Goal: Task Accomplishment & Management: Manage account settings

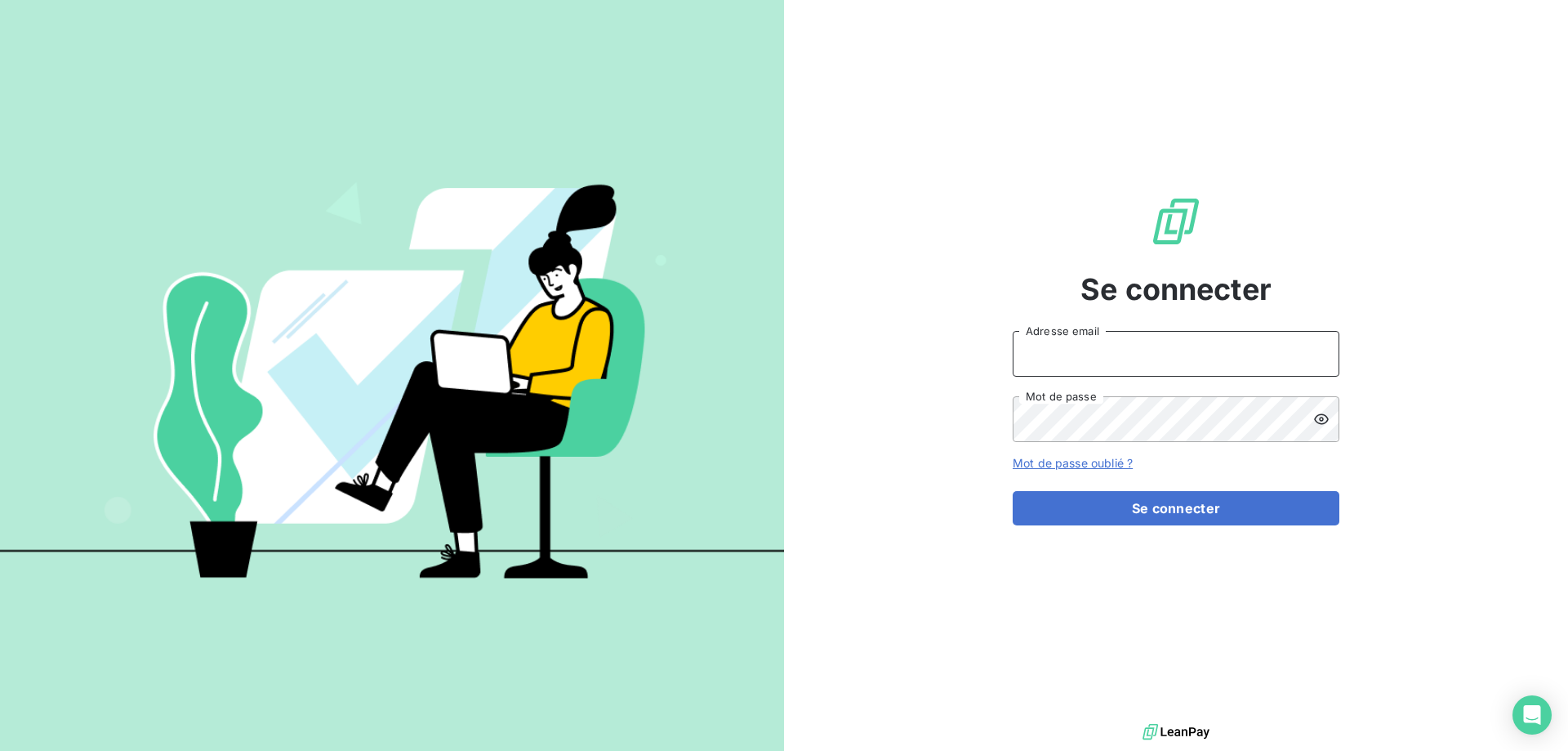
type input "[EMAIL_ADDRESS][DOMAIN_NAME]"
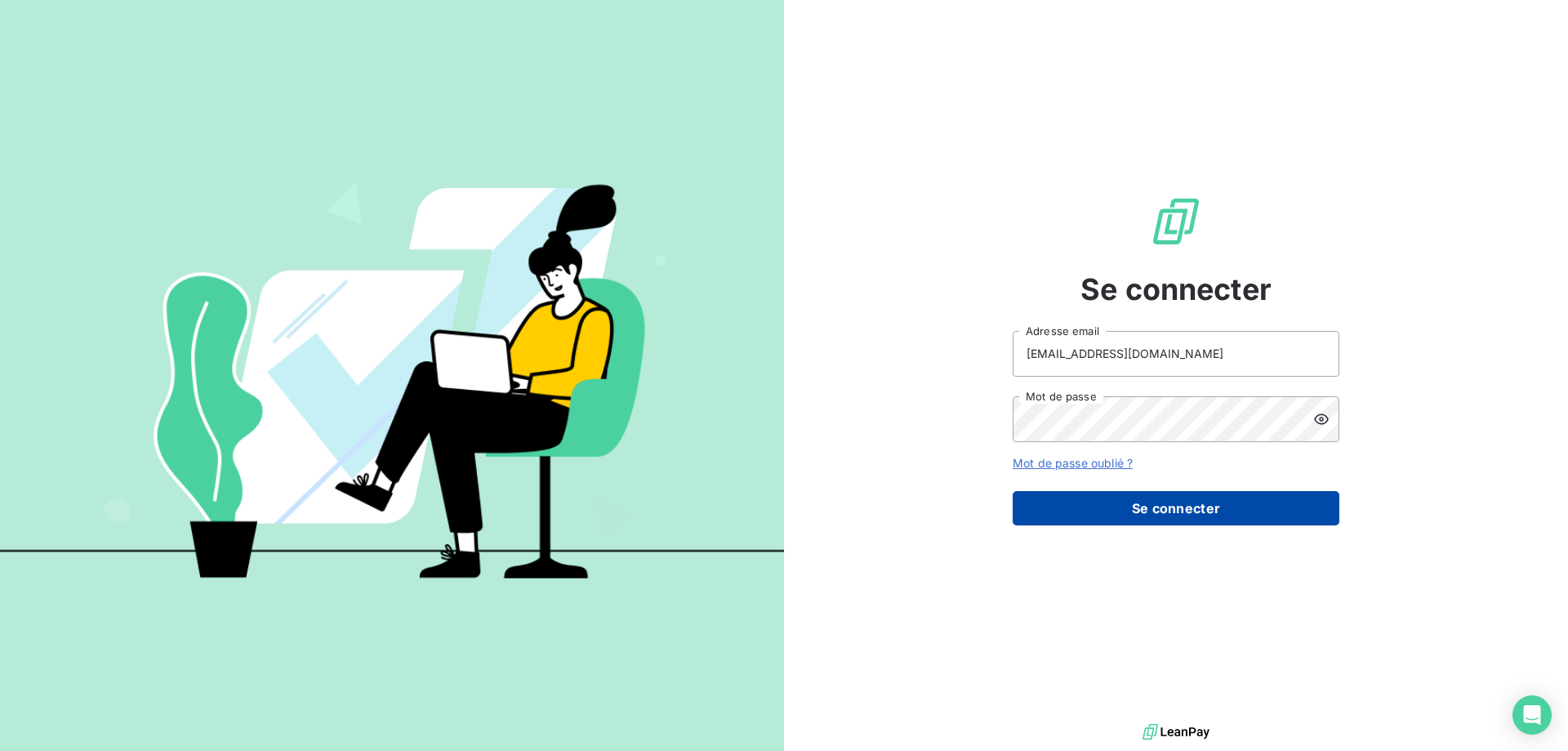
click at [1175, 508] on button "Se connecter" at bounding box center [1176, 508] width 327 height 34
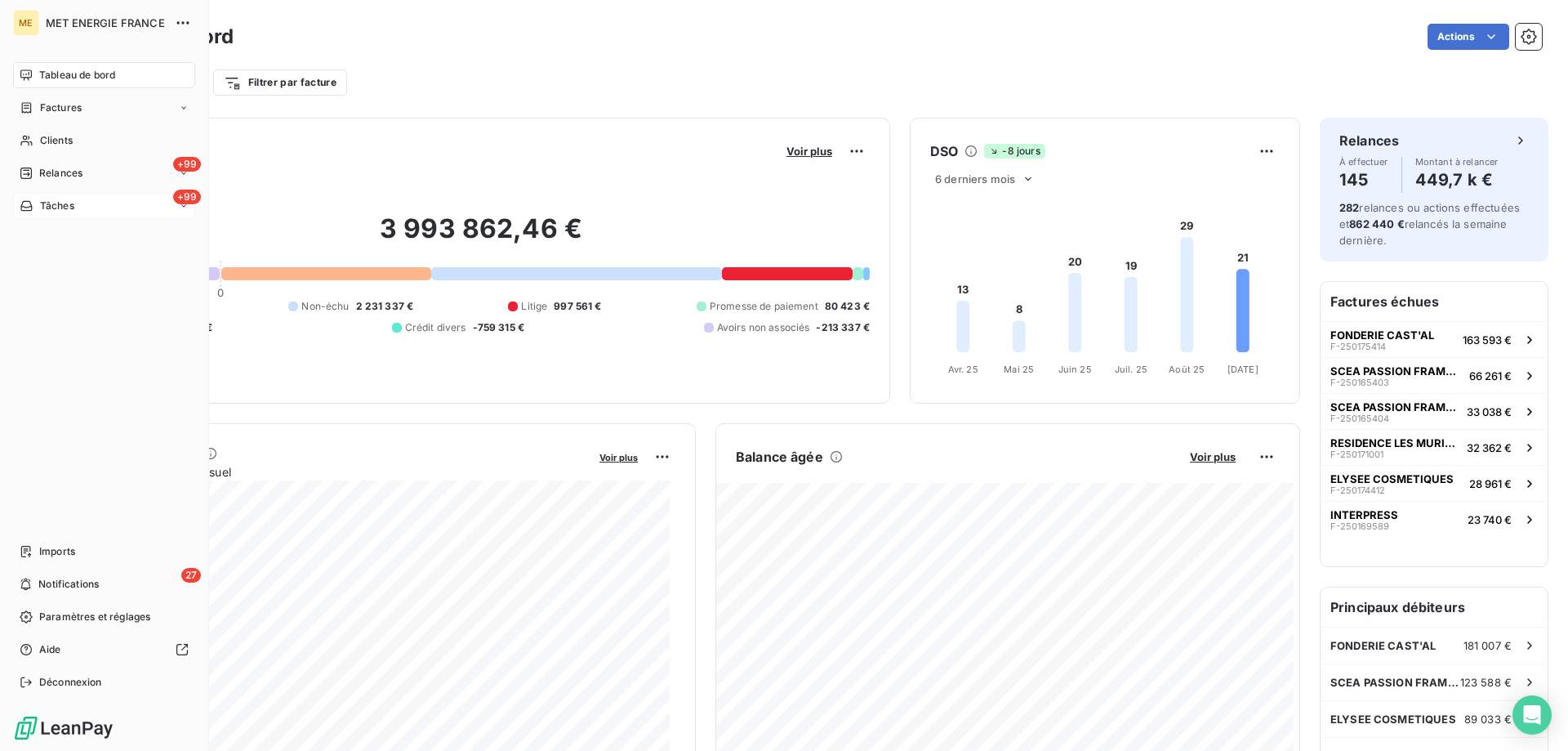
click at [52, 204] on span "Tâches" at bounding box center [57, 206] width 34 height 15
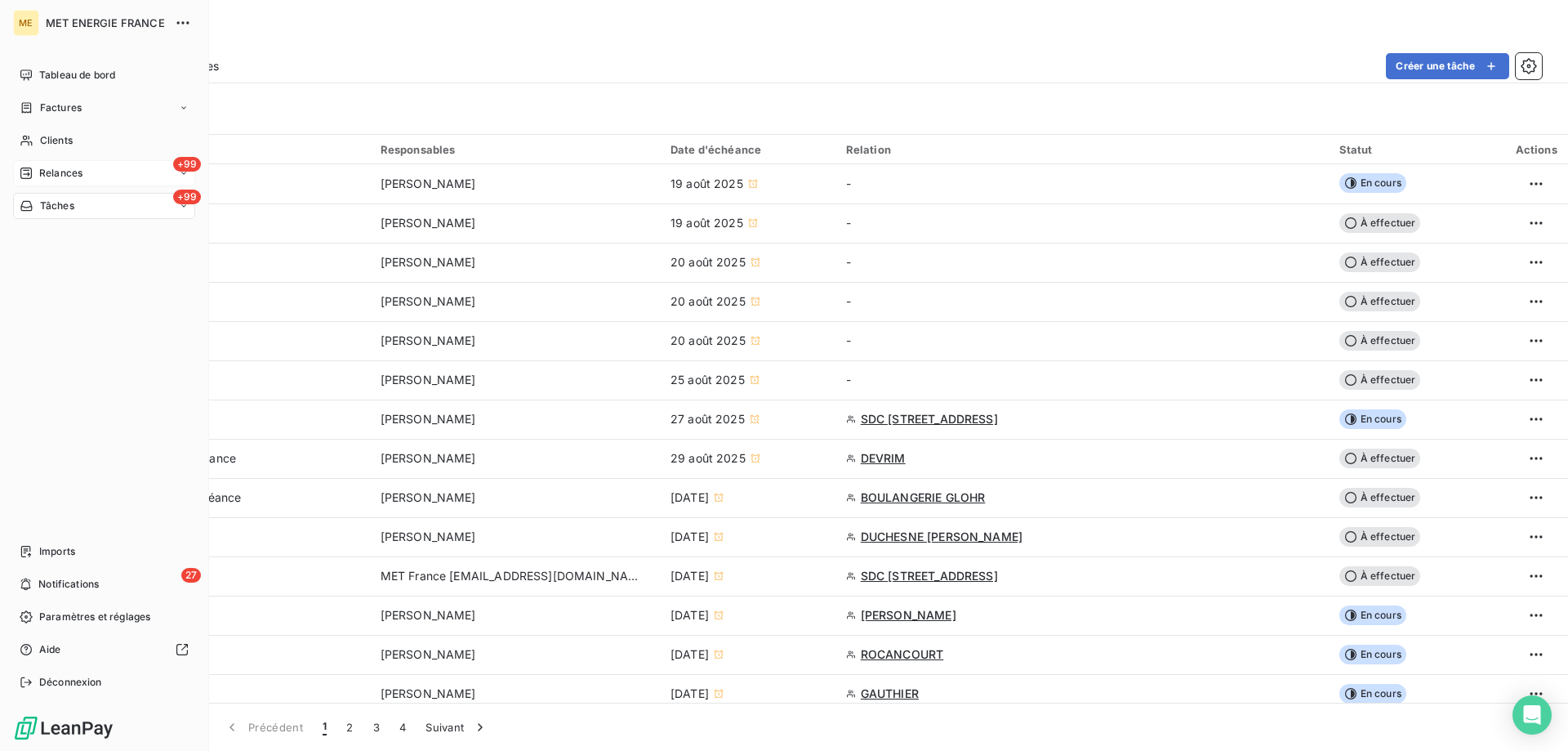
click at [123, 171] on div "+99 Relances" at bounding box center [103, 173] width 182 height 26
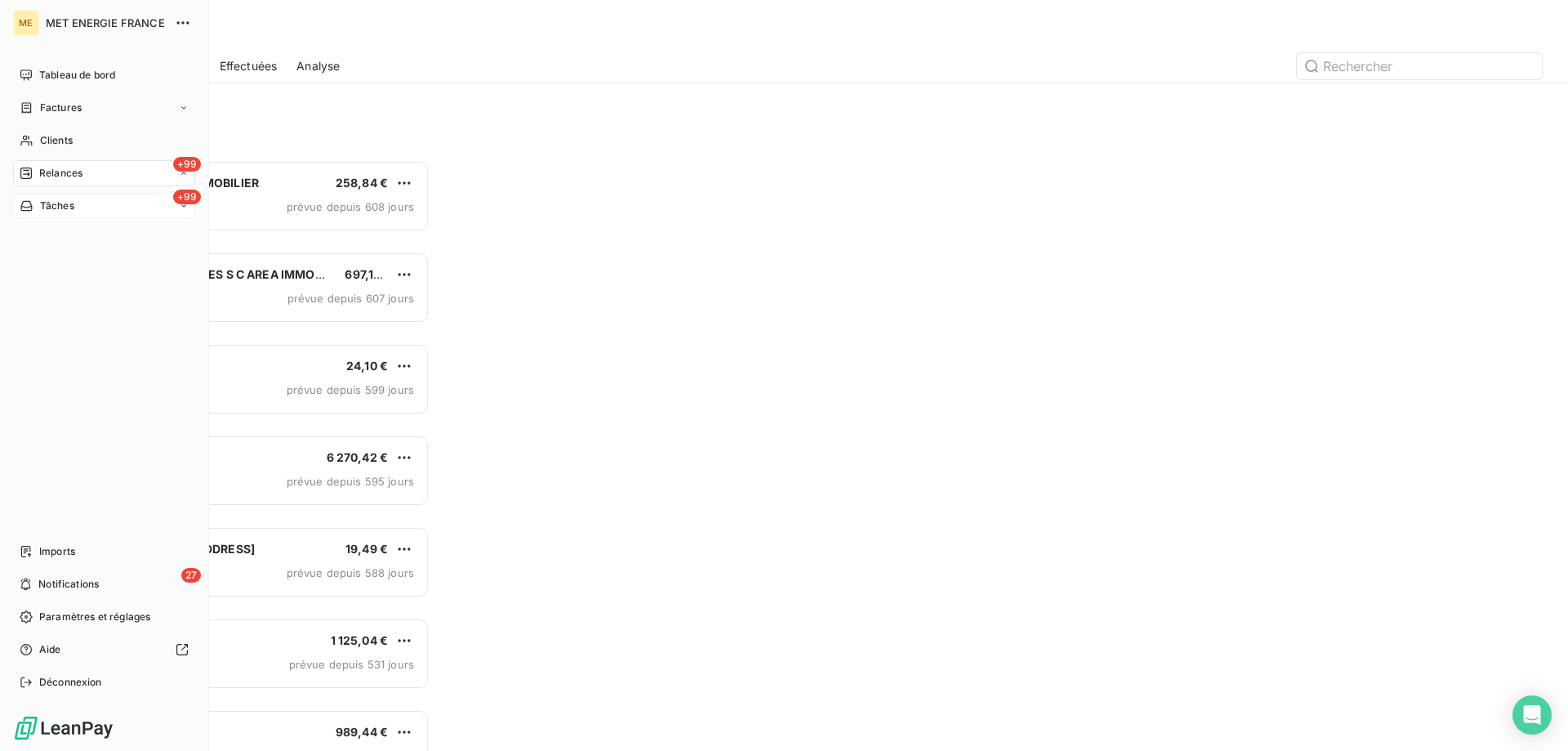
scroll to position [579, 339]
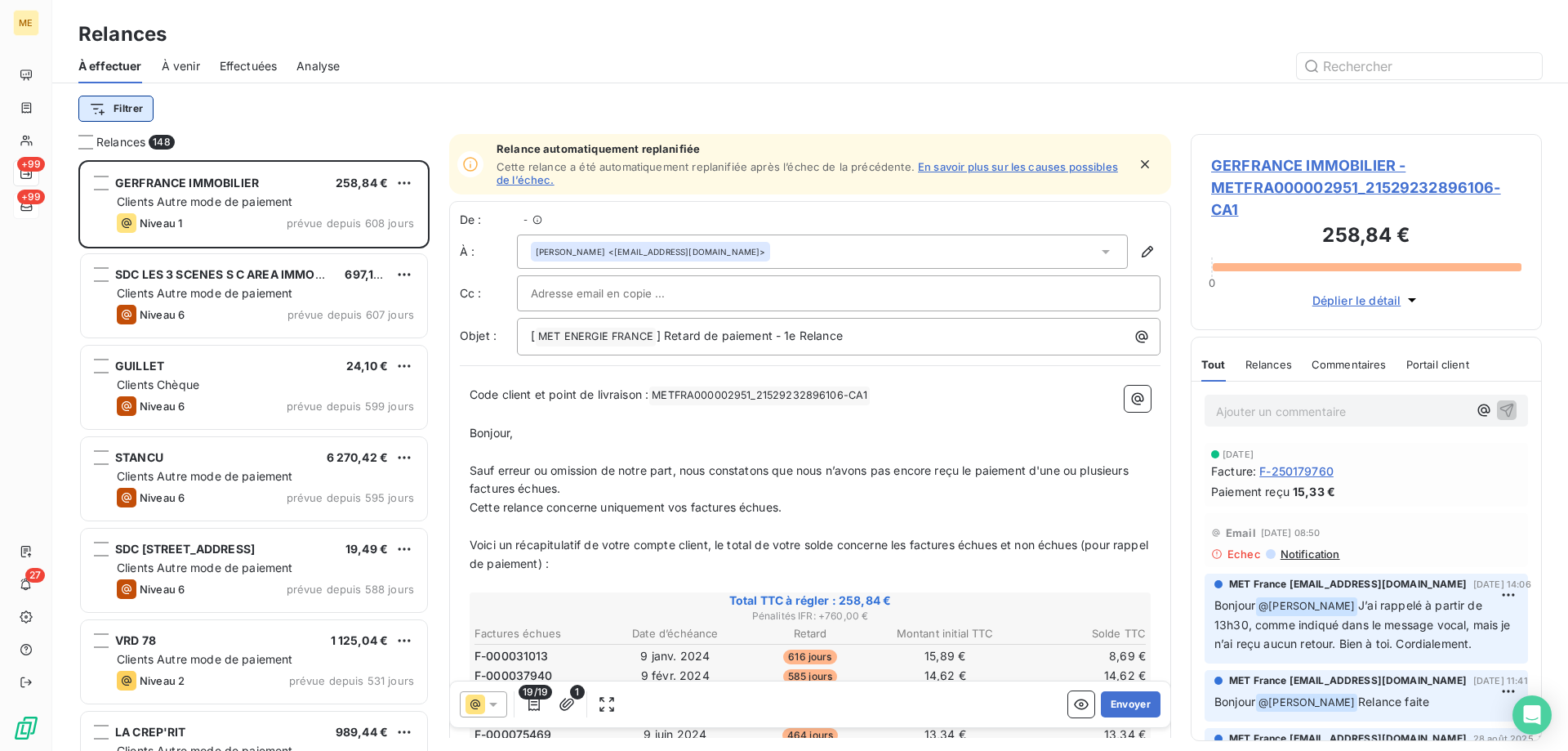
click at [118, 113] on html "ME +99 +99 27 Relances À effectuer À venir Effectuées Analyse Filtrer Relances …" at bounding box center [784, 457] width 1568 height 914
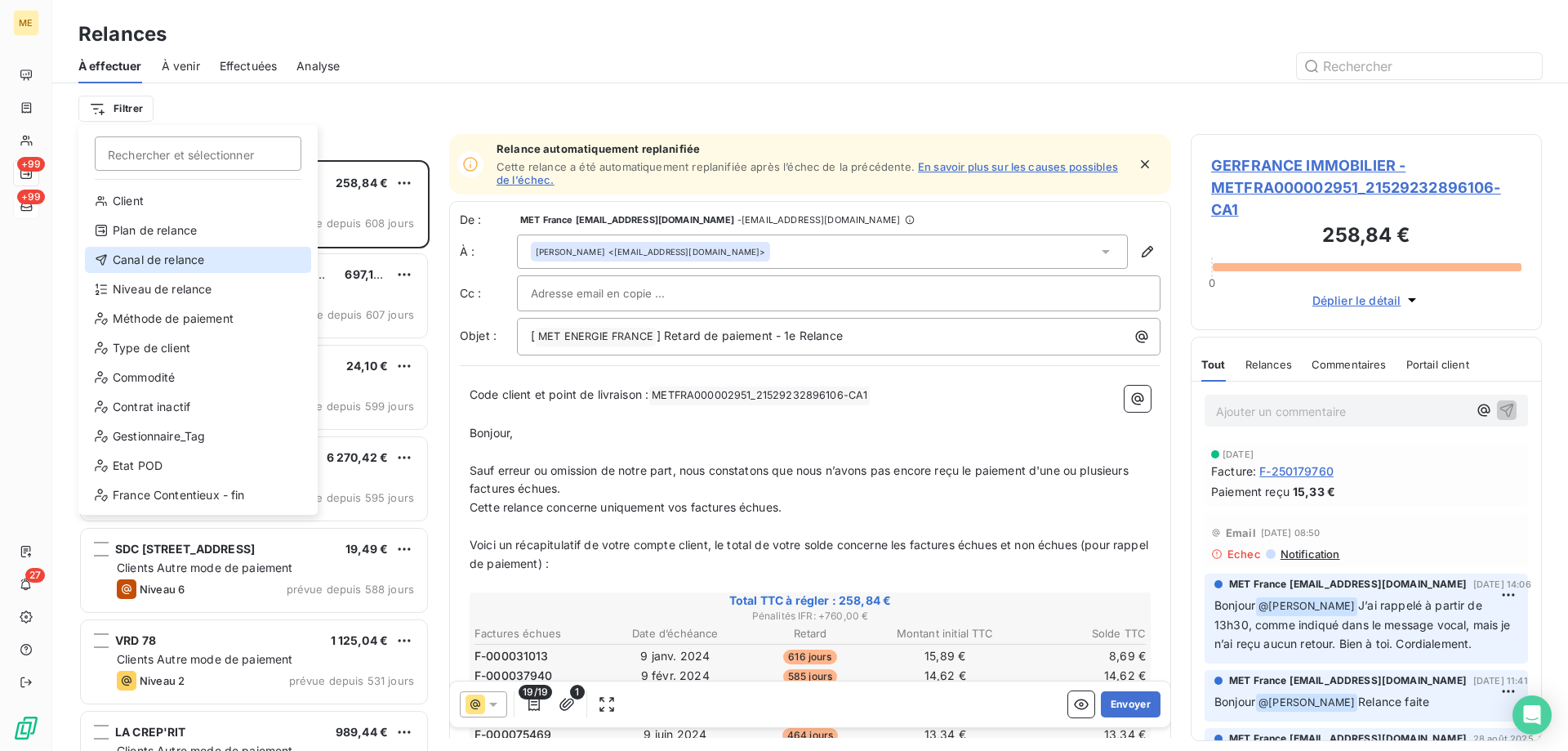
click at [140, 265] on div "Canal de relance" at bounding box center [198, 260] width 226 height 26
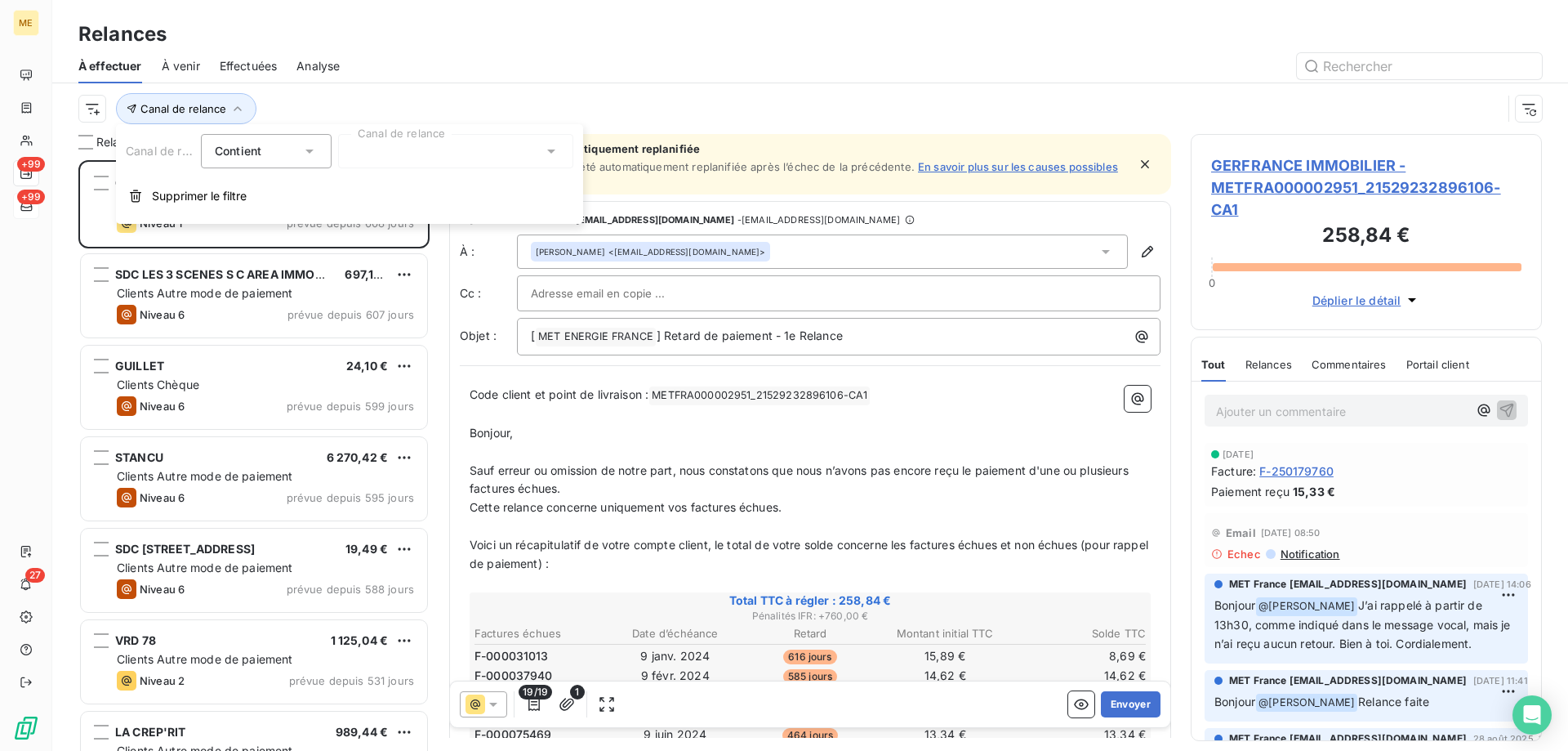
click at [394, 159] on div at bounding box center [456, 151] width 235 height 34
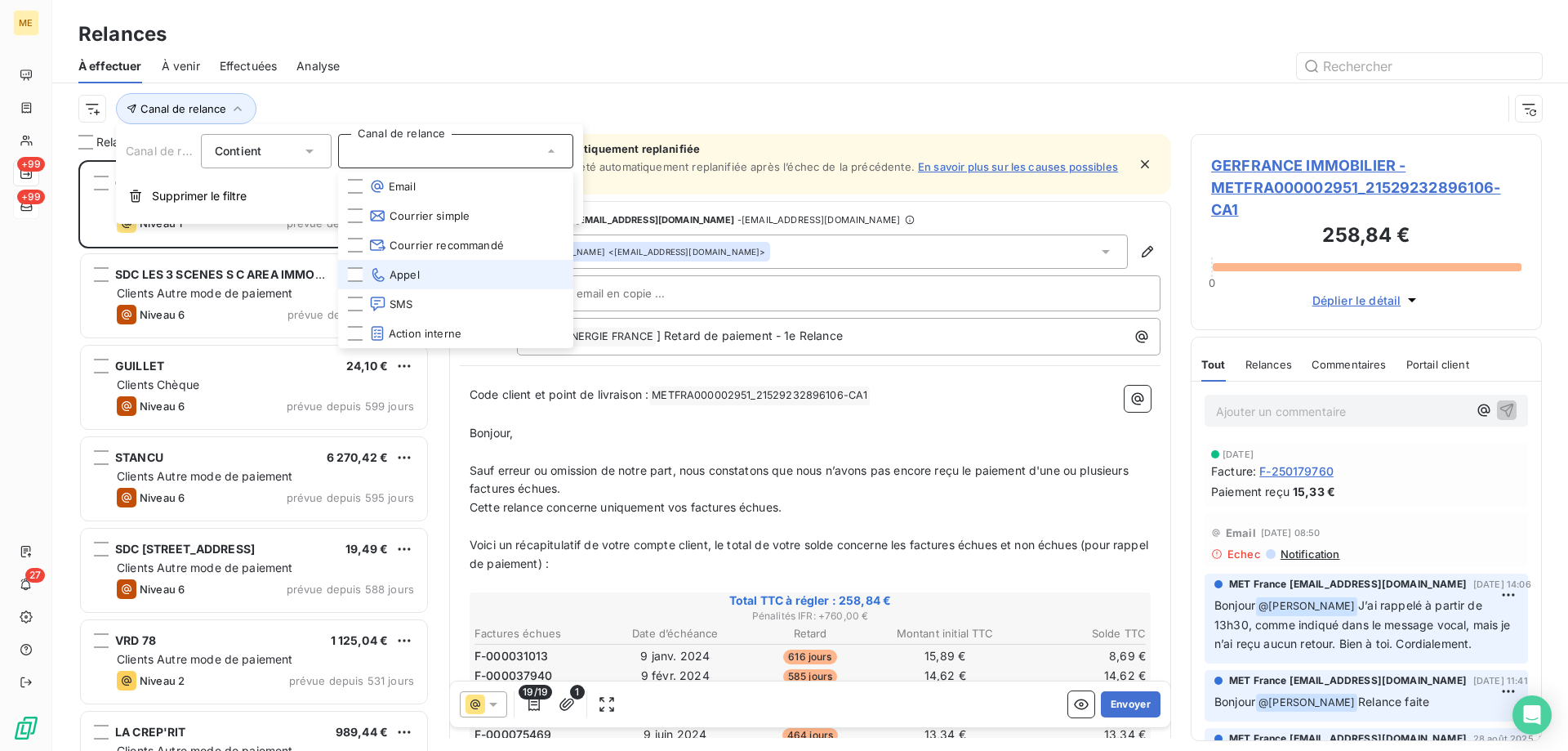
click at [390, 271] on span "Appel" at bounding box center [394, 275] width 50 height 17
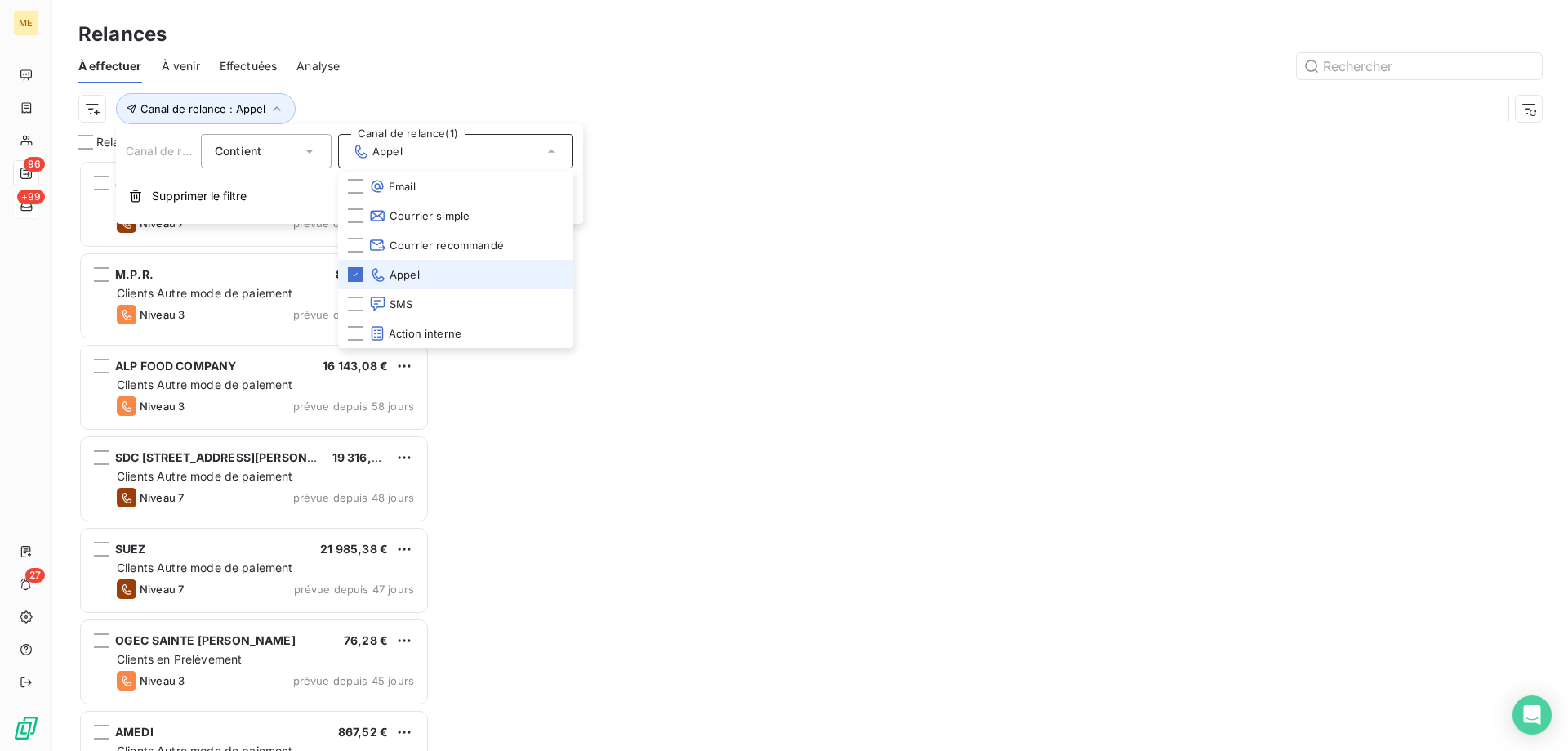
scroll to position [579, 339]
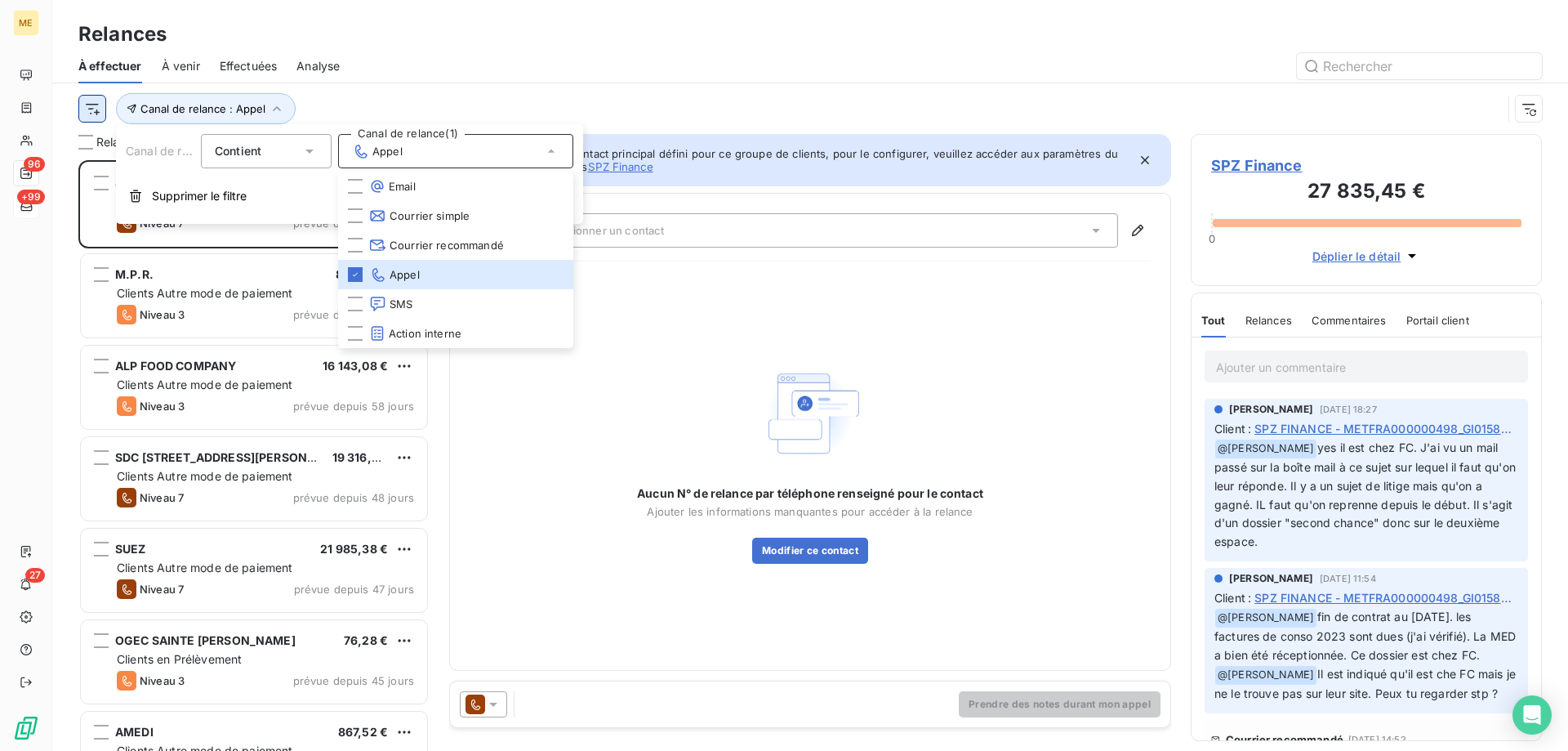
click at [83, 110] on html "ME 96 +99 27 Relances À effectuer À venir Effectuées Analyse Canal de relance :…" at bounding box center [784, 457] width 1568 height 914
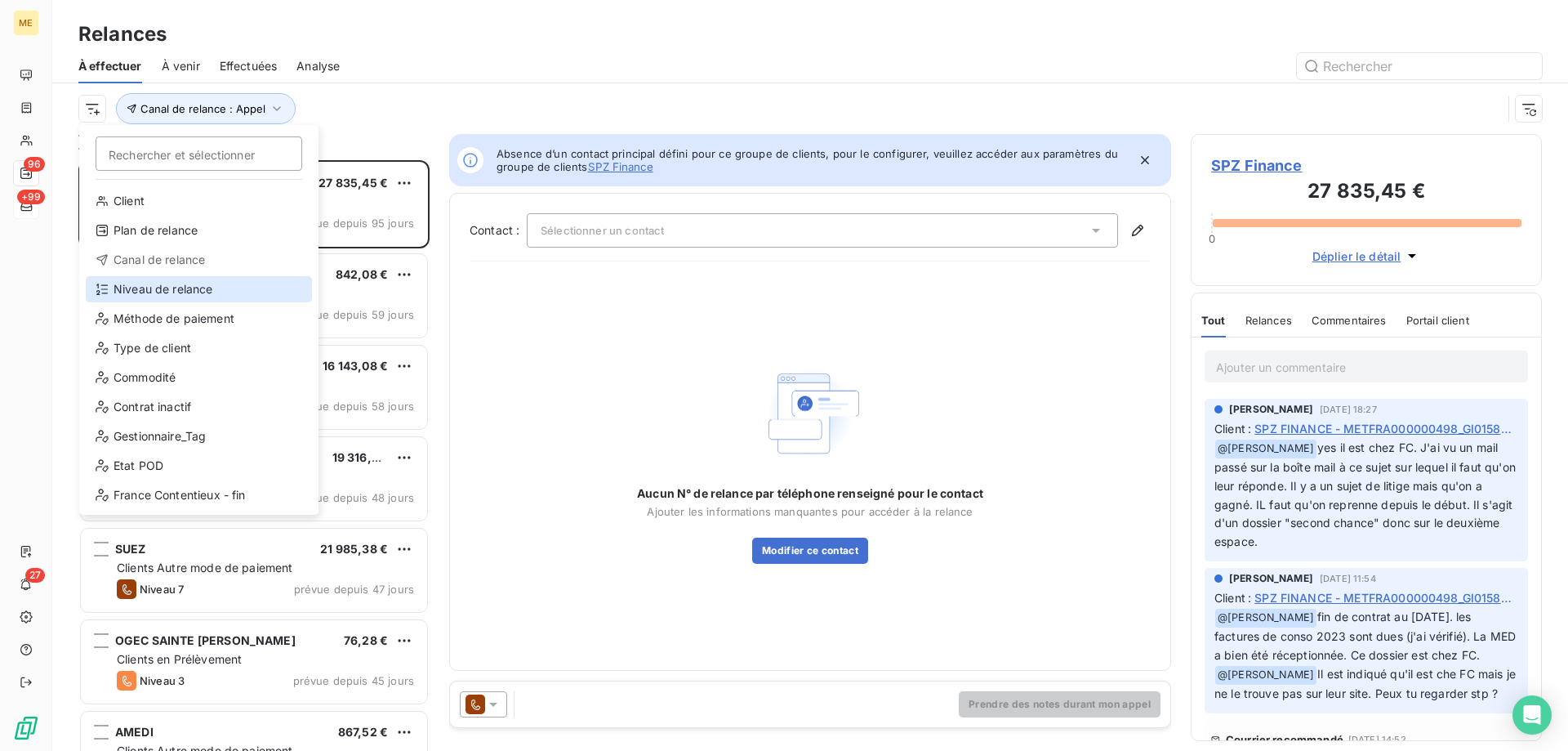
click at [146, 287] on div "Niveau de relance" at bounding box center [198, 289] width 226 height 26
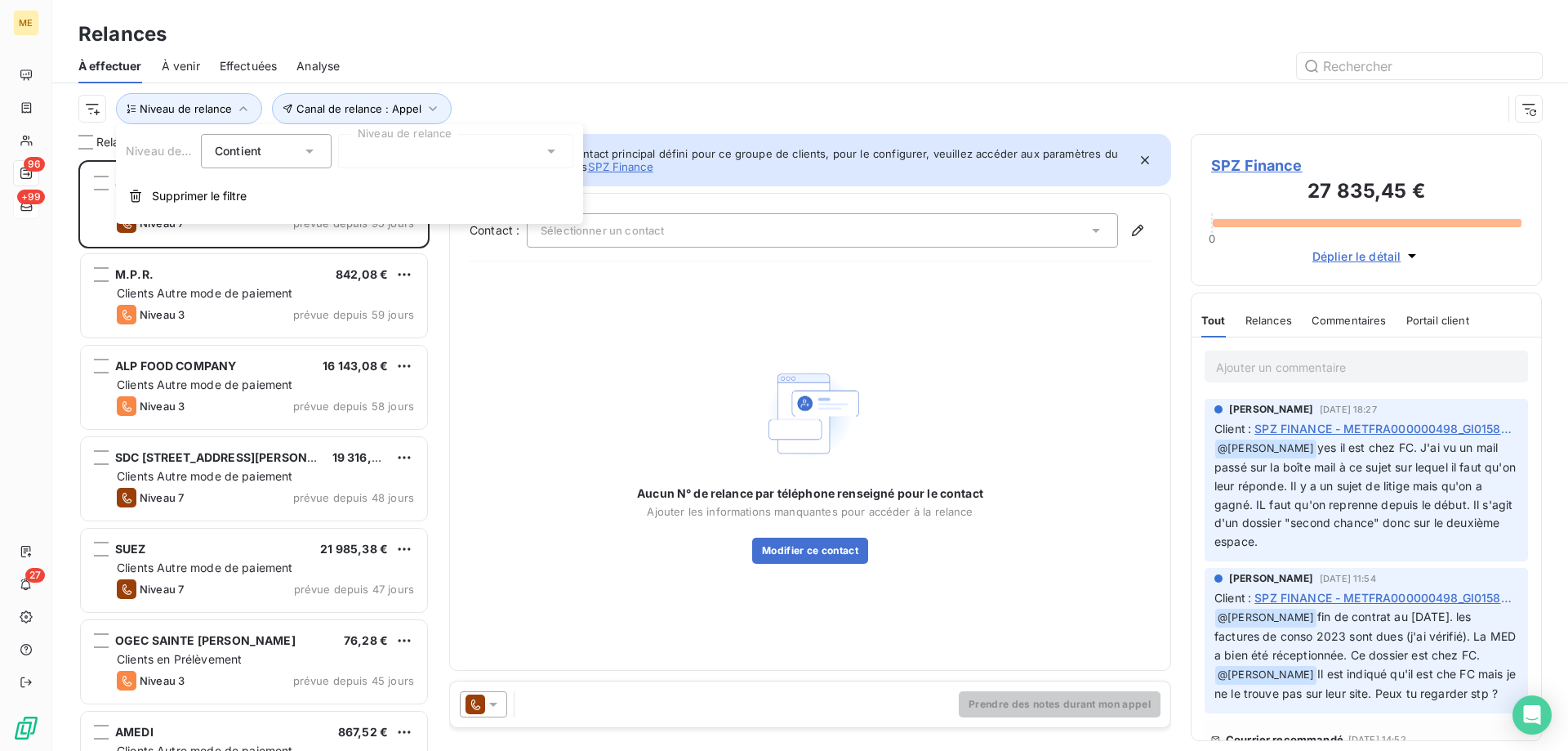
click at [381, 154] on div at bounding box center [456, 151] width 235 height 34
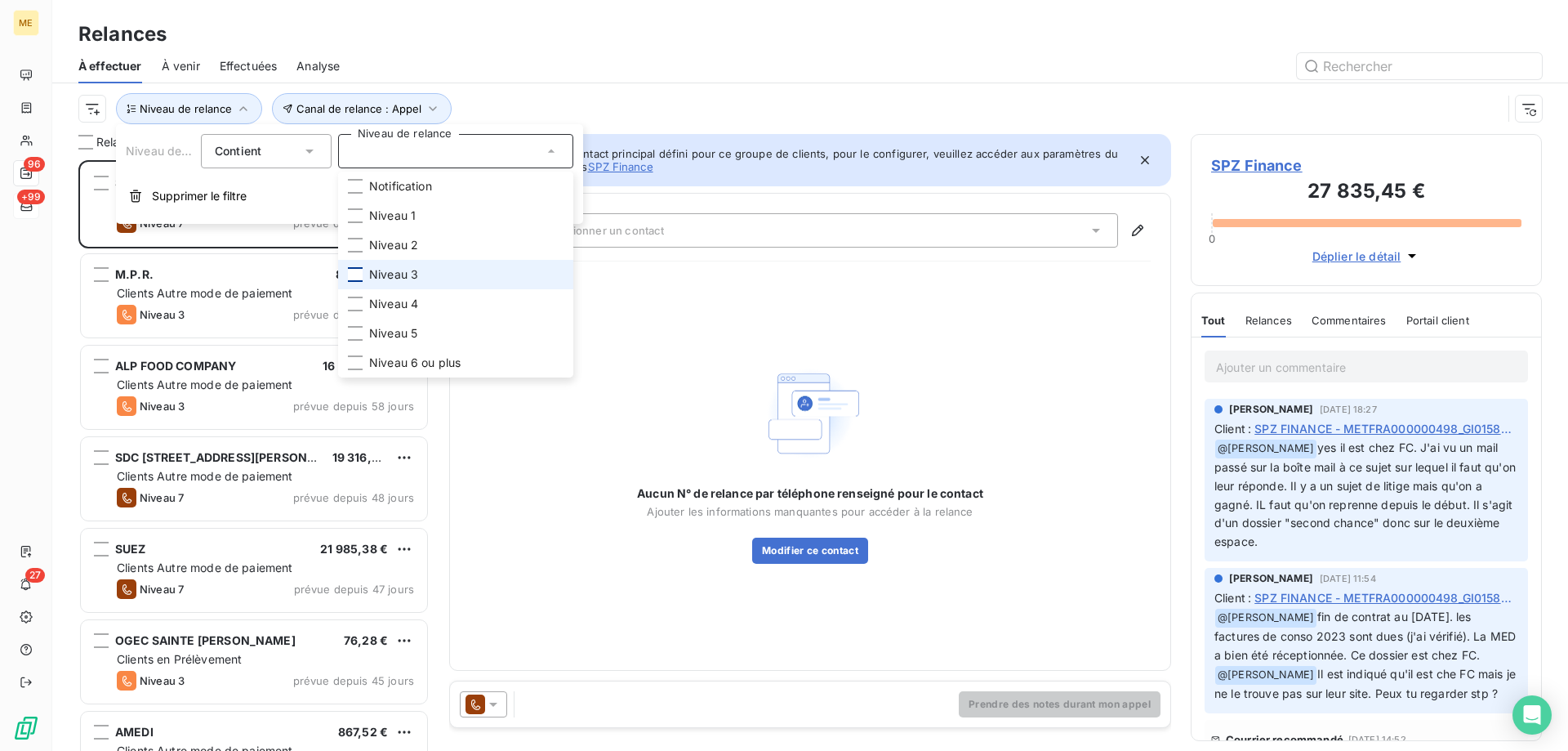
click at [357, 276] on div at bounding box center [355, 275] width 15 height 15
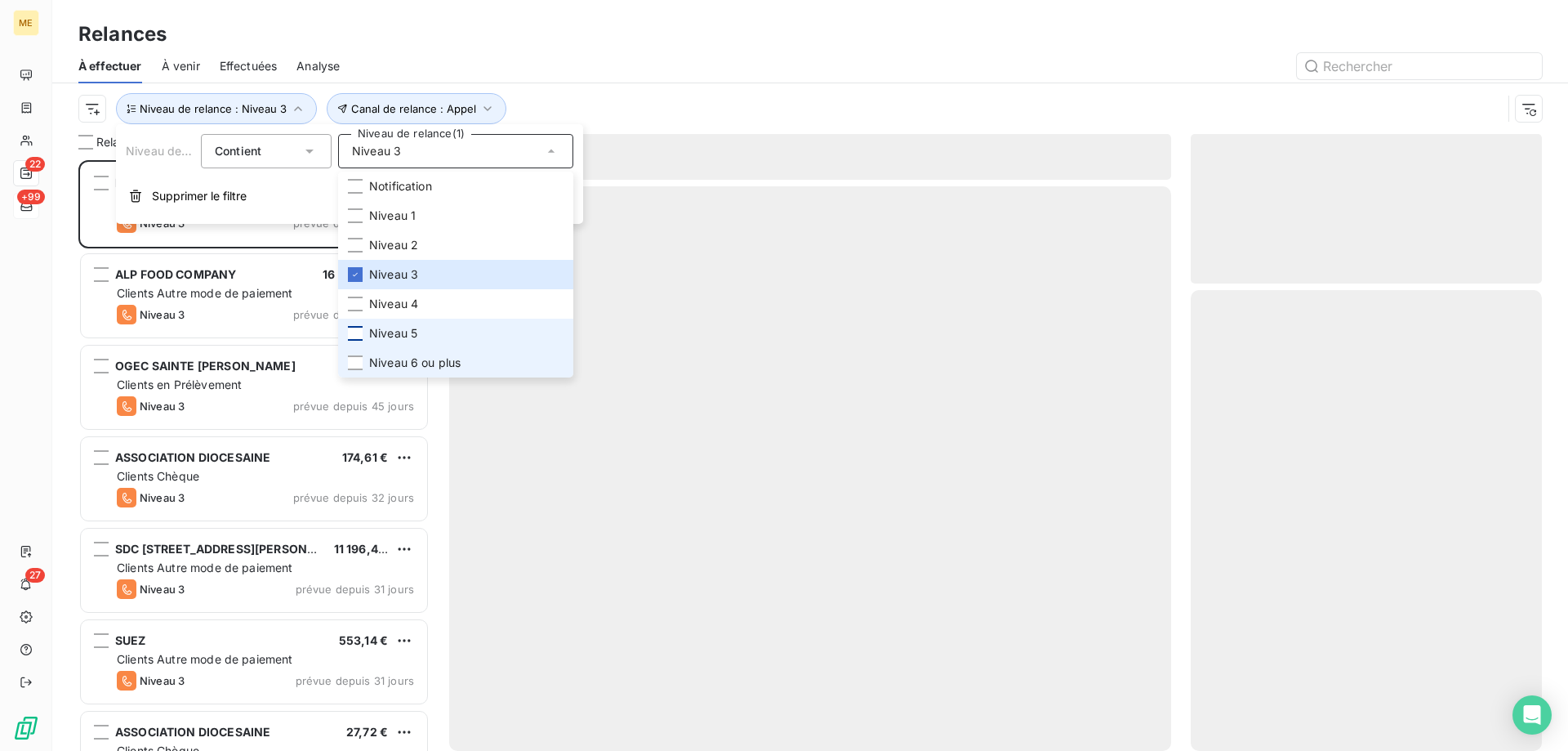
scroll to position [579, 339]
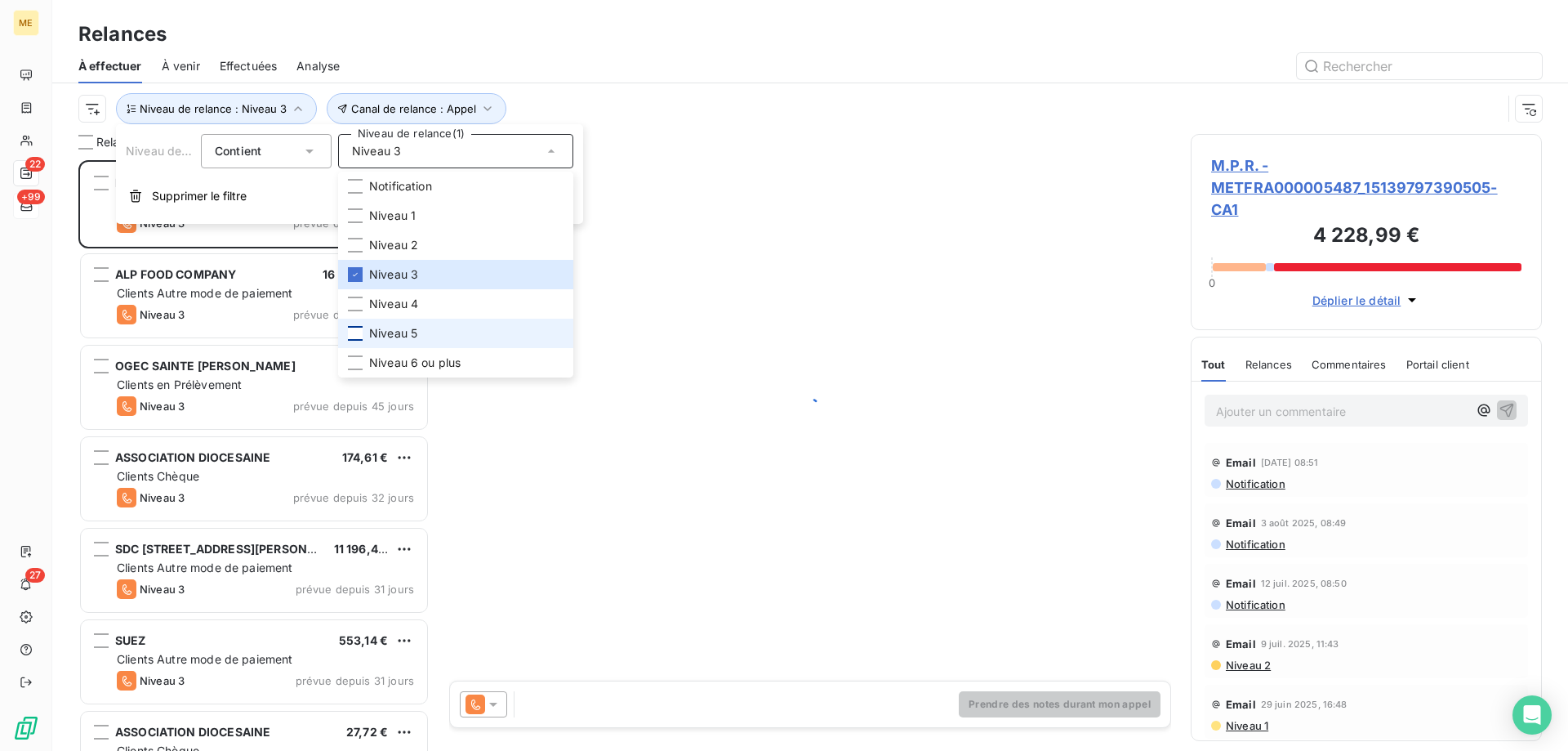
click at [355, 334] on div at bounding box center [355, 334] width 15 height 15
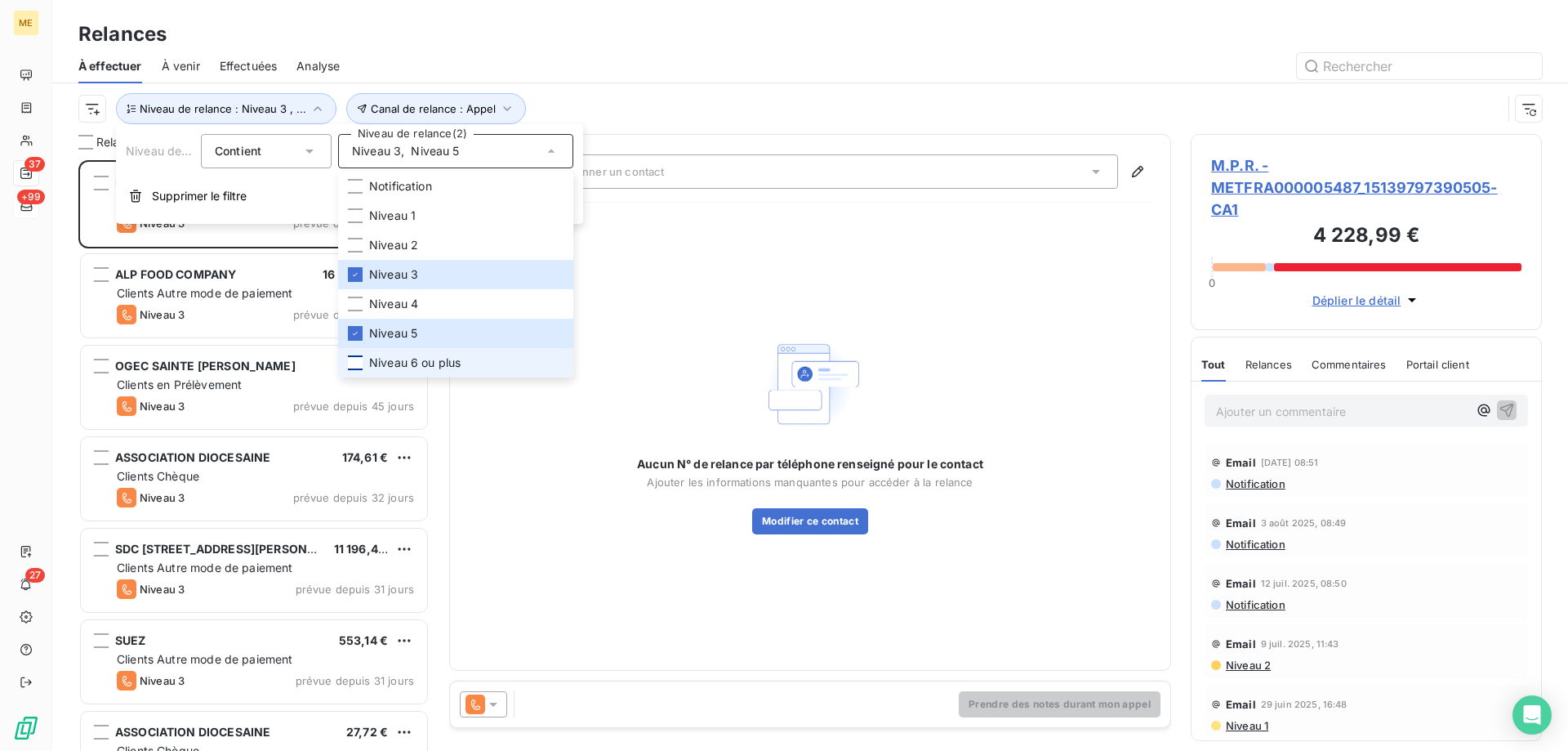
click at [357, 365] on div at bounding box center [355, 362] width 15 height 15
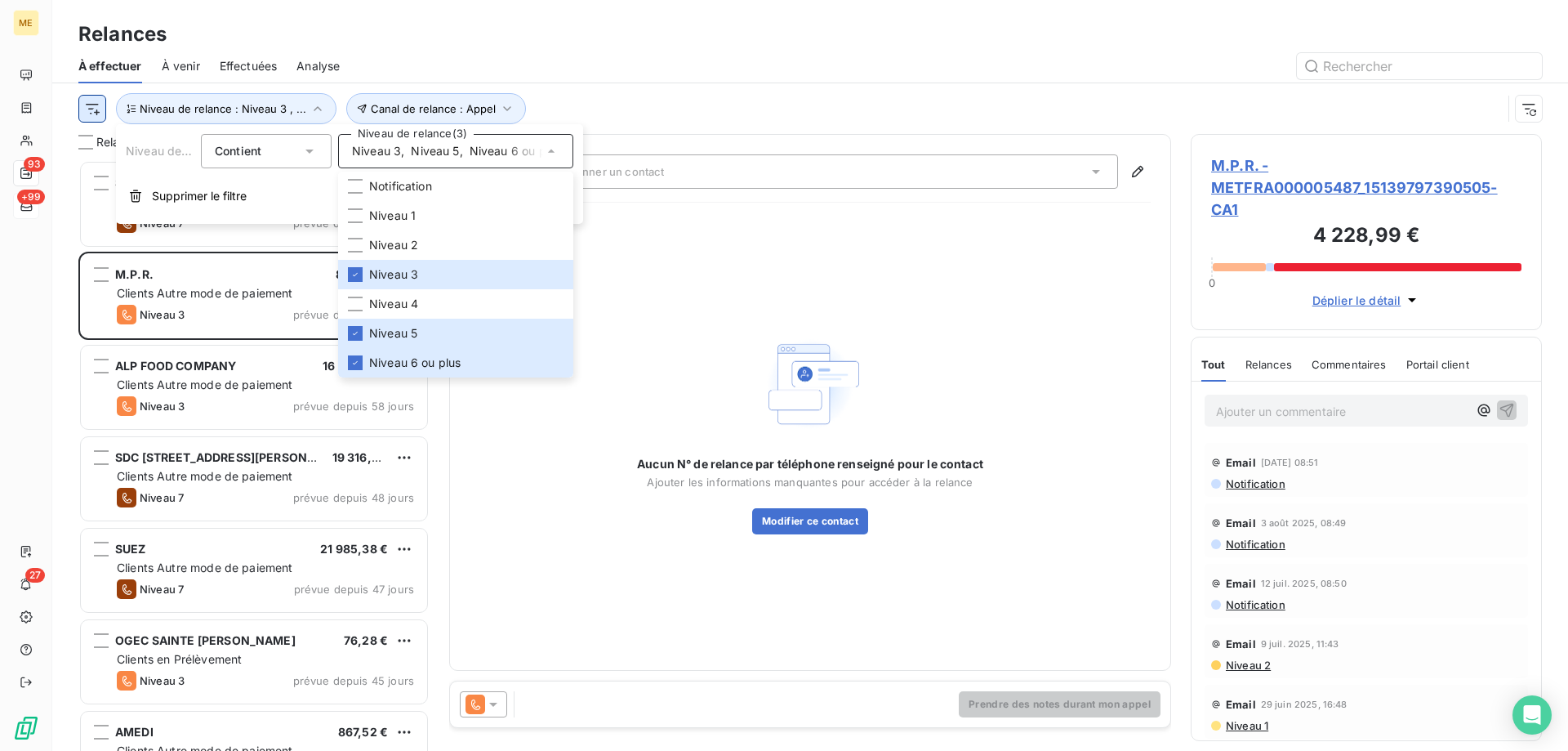
click at [95, 105] on html "ME 93 +99 27 Relances À effectuer À venir Effectuées Analyse Canal de relance :…" at bounding box center [784, 457] width 1568 height 914
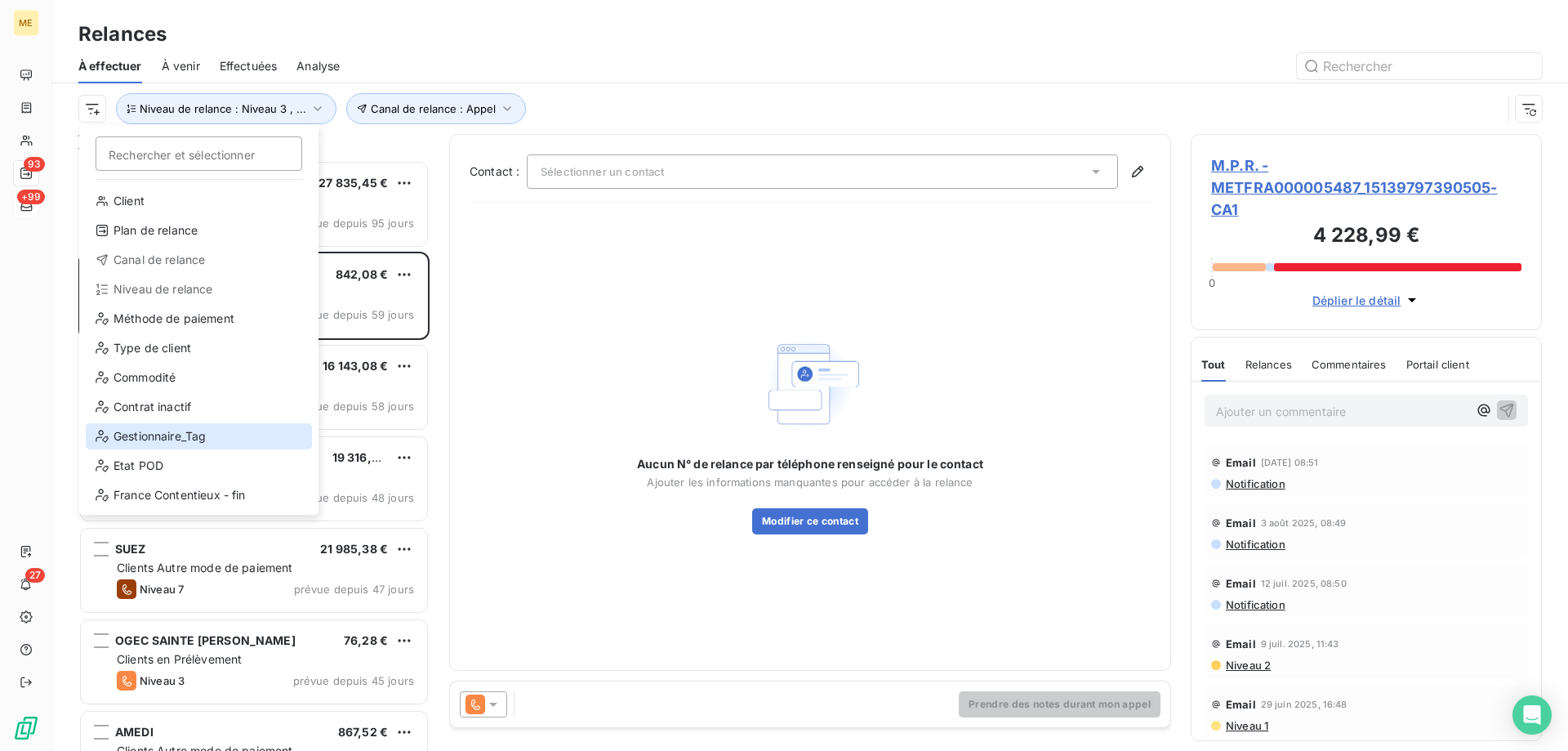
click at [182, 428] on div "Gestionnaire_Tag" at bounding box center [198, 436] width 226 height 26
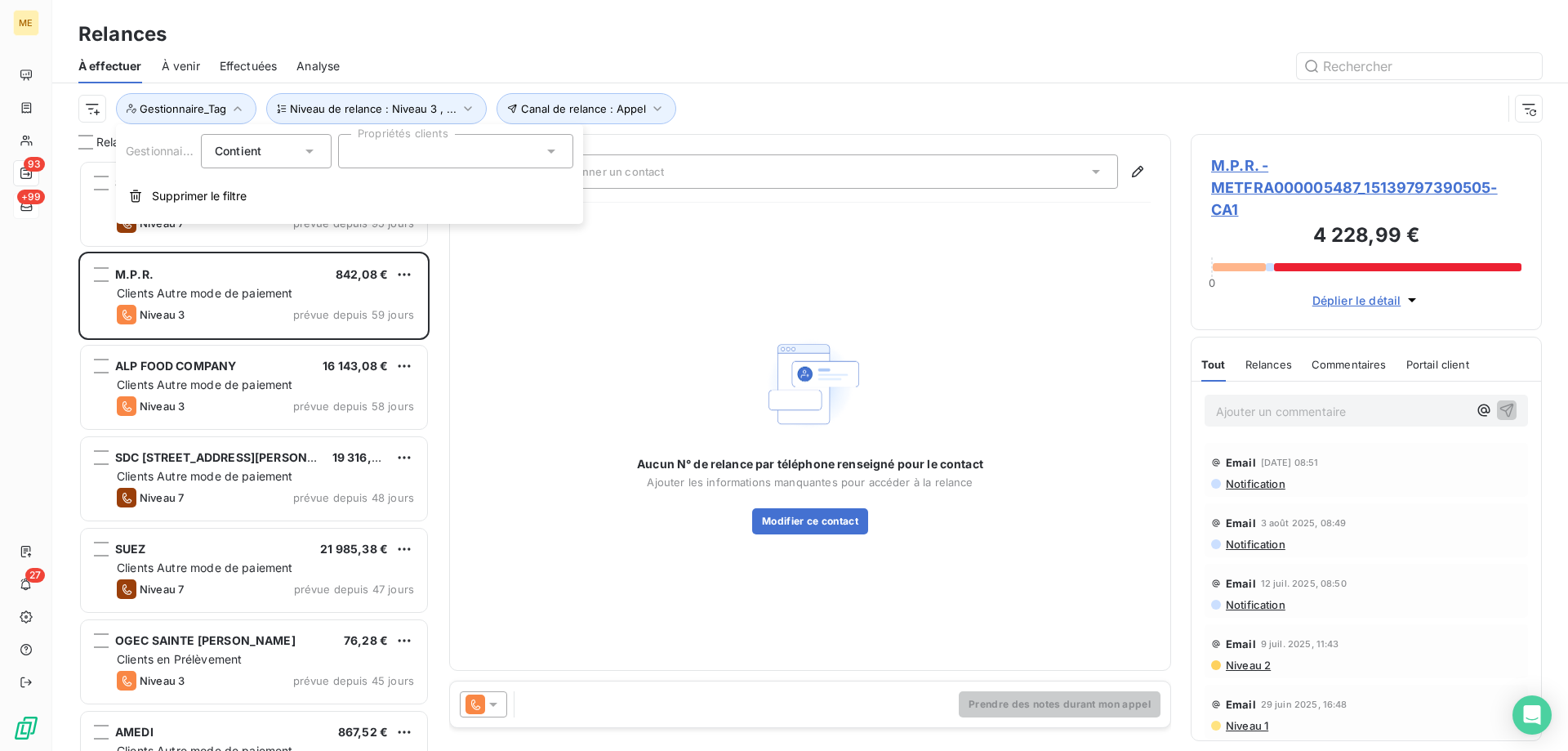
click at [435, 158] on div at bounding box center [456, 151] width 235 height 34
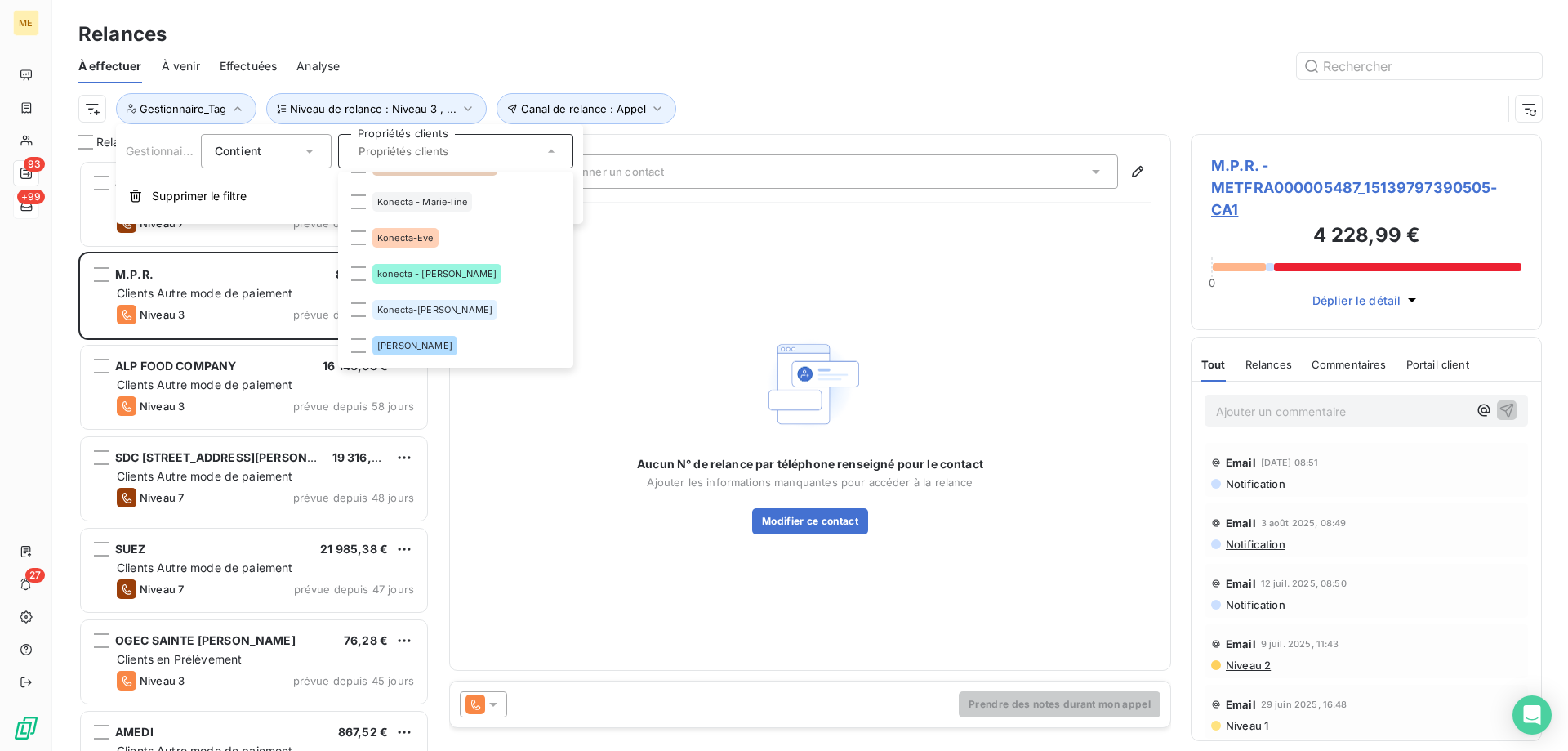
scroll to position [490, 0]
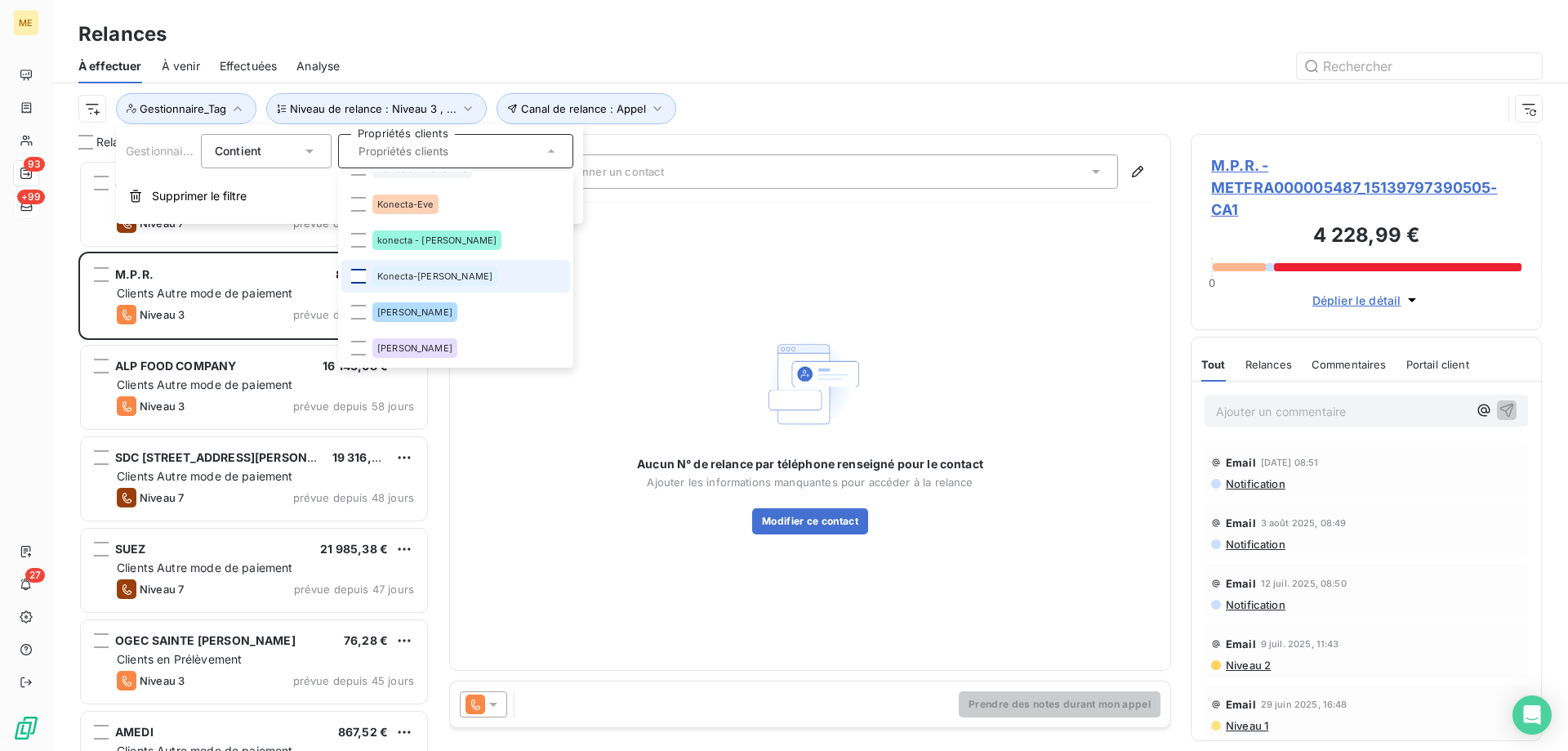
click at [355, 279] on div at bounding box center [359, 276] width 15 height 15
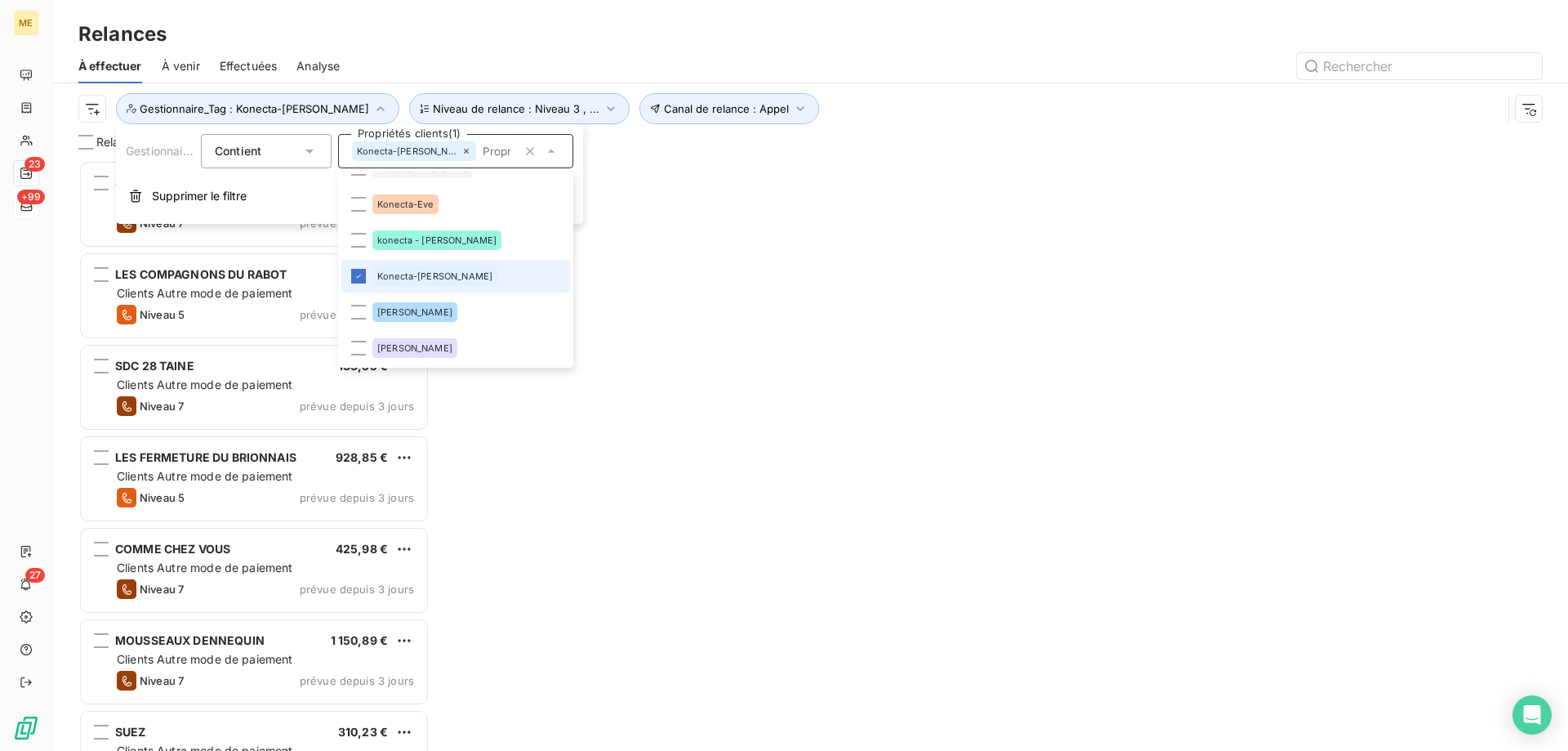
scroll to position [579, 339]
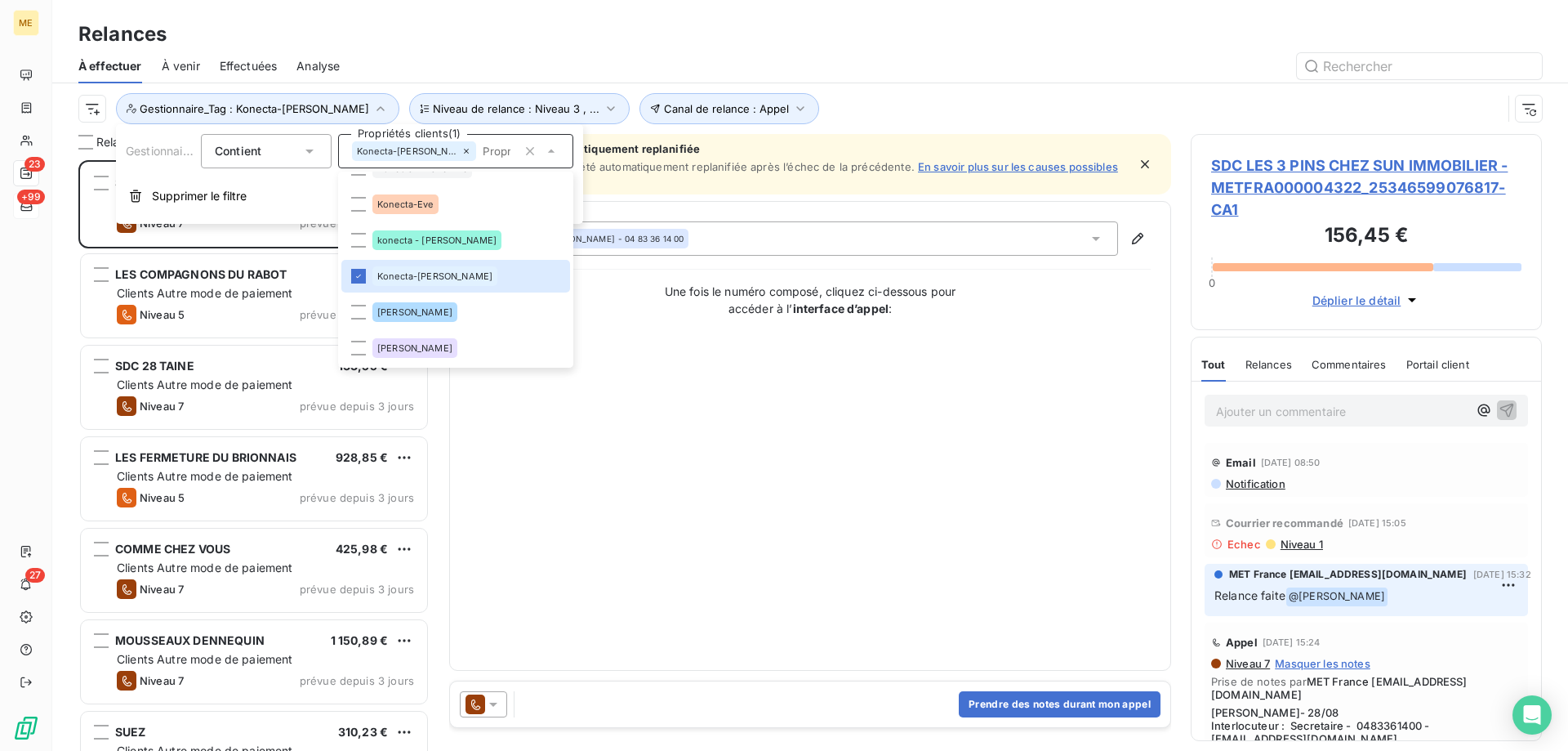
click at [701, 448] on div "Contact : Veronique POGGIOLI - 04 83 36 14 00 Une fois le numéro composé, cliqu…" at bounding box center [810, 436] width 681 height 429
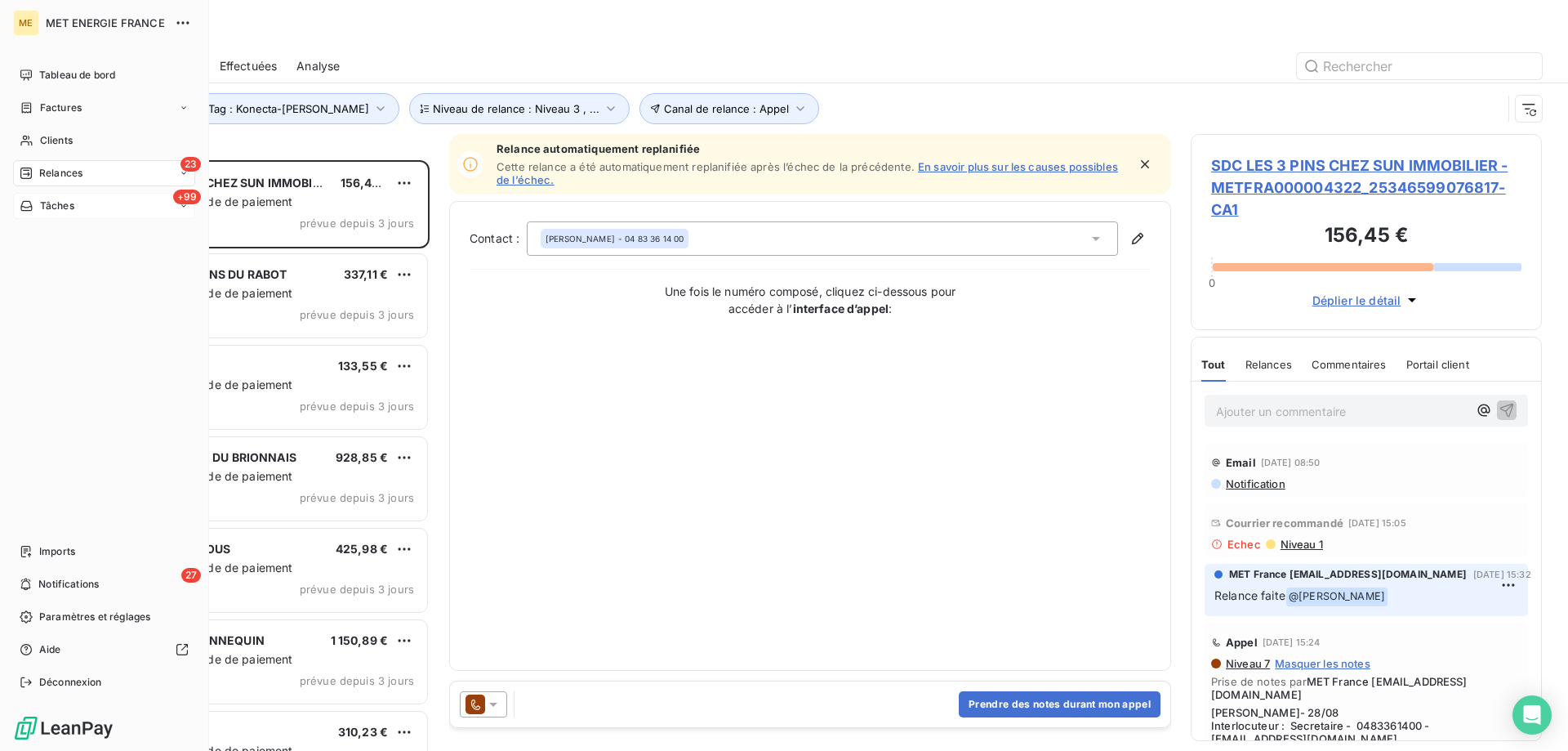
click at [44, 209] on span "Tâches" at bounding box center [57, 206] width 34 height 15
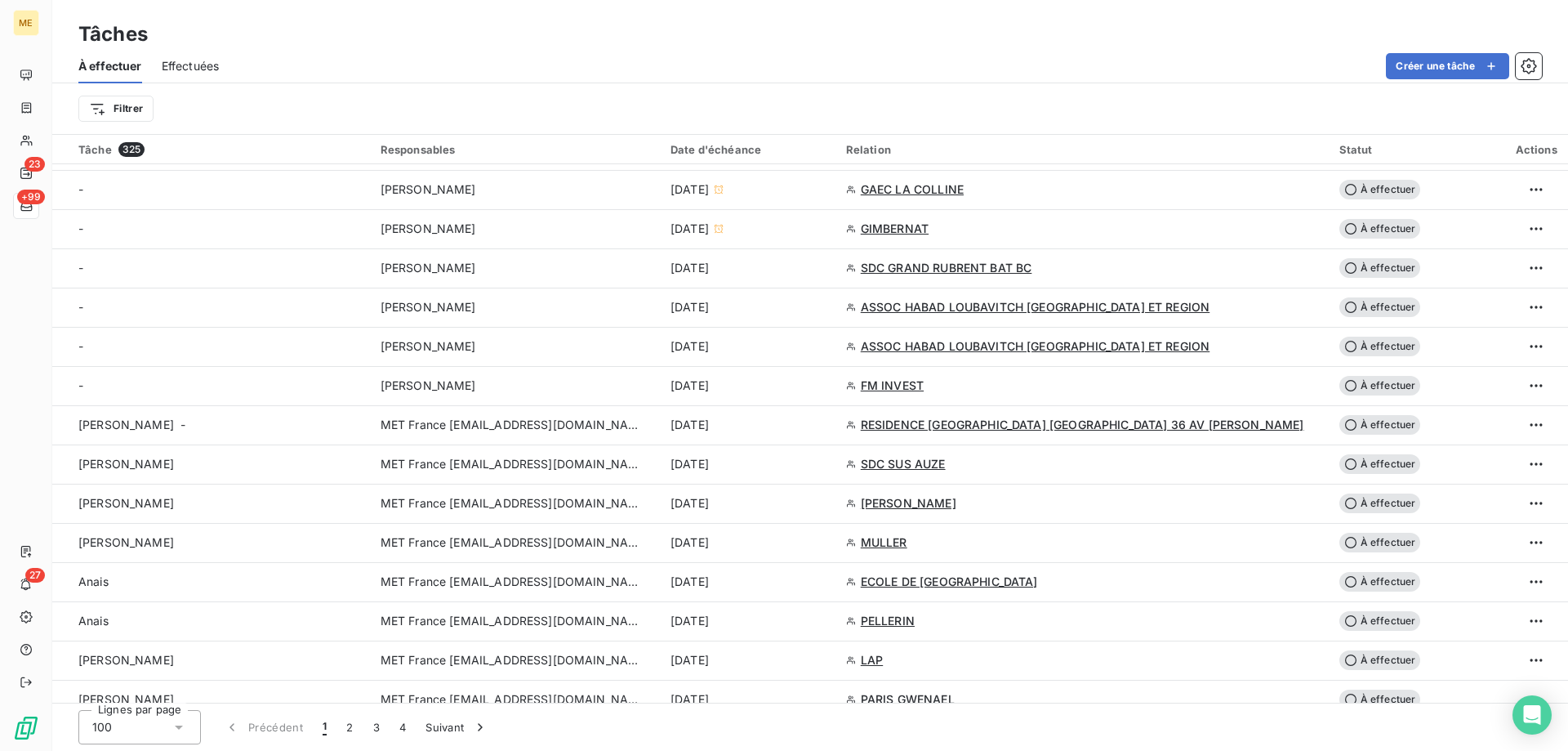
scroll to position [653, 0]
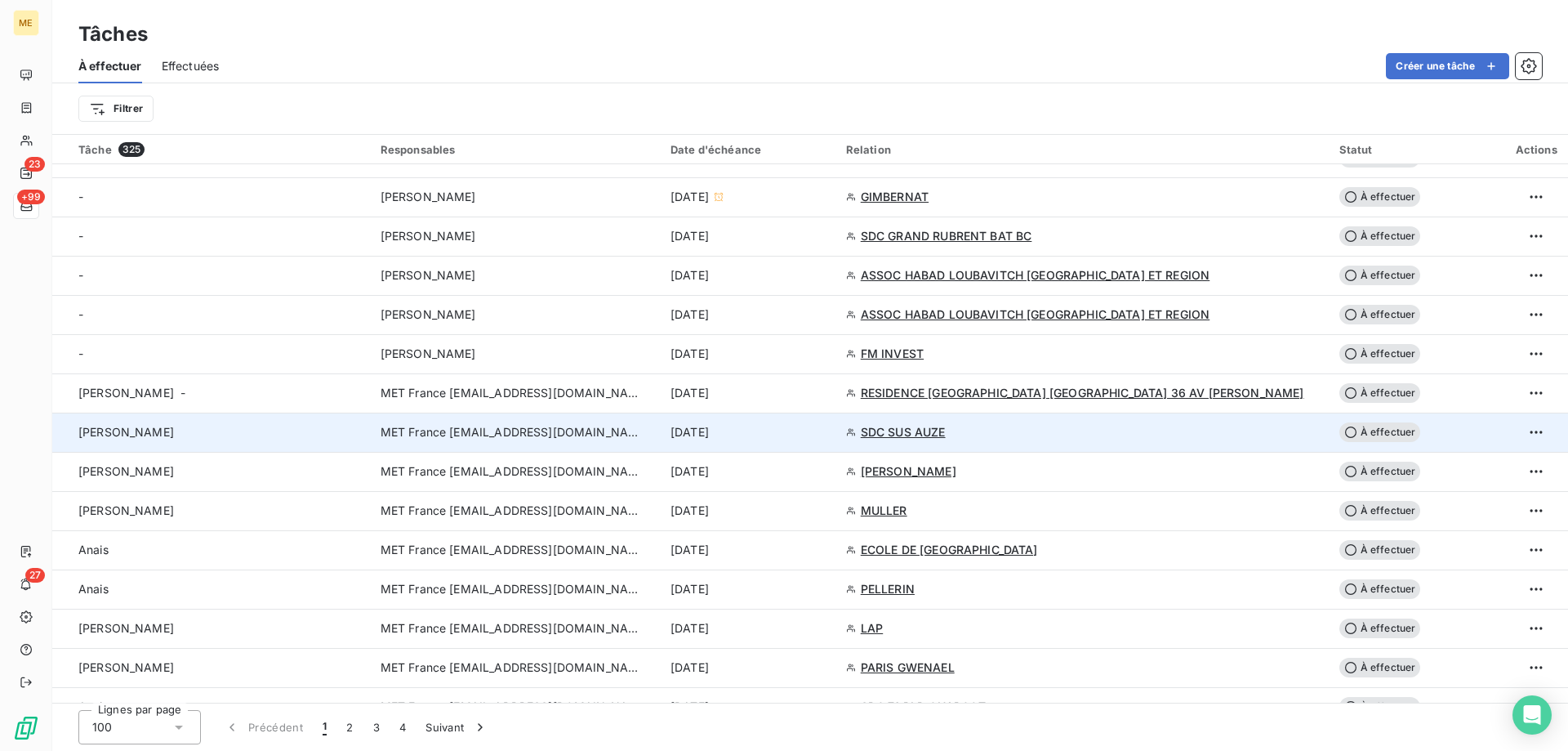
click at [260, 446] on td "[PERSON_NAME]" at bounding box center [211, 432] width 319 height 39
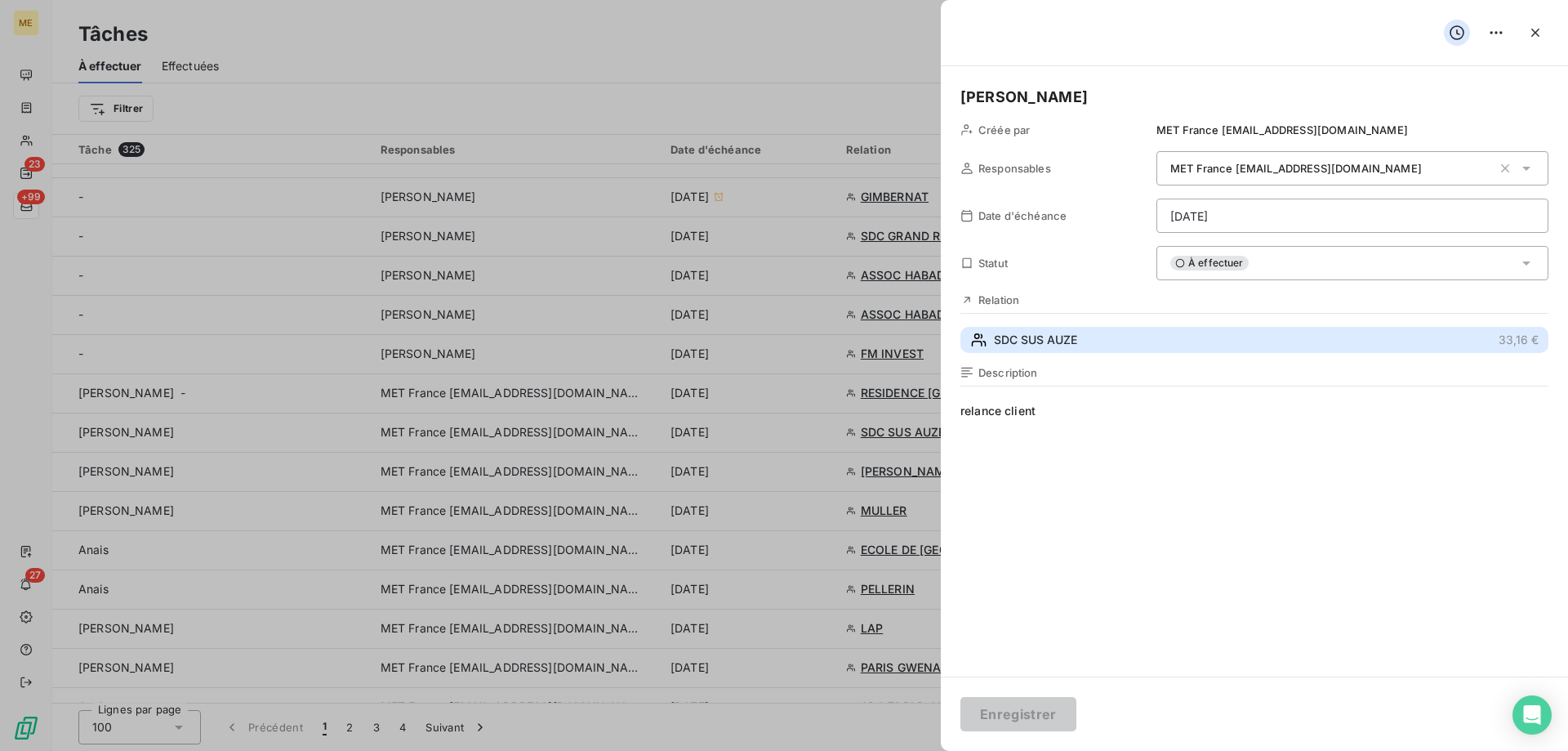
click at [1028, 341] on span "SDC SUS AUZE" at bounding box center [1035, 340] width 83 height 17
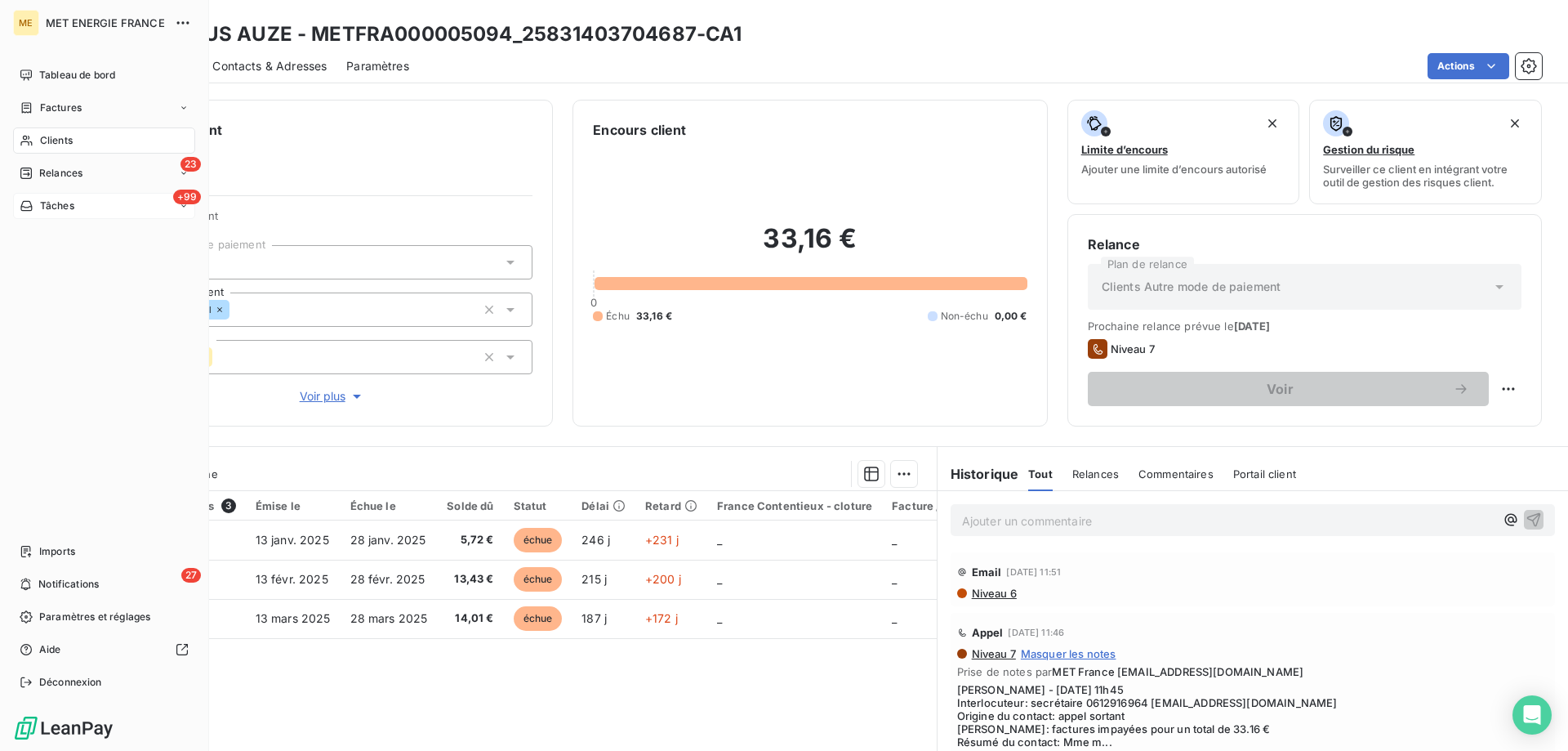
click at [33, 138] on icon at bounding box center [26, 141] width 14 height 13
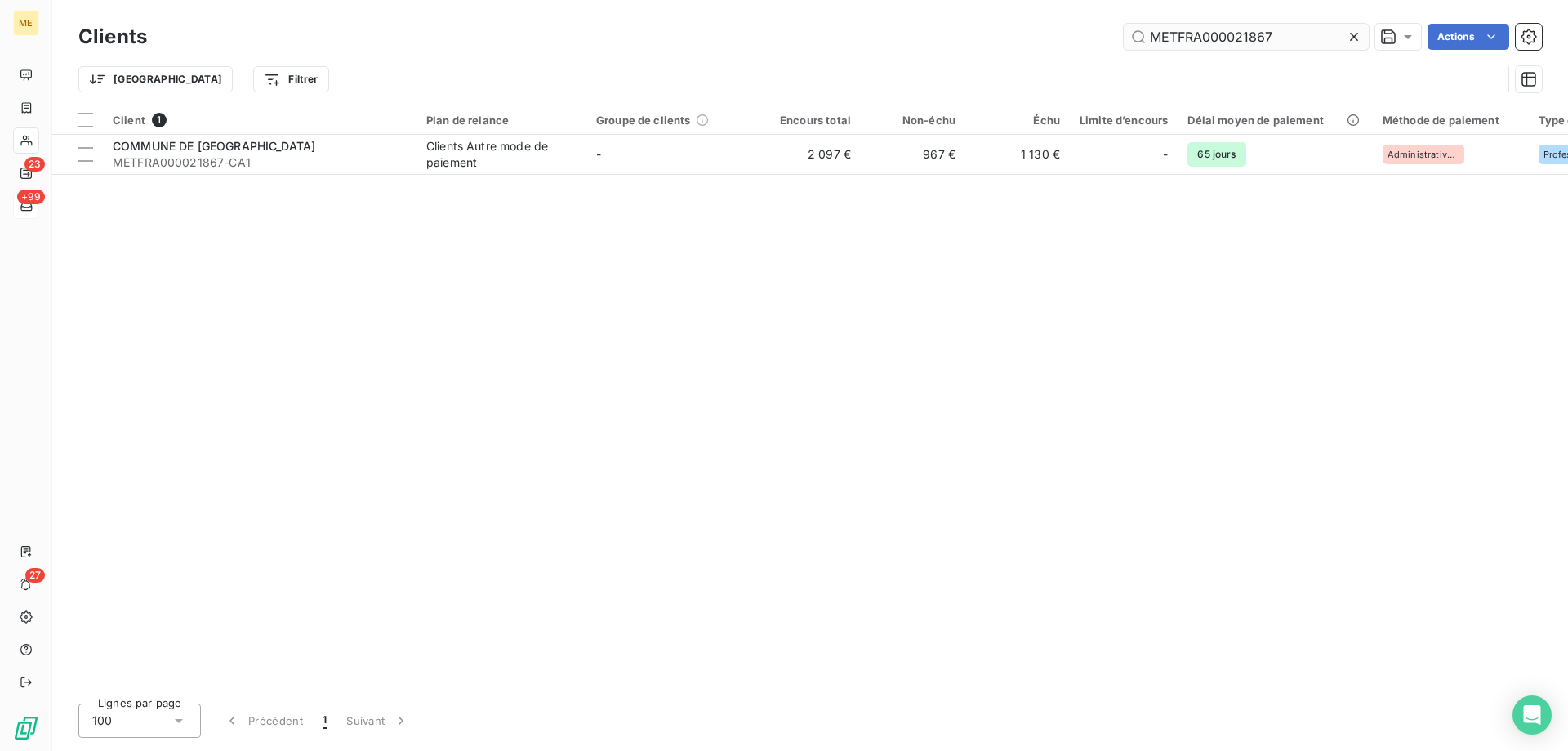
click at [1263, 31] on input "METFRA000021867" at bounding box center [1246, 36] width 245 height 26
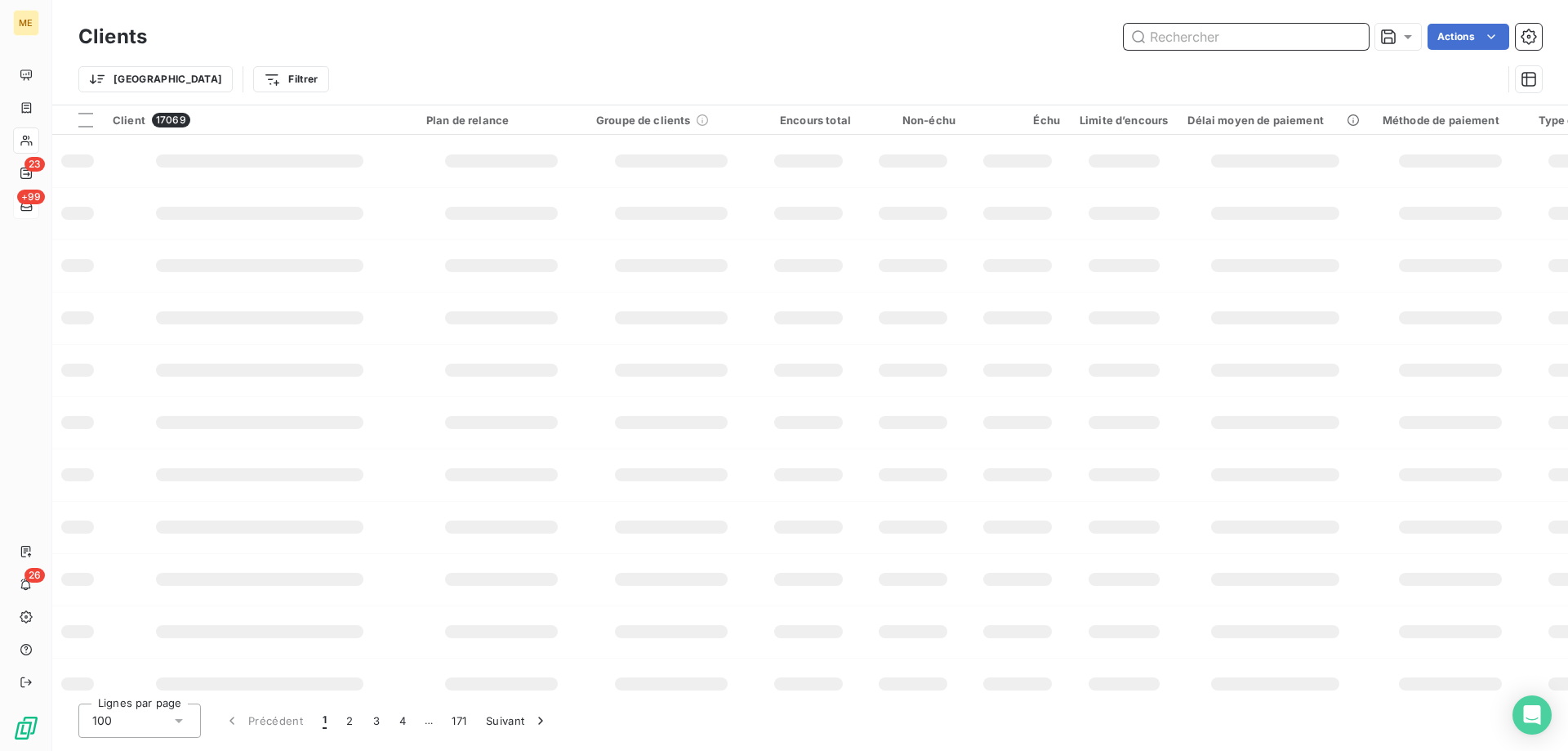
click at [1169, 23] on input "text" at bounding box center [1246, 36] width 245 height 26
paste input "23271490545704"
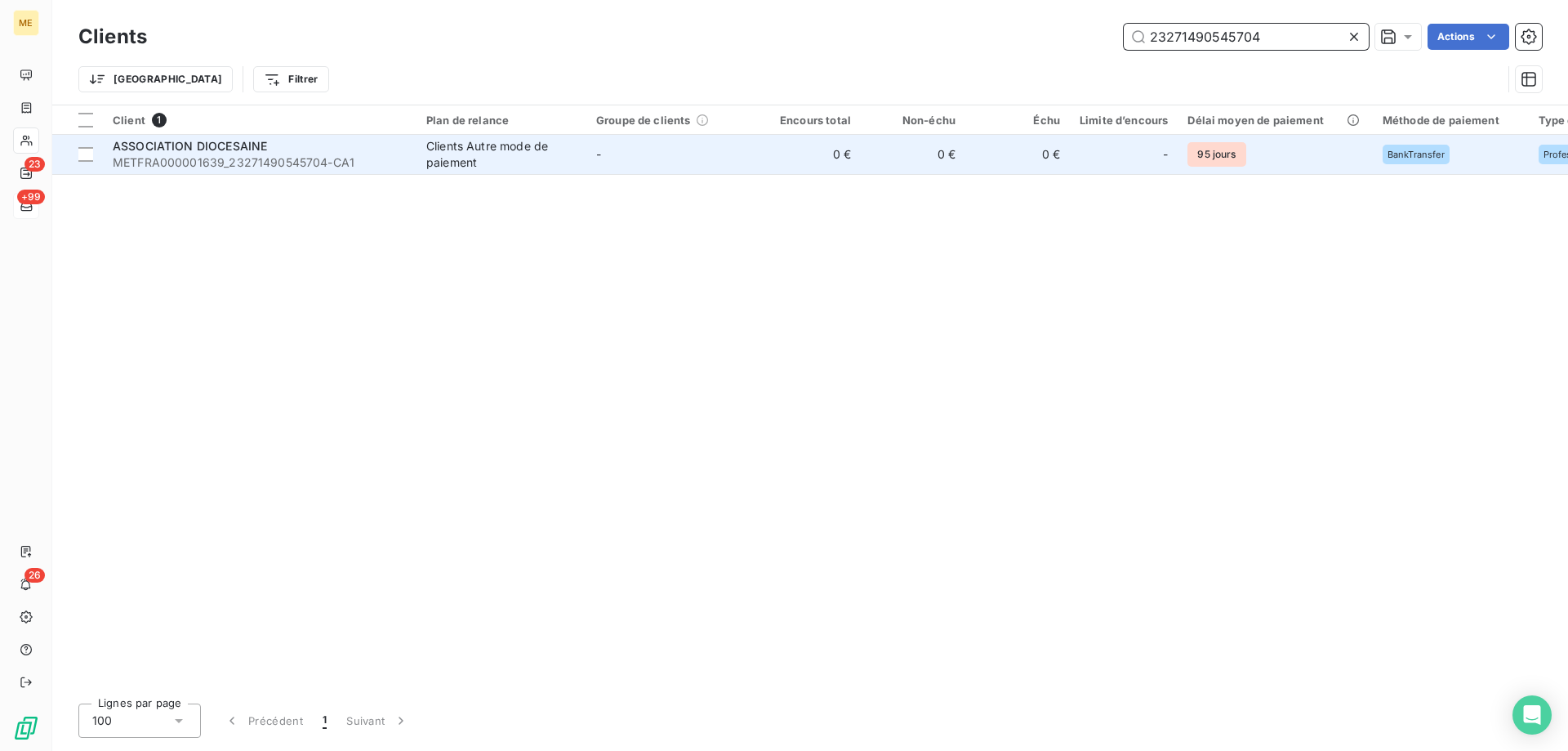
type input "23271490545704"
click at [207, 160] on span "METFRA000001639_23271490545704-CA1" at bounding box center [260, 163] width 294 height 17
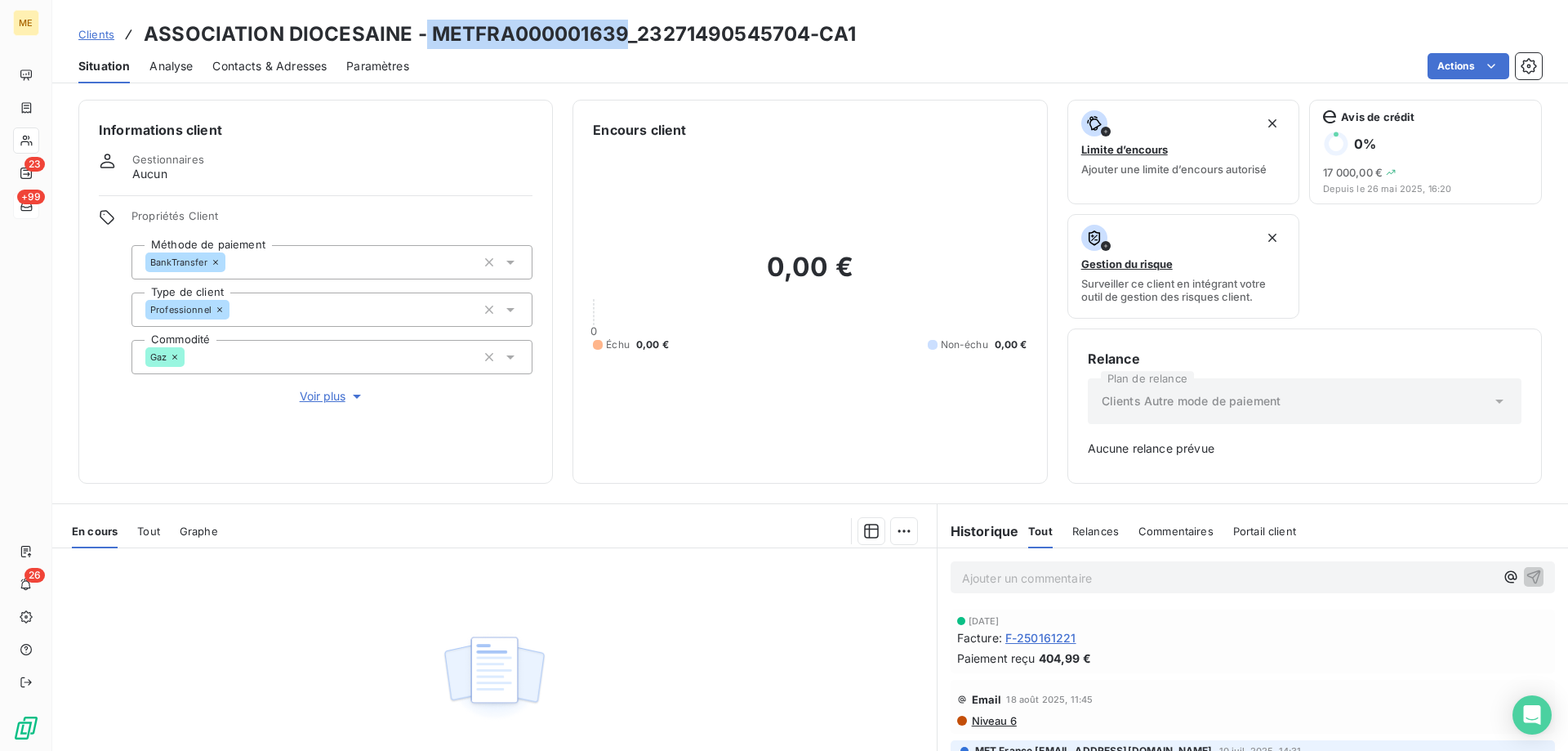
drag, startPoint x: 423, startPoint y: 34, endPoint x: 619, endPoint y: 39, distance: 196.1
click at [619, 39] on h3 "ASSOCIATION DIOCESAINE - METFRA000001639_23271490545704-CA1" at bounding box center [499, 34] width 712 height 30
copy h3 "METFRA000001639"
click at [109, 33] on span "Clients" at bounding box center [96, 34] width 36 height 13
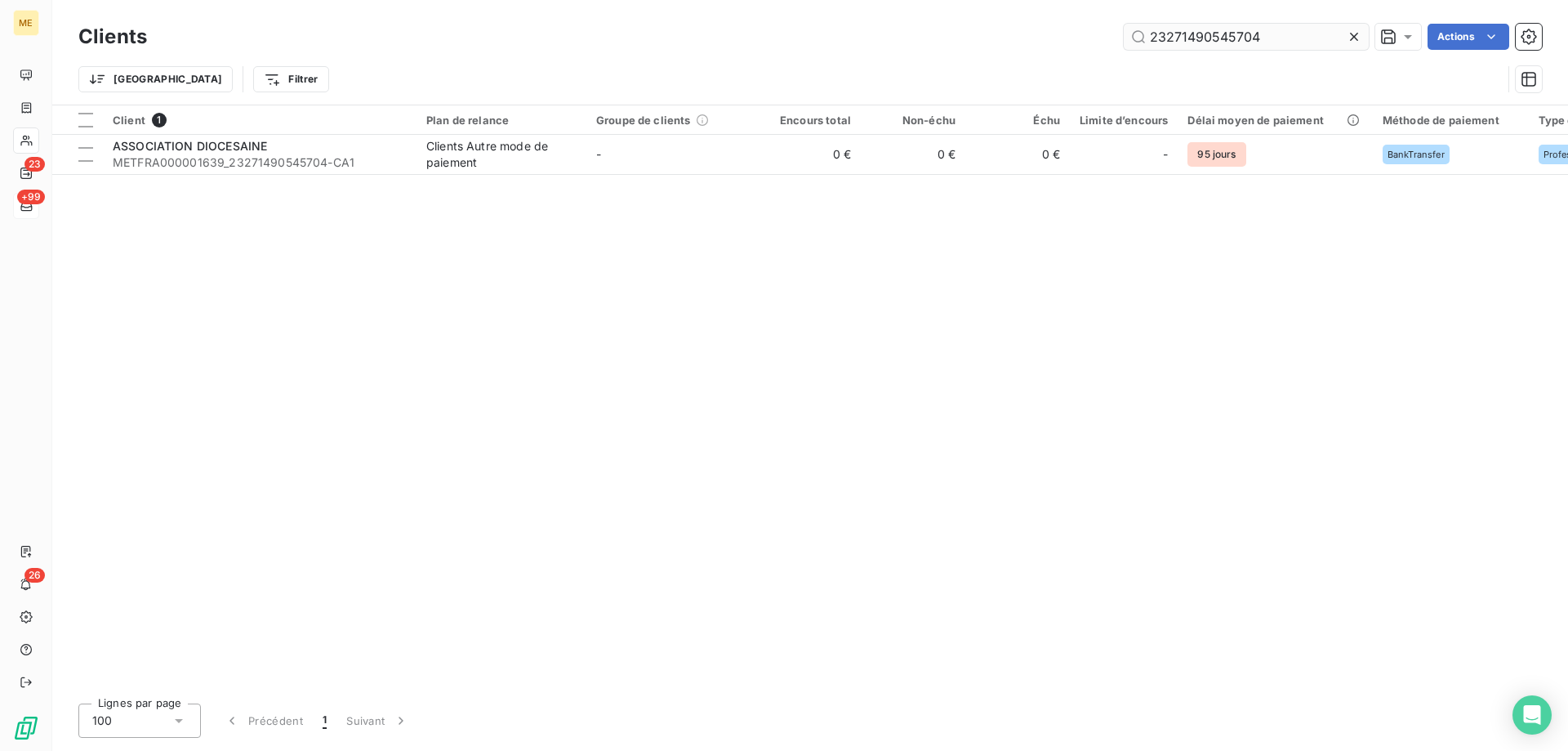
click at [1249, 36] on input "23271490545704" at bounding box center [1246, 36] width 245 height 26
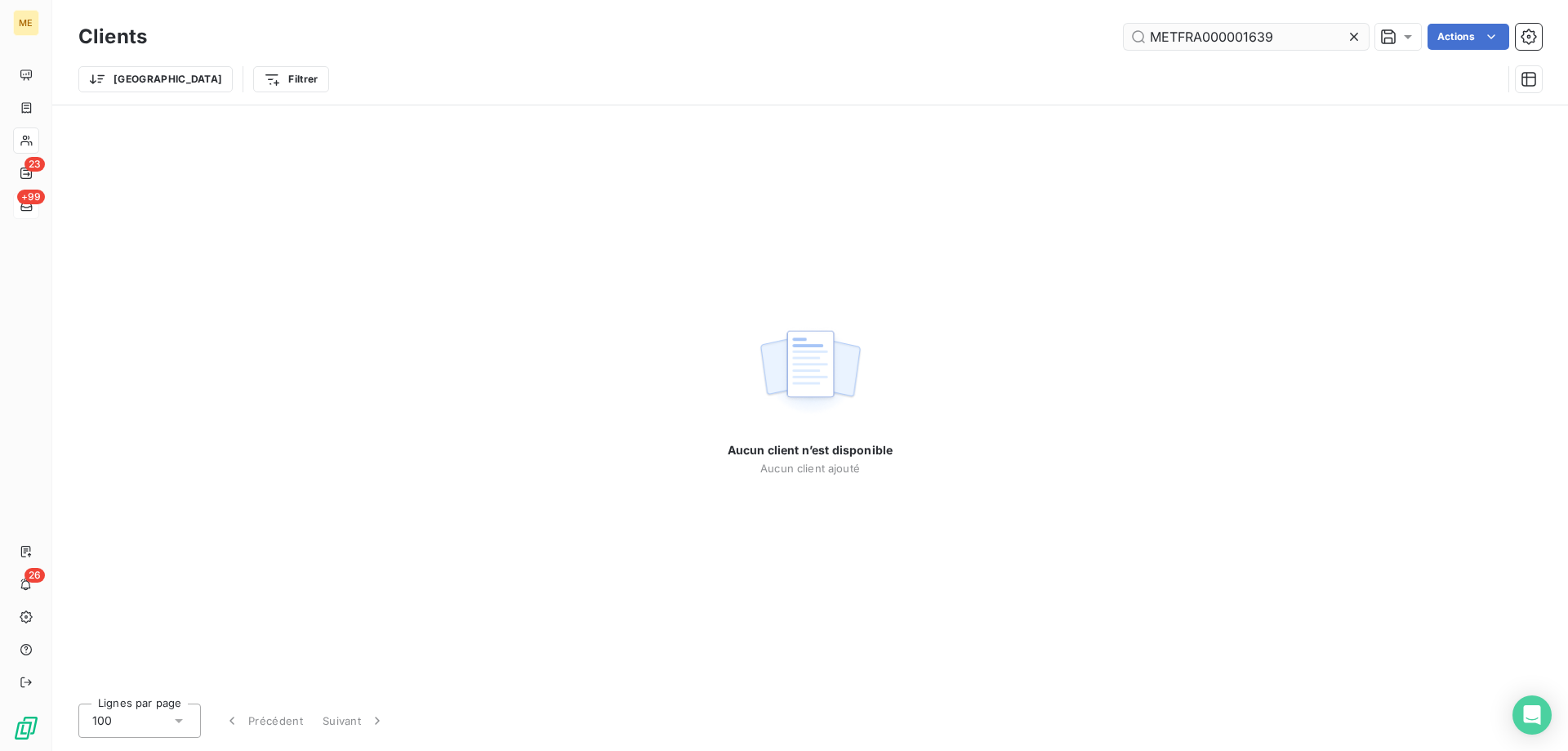
click at [1147, 26] on input "METFRA000001639" at bounding box center [1246, 36] width 245 height 26
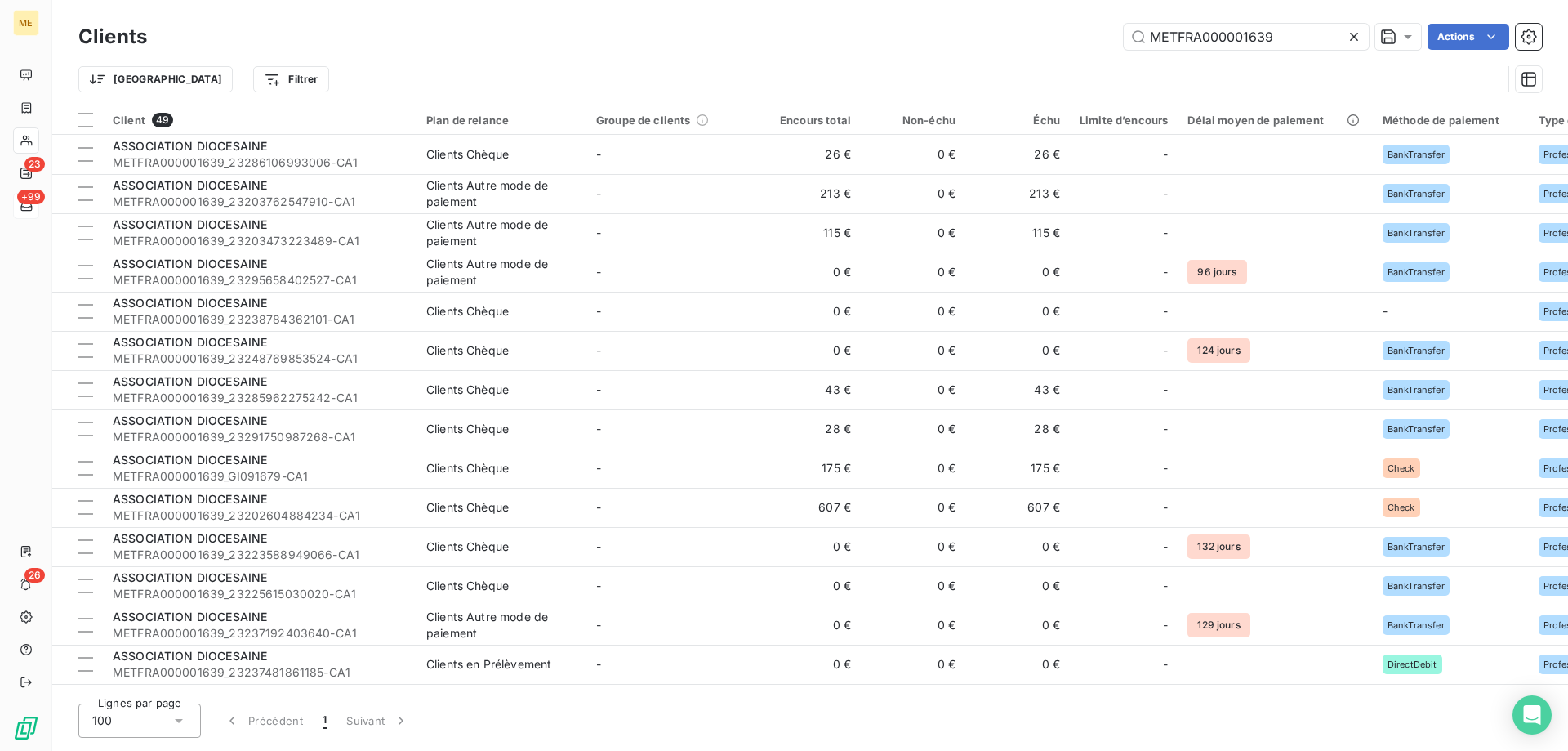
type input "METFRA000001639"
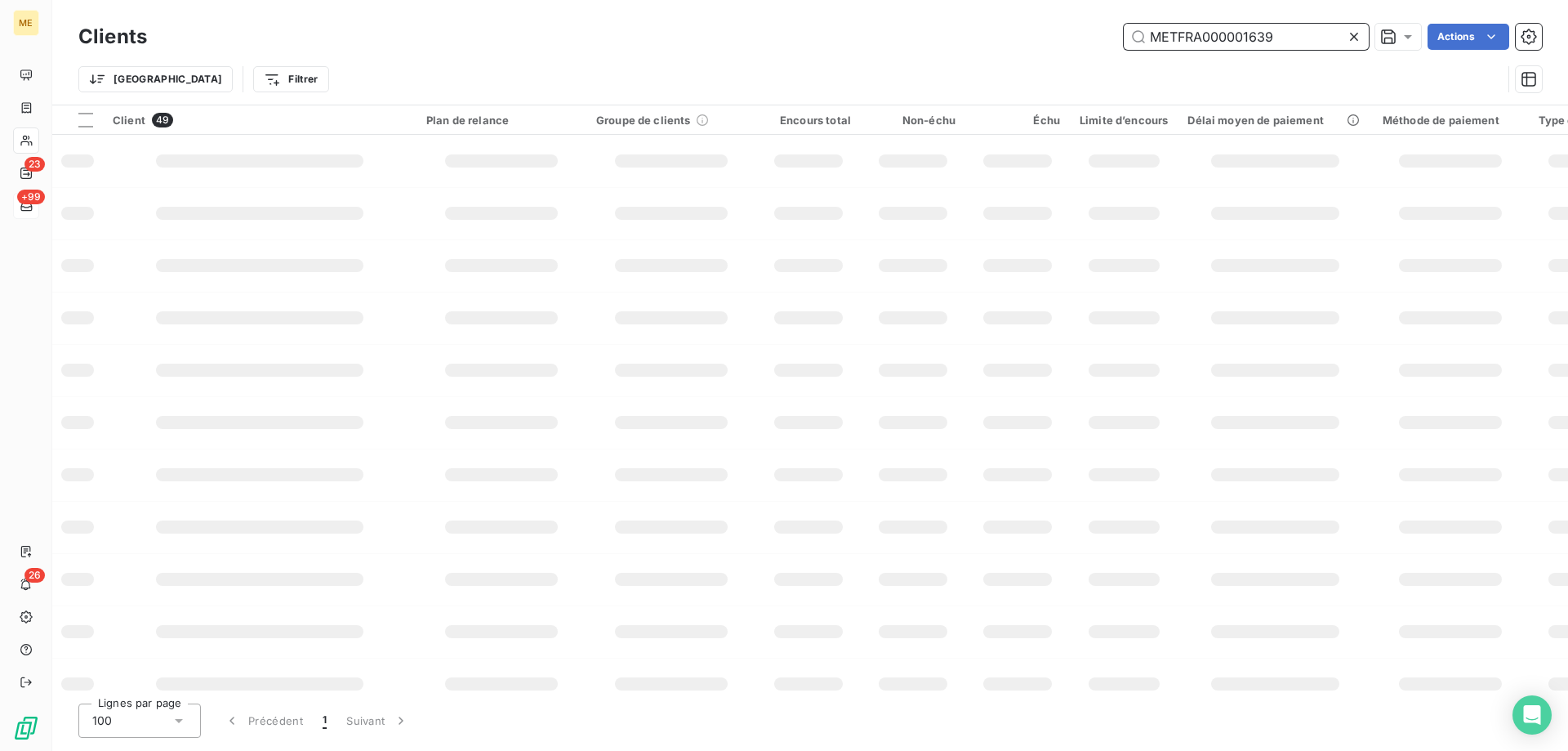
click at [1281, 32] on input "METFRA000001639" at bounding box center [1246, 36] width 245 height 26
paste input "23234298116144"
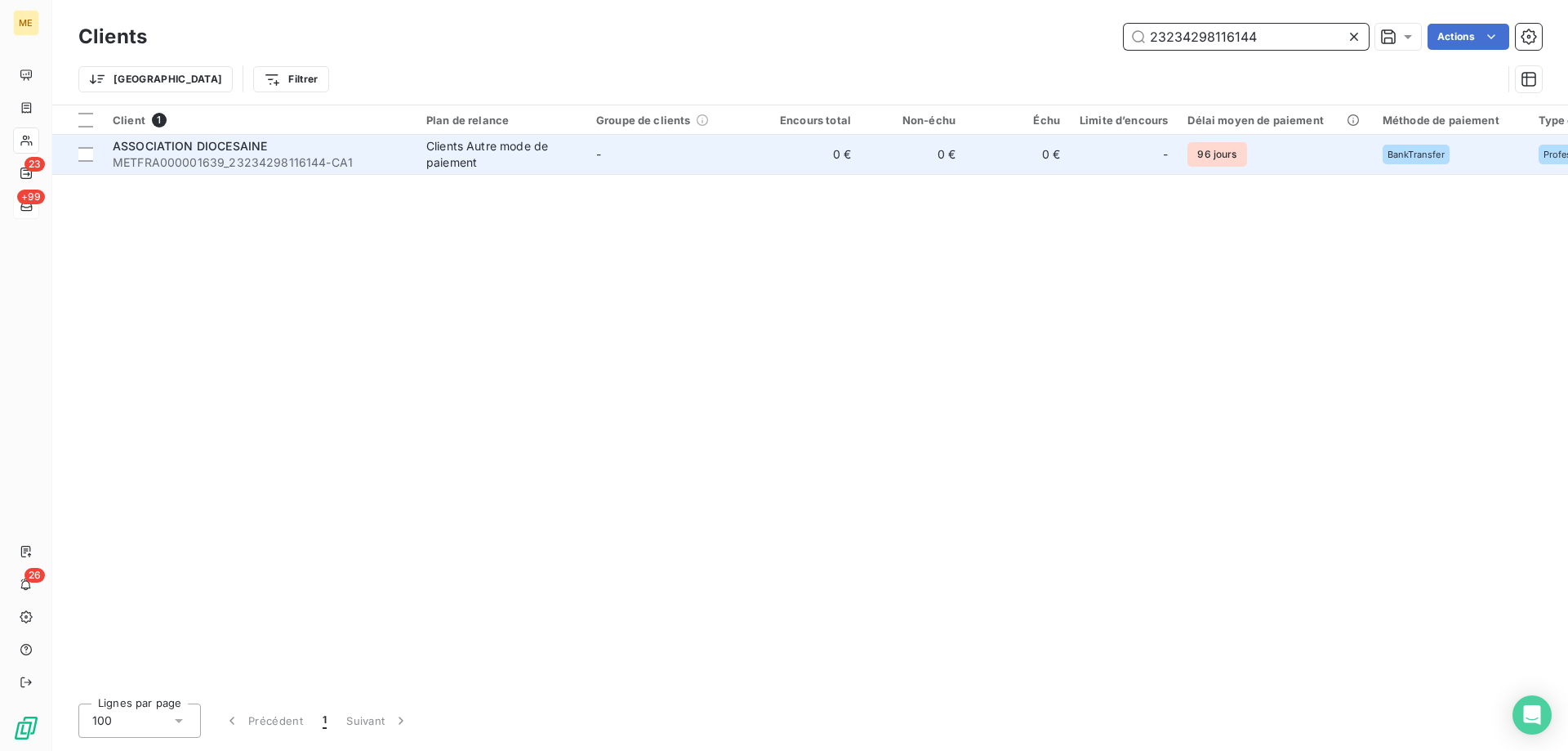
type input "23234298116144"
click at [186, 171] on td "ASSOCIATION DIOCESAINE METFRA000001639_23234298116144-CA1" at bounding box center [259, 155] width 314 height 39
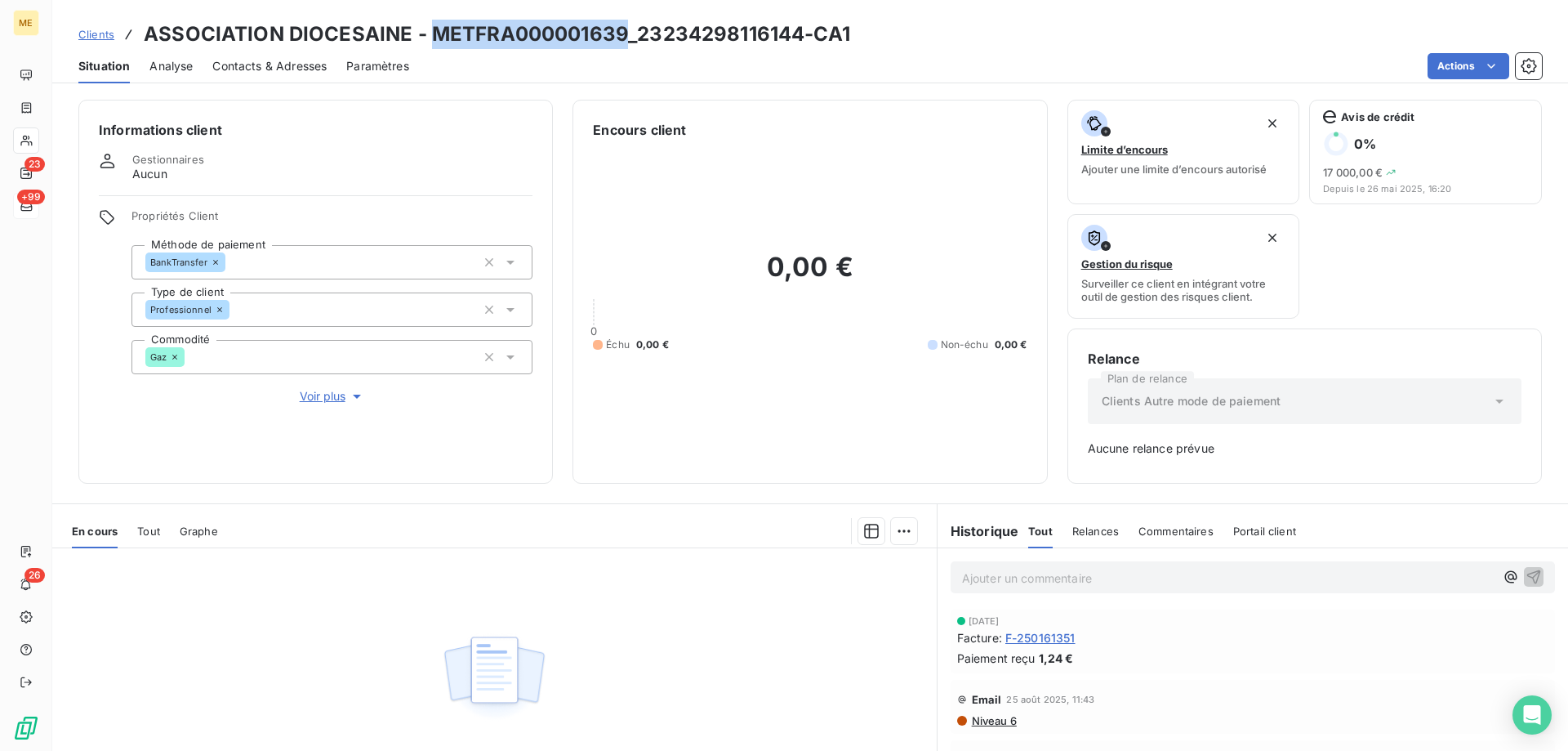
drag, startPoint x: 428, startPoint y: 37, endPoint x: 620, endPoint y: 30, distance: 192.1
click at [620, 30] on h3 "ASSOCIATION DIOCESAINE - METFRA000001639_23234298116144-CA1" at bounding box center [497, 34] width 706 height 30
copy h3 "METFRA000001639"
click at [32, 208] on icon at bounding box center [26, 206] width 11 height 10
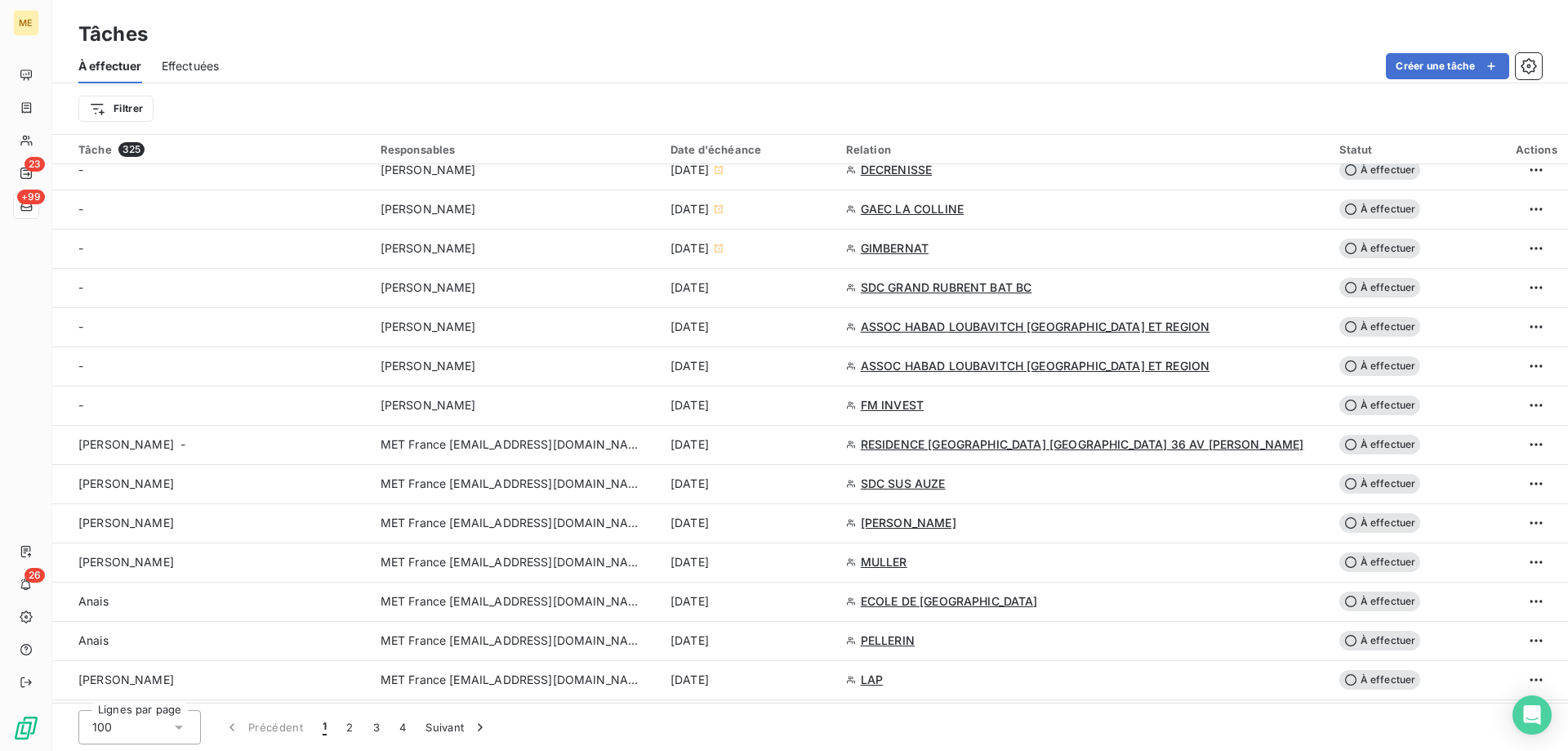
scroll to position [653, 0]
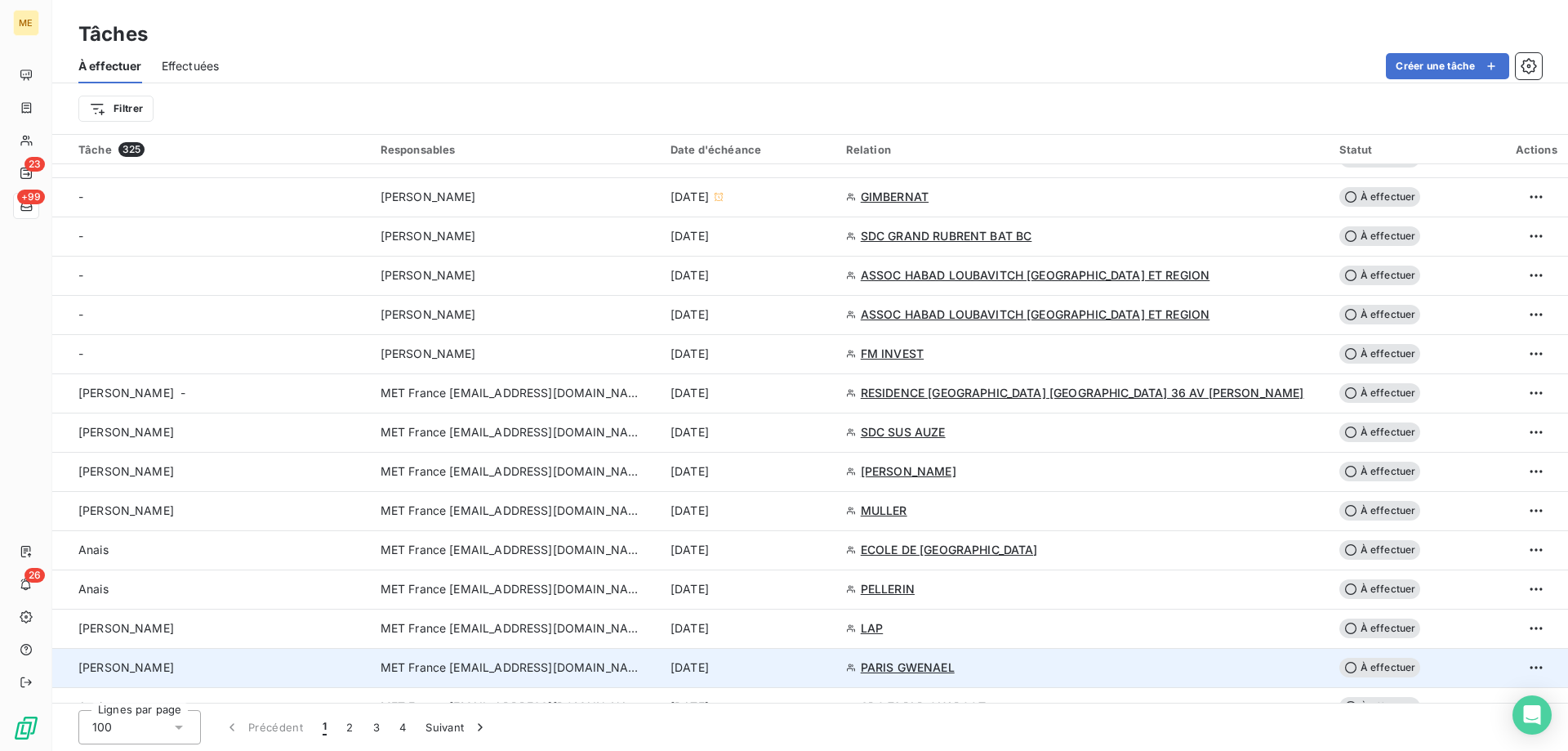
click at [480, 673] on span "MET France [EMAIL_ADDRESS][DOMAIN_NAME]" at bounding box center [511, 667] width 262 height 17
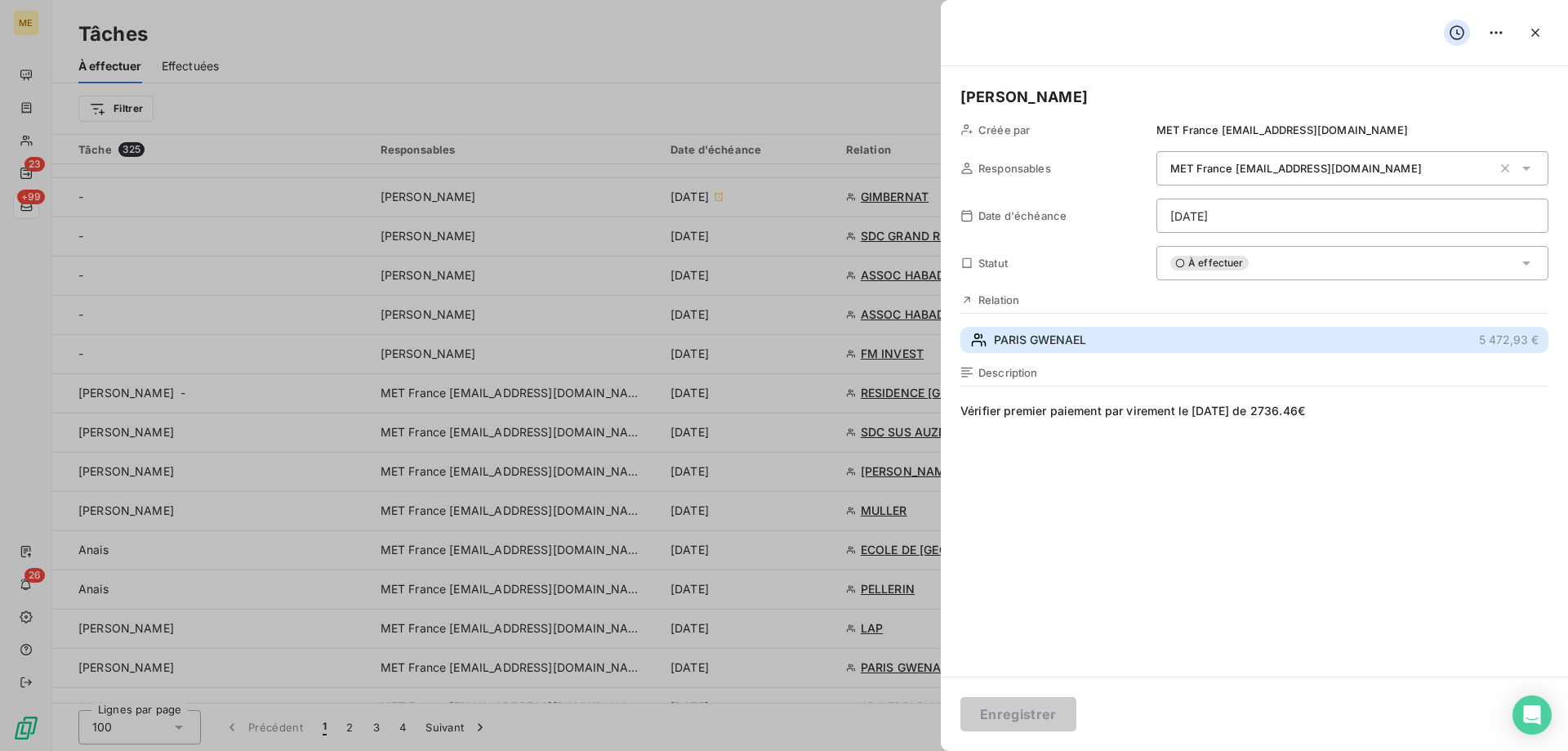
click at [1037, 345] on span "PARIS GWENAEL" at bounding box center [1040, 340] width 92 height 17
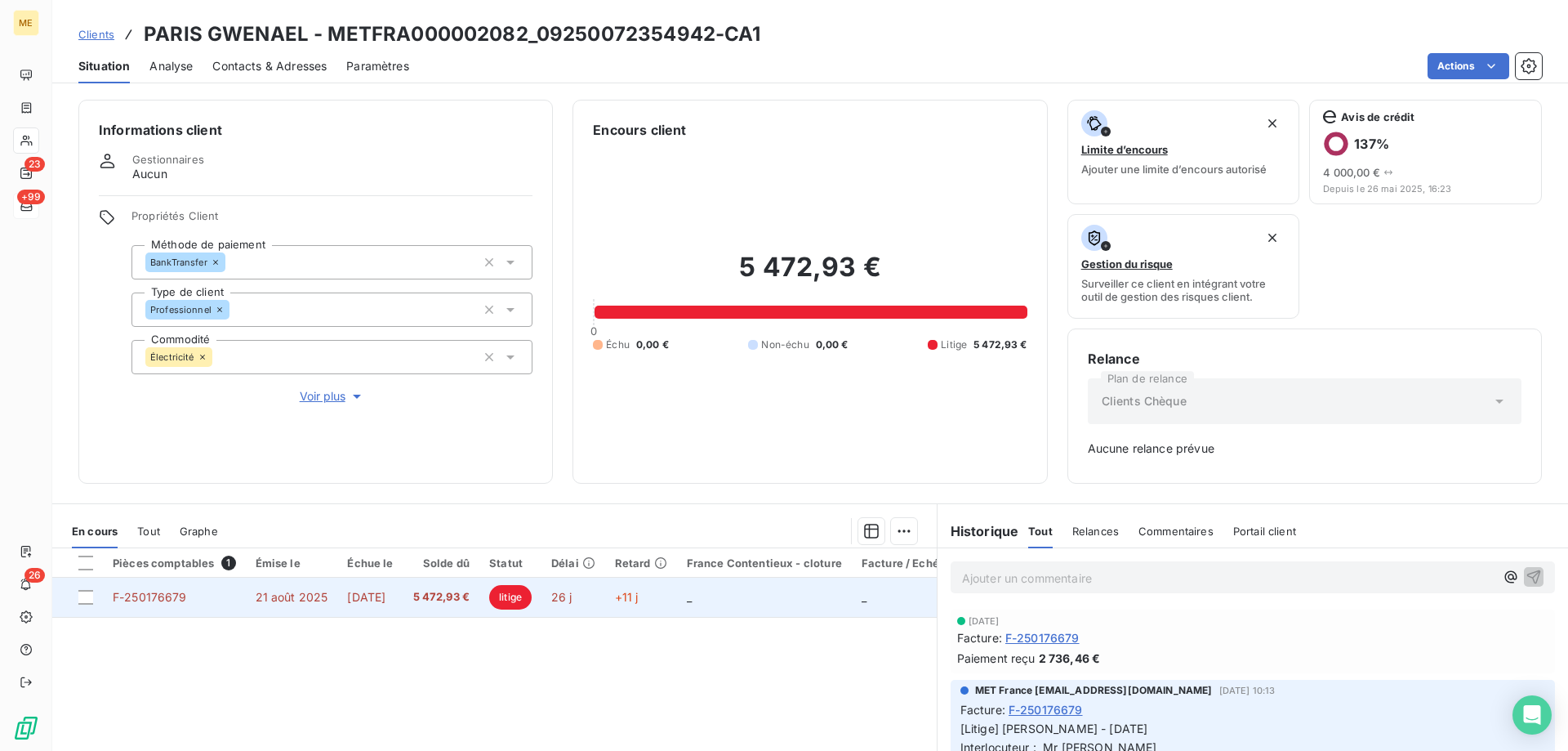
click at [167, 600] on span "F-250176679" at bounding box center [150, 596] width 75 height 14
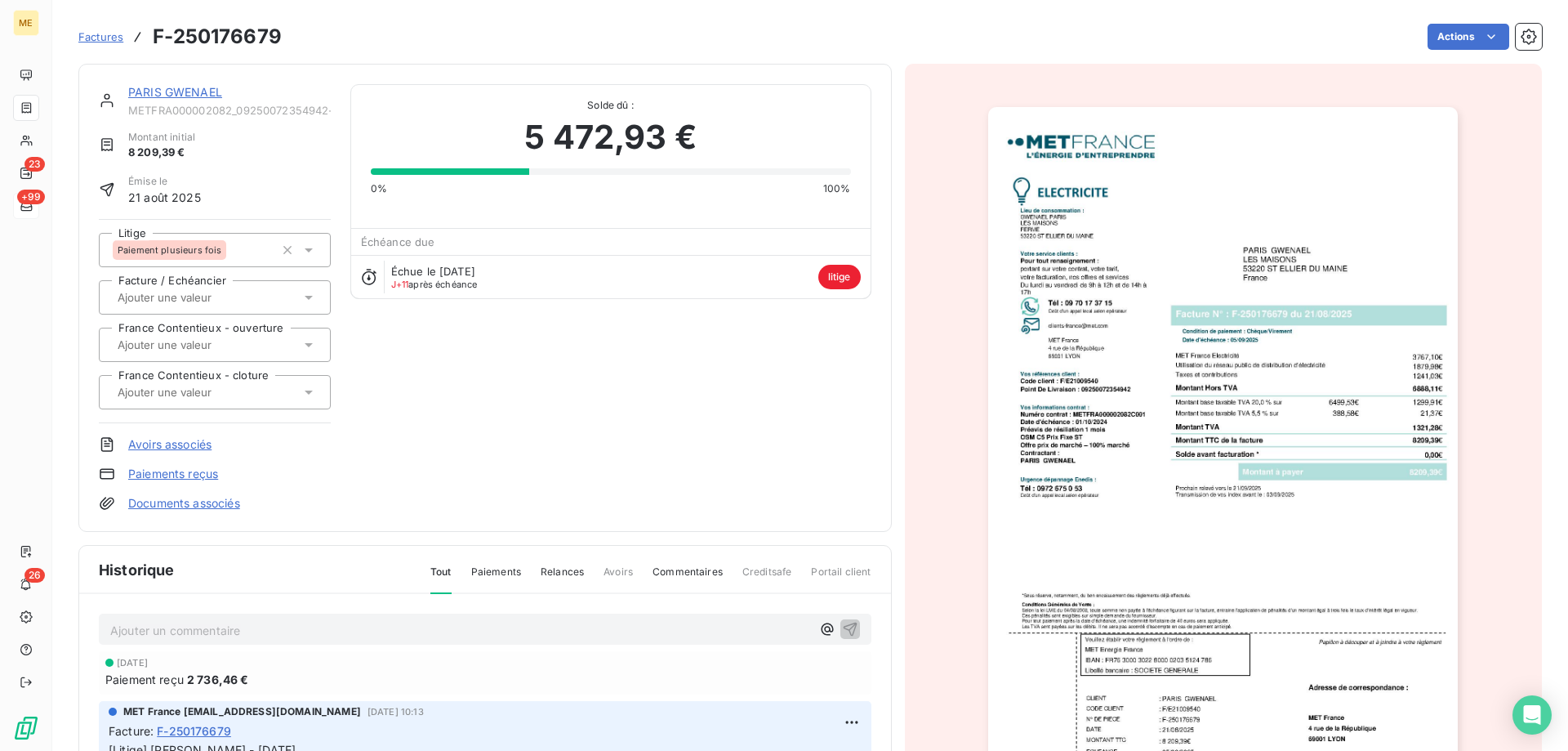
click at [141, 95] on link "PARIS GWENAEL" at bounding box center [175, 91] width 94 height 14
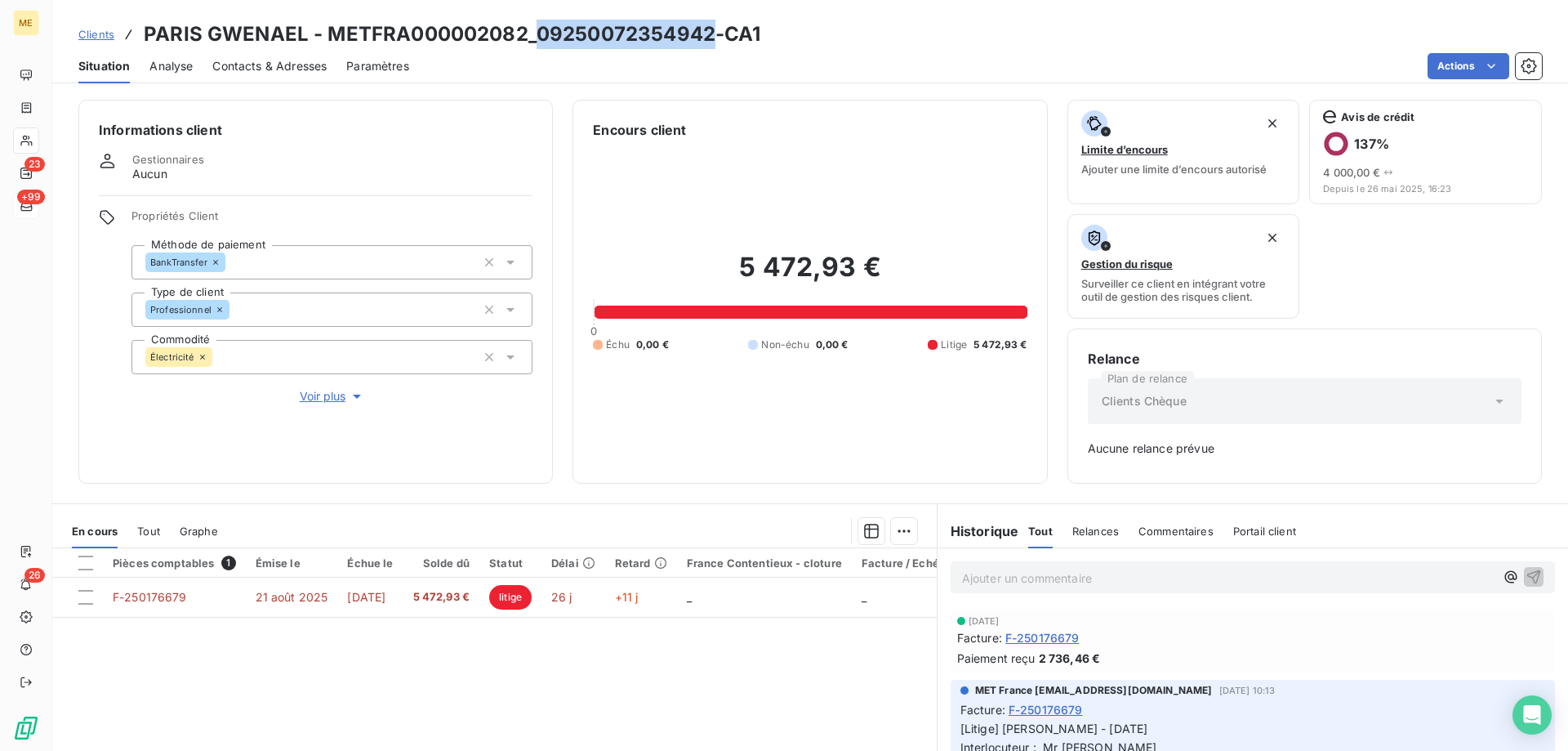
drag, startPoint x: 536, startPoint y: 35, endPoint x: 716, endPoint y: 36, distance: 180.0
click at [716, 36] on h3 "PARIS GWENAEL - METFRA000002082_09250072354942-CA1" at bounding box center [452, 34] width 618 height 30
copy h3 "09250072354942"
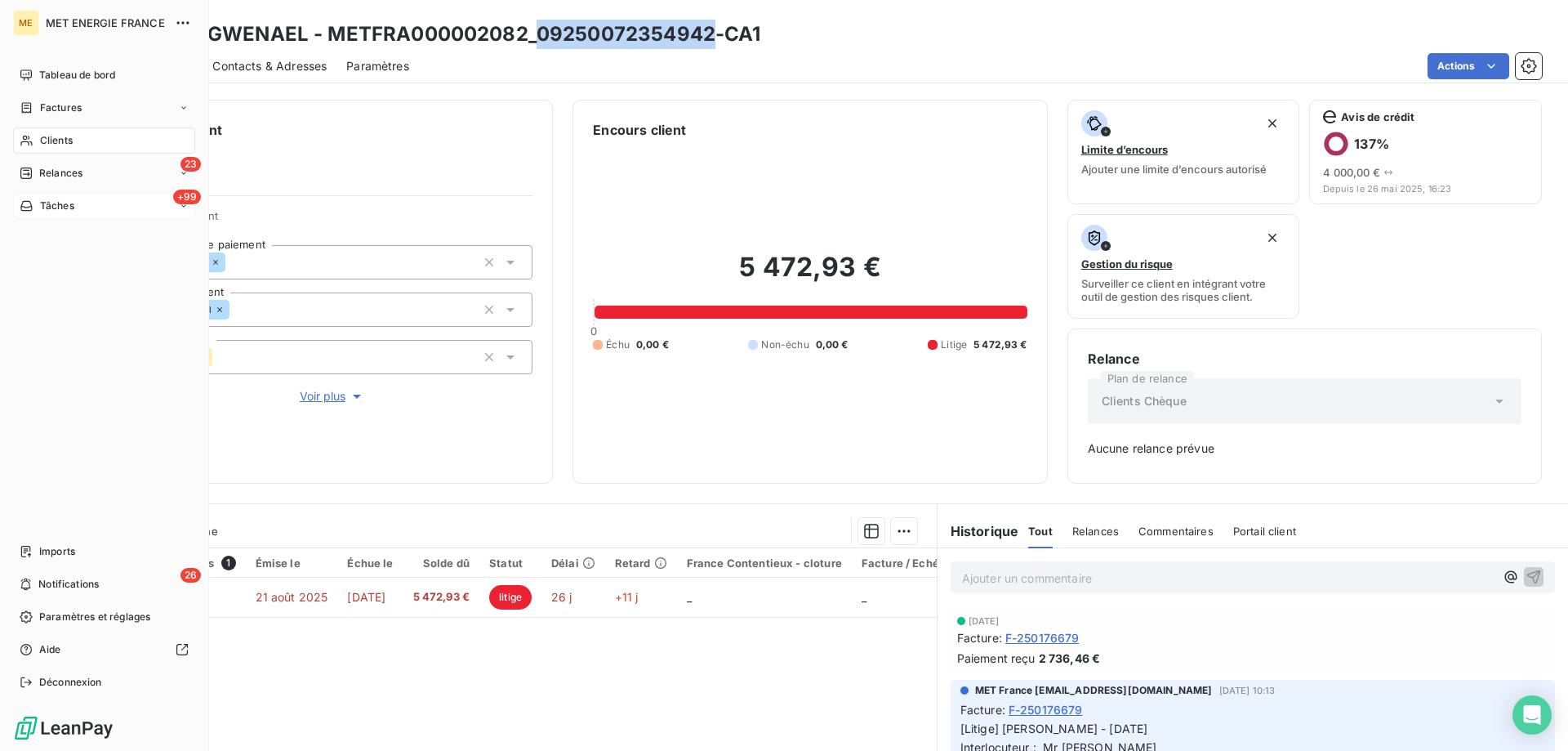
click at [78, 213] on div "+99 Tâches" at bounding box center [103, 206] width 182 height 26
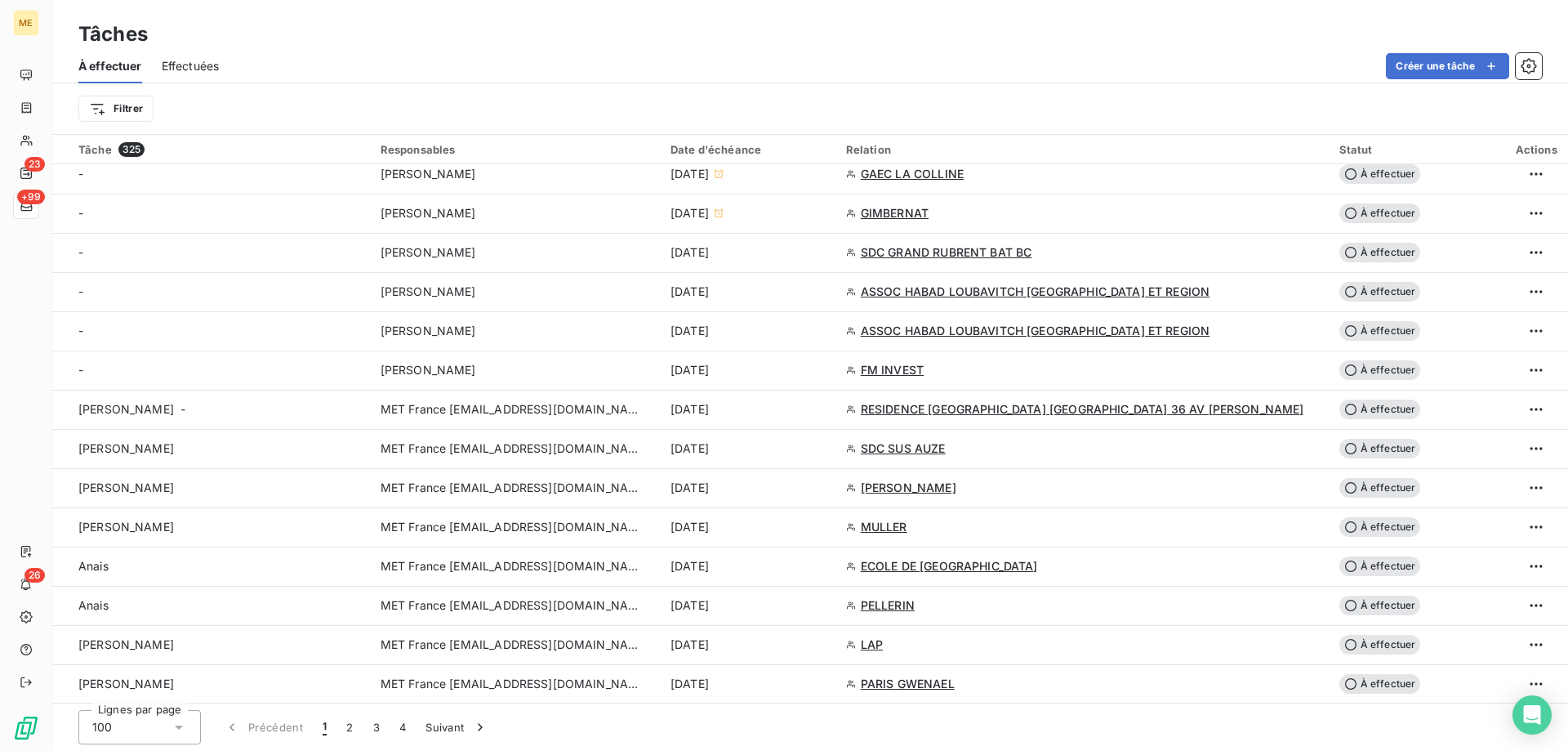
scroll to position [653, 0]
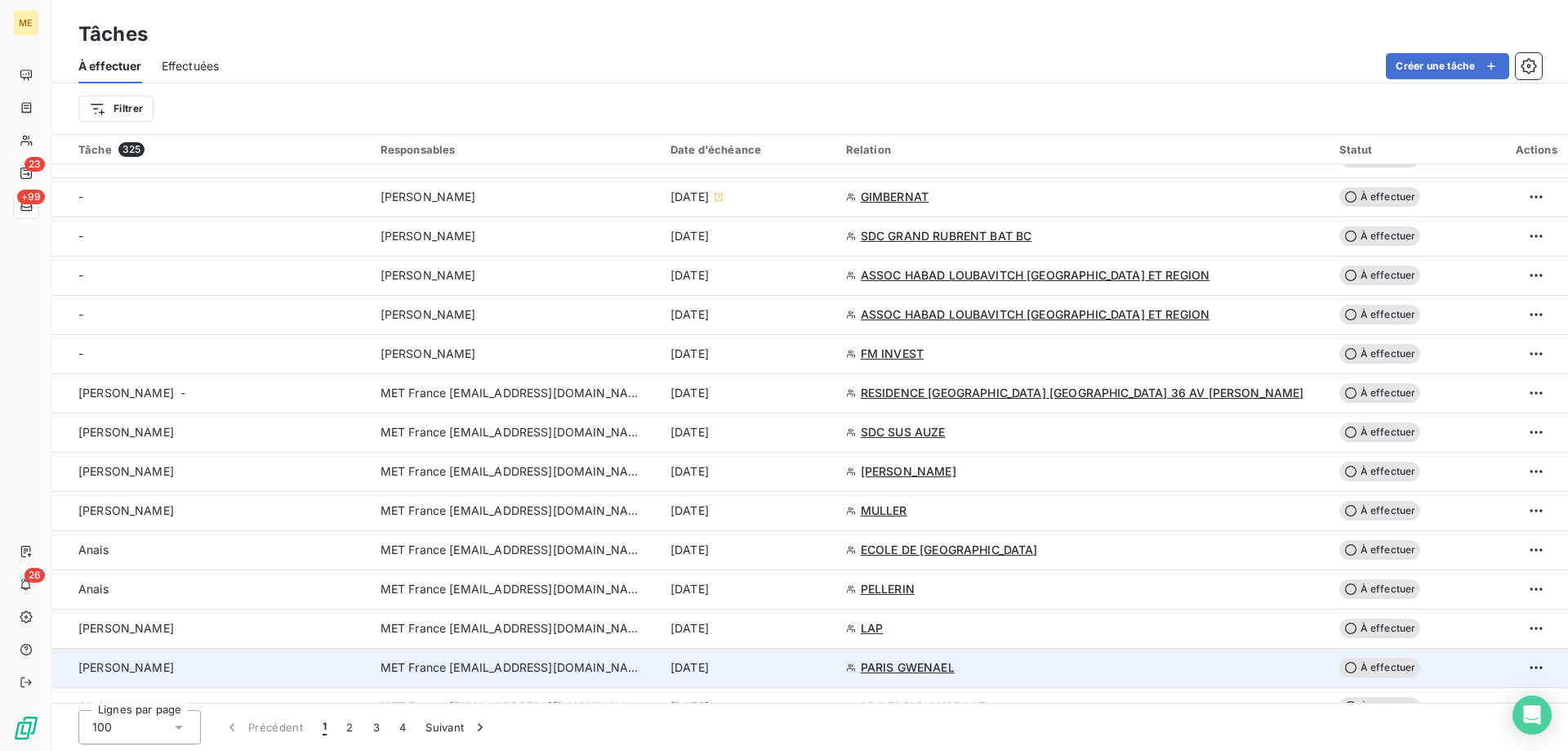
click at [598, 672] on span "MET France [EMAIL_ADDRESS][DOMAIN_NAME]" at bounding box center [511, 667] width 262 height 17
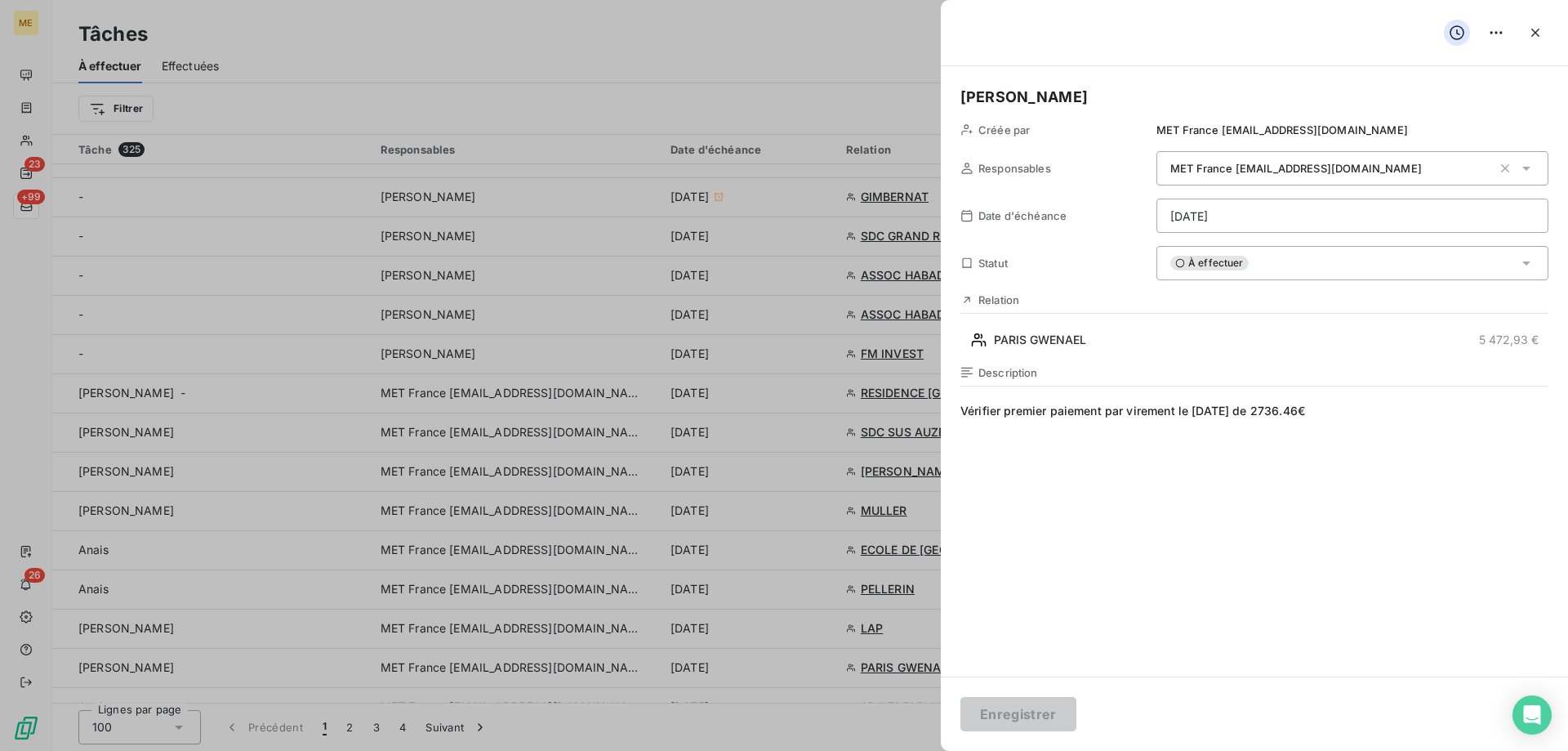
click at [1352, 426] on span "Vérifier premier paiement par virement le 10/09/25 de 2736.46€" at bounding box center [1254, 559] width 588 height 314
click at [1264, 269] on div "À effectuer" at bounding box center [1352, 263] width 392 height 34
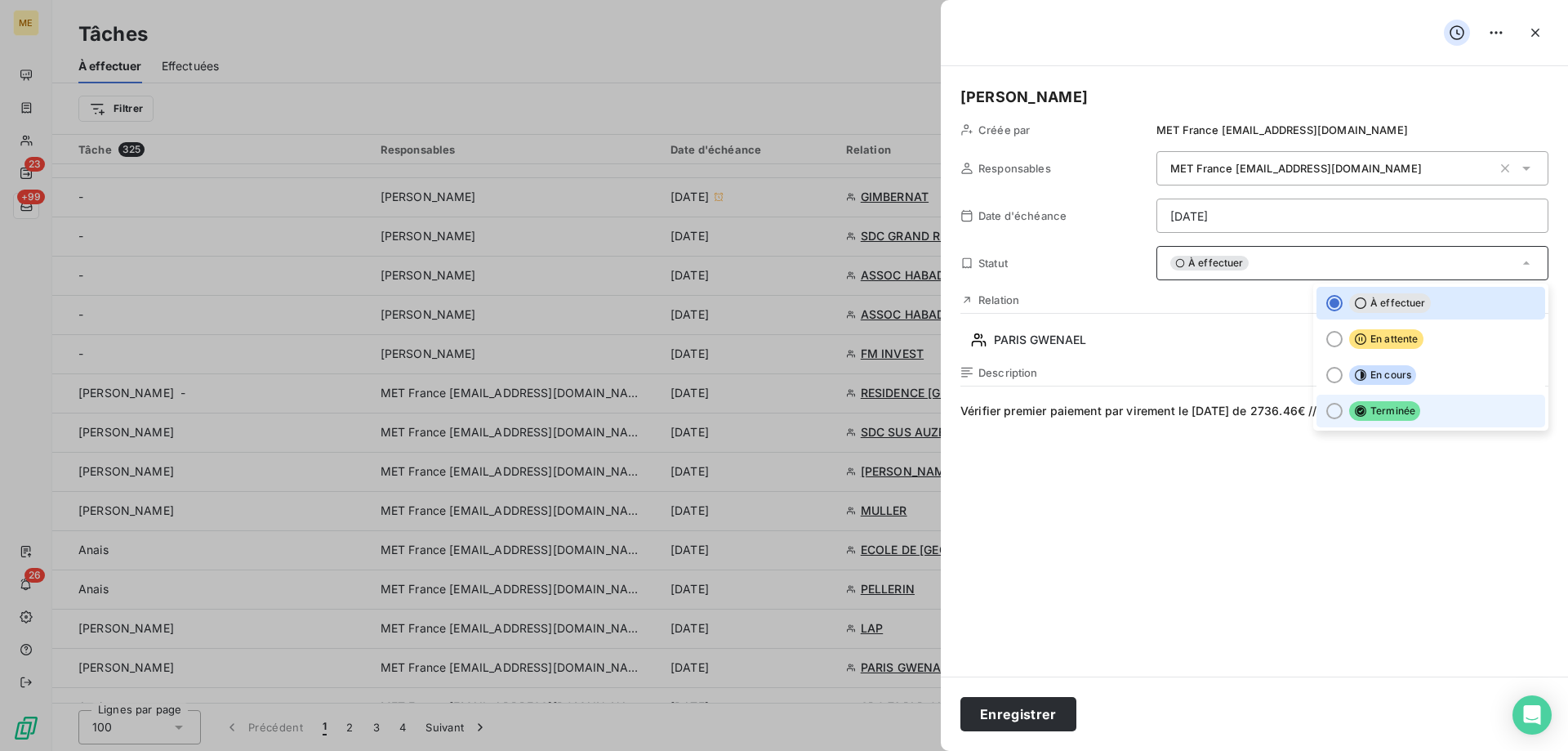
click at [1327, 410] on div at bounding box center [1335, 411] width 17 height 17
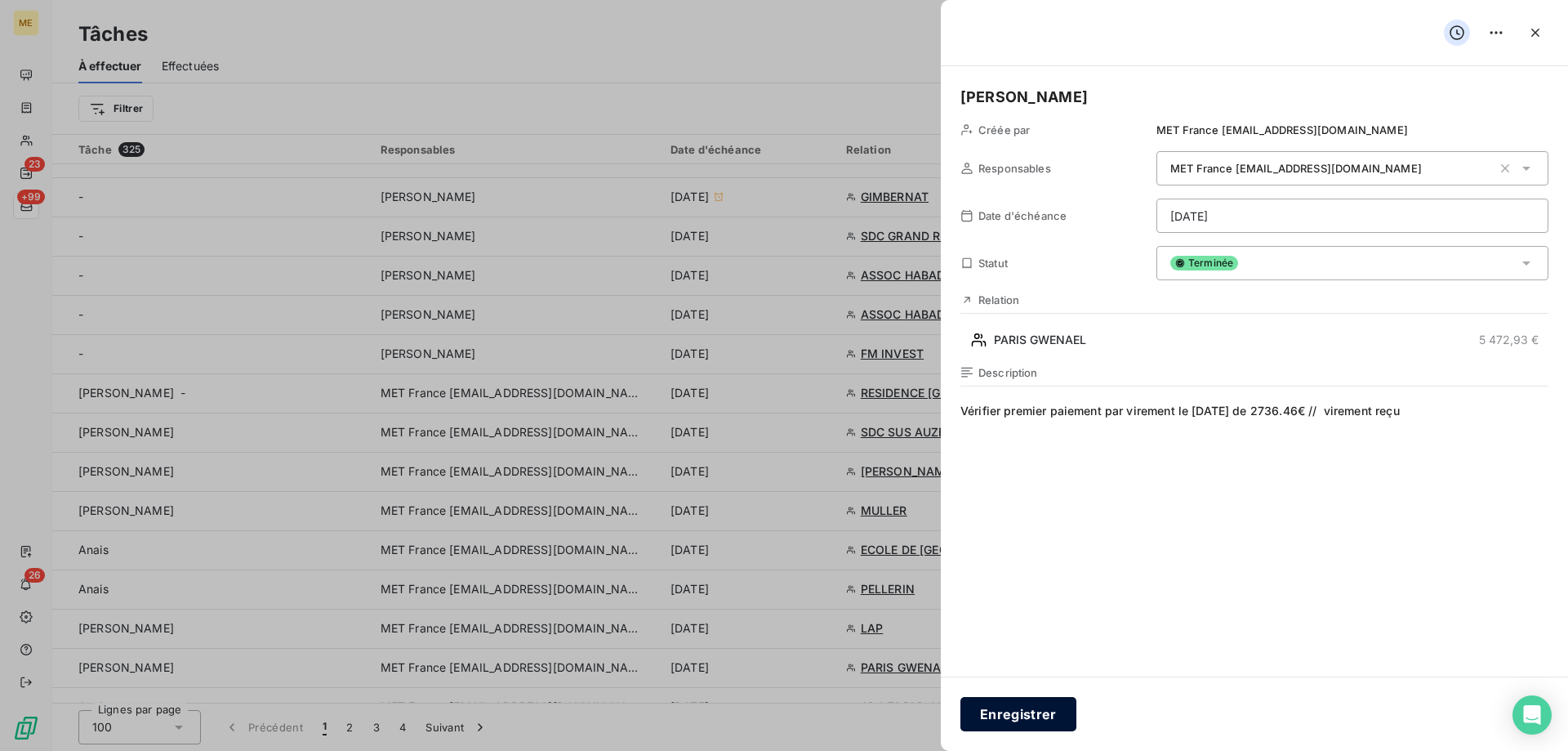
click at [1020, 716] on button "Enregistrer" at bounding box center [1018, 714] width 116 height 34
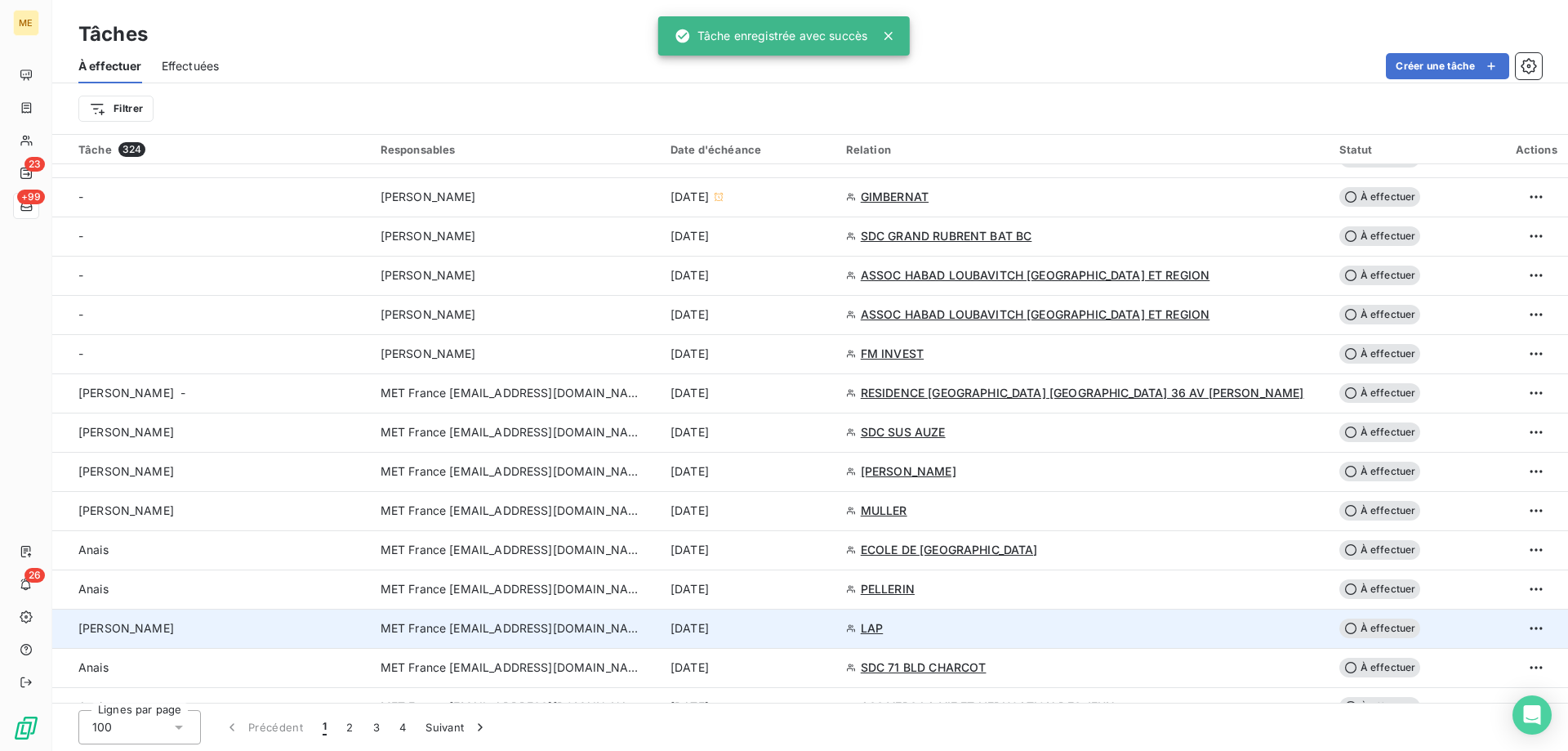
click at [429, 634] on span "MET France [EMAIL_ADDRESS][DOMAIN_NAME]" at bounding box center [511, 628] width 262 height 17
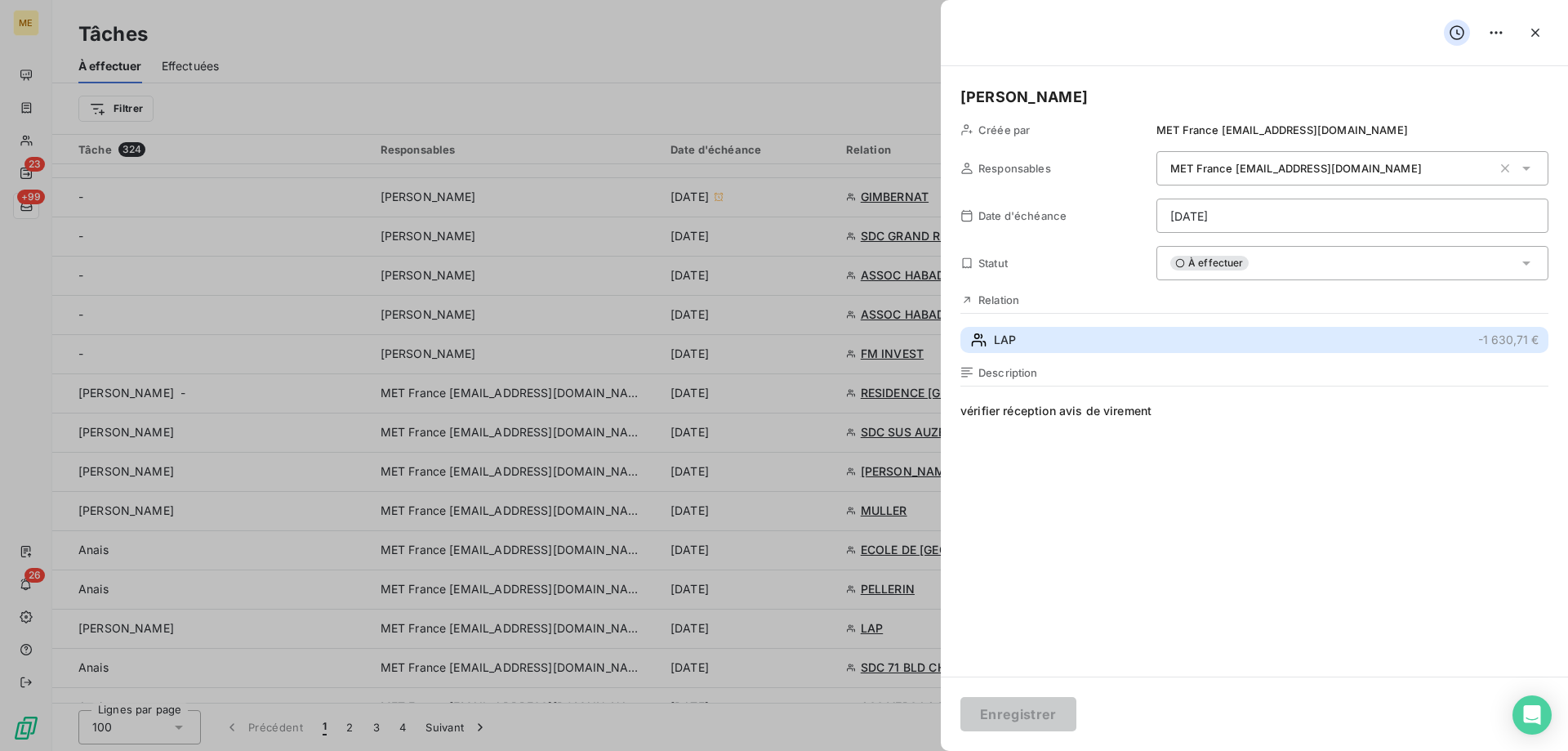
click at [1011, 348] on span "LAP" at bounding box center [1005, 340] width 22 height 17
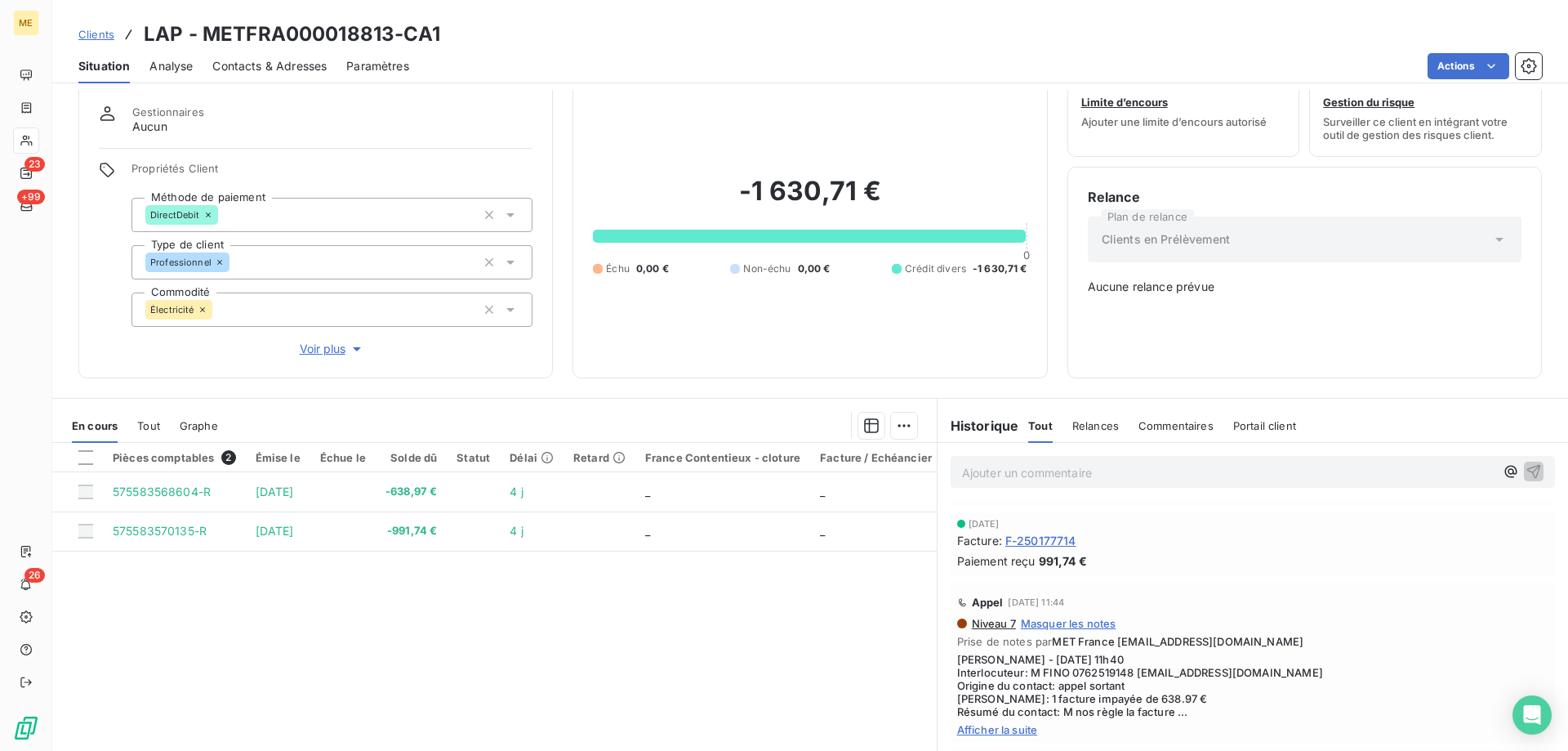
scroll to position [82, 0]
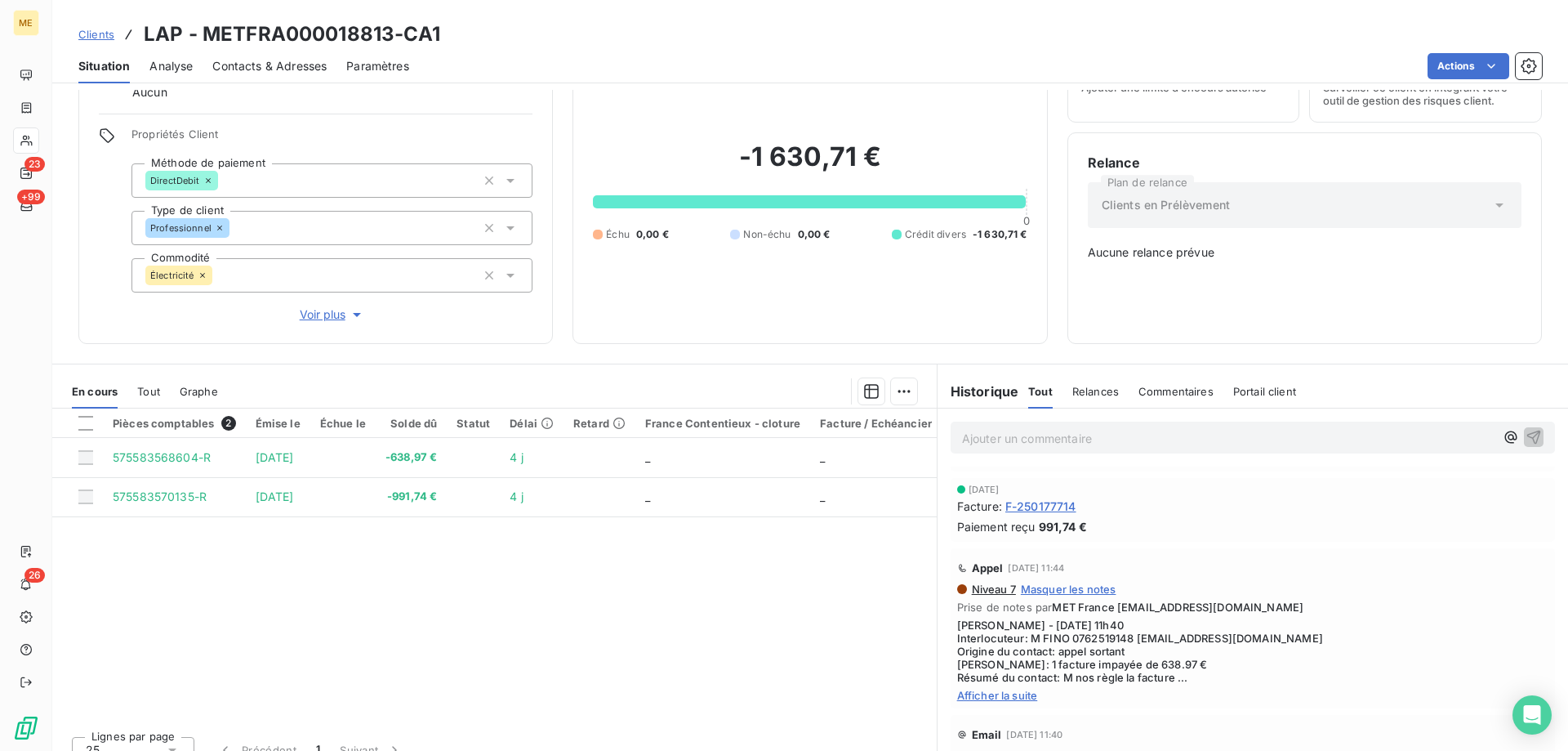
click at [1014, 689] on span "Afficher la suite" at bounding box center [1252, 695] width 592 height 13
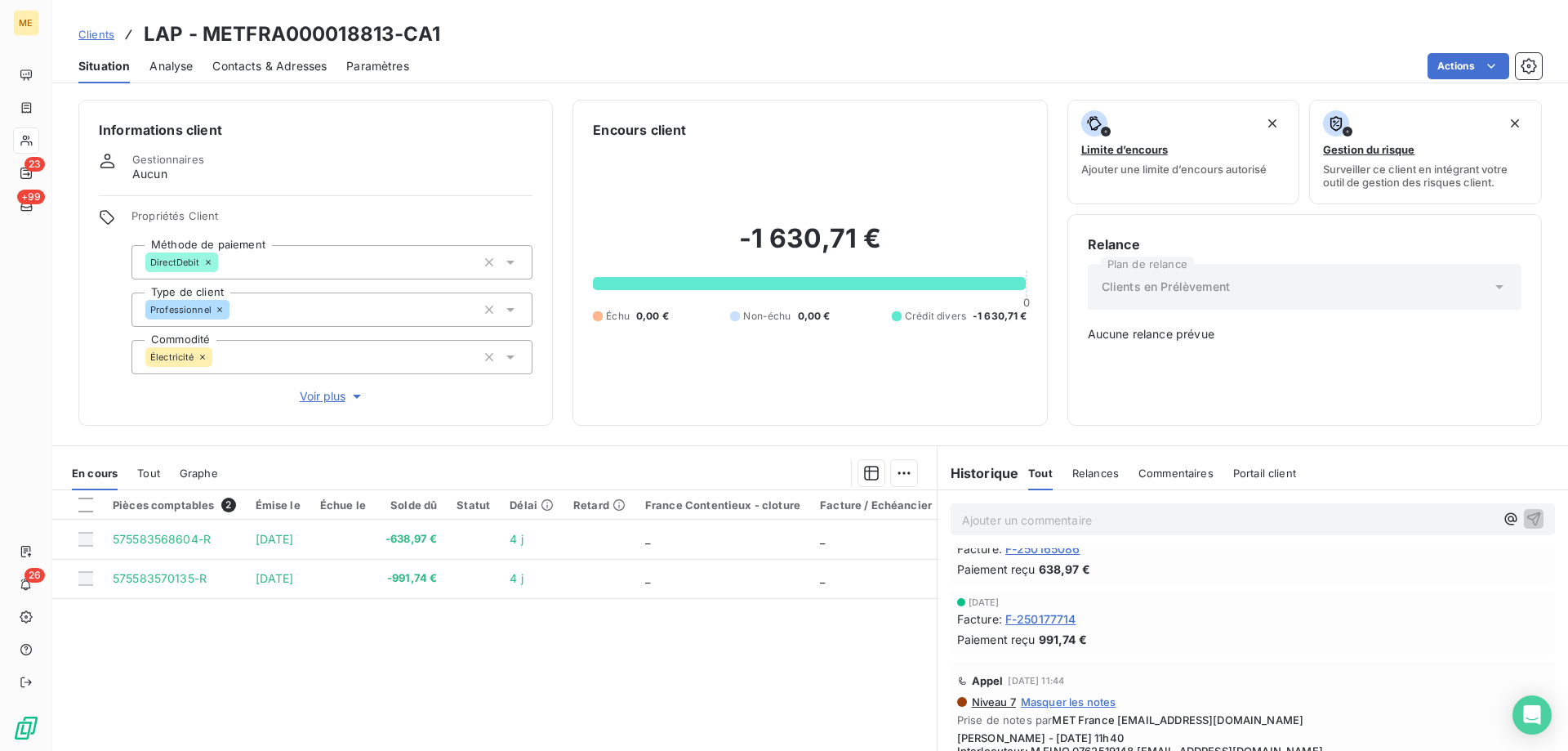
scroll to position [0, 0]
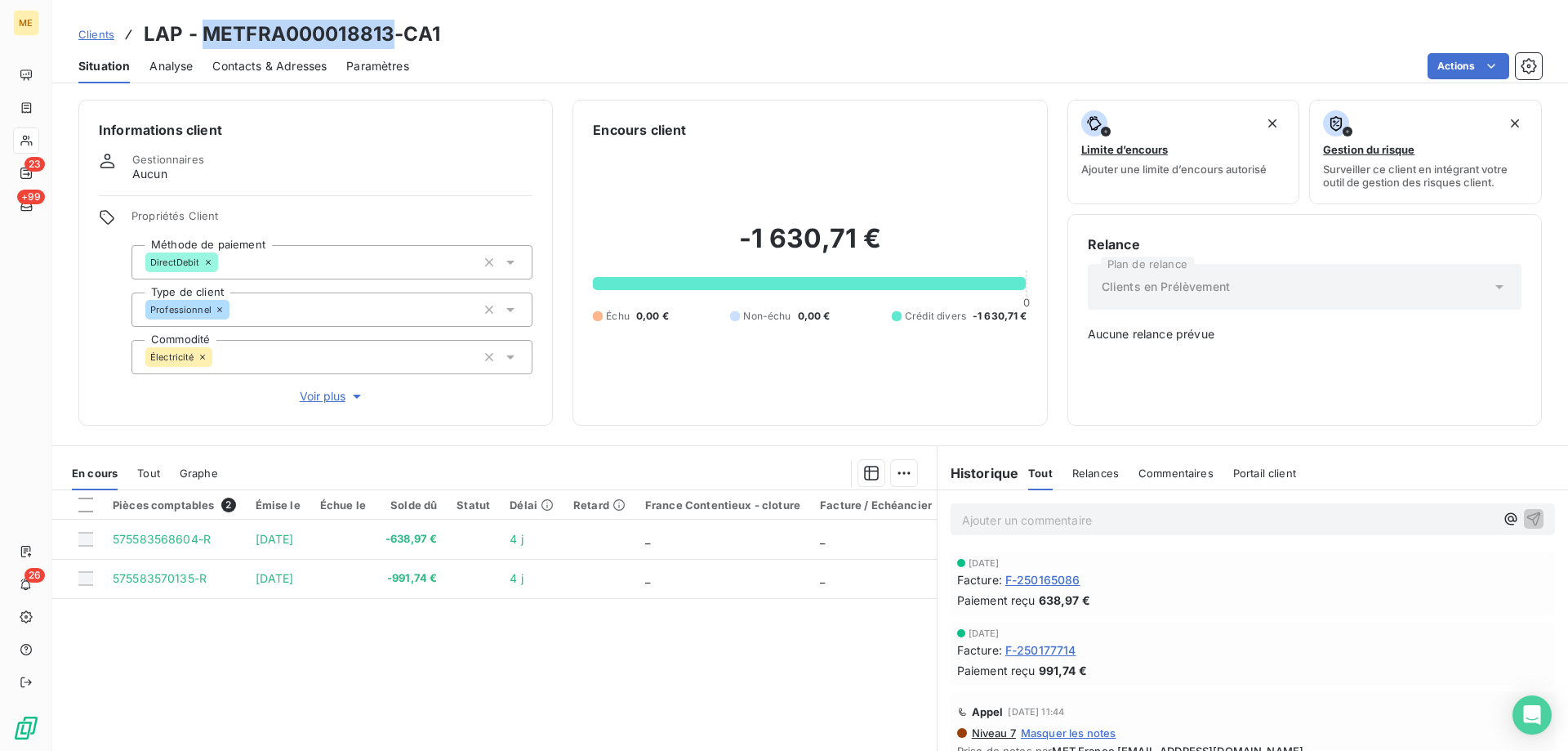
drag, startPoint x: 199, startPoint y: 30, endPoint x: 387, endPoint y: 41, distance: 188.3
click at [387, 41] on h3 "LAP - METFRA000018813-CA1" at bounding box center [292, 34] width 296 height 30
copy h3 "METFRA000018813"
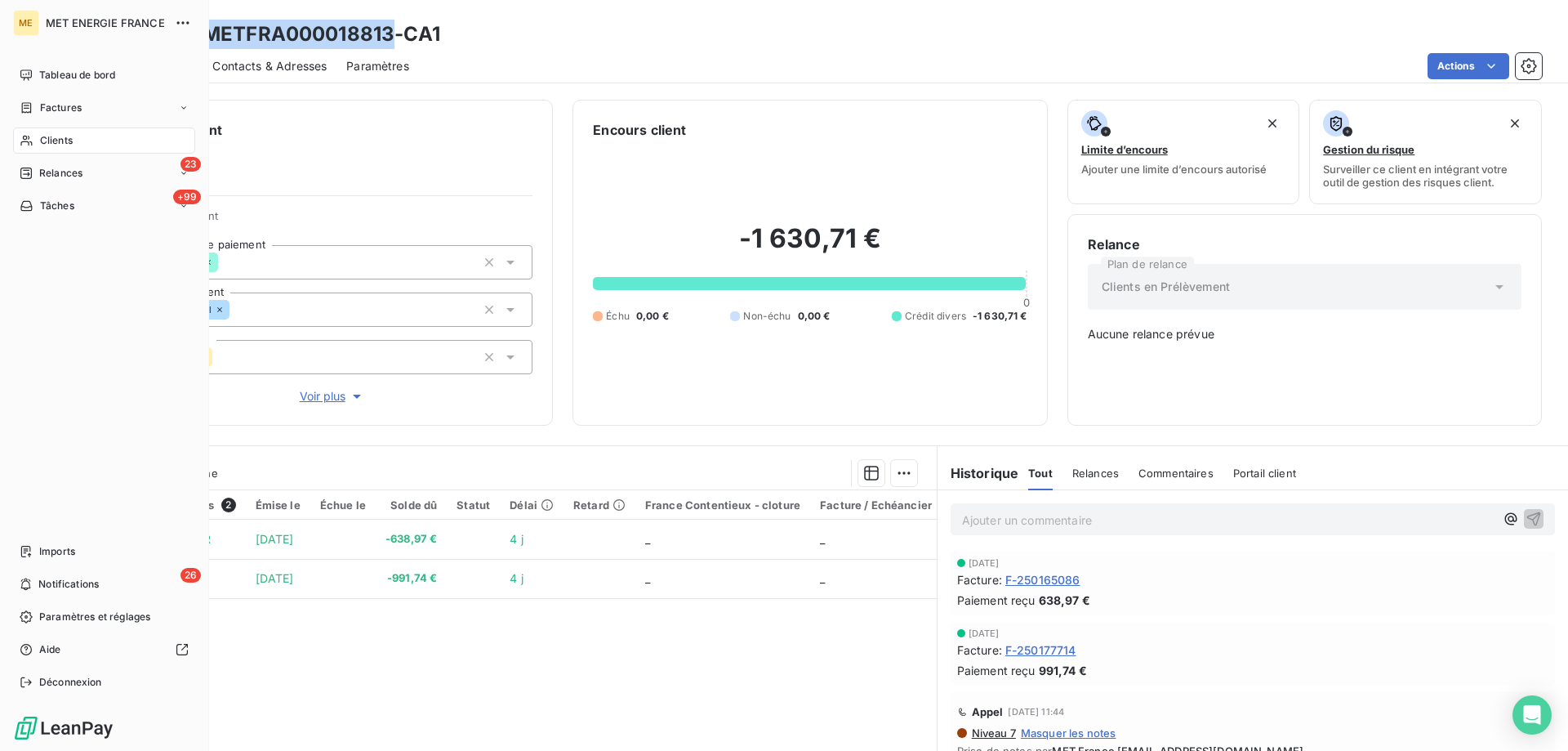
click at [56, 211] on span "Tâches" at bounding box center [57, 206] width 34 height 15
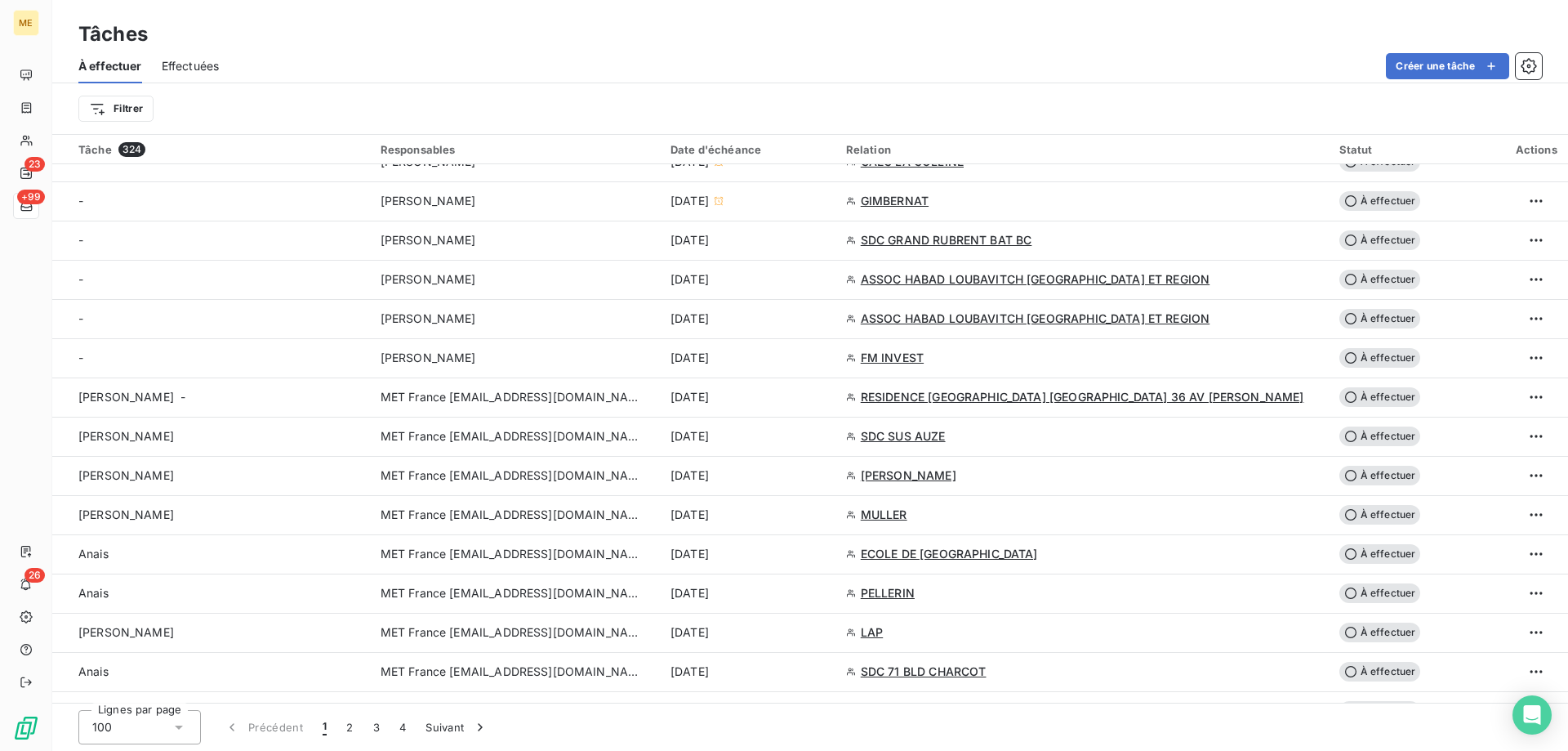
scroll to position [653, 0]
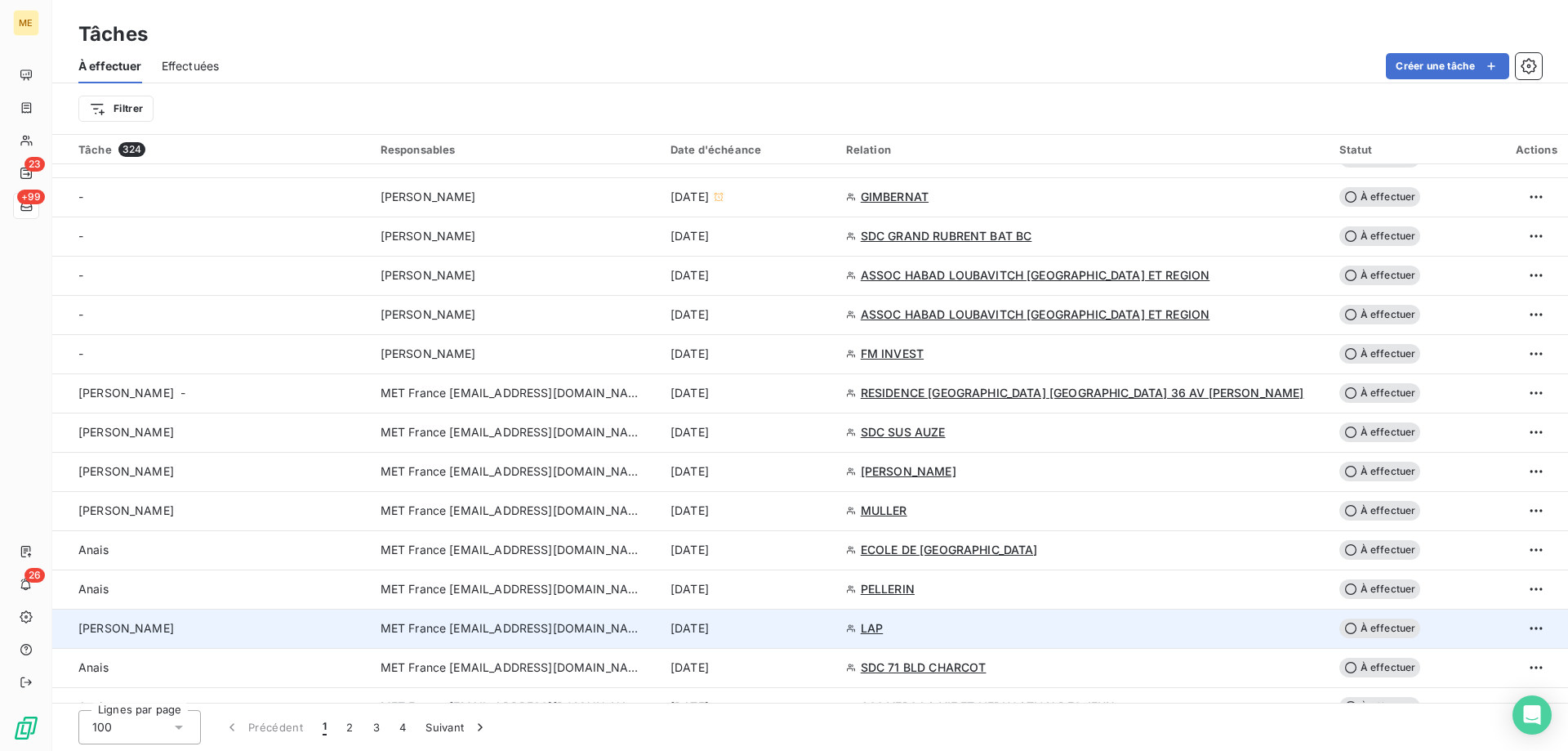
click at [498, 638] on td "MET France [EMAIL_ADDRESS][DOMAIN_NAME]" at bounding box center [515, 628] width 290 height 39
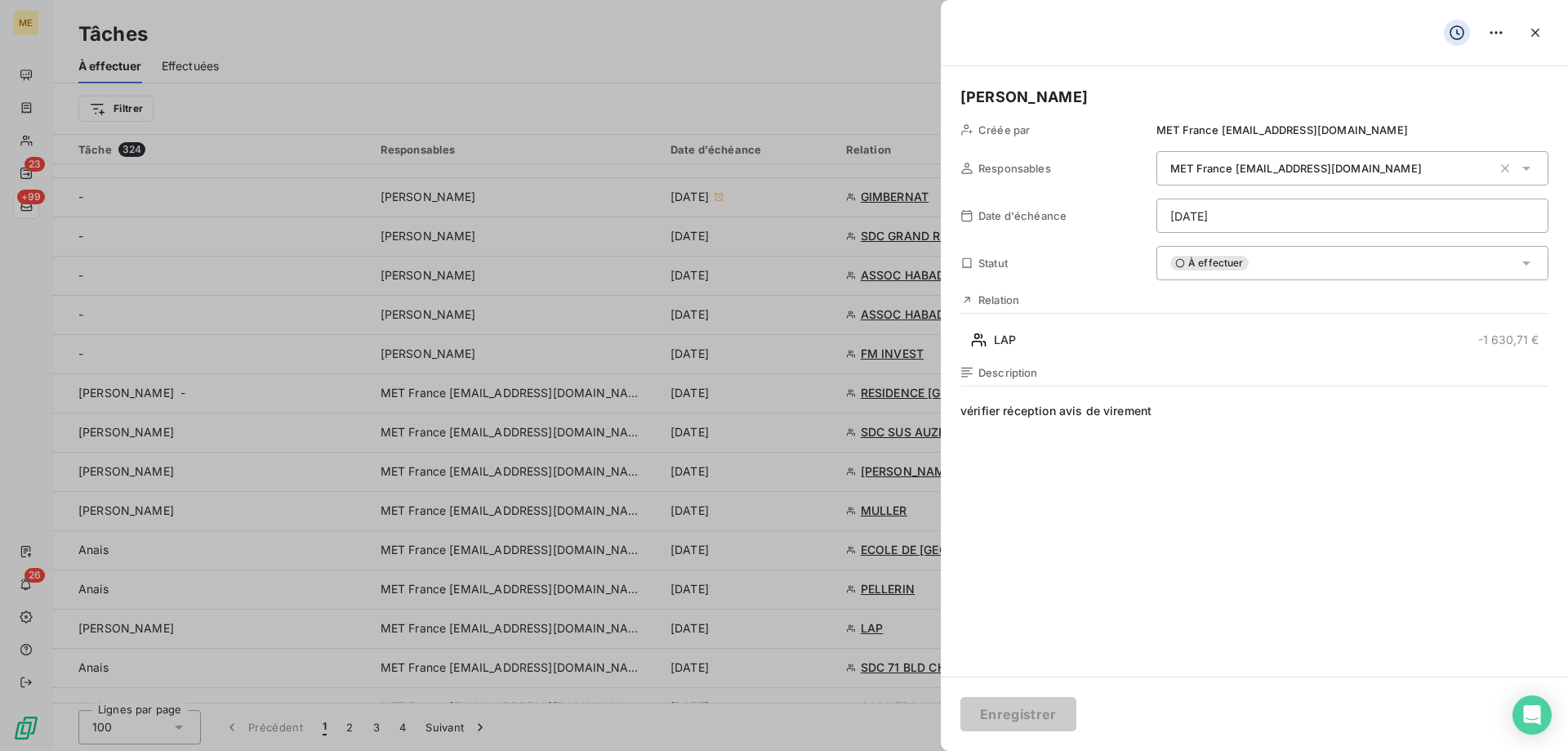
click at [1315, 262] on div "À effectuer" at bounding box center [1352, 263] width 392 height 34
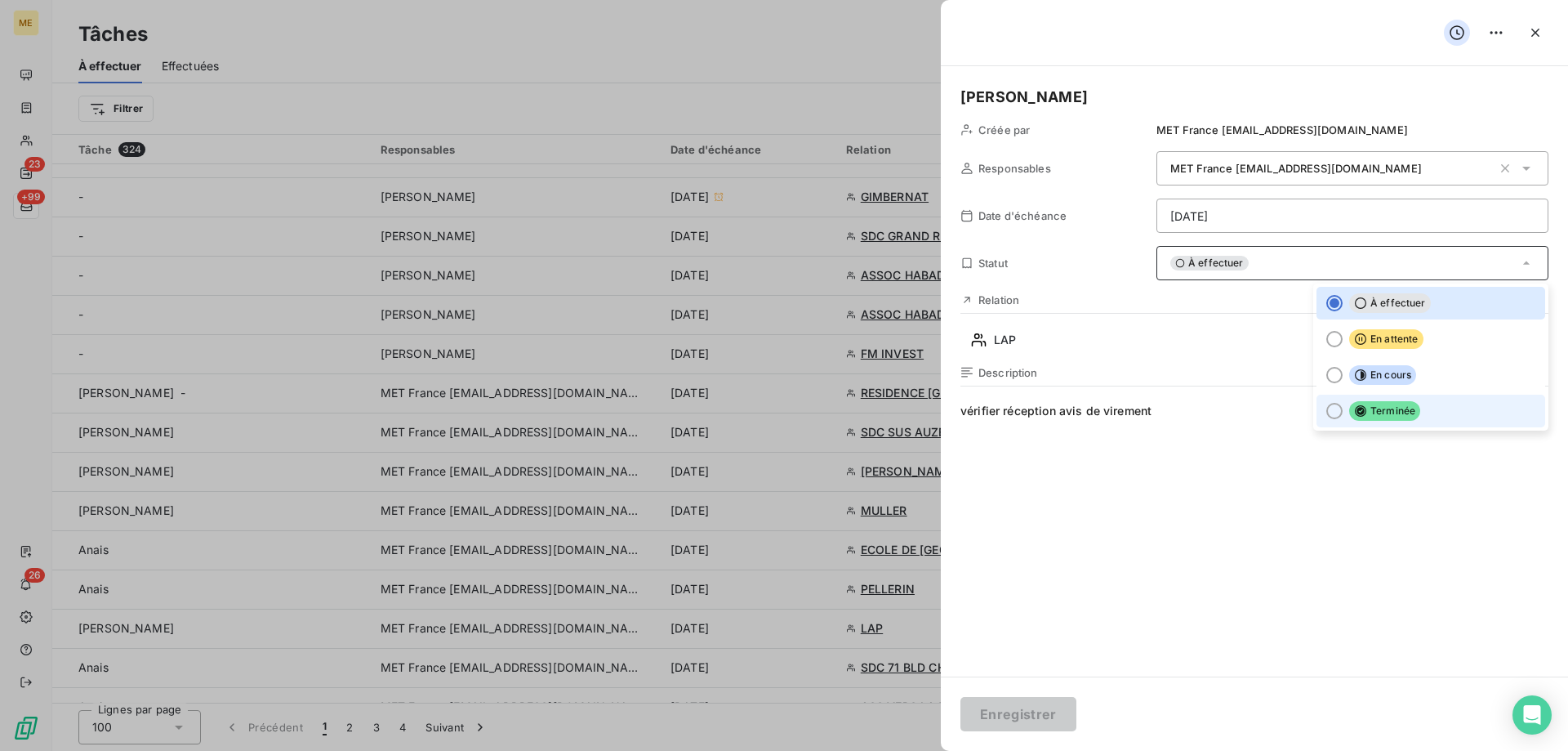
click at [1355, 413] on icon at bounding box center [1361, 411] width 13 height 13
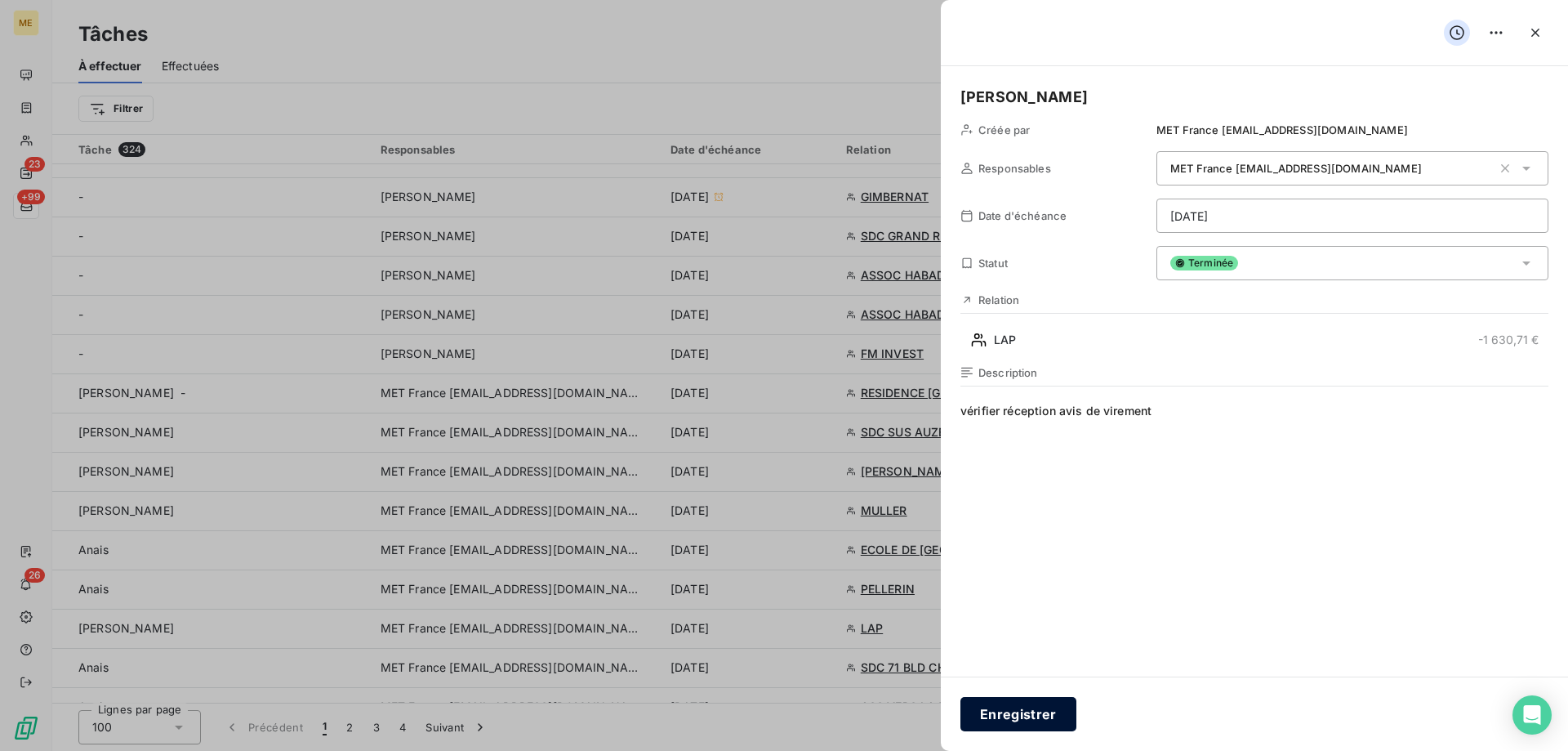
click at [1041, 712] on button "Enregistrer" at bounding box center [1018, 714] width 116 height 34
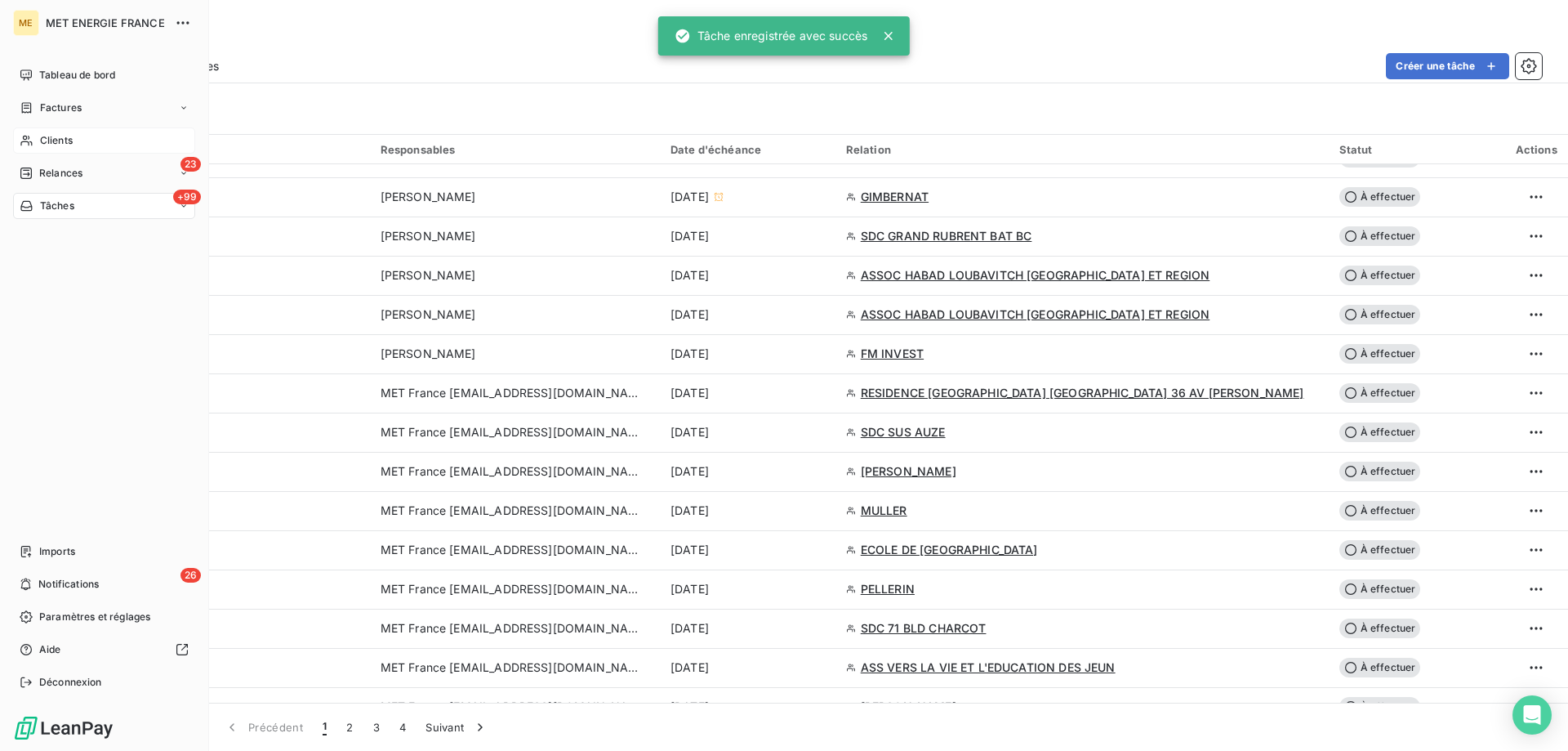
click at [27, 136] on icon at bounding box center [26, 141] width 14 height 13
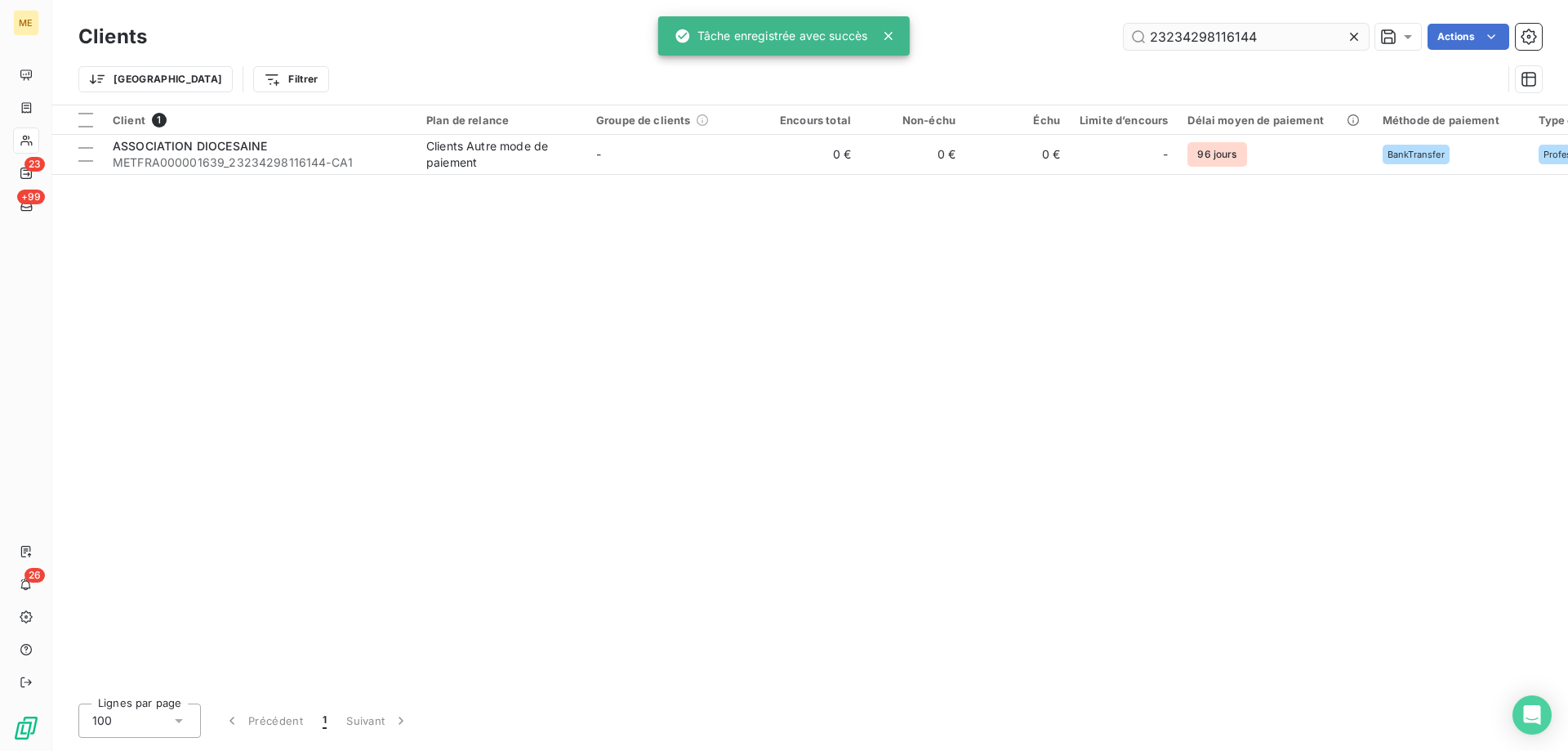
click at [1158, 40] on input "23234298116144" at bounding box center [1246, 36] width 245 height 26
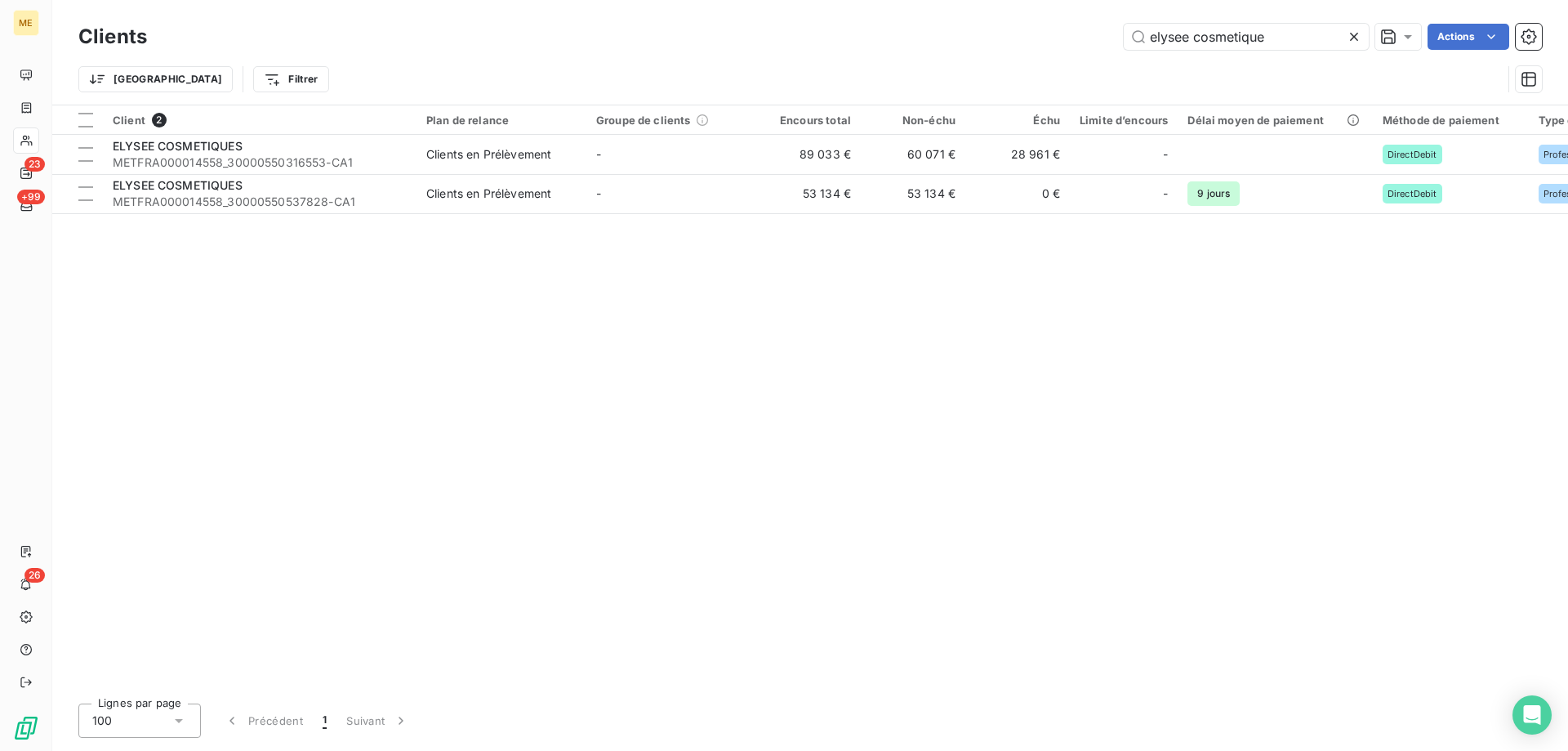
type input "elysee cosmetique"
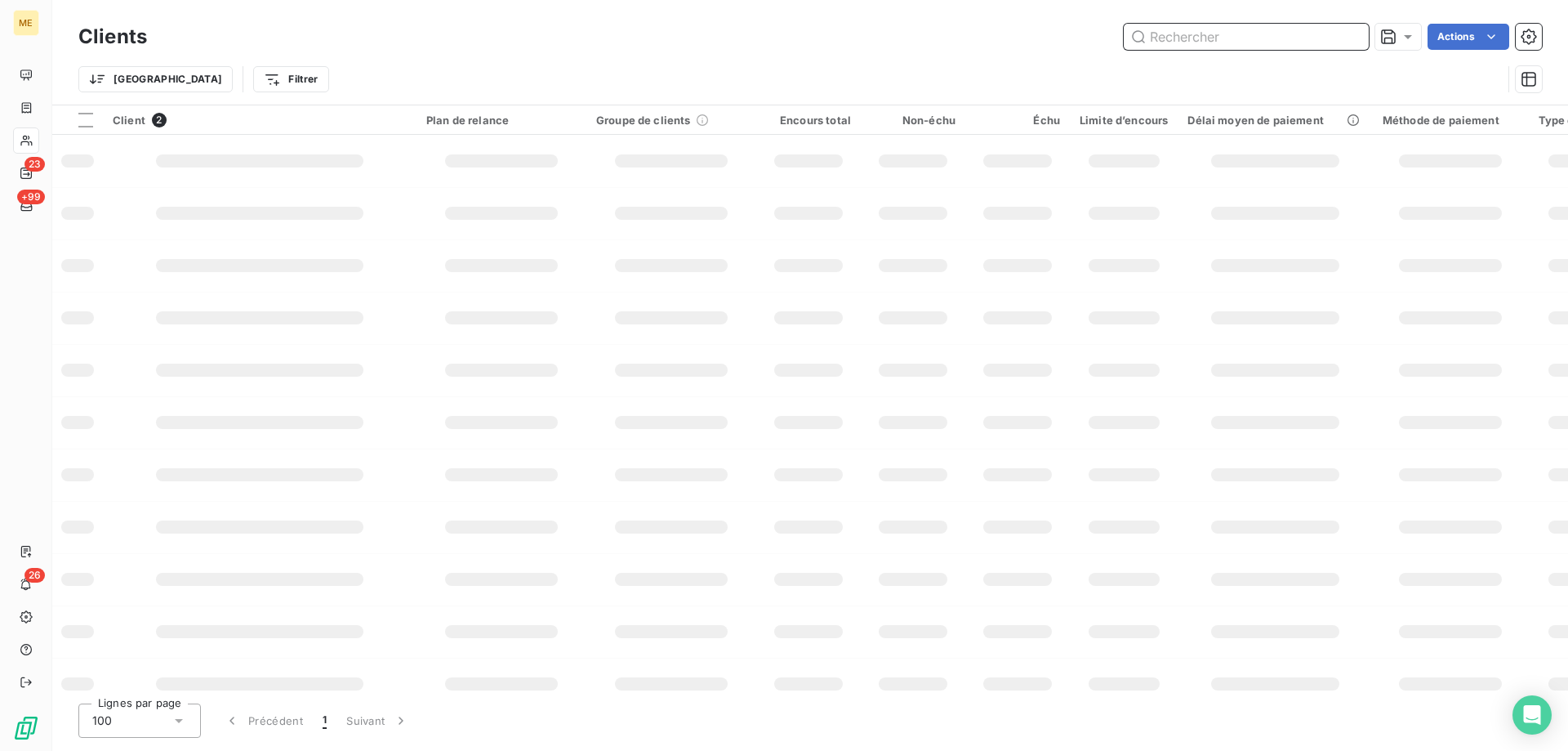
click at [1219, 43] on input "text" at bounding box center [1246, 36] width 245 height 26
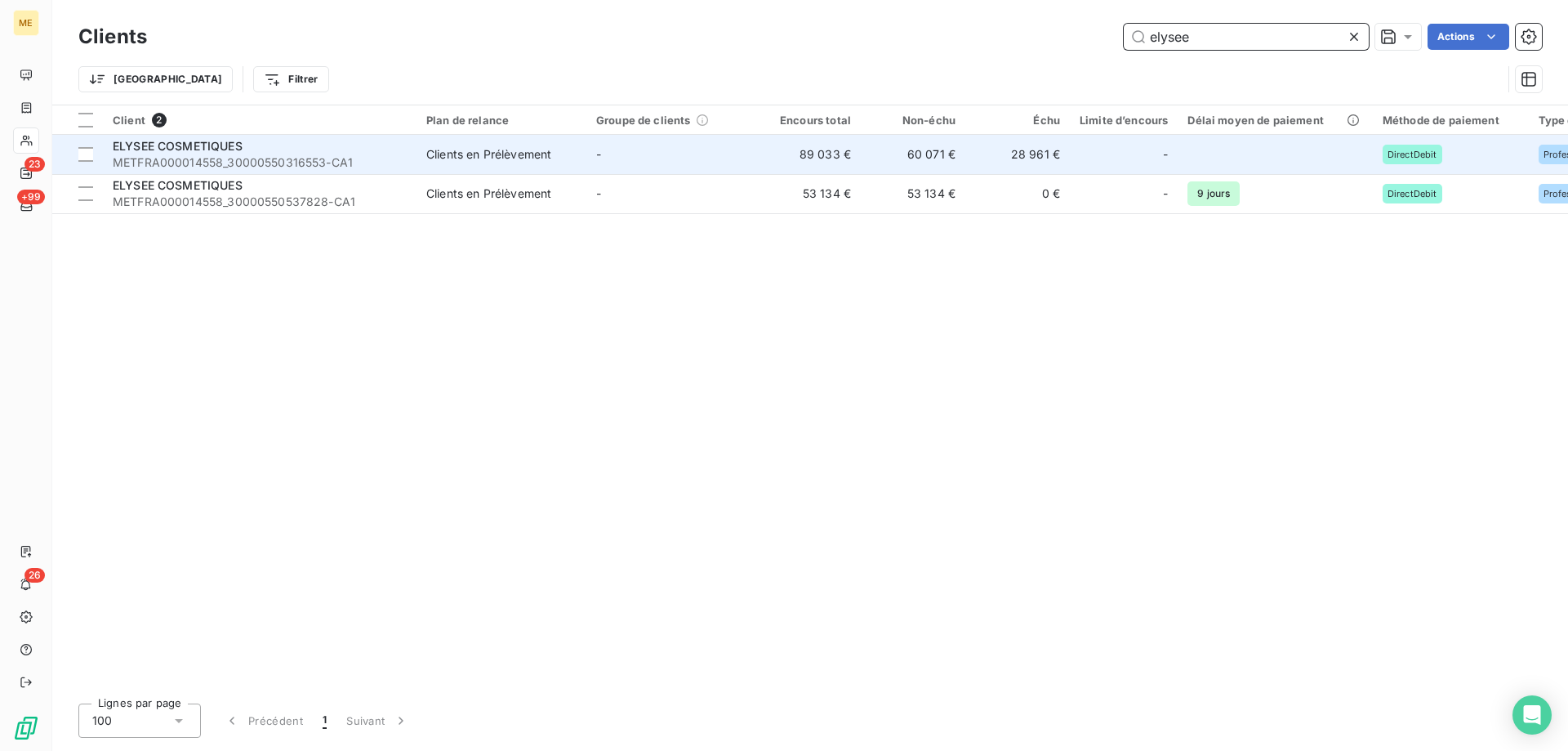
type input "elysee"
click at [203, 155] on span "METFRA000014558_30000550316553-CA1" at bounding box center [260, 163] width 294 height 17
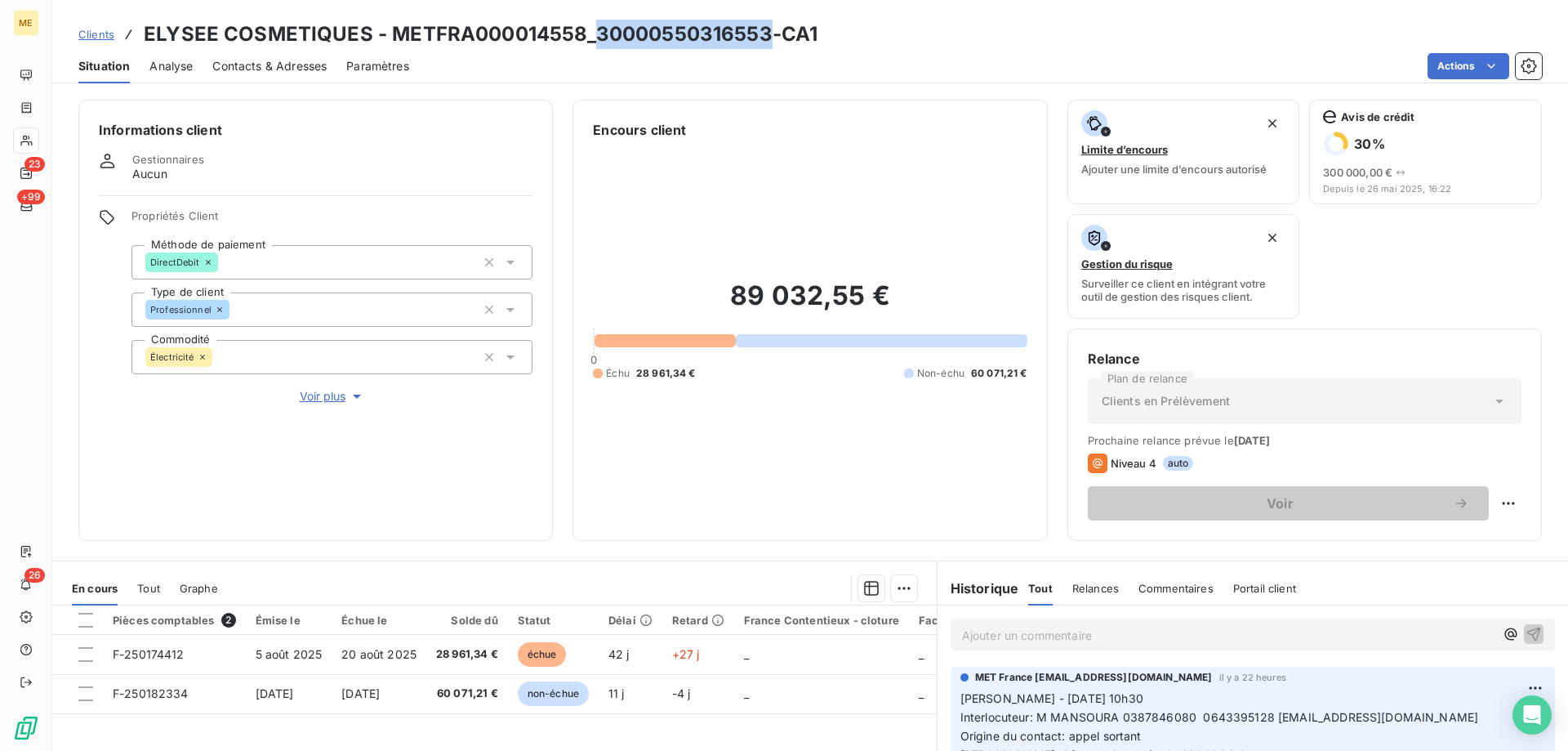
drag, startPoint x: 593, startPoint y: 36, endPoint x: 770, endPoint y: 40, distance: 177.0
click at [770, 40] on h3 "ELYSEE COSMETIQUES - METFRA000014558_30000550316553-CA1" at bounding box center [480, 34] width 674 height 30
copy h3 "30000550316553"
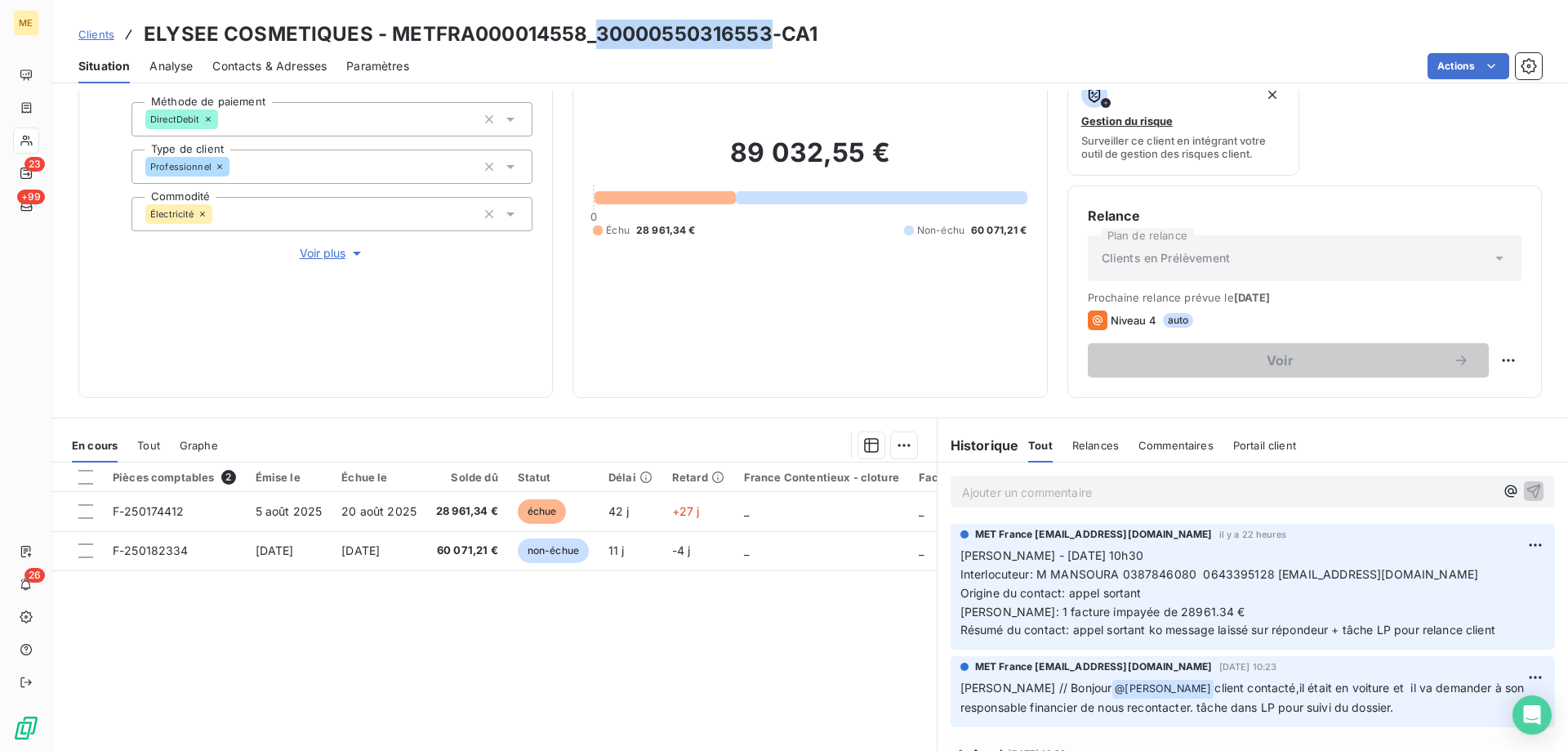
scroll to position [218, 0]
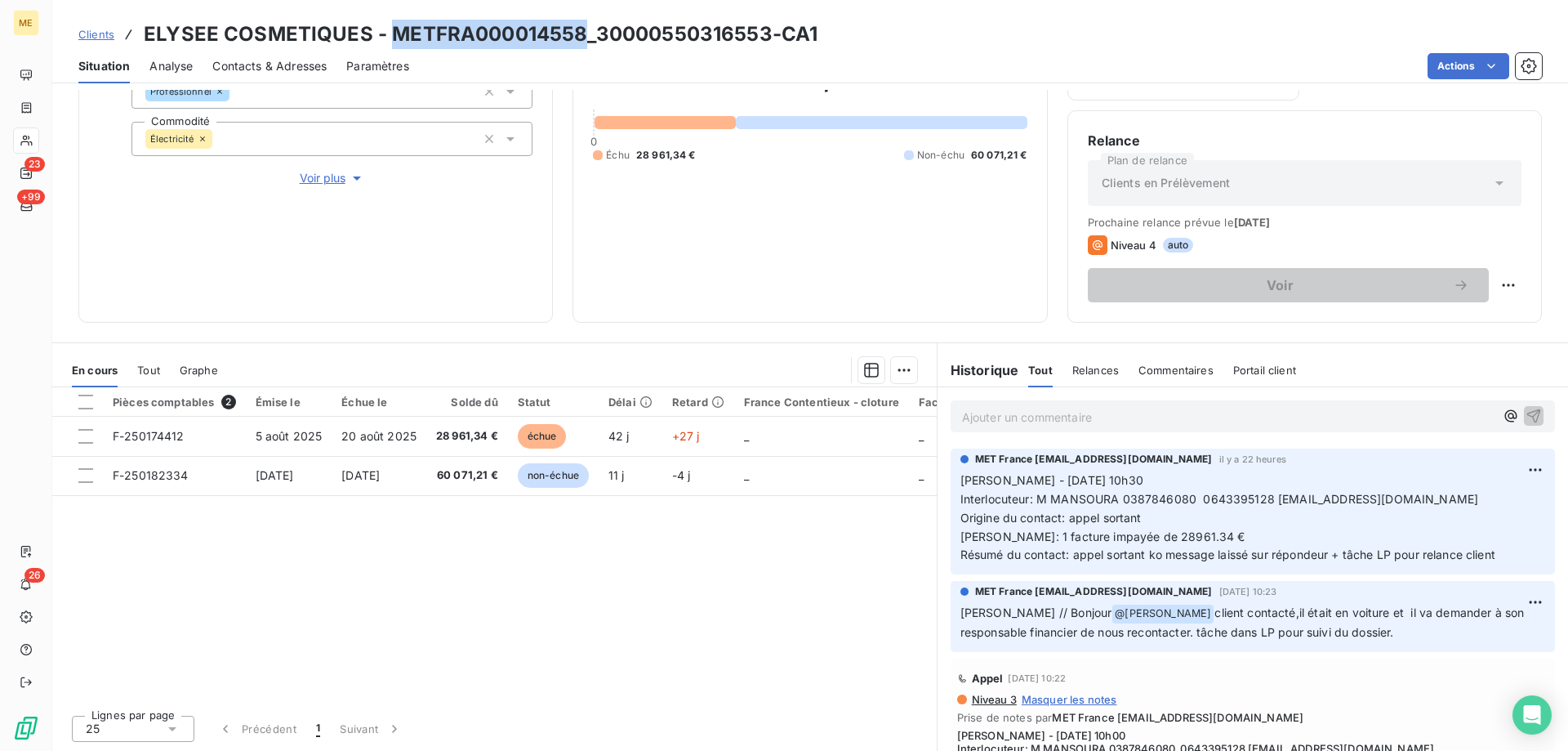
drag, startPoint x: 389, startPoint y: 34, endPoint x: 581, endPoint y: 39, distance: 192.1
click at [581, 39] on h3 "ELYSEE COSMETIQUES - METFRA000014558_30000550316553-CA1" at bounding box center [480, 34] width 674 height 30
copy h3 "METFRA000014558"
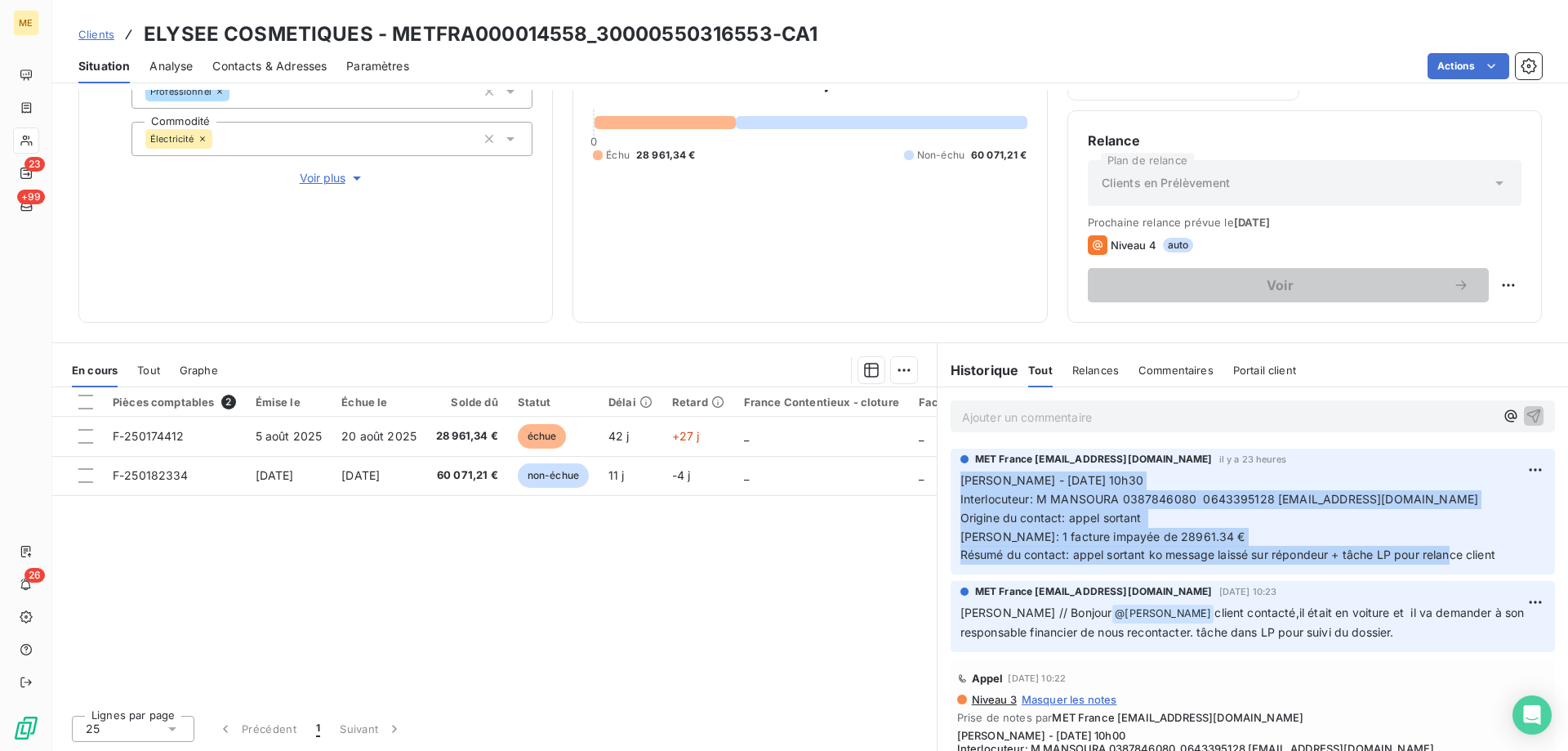
drag, startPoint x: 1497, startPoint y: 556, endPoint x: 954, endPoint y: 485, distance: 547.6
click at [961, 485] on p "Sylvain - 15/09/2025 - 10h30 Interlocuteur: M MANSOURA 0387846080 0643395128 r.…" at bounding box center [1253, 518] width 585 height 93
copy span "Sylvain - 15/09/2025 - 10h30 Interlocuteur: M MANSOURA 0387846080 0643395128 r.…"
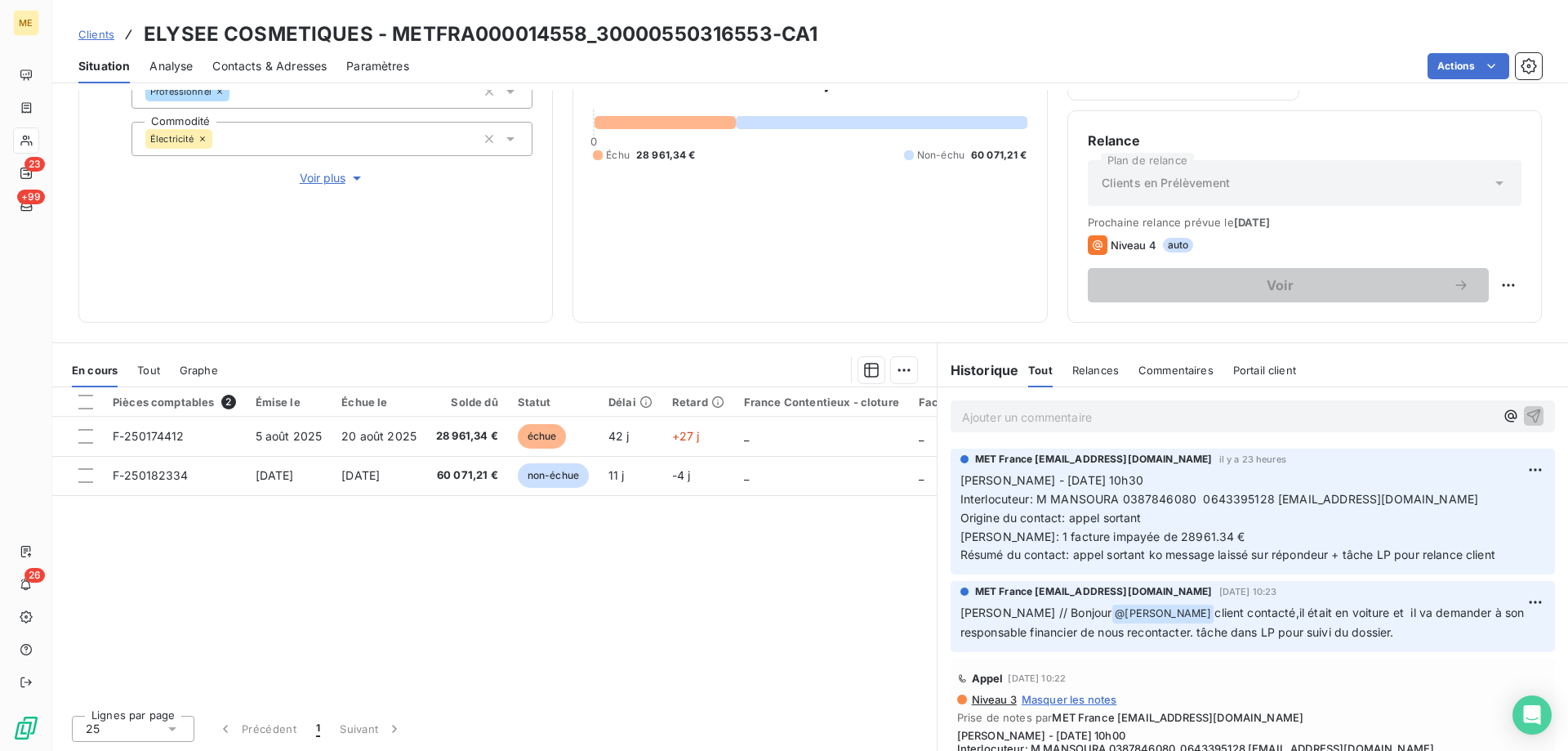
click at [971, 417] on p "Ajouter un commentaire ﻿" at bounding box center [1229, 417] width 533 height 20
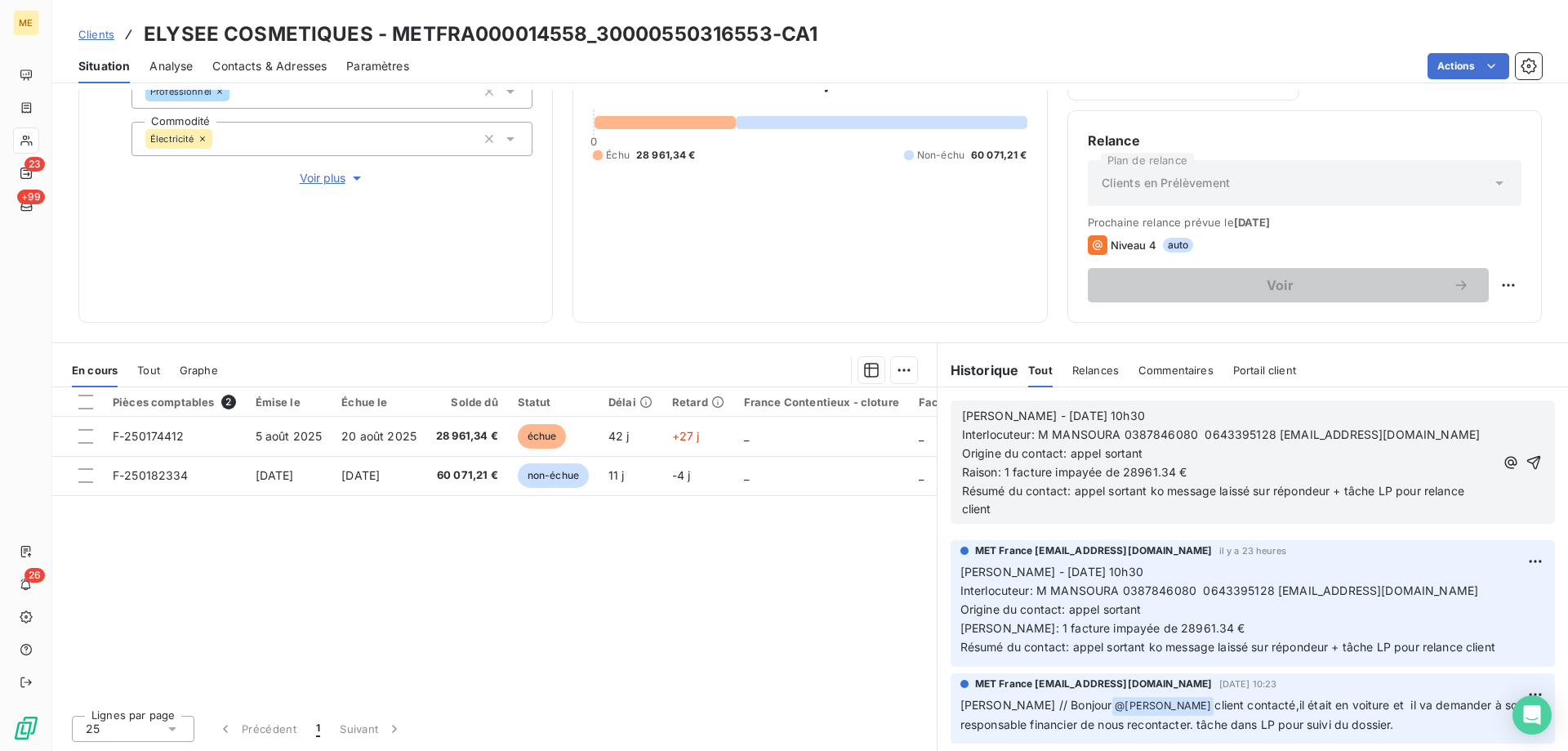
click at [1015, 419] on span "Sylvain - 15/09/2025 - 10h30" at bounding box center [1054, 415] width 183 height 14
click at [1123, 421] on p "Sylvain - 16/09/2025 - 10h30" at bounding box center [1229, 416] width 533 height 19
click at [1115, 432] on span "Interlocuteur: M MANSOURA 0387846080 0643395128 r.mansoura@maxim-gruppe.de" at bounding box center [1221, 433] width 519 height 14
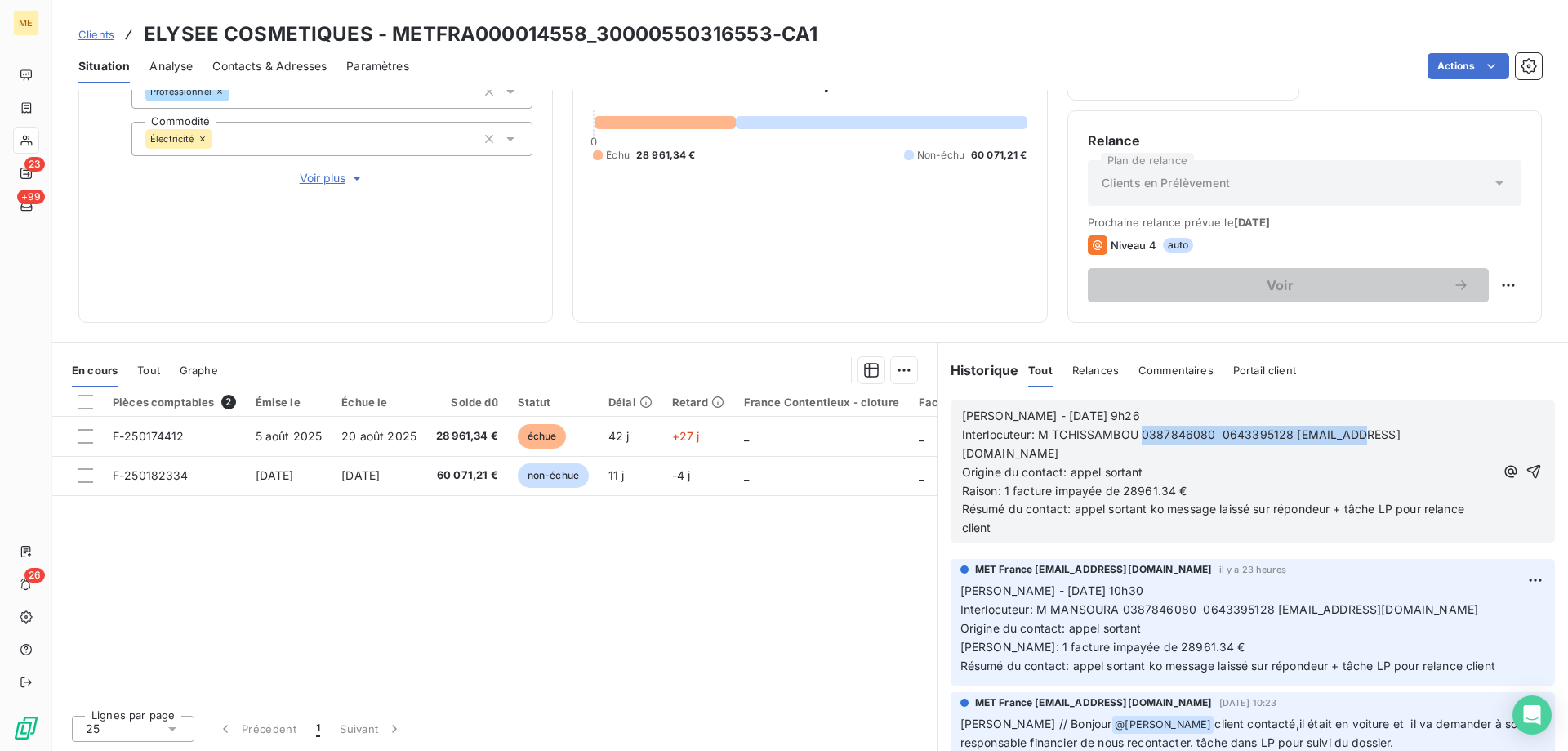
drag, startPoint x: 1350, startPoint y: 439, endPoint x: 1134, endPoint y: 437, distance: 216.0
click at [1134, 437] on span "Interlocuteur: M TCHISSAMBOU 0387846080 0643395128 r.mansoura@maxim-gruppe.de" at bounding box center [1181, 443] width 439 height 33
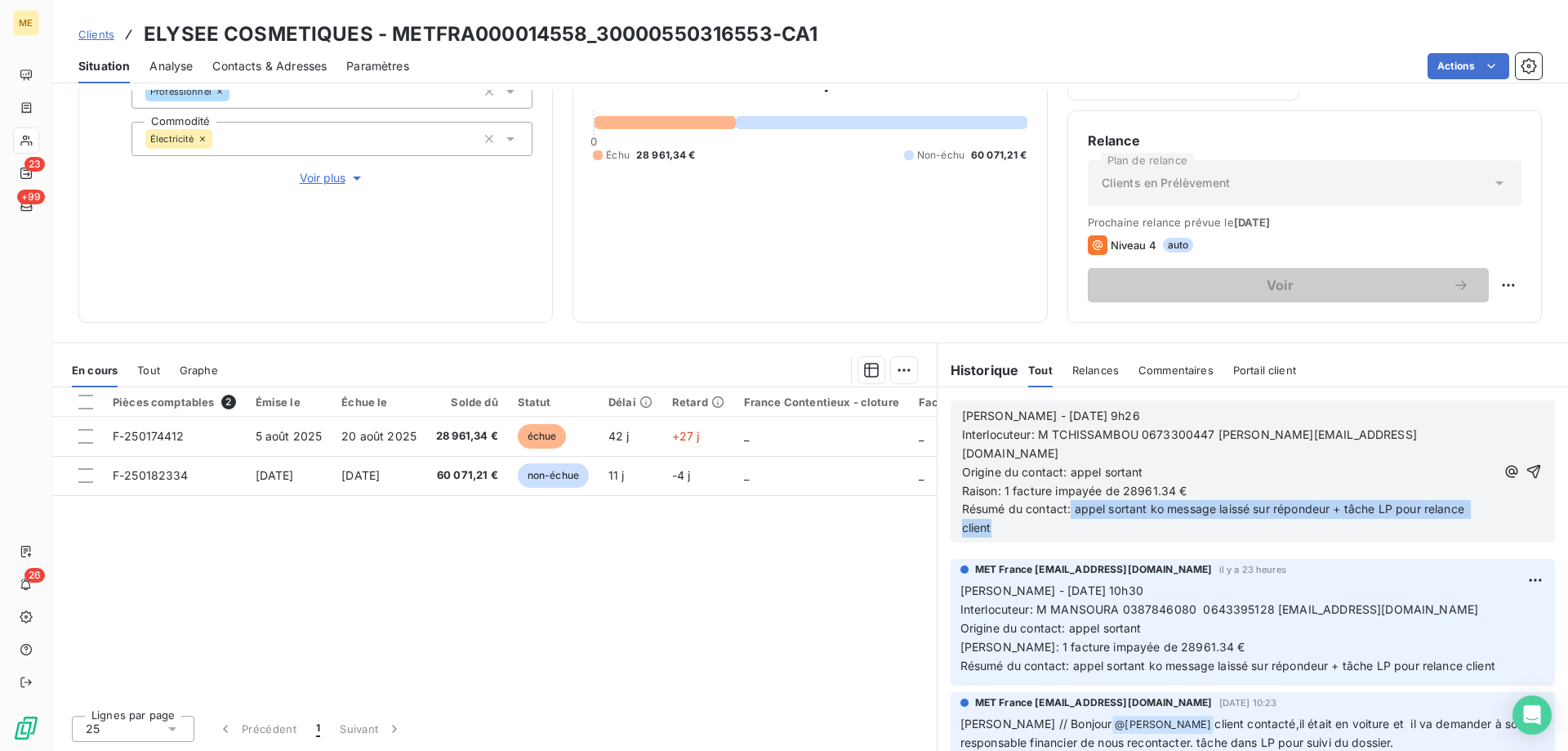
drag, startPoint x: 1065, startPoint y: 492, endPoint x: 1083, endPoint y: 512, distance: 26.9
click at [1083, 512] on p "Résumé du contact: appel sortant ko message laissé sur répondeur + tâche LP pou…" at bounding box center [1229, 519] width 534 height 37
click at [1199, 501] on span "Résumé du contact:M me précise que cette actyre est réglée et il n'y a pas de r…" at bounding box center [1221, 517] width 518 height 33
click at [1182, 463] on p "Origine du contact: appel sortant" at bounding box center [1232, 472] width 539 height 19
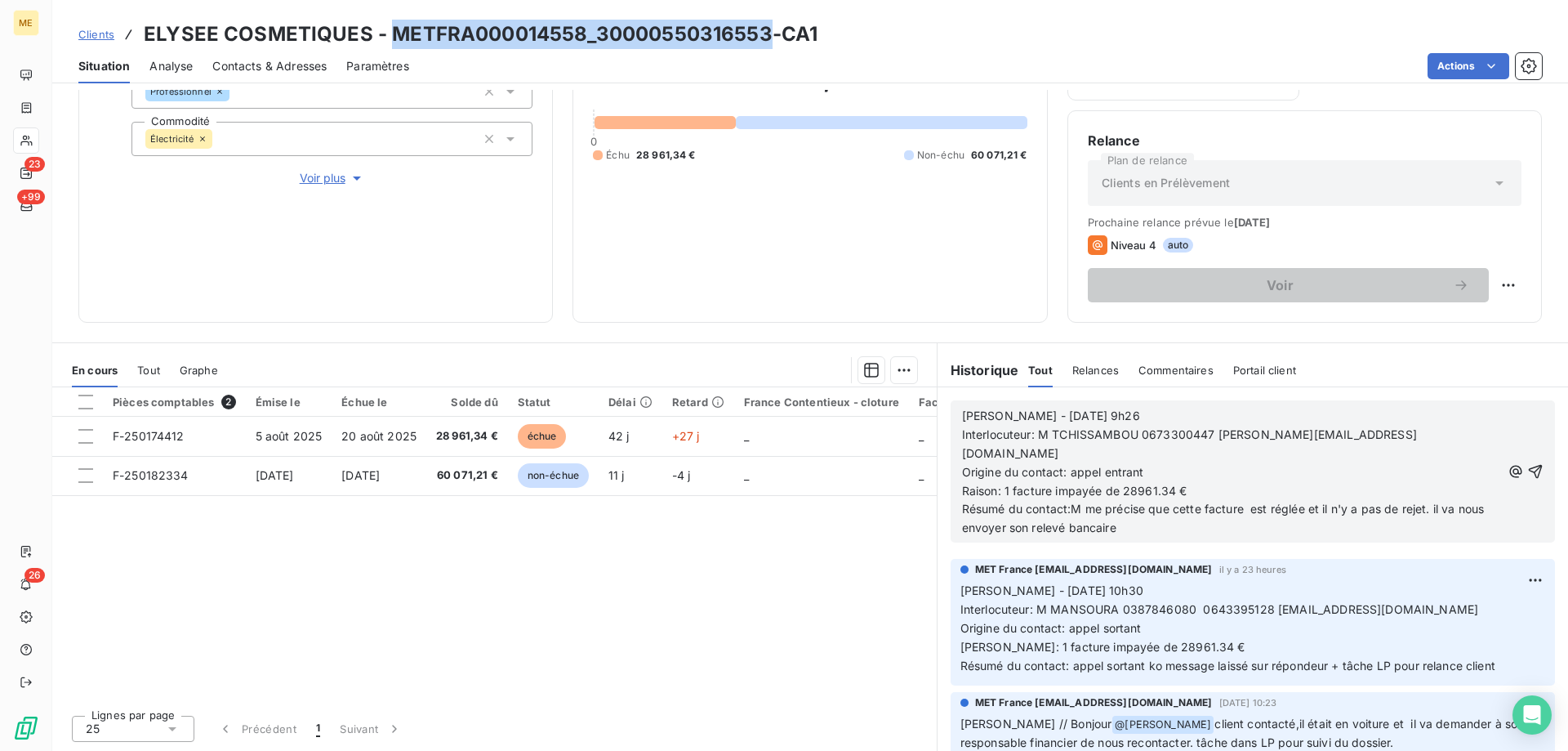
drag, startPoint x: 388, startPoint y: 34, endPoint x: 767, endPoint y: 30, distance: 379.0
click at [767, 30] on h3 "ELYSEE COSMETIQUES - METFRA000014558_30000550316553-CA1" at bounding box center [480, 34] width 674 height 30
copy h3 "METFRA000014558_30000550316553"
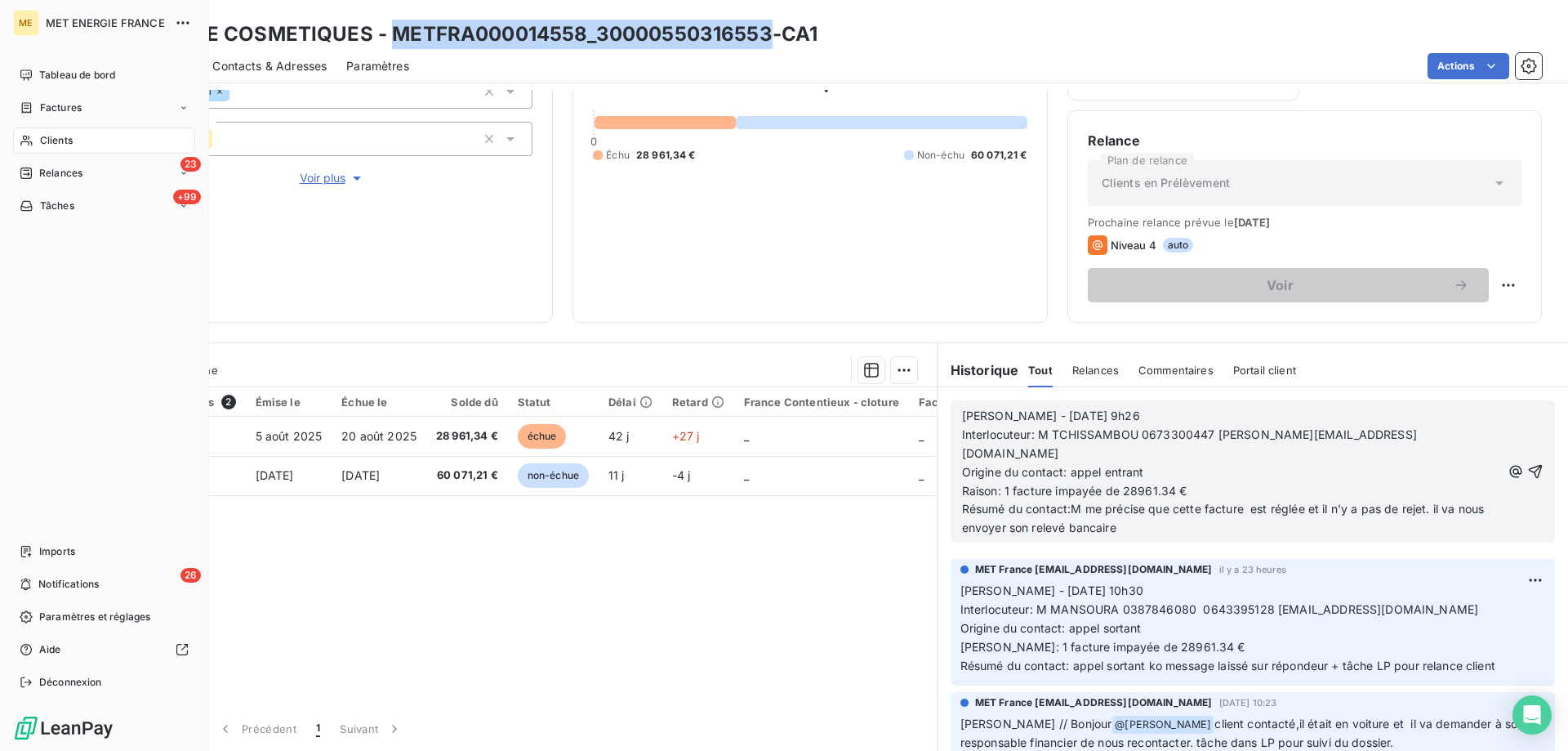
click at [62, 149] on div "Clients" at bounding box center [103, 141] width 182 height 26
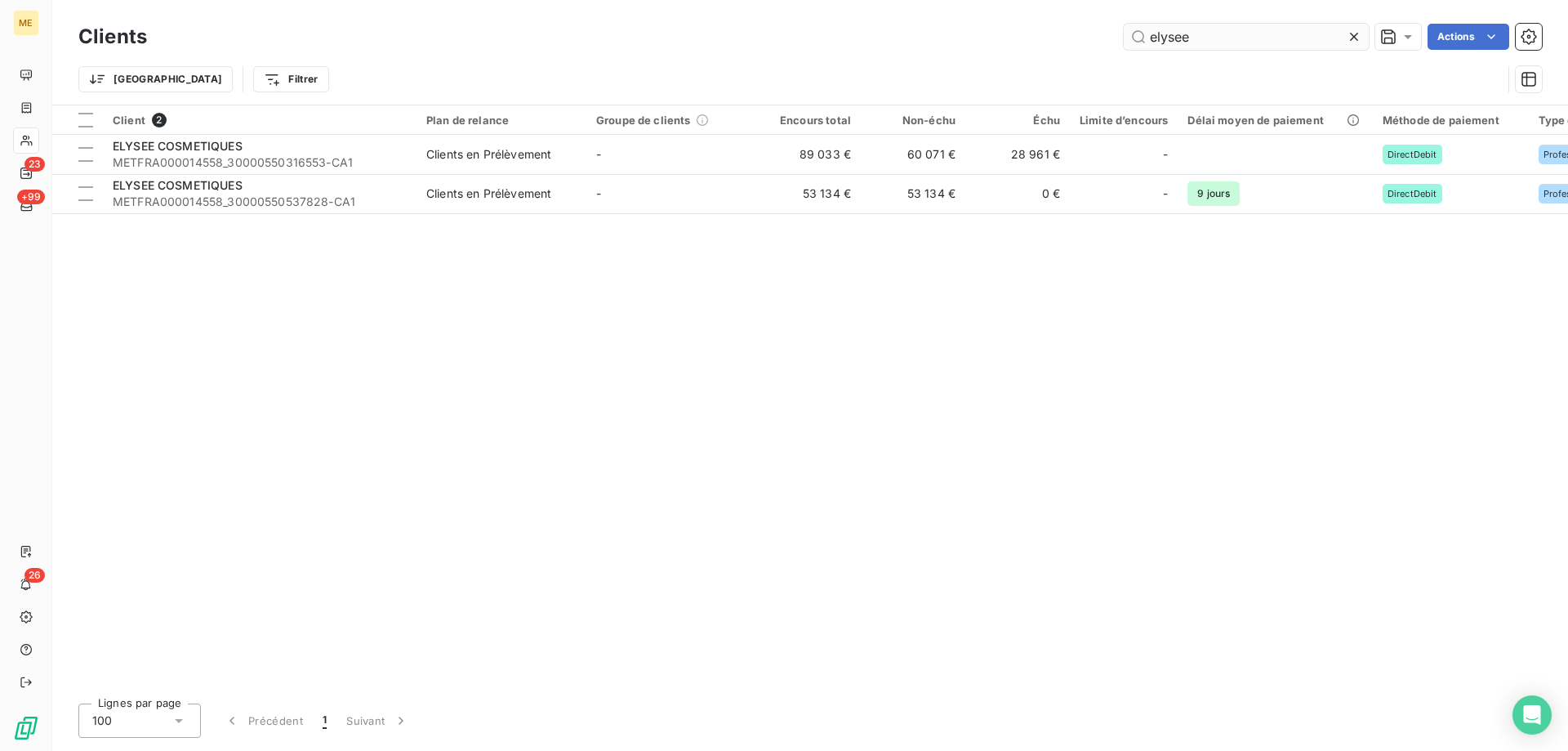
click at [1222, 44] on input "elysee" at bounding box center [1246, 36] width 245 height 26
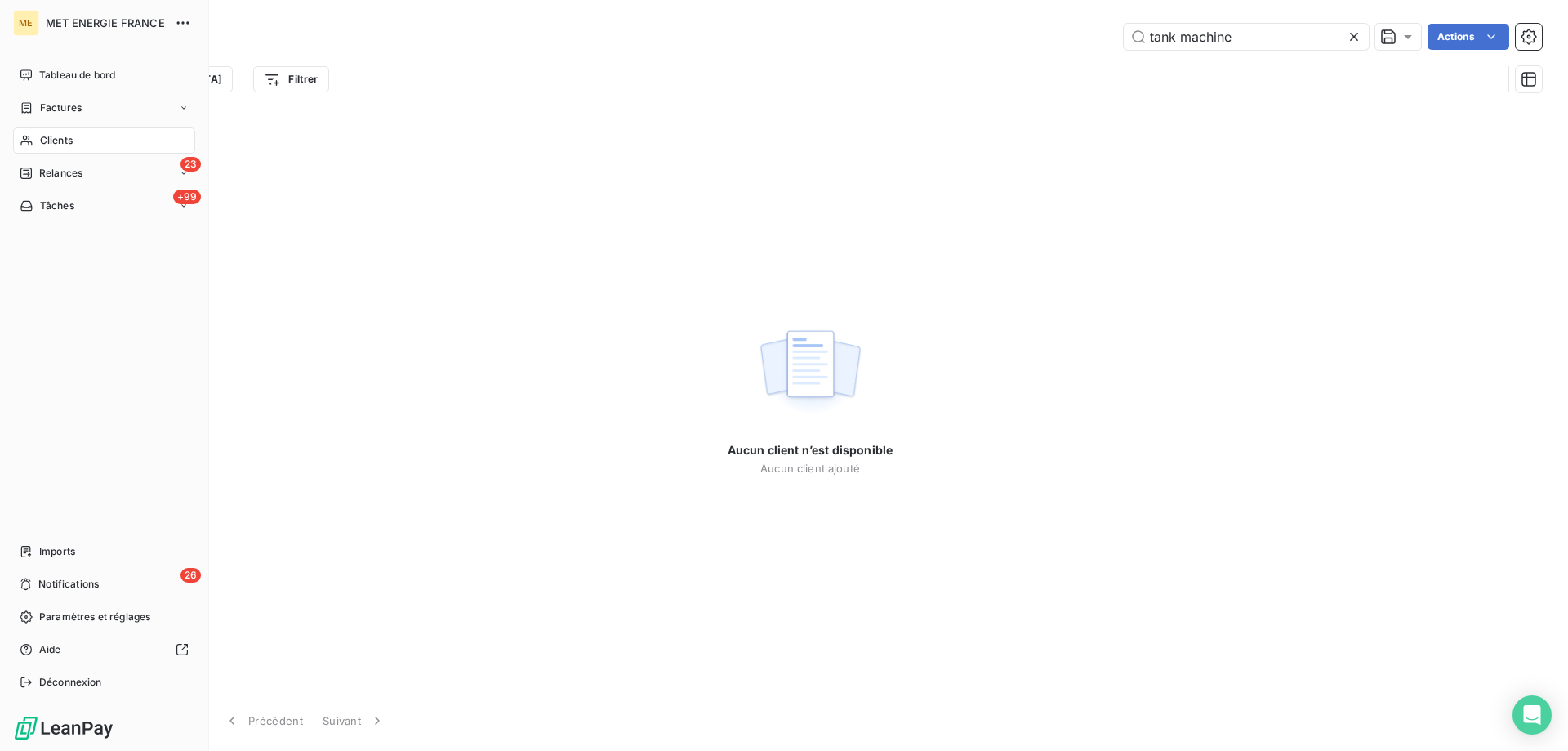
click at [75, 142] on div "Clients" at bounding box center [103, 141] width 182 height 26
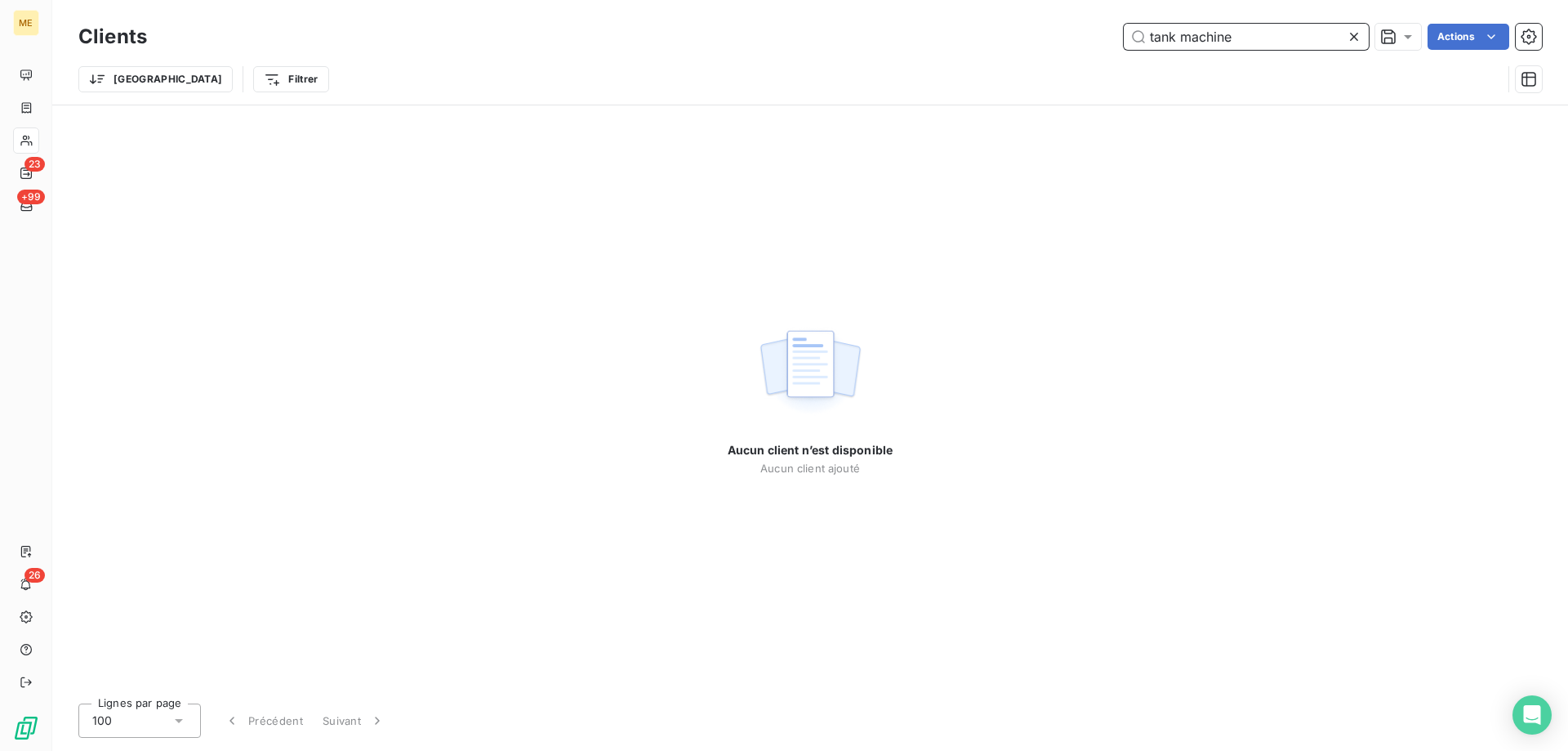
click at [1176, 38] on input "tank machine" at bounding box center [1246, 36] width 245 height 26
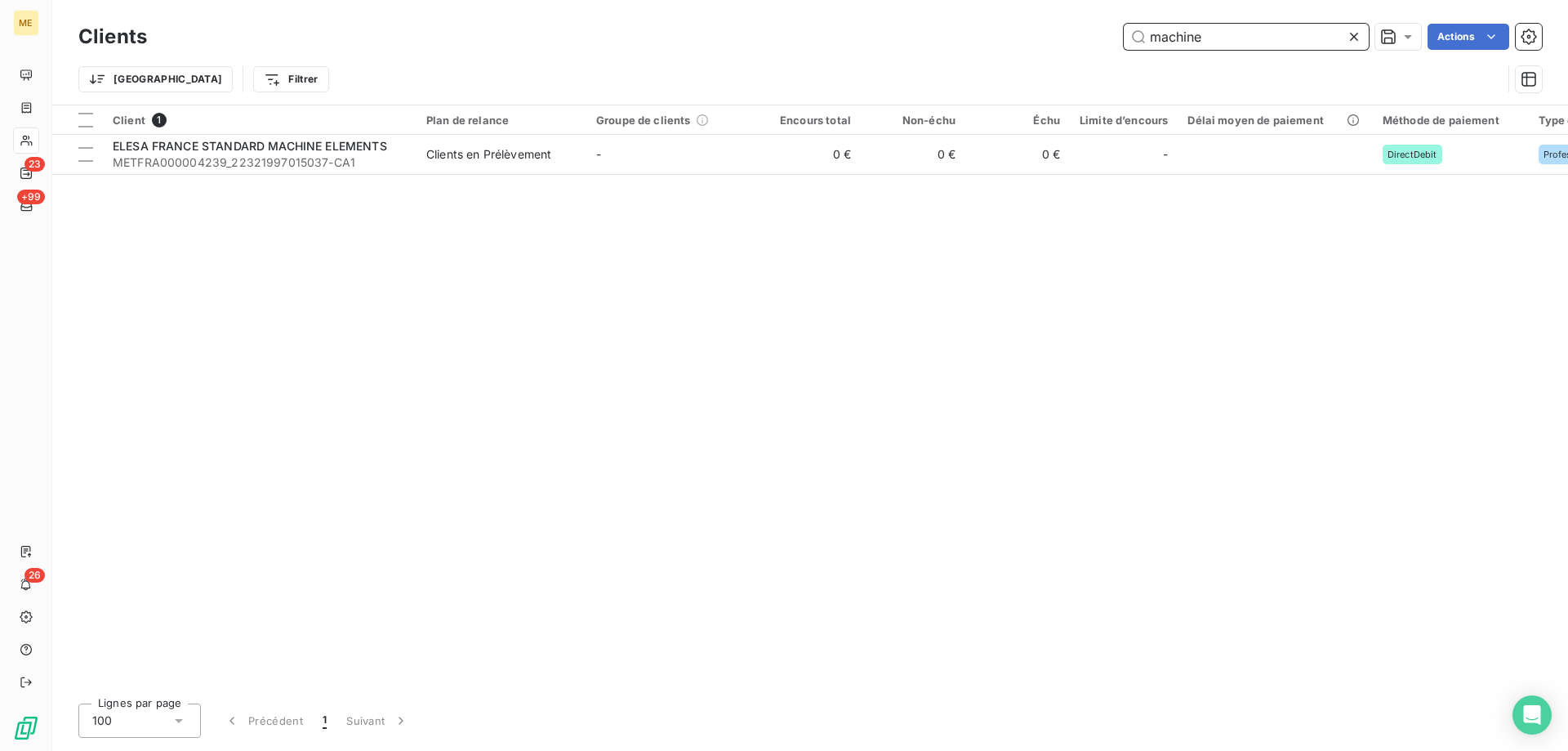
click at [1238, 40] on input "machine" at bounding box center [1246, 36] width 245 height 26
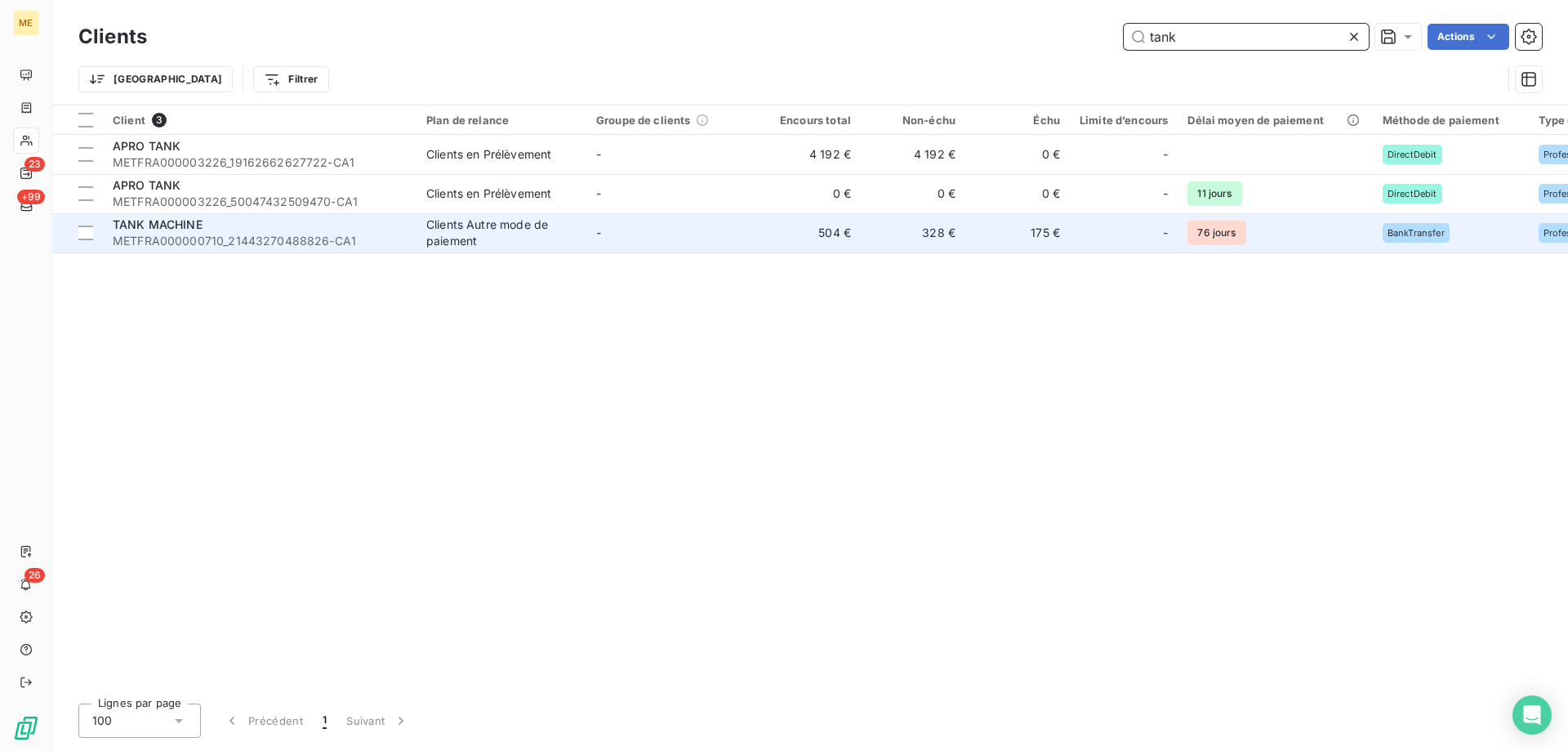
type input "tank"
click at [193, 239] on span "METFRA000000710_21443270488826-CA1" at bounding box center [260, 241] width 294 height 17
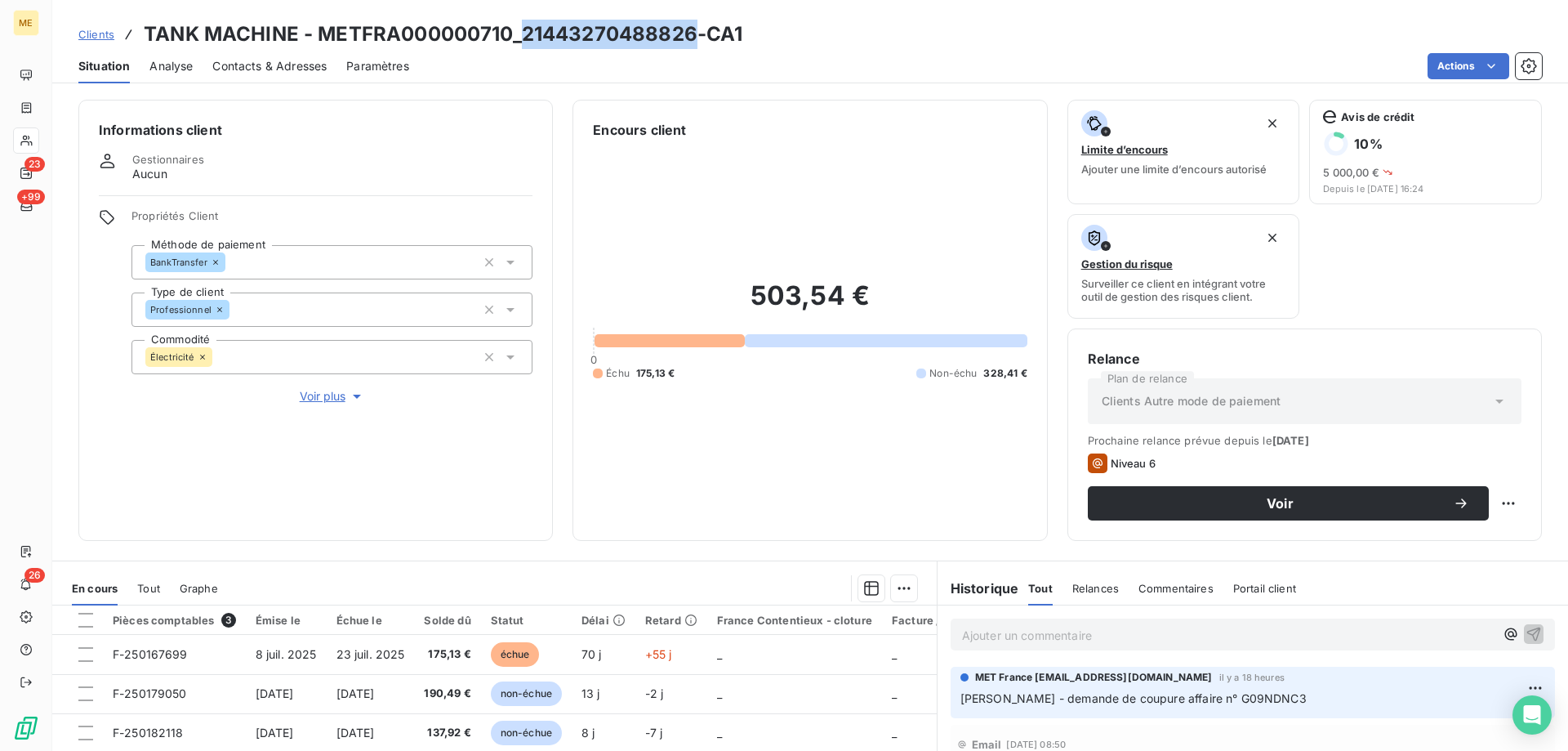
drag, startPoint x: 525, startPoint y: 39, endPoint x: 690, endPoint y: 38, distance: 165.0
click at [690, 38] on h3 "TANK MACHINE - METFRA000000710_21443270488826-CA1" at bounding box center [443, 34] width 599 height 30
copy h3 "21443270488826"
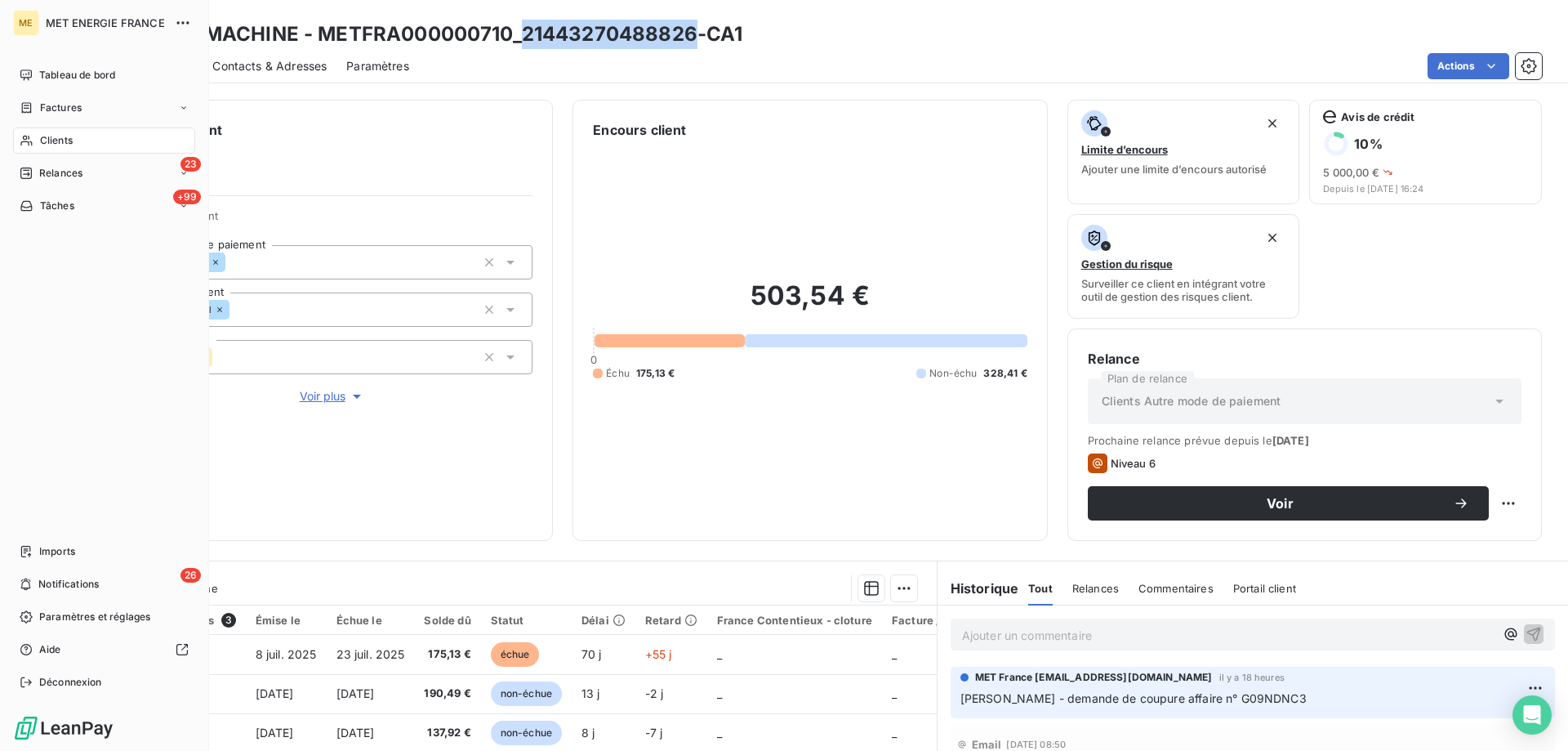
click at [59, 208] on span "Tâches" at bounding box center [57, 206] width 34 height 15
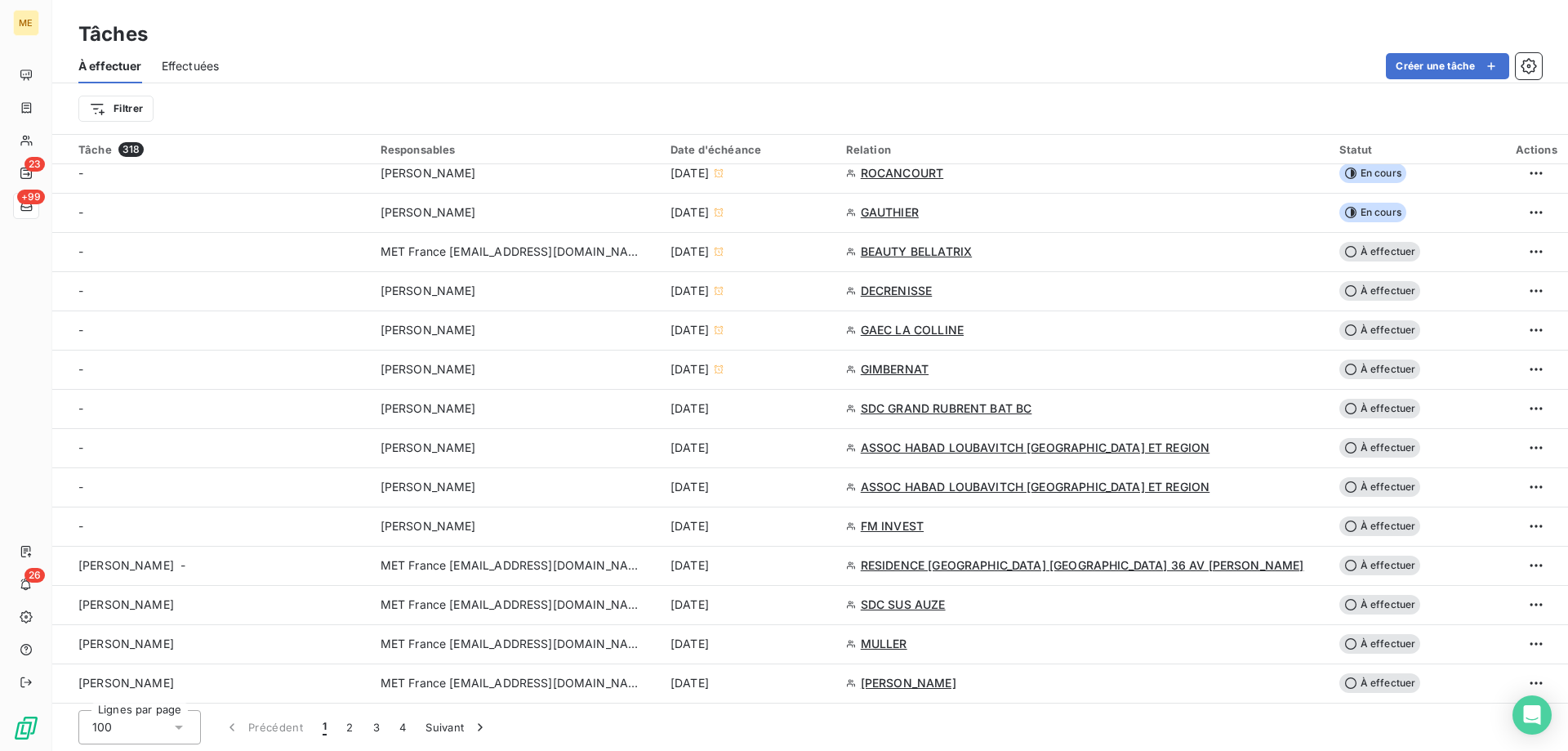
scroll to position [572, 0]
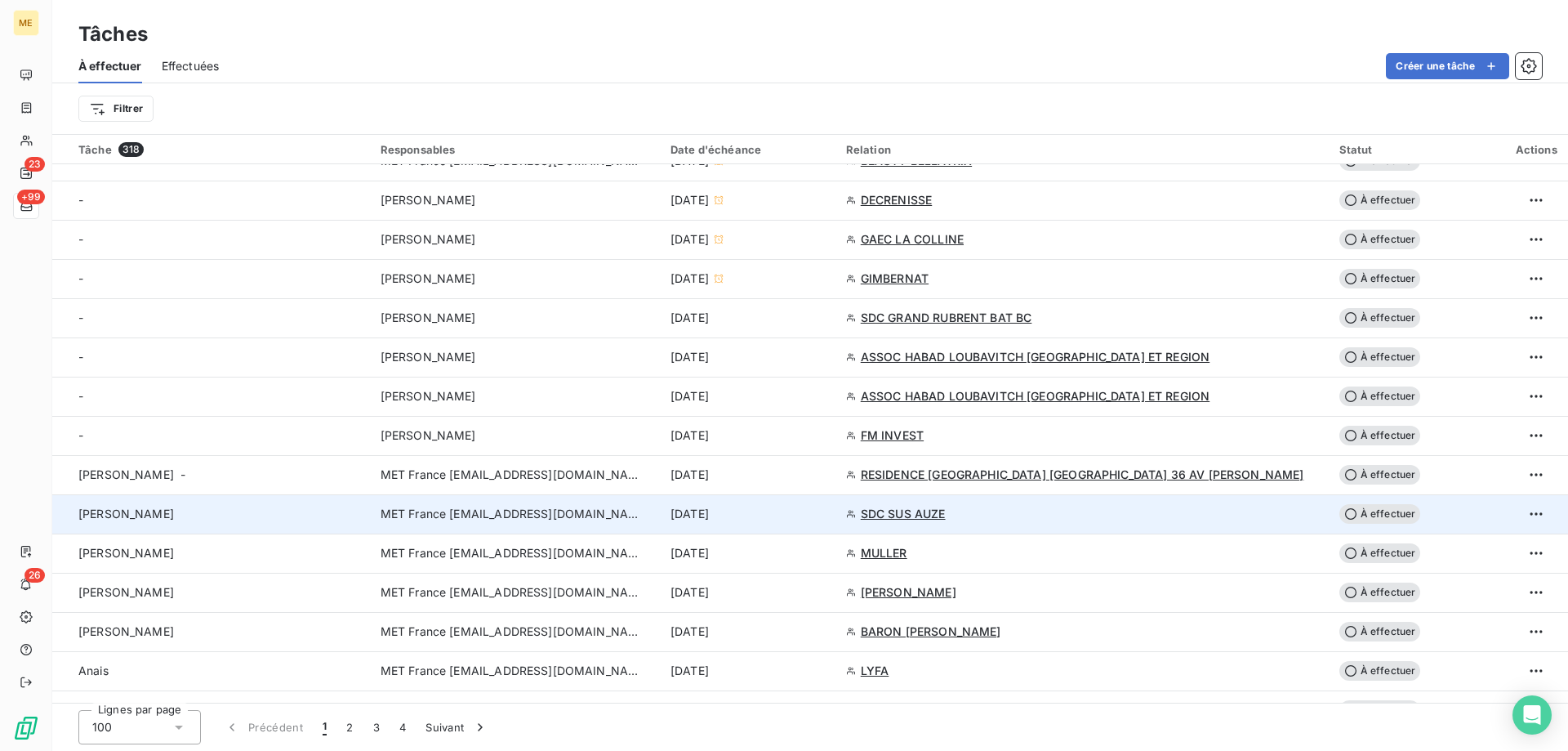
click at [427, 510] on span "MET France [EMAIL_ADDRESS][DOMAIN_NAME]" at bounding box center [511, 514] width 262 height 17
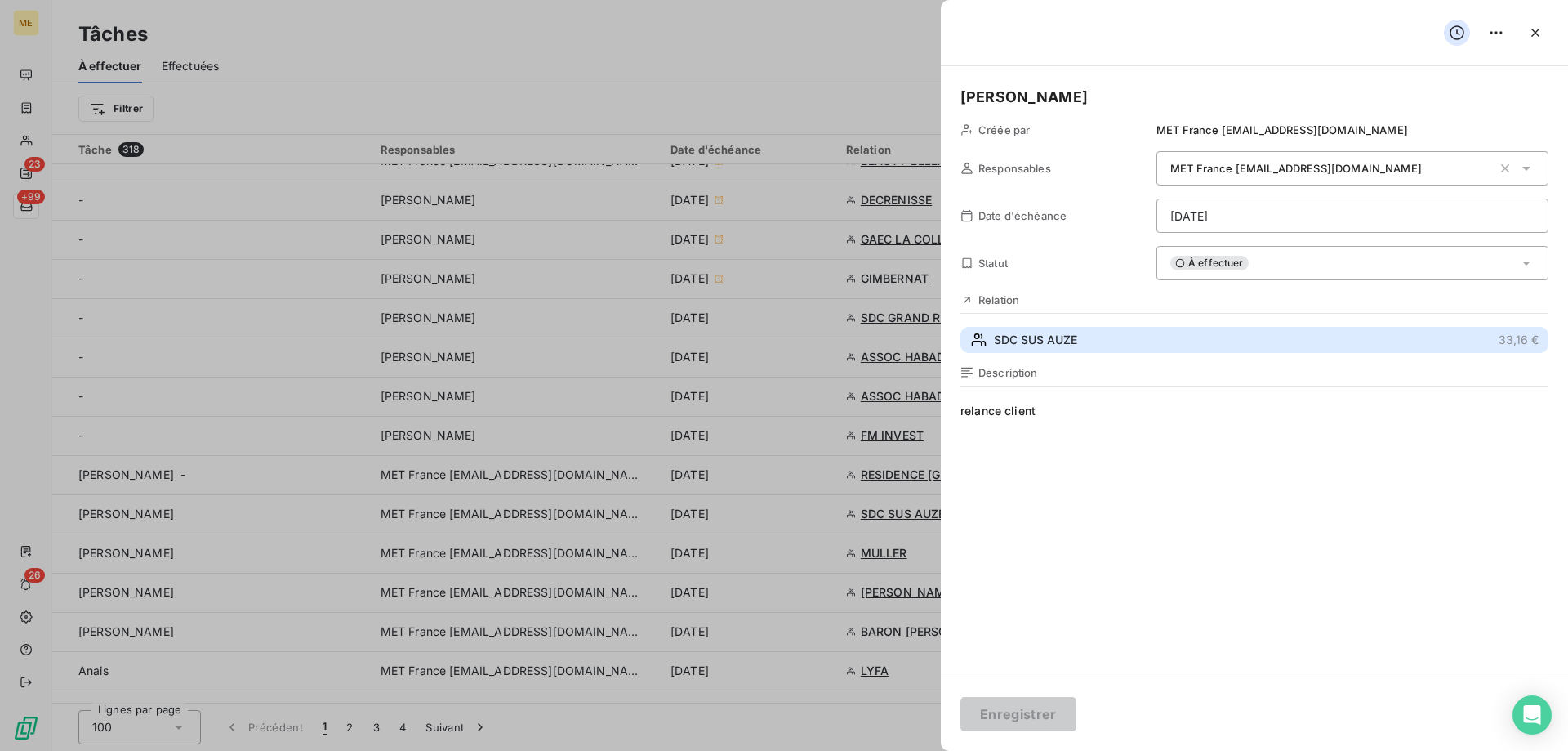
click at [1054, 335] on span "SDC SUS AUZE" at bounding box center [1035, 340] width 83 height 17
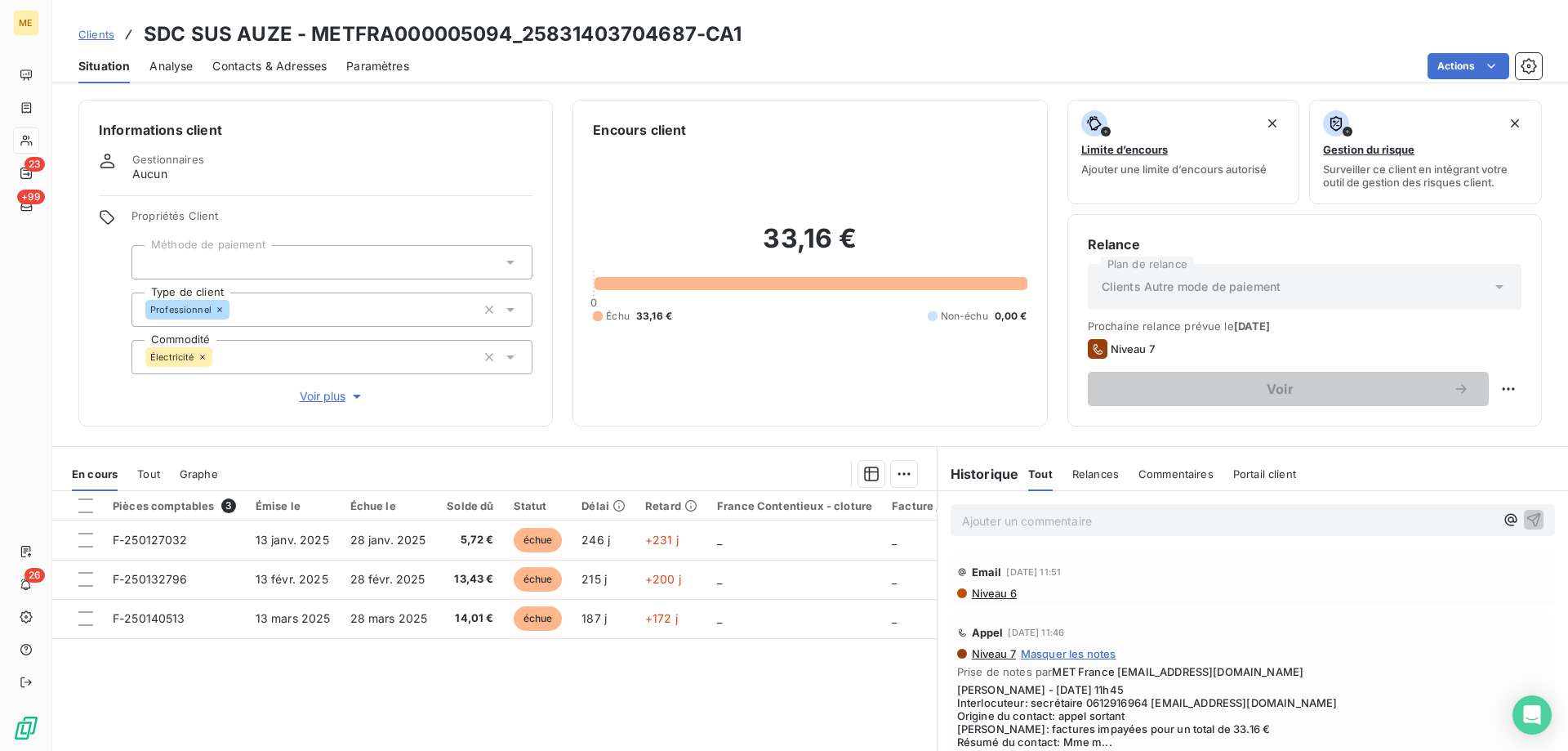
scroll to position [103, 0]
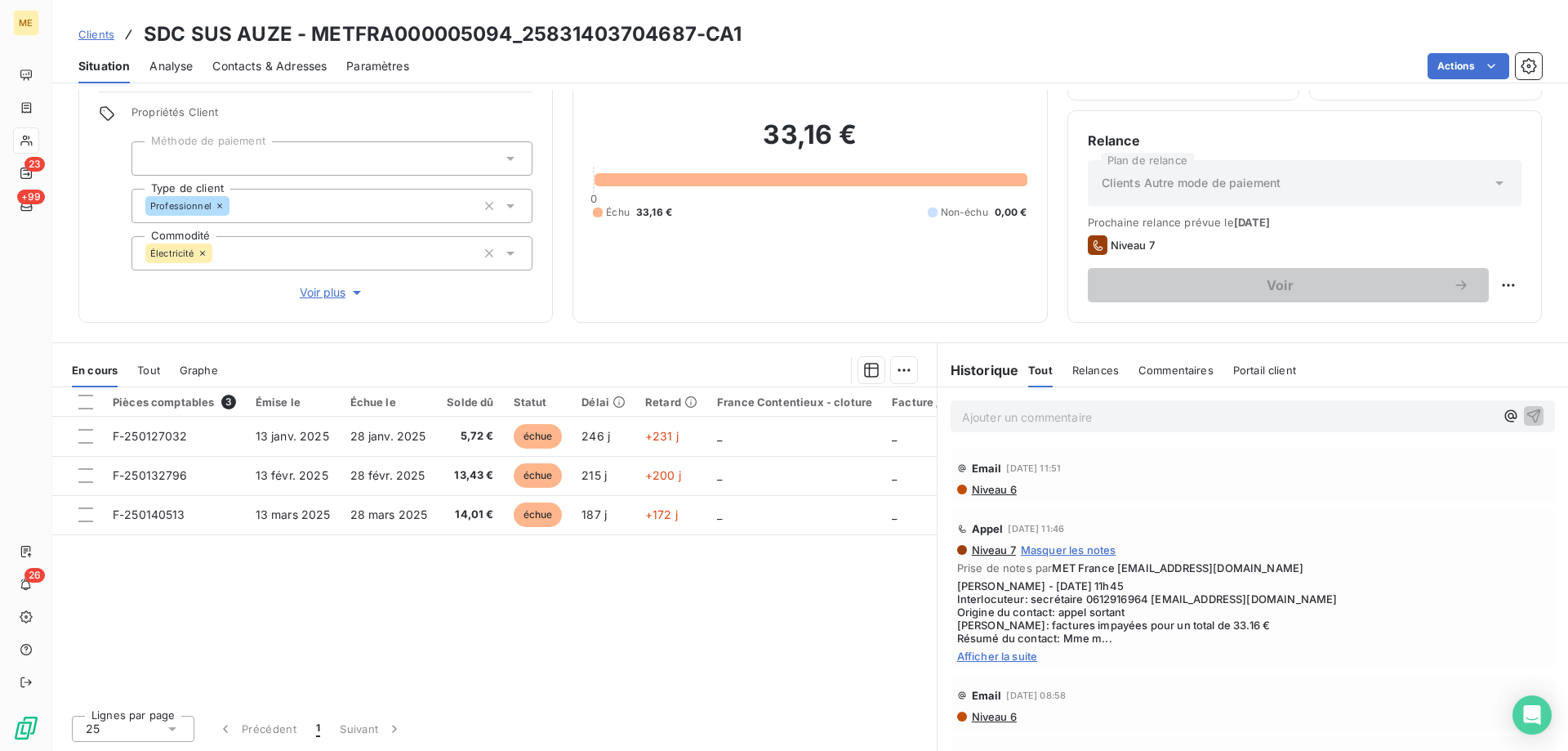
click at [148, 373] on span "Tout" at bounding box center [148, 370] width 23 height 13
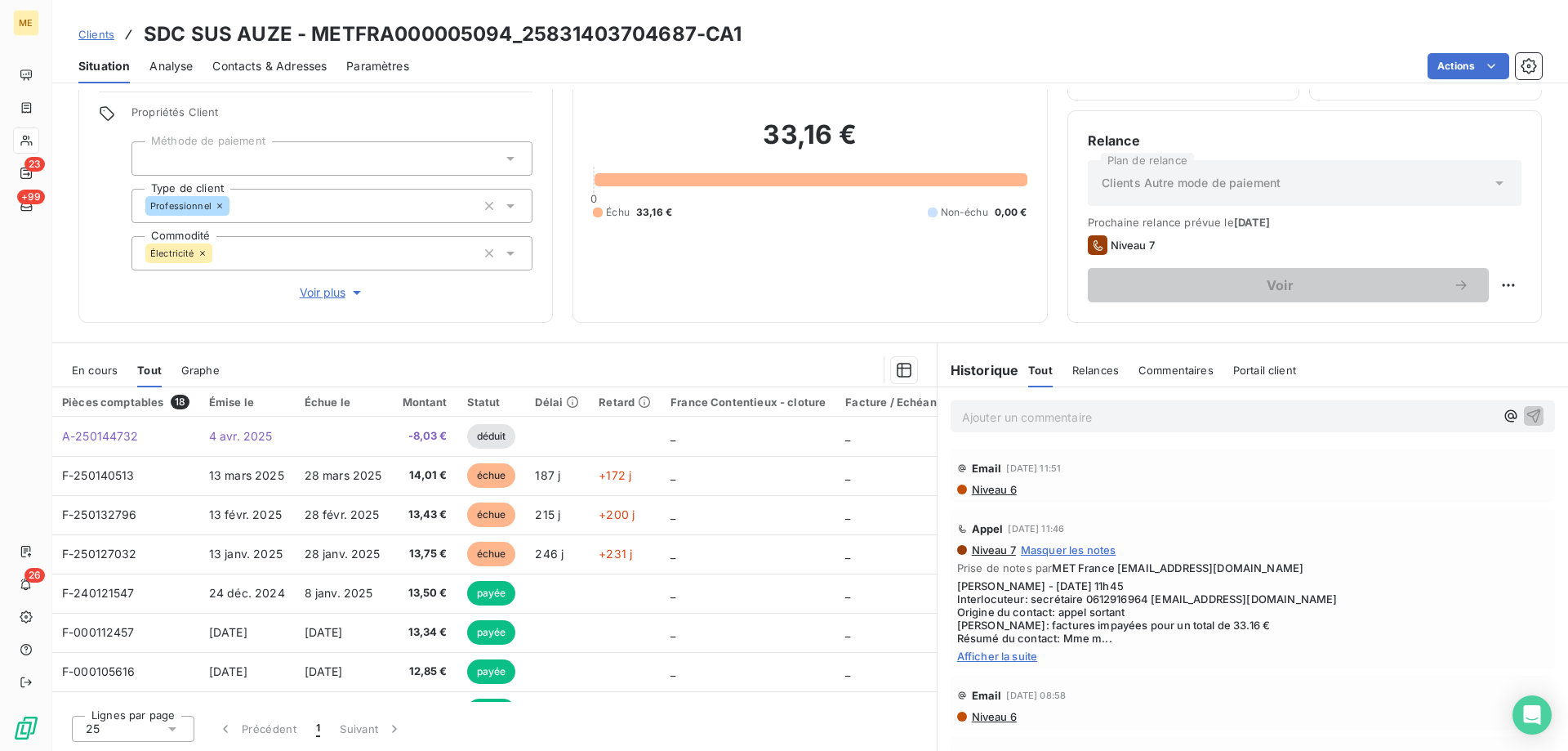
click at [1025, 665] on div "Appel 11 sept. 2025, 11:46 Niveau 7 Masquer les notes Prise de notes par MET Fr…" at bounding box center [1252, 589] width 605 height 160
click at [1014, 652] on span "Afficher la suite" at bounding box center [1252, 656] width 592 height 13
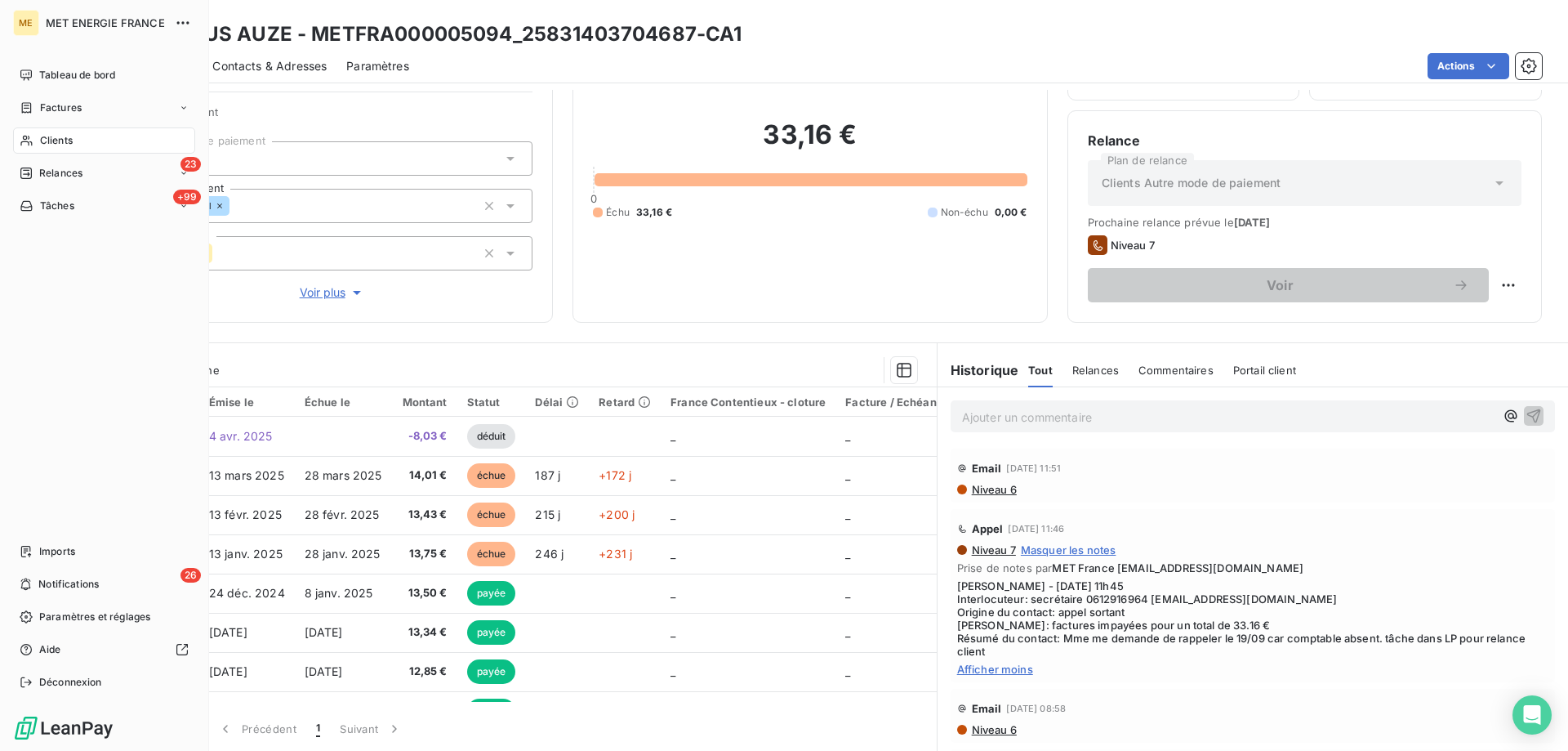
click at [56, 202] on span "Tâches" at bounding box center [57, 206] width 34 height 15
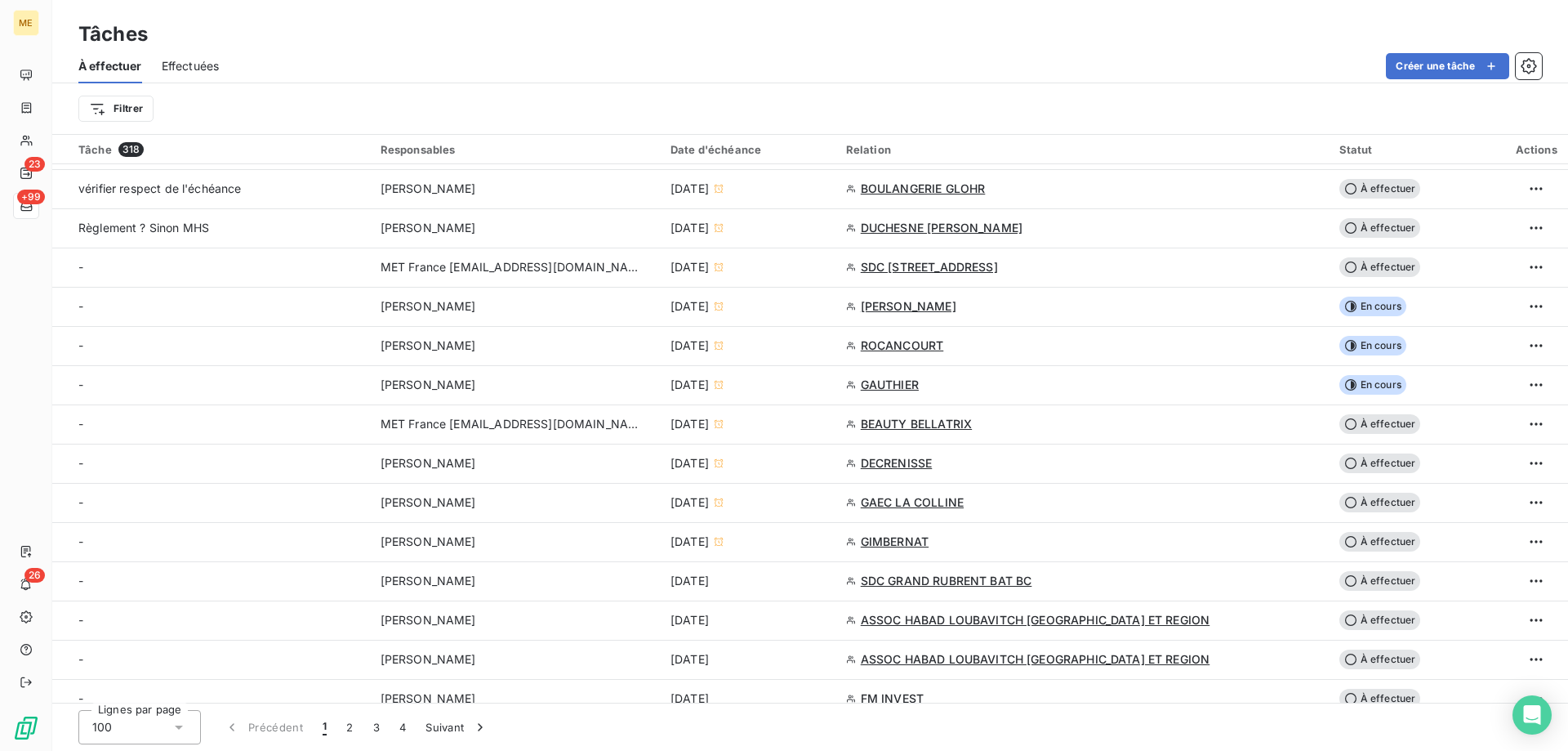
scroll to position [490, 0]
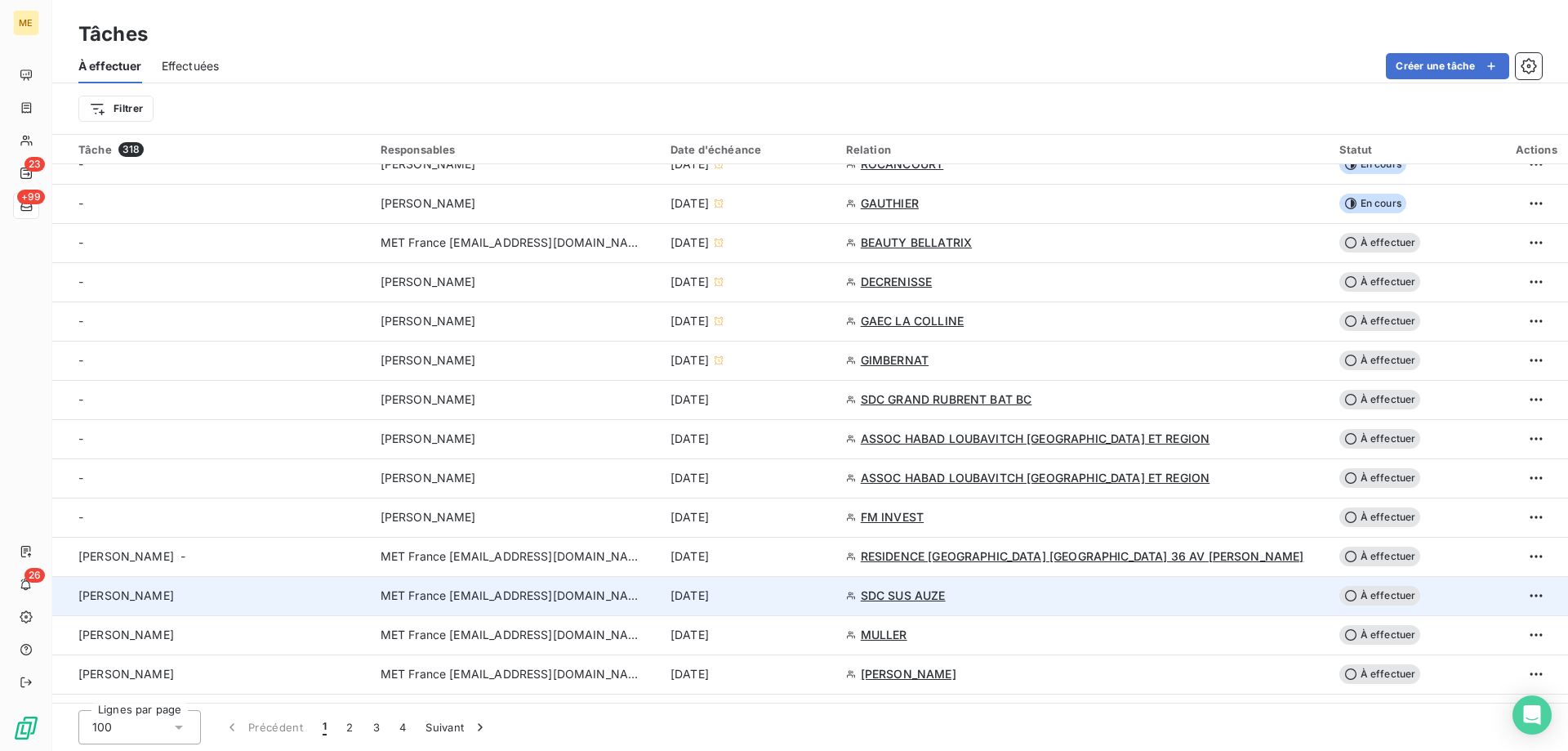
click at [577, 598] on span "MET France [EMAIL_ADDRESS][DOMAIN_NAME]" at bounding box center [511, 595] width 262 height 17
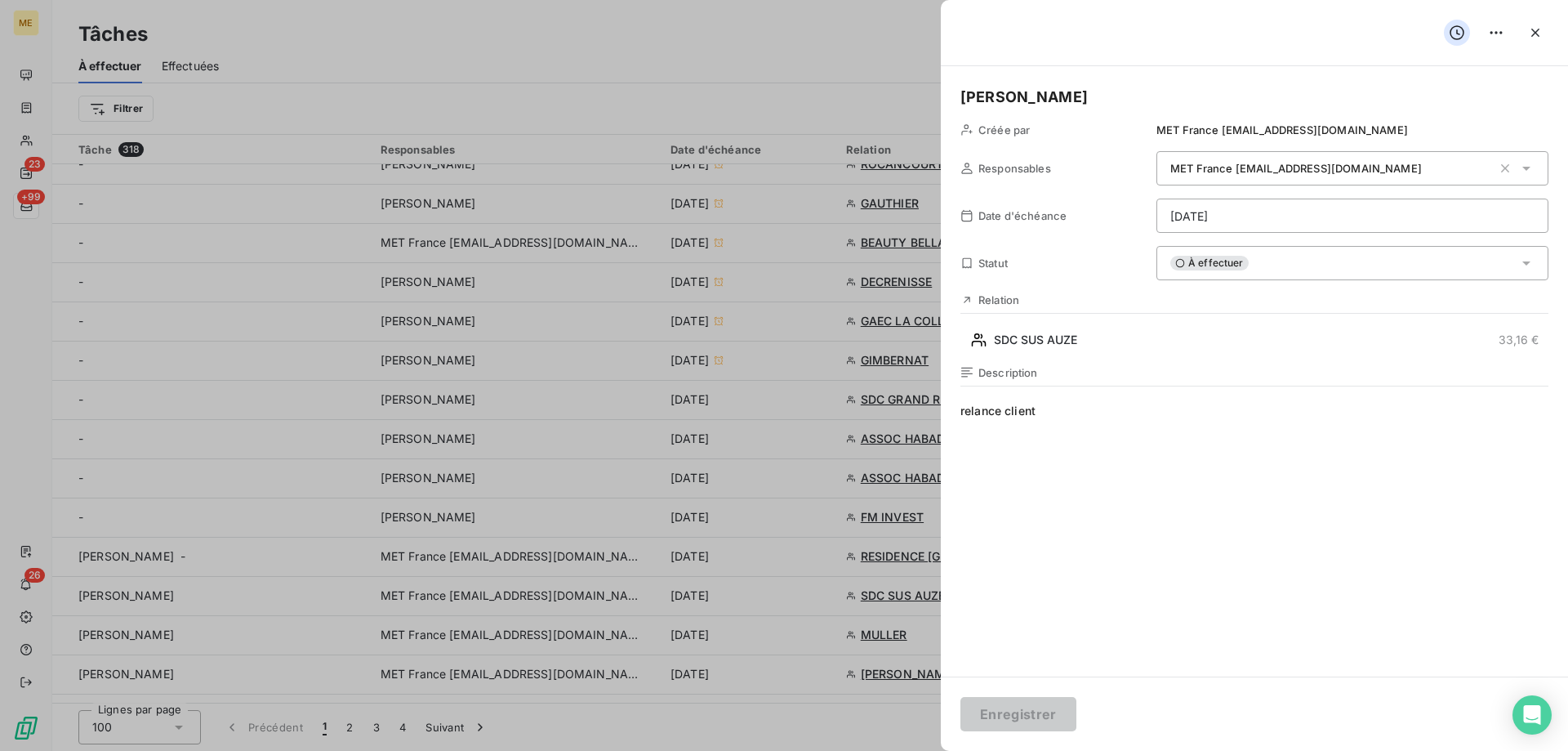
click at [1248, 222] on html "ME 23 +99 26 Tâches À effectuer Effectuées Créer une tâche Filtrer Tâche 318 Re…" at bounding box center [784, 457] width 1568 height 914
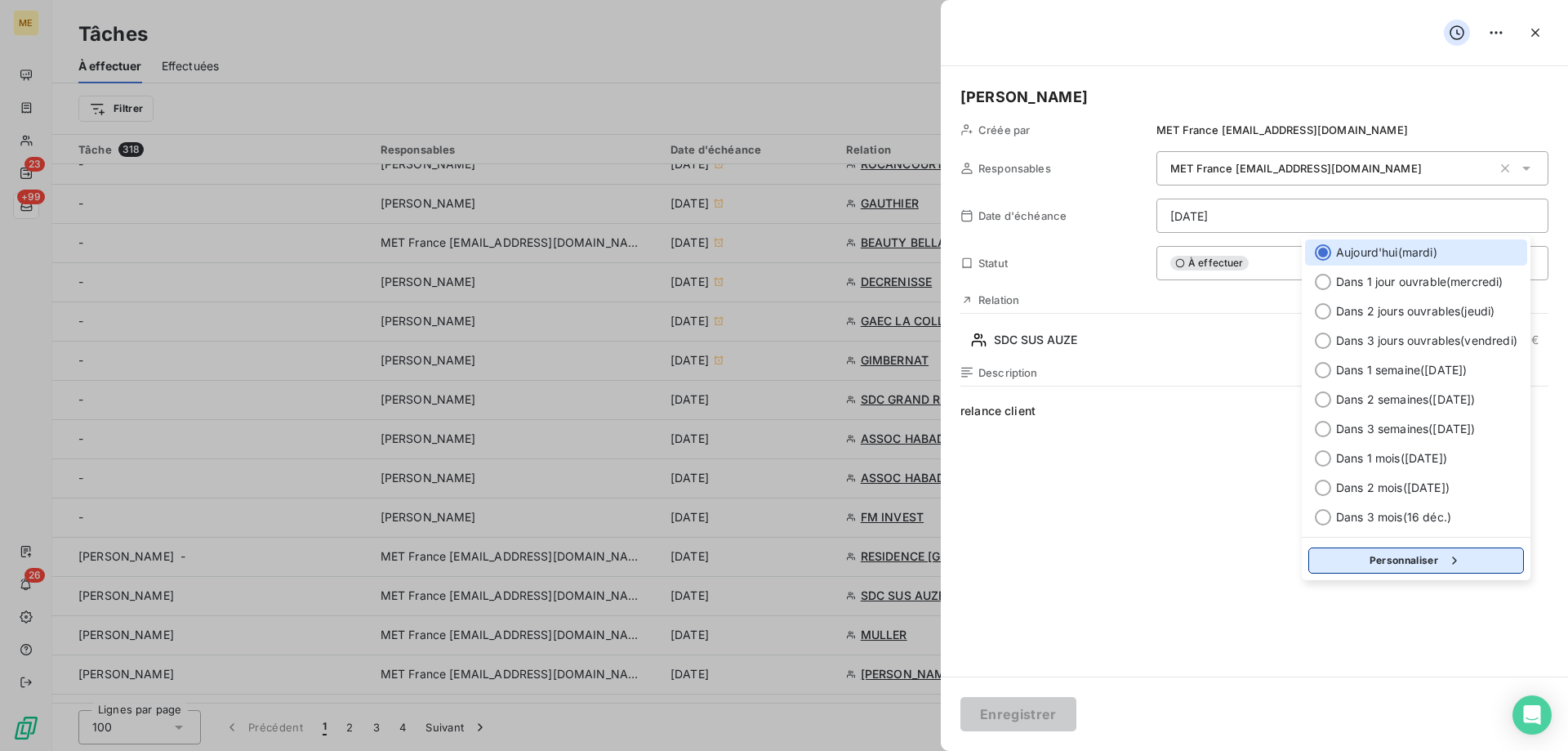
click at [1391, 549] on button "Personnaliser" at bounding box center [1415, 560] width 215 height 26
select select "8"
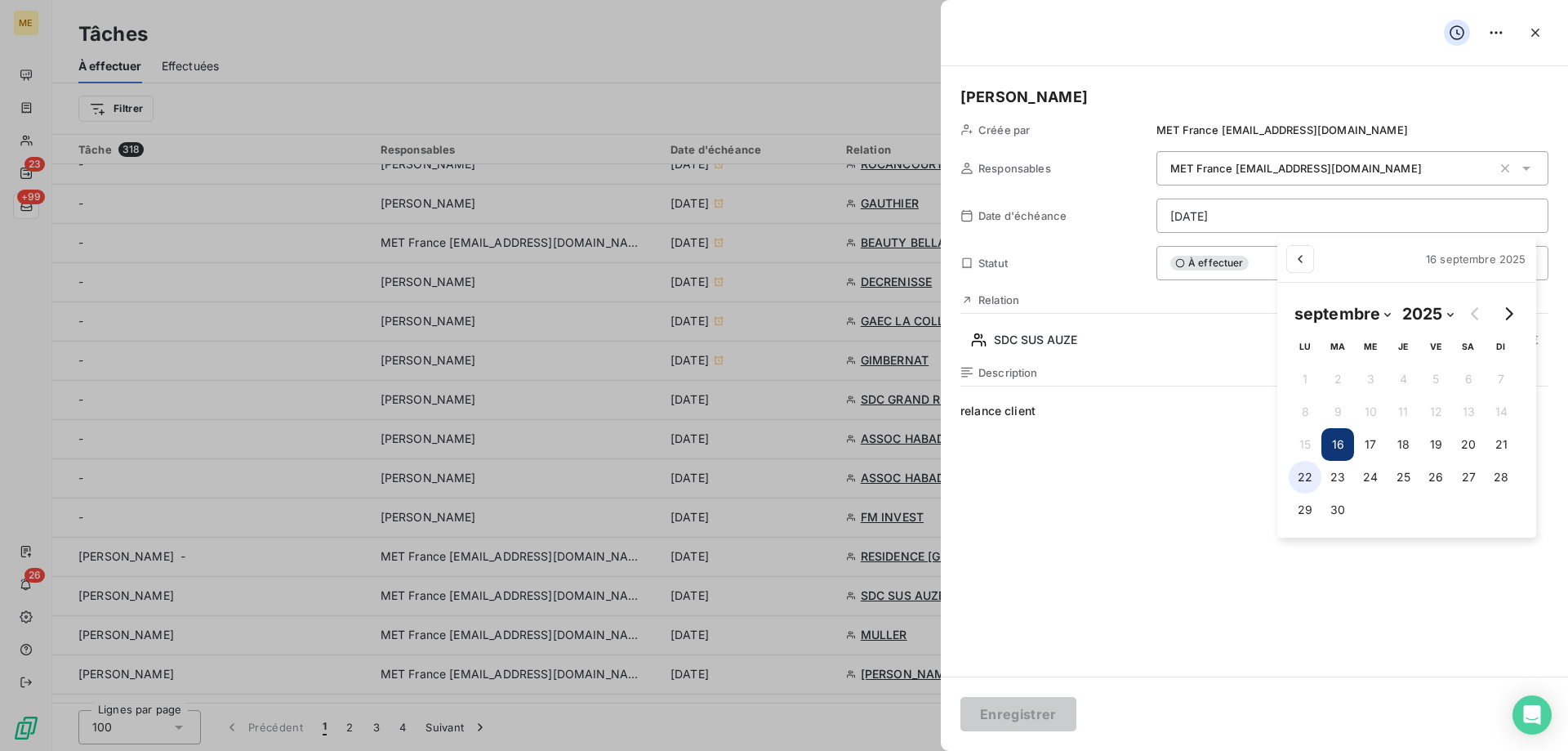
click at [1311, 476] on button "22" at bounding box center [1304, 476] width 33 height 33
type input "22/09/2025"
click at [1091, 573] on html "ME 23 +99 26 Tâches À effectuer Effectuées Créer une tâche Filtrer Tâche 318 Re…" at bounding box center [784, 457] width 1568 height 914
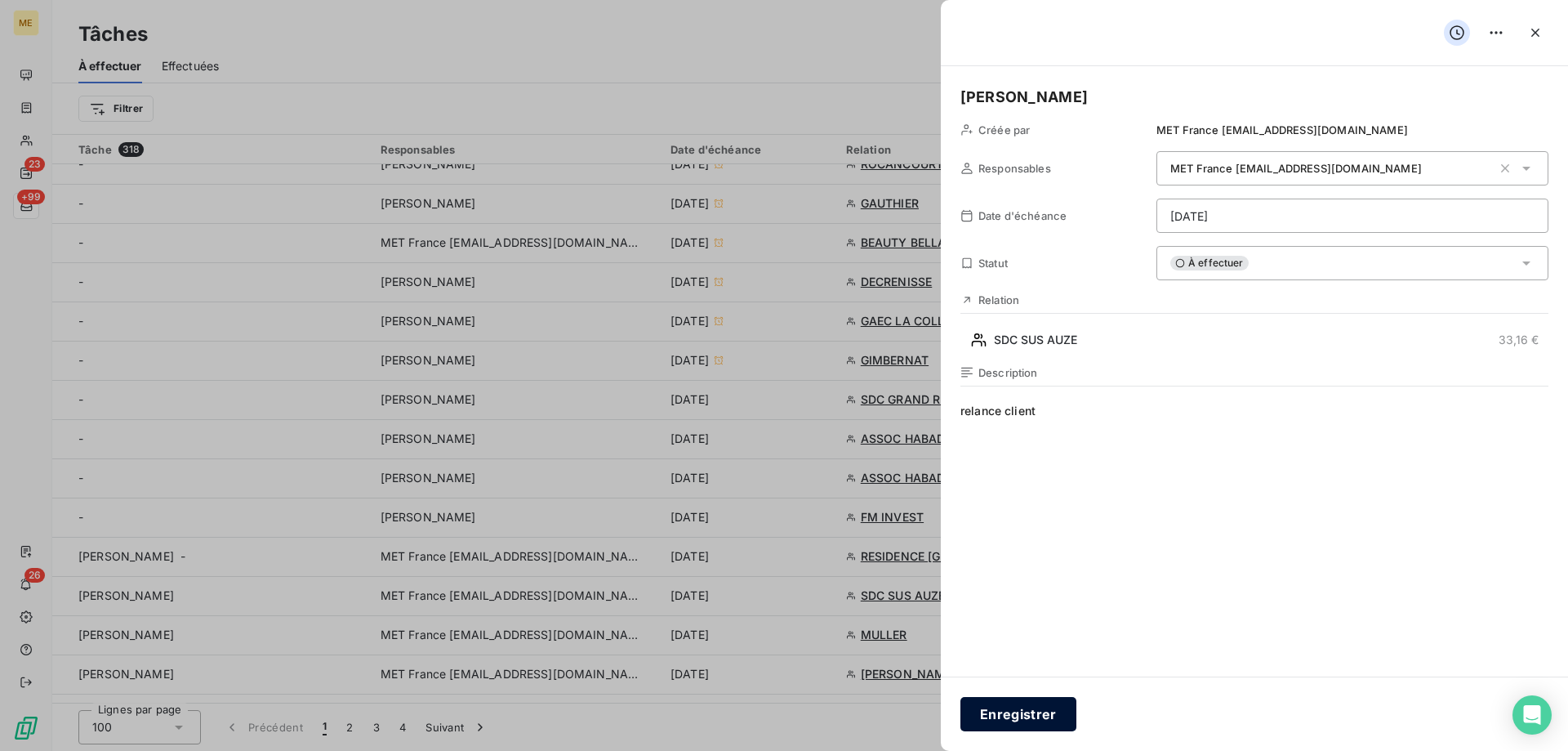
click at [1033, 717] on button "Enregistrer" at bounding box center [1018, 714] width 116 height 34
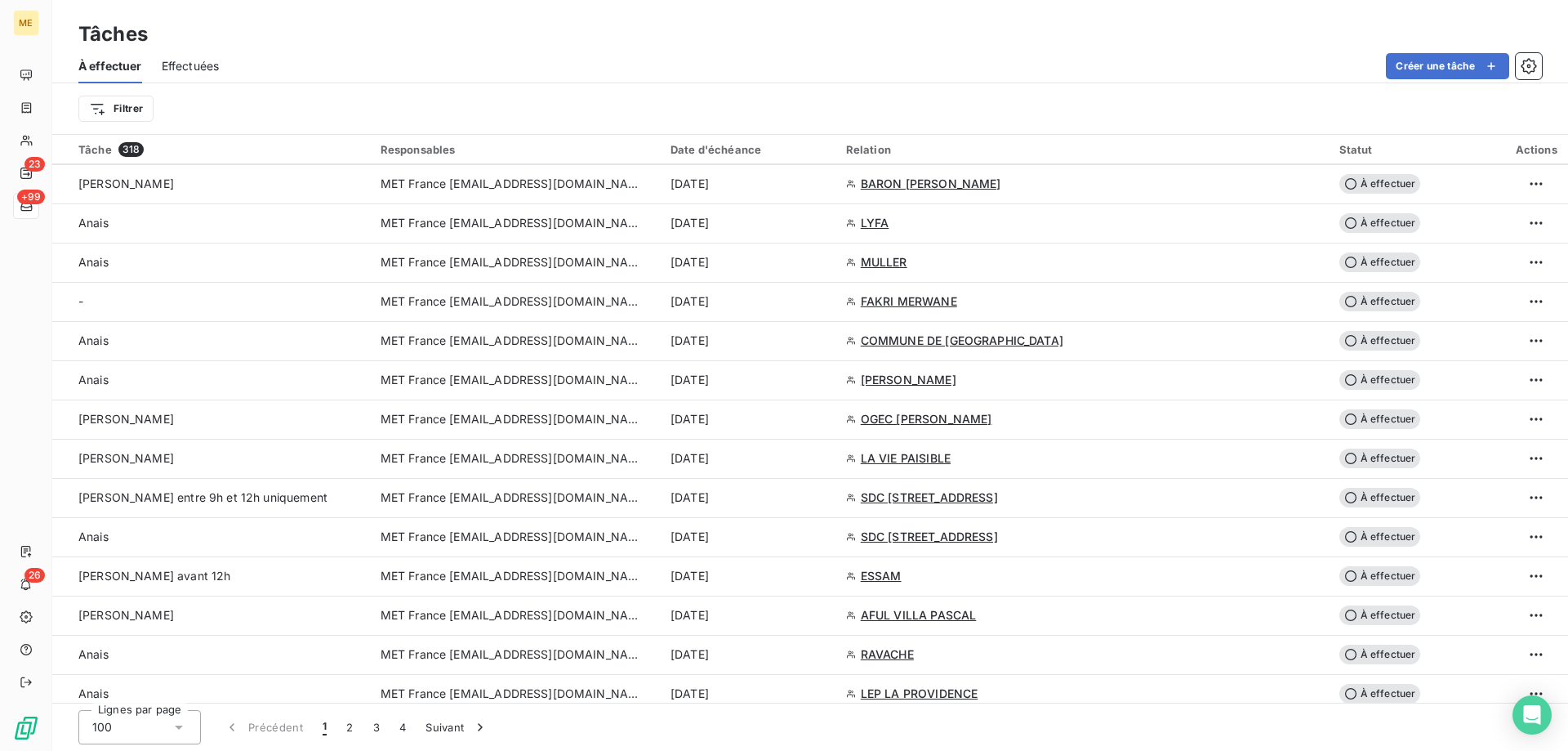
scroll to position [1062, 0]
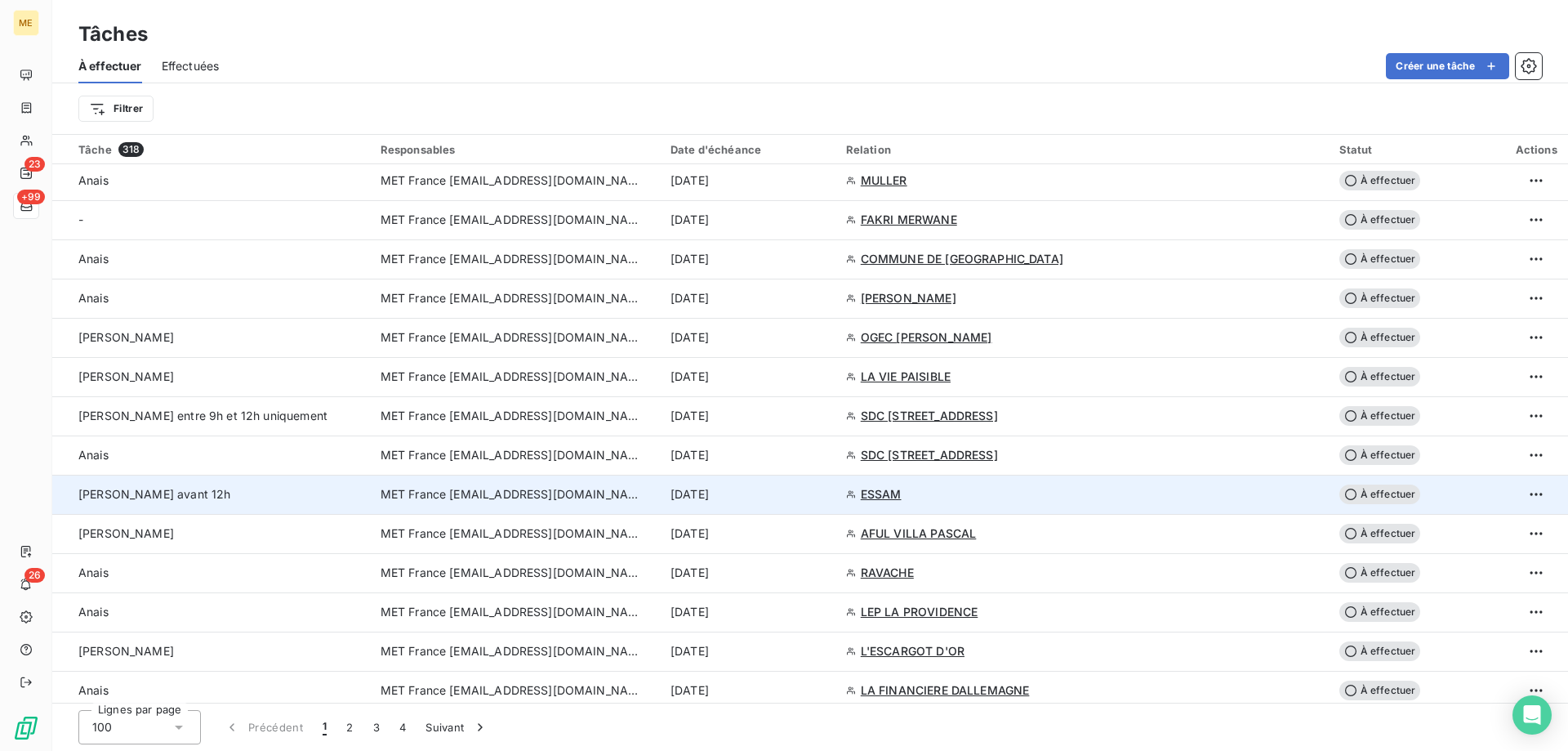
click at [417, 494] on span "MET France [EMAIL_ADDRESS][DOMAIN_NAME]" at bounding box center [511, 495] width 262 height 17
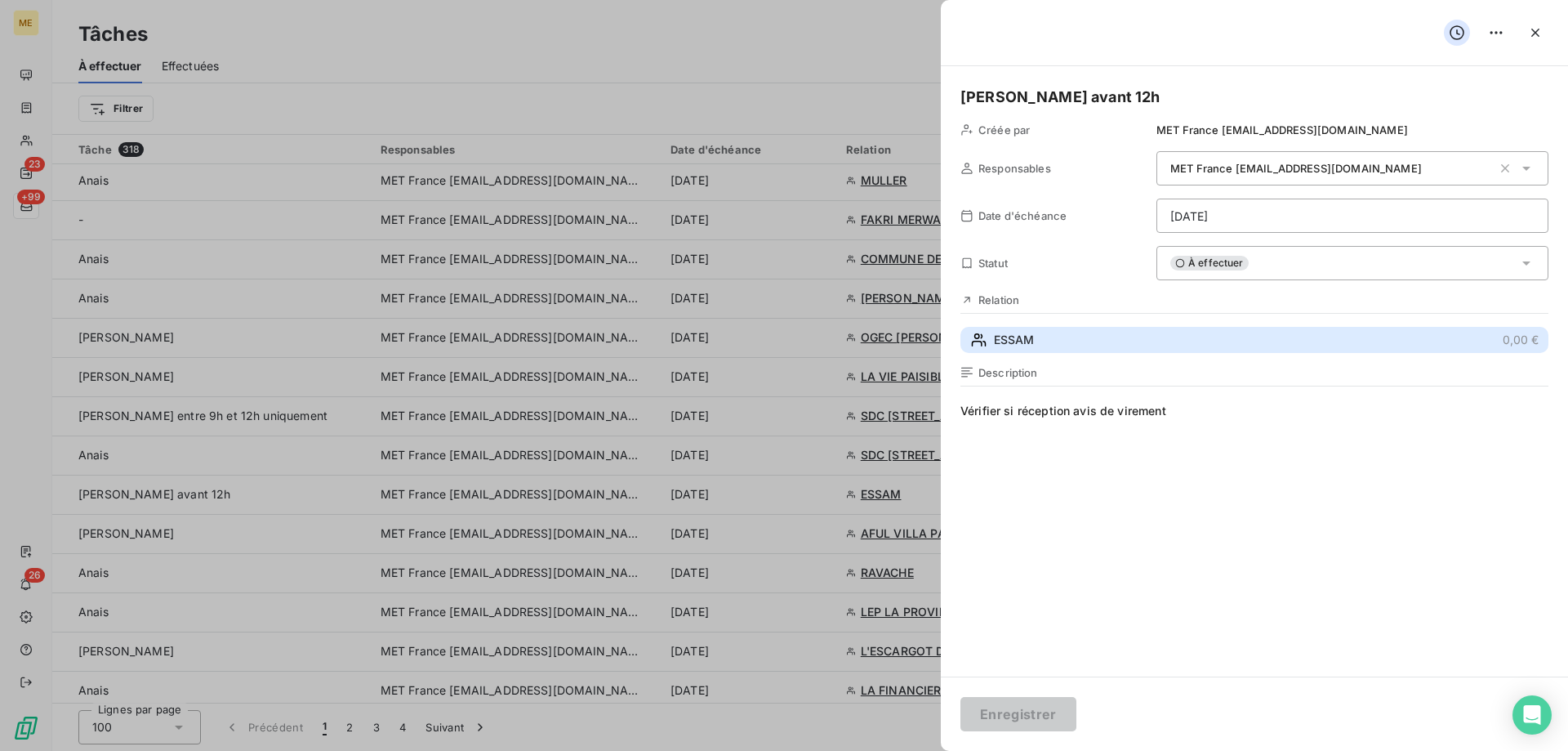
click at [1002, 335] on span "ESSAM" at bounding box center [1014, 340] width 40 height 17
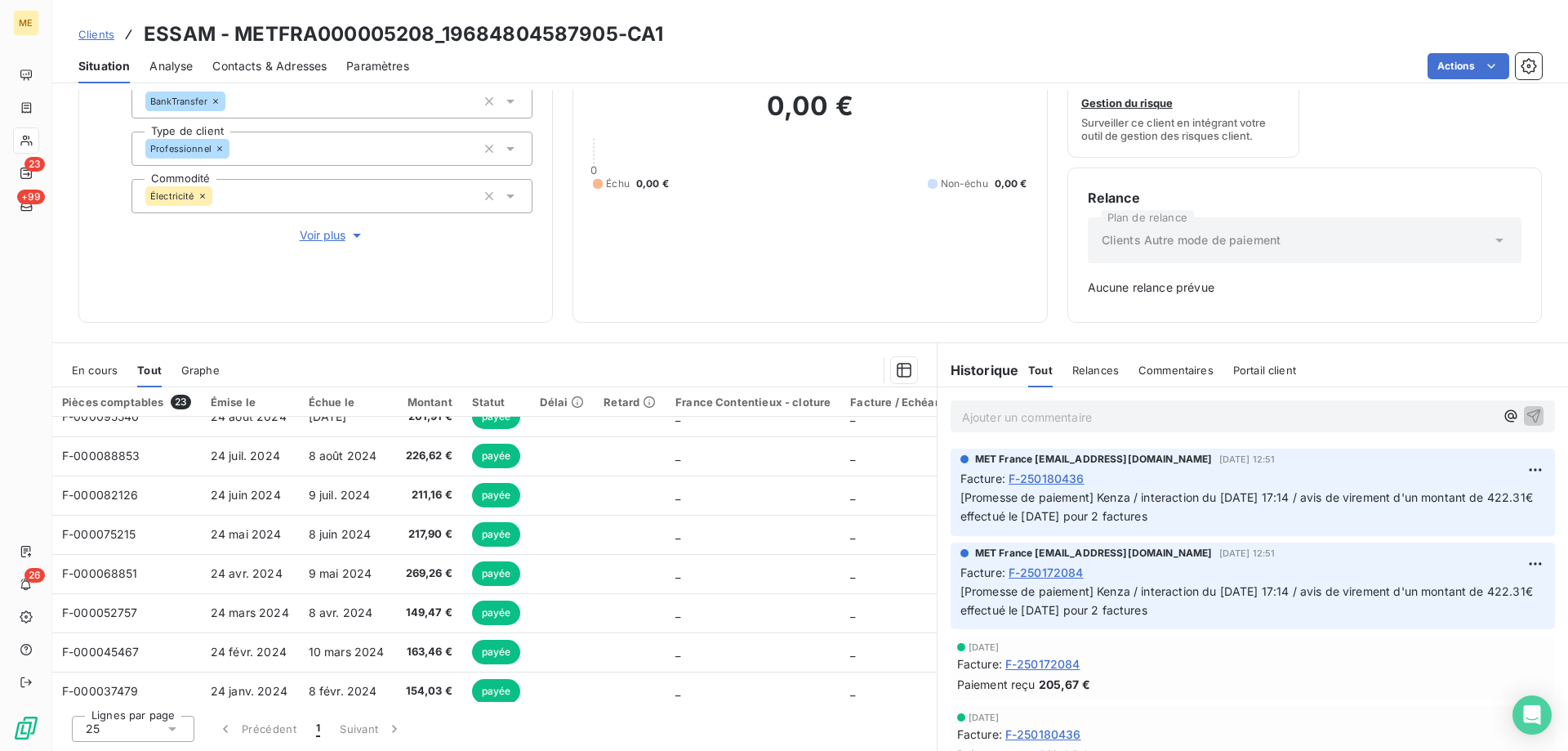
scroll to position [624, 0]
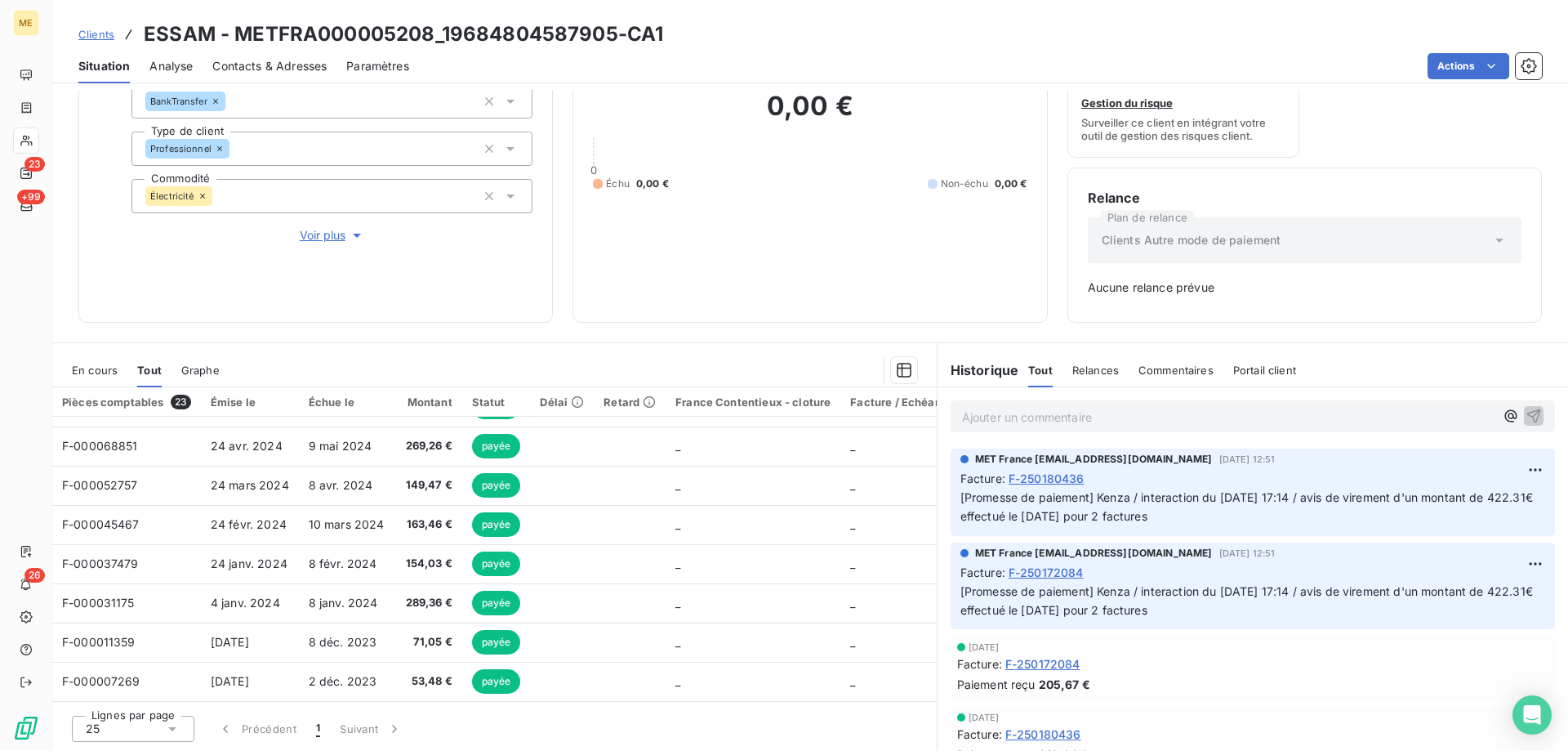
click at [78, 378] on div "En cours" at bounding box center [94, 370] width 46 height 34
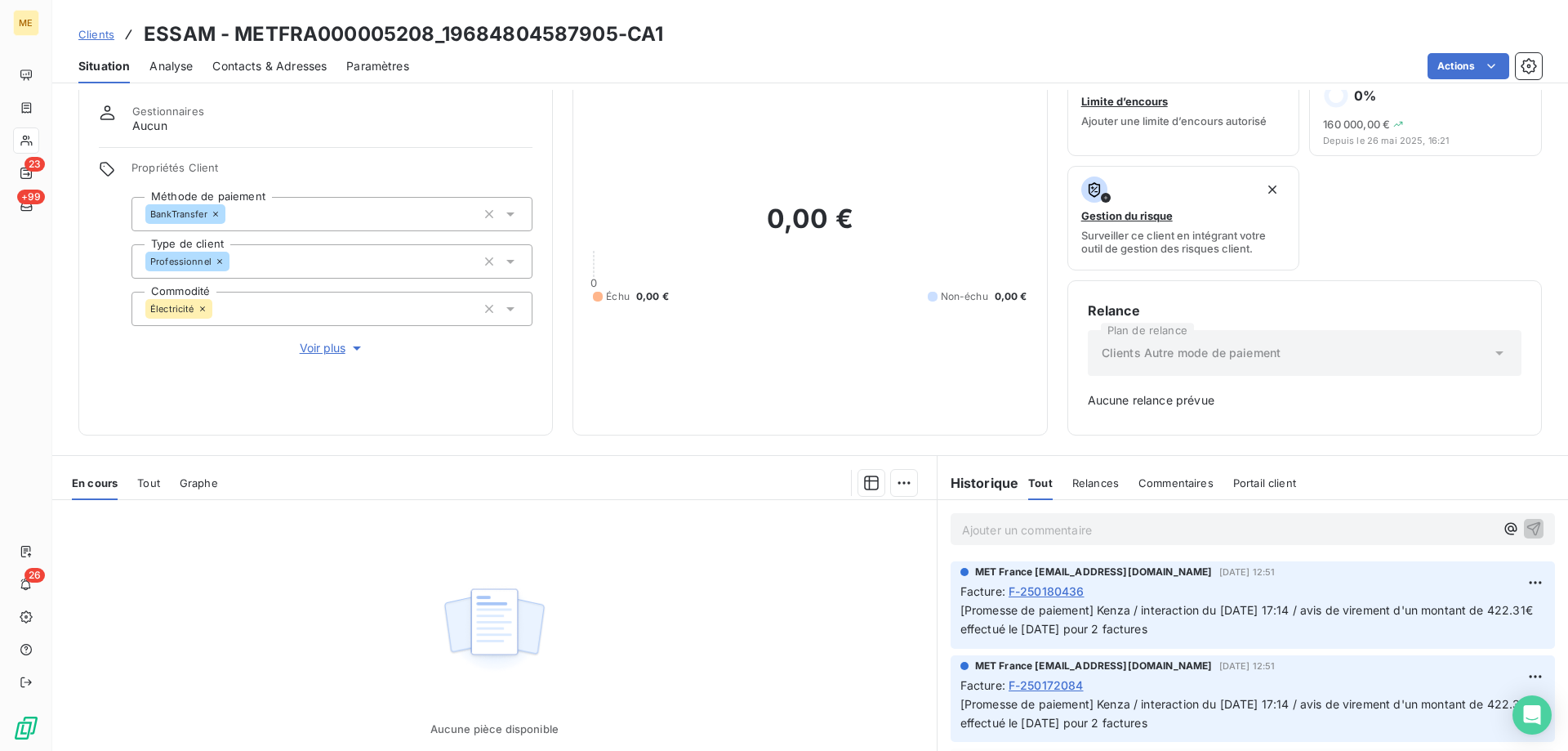
scroll to position [0, 0]
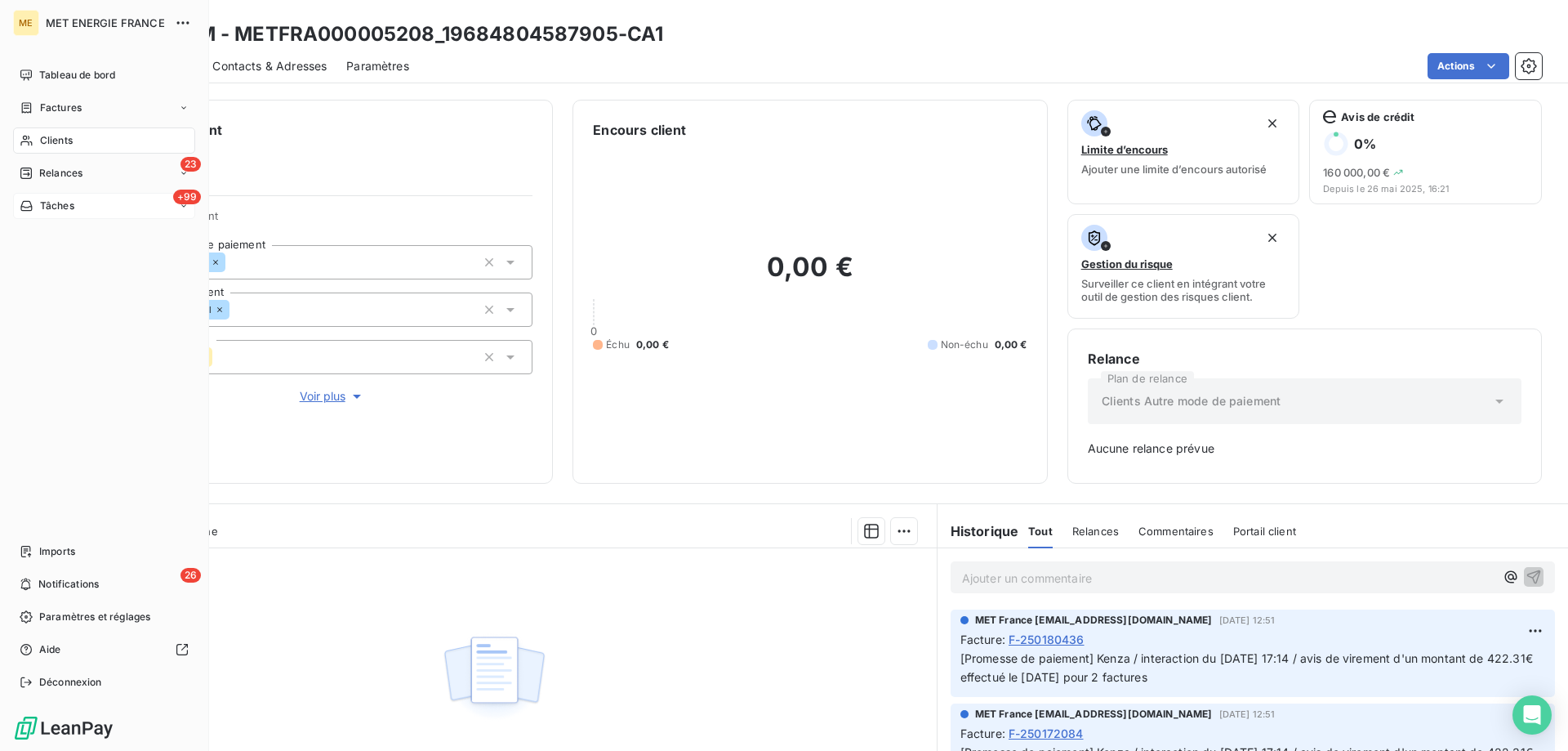
click at [36, 215] on div "+99 Tâches" at bounding box center [103, 206] width 182 height 26
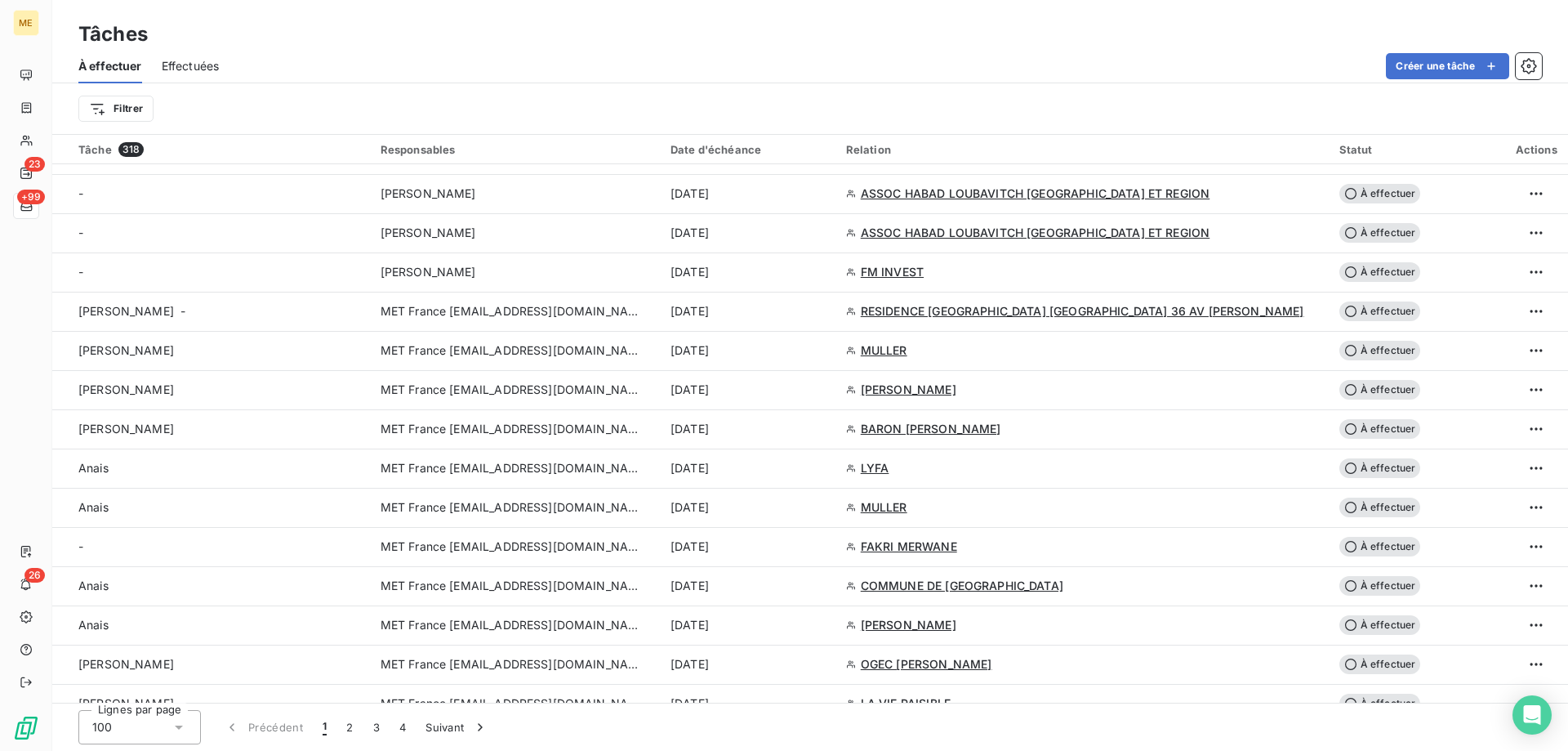
scroll to position [980, 0]
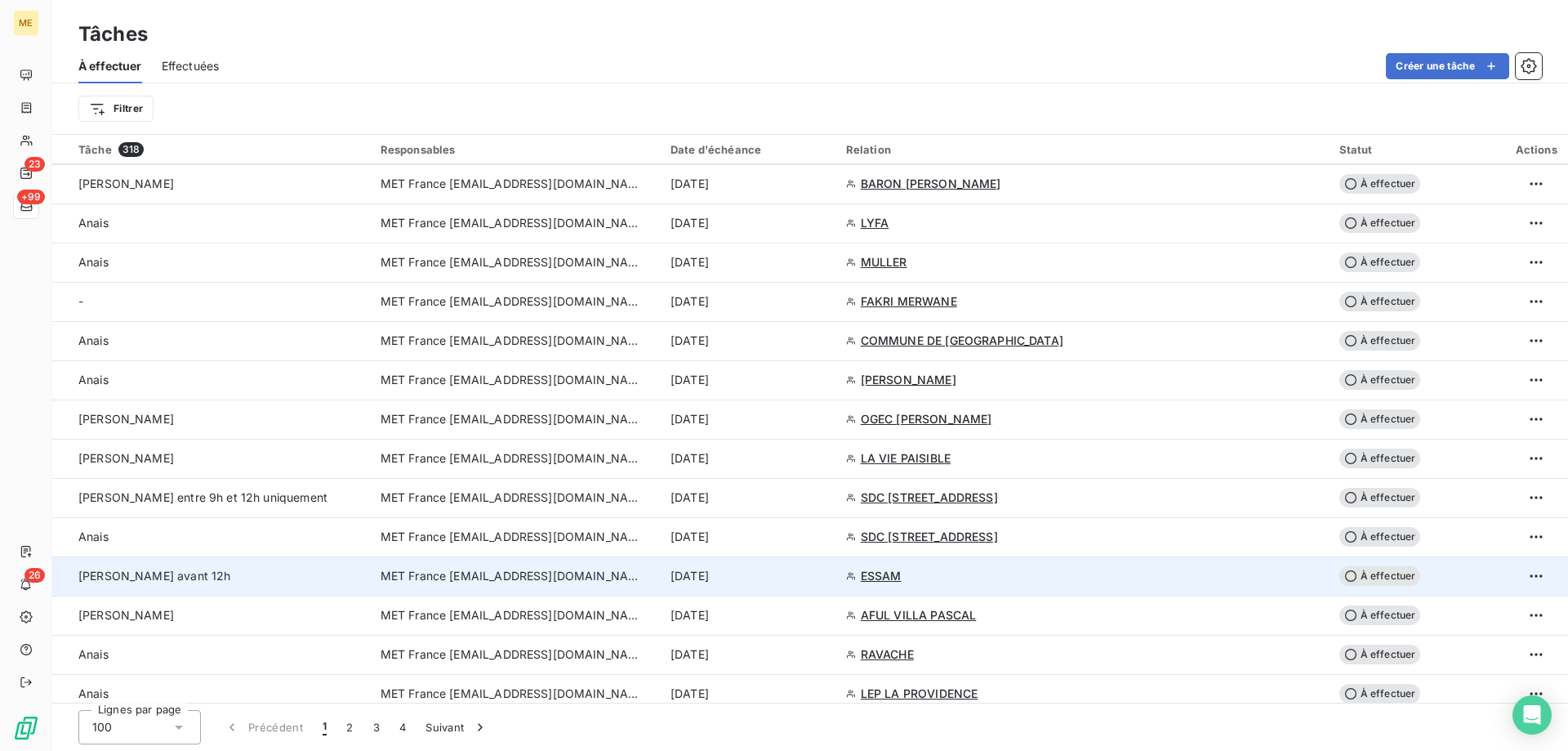
click at [431, 580] on span "MET France [EMAIL_ADDRESS][DOMAIN_NAME]" at bounding box center [511, 576] width 262 height 17
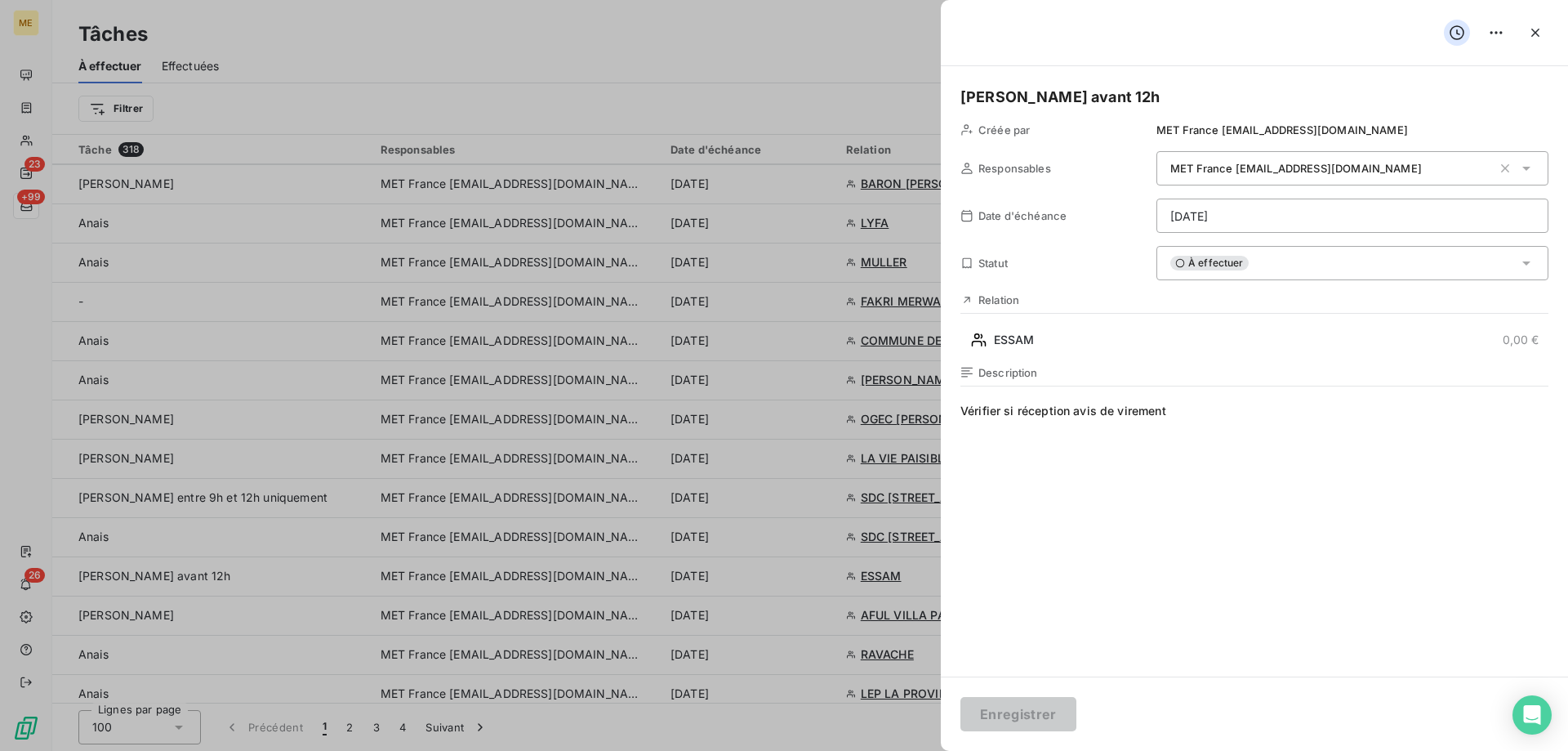
click at [1262, 275] on div "À effectuer" at bounding box center [1352, 263] width 392 height 34
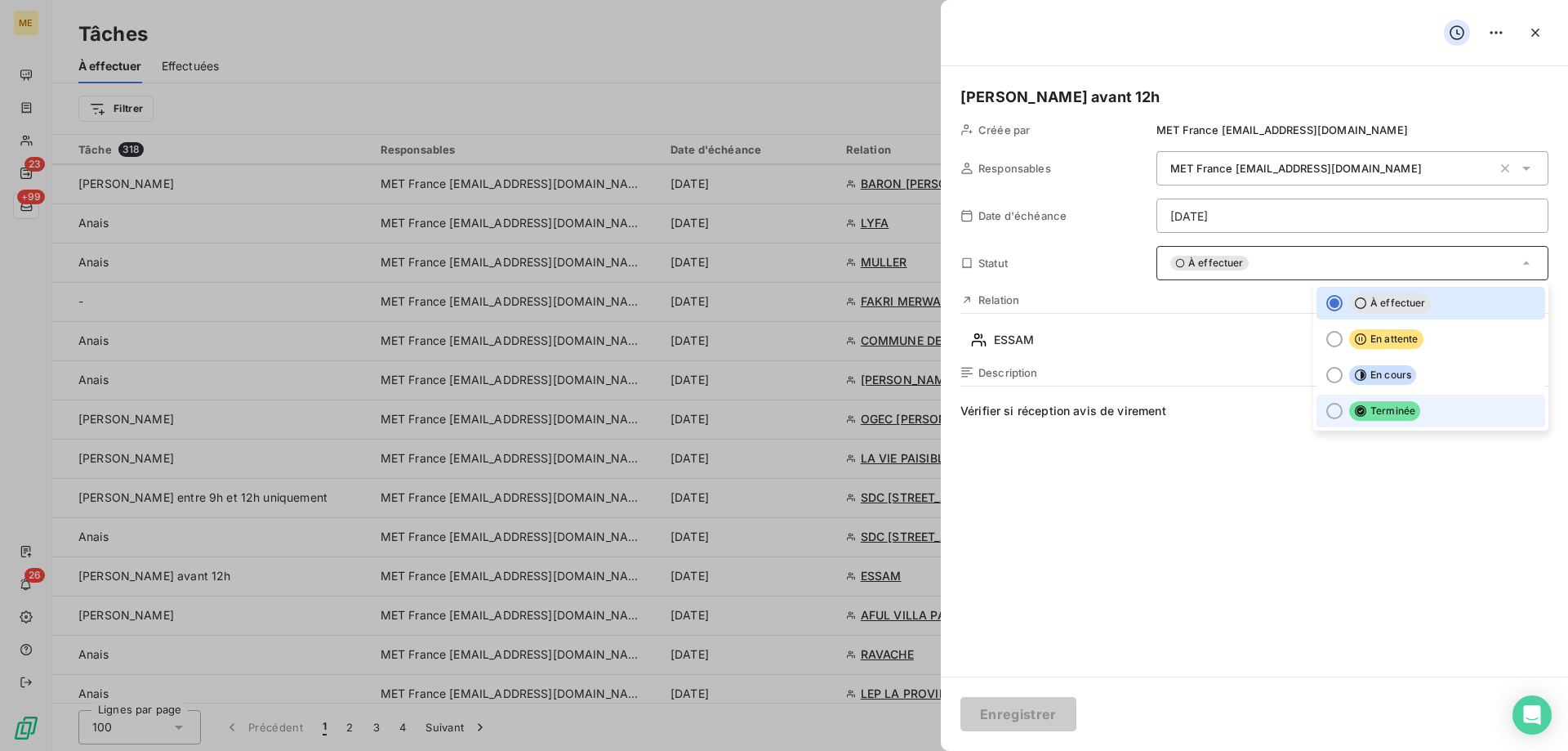
click at [1327, 407] on div at bounding box center [1335, 411] width 17 height 17
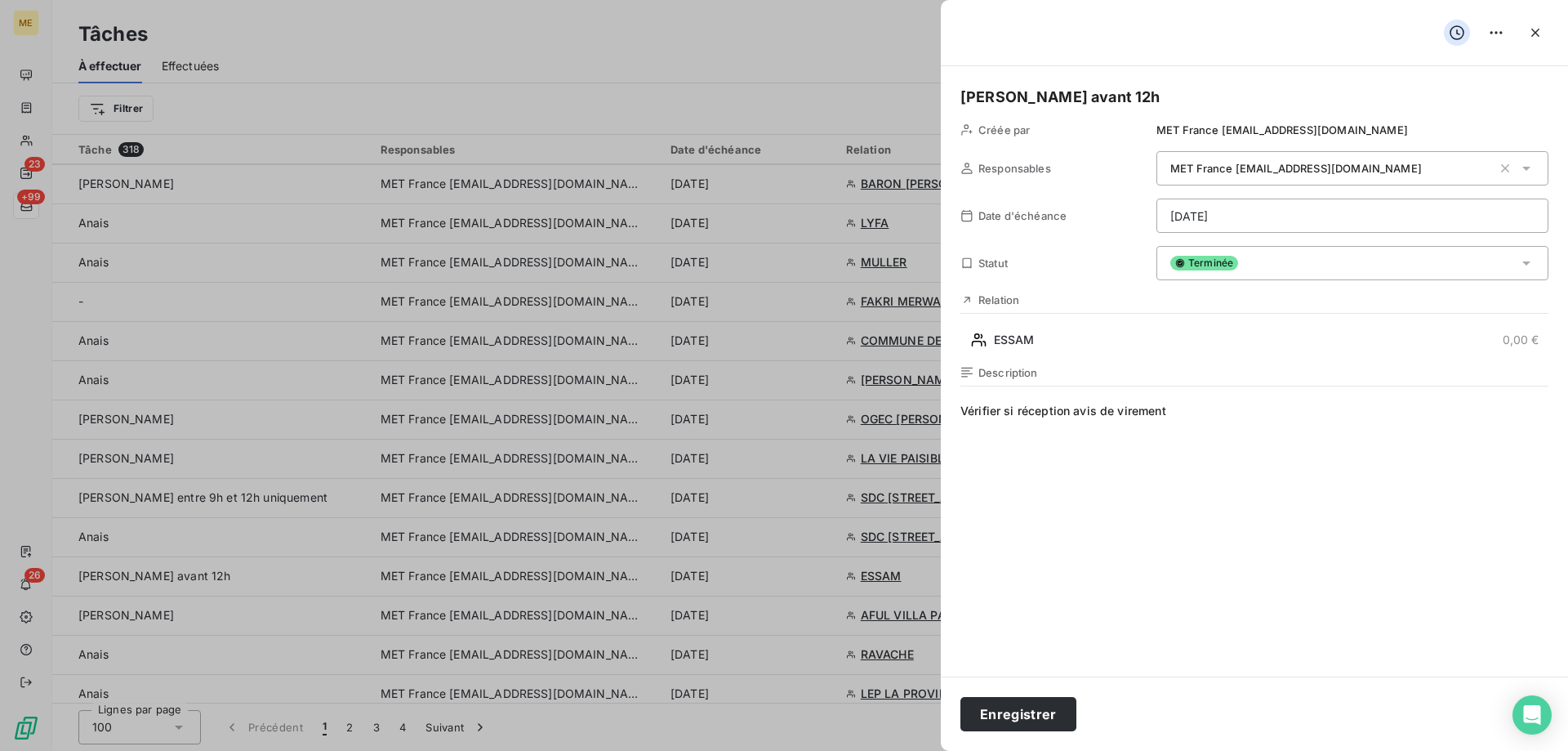
click at [1239, 413] on span "Vérifier si réception avis de virement" at bounding box center [1254, 559] width 588 height 314
click at [1016, 710] on button "Enregistrer" at bounding box center [1018, 714] width 116 height 34
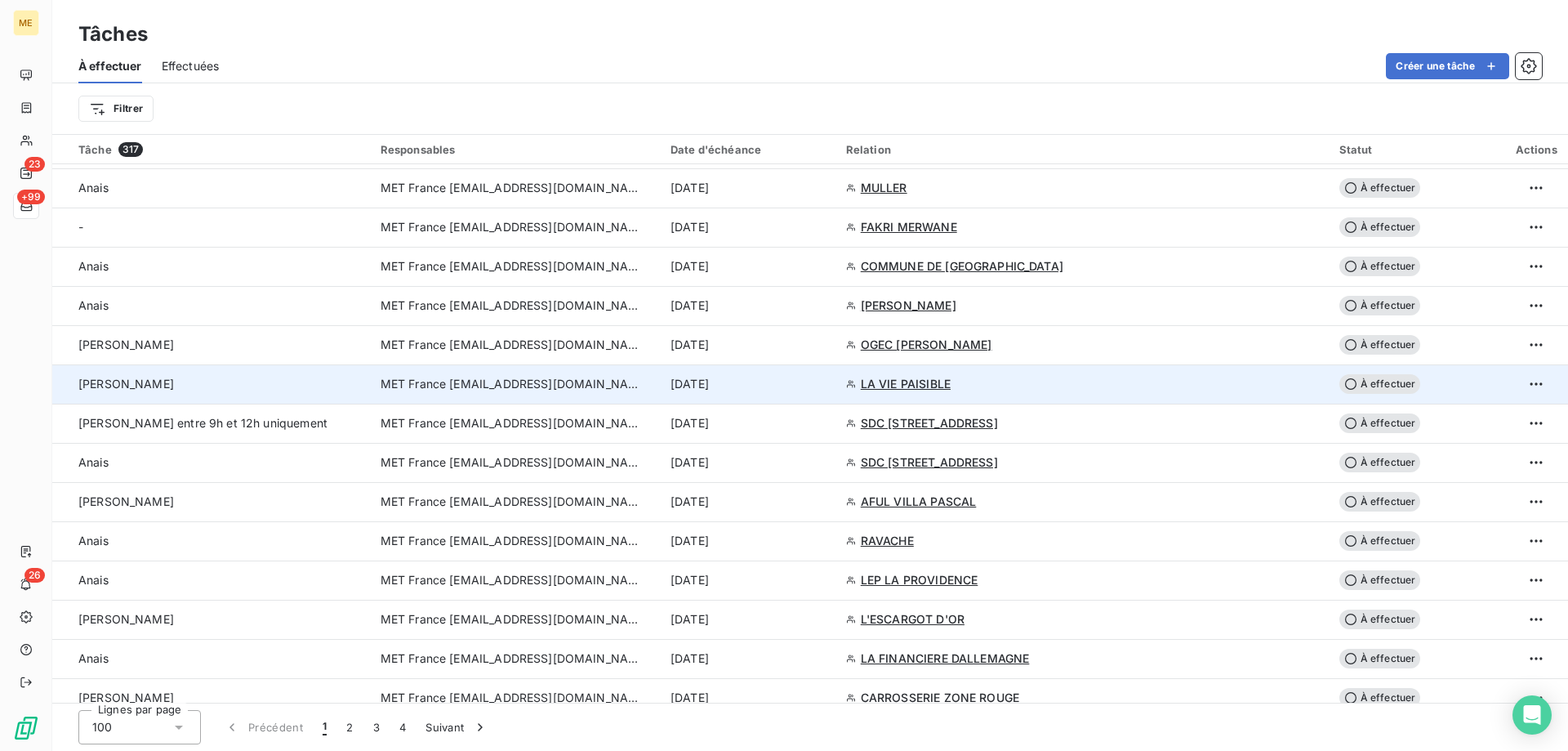
scroll to position [1062, 0]
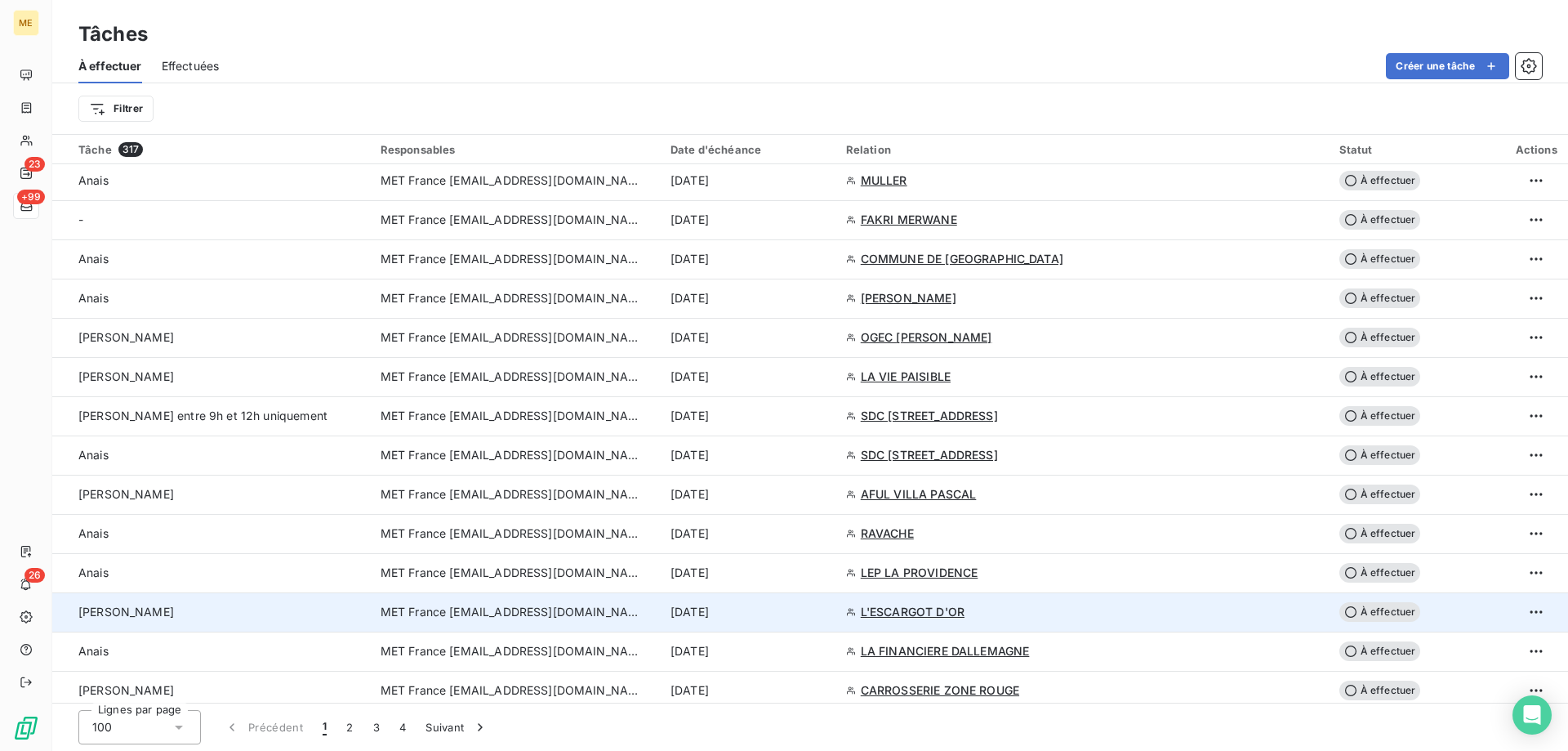
click at [442, 613] on span "MET France [EMAIL_ADDRESS][DOMAIN_NAME]" at bounding box center [511, 612] width 262 height 17
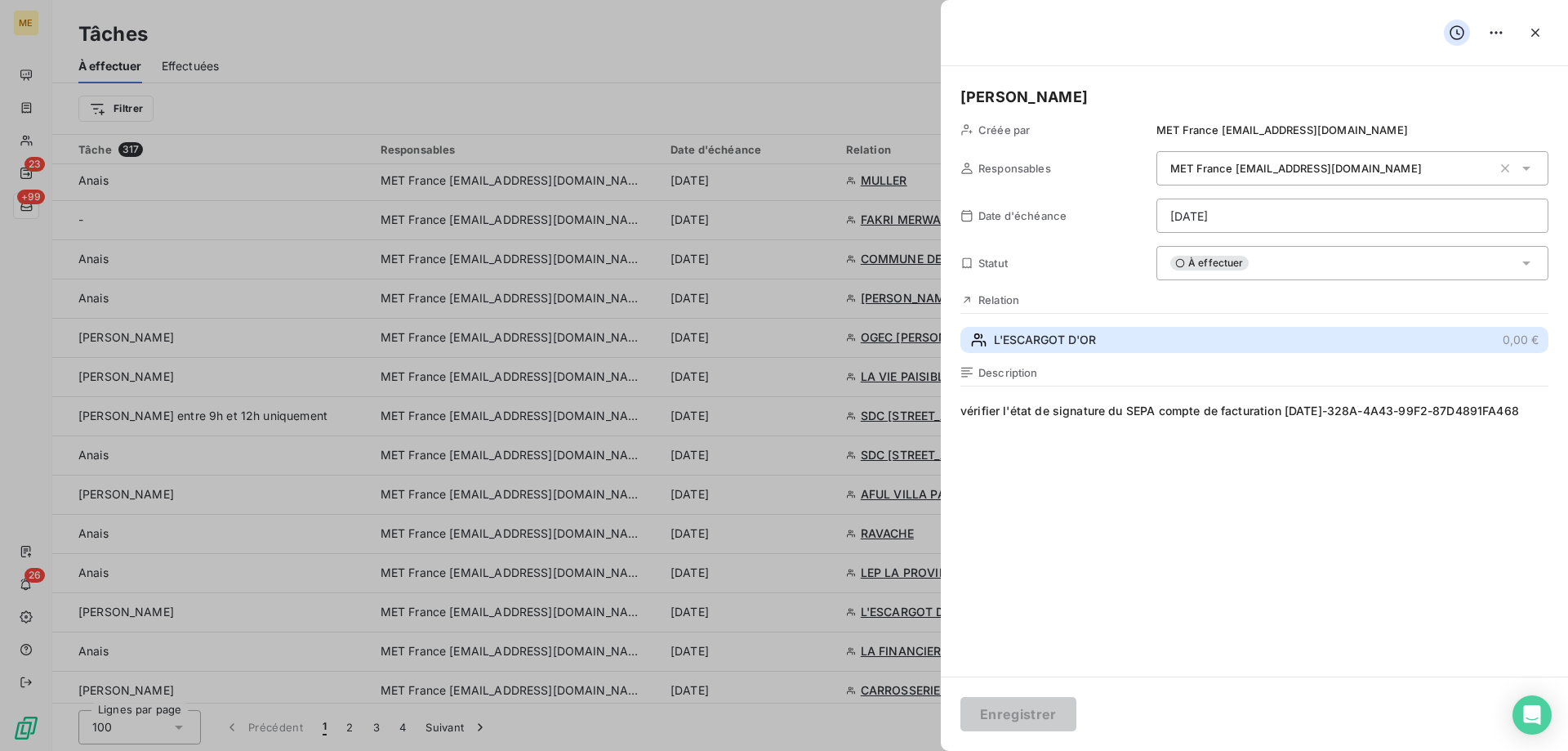
click at [1007, 329] on button "L'ESCARGOT D'OR 0,00 €" at bounding box center [1254, 340] width 588 height 26
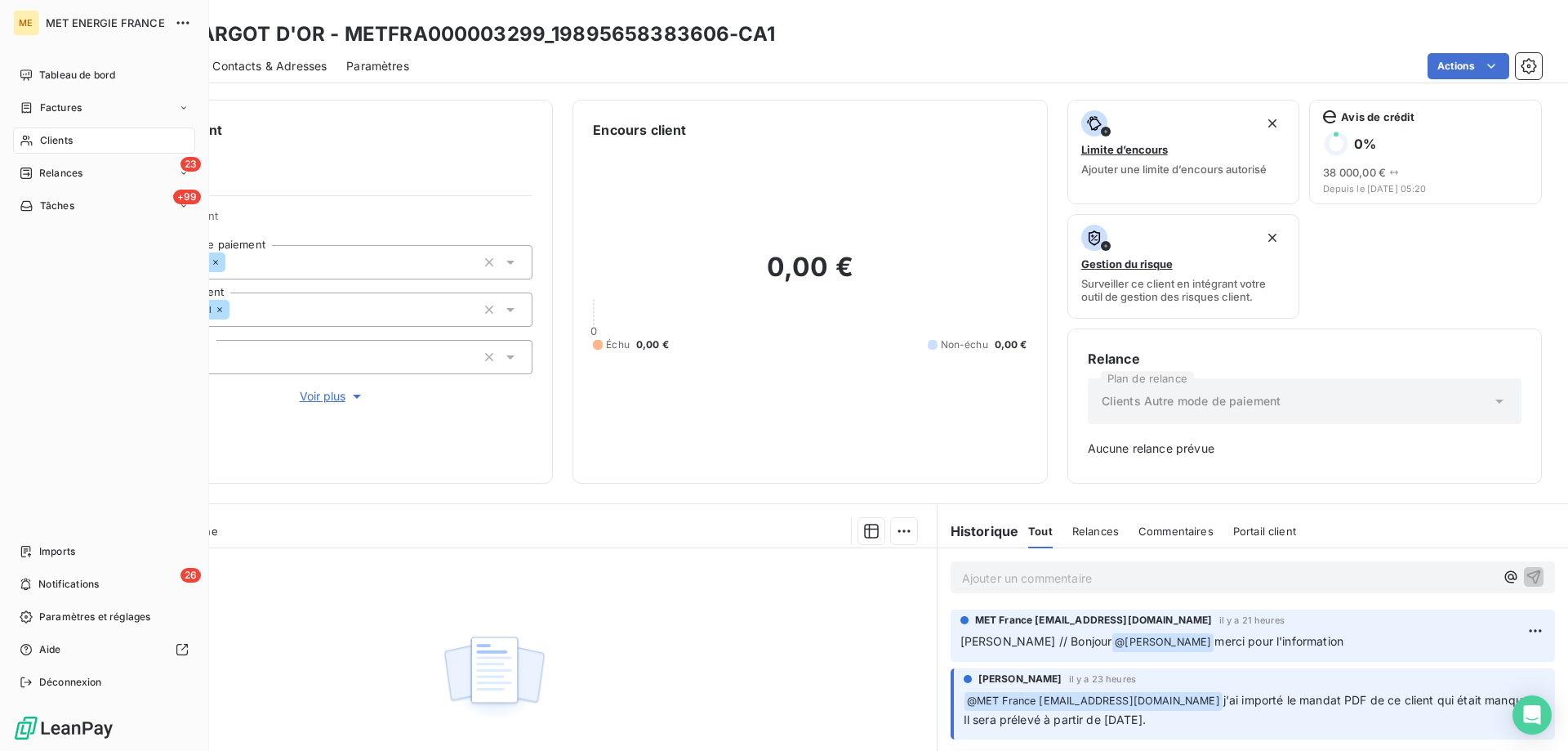
click at [49, 209] on span "Tâches" at bounding box center [57, 206] width 34 height 15
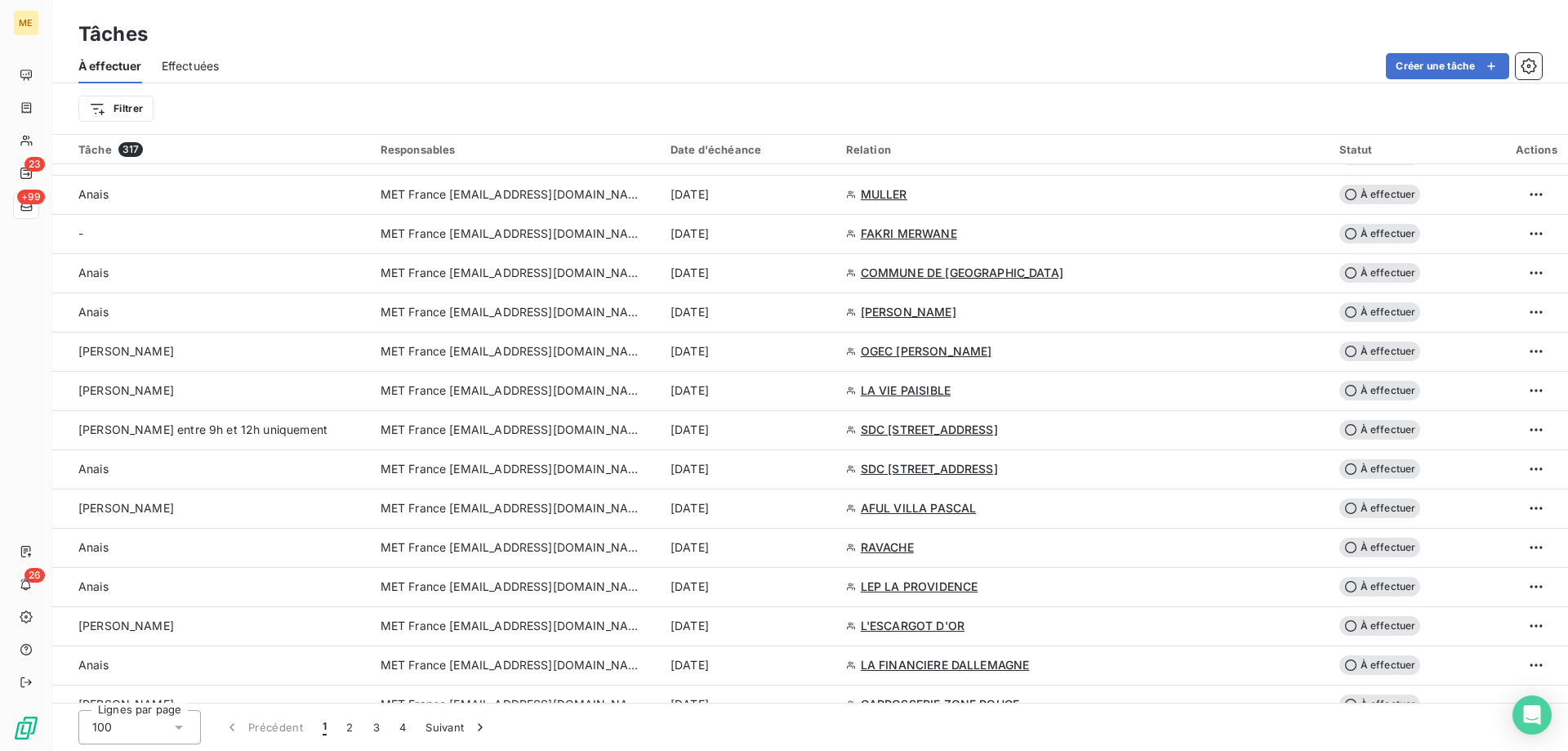
scroll to position [1062, 0]
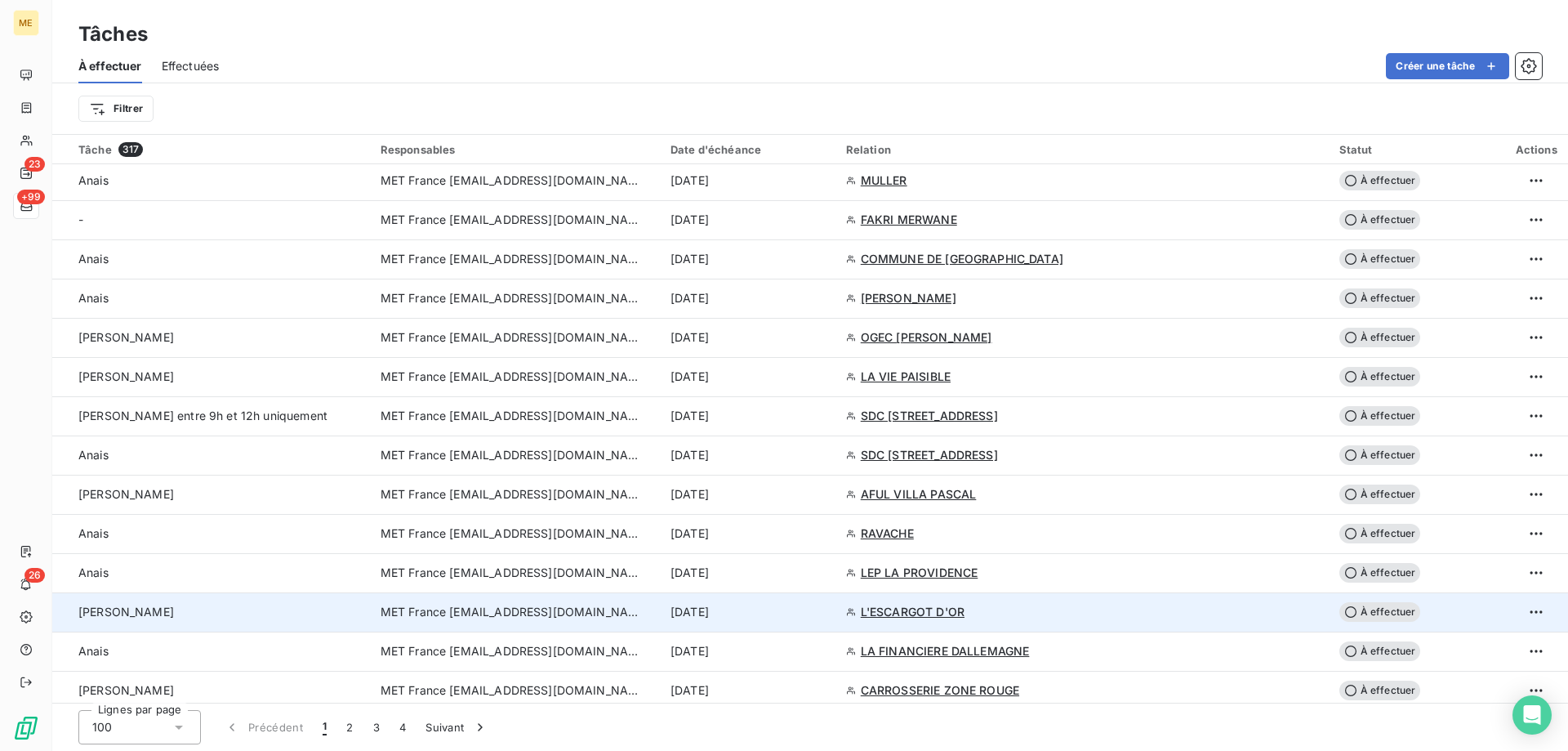
click at [405, 617] on span "MET France [EMAIL_ADDRESS][DOMAIN_NAME]" at bounding box center [511, 612] width 262 height 17
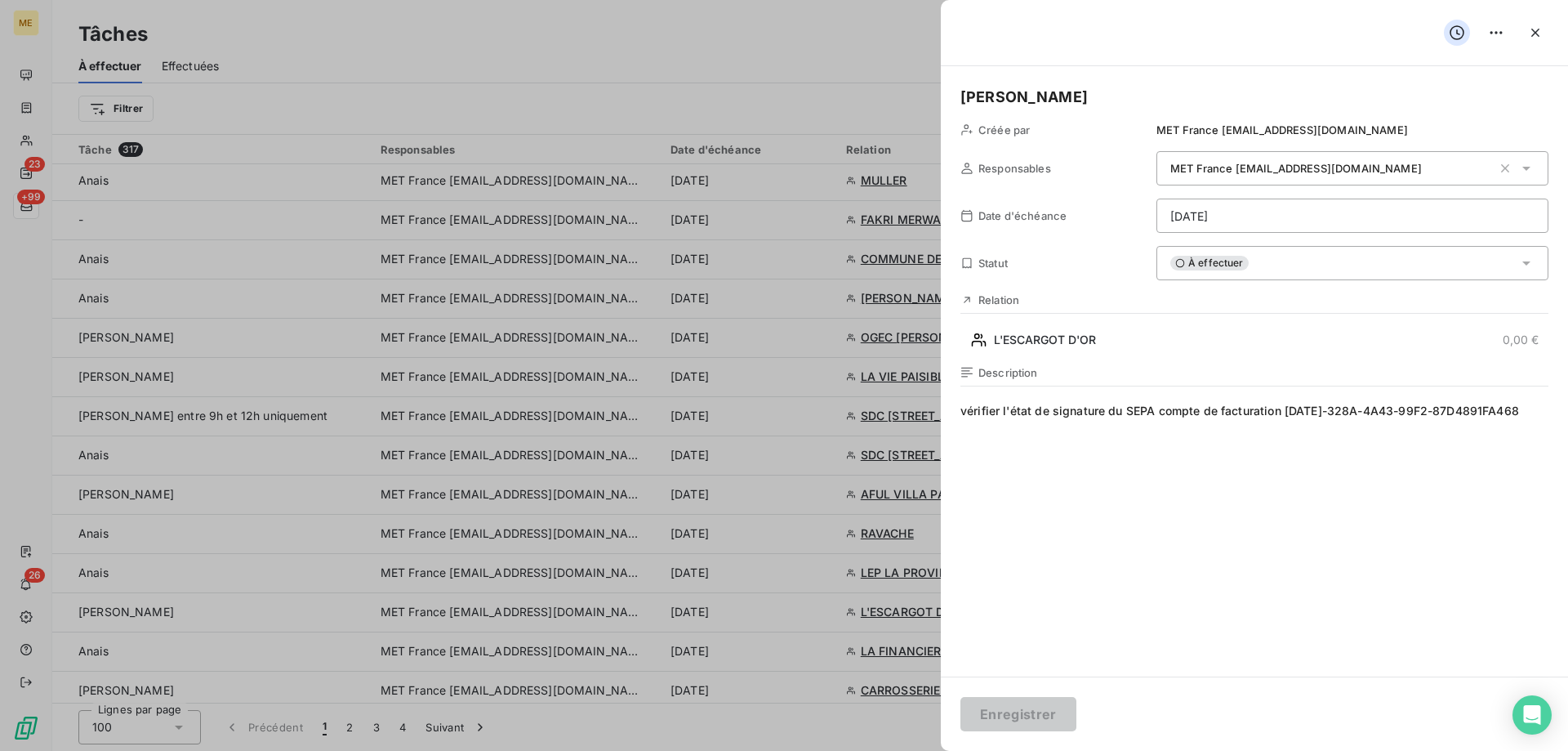
click at [1262, 275] on div "À effectuer" at bounding box center [1352, 263] width 392 height 34
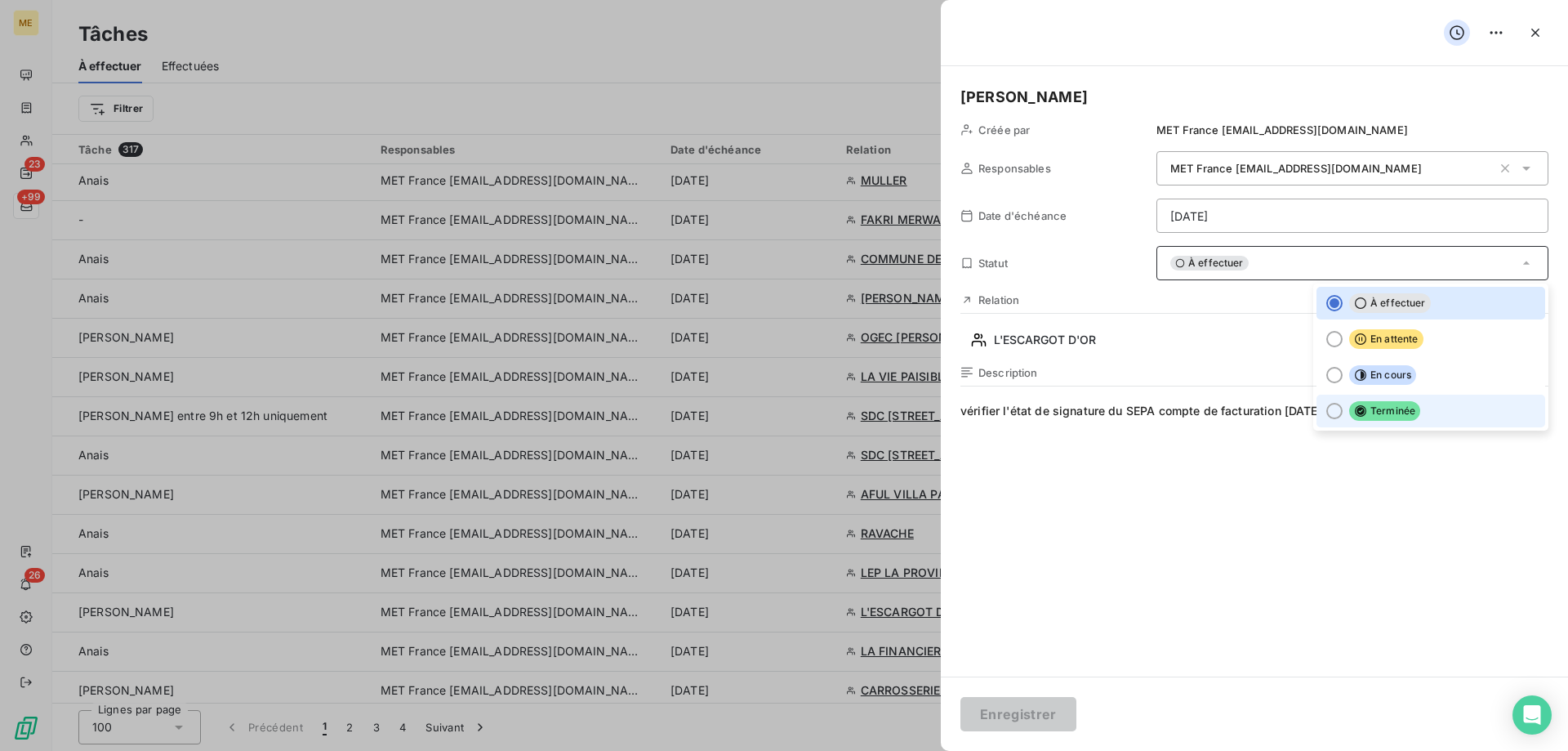
click at [1316, 401] on li "Terminée" at bounding box center [1430, 410] width 228 height 33
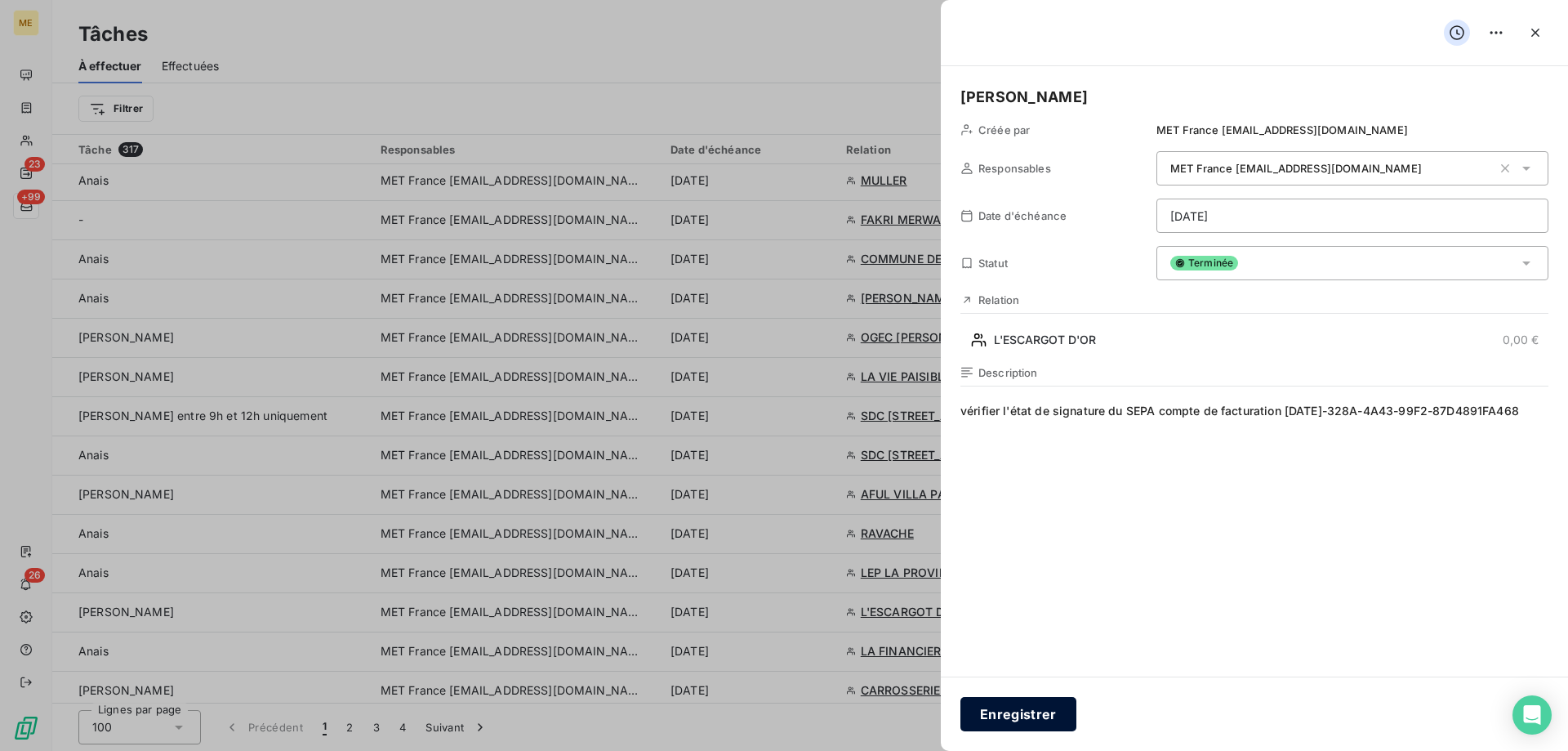
click at [996, 709] on button "Enregistrer" at bounding box center [1018, 714] width 116 height 34
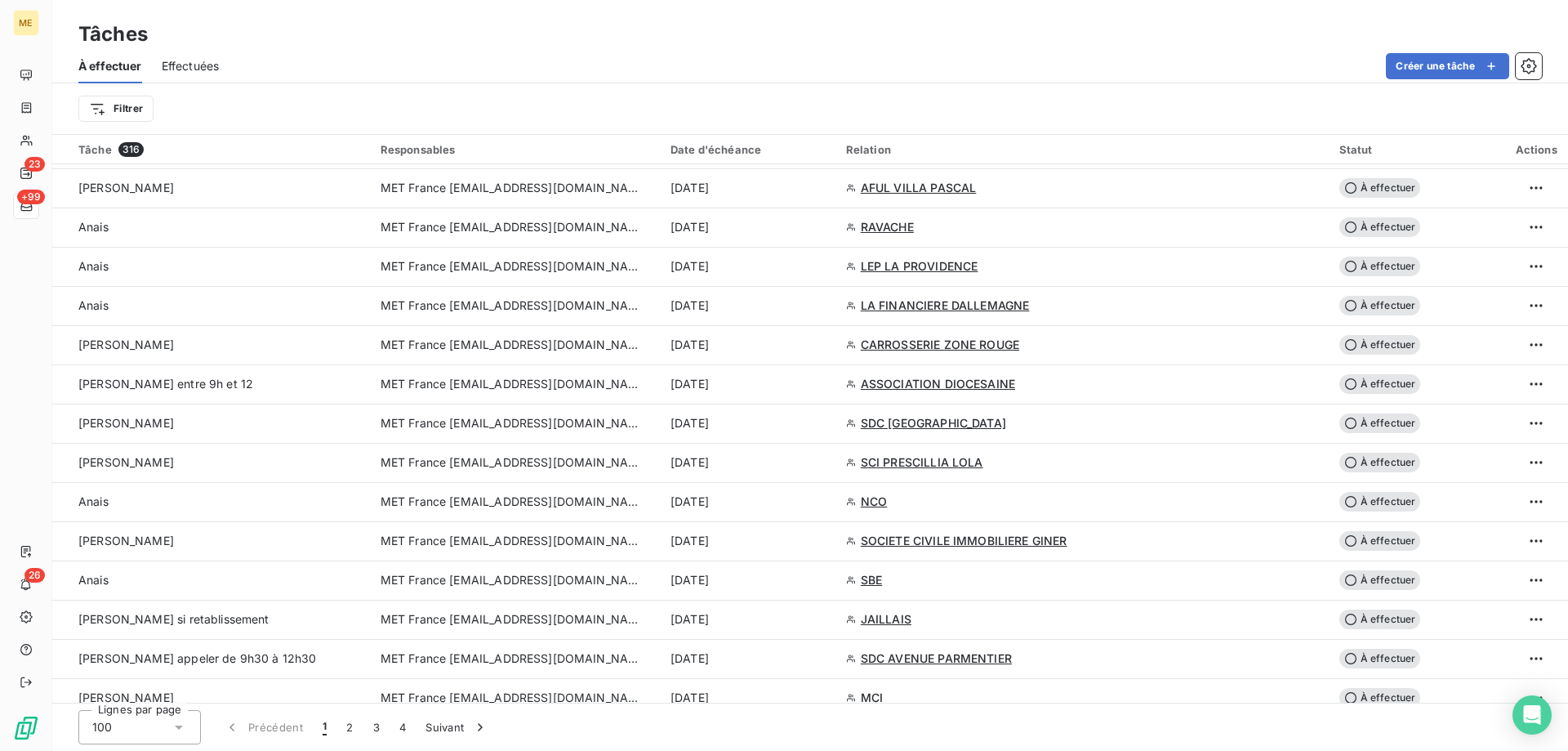
scroll to position [1388, 0]
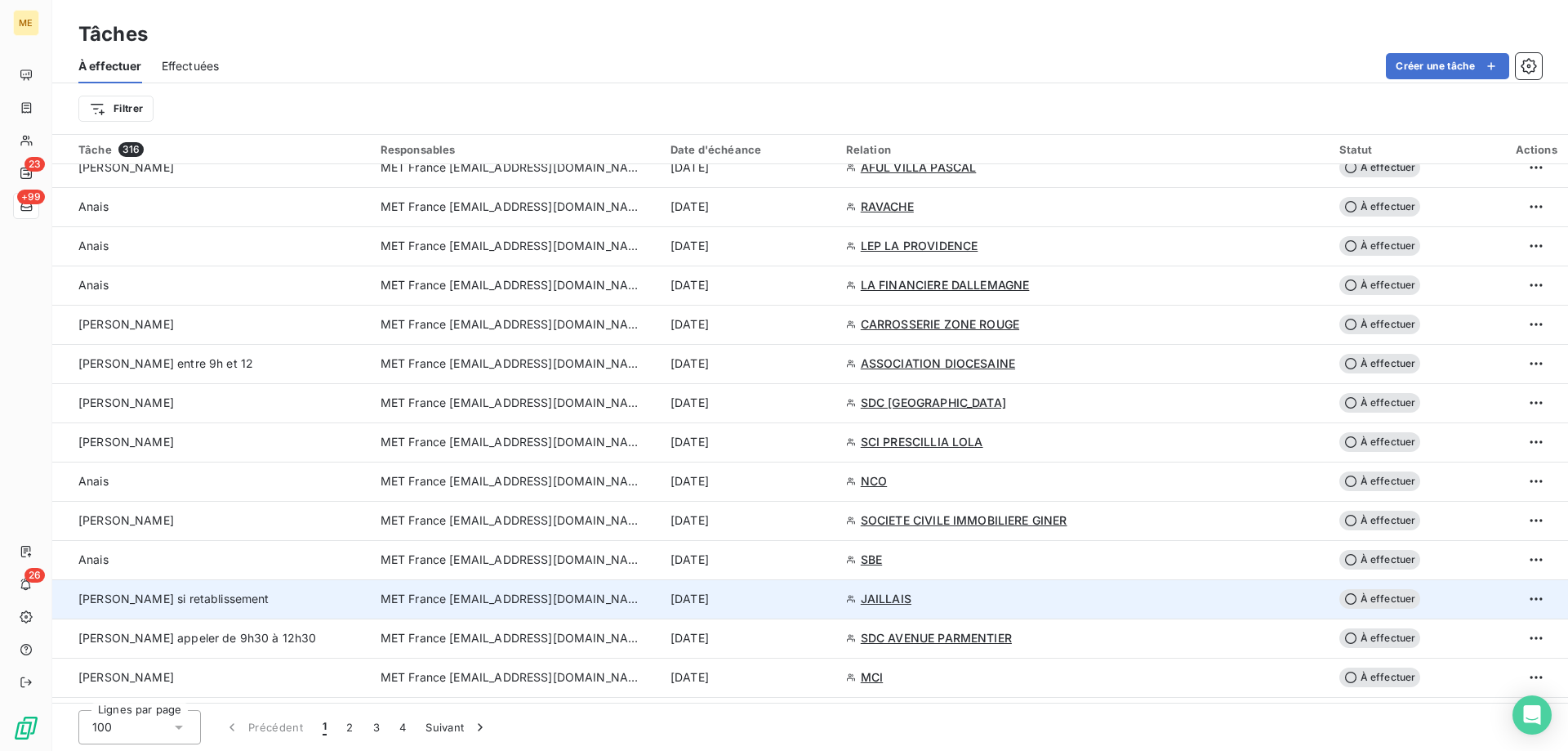
click at [456, 591] on span "MET France [EMAIL_ADDRESS][DOMAIN_NAME]" at bounding box center [511, 599] width 262 height 17
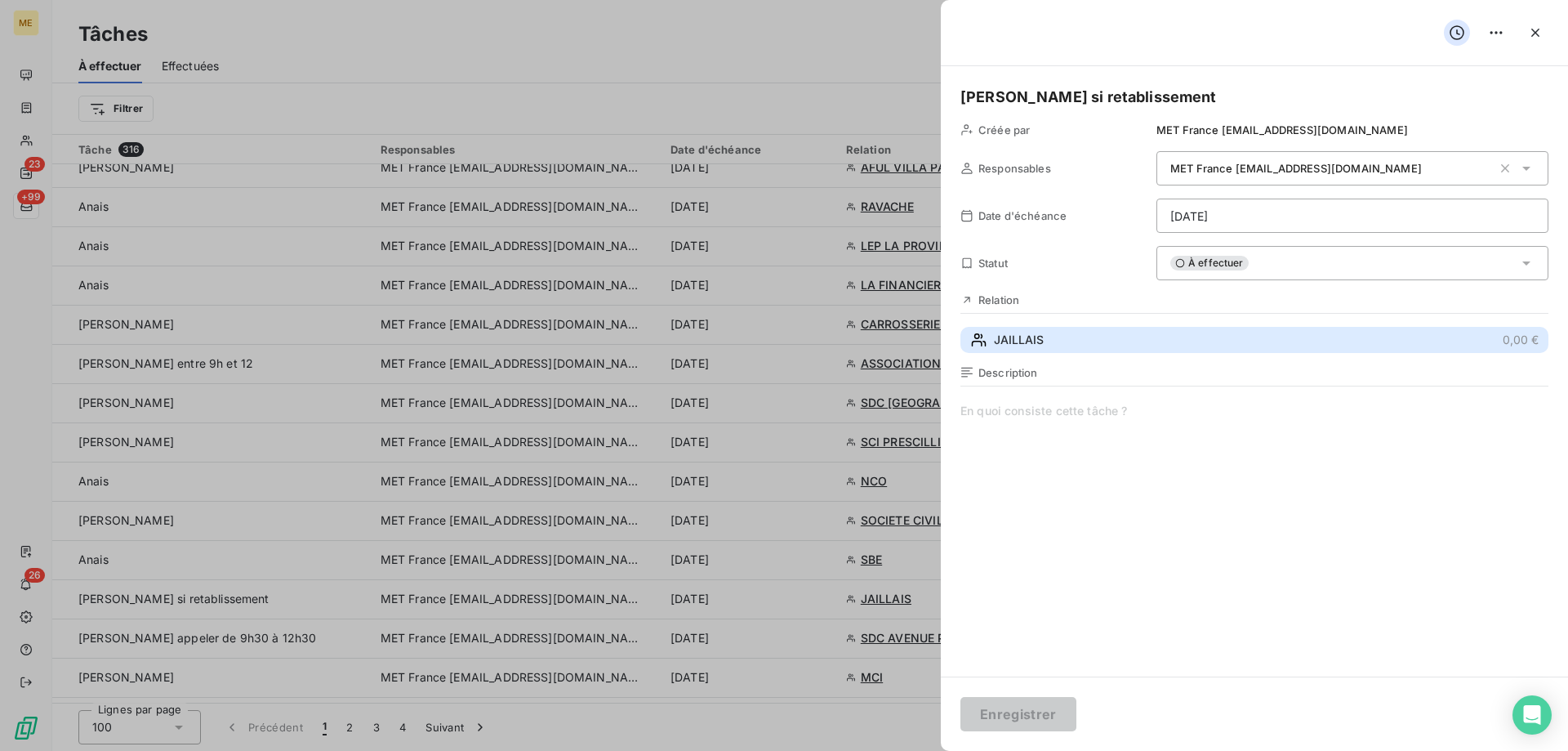
click at [1034, 340] on span "JAILLAIS" at bounding box center [1018, 340] width 49 height 17
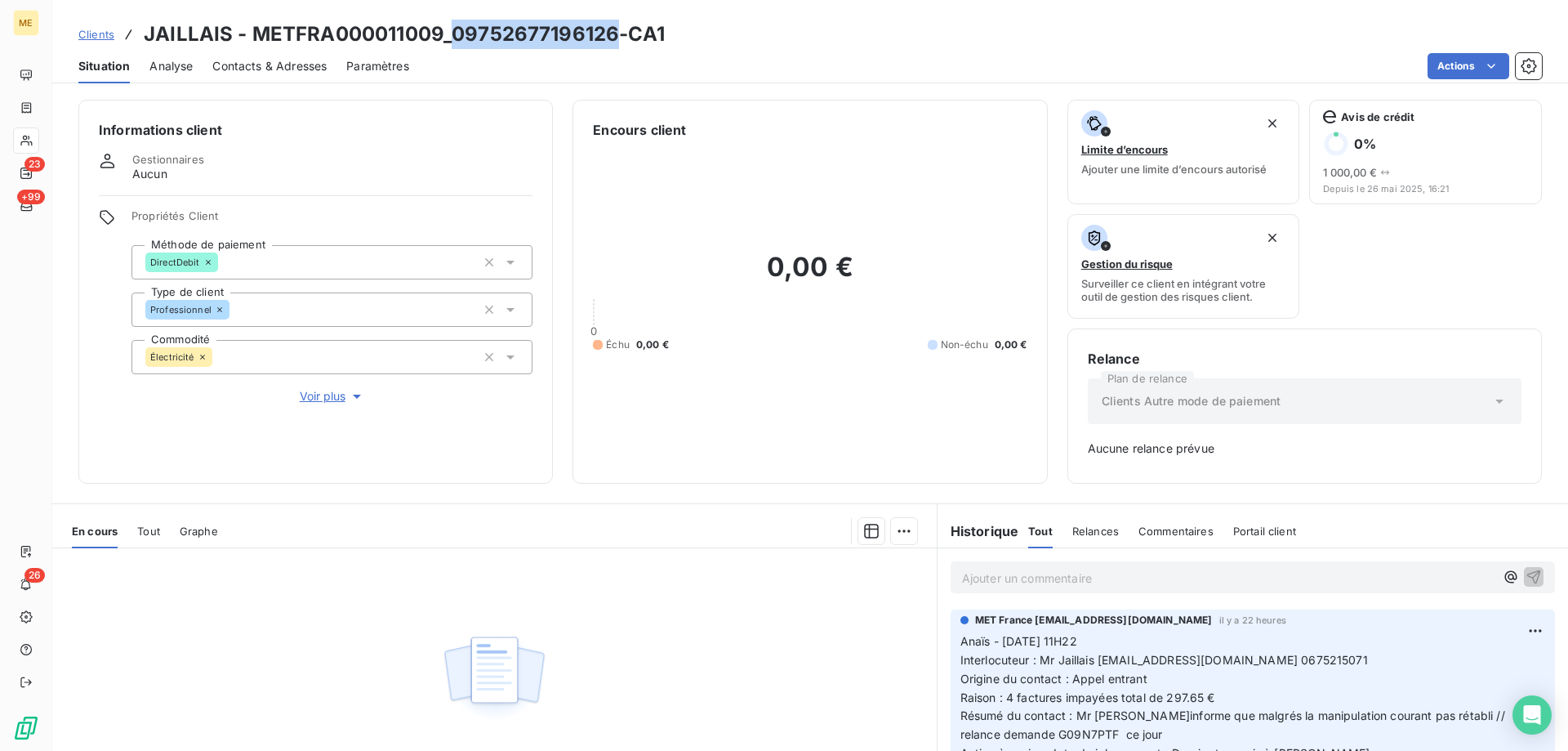
drag, startPoint x: 452, startPoint y: 30, endPoint x: 610, endPoint y: 34, distance: 158.1
click at [610, 34] on h3 "JAILLAIS - METFRA000011009_09752677196126-CA1" at bounding box center [403, 34] width 521 height 30
copy h3 "09752677196126"
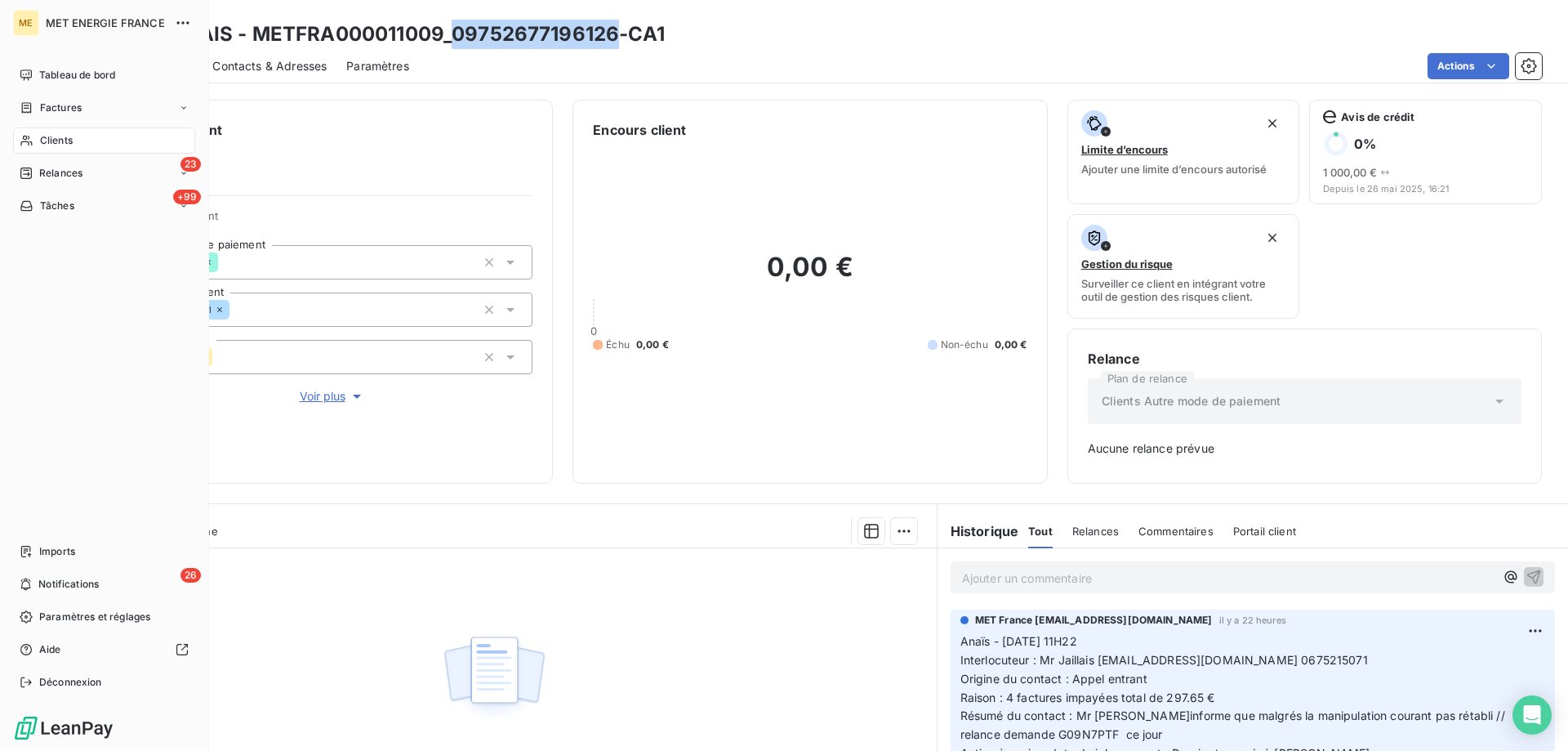
click at [31, 204] on icon at bounding box center [26, 206] width 11 height 10
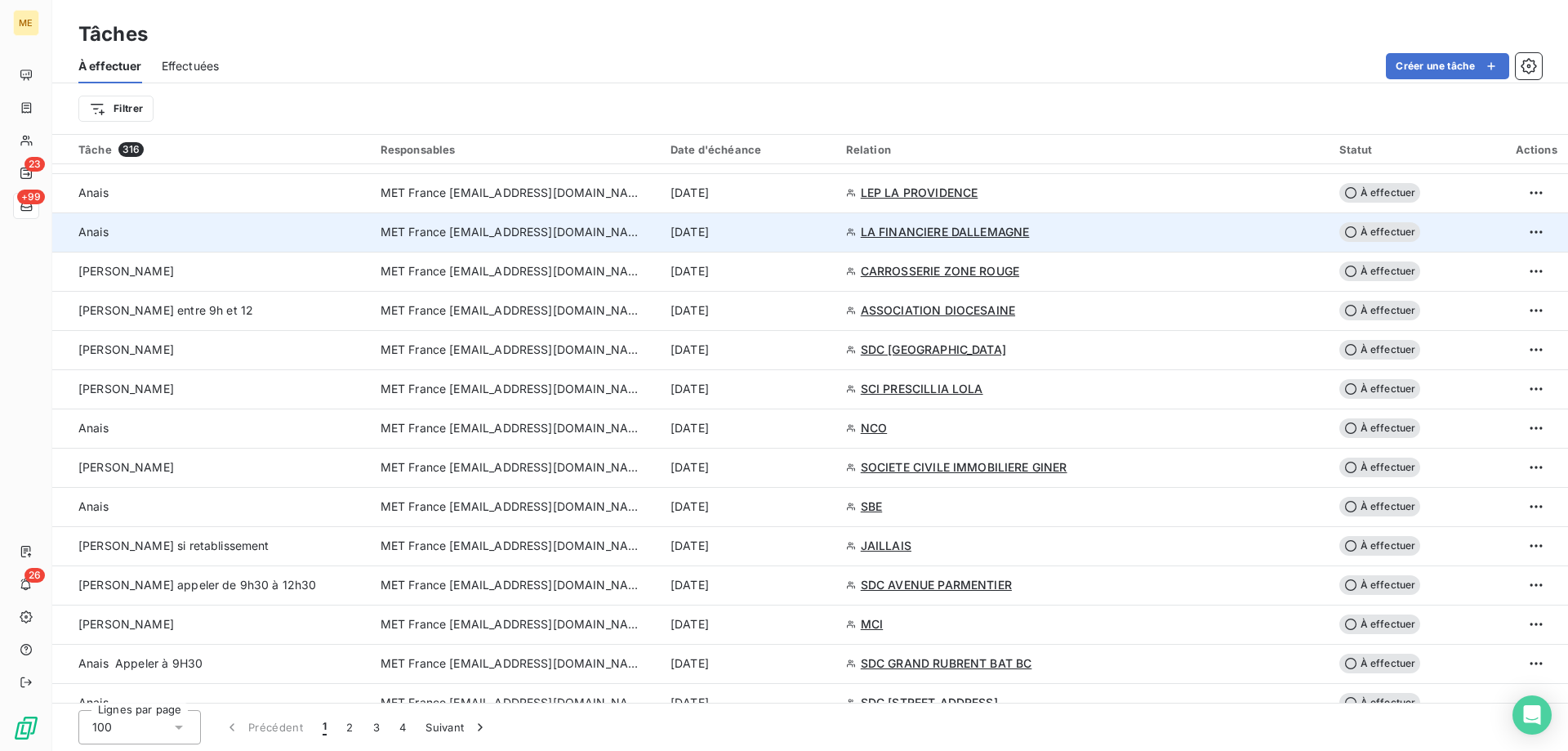
scroll to position [1470, 0]
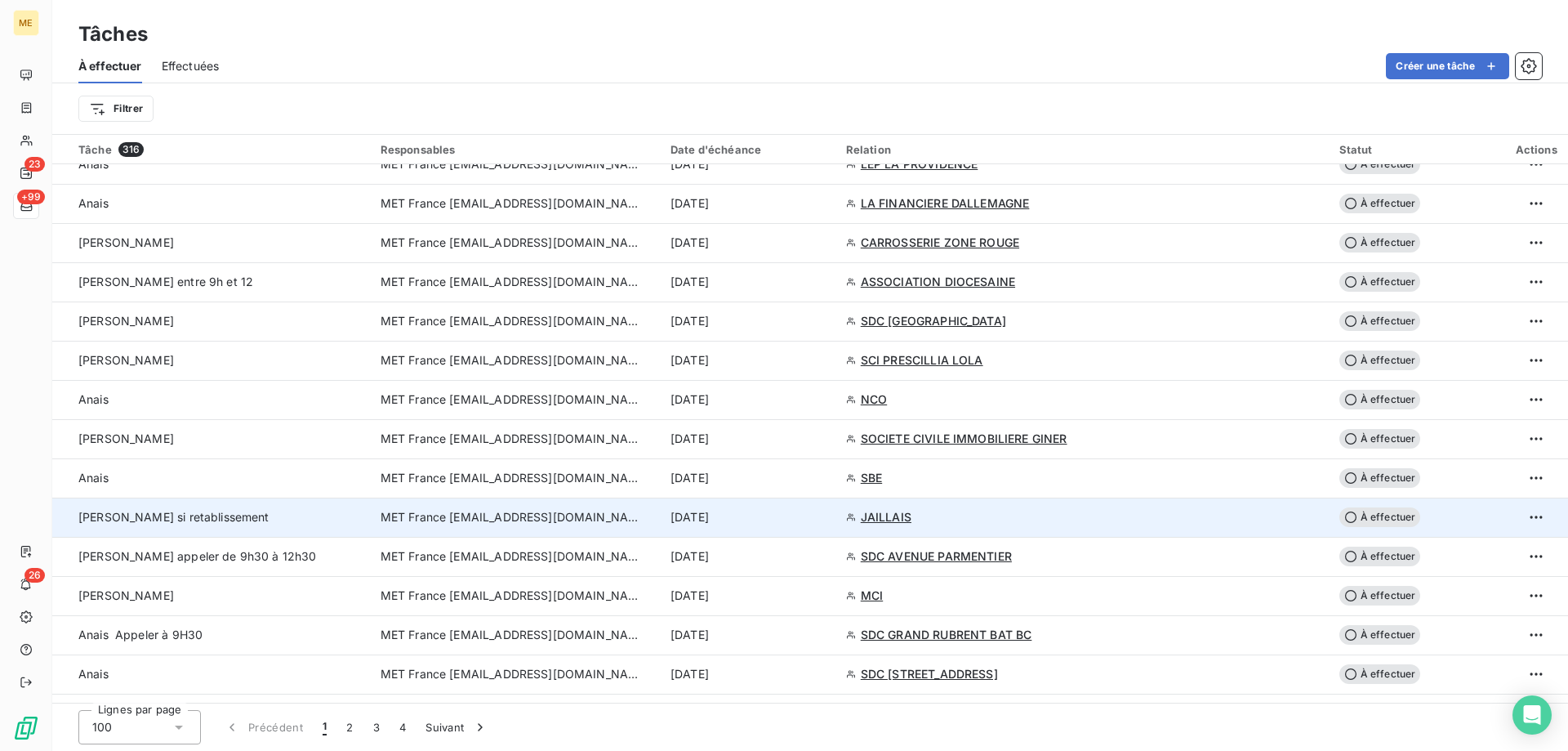
click at [394, 521] on span "MET France [EMAIL_ADDRESS][DOMAIN_NAME]" at bounding box center [511, 517] width 262 height 17
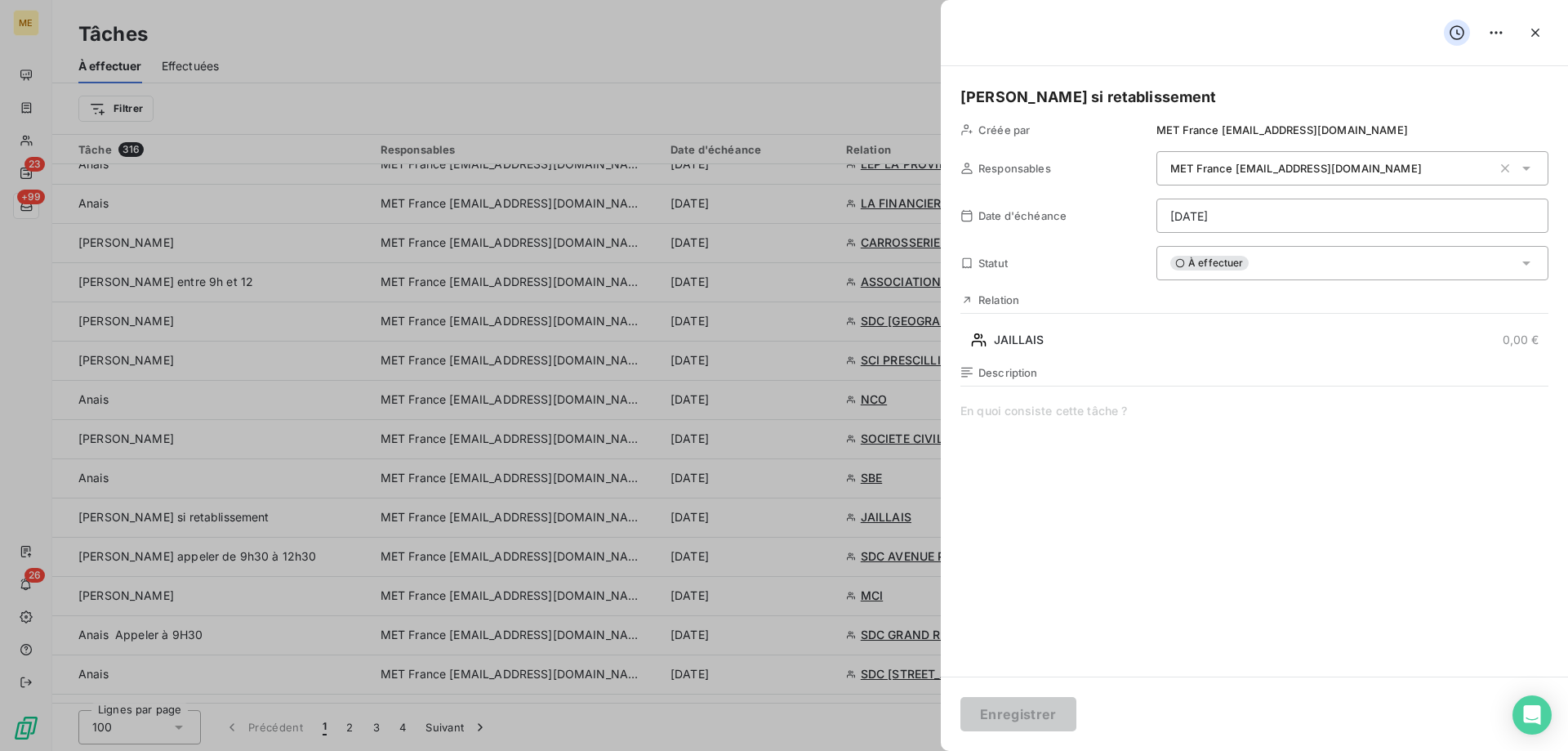
click at [1248, 222] on html "ME 23 +99 26 Tâches À effectuer Effectuées Créer une tâche Filtrer Tâche 316 Re…" at bounding box center [784, 457] width 1568 height 914
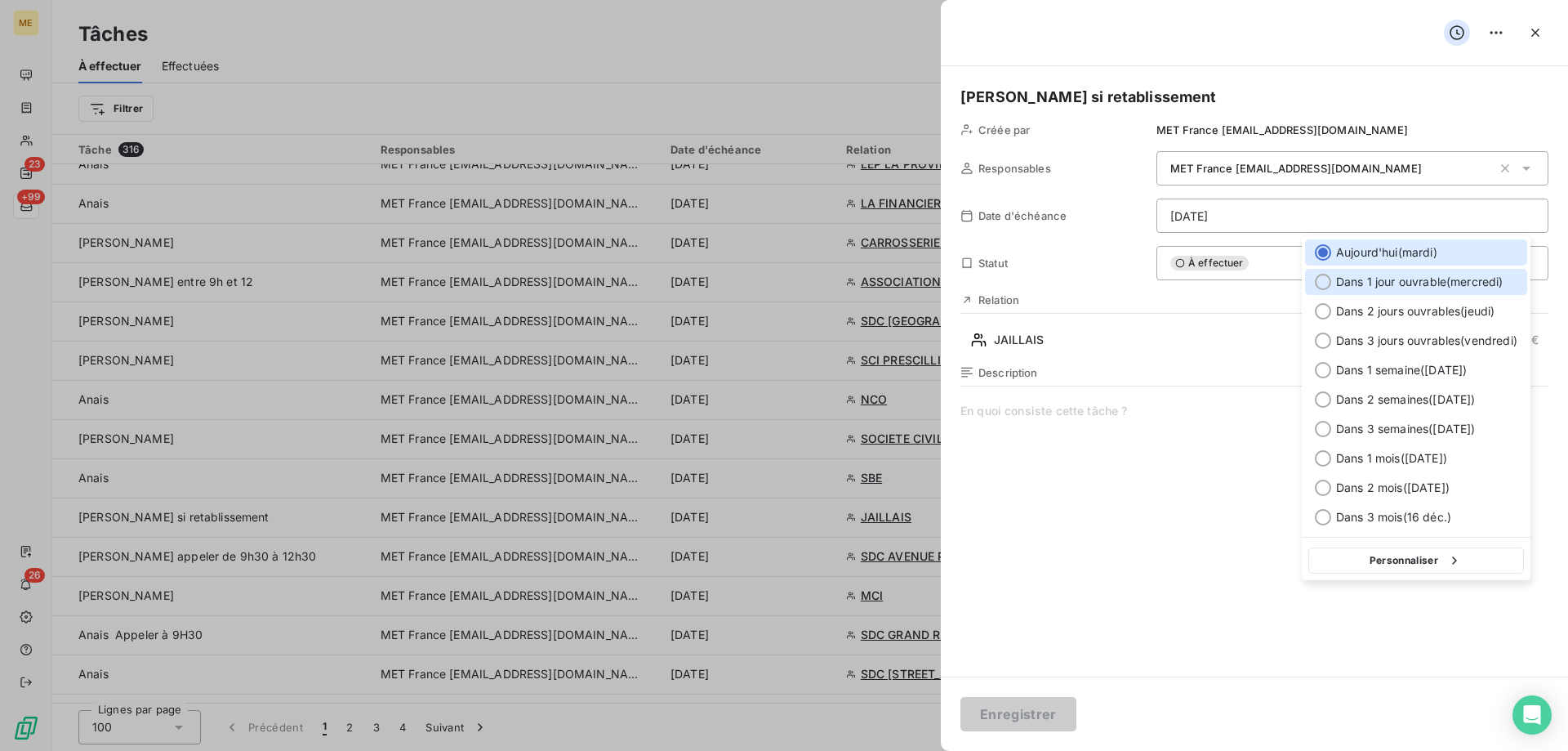
click at [1321, 280] on div at bounding box center [1323, 282] width 17 height 17
type input "17/09/2025"
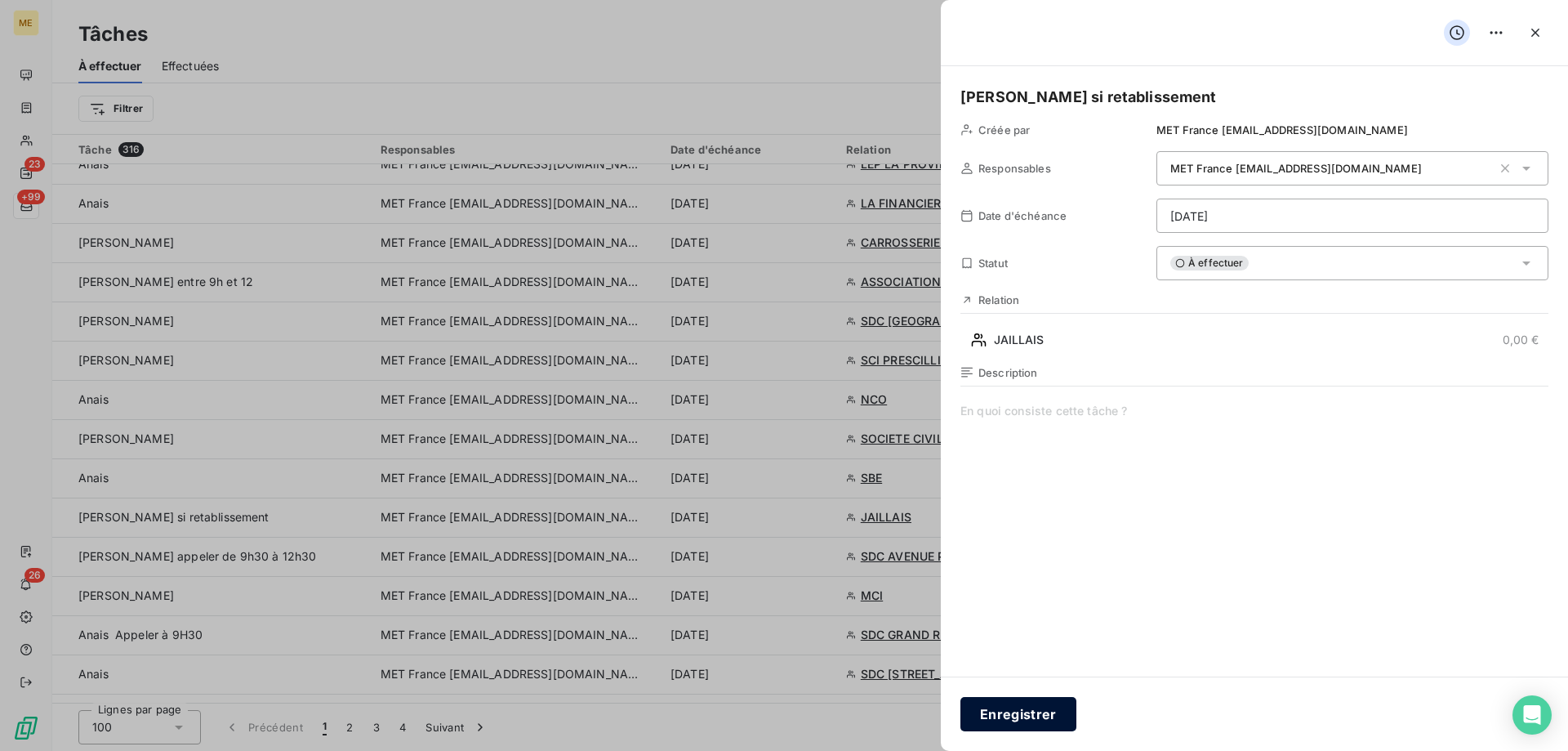
click at [1020, 717] on button "Enregistrer" at bounding box center [1018, 714] width 116 height 34
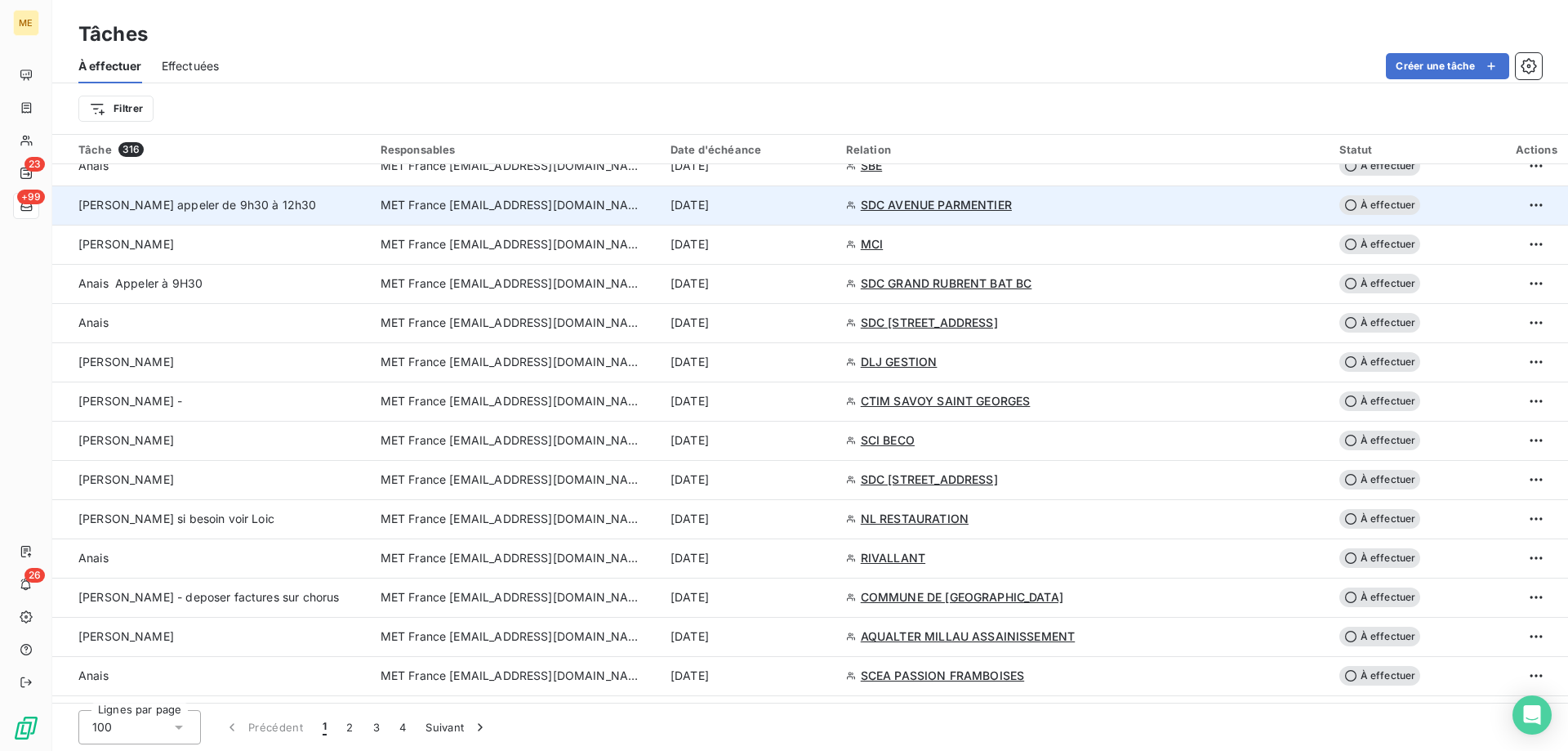
scroll to position [1797, 0]
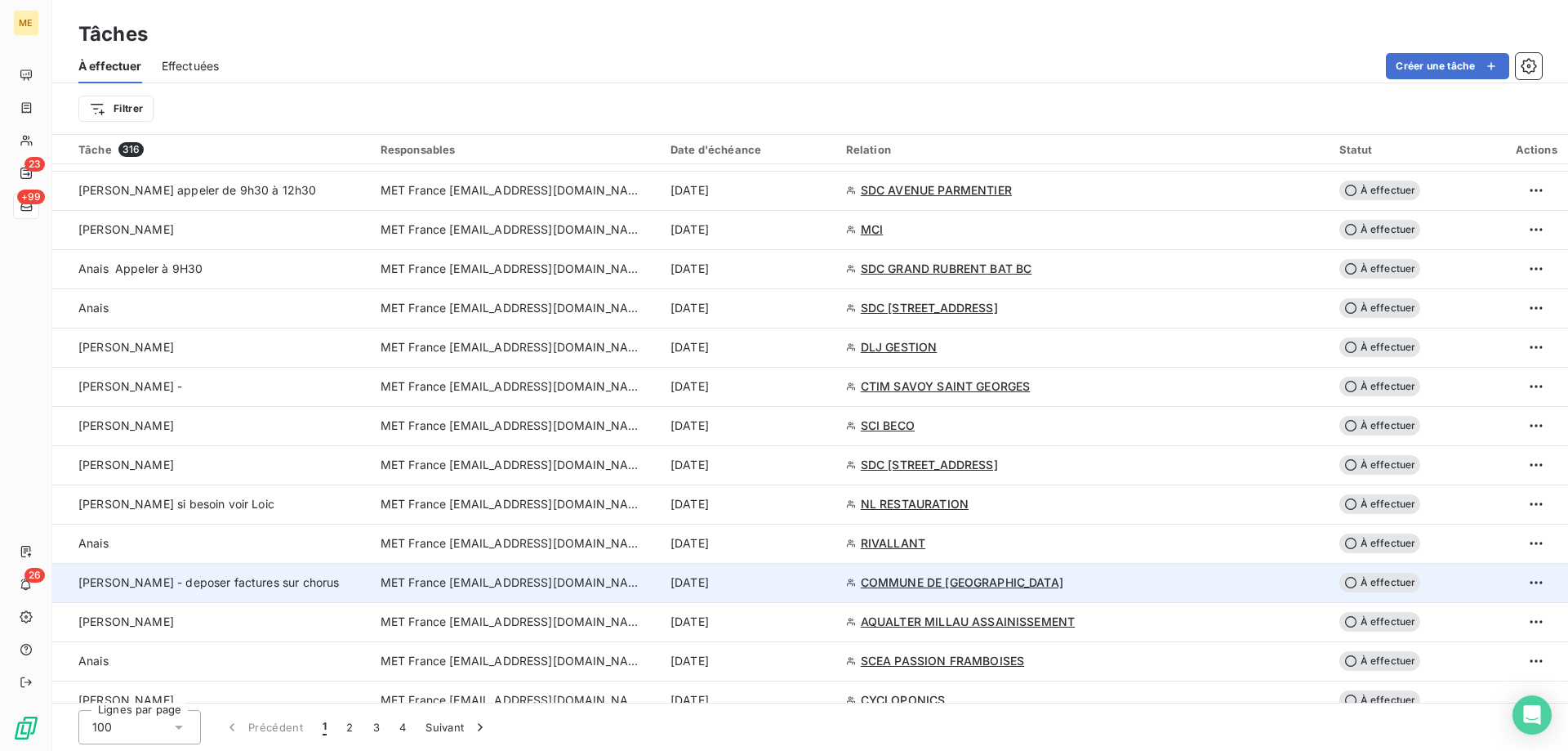
click at [457, 575] on span "MET France [EMAIL_ADDRESS][DOMAIN_NAME]" at bounding box center [511, 582] width 262 height 17
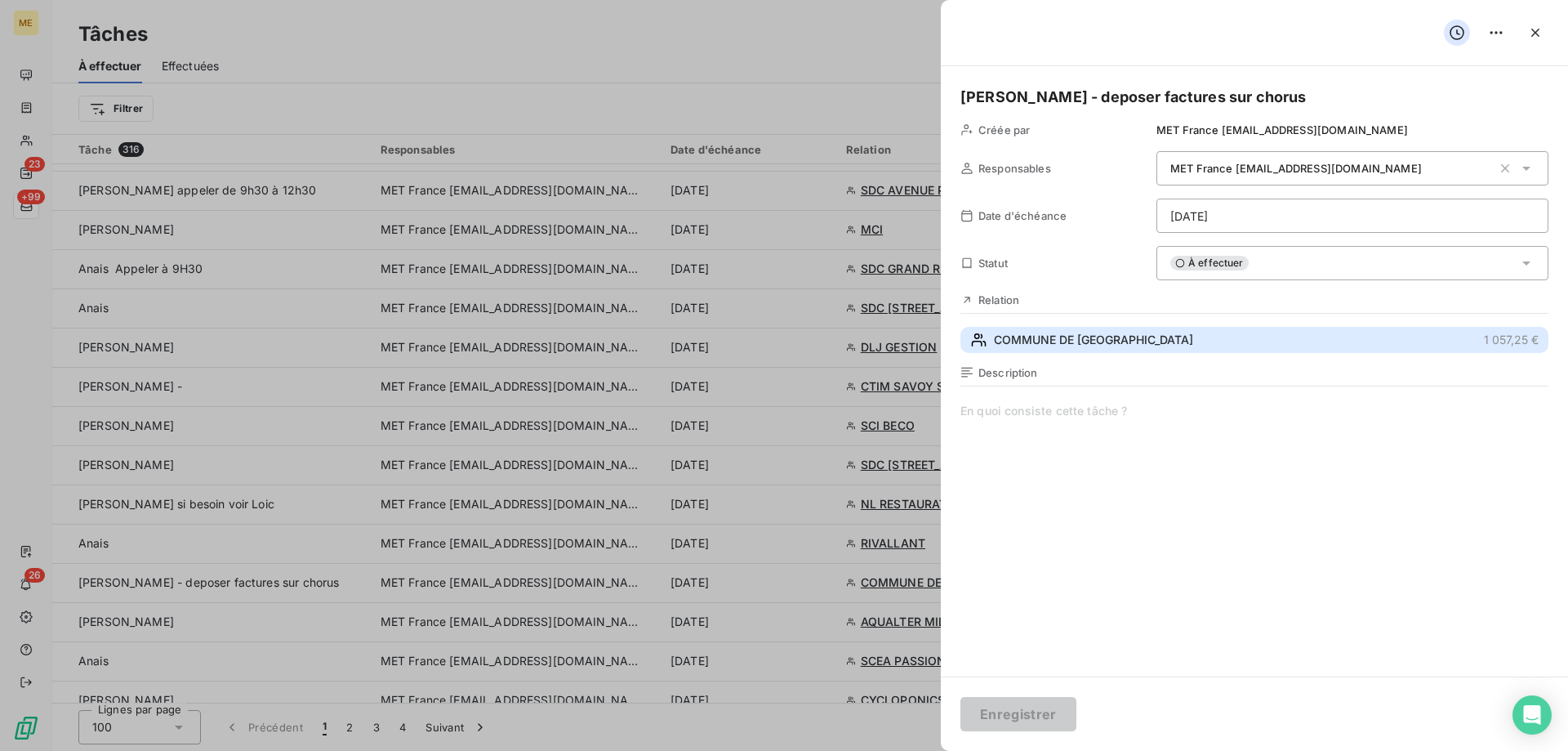
click at [1007, 344] on span "COMMUNE DE MONTAILLE" at bounding box center [1094, 340] width 199 height 17
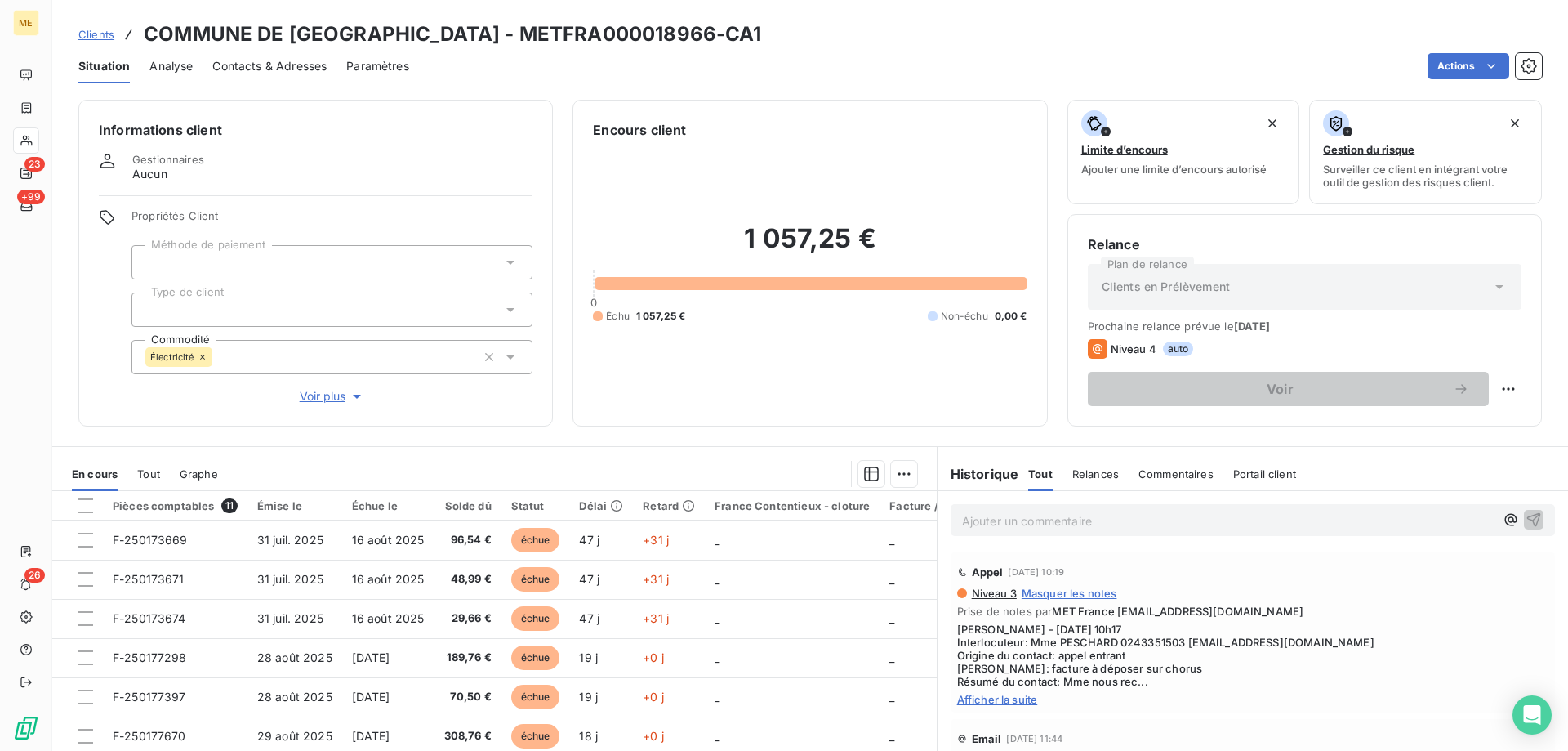
click at [1020, 521] on p "Ajouter un commentaire ﻿" at bounding box center [1229, 521] width 533 height 20
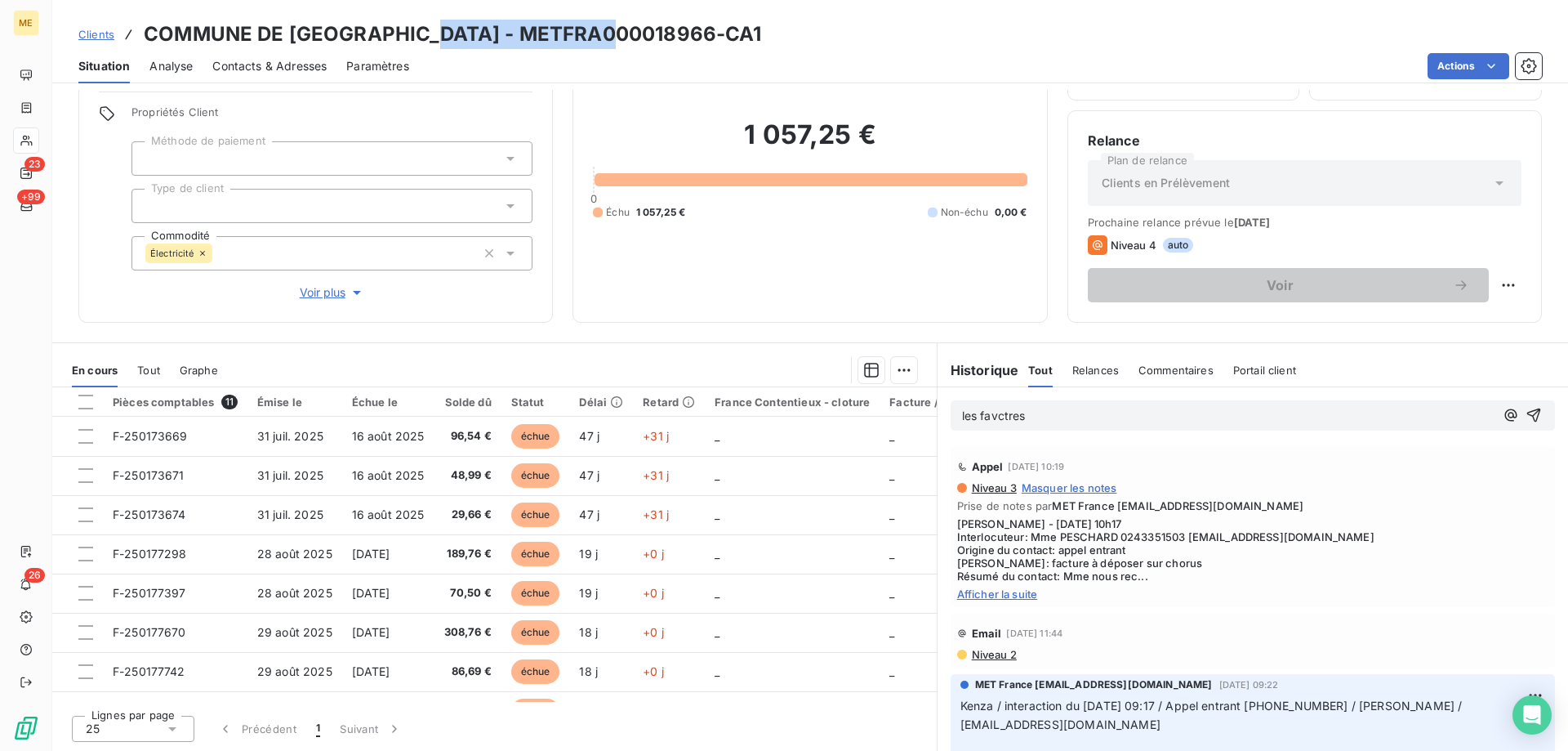
drag, startPoint x: 420, startPoint y: 32, endPoint x: 614, endPoint y: 35, distance: 194.0
click at [614, 35] on h3 "COMMUNE DE MONTAILLE - METFRA000018966-CA1" at bounding box center [453, 34] width 619 height 30
drag, startPoint x: 1114, startPoint y: 535, endPoint x: 1179, endPoint y: 530, distance: 65.2
click at [1179, 530] on span "Sylvain - 11/09/2025 - 10h17 Interlocuteur: Mme PESCHARD 0243351503 mairie@comm…" at bounding box center [1252, 550] width 592 height 65
click at [1045, 419] on p "les favctres" at bounding box center [1229, 416] width 533 height 19
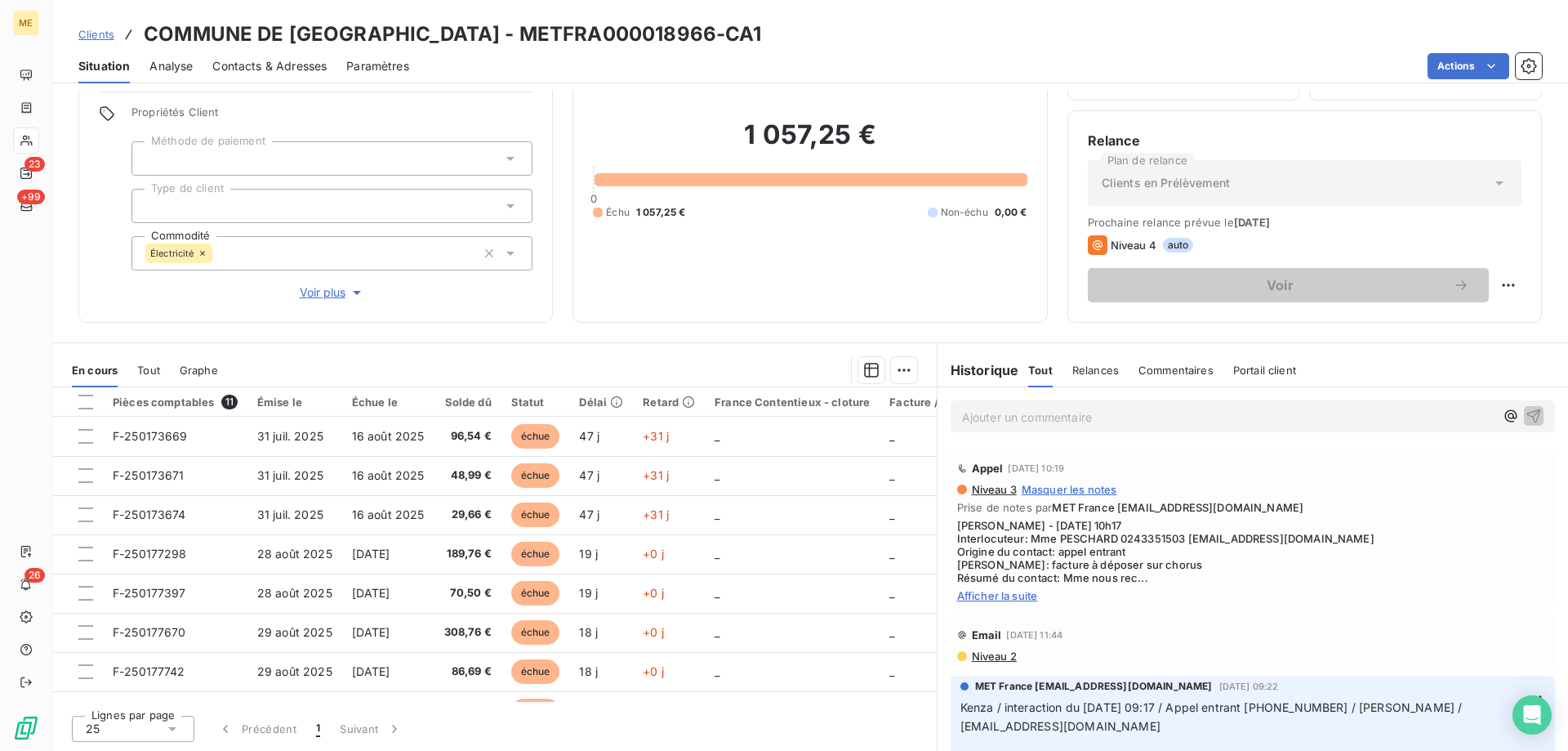
click at [997, 593] on span "Afficher la suite" at bounding box center [1252, 595] width 592 height 13
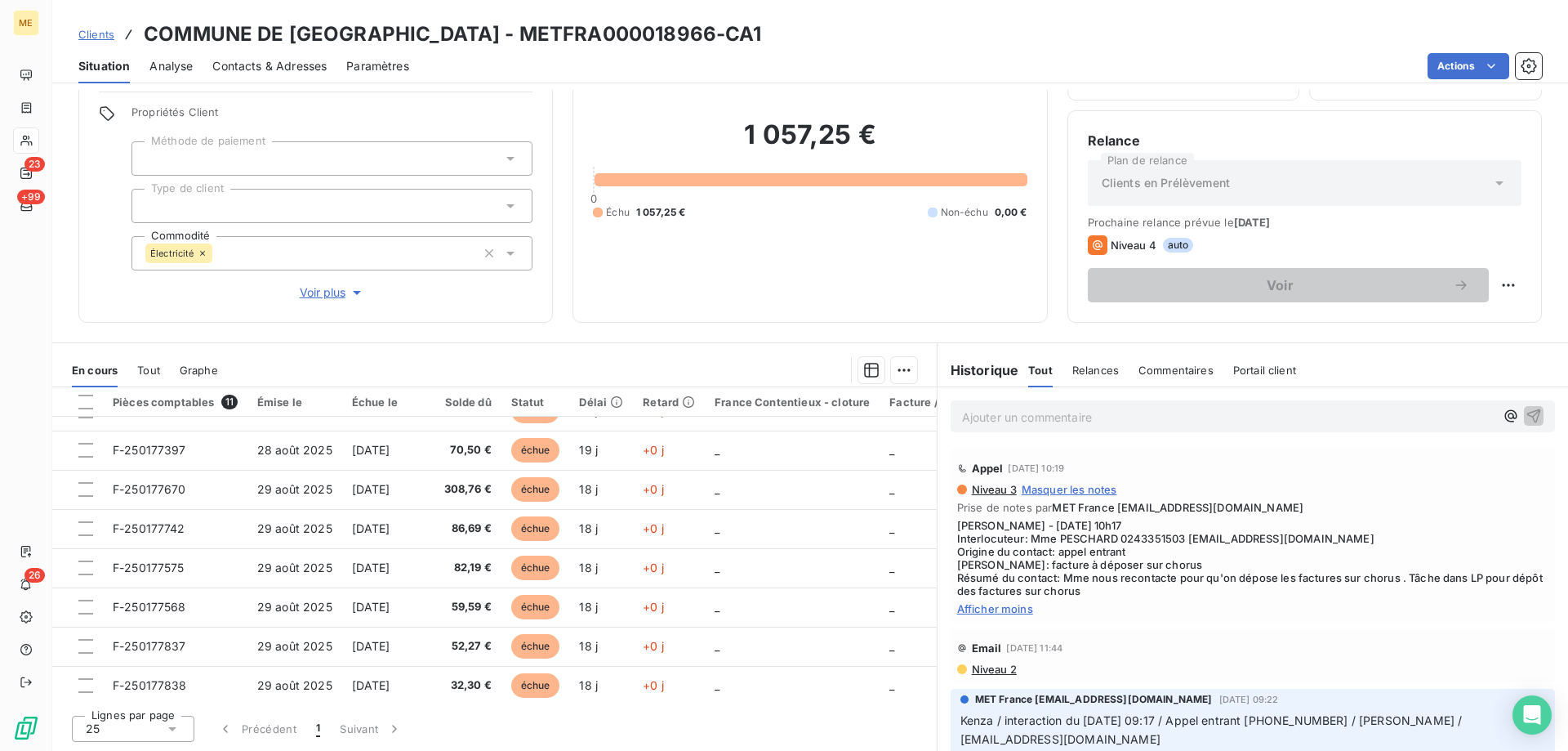
scroll to position [154, 0]
click at [89, 404] on div at bounding box center [86, 402] width 15 height 15
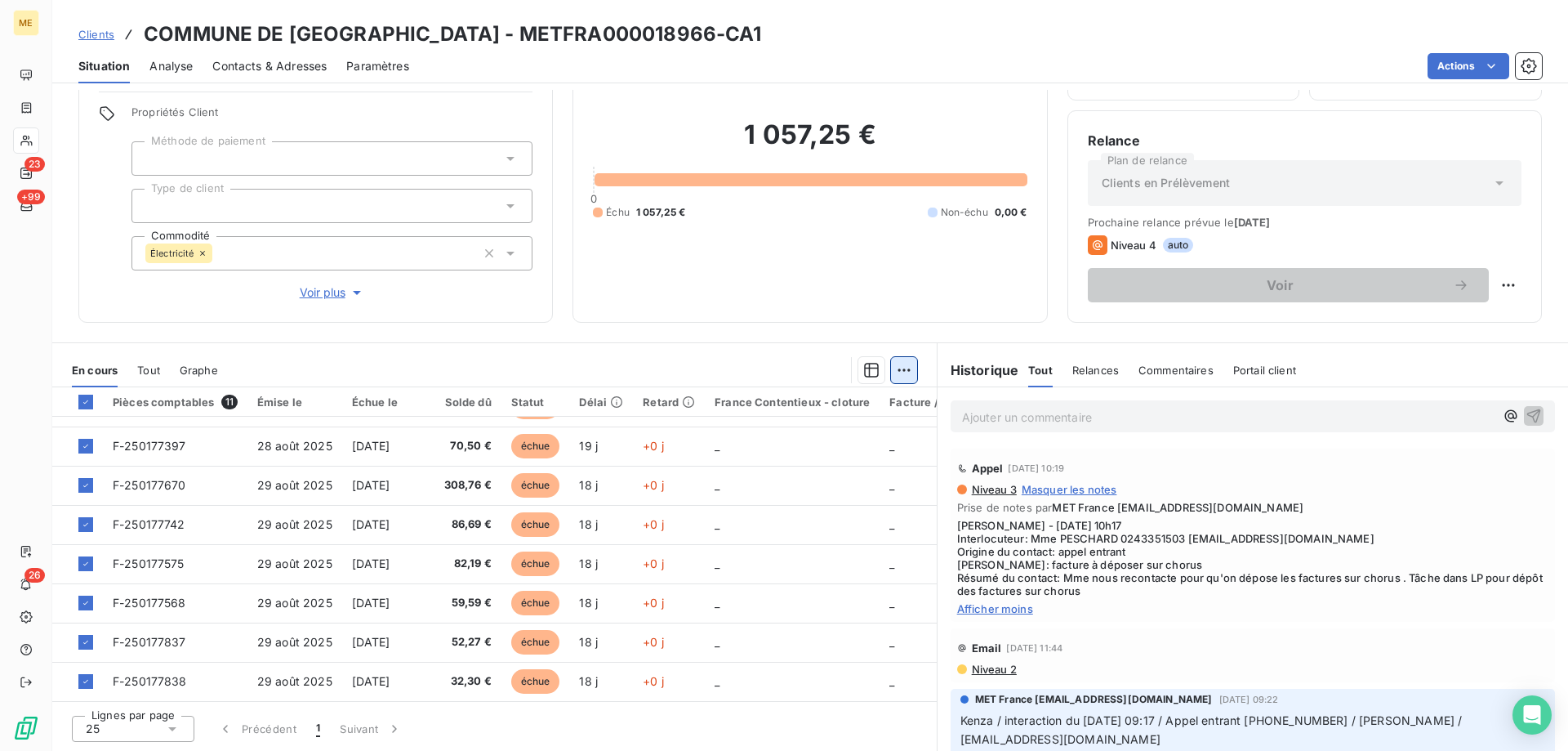
click at [903, 368] on html "ME 23 +99 26 Clients COMMUNE DE MONTAILLE - METFRA000018966-CA1 Situation Analy…" at bounding box center [784, 457] width 1568 height 914
click at [86, 399] on html "ME 23 +99 26 Clients COMMUNE DE MONTAILLE - METFRA000018966-CA1 Situation Analy…" at bounding box center [784, 457] width 1568 height 914
click at [82, 401] on icon at bounding box center [86, 402] width 10 height 10
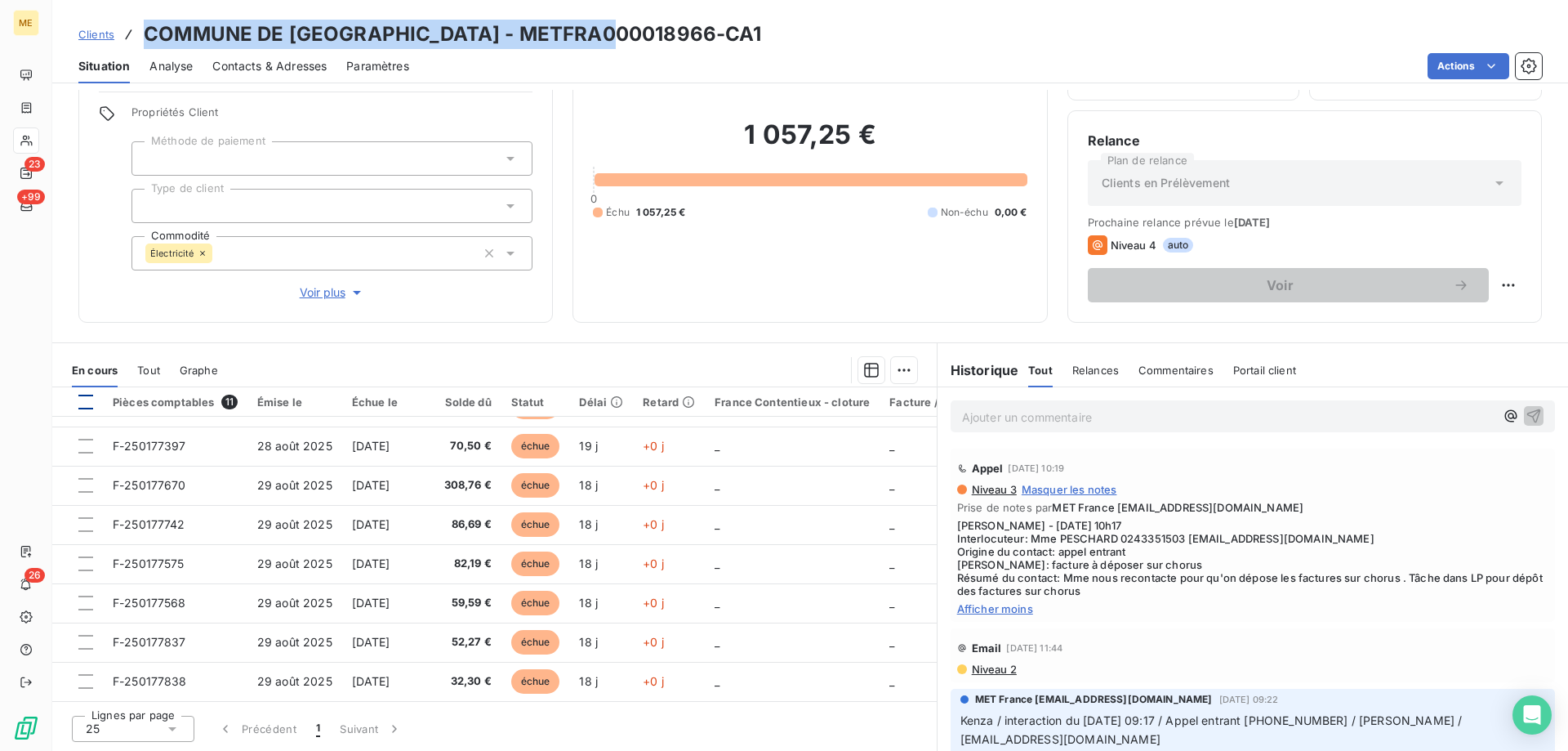
drag, startPoint x: 146, startPoint y: 30, endPoint x: 612, endPoint y: 20, distance: 466.1
click at [612, 20] on h3 "COMMUNE DE MONTAILLE - METFRA000018966-CA1" at bounding box center [453, 34] width 619 height 30
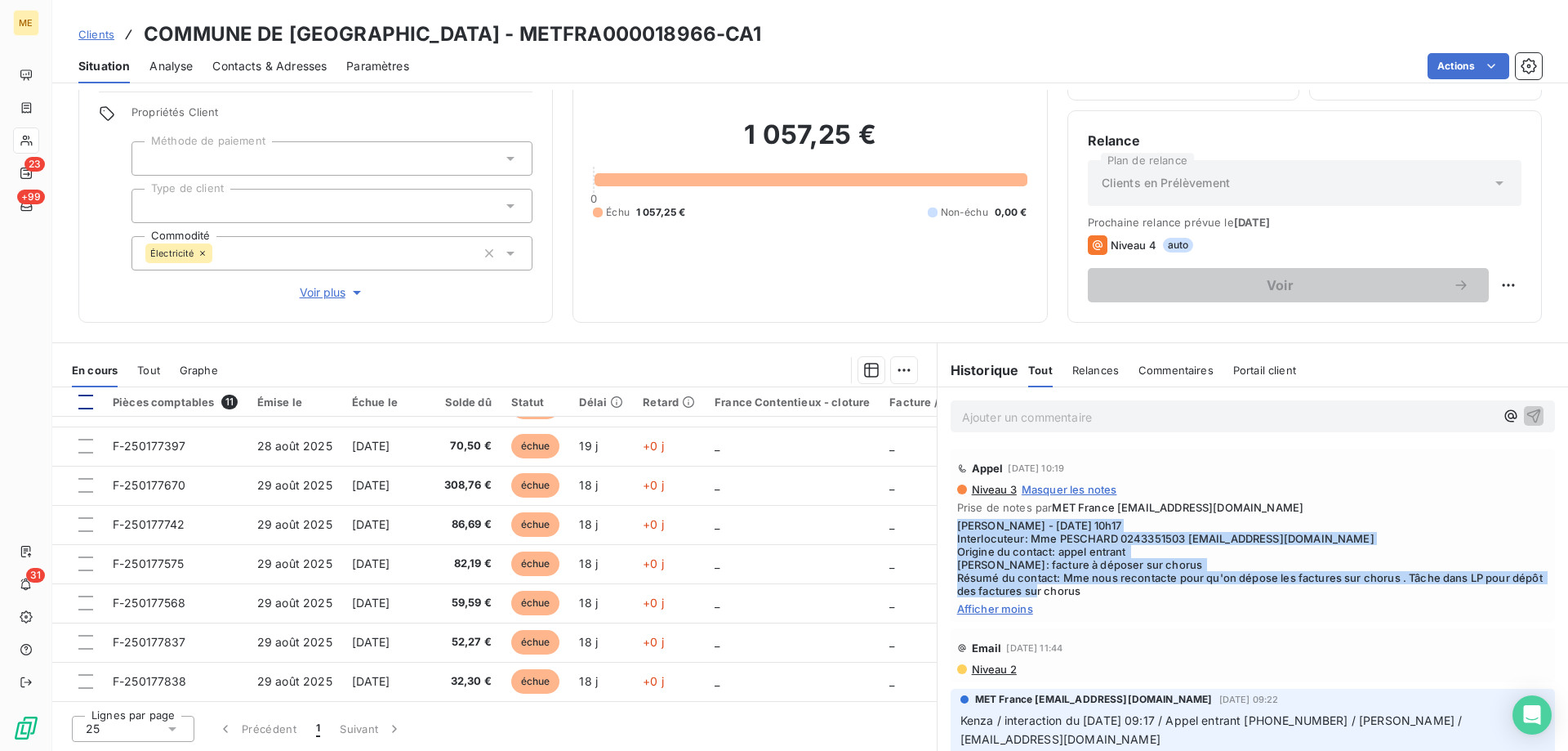
drag, startPoint x: 1116, startPoint y: 588, endPoint x: 946, endPoint y: 525, distance: 181.3
click at [950, 525] on div "Appel 11 sept. 2025, 10:19 Niveau 3 Masquer les notes Prise de notes par MET Fr…" at bounding box center [1252, 535] width 605 height 173
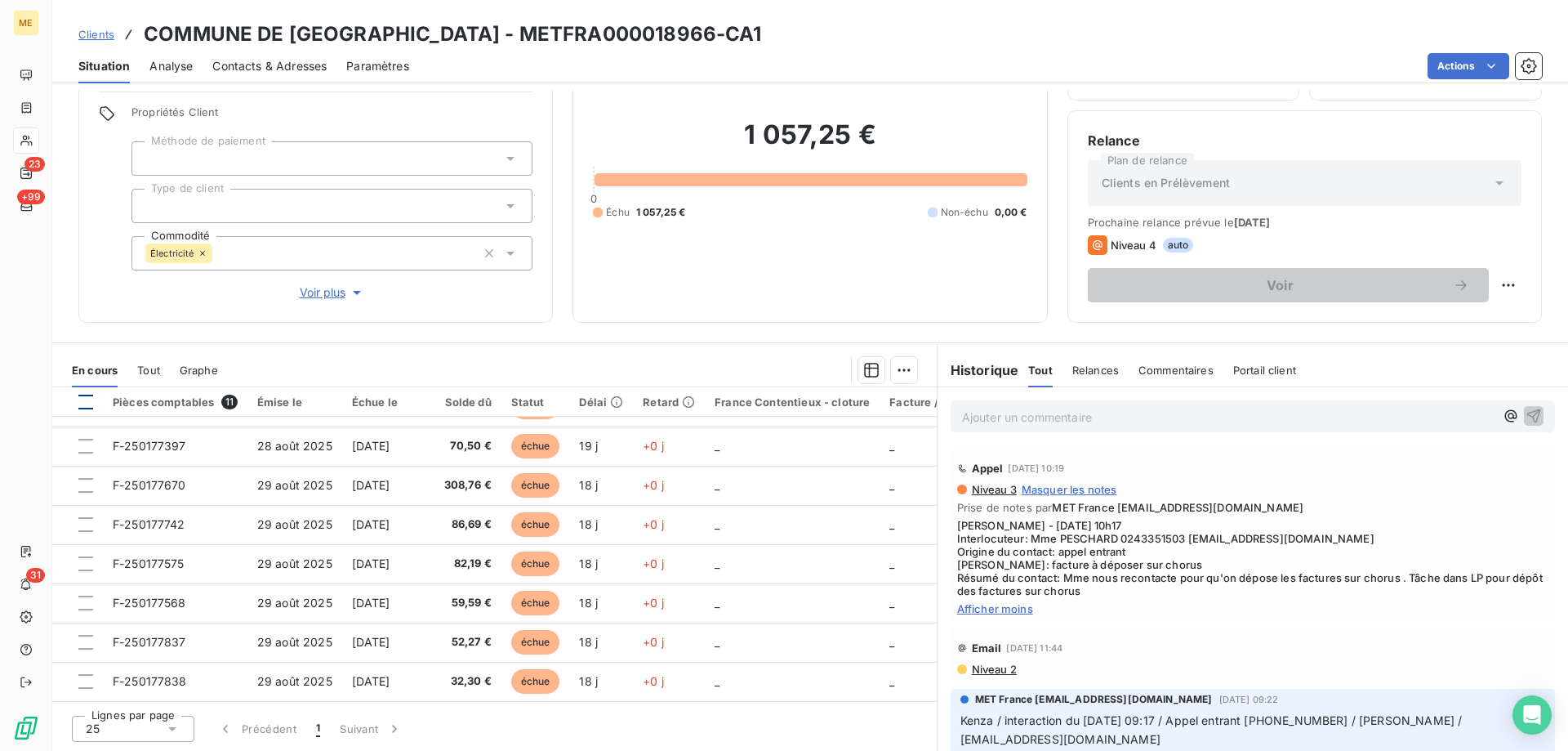
click at [976, 430] on div "Ajouter un commentaire ﻿" at bounding box center [1252, 416] width 605 height 32
click at [970, 420] on p "Ajouter un commentaire ﻿" at bounding box center [1229, 417] width 533 height 20
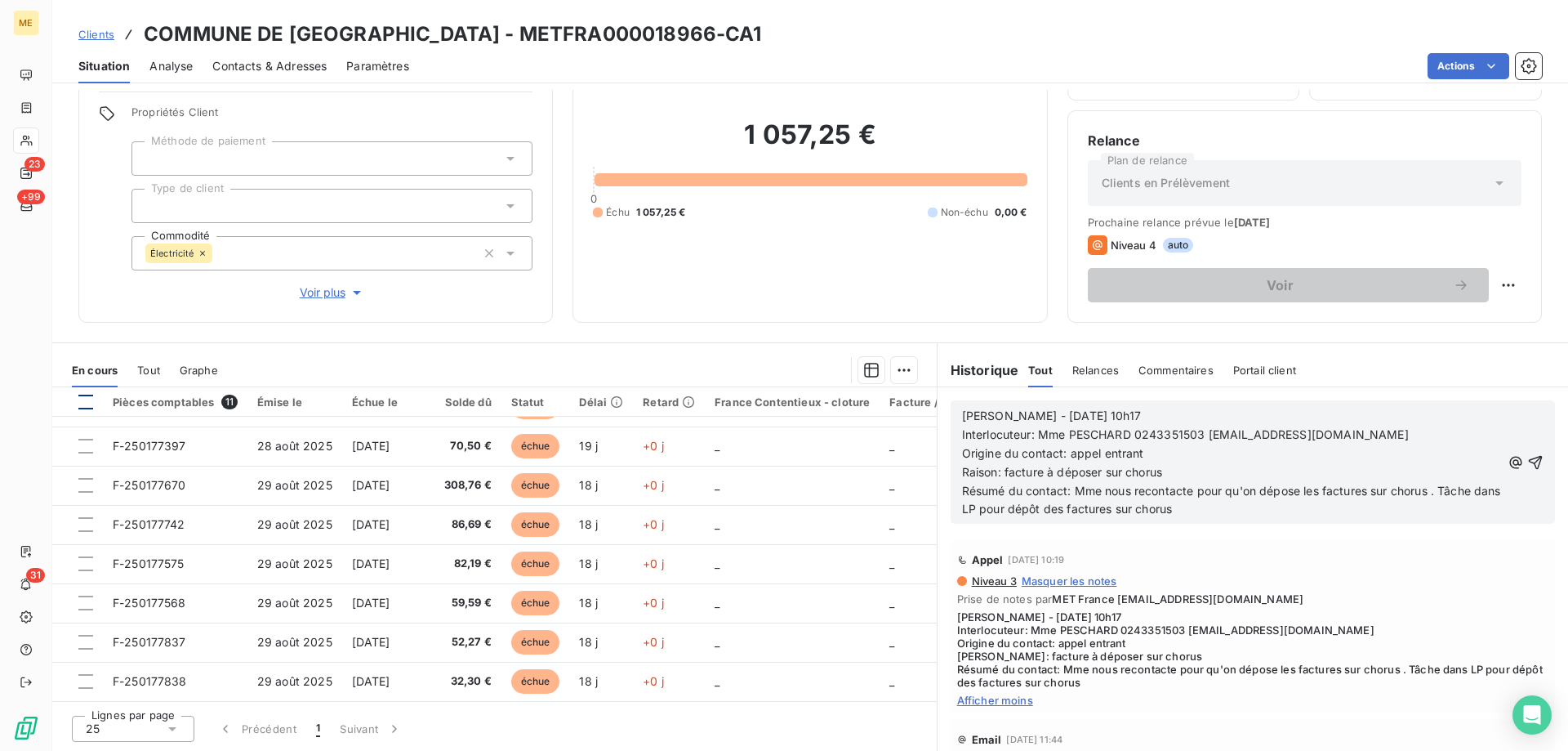
click at [1015, 409] on span "Sylvain - 11/09/2025 - 10h17" at bounding box center [1052, 415] width 179 height 14
click at [1136, 405] on div "Sylvain - 16/09/2025 - 10h17 Interlocuteur: Mme PESCHARD 0243351503 mairie@comm…" at bounding box center [1232, 462] width 539 height 114
click at [1137, 411] on p "Sylvain - 16/09/2025 - 10h17" at bounding box center [1232, 416] width 539 height 19
click at [1147, 456] on p "Origine du contact: appel entrant" at bounding box center [1232, 454] width 539 height 19
click at [1095, 469] on span "Raison: facture à déposer sur chorus" at bounding box center [1062, 471] width 200 height 14
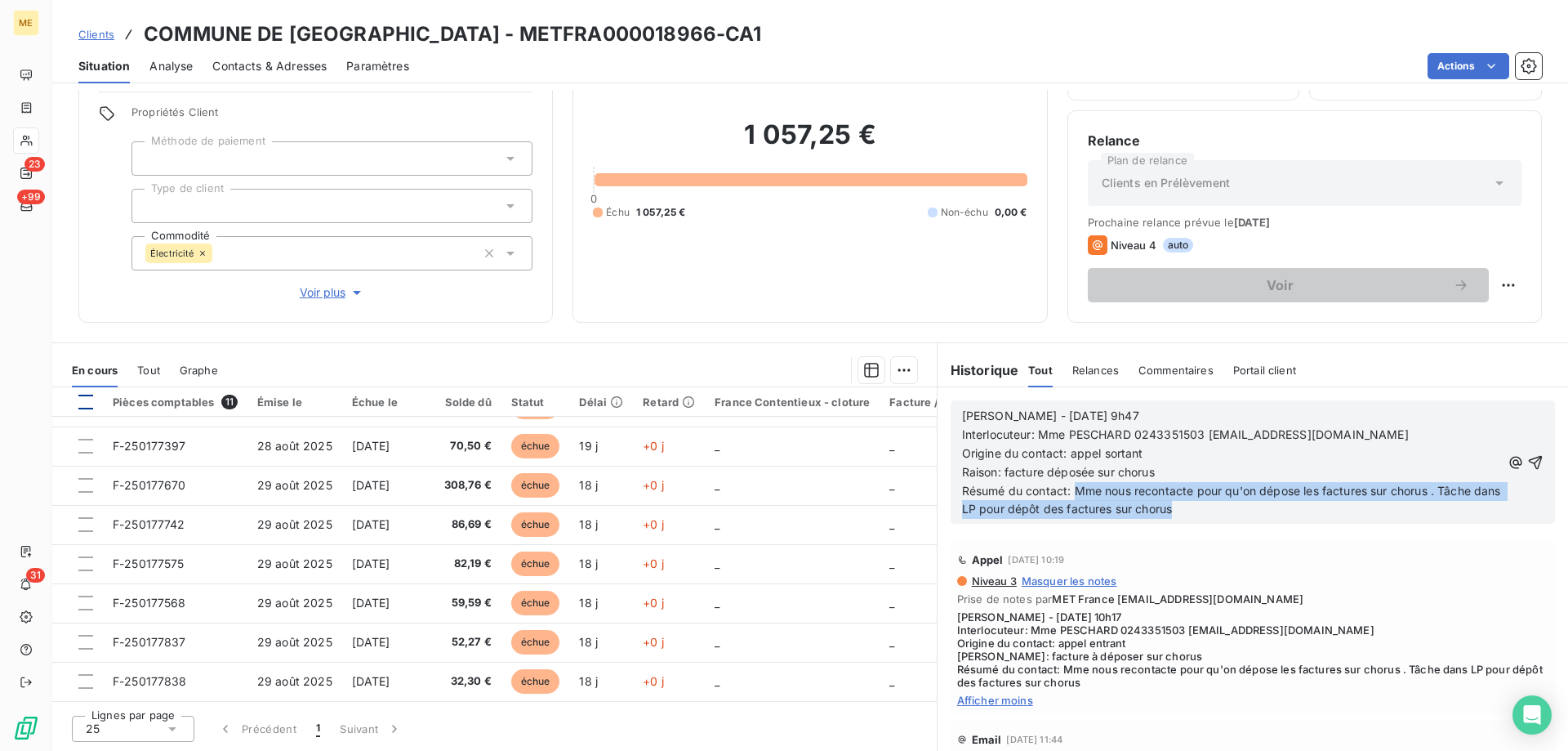
drag, startPoint x: 1225, startPoint y: 517, endPoint x: 1067, endPoint y: 491, distance: 160.1
click at [1067, 491] on p "Résumé du contact: Mme nous recontacte pour qu'on dépose les factures sur choru…" at bounding box center [1232, 500] width 539 height 37
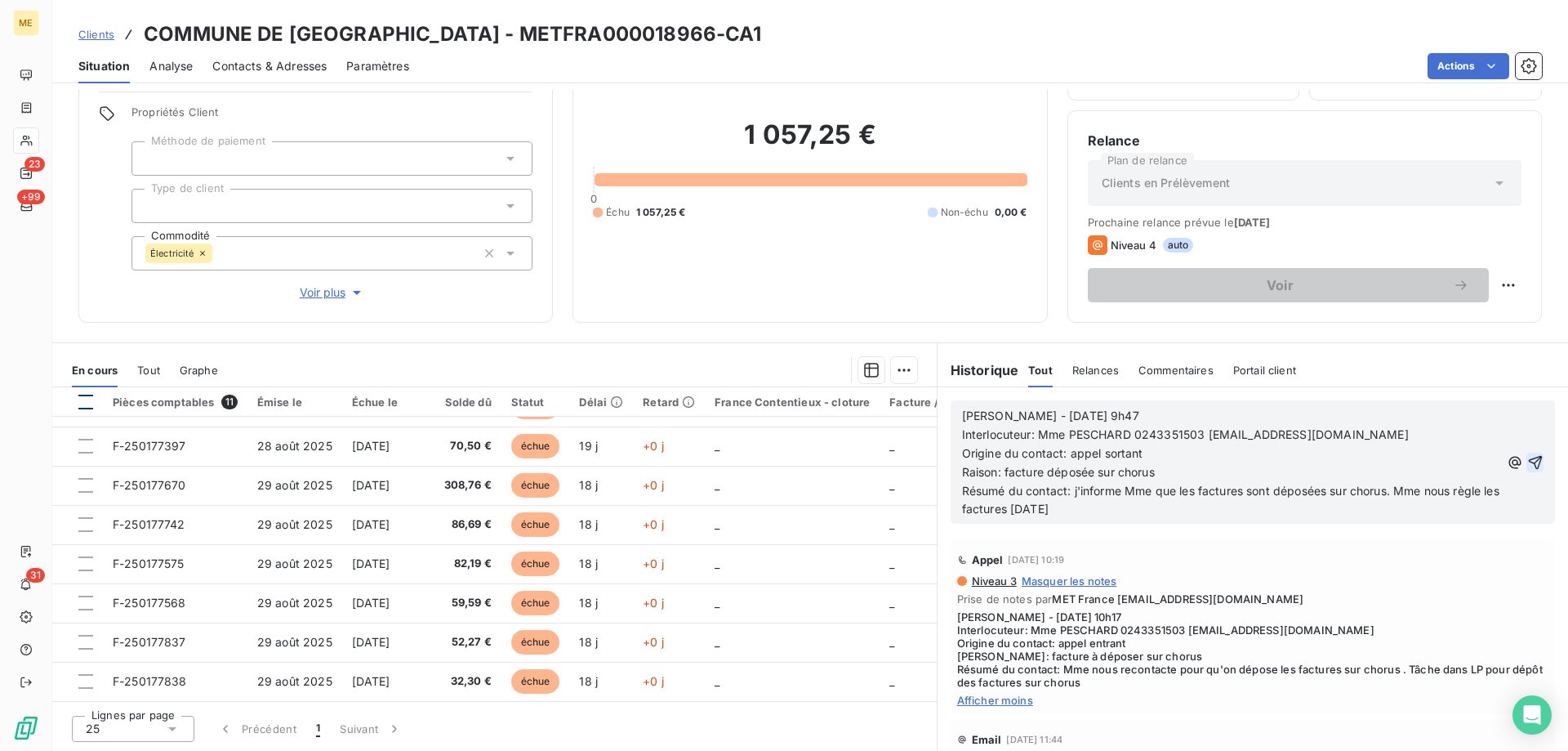
click at [1527, 462] on icon "button" at bounding box center [1535, 462] width 17 height 17
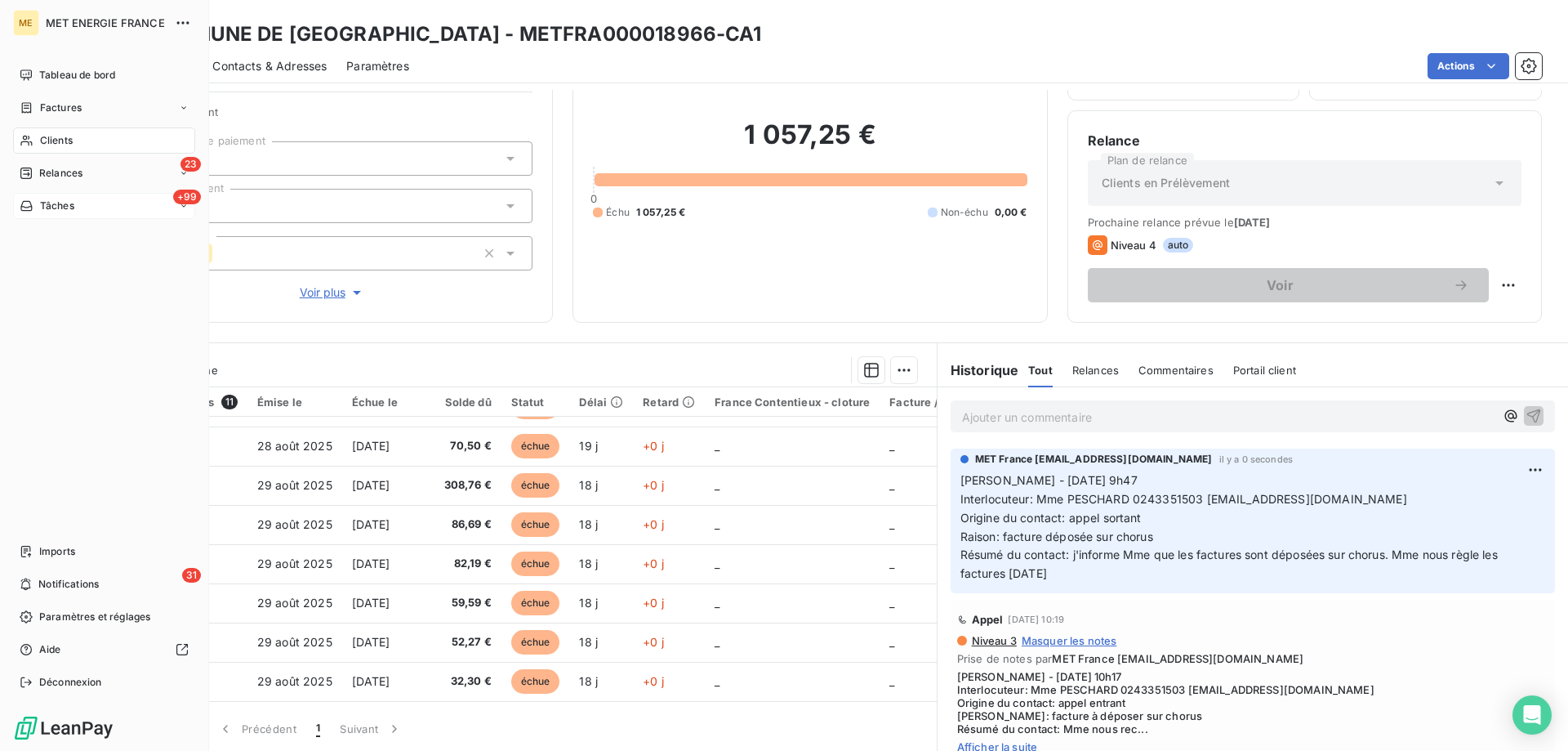
click at [72, 204] on span "Tâches" at bounding box center [57, 206] width 34 height 15
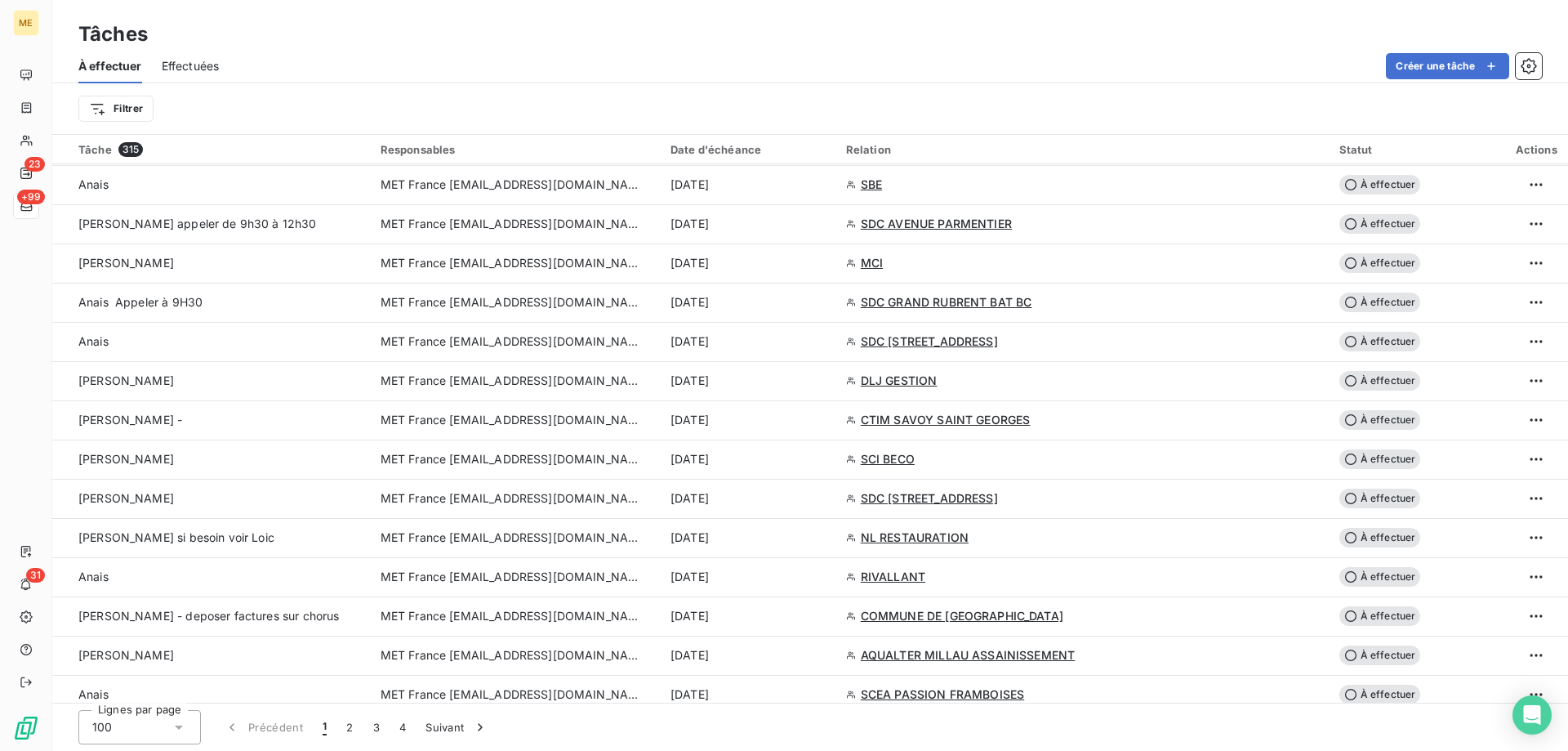
scroll to position [1797, 0]
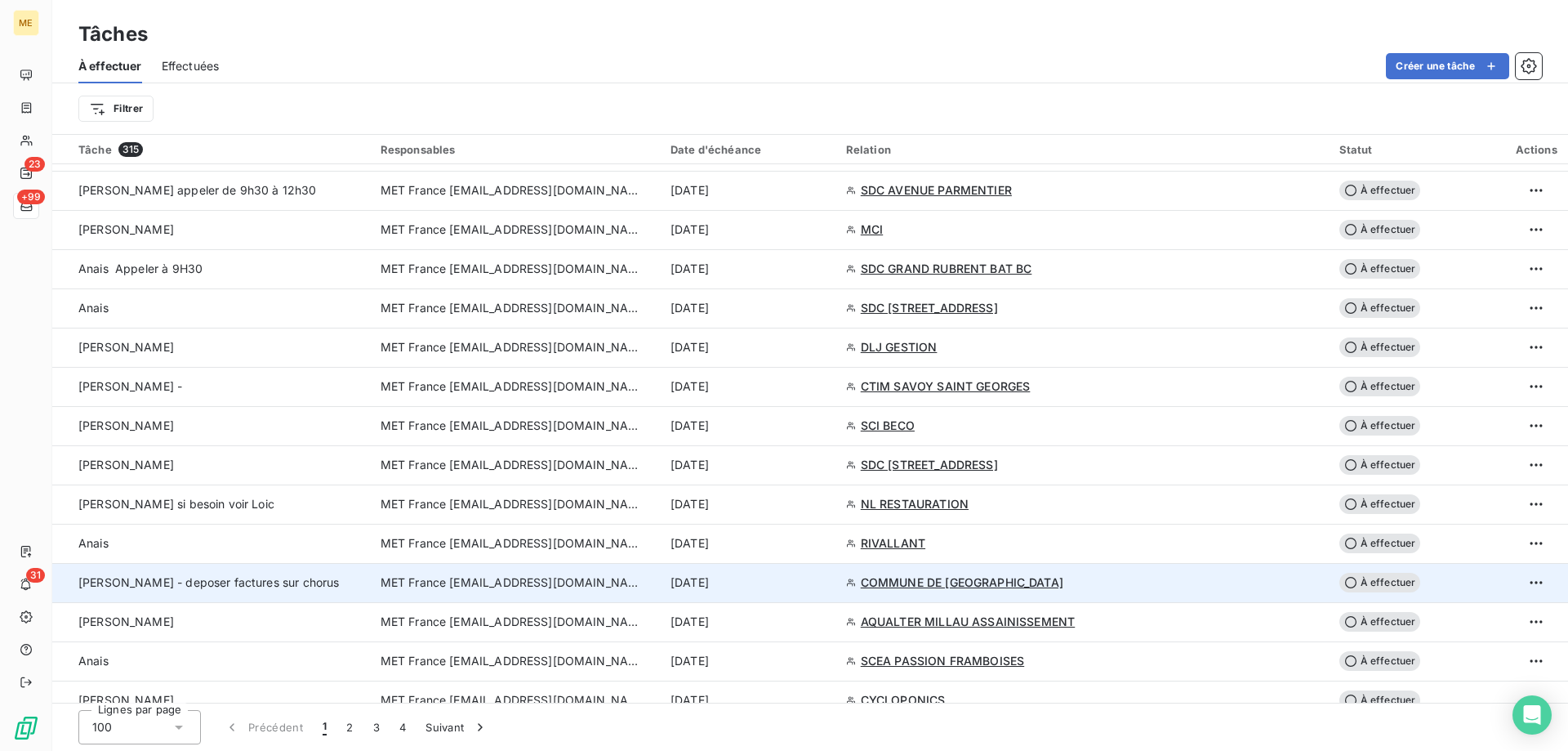
click at [412, 569] on td "MET France [EMAIL_ADDRESS][DOMAIN_NAME]" at bounding box center [515, 582] width 290 height 39
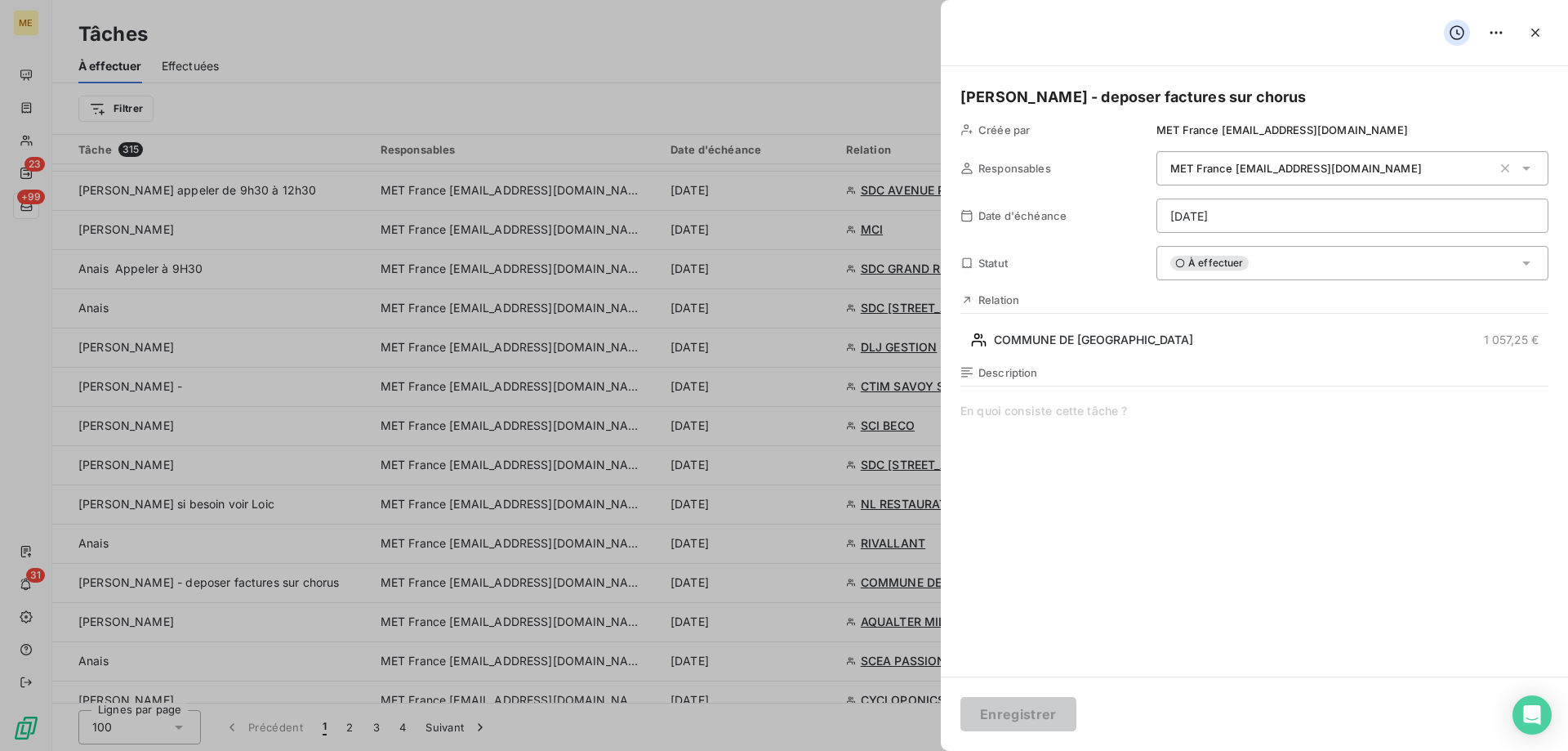
click at [1101, 404] on span at bounding box center [1254, 559] width 588 height 314
click at [1264, 268] on div "À effectuer" at bounding box center [1352, 263] width 392 height 34
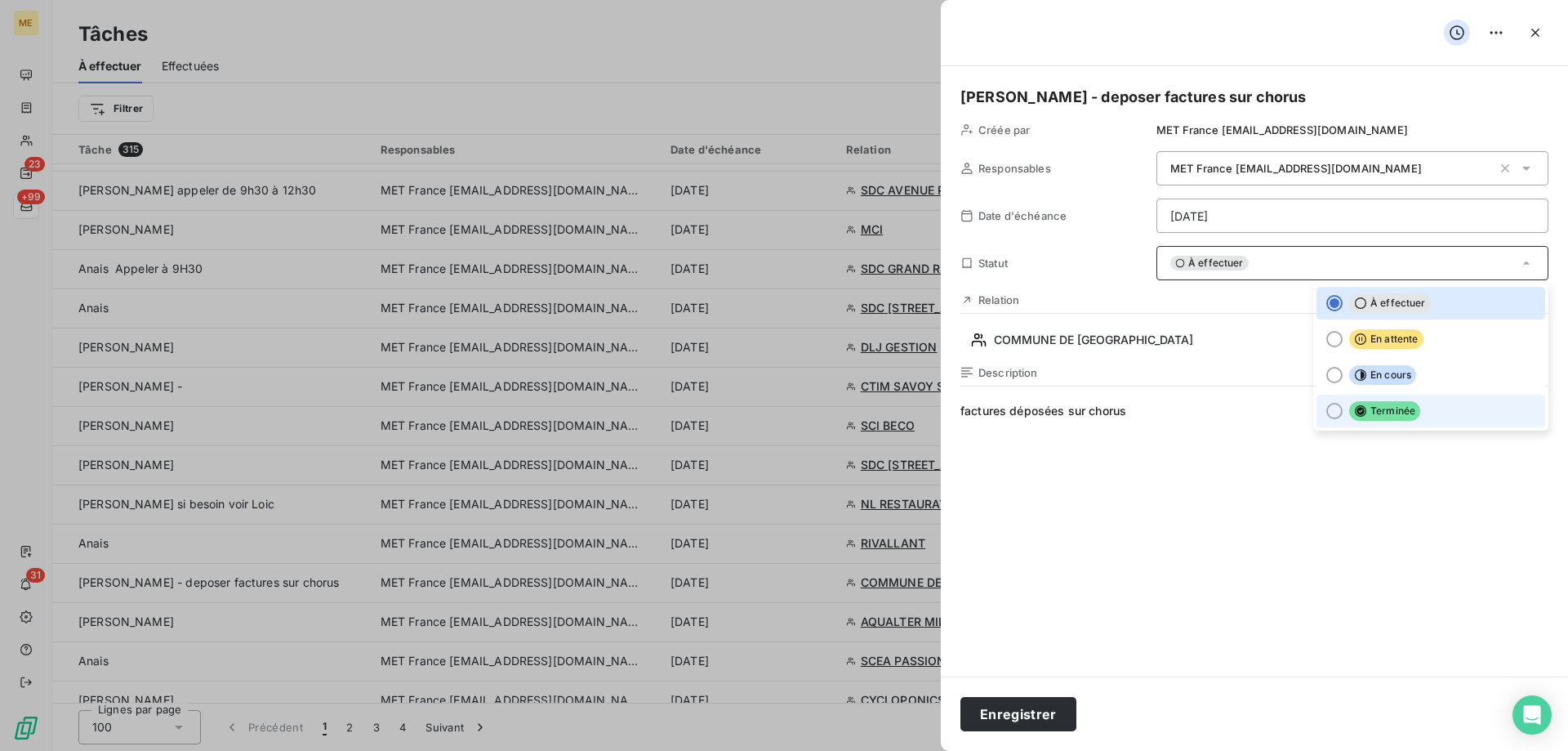
click at [1327, 414] on div at bounding box center [1335, 411] width 17 height 17
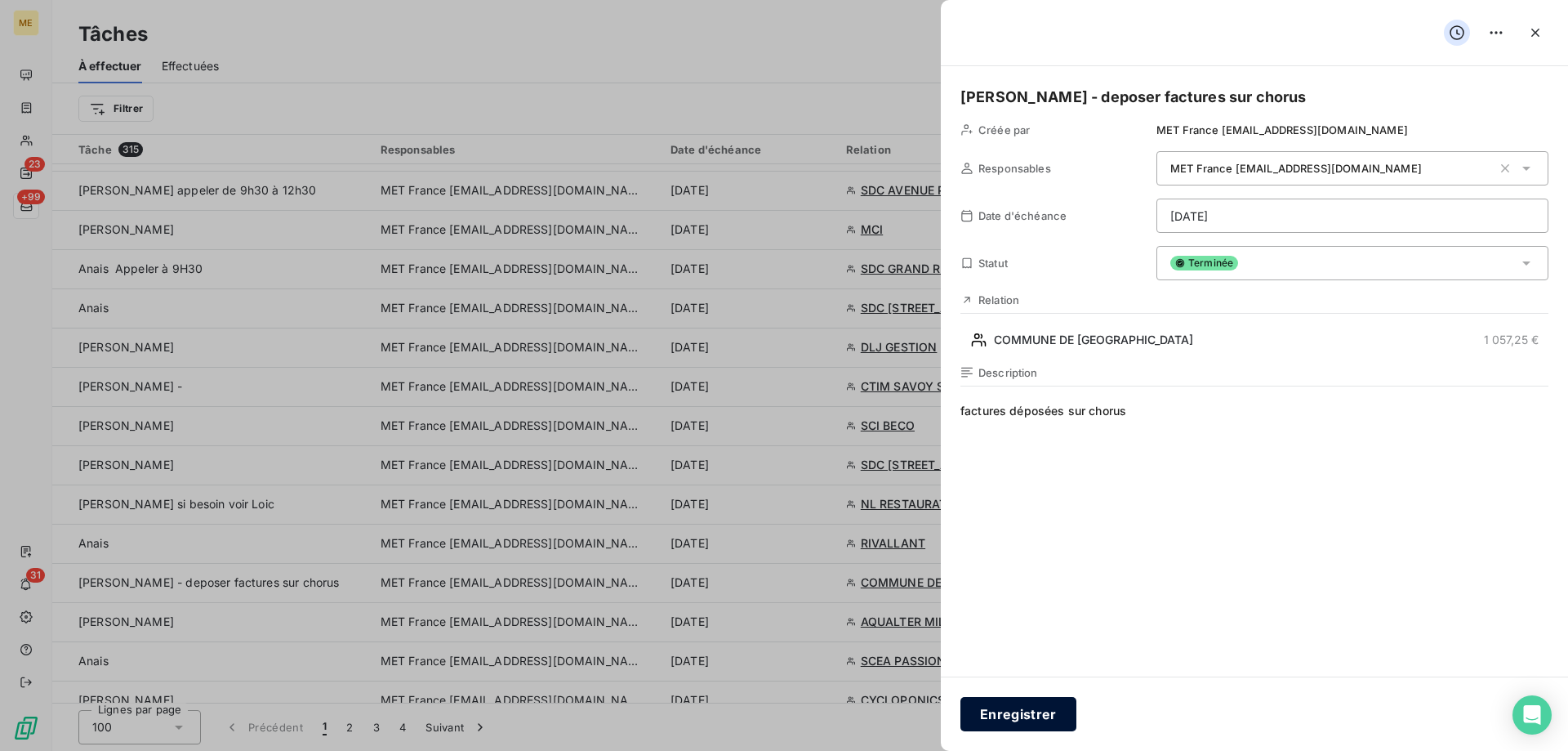
click at [1008, 708] on button "Enregistrer" at bounding box center [1018, 714] width 116 height 34
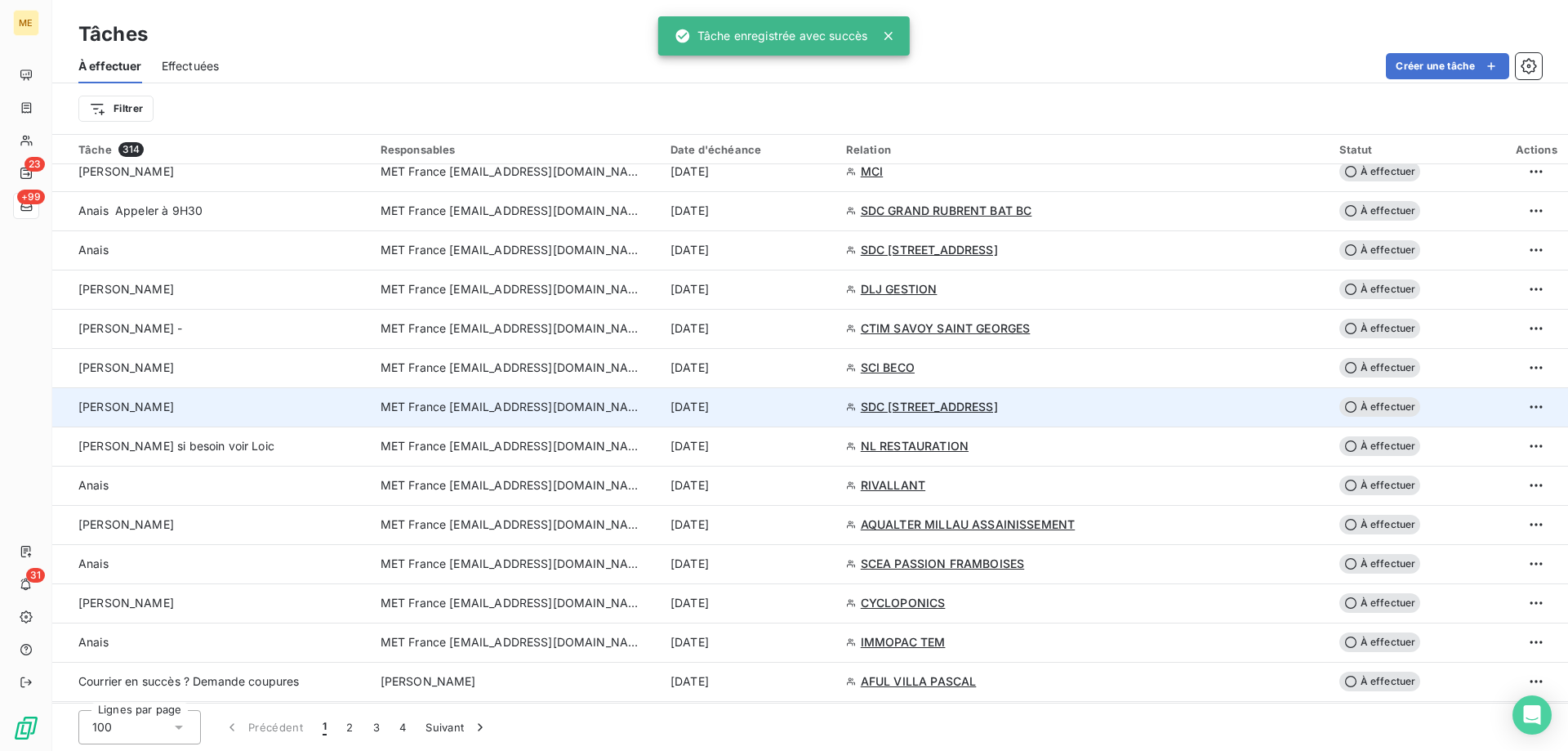
scroll to position [1878, 0]
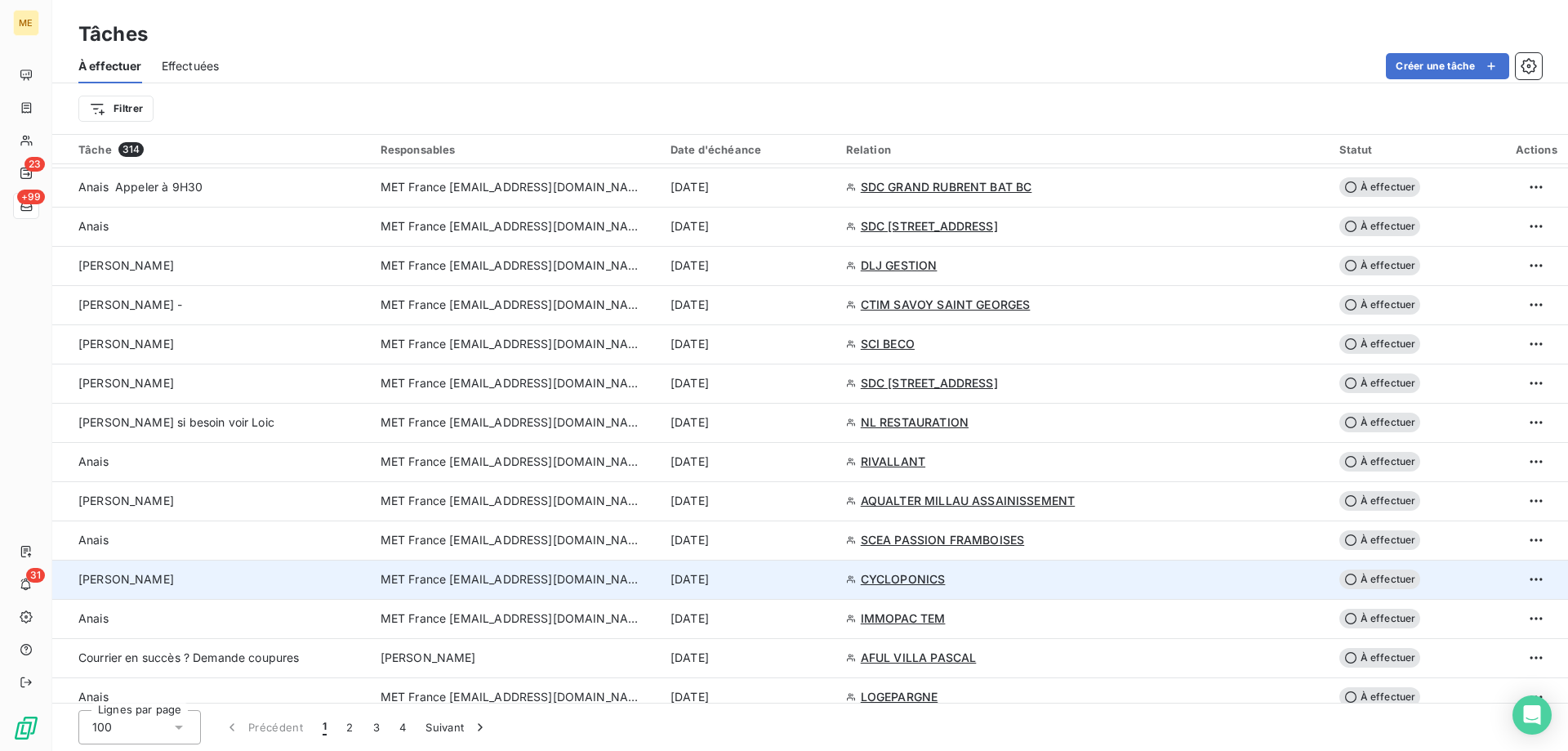
click at [480, 570] on td "MET France [EMAIL_ADDRESS][DOMAIN_NAME]" at bounding box center [515, 580] width 290 height 39
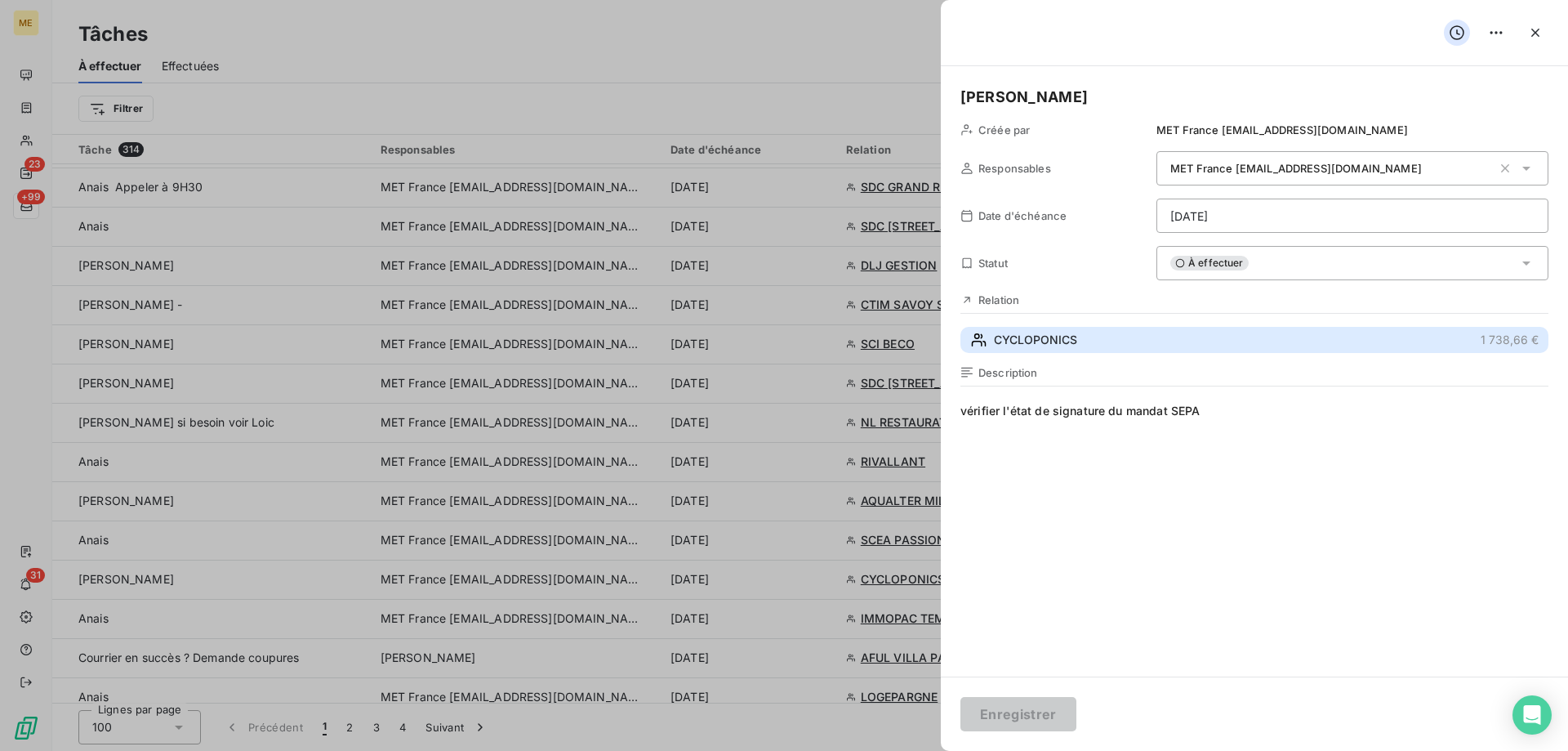
click at [1036, 342] on span "CYCLOPONICS" at bounding box center [1035, 340] width 83 height 17
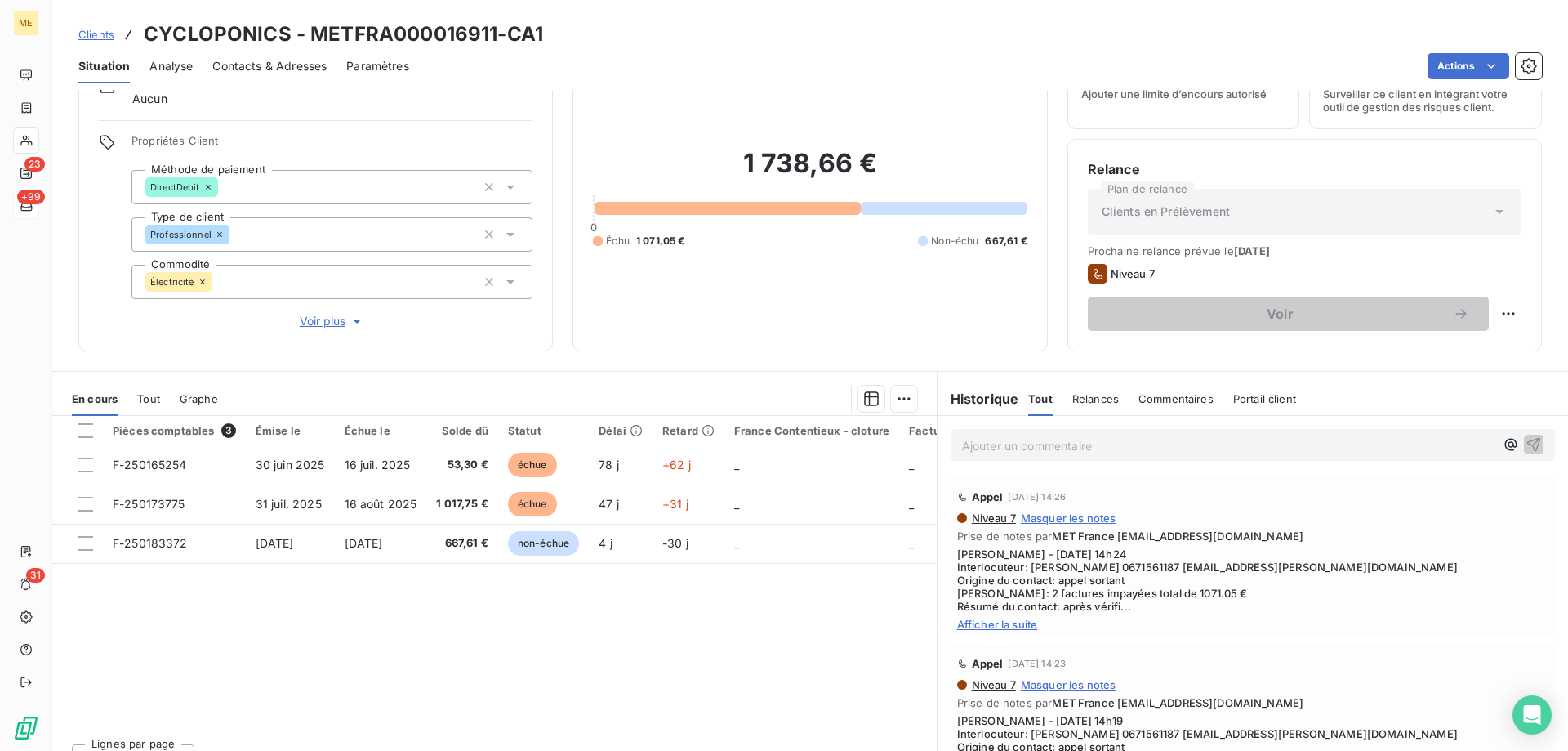
scroll to position [103, 0]
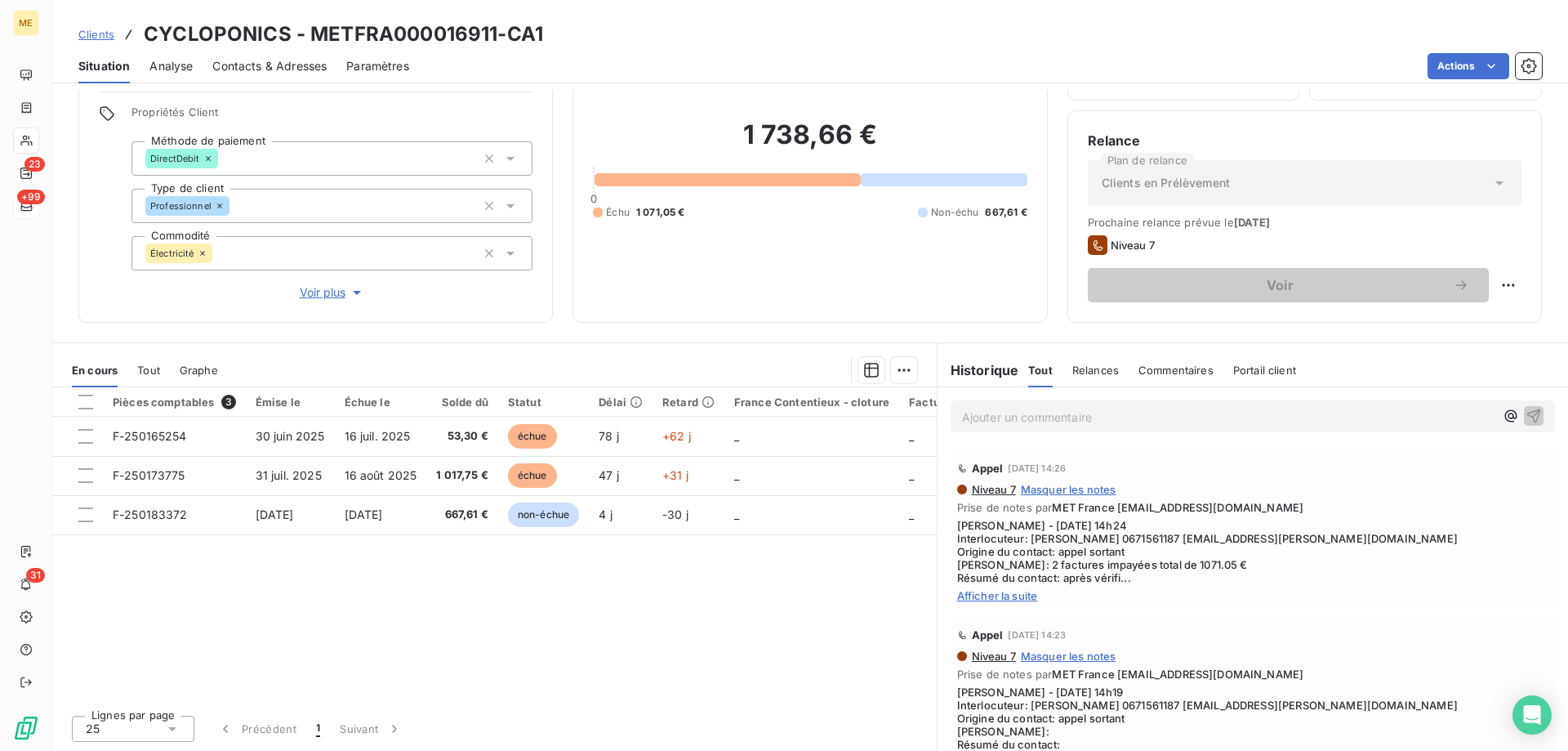
click at [1004, 597] on span "Afficher la suite" at bounding box center [1252, 595] width 592 height 13
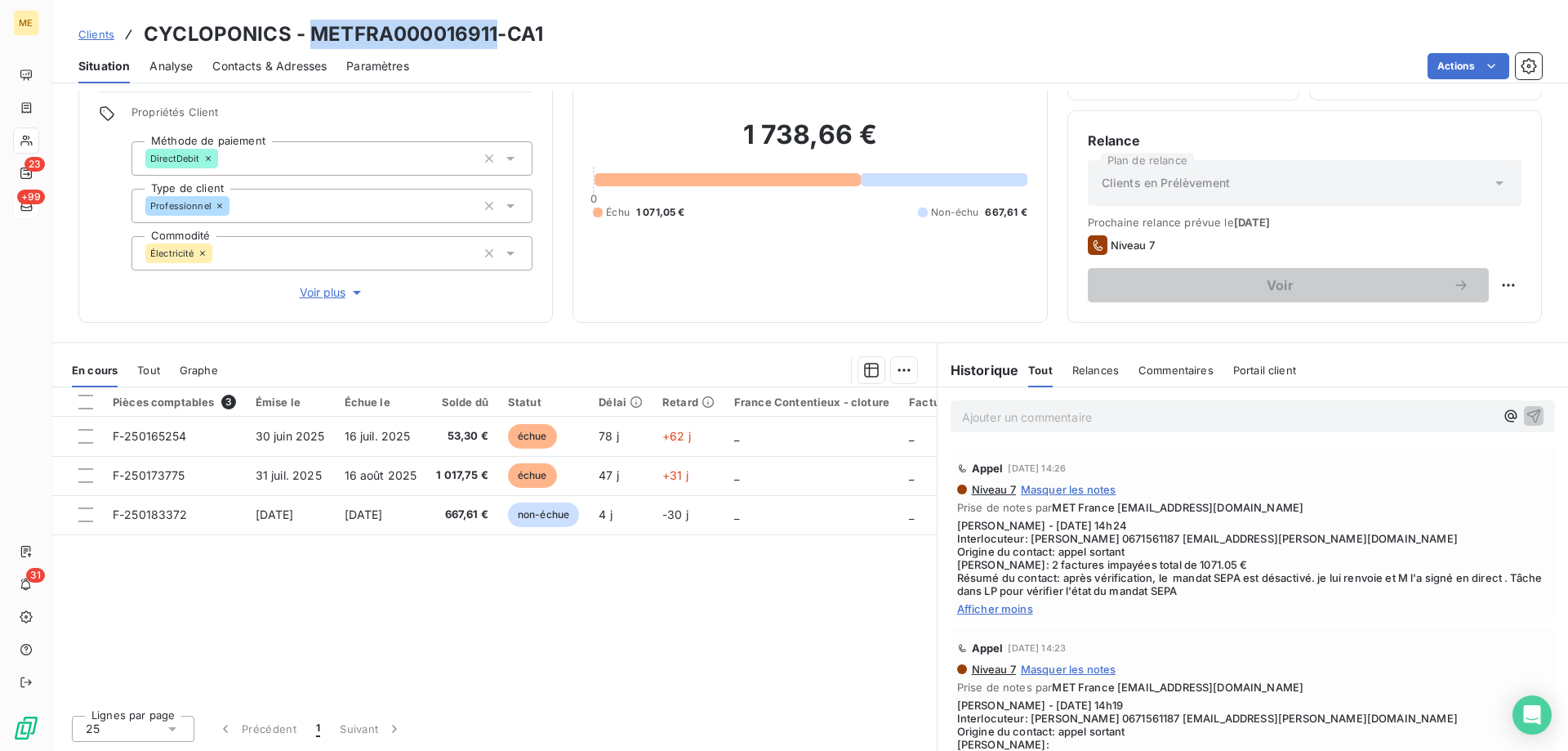
drag, startPoint x: 308, startPoint y: 35, endPoint x: 498, endPoint y: 48, distance: 190.4
click at [498, 48] on h3 "CYCLOPONICS - METFRA000016911-CA1" at bounding box center [343, 34] width 400 height 30
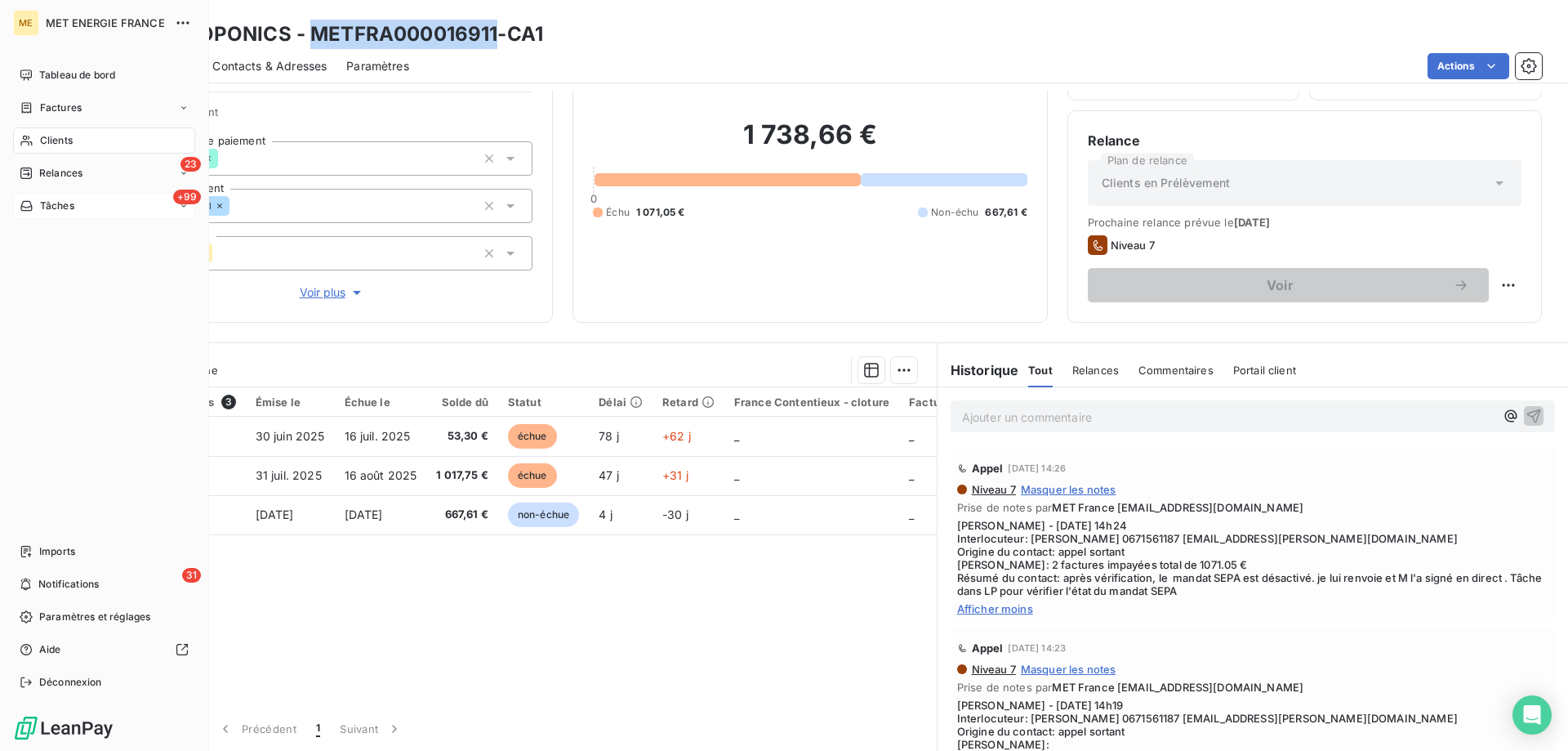
click at [33, 211] on icon at bounding box center [26, 206] width 14 height 13
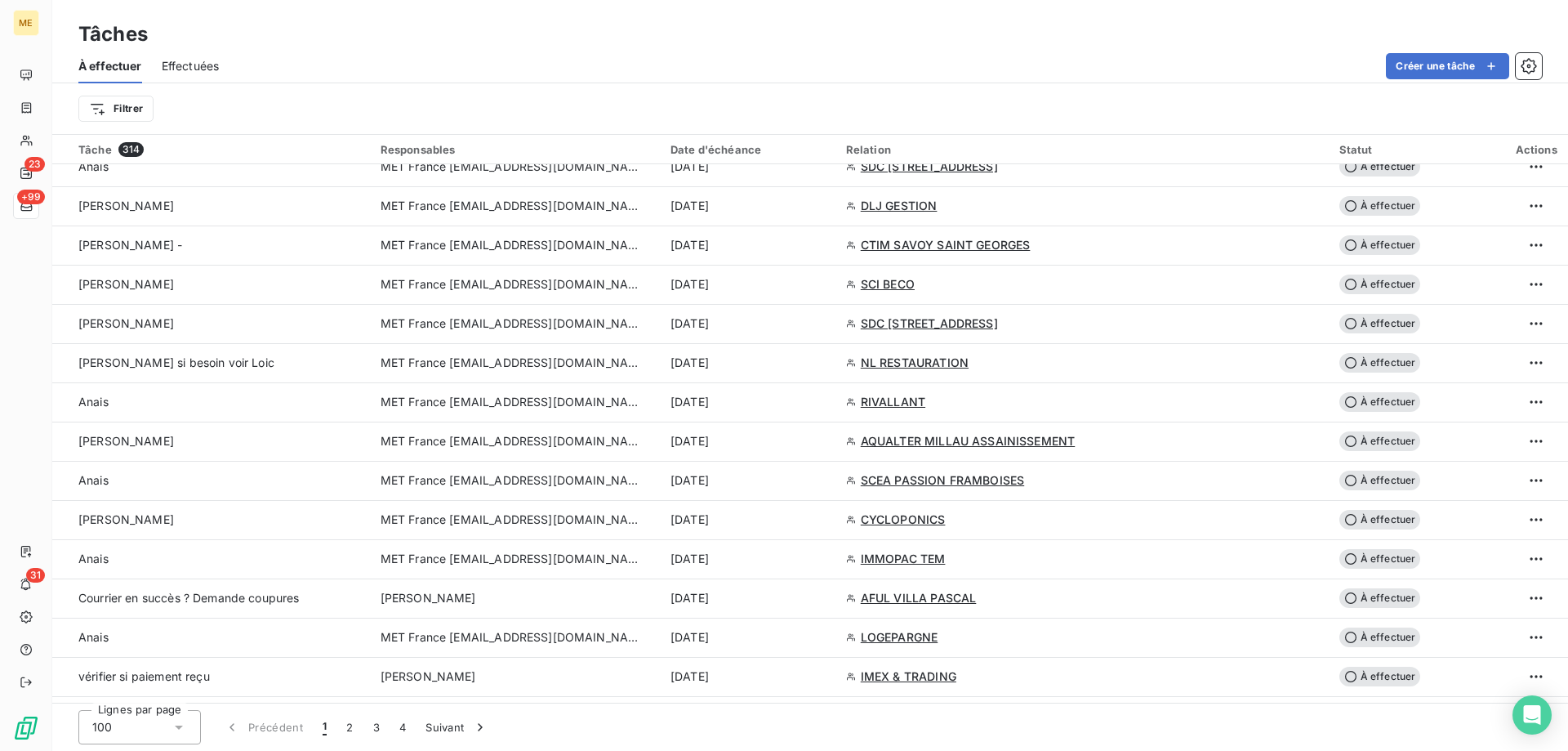
scroll to position [1960, 0]
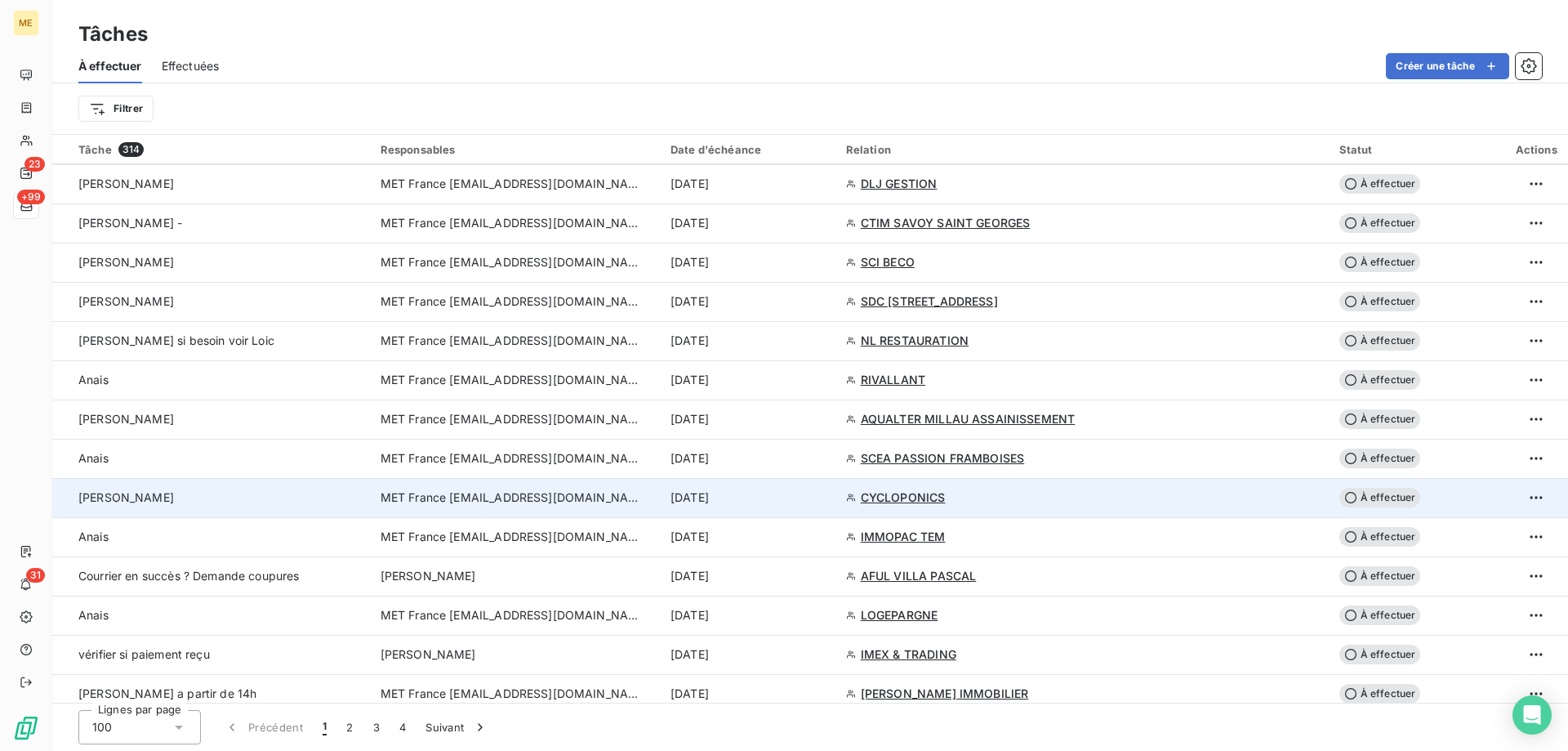
click at [593, 504] on span "MET France [EMAIL_ADDRESS][DOMAIN_NAME]" at bounding box center [511, 498] width 262 height 17
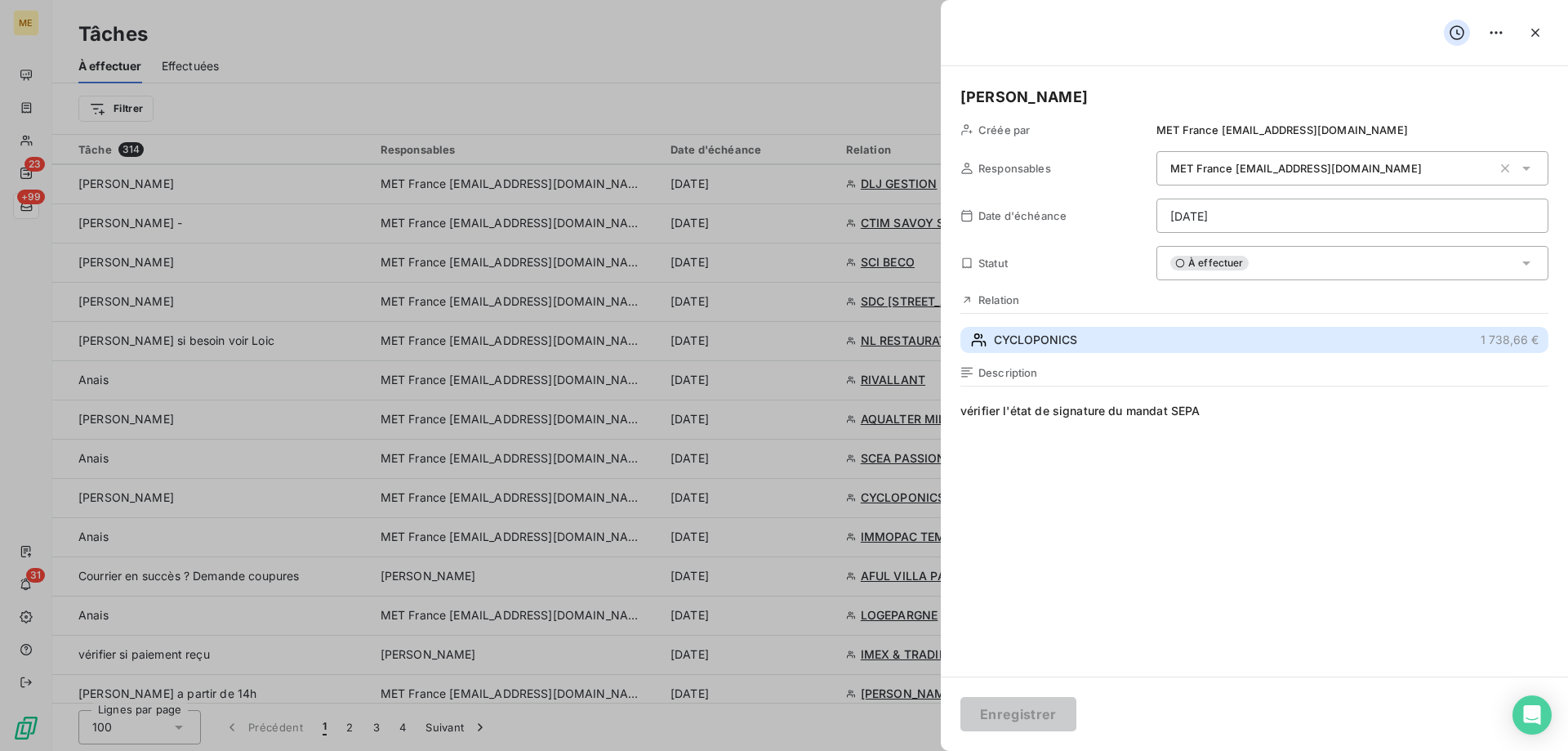
drag, startPoint x: 1055, startPoint y: 341, endPoint x: 757, endPoint y: 386, distance: 301.4
click at [1055, 341] on span "CYCLOPONICS" at bounding box center [1035, 340] width 83 height 17
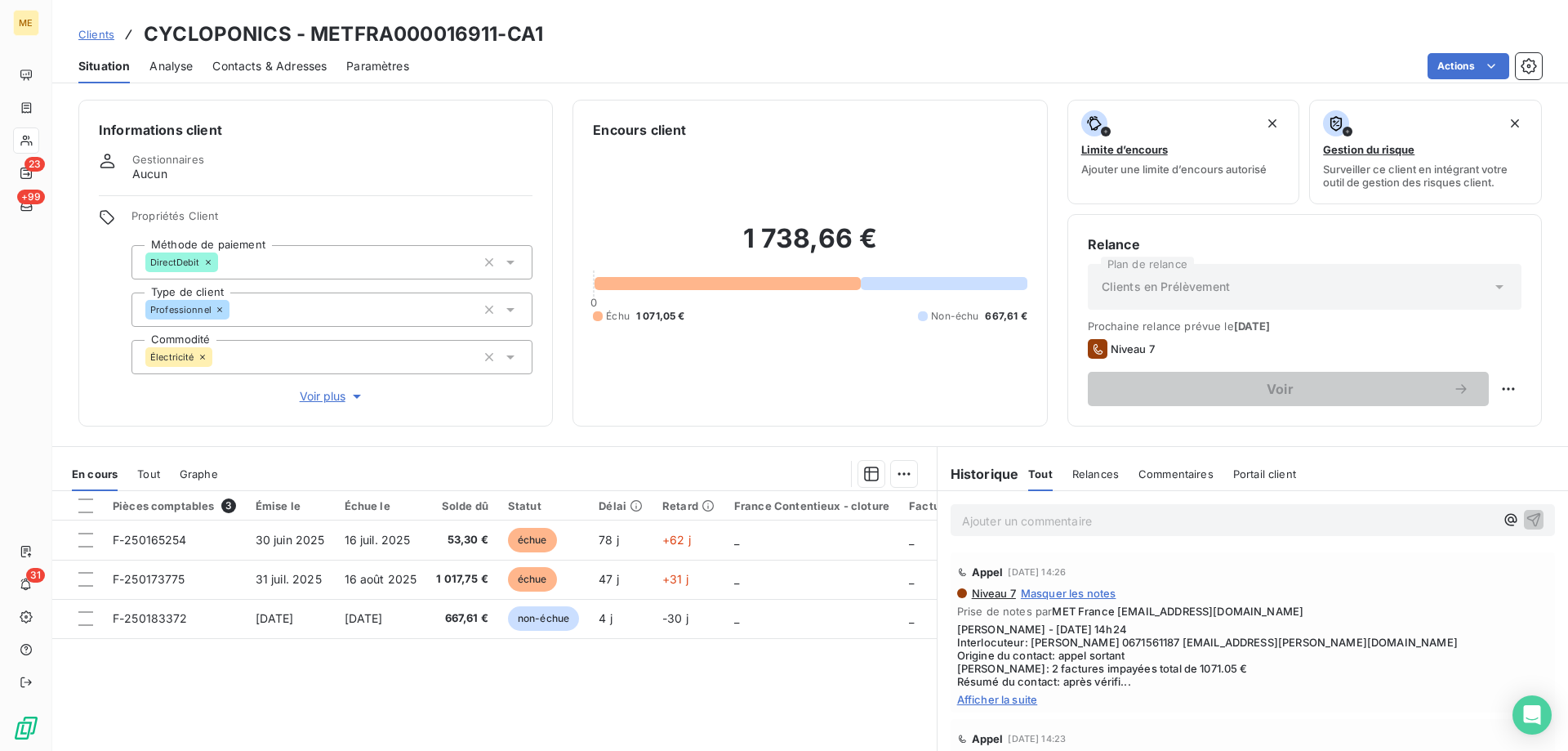
scroll to position [103, 0]
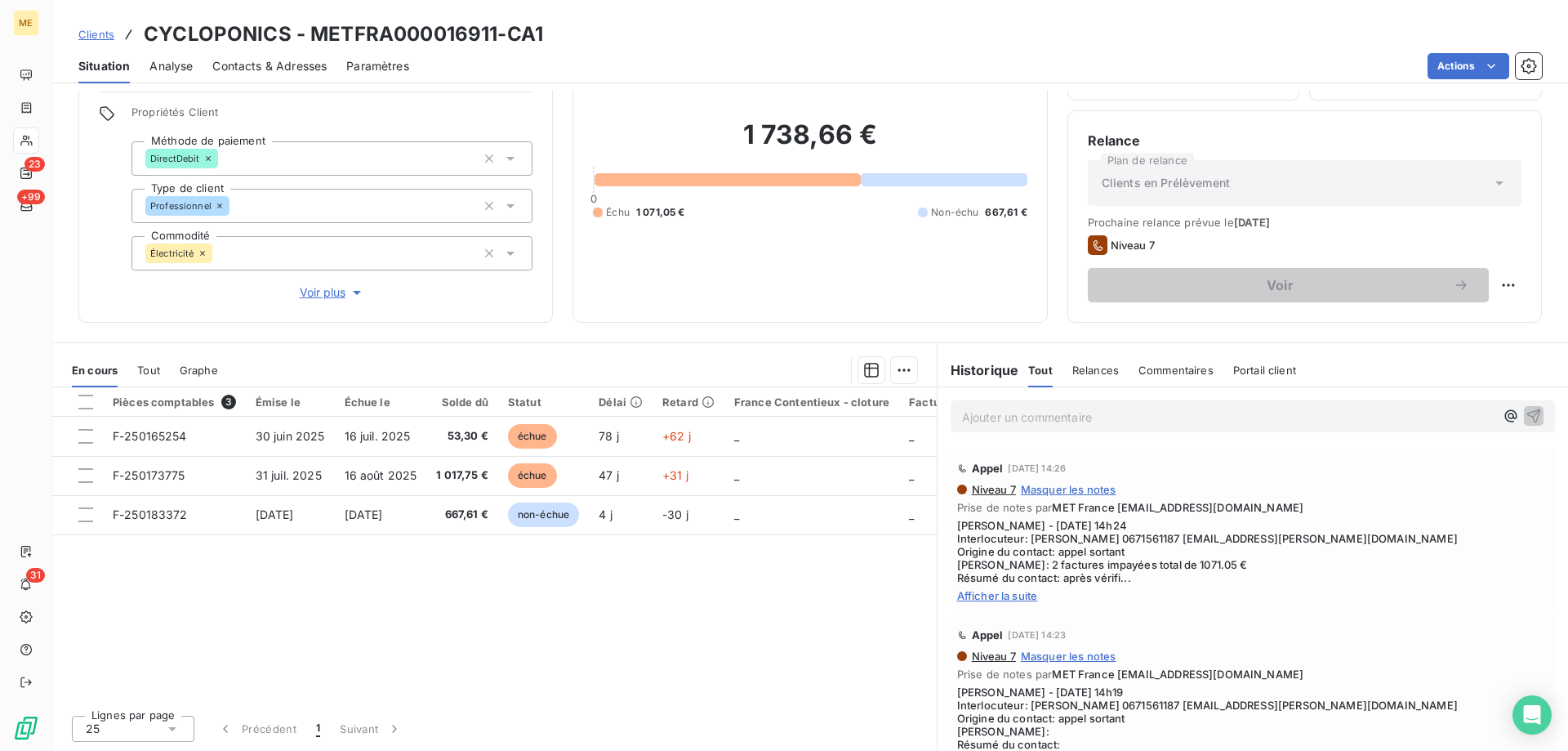
click at [964, 595] on span "Afficher la suite" at bounding box center [1252, 595] width 592 height 13
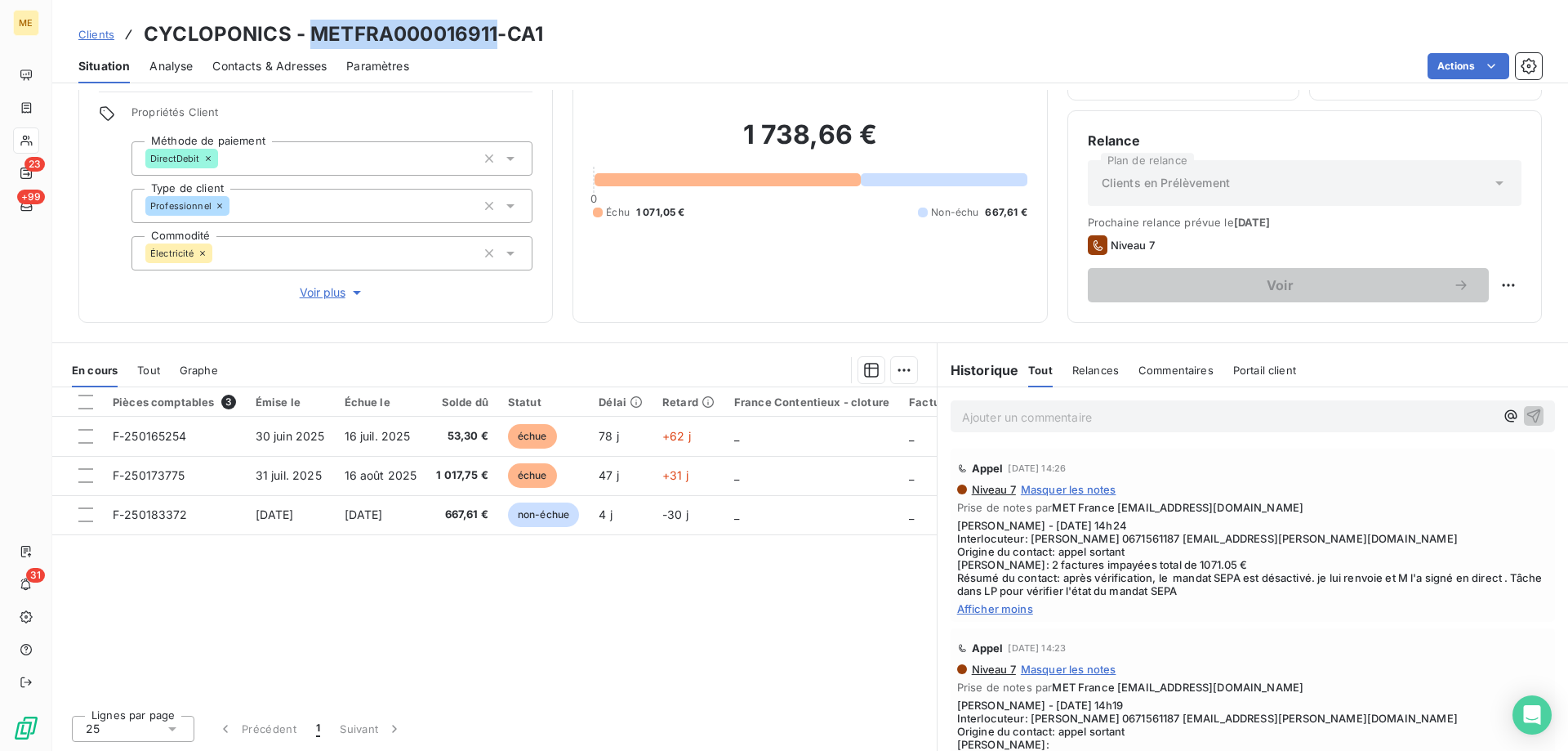
drag, startPoint x: 308, startPoint y: 37, endPoint x: 494, endPoint y: 46, distance: 186.2
click at [494, 46] on h3 "CYCLOPONICS - METFRA000016911-CA1" at bounding box center [343, 34] width 400 height 30
drag, startPoint x: 1075, startPoint y: 536, endPoint x: 1131, endPoint y: 543, distance: 56.4
click at [1131, 543] on span "Sylvain - 10/09/2025 - 14h24 Interlocuteur: M GERTZ 0671561187 jn.gertz@cyclopo…" at bounding box center [1252, 558] width 592 height 78
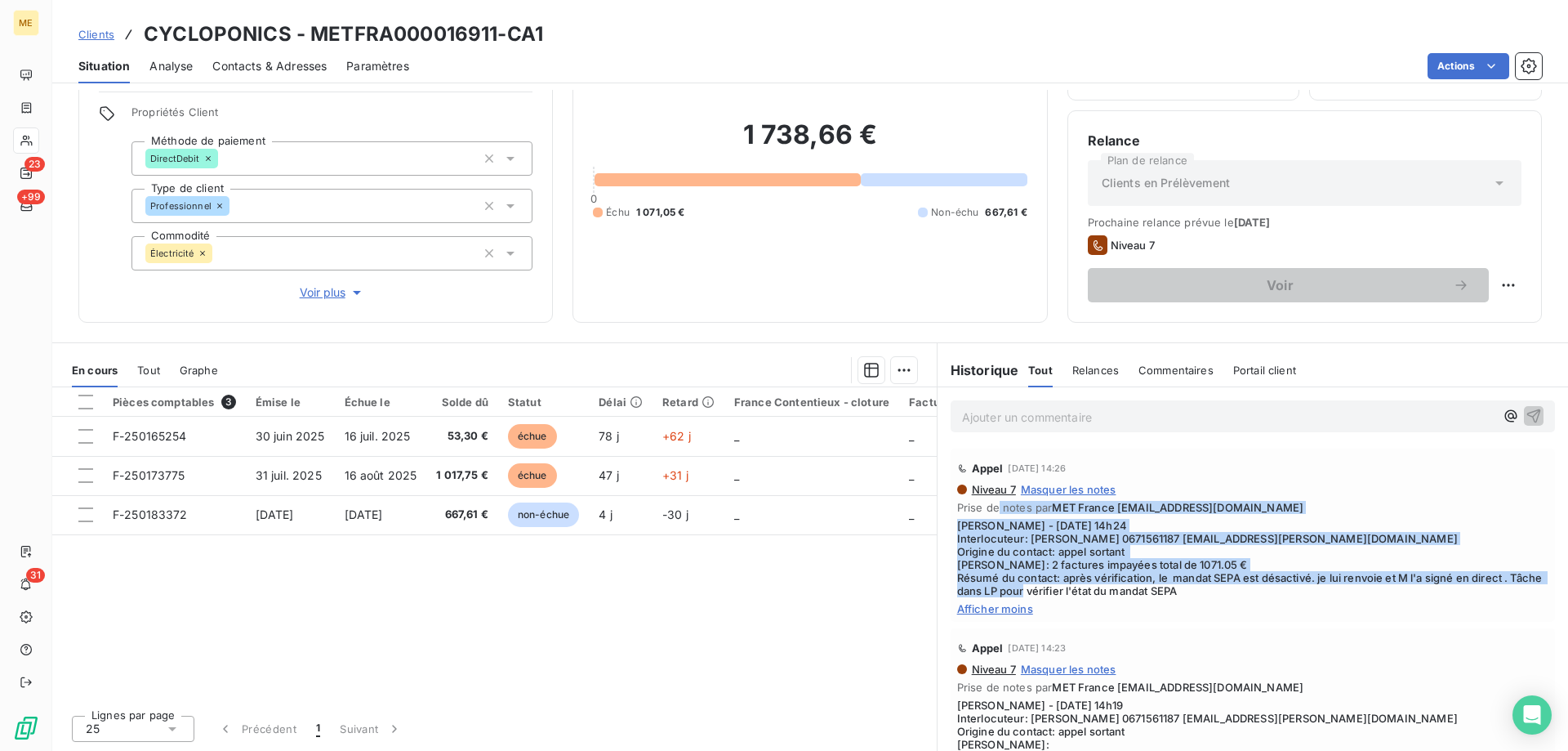
drag, startPoint x: 1218, startPoint y: 593, endPoint x: 993, endPoint y: 510, distance: 239.8
click at [993, 510] on div "Niveau 7 Masquer les notes Prise de notes par MET France met-france@recouvremen…" at bounding box center [1252, 549] width 592 height 132
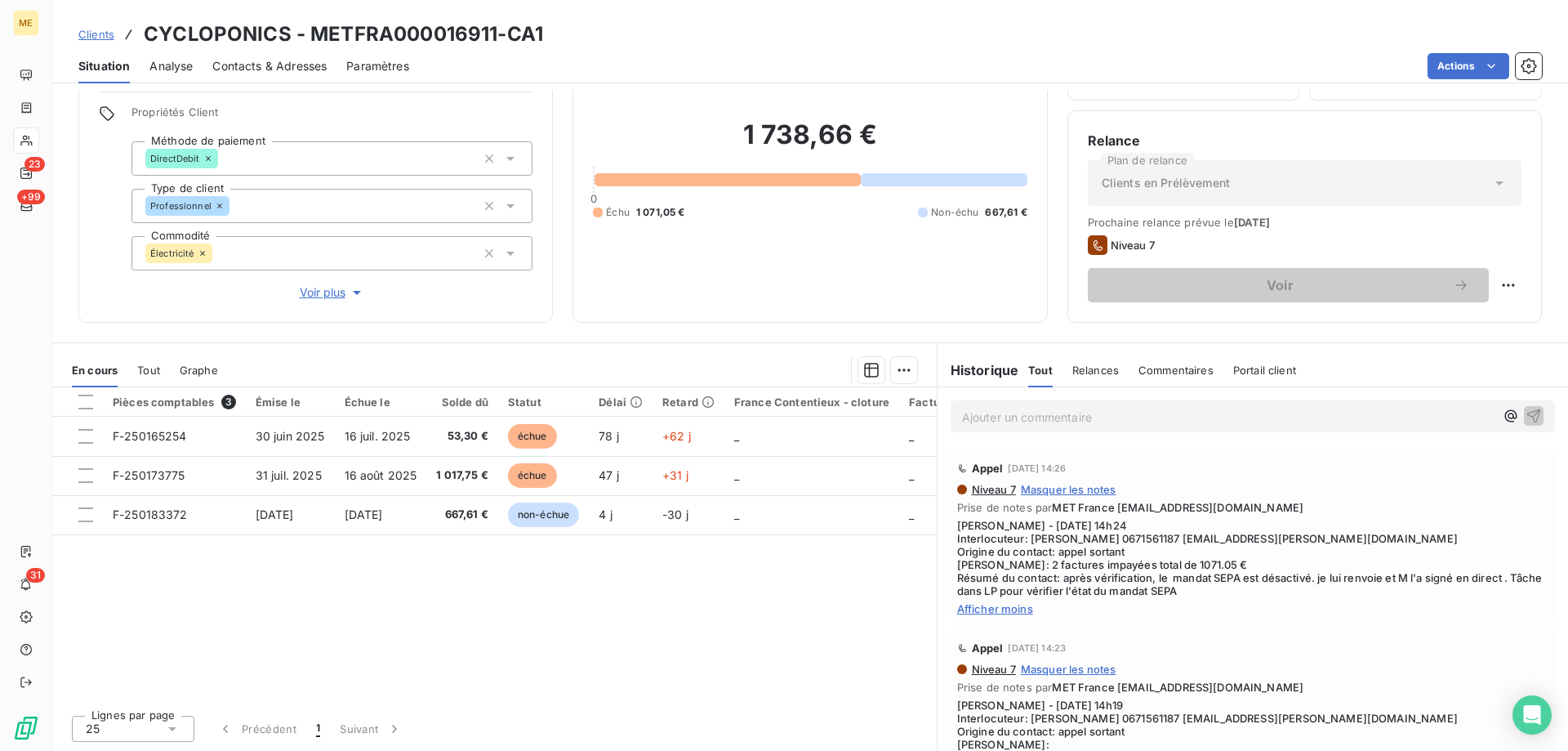
click at [1152, 599] on div "Niveau 7 Masquer les notes Prise de notes par MET France met-france@recouvremen…" at bounding box center [1252, 549] width 592 height 132
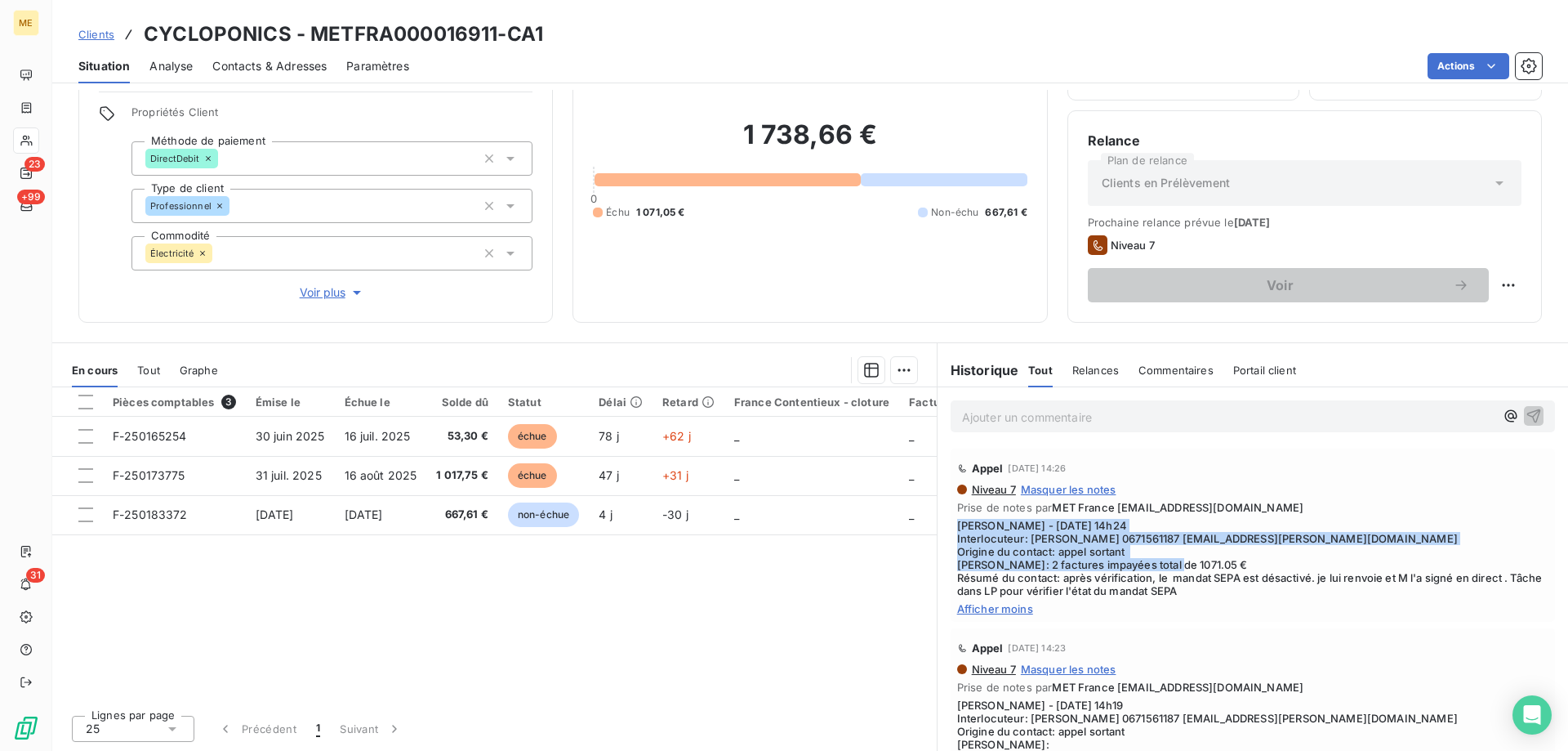
drag, startPoint x: 1053, startPoint y: 579, endPoint x: 949, endPoint y: 521, distance: 119.1
click at [957, 521] on span "Sylvain - 10/09/2025 - 14h24 Interlocuteur: M GERTZ 0671561187 jn.gertz@cyclopo…" at bounding box center [1252, 558] width 592 height 78
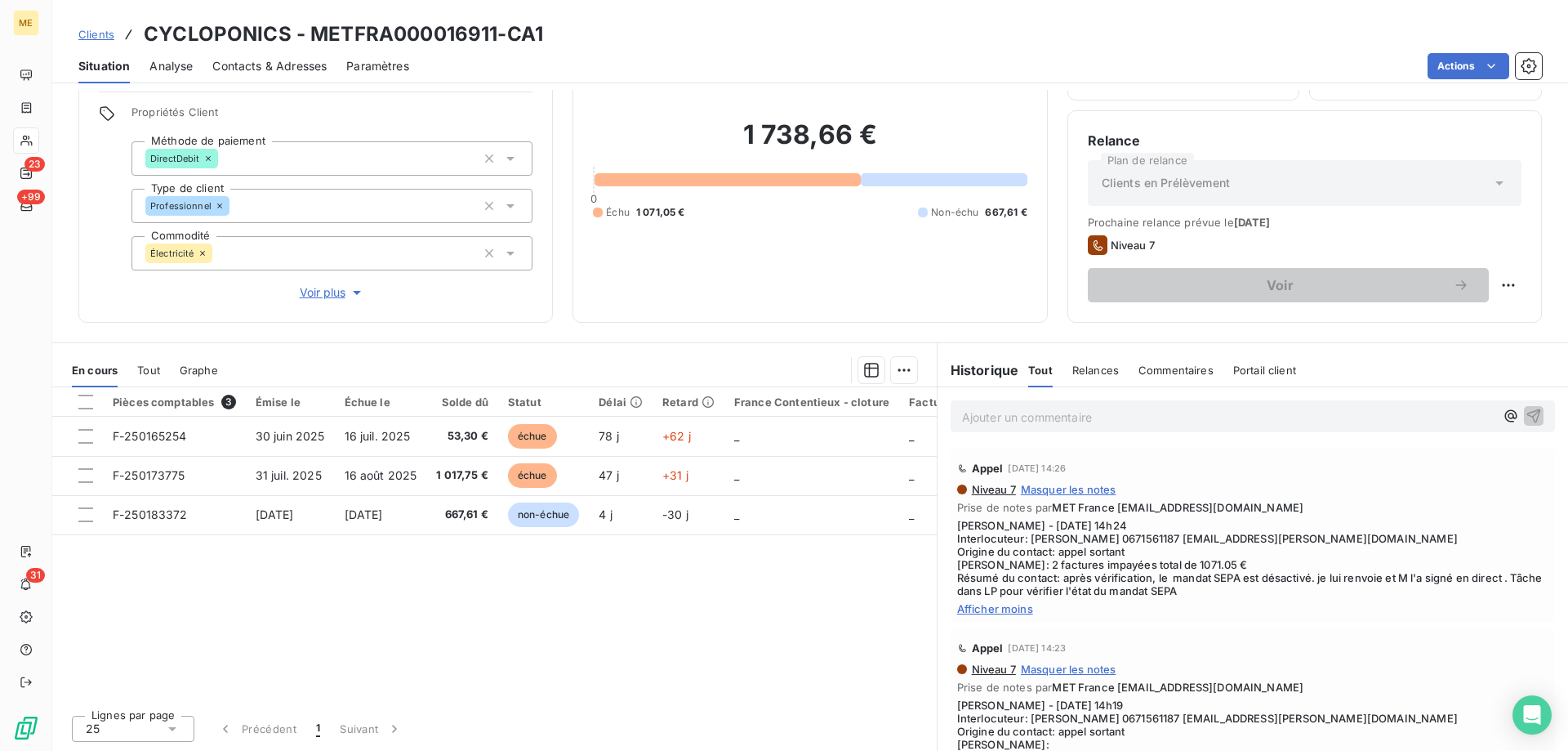
click at [976, 413] on p "Ajouter un commentaire ﻿" at bounding box center [1229, 417] width 533 height 20
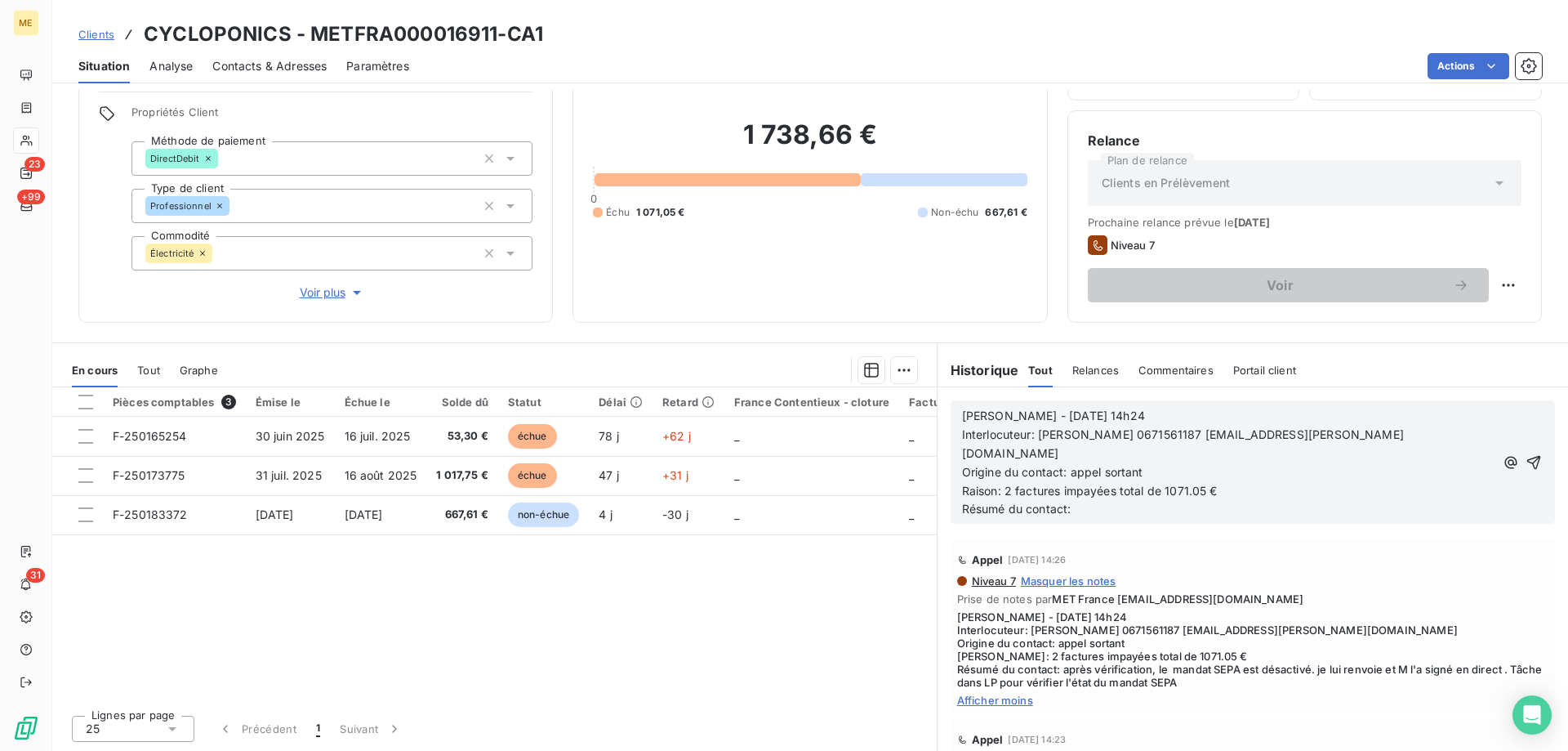
click at [1016, 414] on span "Sylvain - 10/09/2025 - 14h24" at bounding box center [1054, 415] width 183 height 14
click at [1163, 414] on p "Sylvain - 16/09/2025 - 14h24" at bounding box center [1229, 416] width 533 height 19
click at [1246, 482] on p "Raison: 2 factures impayées total de 1071.05 €" at bounding box center [1229, 491] width 533 height 19
click at [1133, 500] on p "Résumé du contact:" at bounding box center [1229, 510] width 533 height 19
click at [1288, 482] on p "Raison: 2 factures impayées total de 1071.05 €" at bounding box center [1229, 491] width 533 height 19
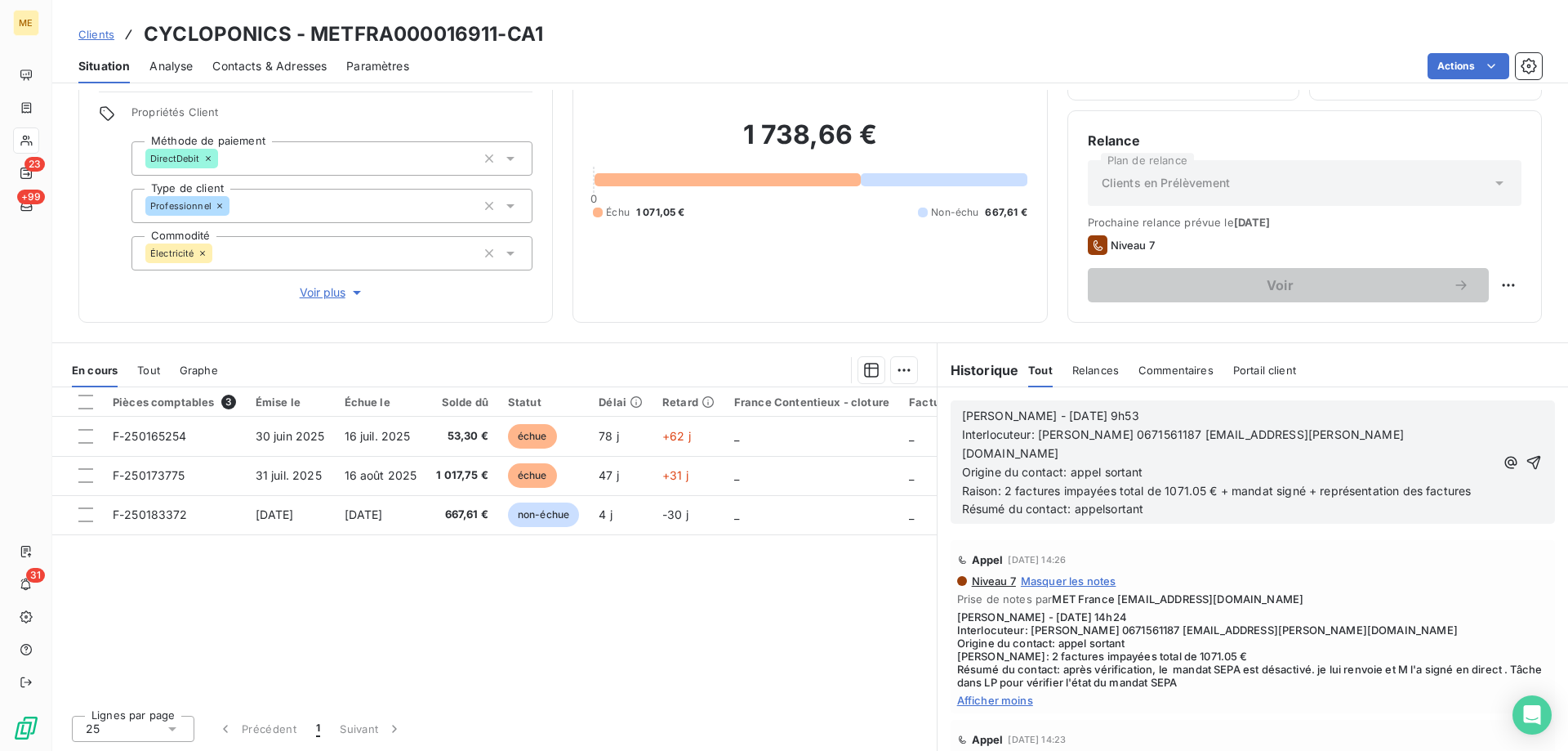
click at [1098, 501] on span "Résumé du contact: appelsortant" at bounding box center [1053, 508] width 182 height 14
click at [1176, 500] on p "Résumé du contact: appel sortant" at bounding box center [1229, 510] width 533 height 19
click at [1526, 454] on icon "button" at bounding box center [1534, 462] width 17 height 17
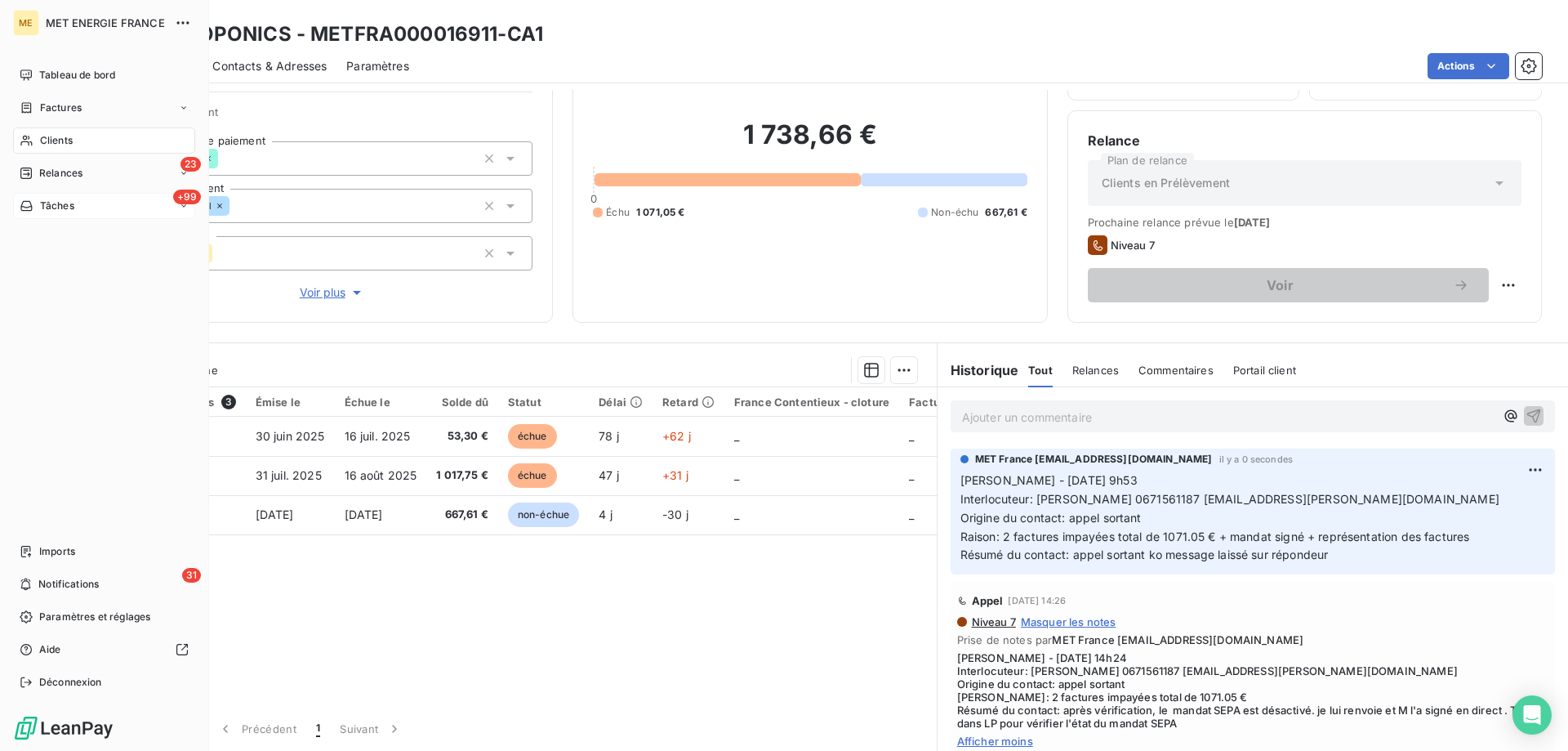
click at [65, 207] on span "Tâches" at bounding box center [57, 206] width 34 height 15
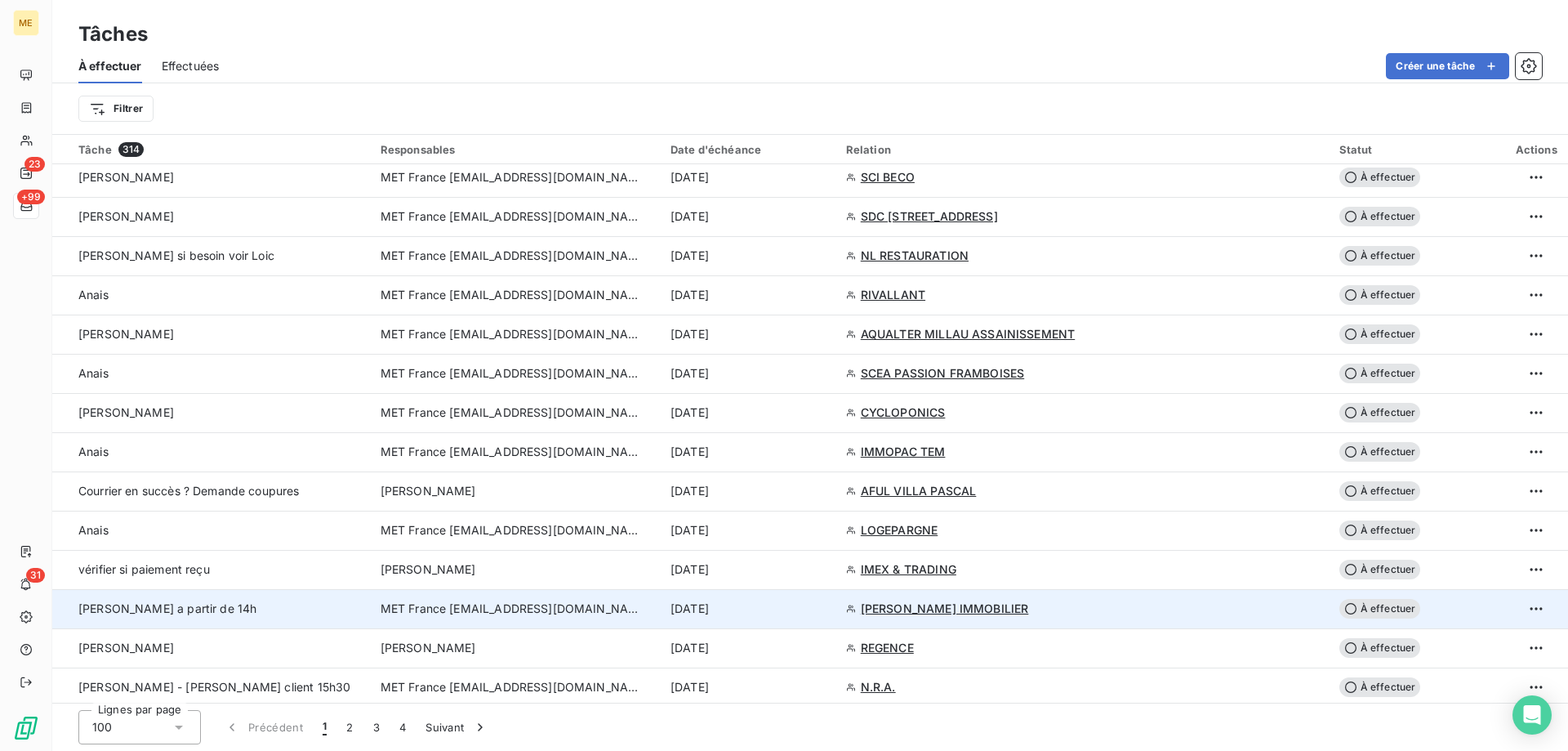
scroll to position [2042, 0]
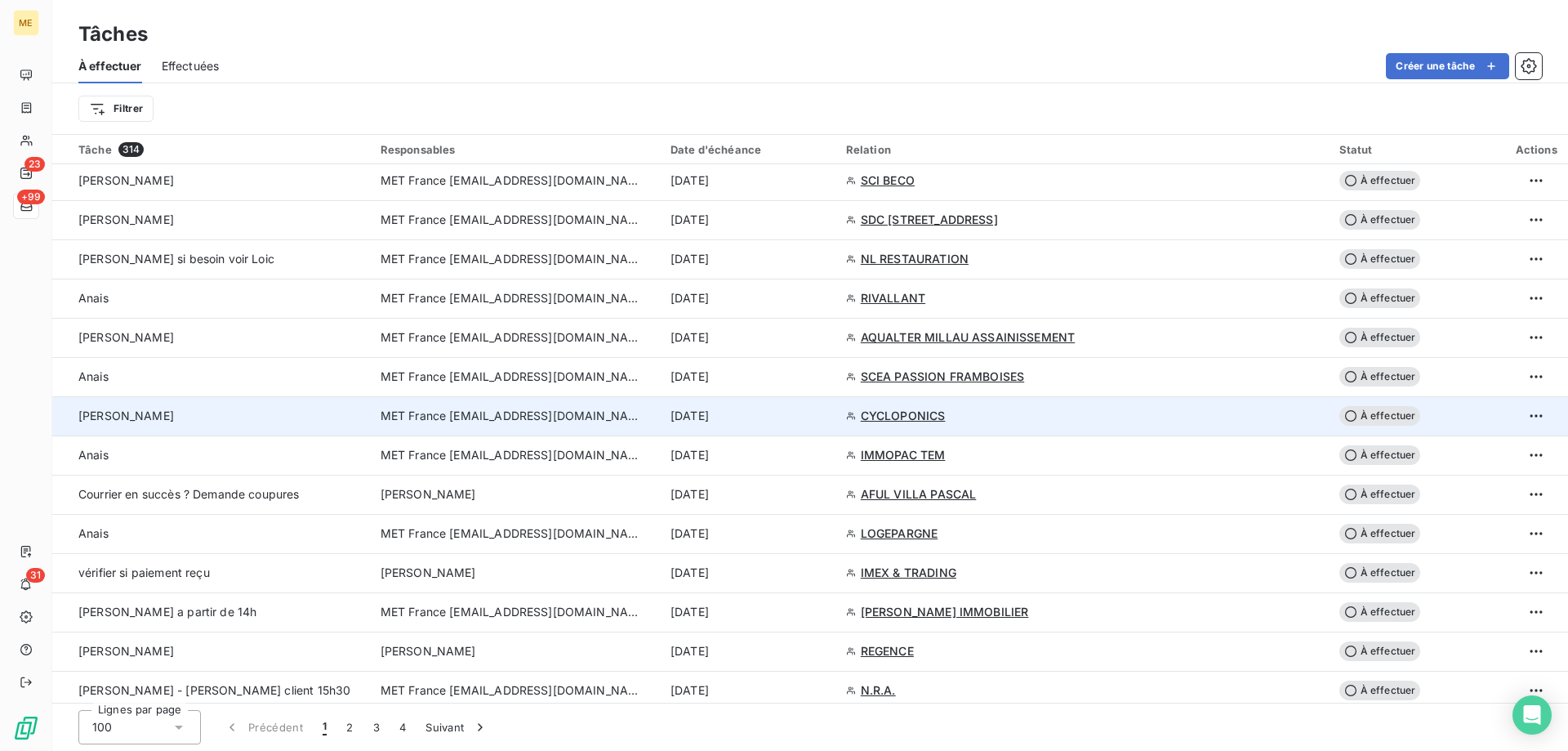
click at [427, 411] on span "MET France [EMAIL_ADDRESS][DOMAIN_NAME]" at bounding box center [511, 416] width 262 height 17
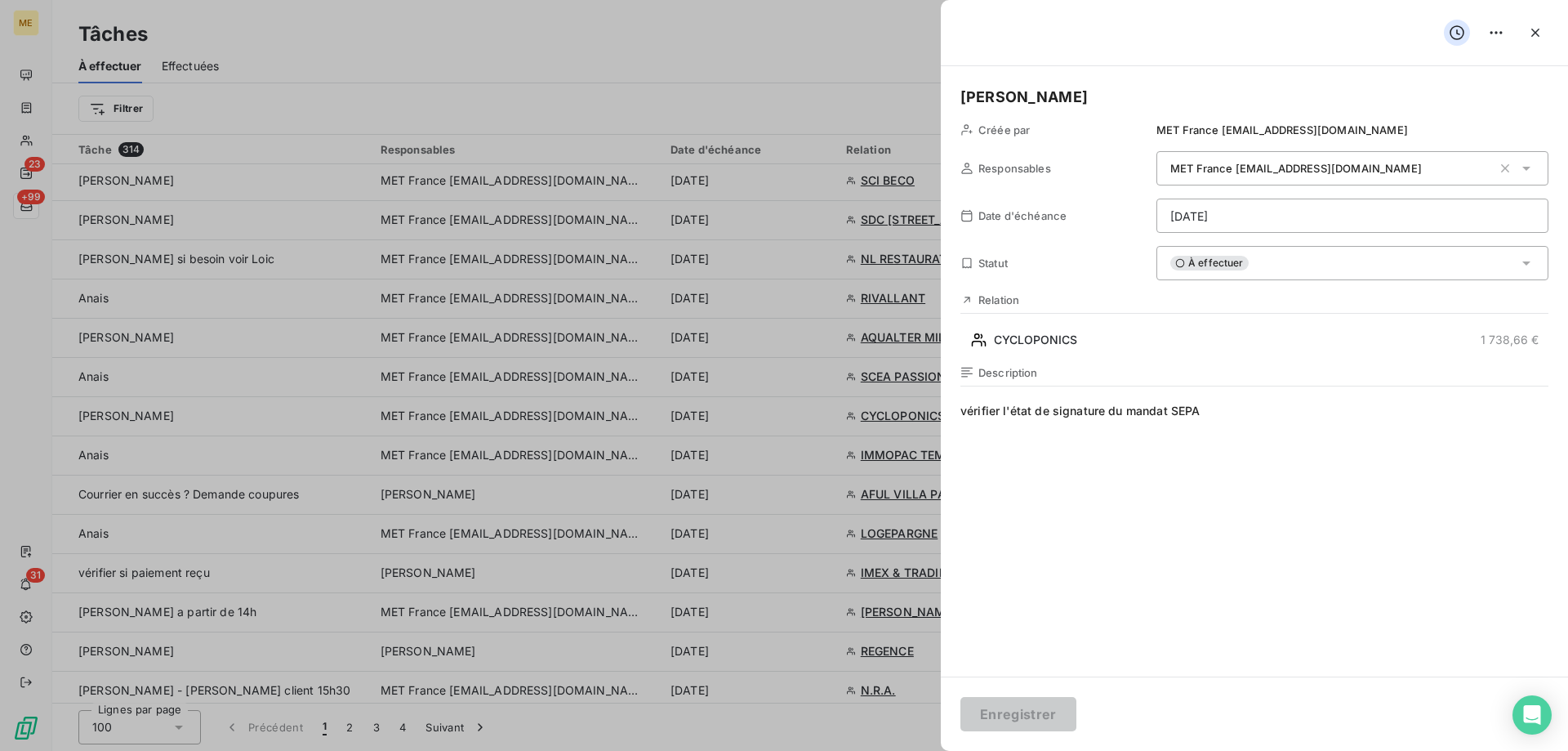
click at [1264, 405] on span "vérifier l'état de signature du mandat SEPA" at bounding box center [1254, 559] width 588 height 314
click at [1270, 266] on div "À effectuer" at bounding box center [1352, 263] width 392 height 34
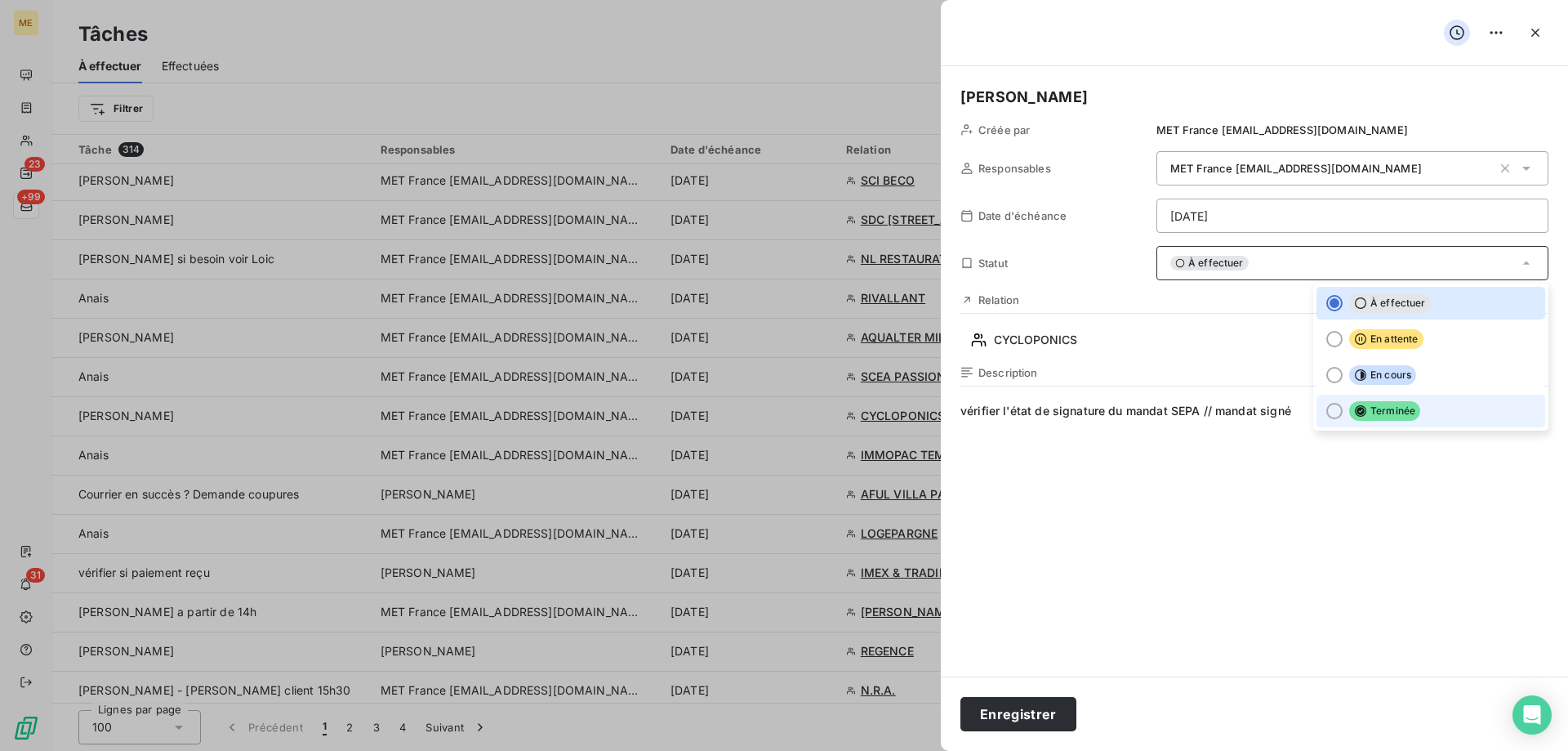
click at [1327, 413] on div at bounding box center [1335, 411] width 17 height 17
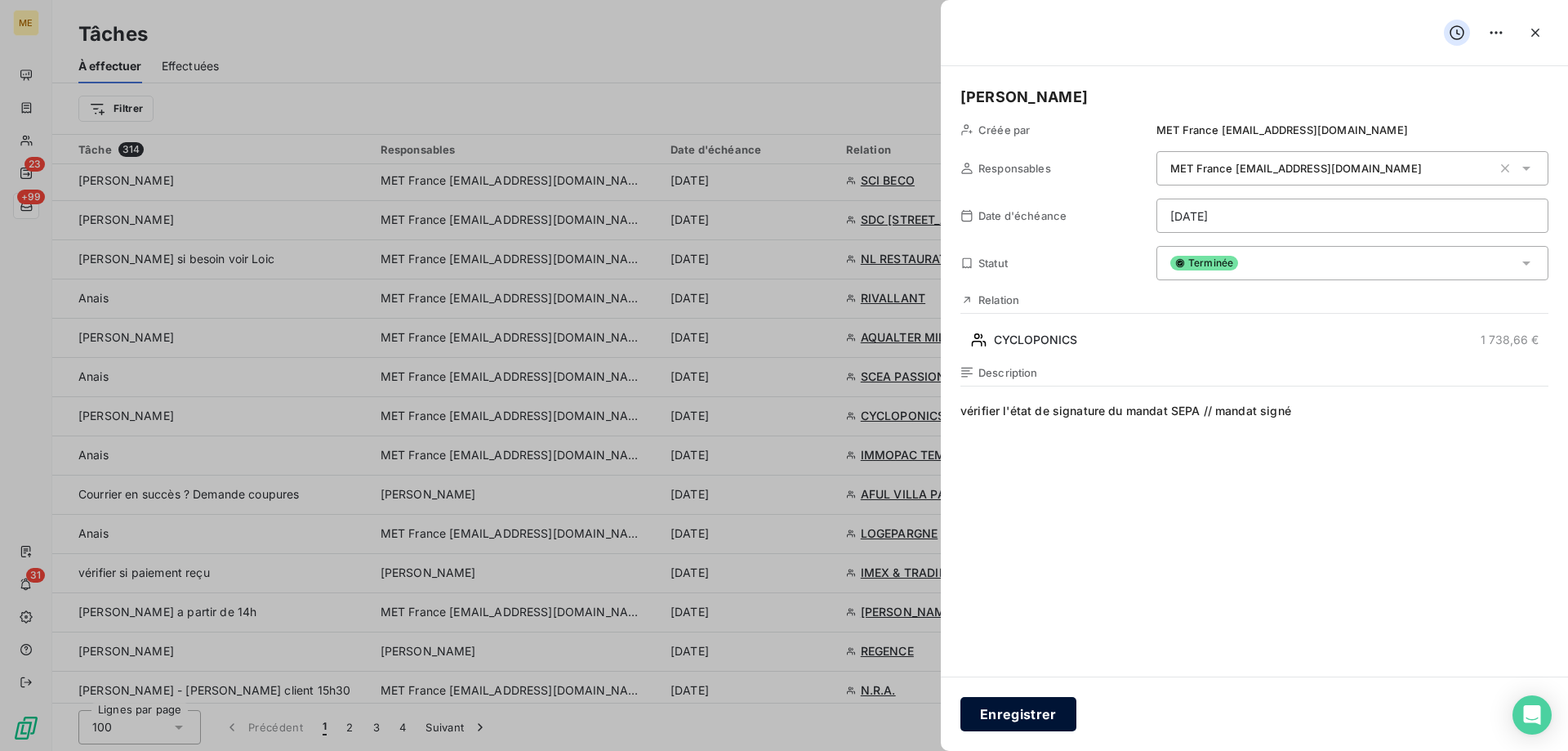
click at [1014, 711] on button "Enregistrer" at bounding box center [1018, 714] width 116 height 34
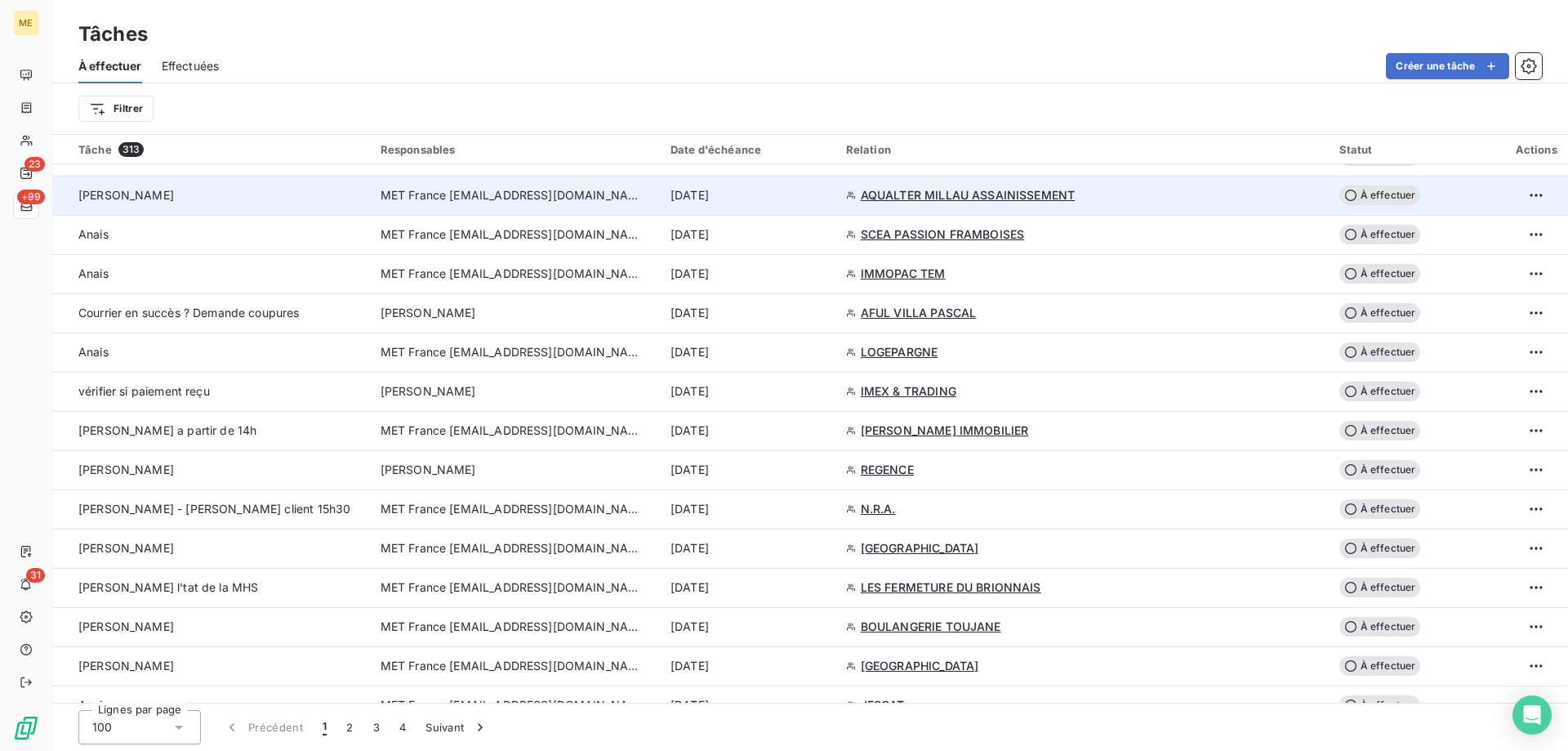
scroll to position [2205, 0]
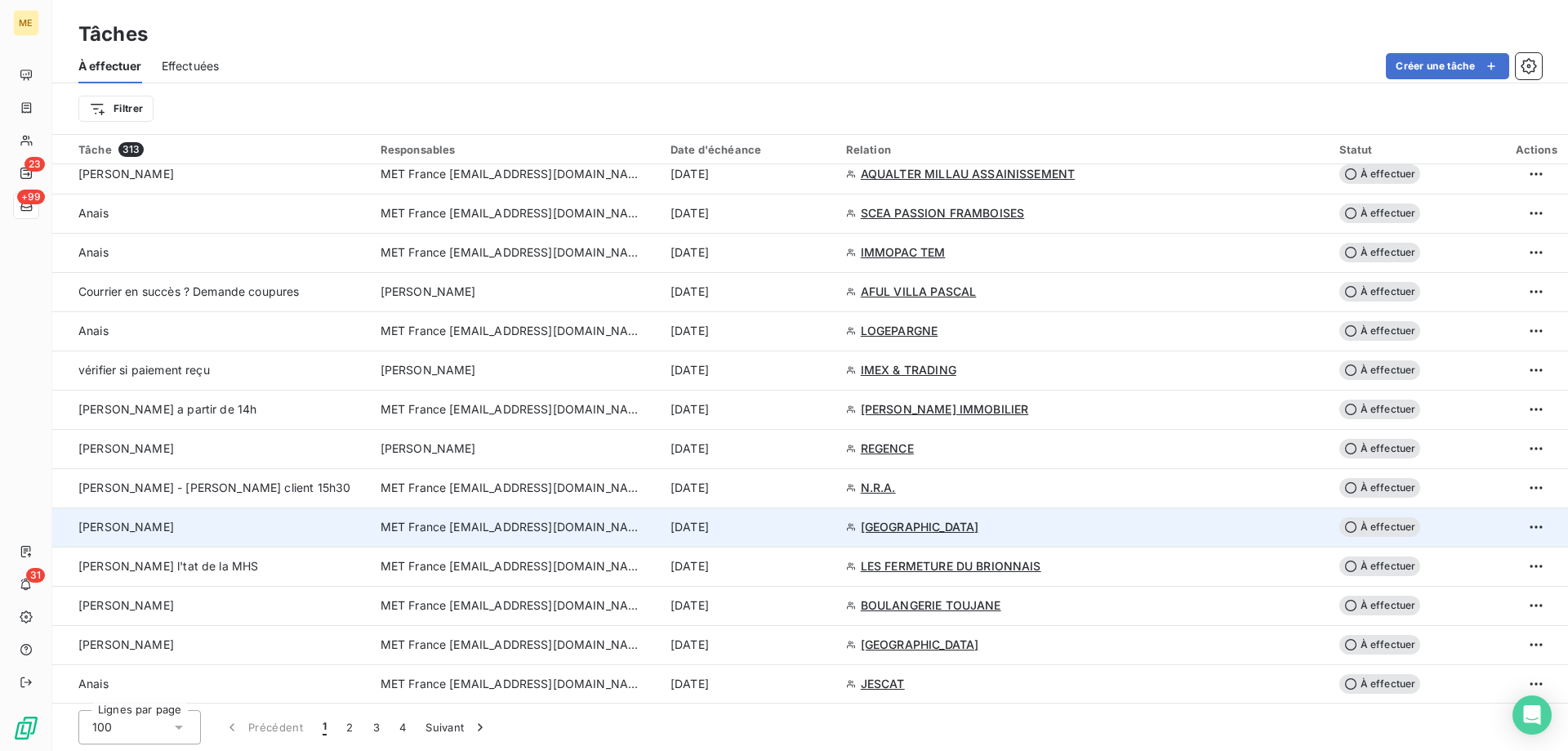
click at [393, 527] on span "MET France [EMAIL_ADDRESS][DOMAIN_NAME]" at bounding box center [511, 527] width 262 height 17
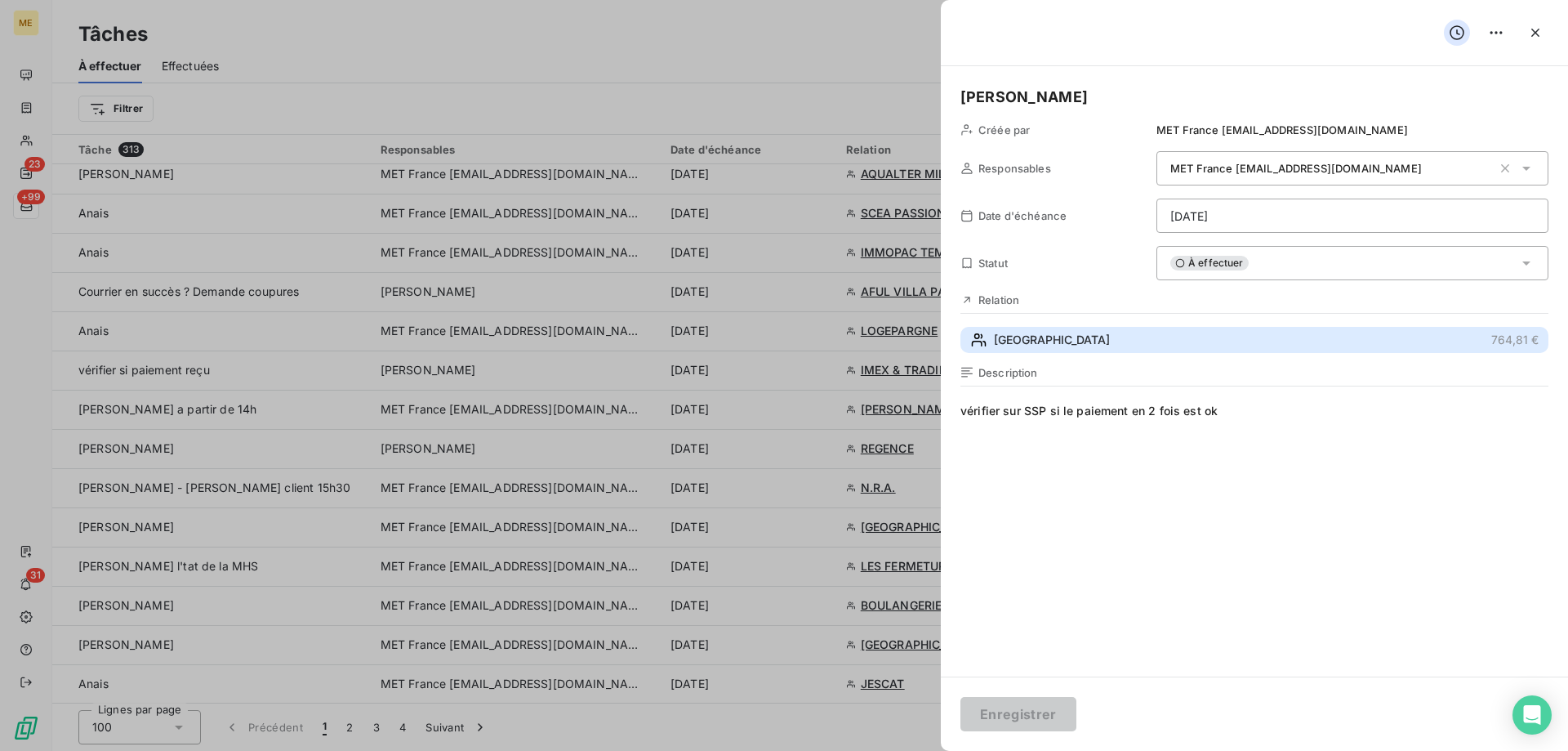
click at [1025, 334] on span "HOTEL CENTRAL" at bounding box center [1052, 340] width 116 height 17
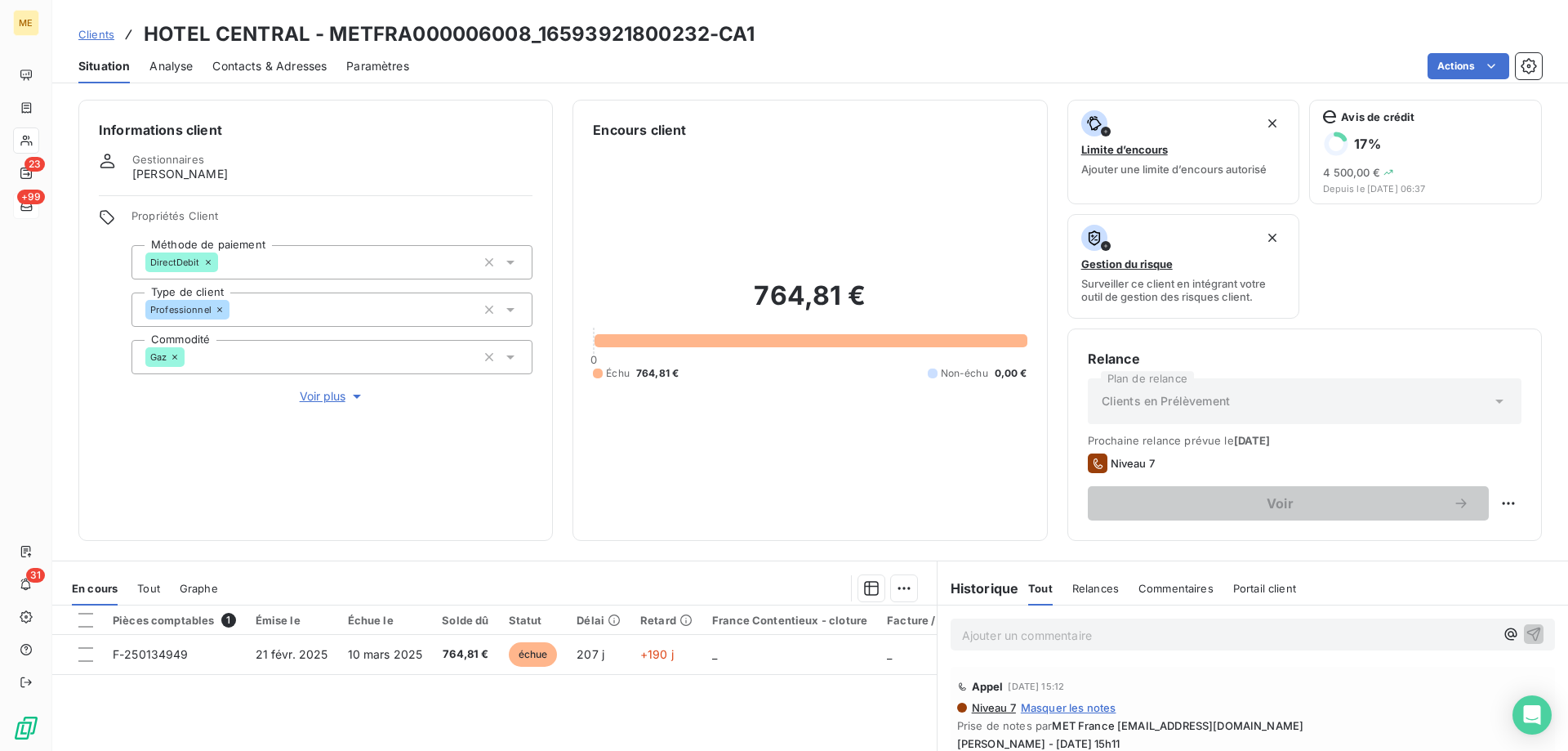
scroll to position [218, 0]
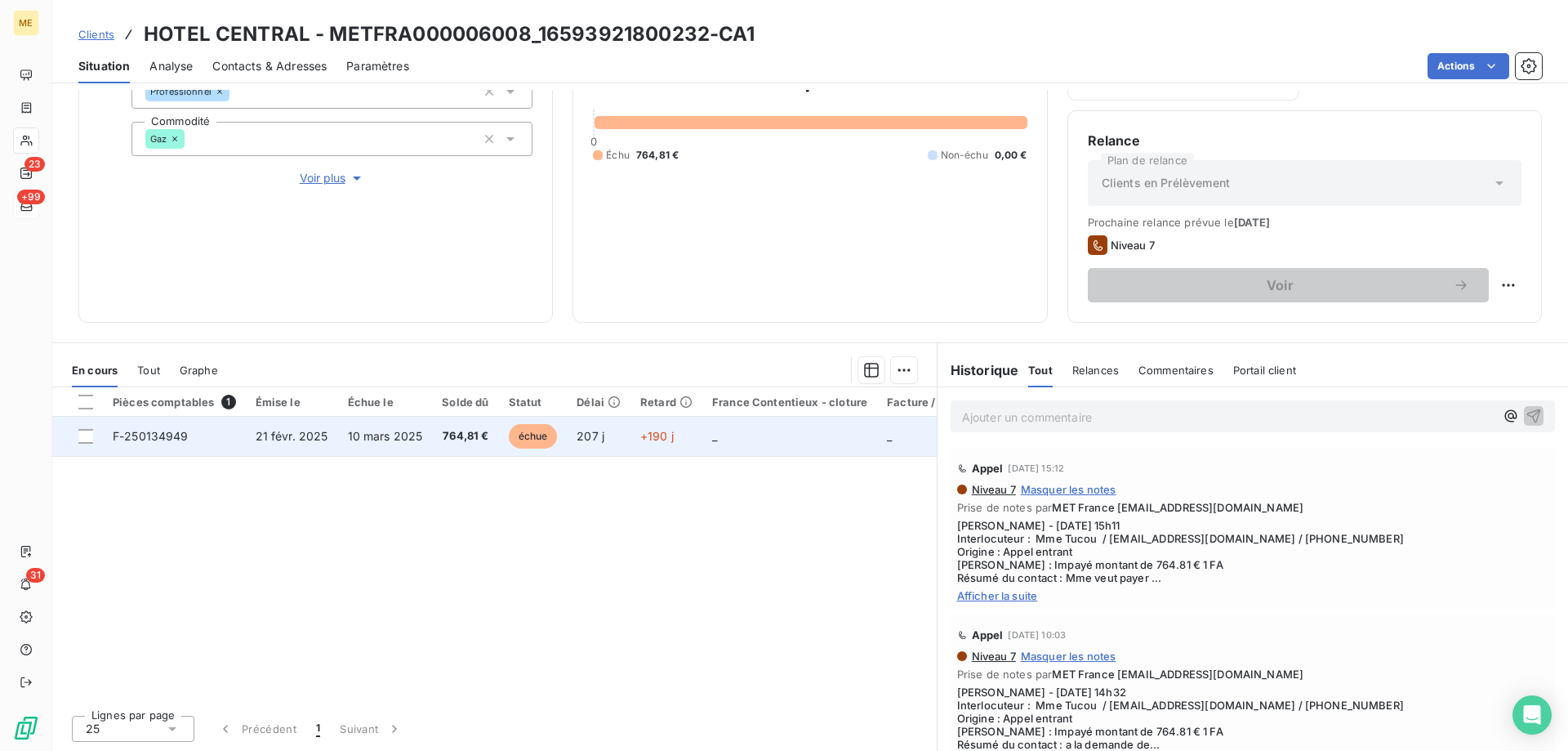
click at [150, 429] on span "F-250134949" at bounding box center [151, 435] width 76 height 14
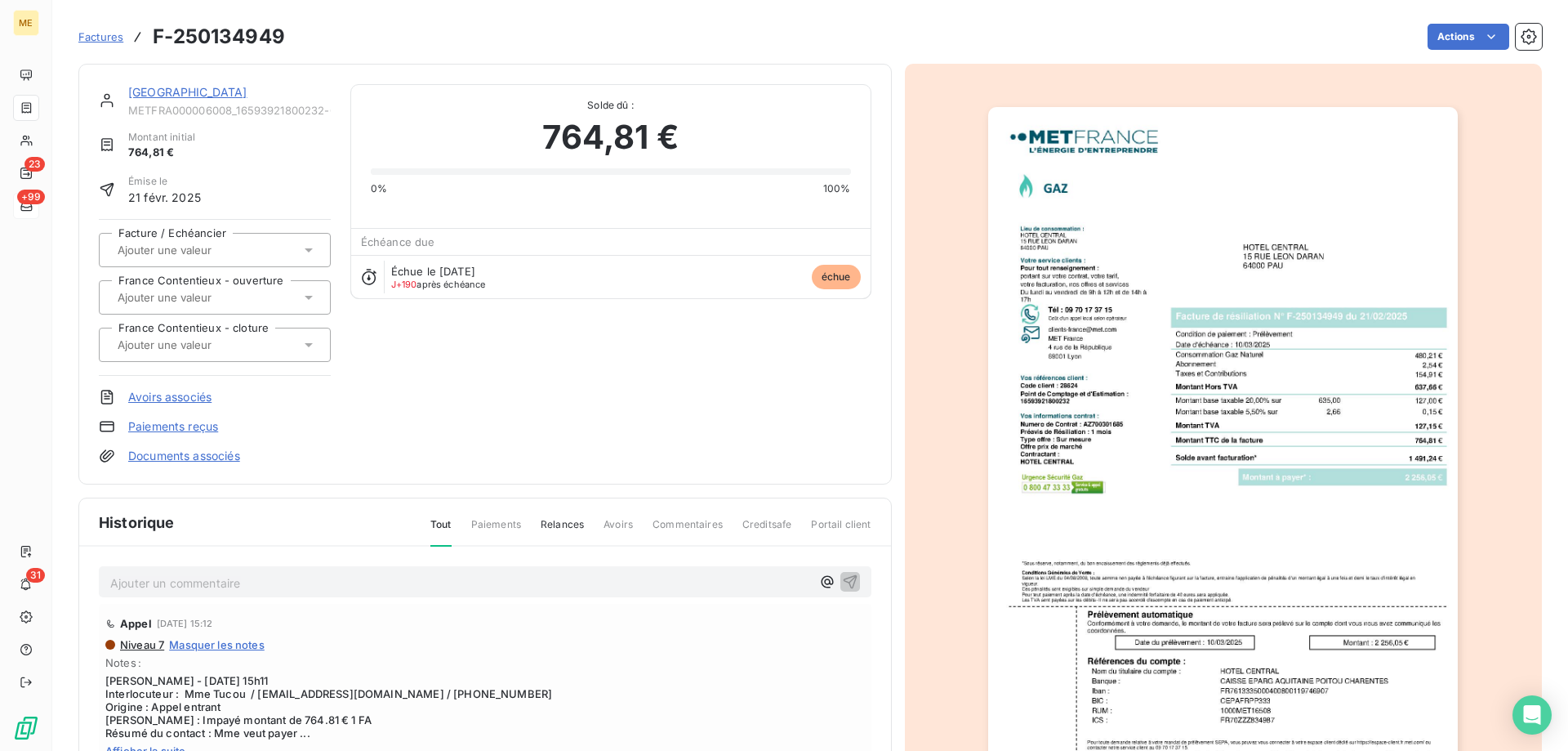
click at [196, 102] on div "HOTEL CENTRAL METFRA000006008_16593921800232-CA1" at bounding box center [229, 100] width 202 height 33
click at [198, 89] on link "HOTEL CENTRAL" at bounding box center [188, 91] width 119 height 14
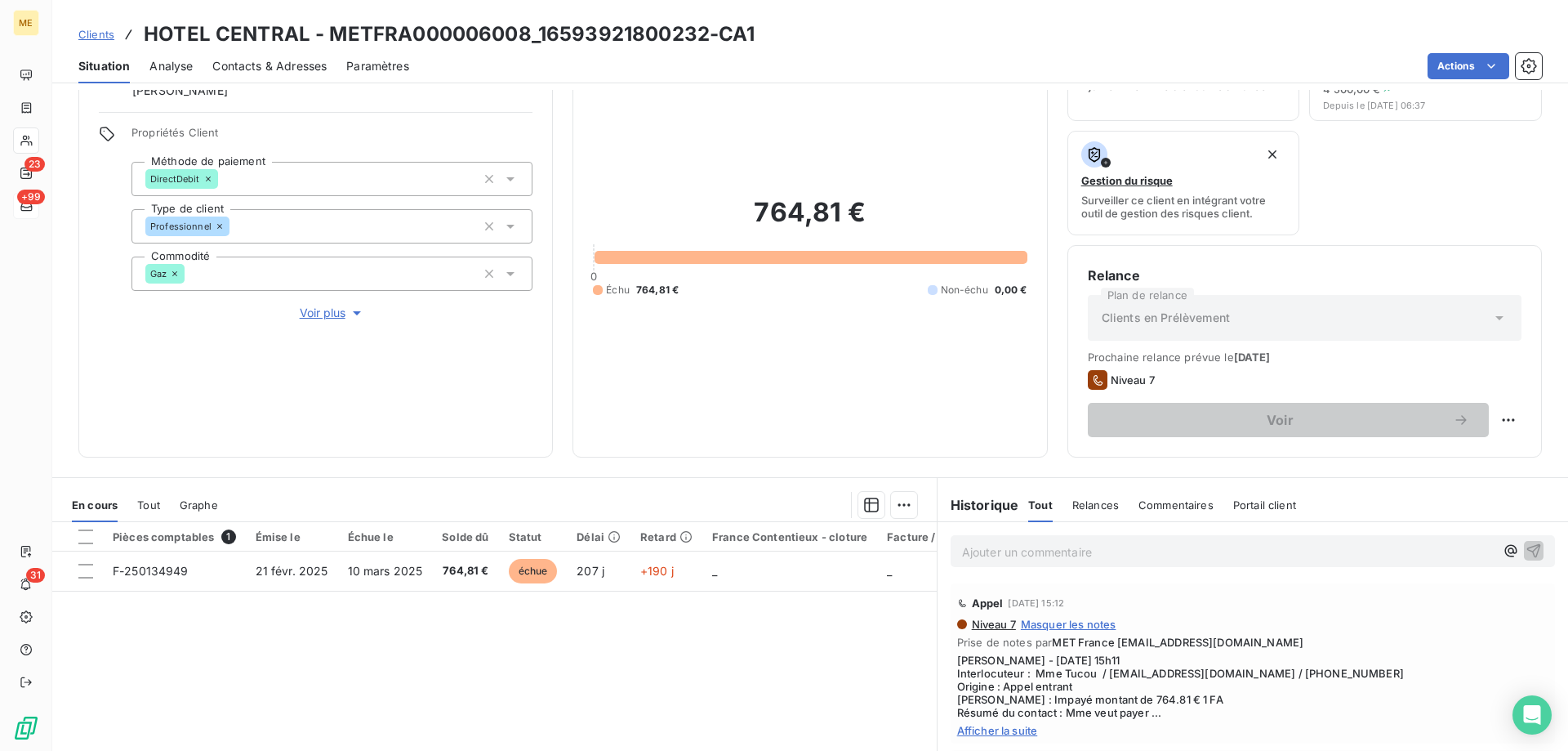
scroll to position [218, 0]
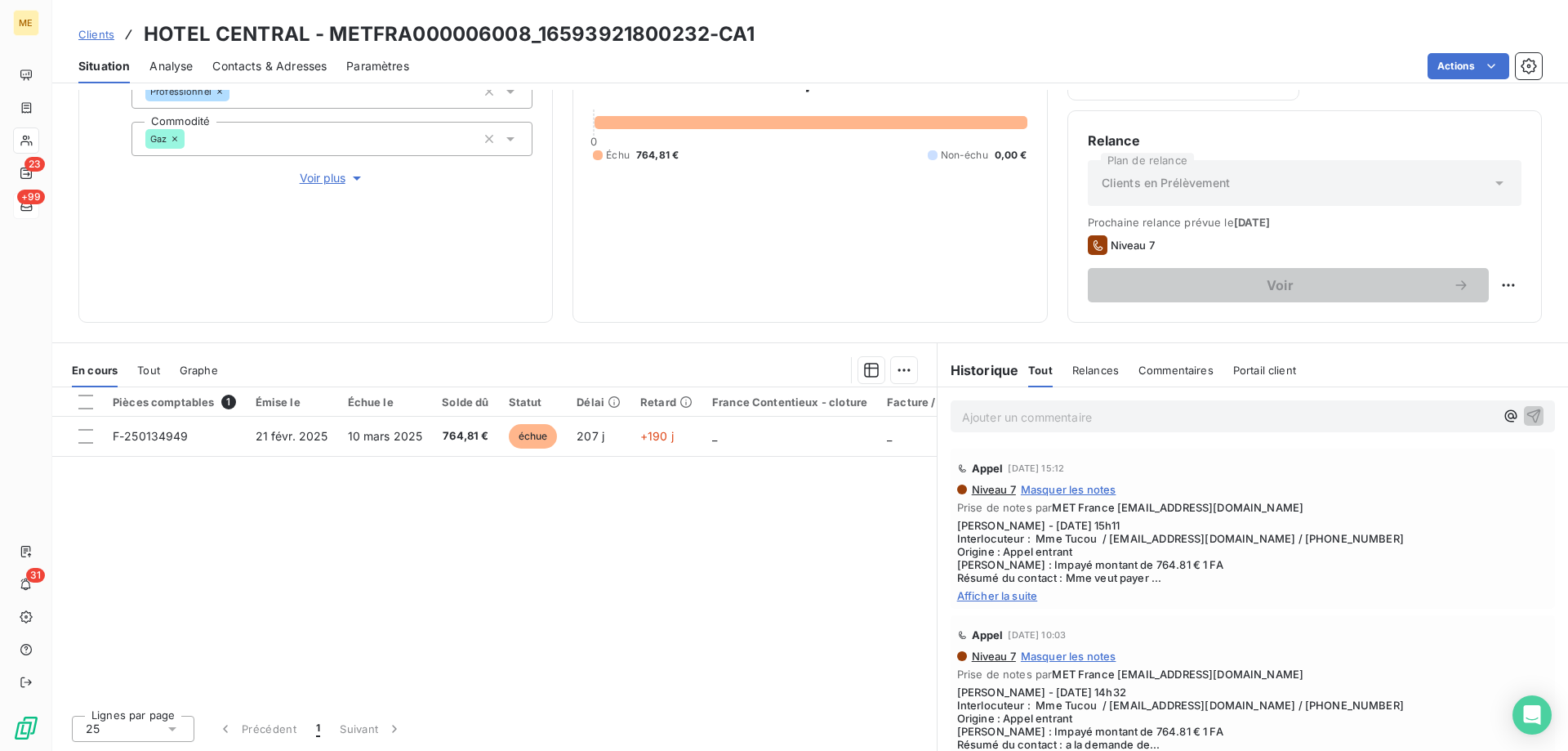
click at [1013, 594] on span "Afficher la suite" at bounding box center [1252, 595] width 592 height 13
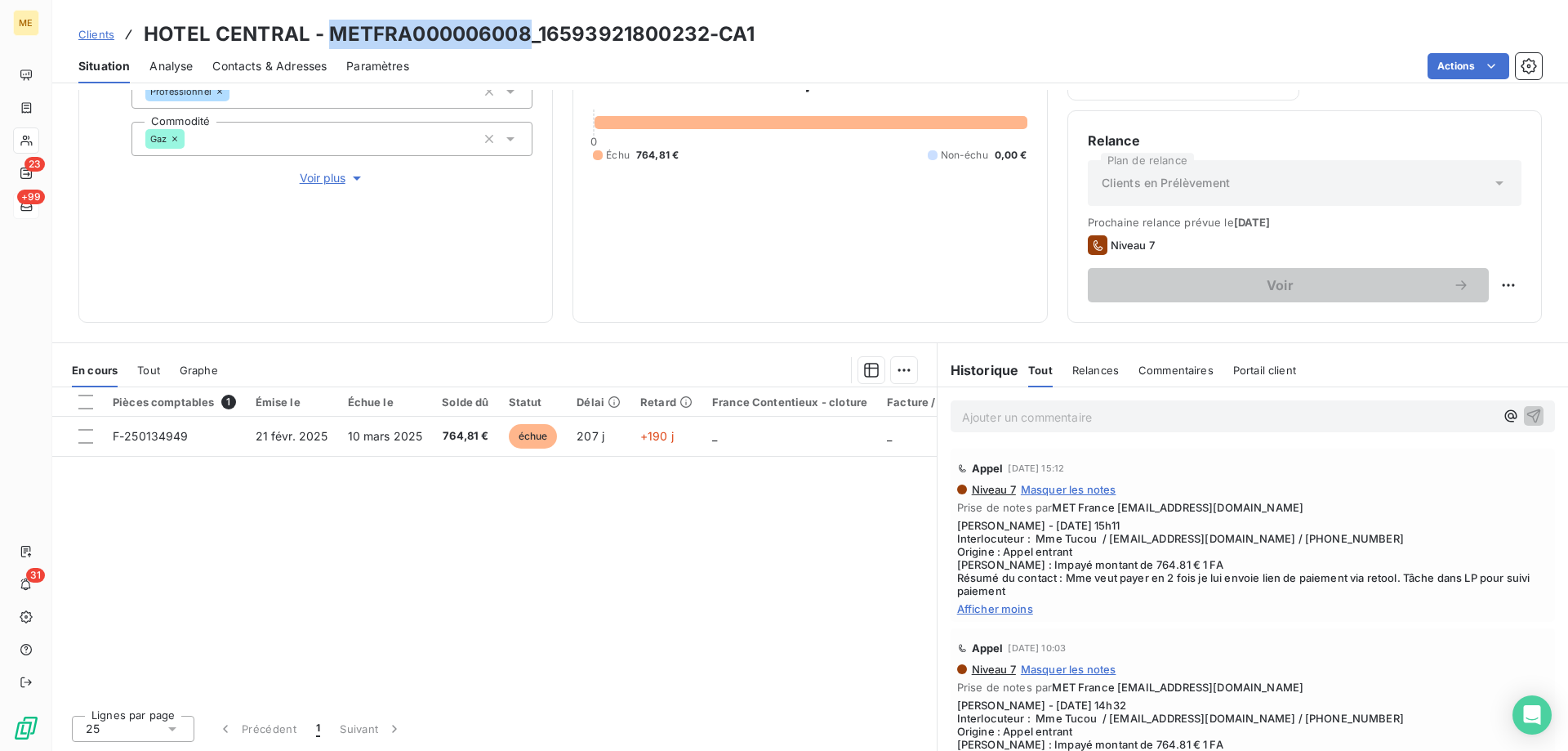
drag, startPoint x: 327, startPoint y: 34, endPoint x: 524, endPoint y: 40, distance: 197.1
click at [524, 40] on h3 "HOTEL CENTRAL - METFRA000006008_16593921800232-CA1" at bounding box center [449, 34] width 612 height 30
drag, startPoint x: 1261, startPoint y: 539, endPoint x: 1326, endPoint y: 541, distance: 65.0
click at [1326, 541] on span "Sylvain - 09/09/2025 - 15h11 Interlocuteur : Mme Tucou / hotelcentralpau@gmail.…" at bounding box center [1252, 558] width 592 height 78
click at [249, 62] on span "Contacts & Adresses" at bounding box center [269, 66] width 115 height 17
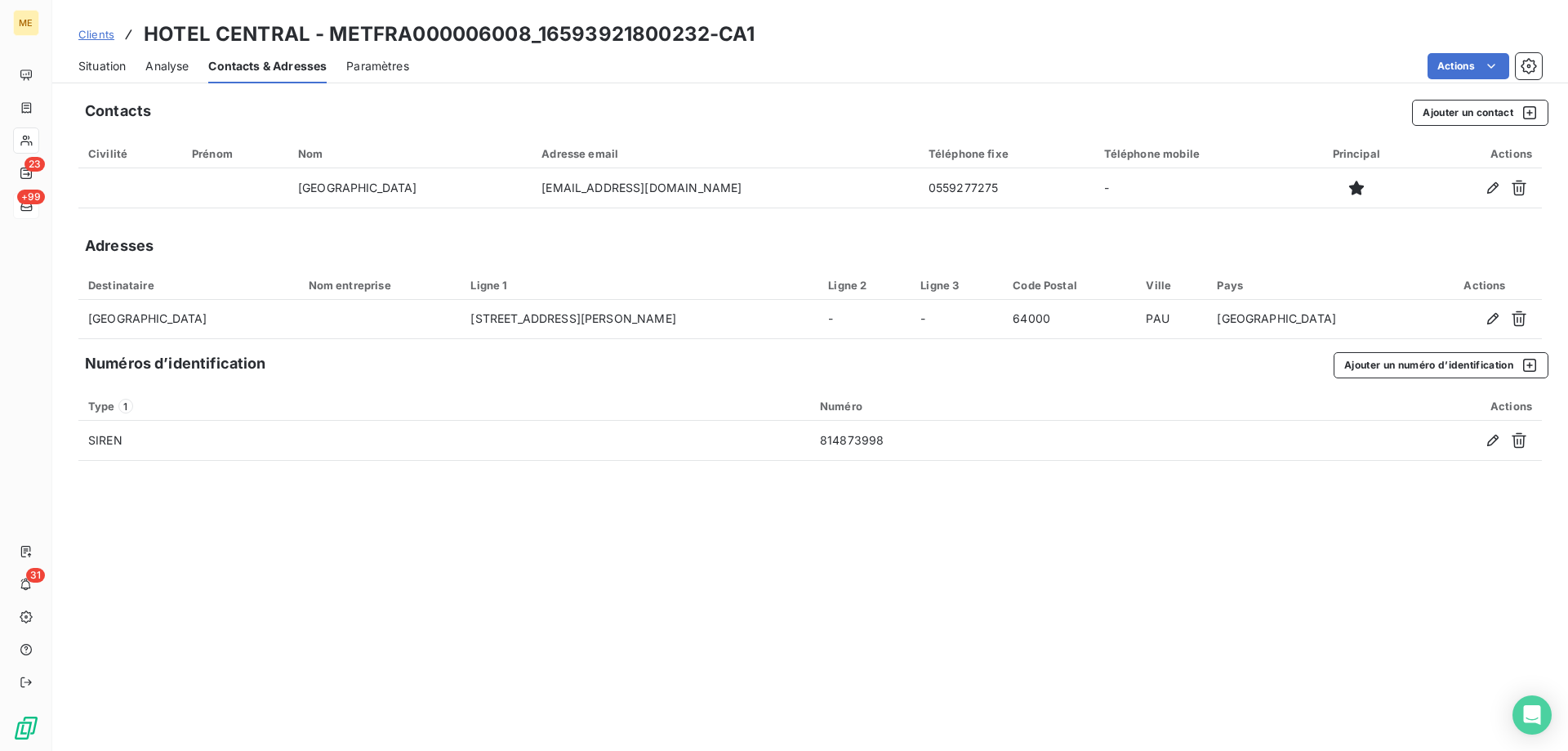
click at [99, 74] on span "Situation" at bounding box center [102, 66] width 48 height 17
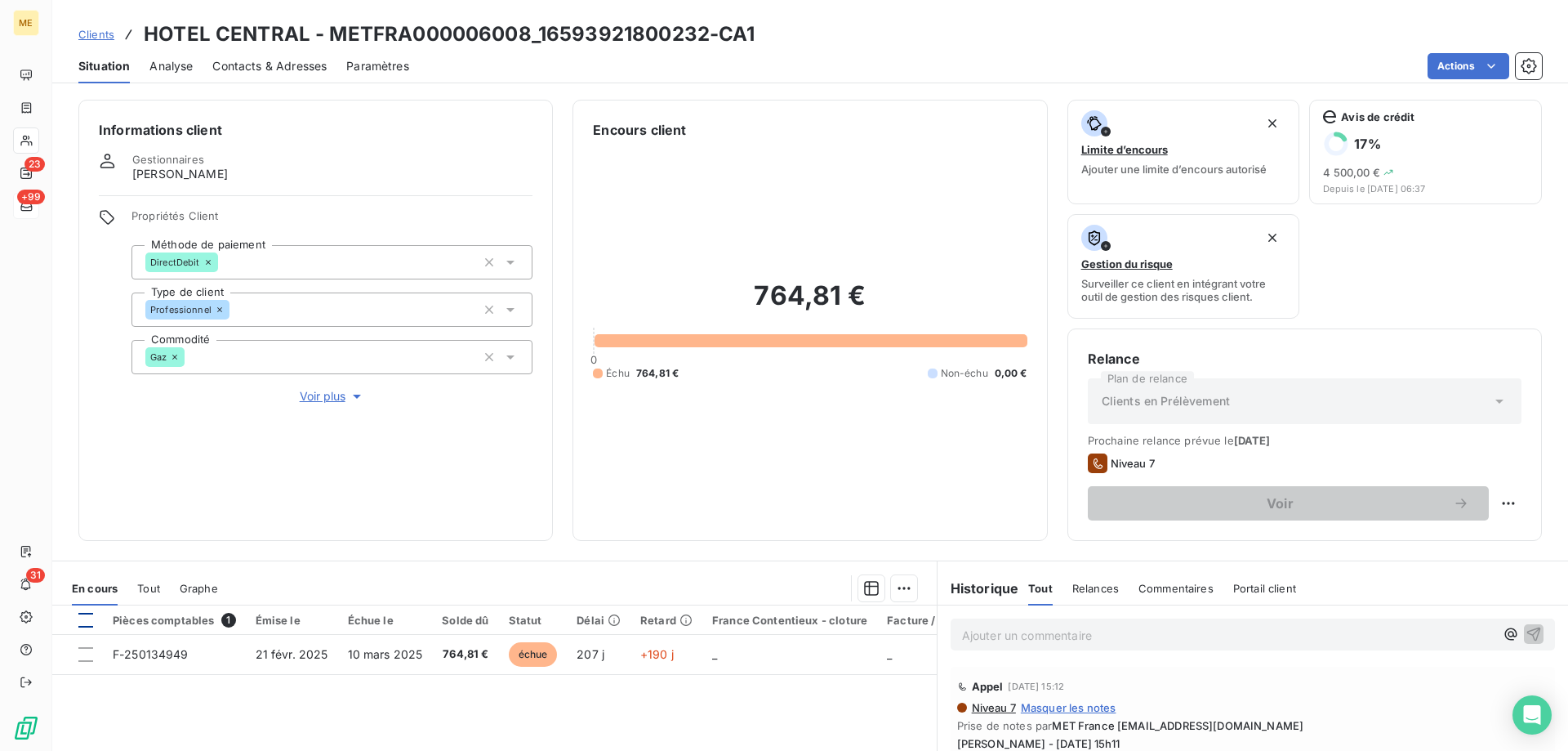
click at [88, 617] on div at bounding box center [86, 621] width 15 height 15
click at [1498, 499] on html "ME 23 +99 31 Clients HOTEL CENTRAL - METFRA000006008_16593921800232-CA1 Situati…" at bounding box center [784, 457] width 1568 height 914
click at [1449, 538] on div "Replanifier cette action" at bounding box center [1428, 539] width 146 height 26
select select "8"
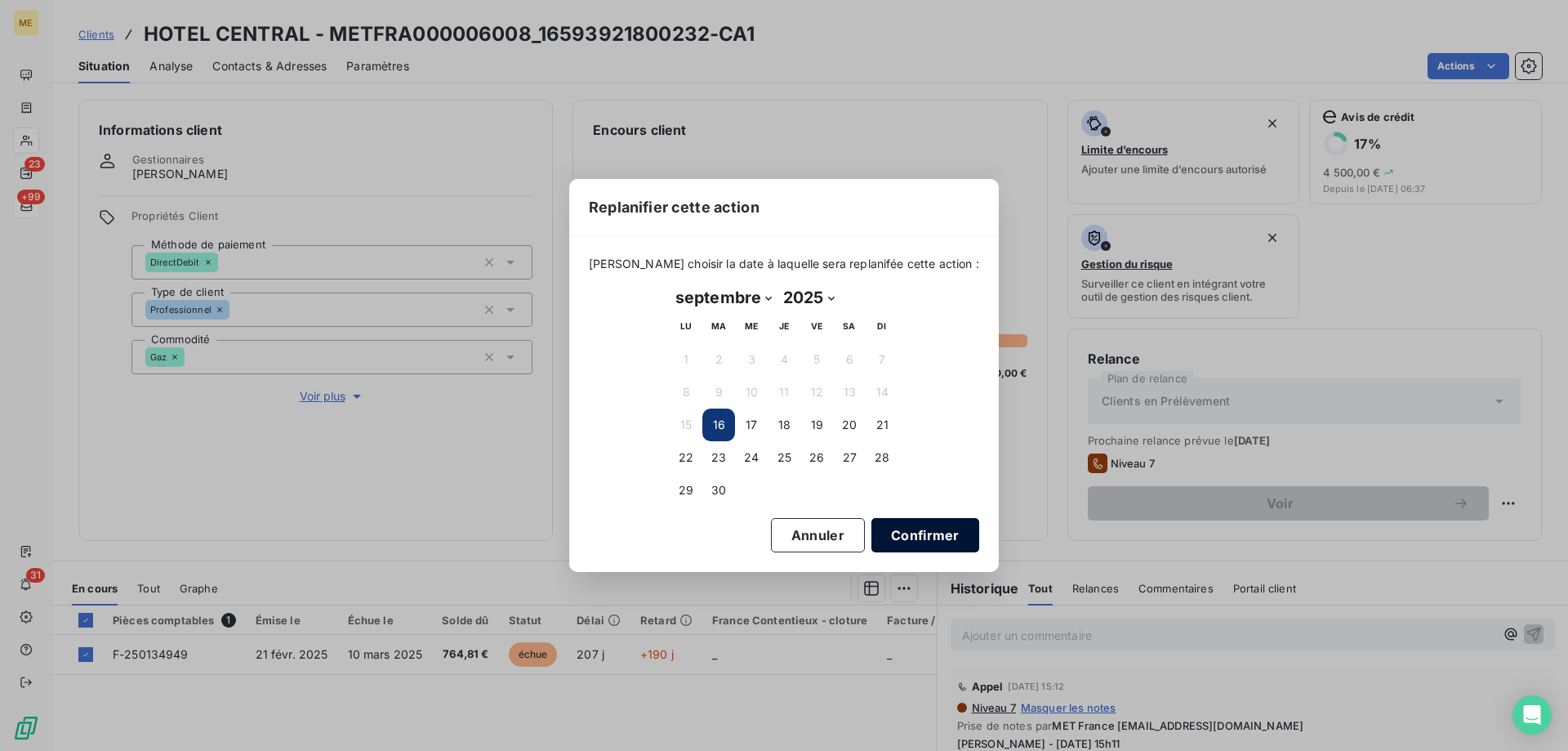
click at [891, 533] on button "Confirmer" at bounding box center [925, 535] width 108 height 34
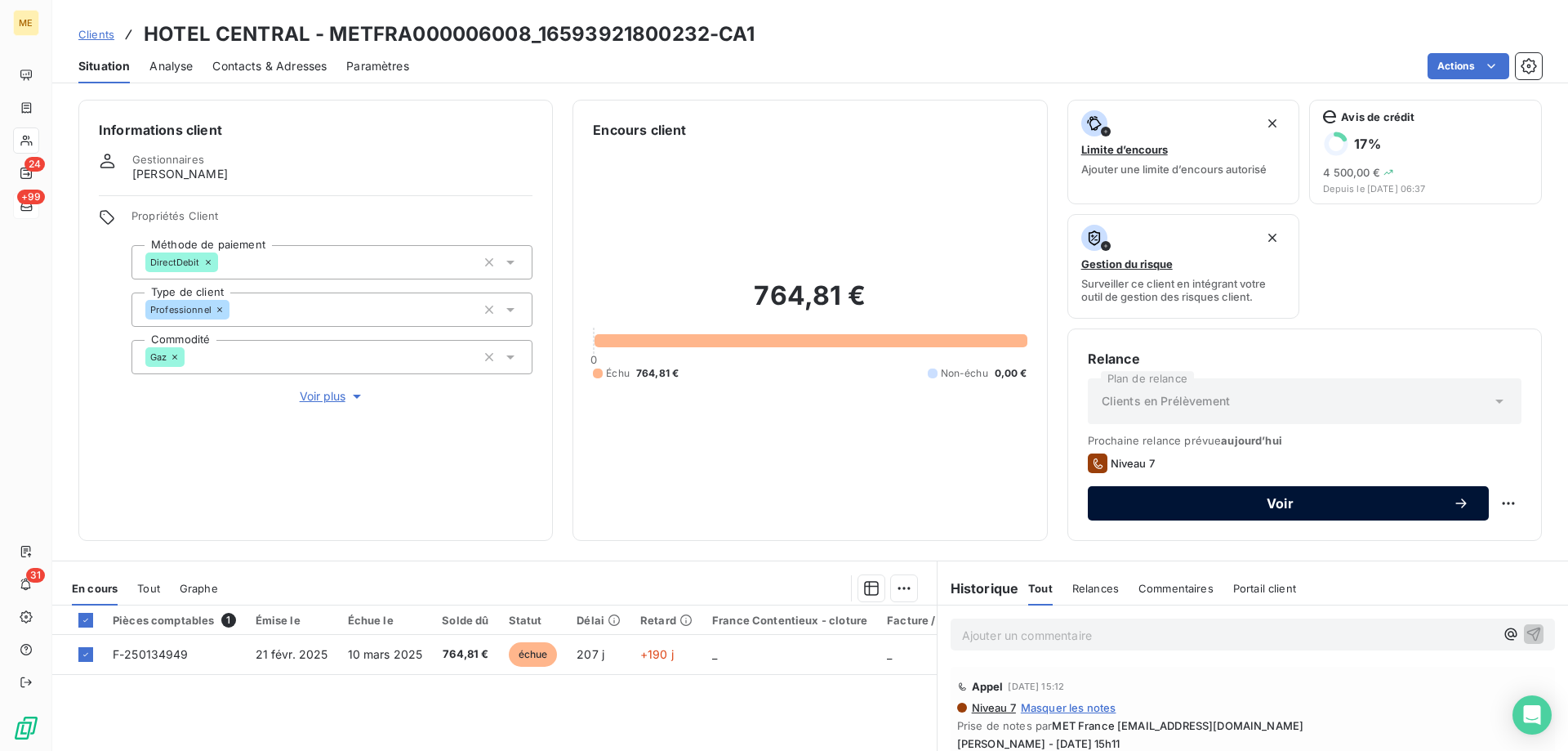
click at [1304, 502] on span "Voir" at bounding box center [1280, 503] width 346 height 13
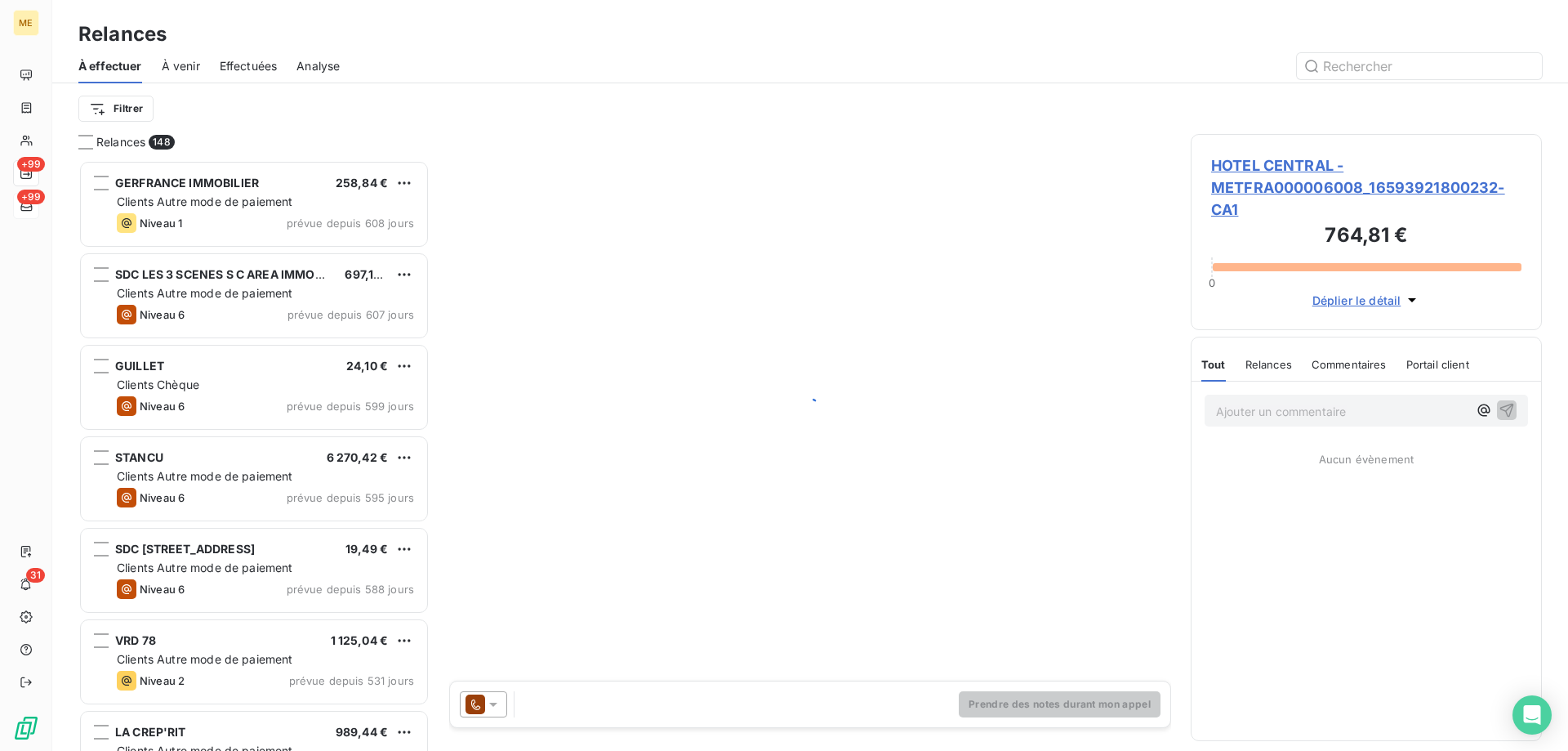
scroll to position [579, 339]
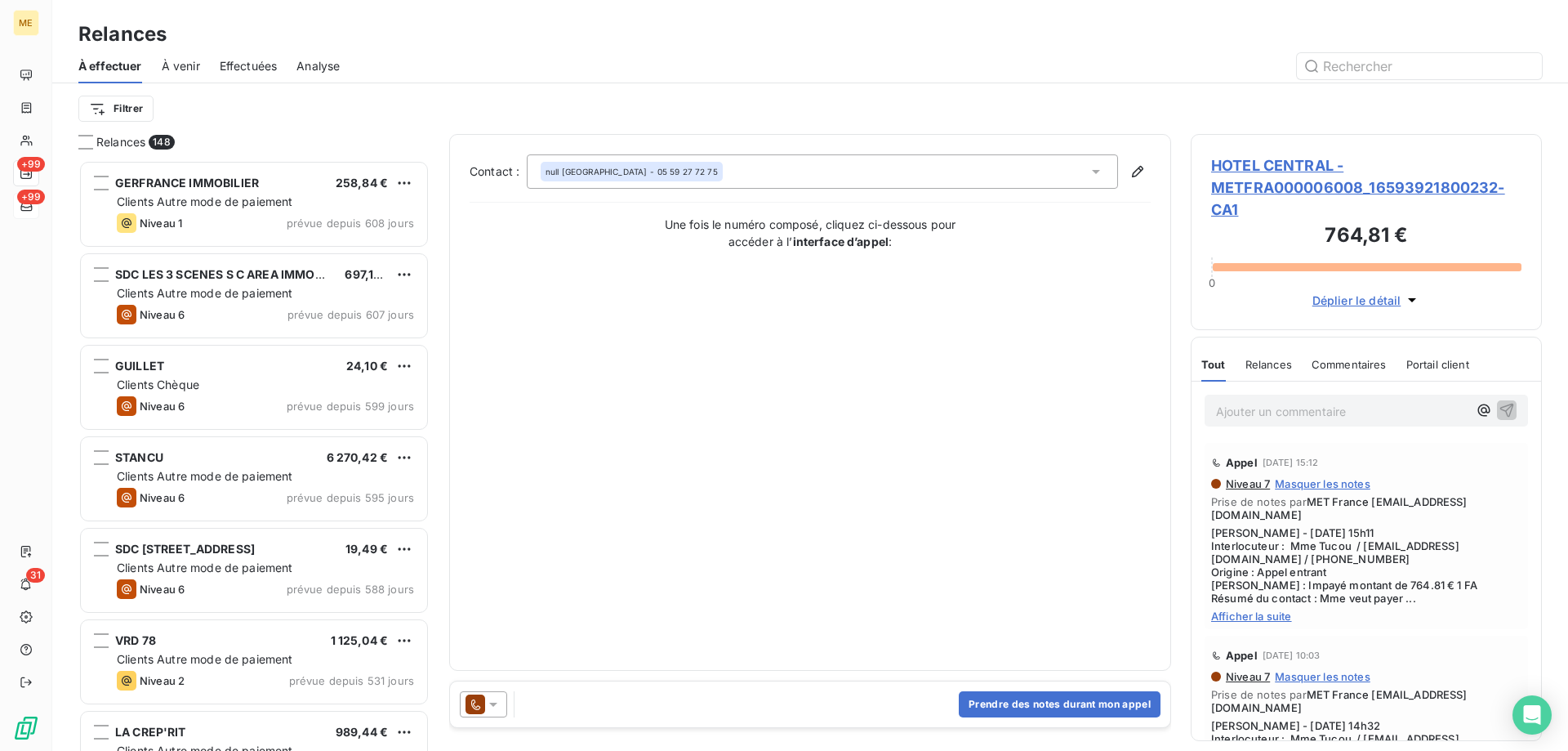
click at [483, 692] on div at bounding box center [484, 704] width 48 height 26
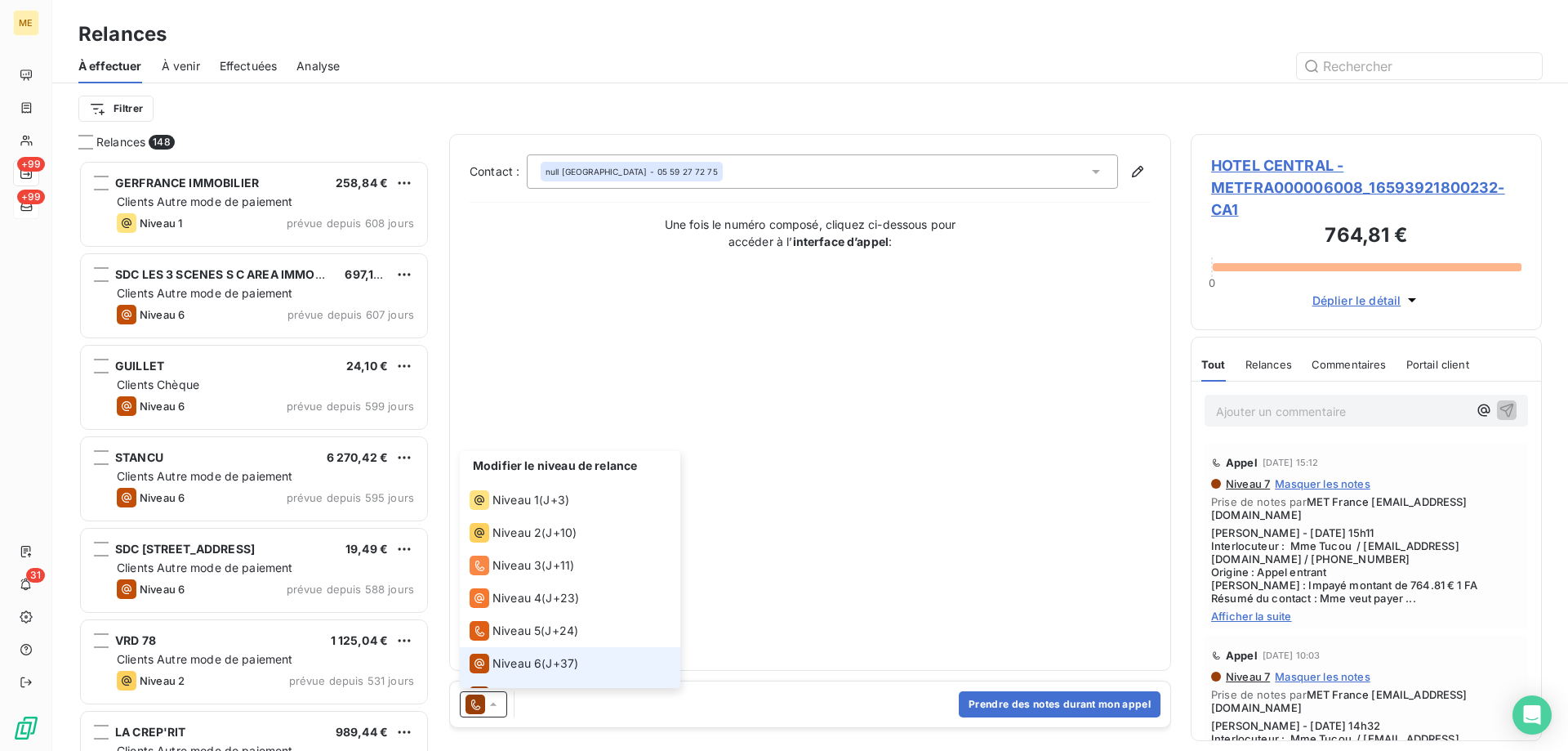
scroll to position [24, 0]
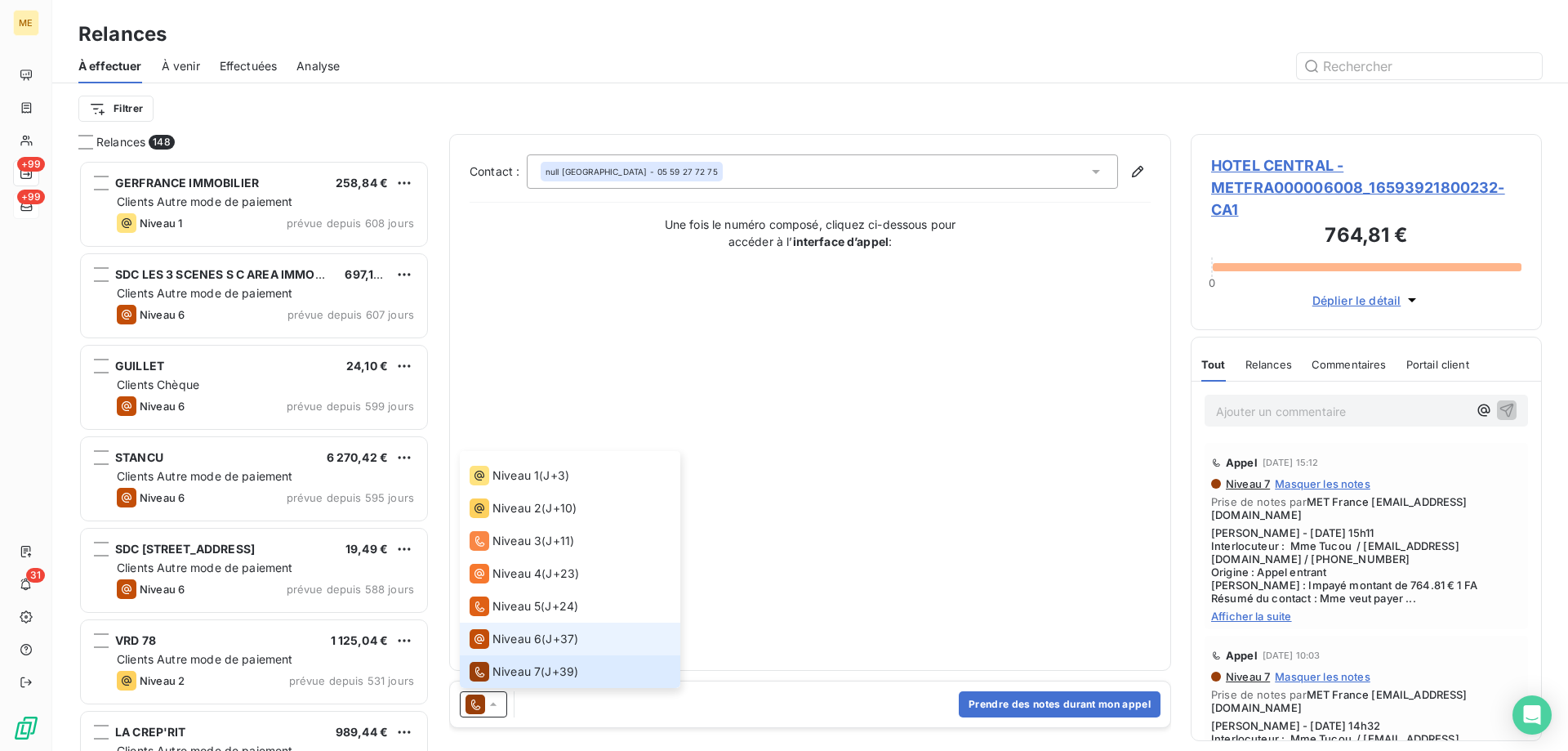
click at [507, 623] on li "Niveau 6 ( J+37 )" at bounding box center [570, 638] width 221 height 33
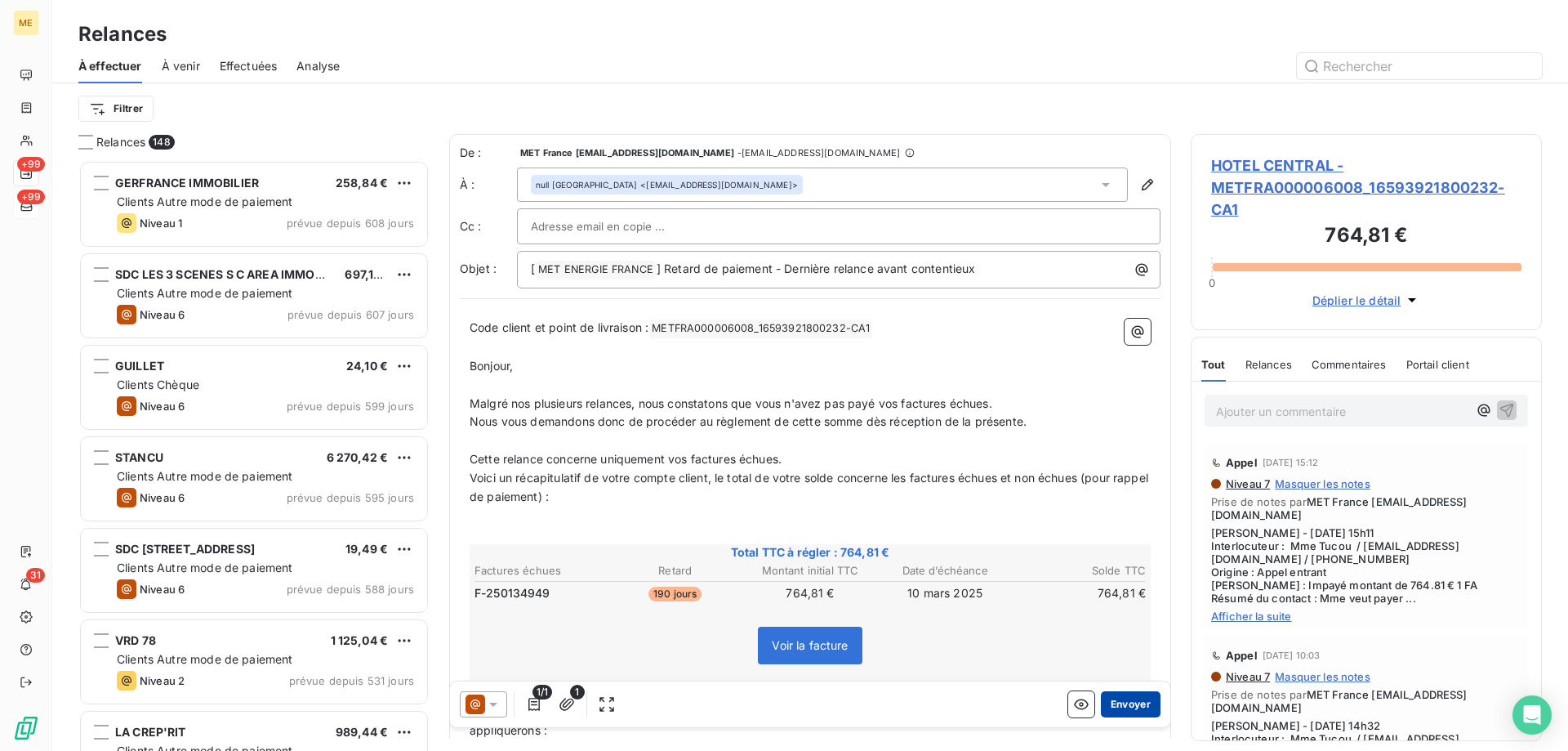
click at [1129, 699] on button "Envoyer" at bounding box center [1131, 704] width 60 height 26
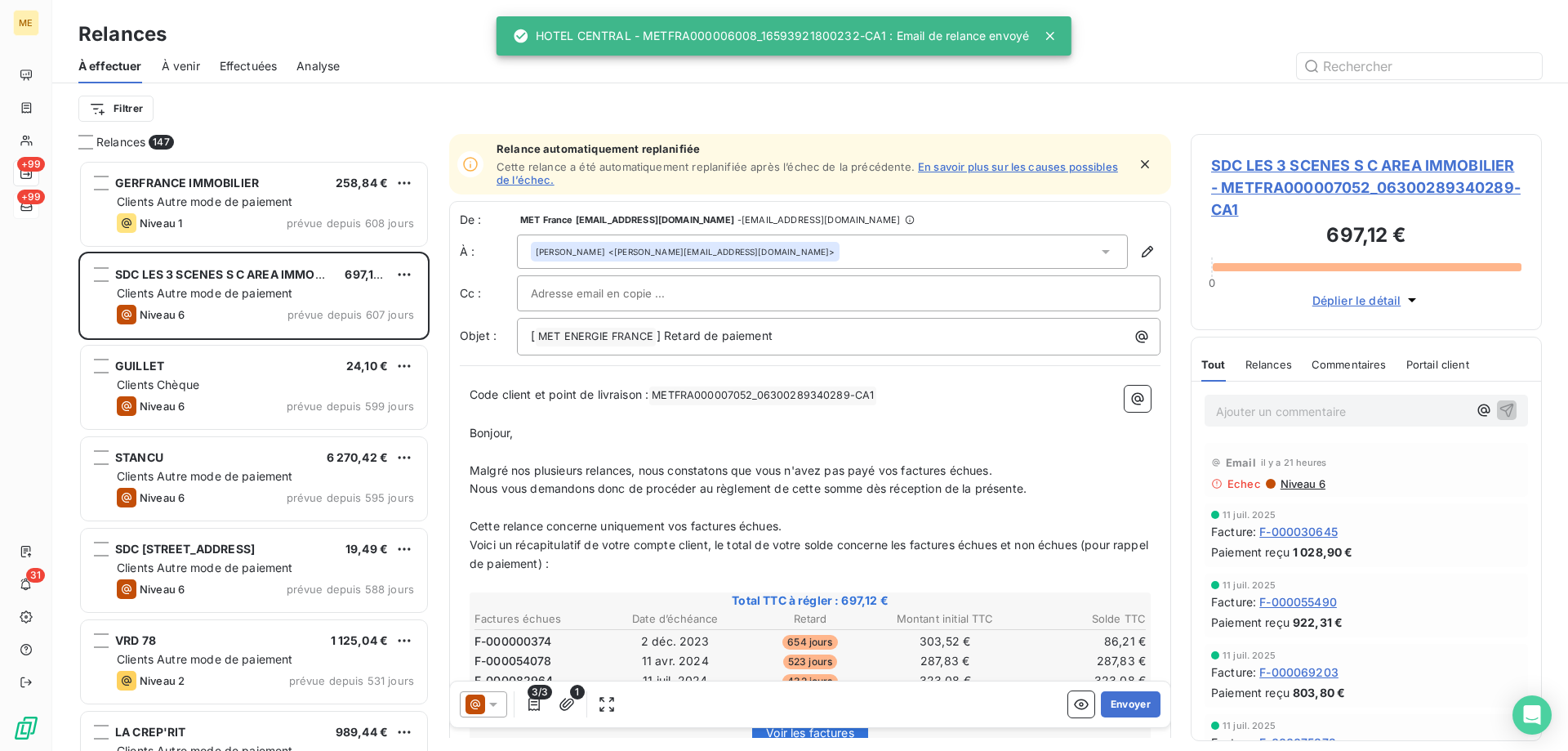
click at [238, 61] on span "Effectuées" at bounding box center [249, 66] width 58 height 17
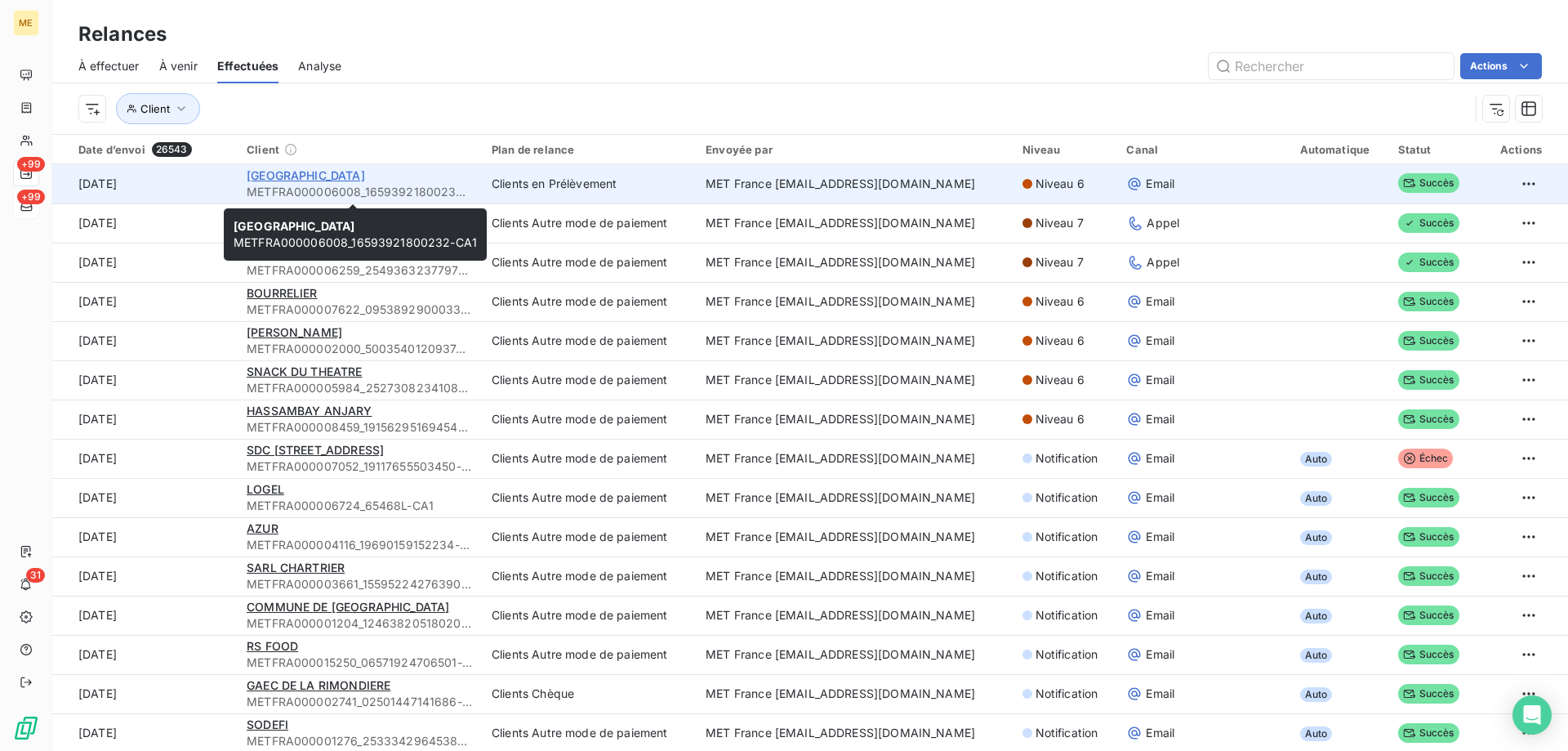
click at [275, 179] on span "HOTEL CENTRAL" at bounding box center [306, 175] width 118 height 14
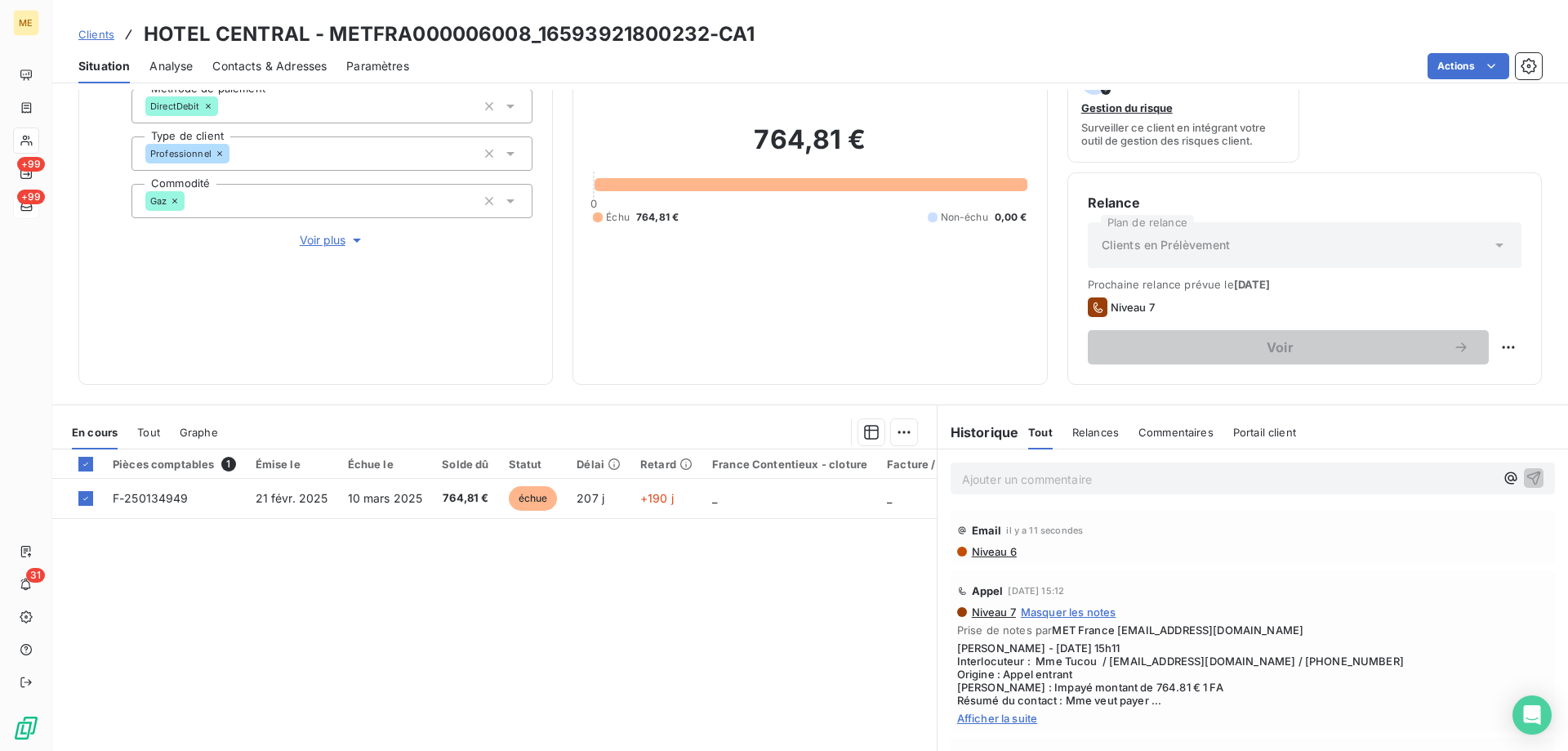
scroll to position [218, 0]
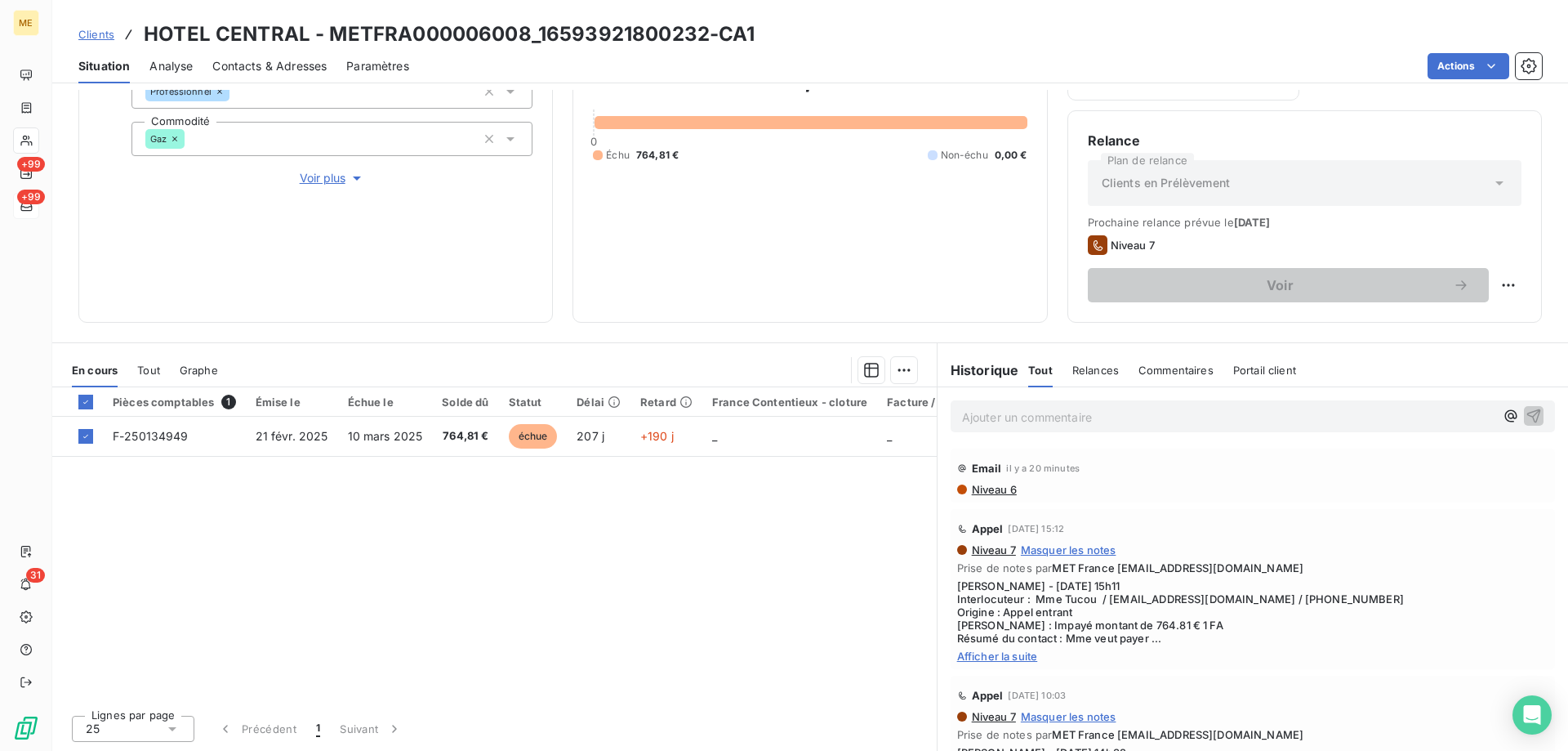
click at [1010, 651] on span "Afficher la suite" at bounding box center [1252, 656] width 592 height 13
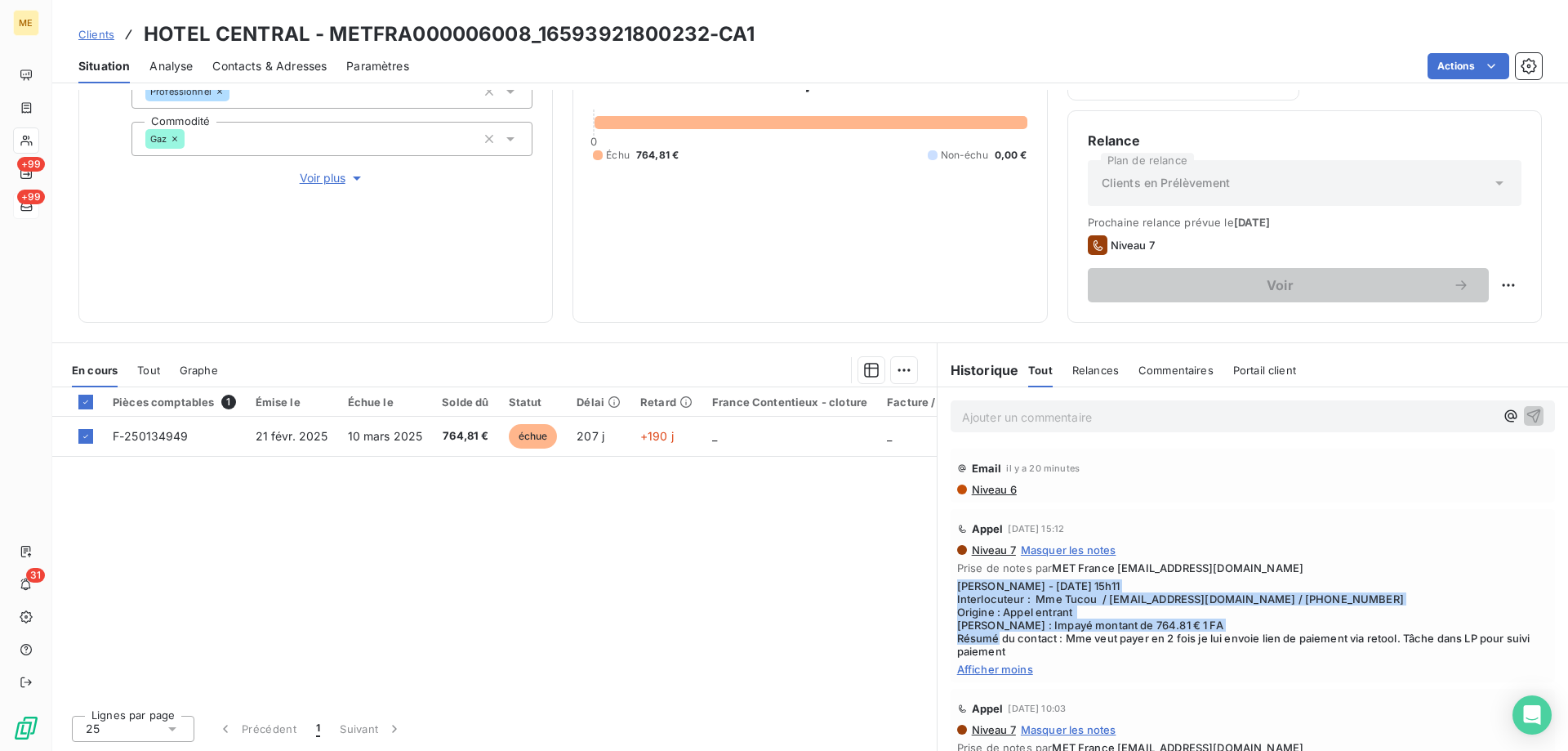
drag, startPoint x: 1057, startPoint y: 642, endPoint x: 948, endPoint y: 584, distance: 123.5
click at [950, 584] on div "Appel 9 sept. 2025, 15:12 Niveau 7 Masquer les notes Prise de notes par MET Fra…" at bounding box center [1252, 595] width 605 height 173
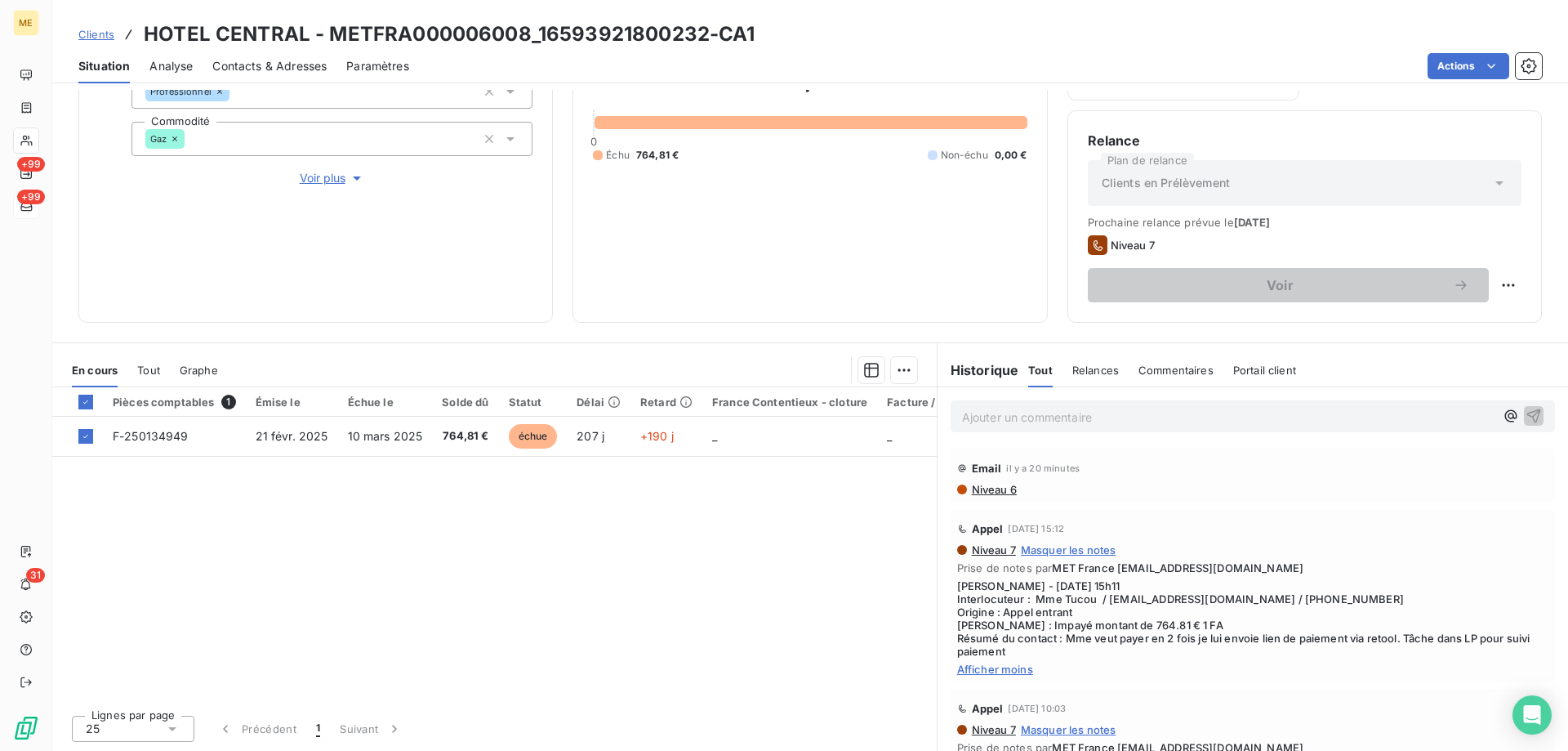
click at [989, 420] on p "Ajouter un commentaire ﻿" at bounding box center [1229, 417] width 533 height 20
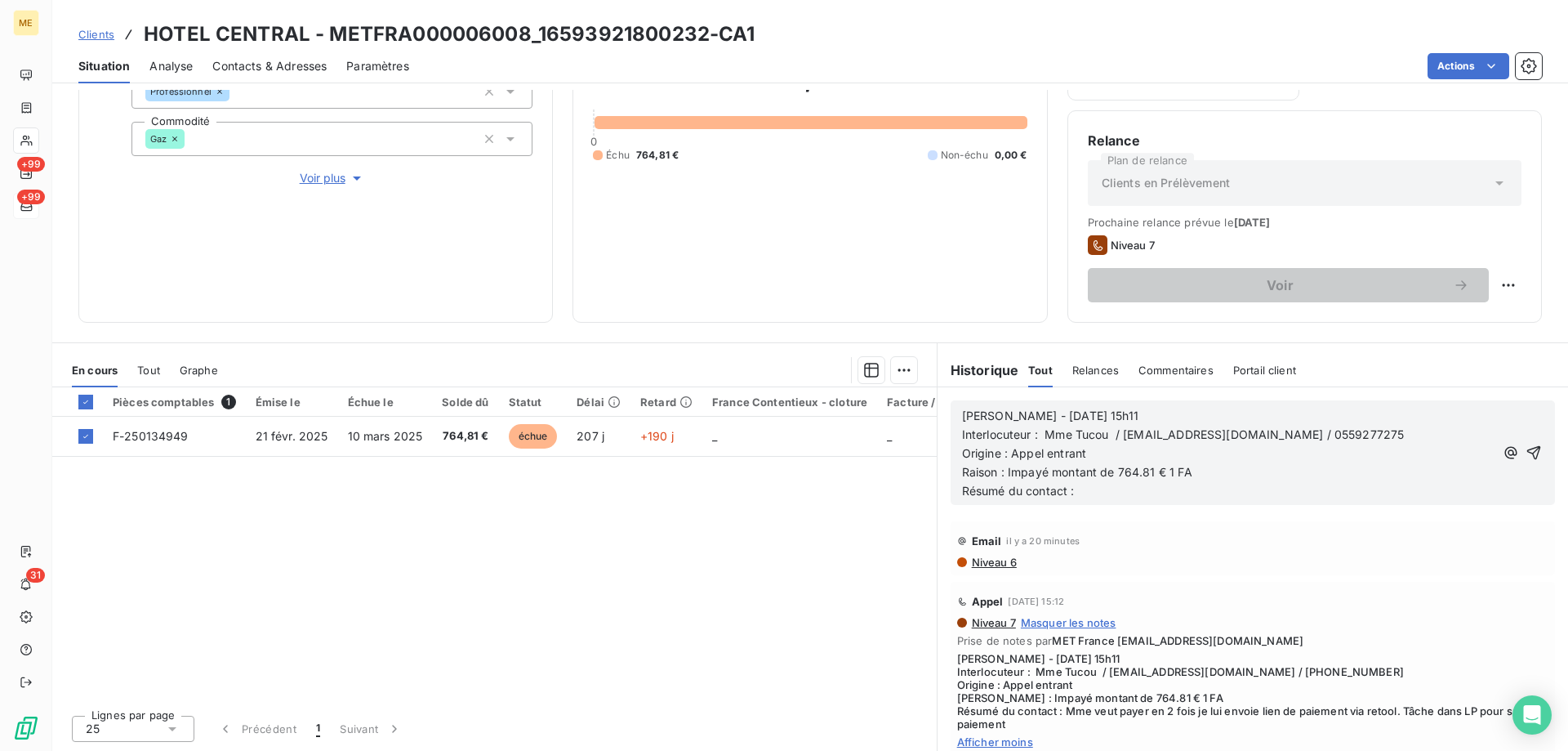
click at [1022, 415] on span "Sylvain - 09/09/2025 - 15h11" at bounding box center [1050, 415] width 176 height 14
click at [1118, 420] on p "Sylvain - 16/09/2025 - 15h11" at bounding box center [1229, 416] width 533 height 19
click at [1108, 460] on p "Origine : Appel entrant" at bounding box center [1229, 454] width 533 height 19
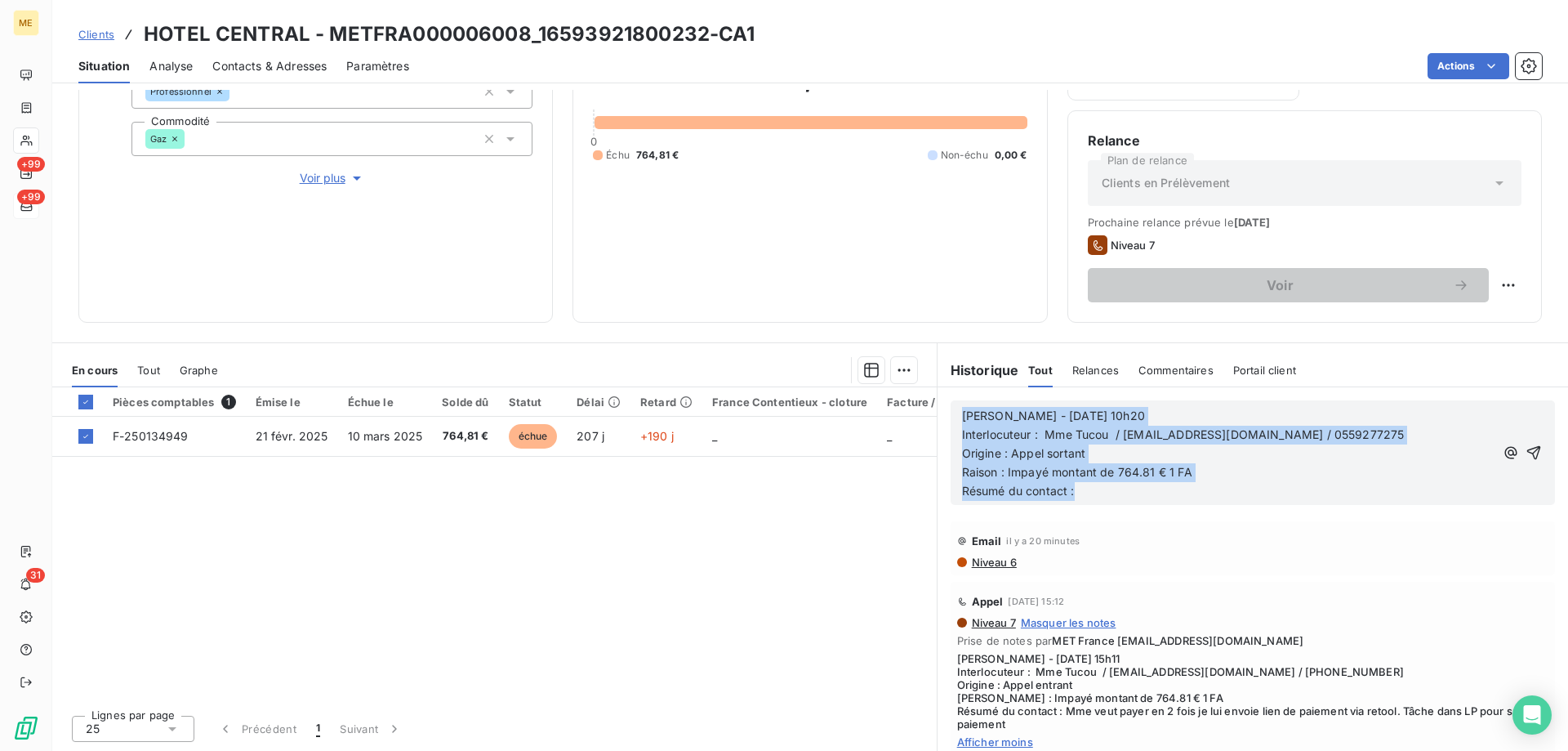
drag, startPoint x: 1110, startPoint y: 498, endPoint x: 940, endPoint y: 406, distance: 193.3
click at [940, 406] on div "Sylvain - 16/09/2025 - 10h20 Interlocuteur : Mme Tucou / hotelcentralpau@gmail.…" at bounding box center [1252, 453] width 631 height 130
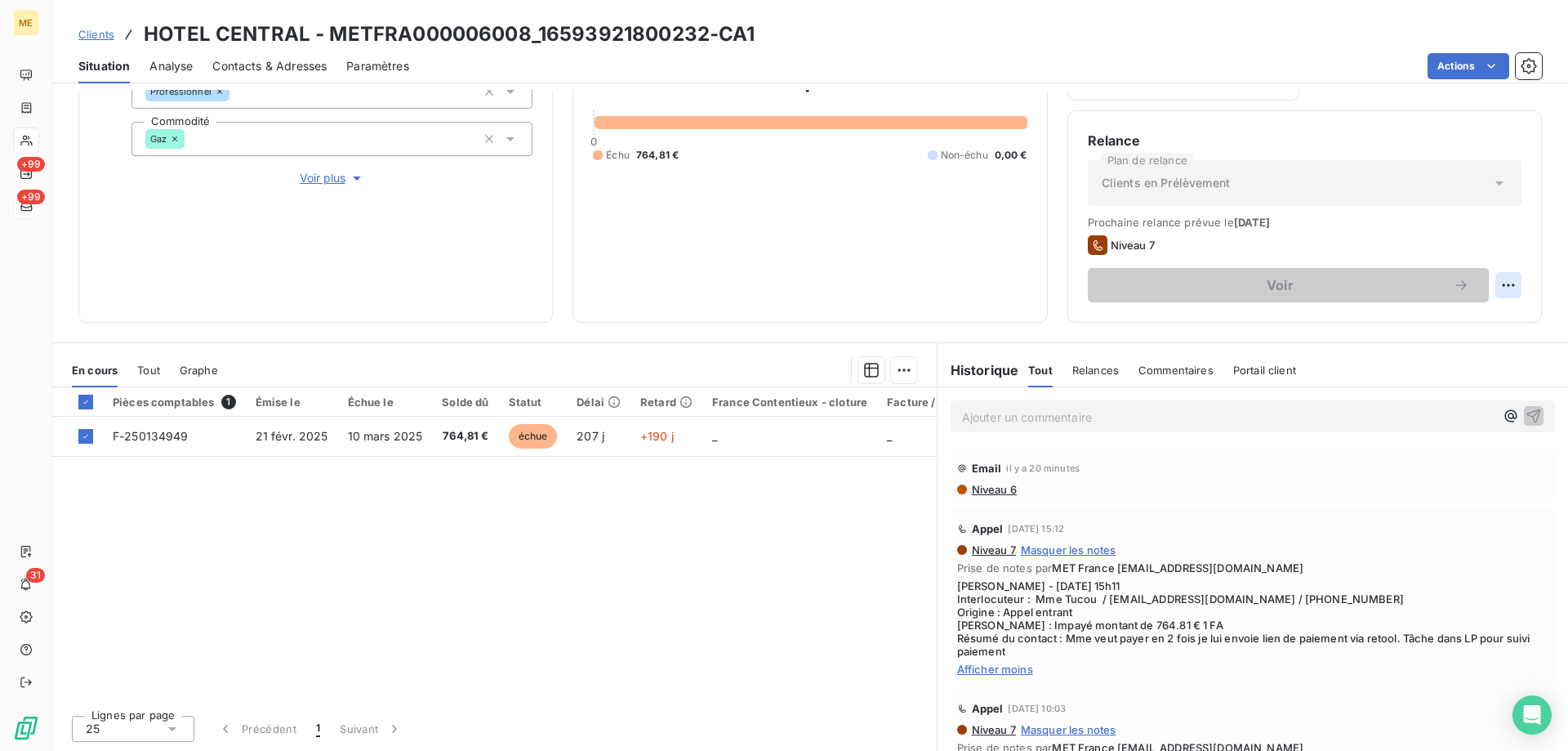
click at [1495, 284] on html "ME +99 +99 31 Clients HOTEL CENTRAL - METFRA000006008_16593921800232-CA1 Situat…" at bounding box center [784, 457] width 1568 height 914
click at [1396, 331] on div "Replanifier cette action" at bounding box center [1428, 321] width 146 height 26
select select "8"
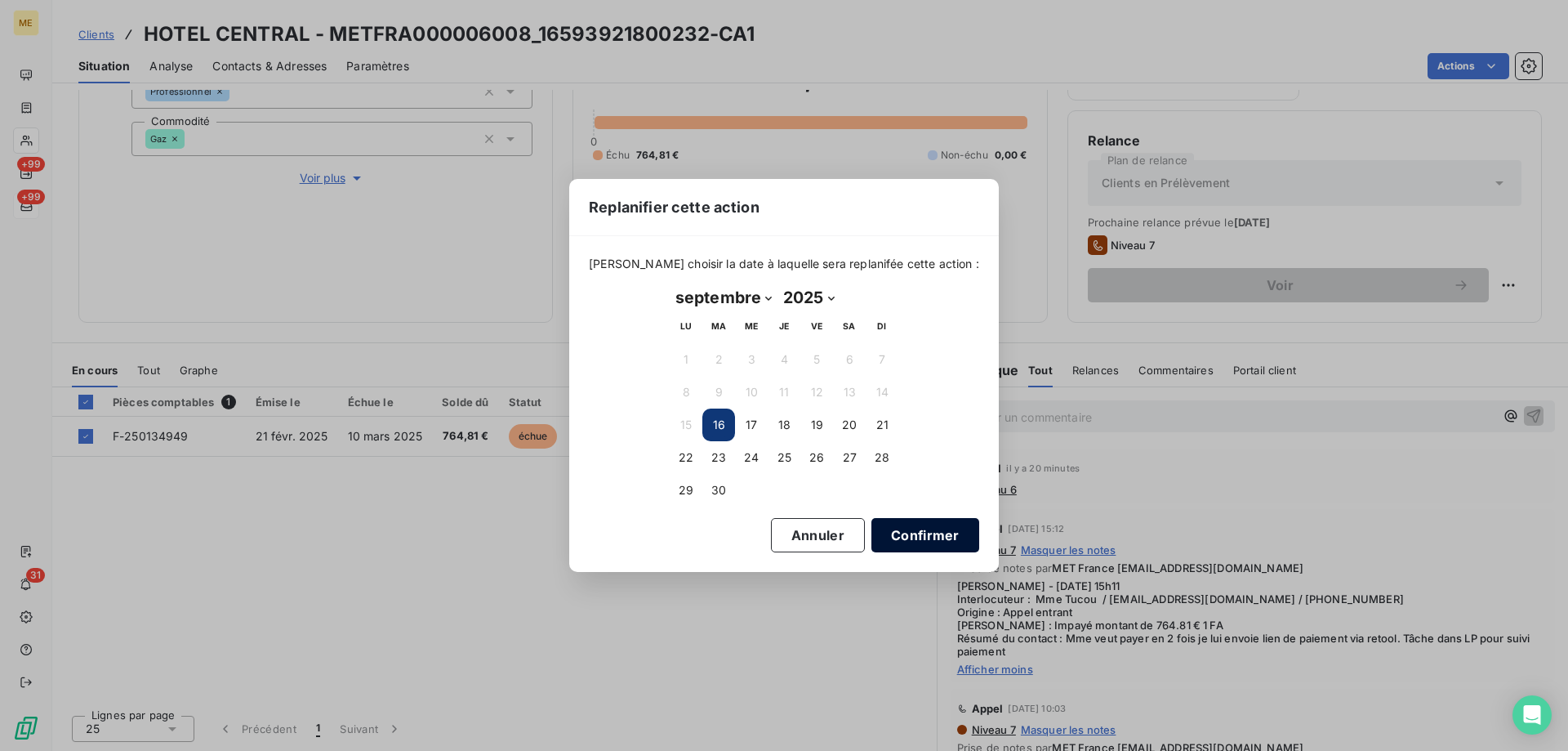
click at [894, 537] on button "Confirmer" at bounding box center [925, 535] width 108 height 34
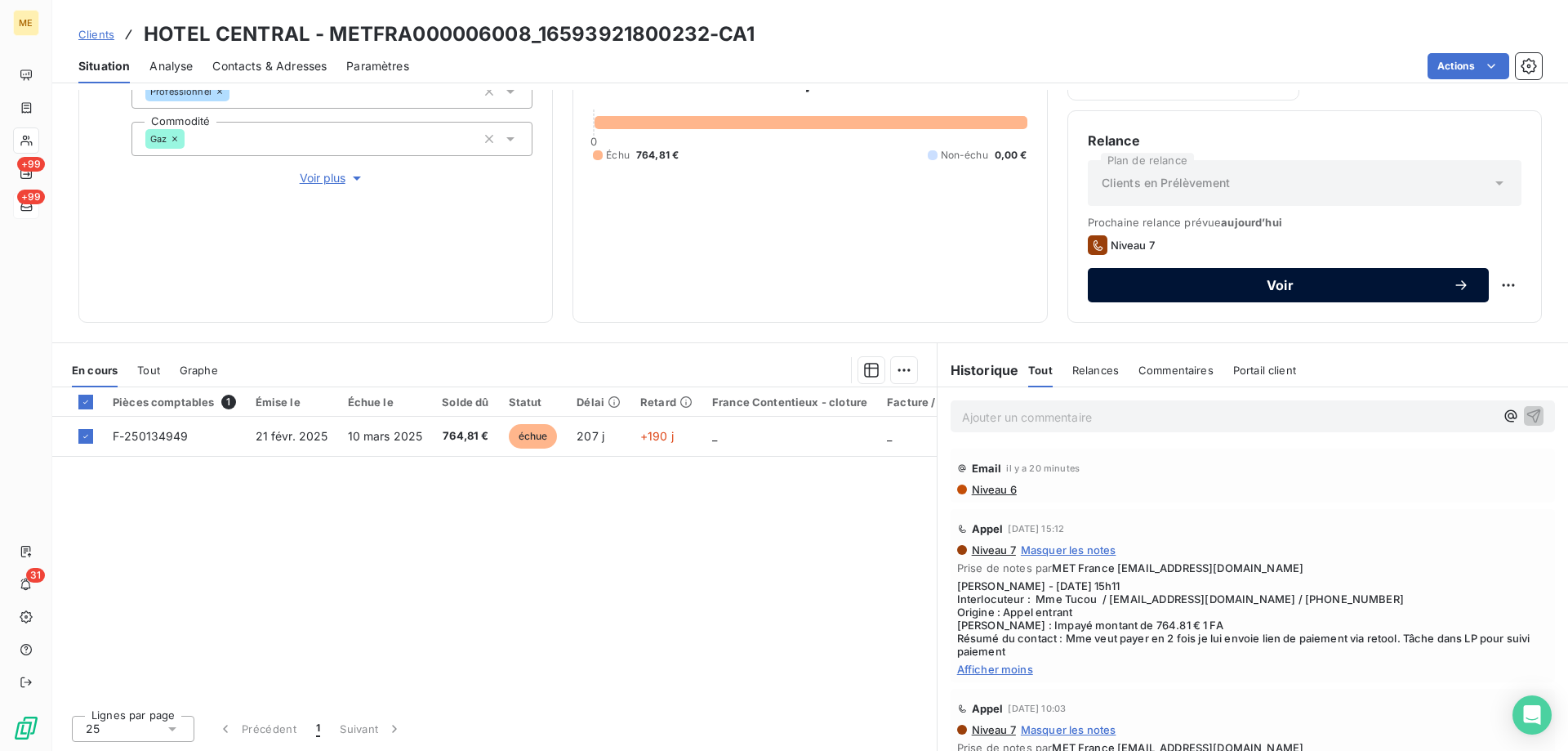
click at [1255, 290] on span "Voir" at bounding box center [1280, 285] width 346 height 13
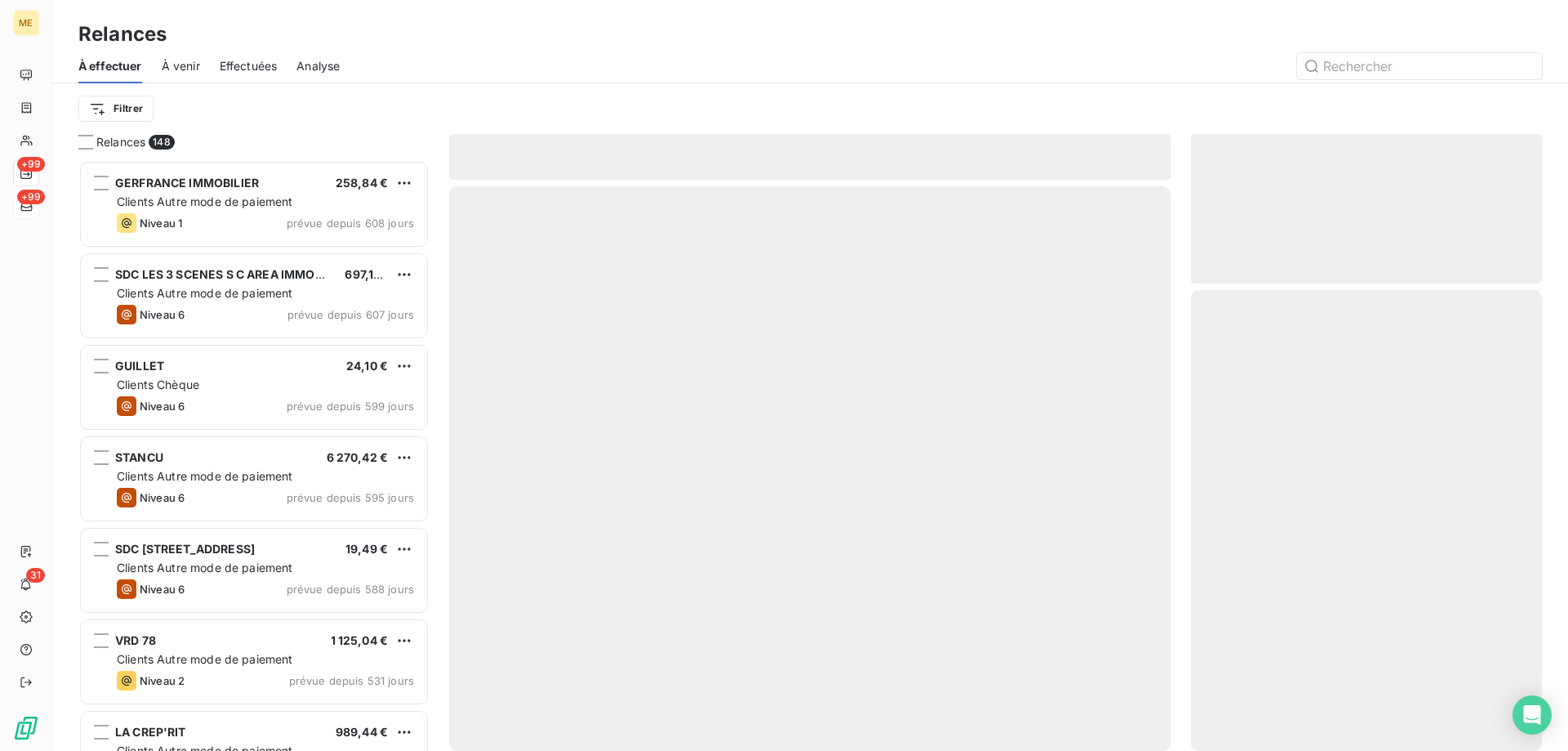
scroll to position [579, 339]
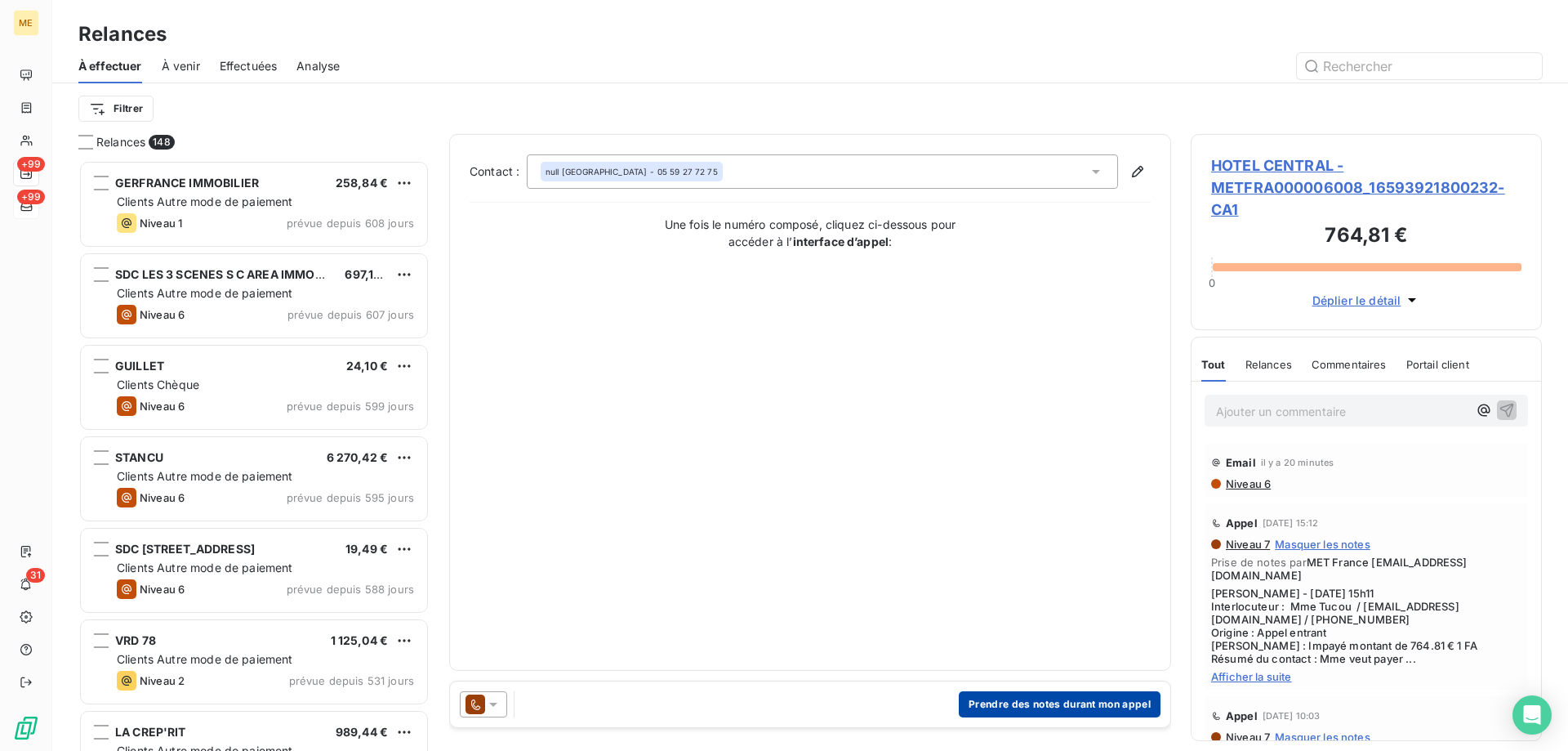
click at [1043, 695] on button "Prendre des notes durant mon appel" at bounding box center [1059, 704] width 202 height 26
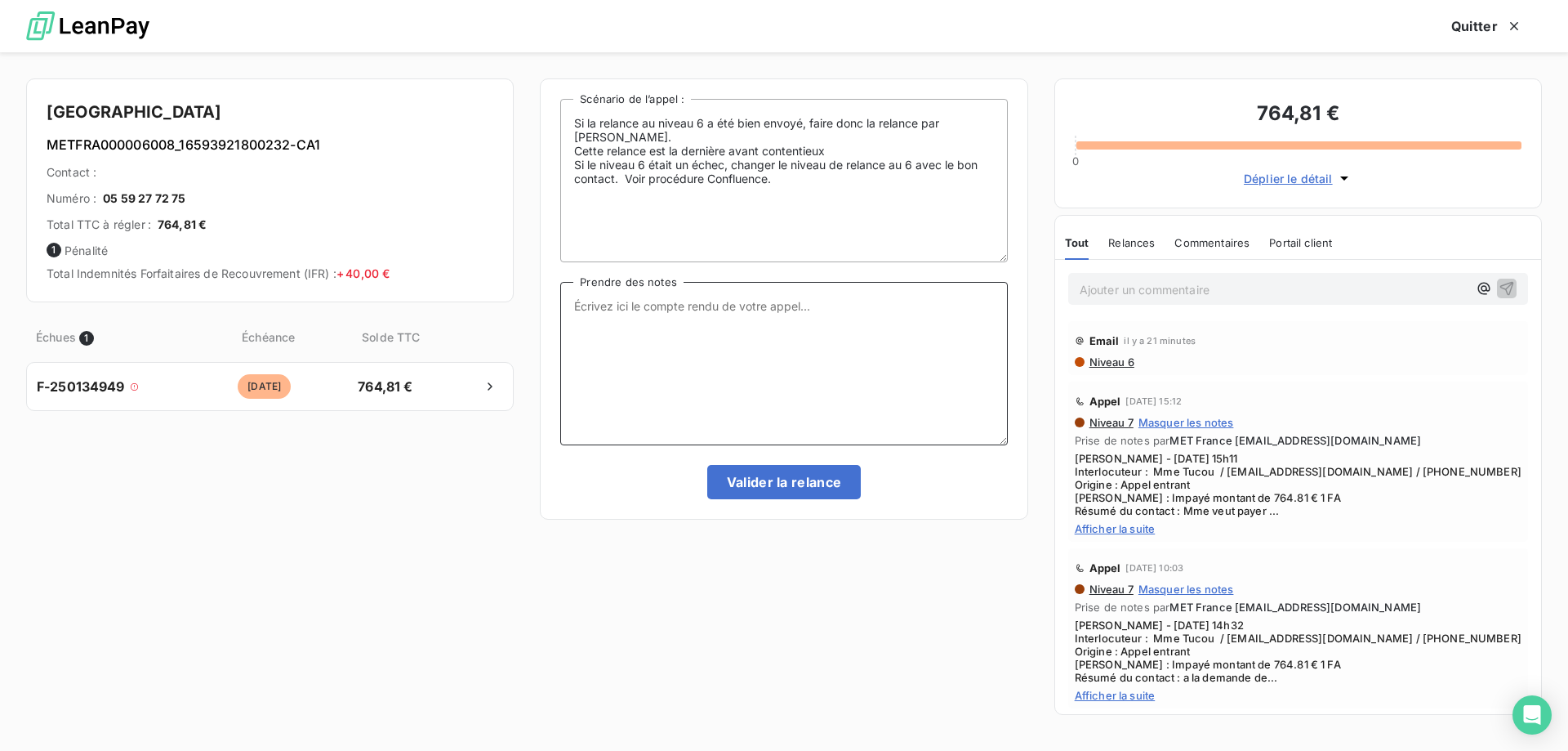
click at [712, 313] on textarea "Prendre des notes" at bounding box center [784, 362] width 447 height 163
paste textarea "Sylvain - 16/09/2025 - 10h20 Interlocuteur : Mme Tucou / hotelcentralpau@gmail.…"
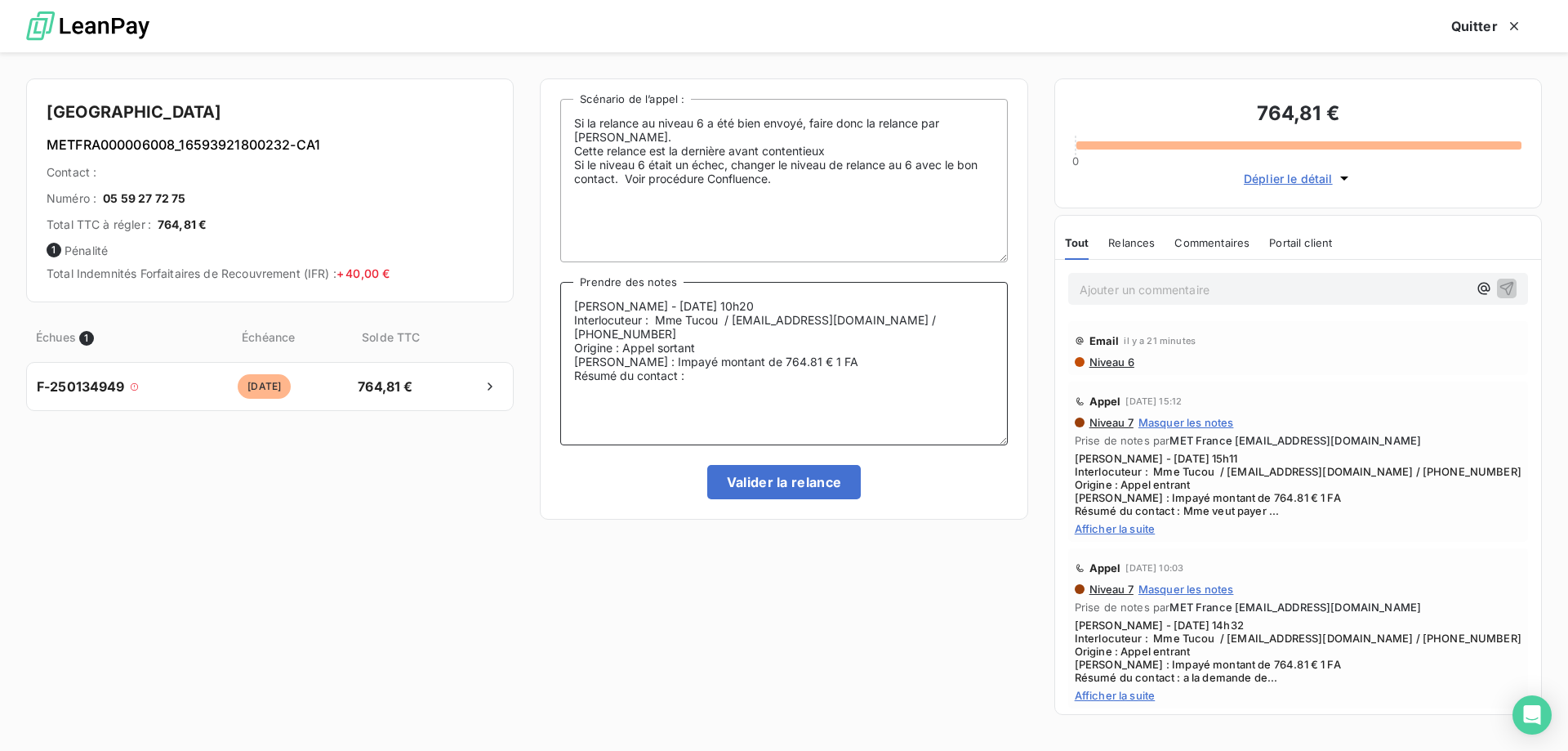
click at [716, 362] on textarea "Sylvain - 16/09/2025 - 10h20 Interlocuteur : Mme Tucou / hotelcentralpau@gmail.…" at bounding box center [784, 362] width 447 height 163
click at [765, 375] on textarea "Sylvain - 16/09/2025 - 10h20 Interlocuteur : Mme Tucou / hotelcentralpau@gmail.…" at bounding box center [784, 362] width 447 height 163
click at [0, 0] on lt-span "réception" at bounding box center [0, 0] width 0 height 0
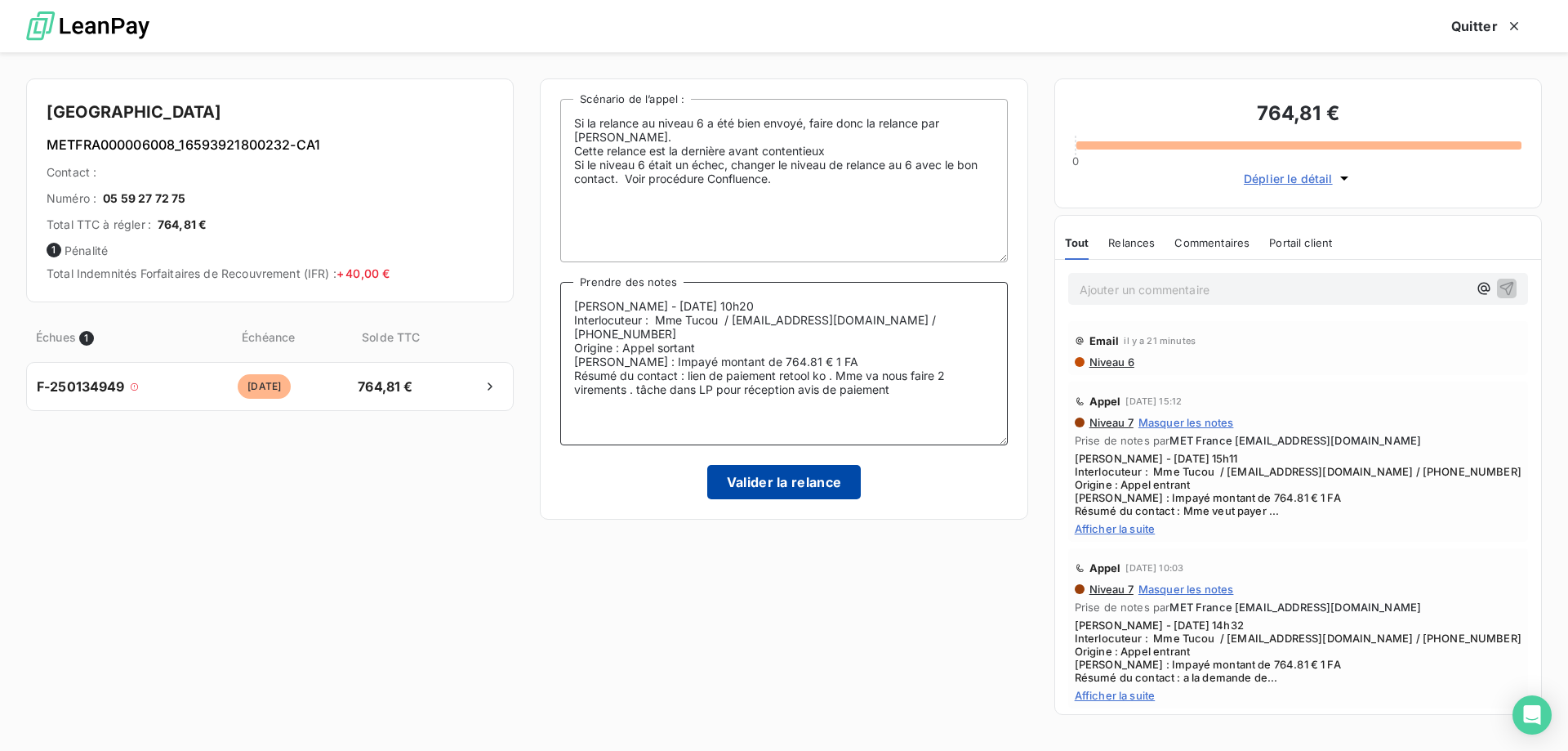
type textarea "Sylvain - 16/09/2025 - 10h20 Interlocuteur : Mme Tucou / hotelcentralpau@gmail.…"
click at [770, 486] on button "Valider la relance" at bounding box center [784, 482] width 155 height 34
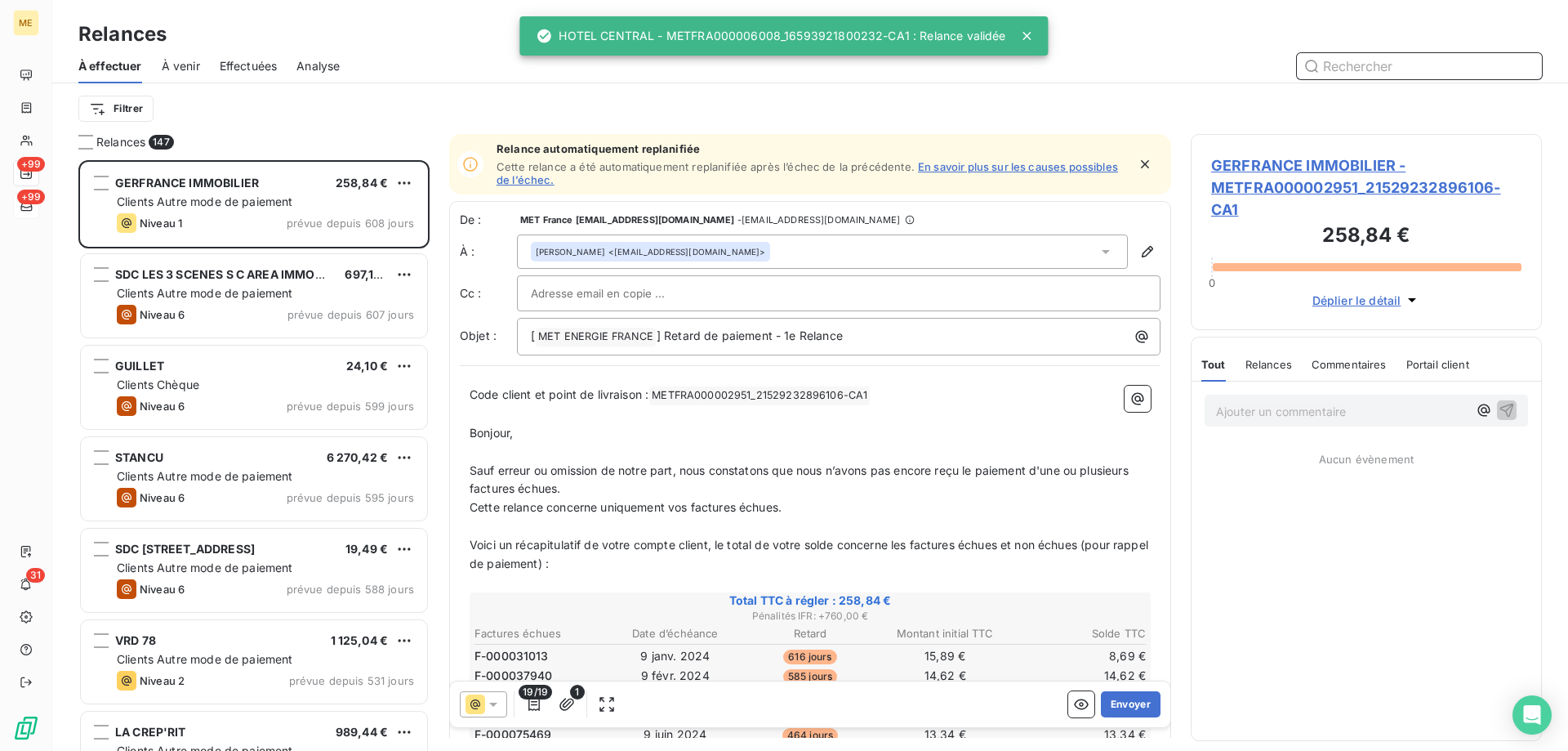
click at [247, 68] on span "Effectuées" at bounding box center [249, 66] width 58 height 17
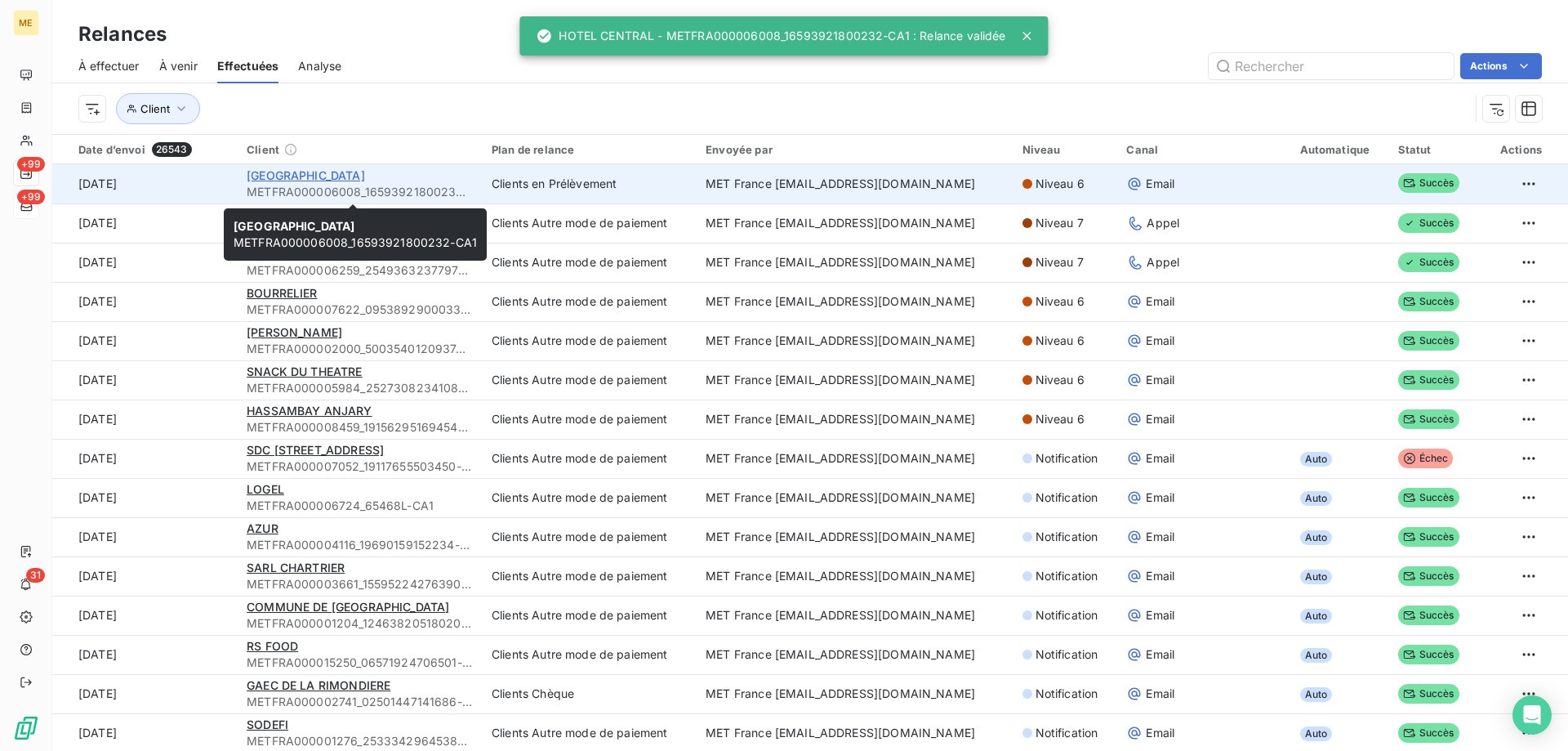
click at [280, 179] on span "HOTEL CENTRAL" at bounding box center [306, 175] width 118 height 14
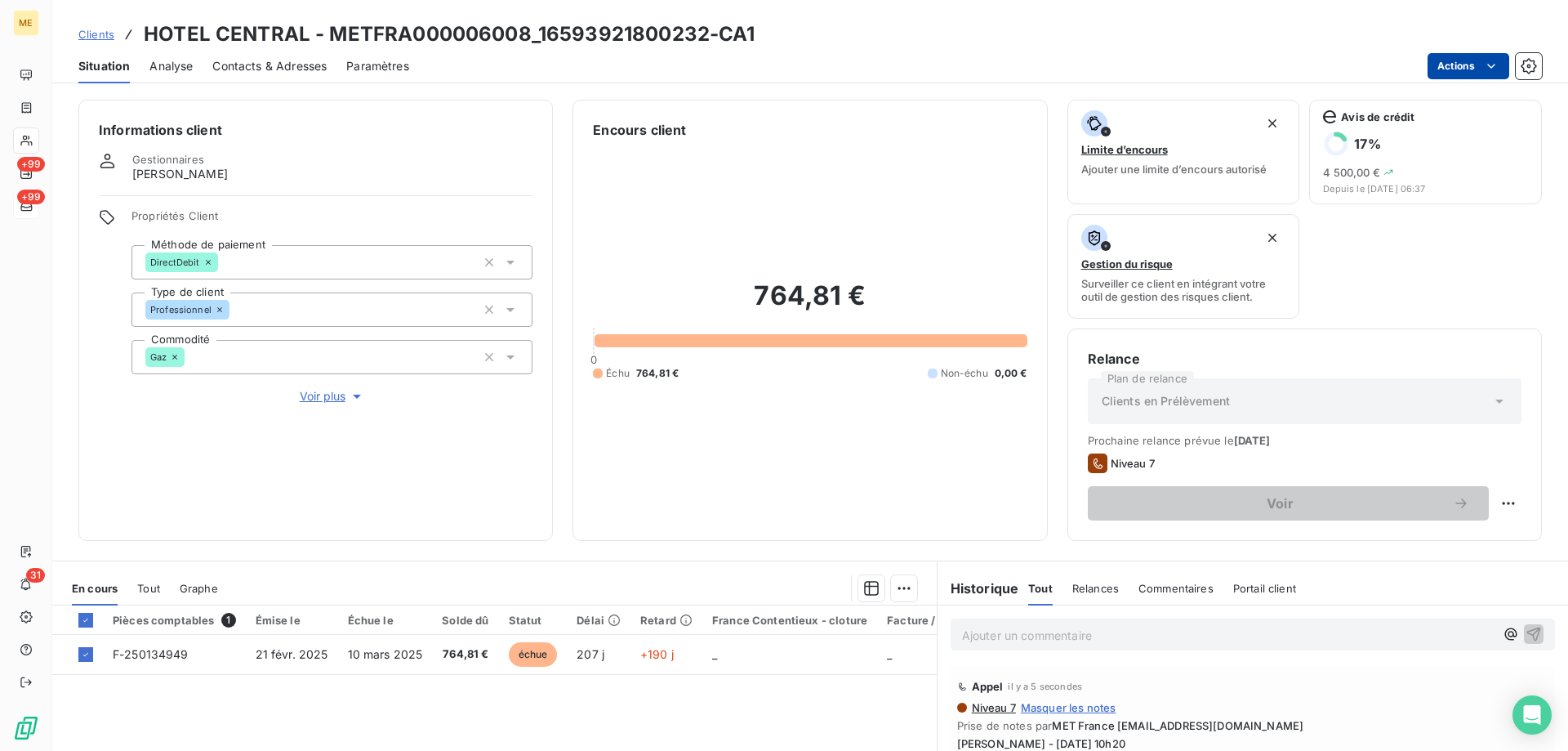
click at [1452, 69] on html "ME +99 +99 31 Clients HOTEL CENTRAL - METFRA000006008_16593921800232-CA1 Situat…" at bounding box center [784, 457] width 1568 height 914
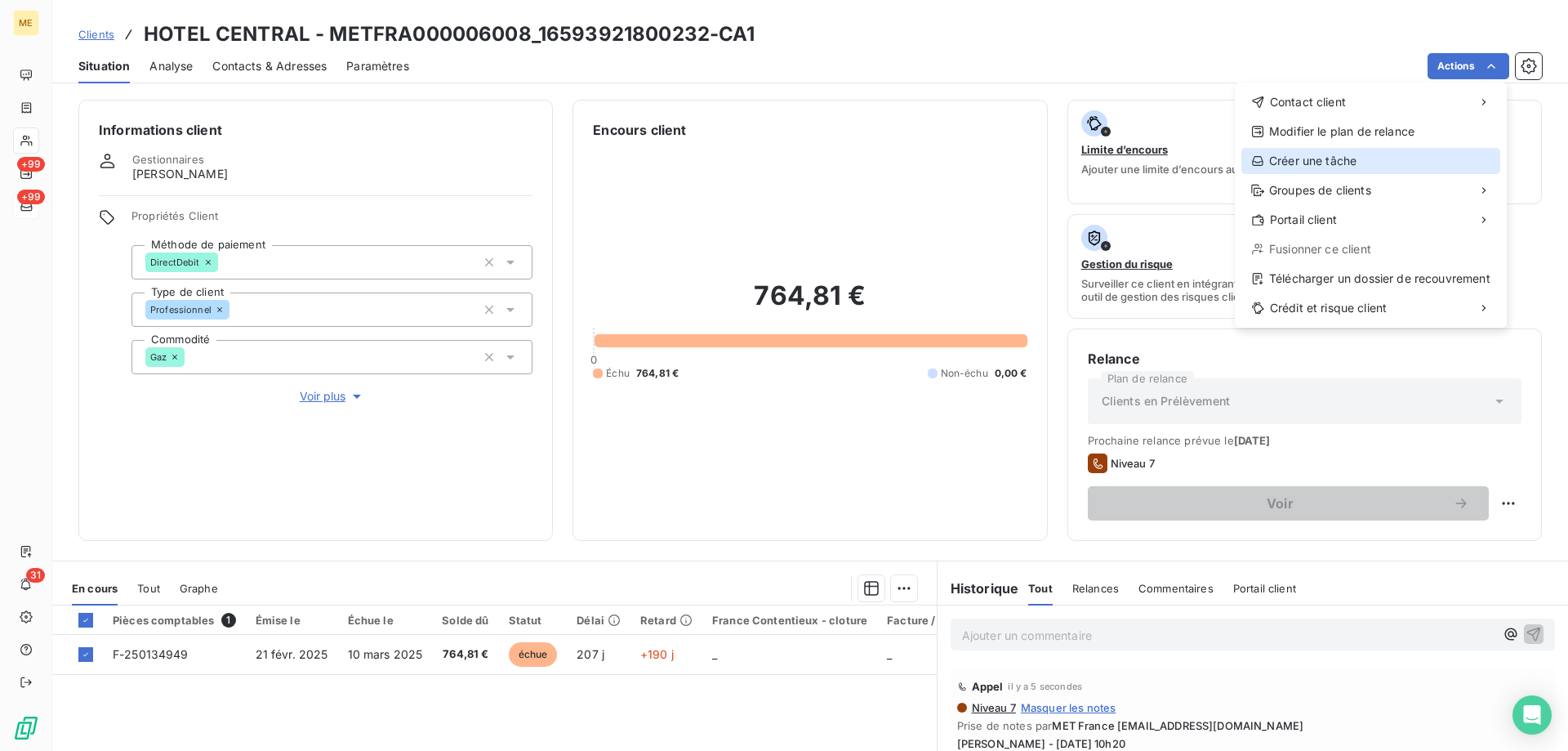
click at [1325, 161] on div "Créer une tâche" at bounding box center [1371, 161] width 259 height 26
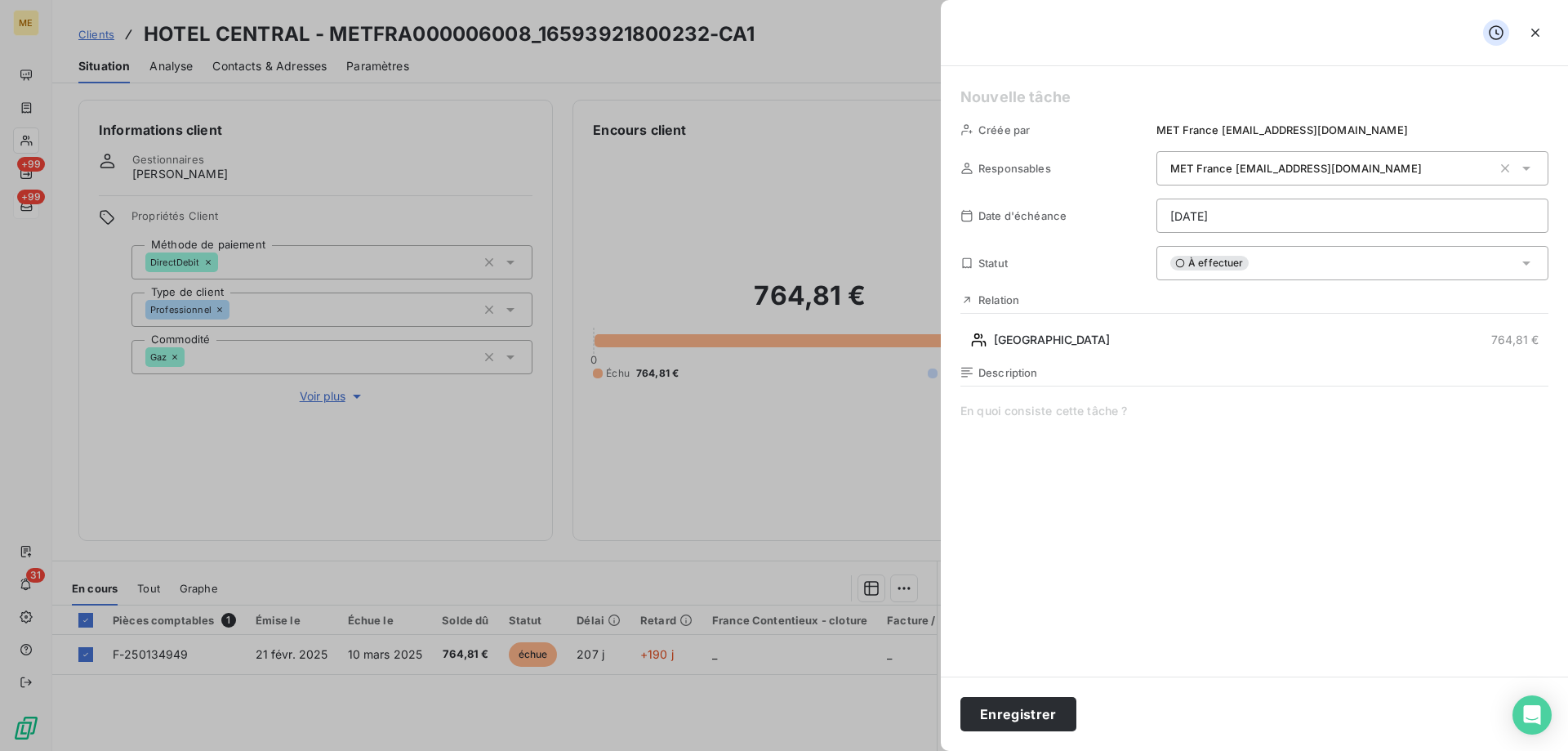
click at [1183, 215] on html "ME +99 +99 31 Clients HOTEL CENTRAL - METFRA000006008_16593921800232-CA1 Situat…" at bounding box center [784, 457] width 1568 height 914
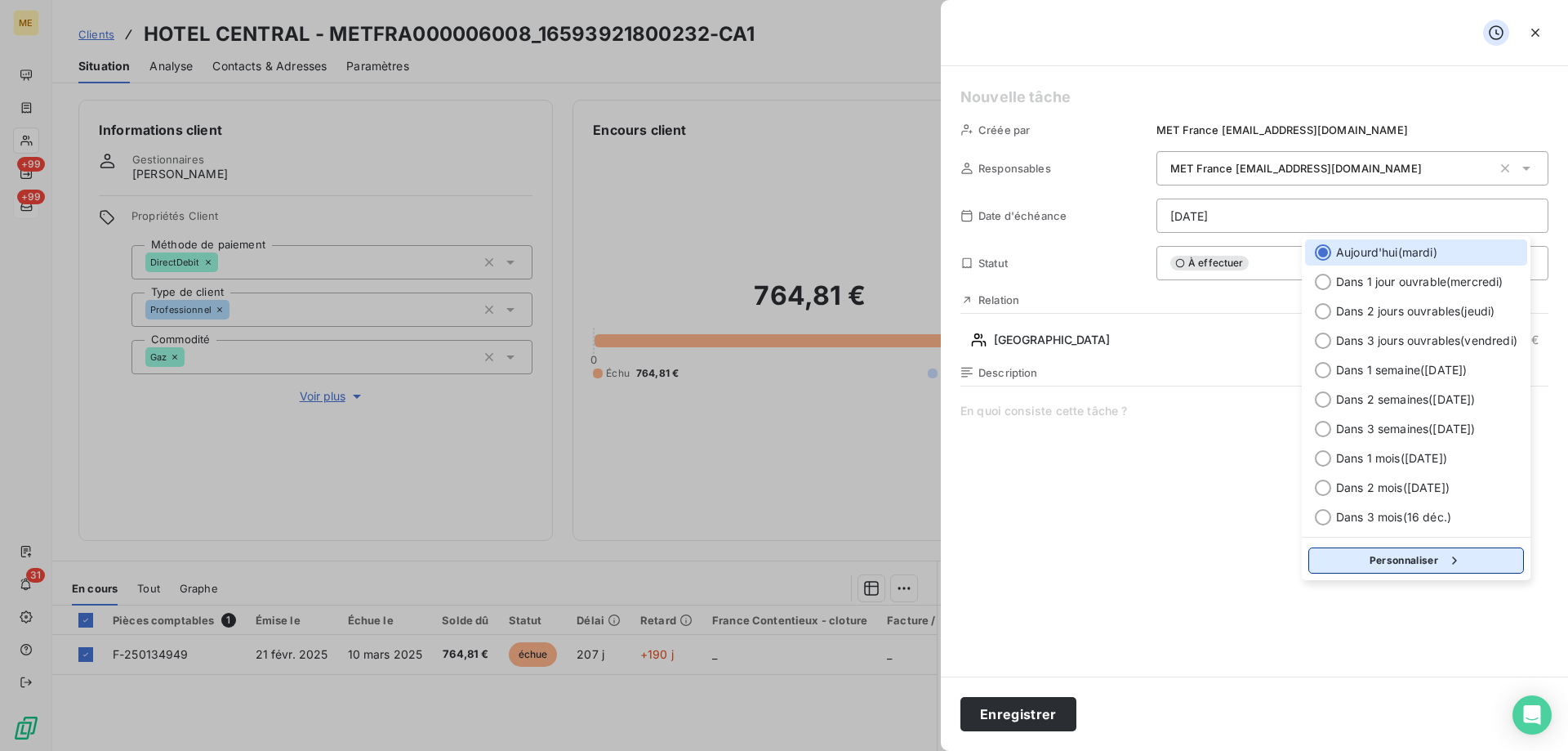
click at [1382, 557] on button "Personnaliser" at bounding box center [1415, 560] width 215 height 26
select select "8"
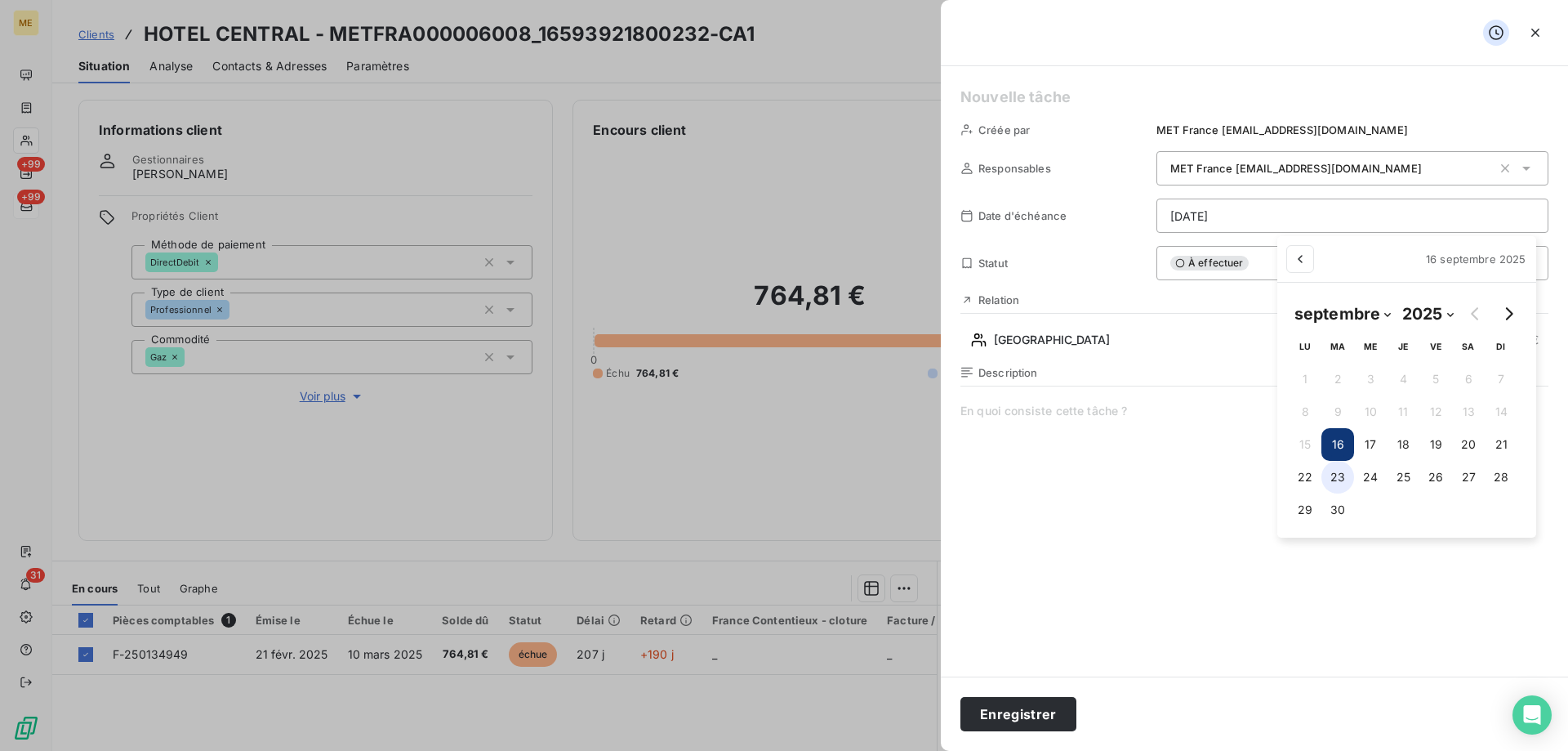
click at [1334, 483] on button "23" at bounding box center [1337, 476] width 33 height 33
type input "23/09/2025"
click at [1022, 110] on html "ME +99 +99 31 Clients HOTEL CENTRAL - METFRA000006008_16593921800232-CA1 Situat…" at bounding box center [784, 457] width 1568 height 914
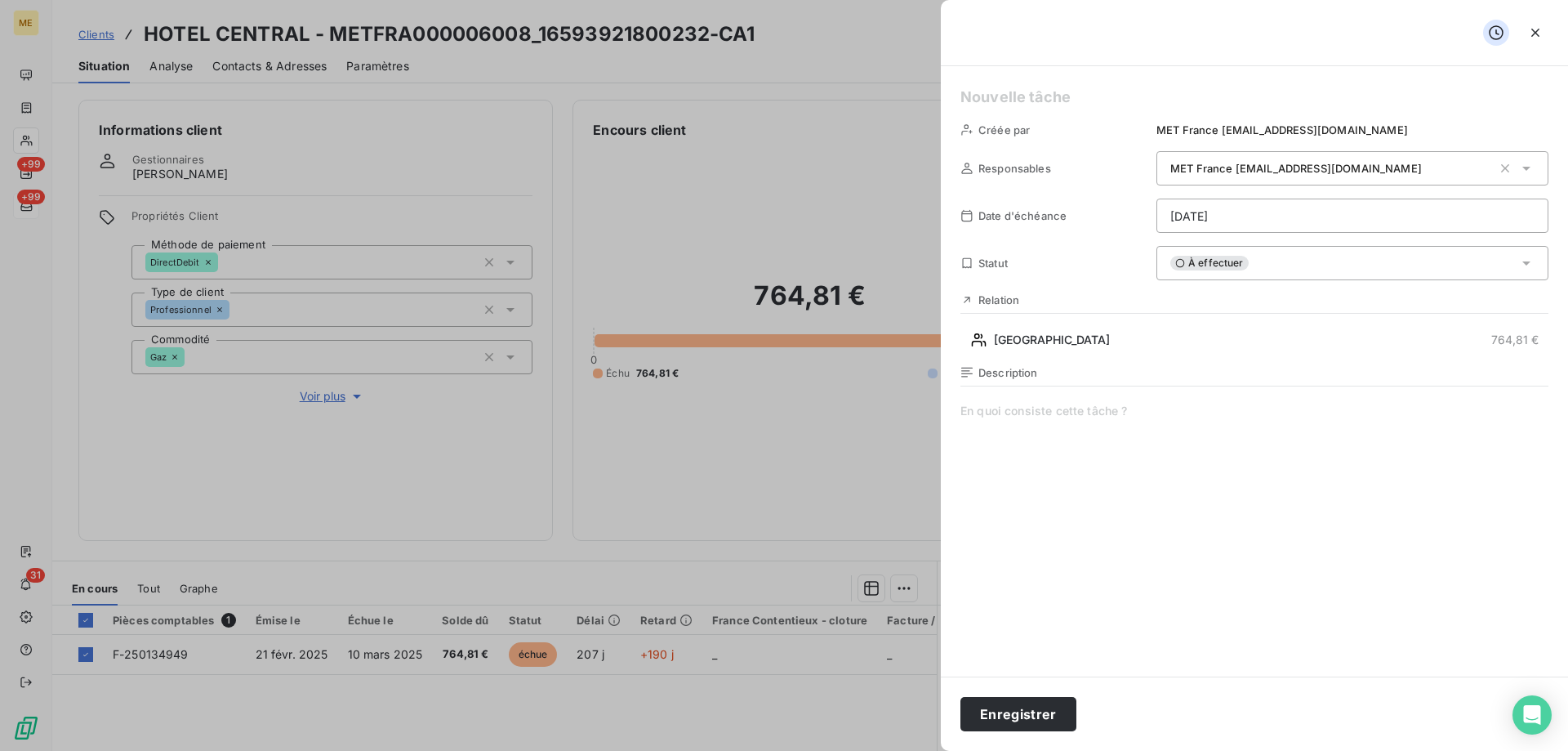
click at [1018, 96] on h5 at bounding box center [1254, 97] width 588 height 23
click at [1122, 418] on span at bounding box center [1254, 559] width 588 height 314
click at [1021, 411] on span "vérifier reception avis de paiement" at bounding box center [1254, 559] width 588 height 314
click at [0, 0] on lt-span "réception" at bounding box center [0, 0] width 0 height 0
click at [996, 411] on span "vérifier réception avis de paiement" at bounding box center [1254, 559] width 588 height 314
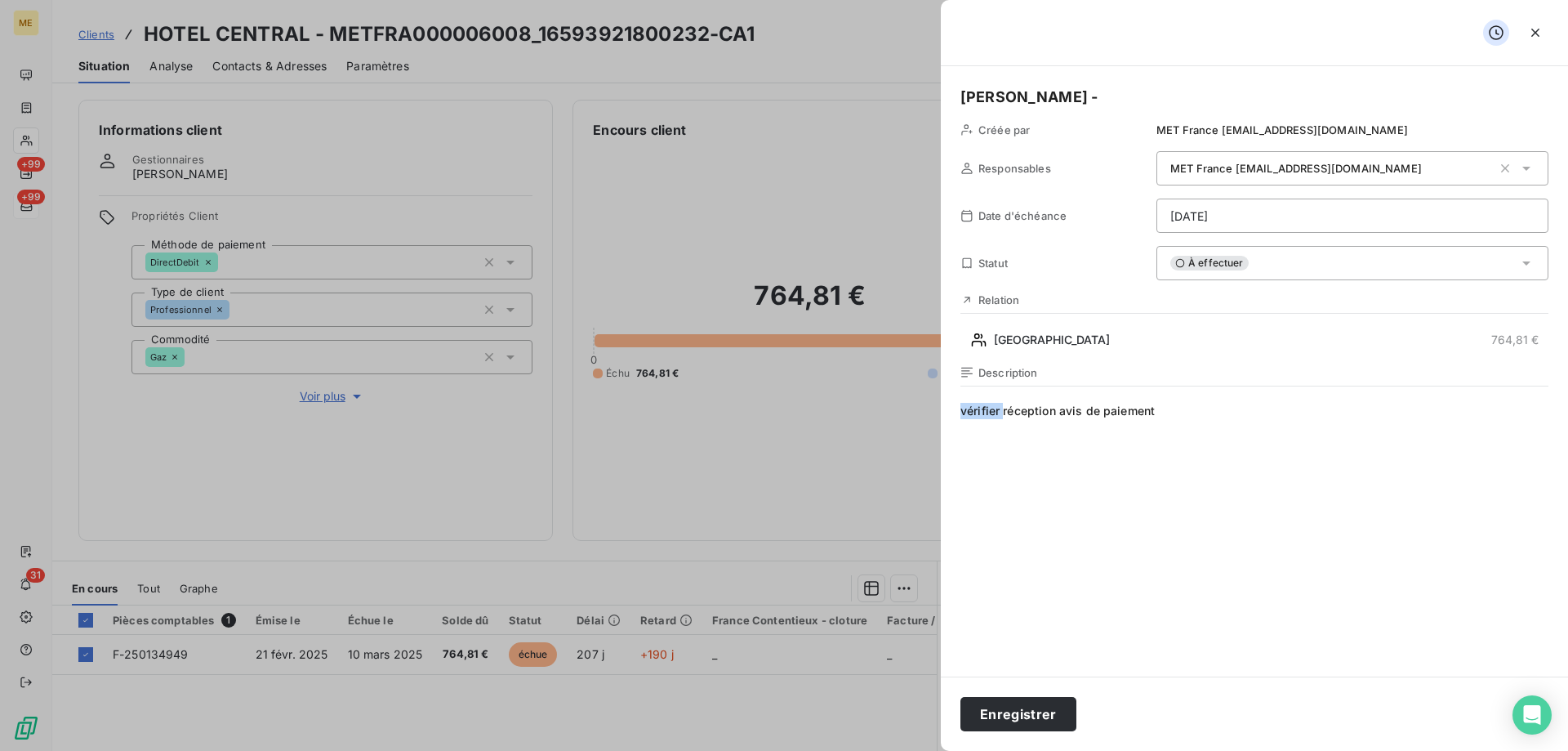
click at [996, 411] on span "vérifier réception avis de paiement" at bounding box center [1254, 559] width 588 height 314
click at [1043, 713] on button "Enregistrer" at bounding box center [1018, 714] width 116 height 34
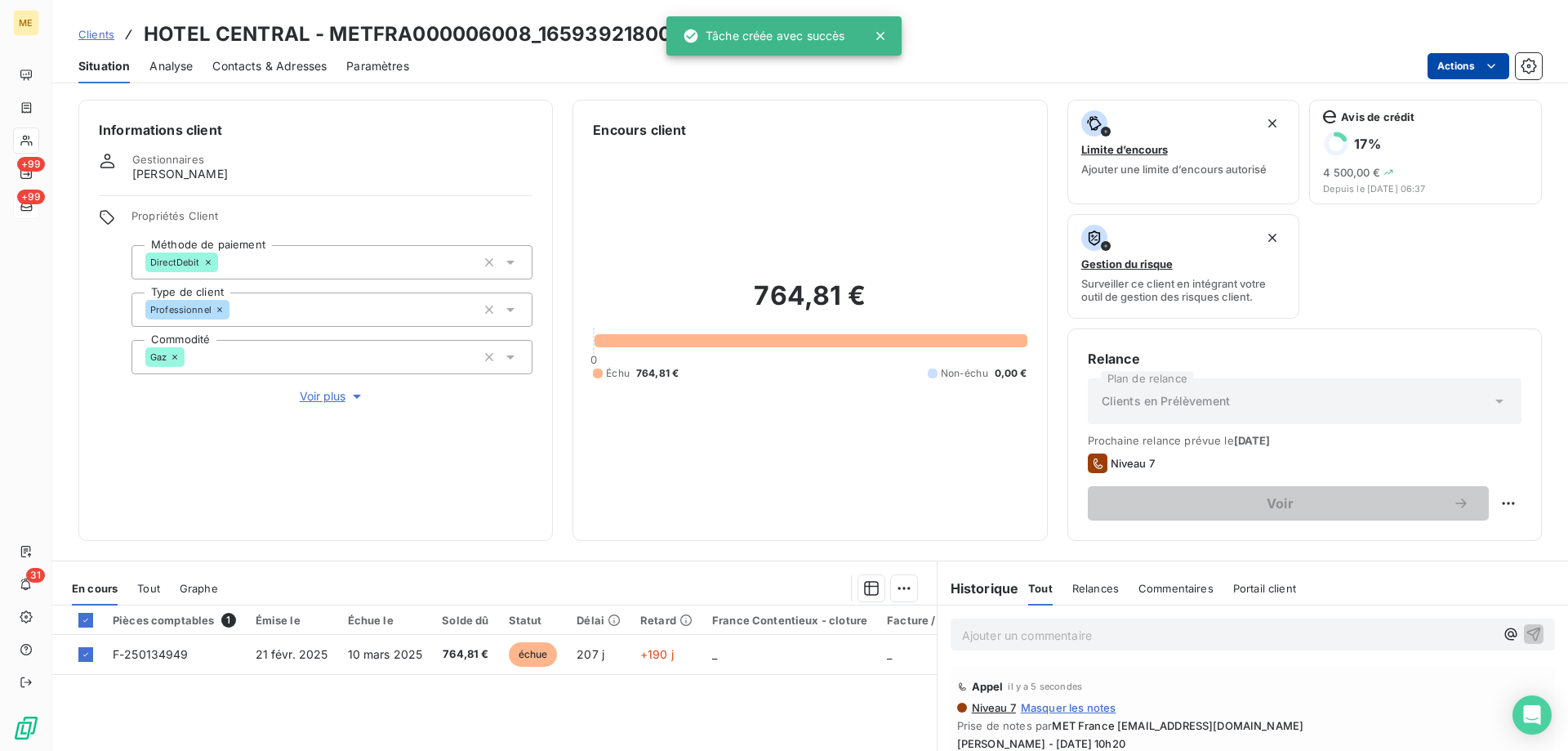
click at [1449, 52] on html "ME +99 +99 31 Clients HOTEL CENTRAL - METFRA000006008_16593921800232-CA1 Situat…" at bounding box center [784, 457] width 1568 height 914
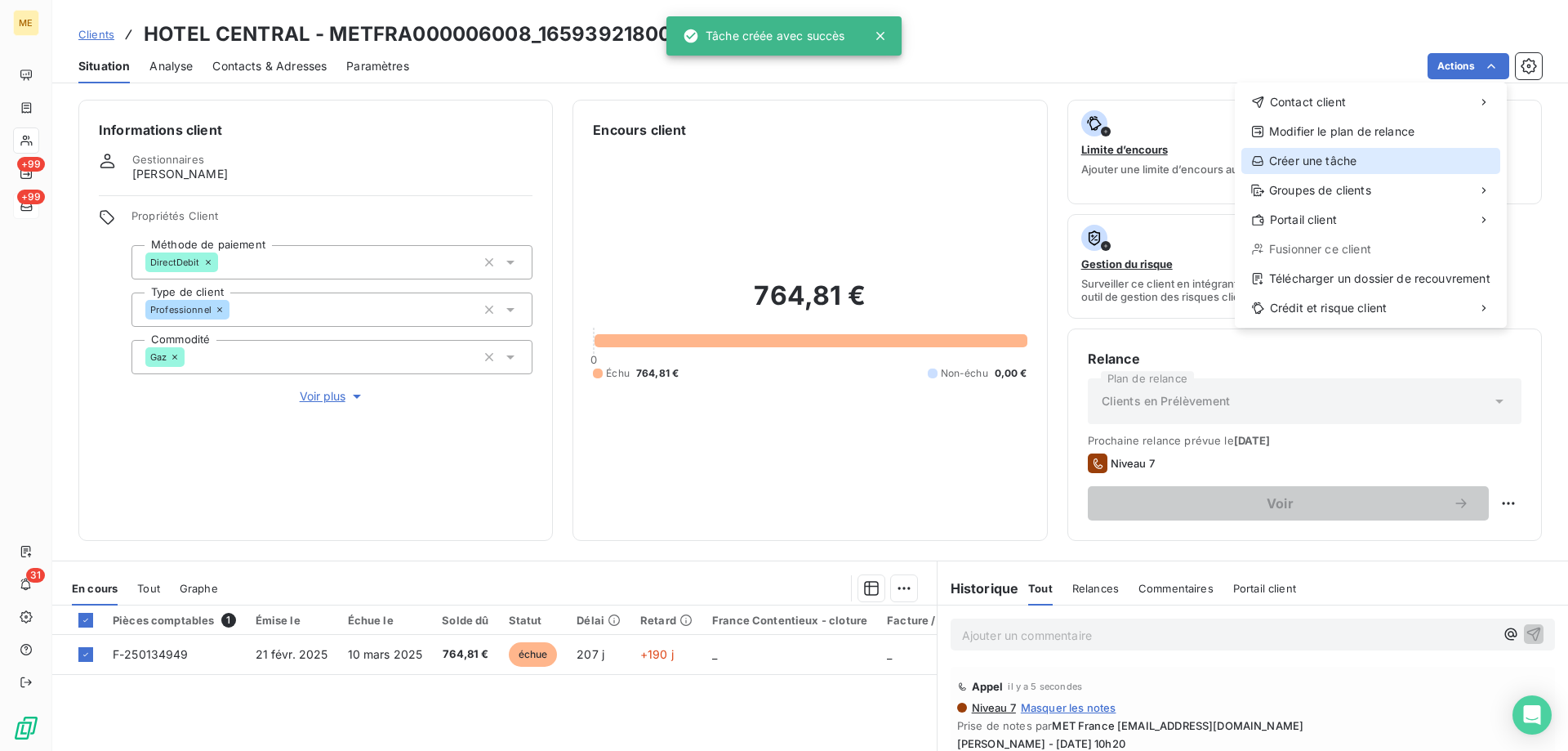
click at [1322, 163] on div "Créer une tâche" at bounding box center [1371, 161] width 259 height 26
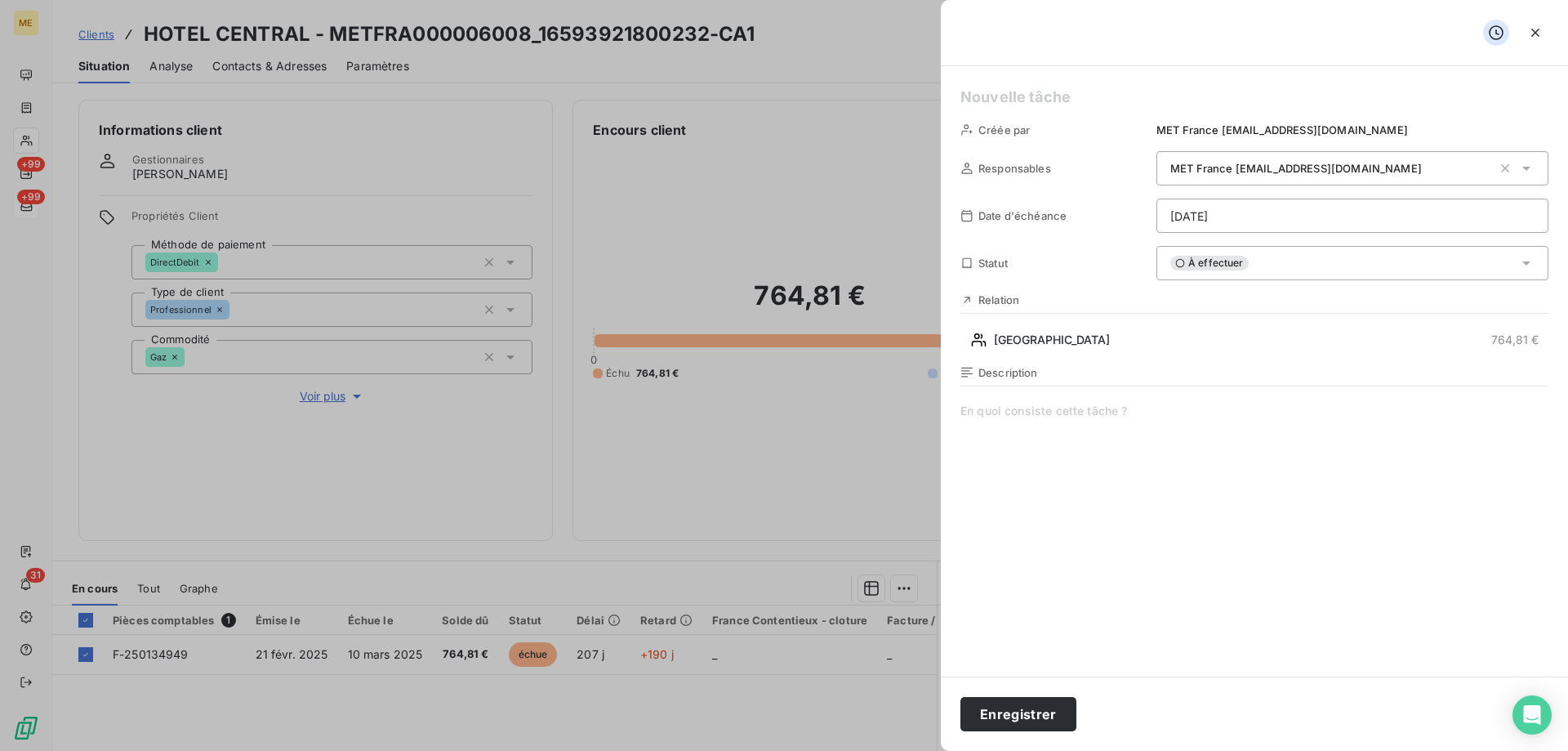
click at [1199, 198] on html "ME +99 +99 31 Clients HOTEL CENTRAL - METFRA000006008_16593921800232-CA1 Situat…" at bounding box center [784, 457] width 1568 height 914
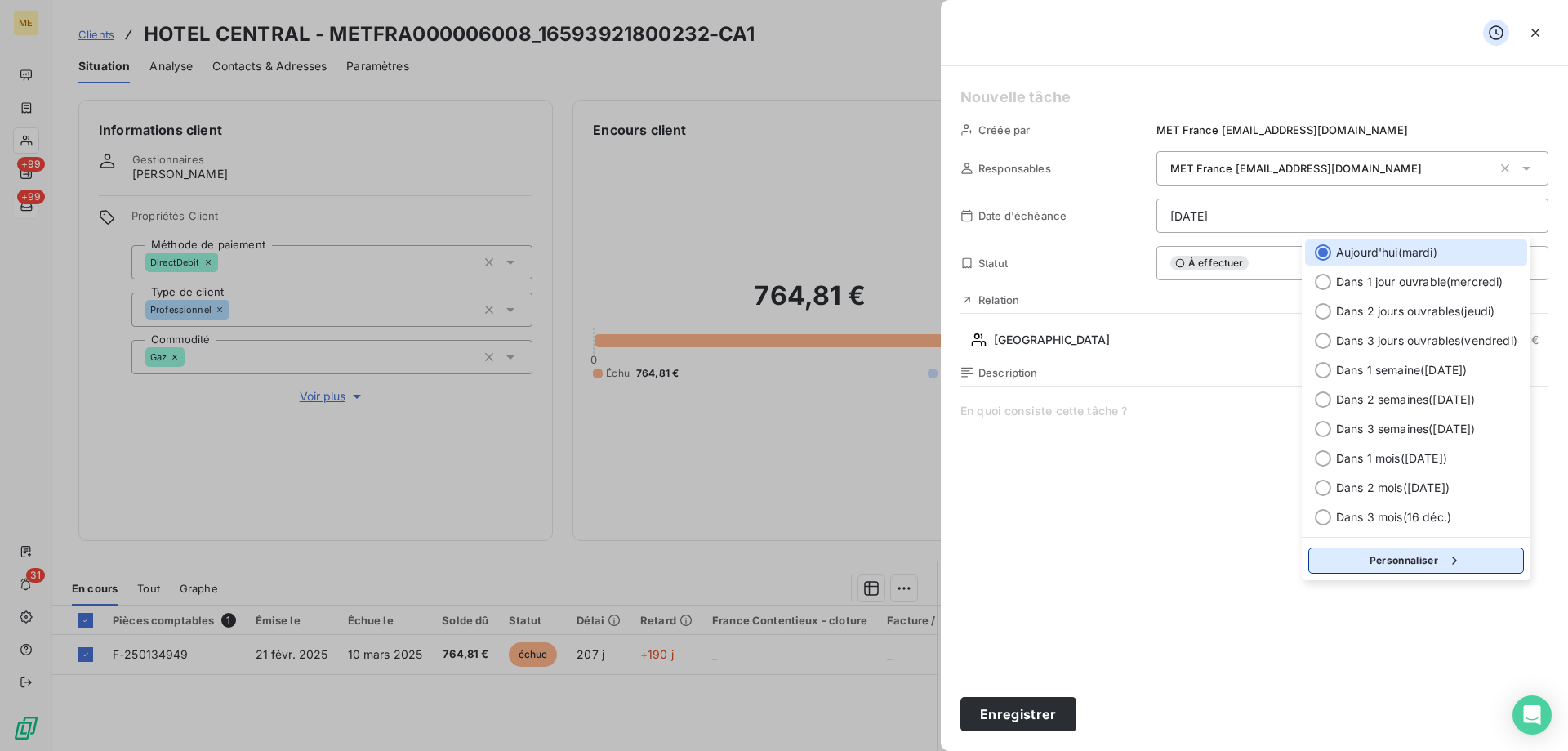
click at [1392, 565] on button "Personnaliser" at bounding box center [1415, 560] width 215 height 26
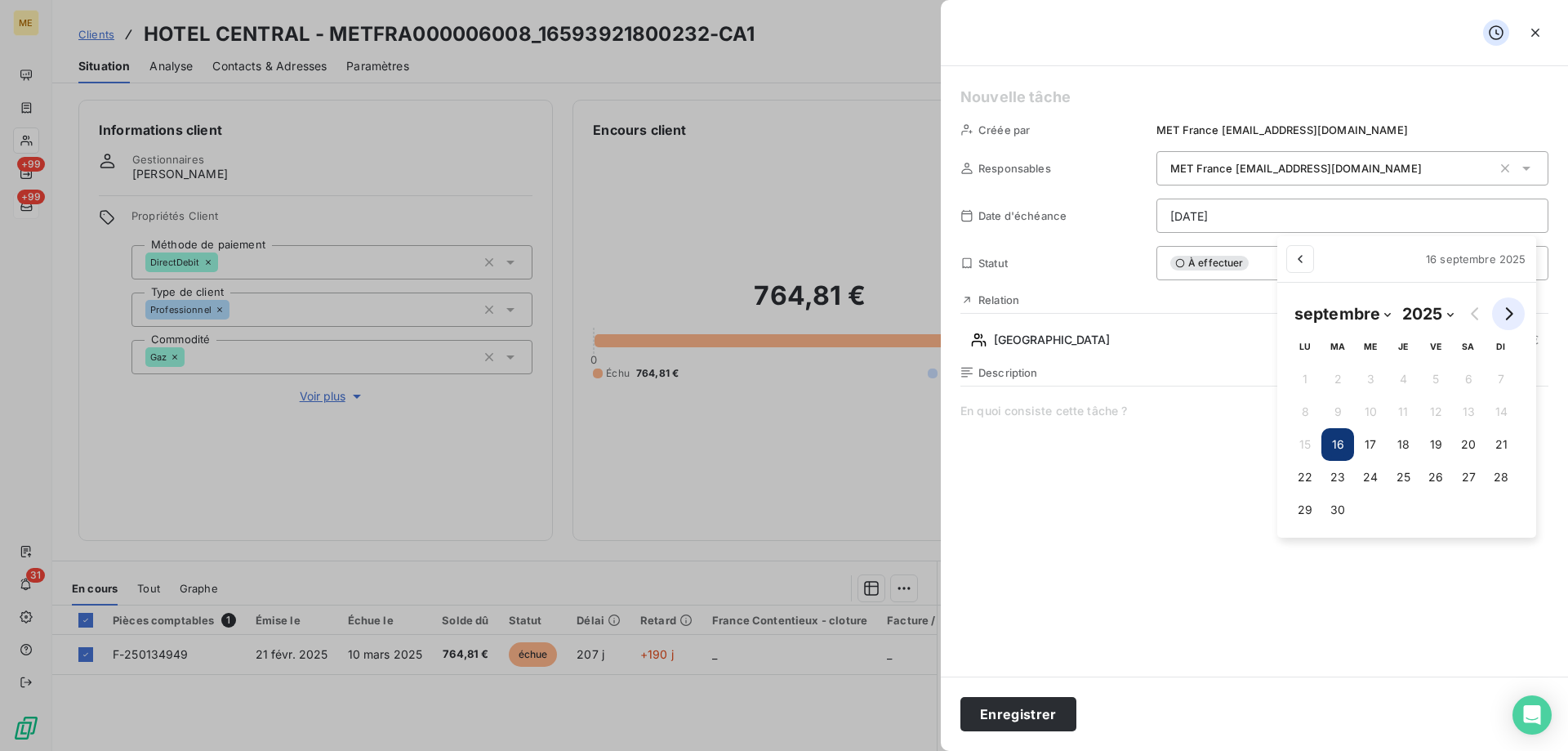
click at [1502, 319] on icon "Go to next month" at bounding box center [1508, 314] width 13 height 13
select select "9"
click at [1343, 465] on button "21" at bounding box center [1344, 476] width 33 height 33
type input "21/10/2025"
click at [1097, 418] on html "ME +99 +99 31 Clients HOTEL CENTRAL - METFRA000006008_16593921800232-CA1 Situat…" at bounding box center [784, 457] width 1568 height 914
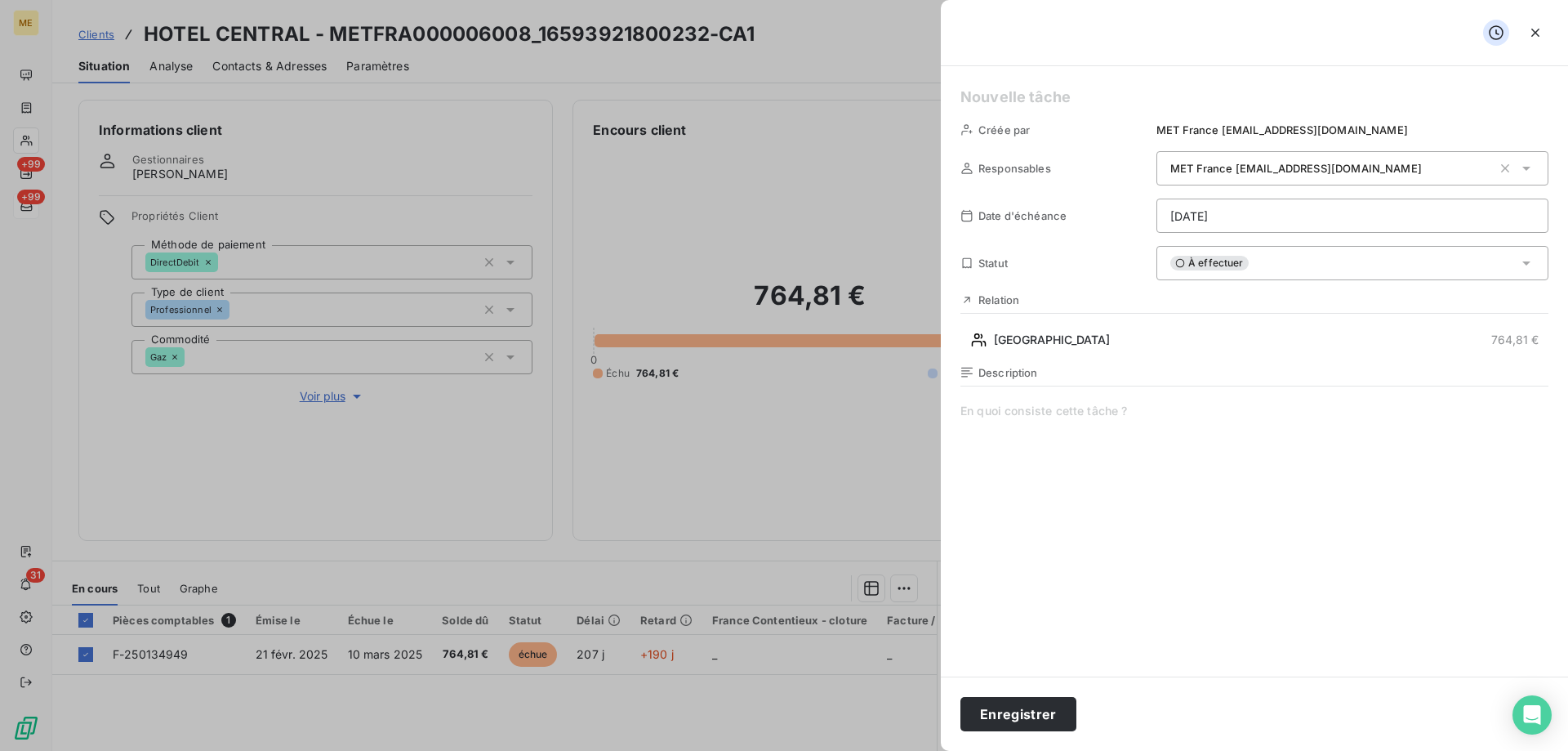
click at [1097, 418] on span at bounding box center [1254, 559] width 588 height 314
paste span
click at [994, 101] on h5 at bounding box center [1254, 97] width 588 height 23
click at [990, 715] on button "Enregistrer" at bounding box center [1018, 714] width 116 height 34
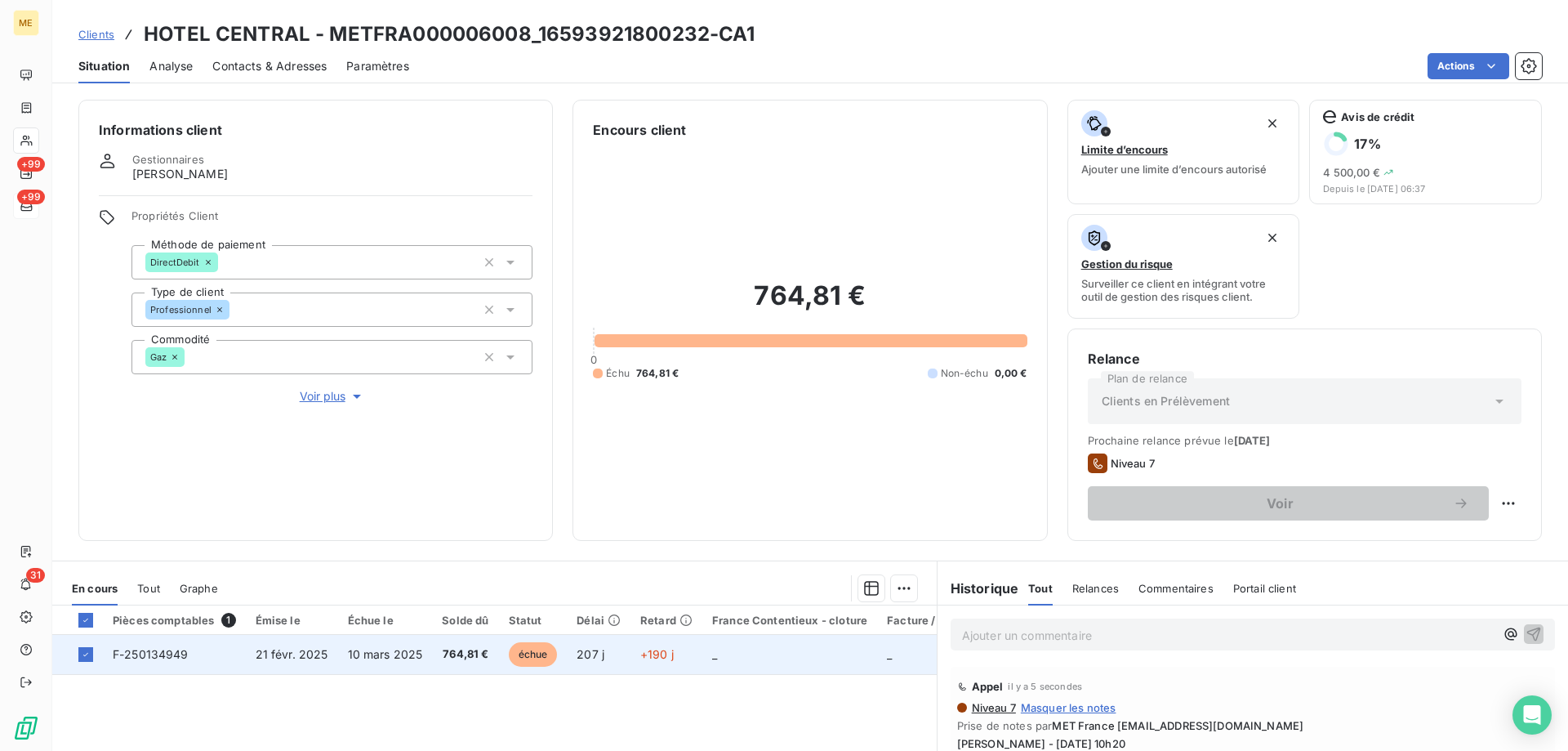
click at [170, 662] on td "F-250134949" at bounding box center [173, 654] width 143 height 39
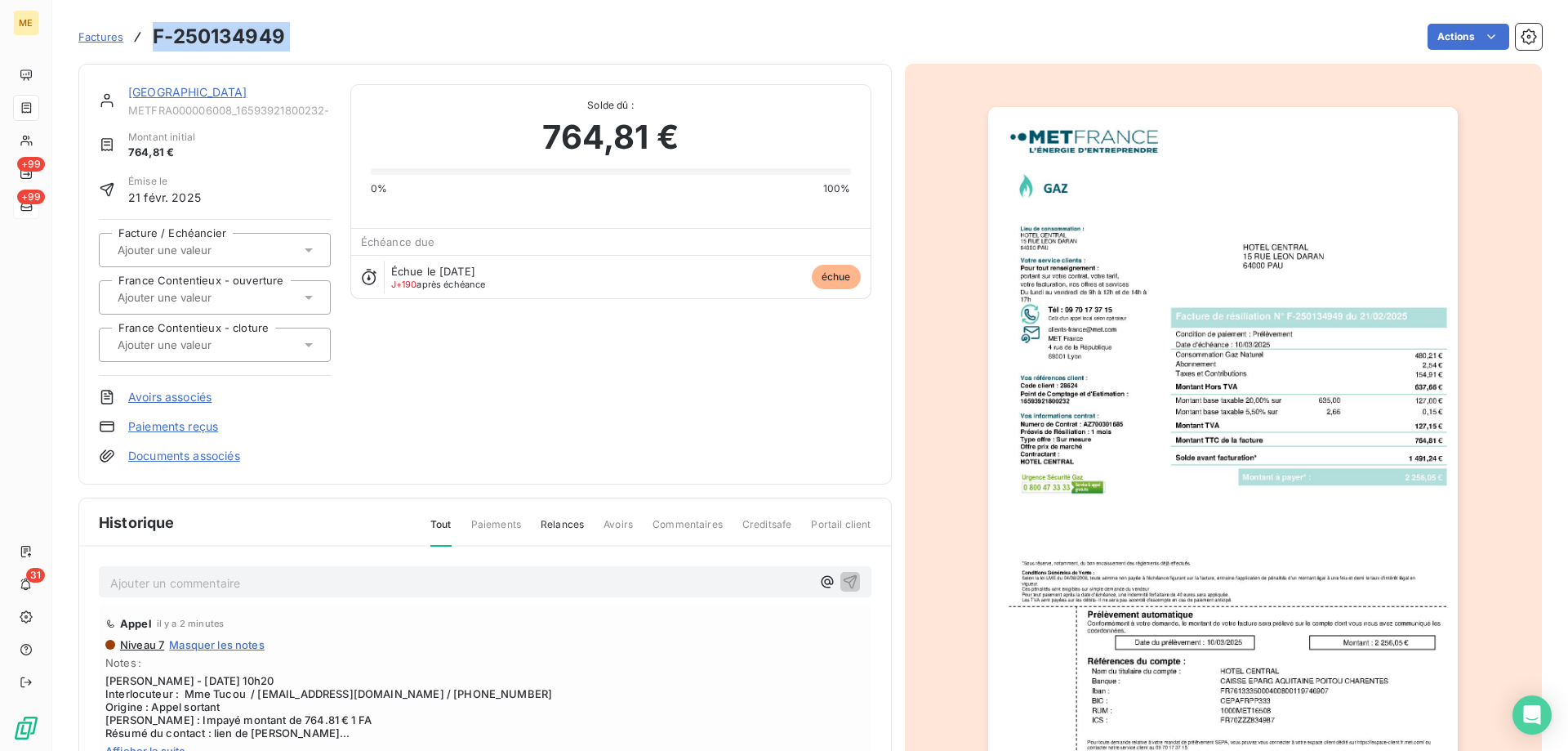
drag, startPoint x: 313, startPoint y: 36, endPoint x: 156, endPoint y: 38, distance: 157.0
click at [156, 38] on div "Factures F-250134949 Actions" at bounding box center [810, 36] width 1464 height 34
click at [193, 91] on link "HOTEL CENTRAL" at bounding box center [188, 91] width 119 height 14
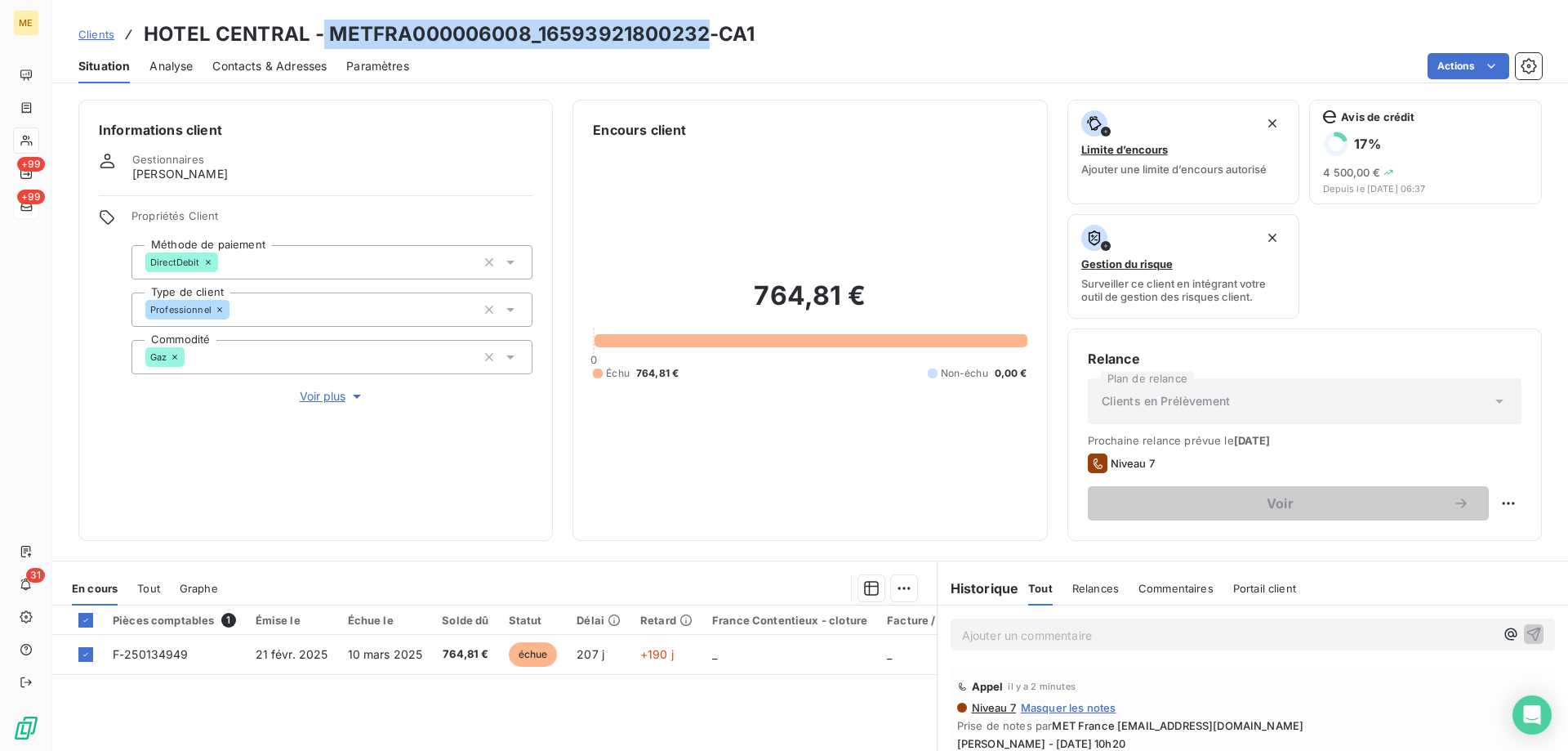
drag, startPoint x: 323, startPoint y: 39, endPoint x: 703, endPoint y: 43, distance: 380.0
click at [703, 43] on h3 "HOTEL CENTRAL - METFRA000006008_16593921800232-CA1" at bounding box center [449, 34] width 612 height 30
click at [107, 35] on span "Clients" at bounding box center [96, 34] width 36 height 13
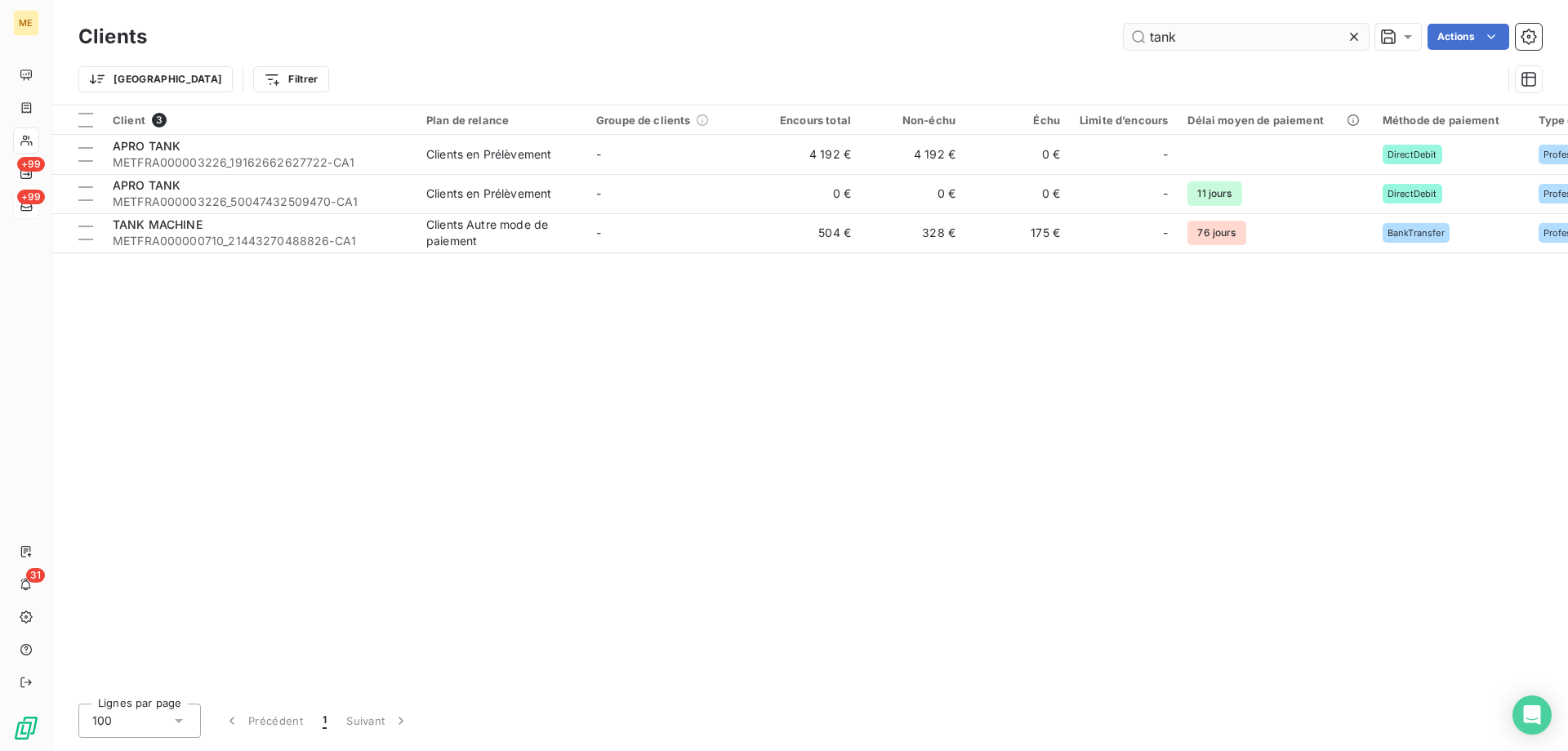
click at [1261, 39] on input "tank" at bounding box center [1246, 36] width 245 height 26
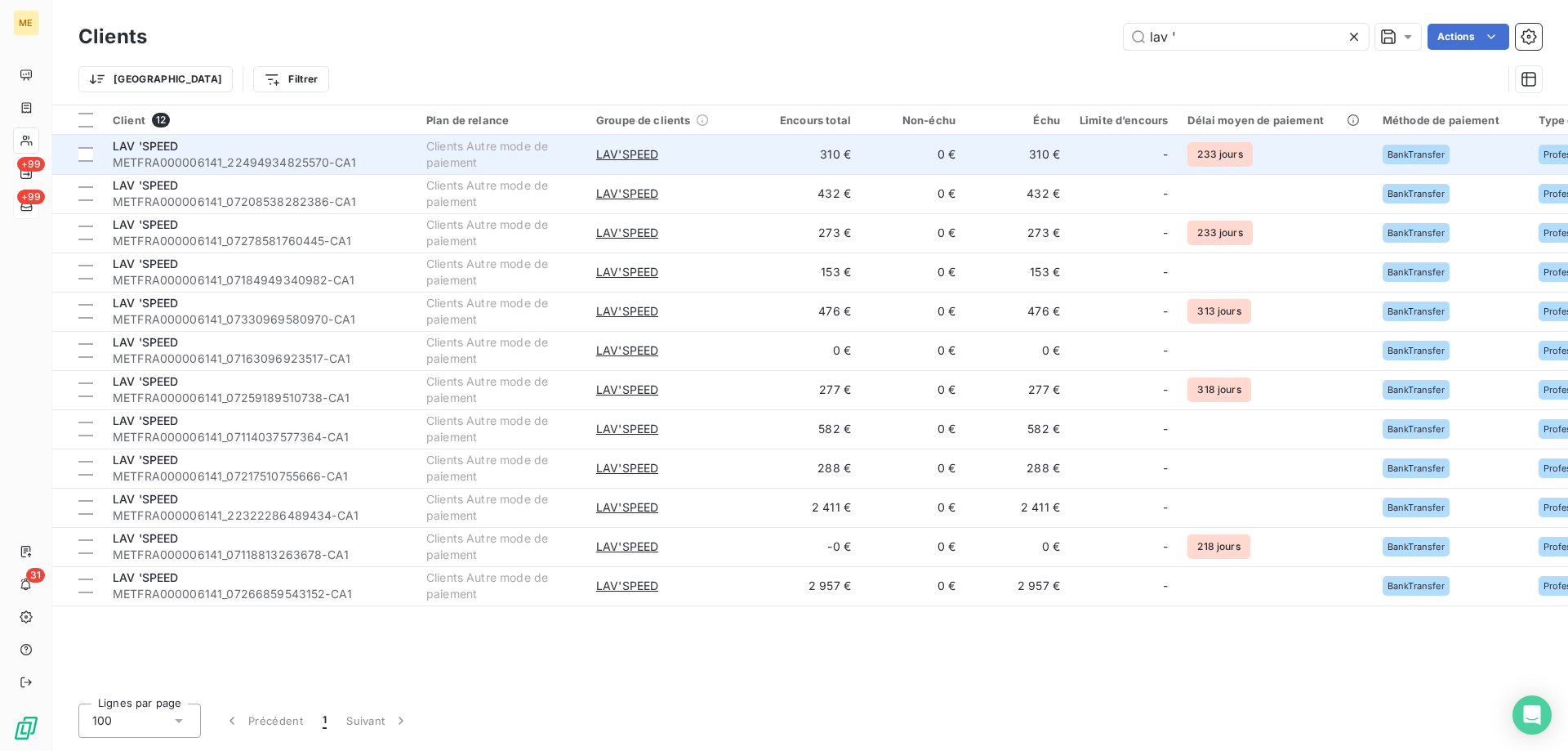
type input "lav '"
click at [129, 152] on span "LAV 'SPEED" at bounding box center [145, 145] width 66 height 14
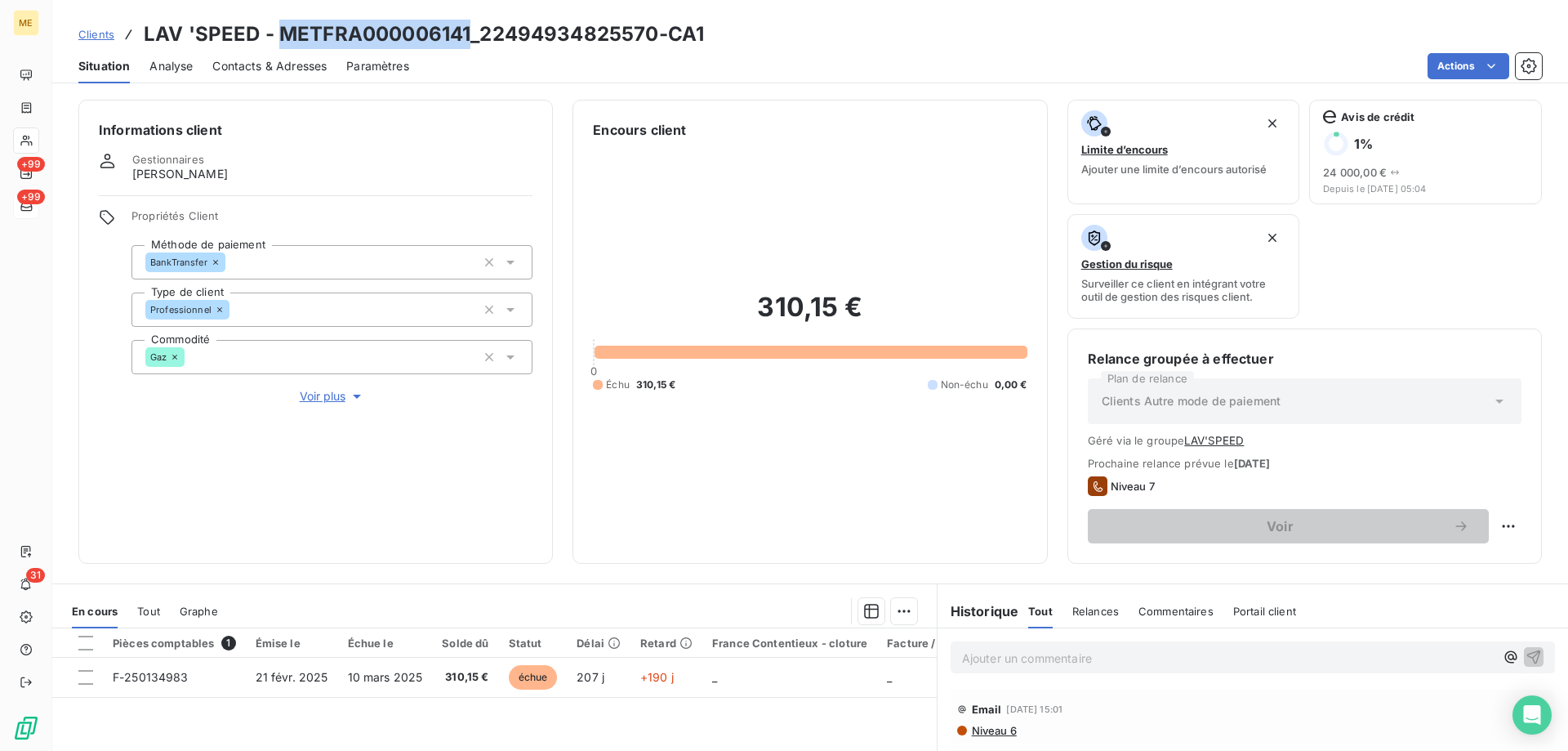
drag, startPoint x: 278, startPoint y: 33, endPoint x: 467, endPoint y: 33, distance: 189.0
click at [467, 33] on h3 "LAV 'SPEED - METFRA000006141_22494934825570-CA1" at bounding box center [423, 34] width 560 height 30
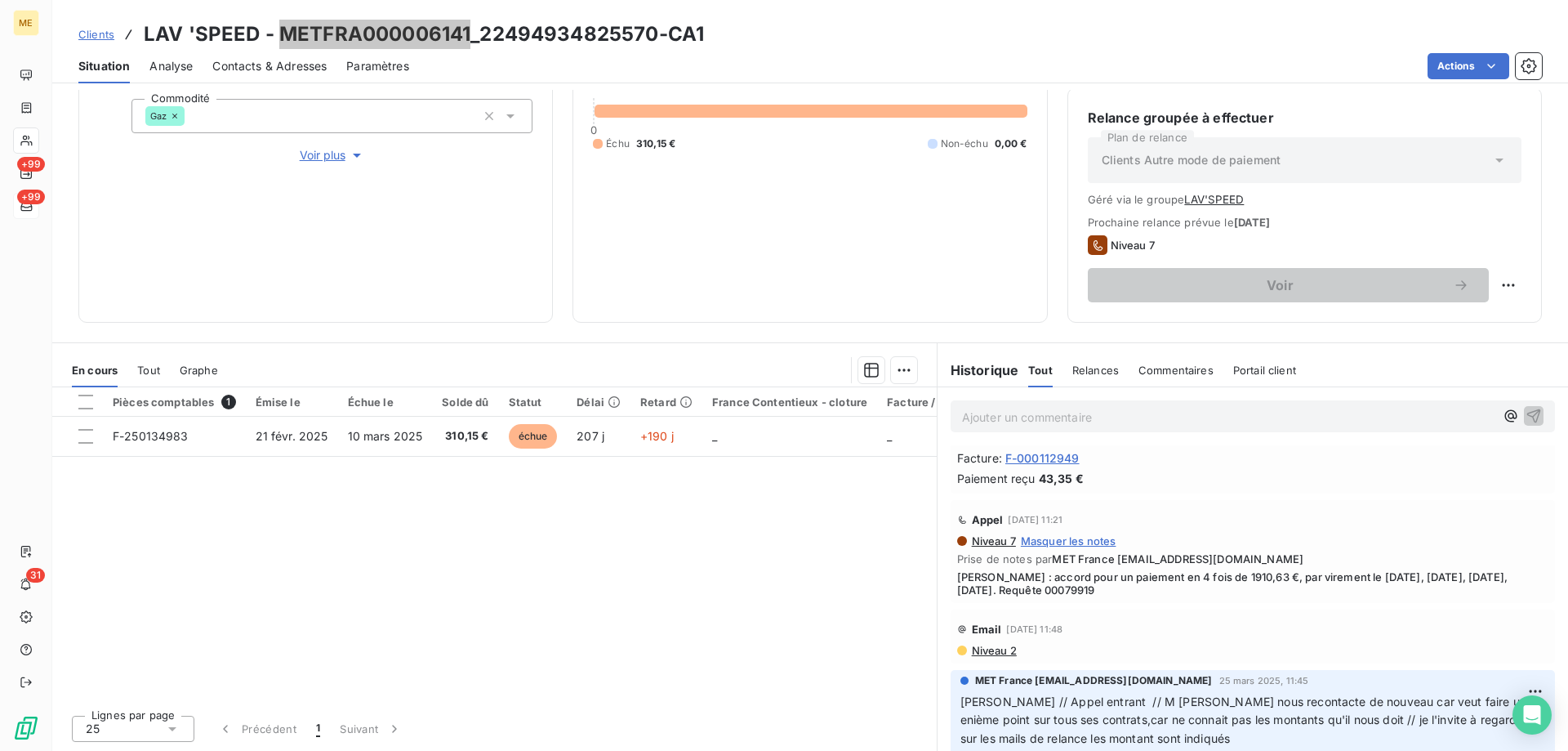
scroll to position [1480, 0]
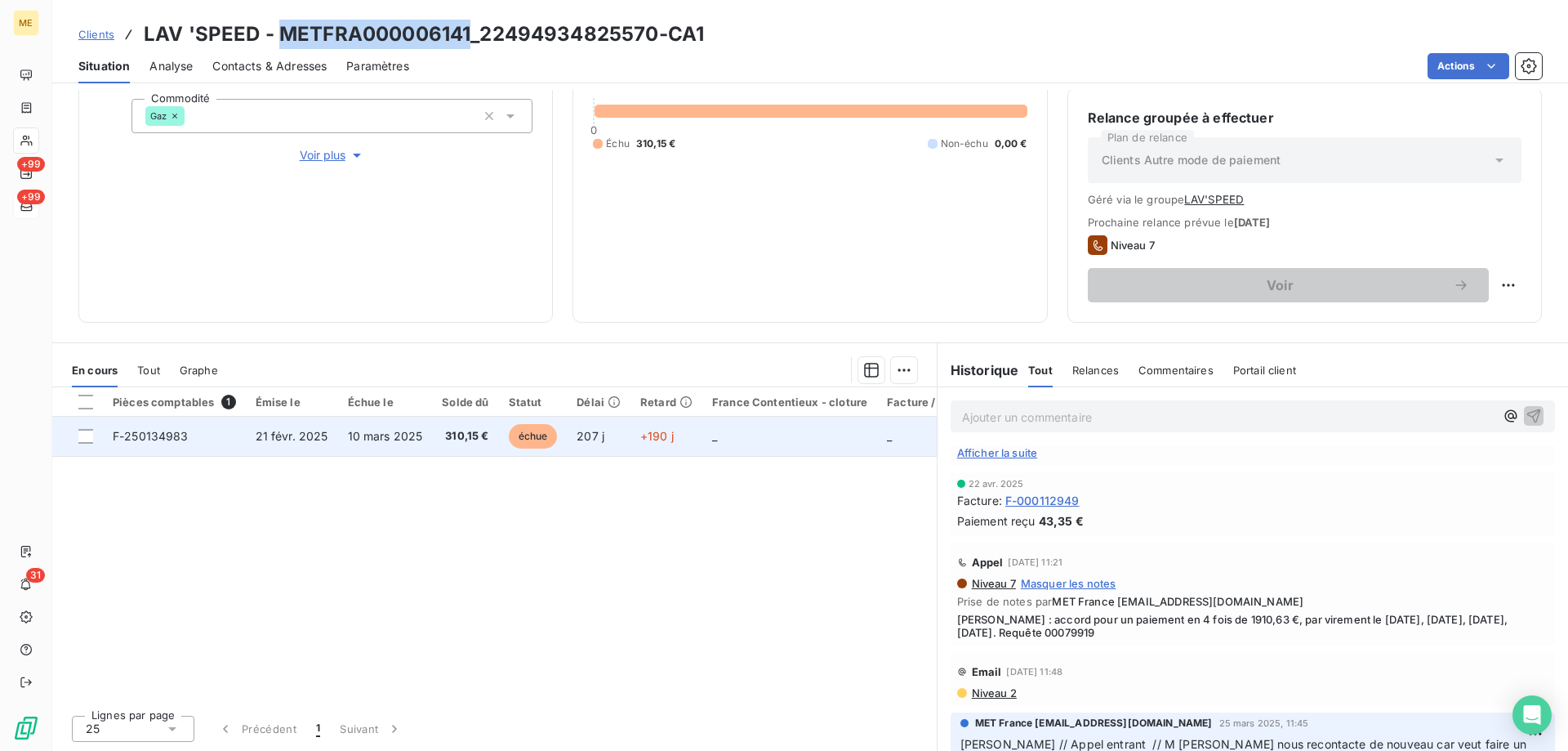
click at [175, 444] on td "F-250134983" at bounding box center [173, 436] width 143 height 39
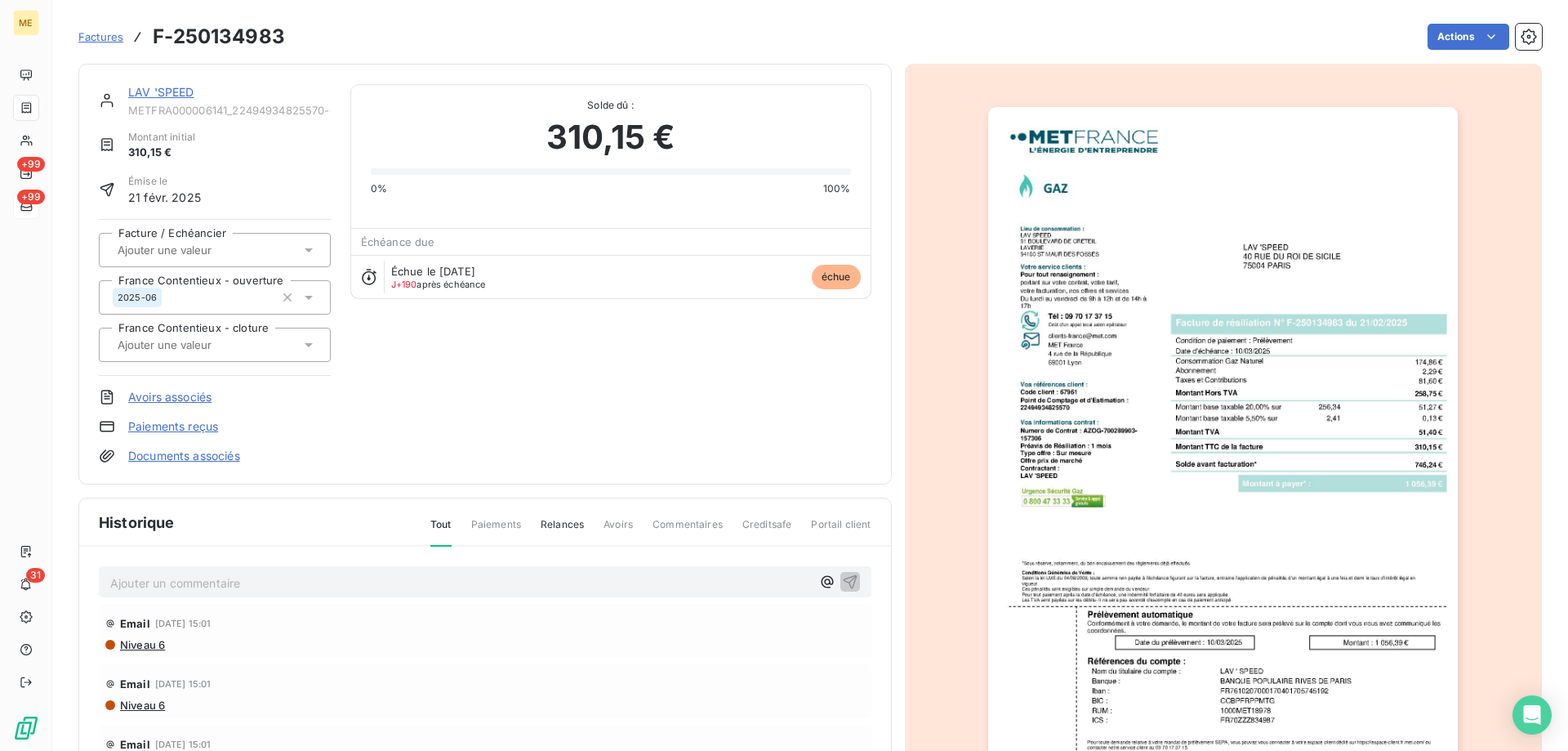
click at [174, 92] on link "LAV 'SPEED" at bounding box center [161, 91] width 66 height 14
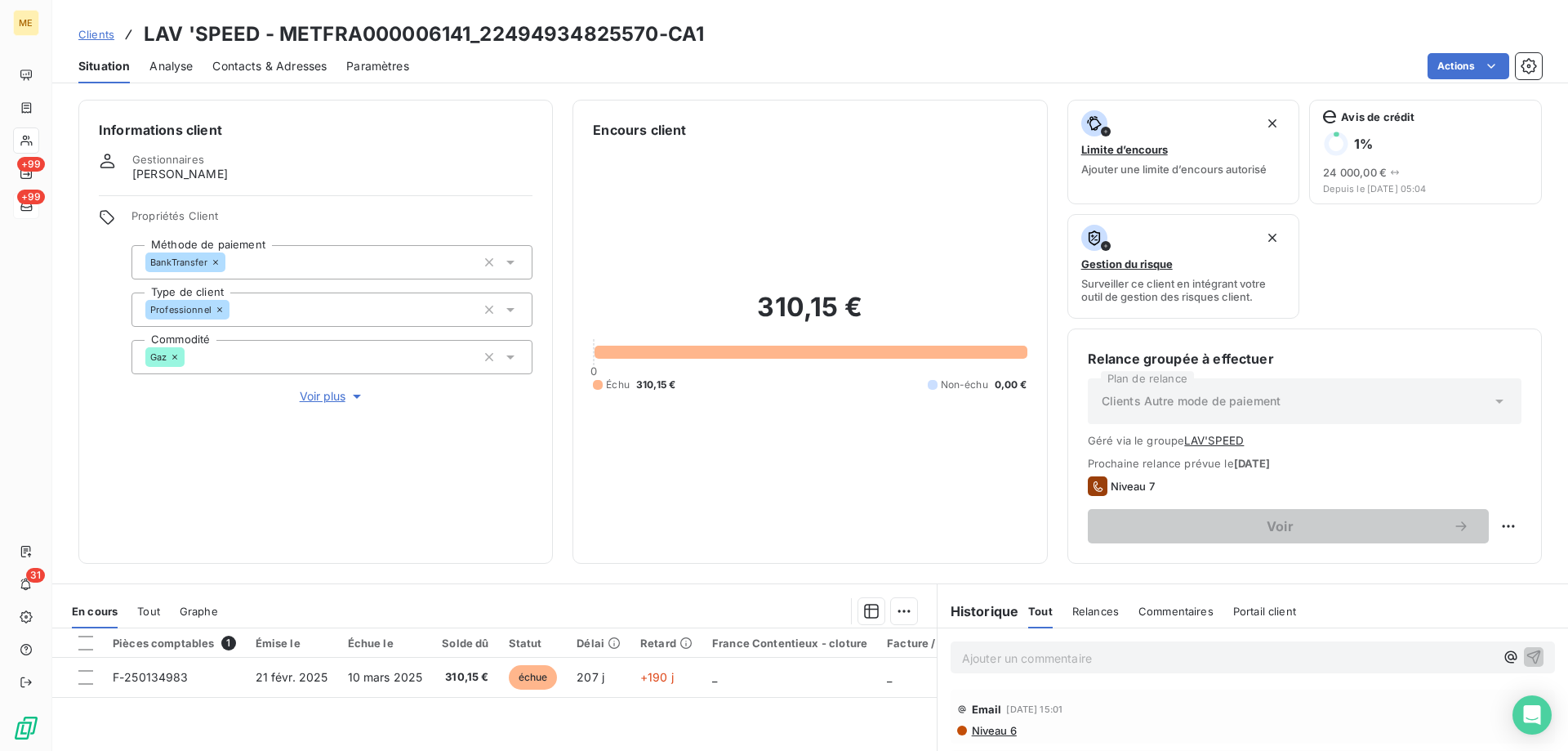
click at [230, 71] on span "Contacts & Adresses" at bounding box center [269, 66] width 115 height 17
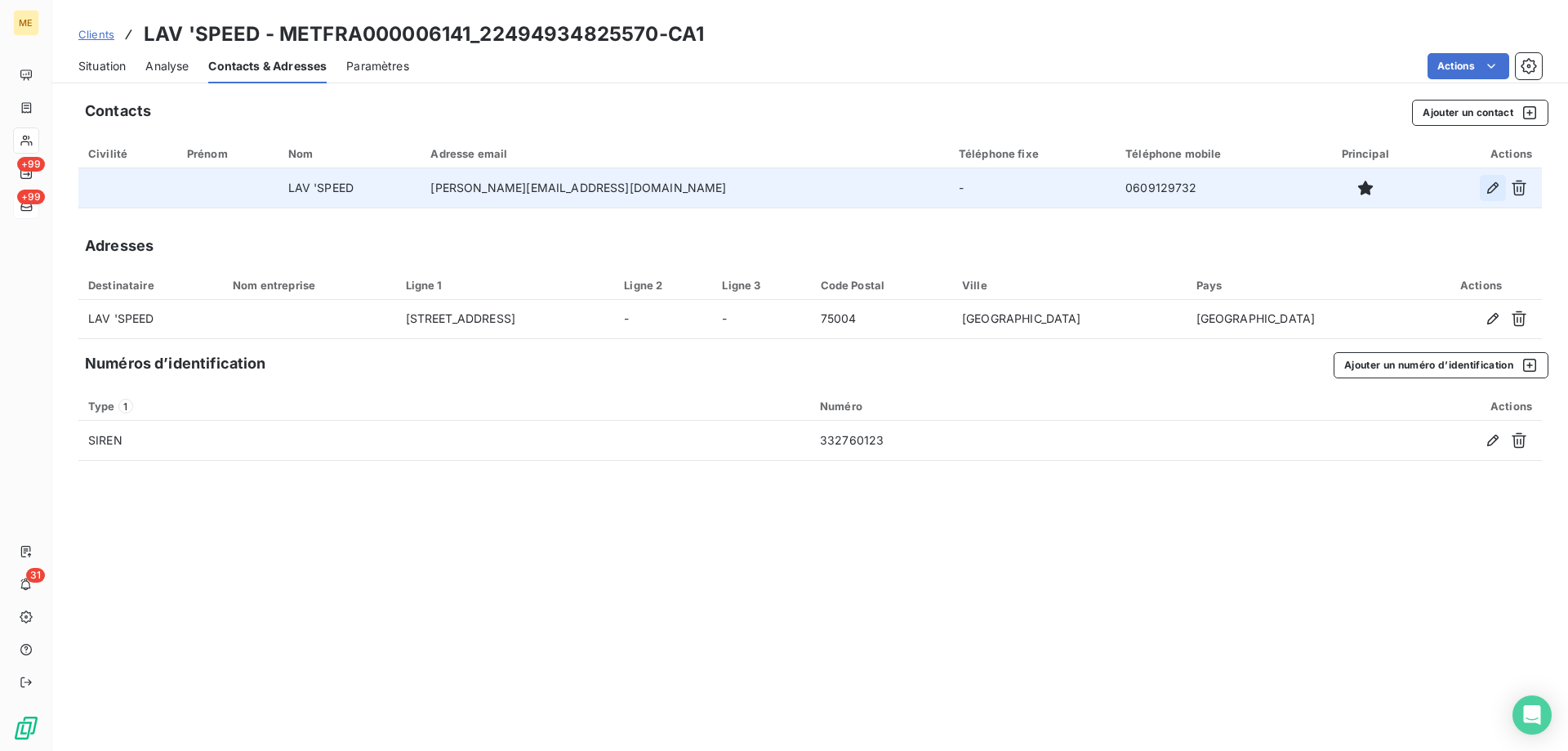
click at [1492, 190] on icon "button" at bounding box center [1493, 188] width 17 height 17
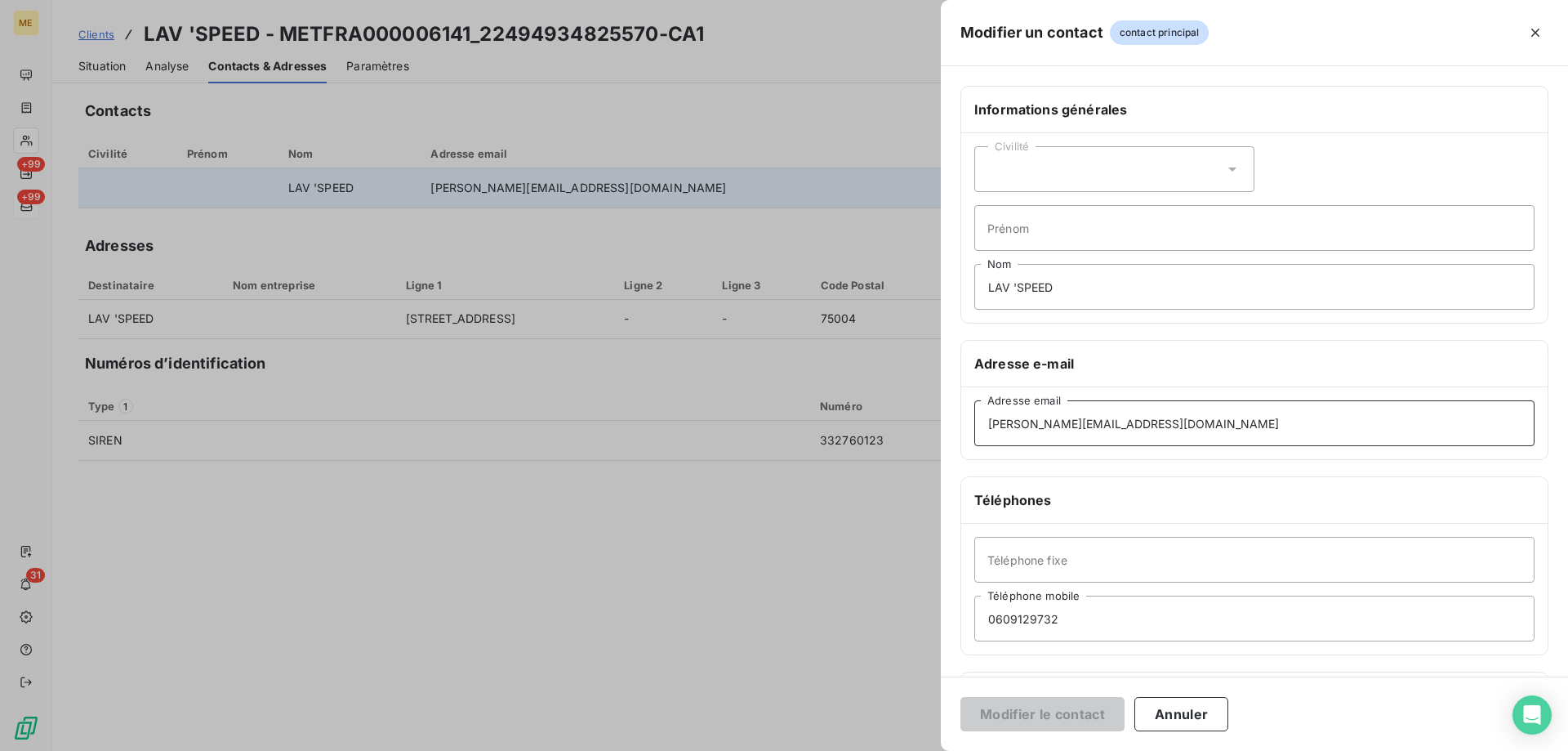
drag, startPoint x: 1162, startPoint y: 434, endPoint x: 957, endPoint y: 431, distance: 205.0
click at [957, 431] on div "Informations générales Civilité Prénom LAV 'SPEED Nom Adresse e-mail serge.bena…" at bounding box center [1254, 448] width 627 height 725
drag, startPoint x: 1199, startPoint y: 710, endPoint x: 825, endPoint y: 333, distance: 531.0
click at [1200, 710] on button "Annuler" at bounding box center [1181, 714] width 94 height 34
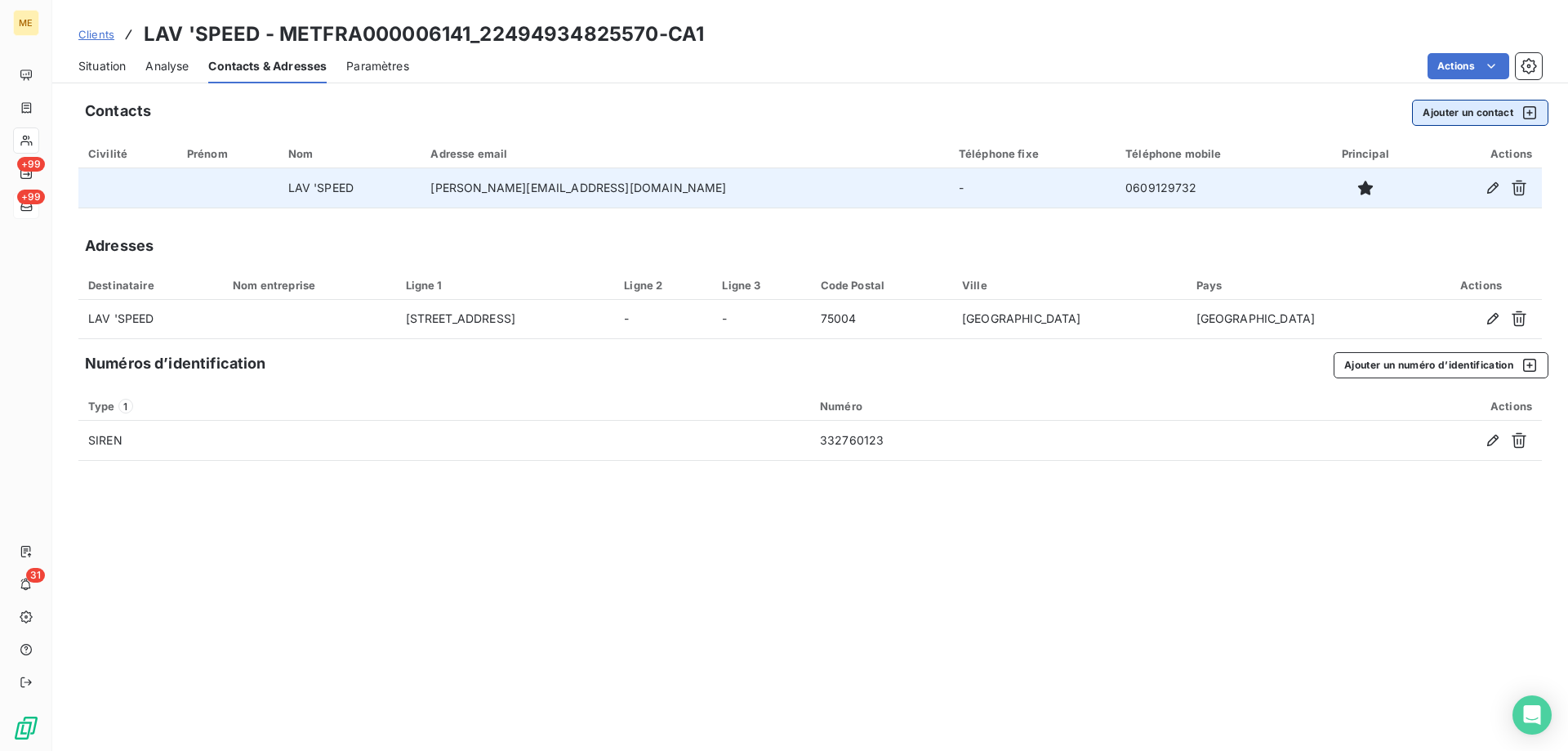
click at [1451, 102] on button "Ajouter un contact" at bounding box center [1480, 113] width 136 height 26
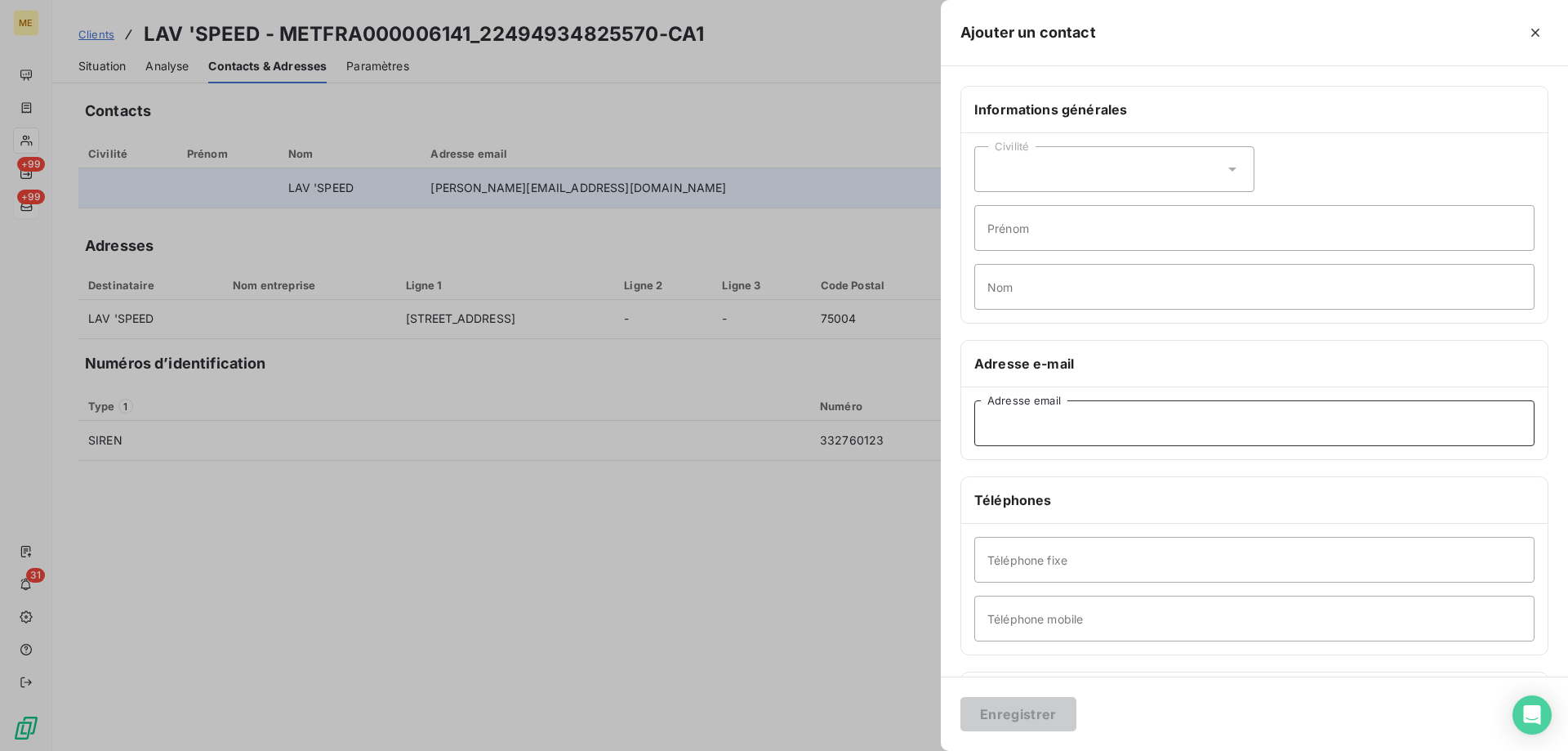
click at [1019, 420] on input "Adresse email" at bounding box center [1254, 423] width 560 height 46
paste input "serge.benadiba@wanadoo.fr"
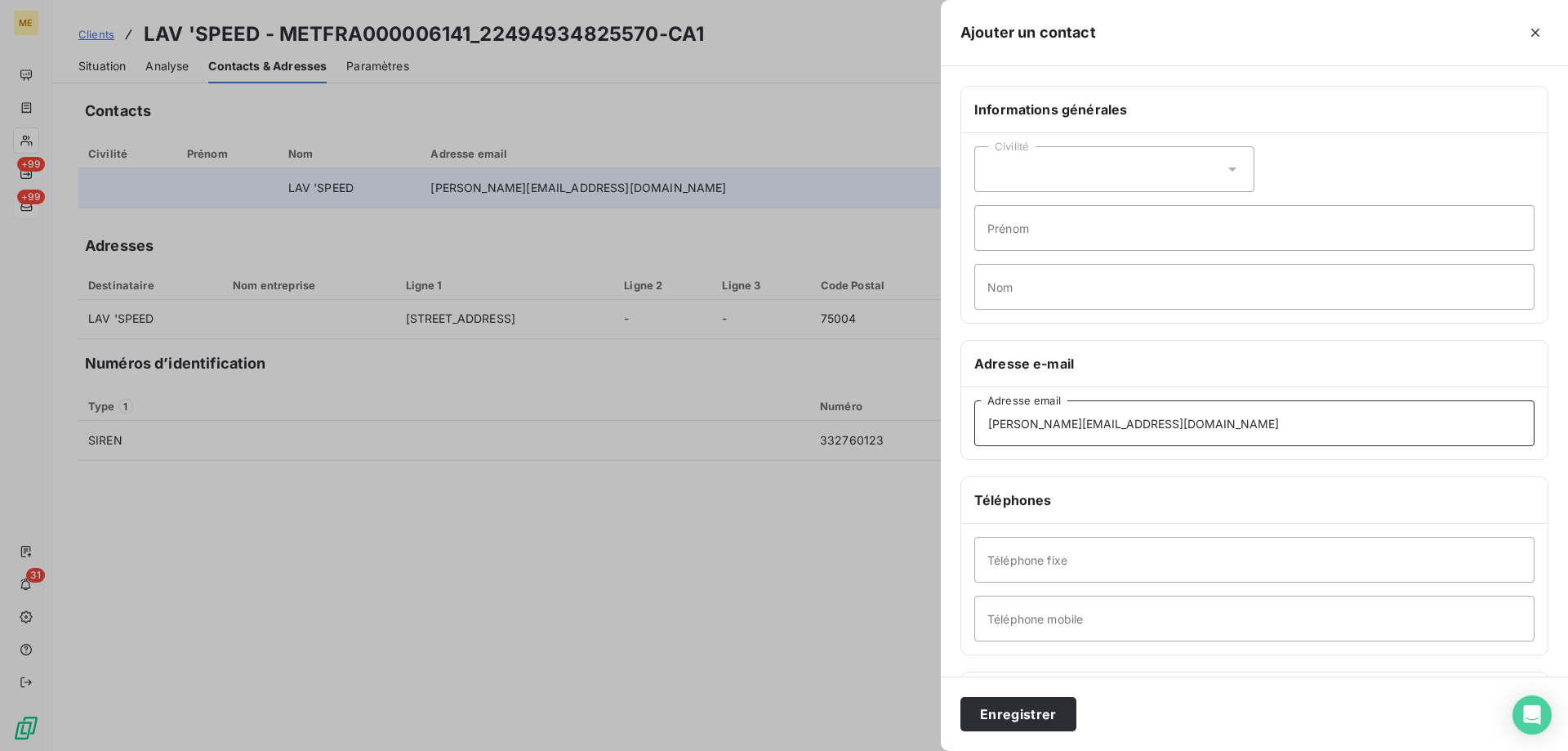
click at [1017, 425] on input "serge.benadiba@wanadoo.fr" at bounding box center [1254, 423] width 560 height 46
click at [1176, 416] on input "jessica.benadiba@wanadoo.fr" at bounding box center [1254, 423] width 560 height 46
drag, startPoint x: 1194, startPoint y: 423, endPoint x: 865, endPoint y: 445, distance: 329.7
type input "jessica.benadiba@gmail.com"
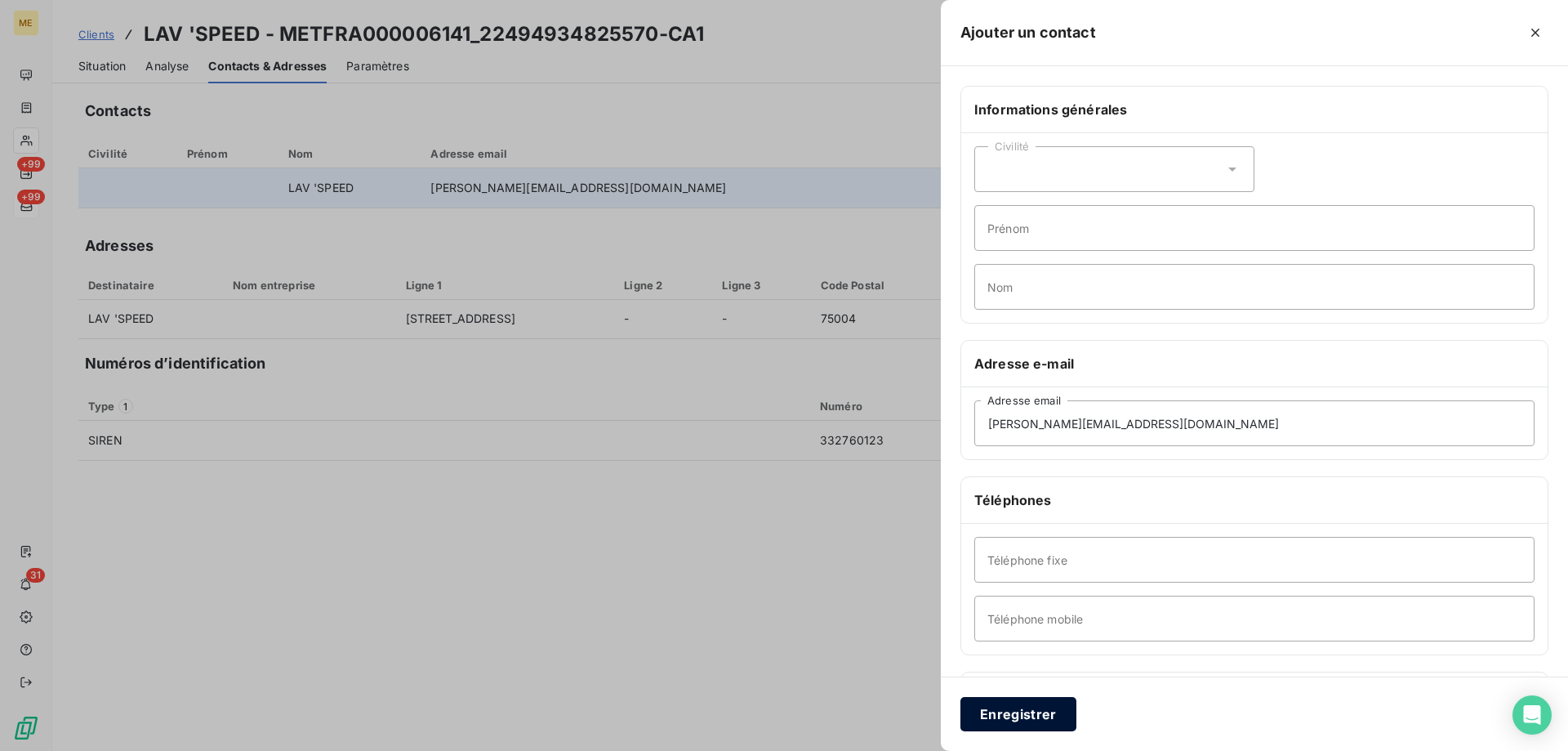
click at [999, 708] on button "Enregistrer" at bounding box center [1018, 714] width 116 height 34
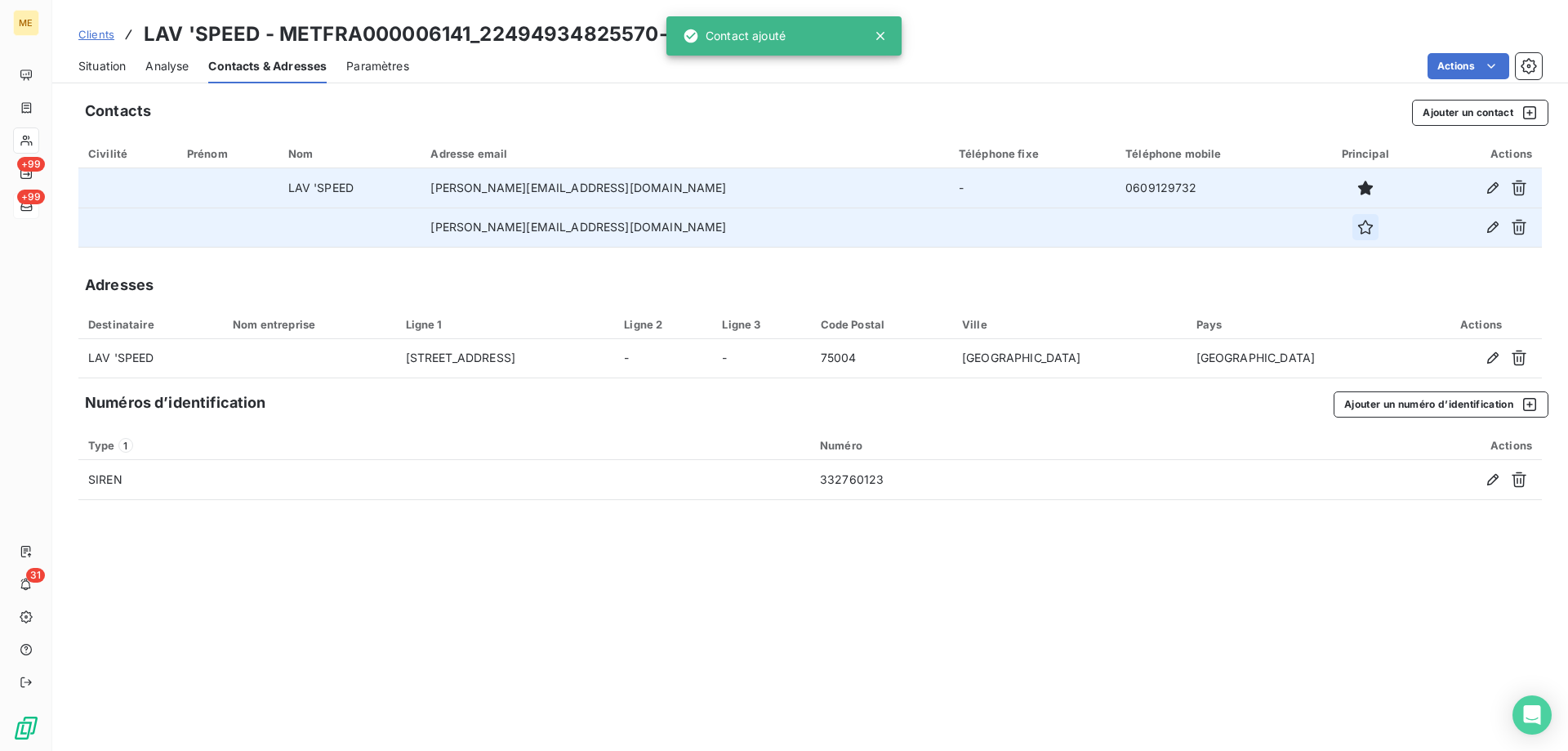
click at [1357, 229] on icon "button" at bounding box center [1366, 227] width 17 height 17
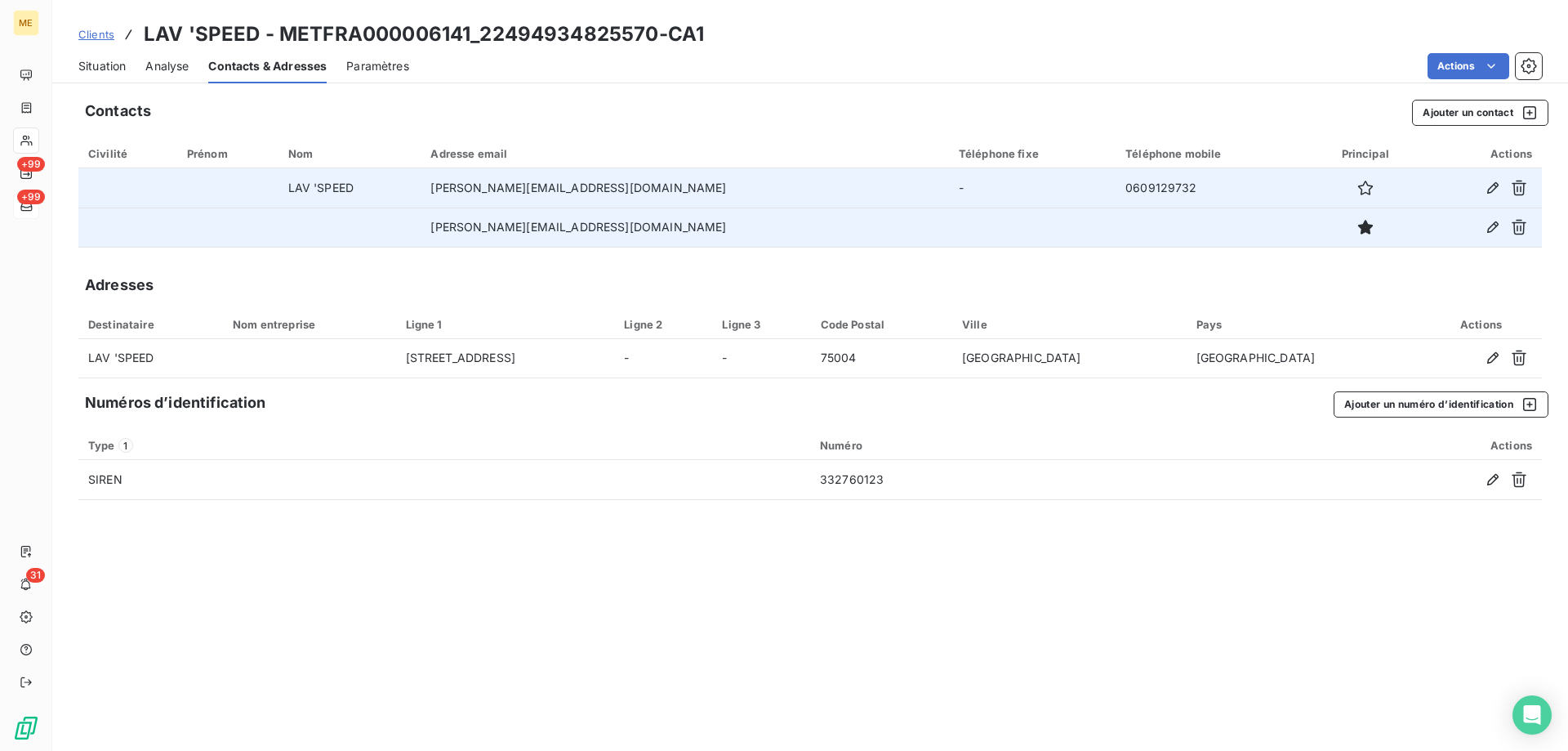
click at [112, 65] on span "Situation" at bounding box center [102, 66] width 48 height 17
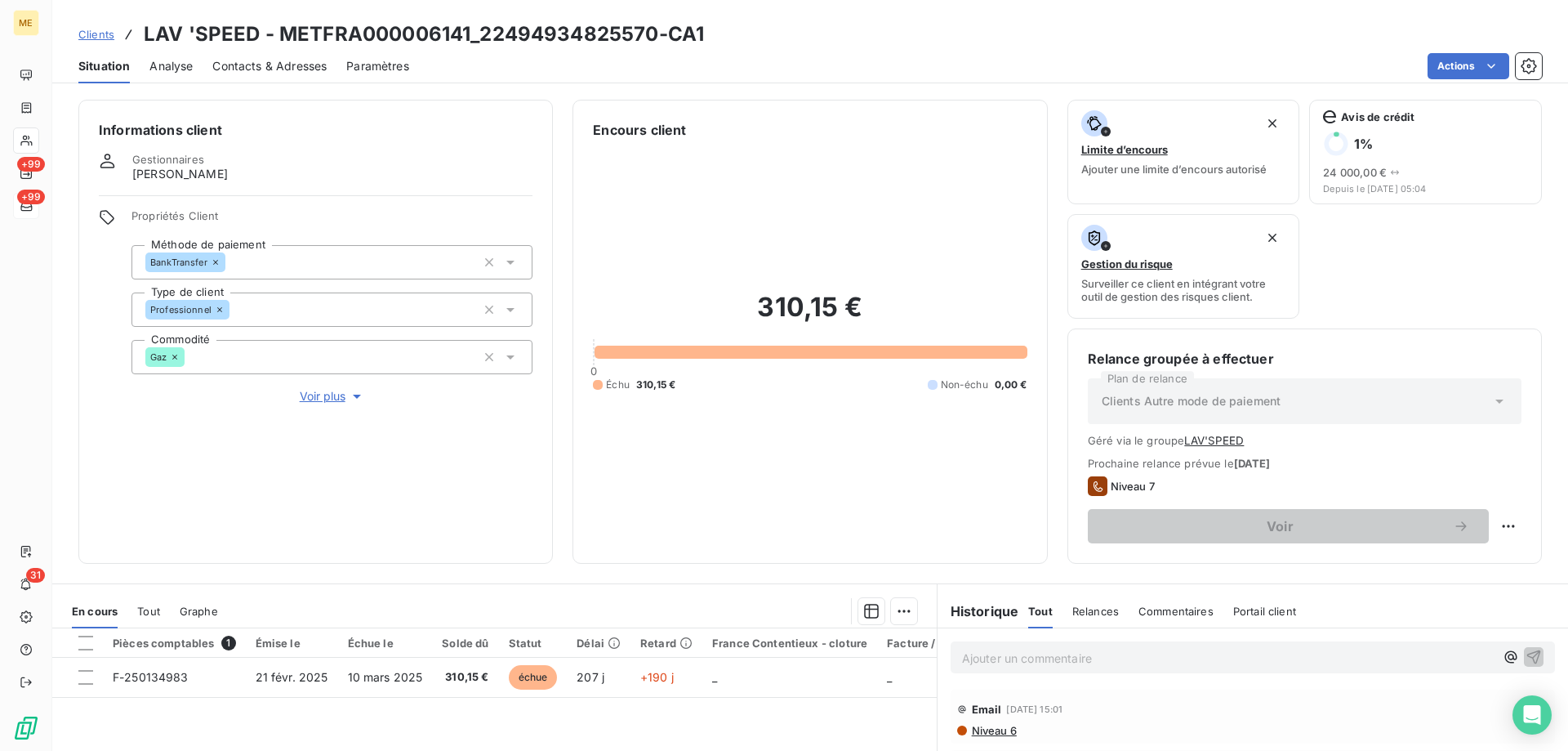
scroll to position [241, 0]
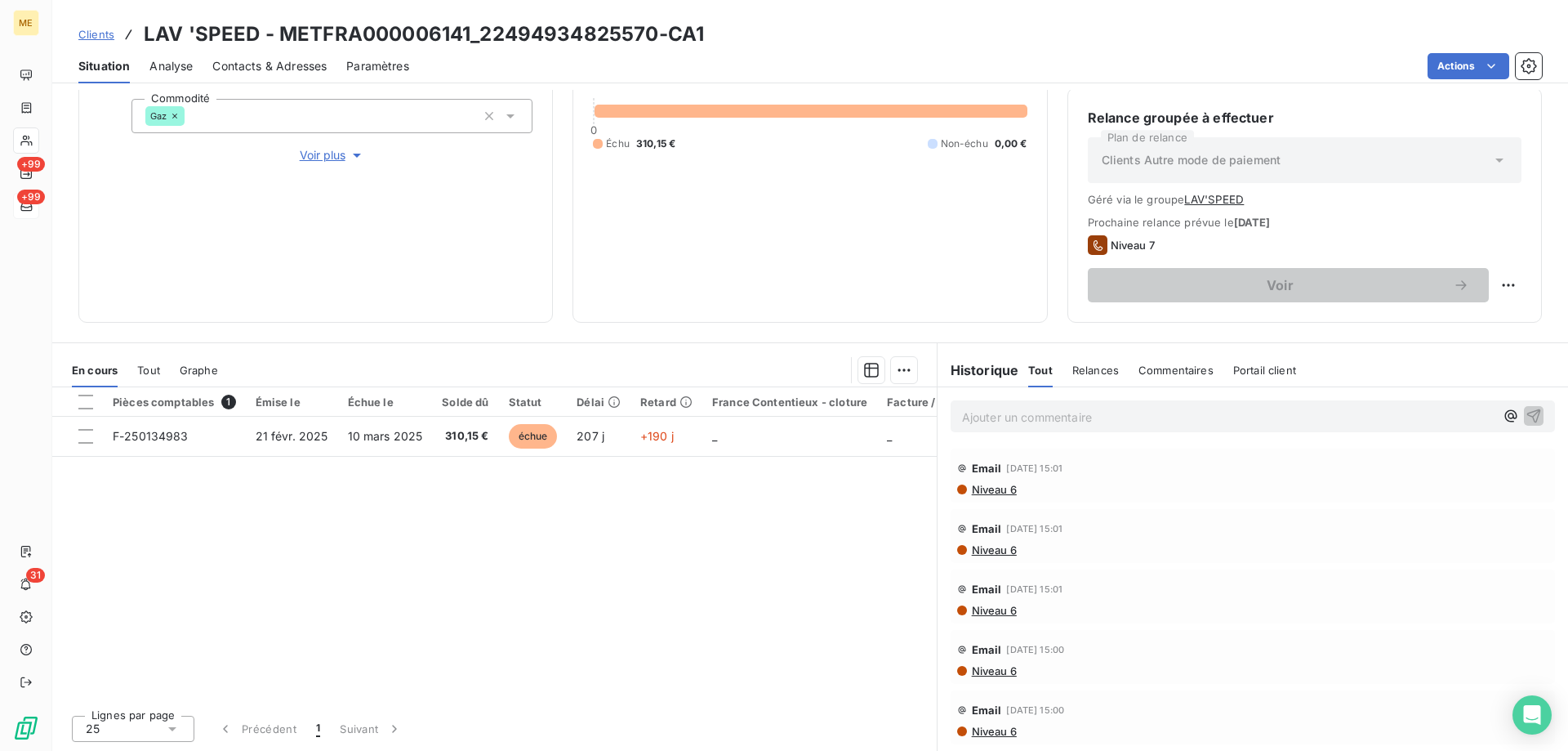
click at [144, 374] on span "Tout" at bounding box center [148, 370] width 23 height 13
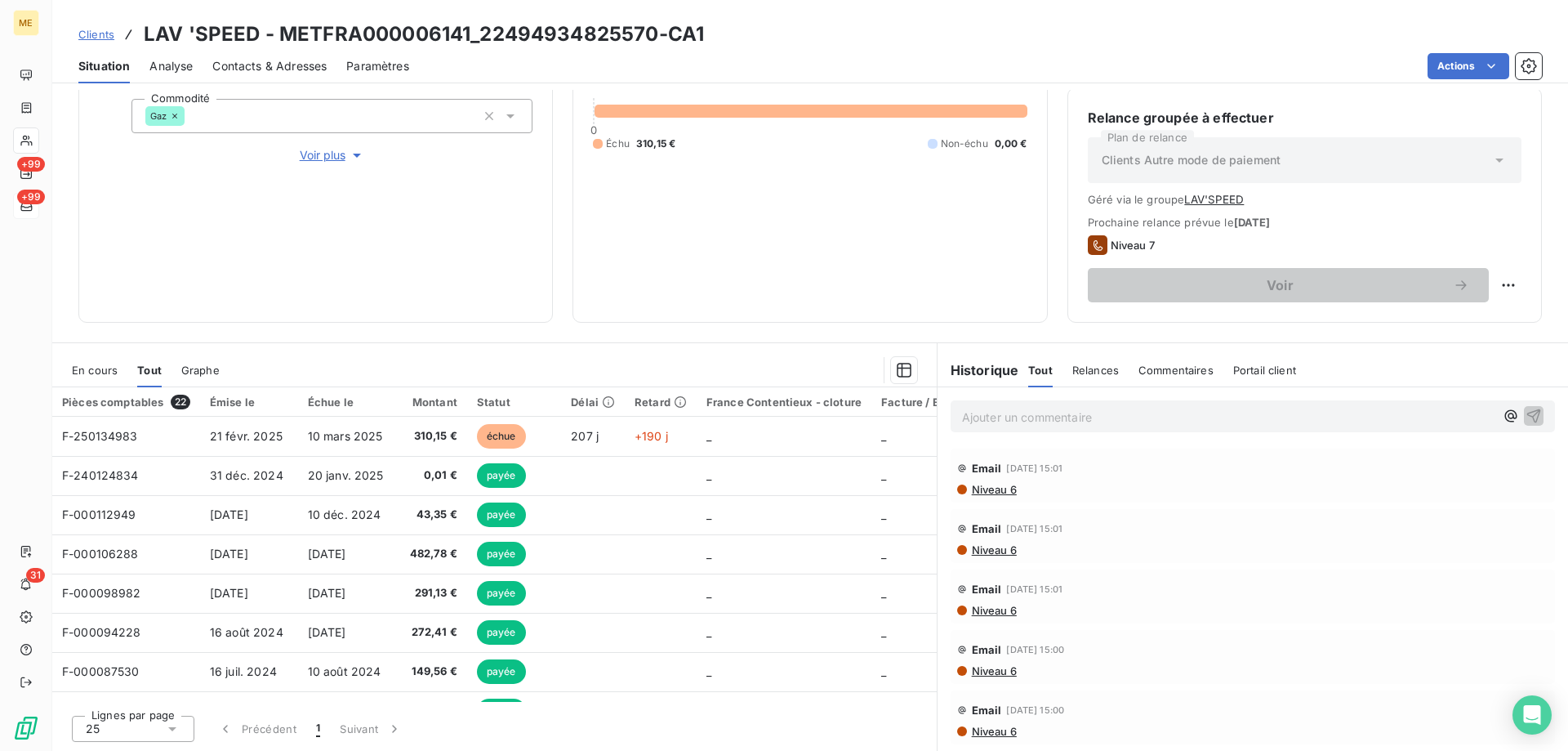
click at [90, 368] on span "En cours" at bounding box center [94, 370] width 46 height 13
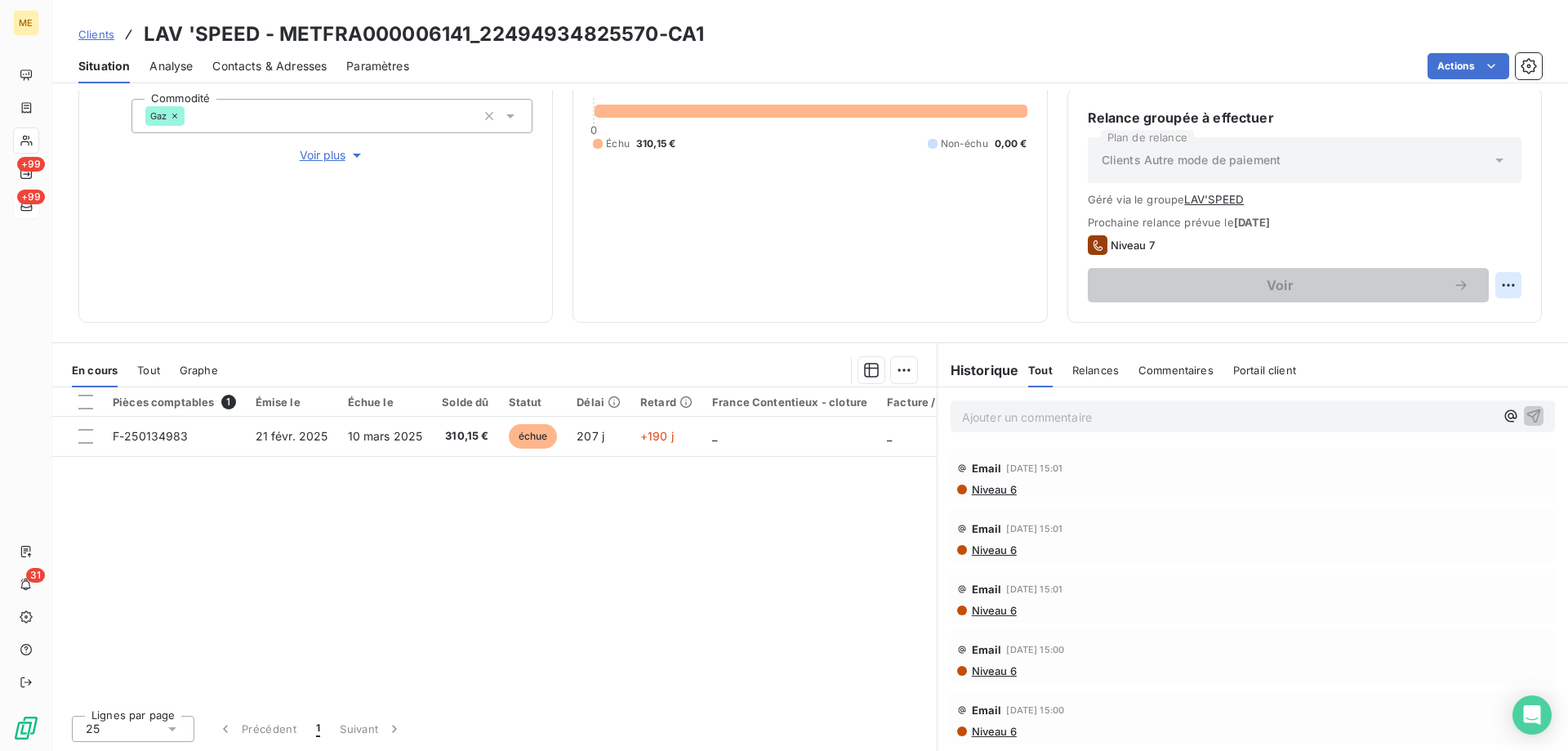
click at [1499, 294] on html "ME +99 +99 31 Clients LAV 'SPEED - METFRA000006141_22494934825570-CA1 Situation…" at bounding box center [784, 457] width 1568 height 914
click at [1451, 317] on div "Replanifier cette action" at bounding box center [1428, 321] width 146 height 26
select select "8"
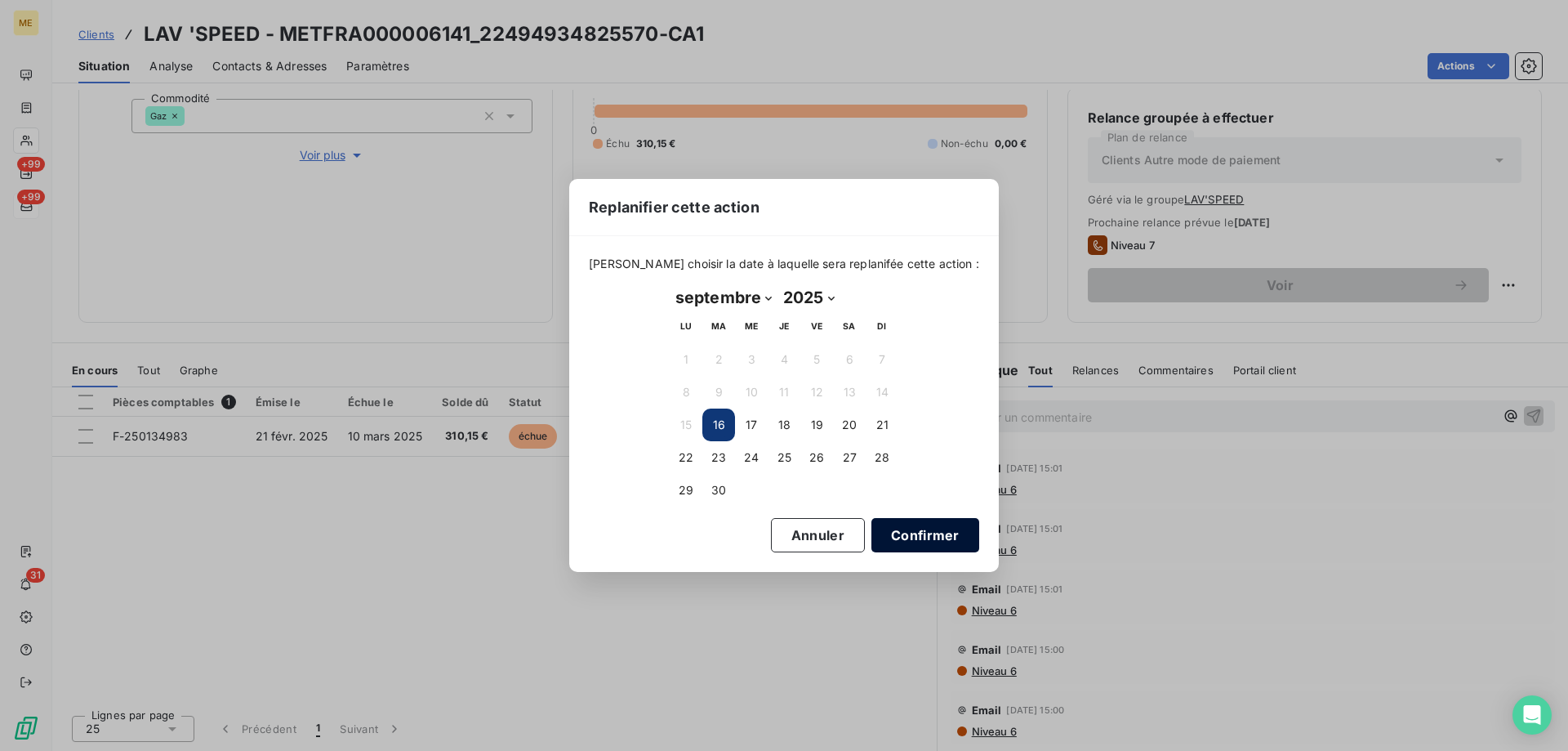
click at [915, 530] on button "Confirmer" at bounding box center [925, 535] width 108 height 34
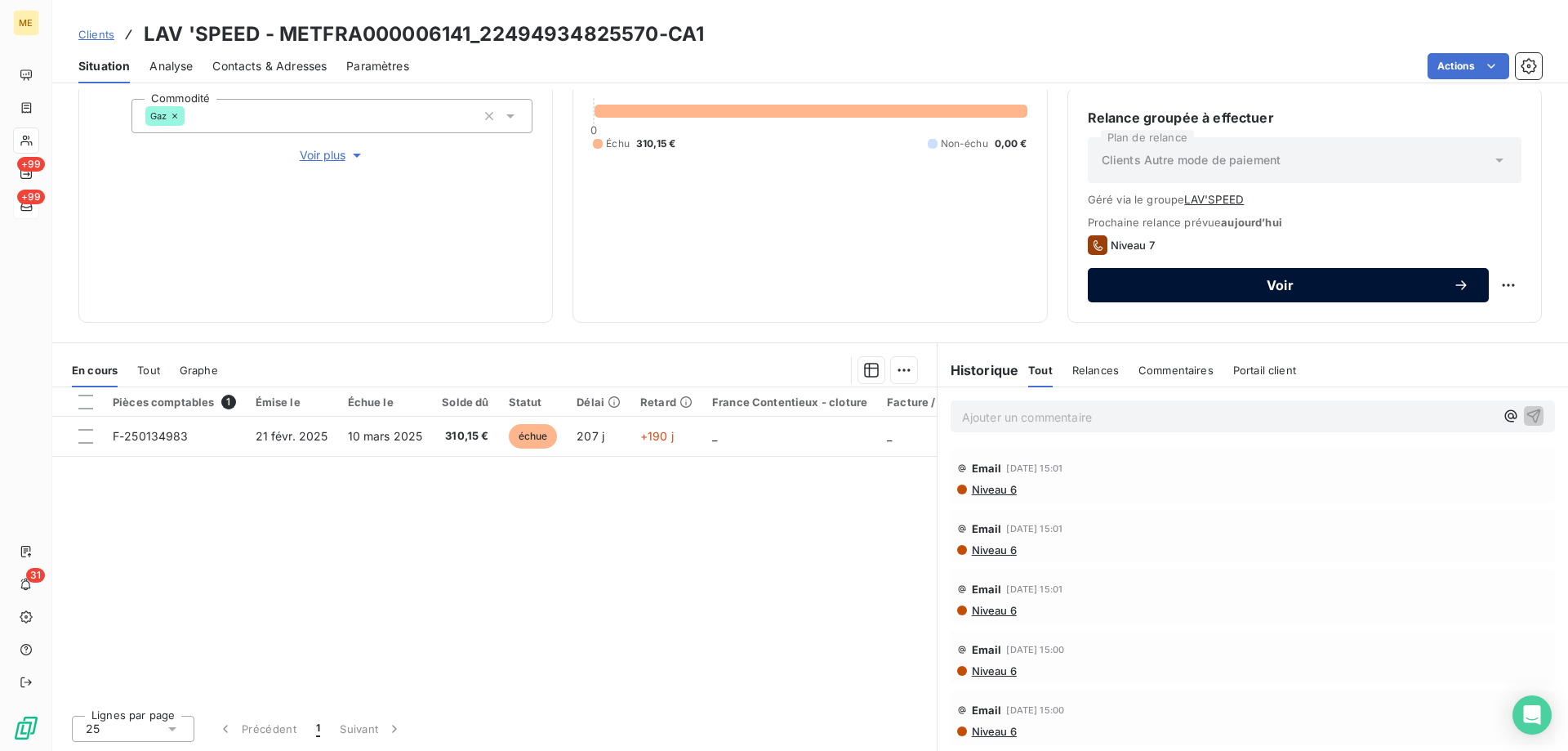
click at [1227, 287] on span "Voir" at bounding box center [1280, 285] width 346 height 13
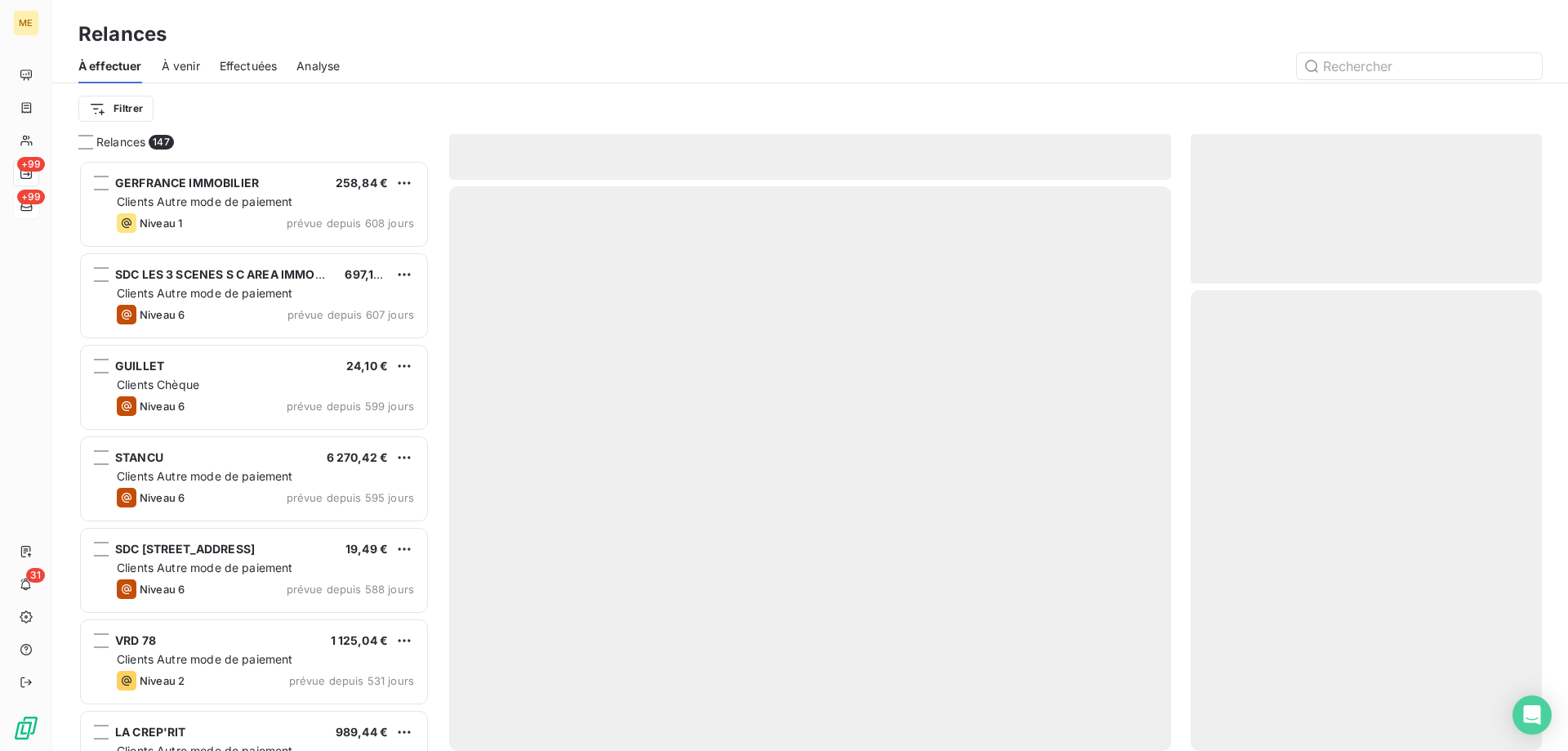
scroll to position [579, 339]
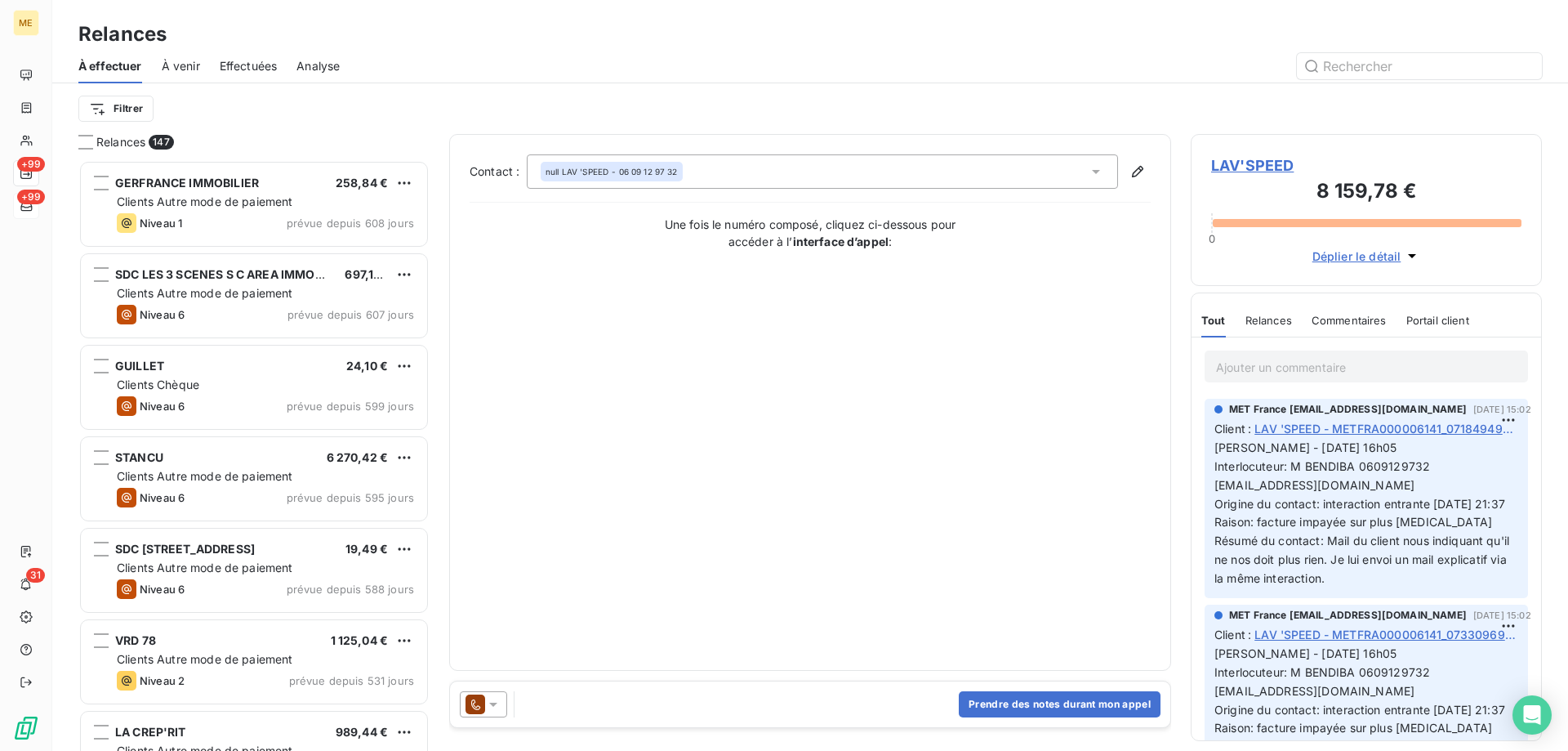
click at [493, 700] on icon at bounding box center [494, 704] width 17 height 17
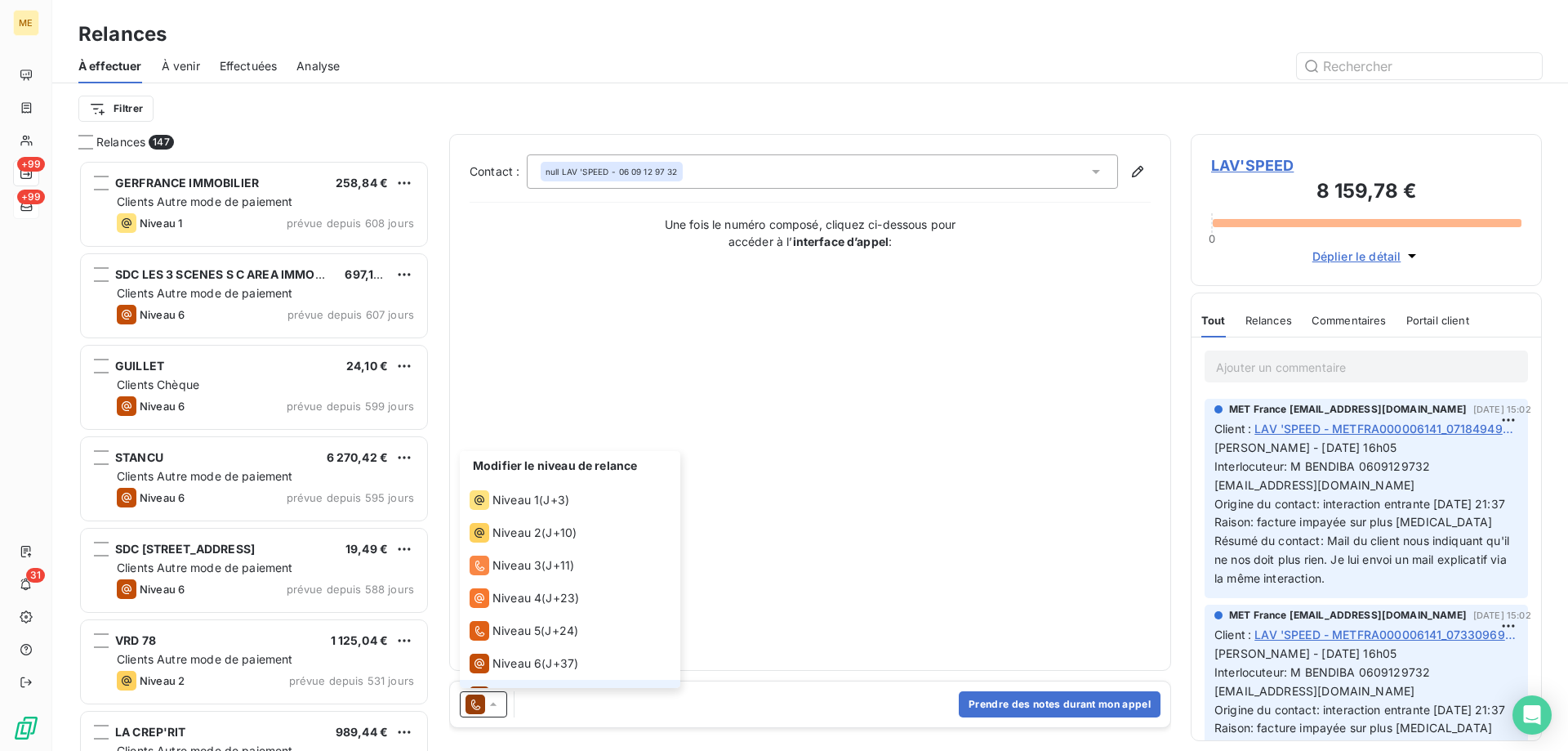
scroll to position [24, 0]
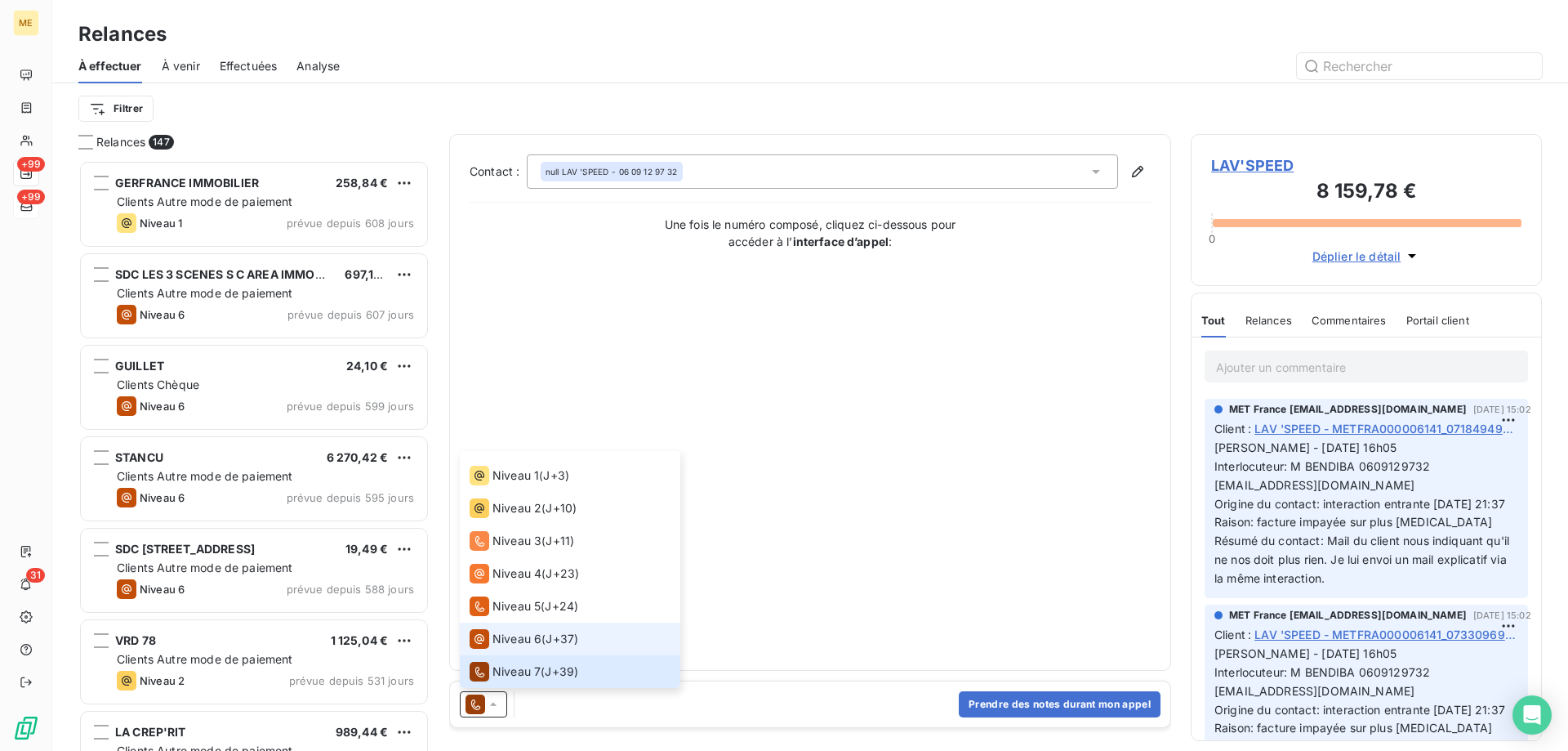
click at [500, 644] on span "Niveau 6" at bounding box center [517, 639] width 49 height 17
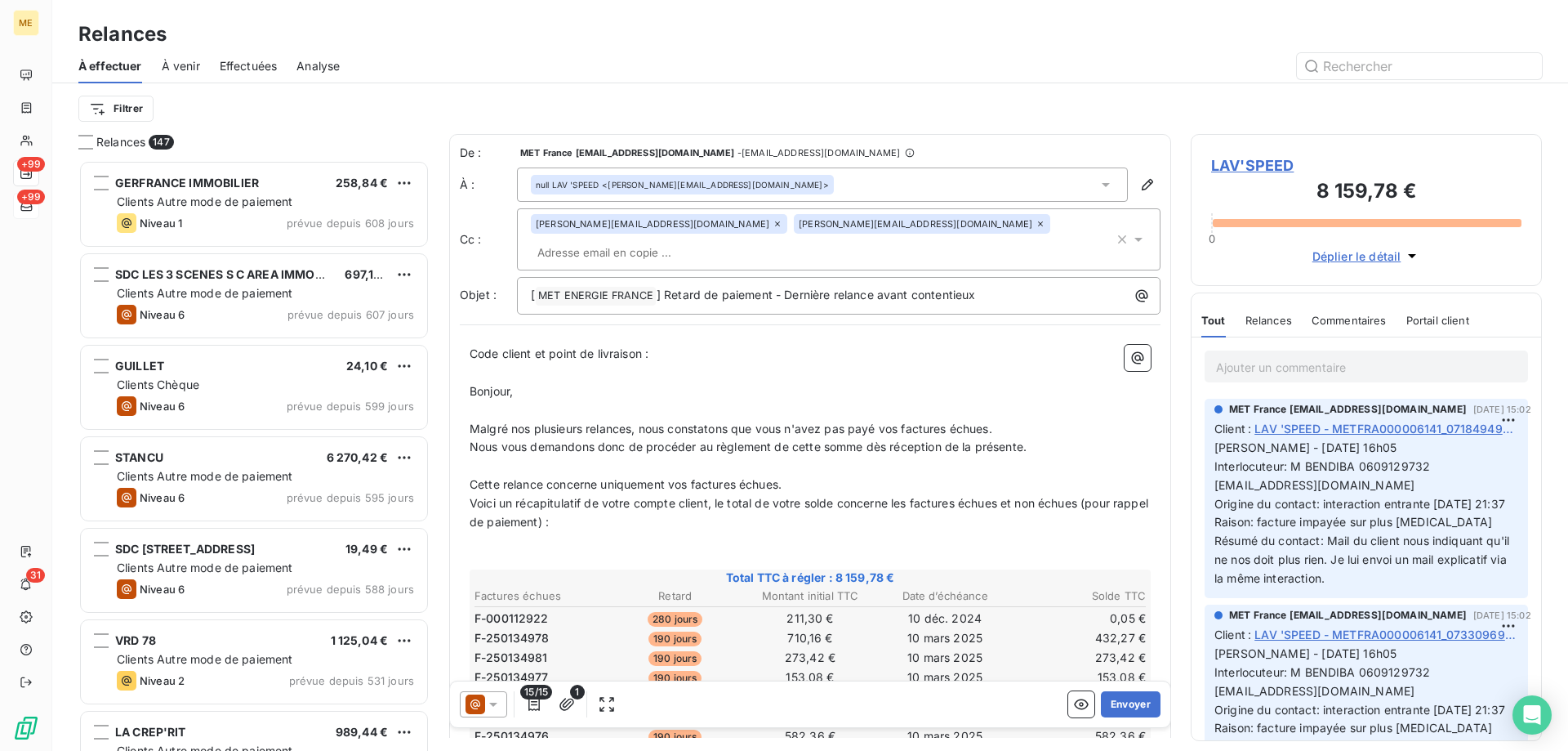
click at [1255, 161] on span "LAV'SPEED" at bounding box center [1366, 166] width 310 height 22
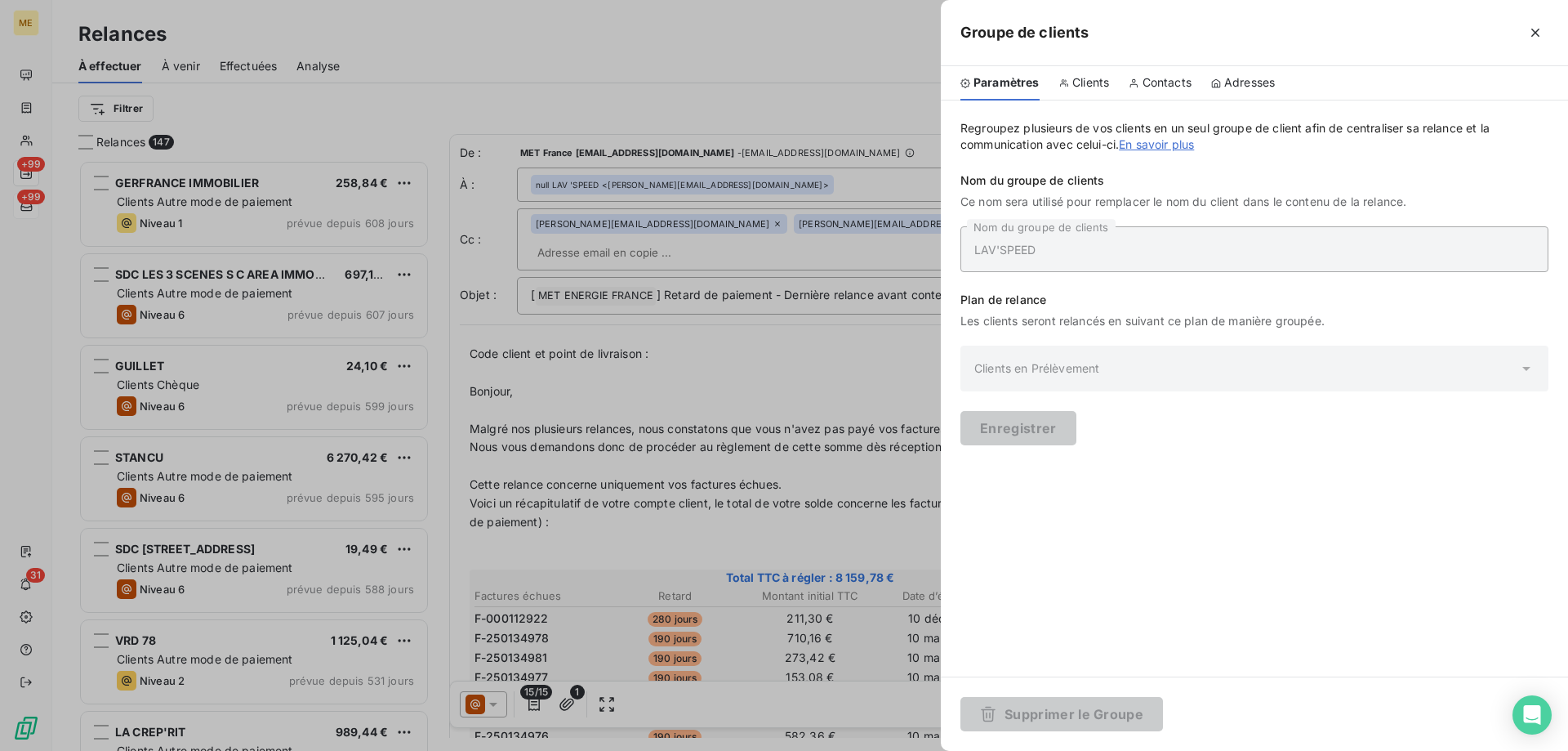
click at [1531, 12] on div "Groupe de clients" at bounding box center [1254, 33] width 627 height 66
click at [1530, 36] on icon "button" at bounding box center [1535, 33] width 17 height 17
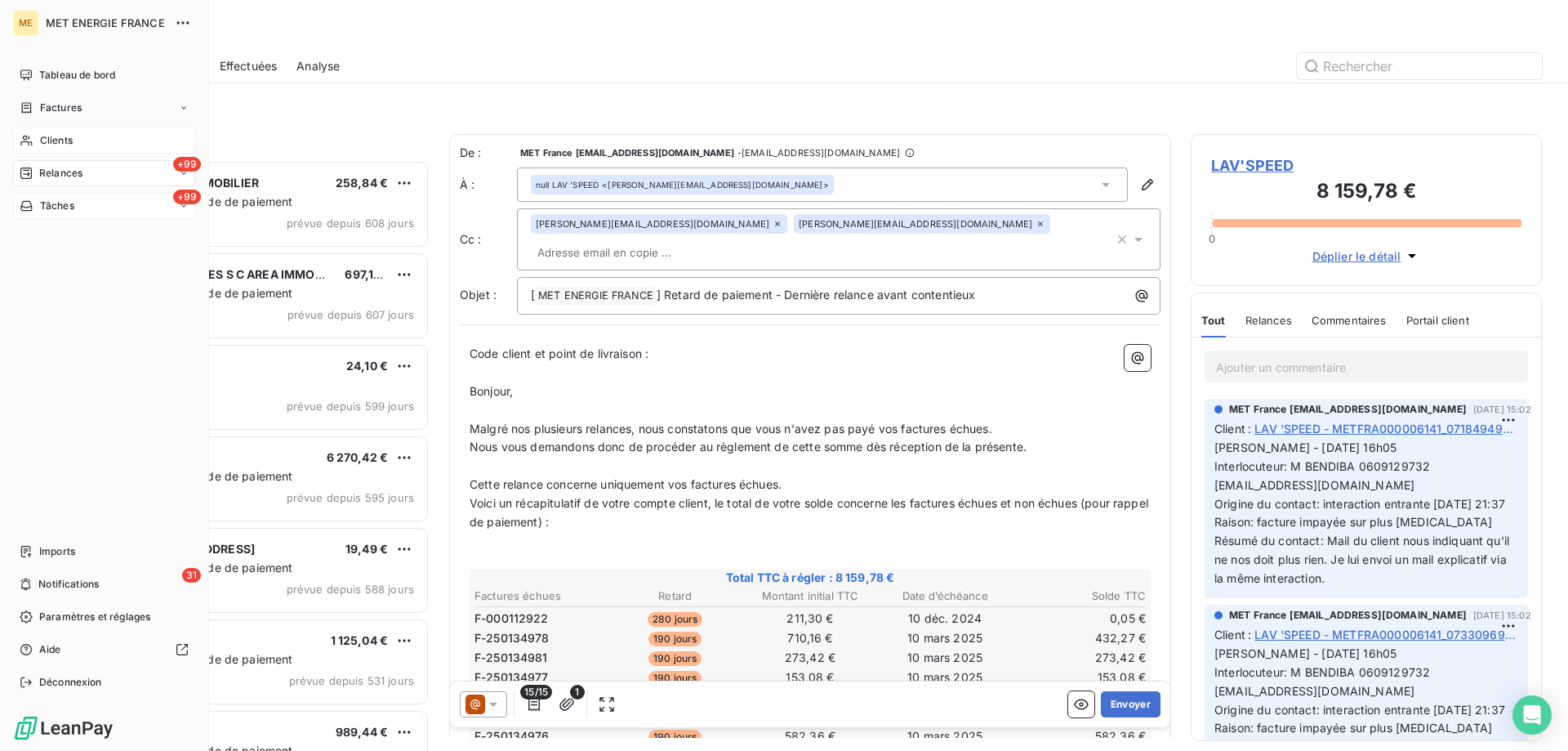
click at [14, 141] on div "Clients" at bounding box center [103, 141] width 182 height 26
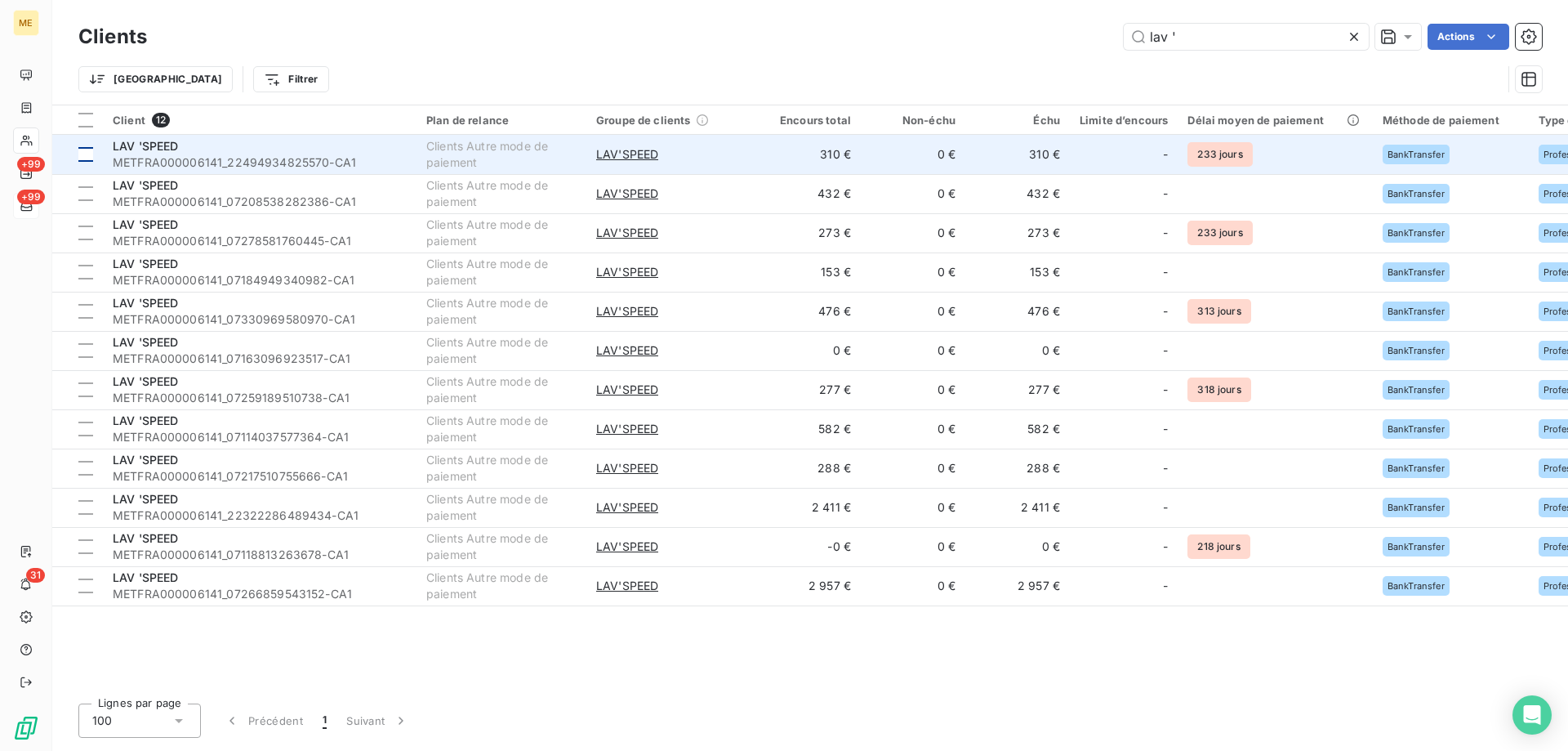
click at [89, 151] on div at bounding box center [86, 155] width 15 height 15
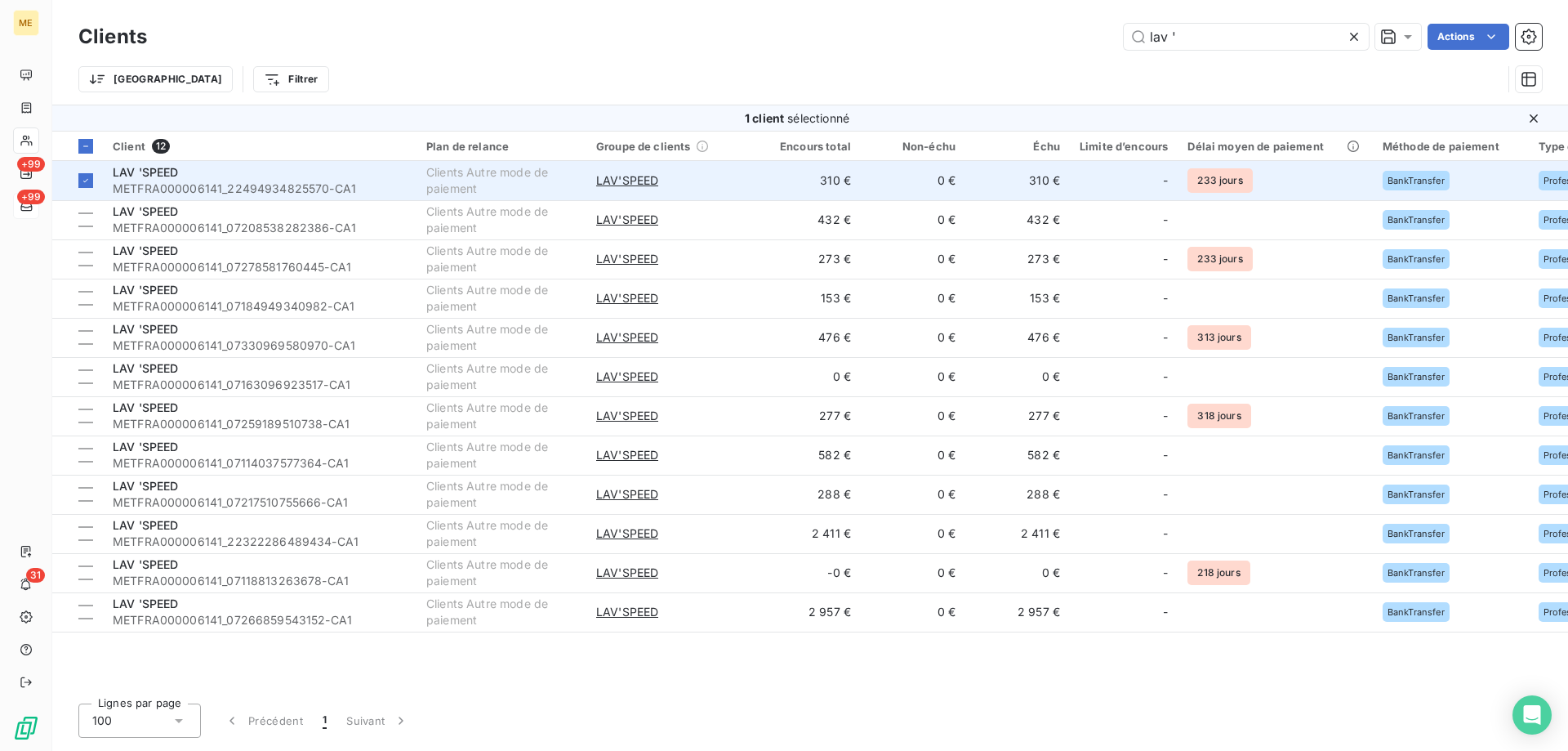
click at [282, 177] on div "LAV 'SPEED" at bounding box center [260, 172] width 294 height 17
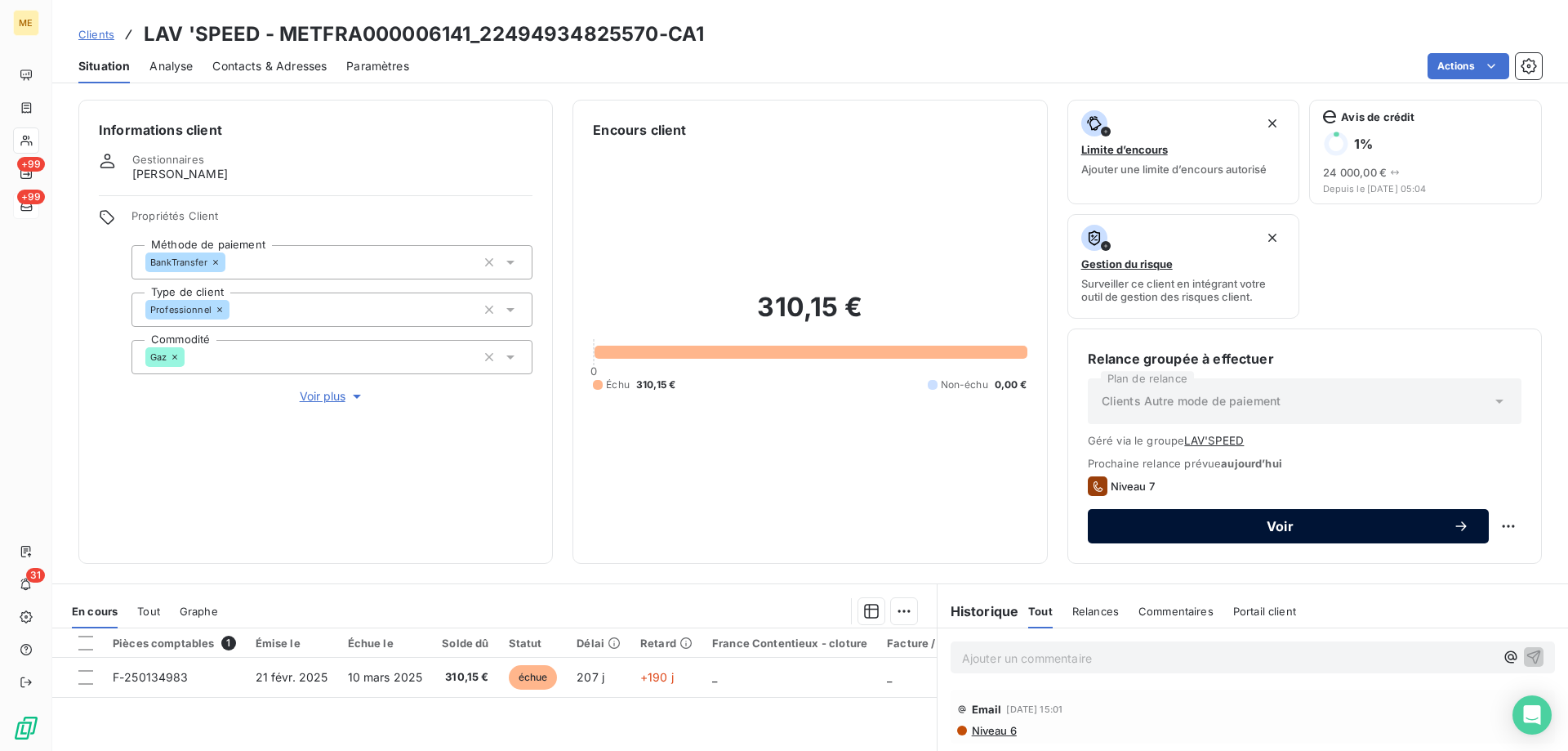
click at [1193, 539] on button "Voir" at bounding box center [1288, 526] width 401 height 34
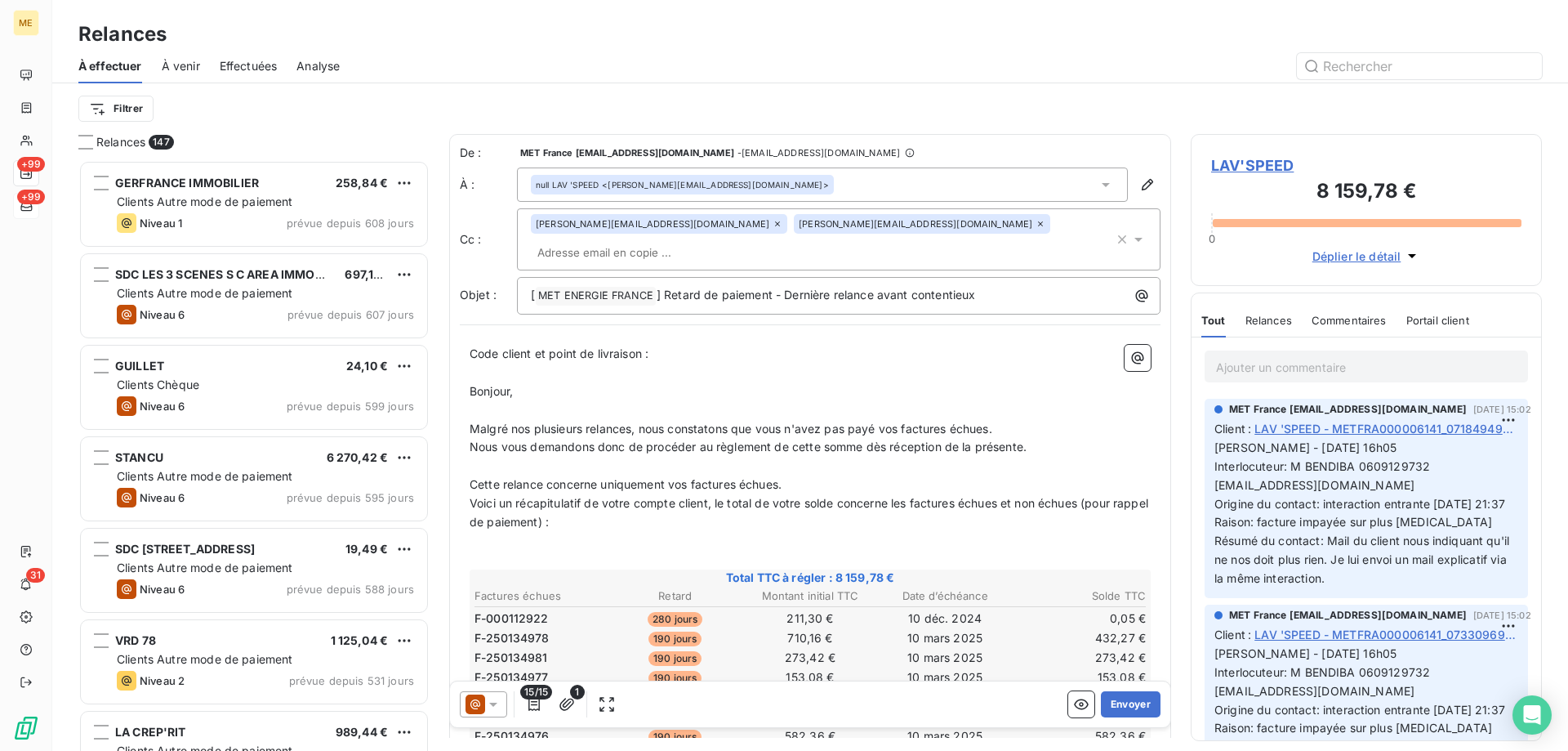
click at [502, 708] on div at bounding box center [484, 704] width 48 height 26
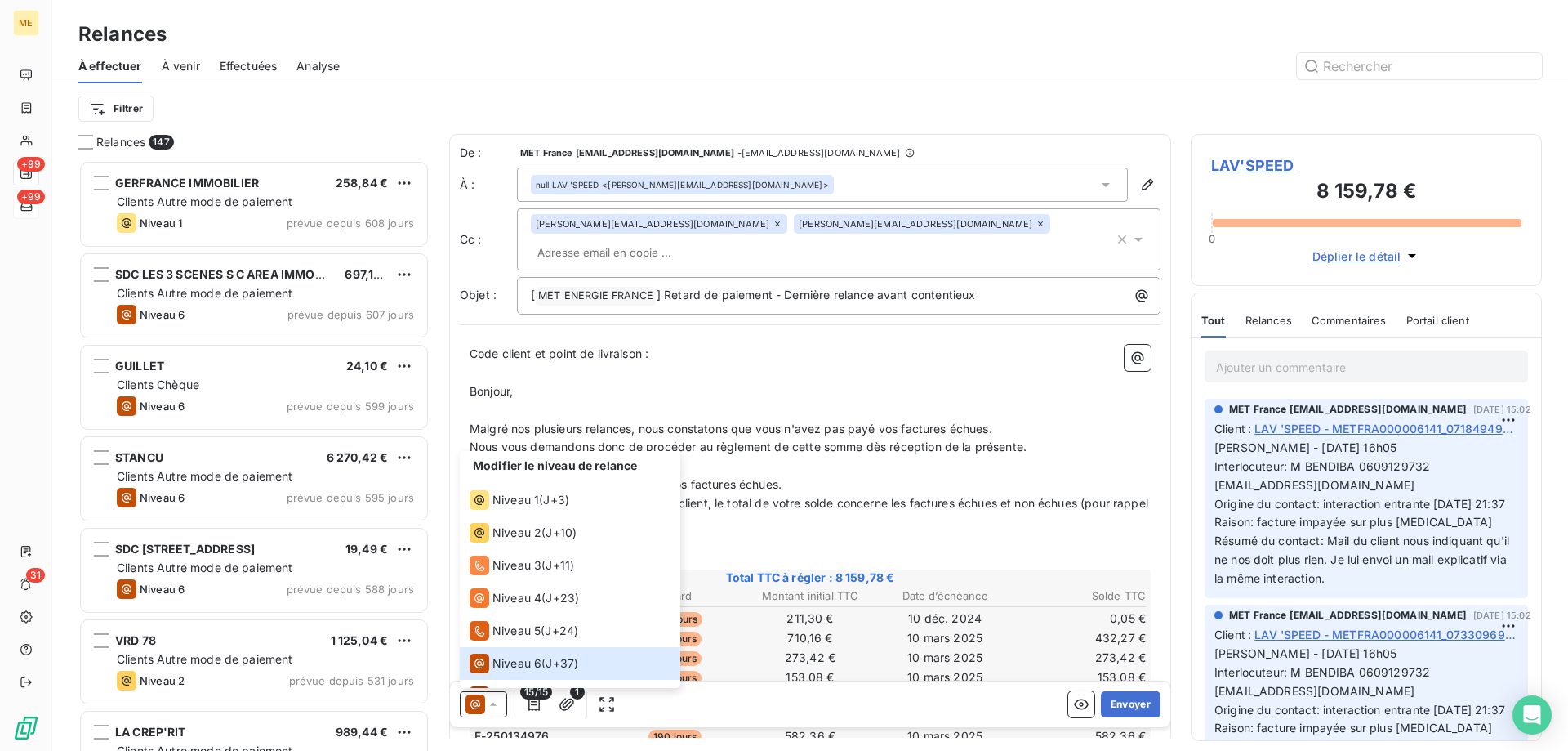
click at [821, 184] on div "null LAV 'SPEED <serge.benadiba@wanadoo.fr>" at bounding box center [823, 184] width 611 height 34
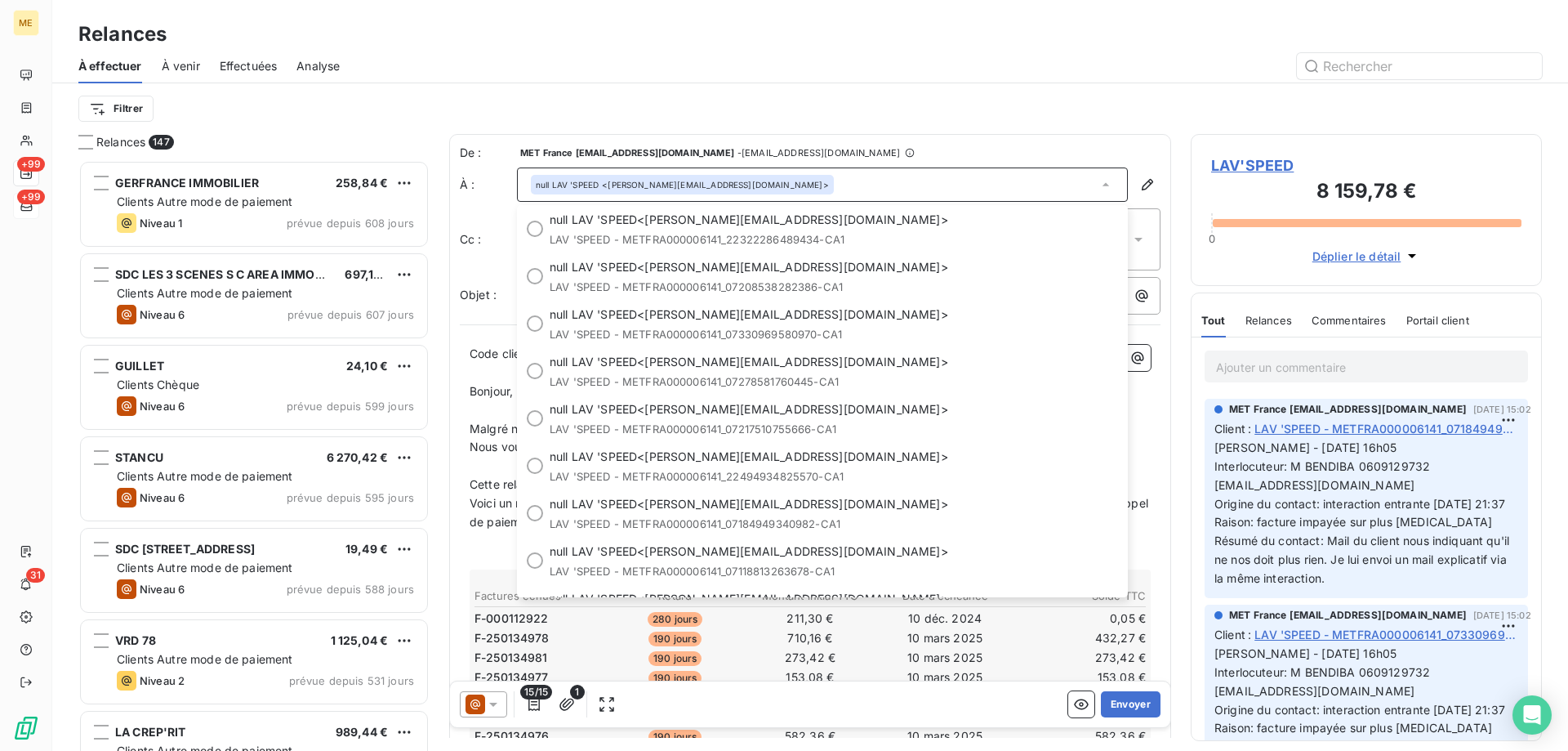
scroll to position [176, 0]
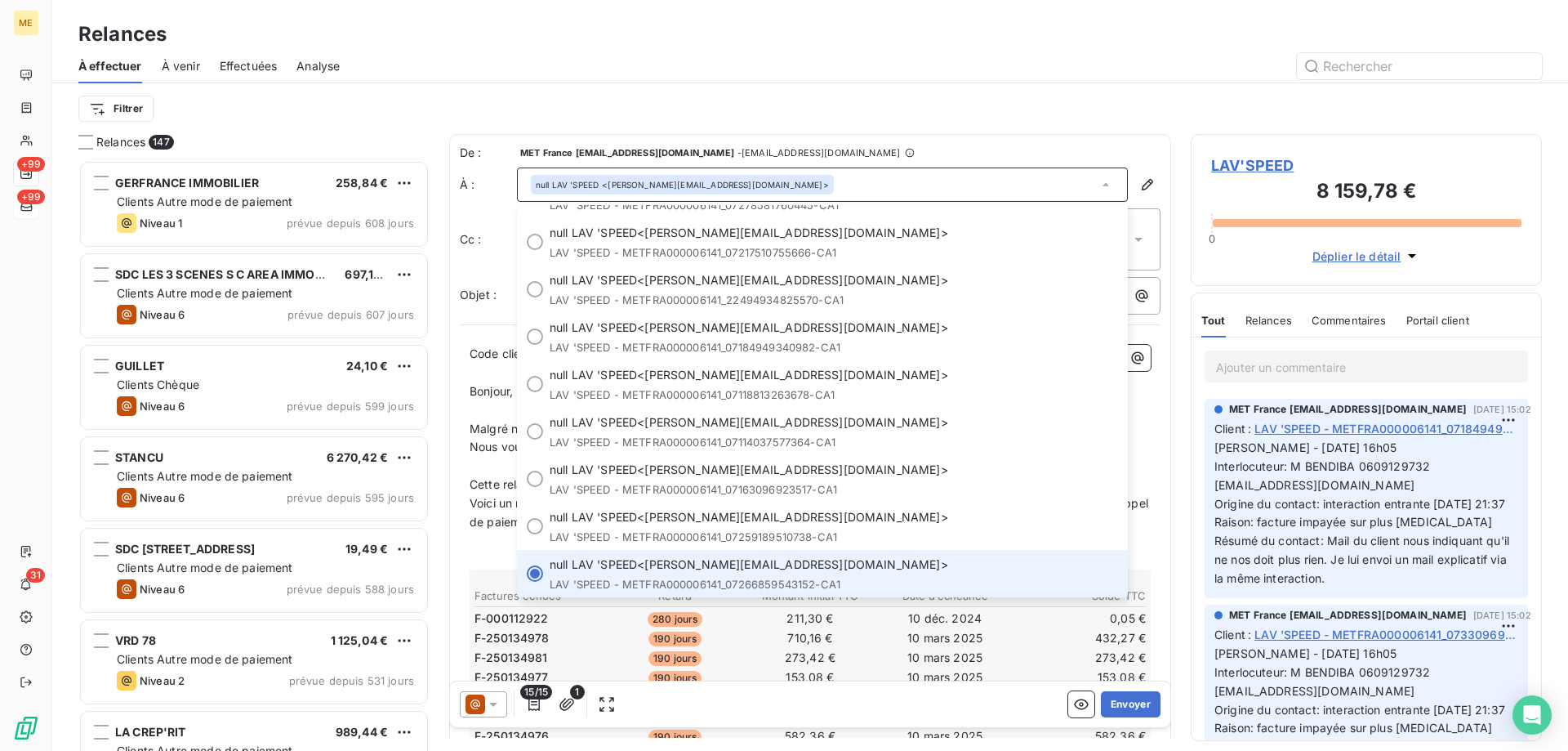
click at [1172, 156] on div "Relances 147 GERFRANCE IMMOBILIER 258,84 € Clients Autre mode de paiement Nivea…" at bounding box center [810, 443] width 1516 height 617
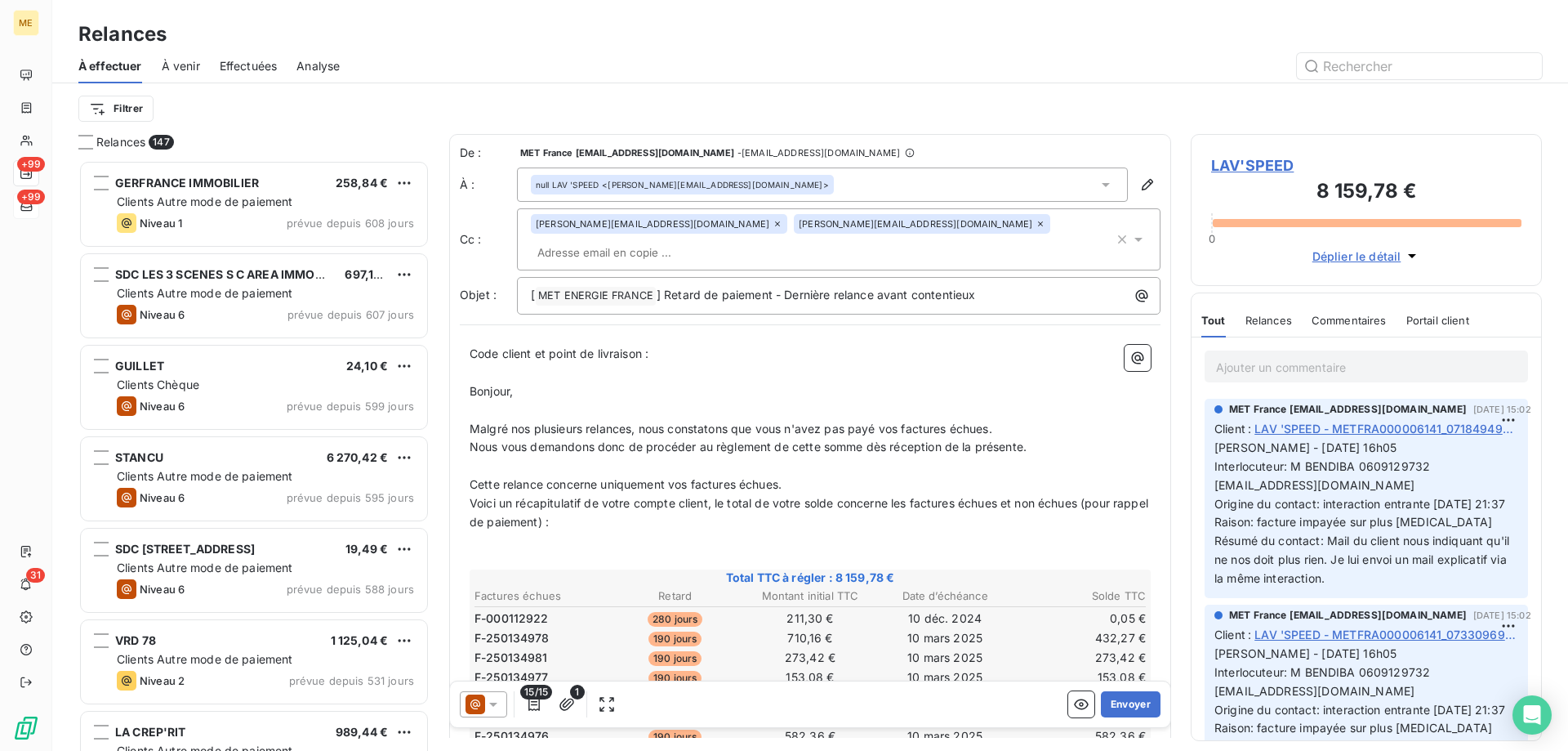
click at [1274, 162] on span "LAV'SPEED" at bounding box center [1366, 166] width 310 height 22
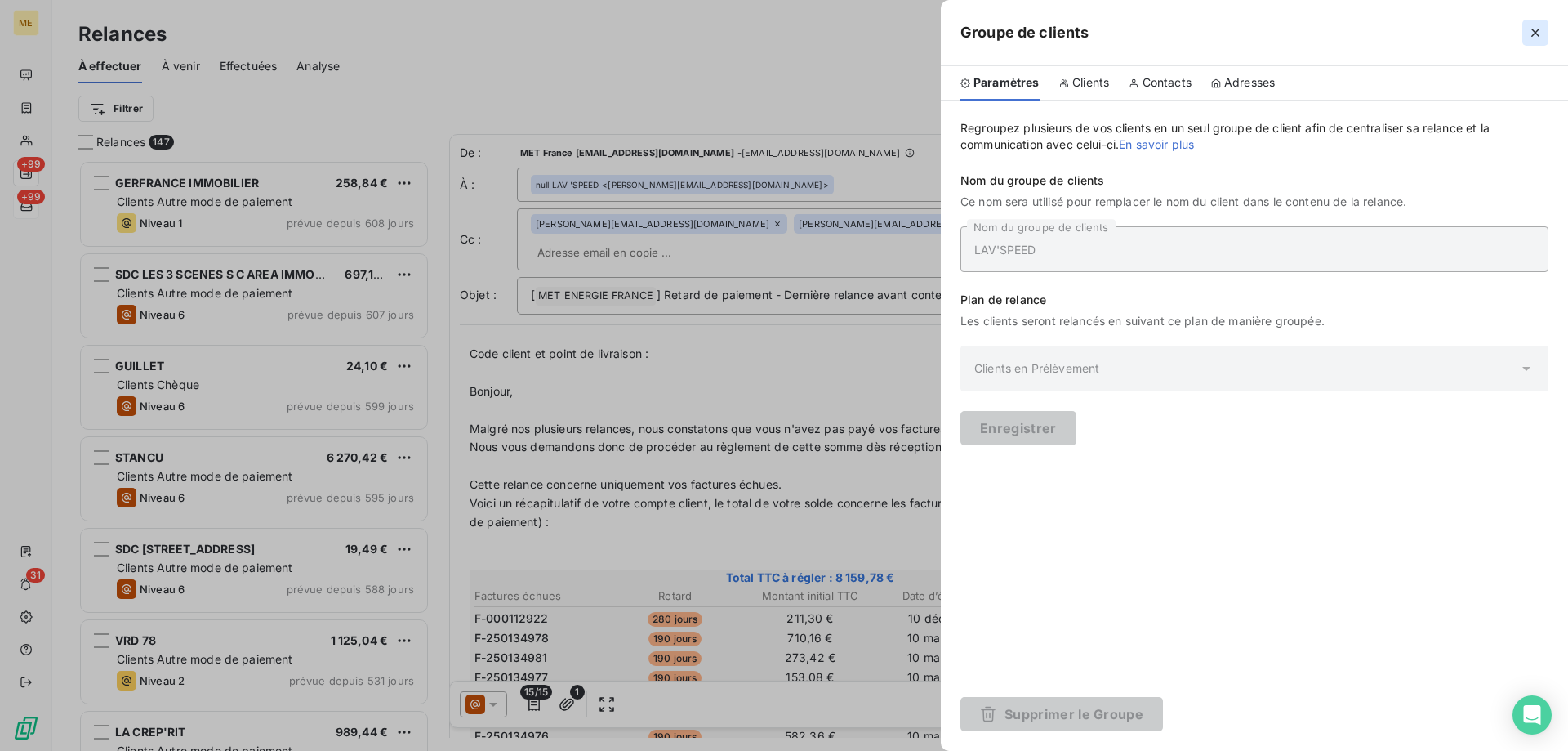
click at [1541, 34] on icon "button" at bounding box center [1535, 33] width 17 height 17
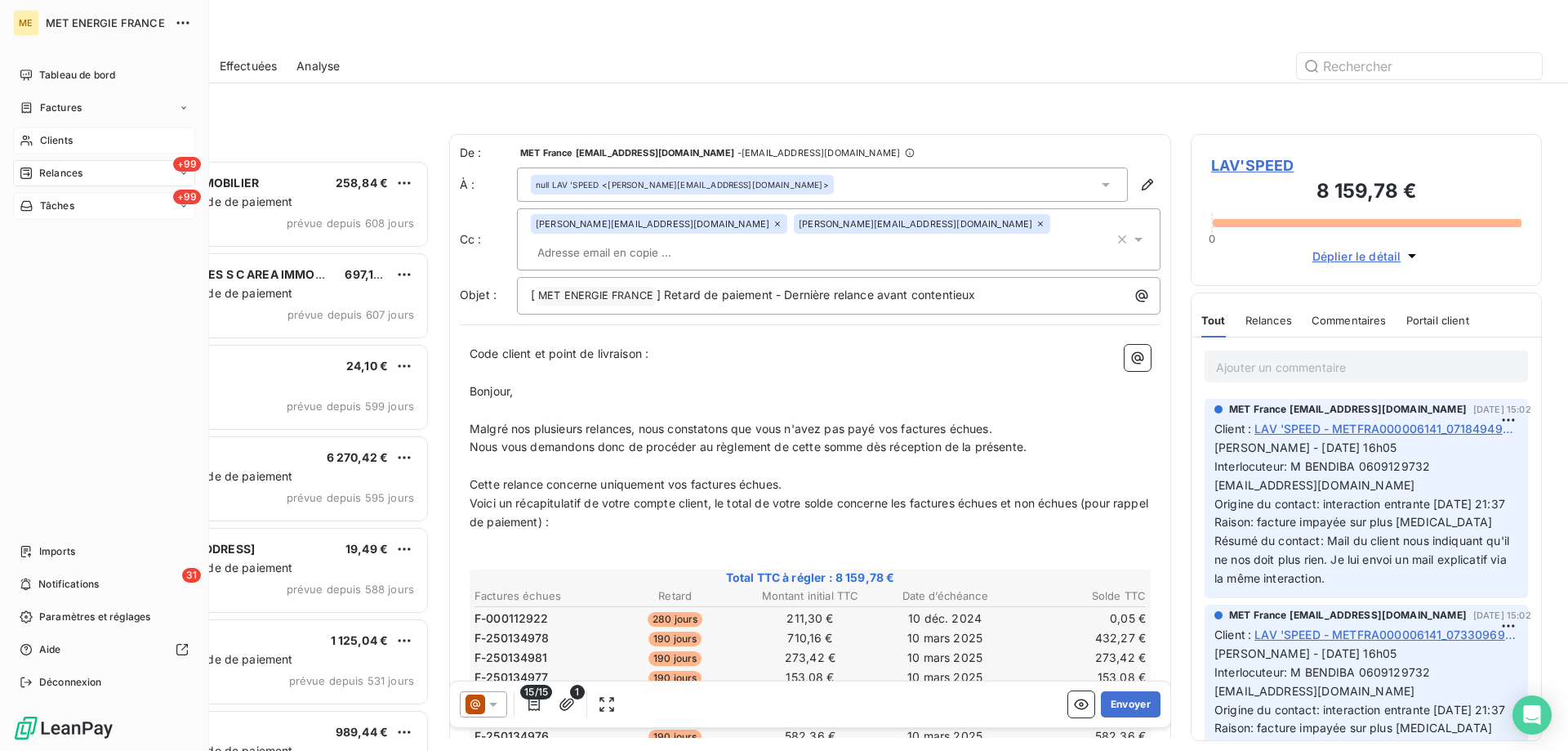
click at [35, 135] on div "Clients" at bounding box center [103, 141] width 182 height 26
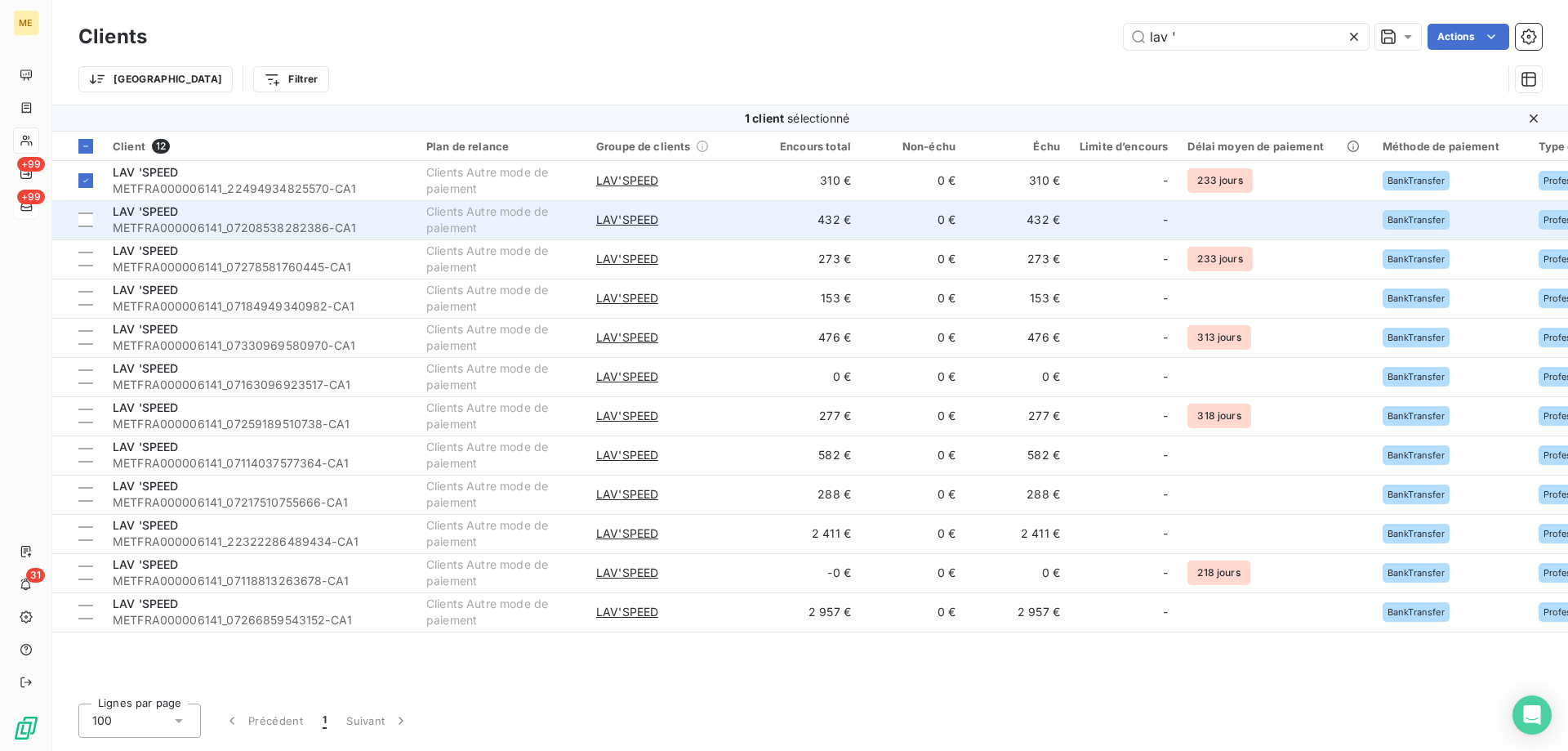
drag, startPoint x: 86, startPoint y: 223, endPoint x: 174, endPoint y: 223, distance: 88.0
click at [86, 223] on div at bounding box center [86, 220] width 15 height 15
click at [157, 211] on span "LAV 'SPEED" at bounding box center [145, 211] width 66 height 14
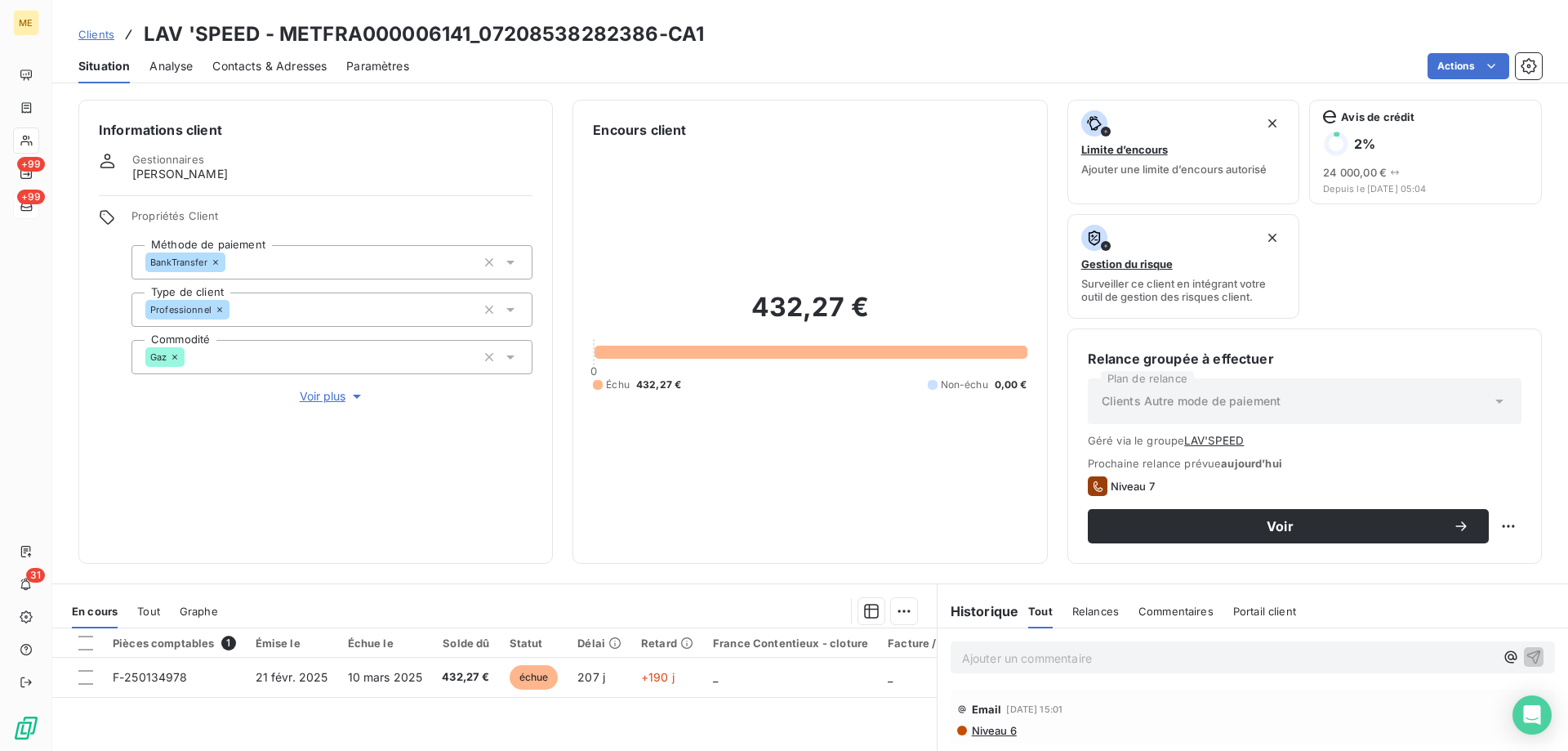
click at [221, 75] on div "Contacts & Adresses" at bounding box center [269, 66] width 115 height 34
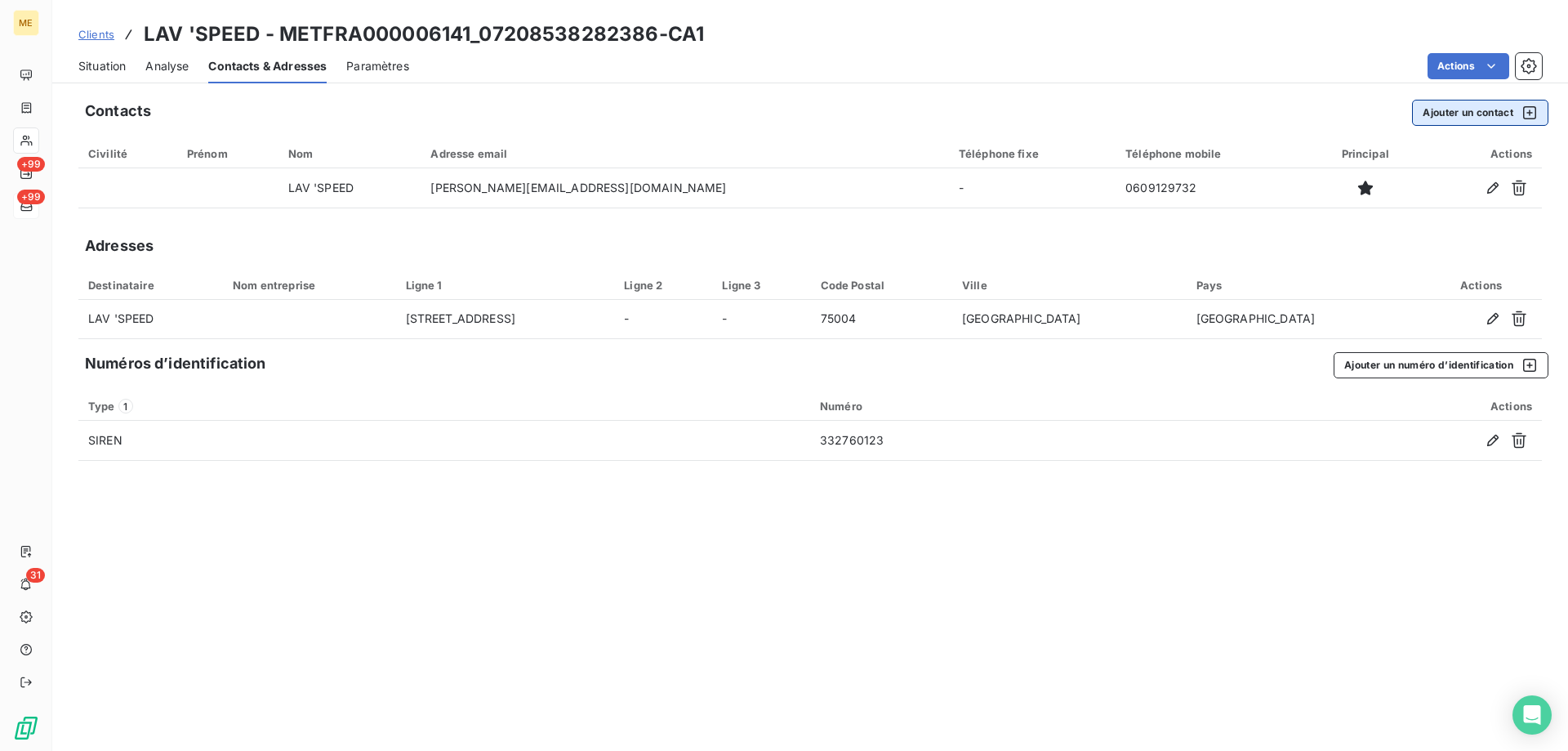
click at [1449, 114] on button "Ajouter un contact" at bounding box center [1480, 113] width 136 height 26
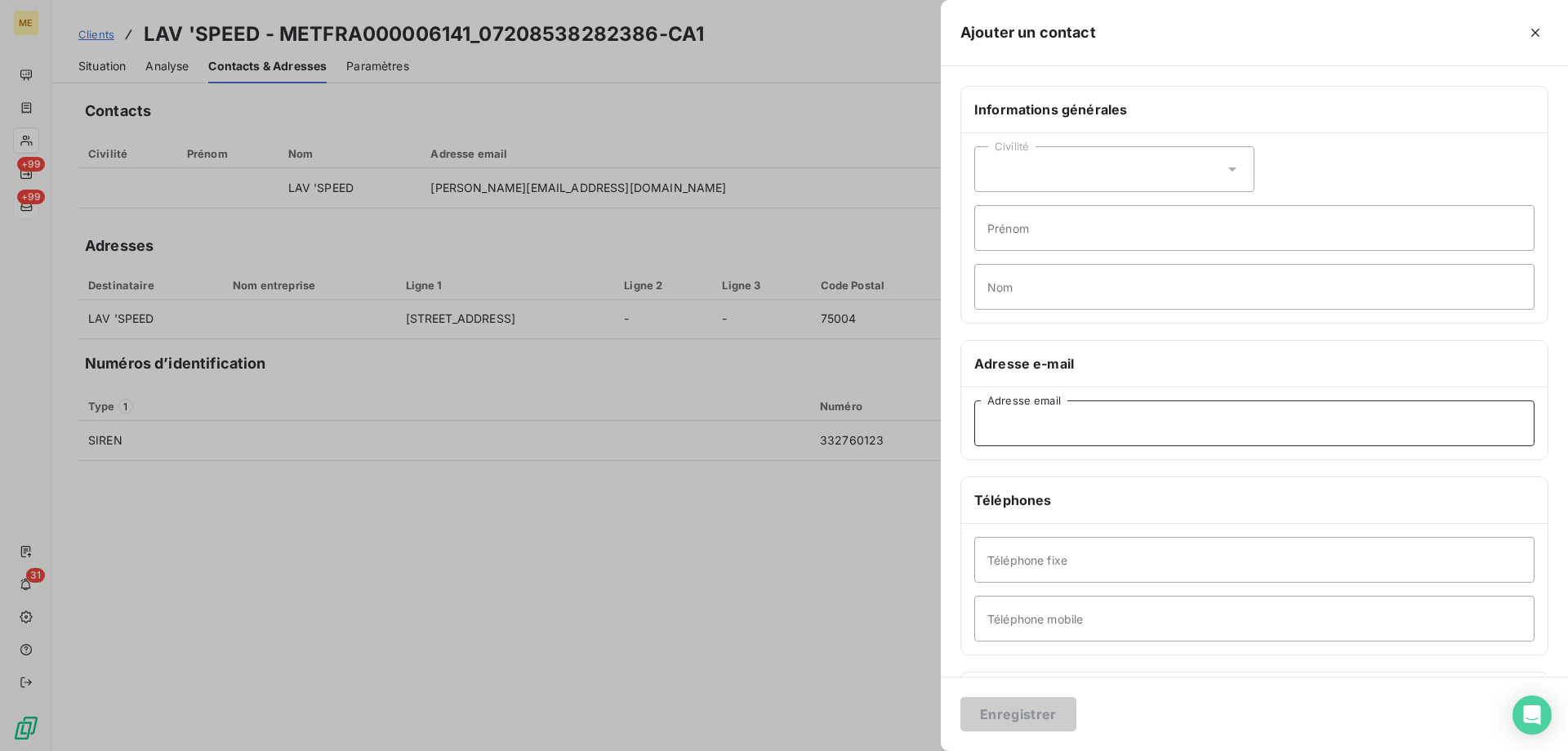
click at [1002, 435] on input "Adresse email" at bounding box center [1254, 423] width 560 height 46
paste input "jessica.benadiba@gmail.com"
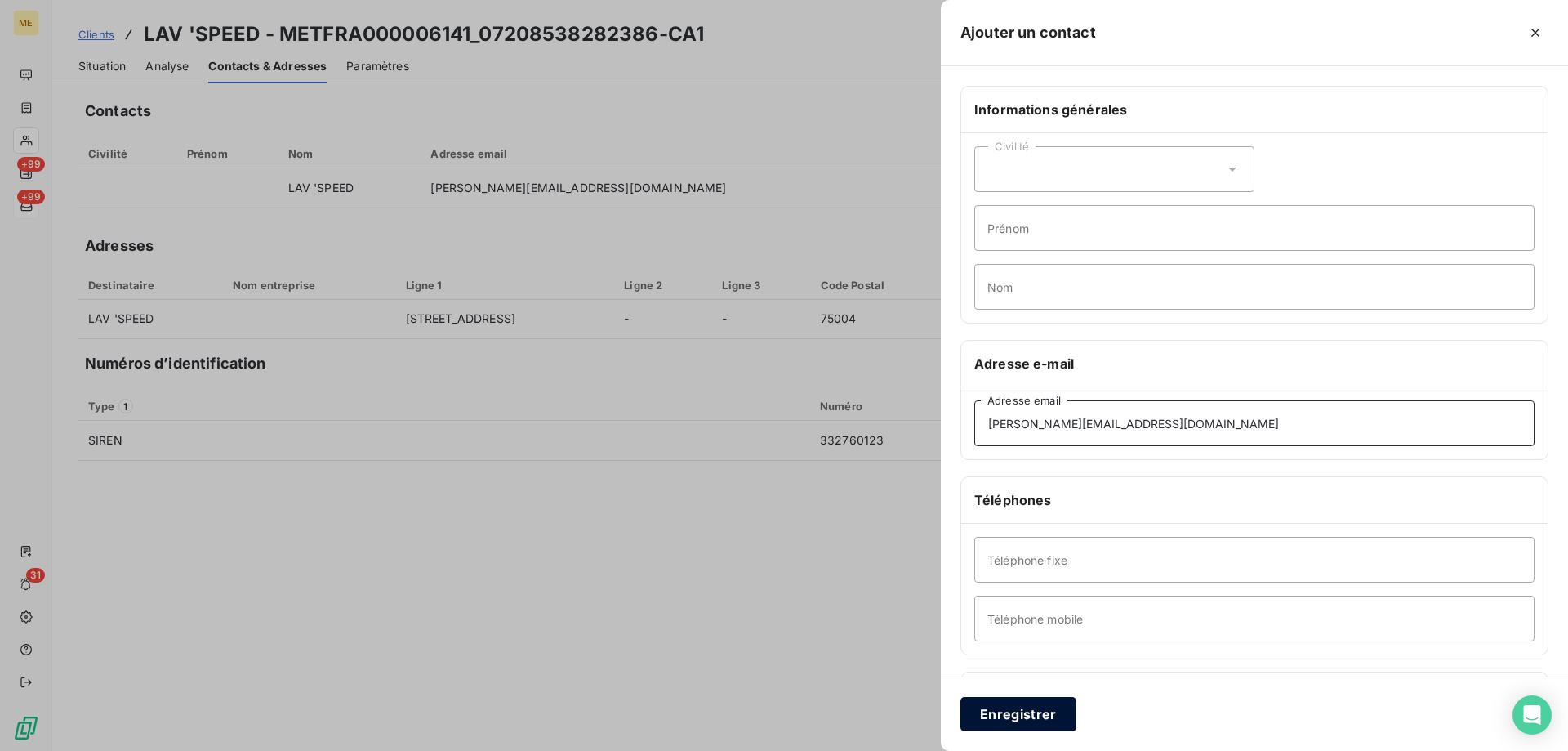
type input "jessica.benadiba@gmail.com"
click at [995, 715] on button "Enregistrer" at bounding box center [1018, 714] width 116 height 34
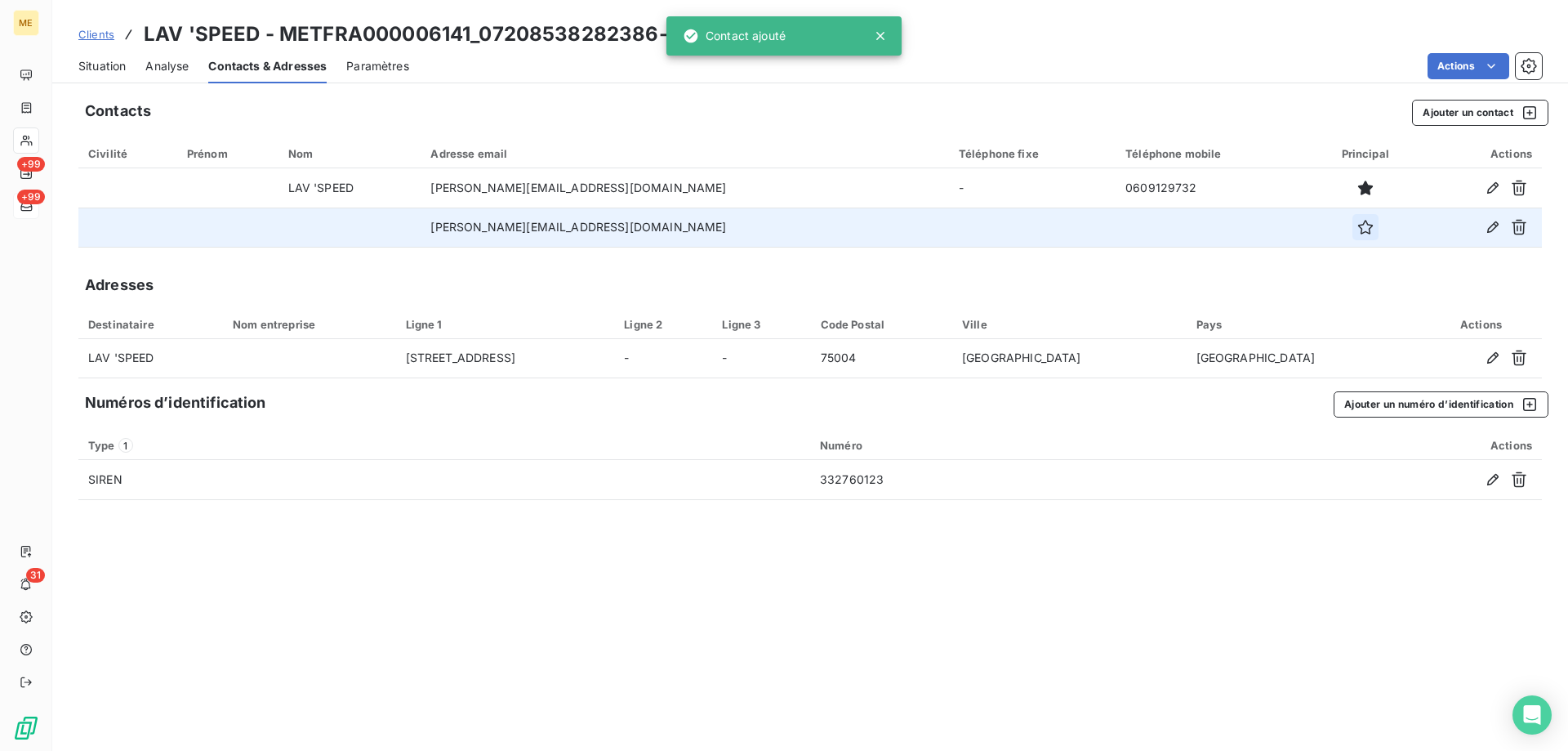
click at [1353, 238] on button "button" at bounding box center [1366, 227] width 26 height 26
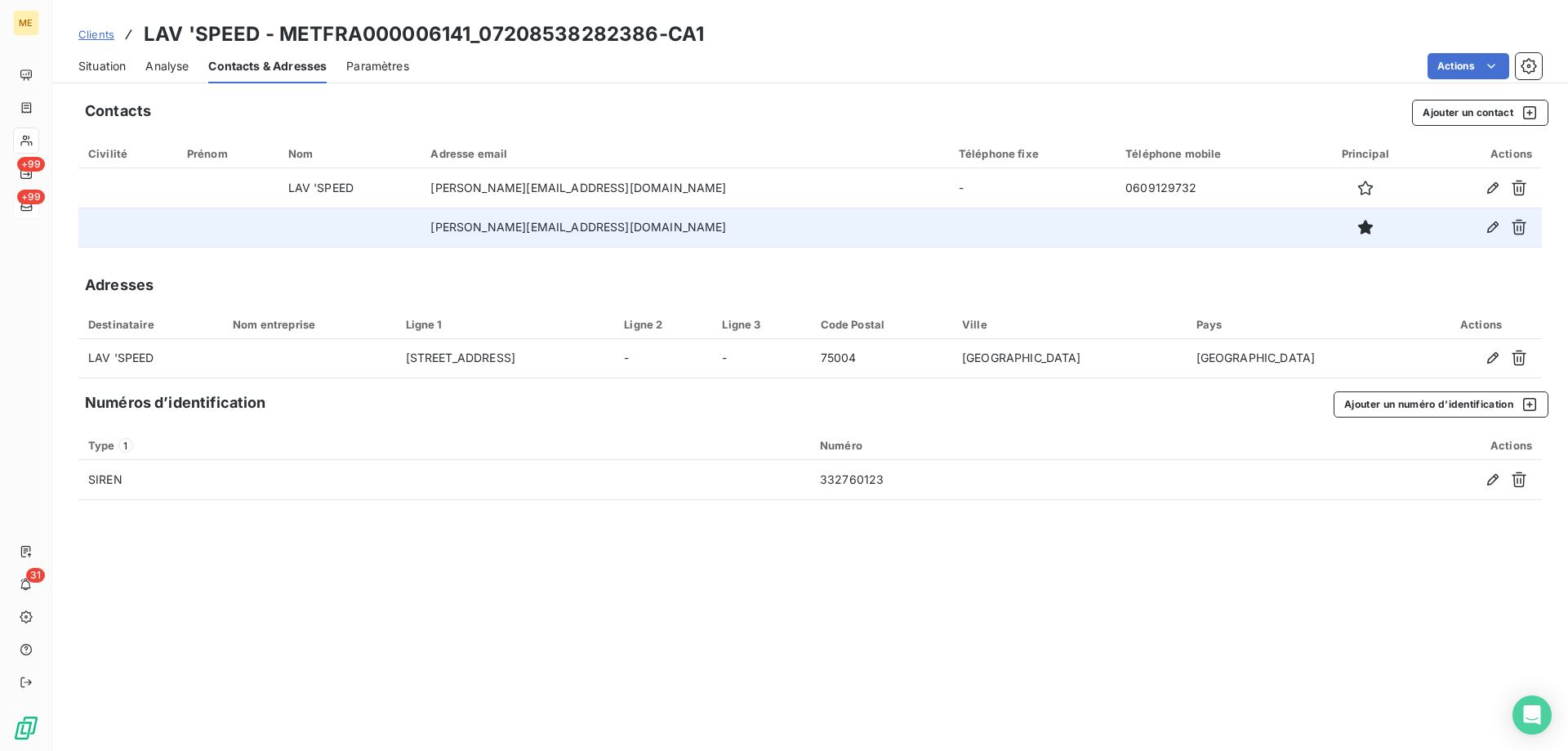
click at [90, 35] on span "Clients" at bounding box center [96, 34] width 36 height 13
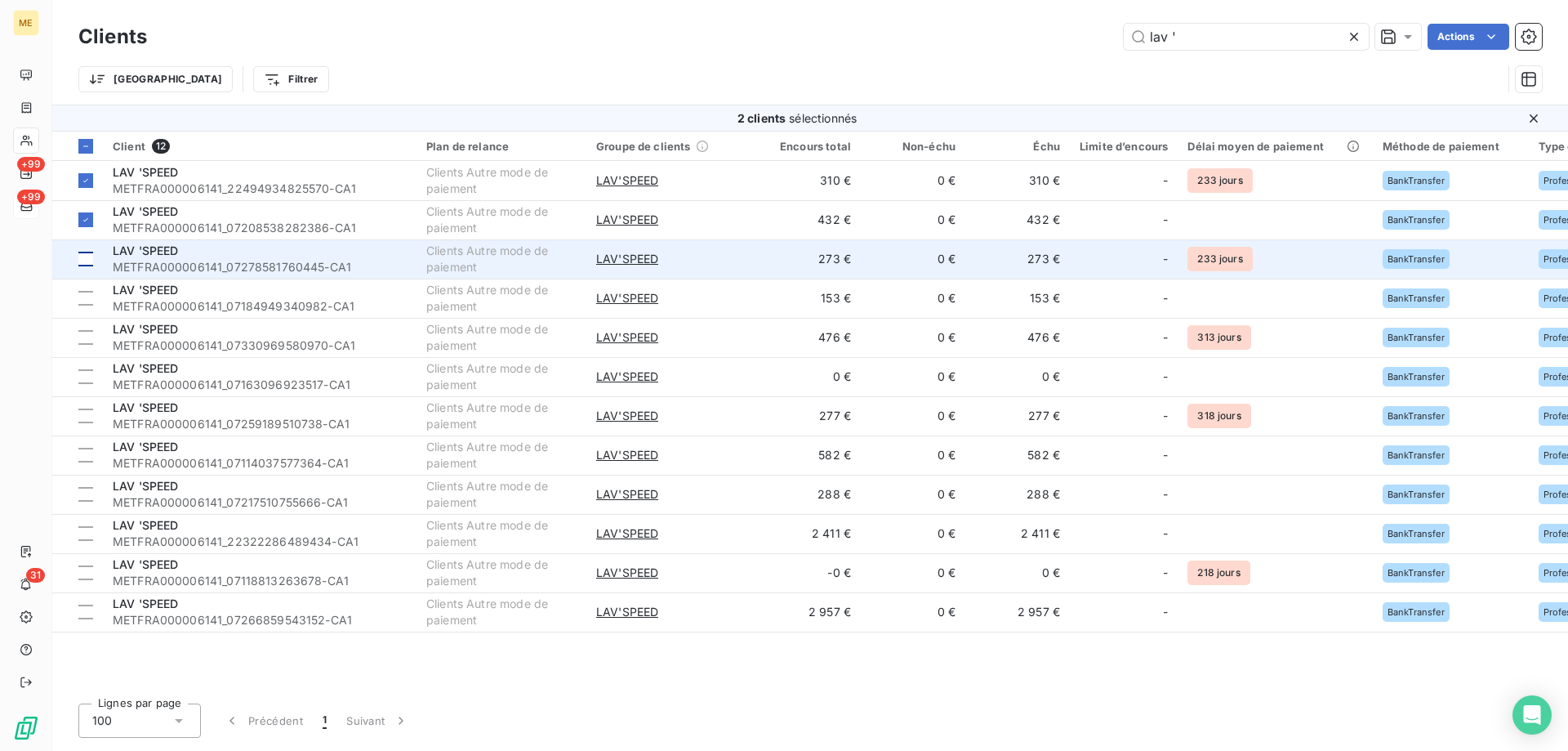
click at [88, 263] on div at bounding box center [86, 259] width 15 height 15
click at [183, 265] on span "METFRA000006141_07278581760445-CA1" at bounding box center [260, 267] width 294 height 17
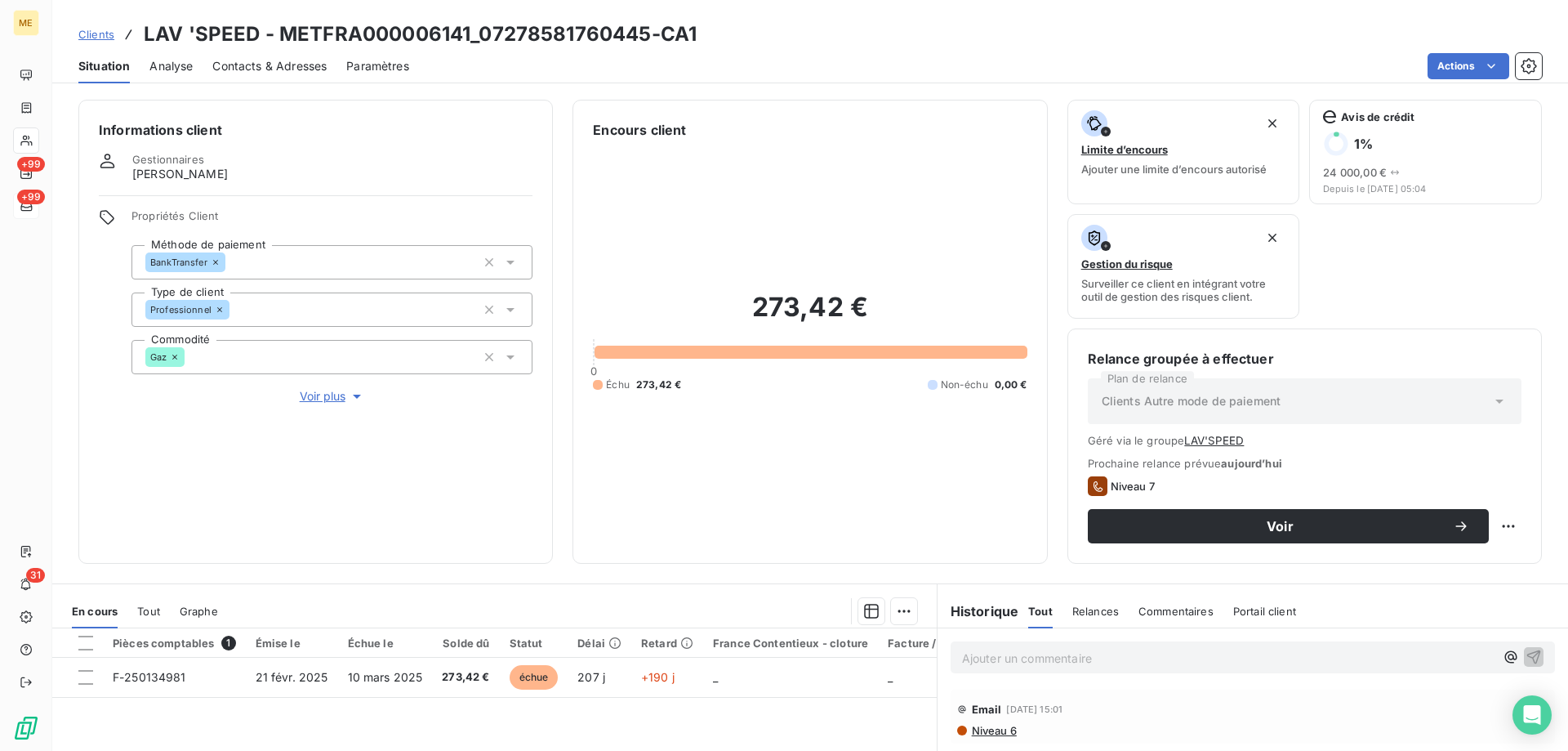
click at [308, 68] on span "Contacts & Adresses" at bounding box center [269, 66] width 115 height 17
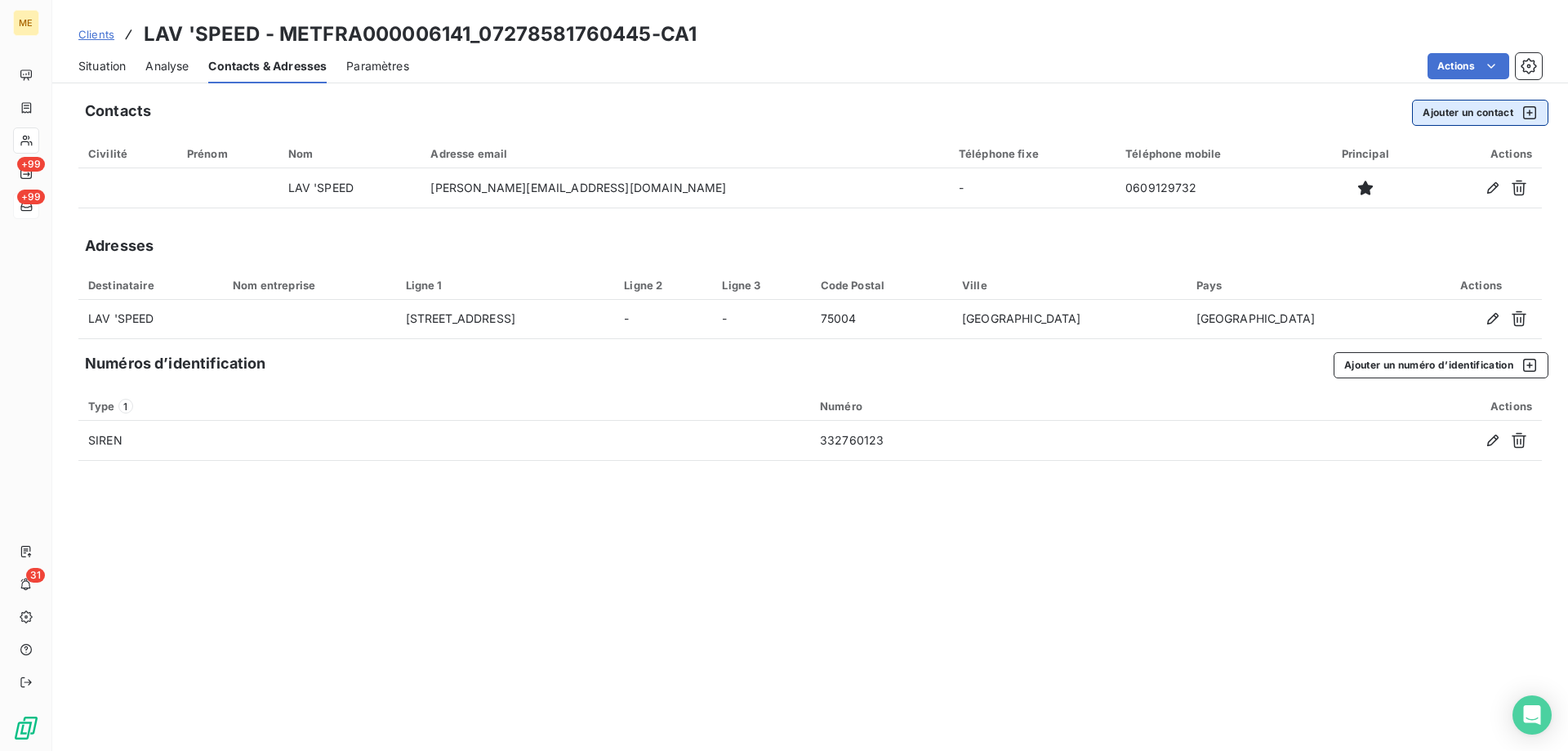
click at [1426, 102] on button "Ajouter un contact" at bounding box center [1480, 113] width 136 height 26
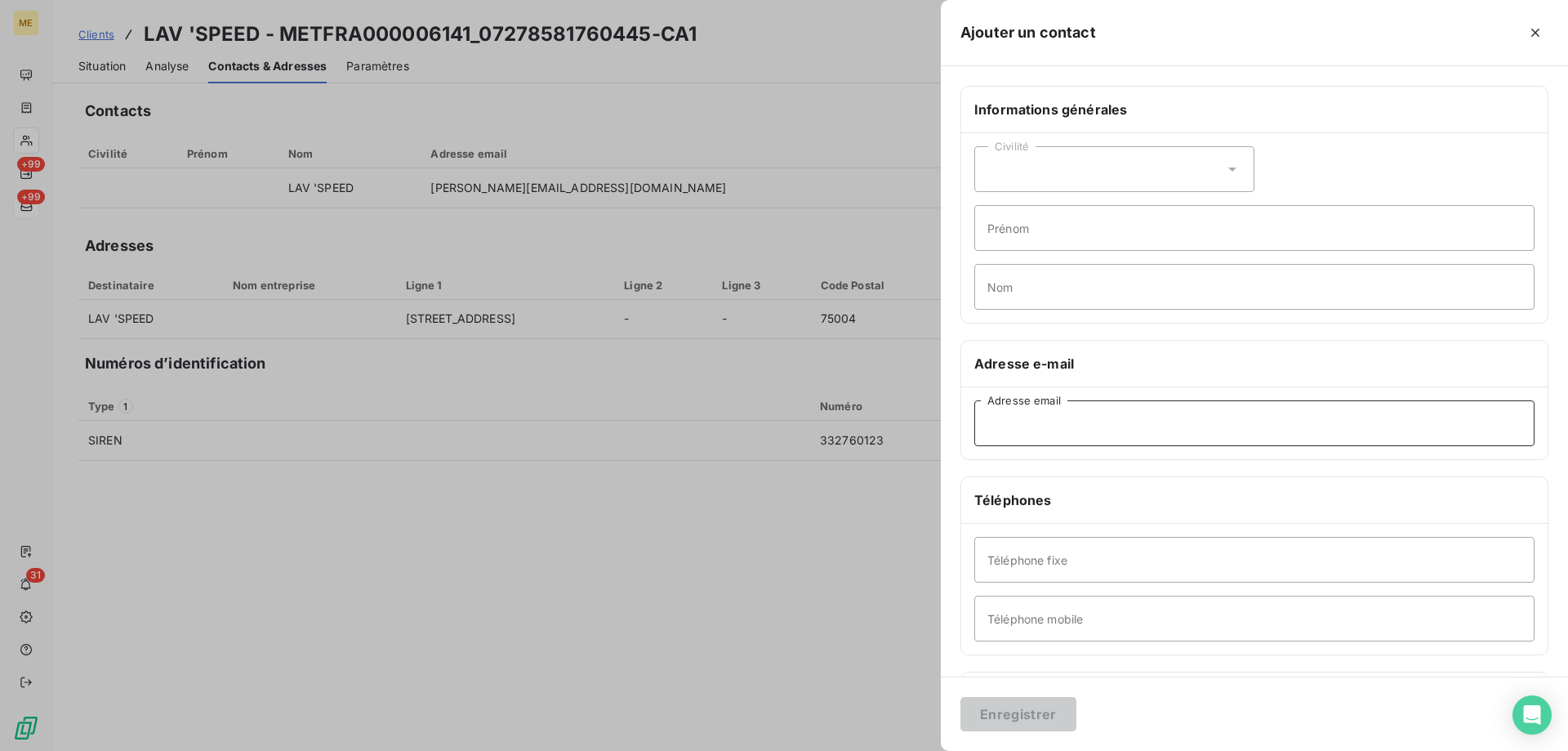
click at [990, 433] on input "Adresse email" at bounding box center [1254, 423] width 560 height 46
paste input "jessica.benadiba@gmail.com"
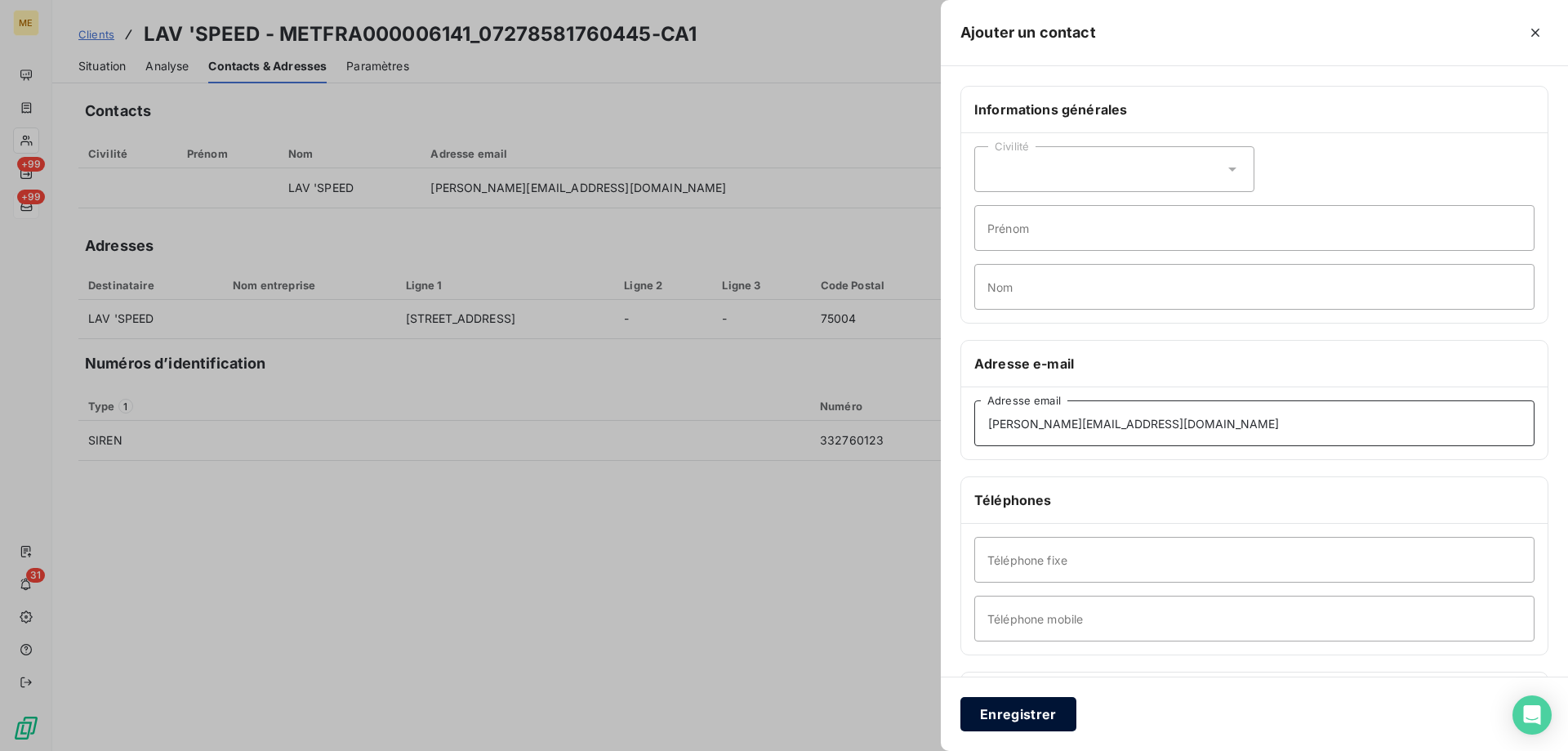
type input "jessica.benadiba@gmail.com"
click at [1028, 718] on button "Enregistrer" at bounding box center [1018, 714] width 116 height 34
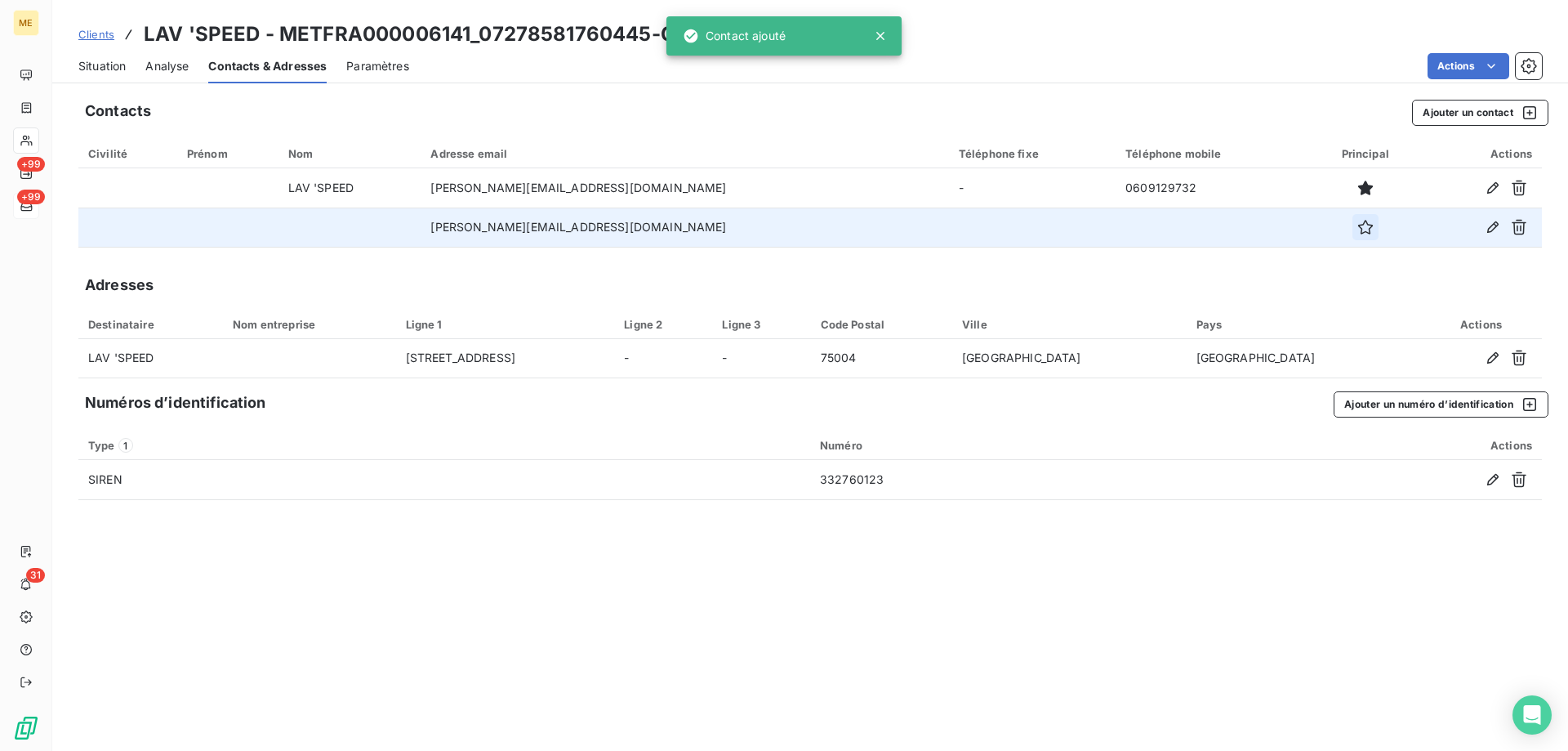
click at [1357, 229] on icon "button" at bounding box center [1366, 227] width 17 height 17
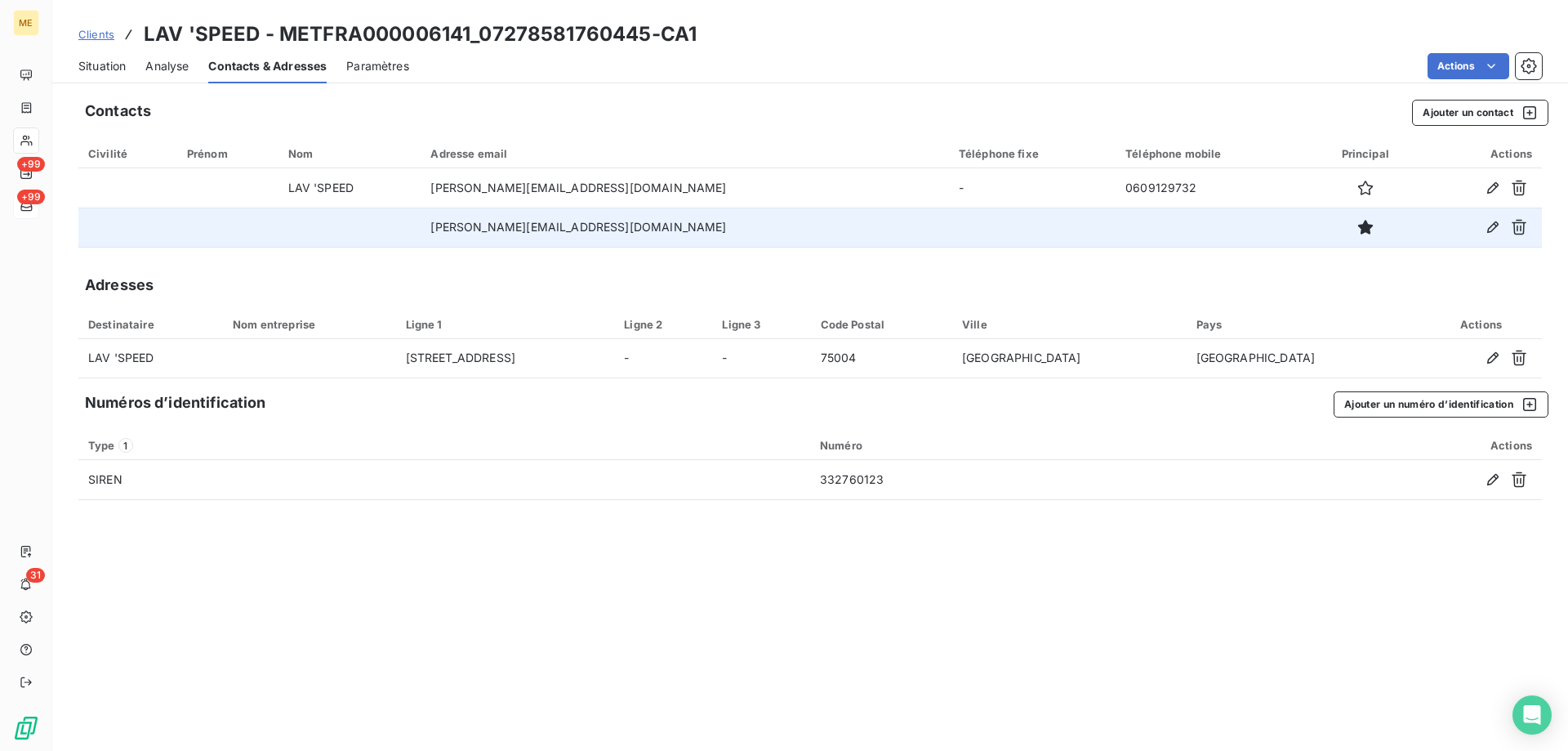
click at [102, 69] on span "Situation" at bounding box center [102, 66] width 48 height 17
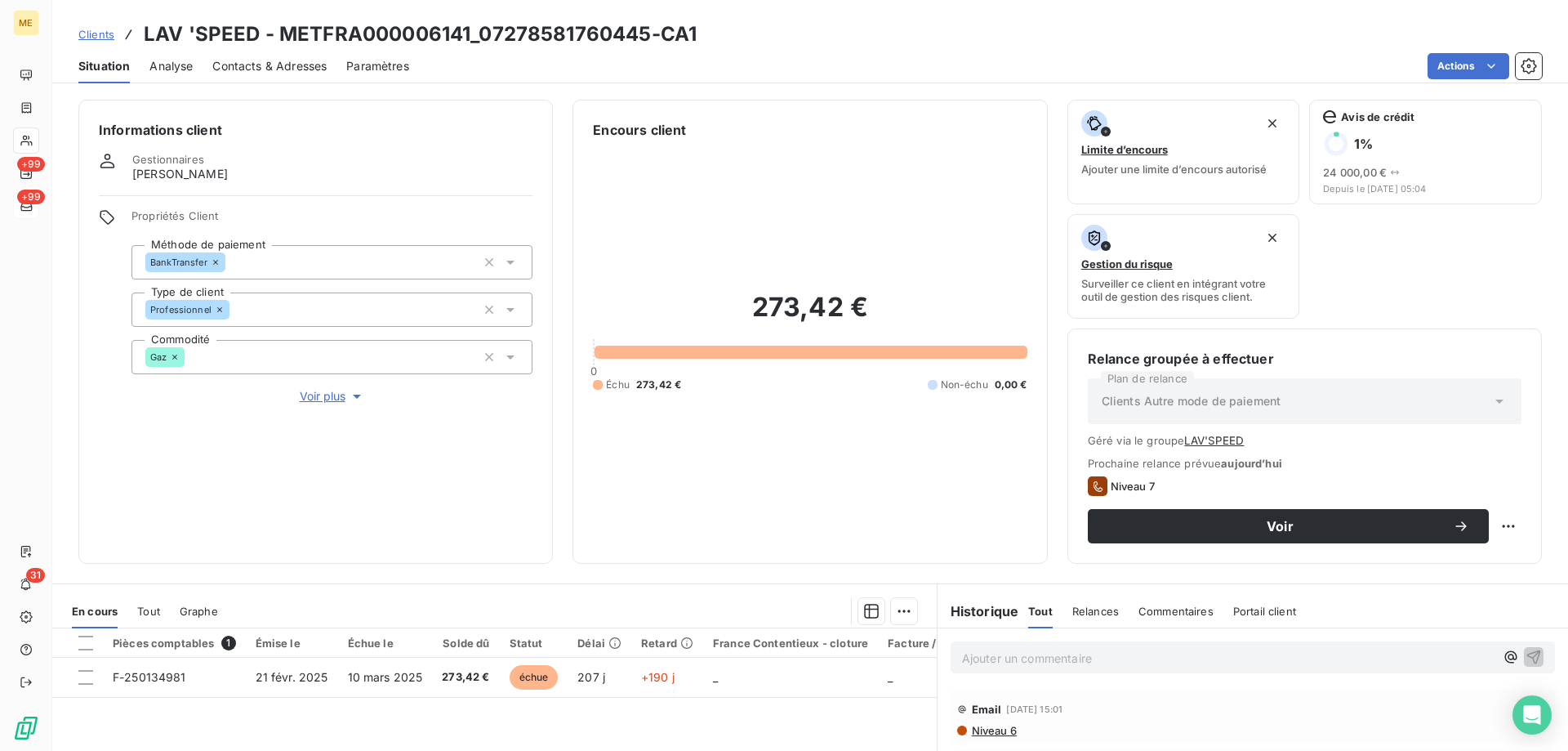
click at [102, 39] on span "Clients" at bounding box center [96, 34] width 36 height 13
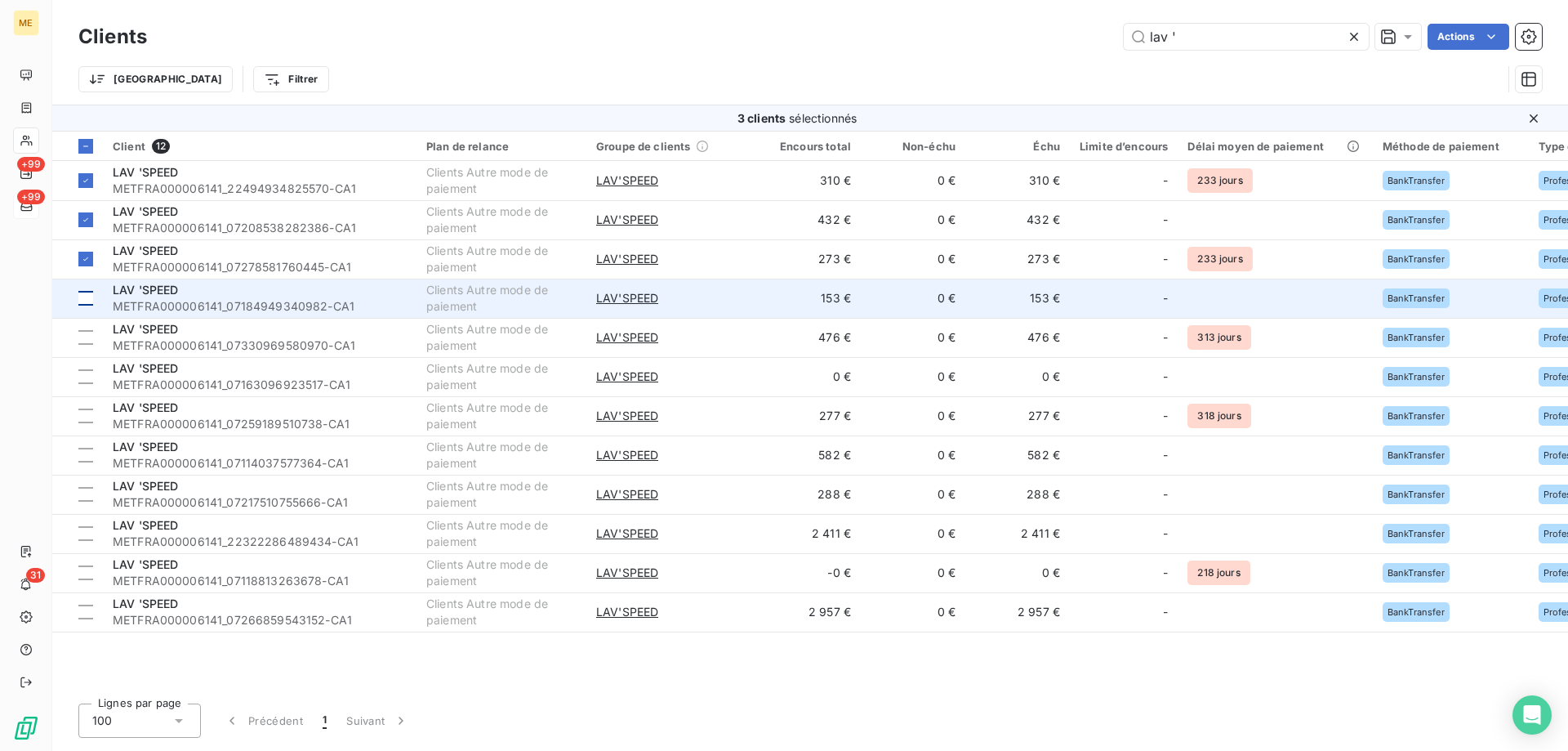
click at [86, 300] on div at bounding box center [86, 298] width 15 height 15
click at [147, 288] on span "LAV 'SPEED" at bounding box center [145, 289] width 66 height 14
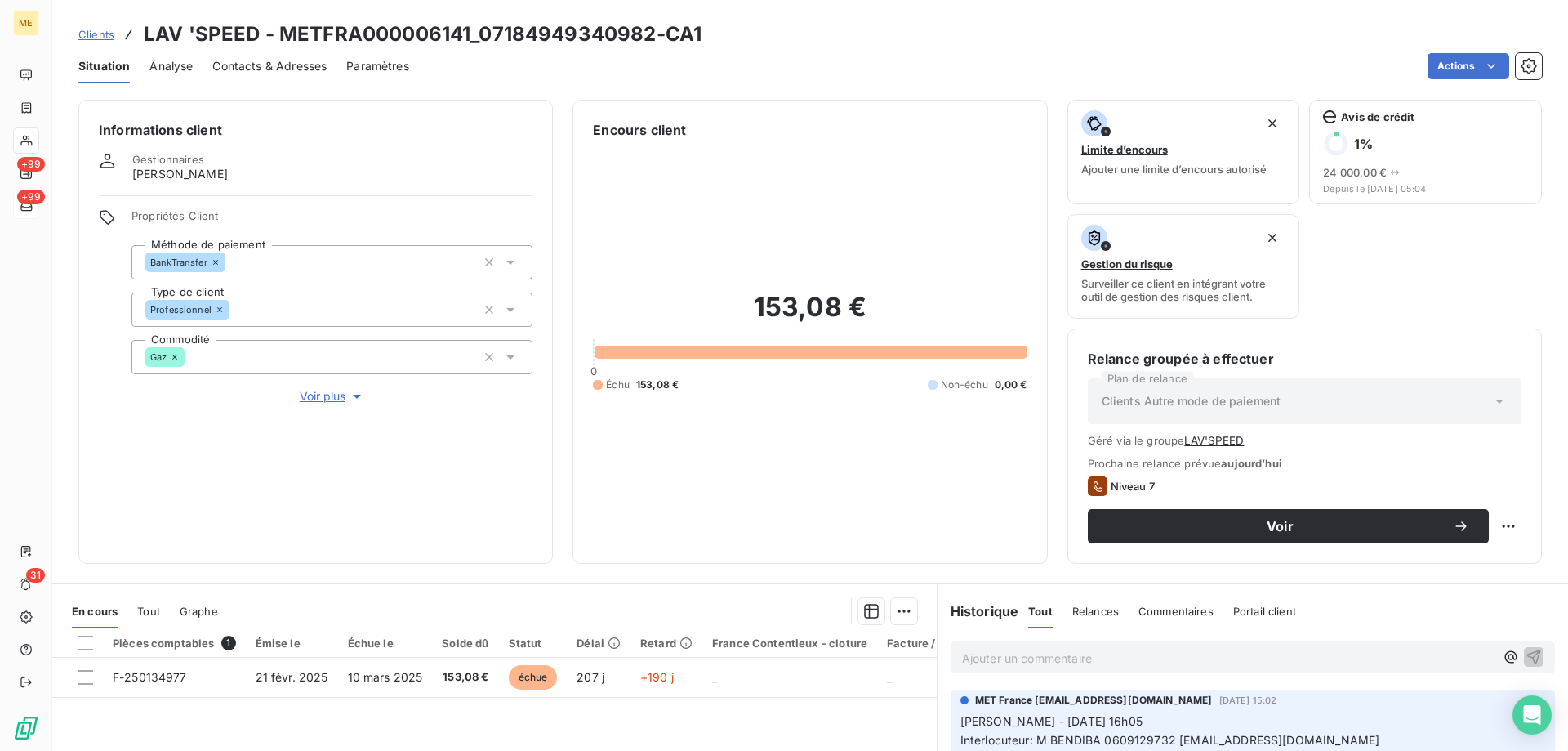
click at [297, 68] on span "Contacts & Adresses" at bounding box center [269, 66] width 115 height 17
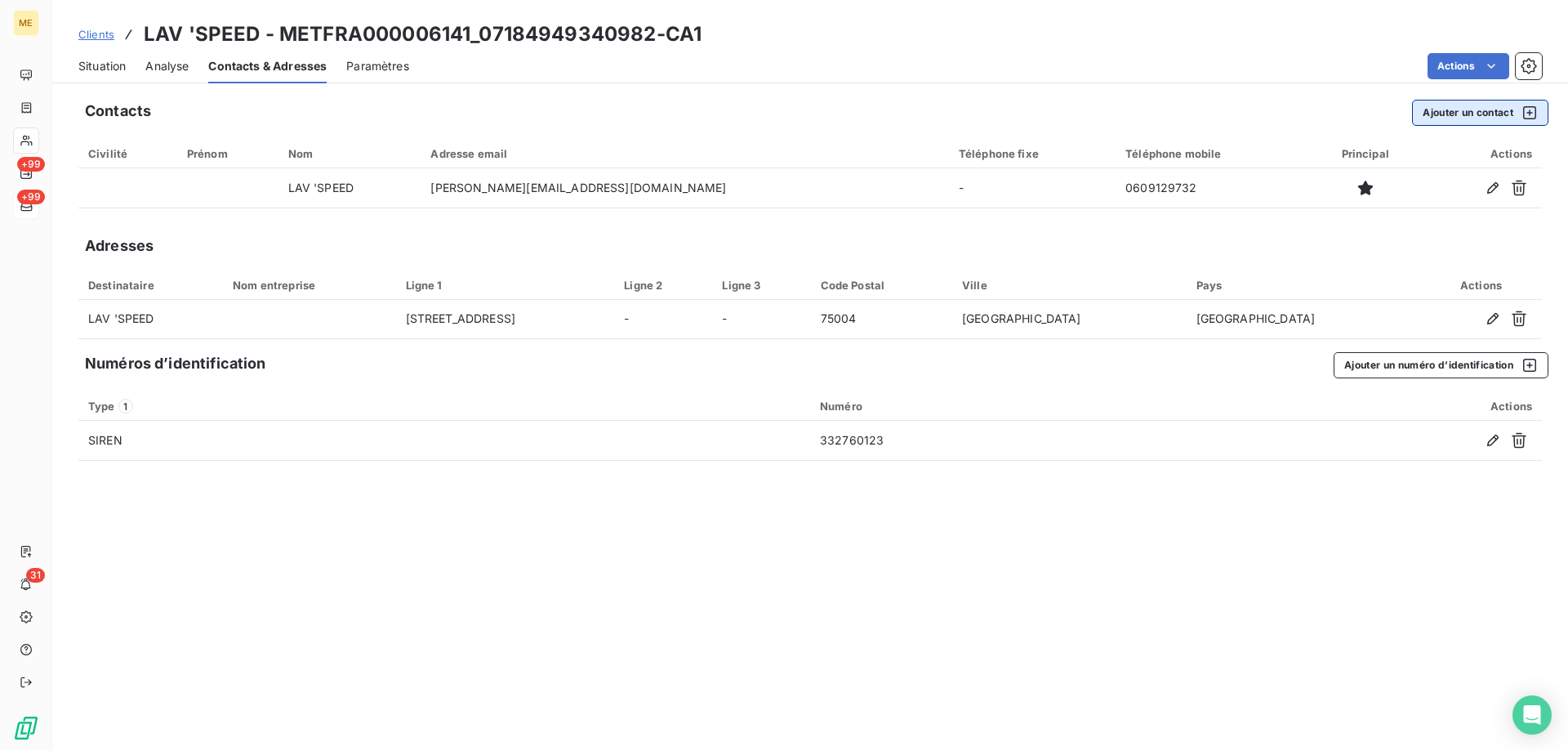
click at [1453, 110] on button "Ajouter un contact" at bounding box center [1480, 113] width 136 height 26
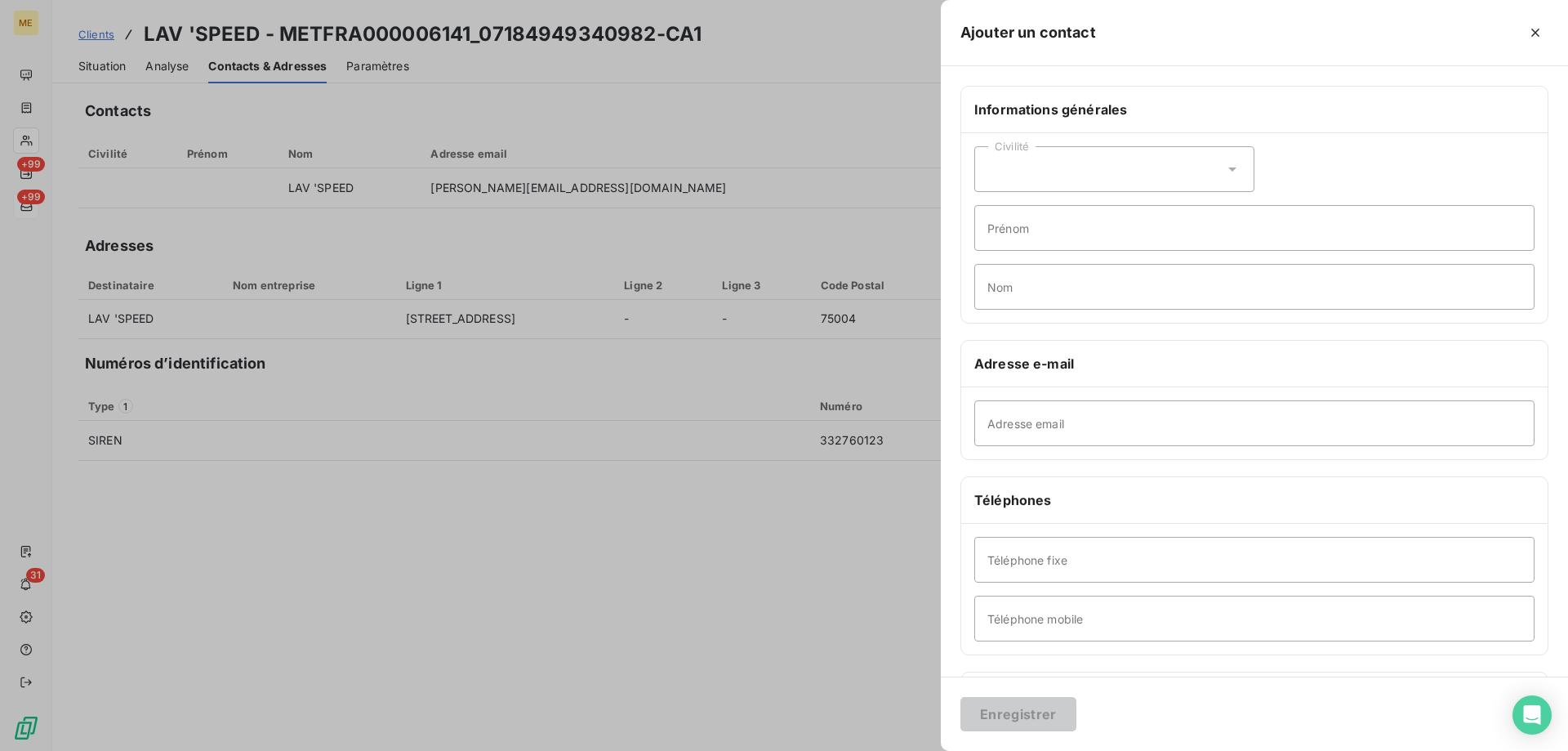
click at [1011, 392] on div "Adresse email" at bounding box center [1254, 423] width 586 height 72
click at [1008, 420] on input "Adresse email" at bounding box center [1254, 423] width 560 height 46
paste input "jessica.benadiba@gmail.com"
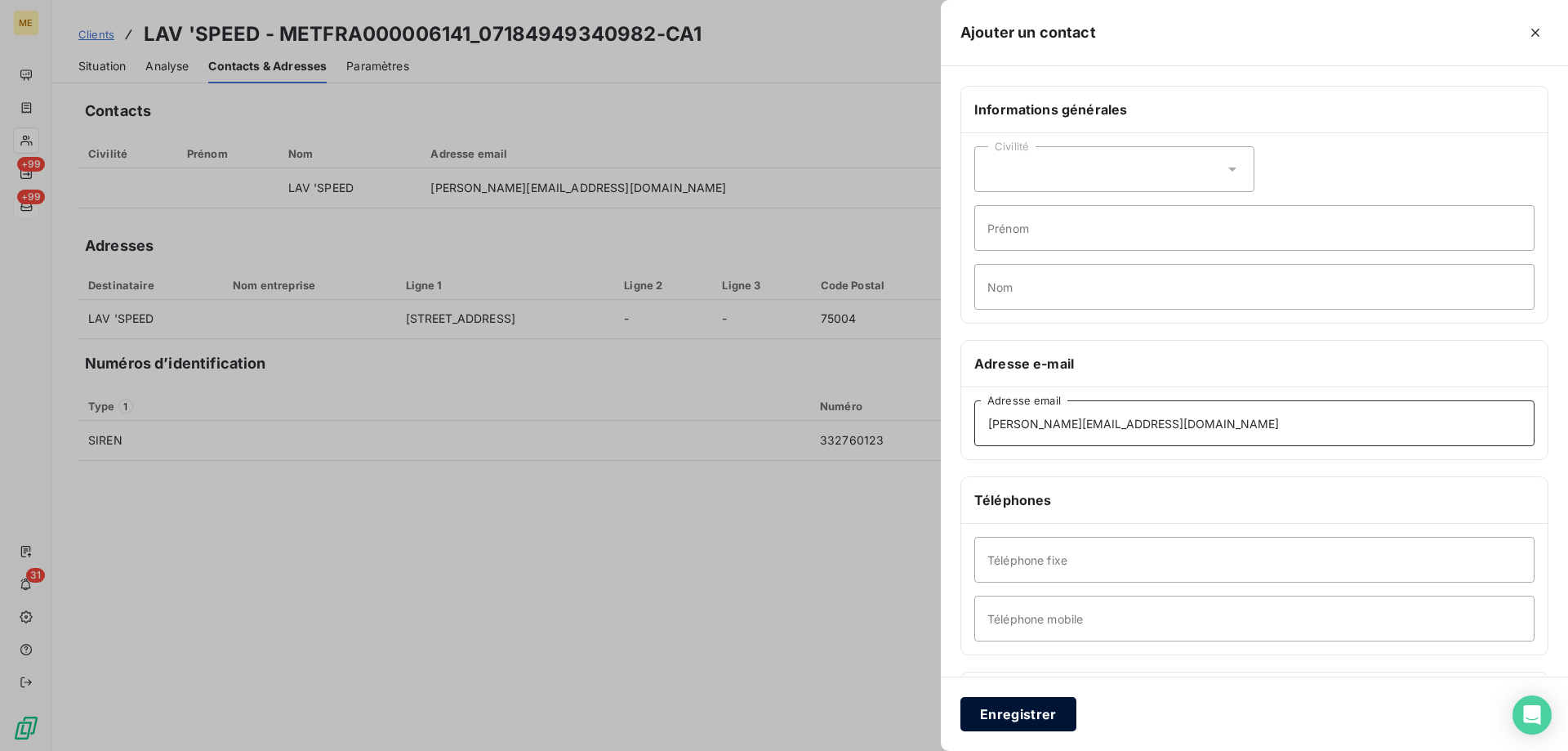
type input "jessica.benadiba@gmail.com"
click at [1020, 714] on button "Enregistrer" at bounding box center [1018, 714] width 116 height 34
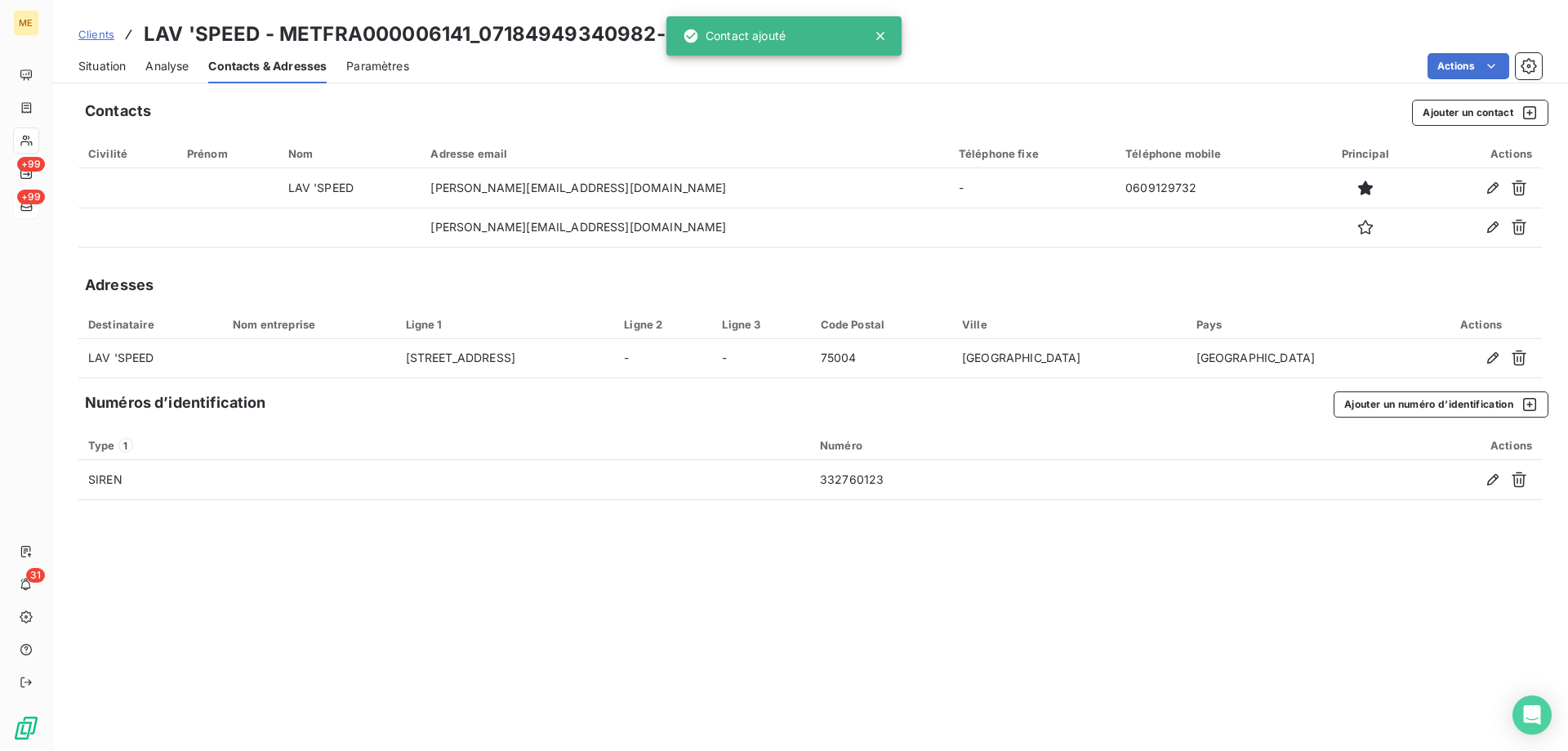
click at [104, 35] on span "Clients" at bounding box center [96, 34] width 36 height 13
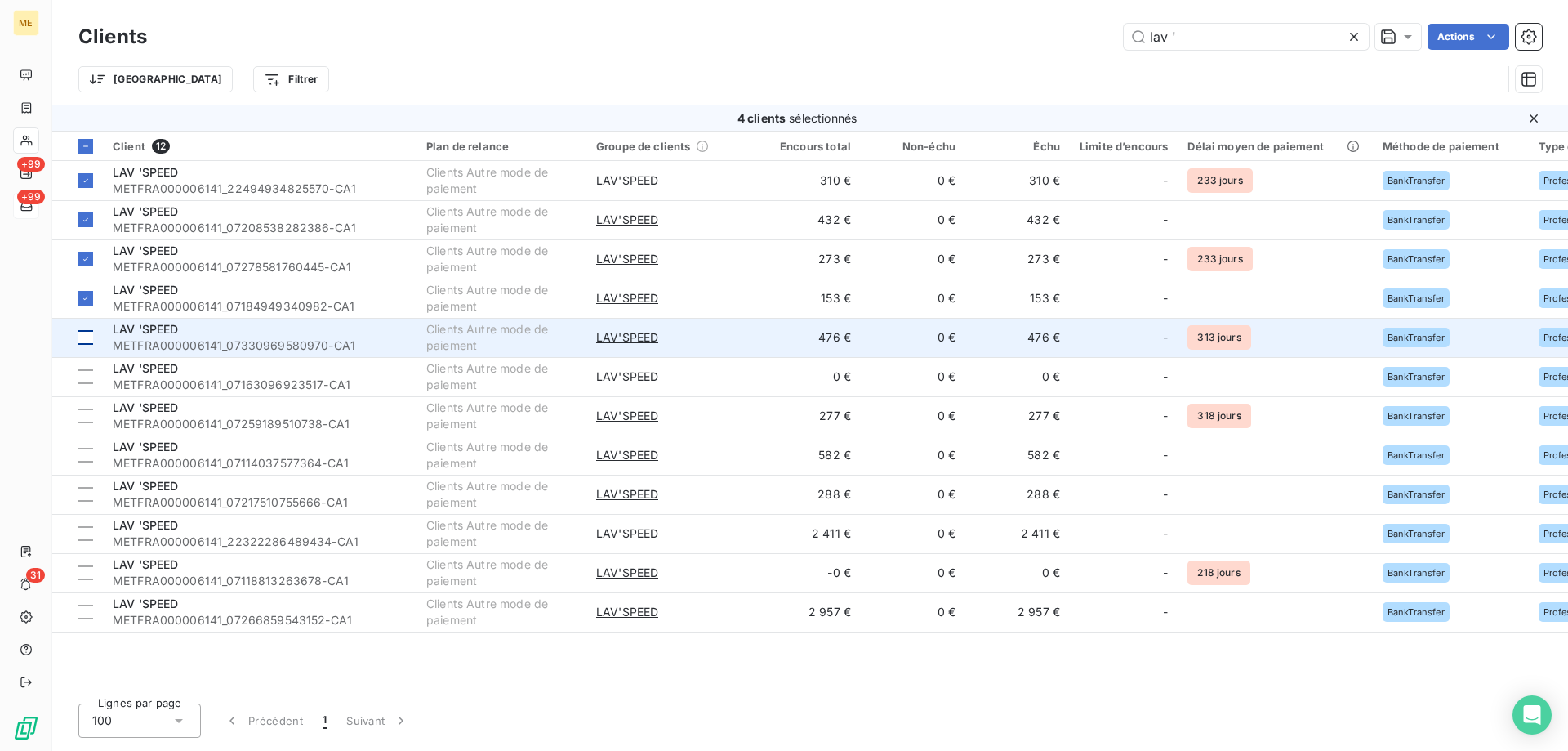
click at [89, 333] on div at bounding box center [86, 337] width 15 height 15
click at [177, 333] on span "LAV 'SPEED" at bounding box center [145, 328] width 66 height 14
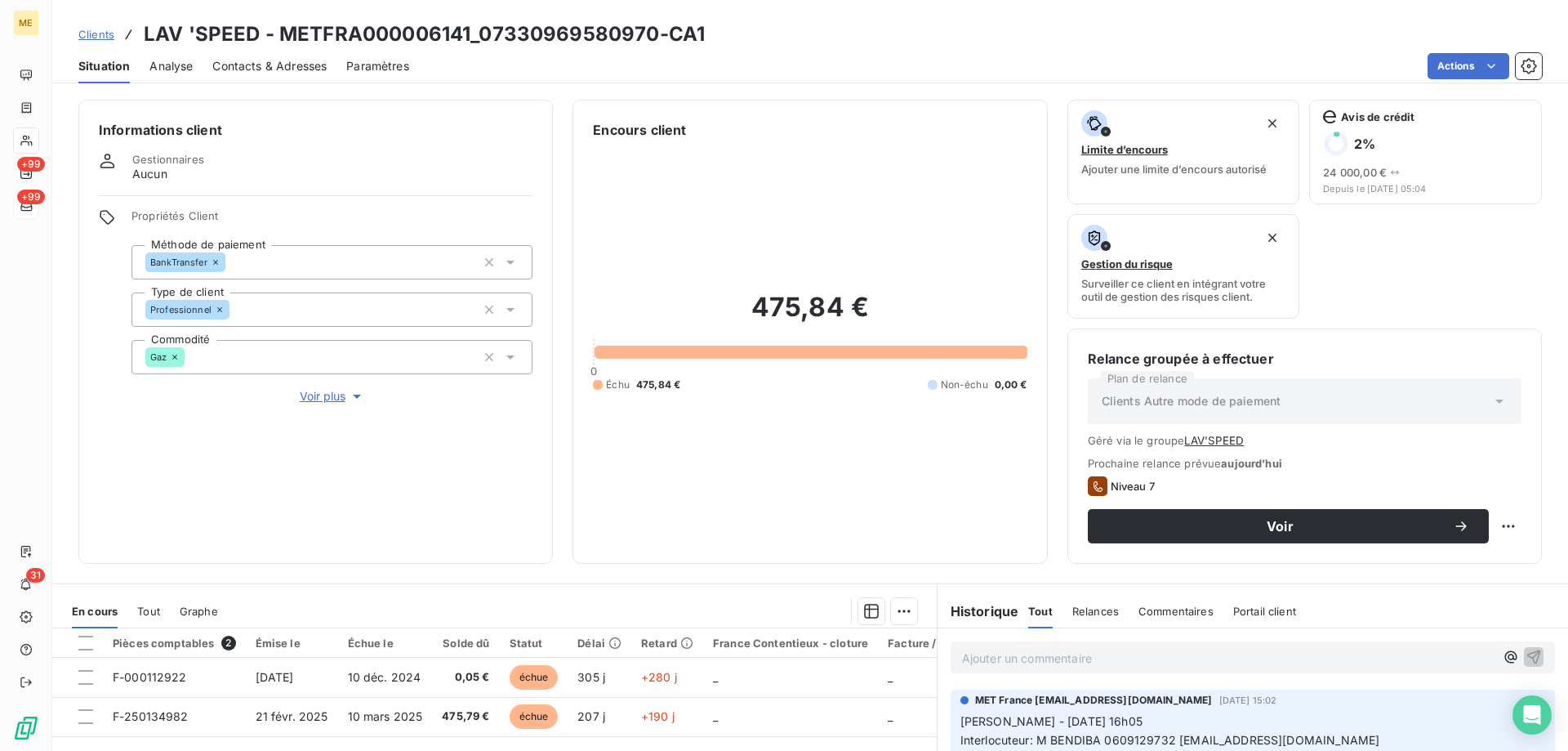
click at [280, 53] on div "Contacts & Adresses" at bounding box center [269, 66] width 115 height 34
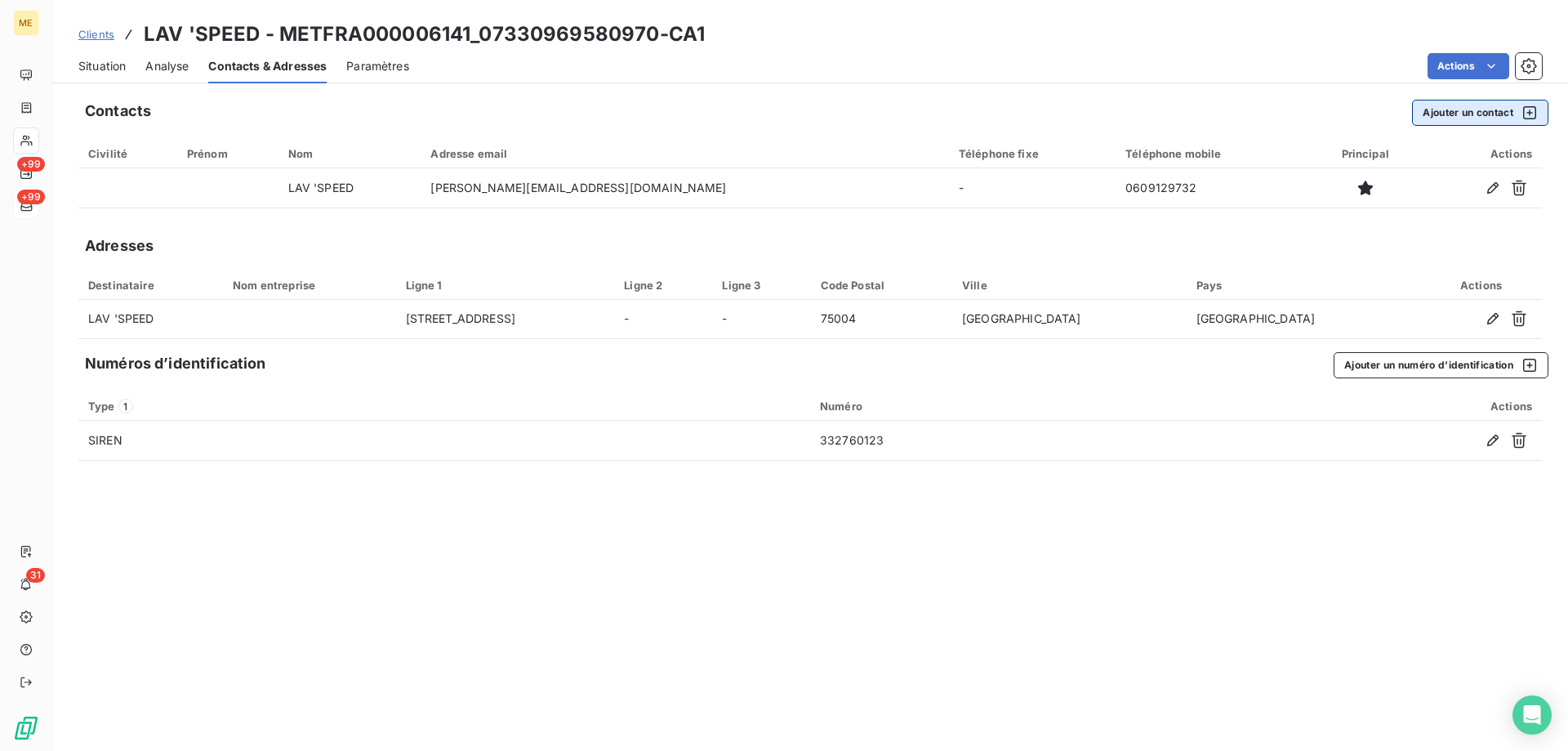
click at [1454, 115] on button "Ajouter un contact" at bounding box center [1480, 113] width 136 height 26
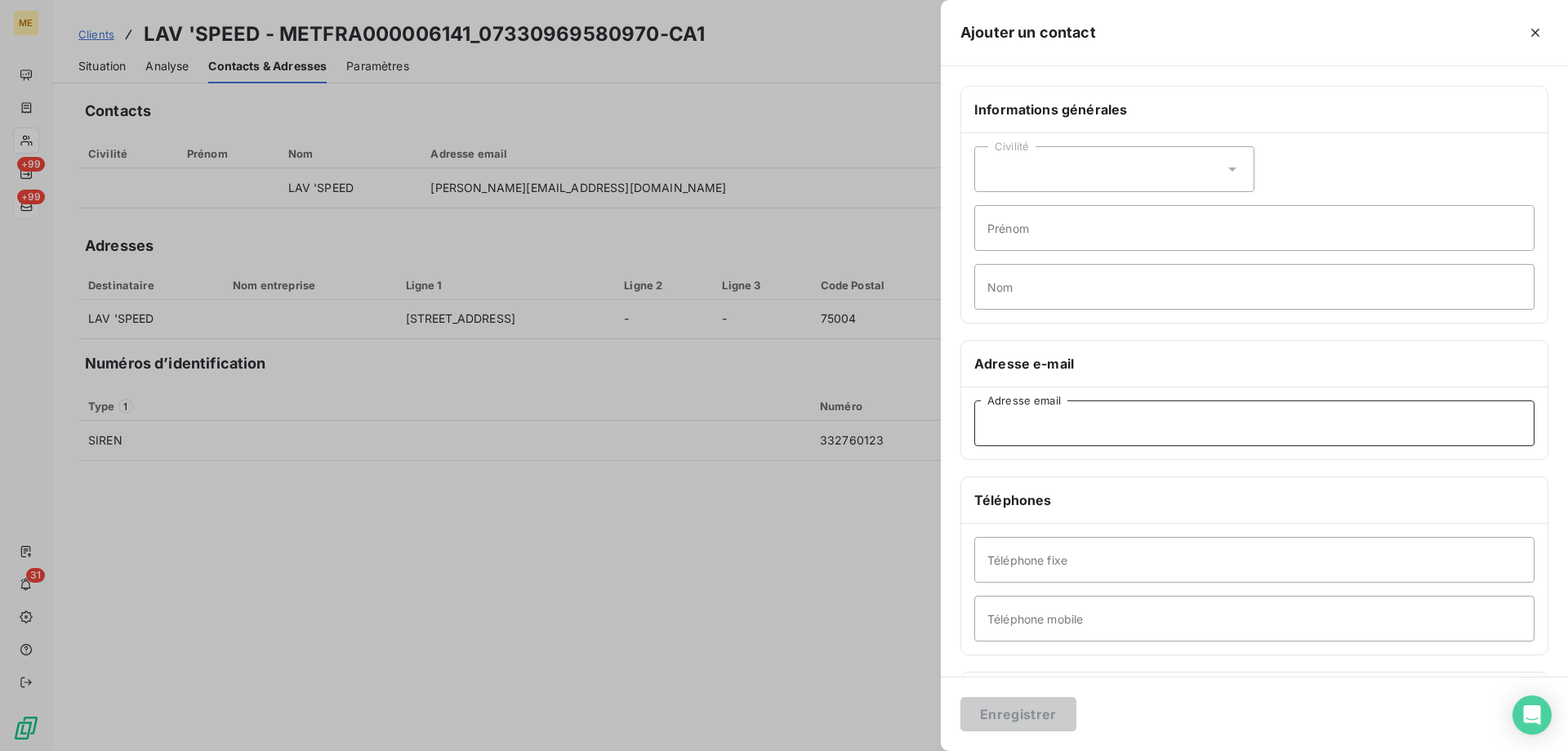
click at [1007, 423] on input "Adresse email" at bounding box center [1254, 423] width 560 height 46
paste input "jessica.benadiba@gmail.com"
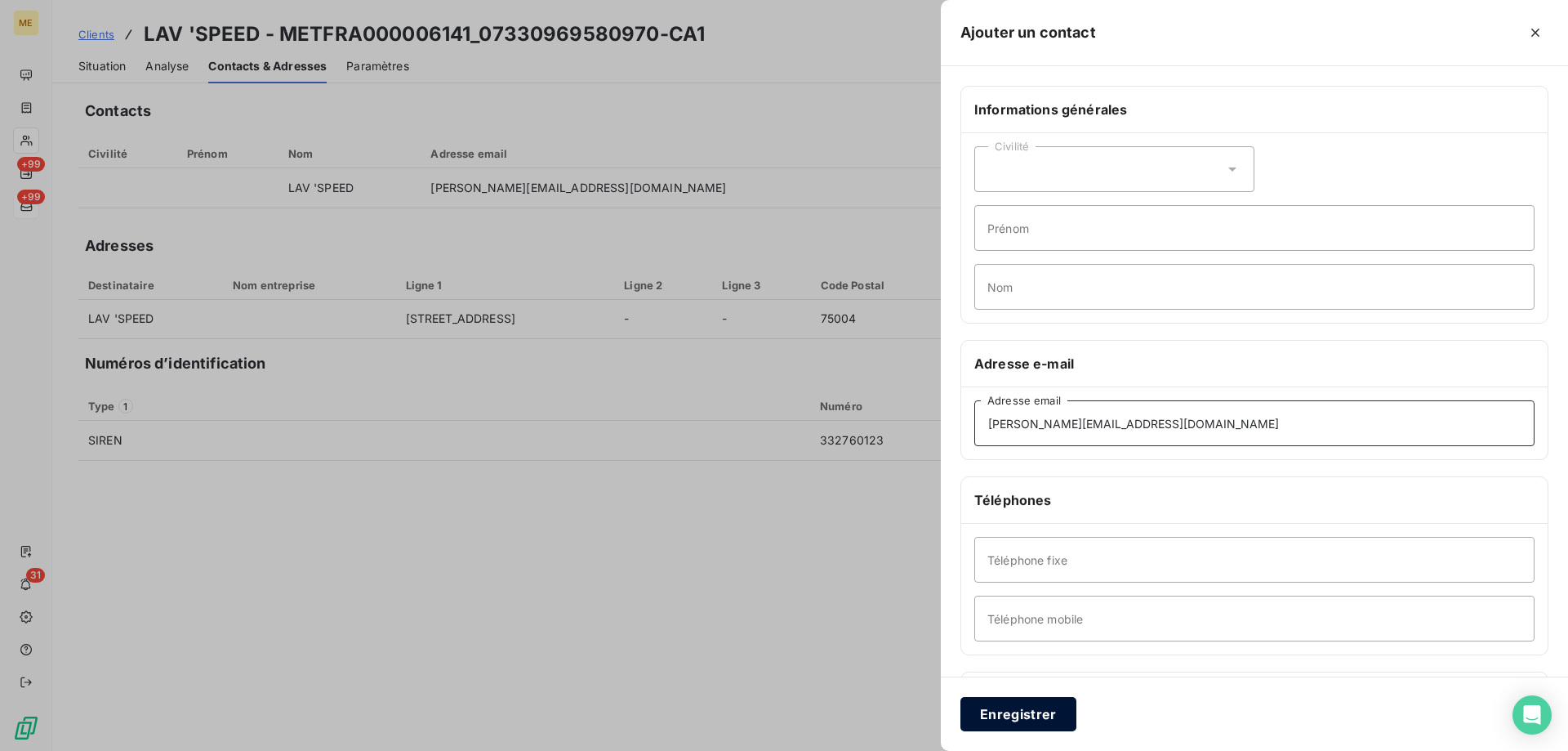
type input "jessica.benadiba@gmail.com"
click at [1002, 720] on button "Enregistrer" at bounding box center [1018, 714] width 116 height 34
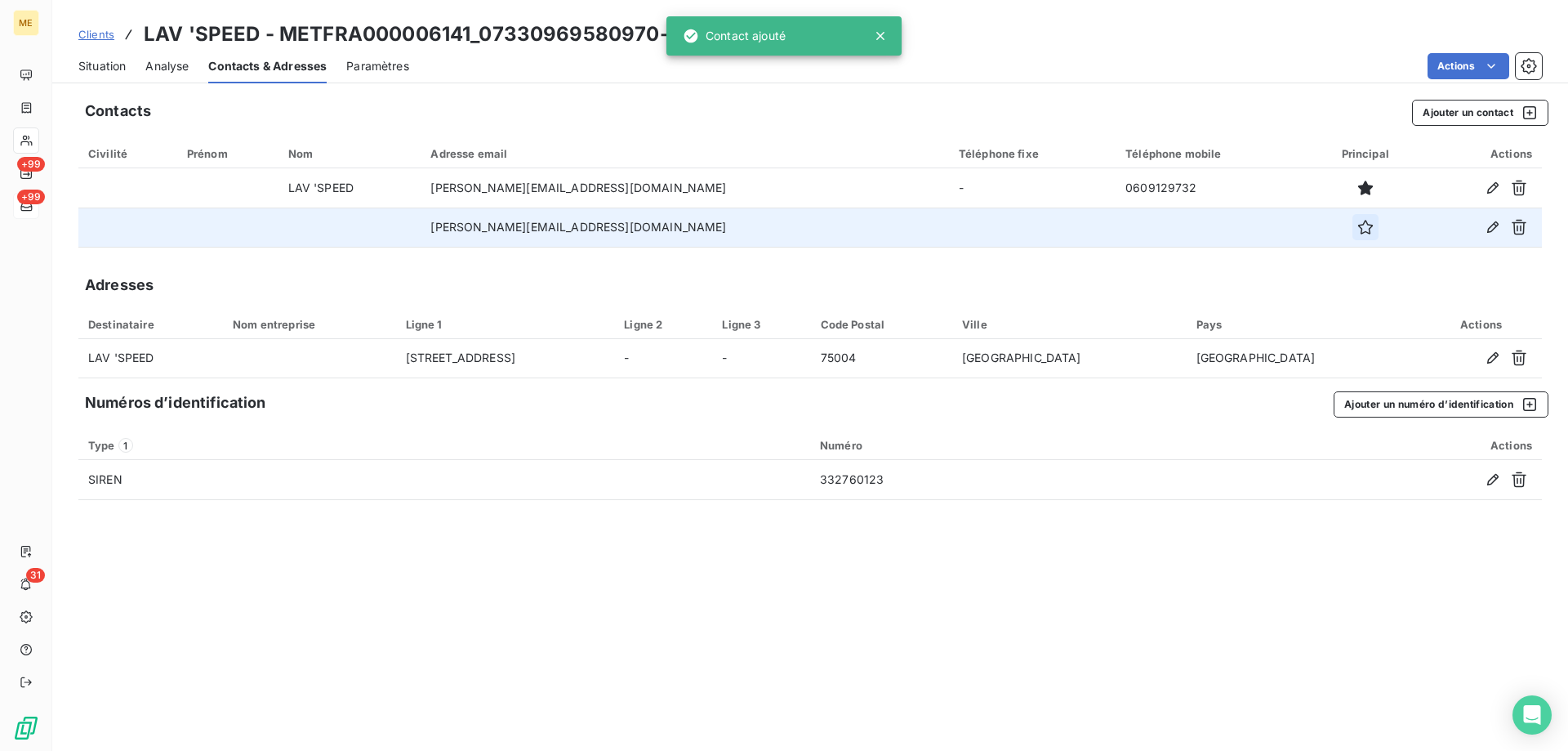
click at [1353, 236] on button "button" at bounding box center [1366, 227] width 26 height 26
click at [87, 32] on span "Clients" at bounding box center [96, 34] width 36 height 13
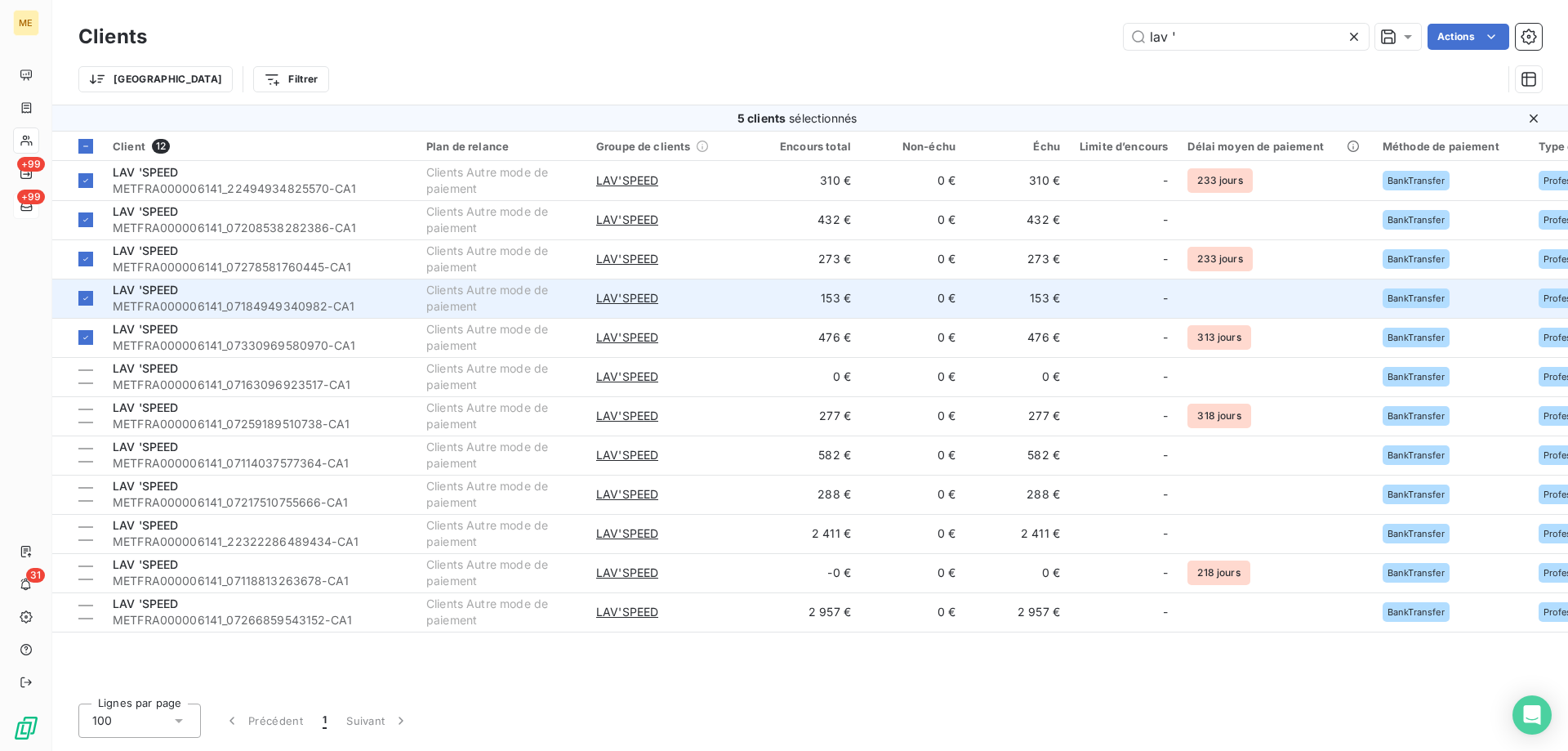
click at [205, 294] on div "LAV 'SPEED" at bounding box center [260, 290] width 294 height 17
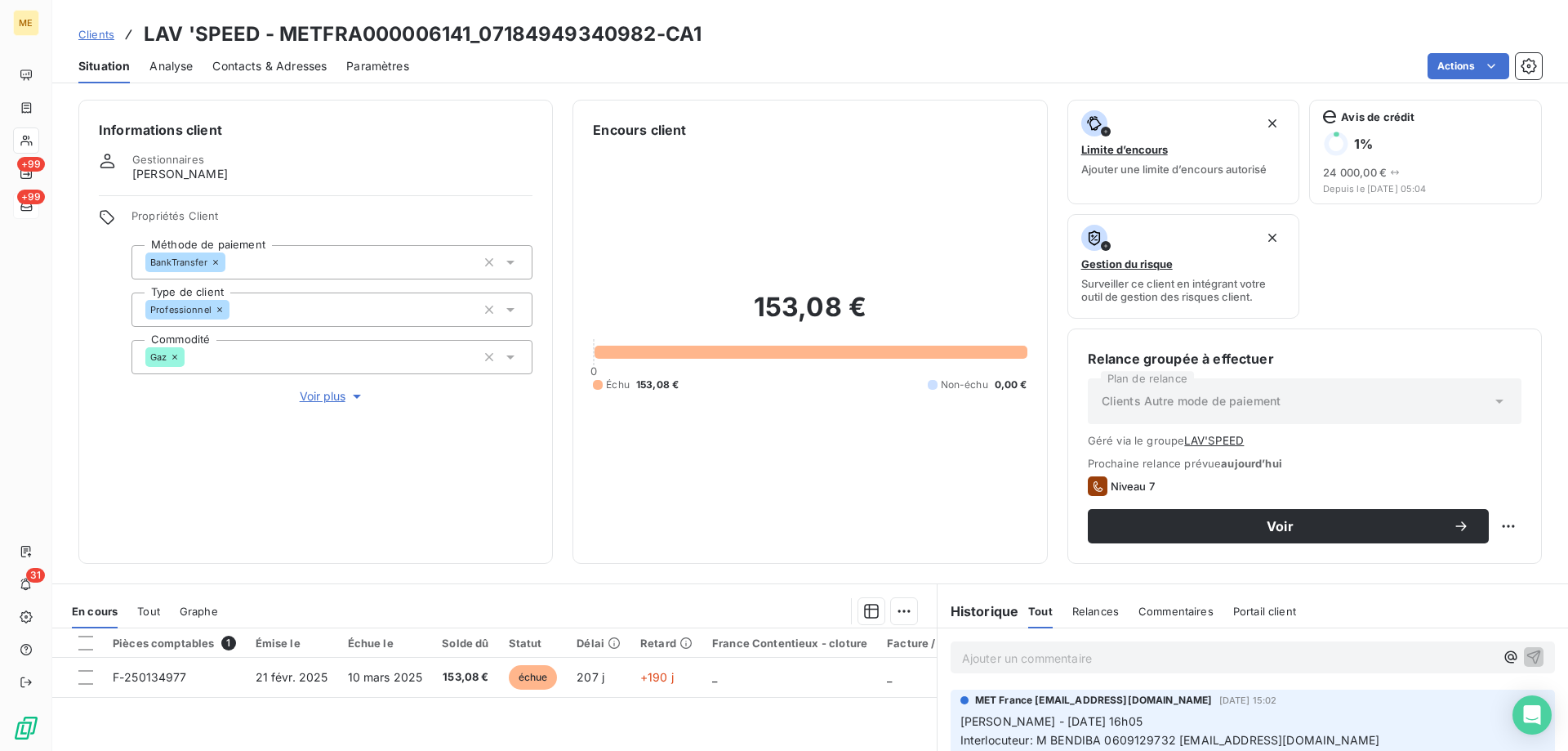
click at [259, 75] on div "Contacts & Adresses" at bounding box center [269, 66] width 115 height 34
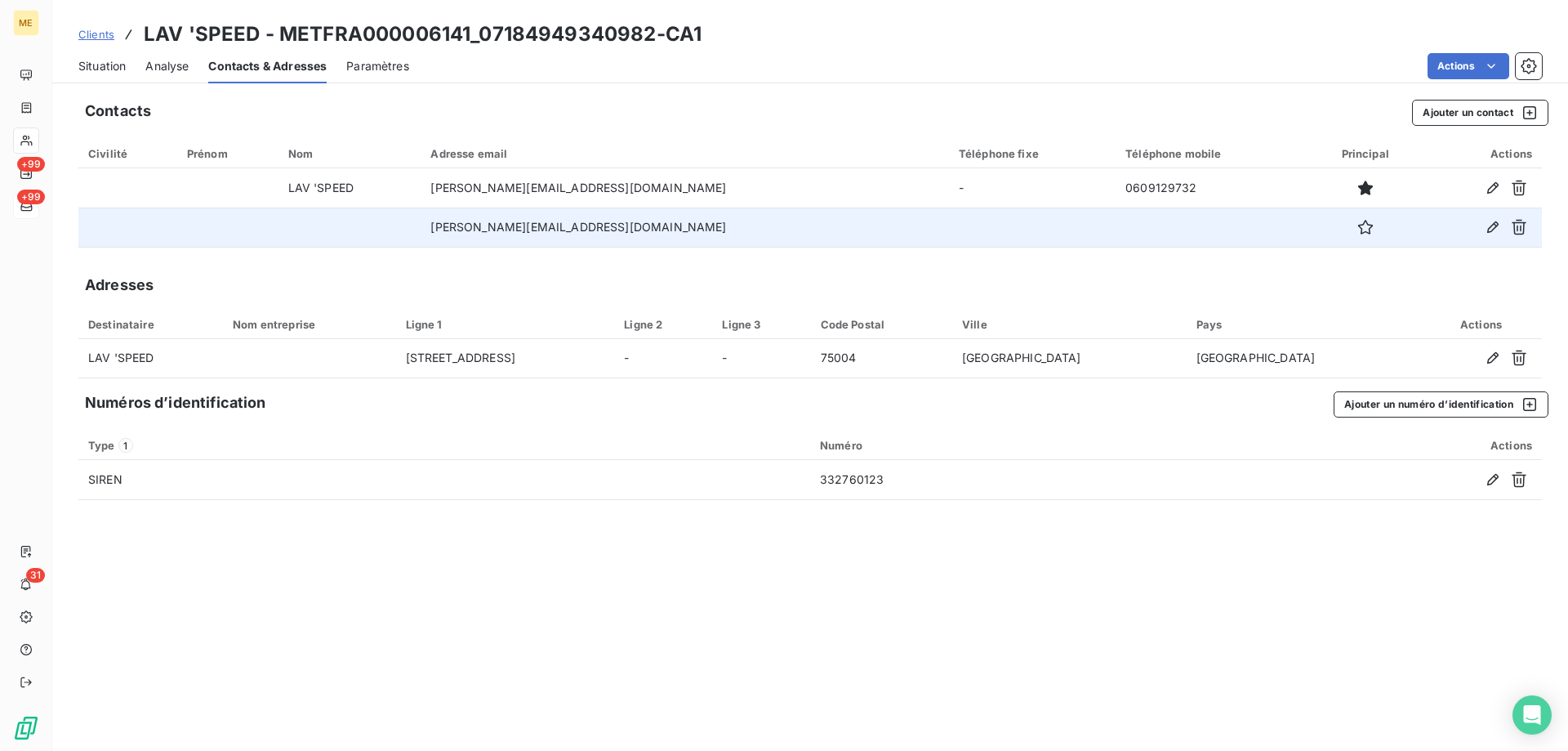
click at [1368, 232] on div at bounding box center [1366, 227] width 93 height 26
click at [1357, 227] on icon "button" at bounding box center [1366, 227] width 17 height 17
click at [96, 31] on span "Clients" at bounding box center [96, 34] width 36 height 13
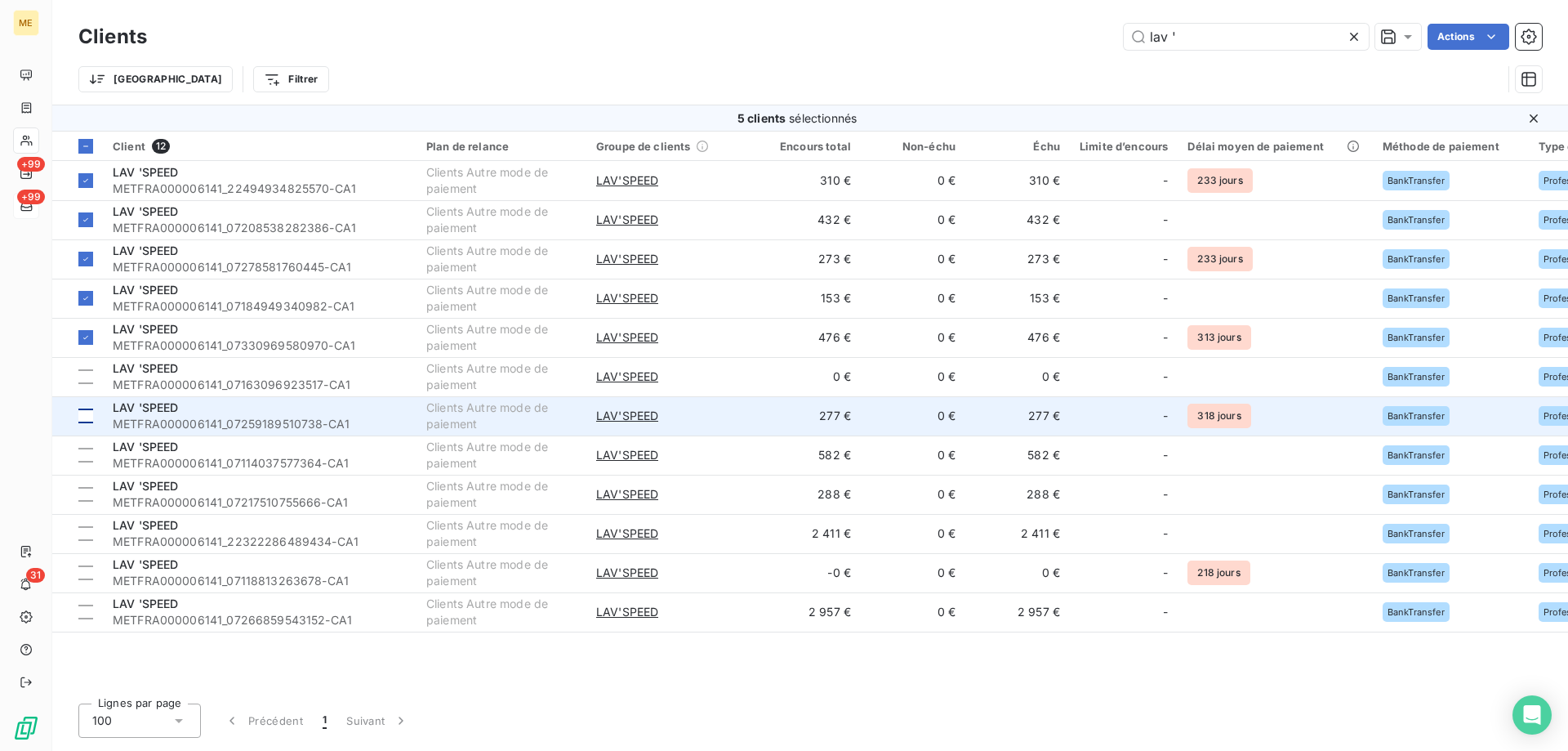
click at [88, 414] on div at bounding box center [86, 416] width 15 height 15
click at [147, 418] on span "METFRA000006141_07259189510738-CA1" at bounding box center [260, 424] width 294 height 17
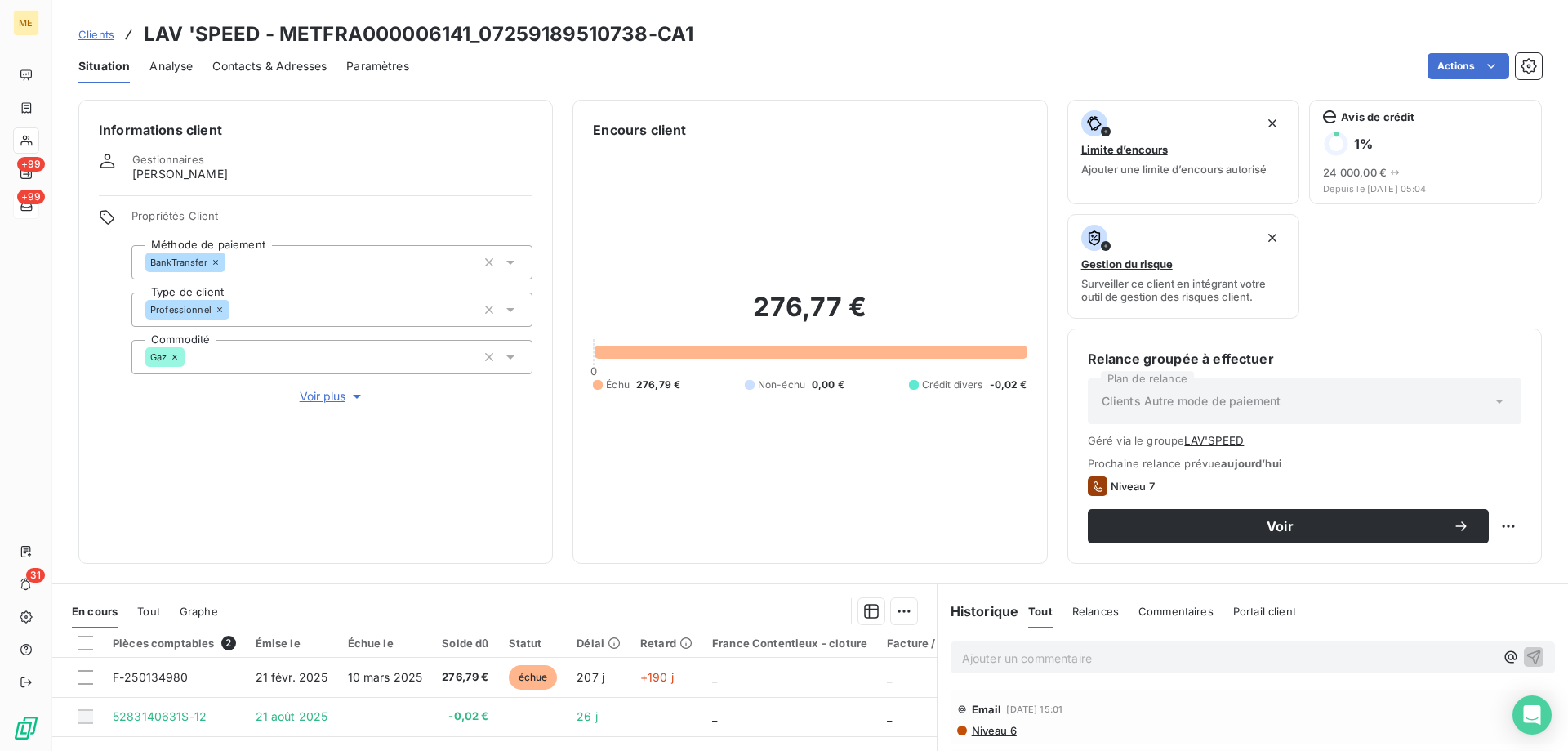
click at [291, 75] on div "Contacts & Adresses" at bounding box center [269, 66] width 115 height 34
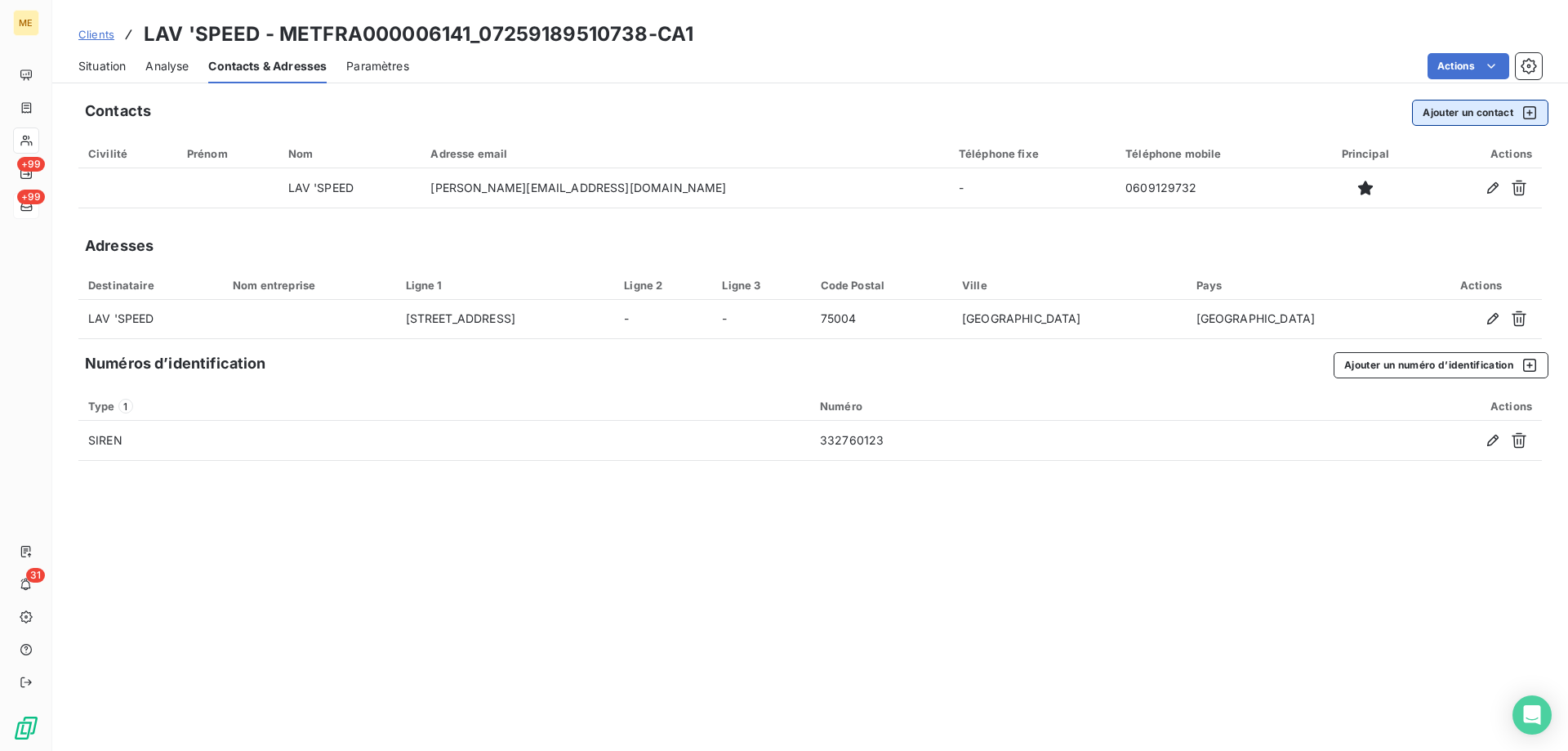
click at [1445, 109] on button "Ajouter un contact" at bounding box center [1480, 113] width 136 height 26
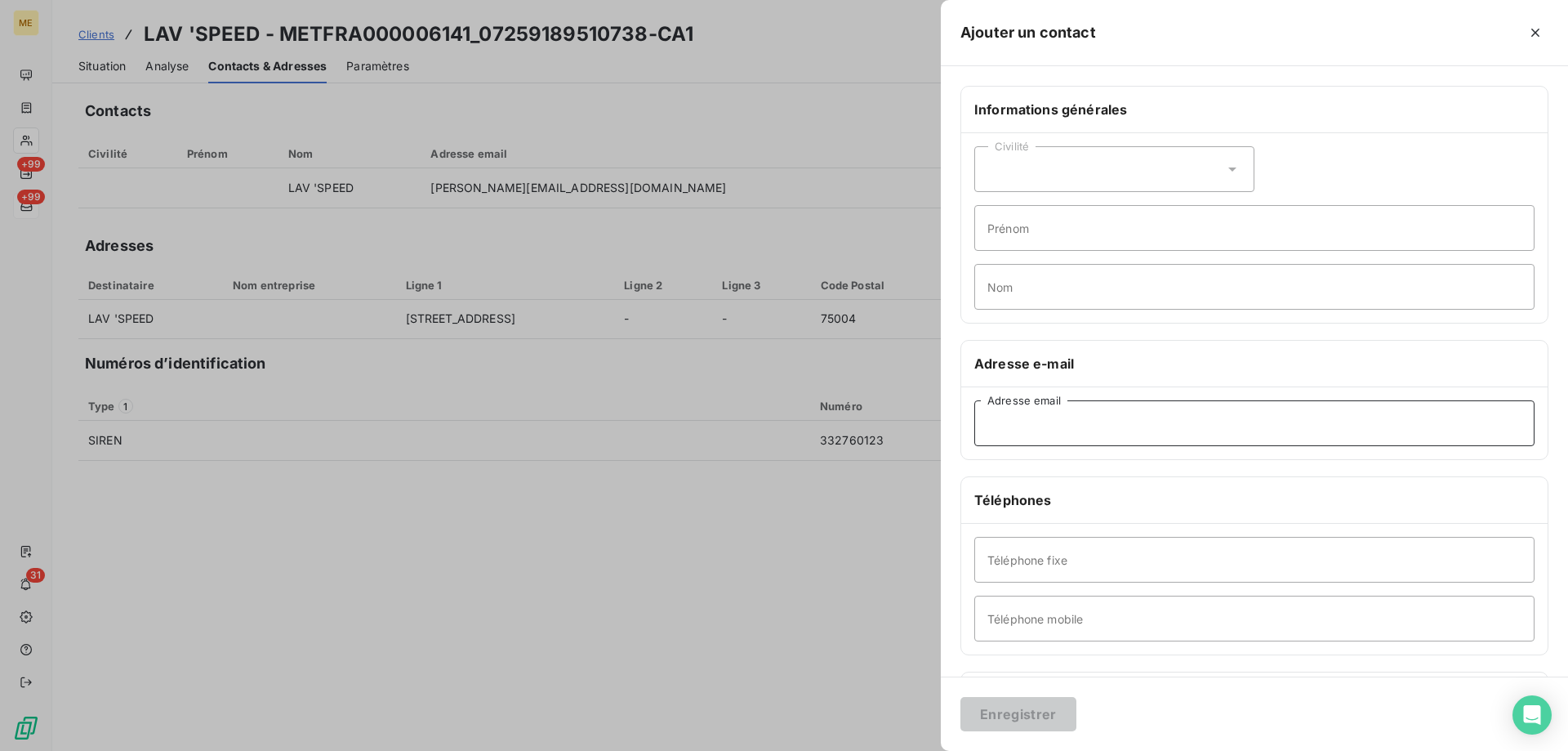
click at [1010, 442] on input "Adresse email" at bounding box center [1254, 423] width 560 height 46
paste input "jessica.benadiba@gmail.com"
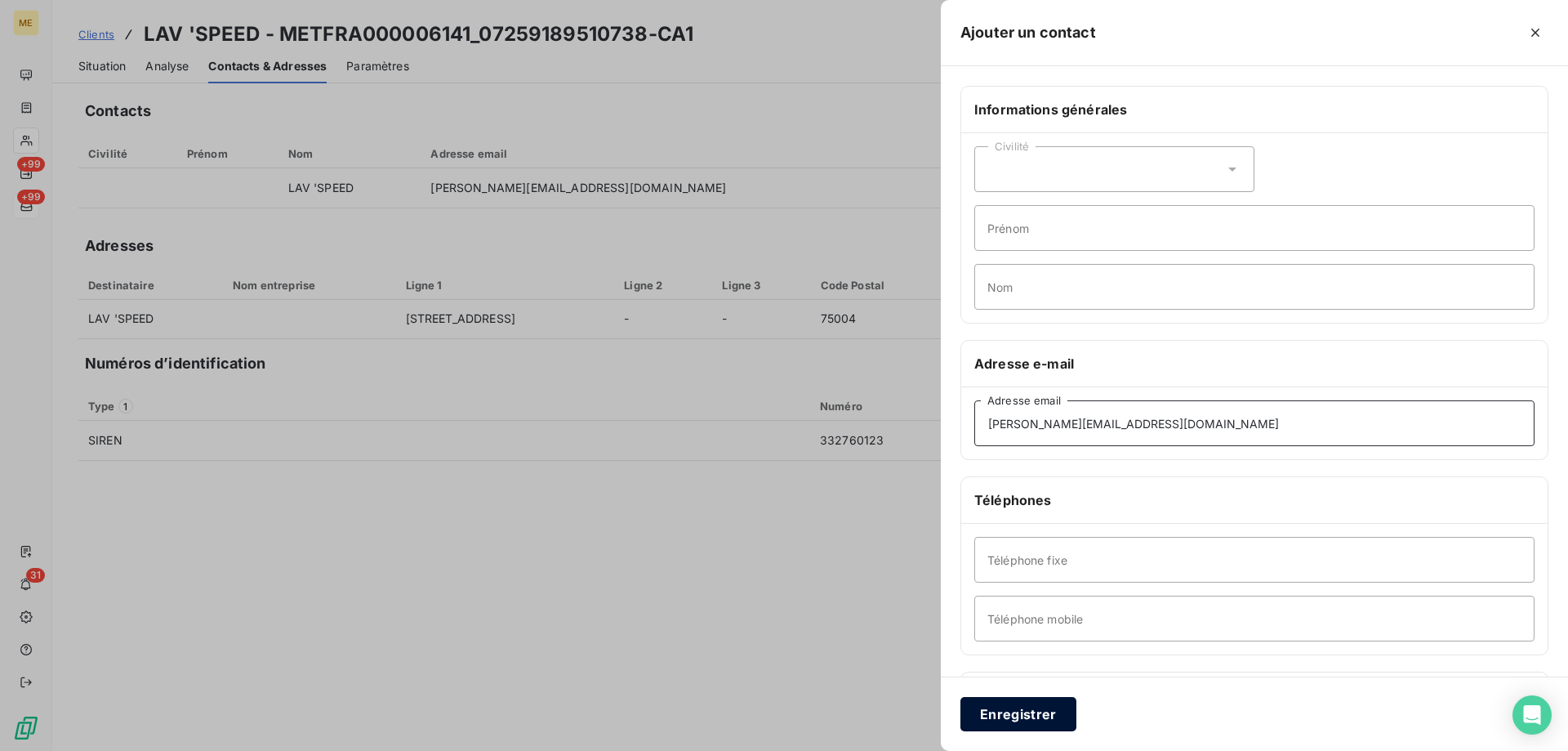
type input "jessica.benadiba@gmail.com"
click at [1014, 717] on button "Enregistrer" at bounding box center [1018, 714] width 116 height 34
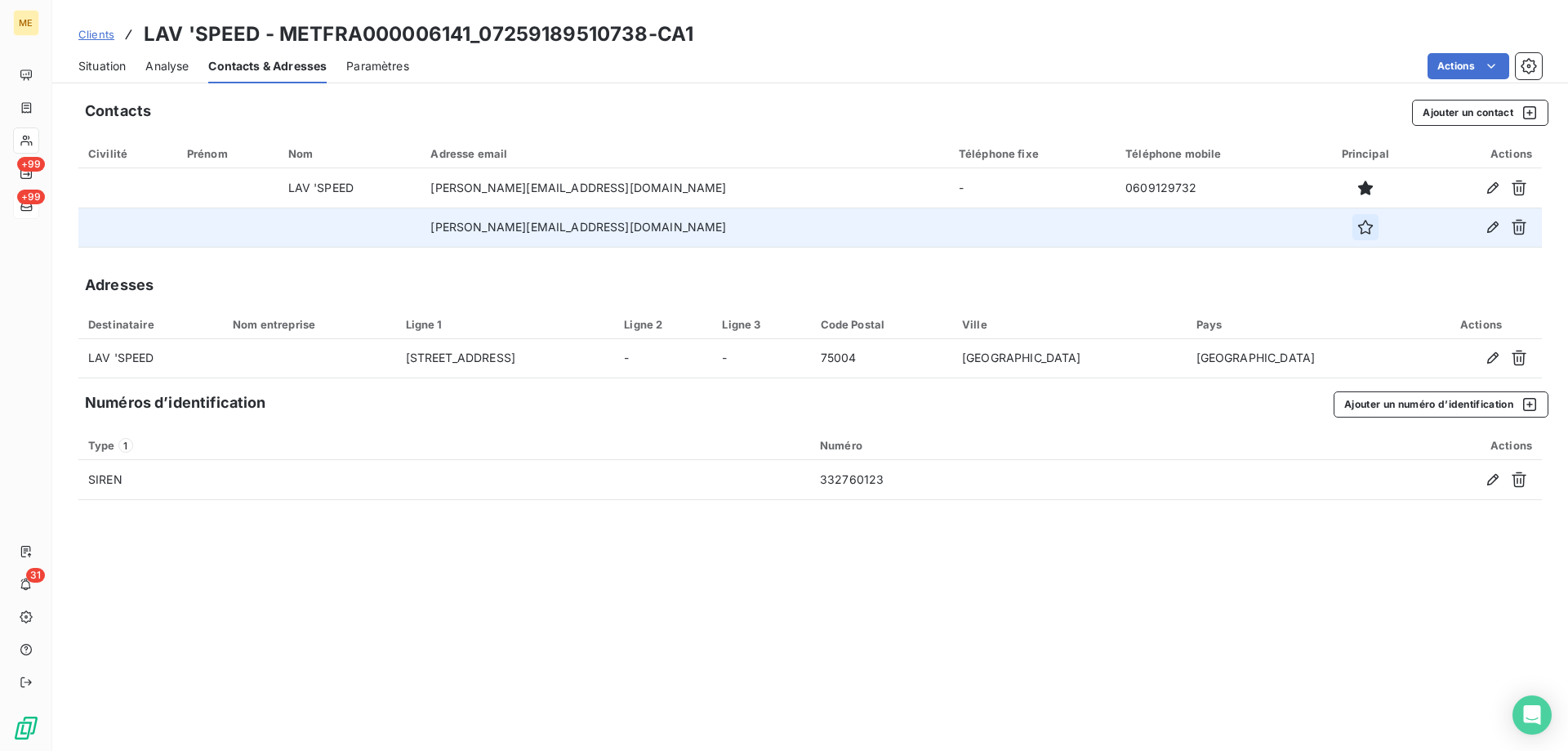
click at [1357, 223] on icon "button" at bounding box center [1366, 227] width 17 height 17
click at [102, 68] on span "Situation" at bounding box center [102, 66] width 48 height 17
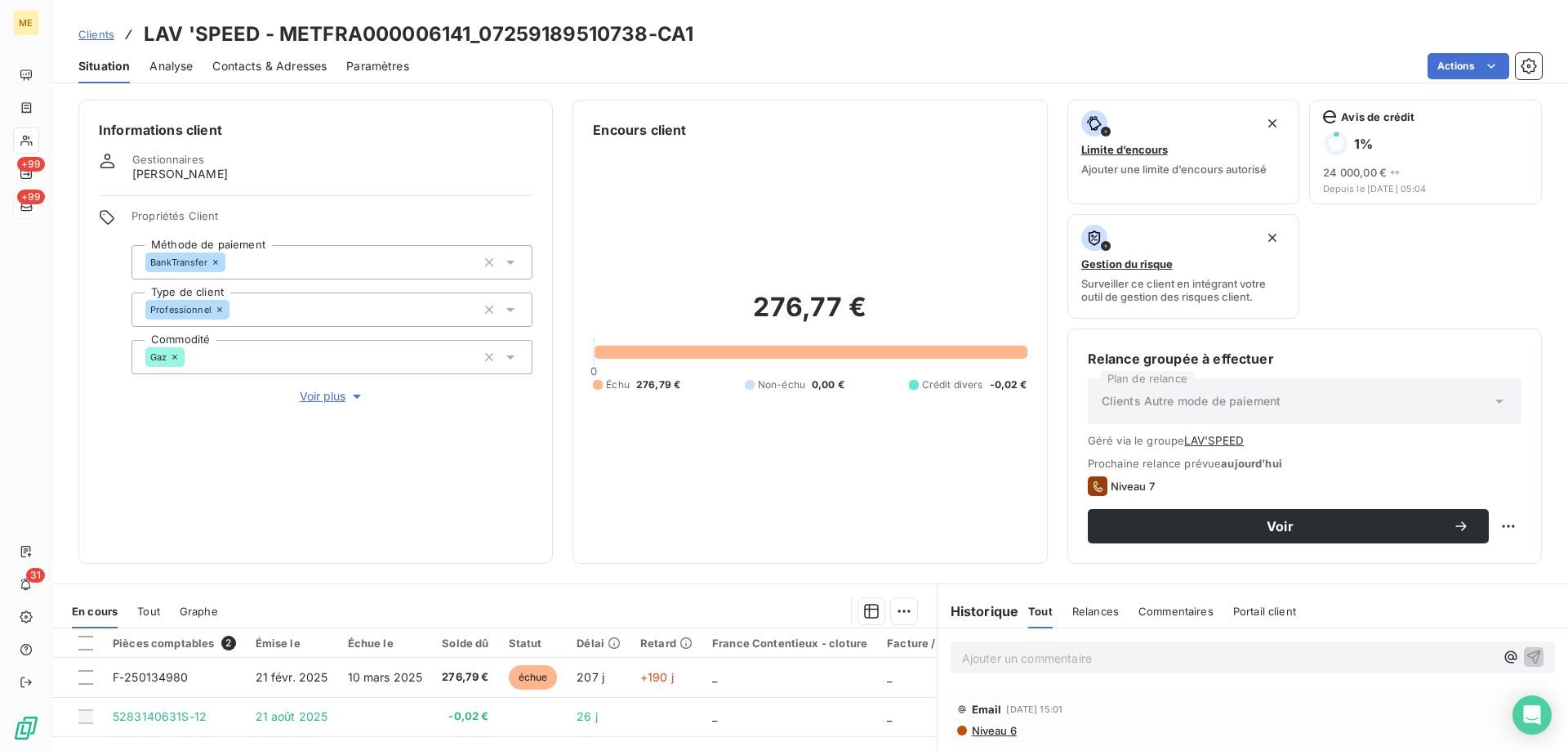
click at [98, 36] on span "Clients" at bounding box center [96, 34] width 36 height 13
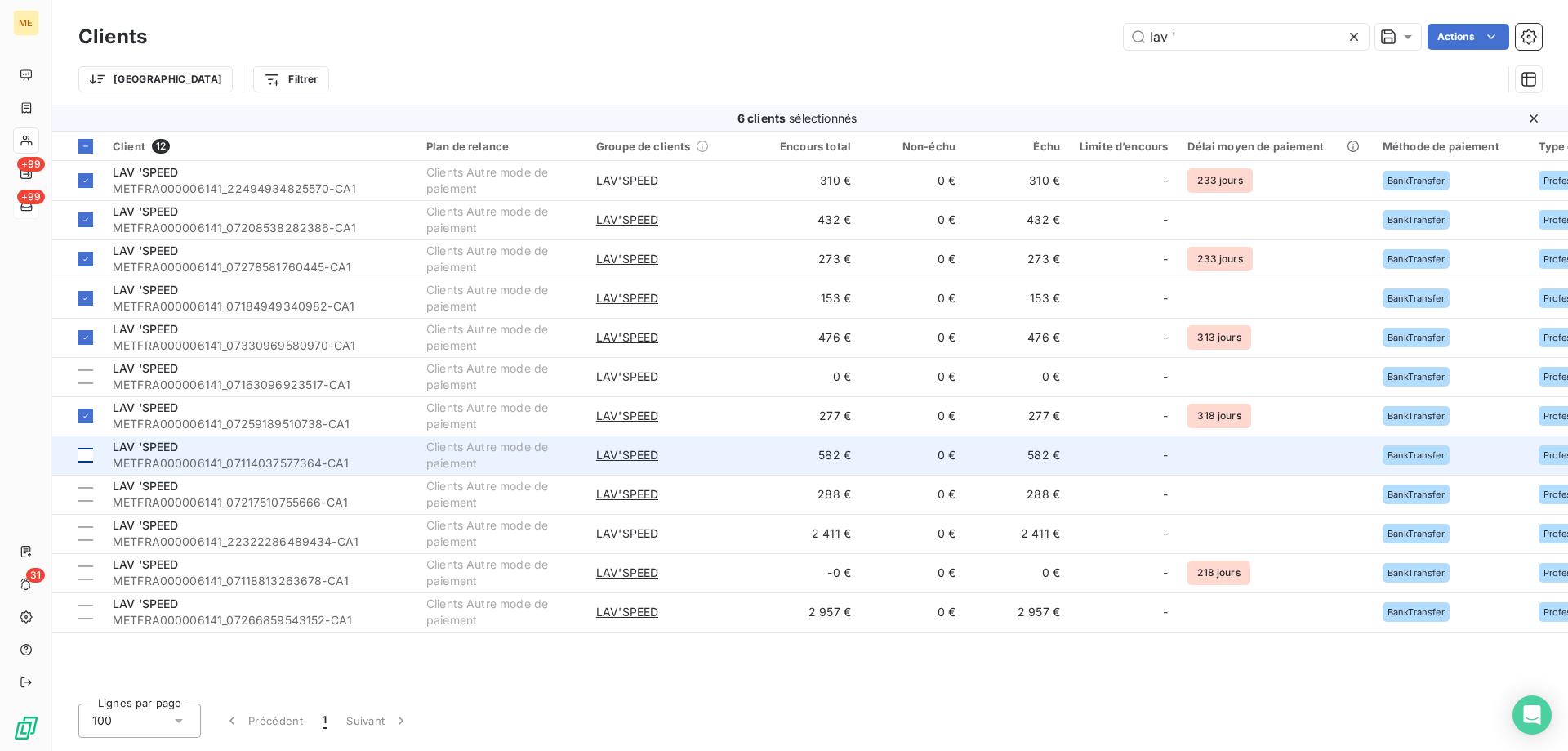
click at [86, 448] on div at bounding box center [86, 455] width 15 height 15
click at [148, 447] on span "LAV 'SPEED" at bounding box center [145, 446] width 66 height 14
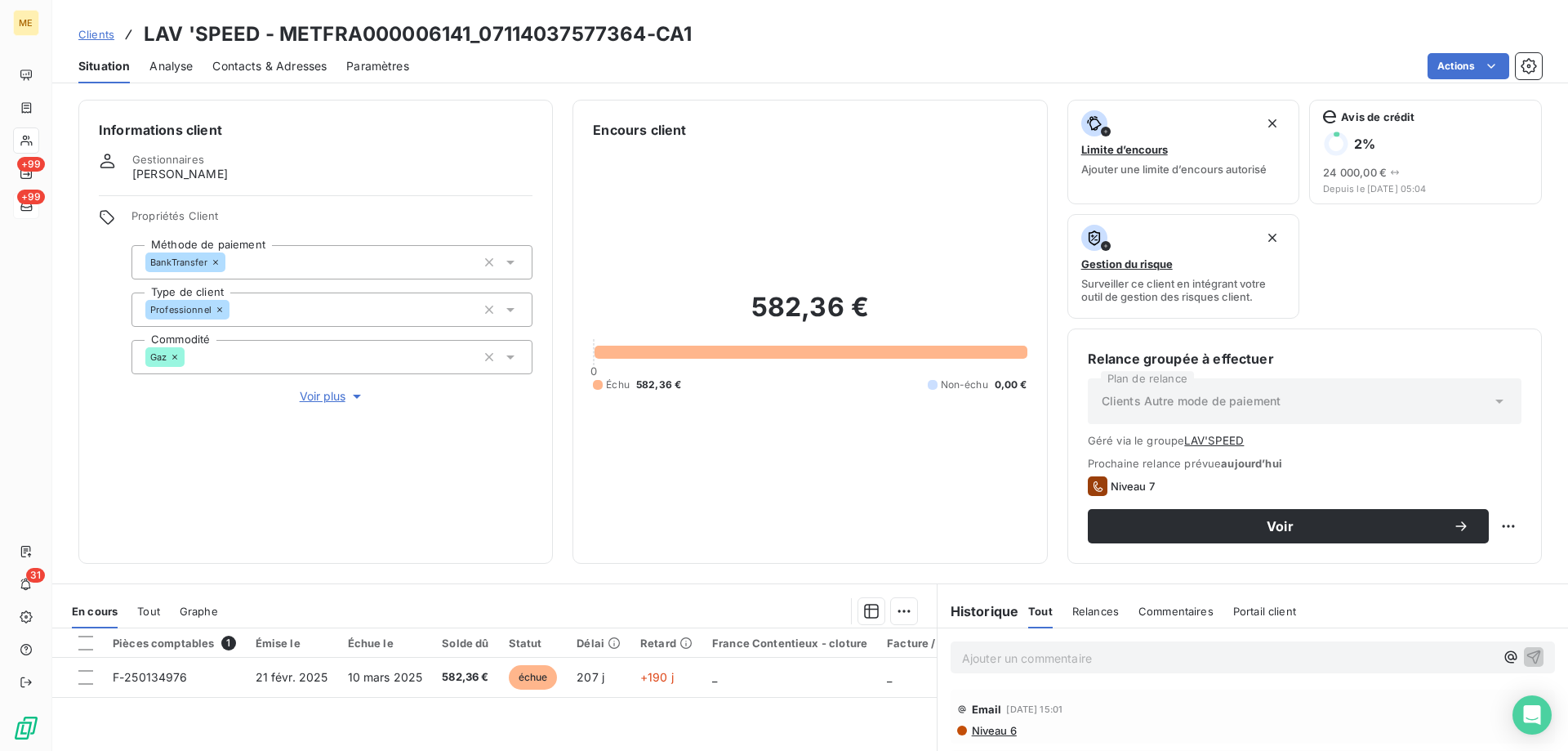
click at [262, 70] on span "Contacts & Adresses" at bounding box center [269, 66] width 115 height 17
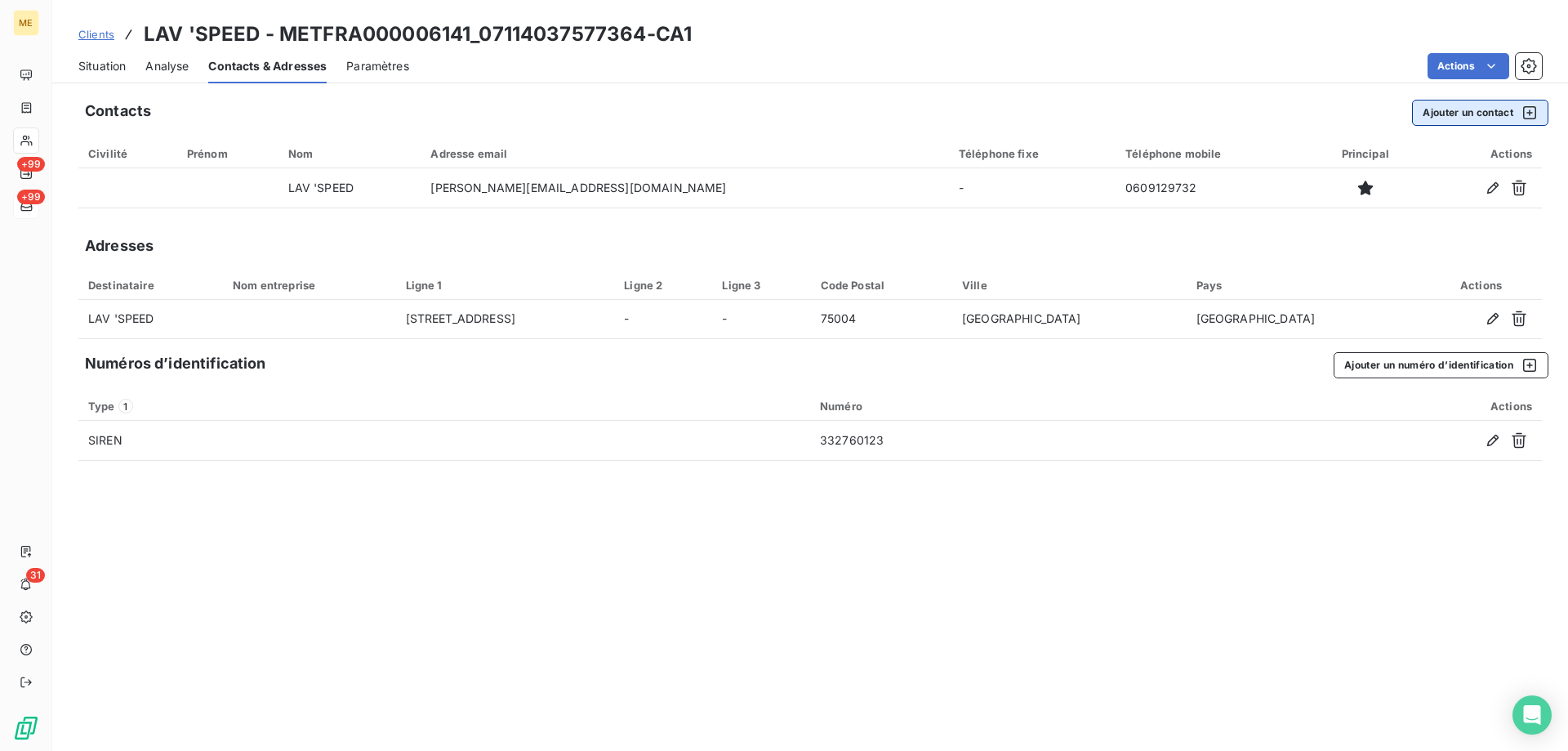
click at [1452, 106] on button "Ajouter un contact" at bounding box center [1480, 113] width 136 height 26
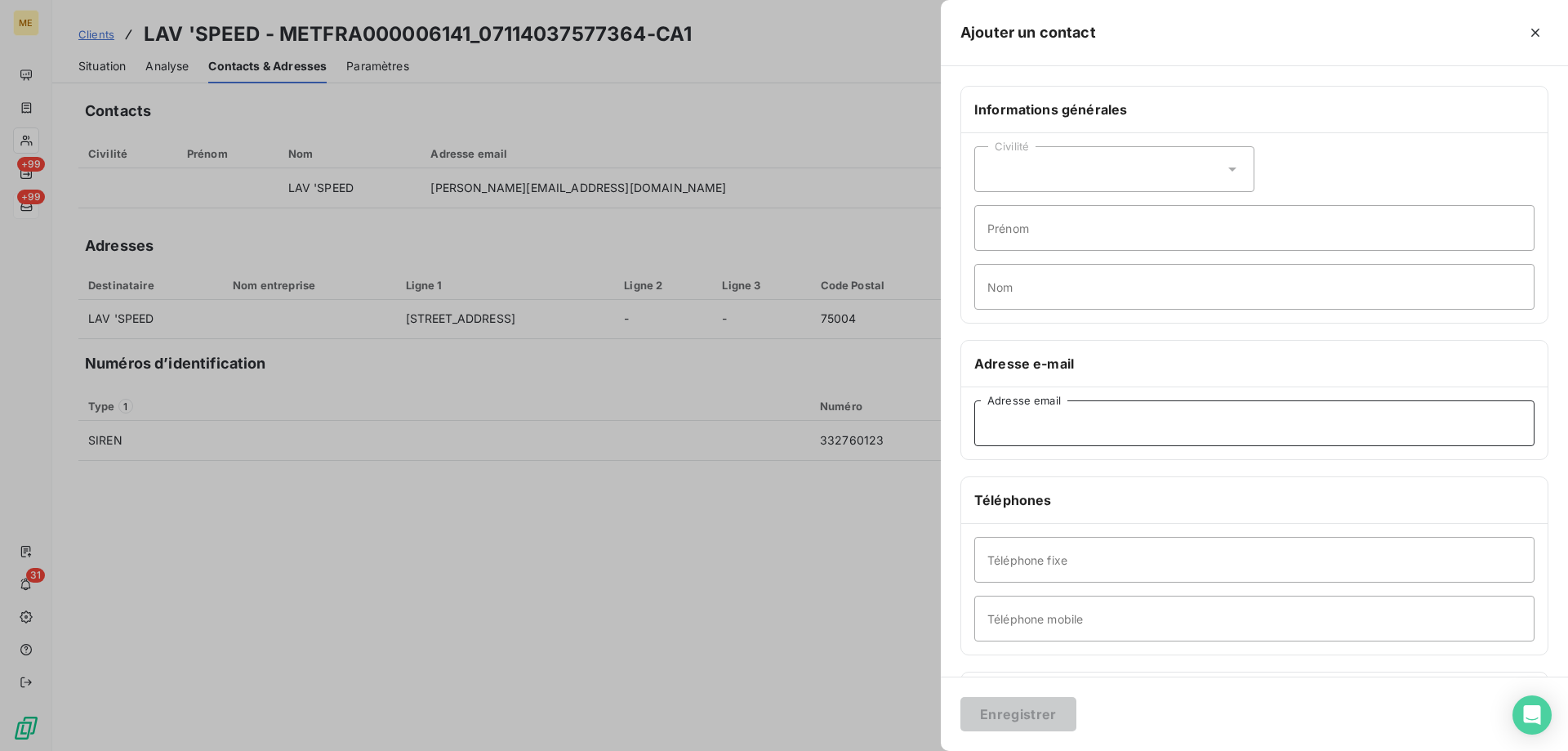
click at [1003, 434] on input "Adresse email" at bounding box center [1254, 423] width 560 height 46
paste input "jessica.benadiba@gmail.com"
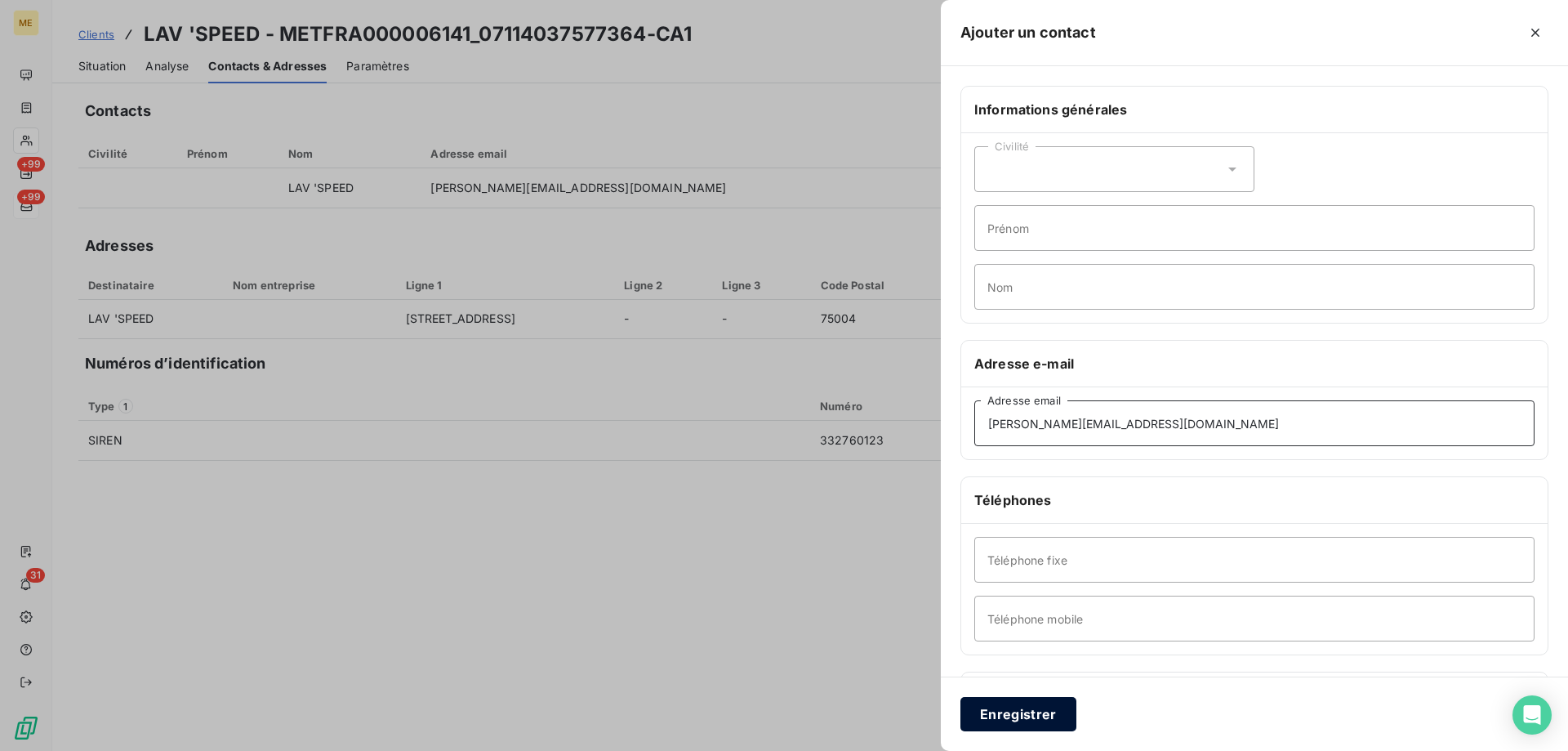
type input "jessica.benadiba@gmail.com"
click at [1003, 711] on button "Enregistrer" at bounding box center [1018, 714] width 116 height 34
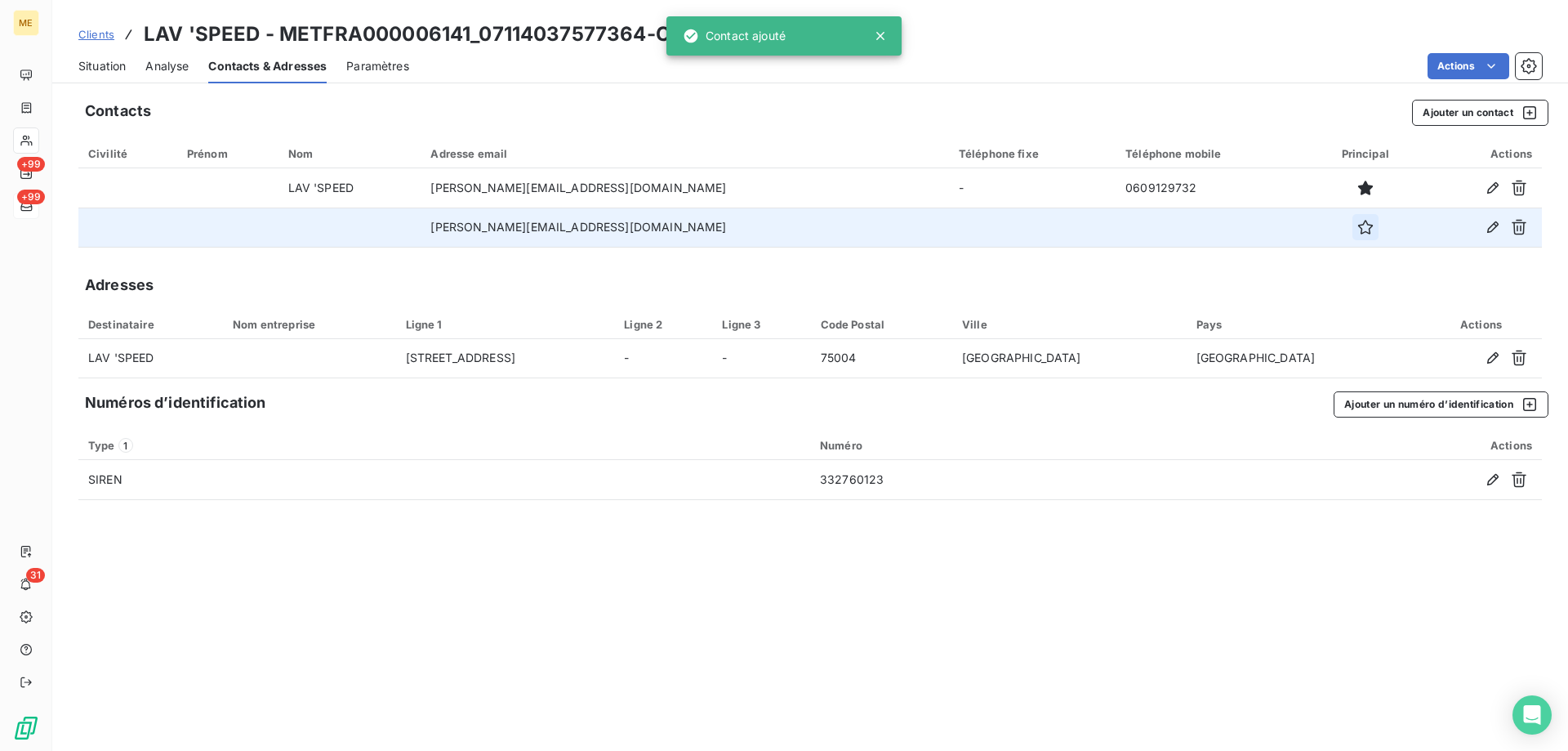
click at [1357, 226] on icon "button" at bounding box center [1366, 227] width 17 height 17
click at [102, 33] on span "Clients" at bounding box center [96, 34] width 36 height 13
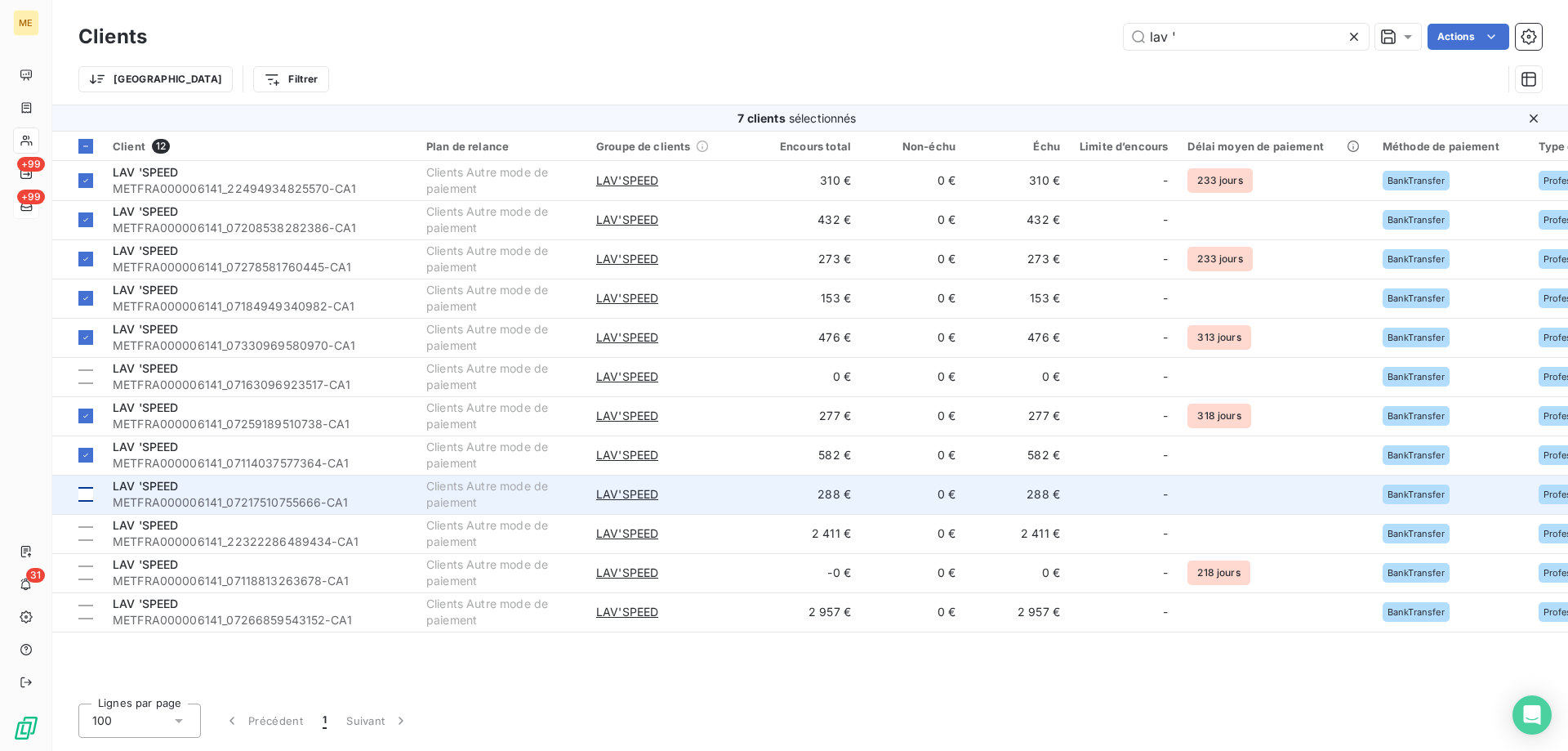
click at [84, 497] on div at bounding box center [86, 494] width 15 height 15
click at [170, 493] on div "LAV 'SPEED" at bounding box center [260, 486] width 294 height 17
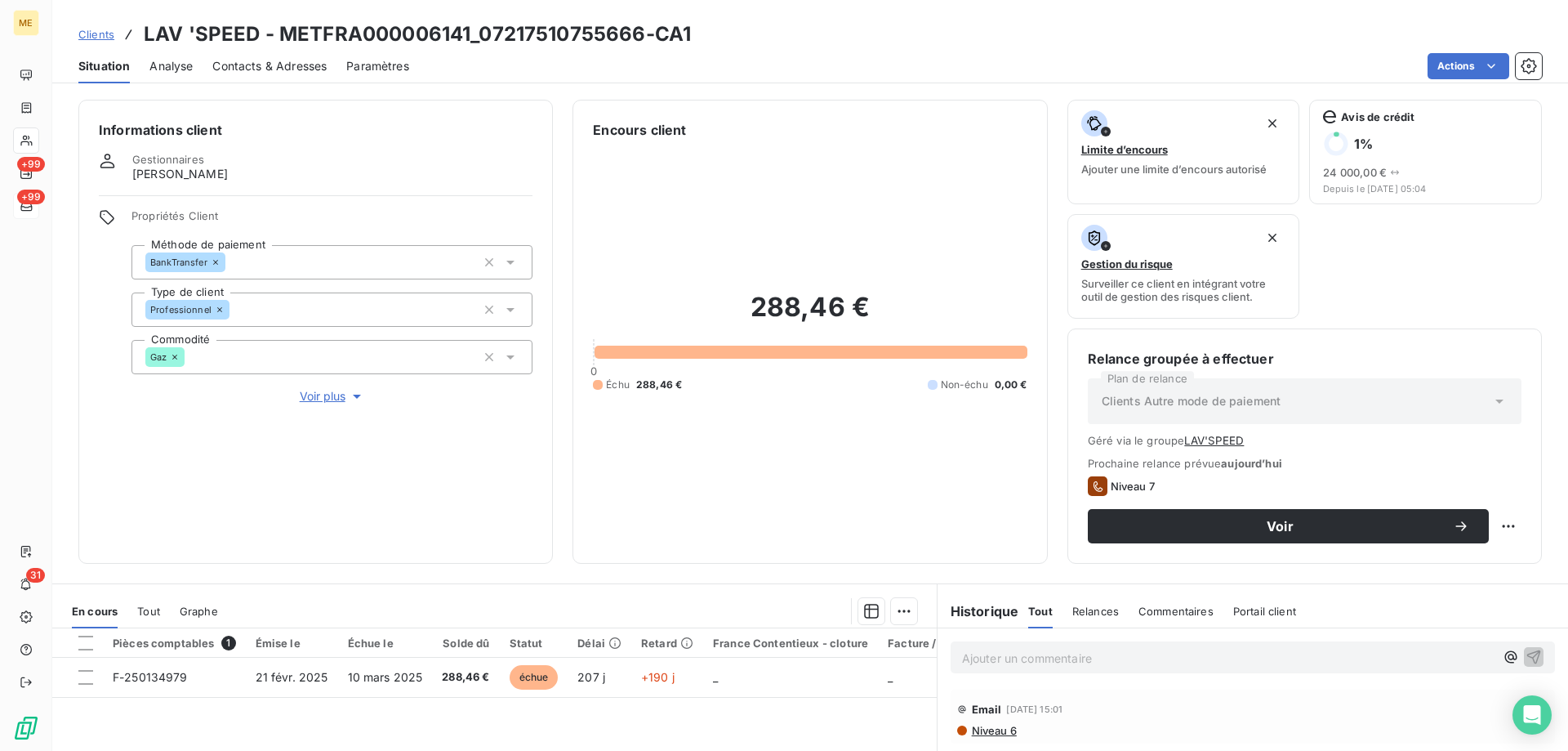
click at [235, 73] on span "Contacts & Adresses" at bounding box center [269, 66] width 115 height 17
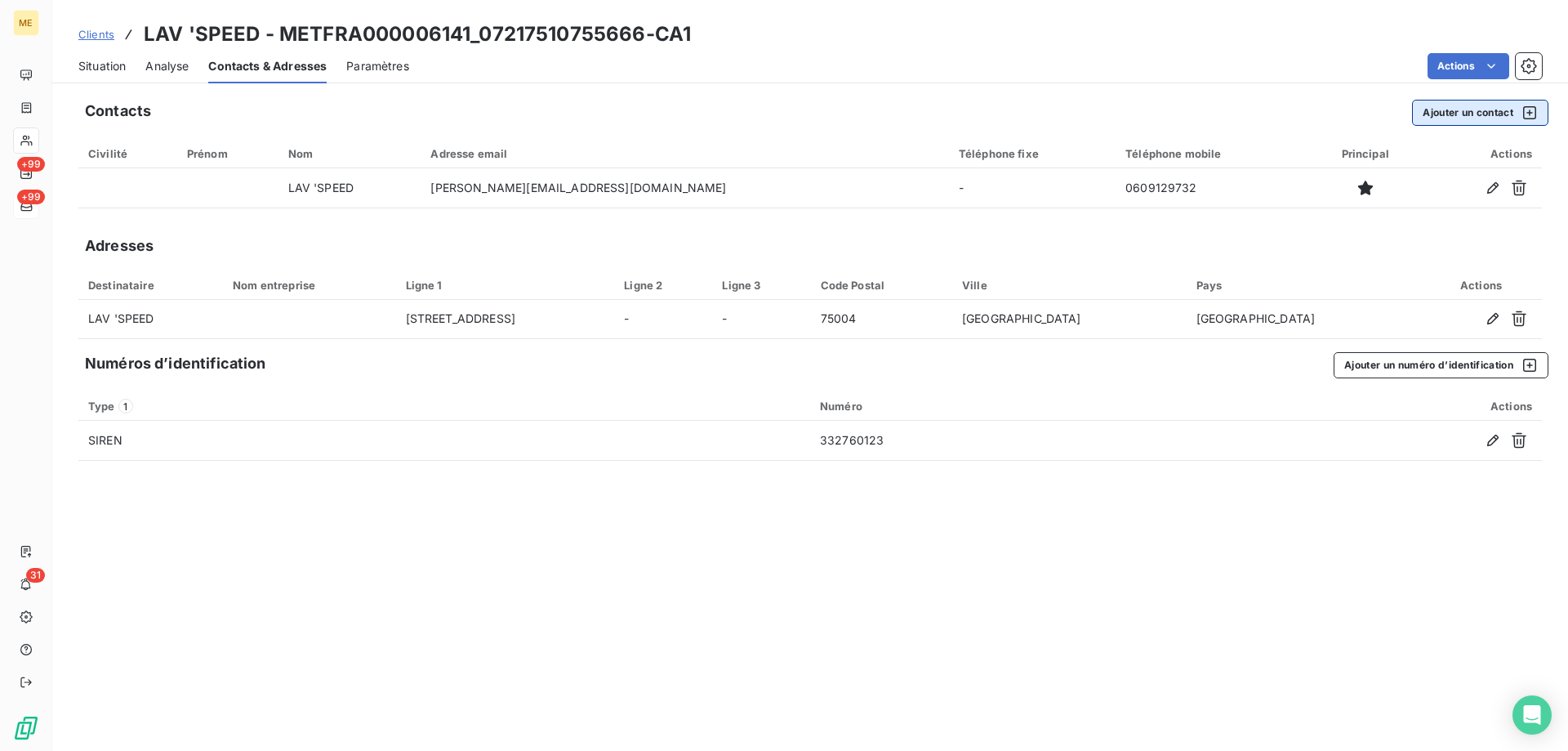
click at [1414, 113] on button "Ajouter un contact" at bounding box center [1480, 113] width 136 height 26
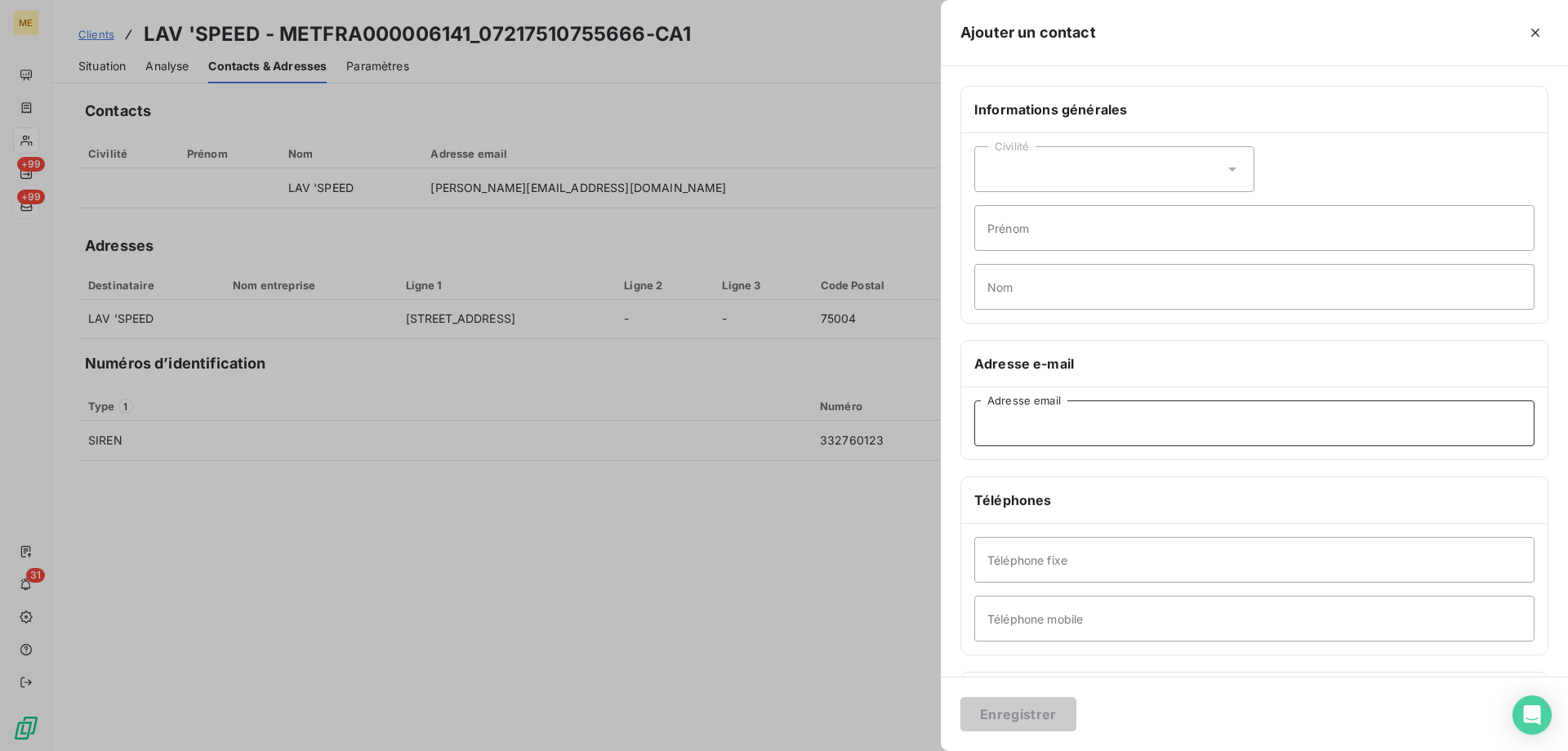
click at [996, 423] on input "Adresse email" at bounding box center [1254, 423] width 560 height 46
paste input "jessica.benadiba@gmail.com"
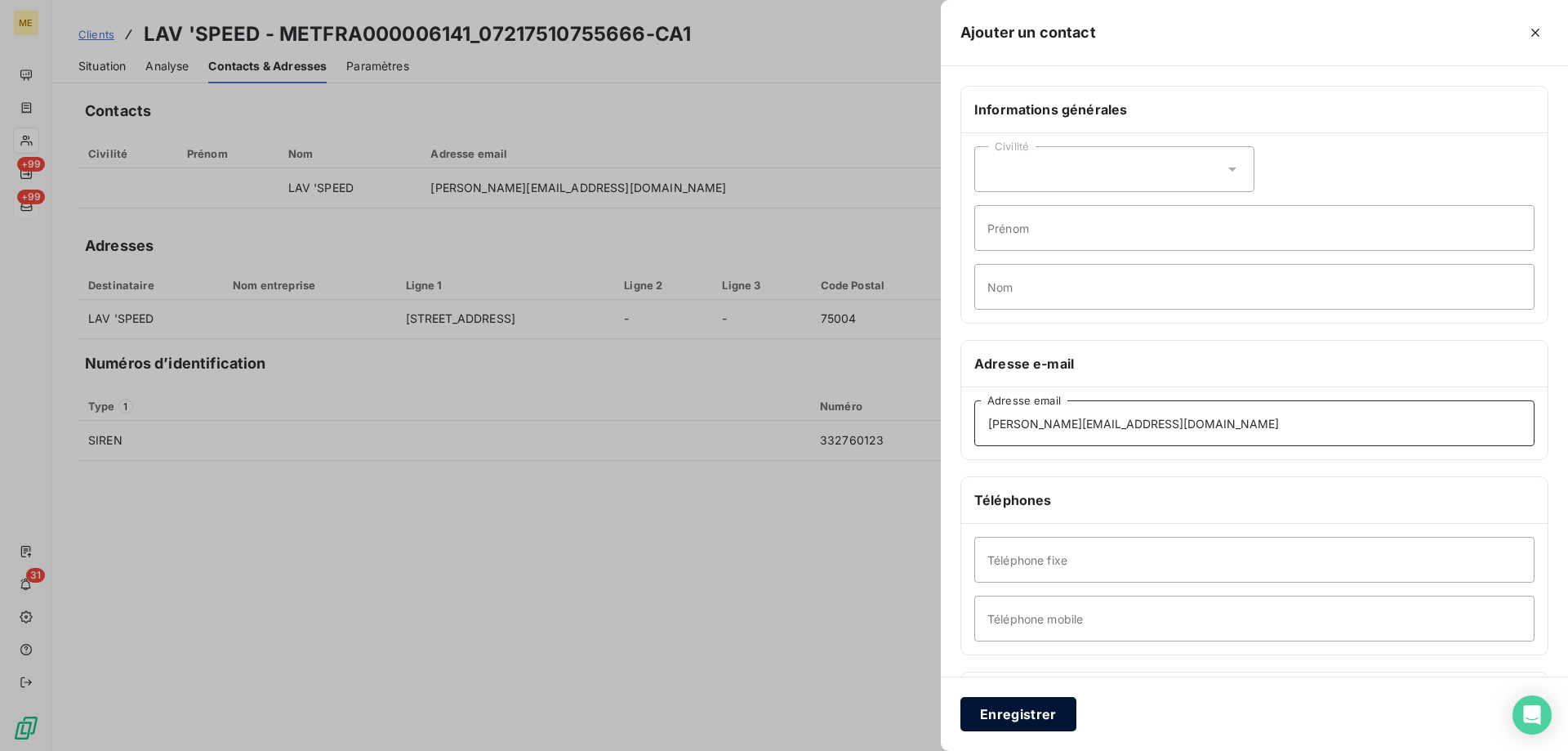
type input "jessica.benadiba@gmail.com"
click at [1016, 723] on button "Enregistrer" at bounding box center [1018, 714] width 116 height 34
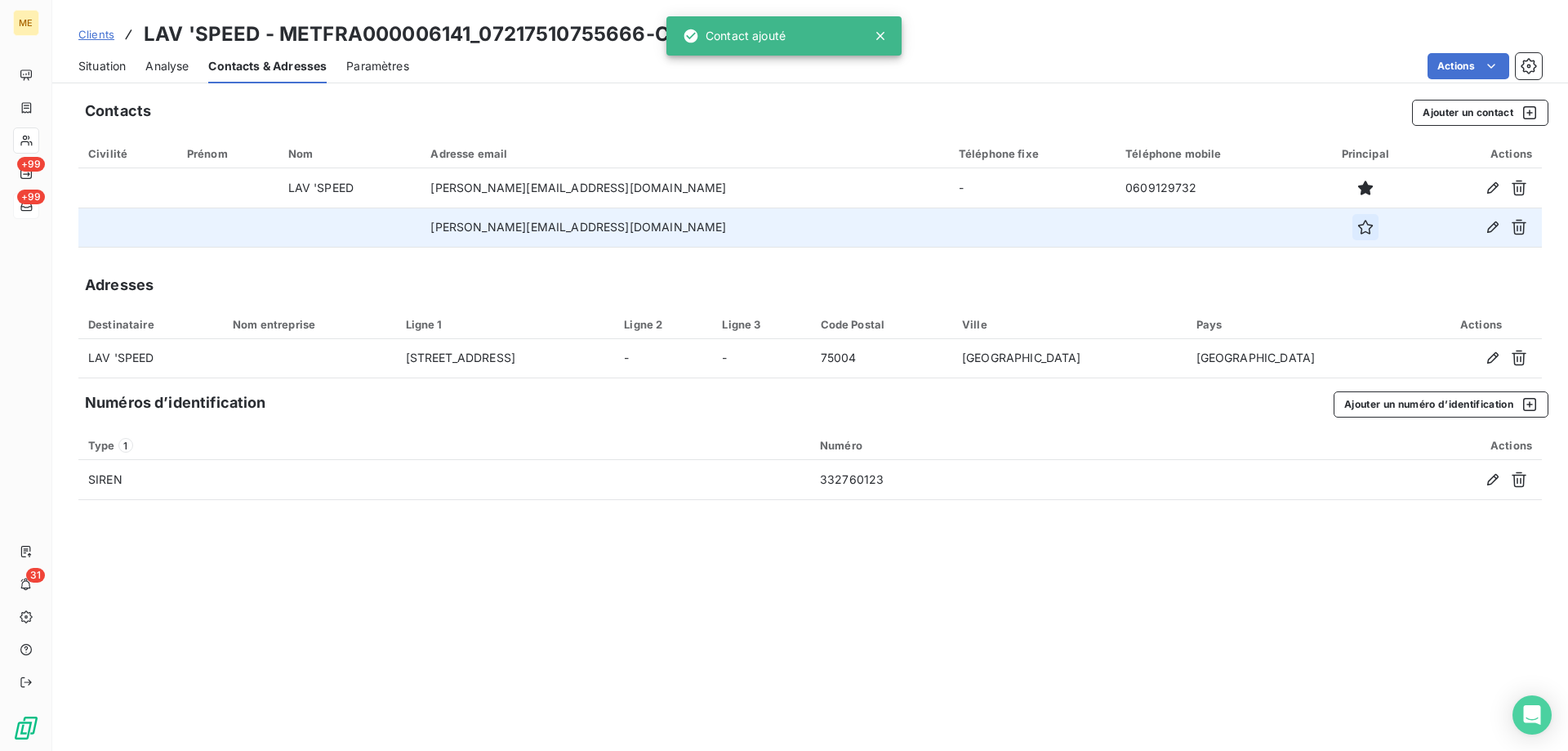
click at [1353, 235] on button "button" at bounding box center [1366, 227] width 26 height 26
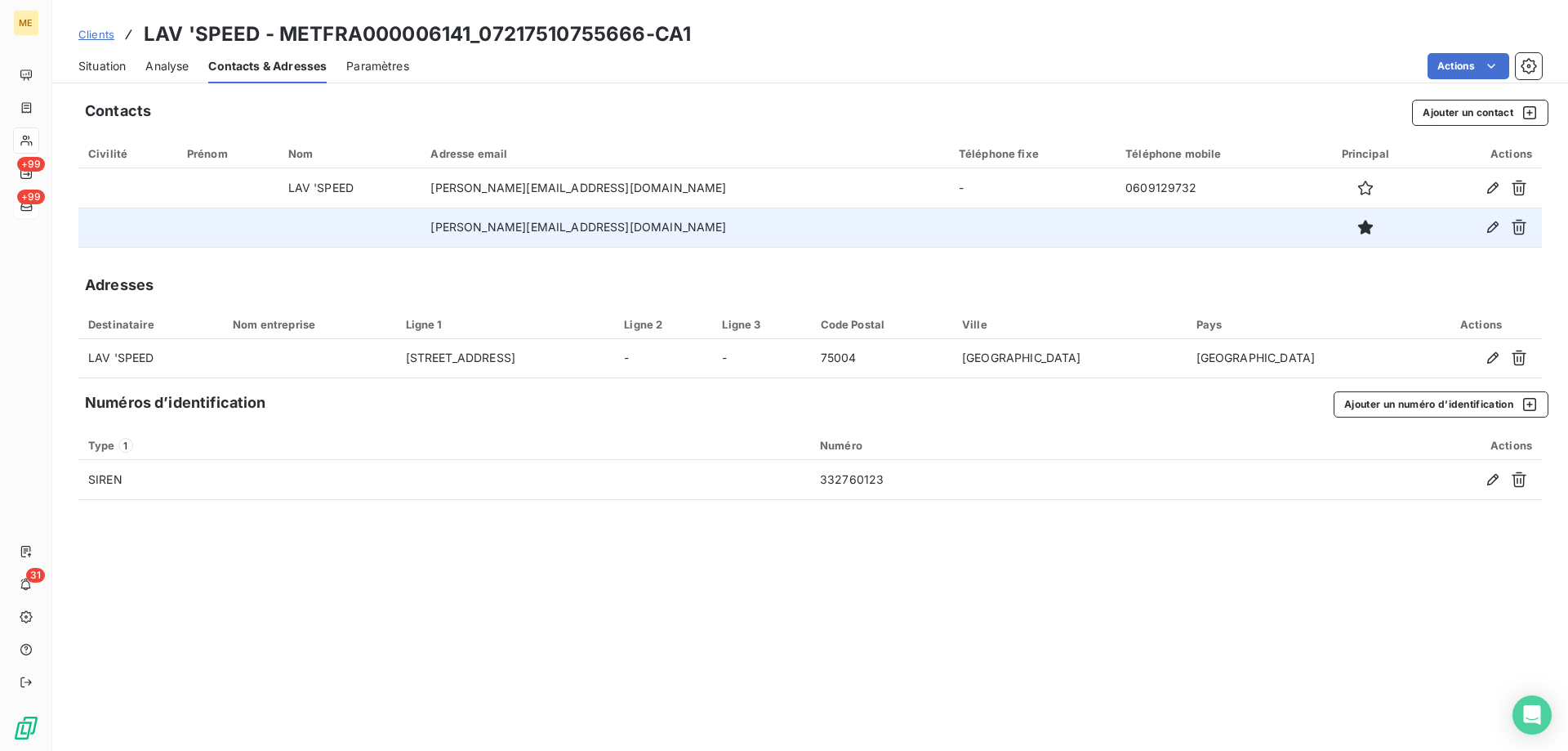
click at [102, 63] on span "Situation" at bounding box center [102, 66] width 48 height 17
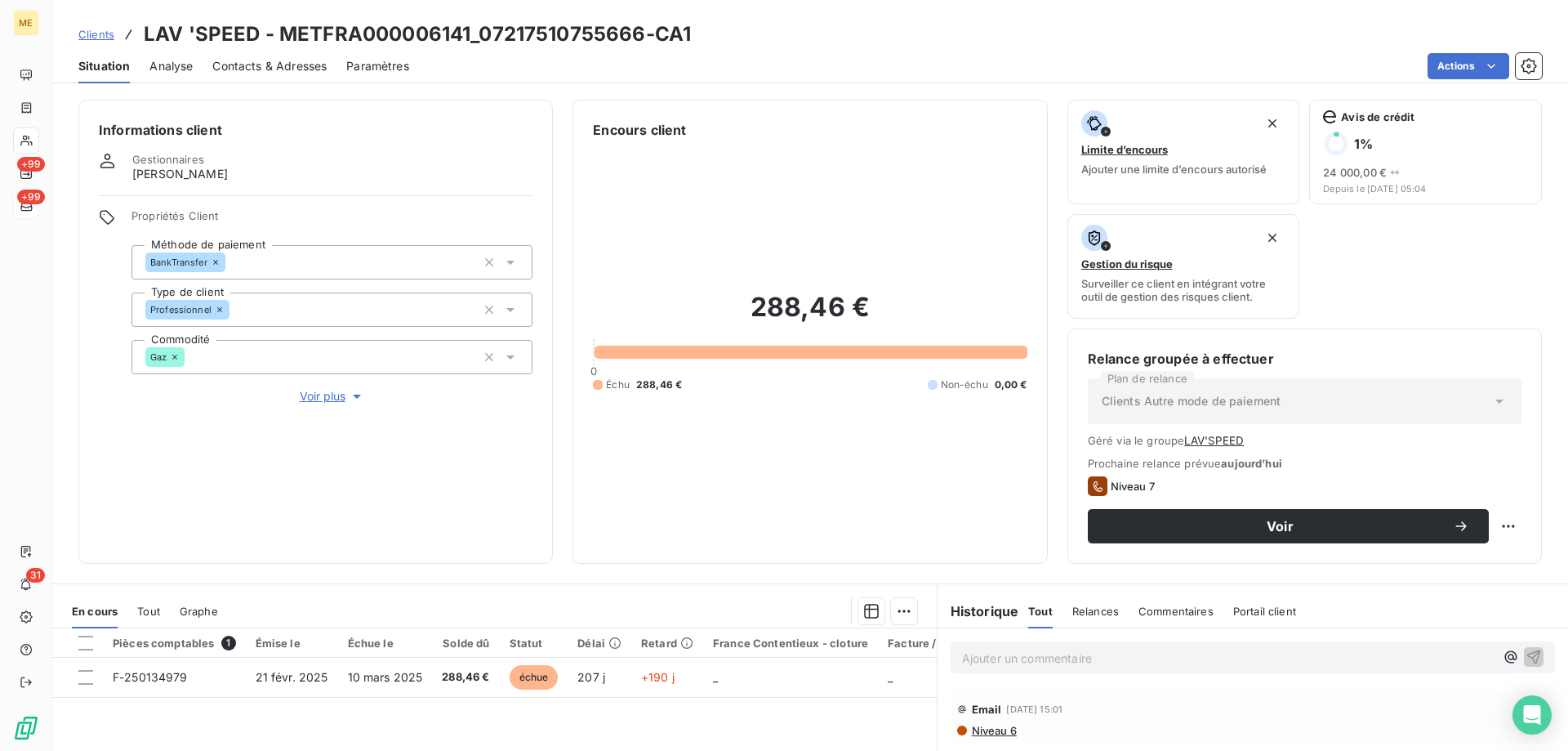
click at [89, 30] on span "Clients" at bounding box center [96, 34] width 36 height 13
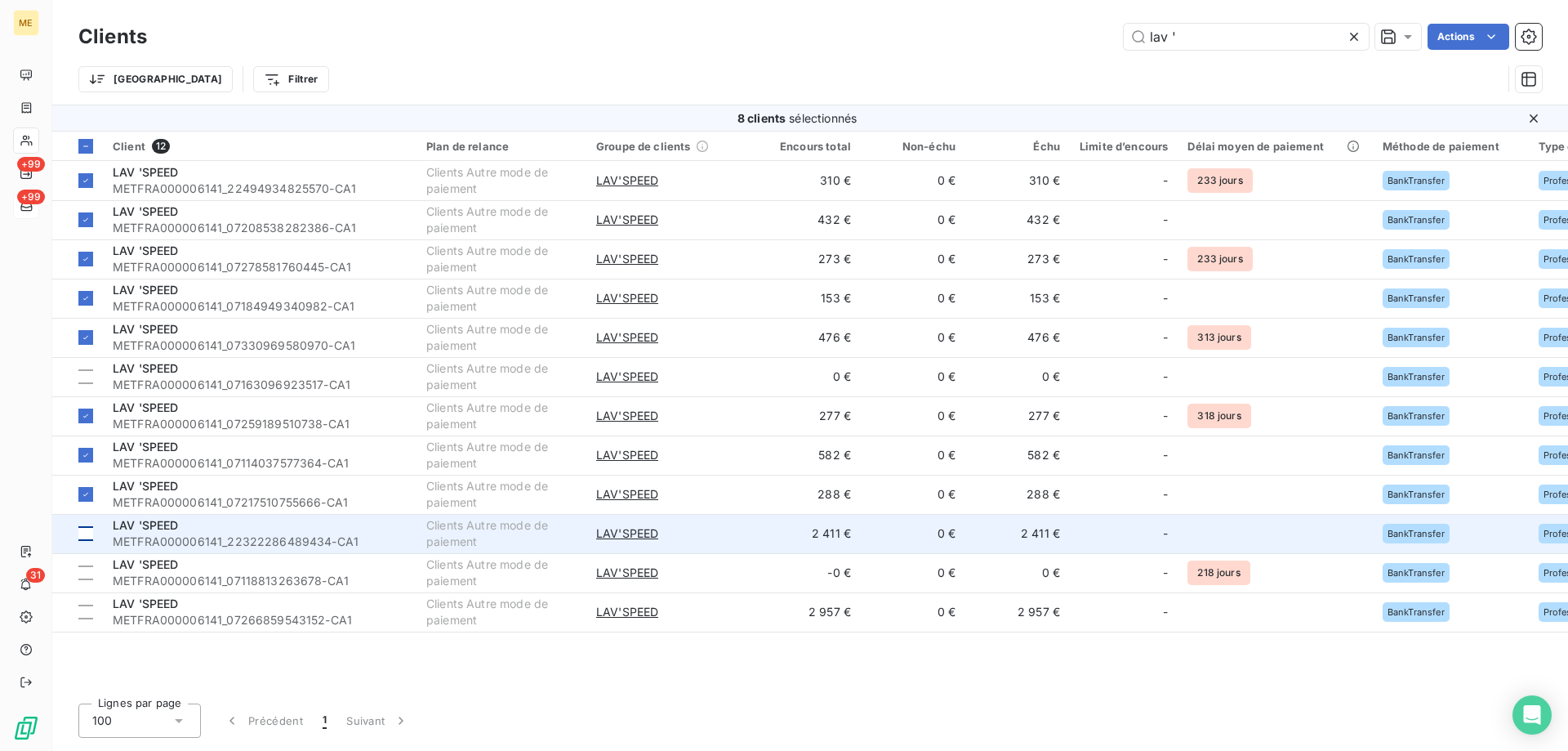
click at [79, 539] on div at bounding box center [86, 534] width 15 height 15
click at [124, 526] on span "LAV 'SPEED" at bounding box center [145, 525] width 66 height 14
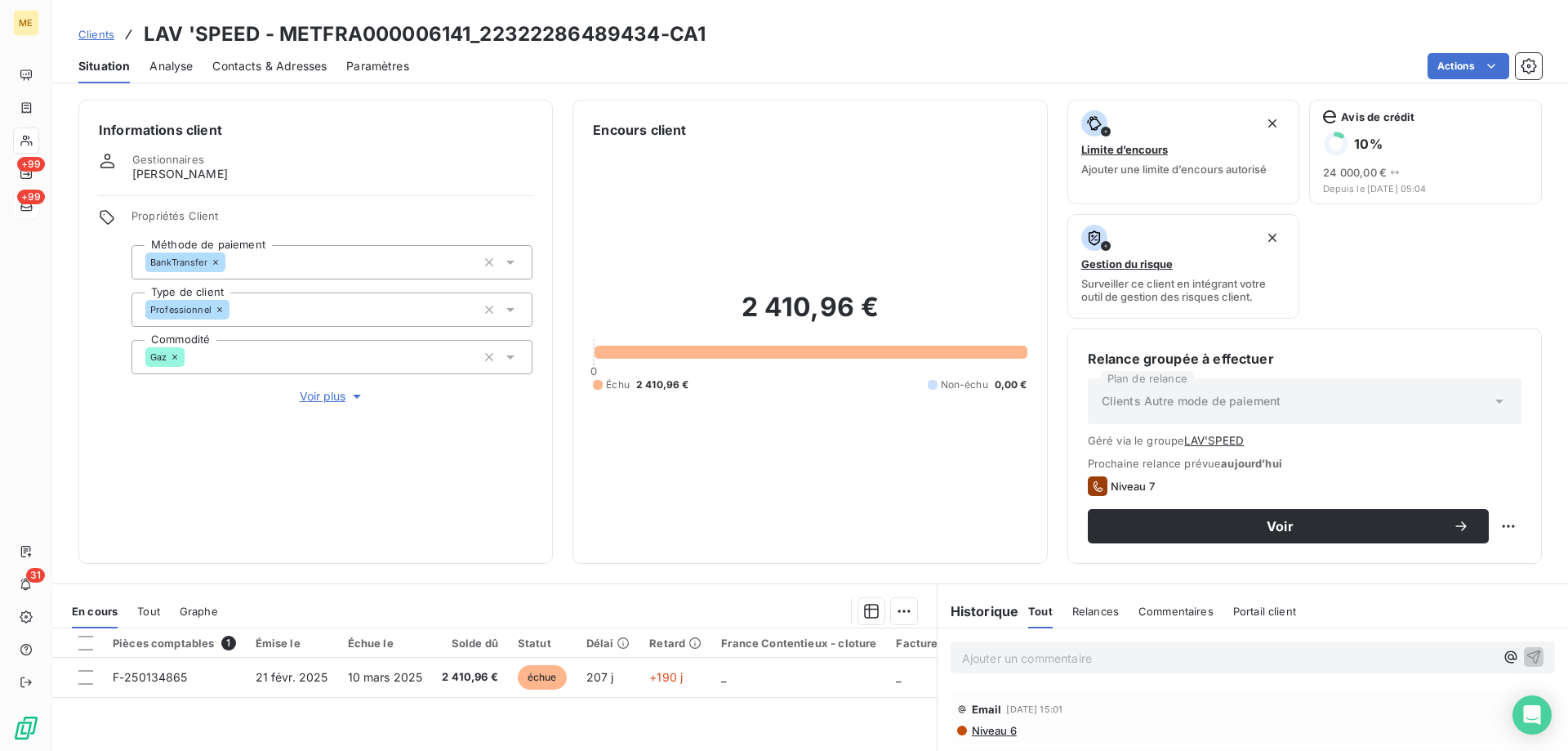
click at [245, 63] on span "Contacts & Adresses" at bounding box center [269, 66] width 115 height 17
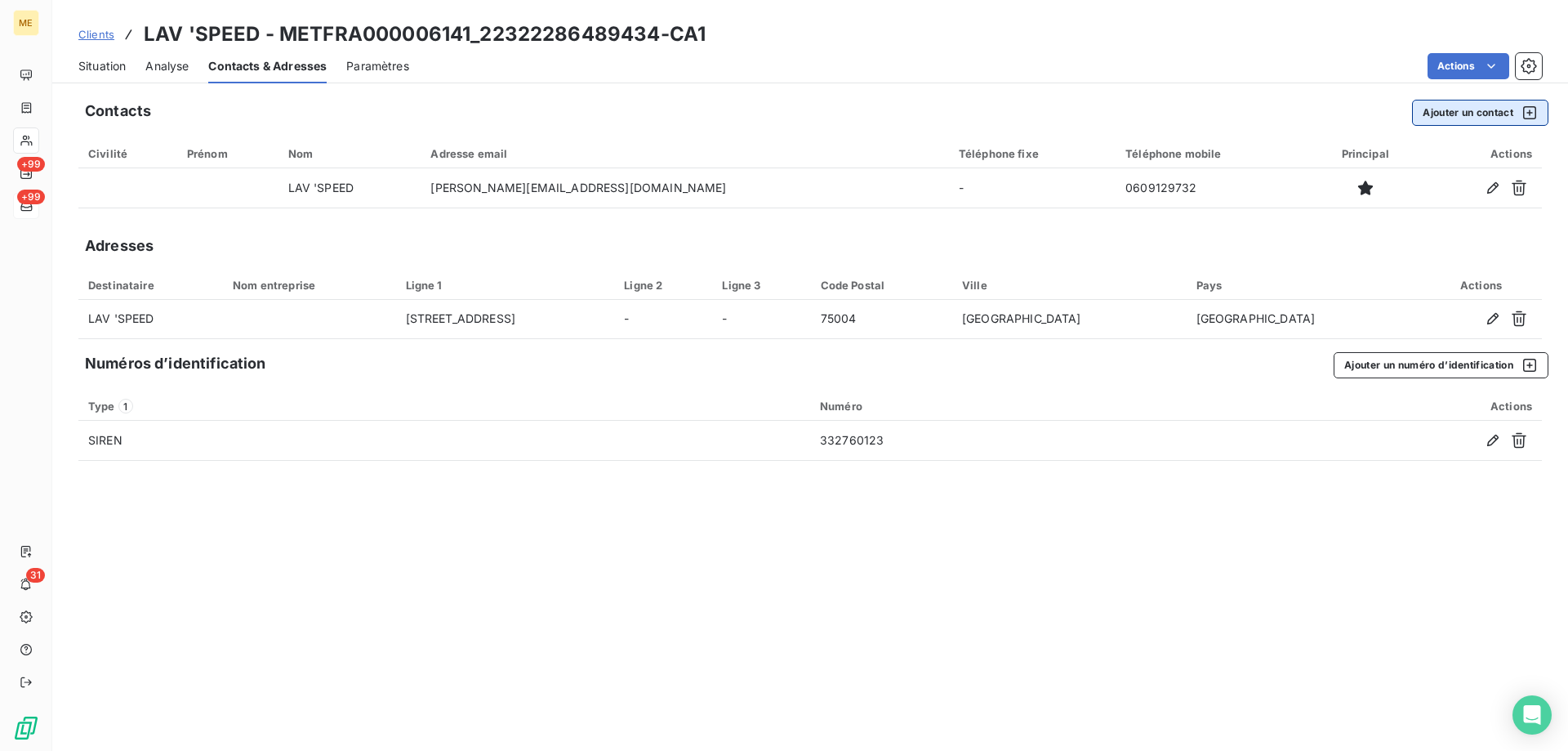
click at [1438, 102] on button "Ajouter un contact" at bounding box center [1480, 113] width 136 height 26
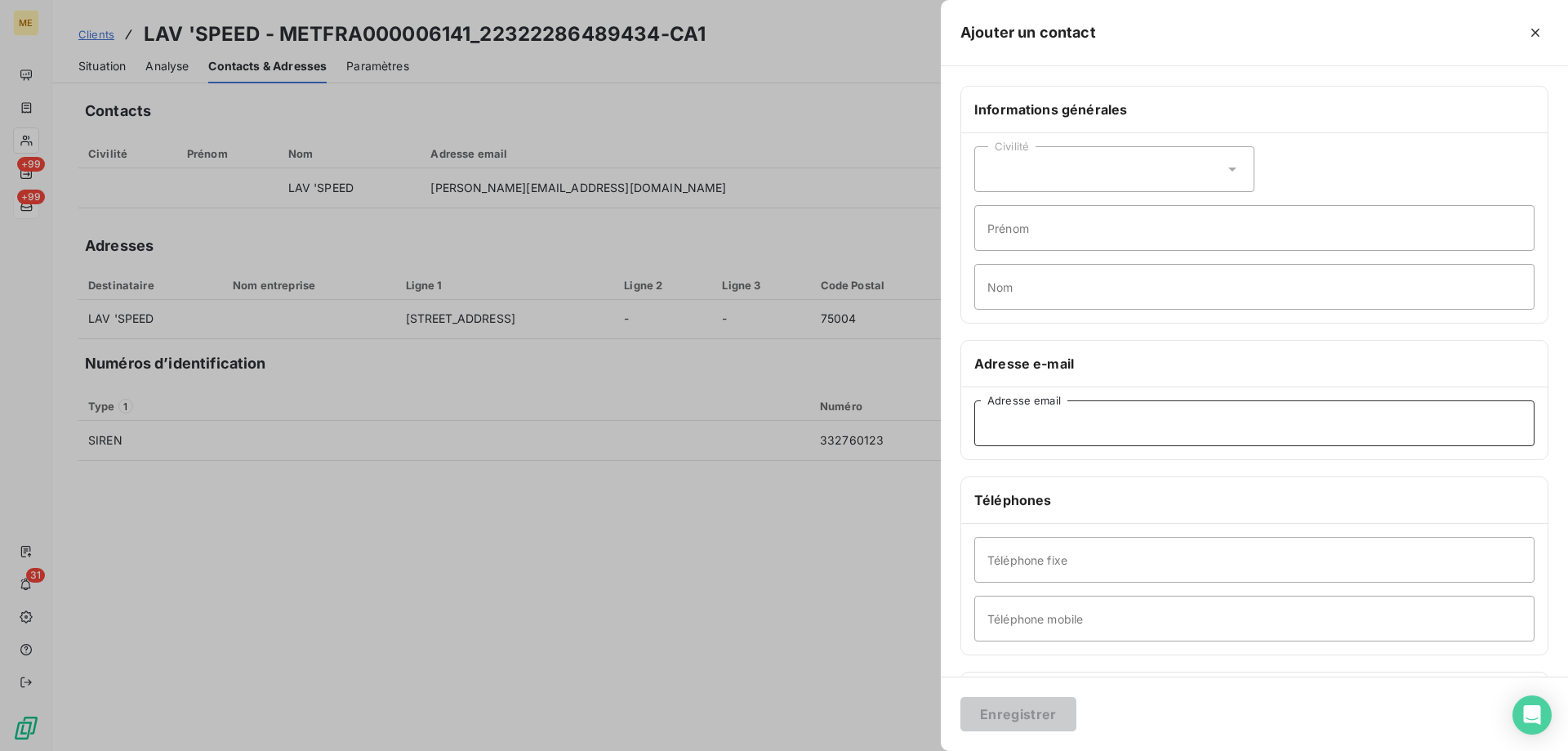
click at [1002, 443] on input "Adresse email" at bounding box center [1254, 423] width 560 height 46
paste input "jessica.benadiba@gmail.com"
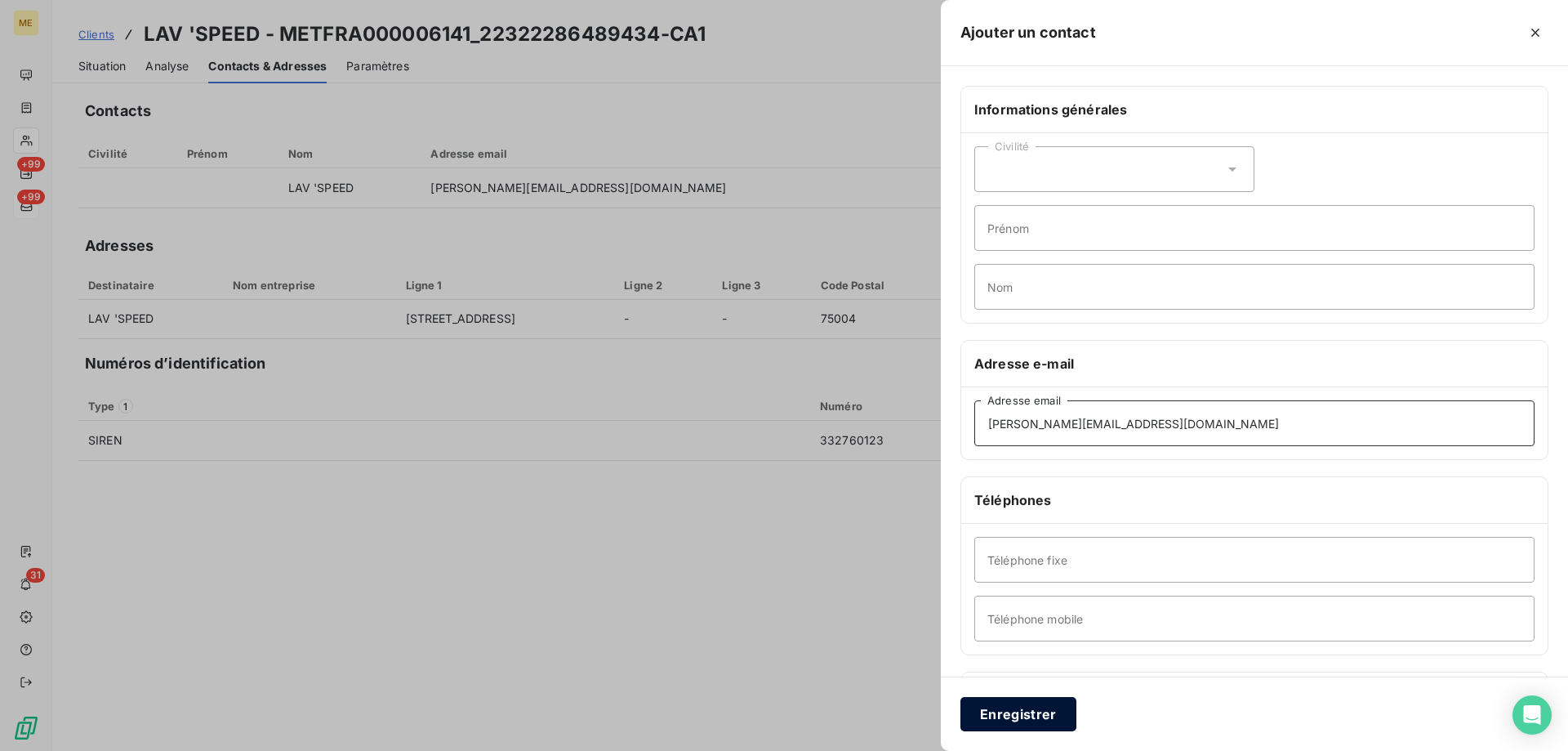
type input "jessica.benadiba@gmail.com"
click at [1022, 722] on button "Enregistrer" at bounding box center [1018, 714] width 116 height 34
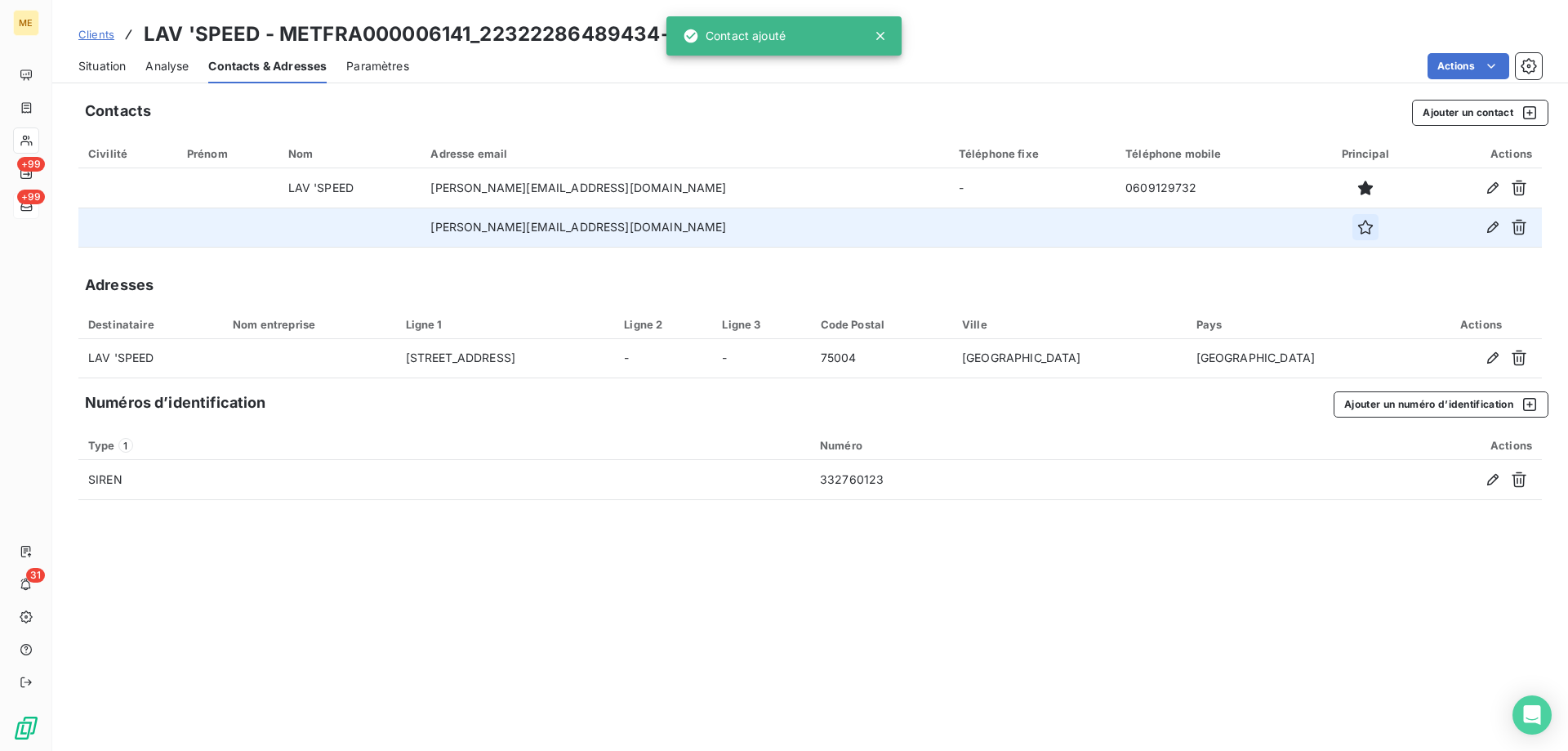
click at [1357, 231] on icon "button" at bounding box center [1366, 227] width 17 height 17
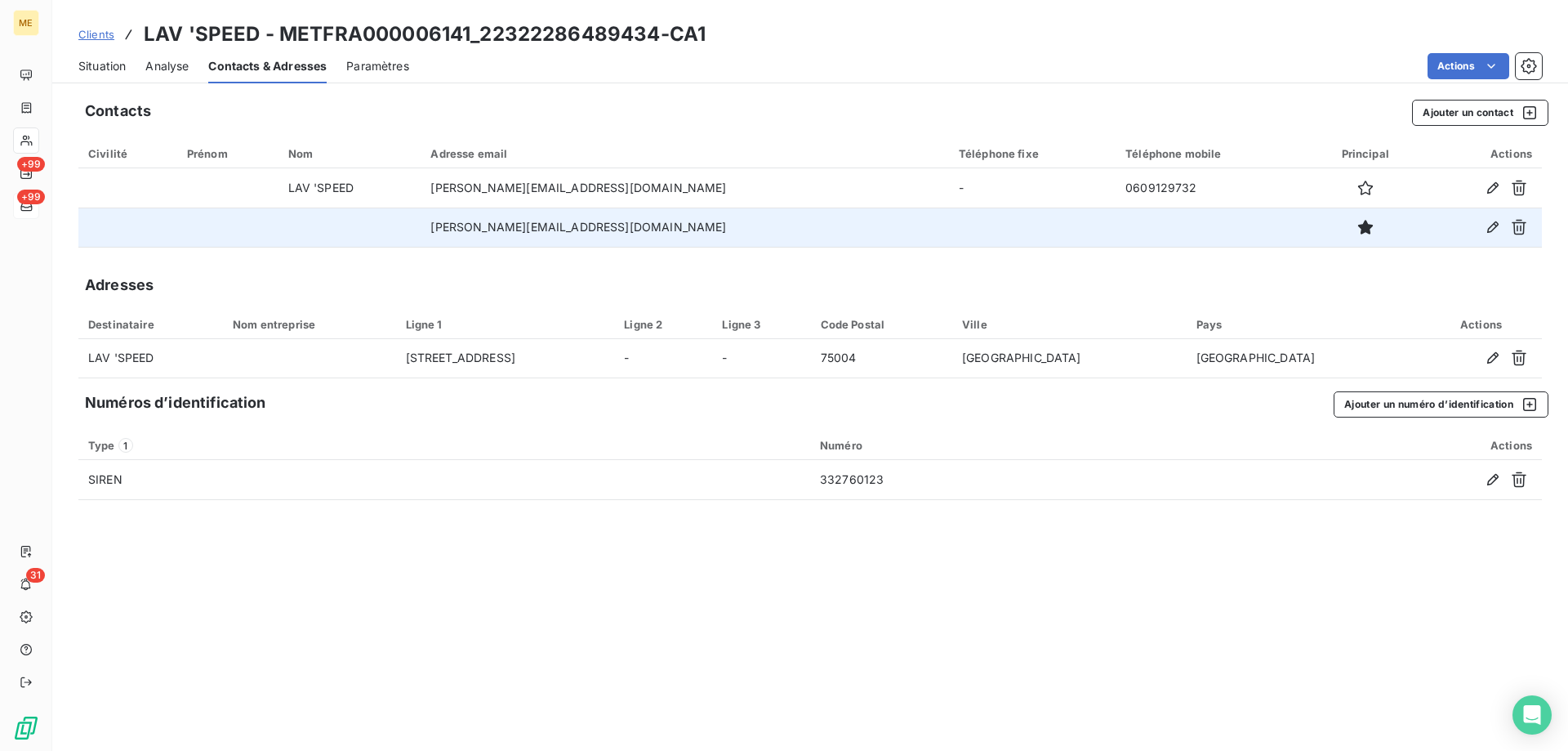
click at [89, 70] on span "Situation" at bounding box center [102, 66] width 48 height 17
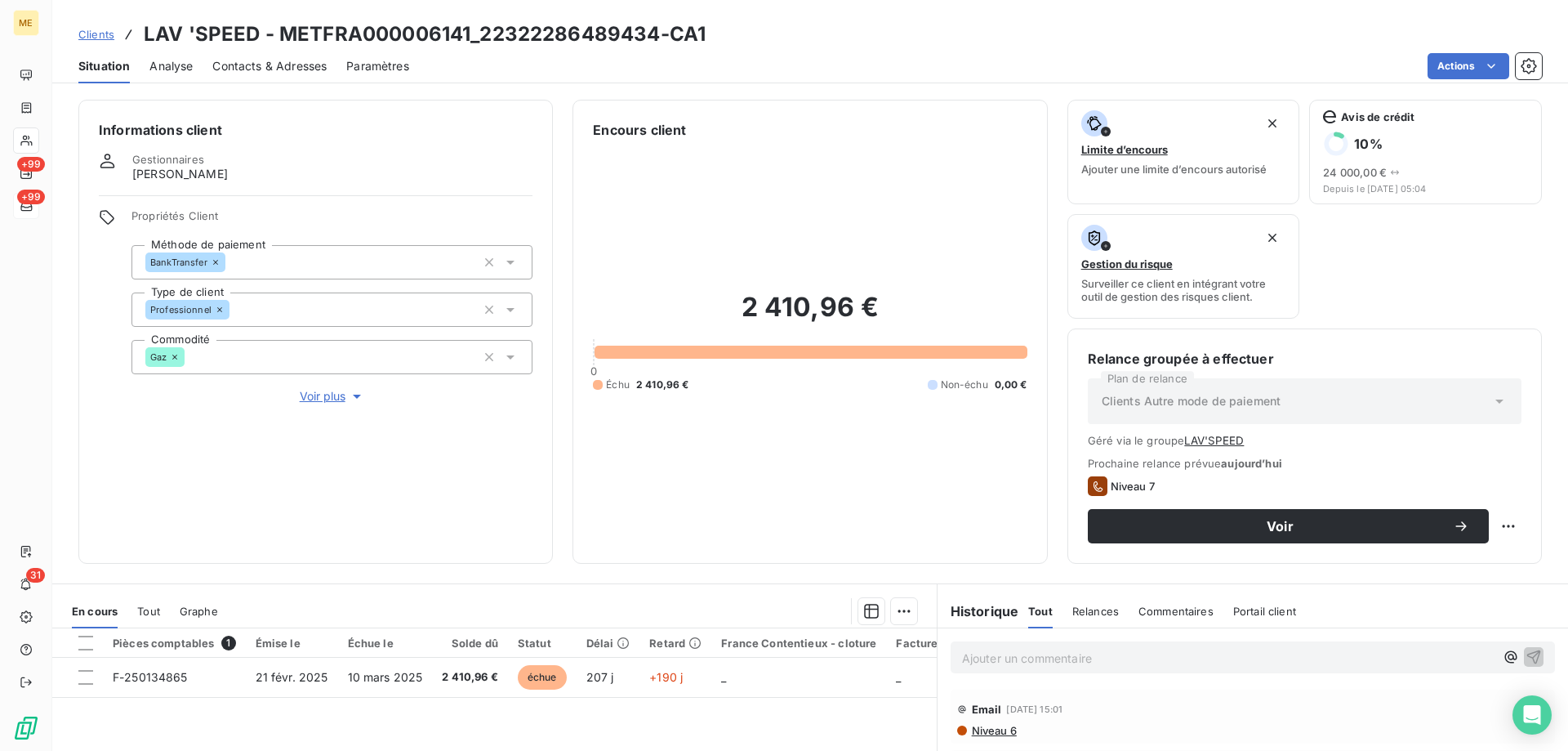
click at [102, 37] on span "Clients" at bounding box center [96, 34] width 36 height 13
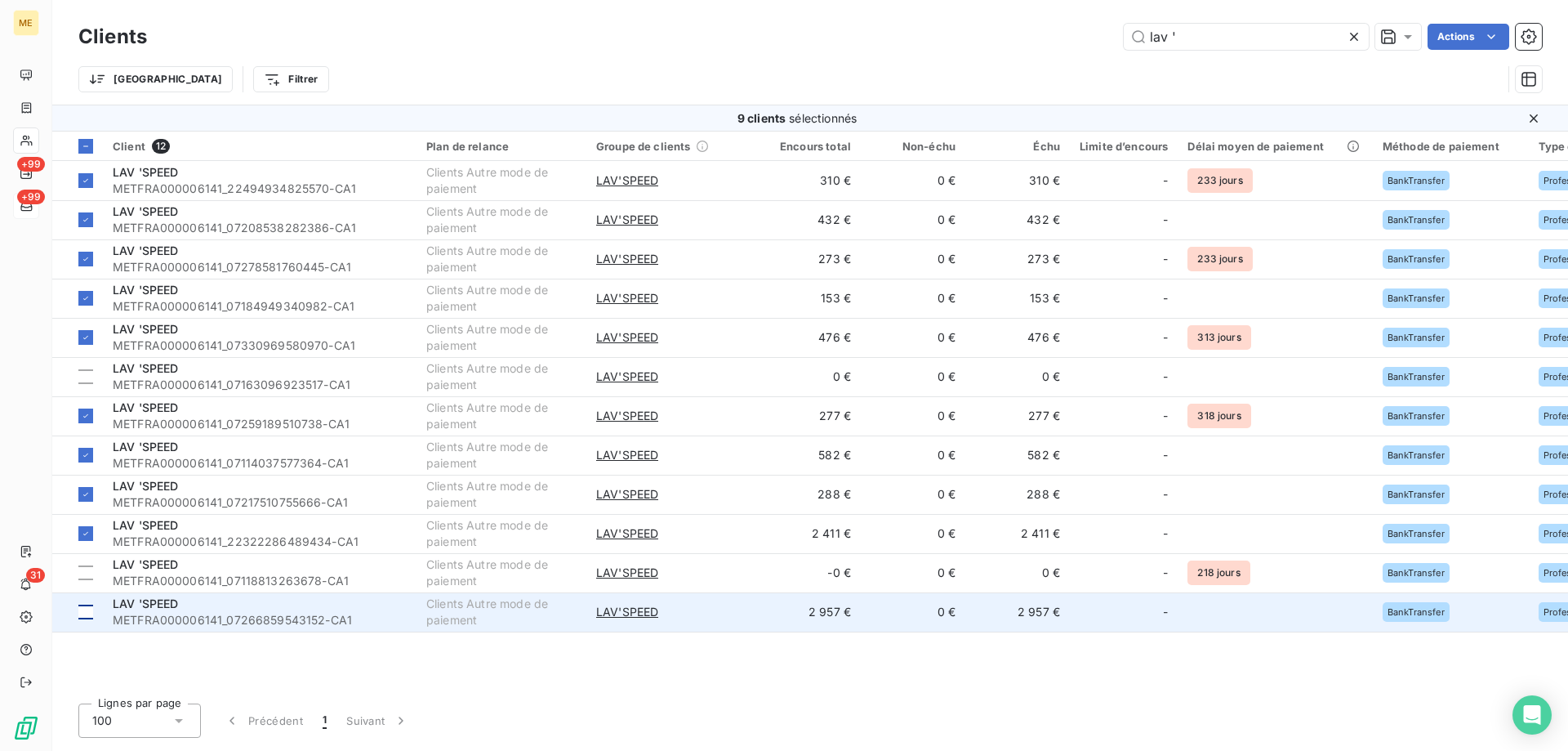
click at [86, 614] on div at bounding box center [86, 612] width 15 height 15
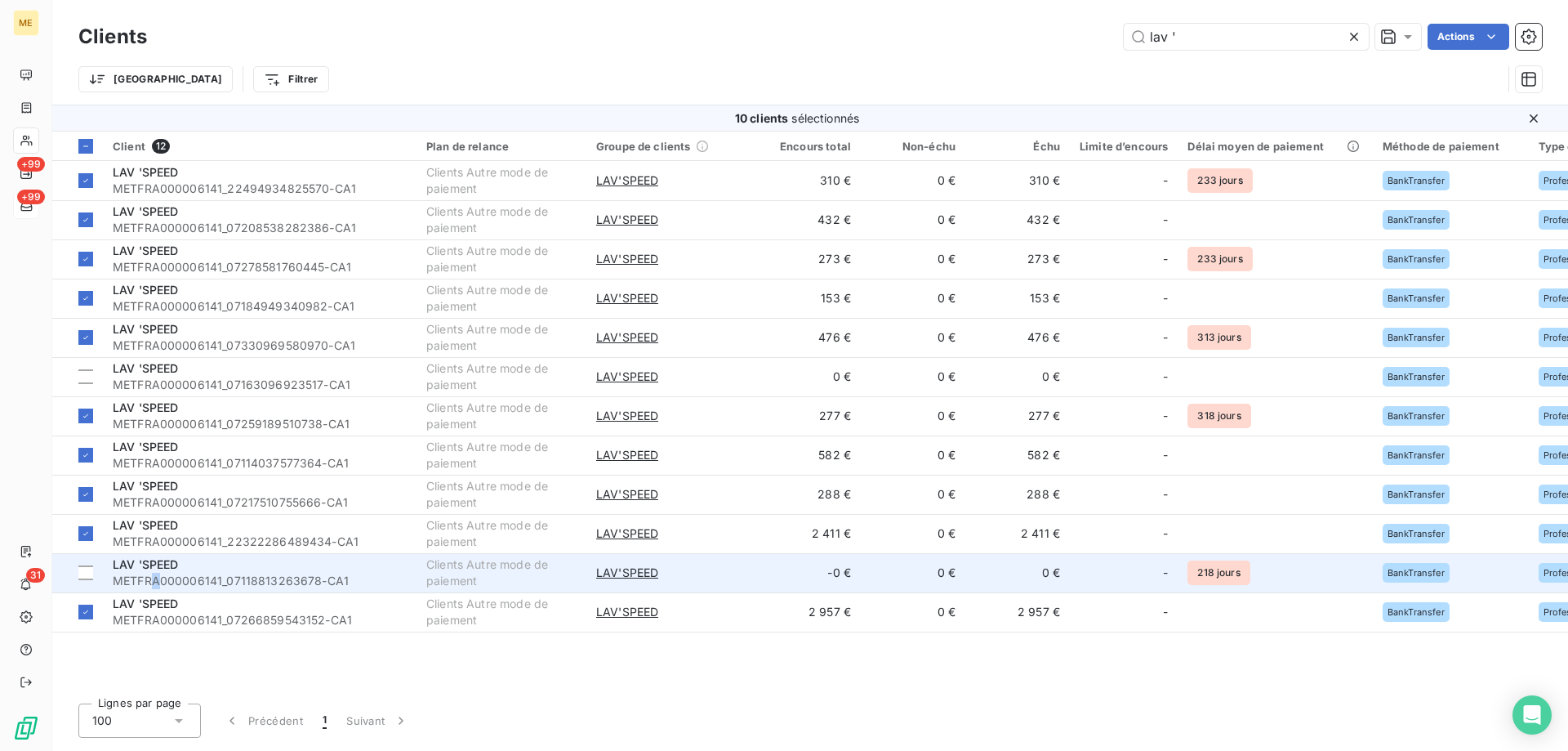
click at [157, 590] on td "LAV 'SPEED METFRA000006141_07118813263678-CA1" at bounding box center [259, 573] width 314 height 39
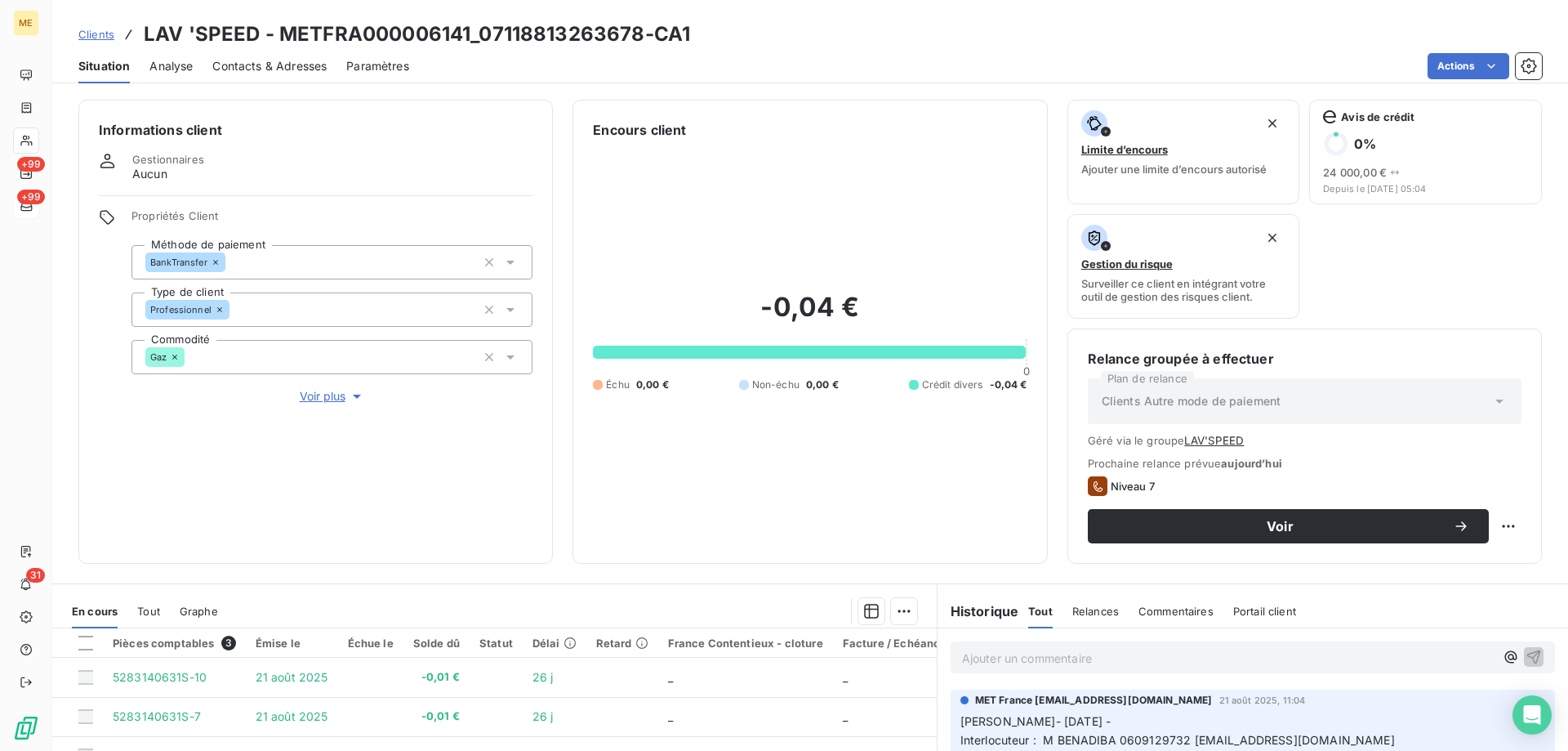
click at [76, 44] on div "Clients LAV 'SPEED - METFRA000006141_07118813263678-CA1" at bounding box center [810, 34] width 1516 height 30
click at [101, 33] on span "Clients" at bounding box center [96, 34] width 36 height 13
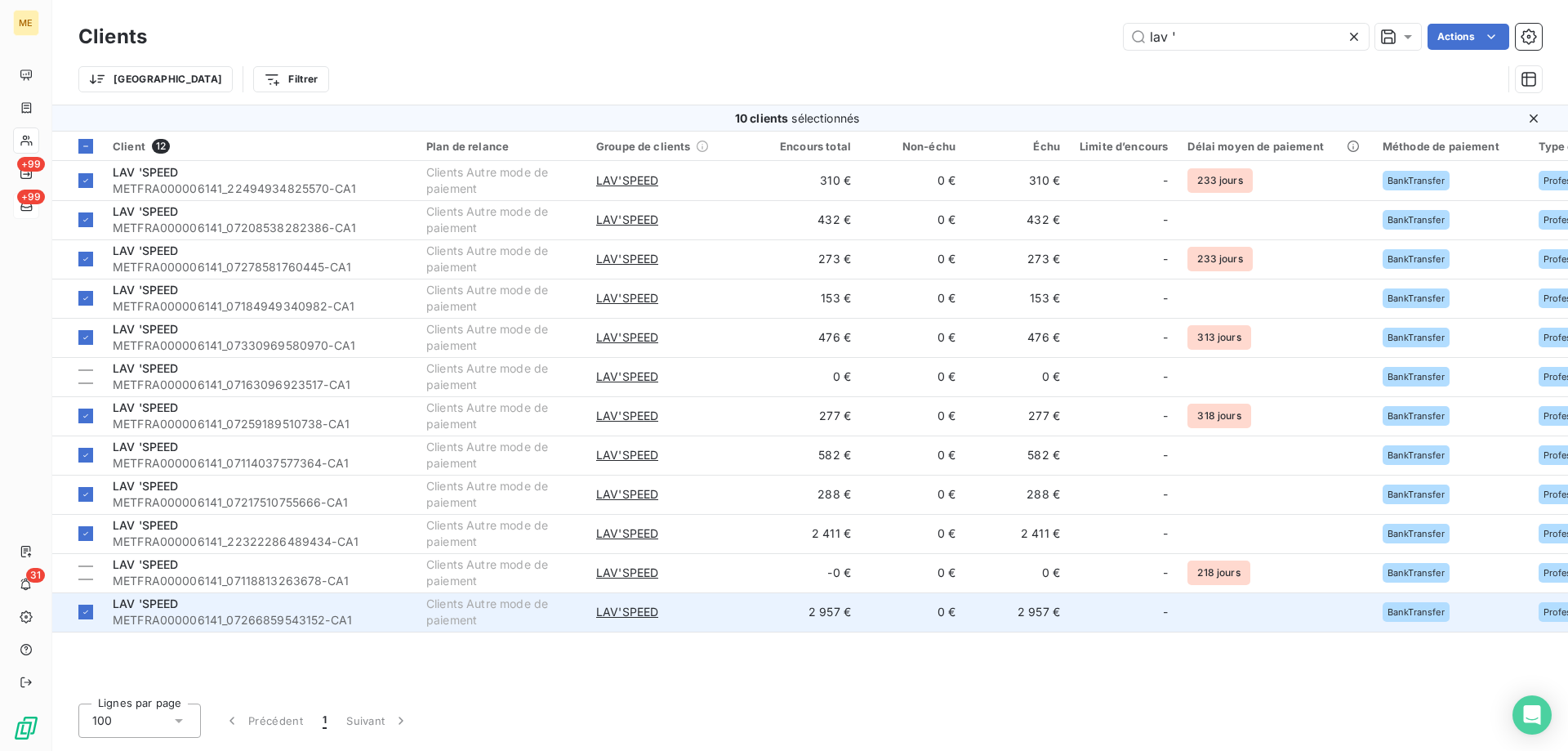
click at [205, 611] on div "LAV 'SPEED" at bounding box center [260, 604] width 294 height 17
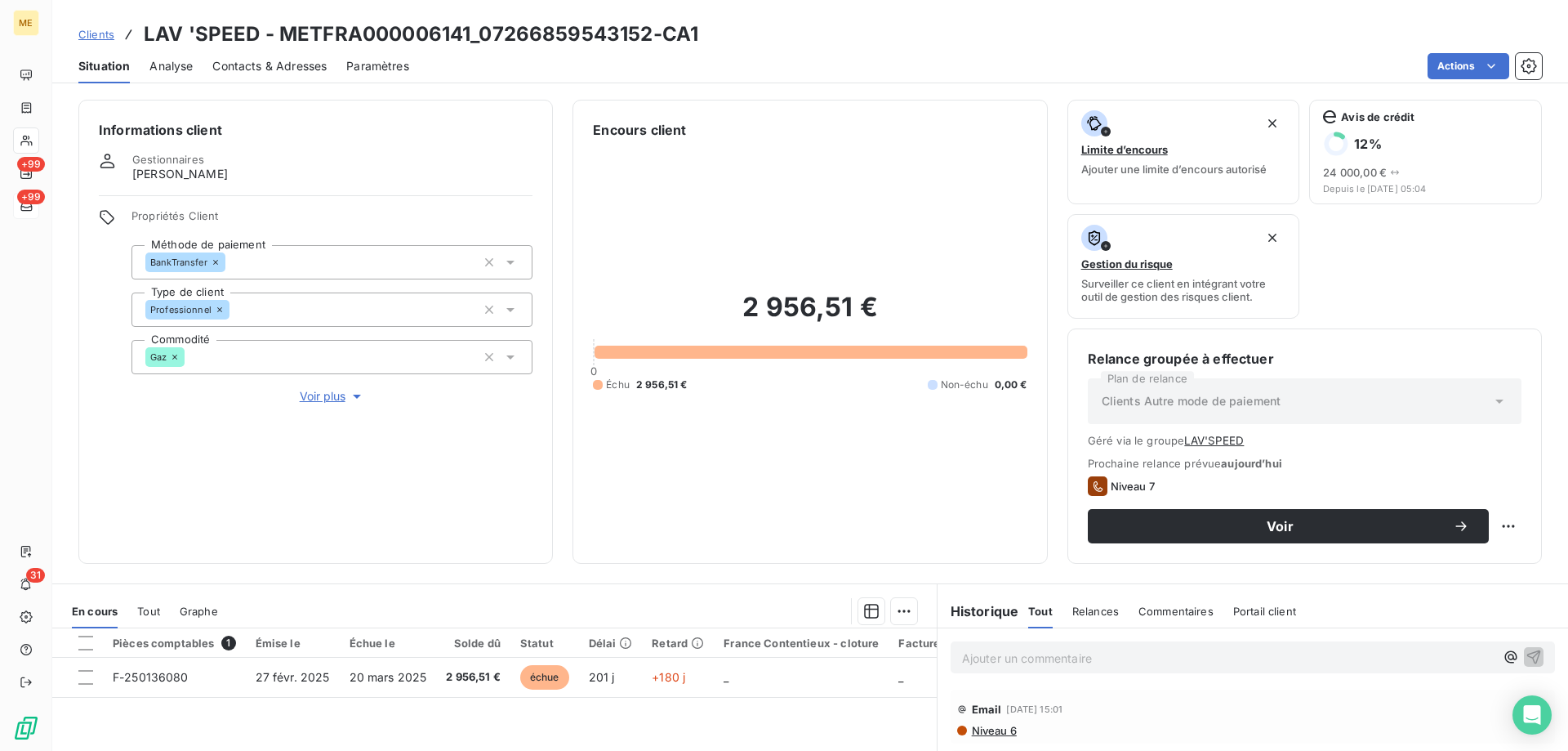
click at [255, 74] on span "Contacts & Adresses" at bounding box center [269, 66] width 115 height 17
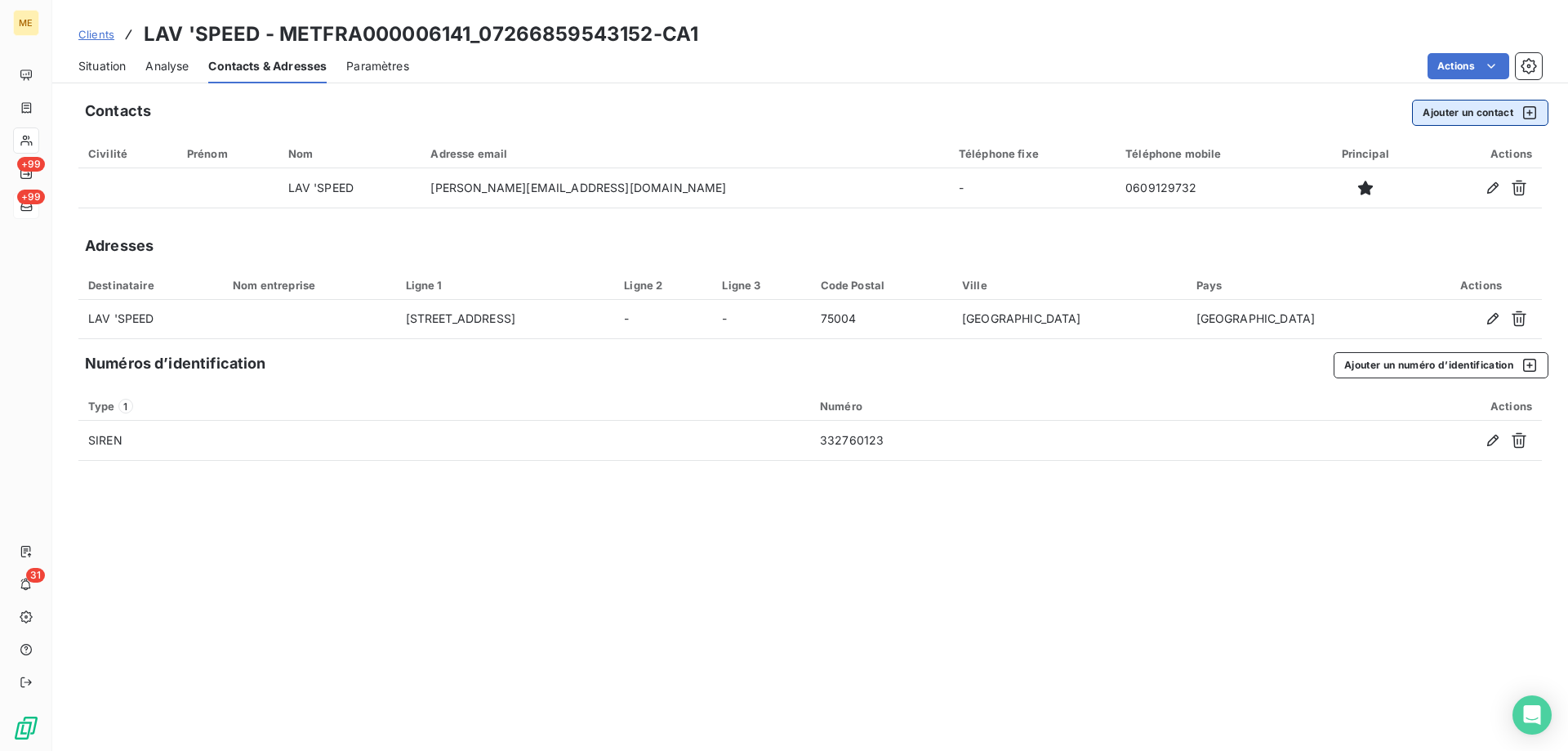
click at [1464, 116] on button "Ajouter un contact" at bounding box center [1480, 113] width 136 height 26
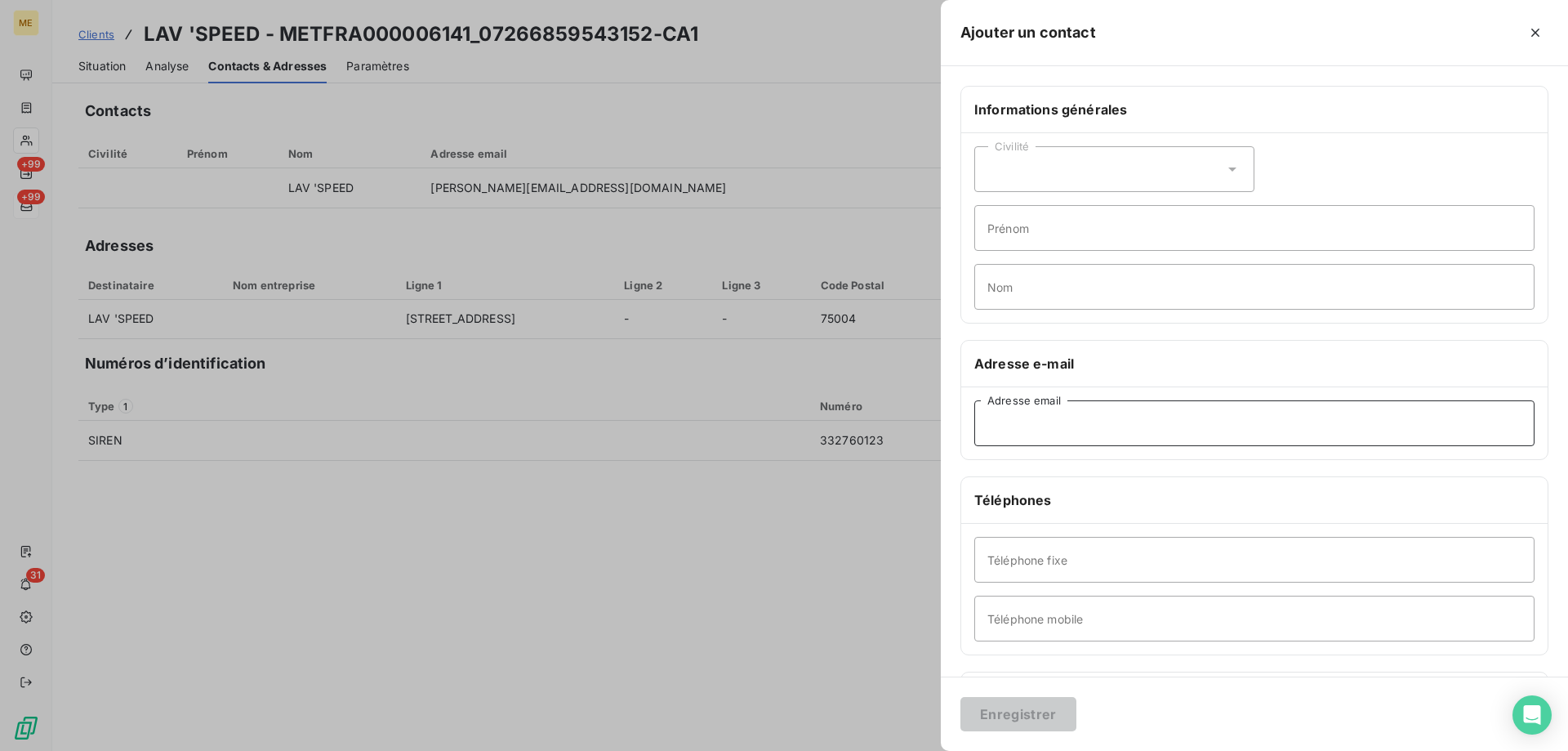
click at [1057, 435] on input "Adresse email" at bounding box center [1254, 423] width 560 height 46
paste input "jessica.benadiba@gmail.com"
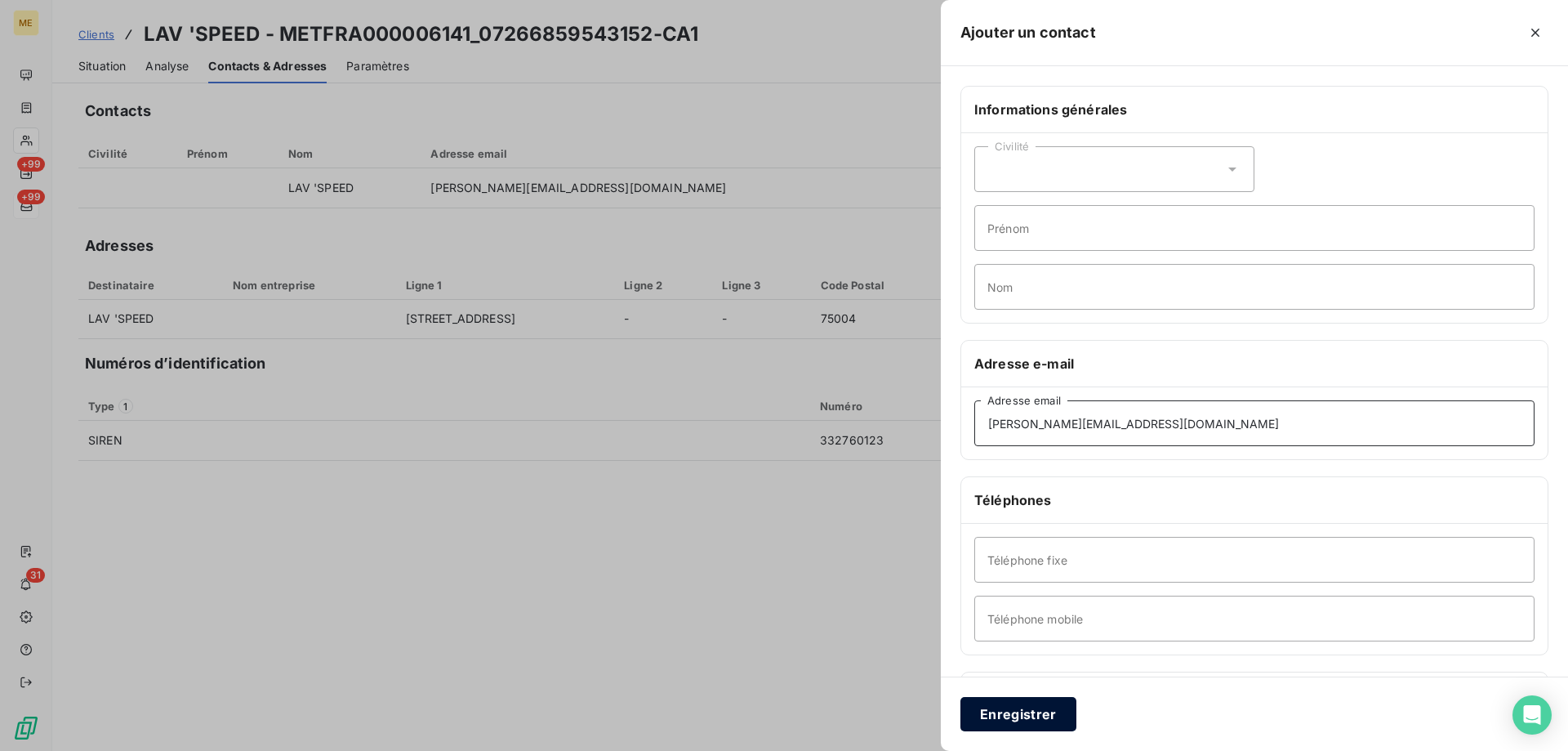
type input "jessica.benadiba@gmail.com"
click at [992, 706] on button "Enregistrer" at bounding box center [1018, 714] width 116 height 34
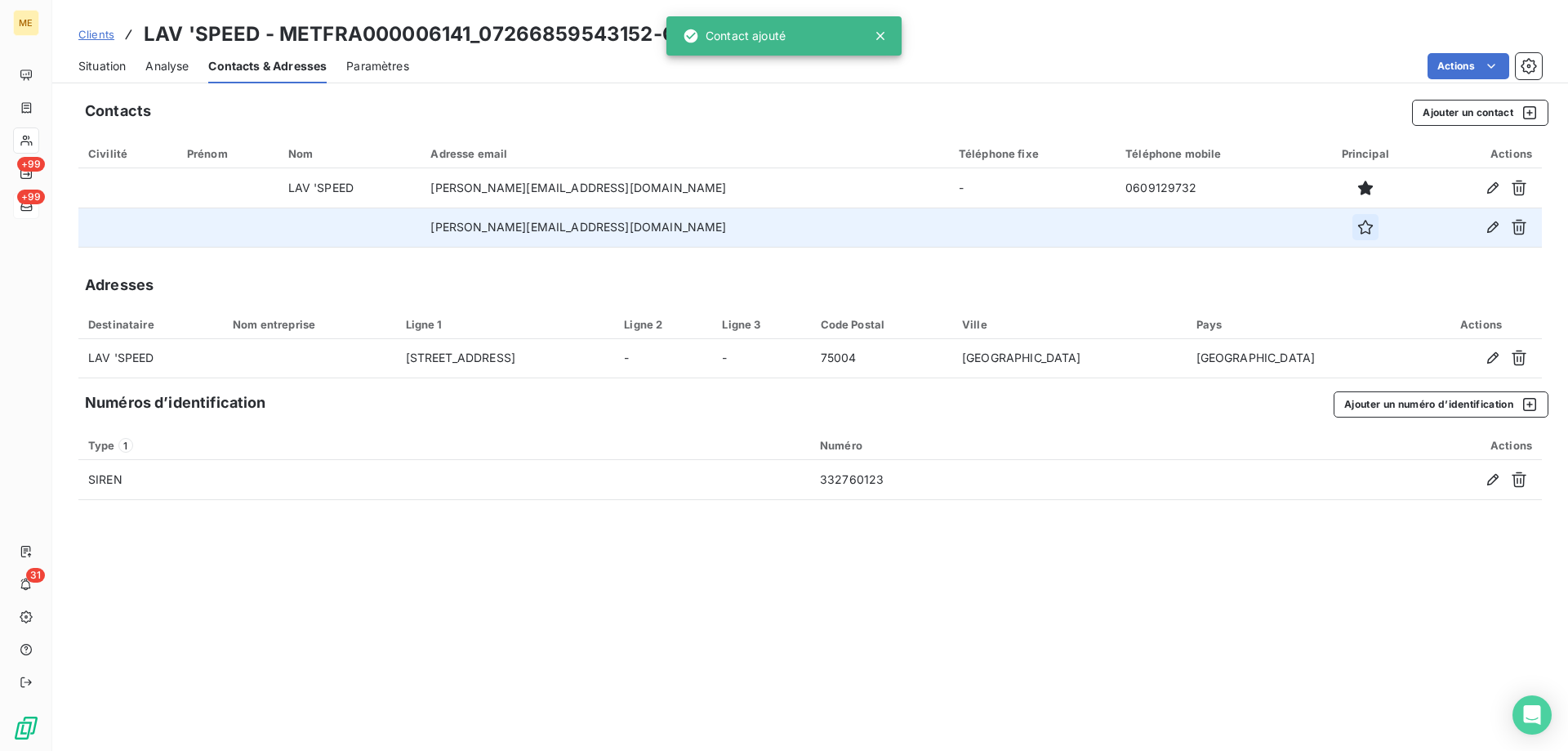
click at [1357, 234] on icon "button" at bounding box center [1366, 227] width 17 height 17
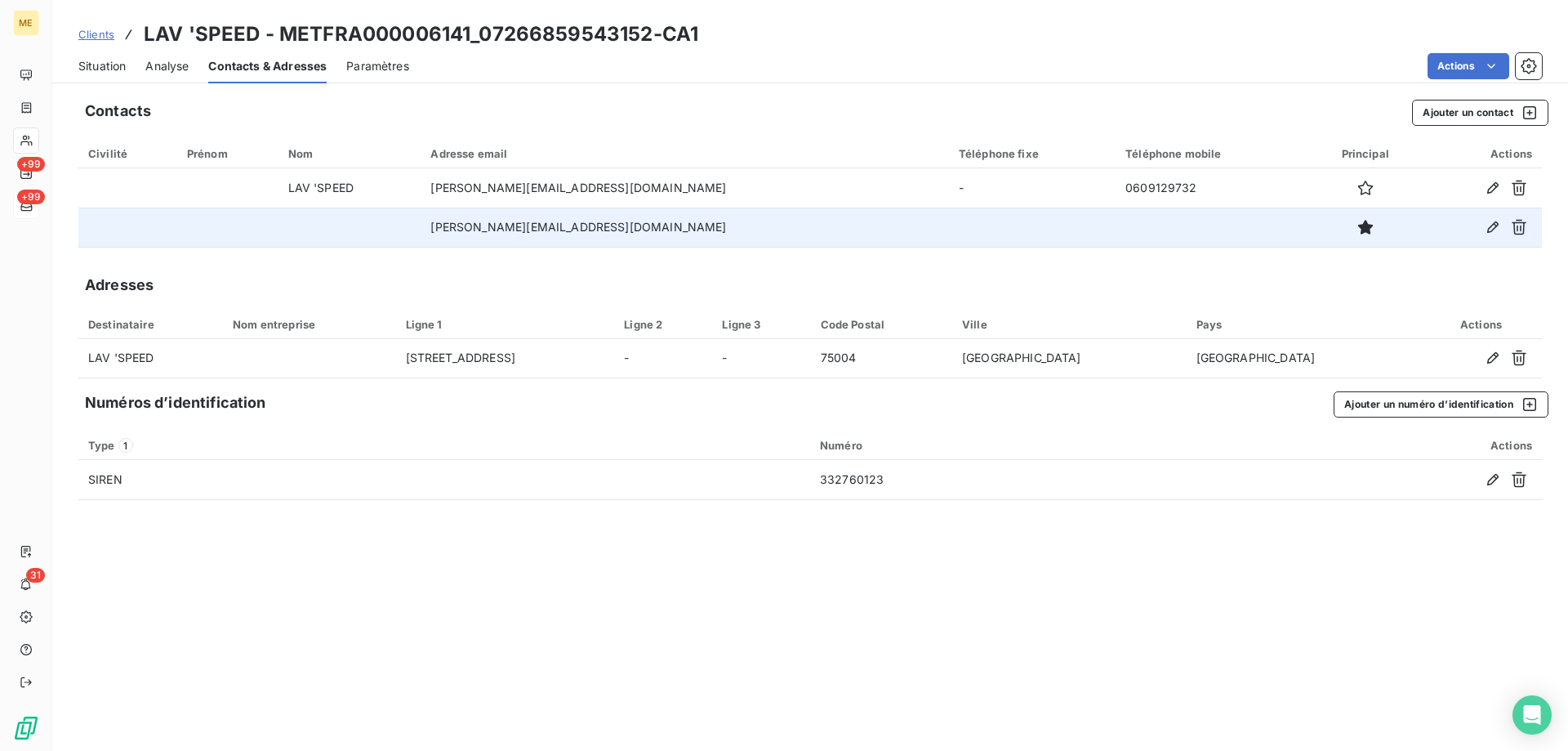
click at [100, 61] on span "Situation" at bounding box center [102, 66] width 48 height 17
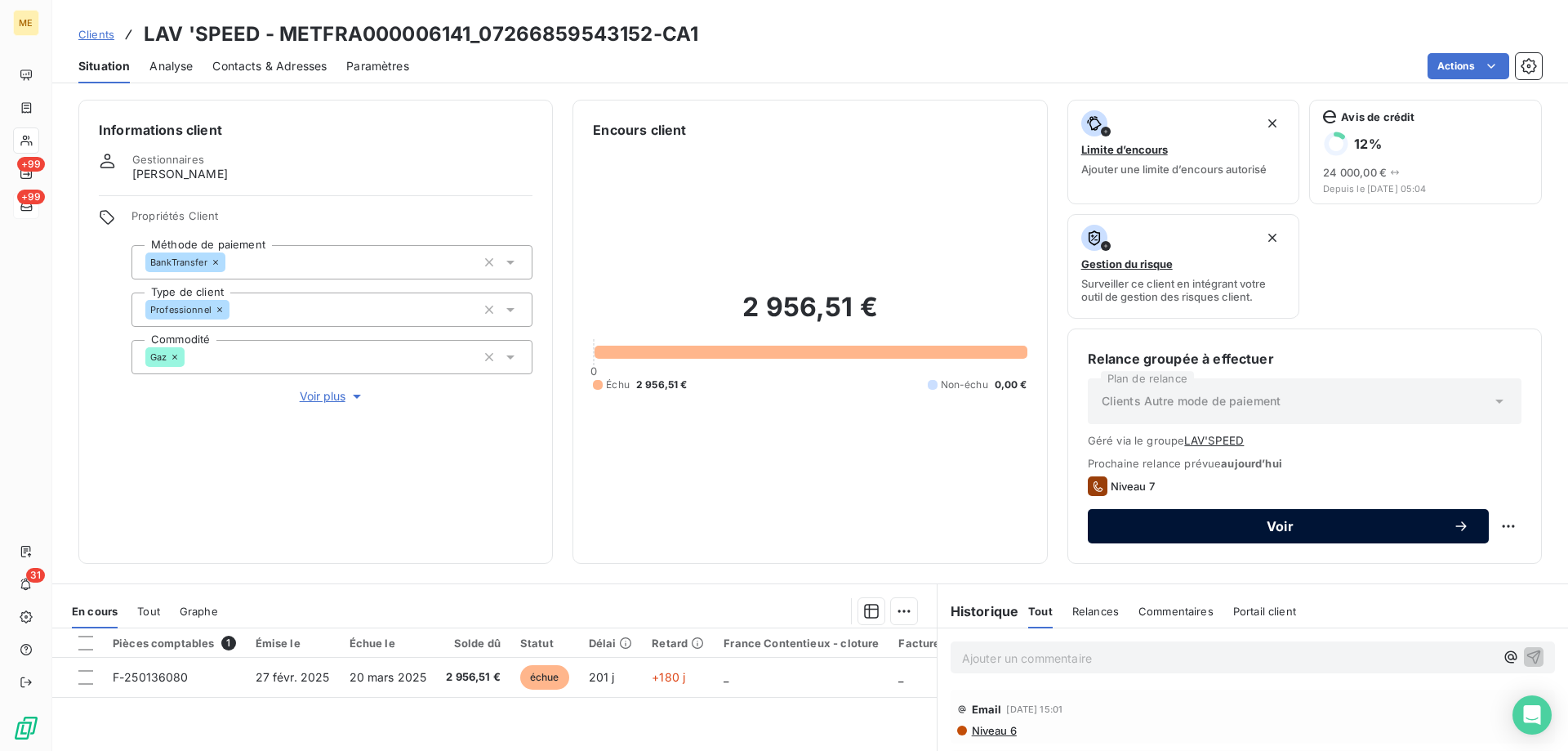
click at [1151, 521] on span "Voir" at bounding box center [1280, 526] width 346 height 13
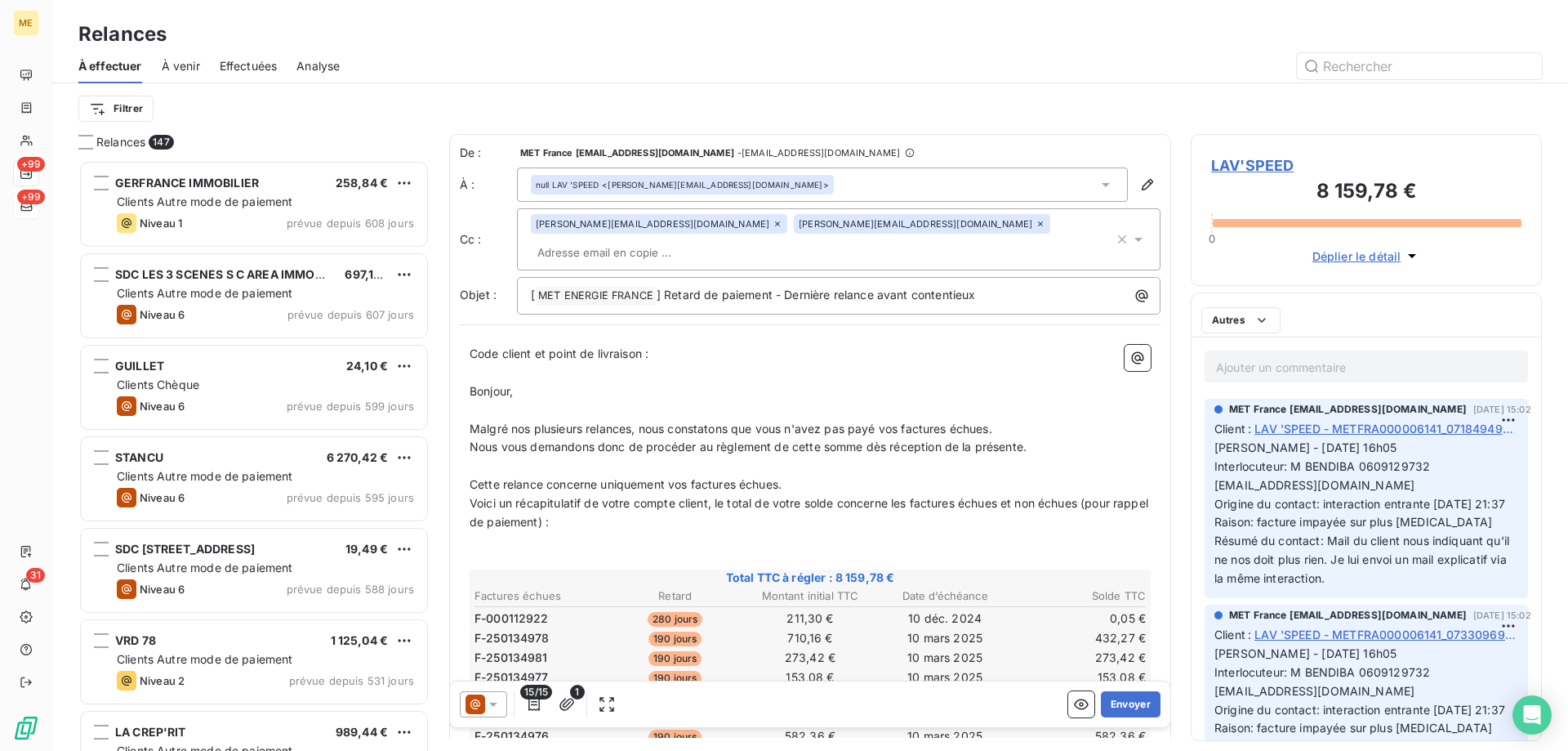
scroll to position [579, 339]
click at [944, 194] on div "null LAV 'SPEED <serge.benadiba@wanadoo.fr>" at bounding box center [823, 184] width 611 height 34
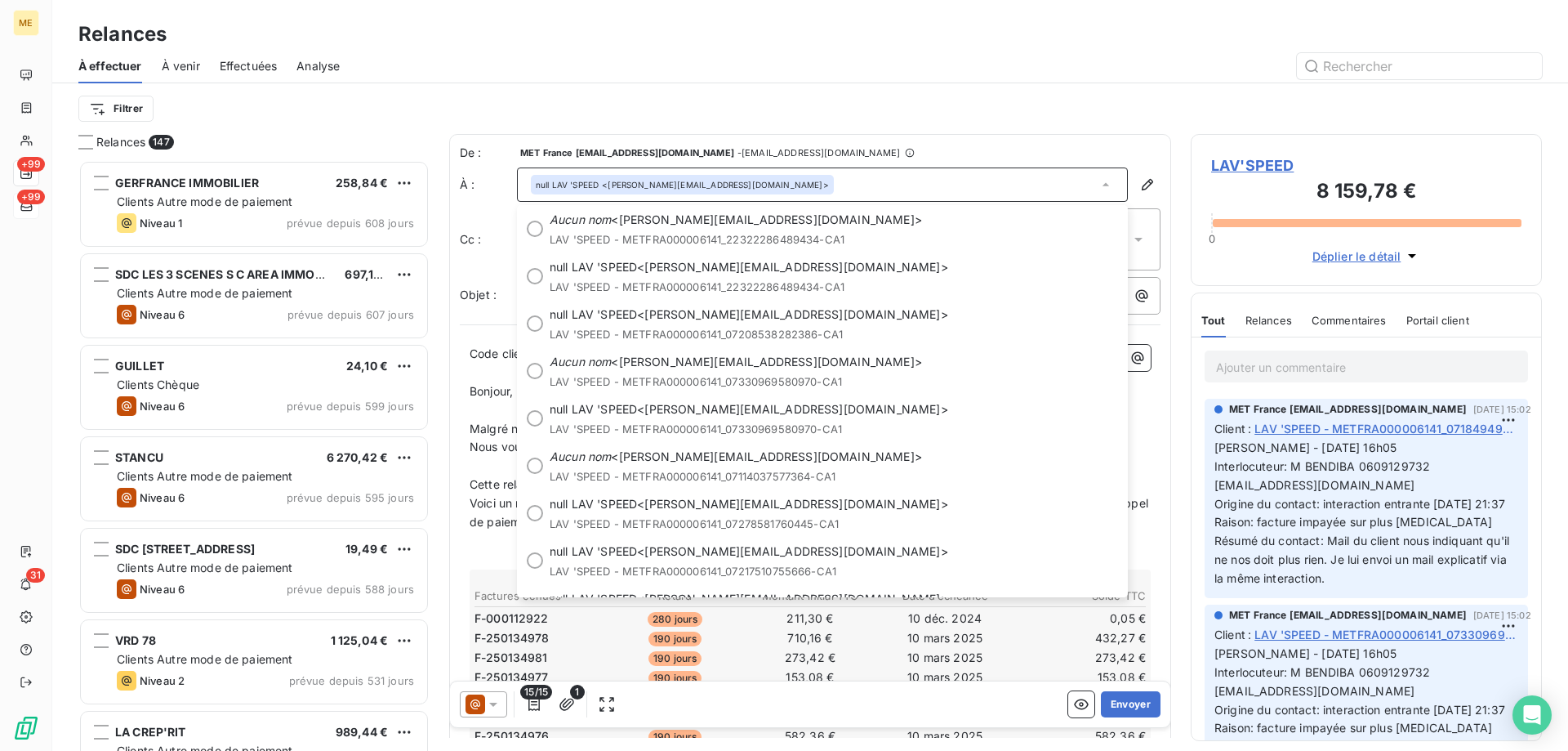
scroll to position [508, 0]
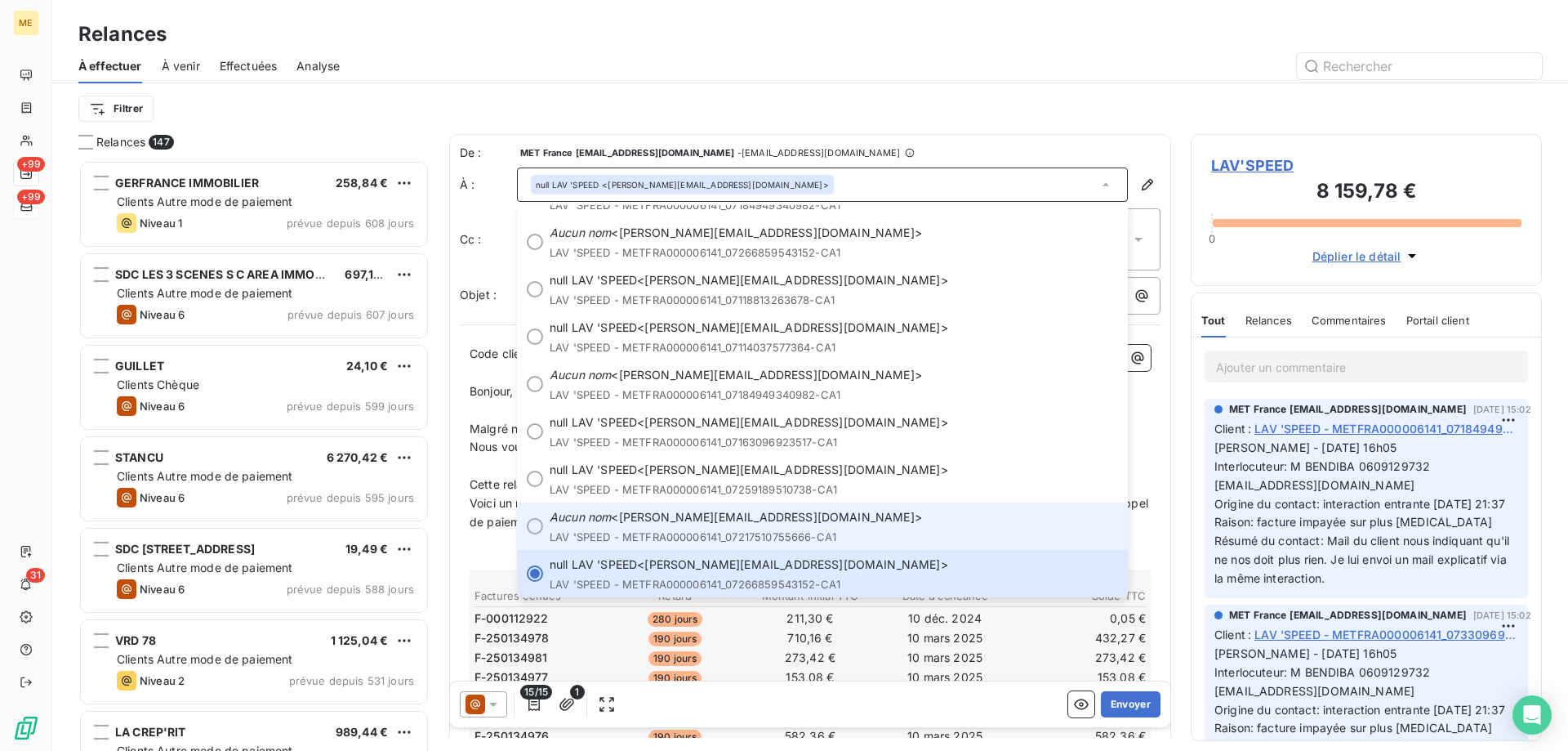
click at [542, 532] on li "Aucun nom <jessica.benadiba@gmail.com> LAV 'SPEED - METFRA000006141_07217510755…" at bounding box center [823, 526] width 611 height 48
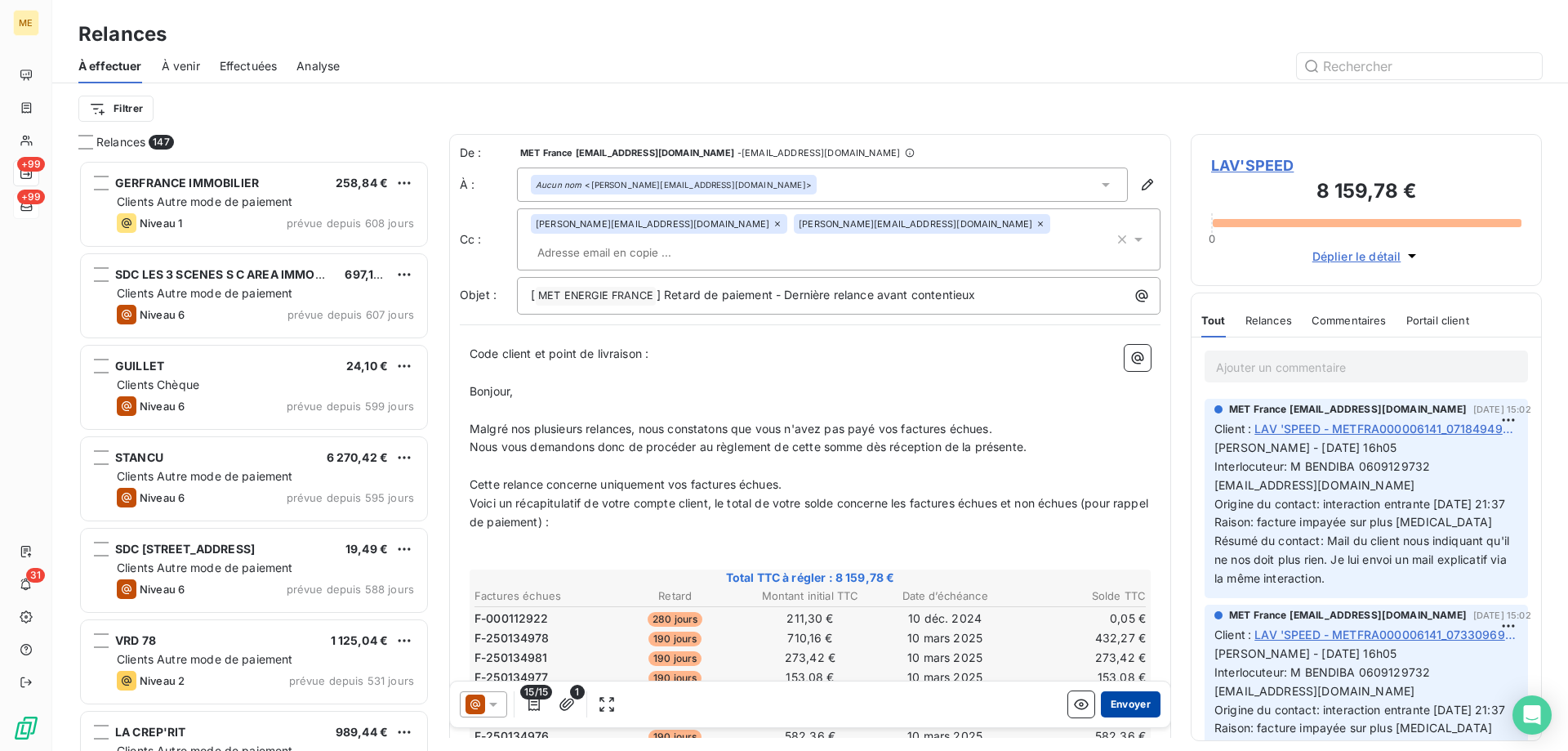
click at [1117, 705] on button "Envoyer" at bounding box center [1131, 704] width 60 height 26
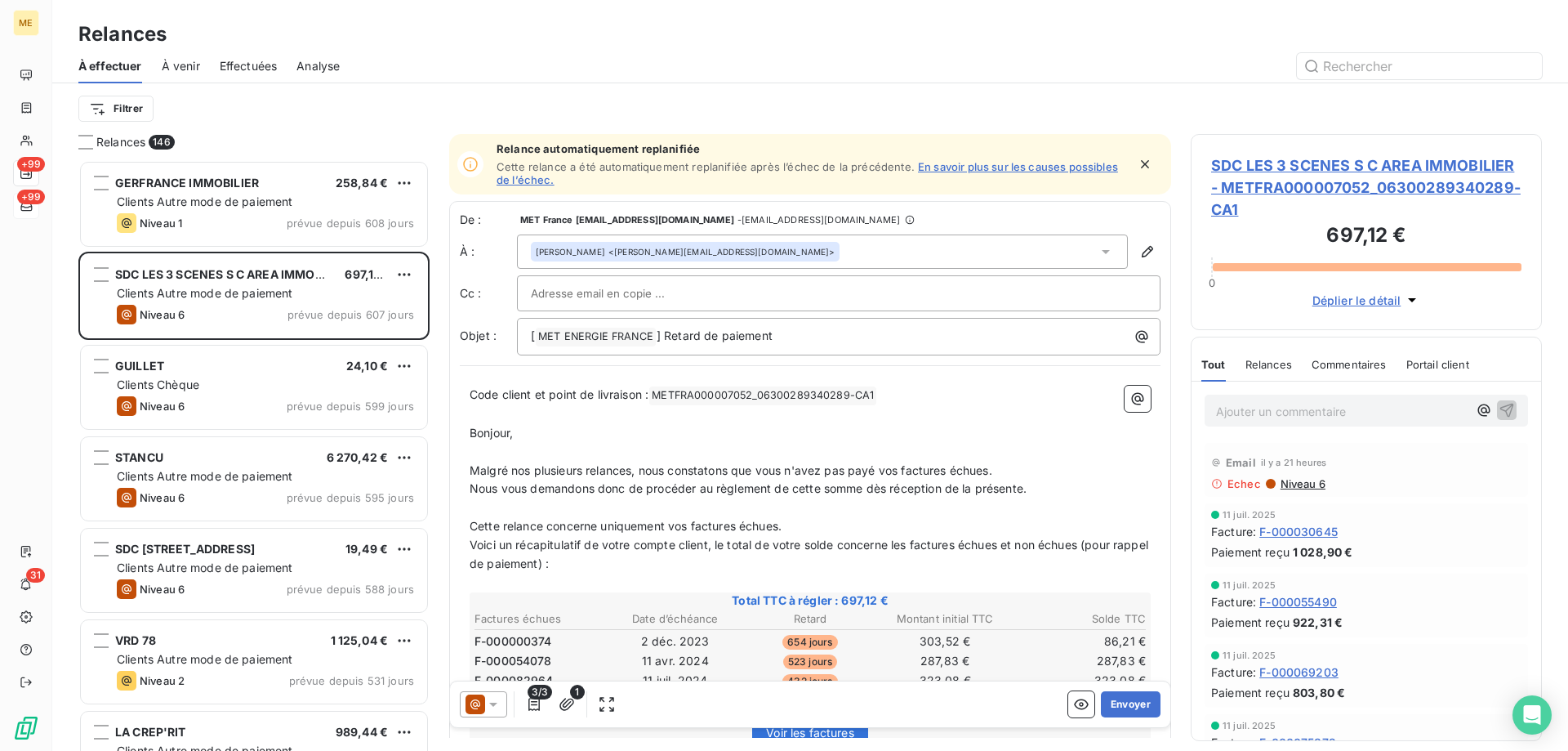
click at [226, 66] on span "Effectuées" at bounding box center [249, 66] width 58 height 17
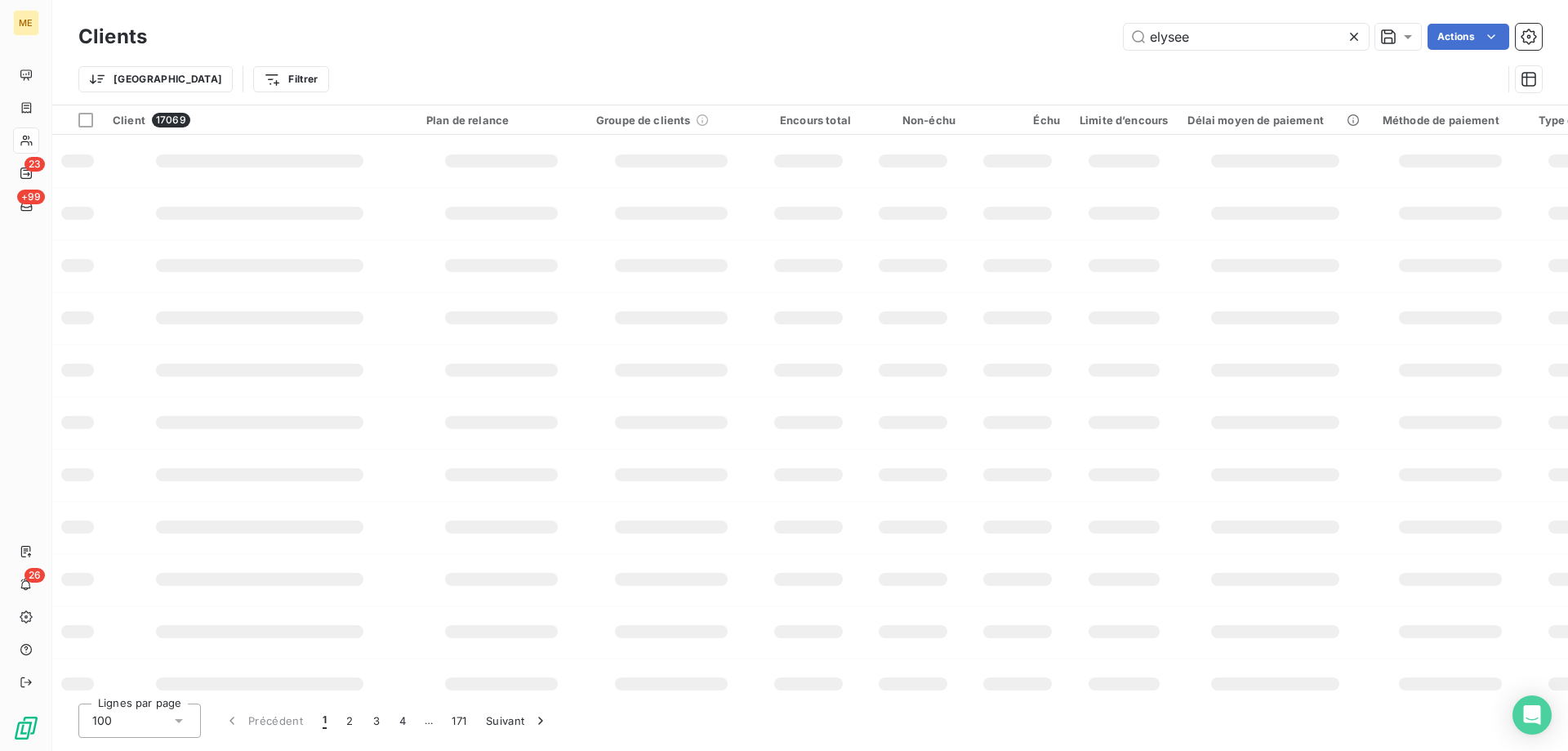
type input "elysee"
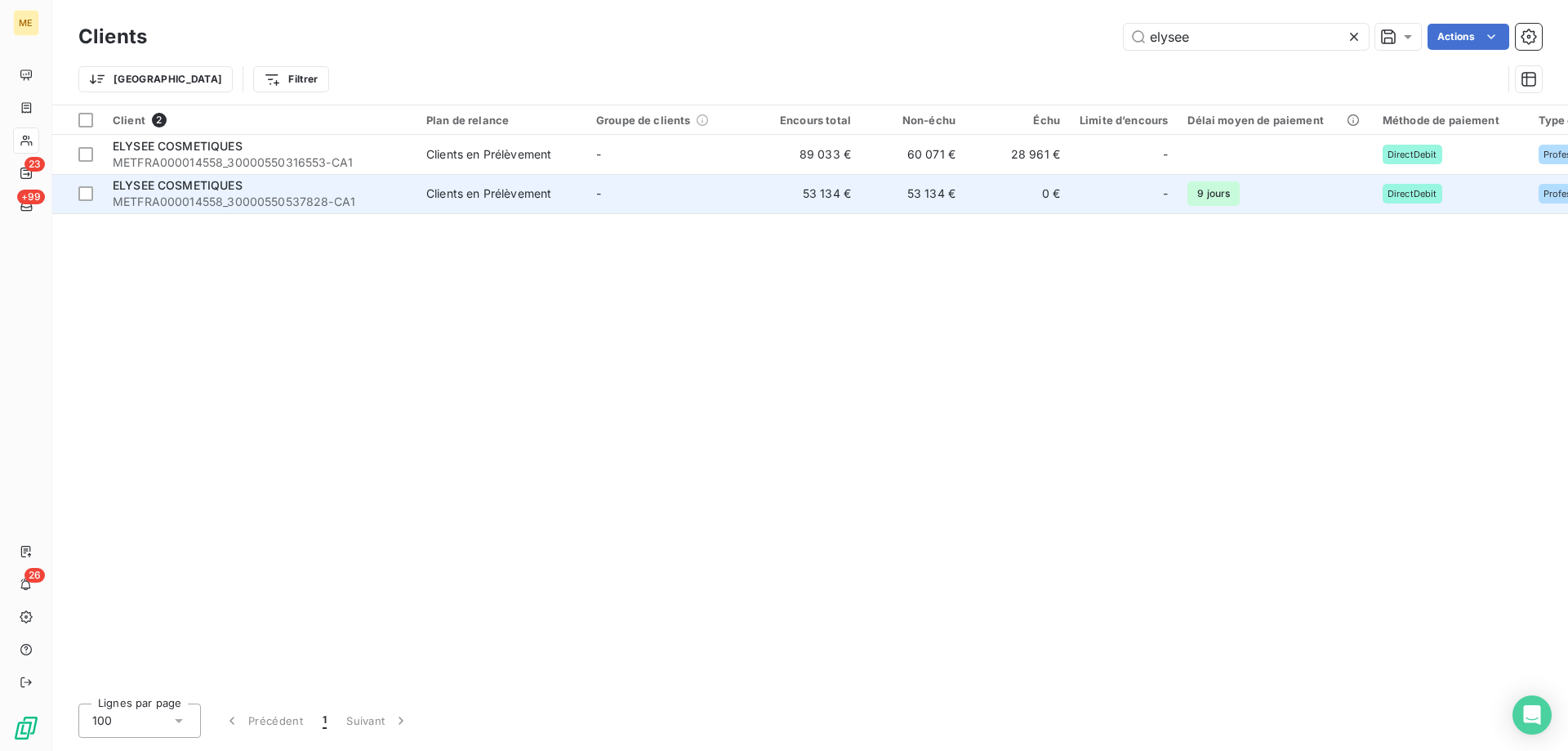
click at [270, 199] on span "METFRA000014558_30000550537828-CA1" at bounding box center [260, 202] width 294 height 17
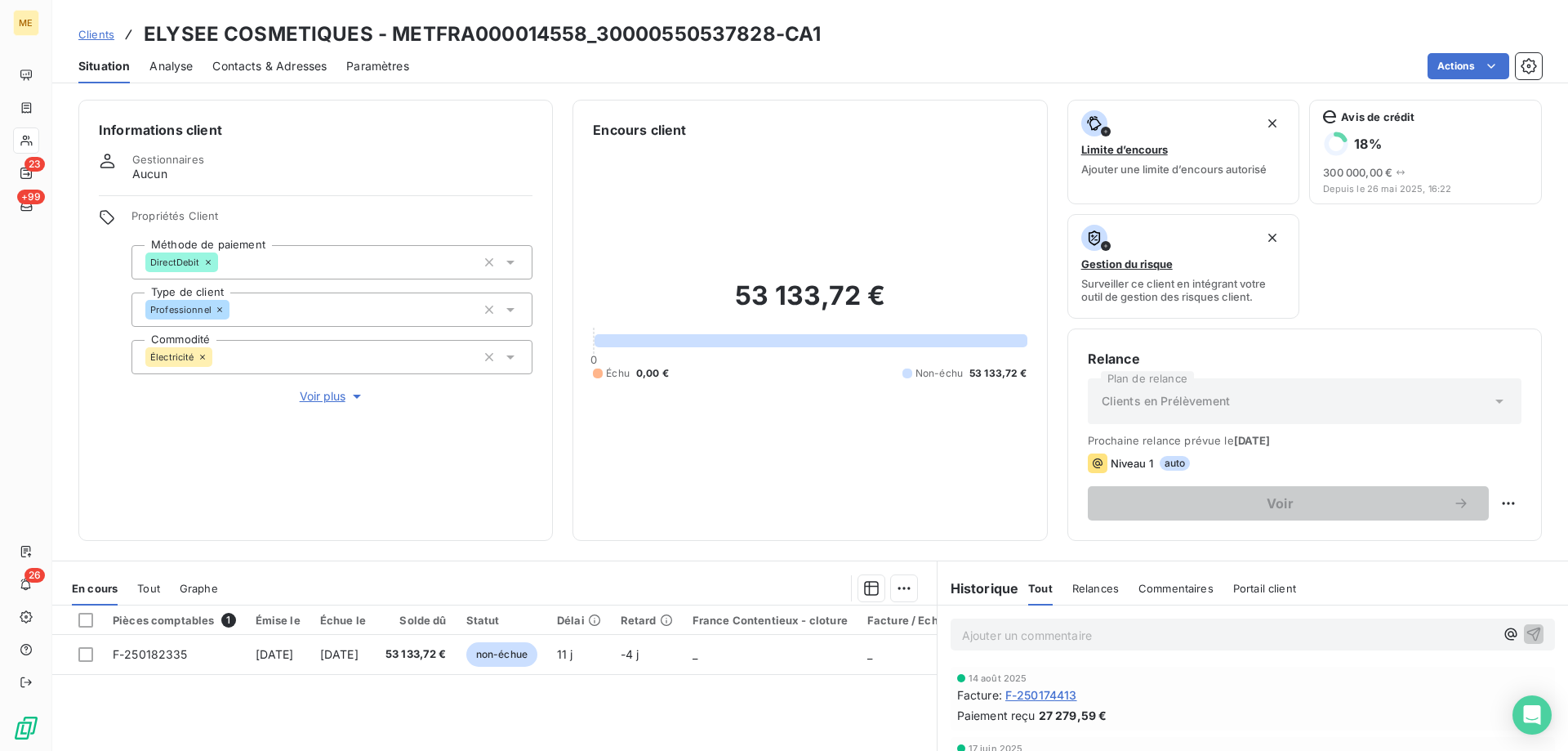
scroll to position [218, 0]
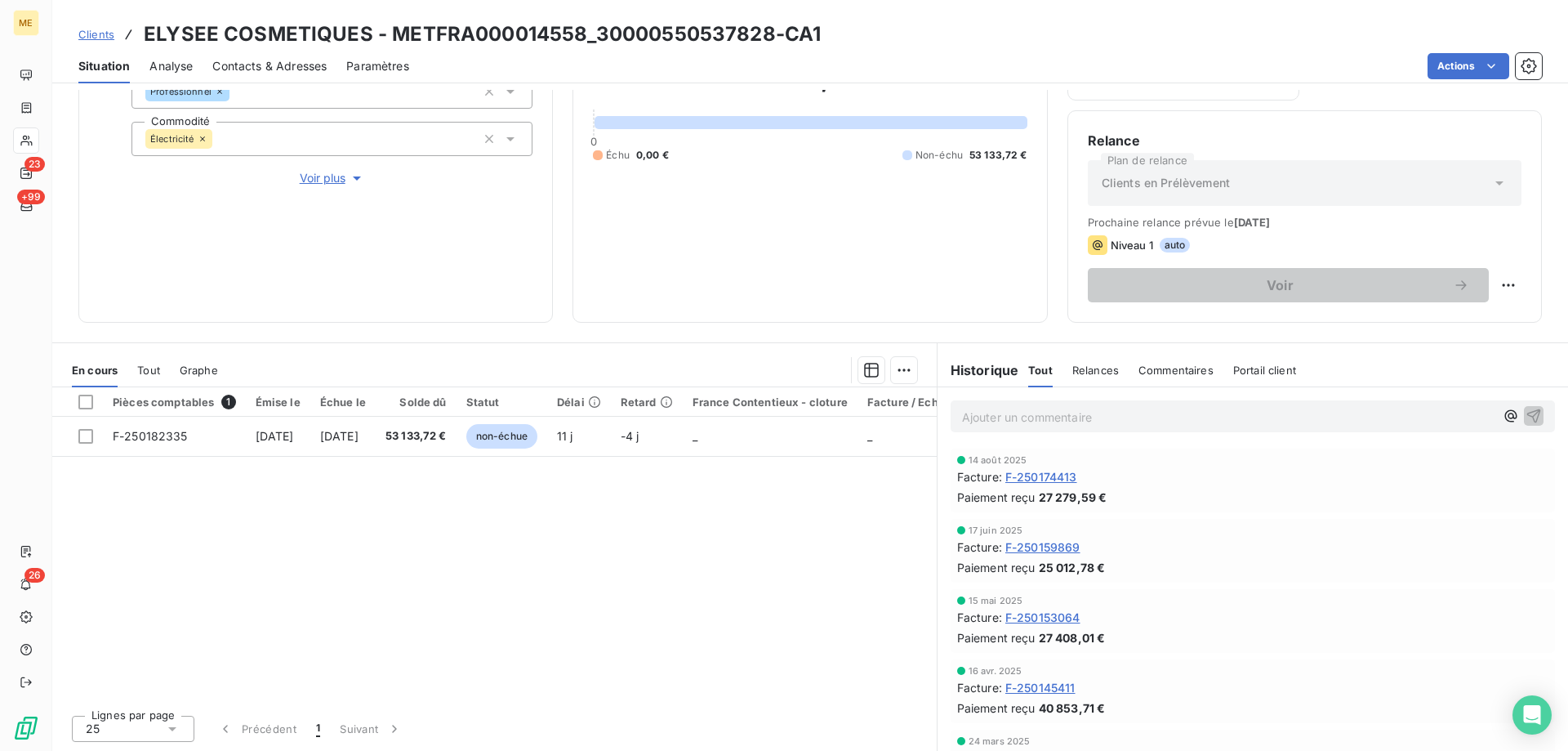
click at [147, 375] on span "Tout" at bounding box center [148, 370] width 23 height 13
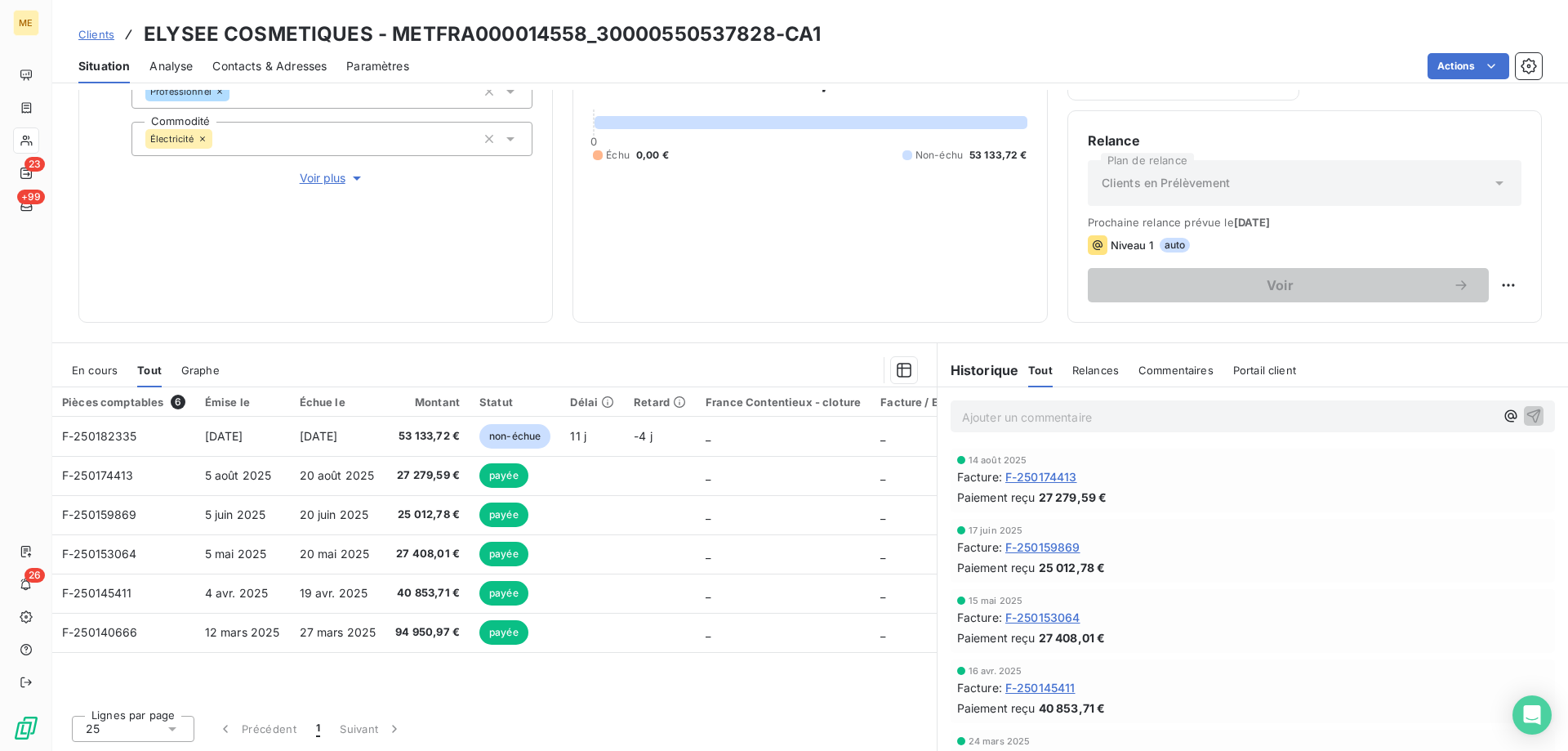
click at [100, 368] on span "En cours" at bounding box center [94, 370] width 46 height 13
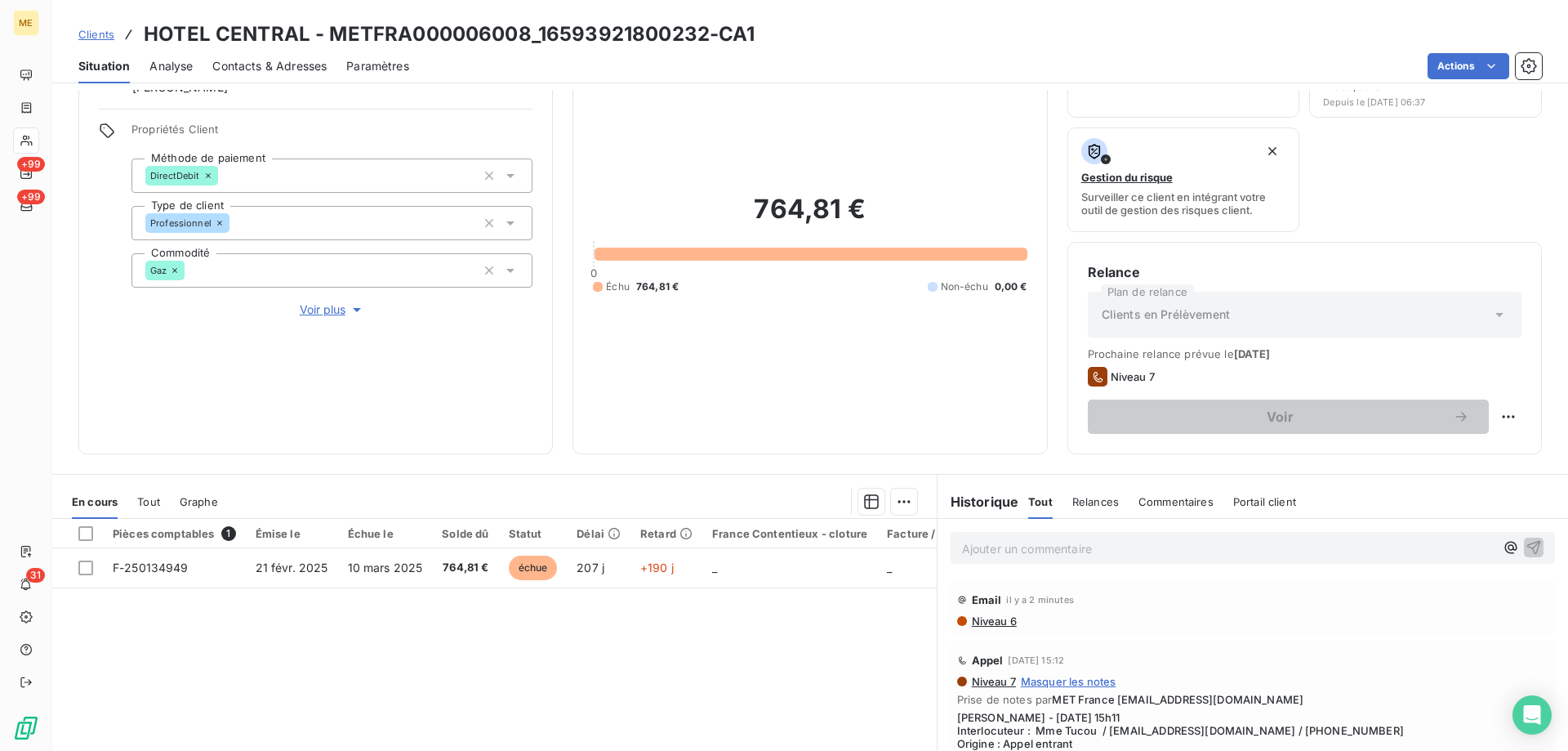
scroll to position [218, 0]
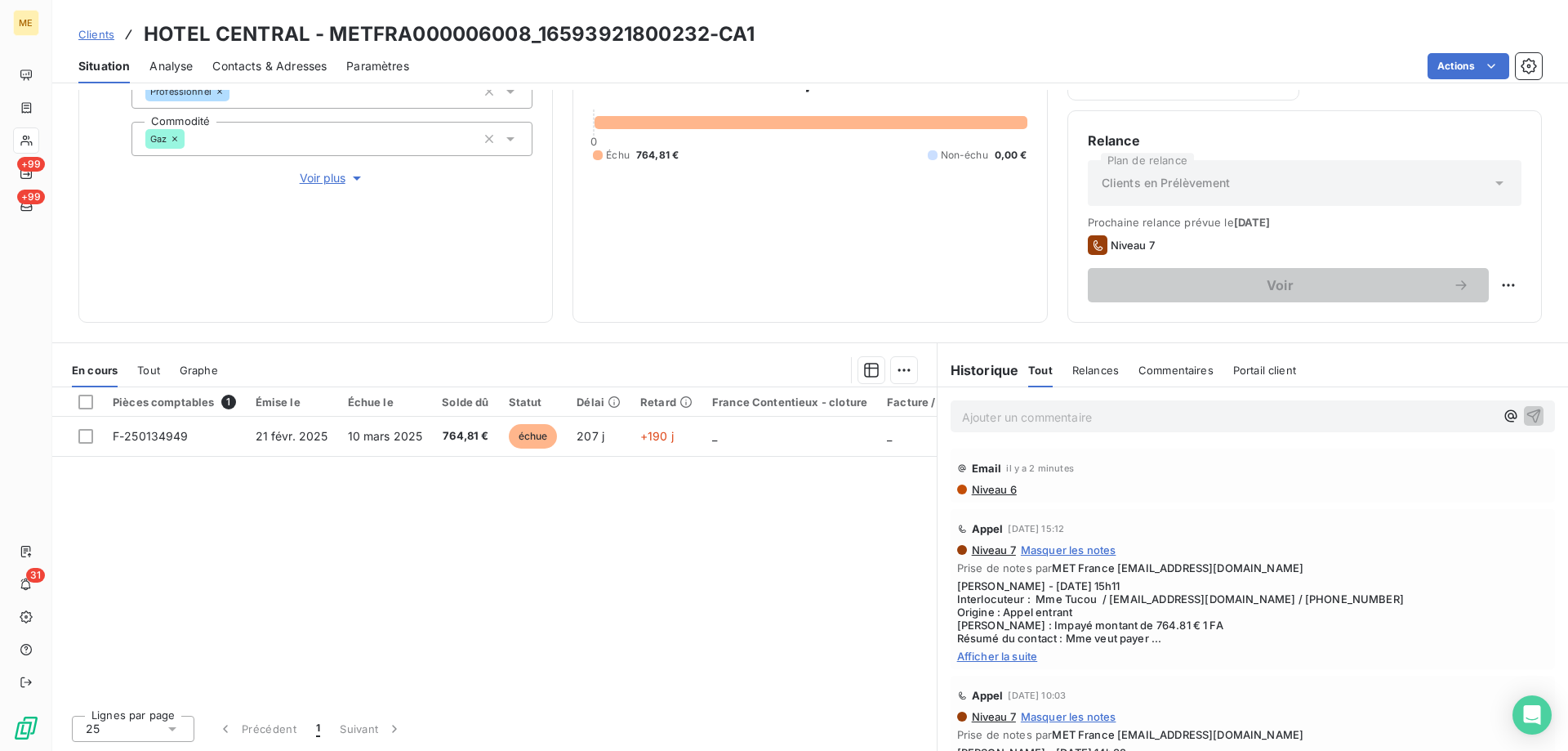
click at [97, 43] on div "Clients HOTEL CENTRAL - METFRA000006008_16593921800232-CA1" at bounding box center [416, 34] width 677 height 30
click at [98, 34] on span "Clients" at bounding box center [96, 34] width 36 height 13
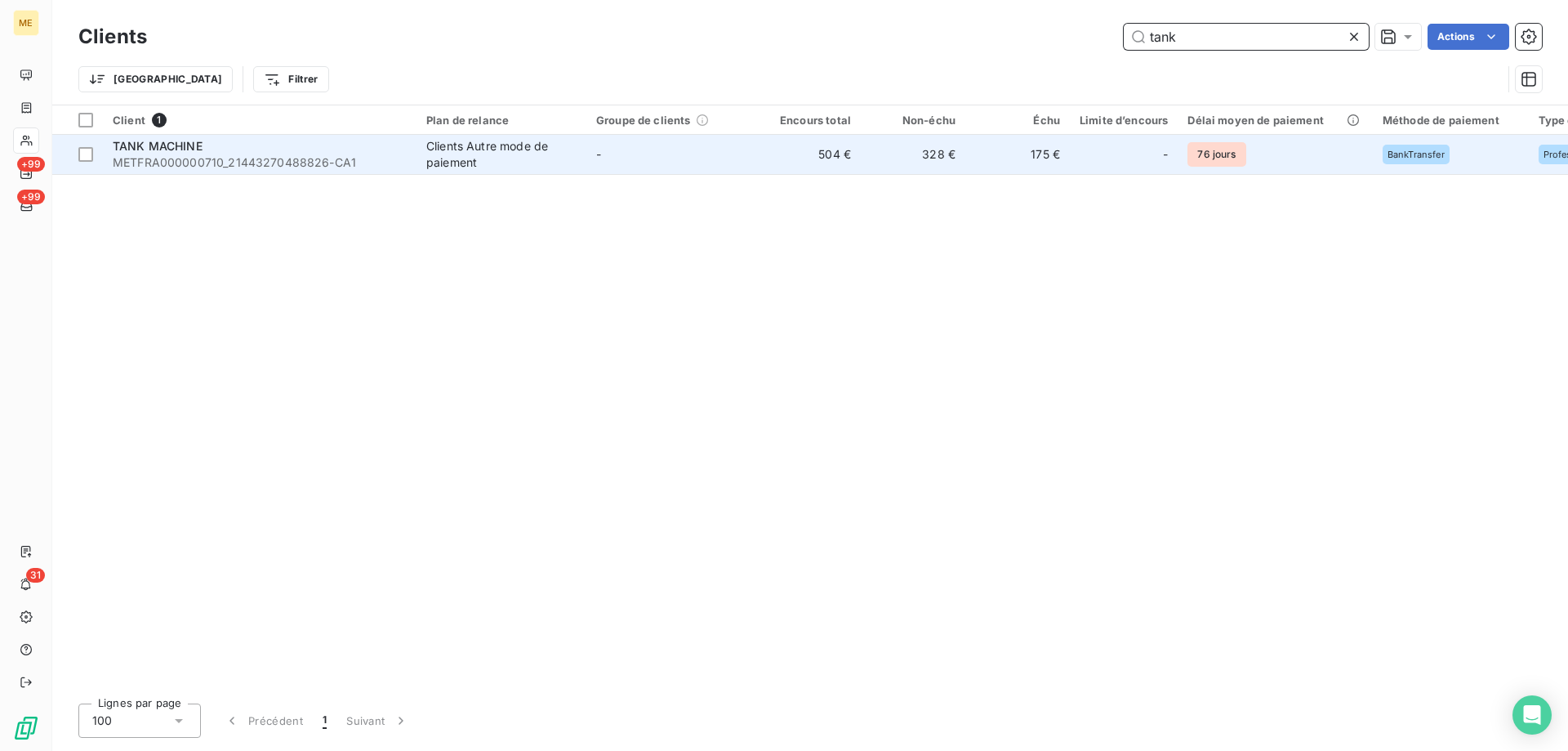
type input "tank"
click at [145, 162] on span "METFRA000000710_21443270488826-CA1" at bounding box center [260, 163] width 294 height 17
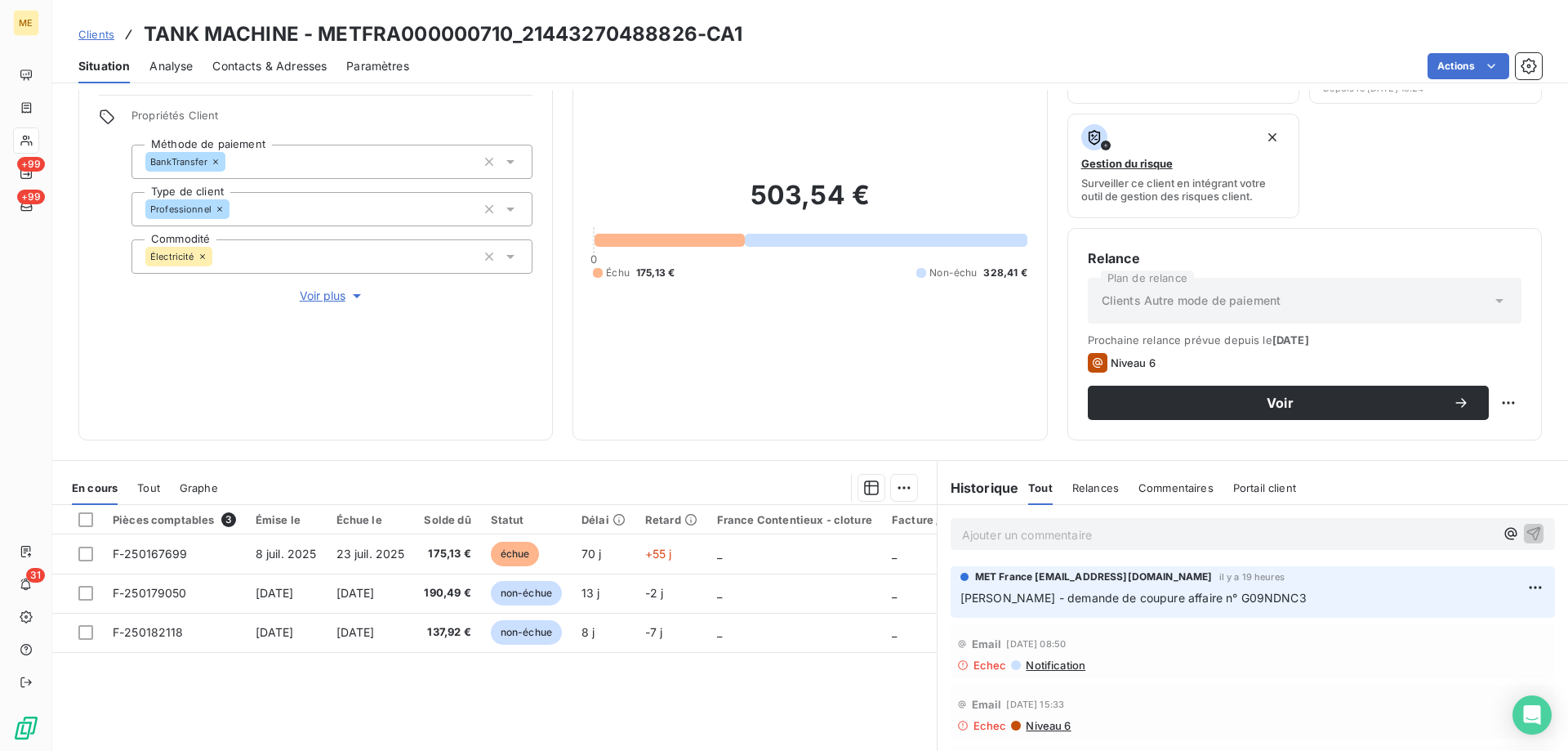
scroll to position [218, 0]
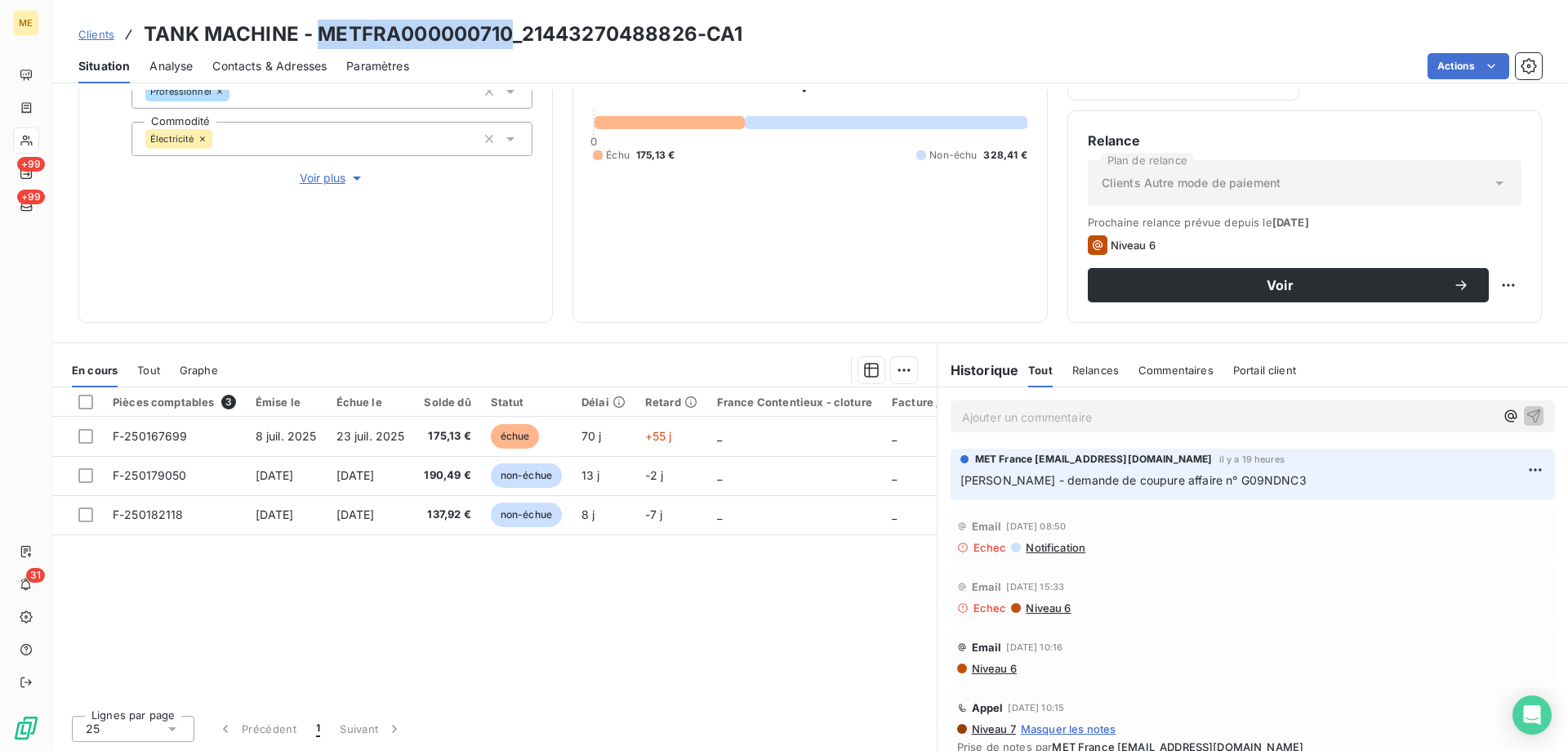
drag, startPoint x: 315, startPoint y: 36, endPoint x: 507, endPoint y: 34, distance: 192.0
click at [507, 34] on h3 "TANK MACHINE - METFRA000000710_21443270488826-CA1" at bounding box center [443, 34] width 599 height 30
copy h3 "METFRA000000710"
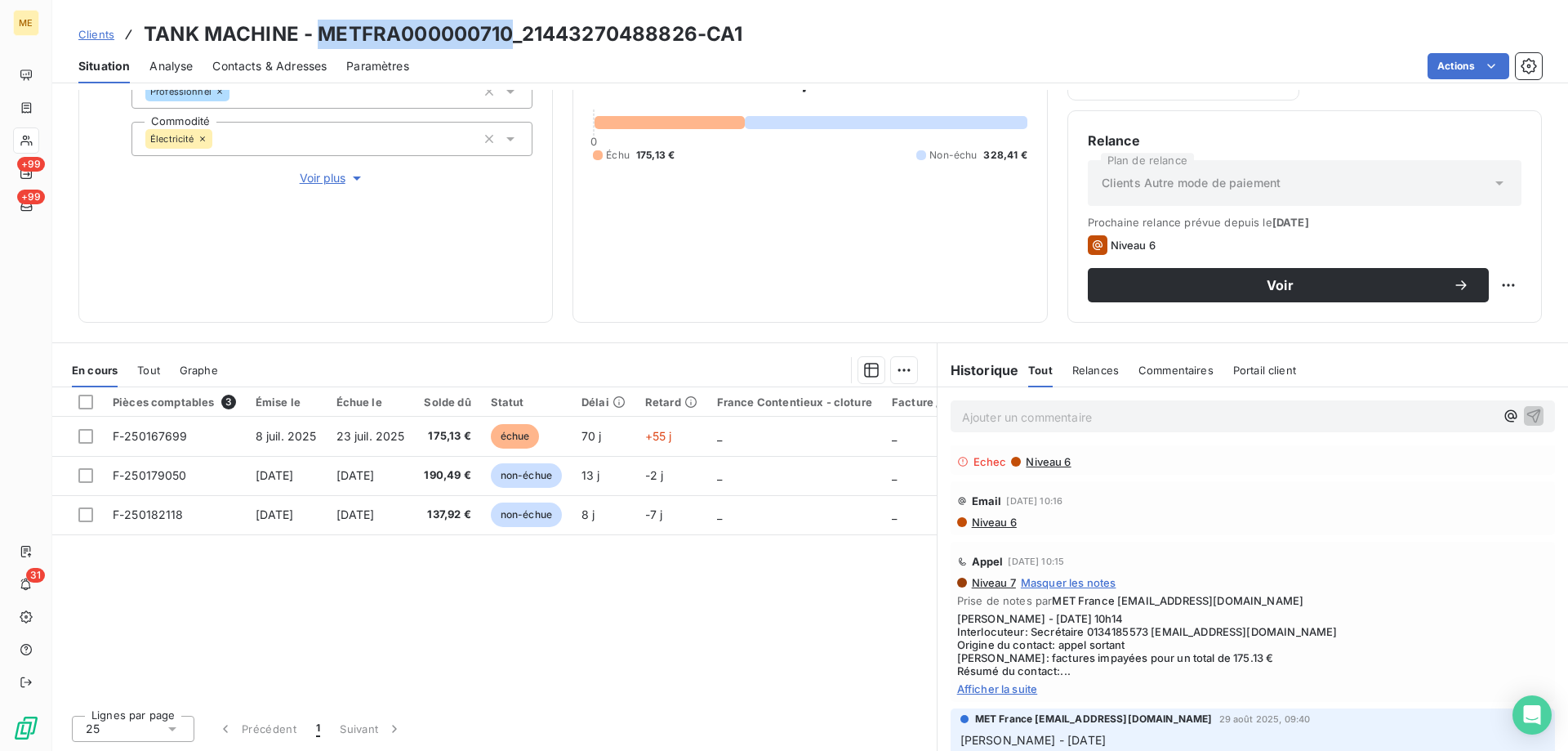
scroll to position [245, 0]
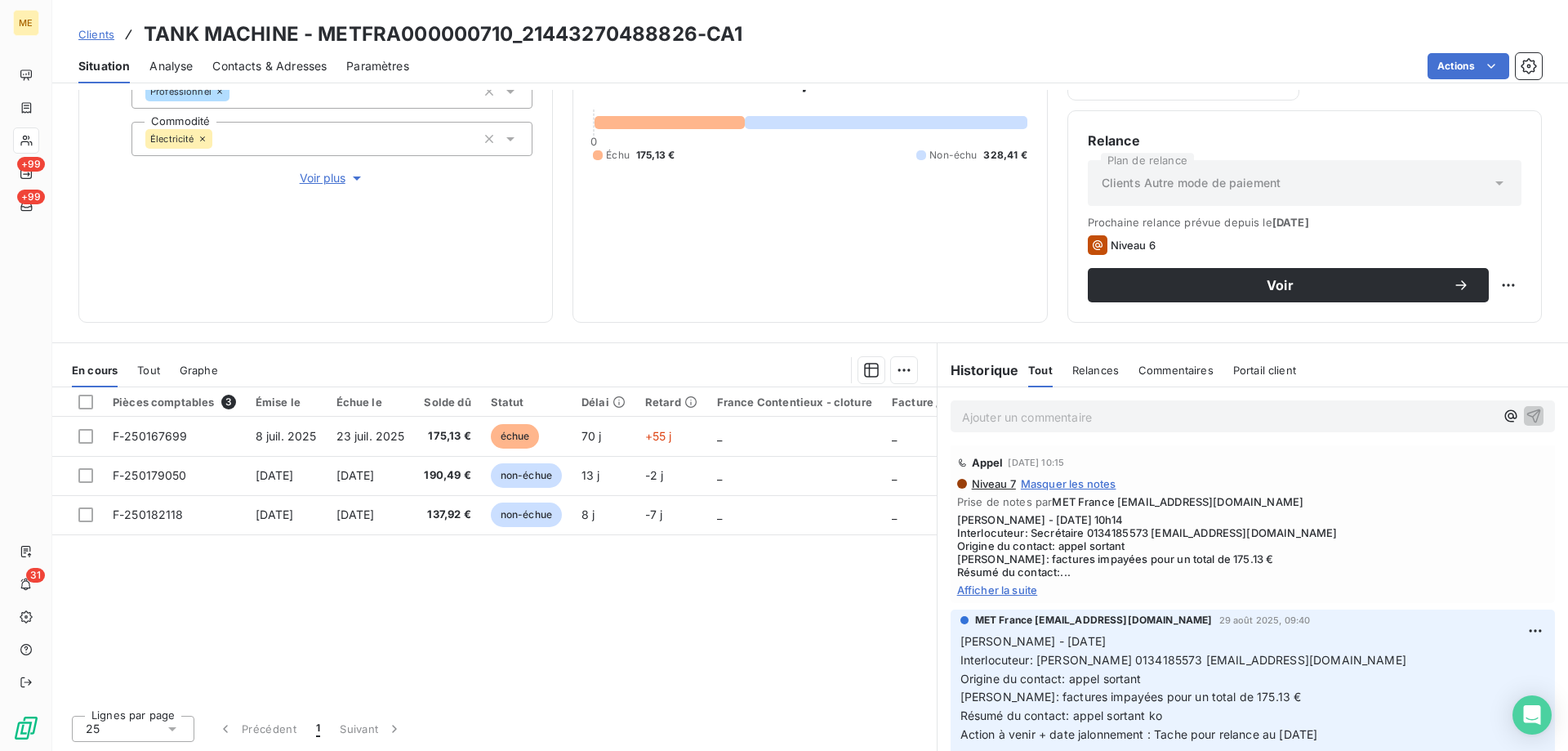
click at [1025, 591] on span "Afficher la suite" at bounding box center [1252, 590] width 592 height 13
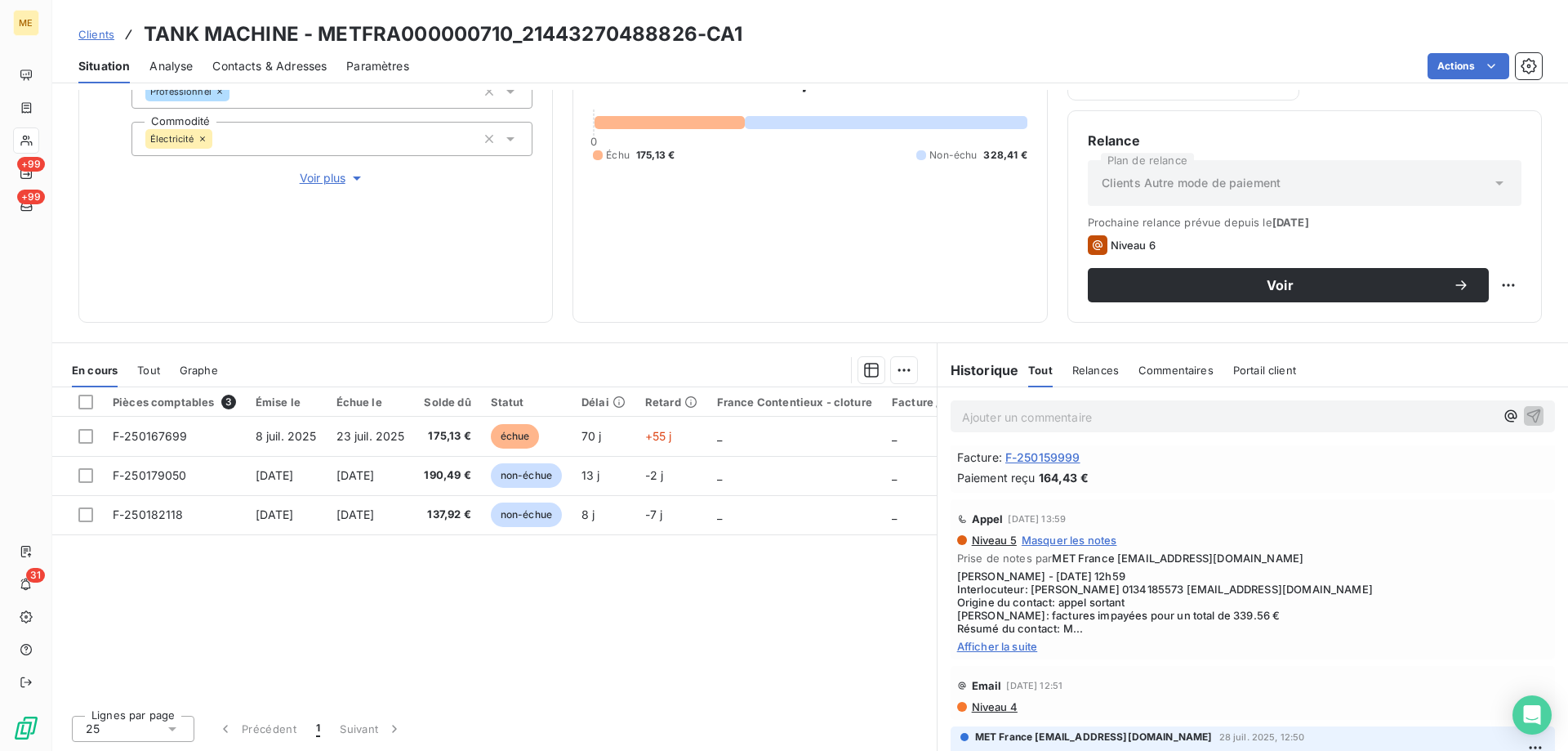
scroll to position [980, 0]
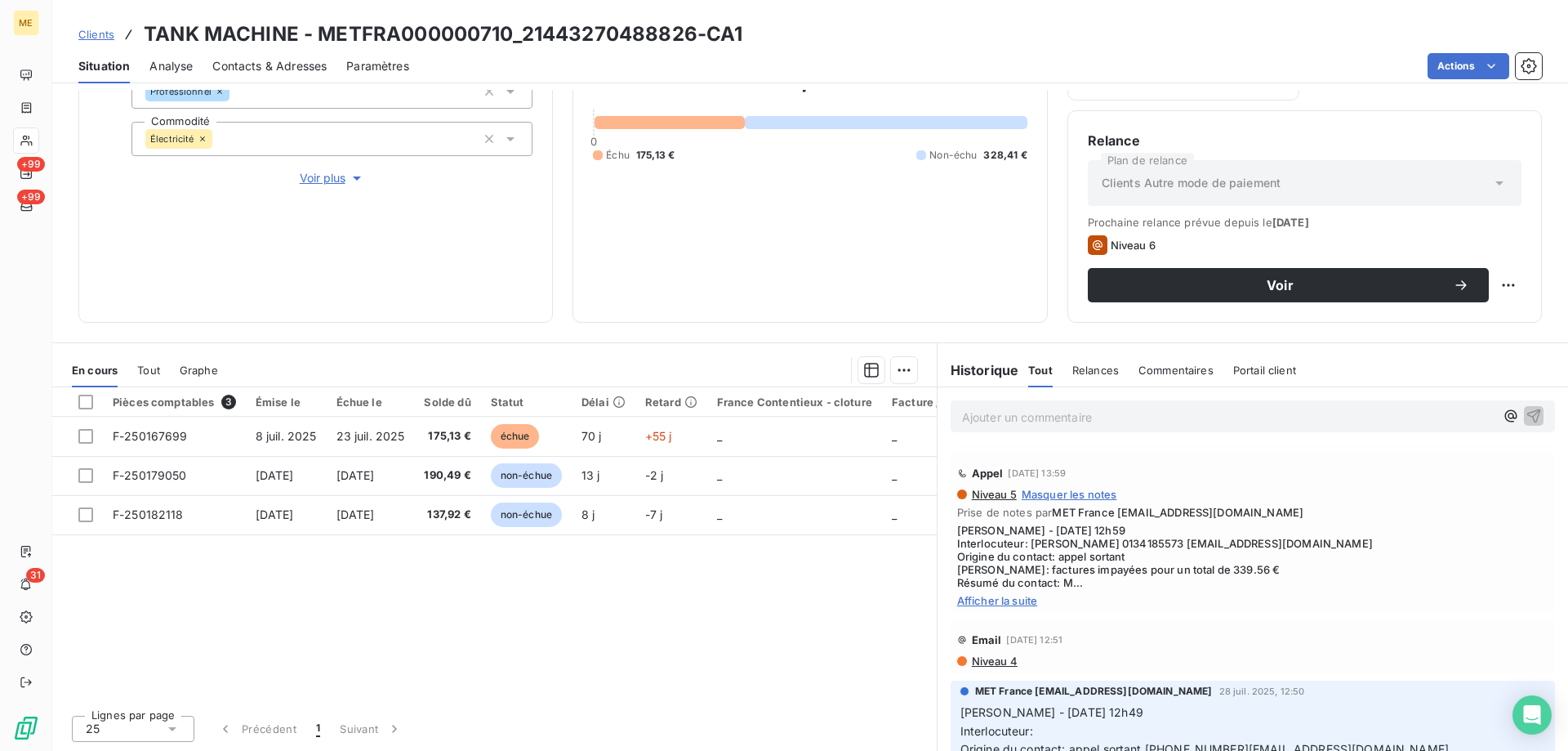
click at [1011, 602] on span "Afficher la suite" at bounding box center [1252, 600] width 592 height 13
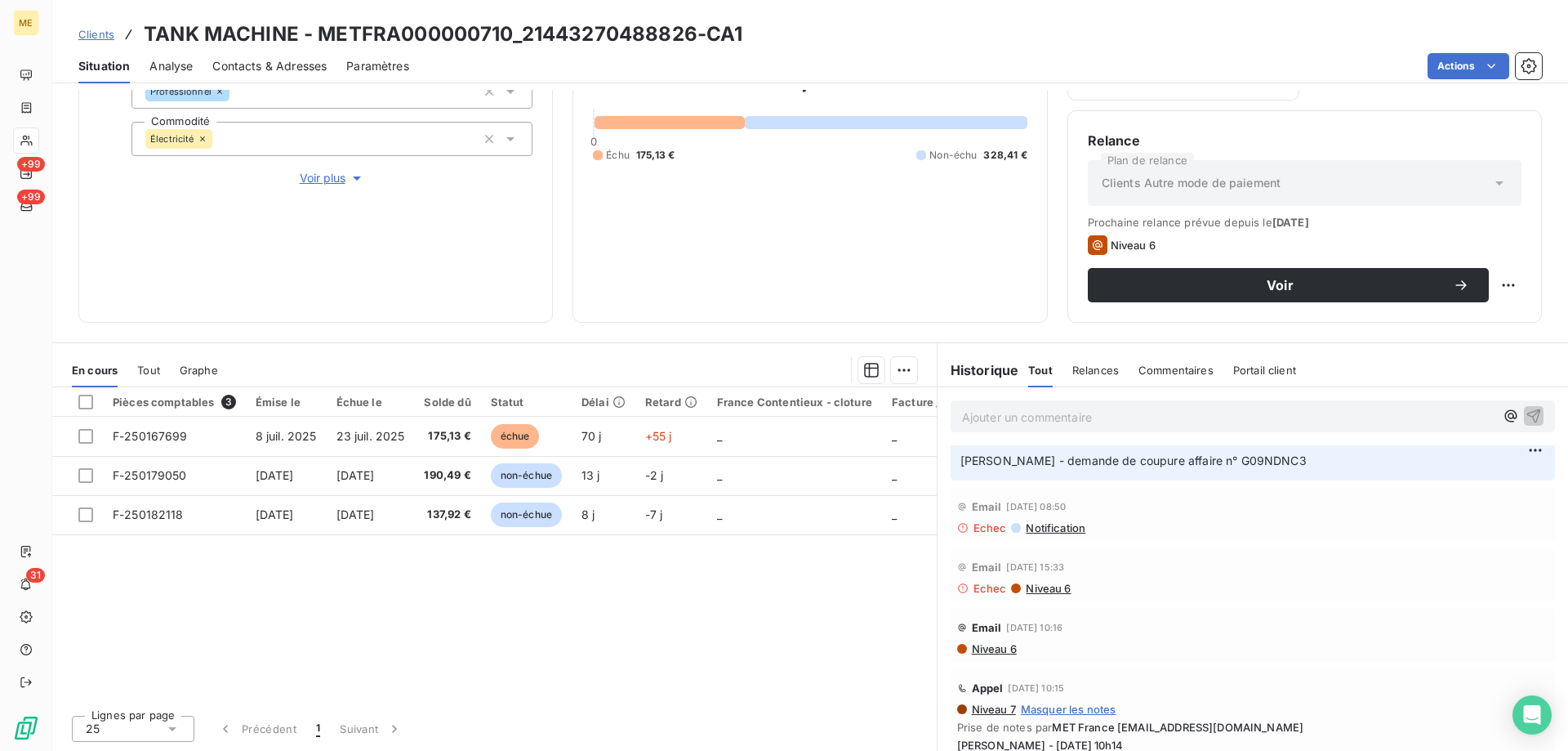
scroll to position [0, 0]
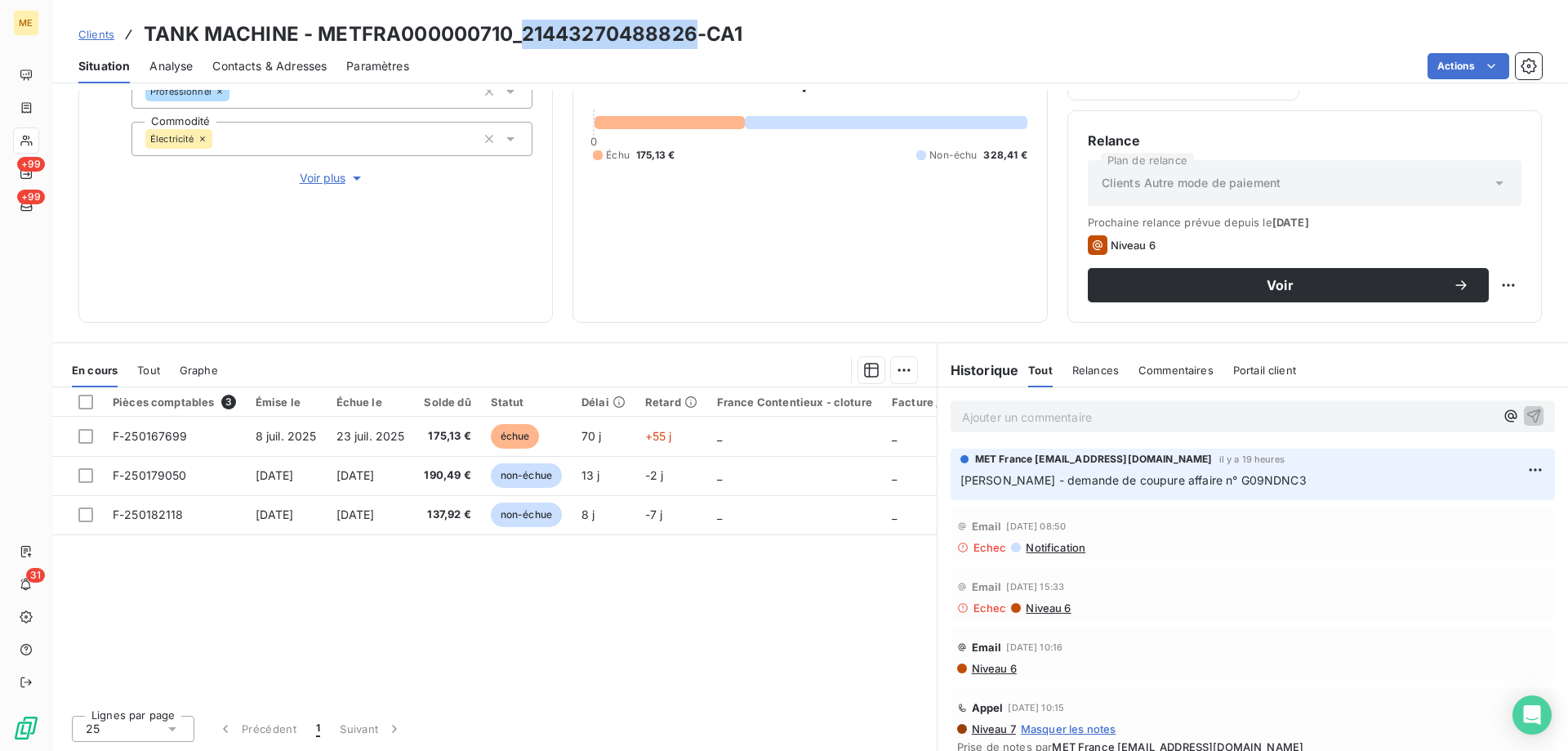
drag, startPoint x: 522, startPoint y: 33, endPoint x: 692, endPoint y: 29, distance: 170.0
click at [692, 29] on h3 "TANK MACHINE - METFRA000000710_21443270488826-CA1" at bounding box center [443, 34] width 599 height 30
copy h3 "21443270488826"
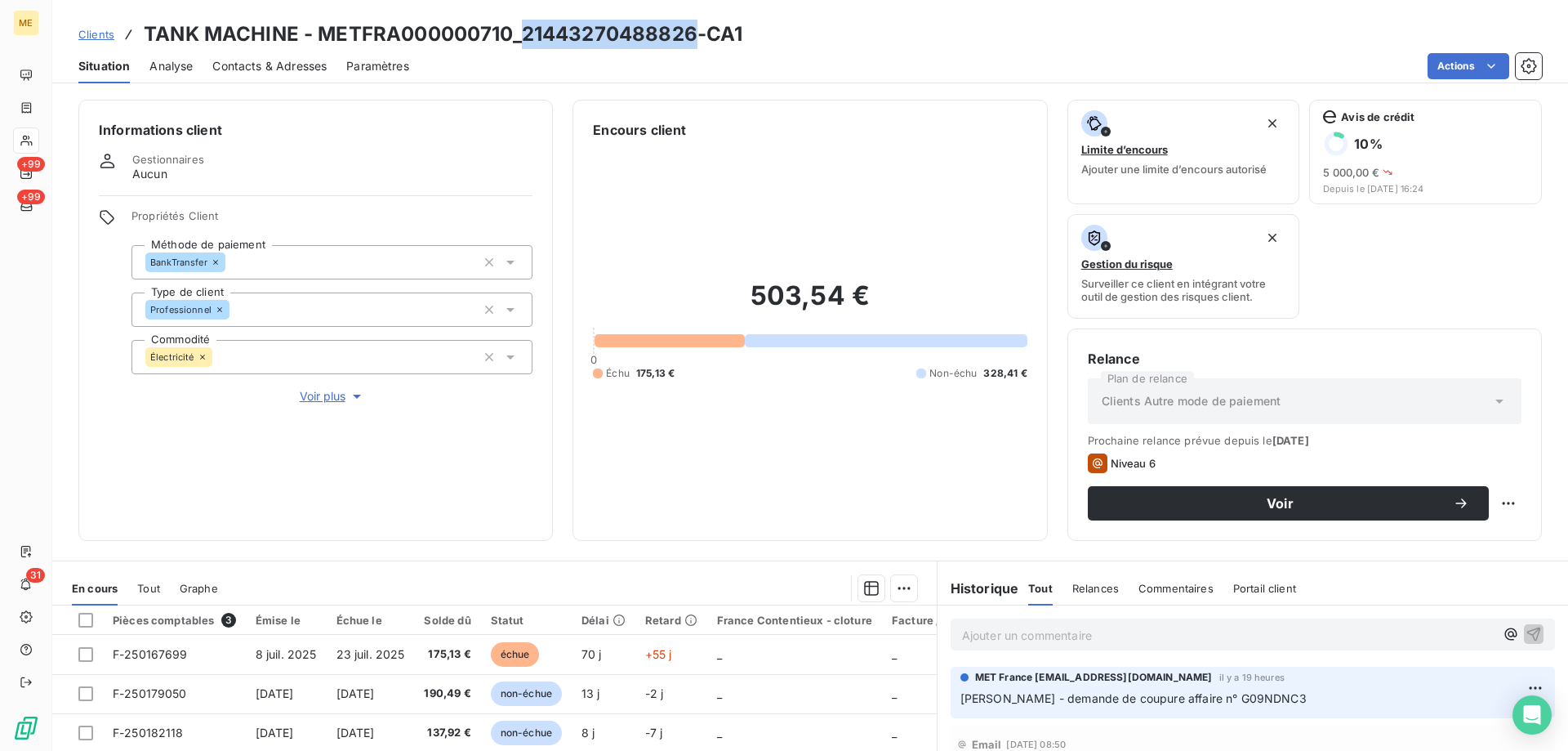
click at [98, 39] on span "Clients" at bounding box center [96, 34] width 36 height 13
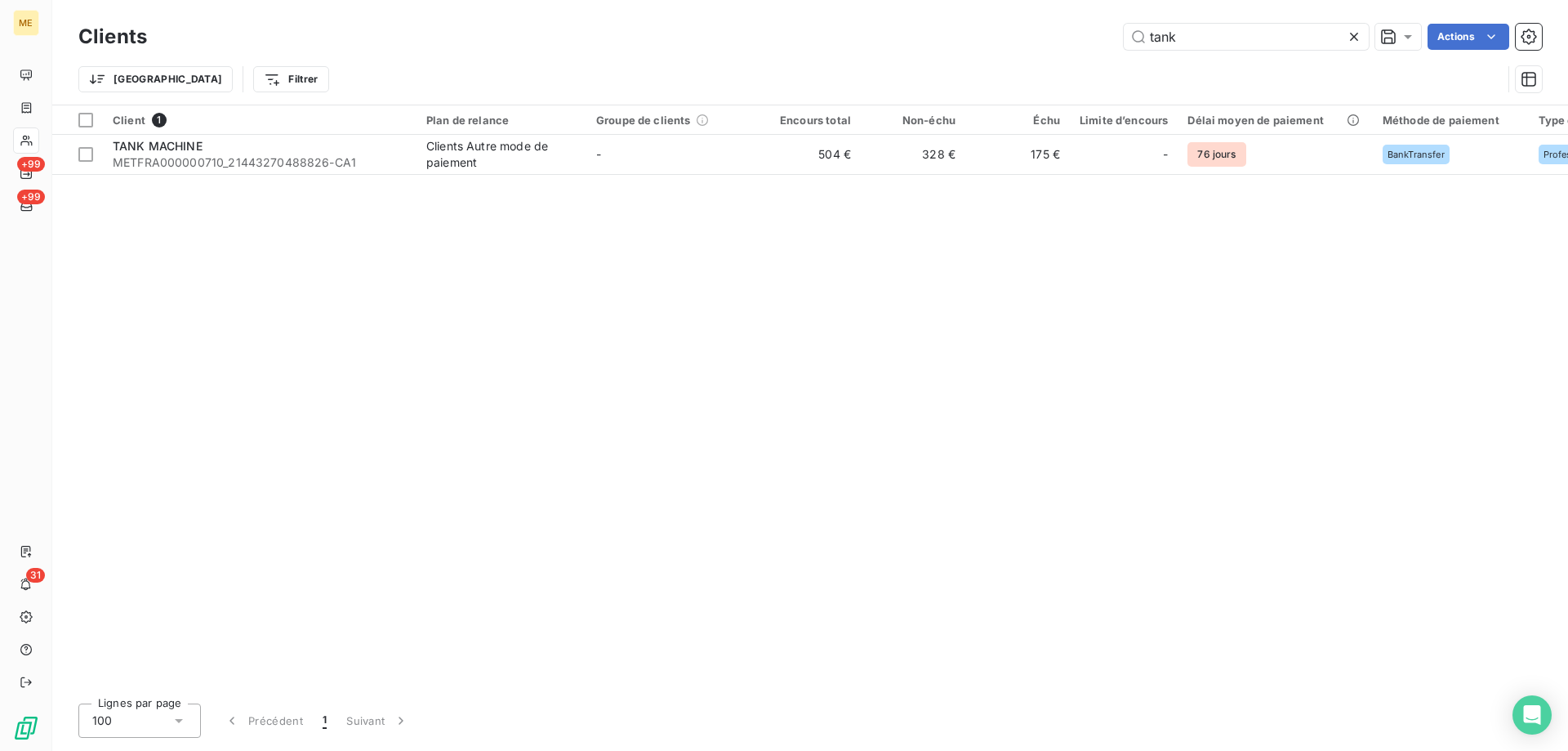
drag, startPoint x: 1239, startPoint y: 32, endPoint x: 1070, endPoint y: 36, distance: 169.0
click at [1070, 36] on div "tank Actions" at bounding box center [854, 36] width 1375 height 26
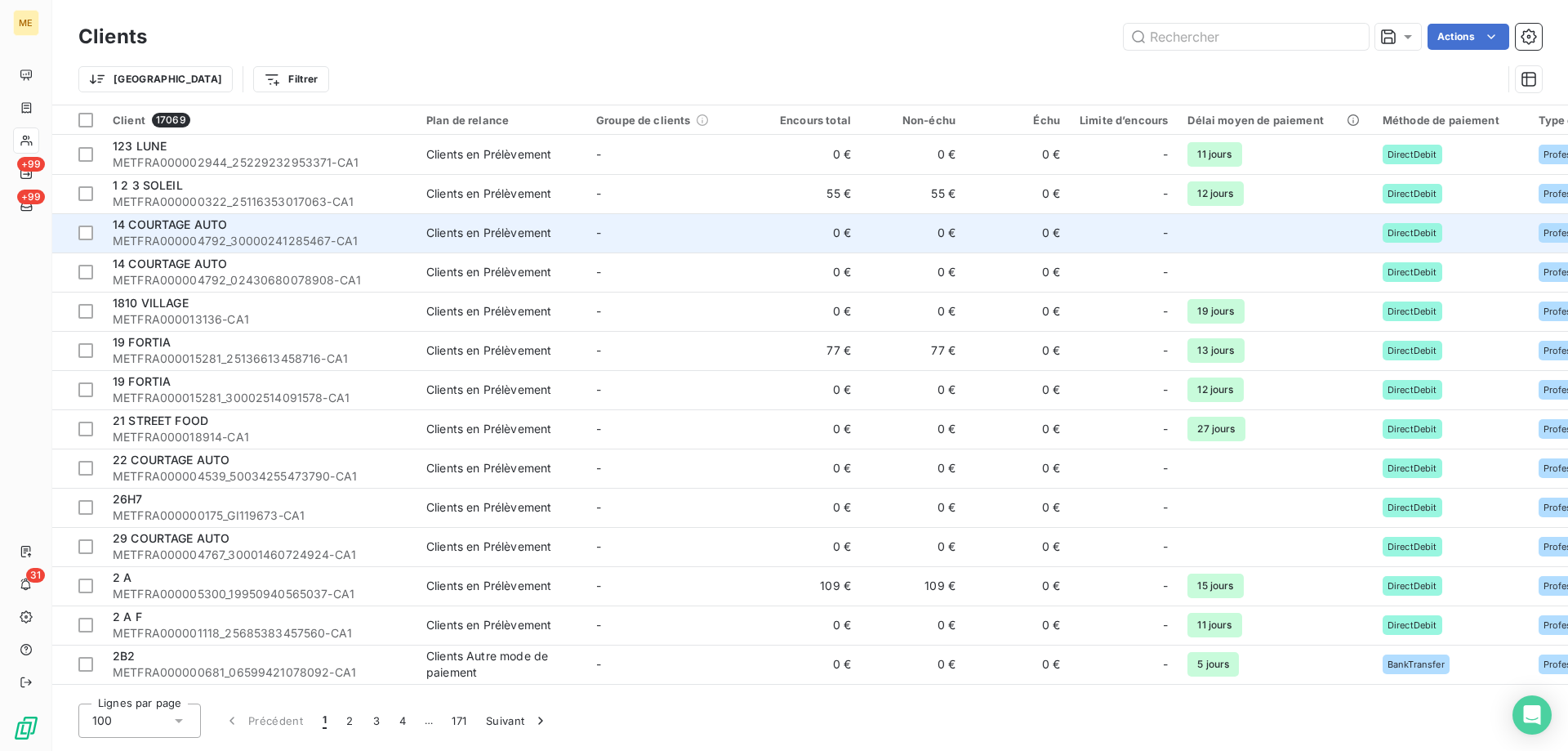
click at [226, 226] on span "14 COURTAGE AUTO" at bounding box center [170, 224] width 115 height 14
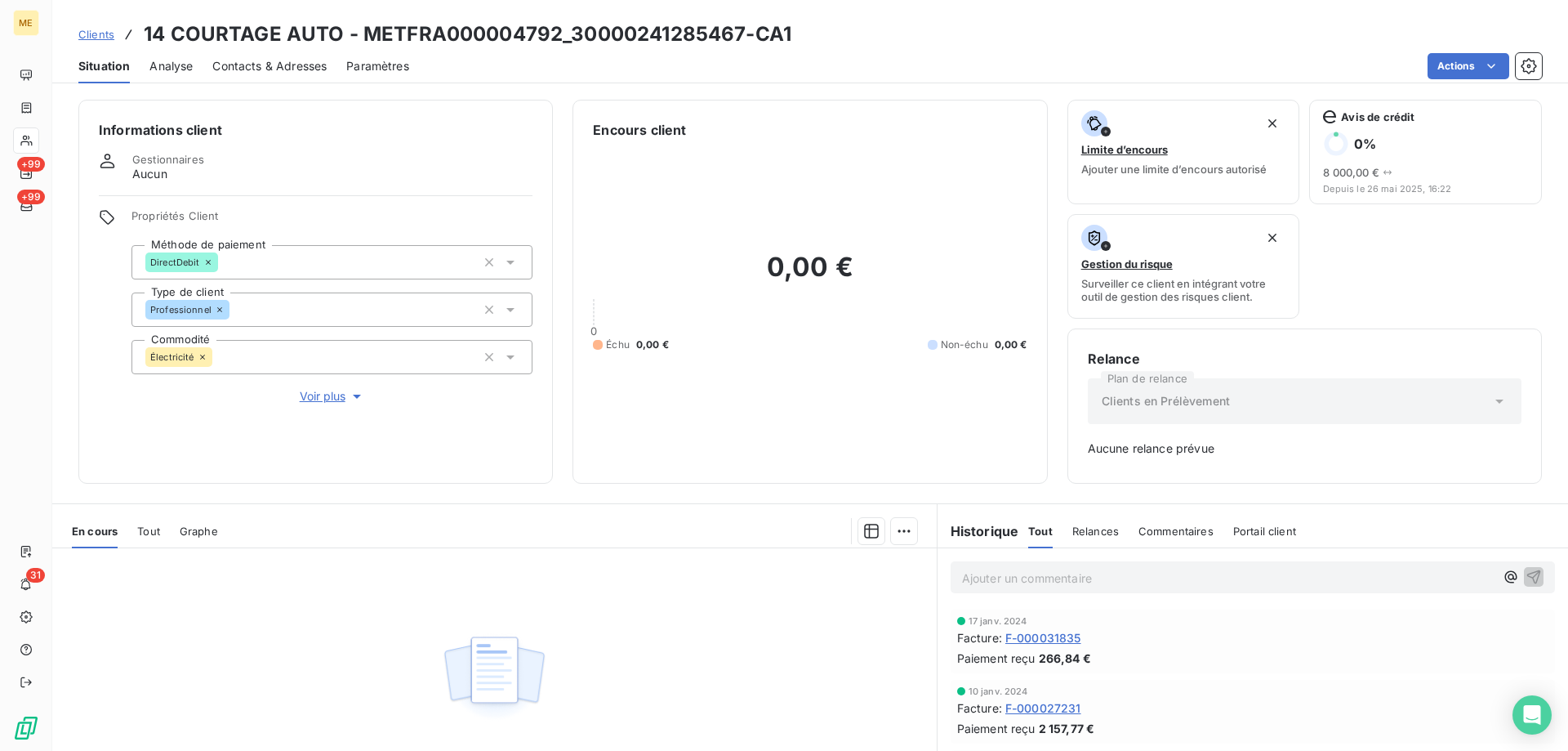
click at [101, 36] on span "Clients" at bounding box center [96, 34] width 36 height 13
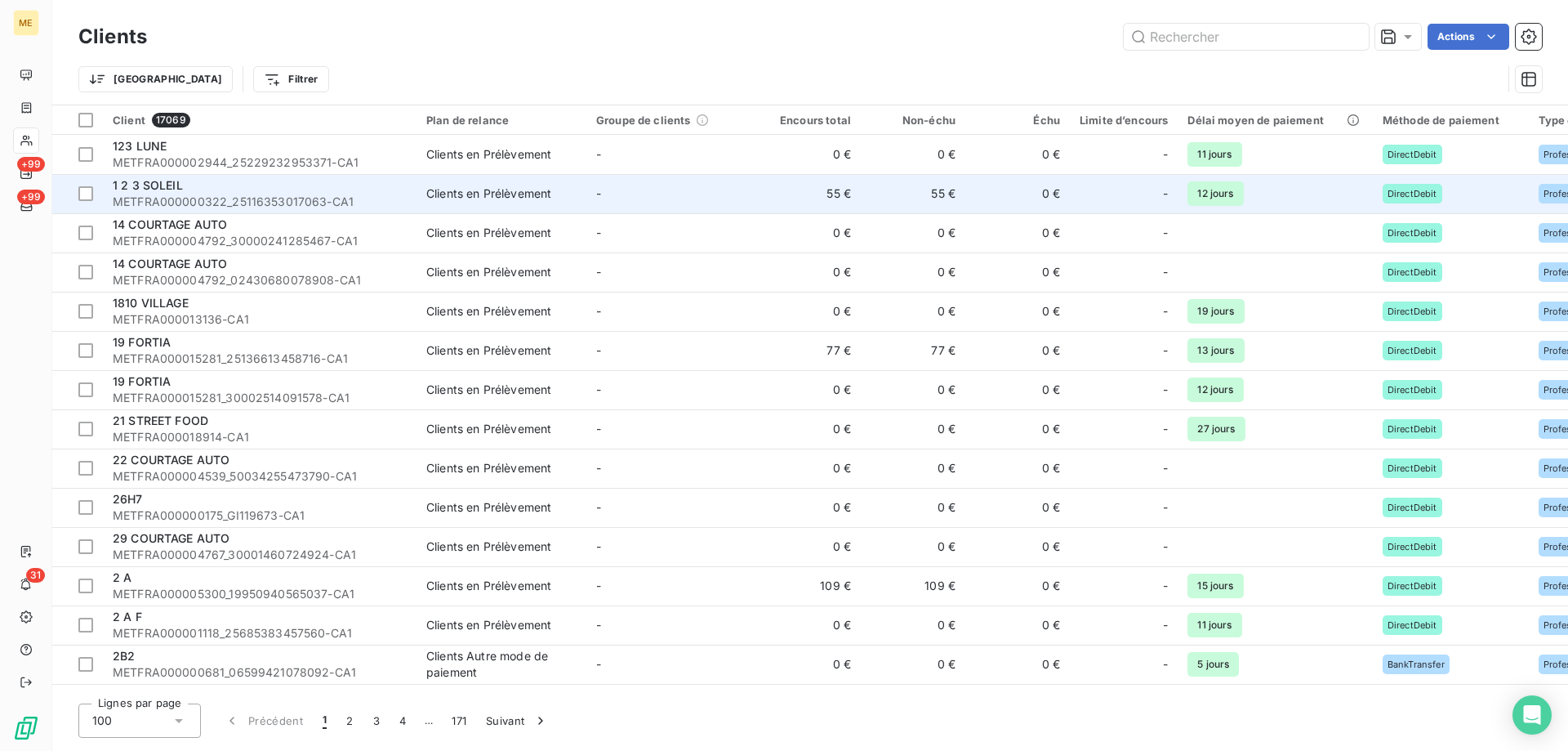
click at [157, 186] on span "1 2 3 SOLEIL" at bounding box center [147, 184] width 70 height 14
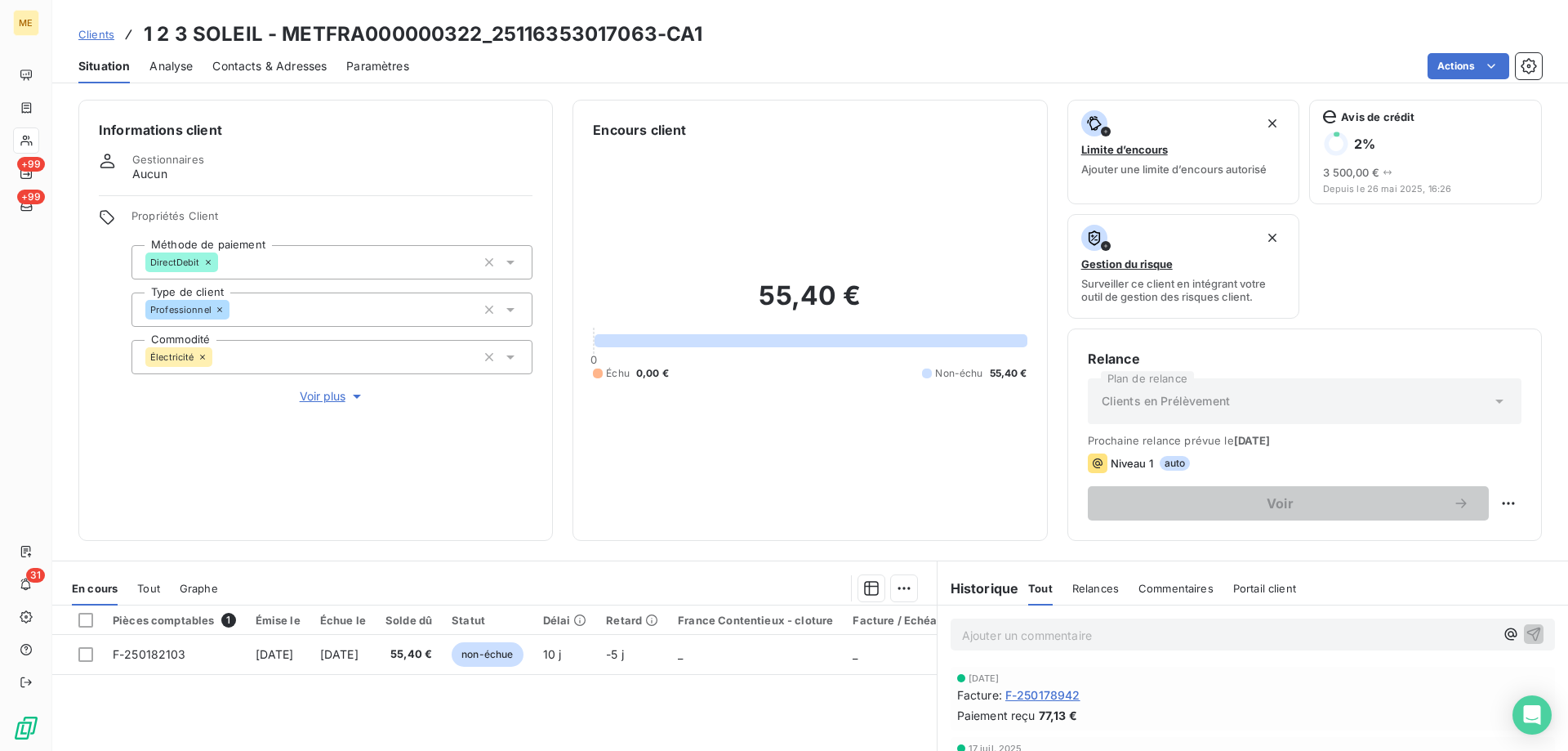
click at [93, 38] on span "Clients" at bounding box center [96, 34] width 36 height 13
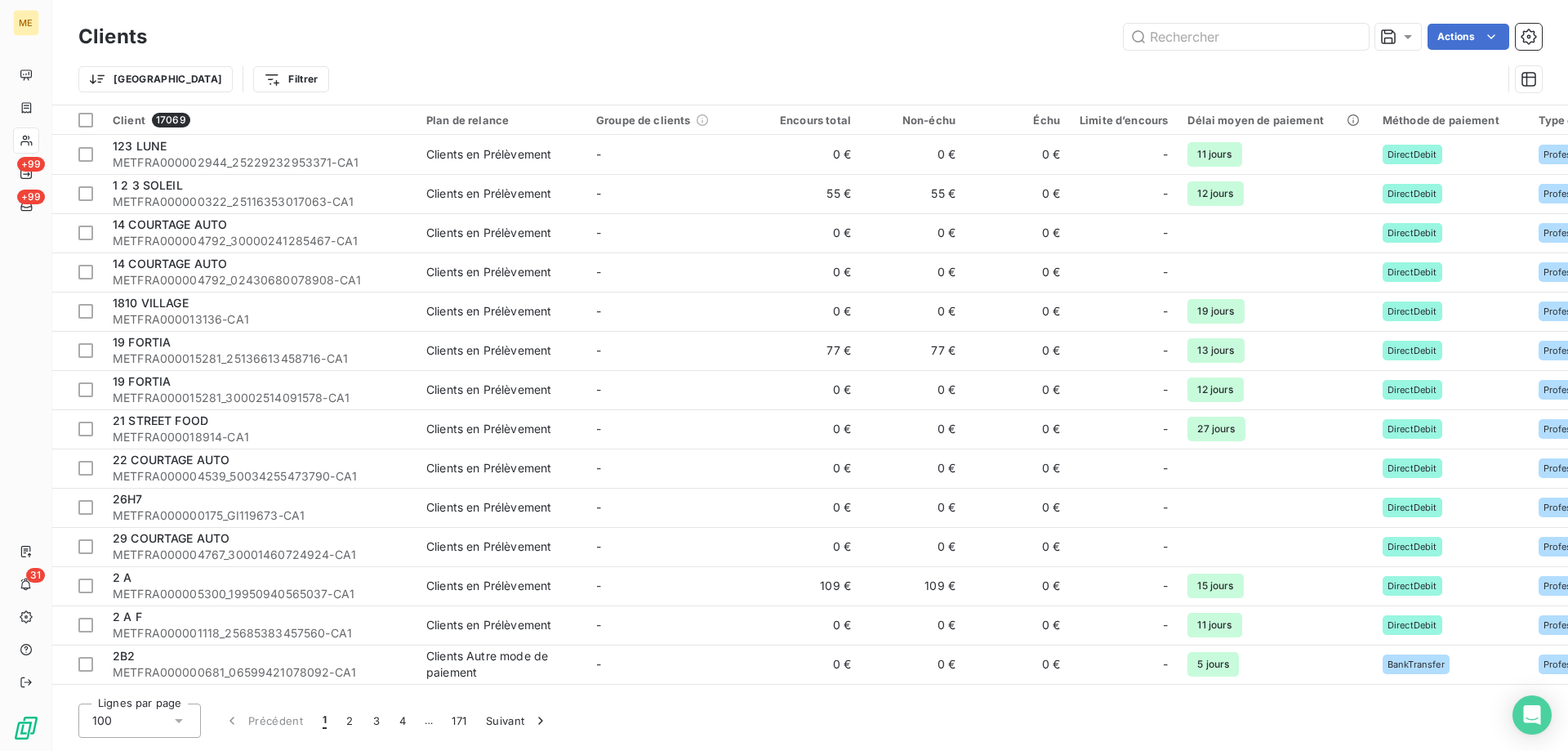
scroll to position [490, 0]
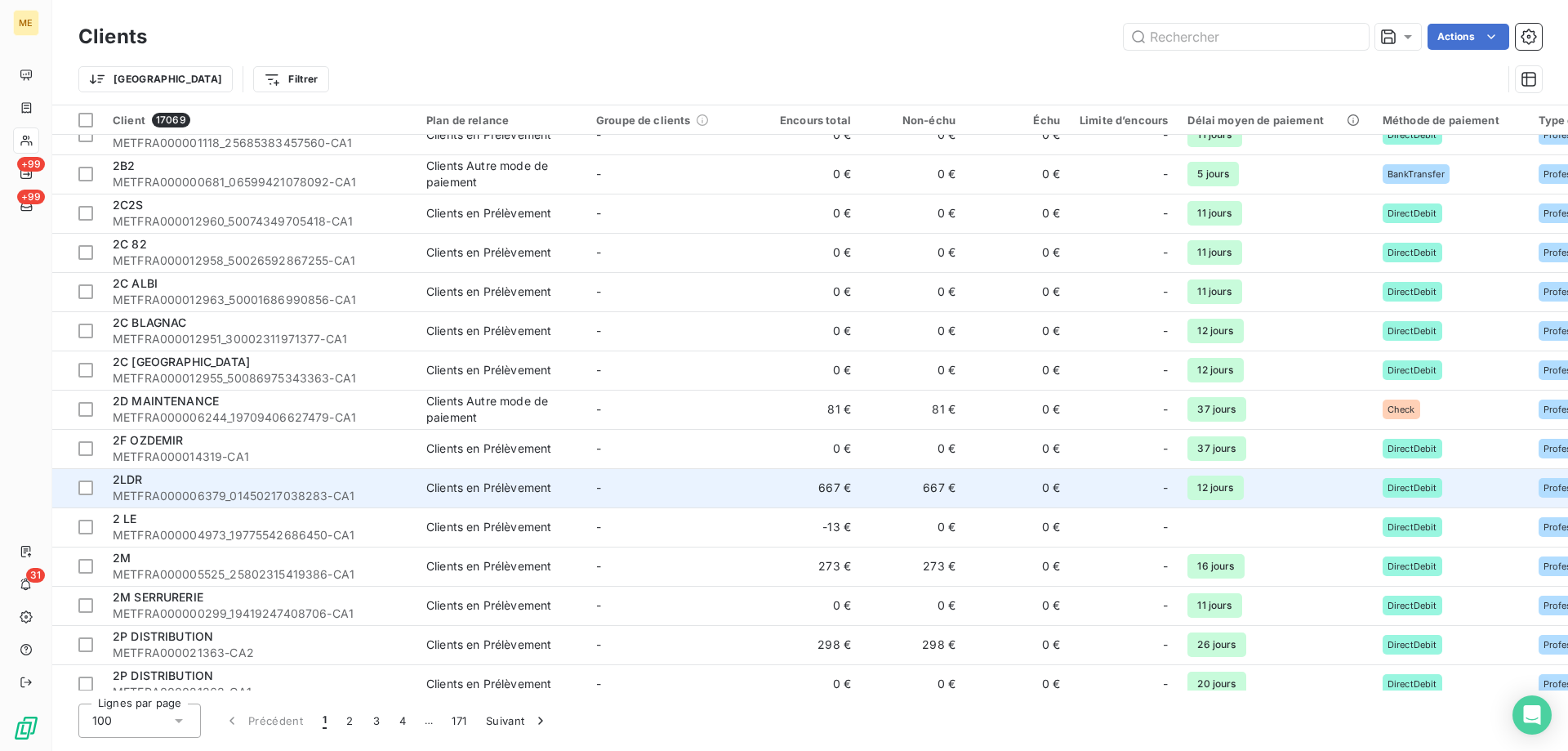
click at [270, 492] on span "METFRA000006379_01450217038283-CA1" at bounding box center [260, 496] width 294 height 17
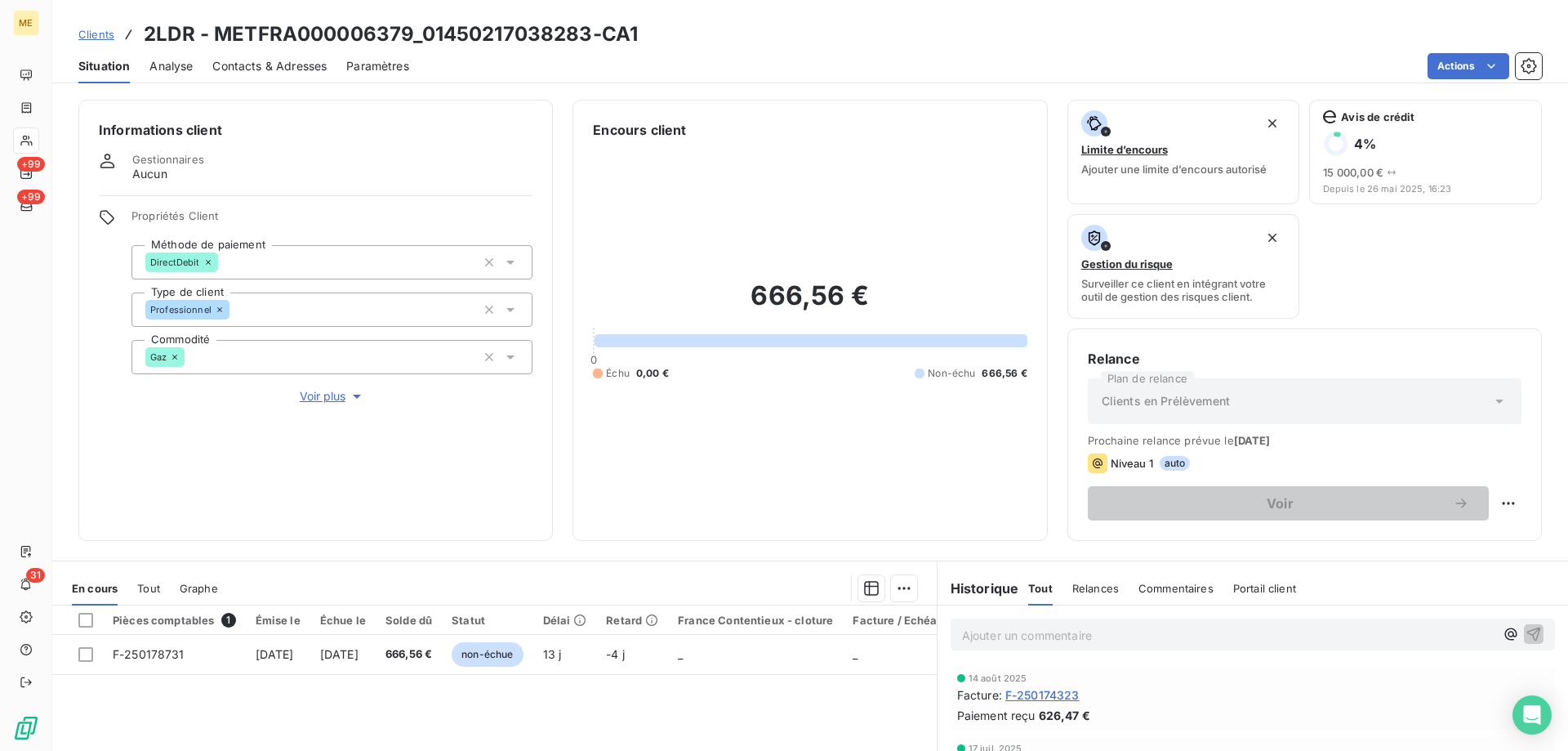
click at [90, 35] on span "Clients" at bounding box center [96, 34] width 36 height 13
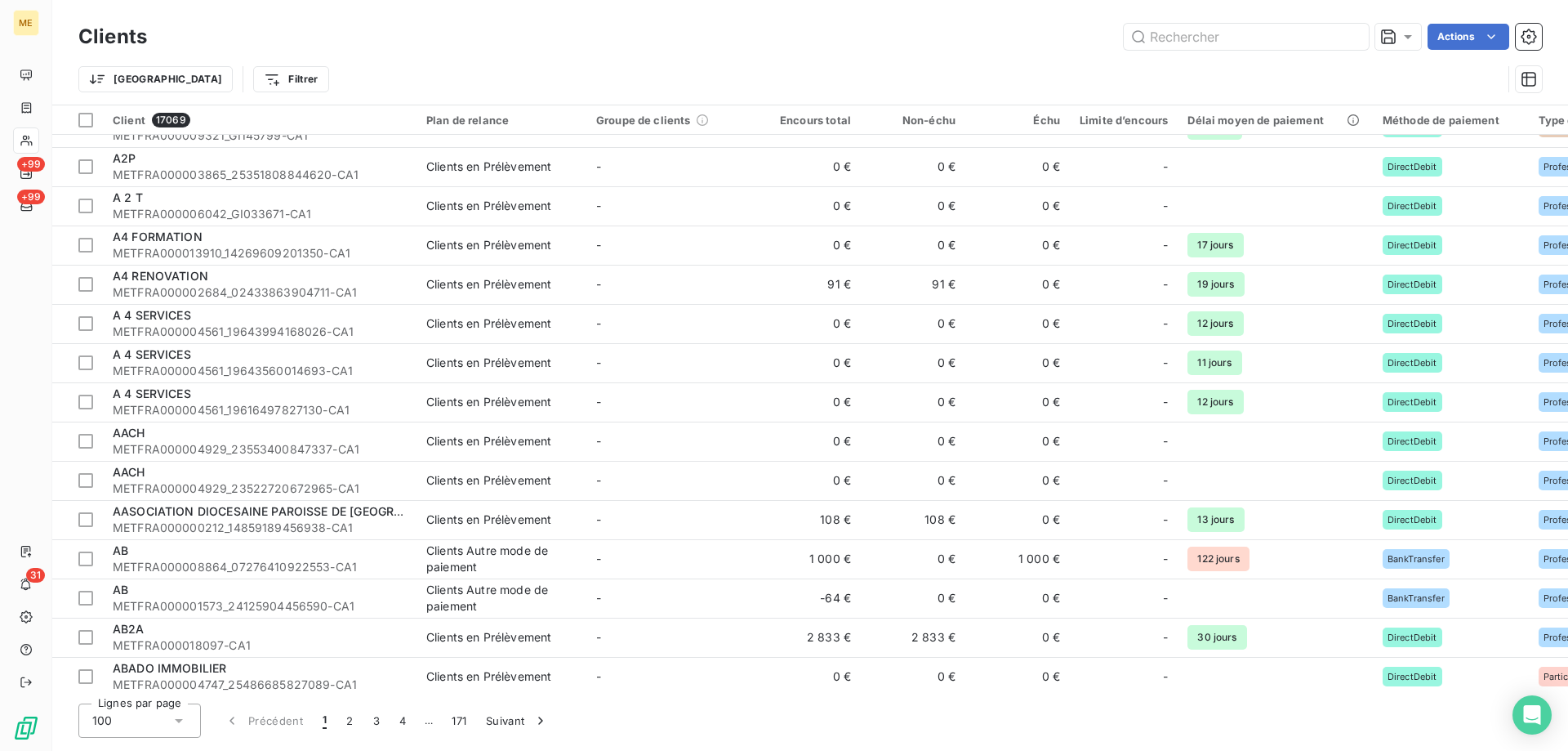
scroll to position [1870, 0]
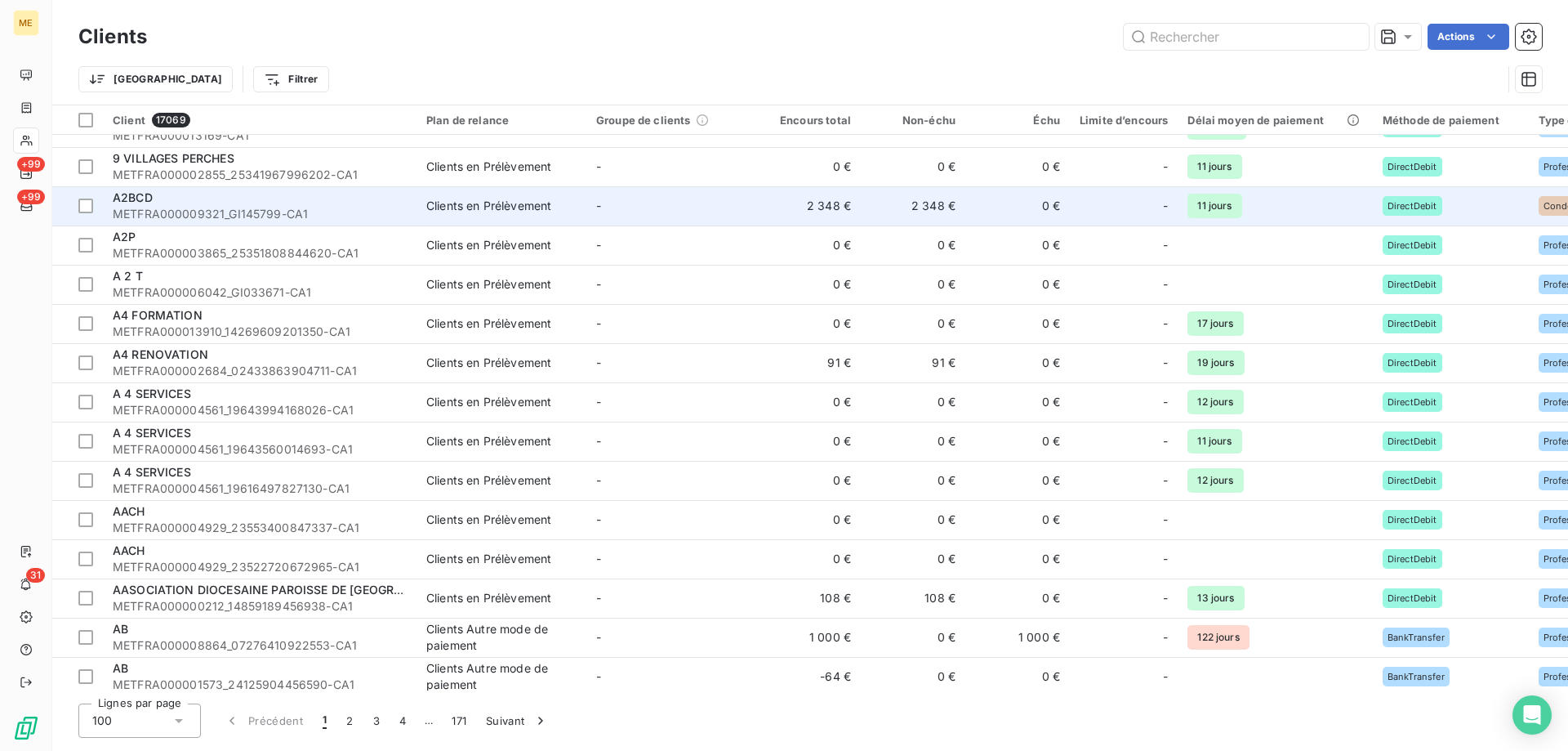
click at [278, 198] on div "A2BCD" at bounding box center [260, 198] width 294 height 17
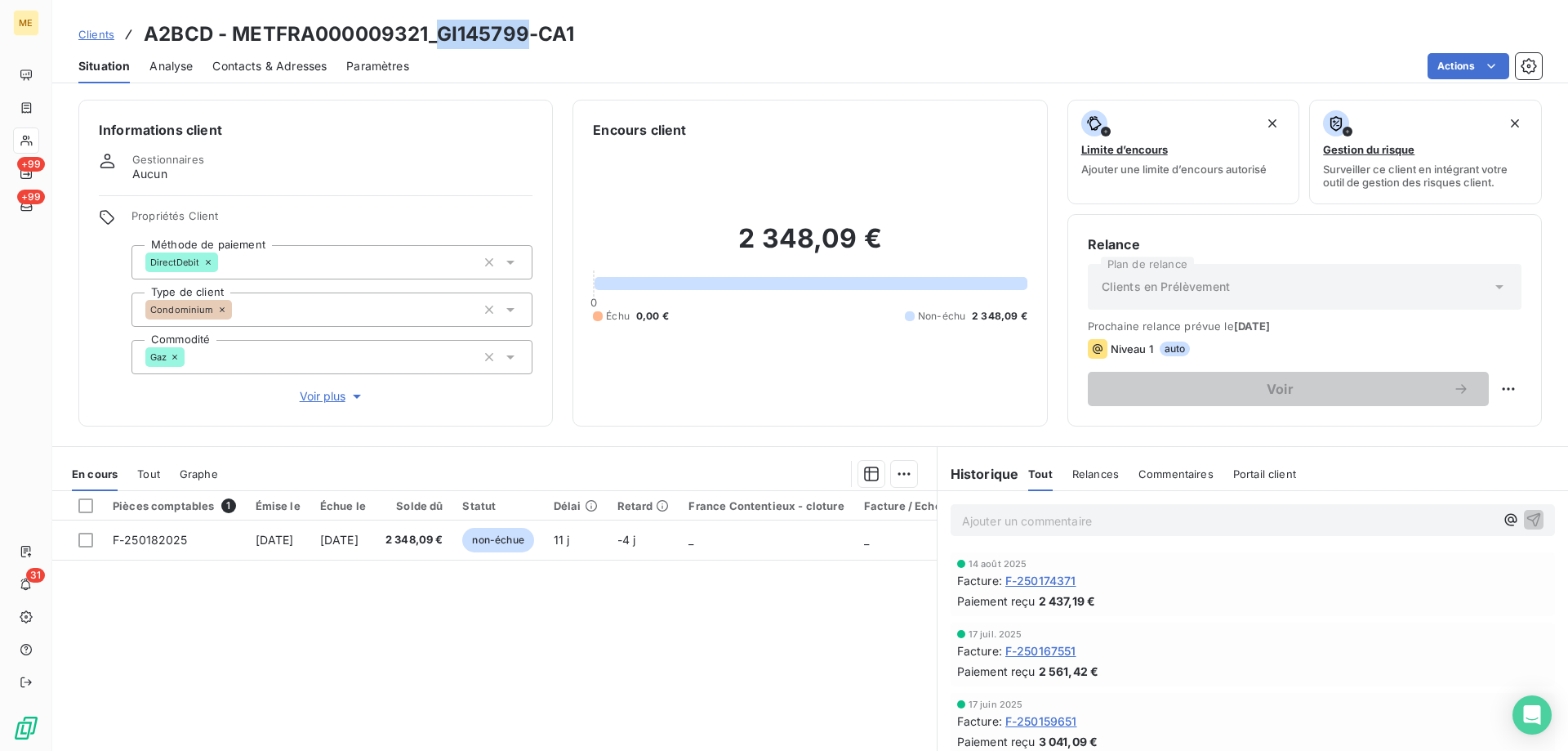
drag, startPoint x: 439, startPoint y: 34, endPoint x: 528, endPoint y: 38, distance: 89.1
click at [528, 38] on h3 "A2BCD - METFRA000009321_GI145799-CA1" at bounding box center [359, 34] width 430 height 30
copy h3 "GI145799"
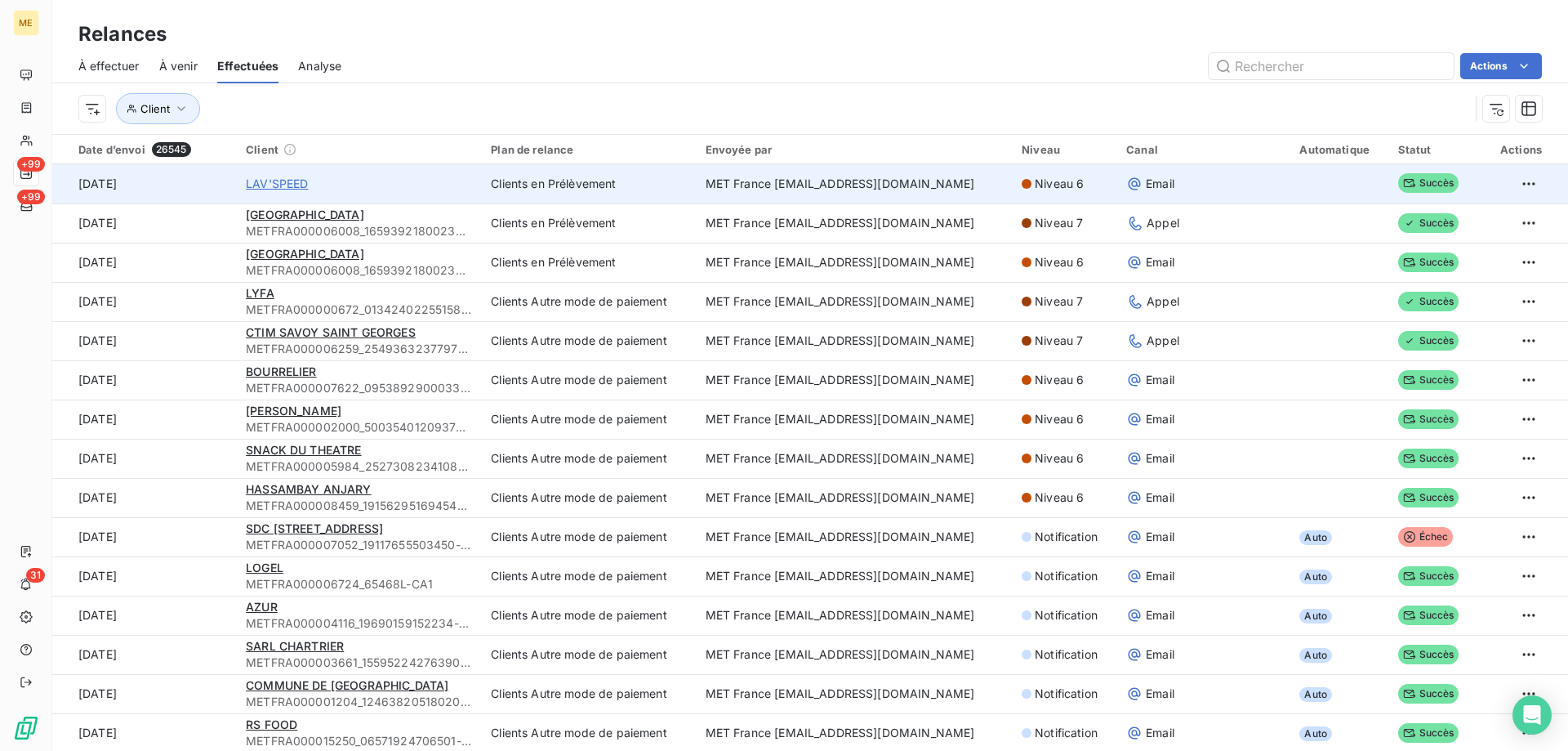
click at [301, 181] on span "LAV'SPEED" at bounding box center [277, 184] width 62 height 17
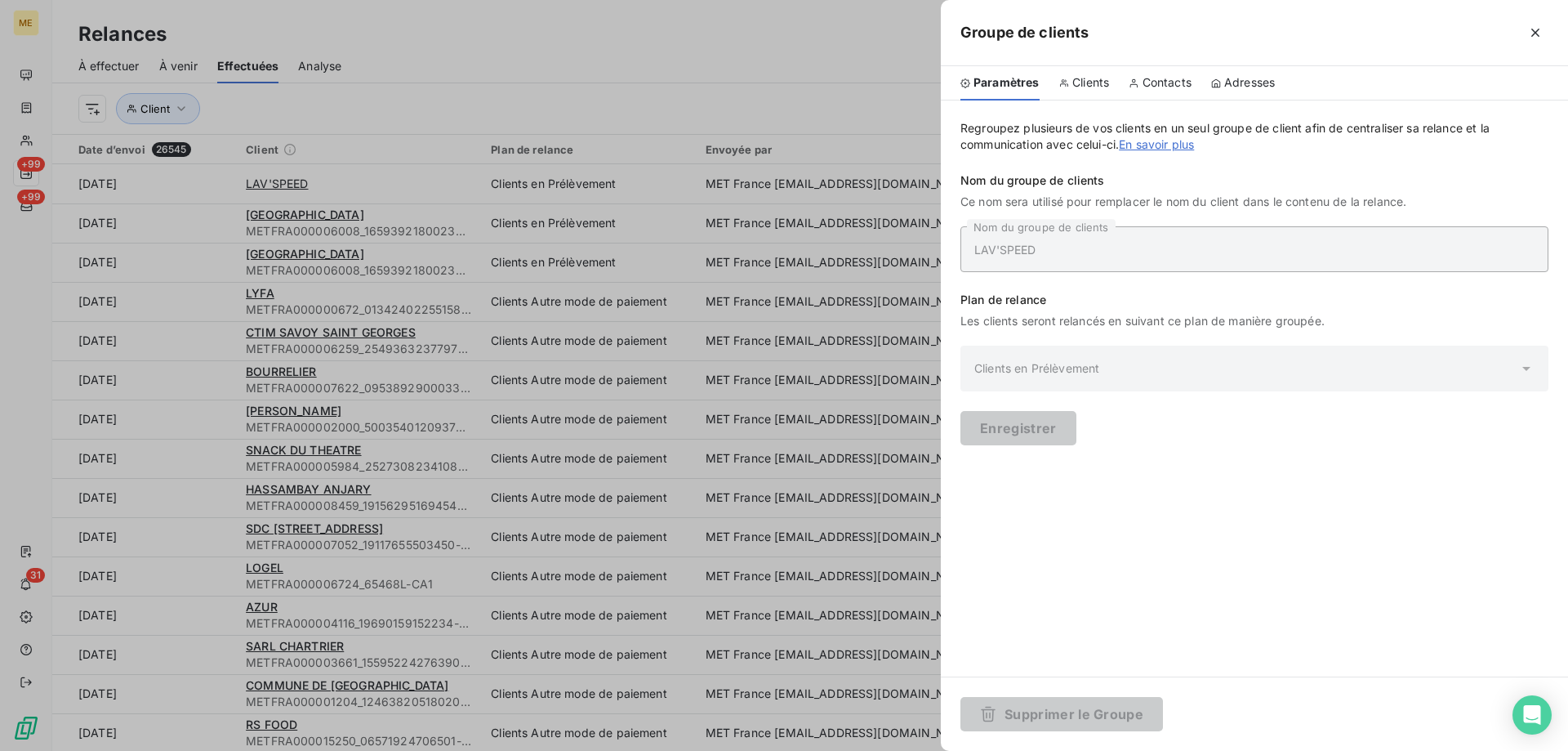
click at [1150, 143] on link "En savoir plus" at bounding box center [1156, 143] width 75 height 14
click at [1541, 23] on button "button" at bounding box center [1535, 33] width 26 height 26
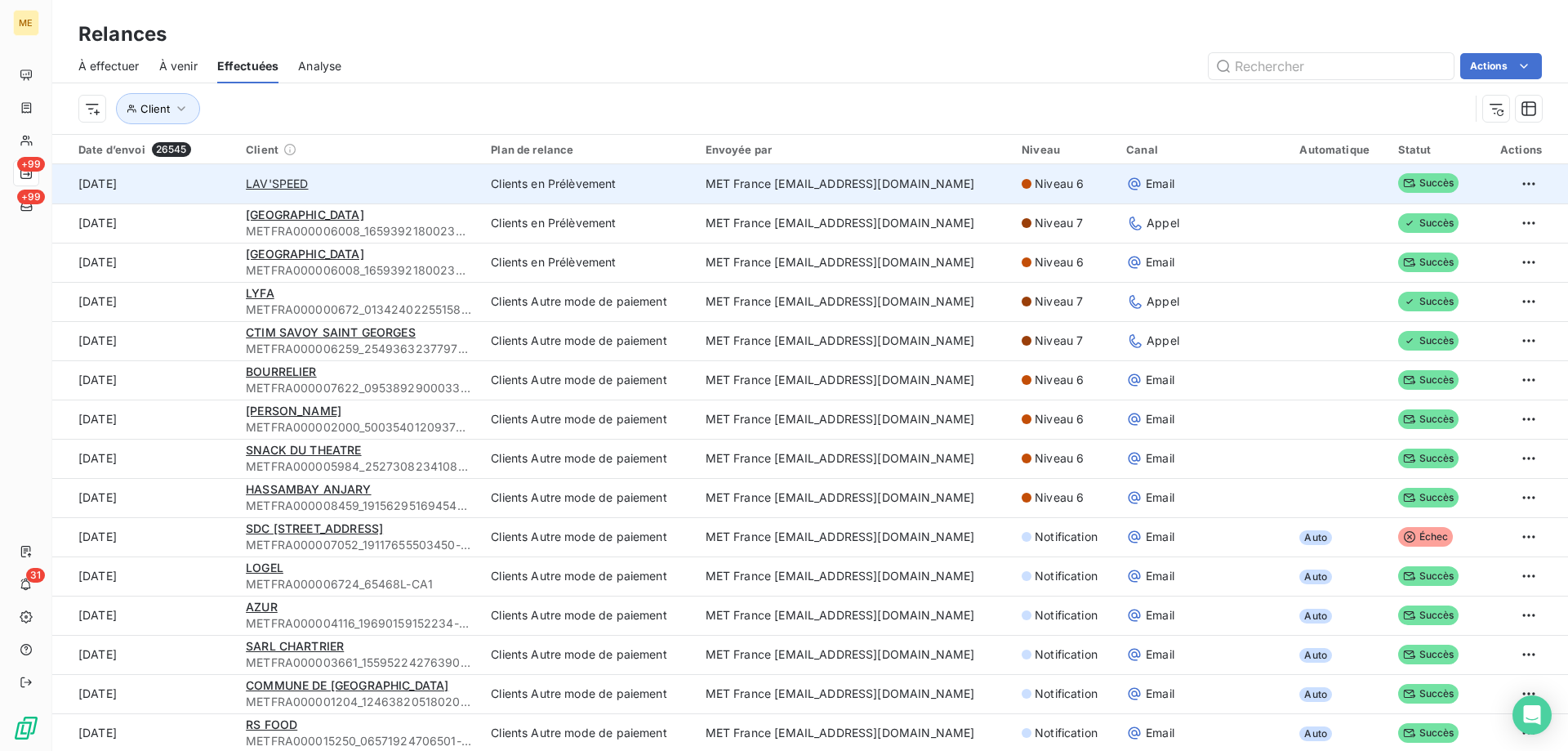
click at [106, 182] on td "[DATE]" at bounding box center [143, 184] width 184 height 39
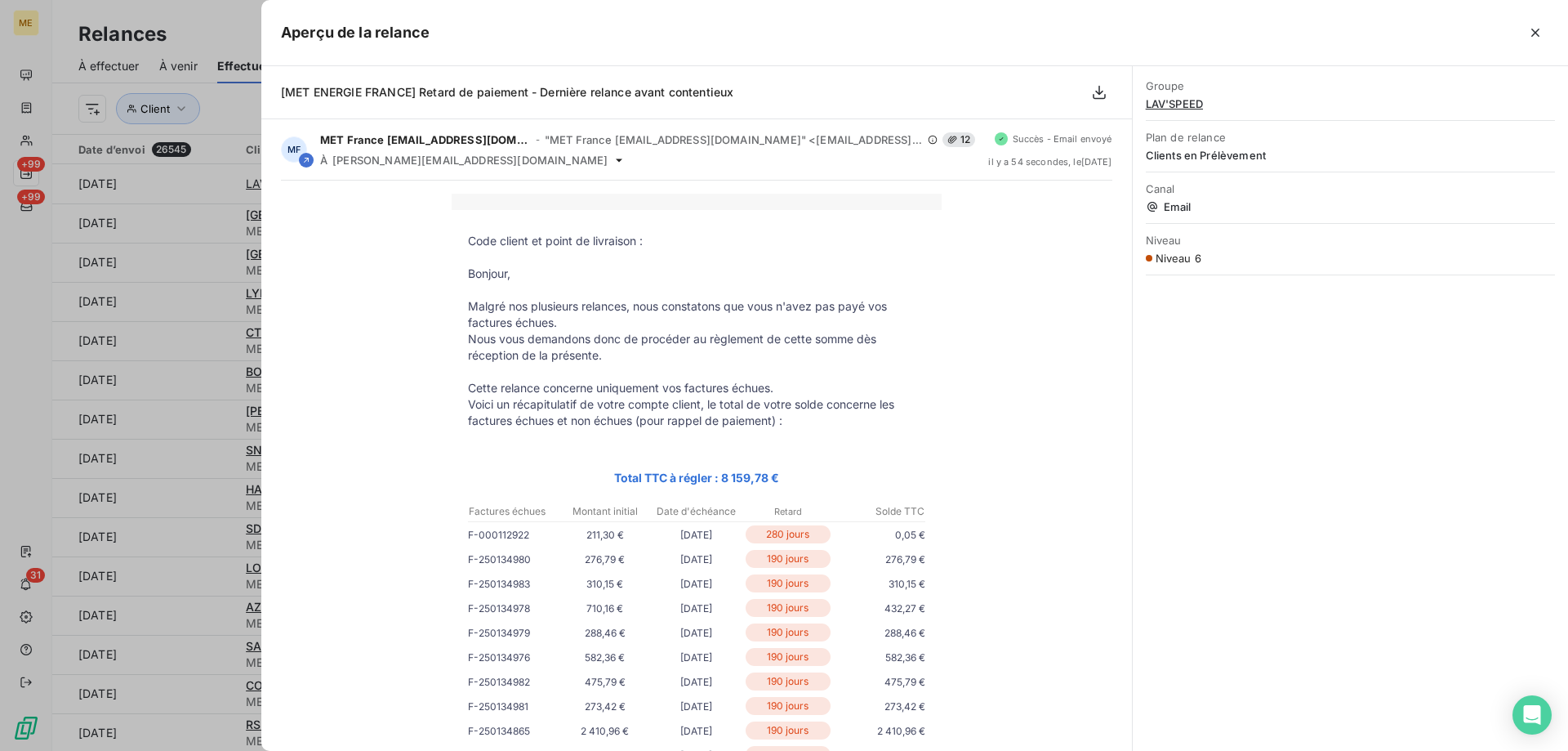
scroll to position [245, 0]
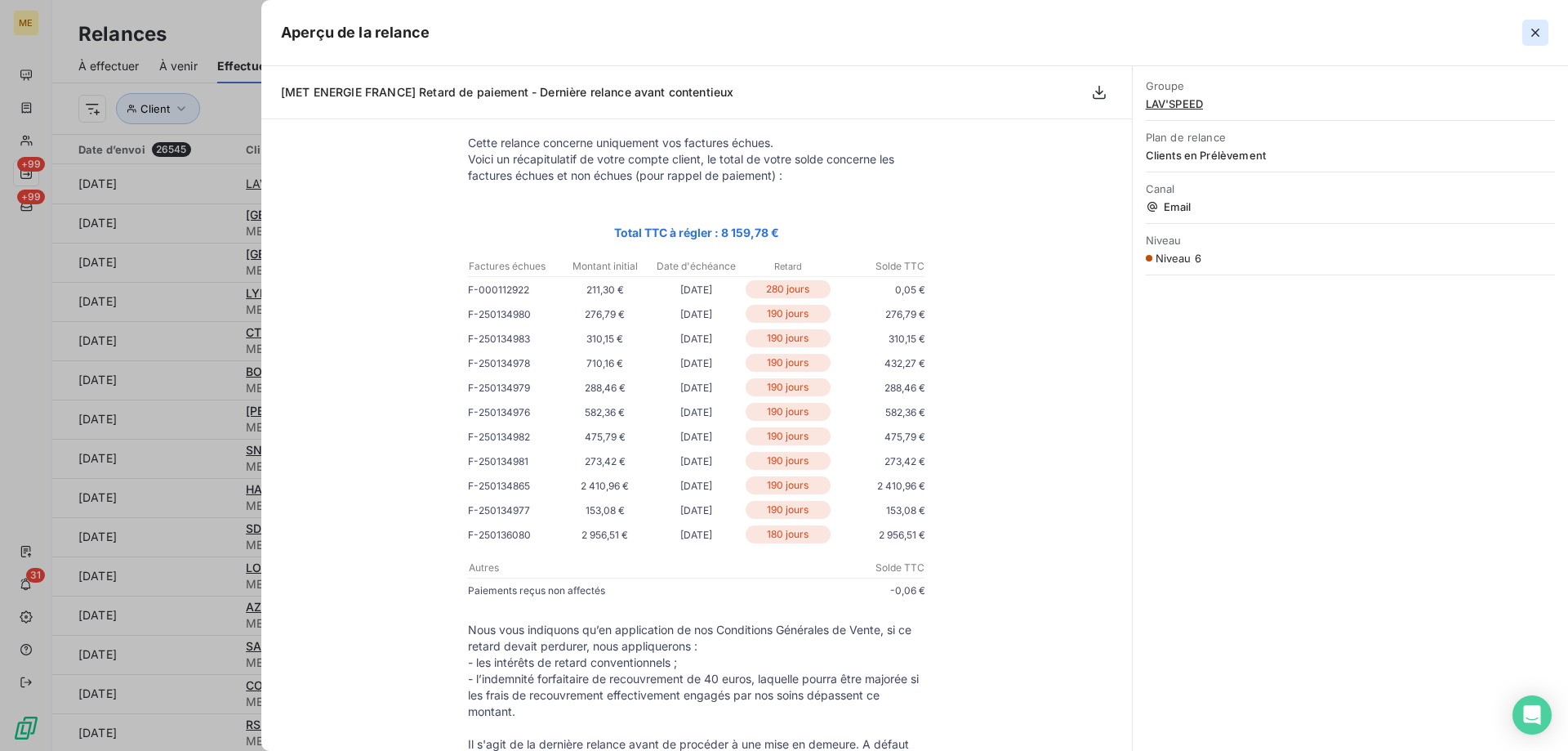
click at [1535, 36] on icon "button" at bounding box center [1535, 33] width 17 height 17
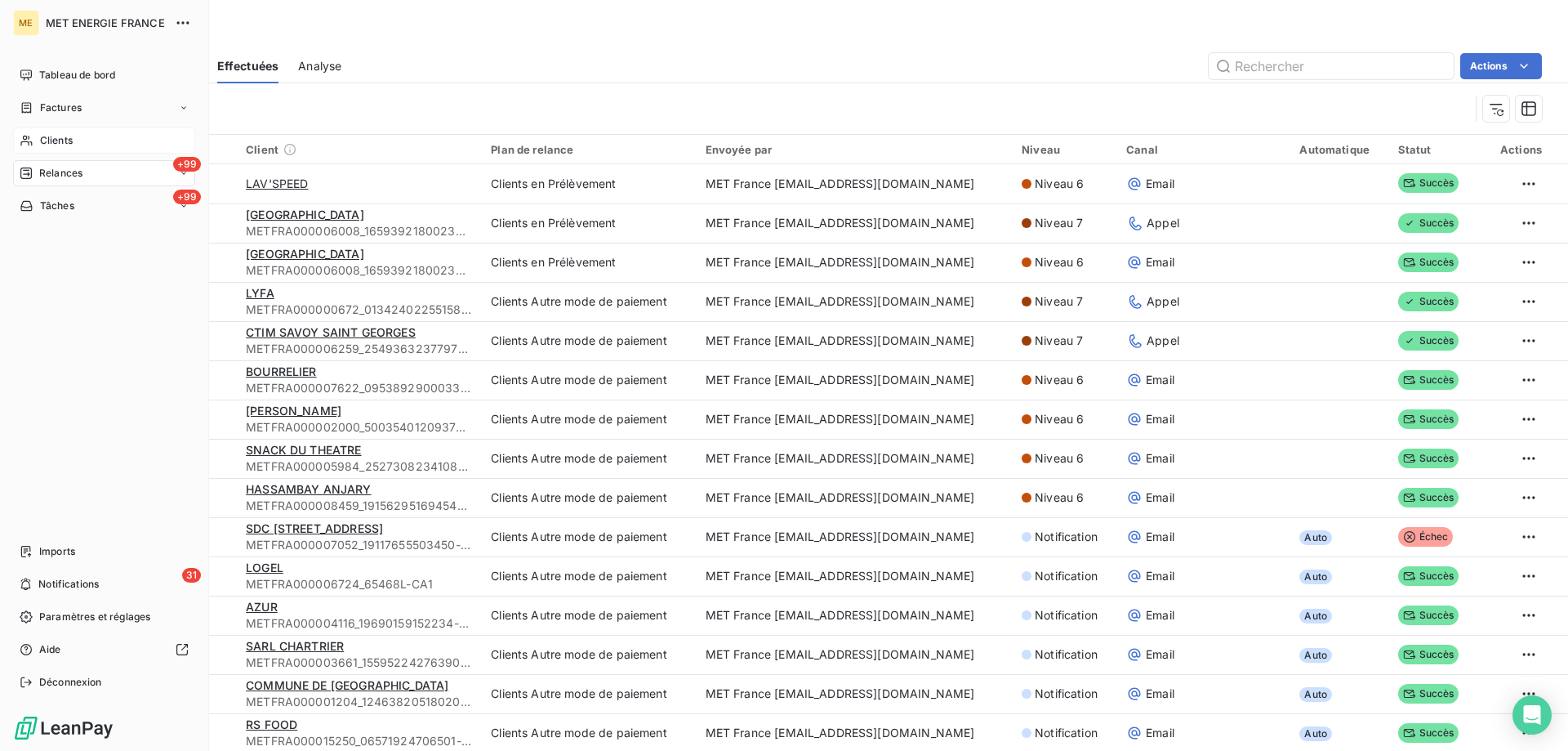
click at [24, 149] on div "Clients" at bounding box center [103, 141] width 182 height 26
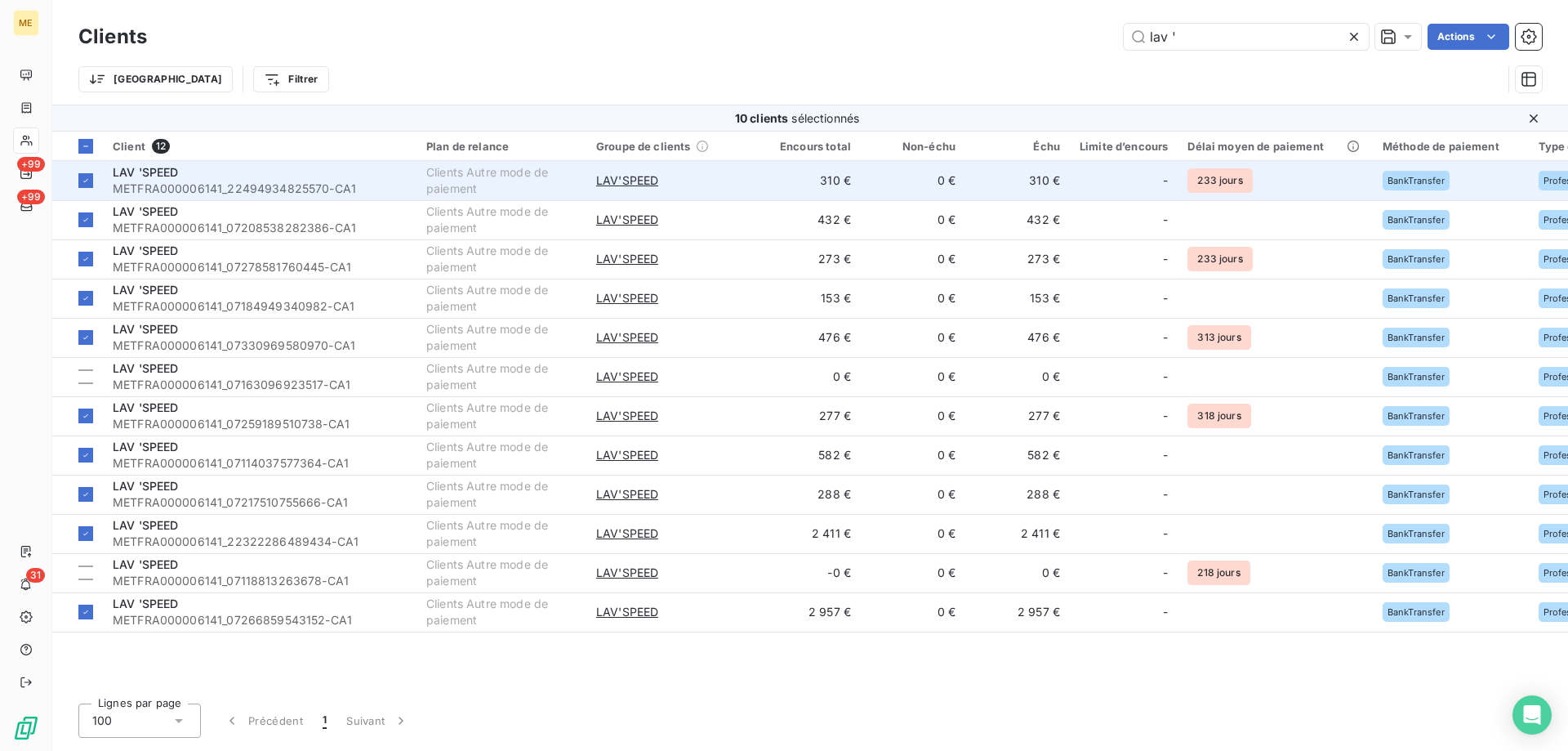
click at [227, 172] on div "LAV 'SPEED" at bounding box center [260, 172] width 294 height 17
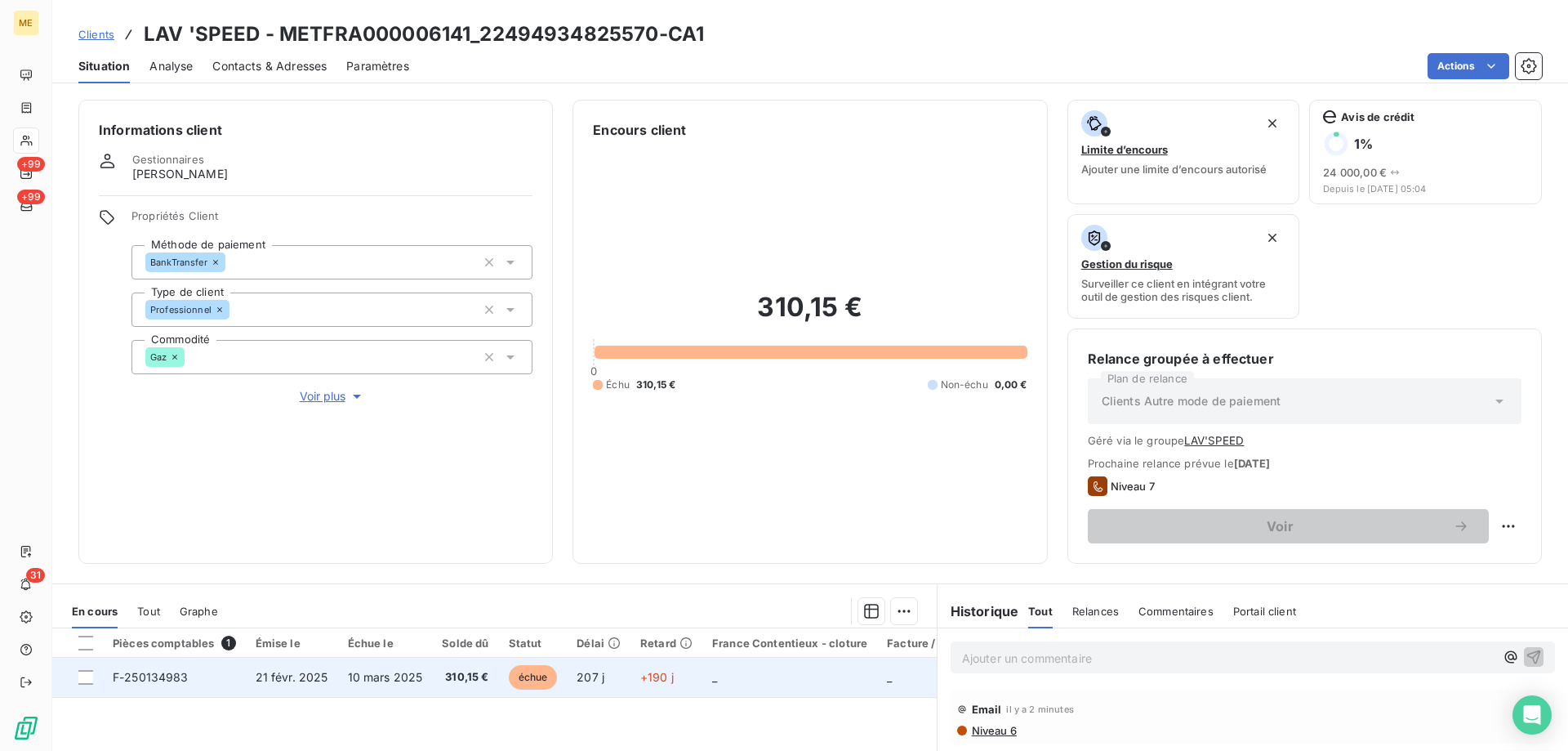
click at [159, 674] on span "F-250134983" at bounding box center [151, 676] width 76 height 14
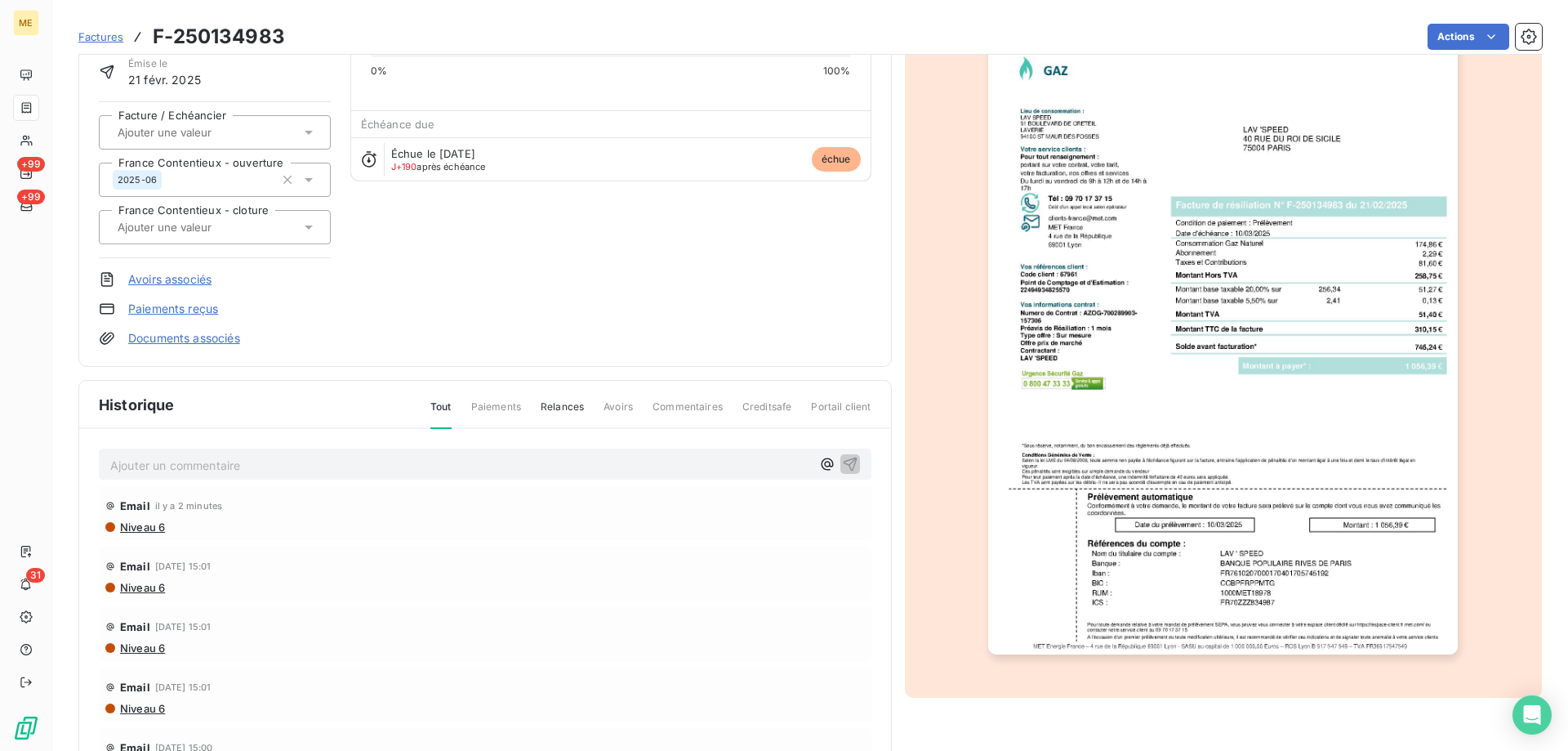
scroll to position [154, 0]
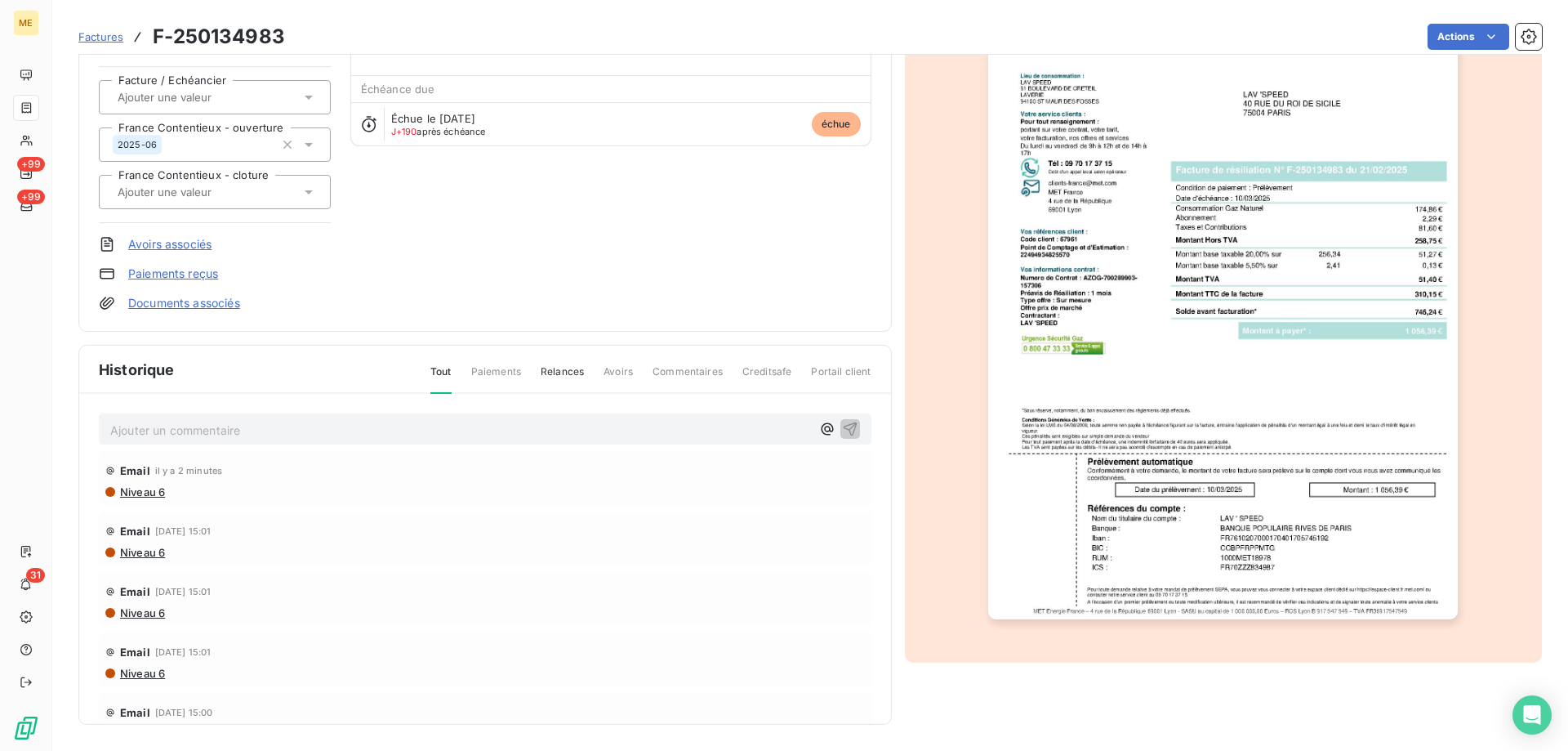
click at [1144, 428] on img "button" at bounding box center [1223, 287] width 470 height 665
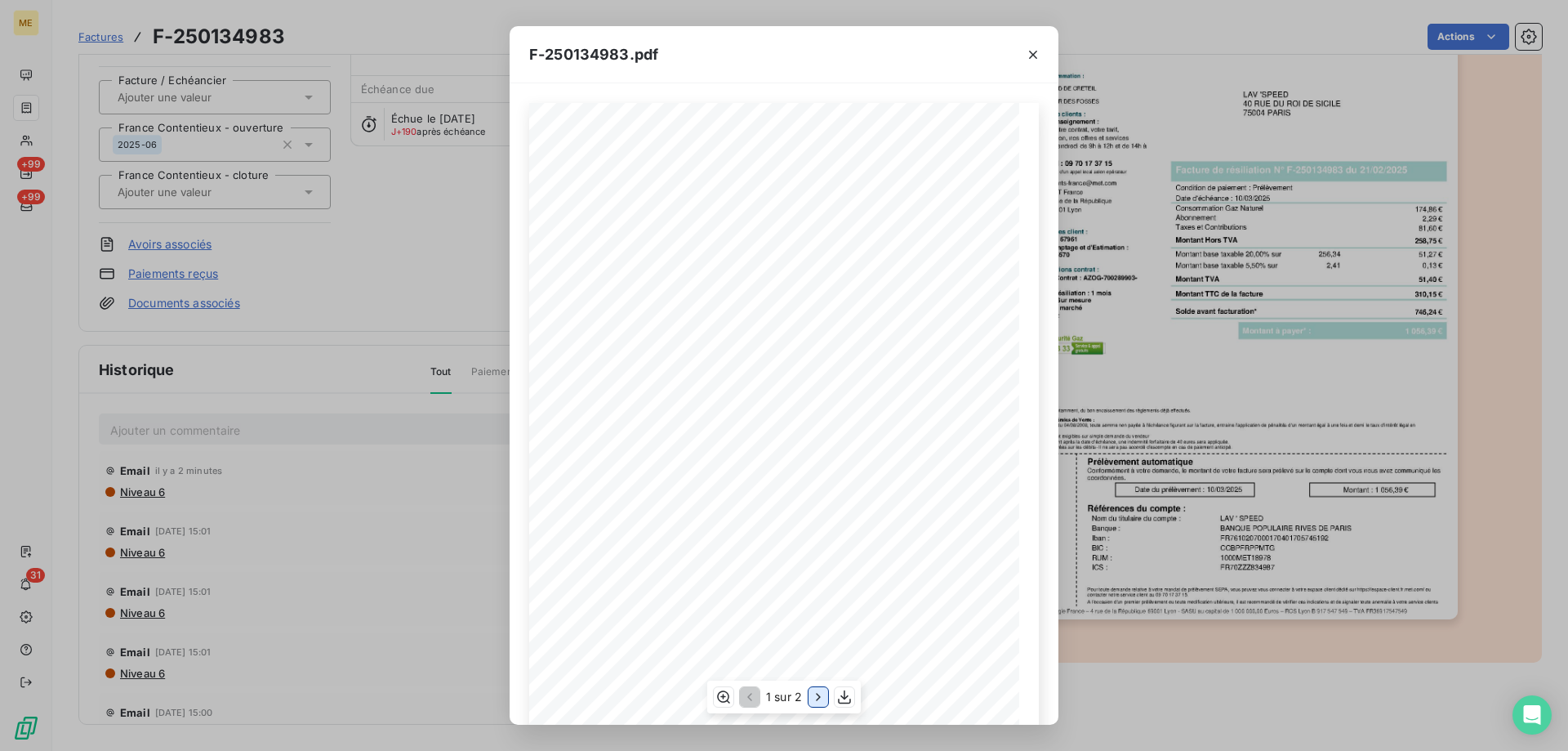
click at [818, 696] on icon "button" at bounding box center [818, 696] width 4 height 7
click at [1035, 60] on icon "button" at bounding box center [1033, 55] width 17 height 17
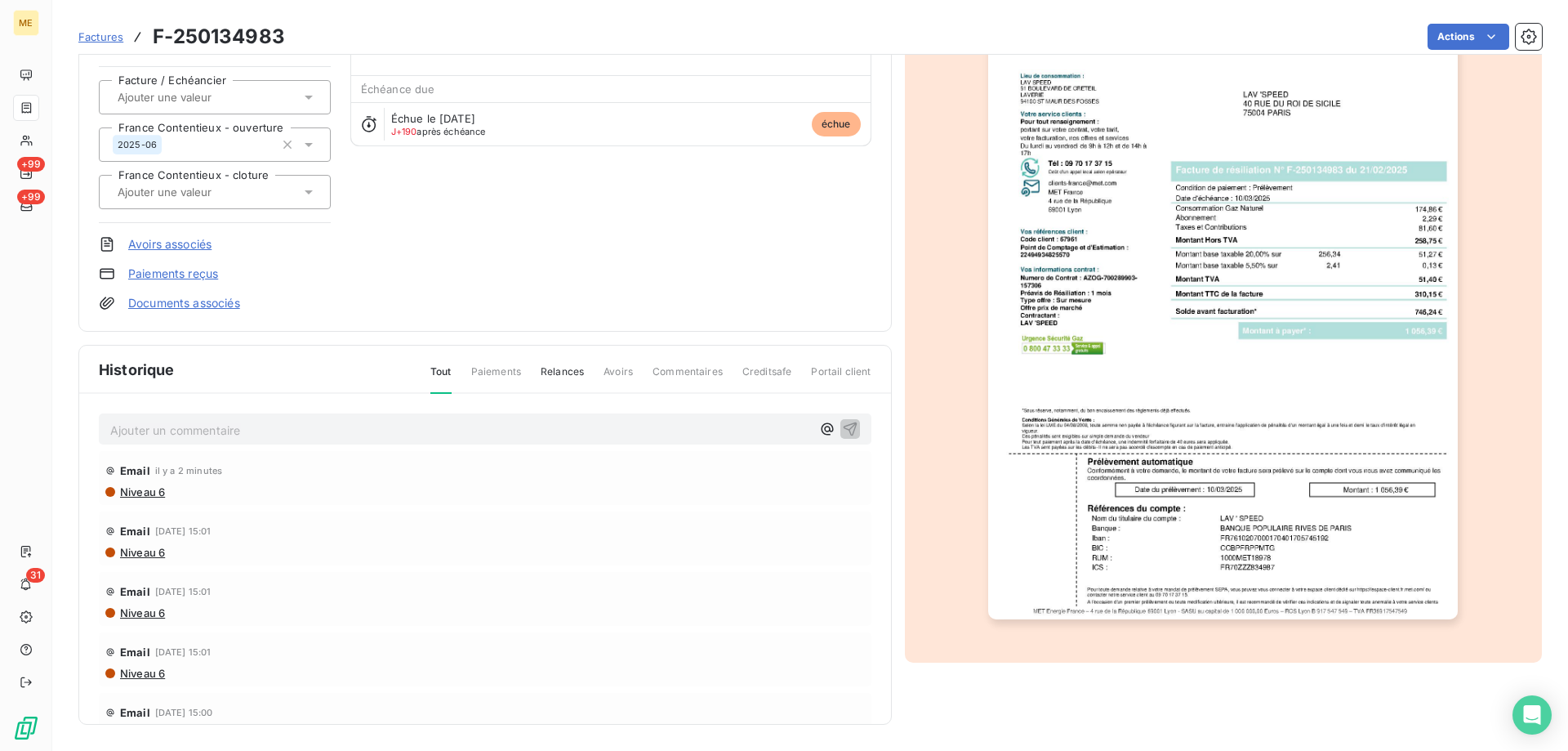
click at [105, 40] on span "Factures" at bounding box center [101, 36] width 45 height 13
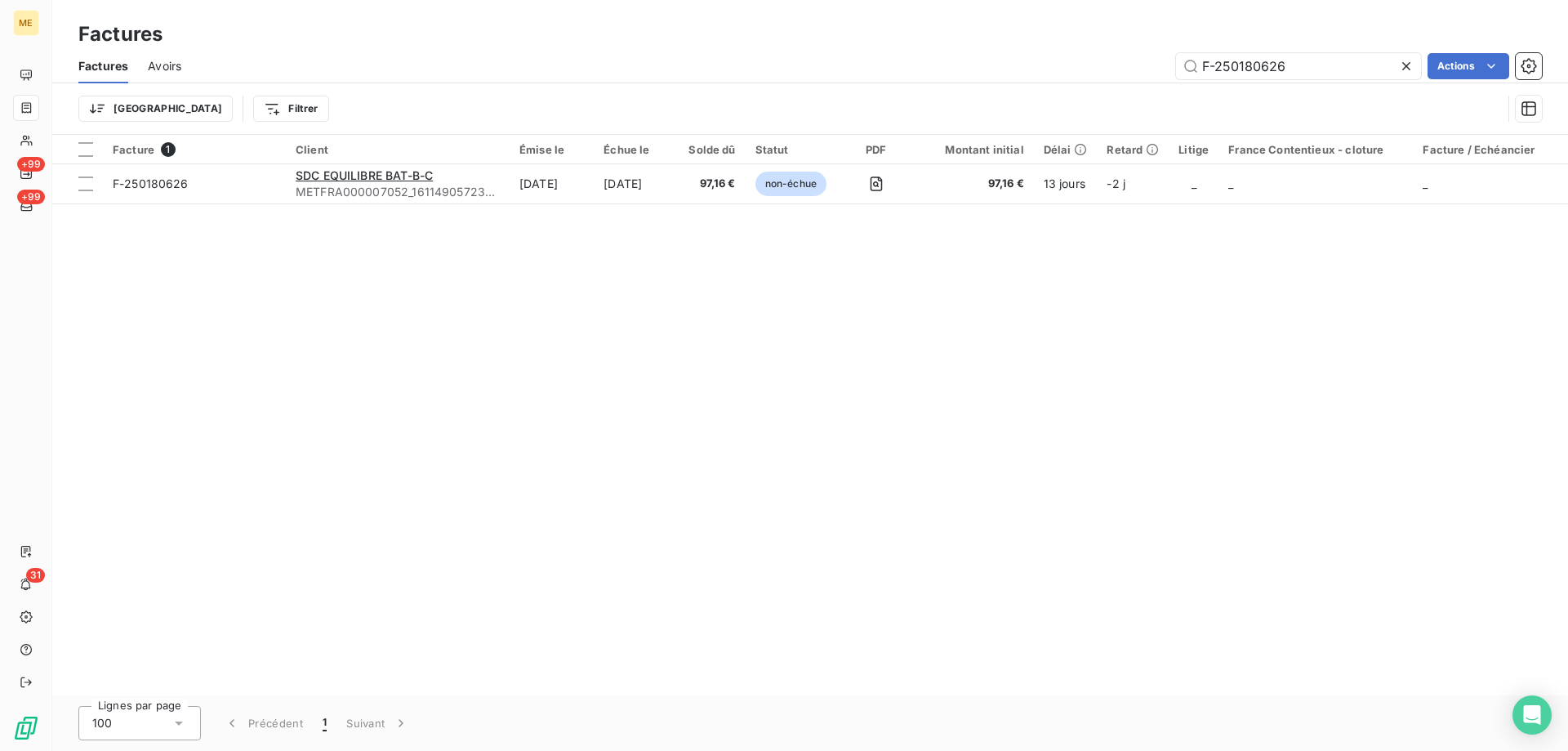
drag, startPoint x: 1342, startPoint y: 70, endPoint x: 1173, endPoint y: 69, distance: 169.0
click at [1173, 69] on div "F-250180626 Actions" at bounding box center [871, 66] width 1341 height 26
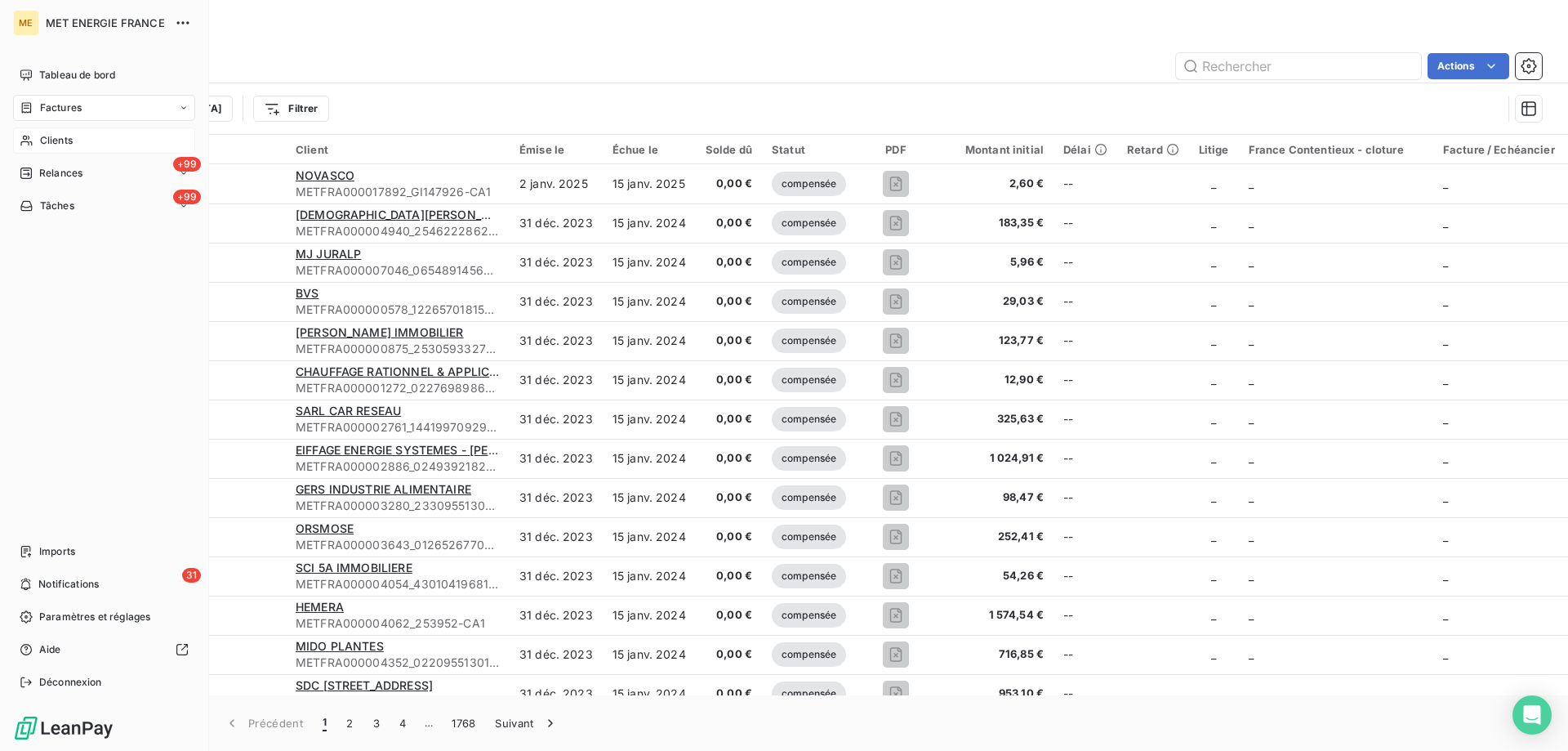
click at [24, 142] on icon at bounding box center [26, 141] width 11 height 10
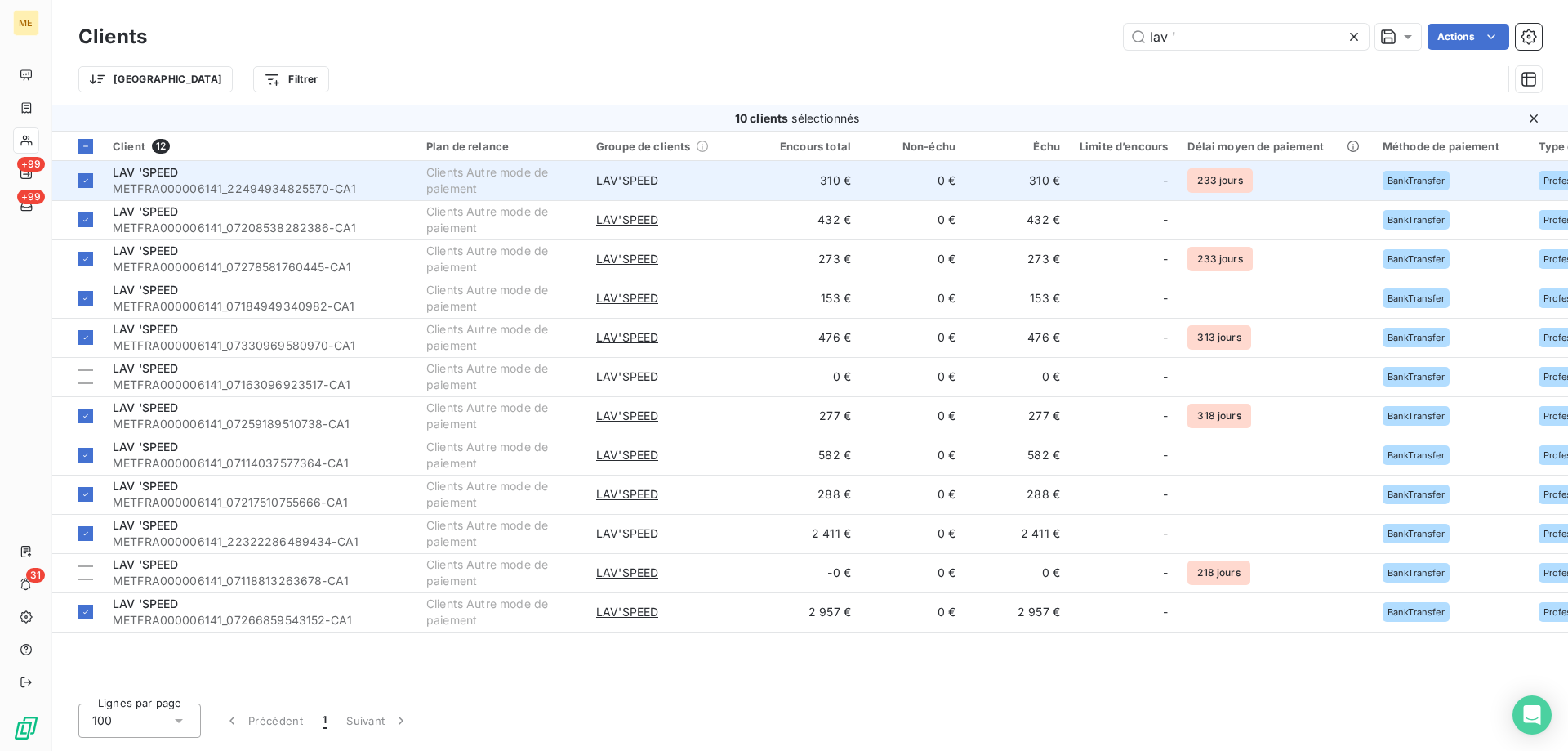
click at [180, 187] on span "METFRA000006141_22494934825570-CA1" at bounding box center [260, 189] width 294 height 17
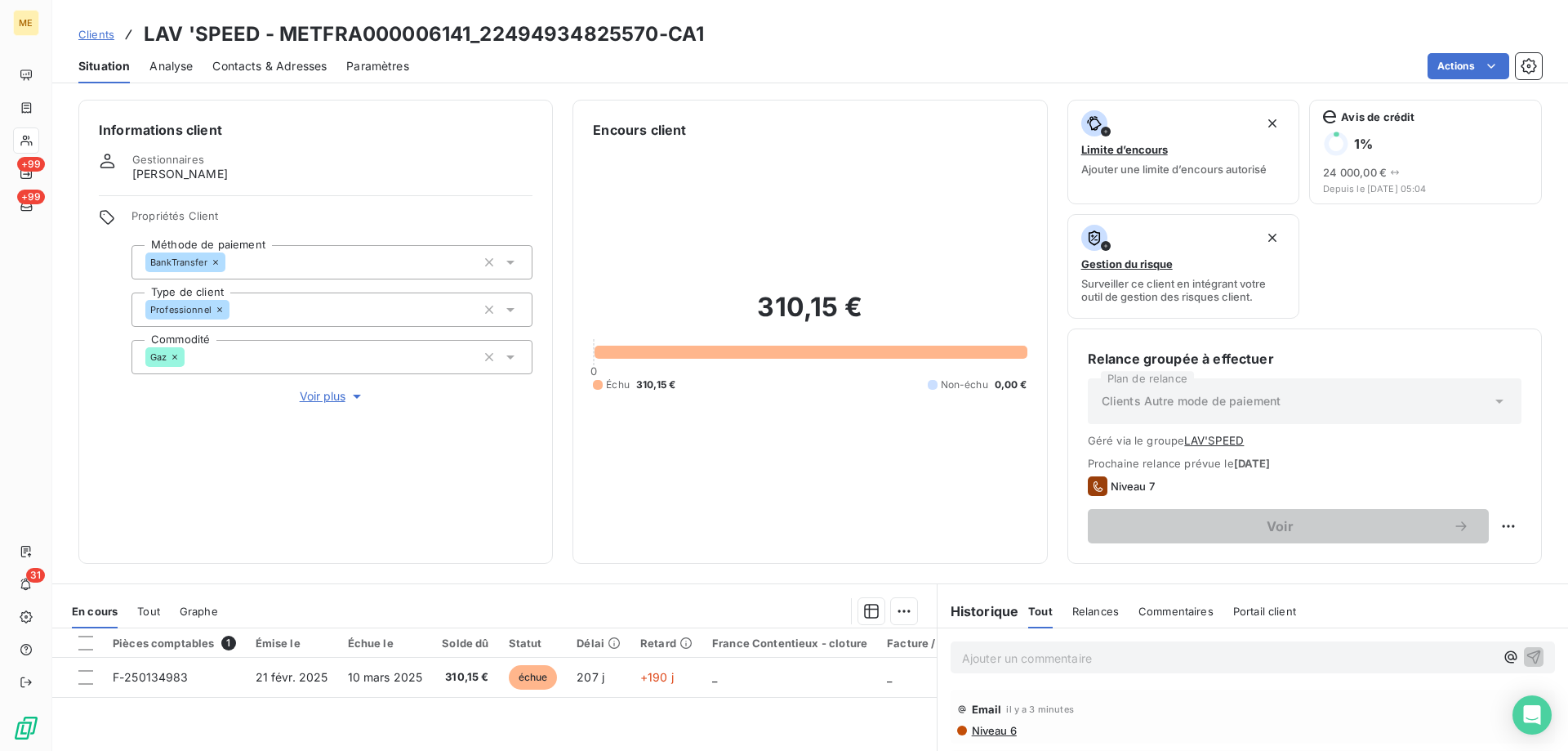
click at [147, 618] on div "Tout" at bounding box center [148, 610] width 23 height 34
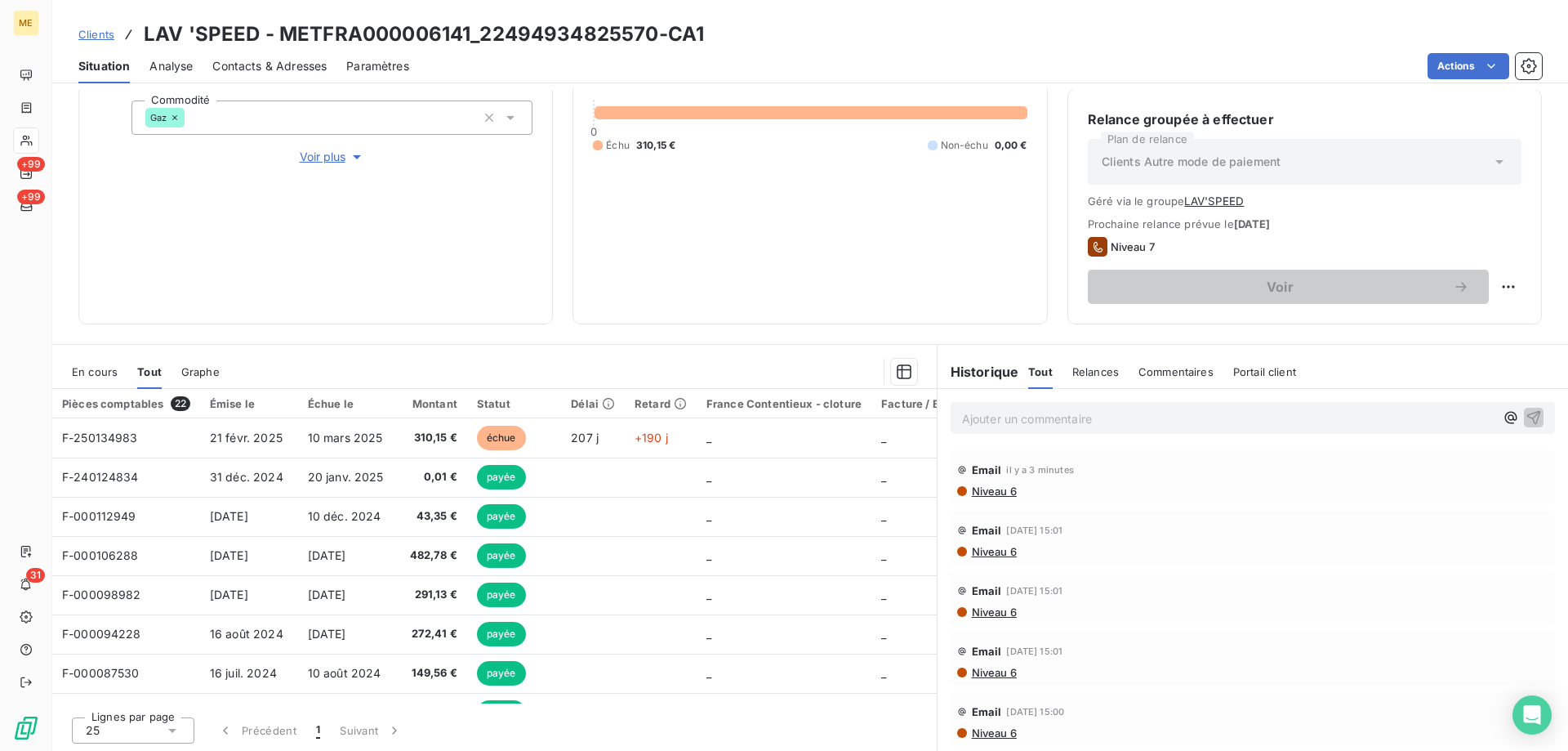
scroll to position [241, 0]
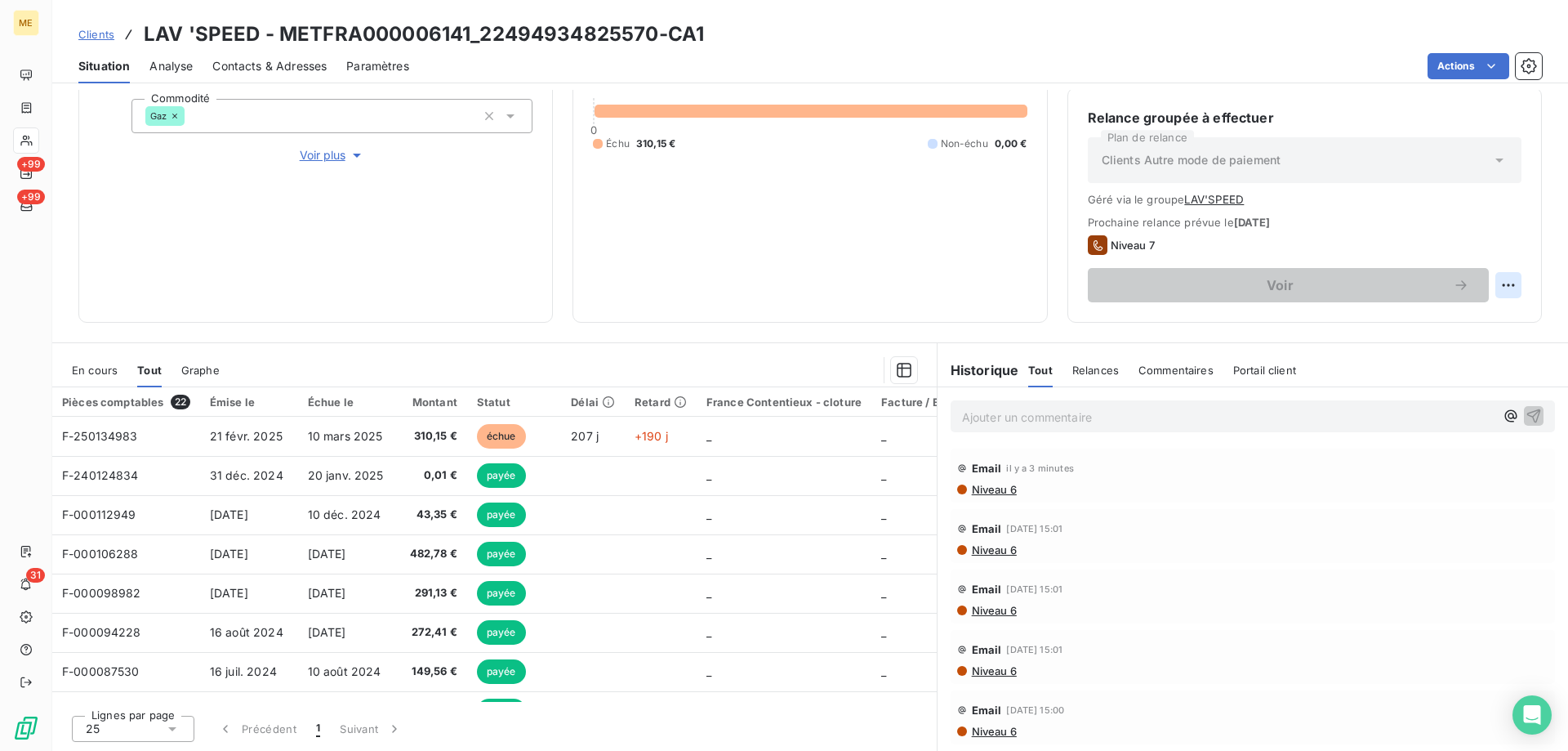
click at [1500, 287] on html "ME +99 +99 31 Clients LAV 'SPEED - METFRA000006141_22494934825570-CA1 Situation…" at bounding box center [784, 457] width 1568 height 914
click at [1459, 319] on div "Replanifier cette action" at bounding box center [1428, 321] width 146 height 26
select select "8"
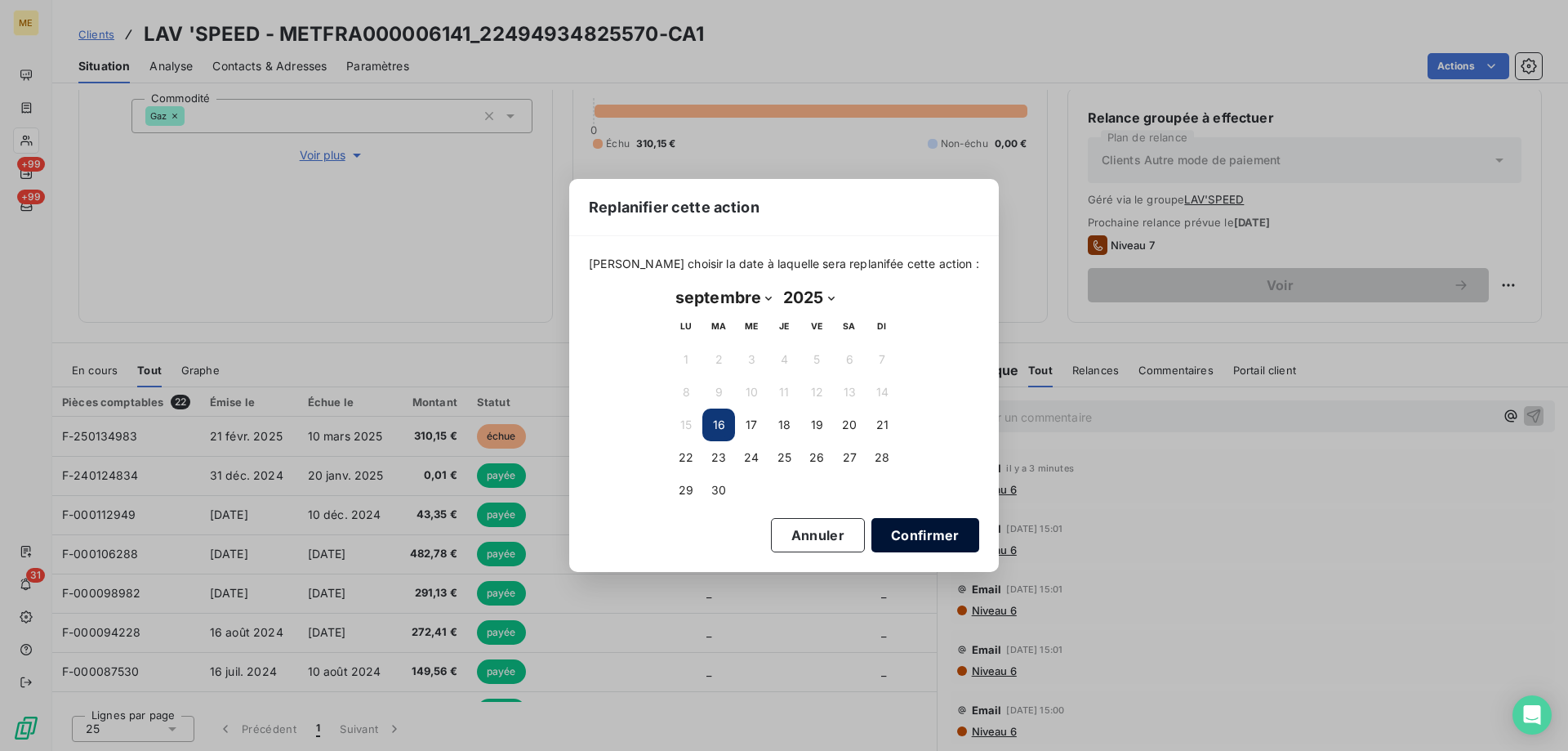
click at [885, 526] on button "Confirmer" at bounding box center [925, 535] width 108 height 34
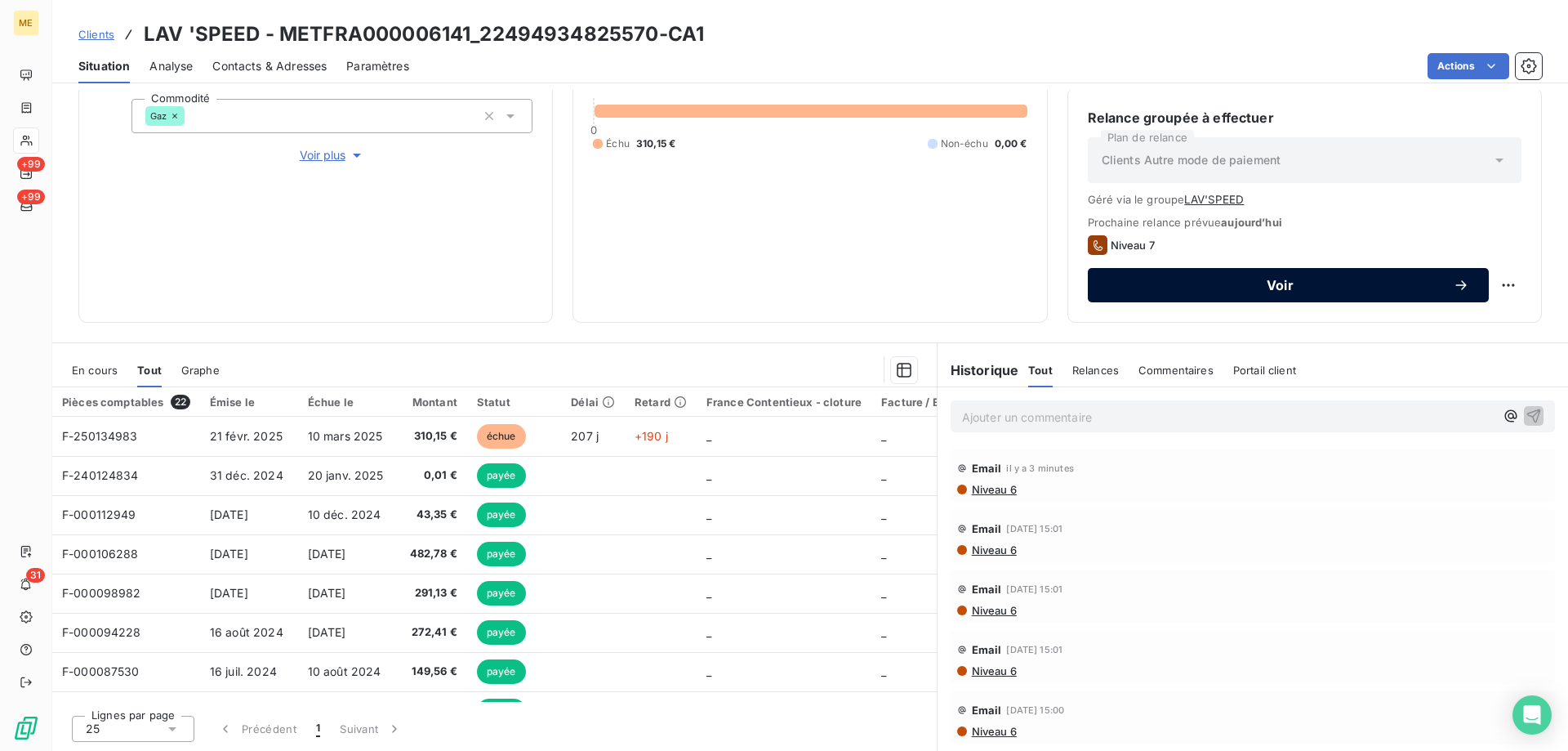
click at [1254, 293] on div "Voir" at bounding box center [1288, 285] width 361 height 17
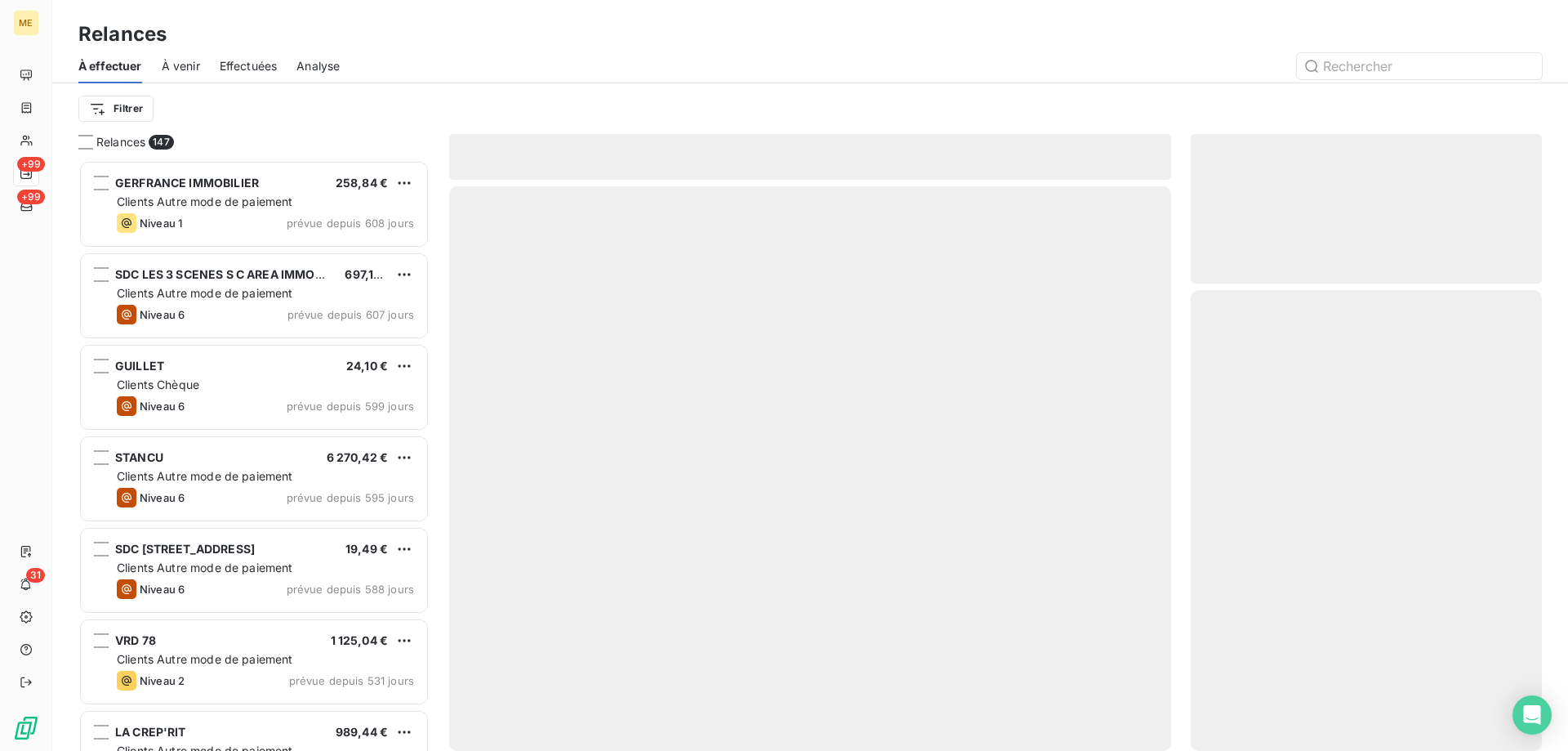
scroll to position [579, 339]
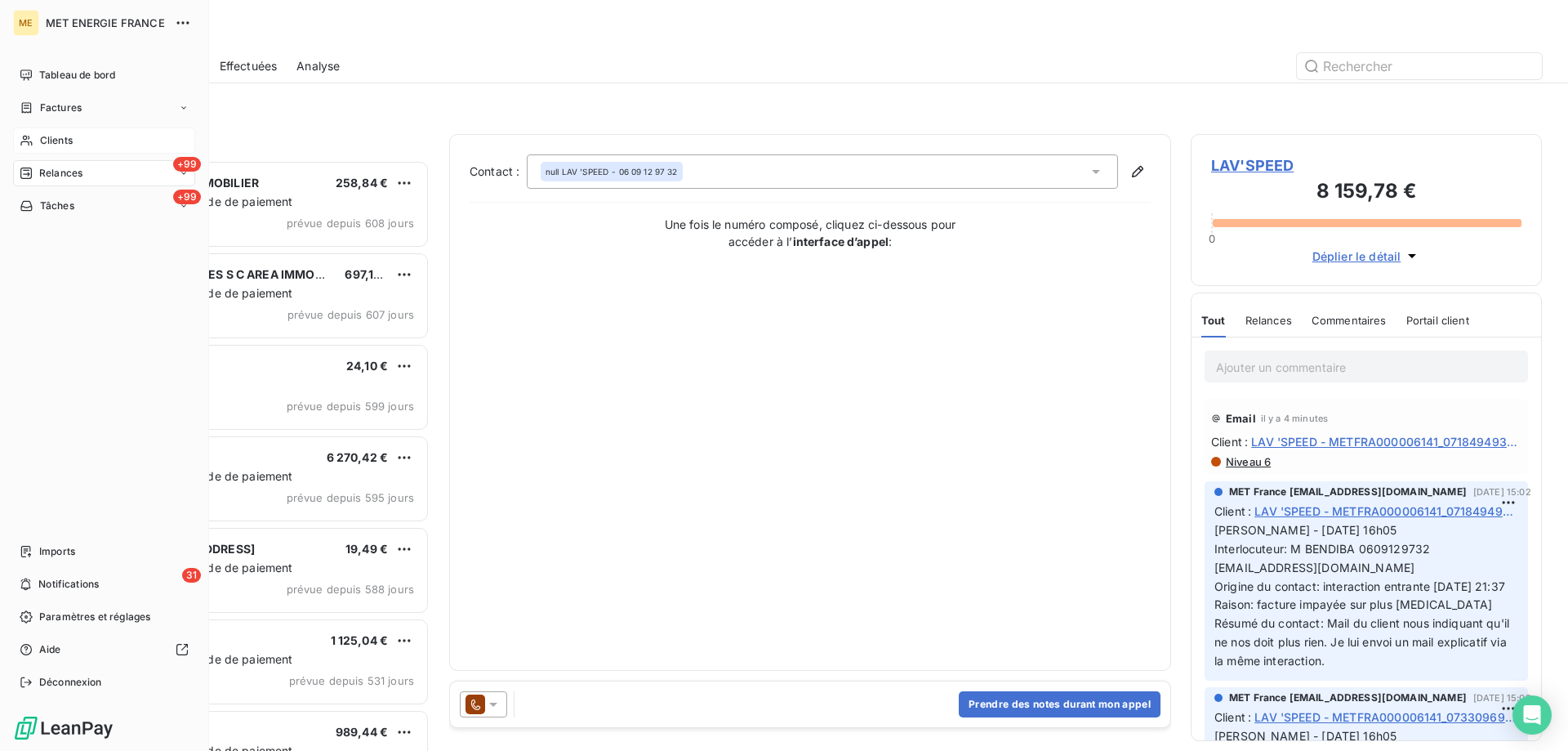
click at [43, 133] on span "Clients" at bounding box center [56, 141] width 33 height 15
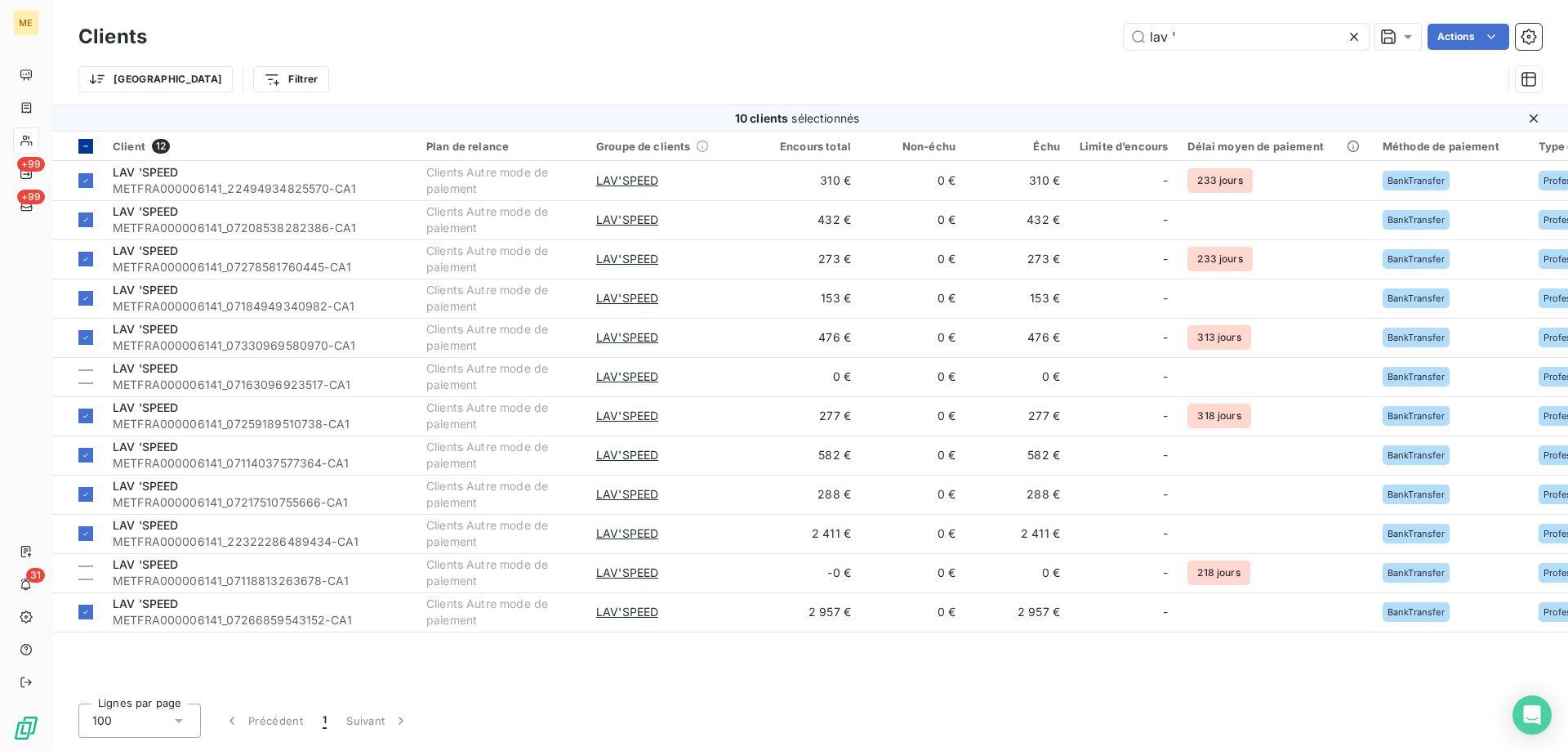
click at [84, 144] on icon at bounding box center [86, 146] width 10 height 10
click at [85, 149] on icon at bounding box center [86, 146] width 10 height 10
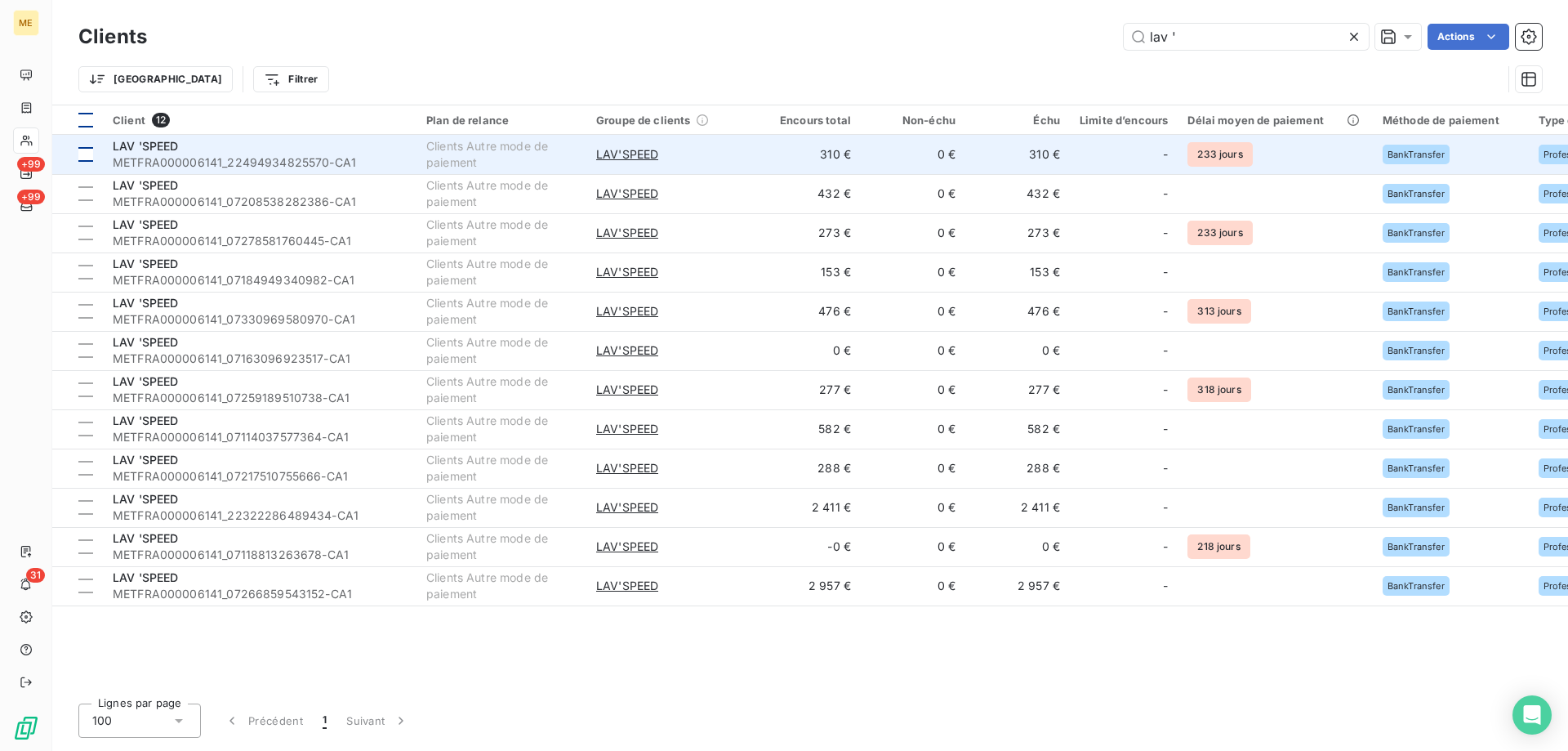
click at [87, 156] on div at bounding box center [86, 155] width 15 height 15
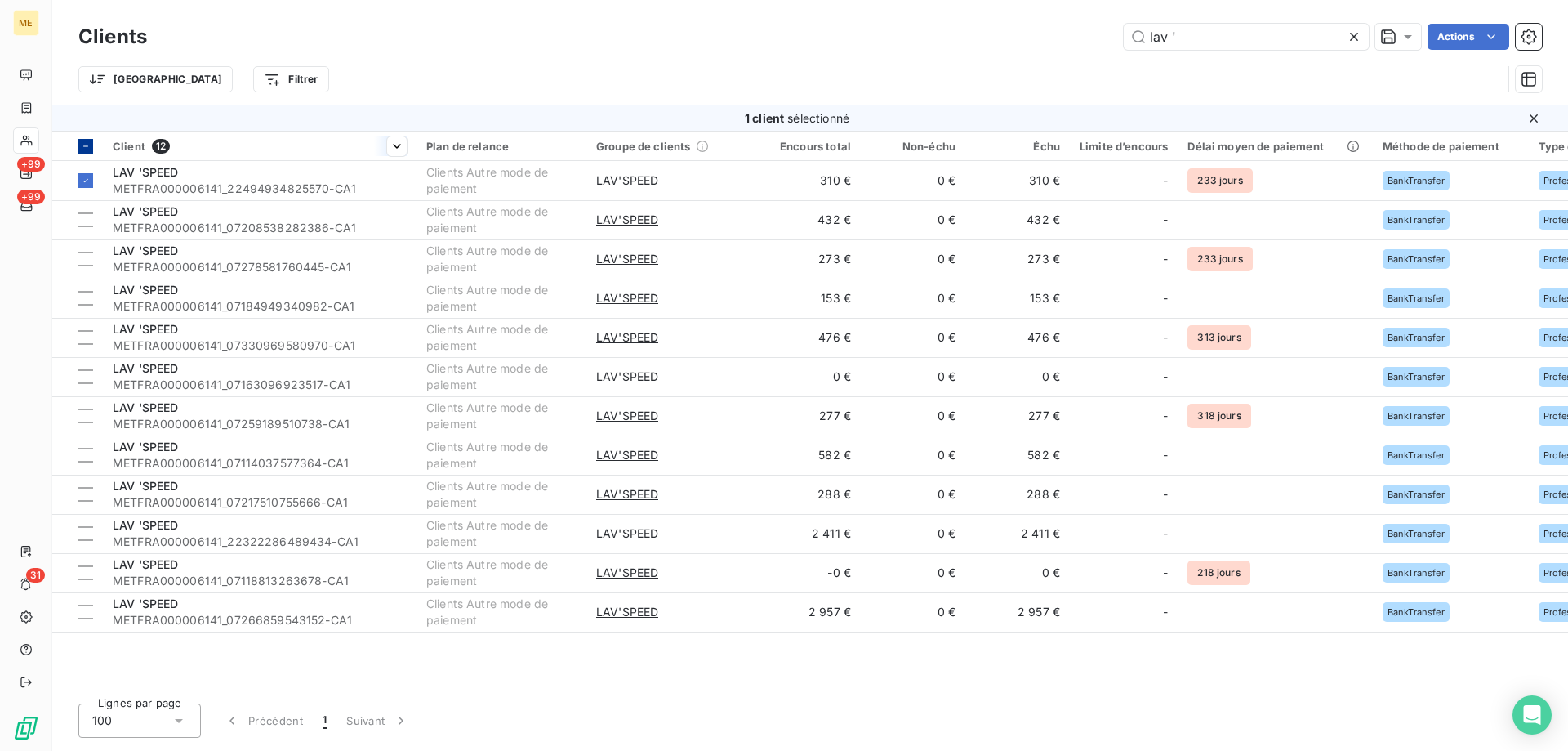
click at [168, 157] on th "Client 12" at bounding box center [259, 146] width 314 height 30
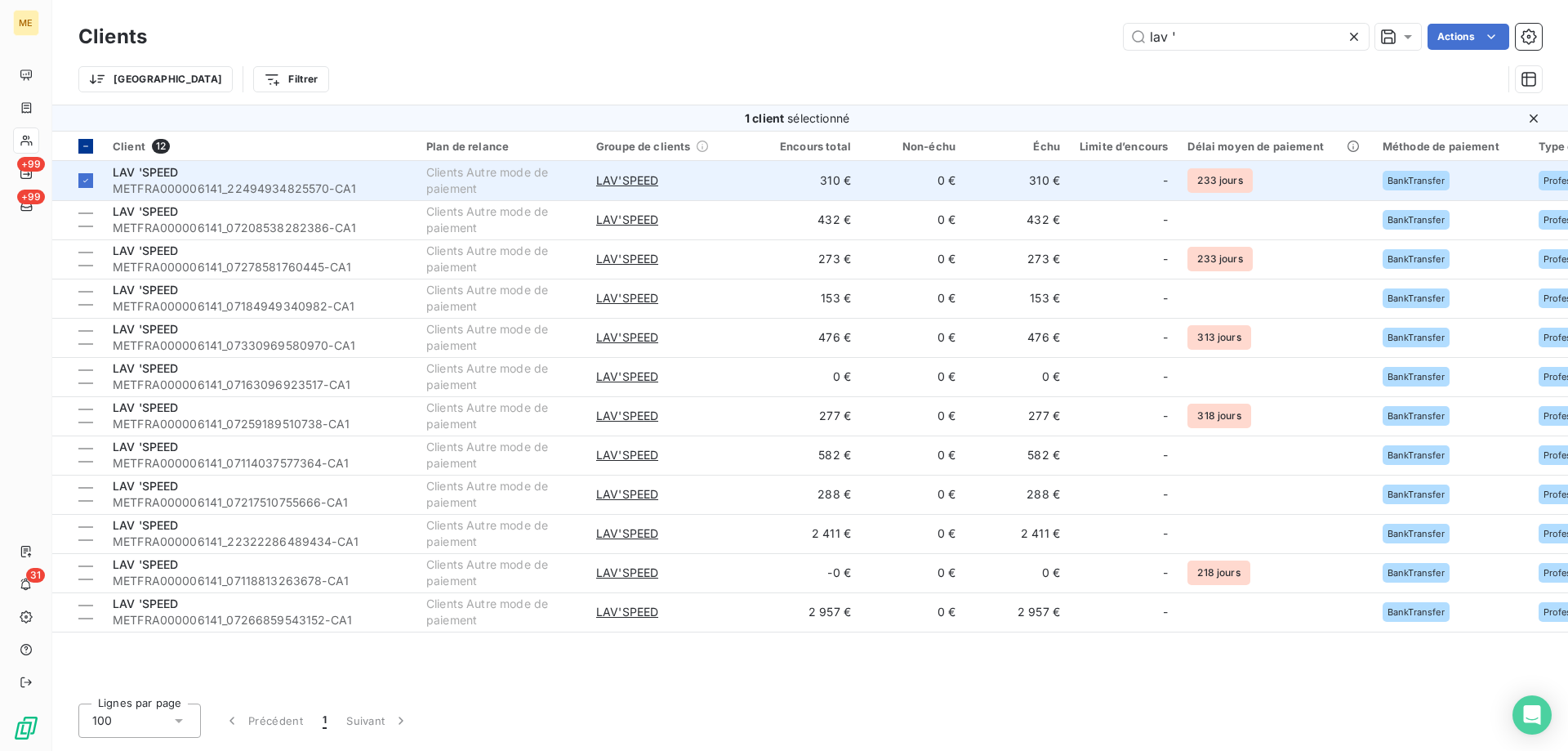
click at [168, 179] on div "LAV 'SPEED" at bounding box center [260, 172] width 294 height 17
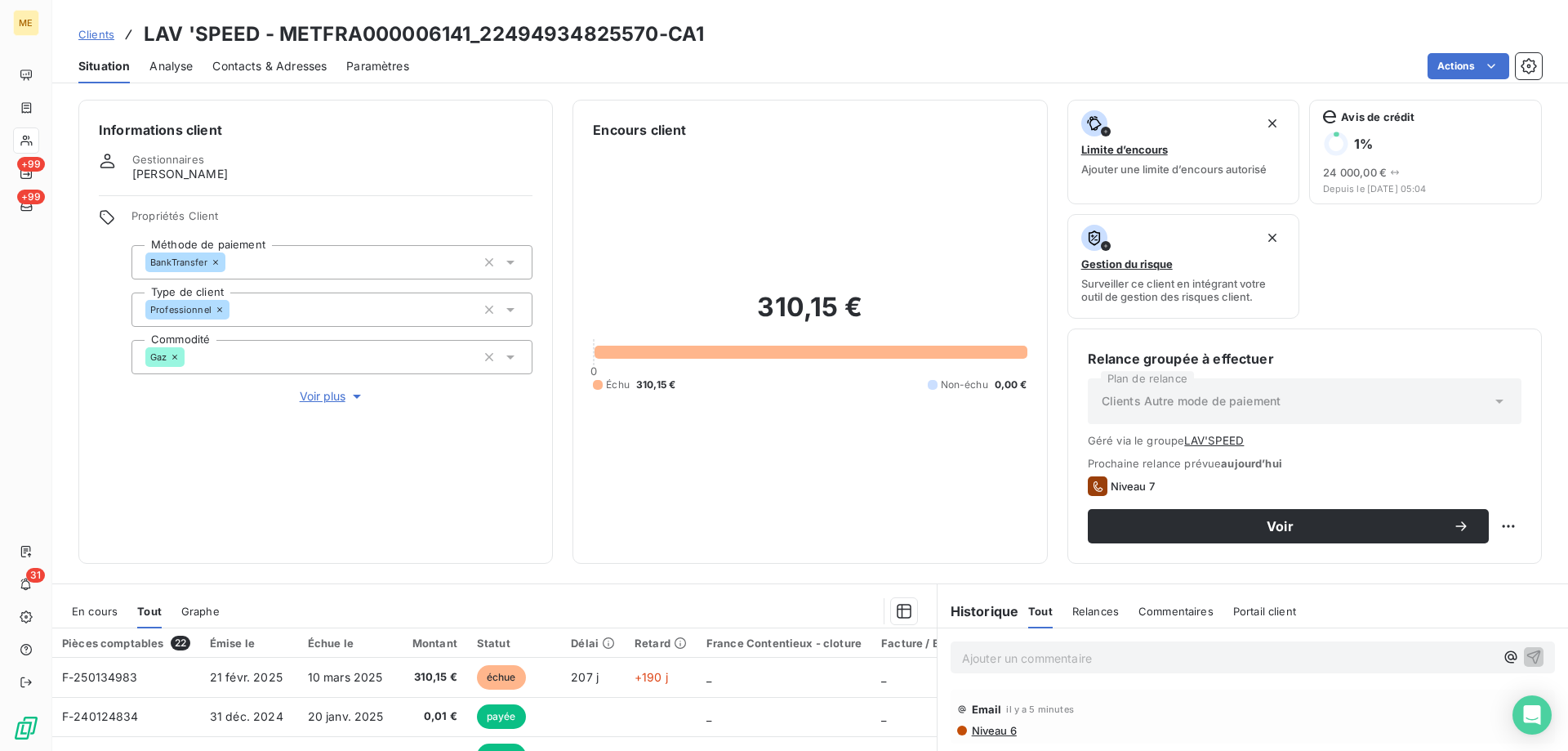
click at [81, 613] on span "En cours" at bounding box center [94, 611] width 46 height 13
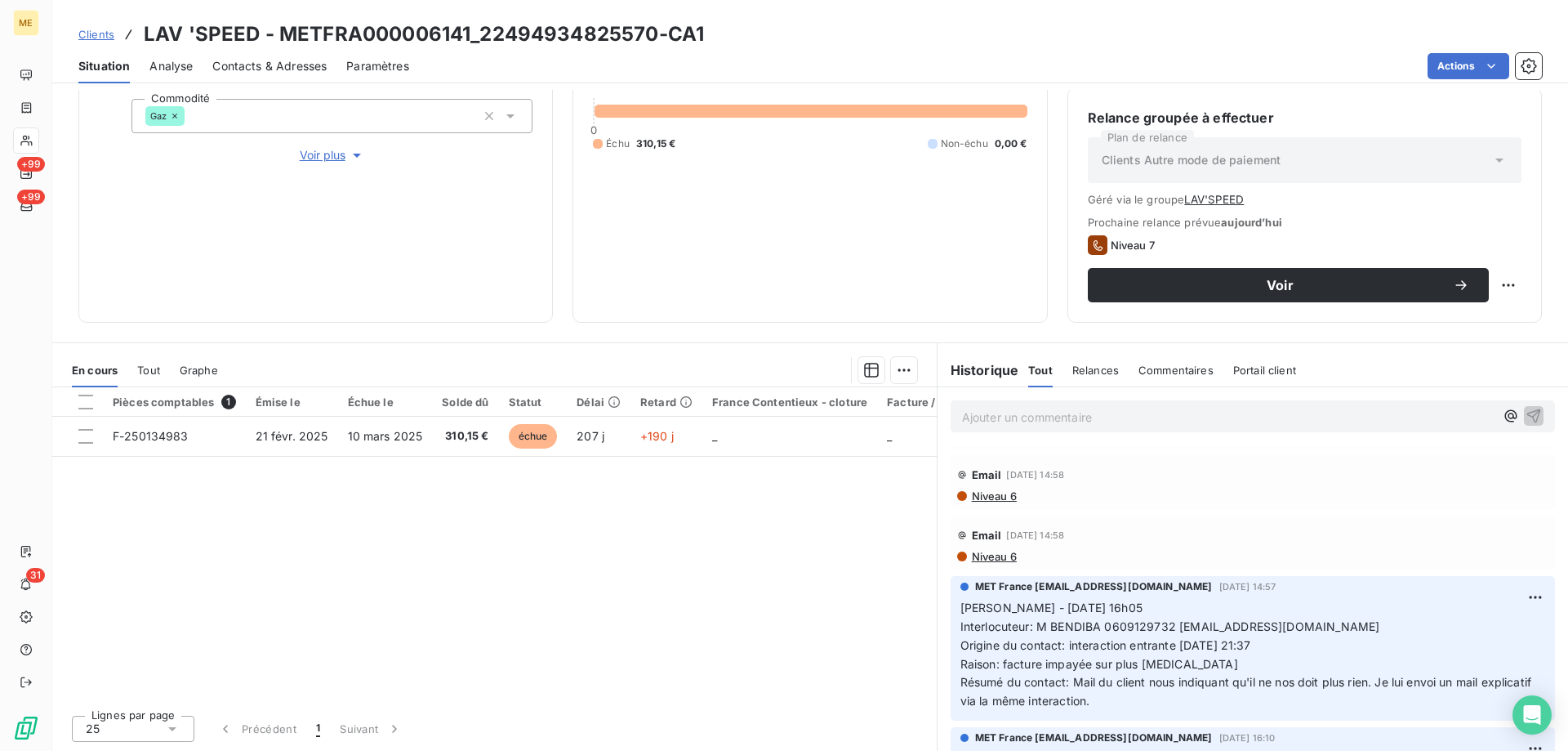
scroll to position [490, 0]
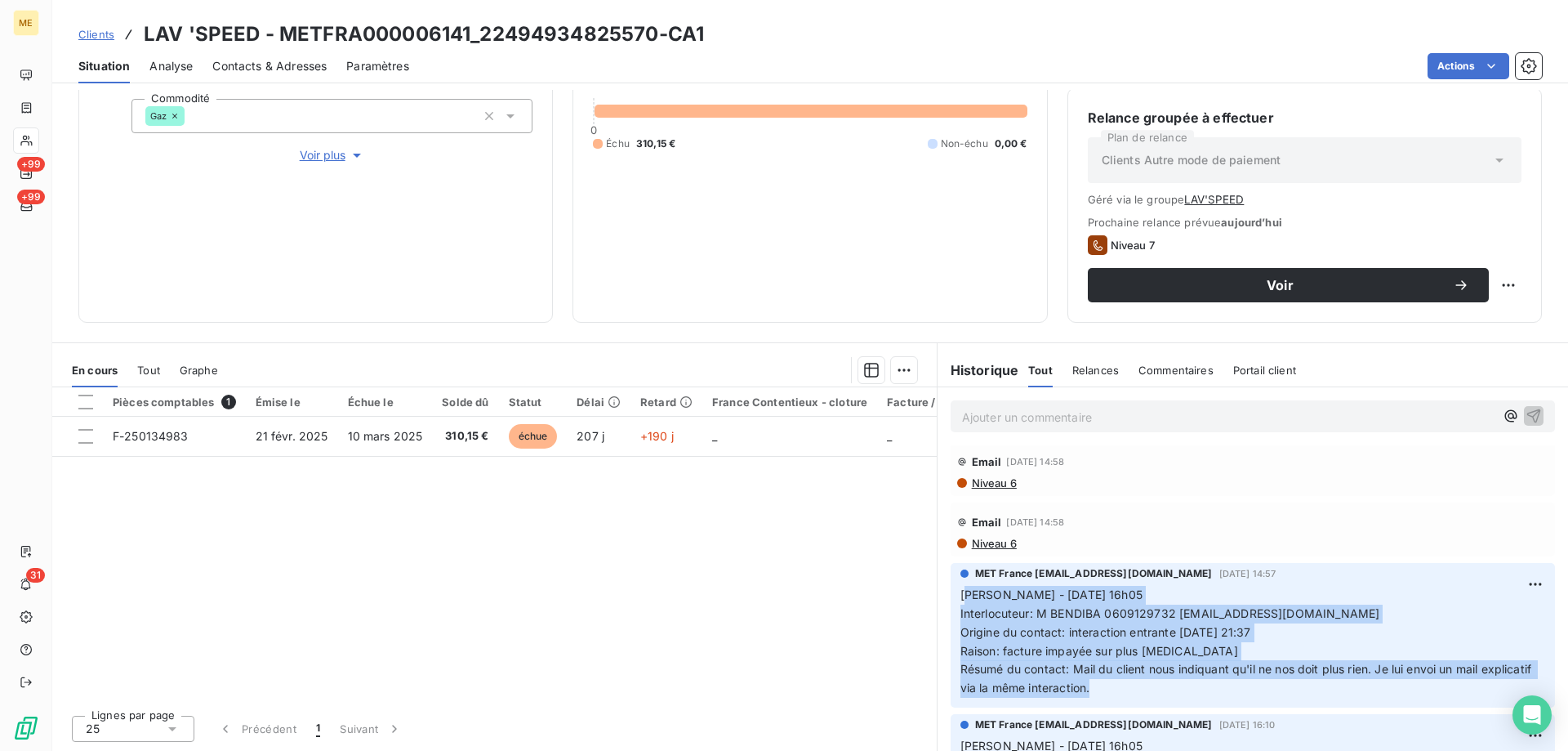
drag, startPoint x: 1144, startPoint y: 691, endPoint x: 957, endPoint y: 598, distance: 208.8
click at [961, 598] on p "Sylvain - 05/09/2025 - 16h05 Interlocuteur: M BENDIBA 0609129732 SERGE.BENADIBA…" at bounding box center [1253, 642] width 585 height 112
copy p "ylvain - 05/09/2025 - 16h05 Interlocuteur: M BENDIBA 0609129732 SERGE.BENADIBA@…"
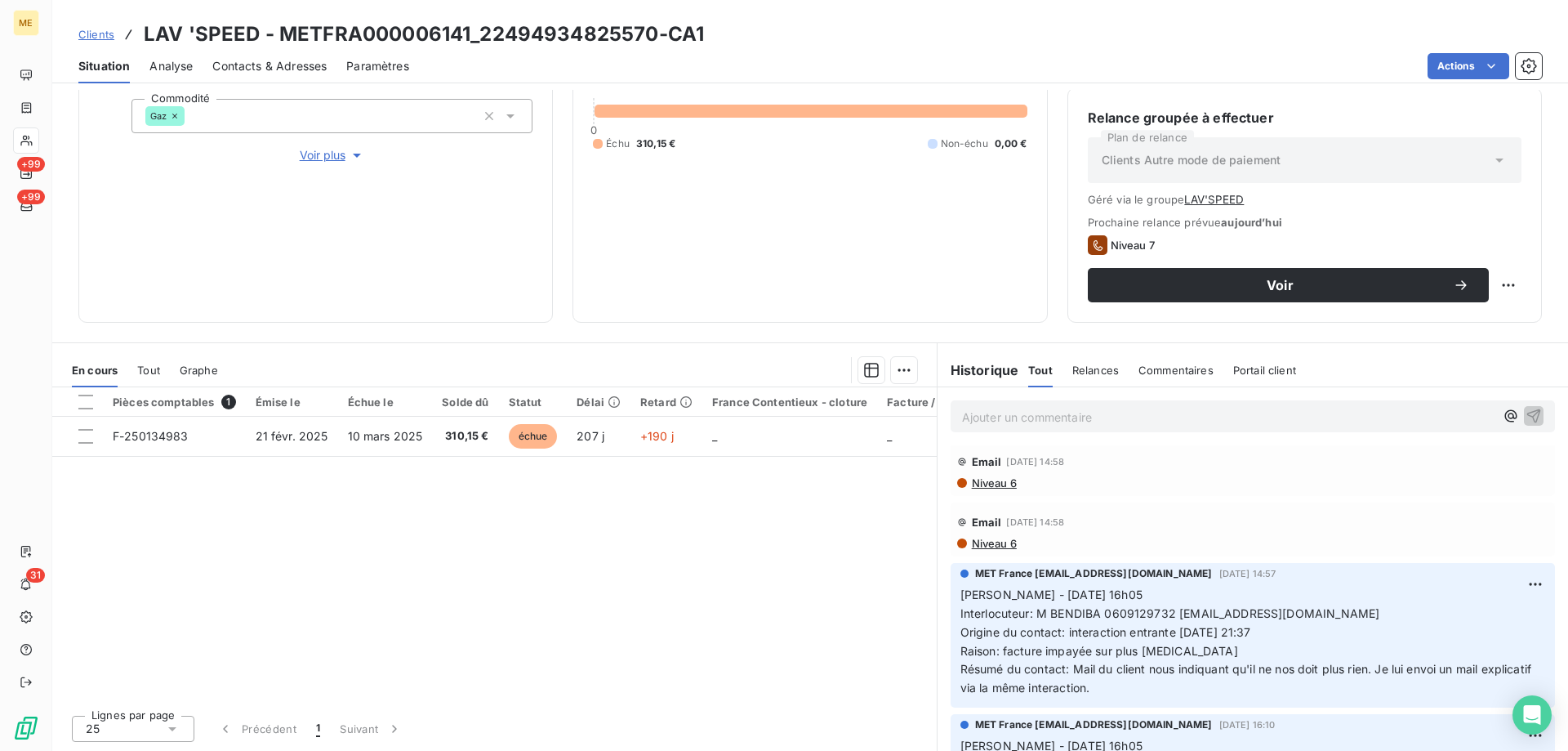
click at [981, 428] on div "Ajouter un commentaire ﻿" at bounding box center [1252, 416] width 605 height 32
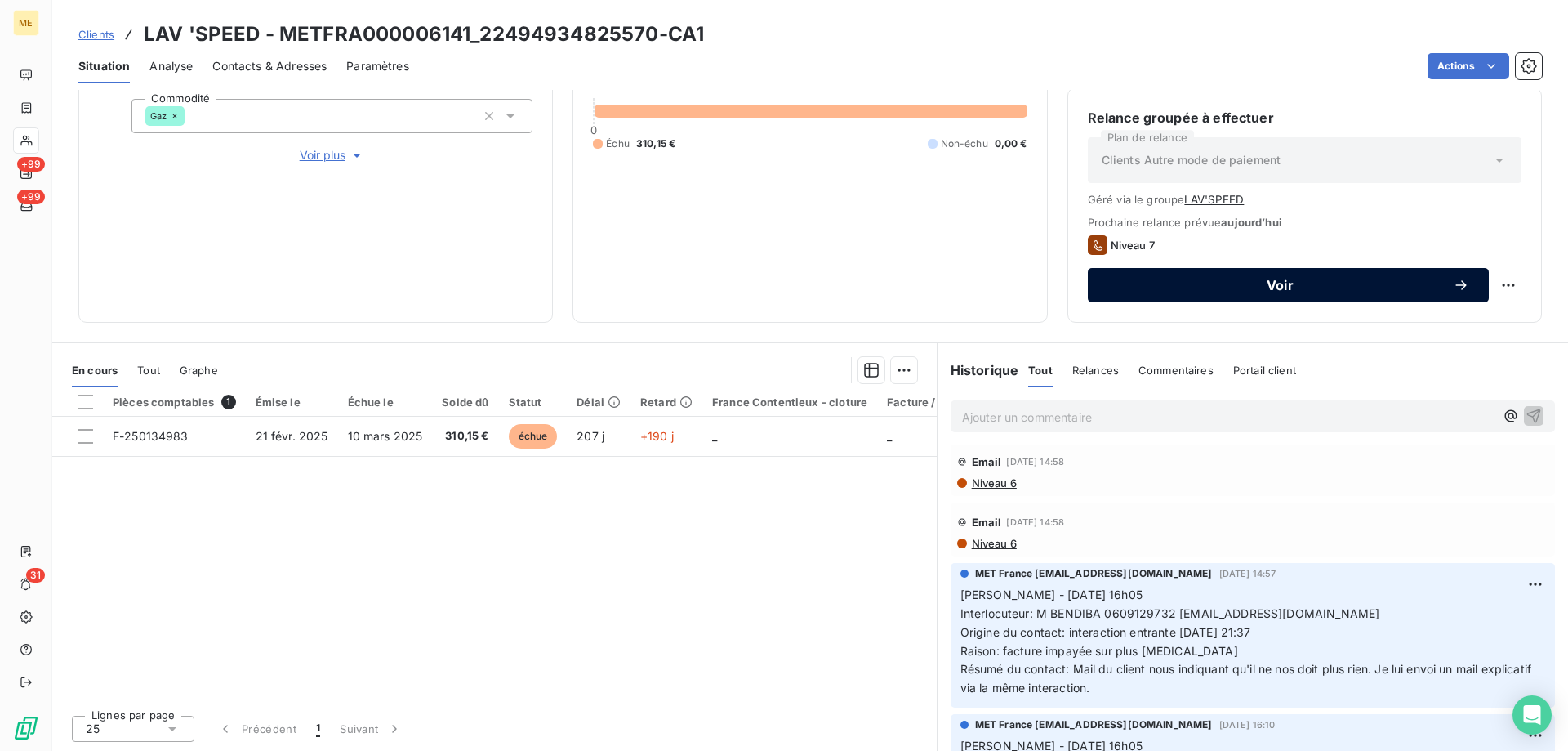
click at [1159, 278] on div "Voir" at bounding box center [1288, 285] width 361 height 17
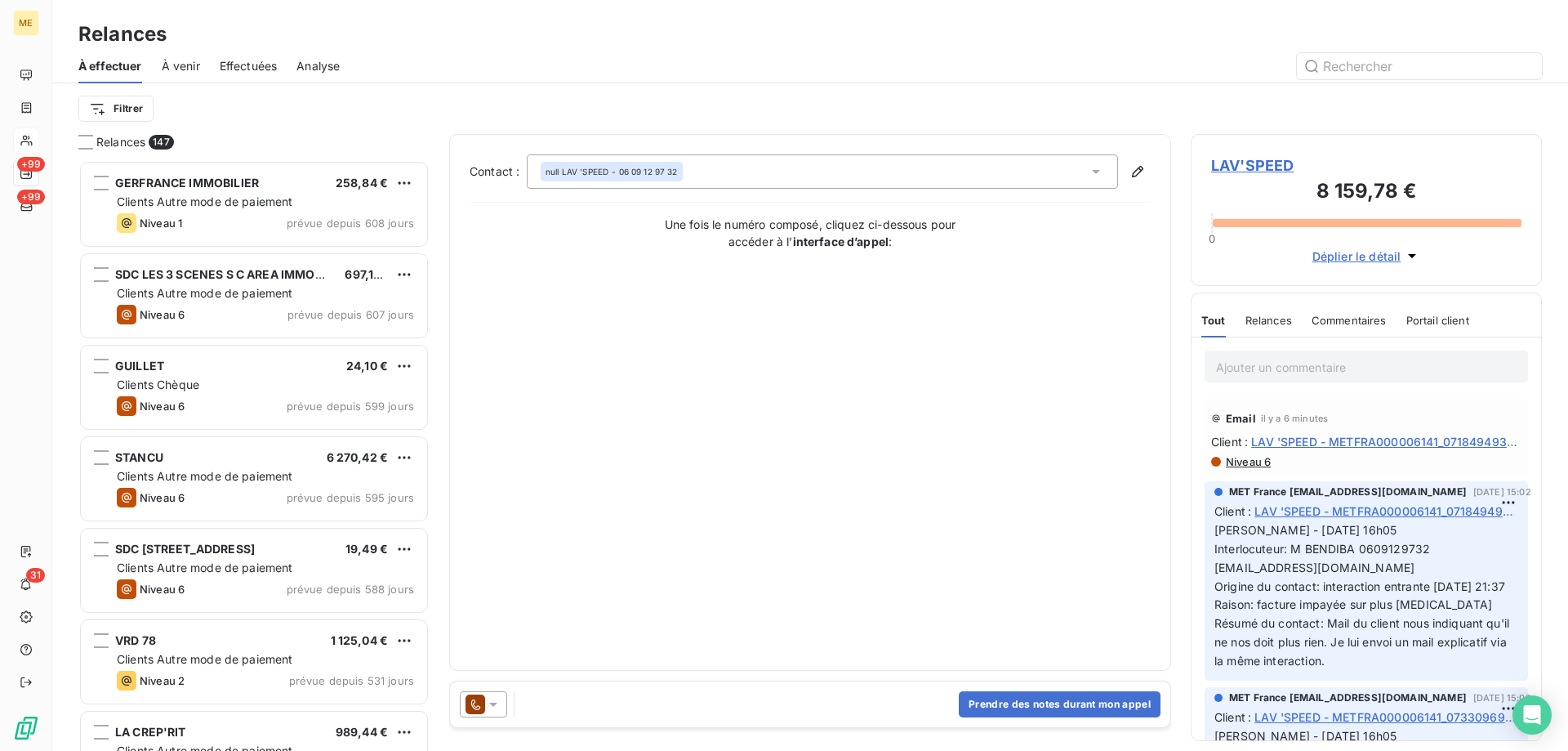
scroll to position [579, 339]
click at [488, 703] on icon at bounding box center [494, 704] width 17 height 17
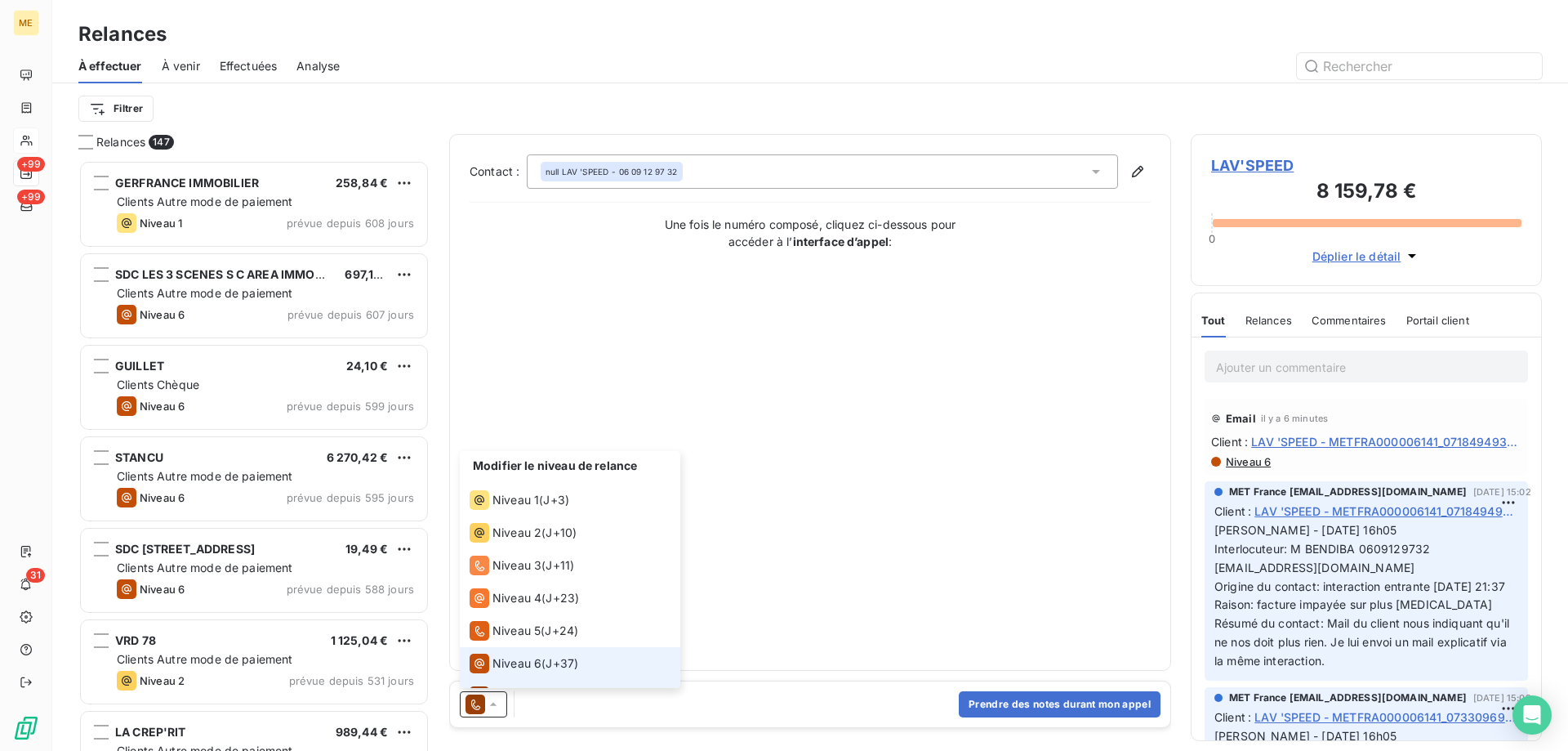
scroll to position [24, 0]
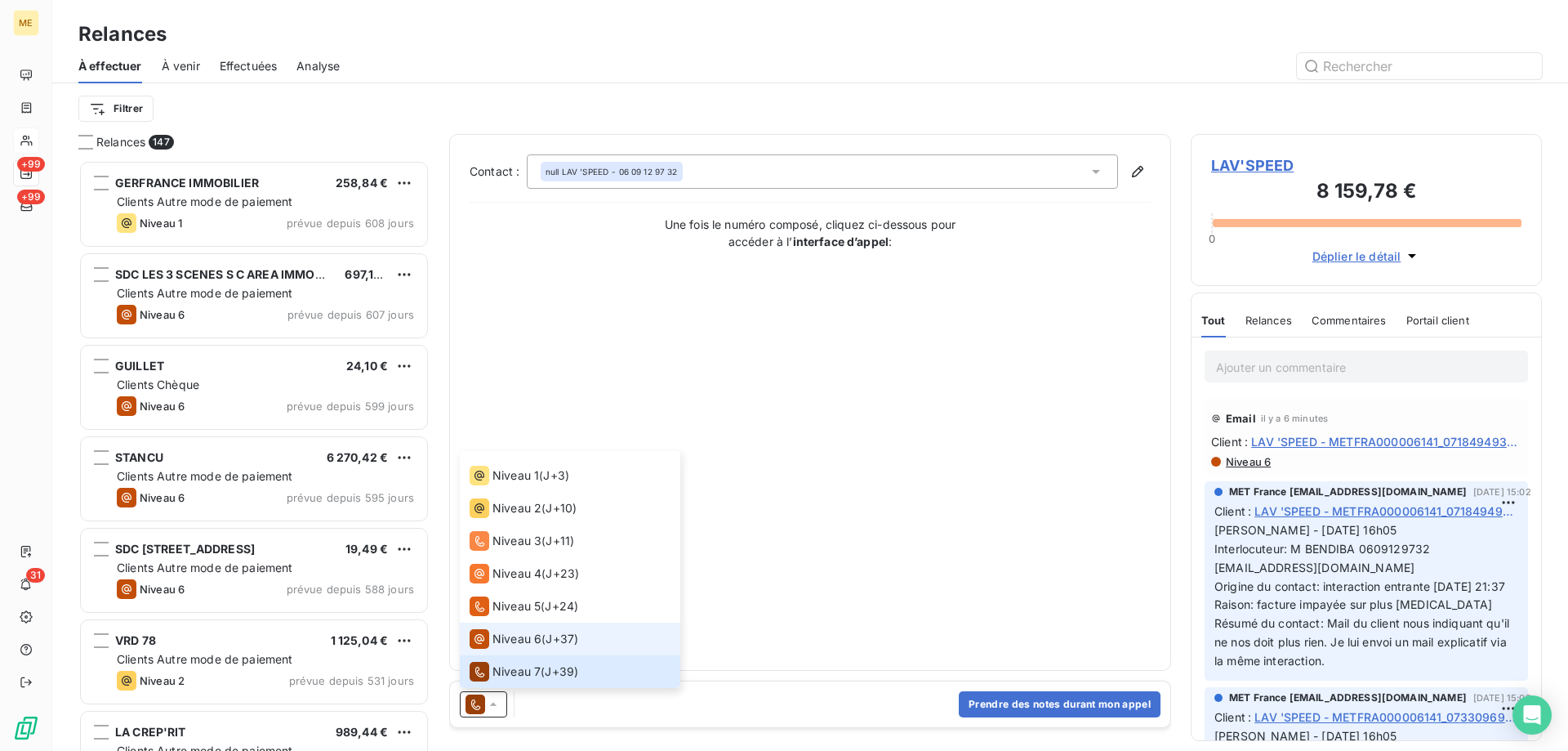
click at [505, 635] on span "Niveau 6" at bounding box center [517, 639] width 49 height 17
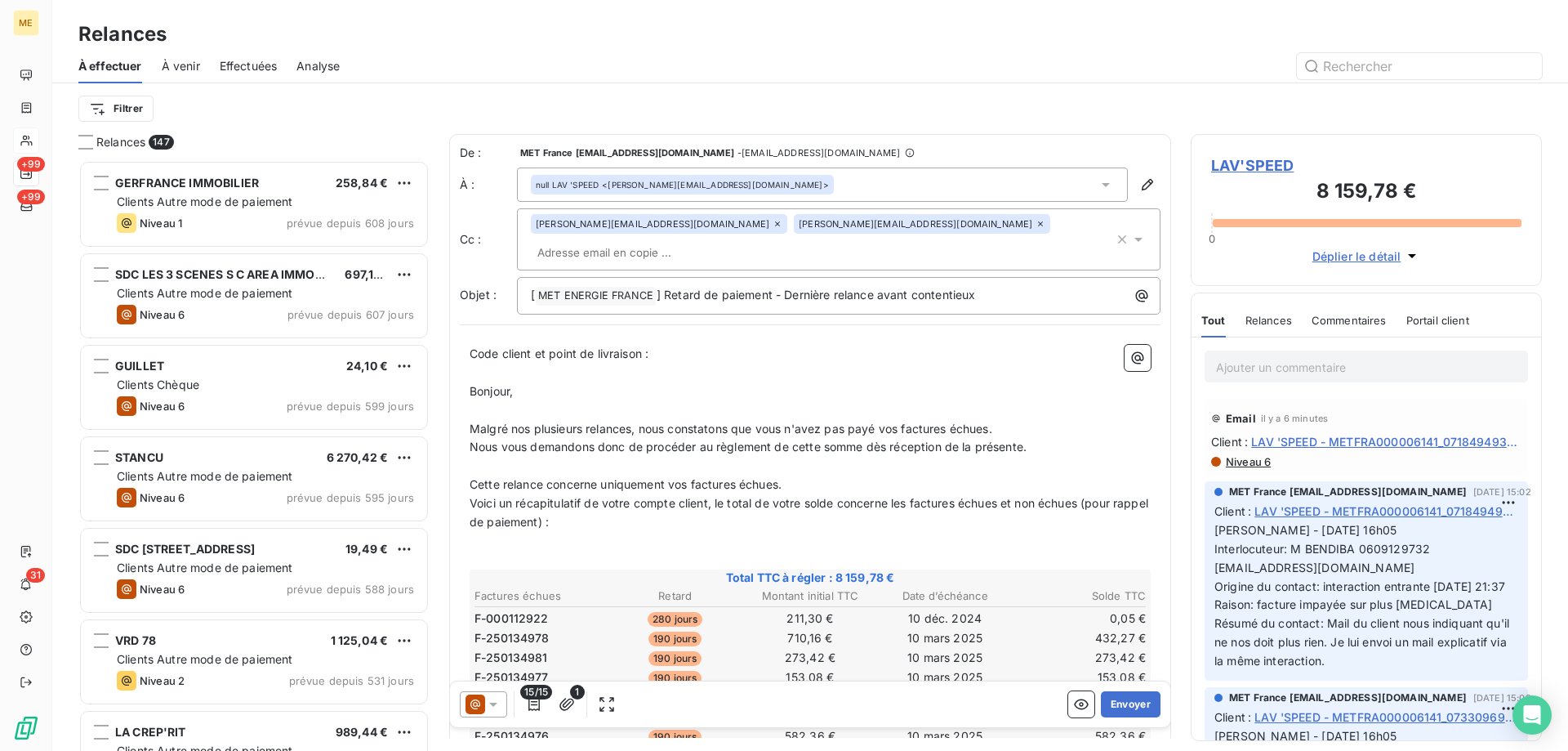
click at [495, 695] on div at bounding box center [484, 704] width 48 height 26
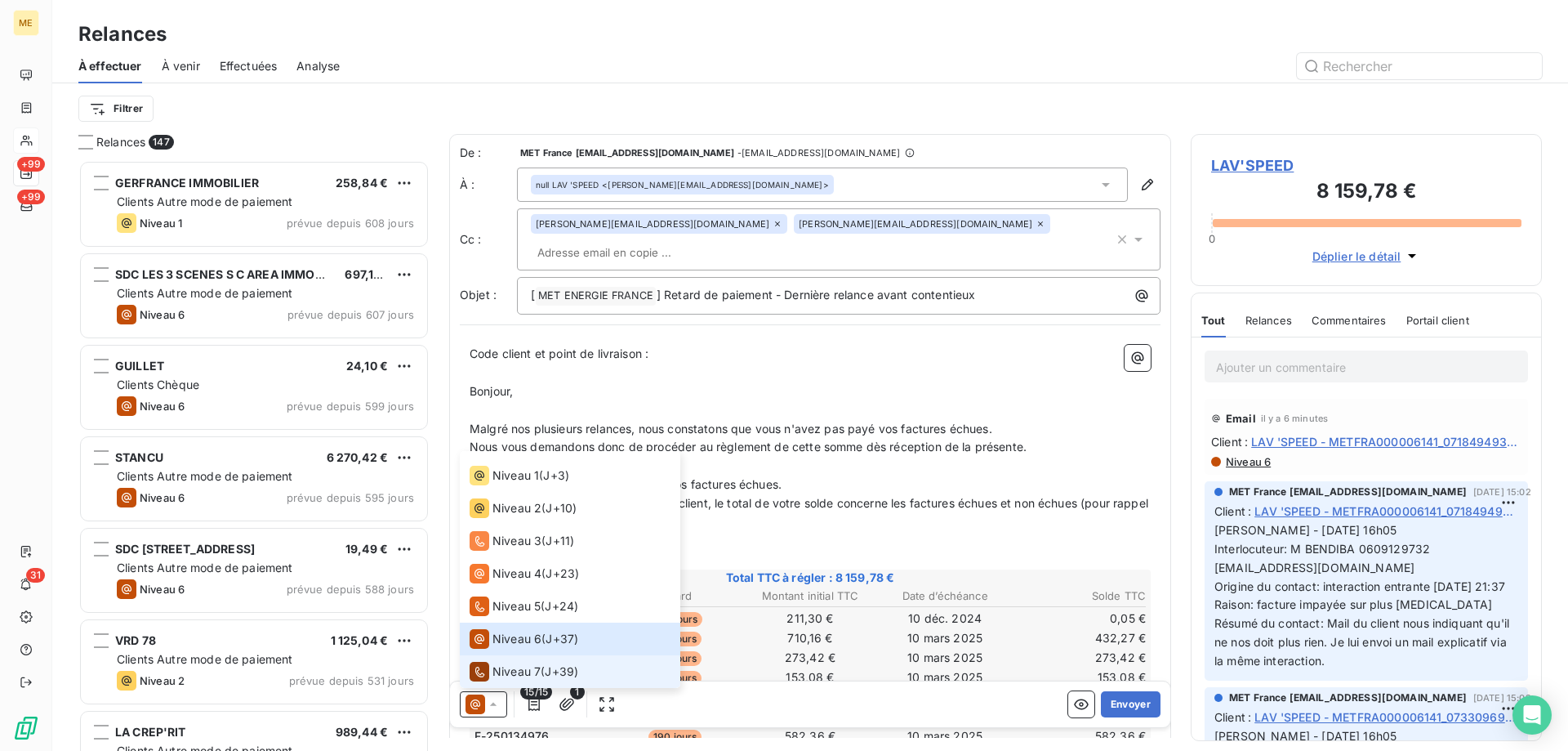
click at [501, 665] on span "Niveau 7" at bounding box center [517, 672] width 48 height 17
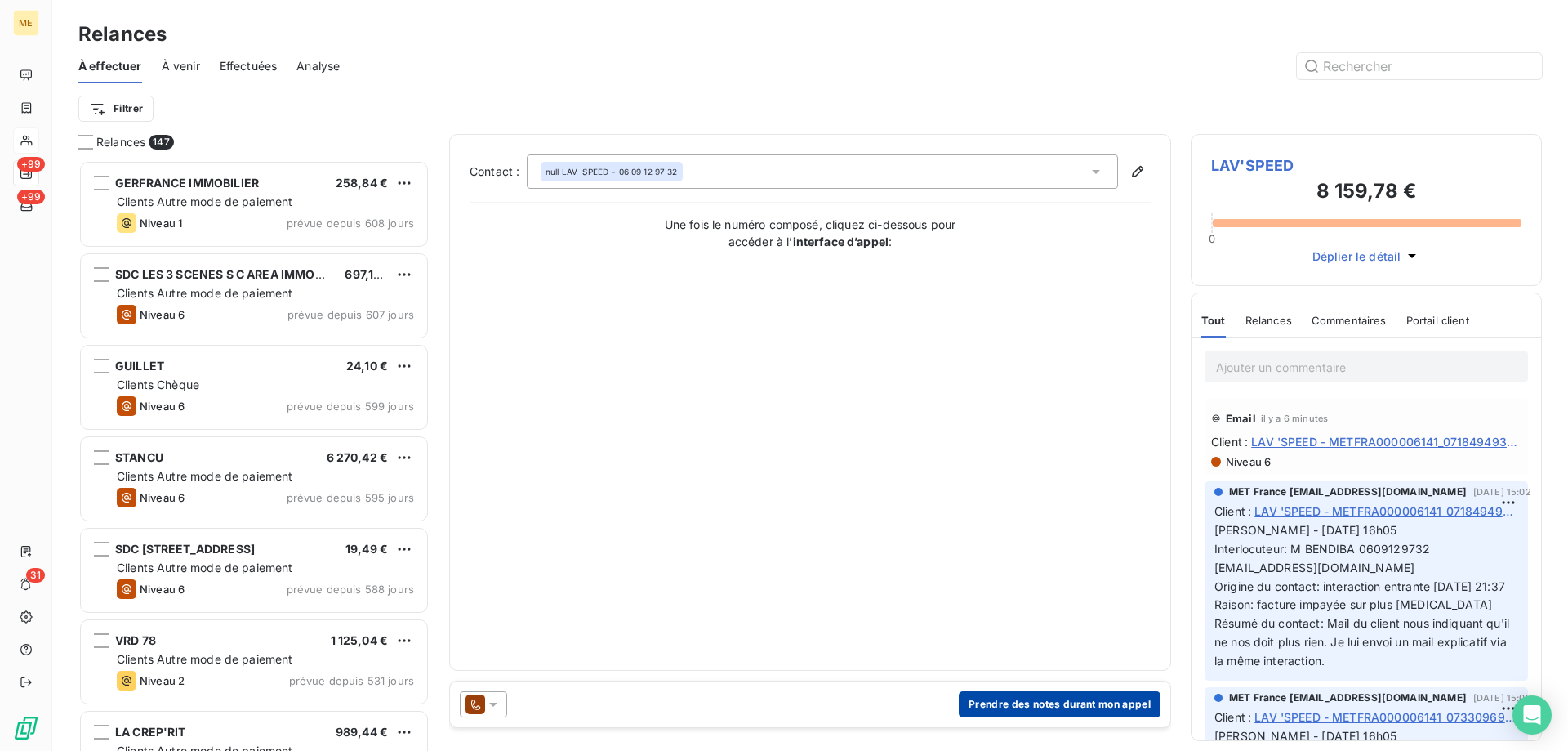
click at [989, 707] on button "Prendre des notes durant mon appel" at bounding box center [1059, 704] width 202 height 26
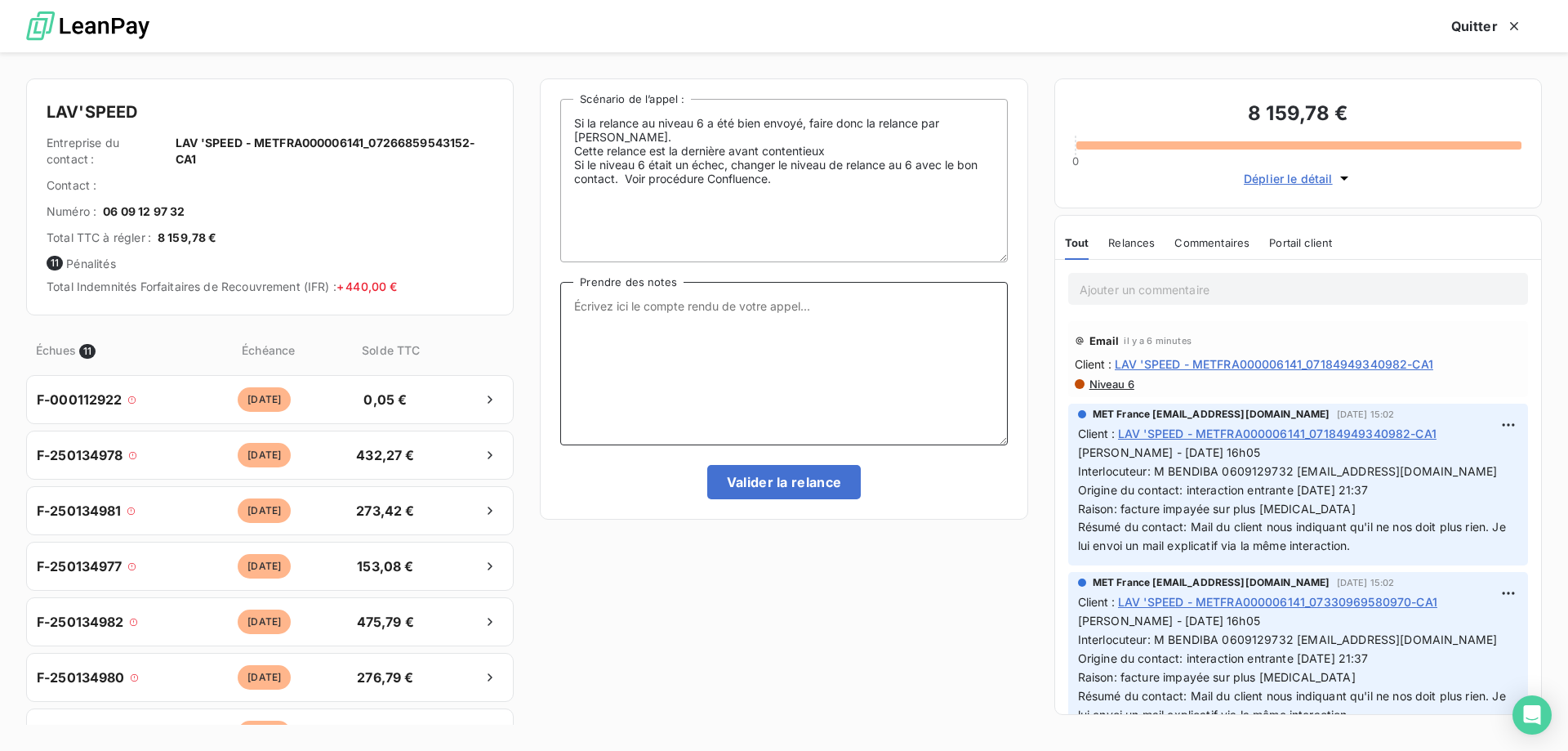
click at [686, 301] on textarea "Prendre des notes" at bounding box center [784, 362] width 447 height 163
paste textarea "ylvain - 05/09/2025 - 16h05 Interlocuteur: M BENDIBA 0609129732 SERGE.BENADIBA@…"
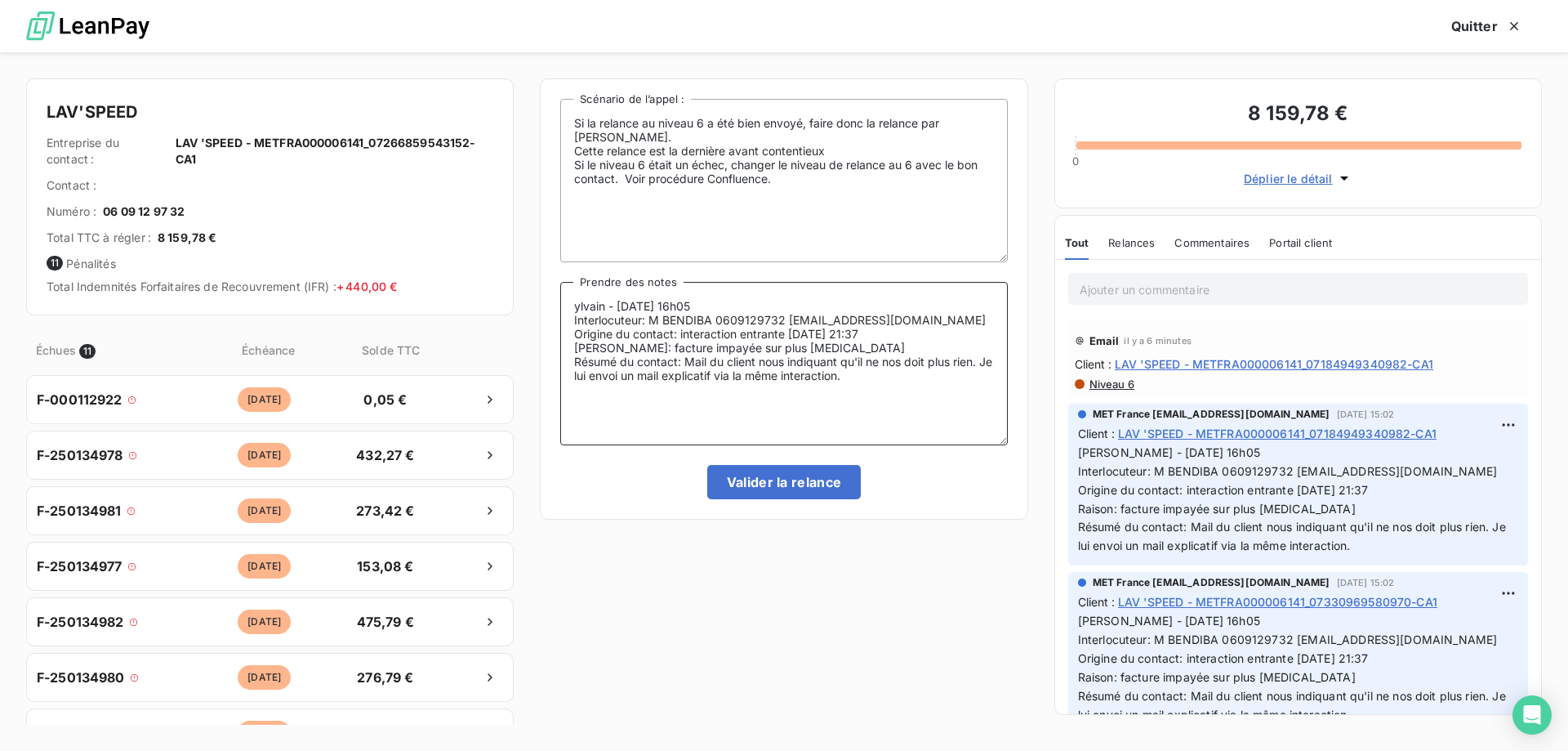
click at [573, 307] on textarea "ylvain - 05/09/2025 - 16h05 Interlocuteur: M BENDIBA 0609129732 SERGE.BENADIBA@…" at bounding box center [784, 362] width 447 height 163
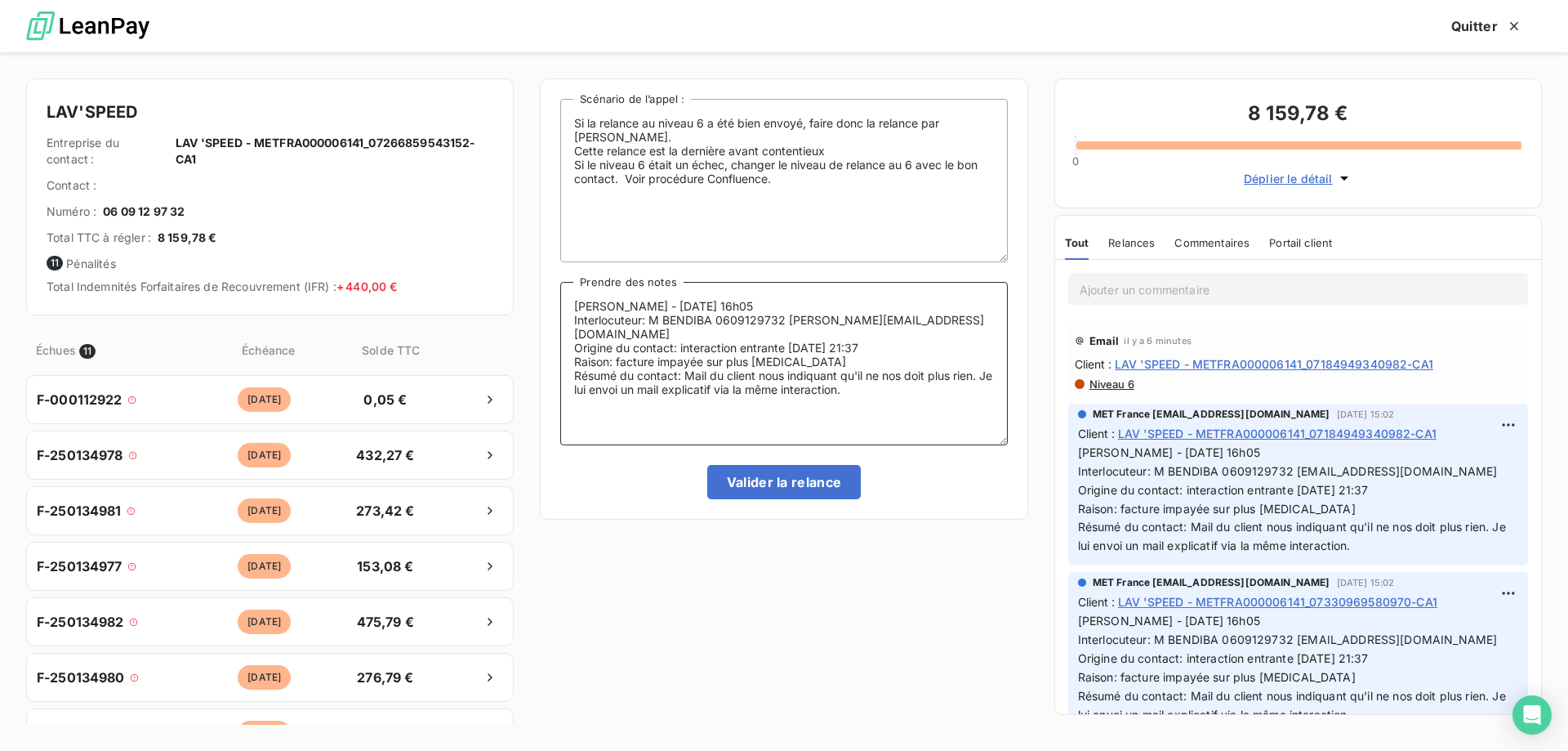
click at [655, 316] on textarea "Sylvain - 05/09/2025 - 16h05 Interlocuteur: M BENDIBA 0609129732 SERGE.BENADIBA…" at bounding box center [784, 362] width 447 height 163
click at [798, 319] on textarea "Sylvain - 05/09/2025 - 16h05 Interlocuteur: Mme BENDIBA 0609129732 SERGE.BENADI…" at bounding box center [784, 362] width 447 height 163
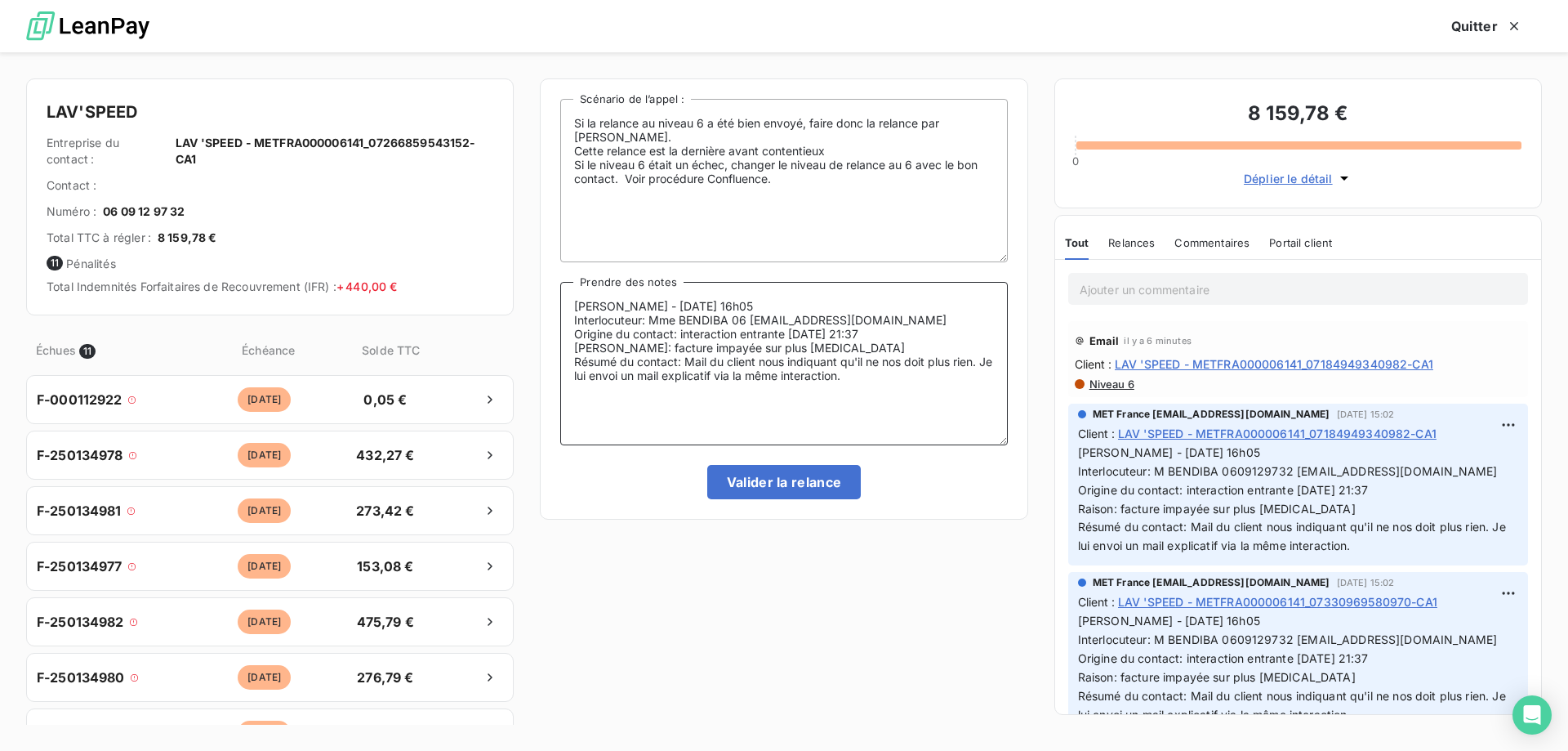
click at [747, 313] on textarea "Sylvain - 05/09/2025 - 16h05 Interlocuteur: Mme BENDIBA 06 SERGE.BENADIBA@WANAD…" at bounding box center [784, 362] width 447 height 163
paste textarea "625833506"
click at [782, 339] on textarea "Sylvain - 05/09/2025 - 16h05 Interlocuteur: Mme BENDIBA 0625833506 JESSICA.BENA…" at bounding box center [784, 362] width 447 height 163
drag, startPoint x: 904, startPoint y: 335, endPoint x: 679, endPoint y: 338, distance: 225.0
click at [679, 338] on textarea "Sylvain - 05/09/2025 - 16h05 Interlocuteur: Mme BENDIBA 0625833506 JESSICA.BENA…" at bounding box center [784, 362] width 447 height 163
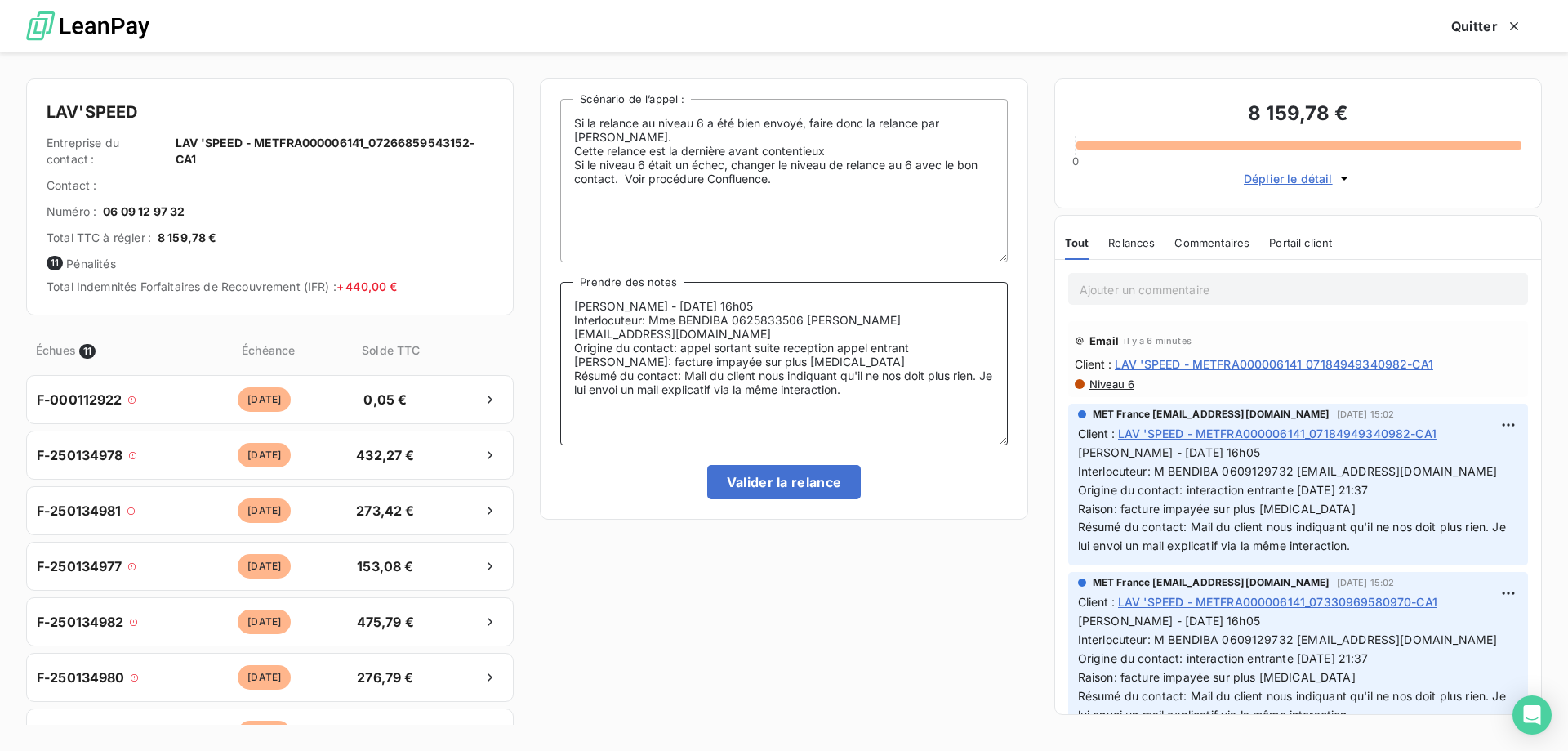
click at [811, 336] on textarea "Sylvain - 05/09/2025 - 16h05 Interlocuteur: Mme BENDIBA 0625833506 JESSICA.BENA…" at bounding box center [784, 362] width 447 height 163
click at [0, 0] on lt-span "réception" at bounding box center [0, 0] width 0 height 0
click at [748, 348] on textarea "Sylvain - 05/09/2025 - 16h05 Interlocuteur: Mme BENDIBA 0625833506 JESSICA.BENA…" at bounding box center [784, 362] width 447 height 163
drag, startPoint x: 878, startPoint y: 376, endPoint x: 685, endPoint y: 355, distance: 194.1
click at [685, 355] on textarea "Sylvain - 05/09/2025 - 16h05 Interlocuteur: Mme BENDIBA 0625833506 JESSICA.BENA…" at bounding box center [784, 362] width 447 height 163
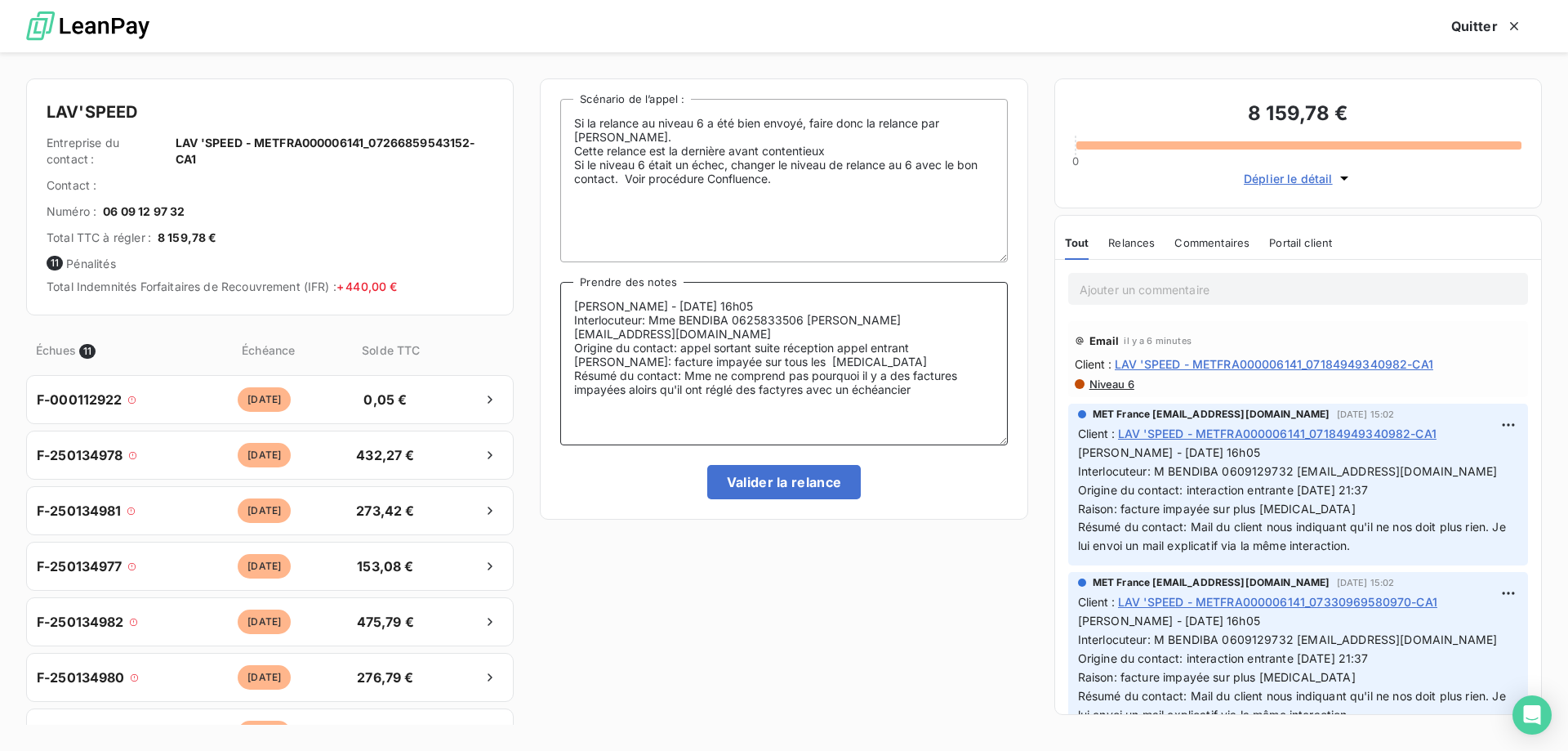
click at [620, 368] on textarea "Sylvain - 05/09/2025 - 16h05 Interlocuteur: Mme BENDIBA 0625833506 JESSICA.BENA…" at bounding box center [784, 362] width 447 height 163
click at [653, 380] on textarea "Sylvain - 05/09/2025 - 16h05 Interlocuteur: Mme BENDIBA 0625833506 JESSICA.BENA…" at bounding box center [784, 362] width 447 height 163
click at [632, 376] on textarea "Sylvain - 05/09/2025 - 16h05 Interlocuteur: Mme BENDIBA 0625833506 JESSICA.BENA…" at bounding box center [784, 362] width 447 height 163
click at [650, 372] on textarea "Sylvain - 05/09/2025 - 16h05 Interlocuteur: Mme BENDIBA 0625833506 JESSICA.BENA…" at bounding box center [784, 362] width 447 height 163
click at [681, 373] on textarea "Sylvain - 05/09/2025 - 16h05 Interlocuteur: Mme BENDIBA 0625833506 JESSICA.BENA…" at bounding box center [784, 362] width 447 height 163
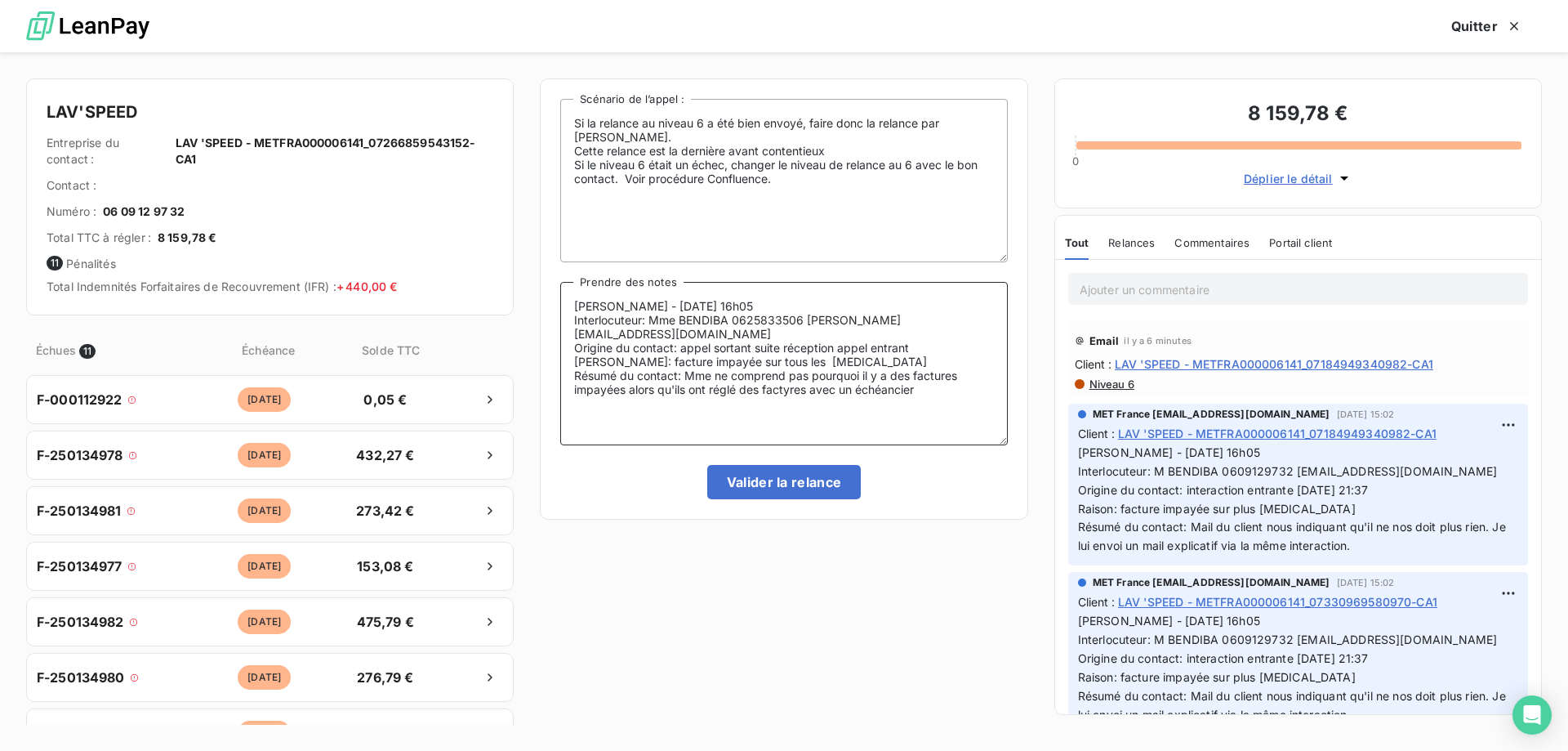
click at [781, 377] on textarea "Sylvain - 05/09/2025 - 16h05 Interlocuteur: Mme BENDIBA 0625833506 JESSICA.BENA…" at bounding box center [784, 362] width 447 height 163
click at [0, 0] on lt-span "fact u res" at bounding box center [0, 0] width 0 height 0
click at [971, 381] on textarea "Sylvain - 05/09/2025 - 16h05 Interlocuteur: Mme BENDIBA 0625833506 JESSICA.BENA…" at bounding box center [784, 362] width 447 height 163
click at [602, 403] on textarea "Sylvain - 05/09/2025 - 16h05 Interlocuteur: Mme BENDIBA 0625833506 JESSICA.BENA…" at bounding box center [784, 362] width 447 height 163
click at [707, 388] on textarea "Sylvain - 05/09/2025 - 16h05 Interlocuteur: Mme BENDIBA 0625833506 JESSICA.BENA…" at bounding box center [784, 362] width 447 height 163
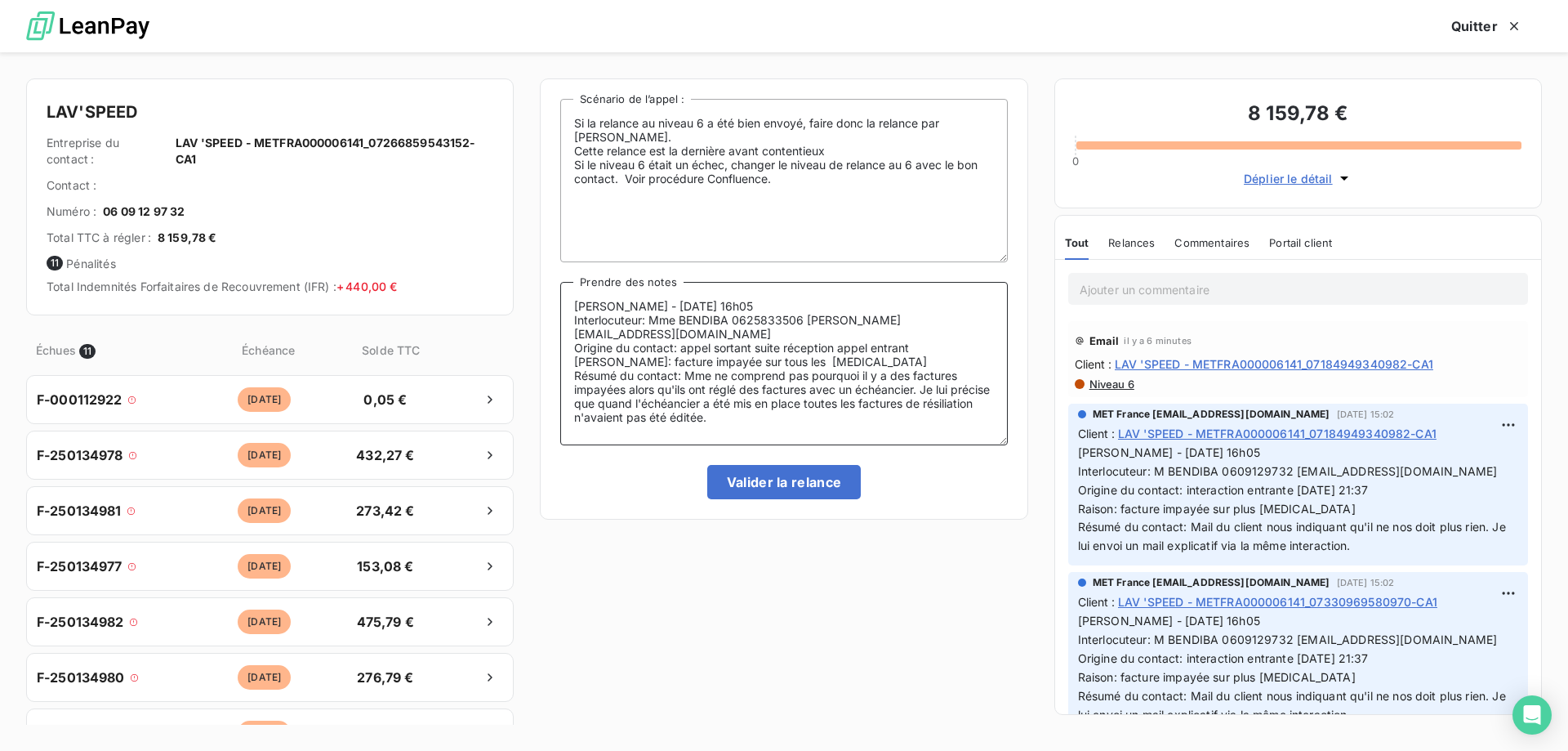
click at [766, 403] on textarea "Sylvain - 05/09/2025 - 16h05 Interlocuteur: Mme BENDIBA 0625833506 JESSICA.BENA…" at bounding box center [784, 362] width 447 height 163
click at [755, 401] on textarea "Sylvain - 05/09/2025 - 16h05 Interlocuteur: Mme BENDIBA 0625833506 JESSICA.BENA…" at bounding box center [784, 362] width 447 height 163
click at [760, 404] on textarea "Sylvain - 05/09/2025 - 16h05 Interlocuteur: Mme BENDIBA 0625833506 JESSICA.BENA…" at bounding box center [784, 362] width 447 height 163
click at [793, 405] on textarea "Sylvain - 05/09/2025 - 16h05 Interlocuteur: Mme BENDIBA 0625833506 JESSICA.BENA…" at bounding box center [784, 362] width 447 height 163
drag, startPoint x: 777, startPoint y: 419, endPoint x: 575, endPoint y: 307, distance: 231.0
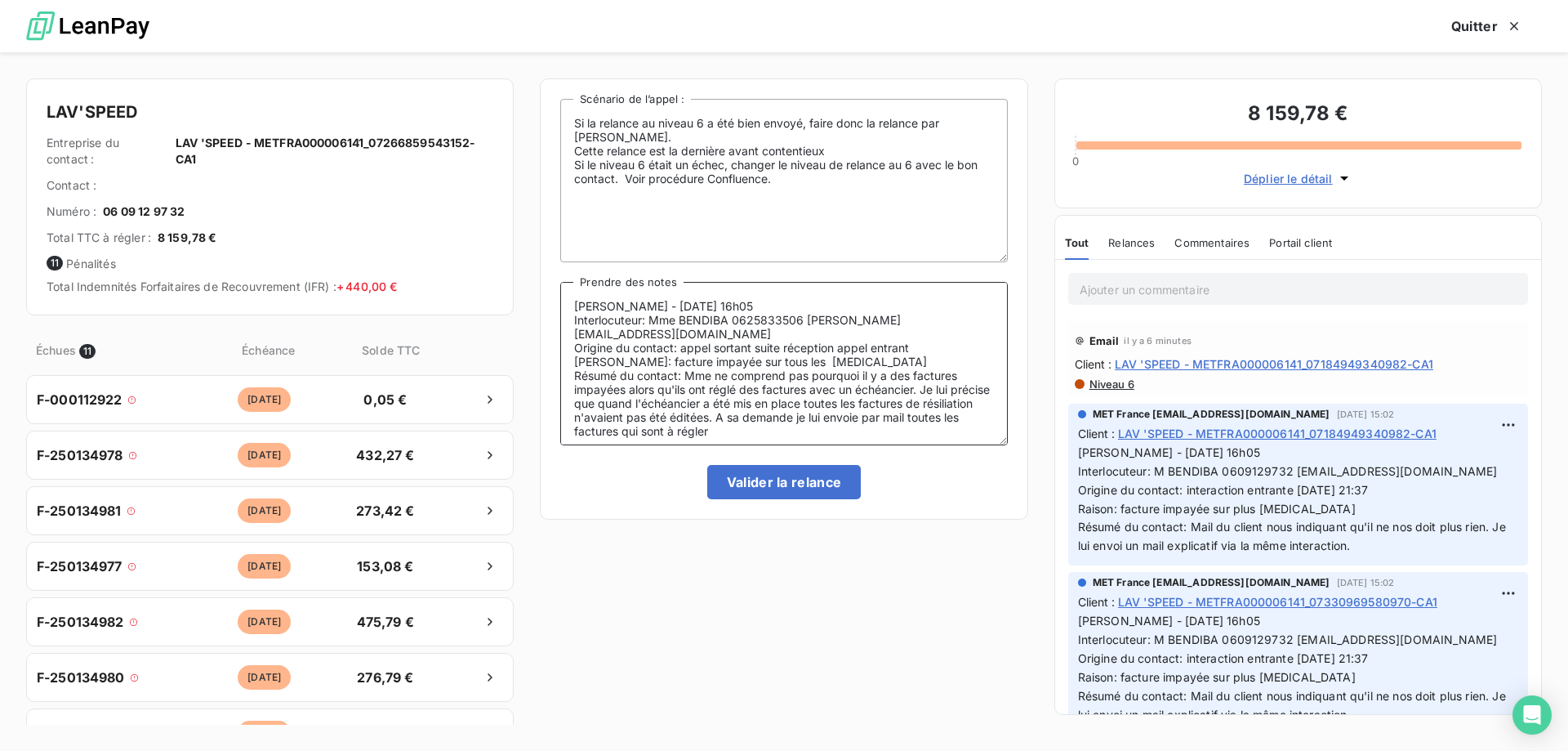
click at [575, 307] on textarea "Sylvain - 05/09/2025 - 16h05 Interlocuteur: Mme BENDIBA 0625833506 JESSICA.BENA…" at bounding box center [784, 362] width 447 height 163
click at [831, 395] on textarea "Sylvain - 05/09/2025 - 16h05 Interlocuteur: Mme BENDIBA 0625833506 JESSICA.BENA…" at bounding box center [784, 362] width 447 height 163
click at [841, 394] on textarea "Sylvain - 05/09/2025 - 16h05 Interlocuteur: Mme BENDIBA 0625833506 JESSICA.BENA…" at bounding box center [784, 362] width 447 height 163
click at [0, 0] on lt-span "place ," at bounding box center [0, 0] width 0 height 0
drag, startPoint x: 791, startPoint y: 420, endPoint x: 563, endPoint y: 308, distance: 254.0
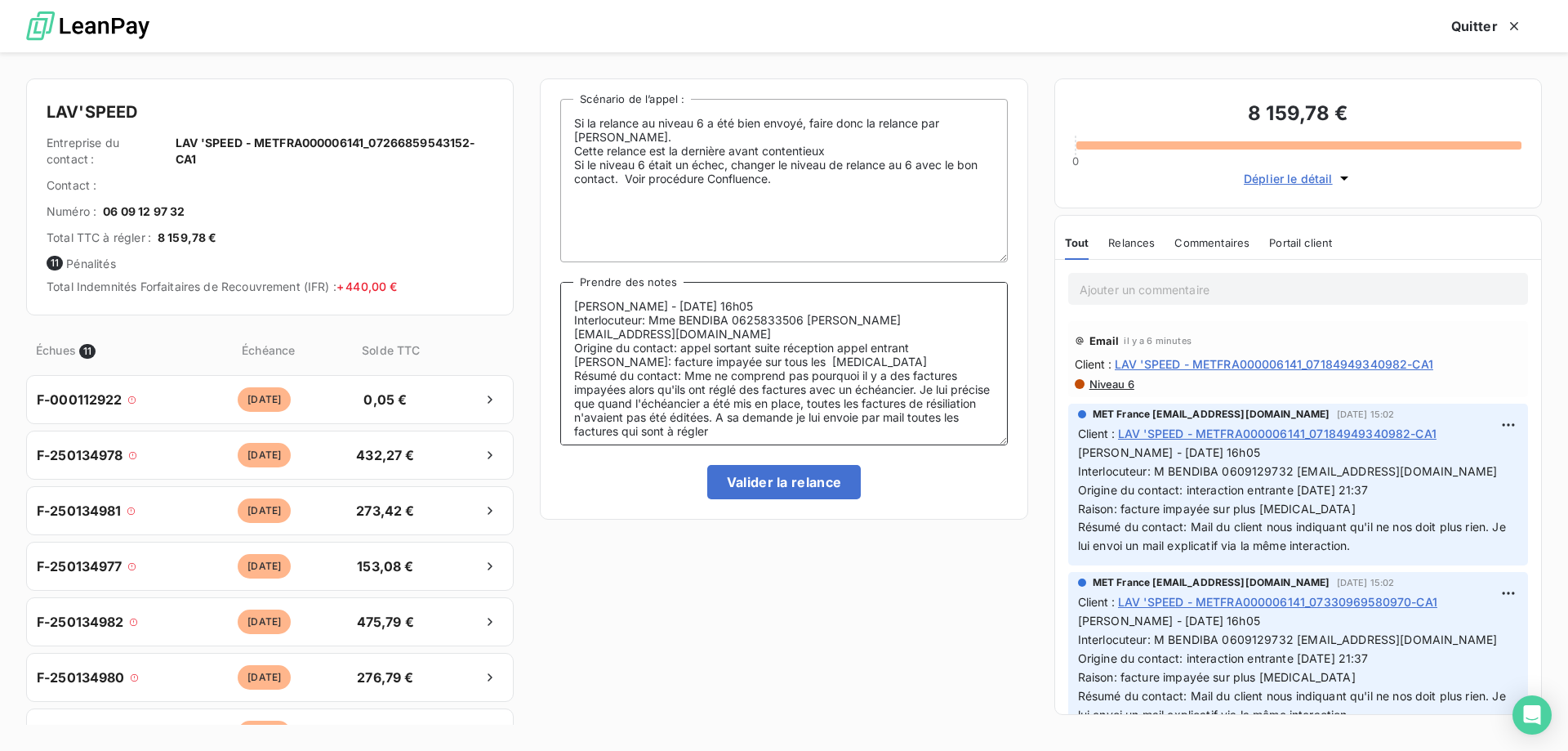
click at [563, 308] on textarea "Sylvain - 05/09/2025 - 16h05 Interlocuteur: Mme BENDIBA 0625833506 JESSICA.BENA…" at bounding box center [784, 362] width 447 height 163
click at [629, 307] on textarea "Sylvain - 05/09/2025 - 16h05 Interlocuteur: Mme BENDIBA 0625833506 JESSICA.BENA…" at bounding box center [784, 362] width 447 height 163
click at [739, 307] on textarea "Sylvain - 16/09/2025 - 16h05 Interlocuteur: Mme BENDIBA 0625833506 JESSICA.BENA…" at bounding box center [784, 362] width 447 height 163
drag, startPoint x: 808, startPoint y: 416, endPoint x: 546, endPoint y: 294, distance: 289.0
click at [546, 294] on div "Si la relance au niveau 6 a été bien envoyé, faire donc la relance par appel. C…" at bounding box center [783, 298] width 487 height 441
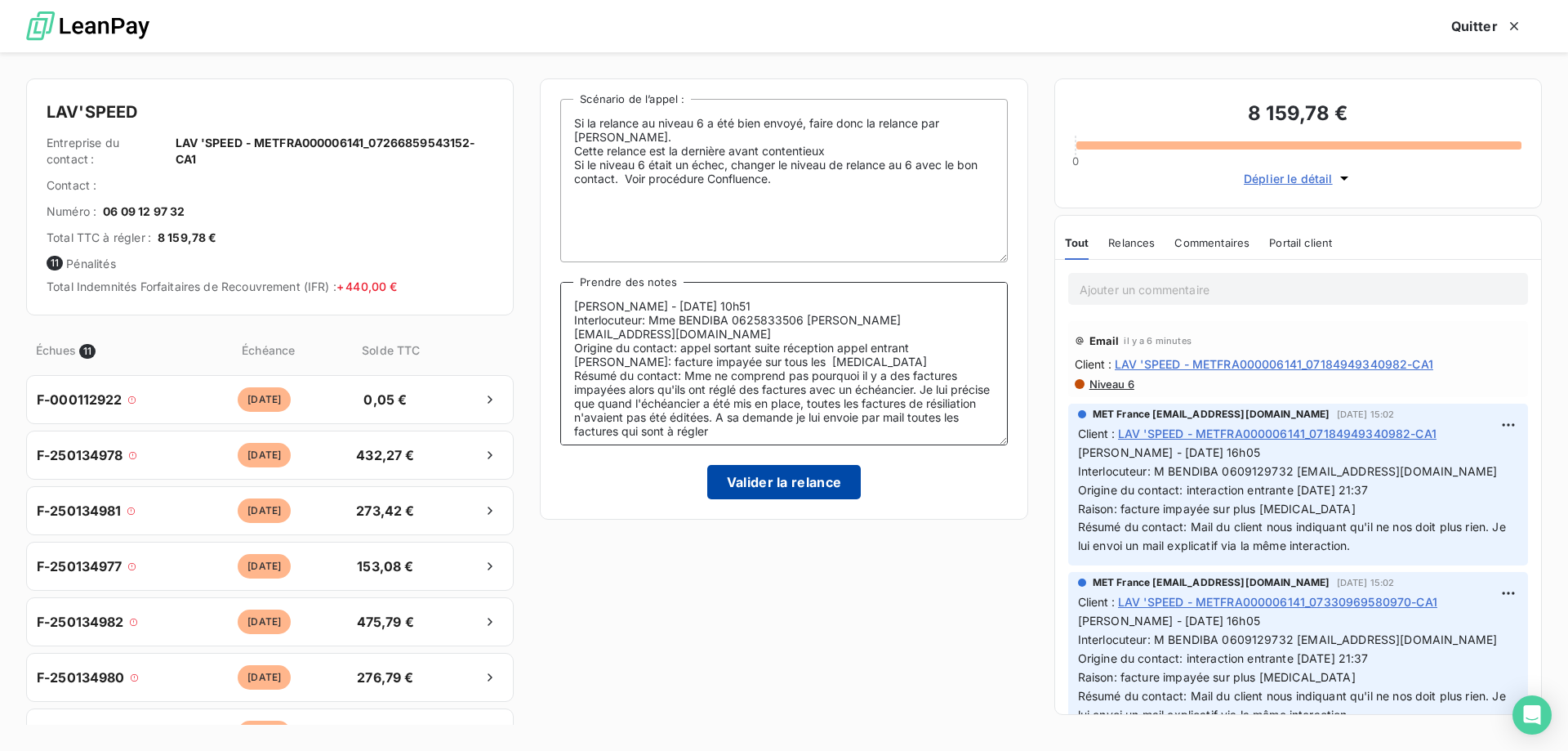
type textarea "Sylvain - 16/09/2025 - 10h51 Interlocuteur: Mme BENDIBA 0625833506 JESSICA.BENA…"
click at [765, 479] on button "Valider la relance" at bounding box center [784, 482] width 155 height 34
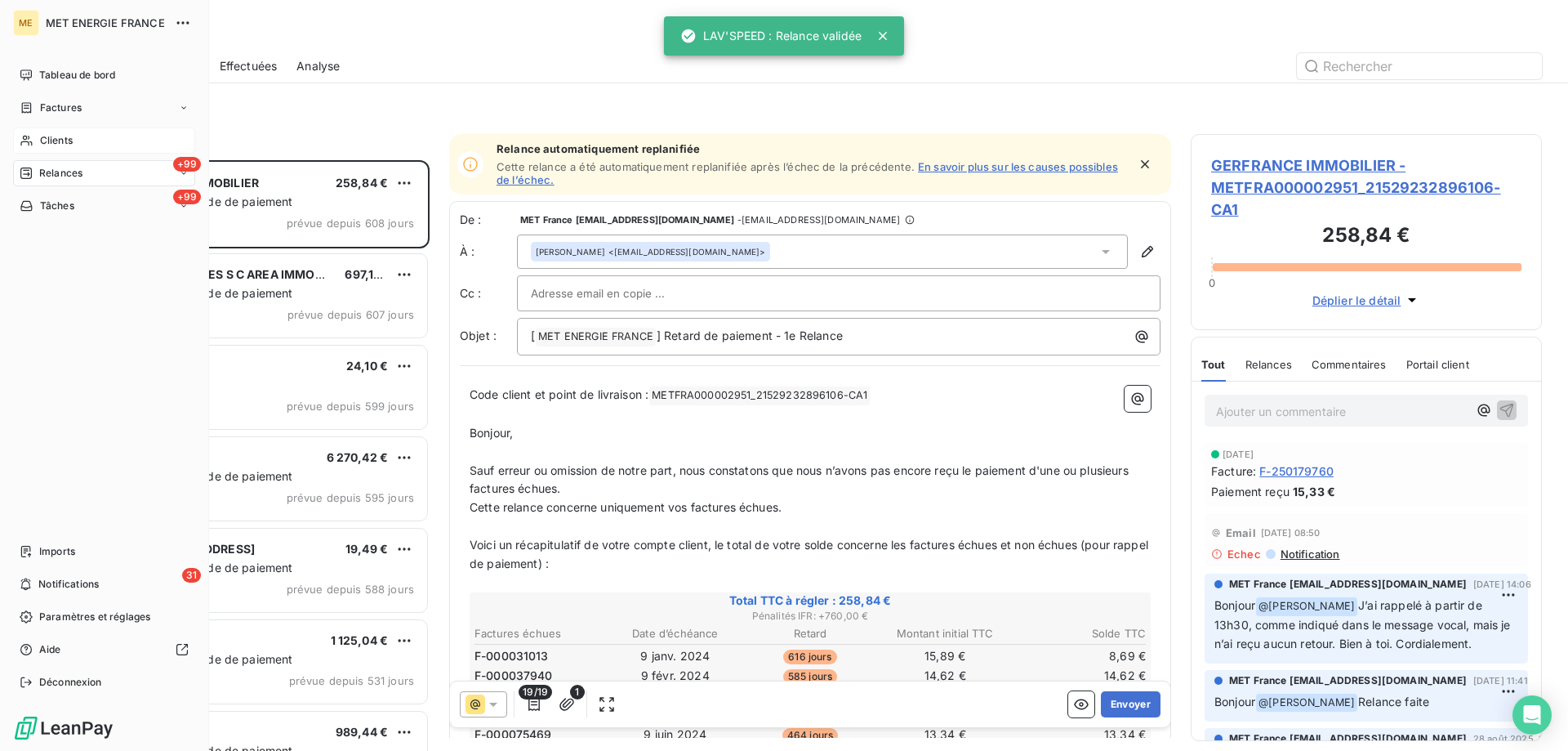
click at [24, 140] on icon at bounding box center [26, 141] width 11 height 10
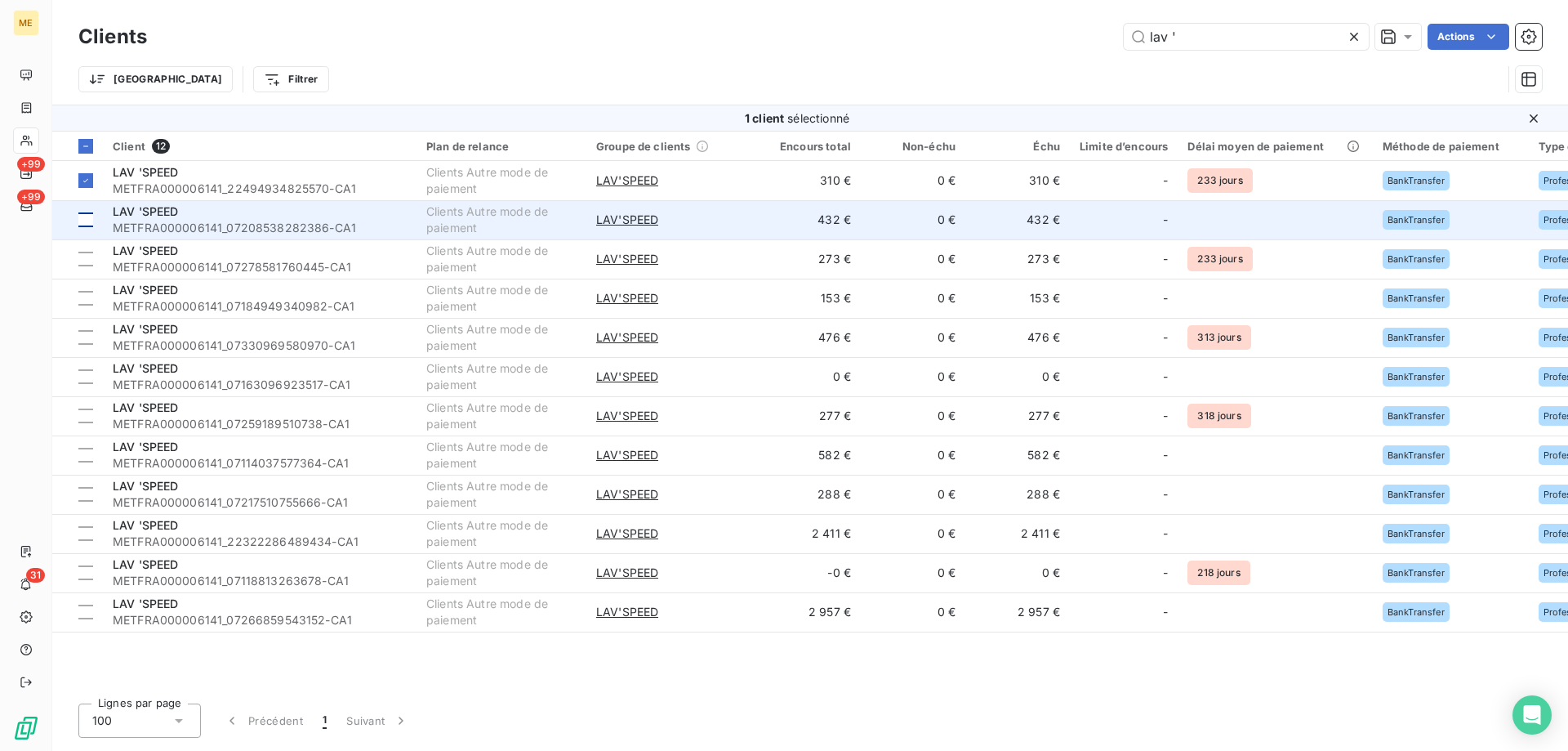
click at [83, 217] on div at bounding box center [86, 220] width 15 height 15
click at [130, 222] on span "METFRA000006141_07208538282386-CA1" at bounding box center [260, 228] width 294 height 17
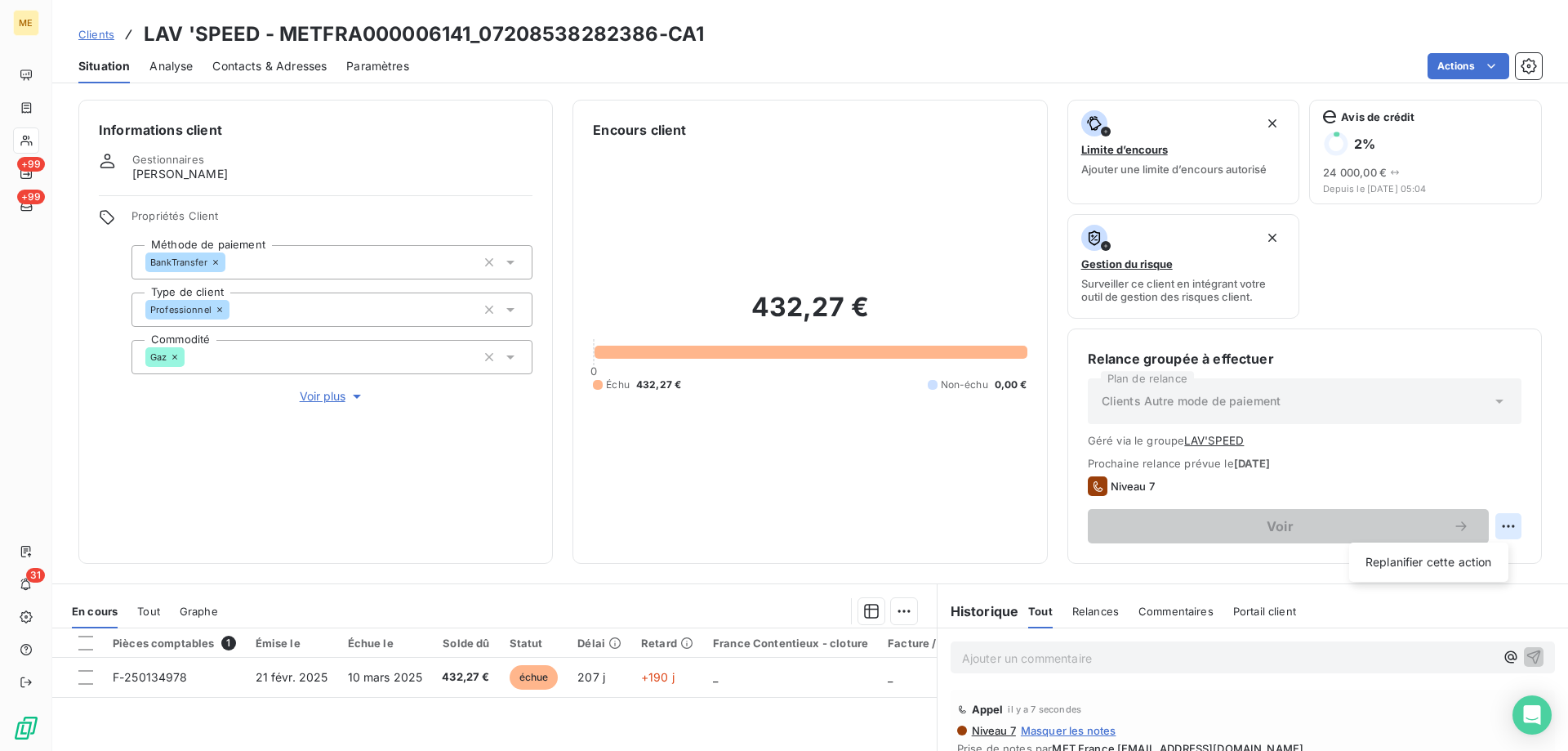
click at [1493, 520] on html "ME +99 +99 31 Clients LAV 'SPEED - METFRA000006141_07208538282386-CA1 Situation…" at bounding box center [784, 457] width 1568 height 914
click at [1465, 553] on div "Replanifier cette action" at bounding box center [1428, 562] width 146 height 26
select select "8"
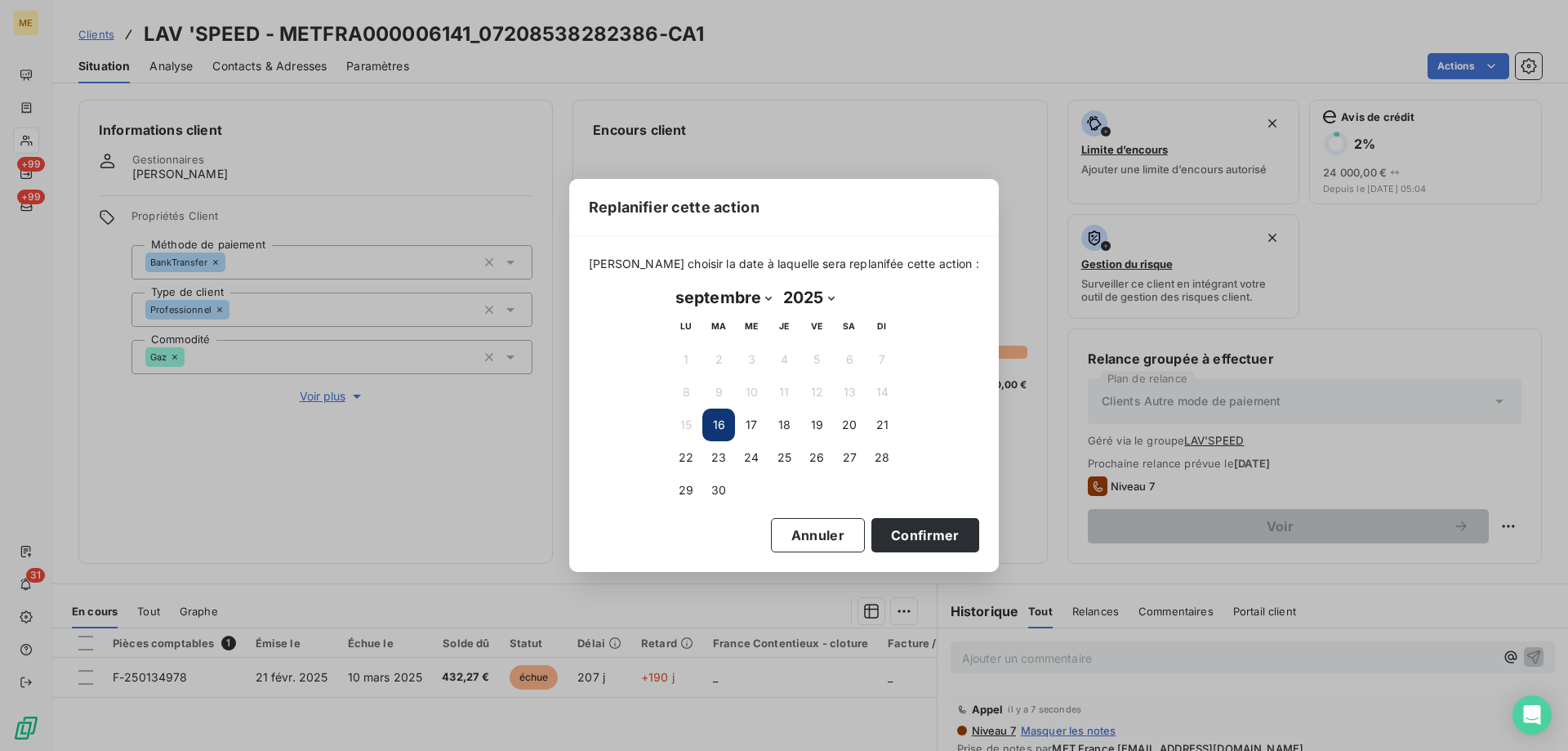
click at [873, 539] on button "Confirmer" at bounding box center [925, 535] width 108 height 34
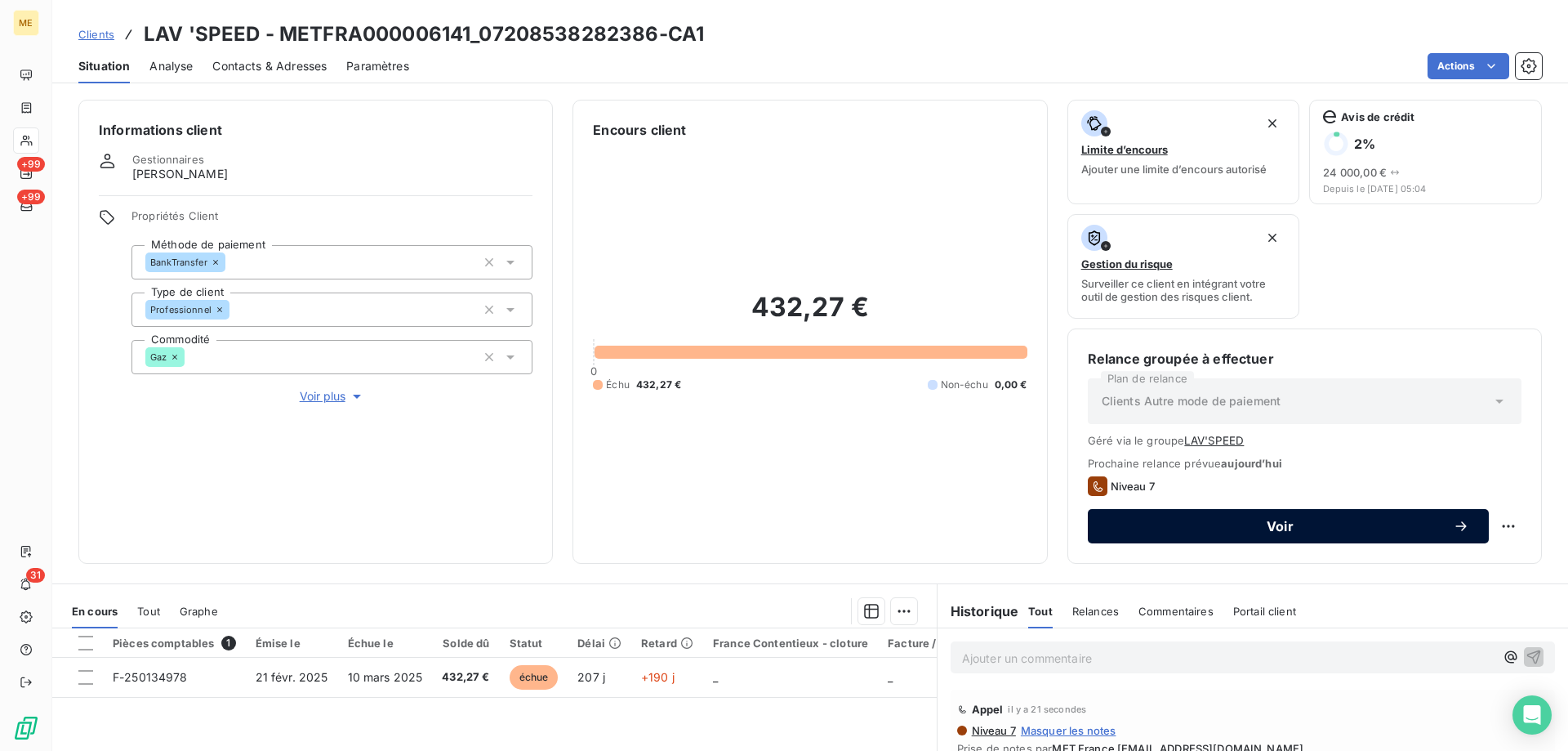
click at [1193, 517] on button "Voir" at bounding box center [1288, 526] width 401 height 34
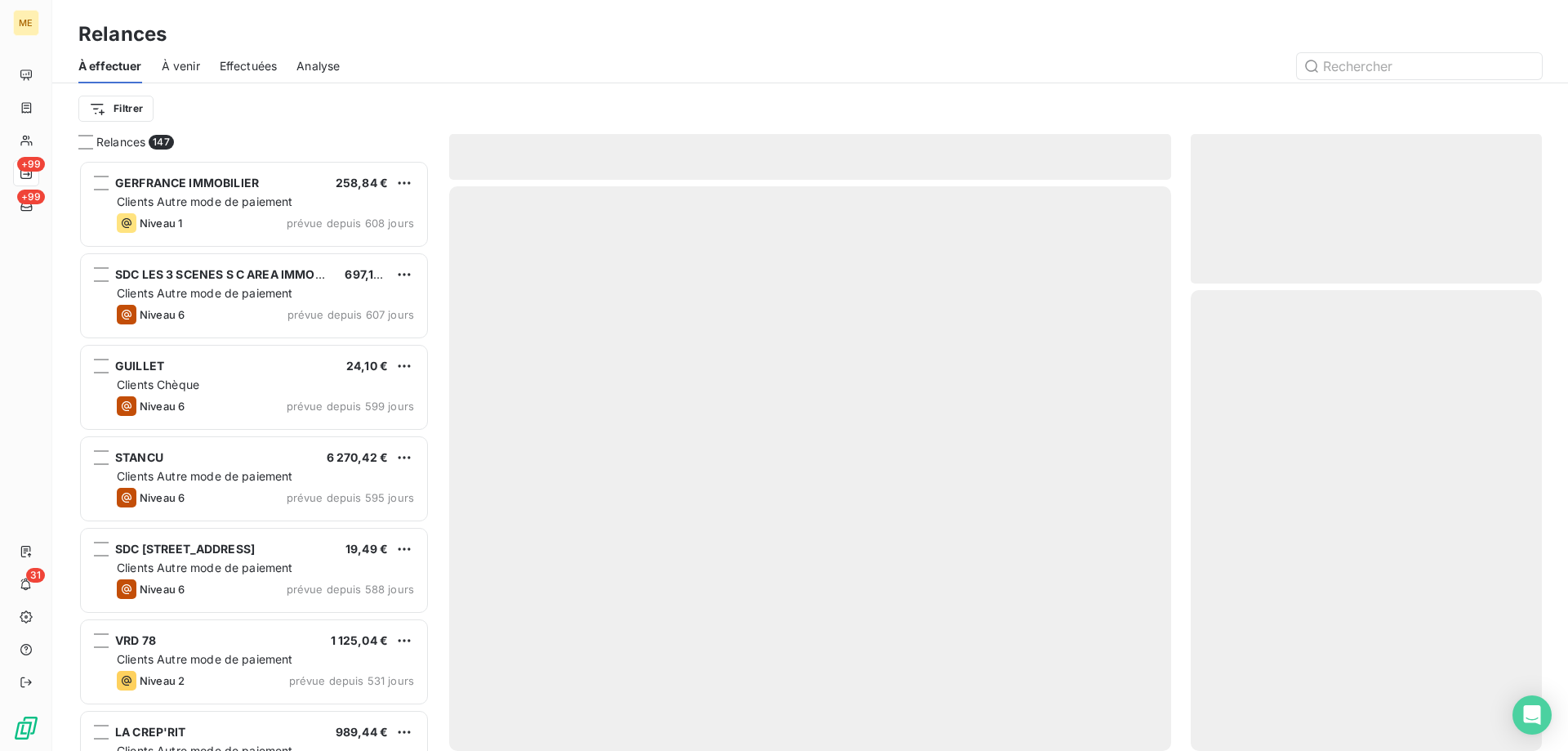
scroll to position [579, 339]
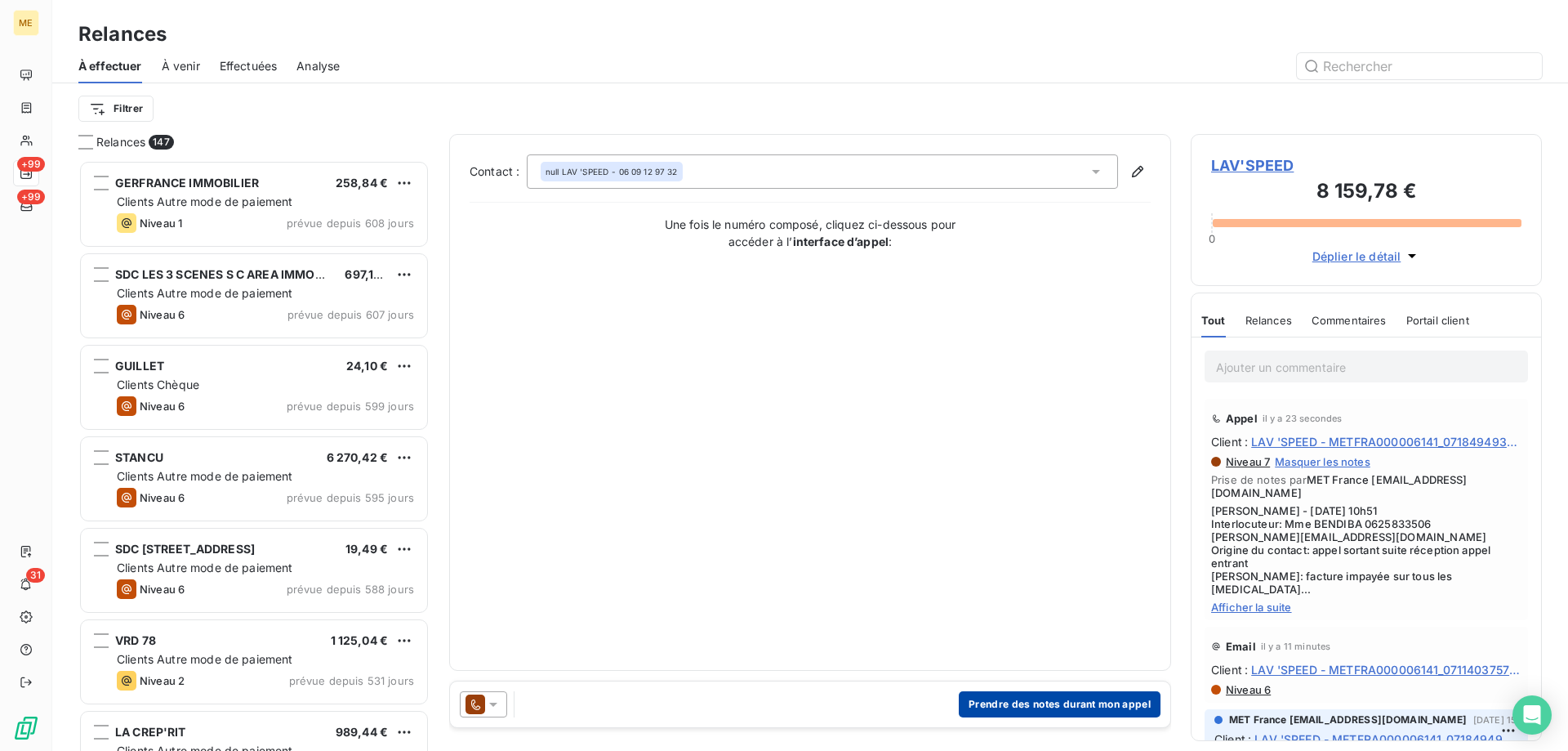
click at [1027, 707] on button "Prendre des notes durant mon appel" at bounding box center [1059, 704] width 202 height 26
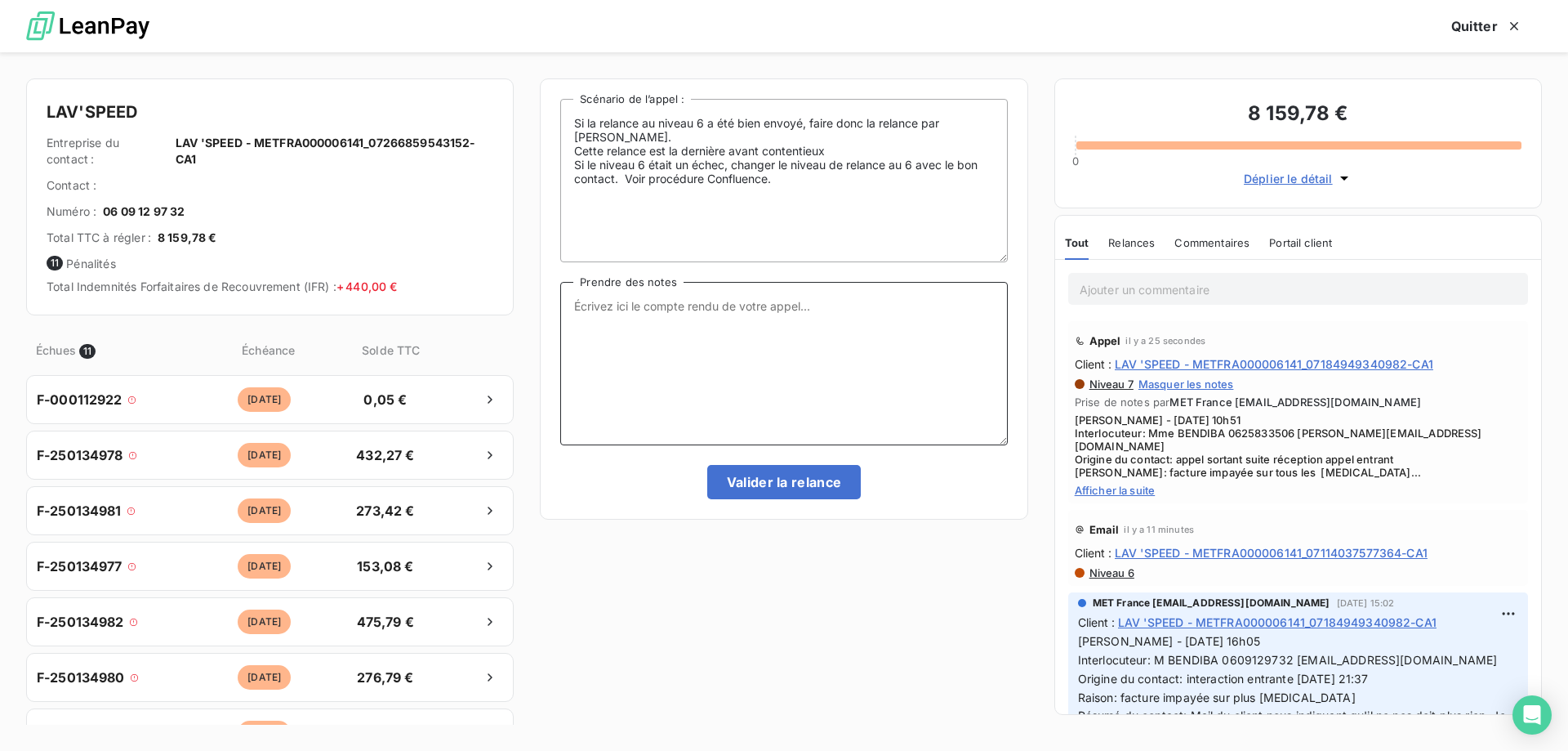
click at [716, 321] on textarea "Prendre des notes" at bounding box center [784, 362] width 447 height 163
paste textarea "Sylvain - 16/09/2025 - 10h51 Interlocuteur: Mme BENDIBA 0625833506 JESSICA.BENA…"
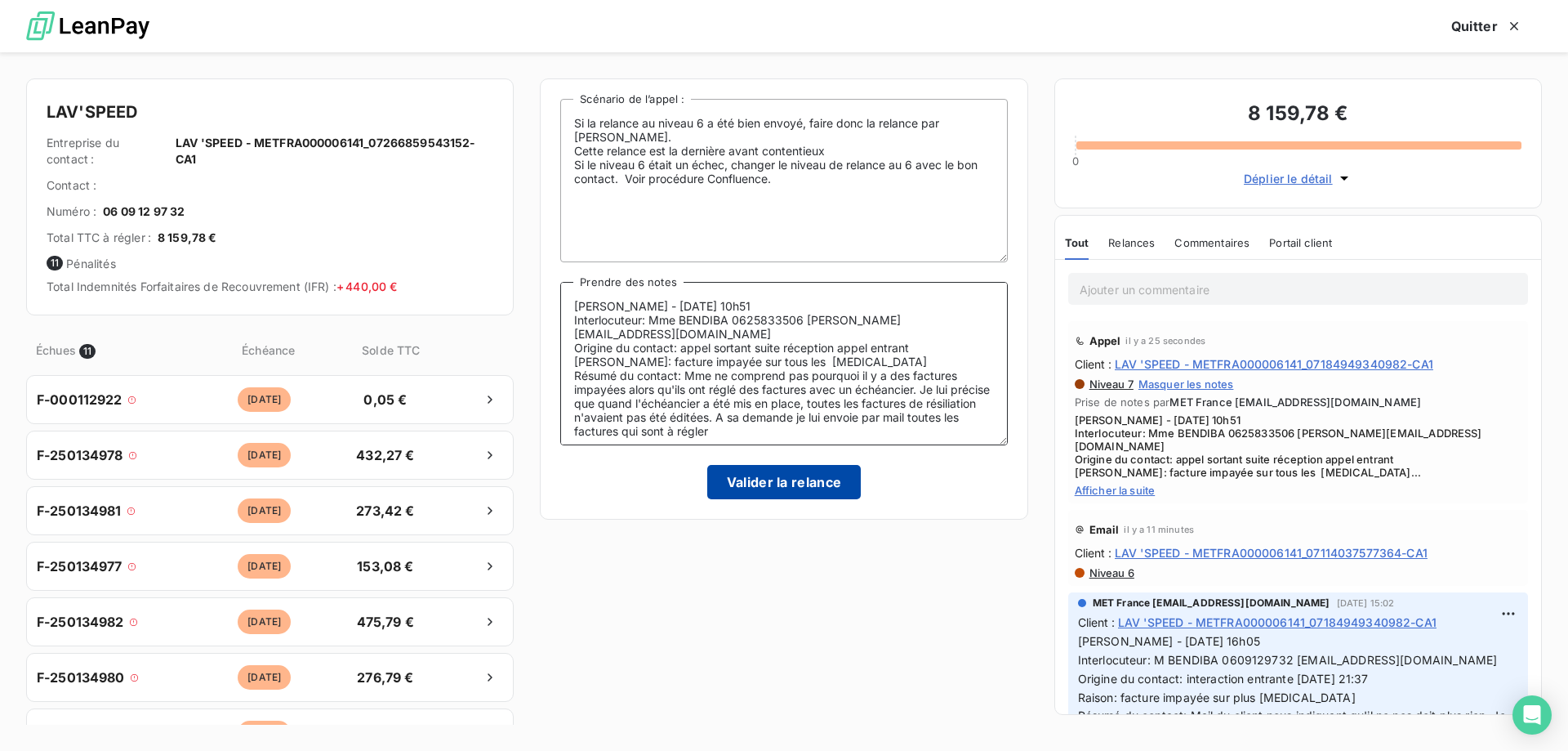
type textarea "Sylvain - 16/09/2025 - 10h51 Interlocuteur: Mme BENDIBA 0625833506 JESSICA.BENA…"
click at [759, 479] on button "Valider la relance" at bounding box center [784, 482] width 155 height 34
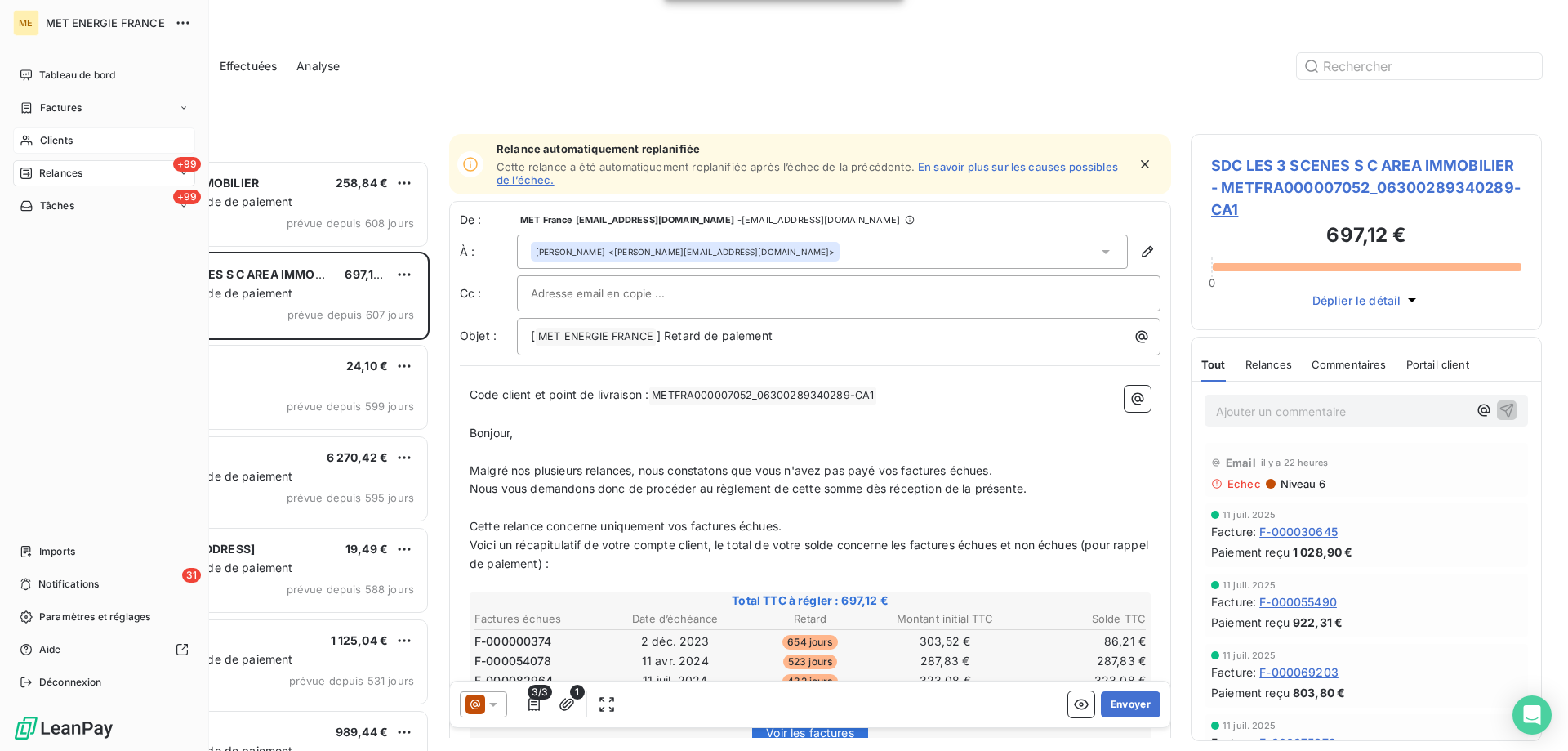
click at [35, 139] on div "Clients" at bounding box center [103, 141] width 182 height 26
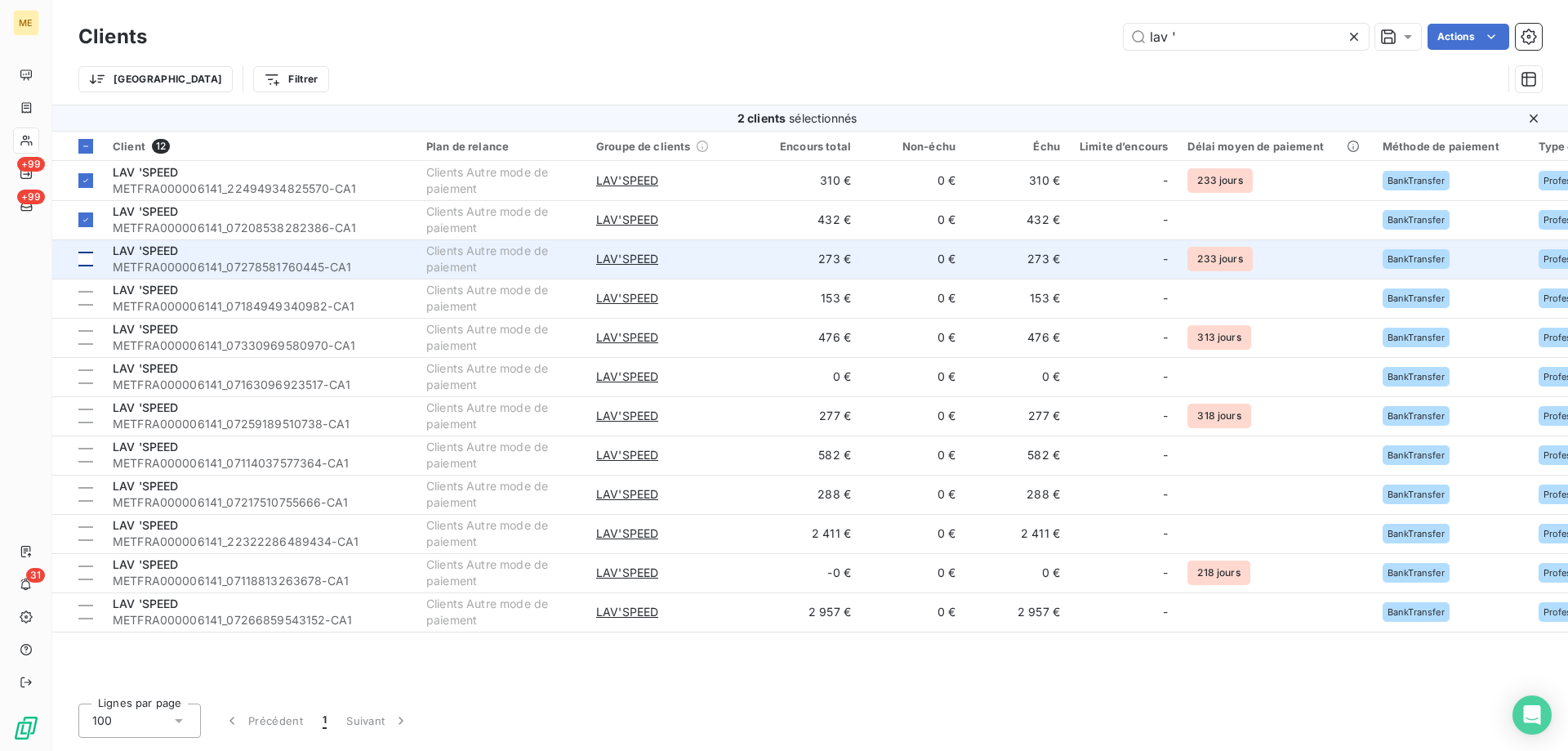
click at [88, 261] on div at bounding box center [86, 259] width 15 height 15
click at [185, 248] on div "LAV 'SPEED" at bounding box center [260, 251] width 294 height 17
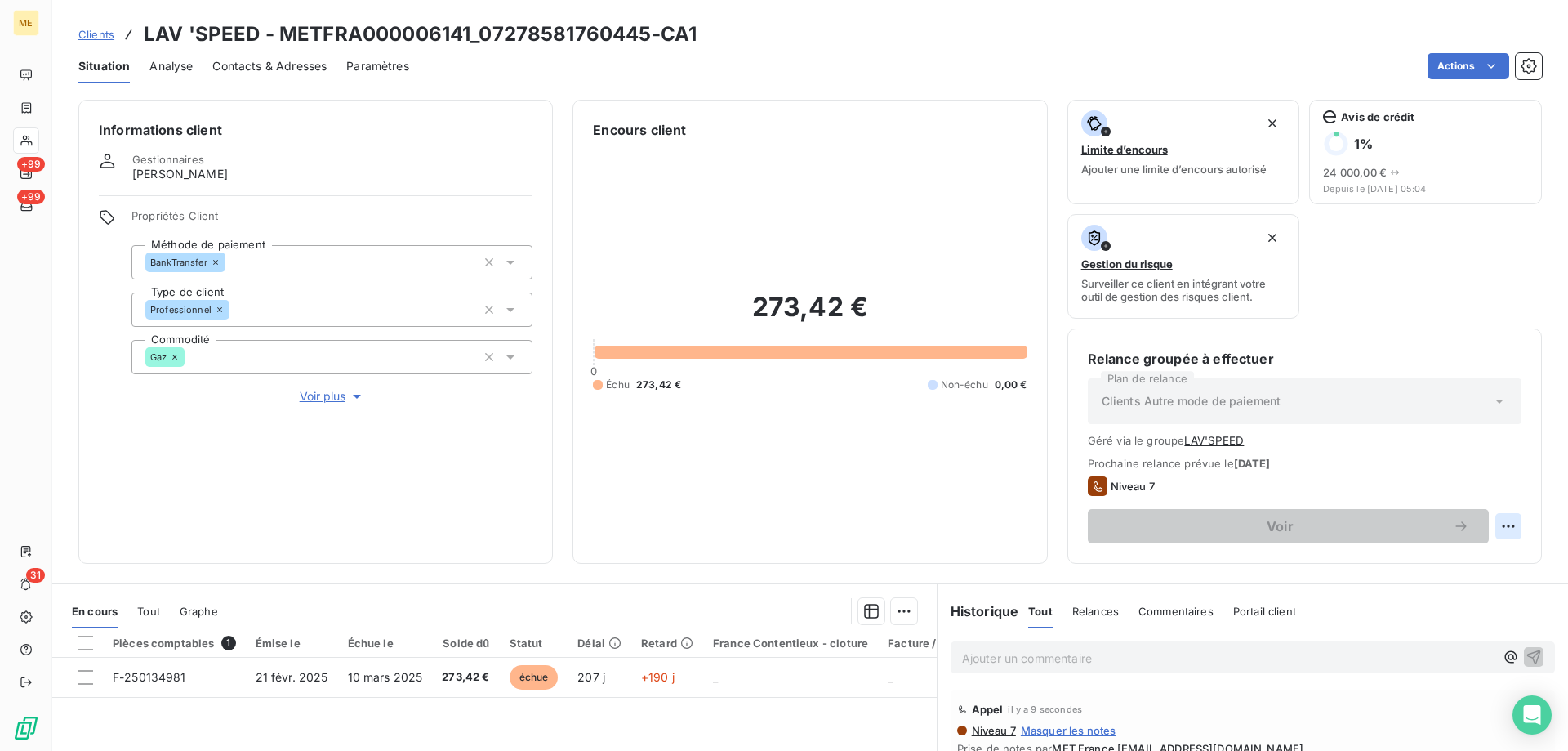
click at [1497, 521] on html "ME +99 +99 31 Clients LAV 'SPEED - METFRA000006141_07278581760445-CA1 Situation…" at bounding box center [784, 457] width 1568 height 914
click at [1479, 553] on div "Replanifier cette action" at bounding box center [1428, 562] width 146 height 26
select select "8"
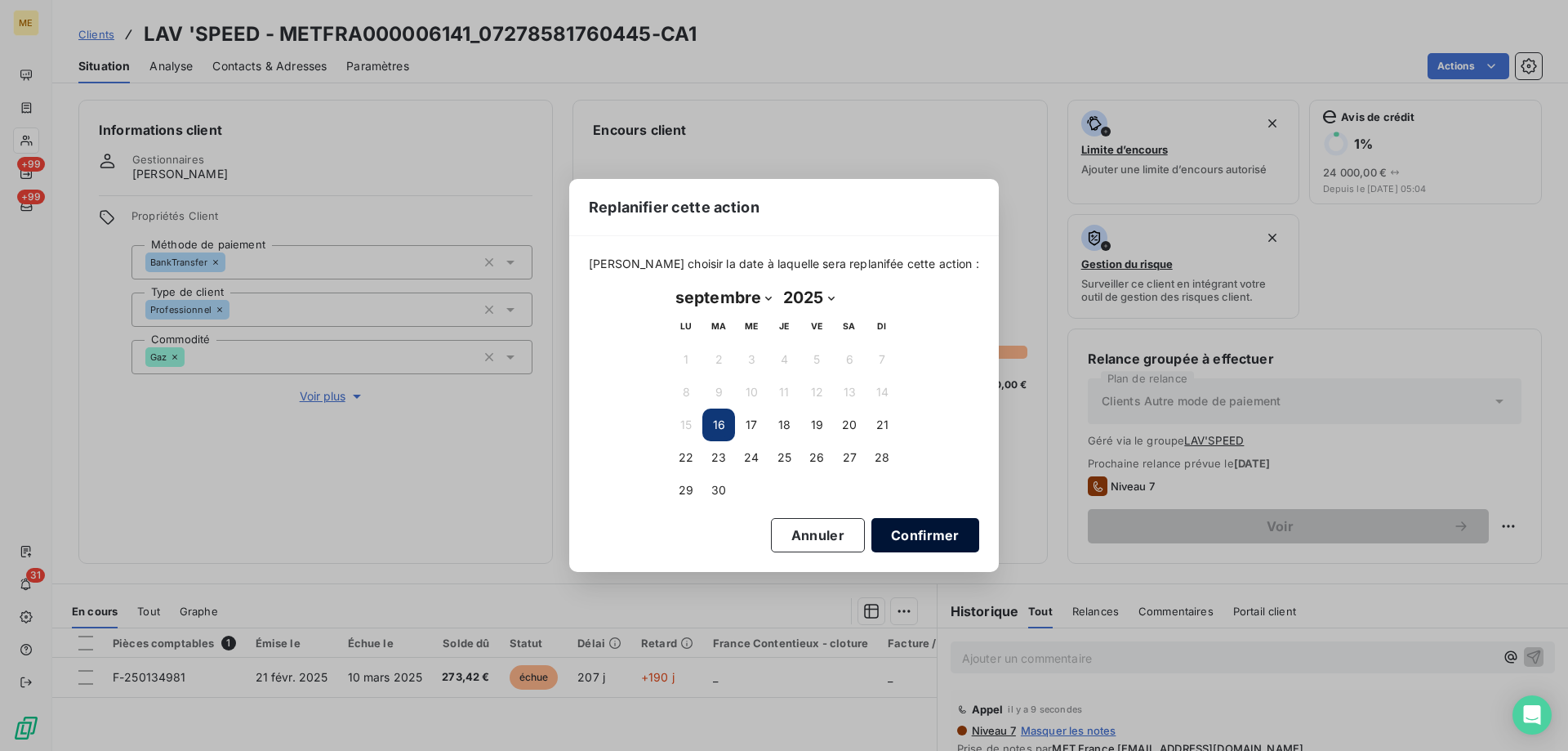
click at [925, 529] on button "Confirmer" at bounding box center [925, 535] width 108 height 34
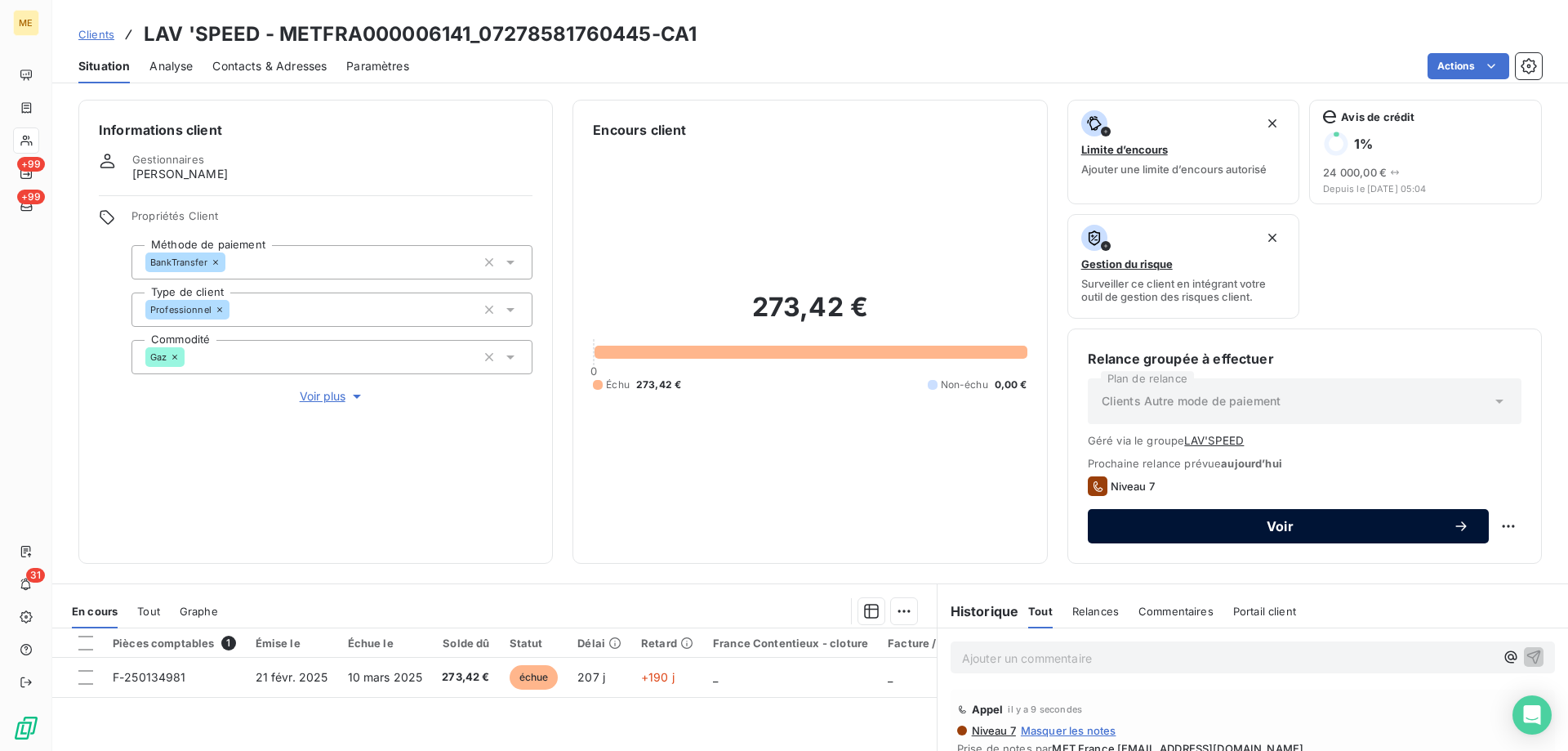
click at [1221, 526] on span "Voir" at bounding box center [1280, 526] width 346 height 13
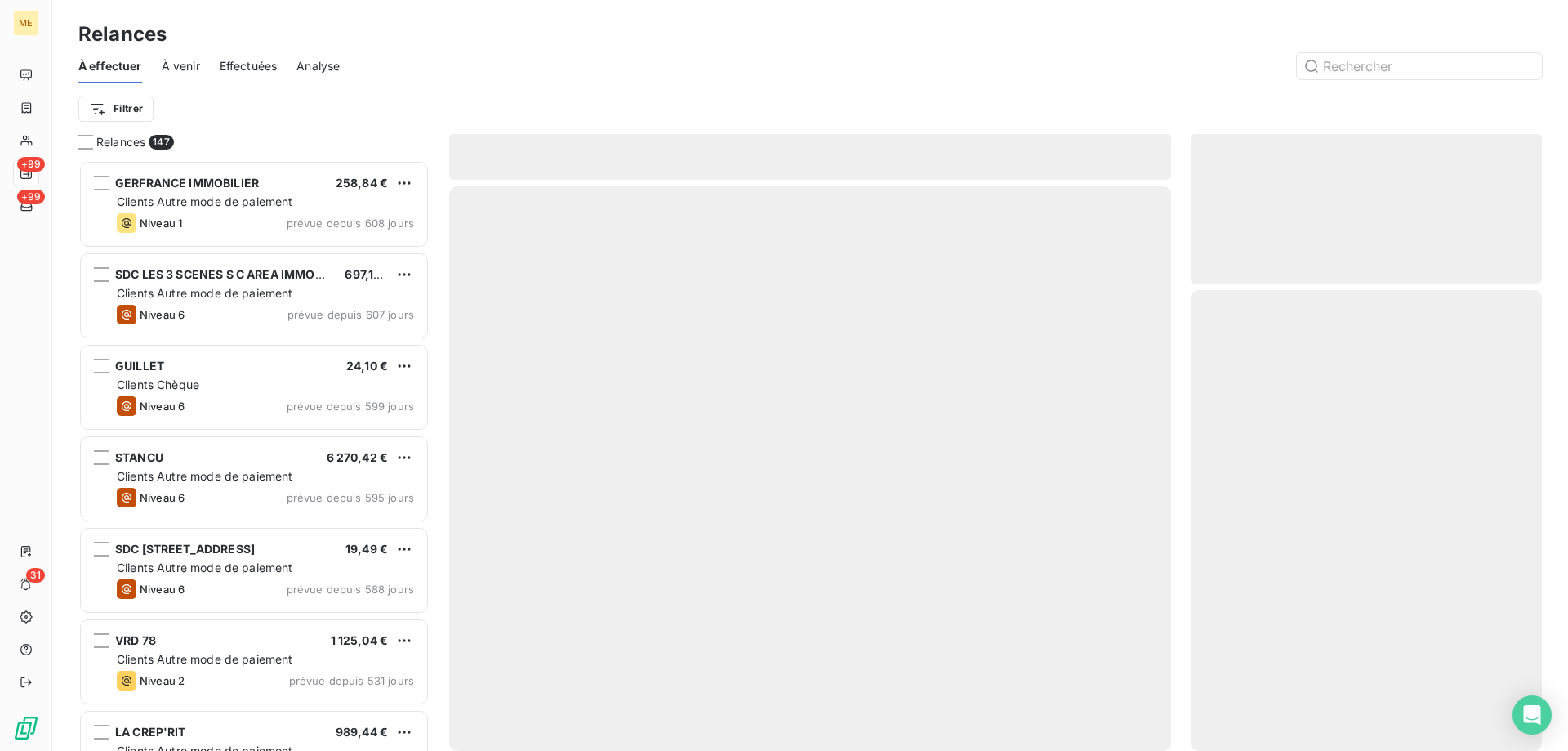
scroll to position [579, 339]
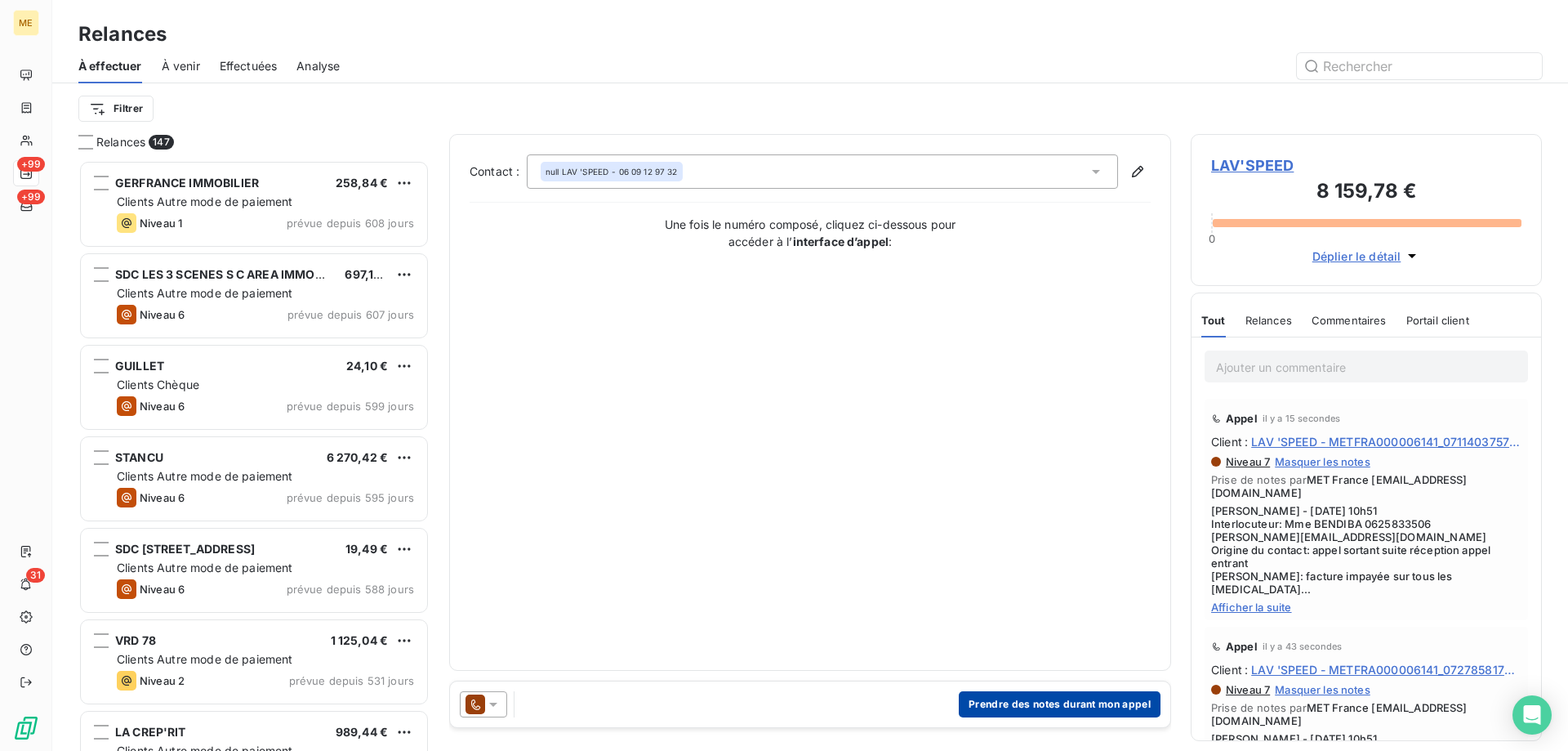
click at [1066, 697] on button "Prendre des notes durant mon appel" at bounding box center [1059, 704] width 202 height 26
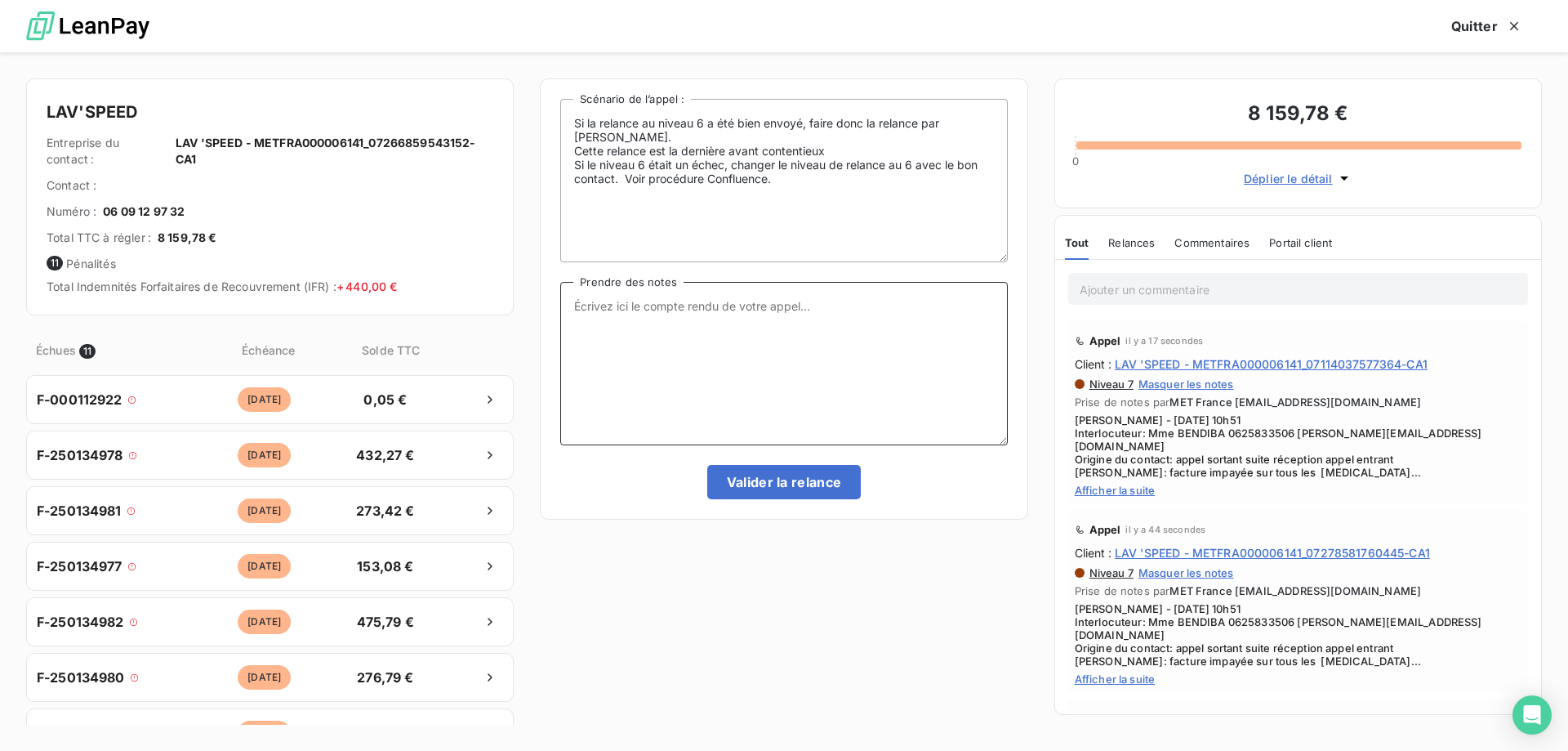
click at [655, 327] on textarea "Prendre des notes" at bounding box center [784, 362] width 447 height 163
paste textarea "Sylvain - 16/09/2025 - 10h51 Interlocuteur: Mme BENDIBA 0625833506 JESSICA.BENA…"
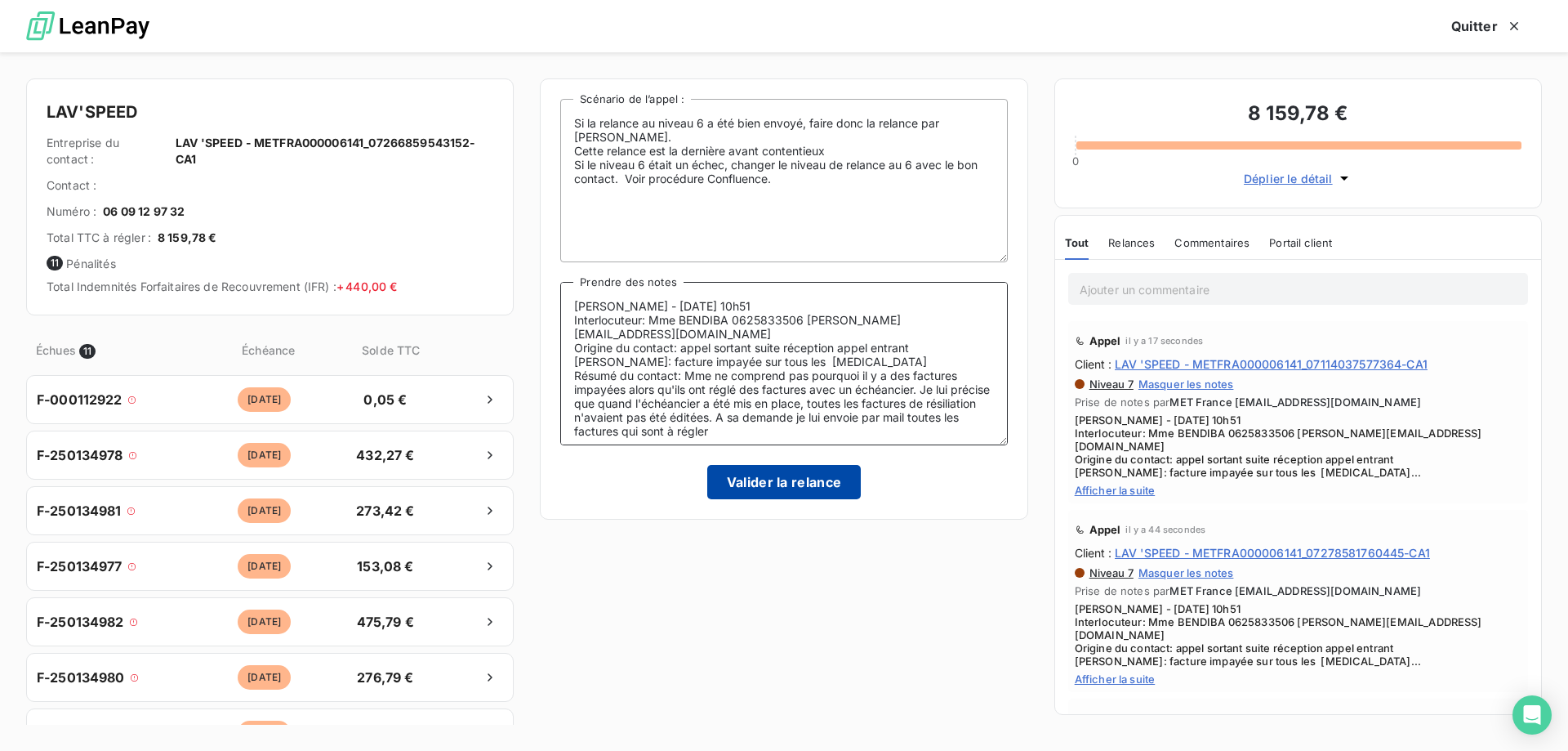
type textarea "Sylvain - 16/09/2025 - 10h51 Interlocuteur: Mme BENDIBA 0625833506 JESSICA.BENA…"
click at [753, 486] on button "Valider la relance" at bounding box center [784, 482] width 155 height 34
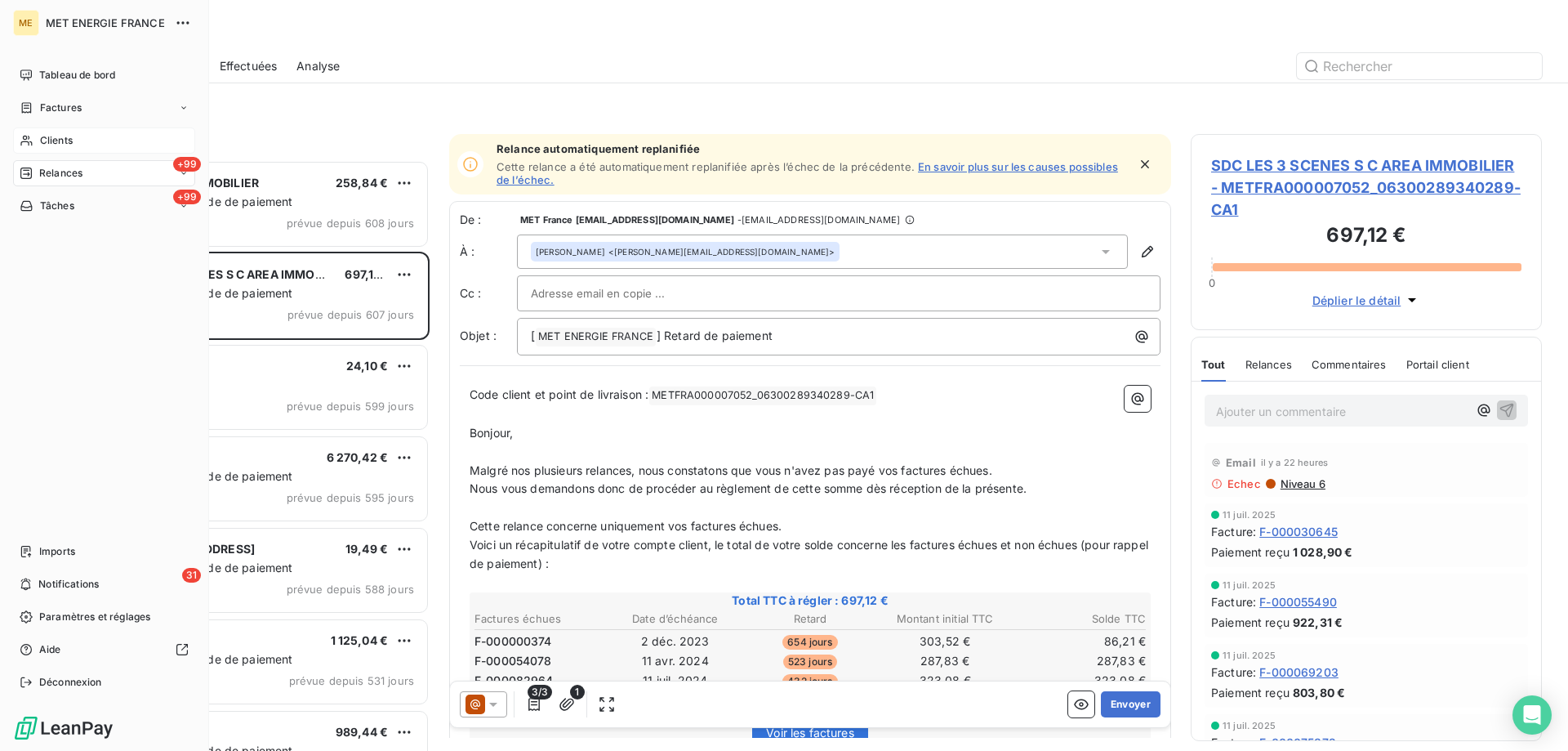
click at [38, 138] on div "Clients" at bounding box center [103, 141] width 182 height 26
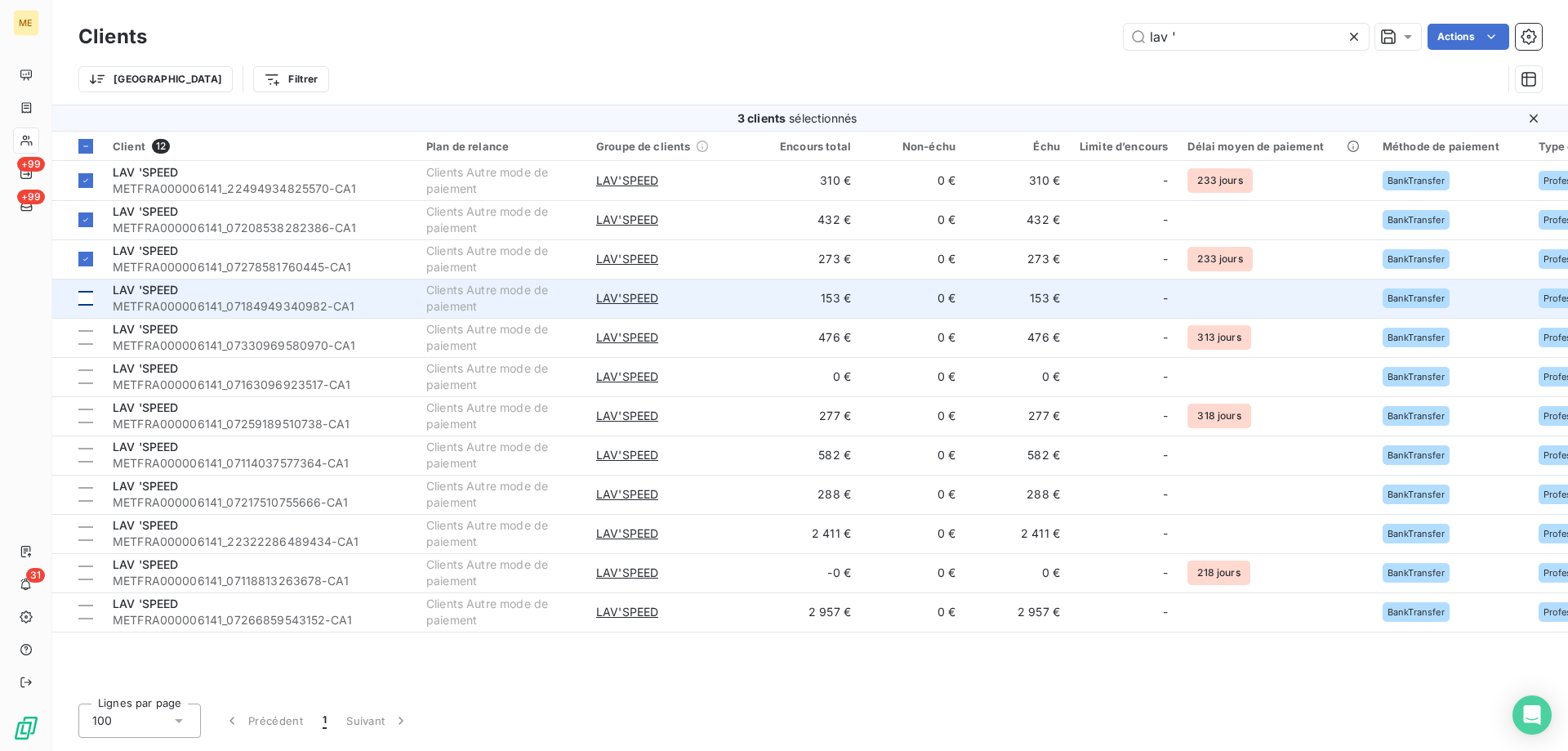
click at [87, 300] on div at bounding box center [86, 298] width 15 height 15
click at [203, 300] on span "METFRA000006141_07184949340982-CA1" at bounding box center [260, 307] width 294 height 17
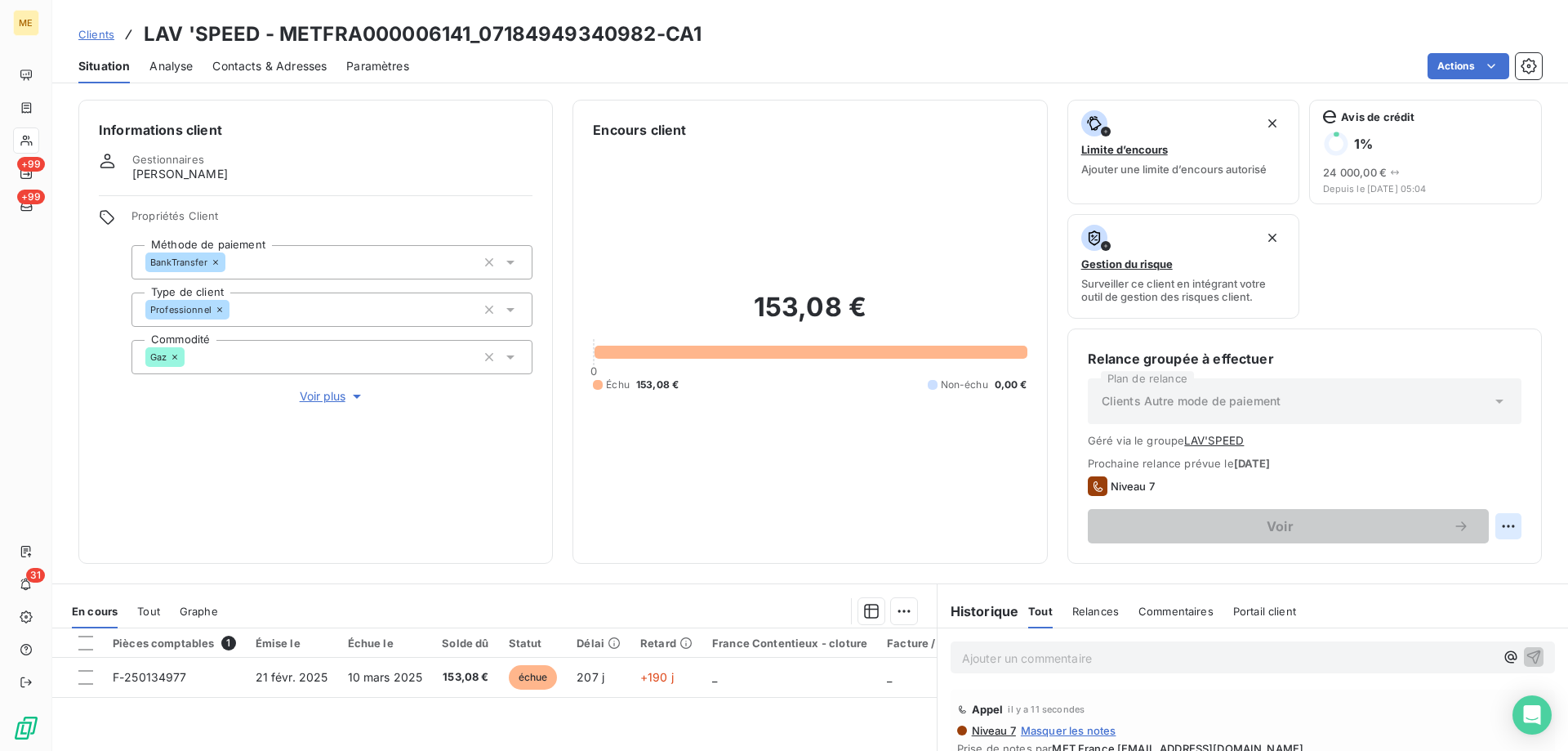
click at [1498, 525] on html "ME +99 +99 31 Clients LAV 'SPEED - METFRA000006141_07184949340982-CA1 Situation…" at bounding box center [784, 457] width 1568 height 914
click at [1464, 561] on div "Replanifier cette action" at bounding box center [1428, 562] width 146 height 26
select select "8"
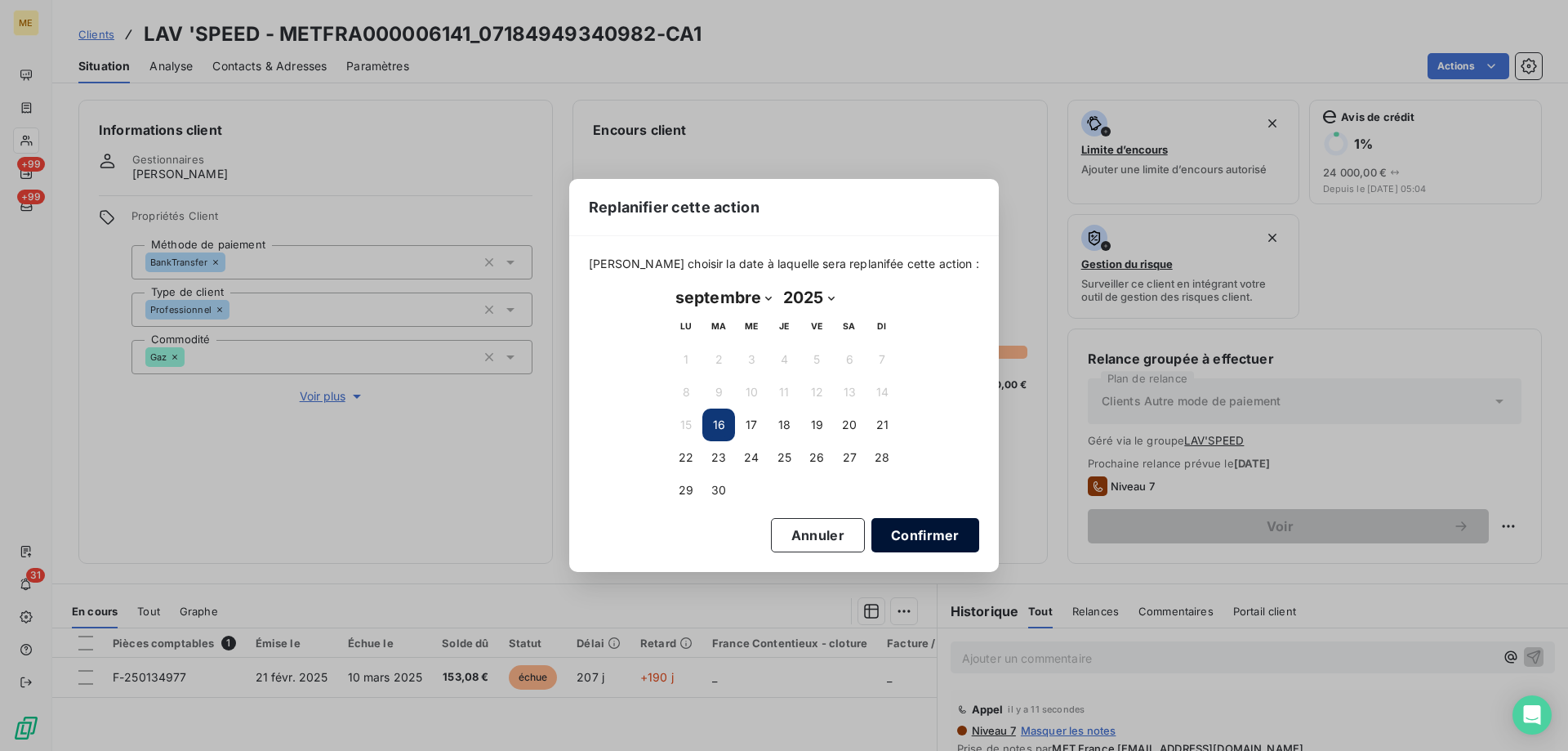
click at [919, 530] on button "Confirmer" at bounding box center [925, 535] width 108 height 34
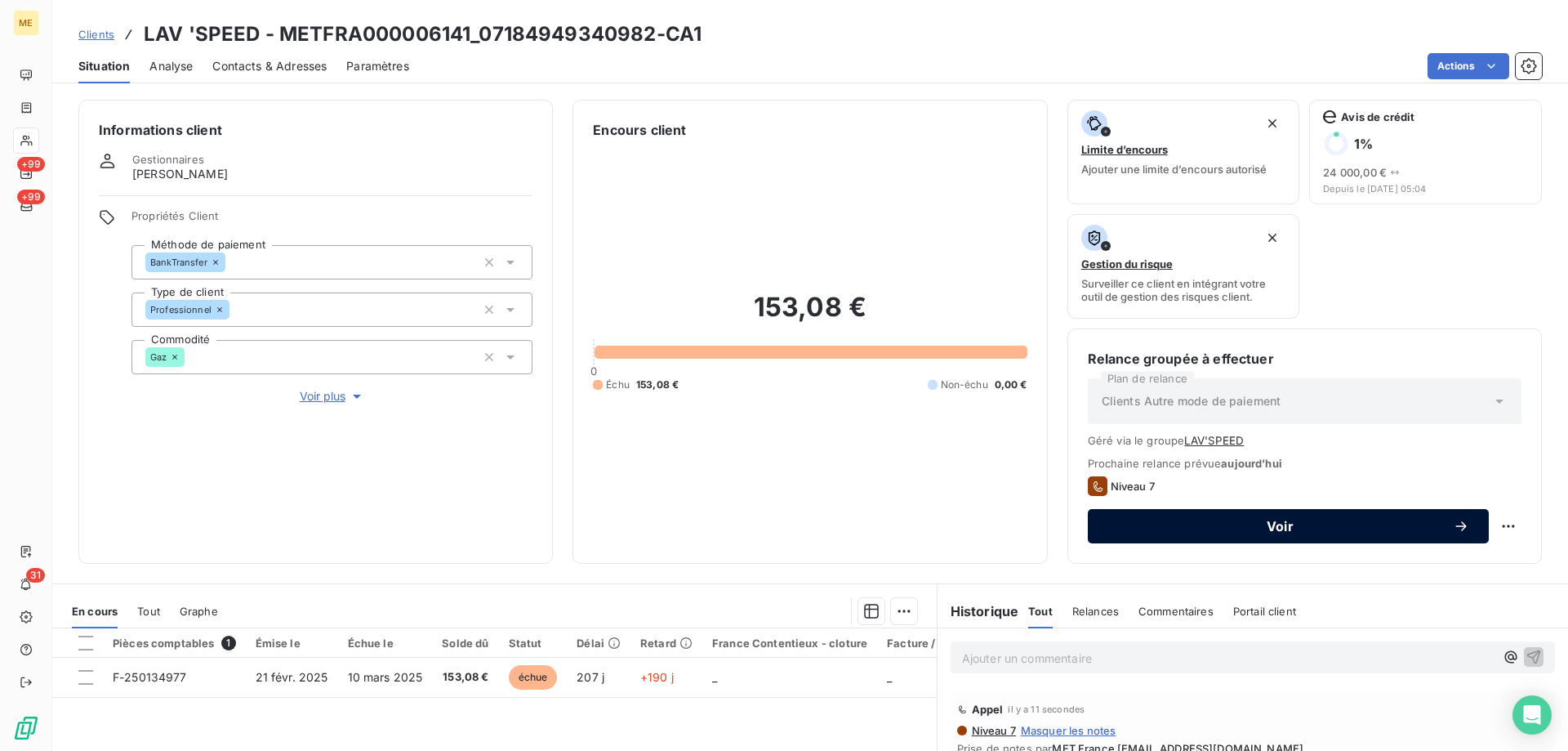
click at [1175, 518] on div "Voir" at bounding box center [1288, 526] width 361 height 17
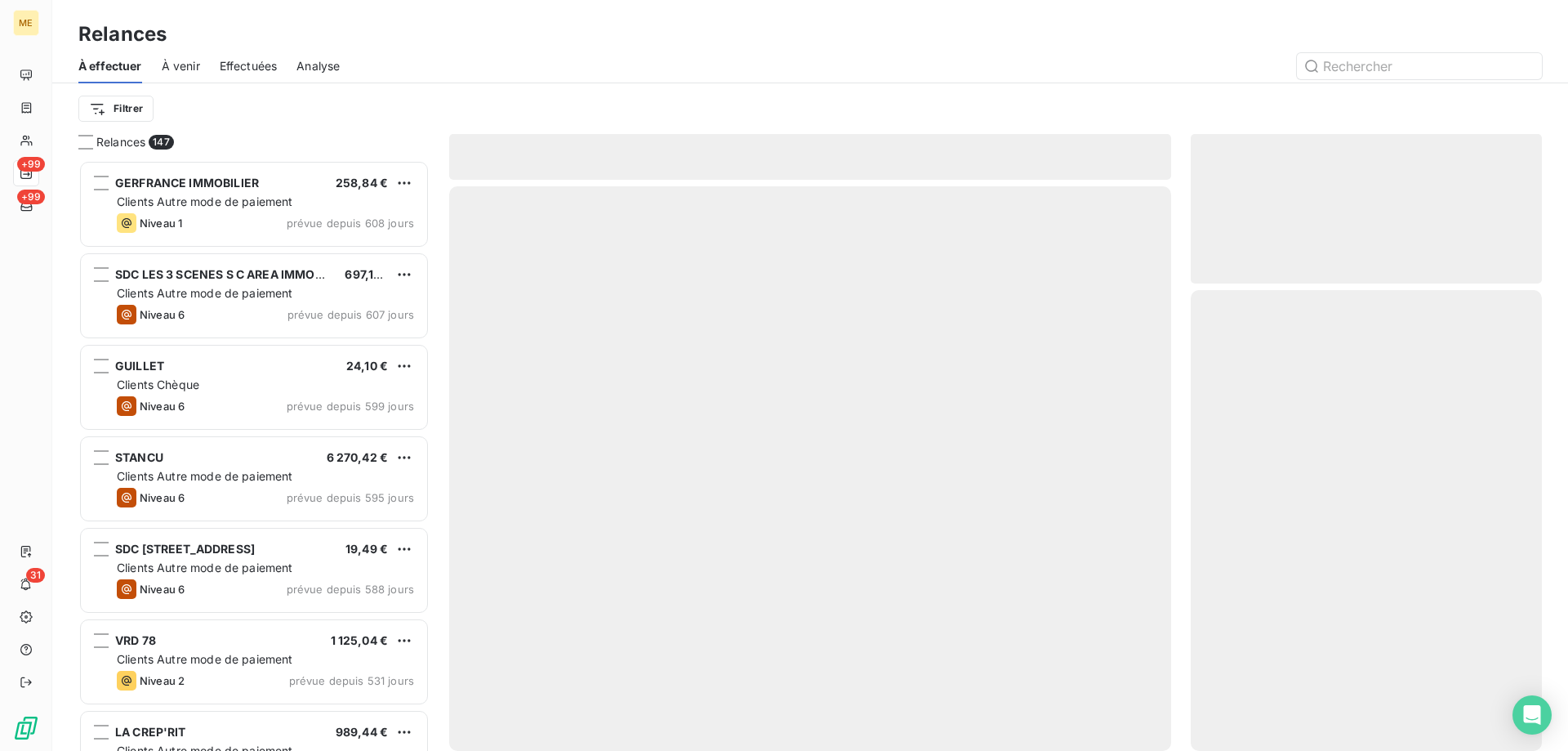
scroll to position [579, 339]
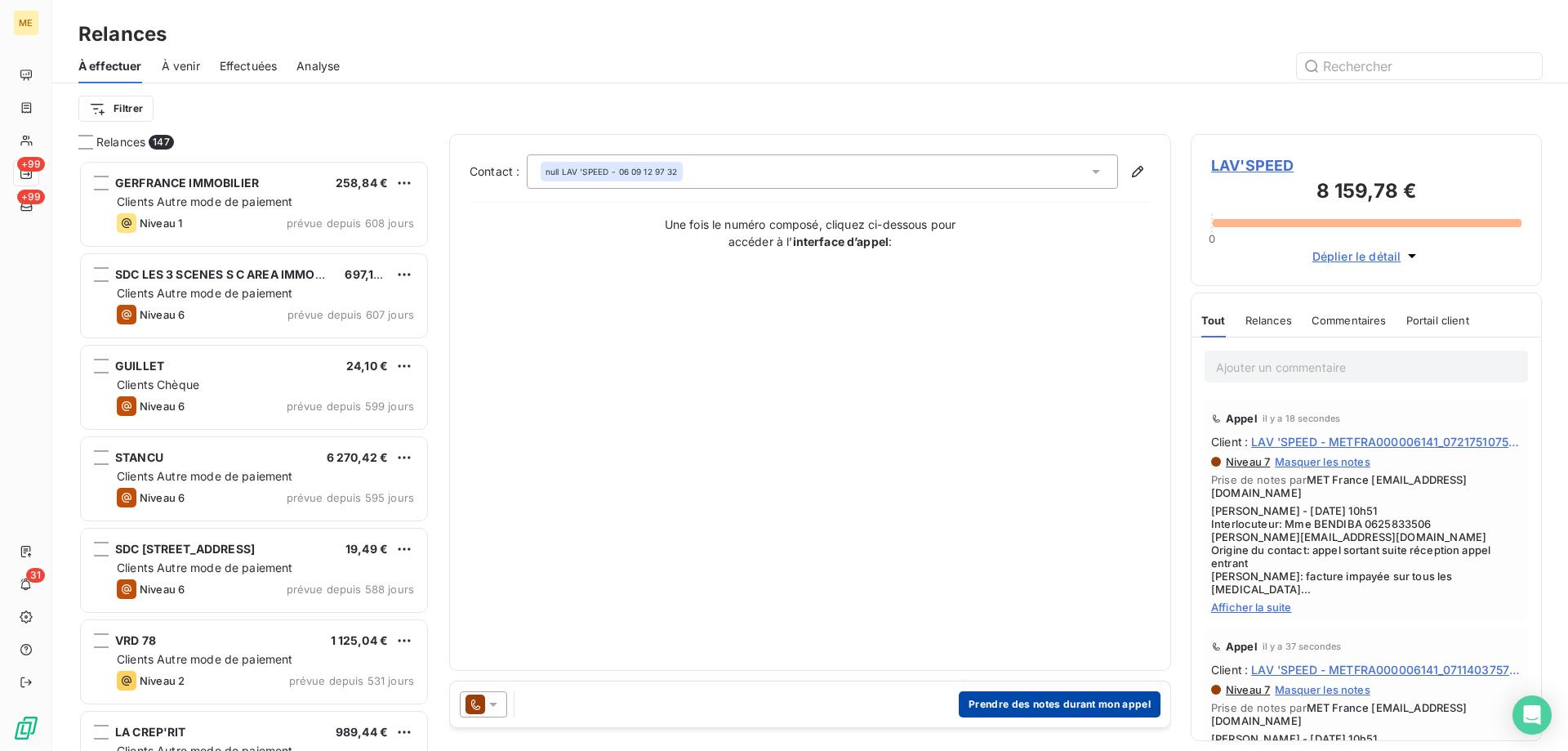
click at [996, 705] on button "Prendre des notes durant mon appel" at bounding box center [1059, 704] width 202 height 26
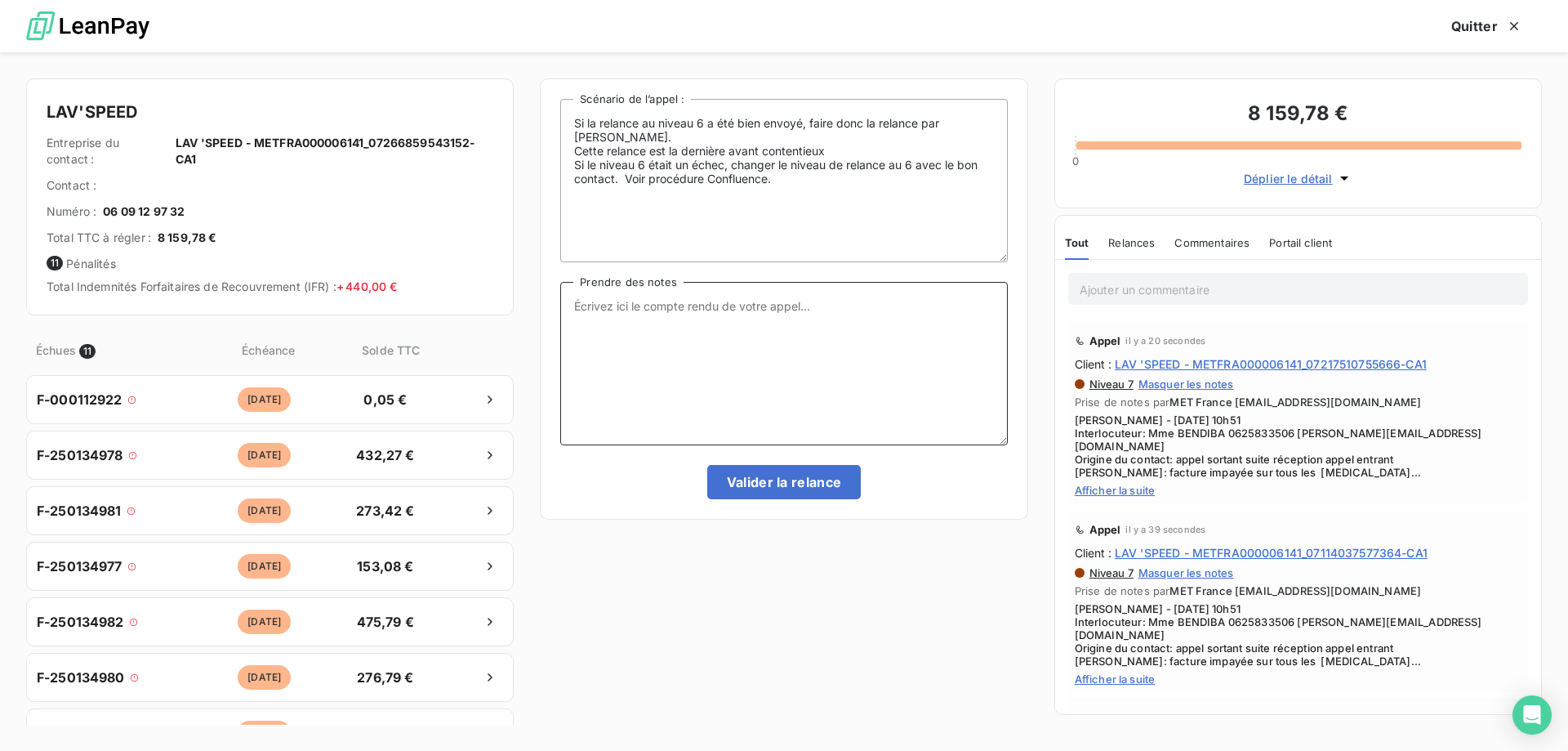
click at [870, 352] on textarea "Prendre des notes" at bounding box center [784, 362] width 447 height 163
paste textarea "Sylvain - 16/09/2025 - 10h51 Interlocuteur: Mme BENDIBA 0625833506 JESSICA.BENA…"
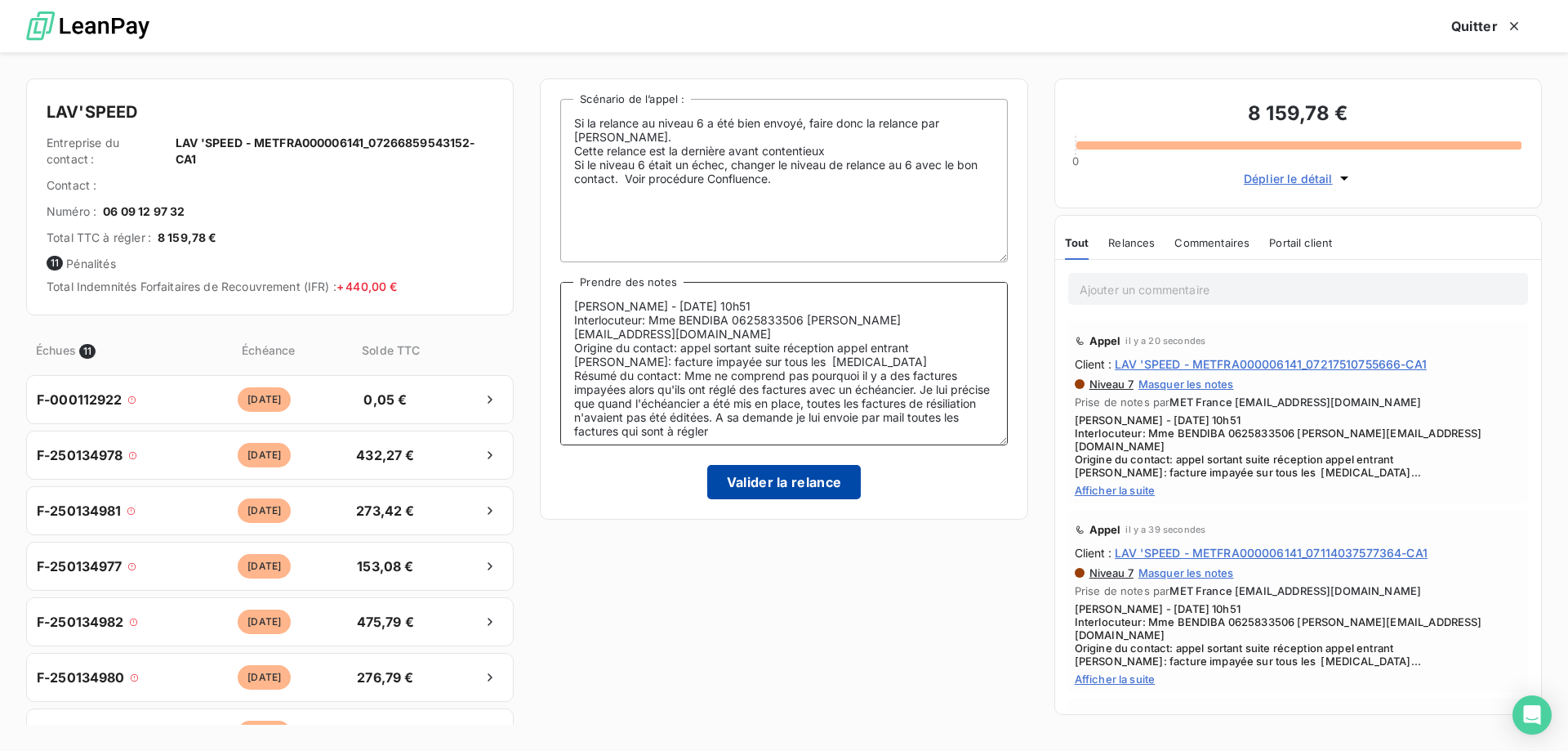
type textarea "Sylvain - 16/09/2025 - 10h51 Interlocuteur: Mme BENDIBA 0625833506 JESSICA.BENA…"
click at [745, 488] on button "Valider la relance" at bounding box center [784, 482] width 155 height 34
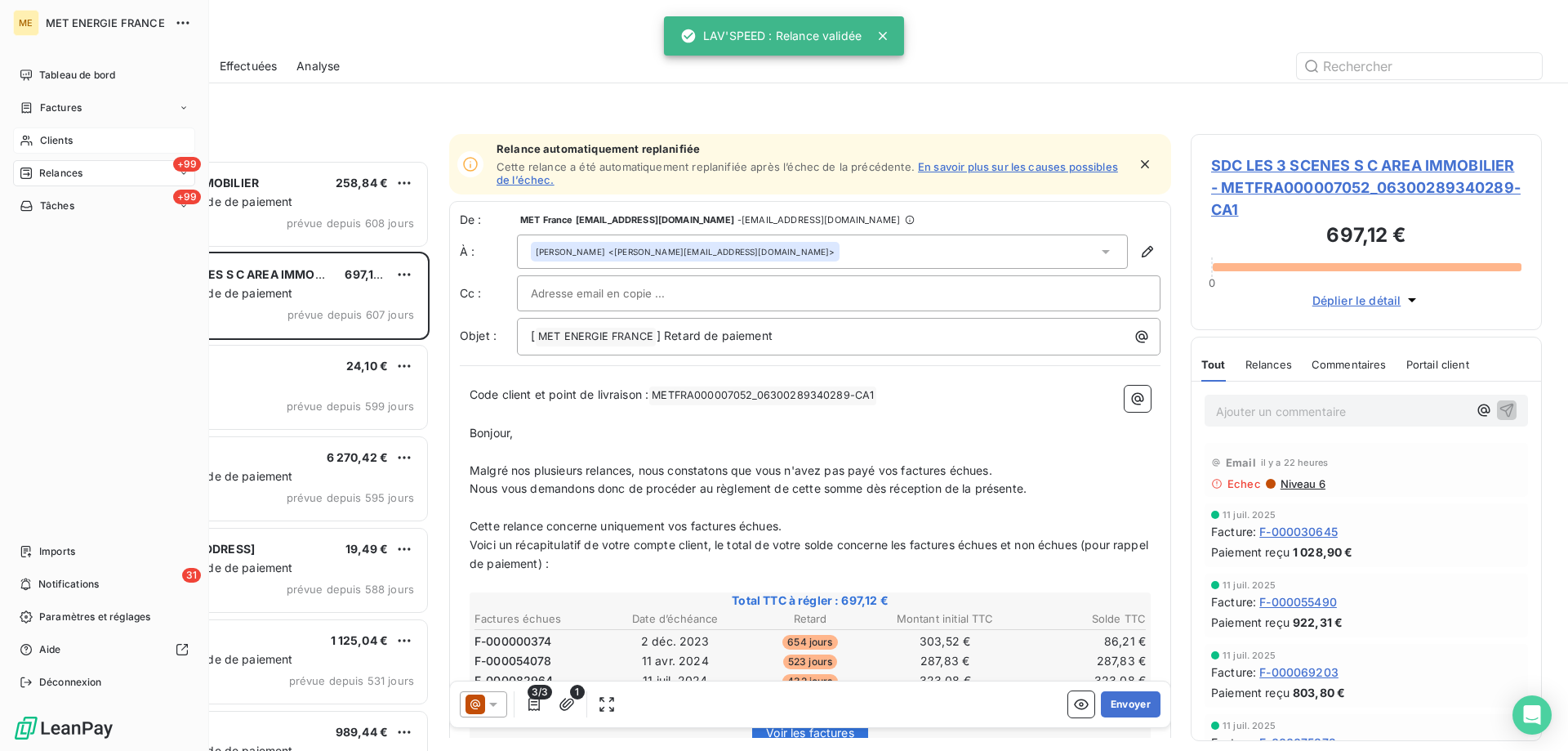
click at [30, 143] on icon at bounding box center [26, 141] width 14 height 13
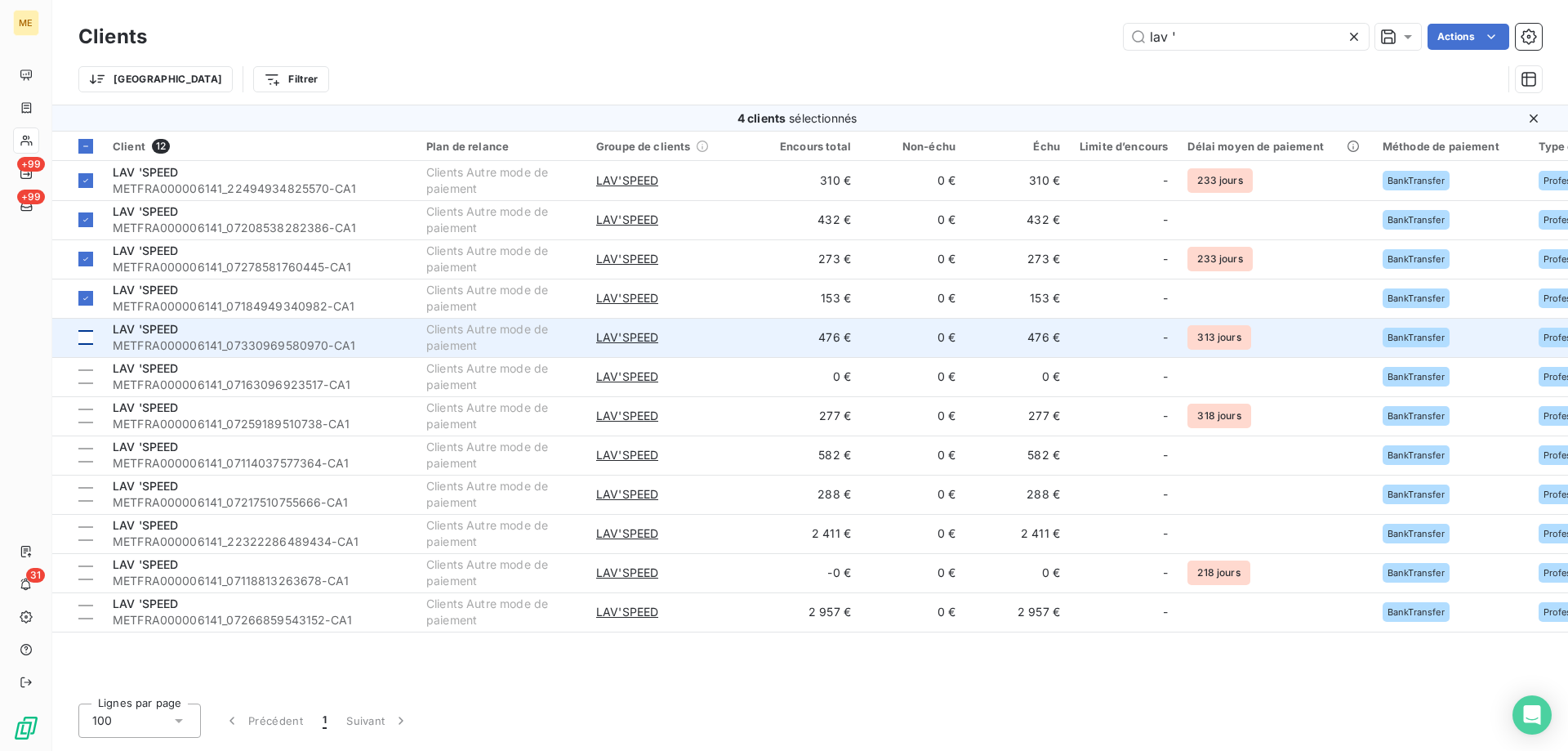
click at [88, 334] on div at bounding box center [86, 337] width 15 height 15
click at [180, 331] on div "LAV 'SPEED" at bounding box center [260, 330] width 294 height 17
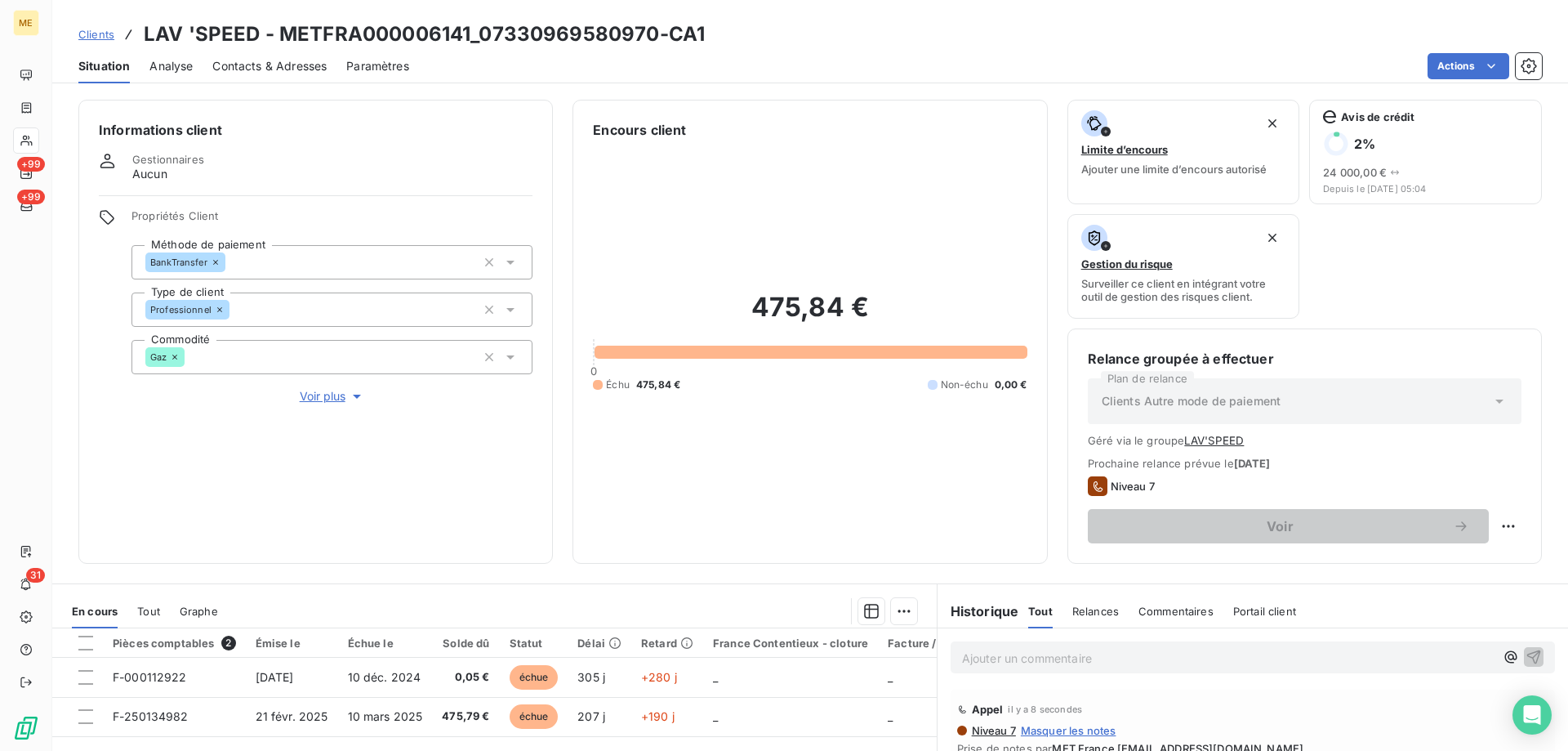
click at [1518, 534] on div "Relance groupée à effectuer Plan de relance Clients Autre mode de paiement Géré…" at bounding box center [1304, 445] width 474 height 235
click at [1493, 531] on html "ME +99 +99 31 Clients LAV 'SPEED - METFRA000006141_07330969580970-CA1 Situation…" at bounding box center [784, 457] width 1568 height 914
click at [1469, 562] on div "Replanifier cette action" at bounding box center [1428, 562] width 146 height 26
select select "8"
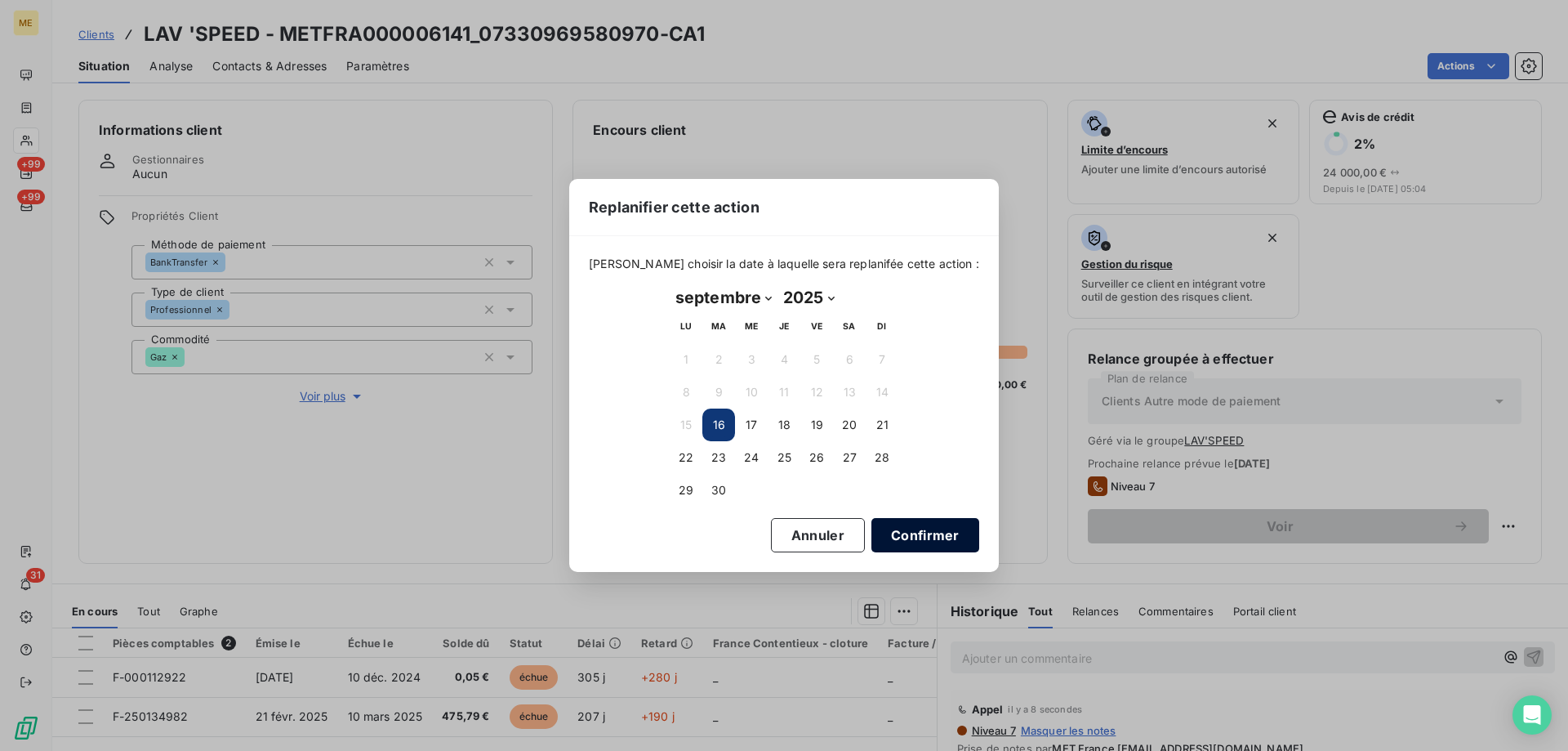
click at [929, 537] on button "Confirmer" at bounding box center [925, 535] width 108 height 34
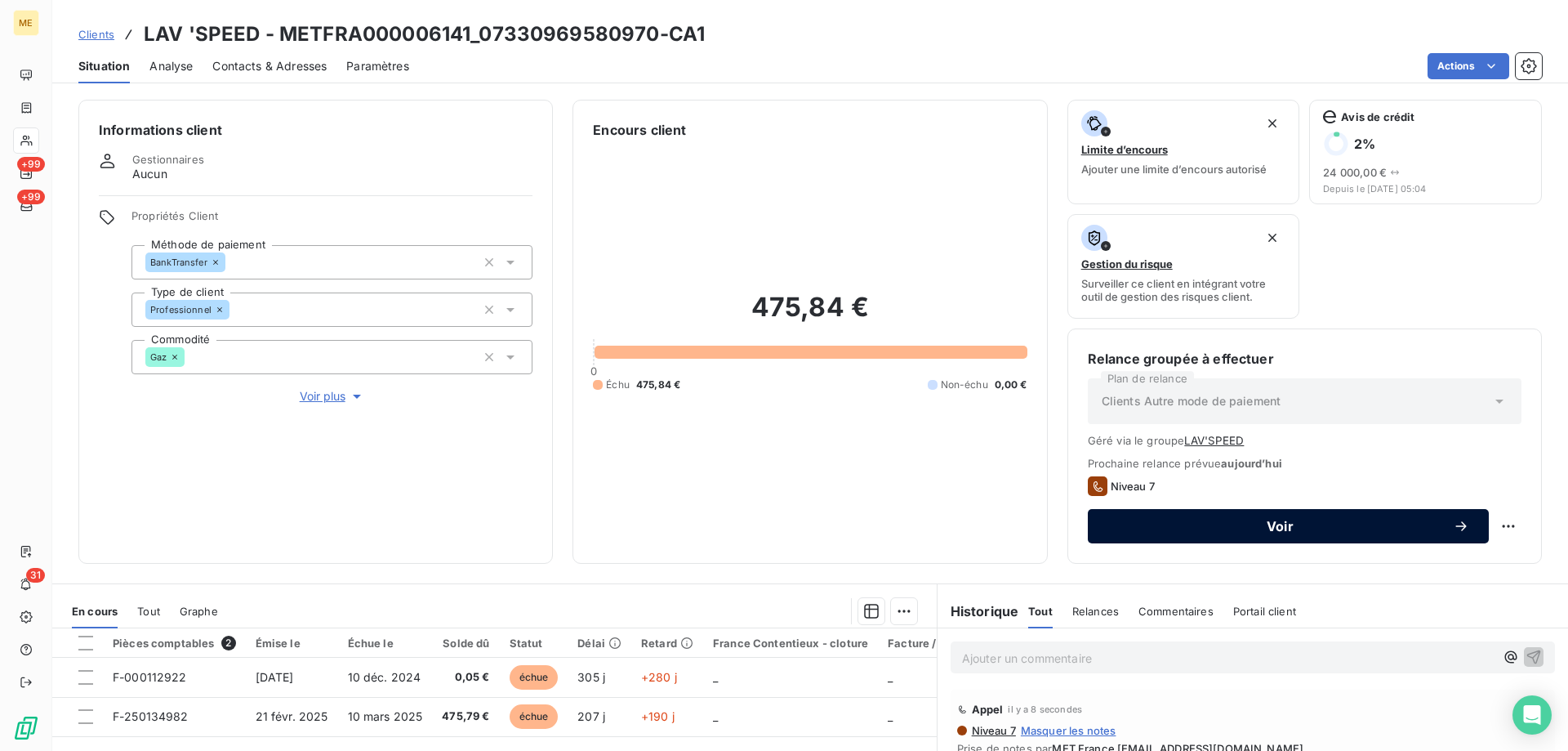
click at [1236, 526] on span "Voir" at bounding box center [1280, 526] width 346 height 13
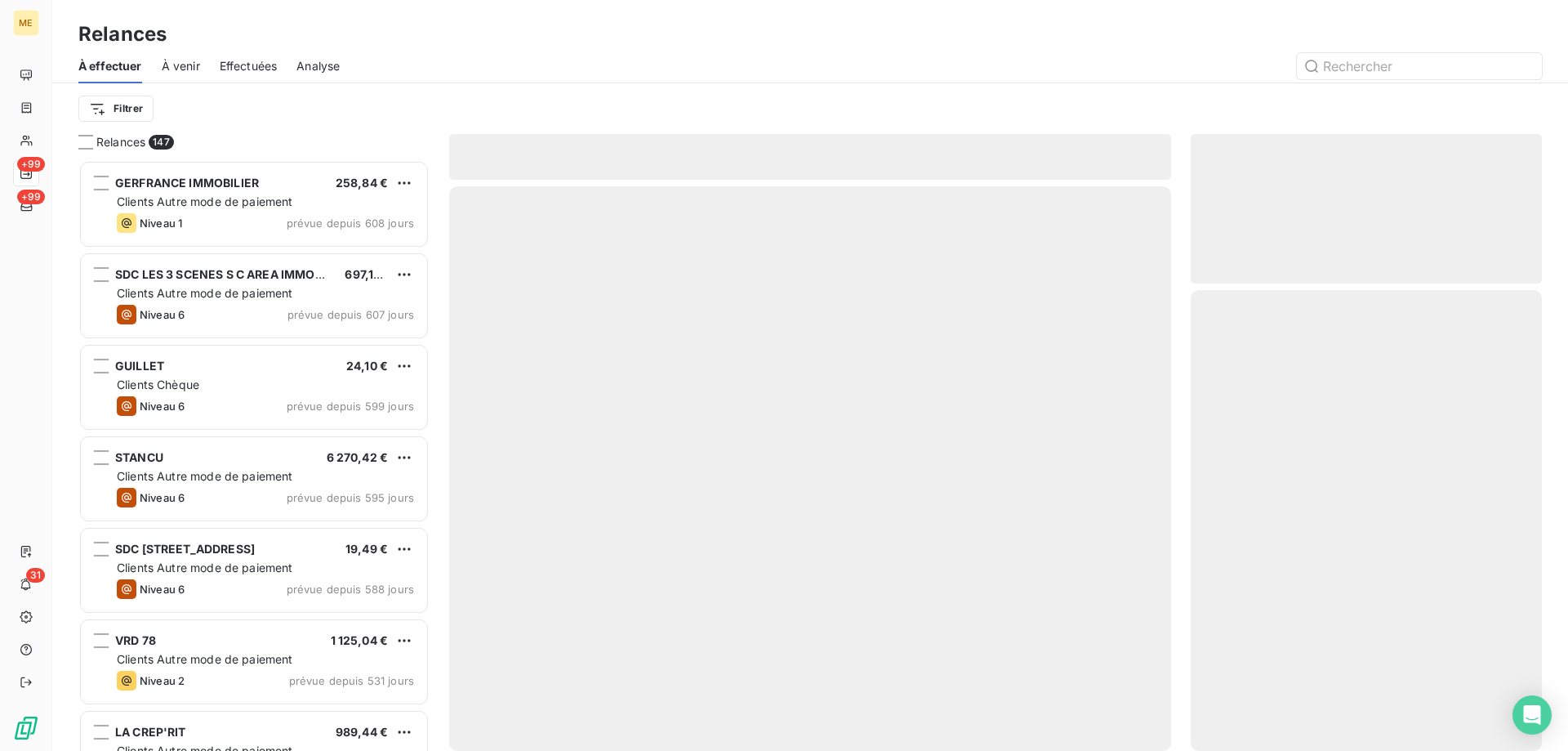
scroll to position [579, 339]
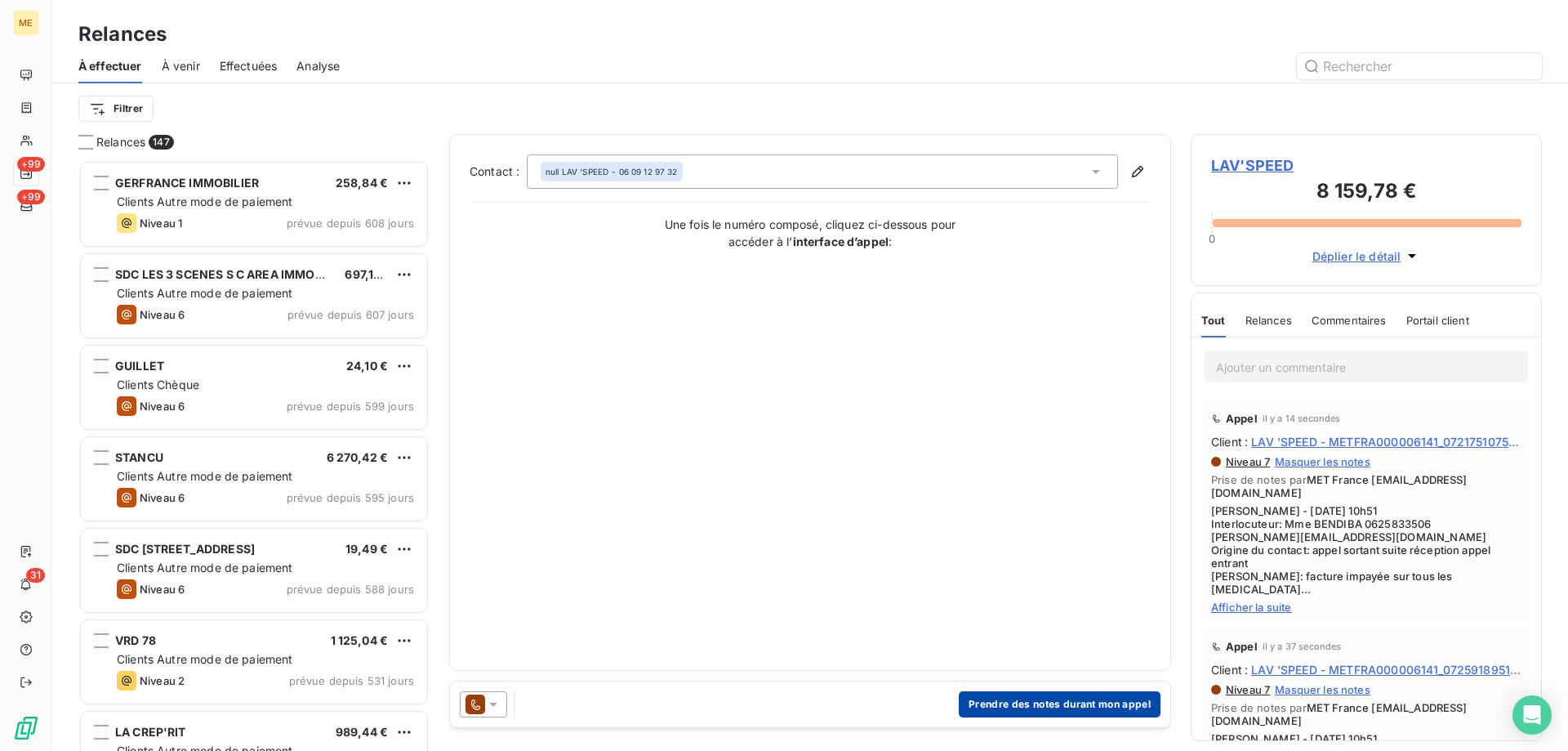
click at [1066, 699] on button "Prendre des notes durant mon appel" at bounding box center [1059, 704] width 202 height 26
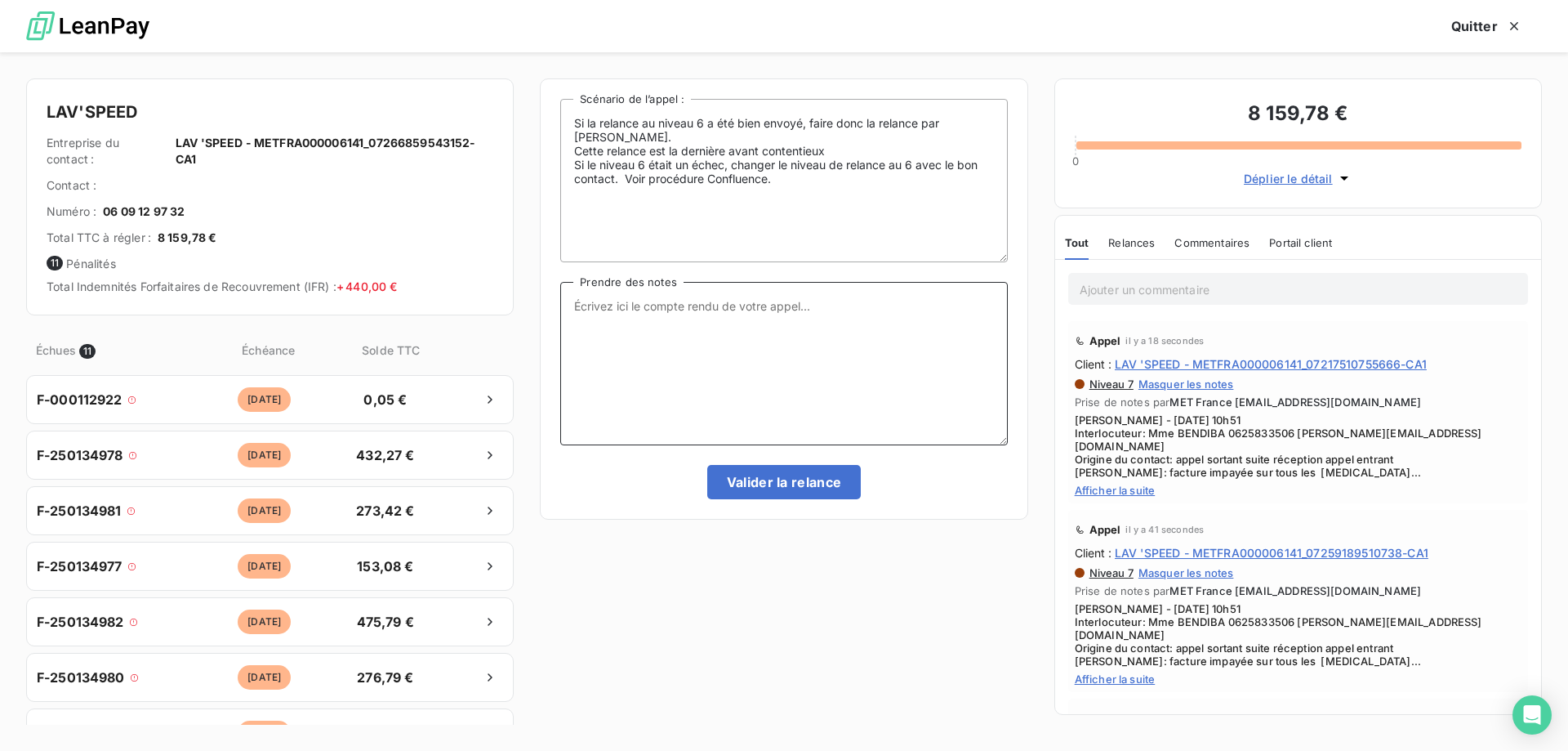
drag, startPoint x: 685, startPoint y: 349, endPoint x: 682, endPoint y: 321, distance: 28.2
click at [685, 344] on textarea "Prendre des notes" at bounding box center [784, 362] width 447 height 163
paste textarea "Sylvain - 16/09/2025 - 10h51 Interlocuteur: Mme BENDIBA 0625833506 JESSICA.BENA…"
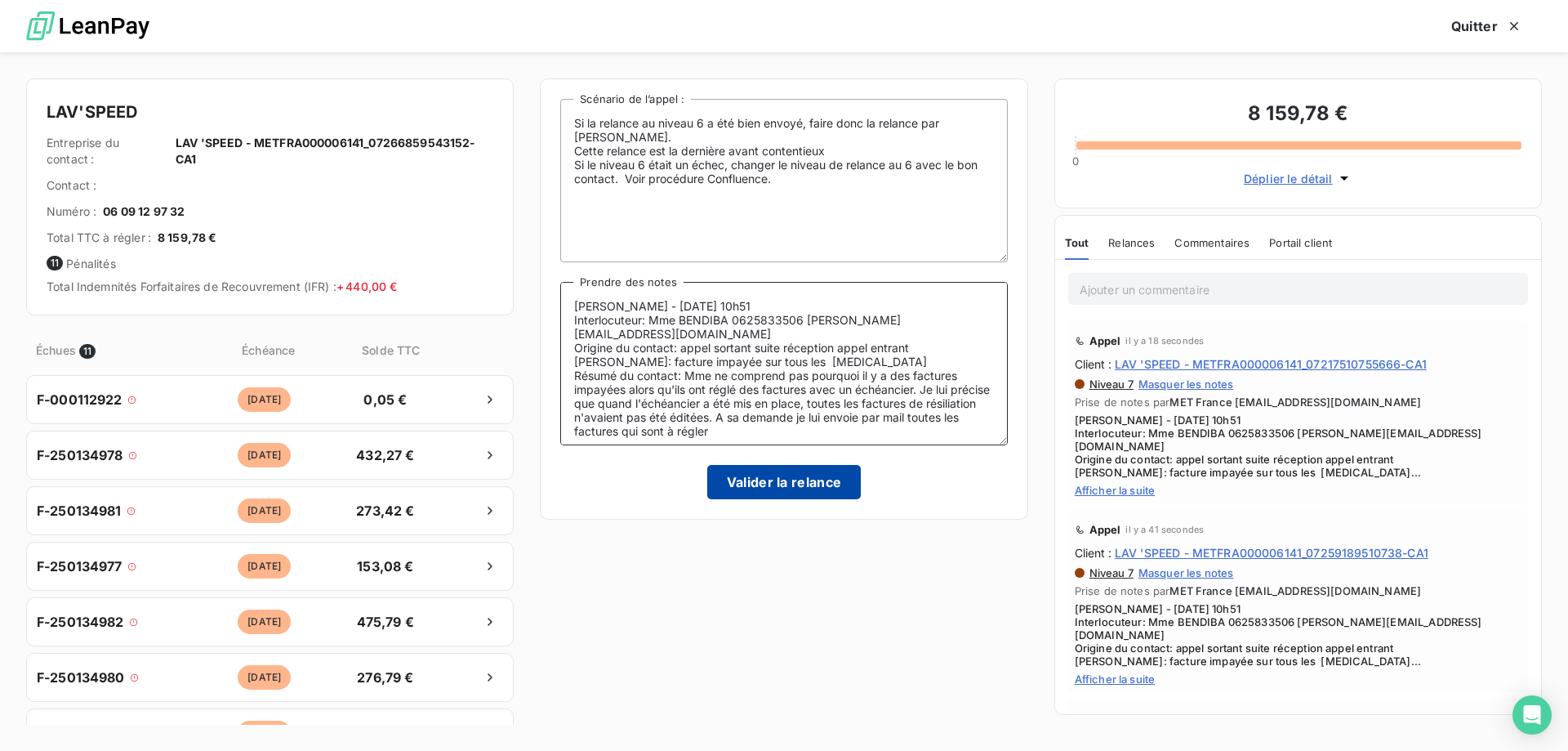
type textarea "Sylvain - 16/09/2025 - 10h51 Interlocuteur: Mme BENDIBA 0625833506 JESSICA.BENA…"
click at [758, 481] on button "Valider la relance" at bounding box center [784, 482] width 155 height 34
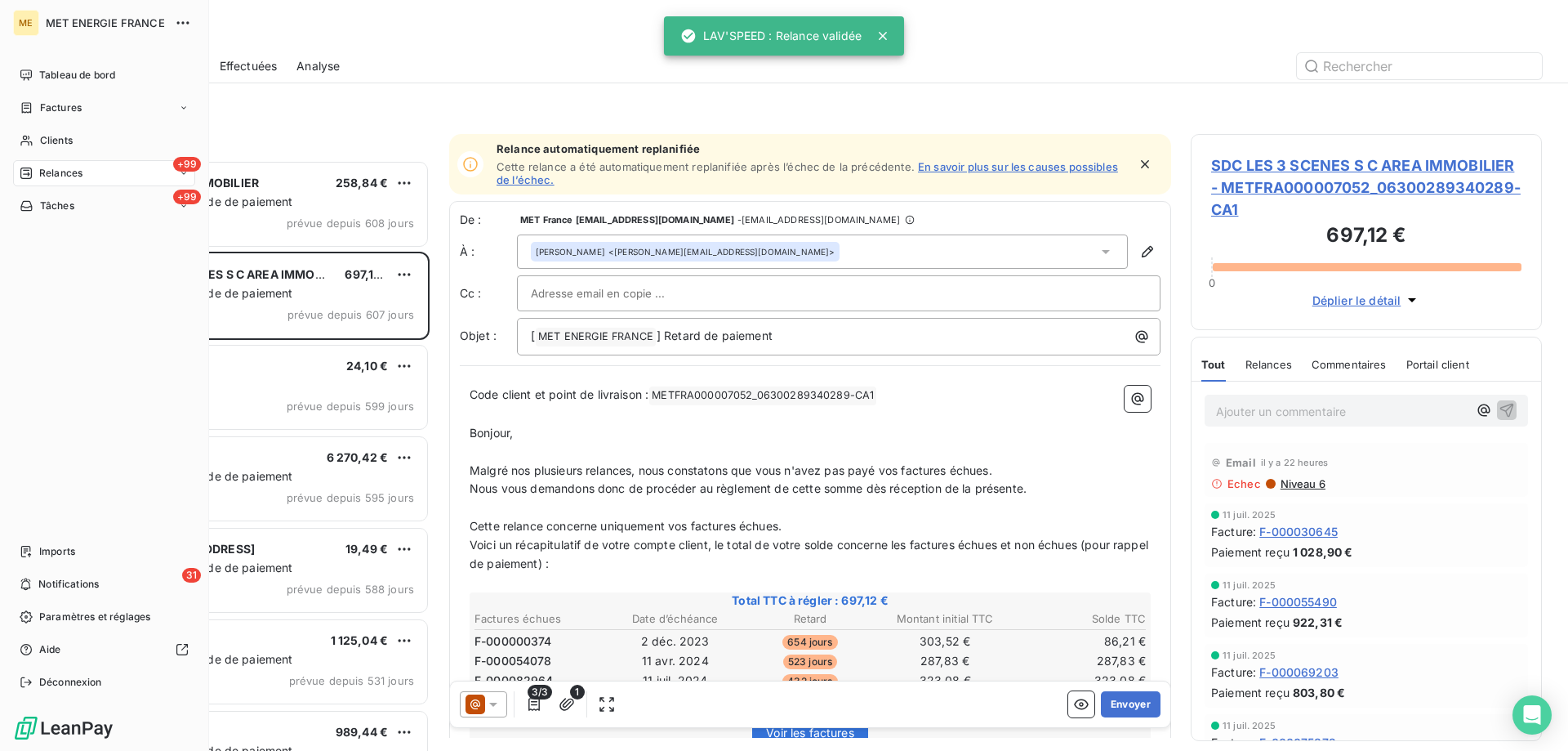
click at [44, 149] on div "Clients" at bounding box center [103, 141] width 182 height 26
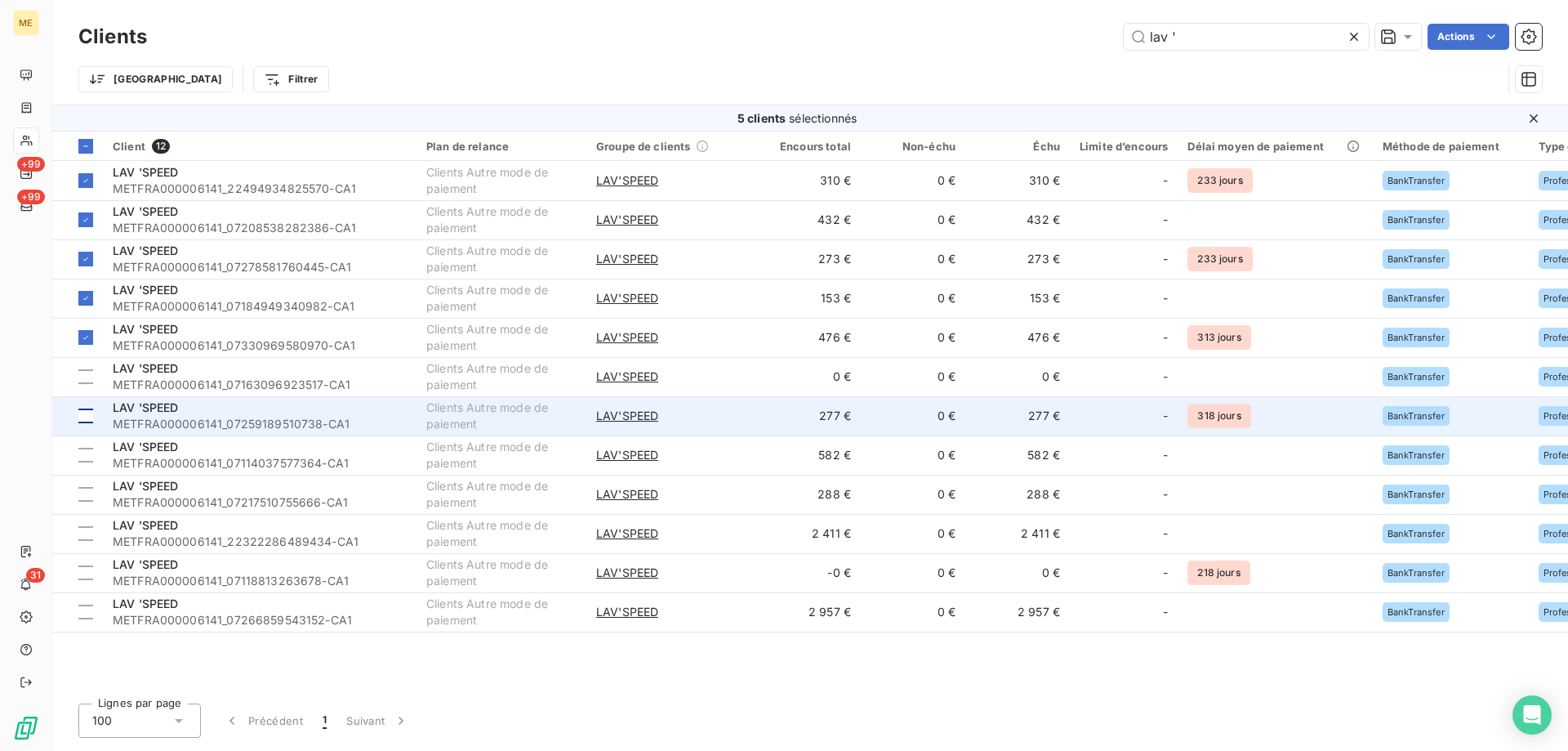
click at [88, 411] on div at bounding box center [86, 416] width 15 height 15
click at [149, 412] on span "LAV 'SPEED" at bounding box center [145, 407] width 66 height 14
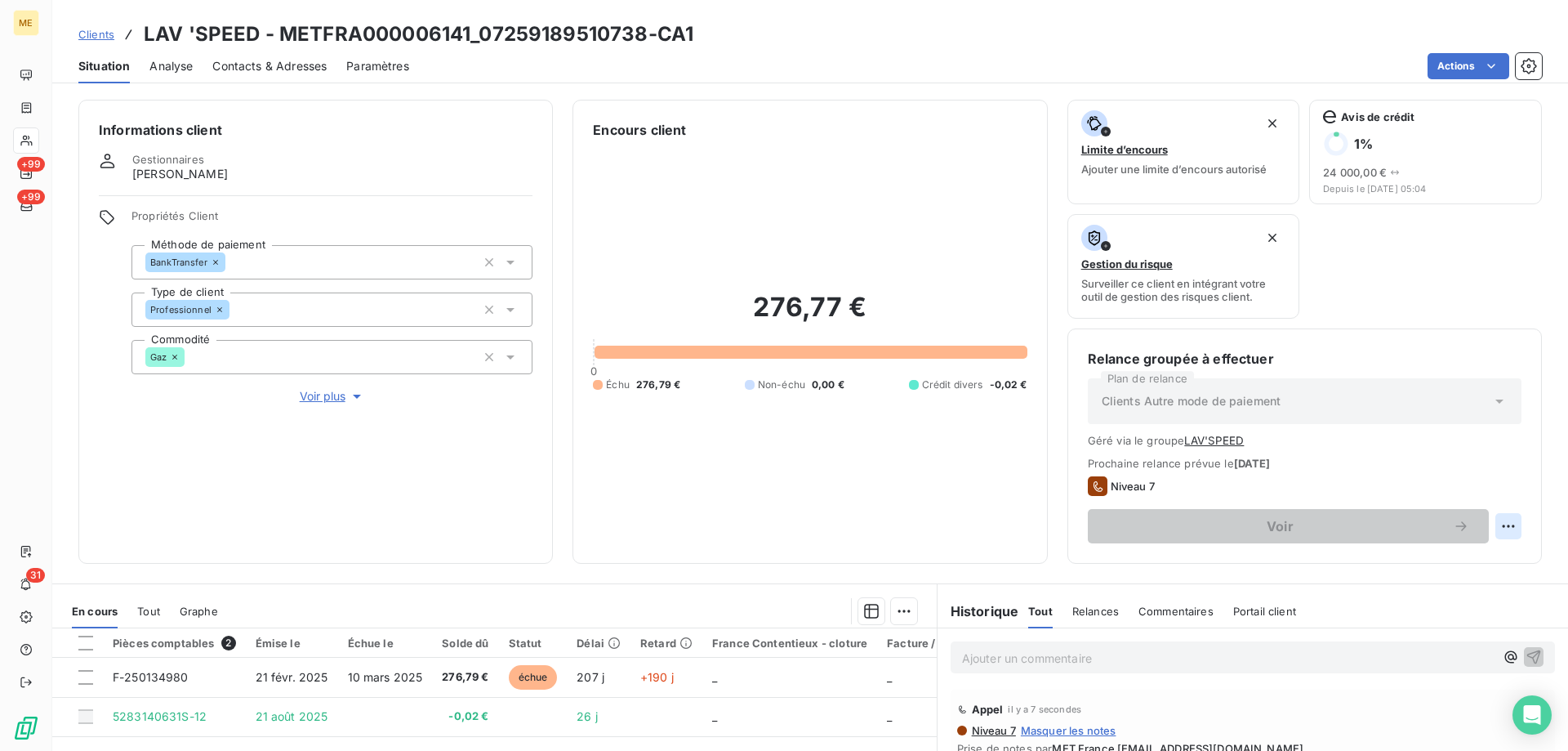
click at [1506, 524] on html "ME +99 +99 31 Clients LAV 'SPEED - METFRA000006141_07259189510738-CA1 Situation…" at bounding box center [784, 457] width 1568 height 914
click at [1472, 555] on div "Replanifier cette action" at bounding box center [1428, 562] width 146 height 26
select select "8"
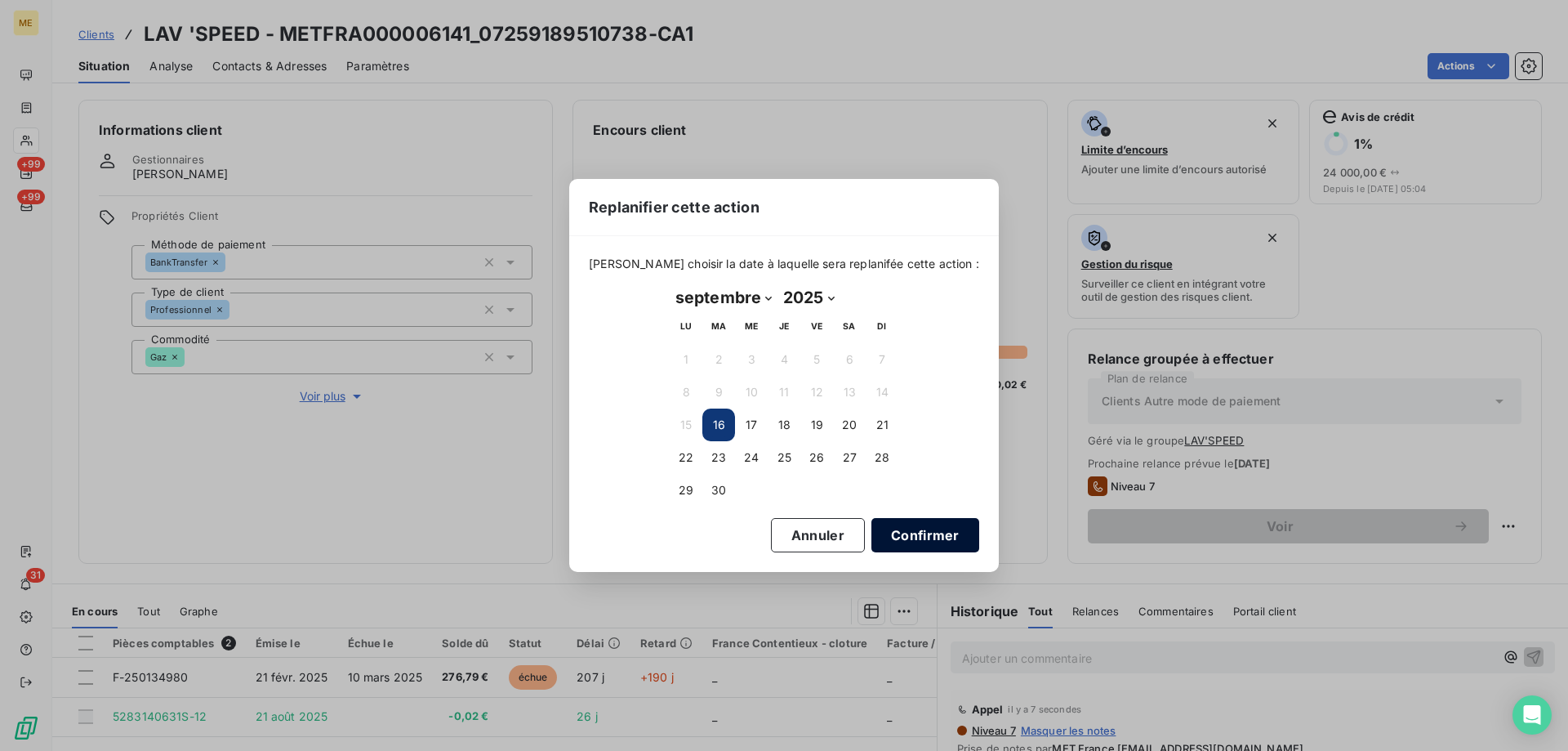
click at [943, 532] on button "Confirmer" at bounding box center [925, 535] width 108 height 34
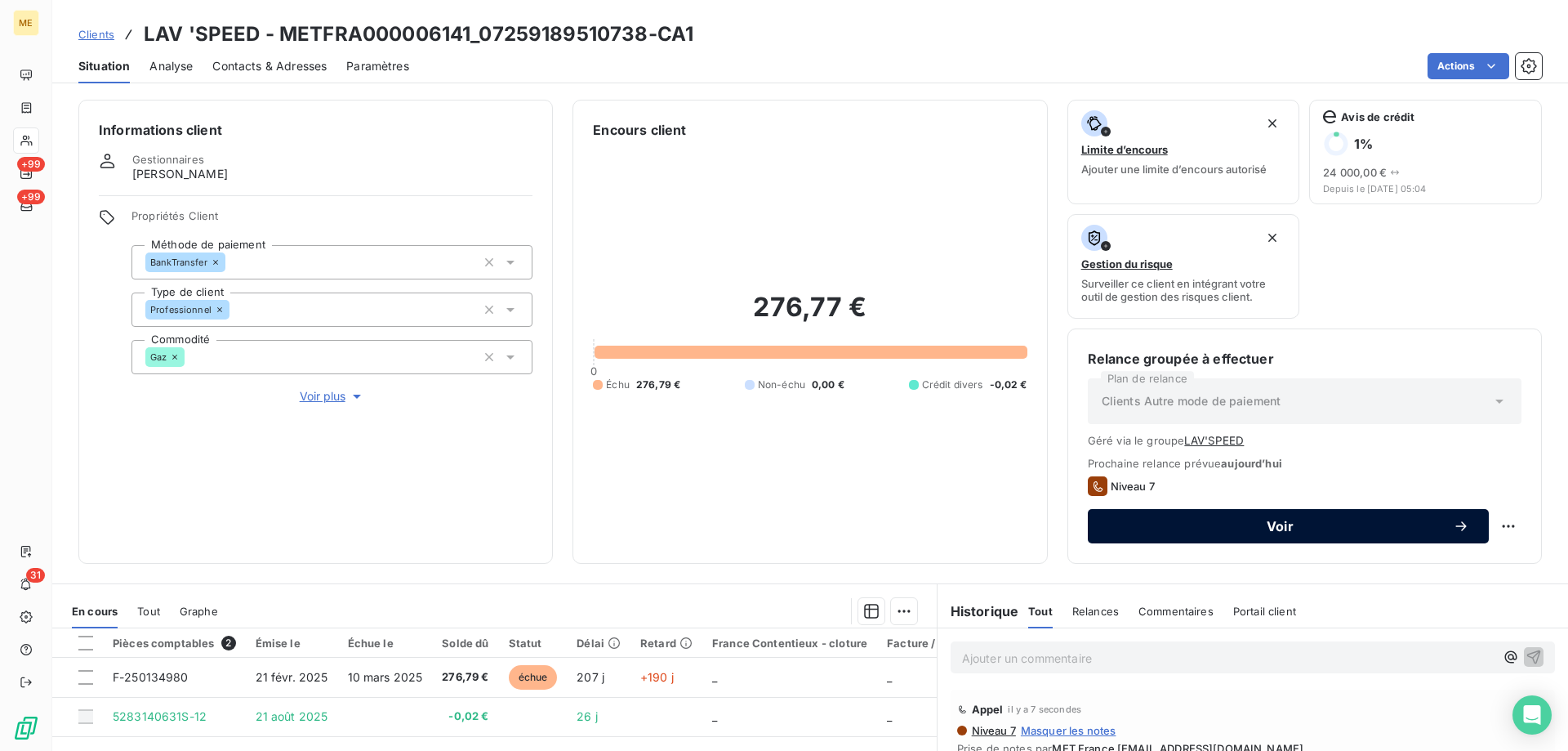
click at [1165, 526] on span "Voir" at bounding box center [1280, 526] width 346 height 13
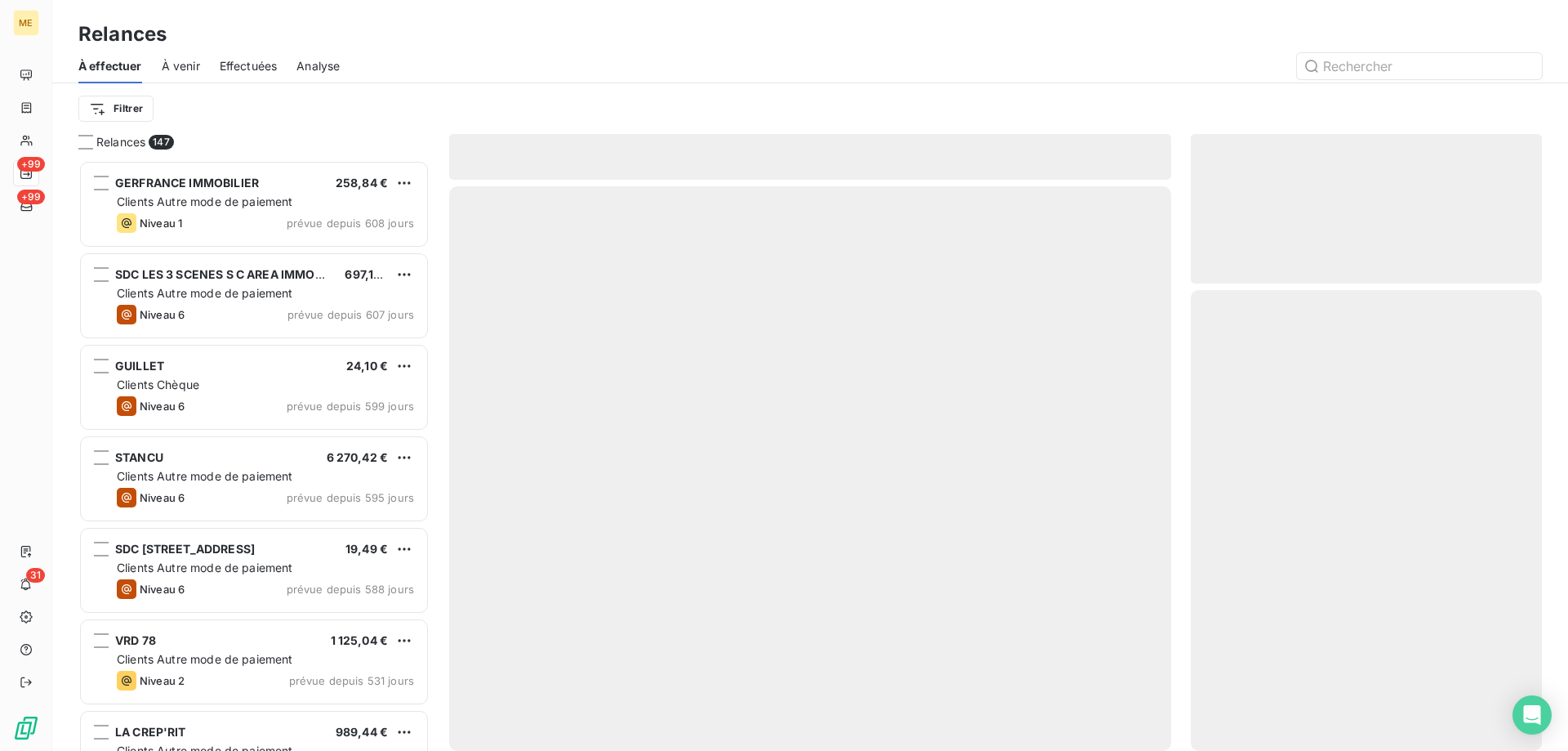
scroll to position [579, 339]
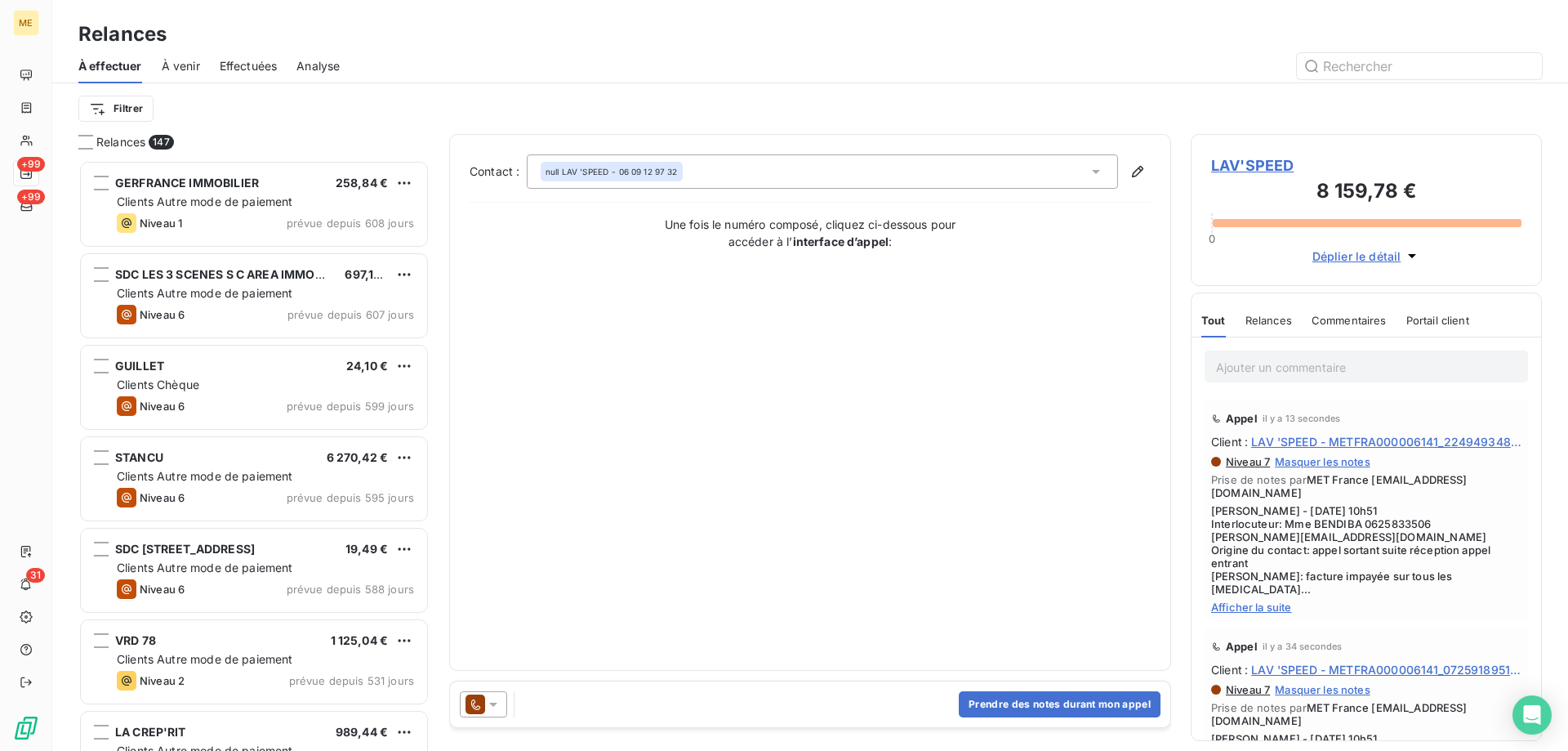
click at [489, 708] on icon at bounding box center [494, 704] width 17 height 17
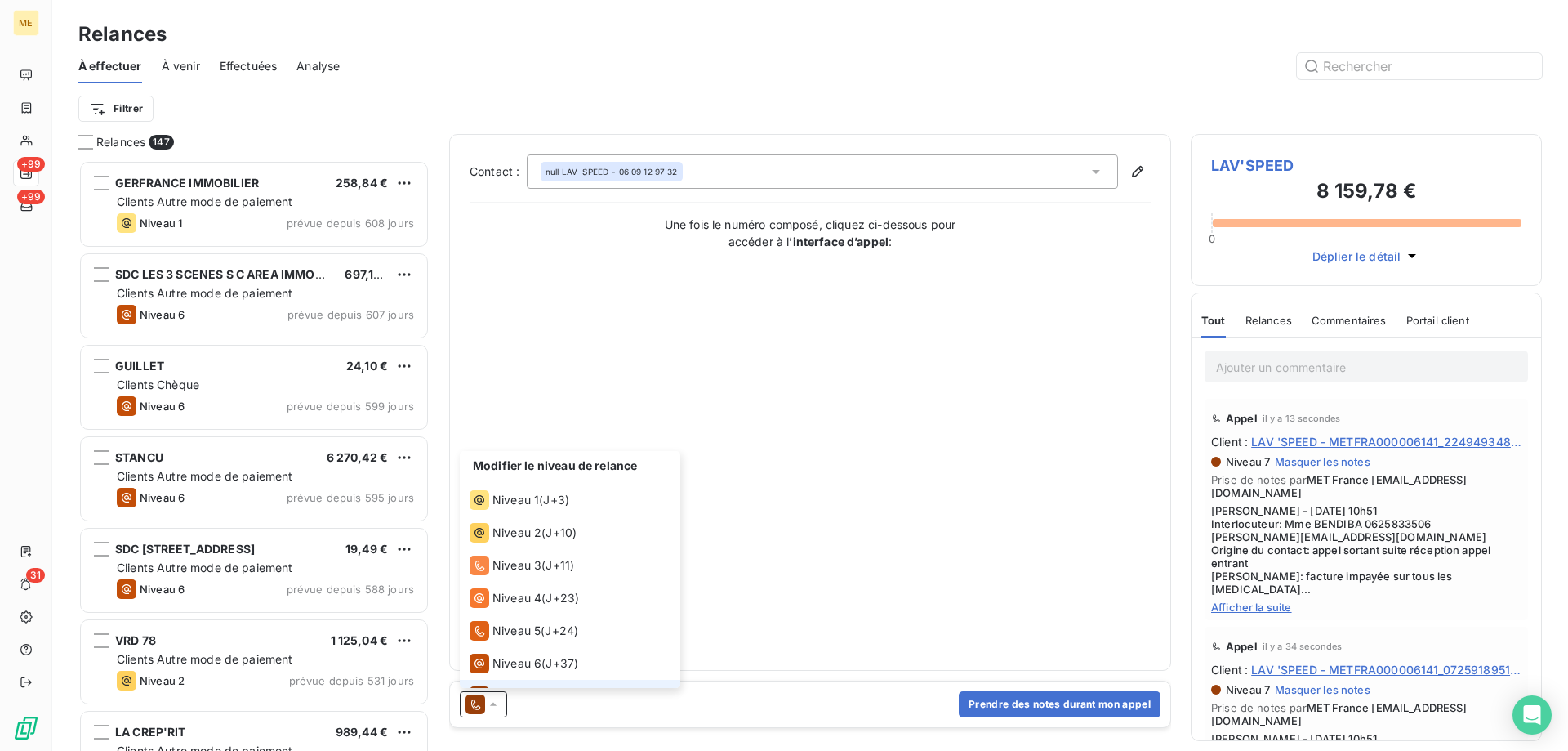
scroll to position [24, 0]
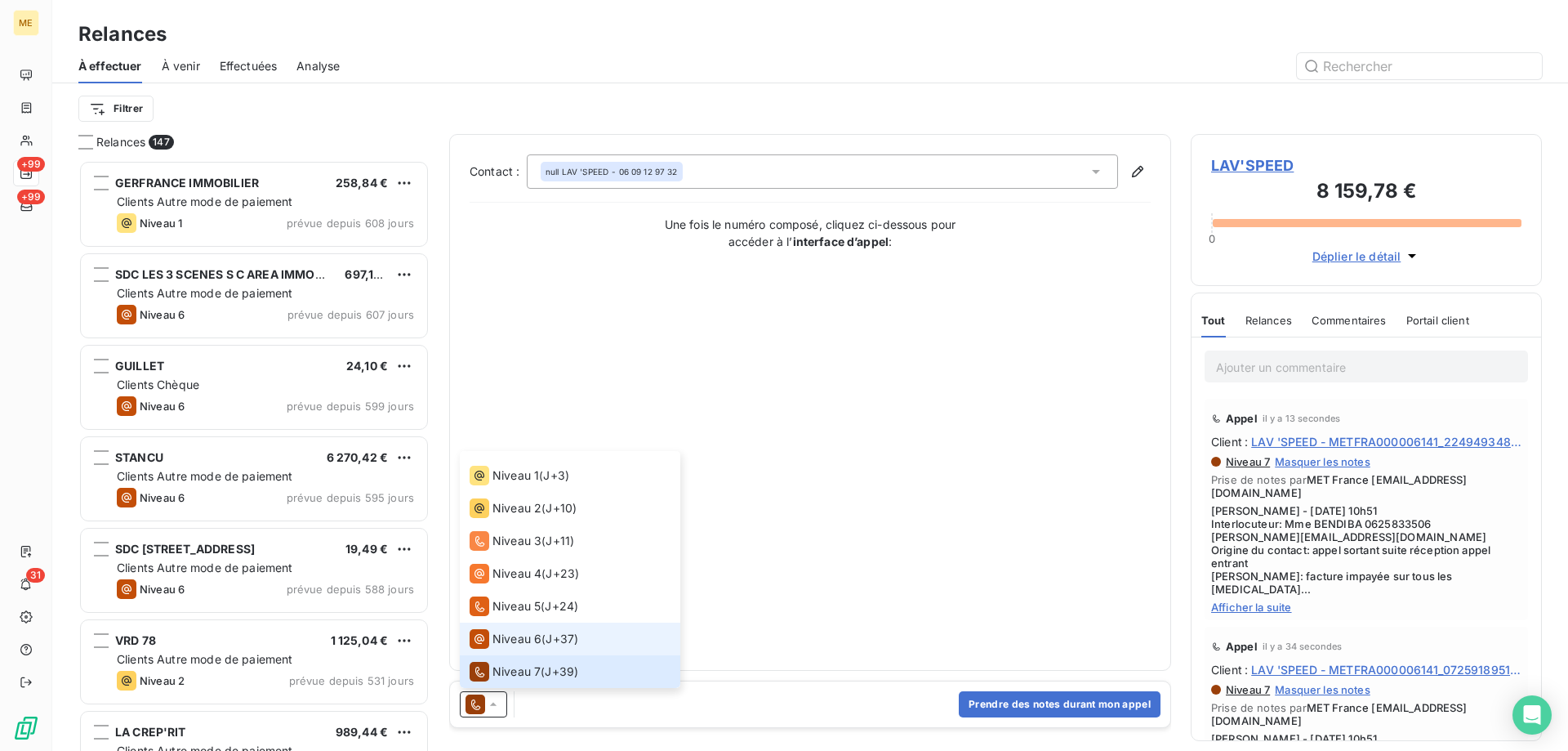
click at [494, 643] on span "Niveau 6" at bounding box center [517, 639] width 49 height 17
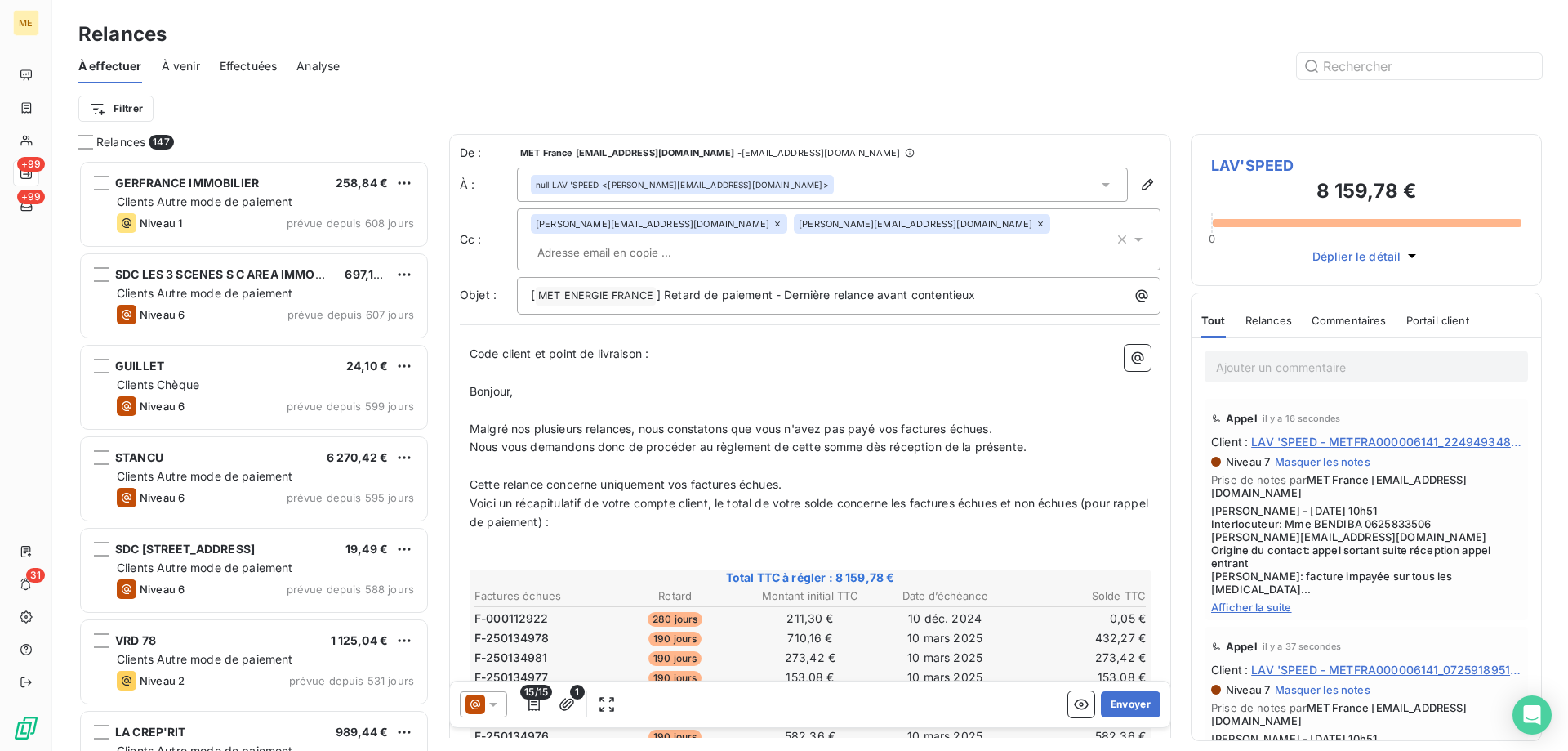
click at [505, 703] on div at bounding box center [484, 704] width 48 height 26
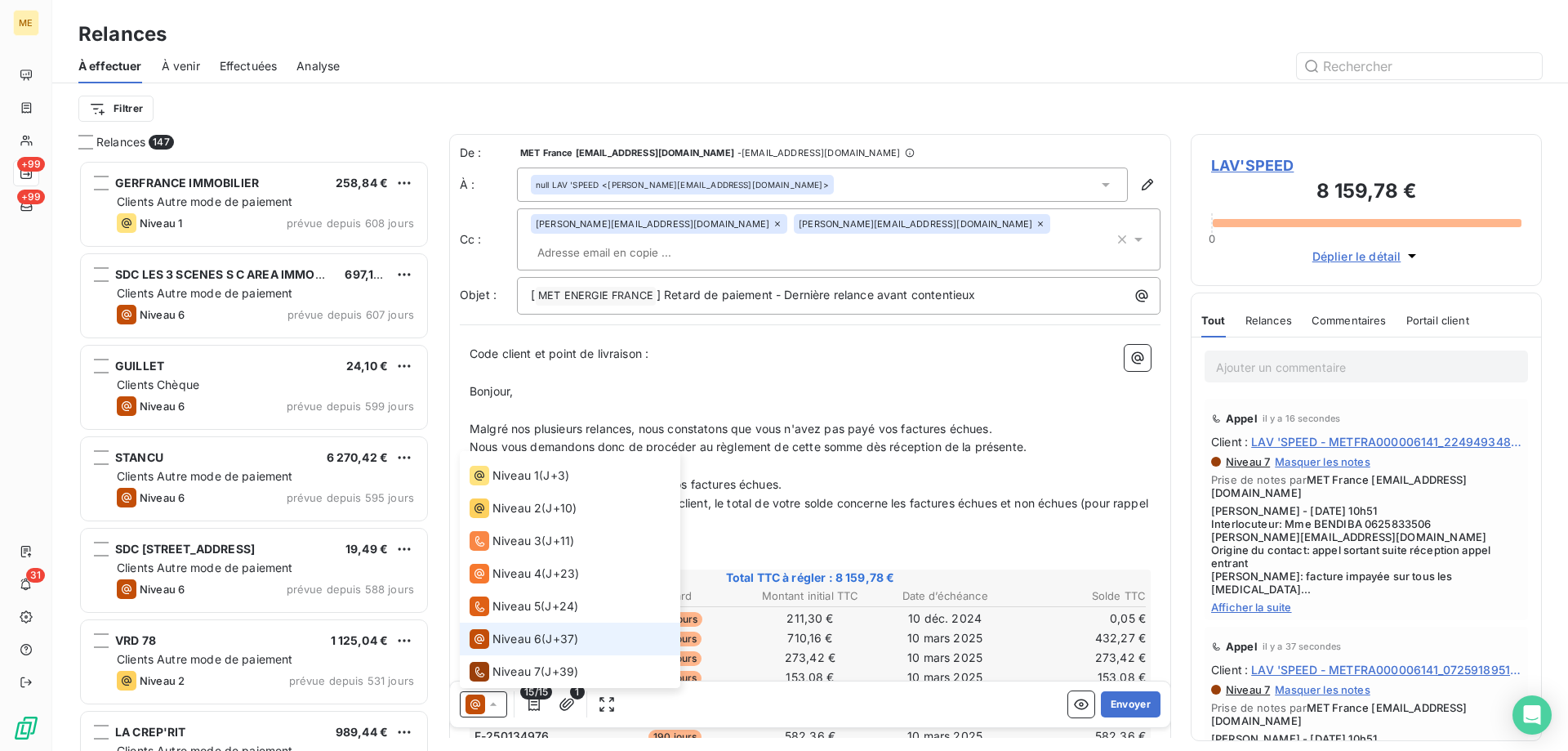
click at [500, 671] on span "Niveau 7" at bounding box center [517, 672] width 48 height 17
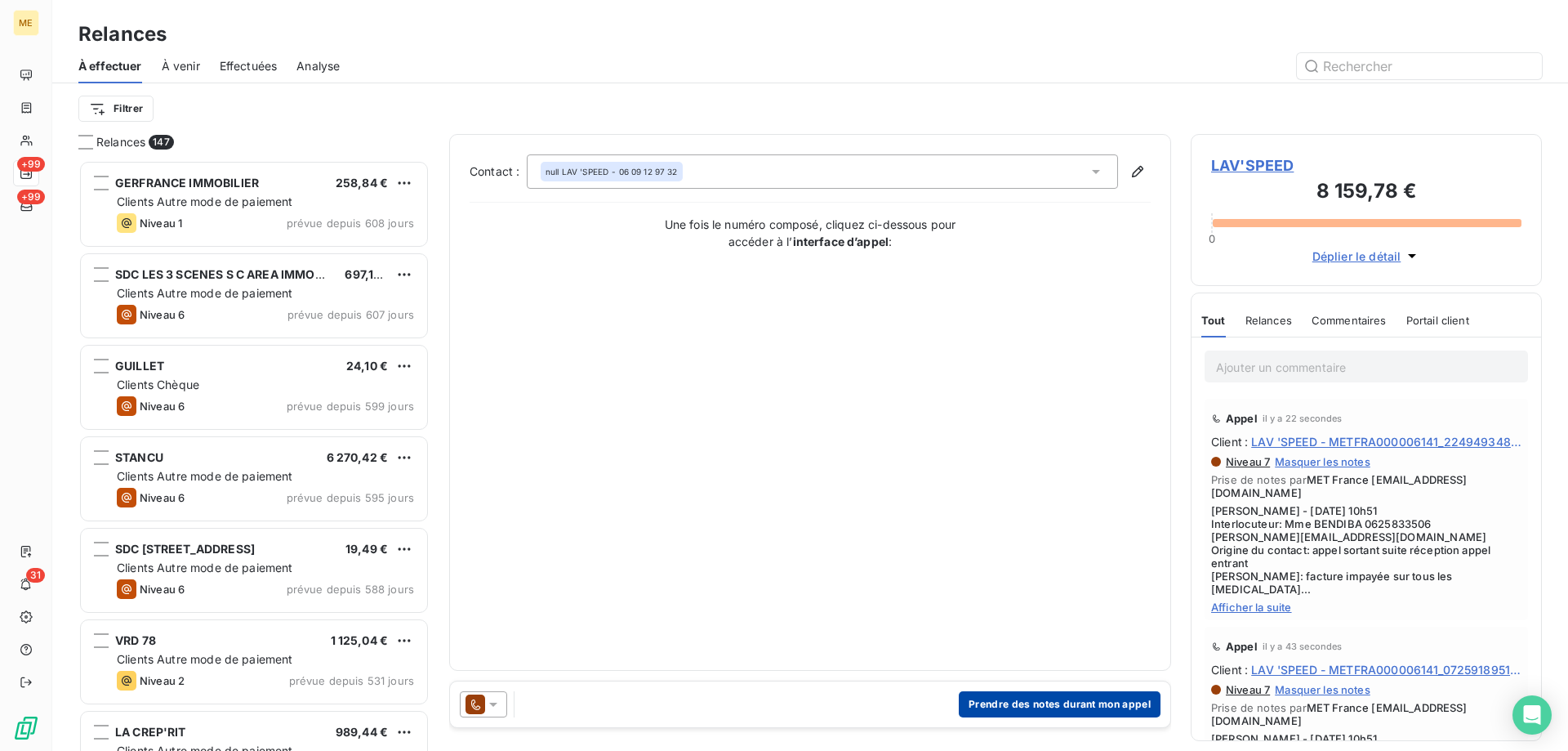
click at [1006, 703] on button "Prendre des notes durant mon appel" at bounding box center [1059, 704] width 202 height 26
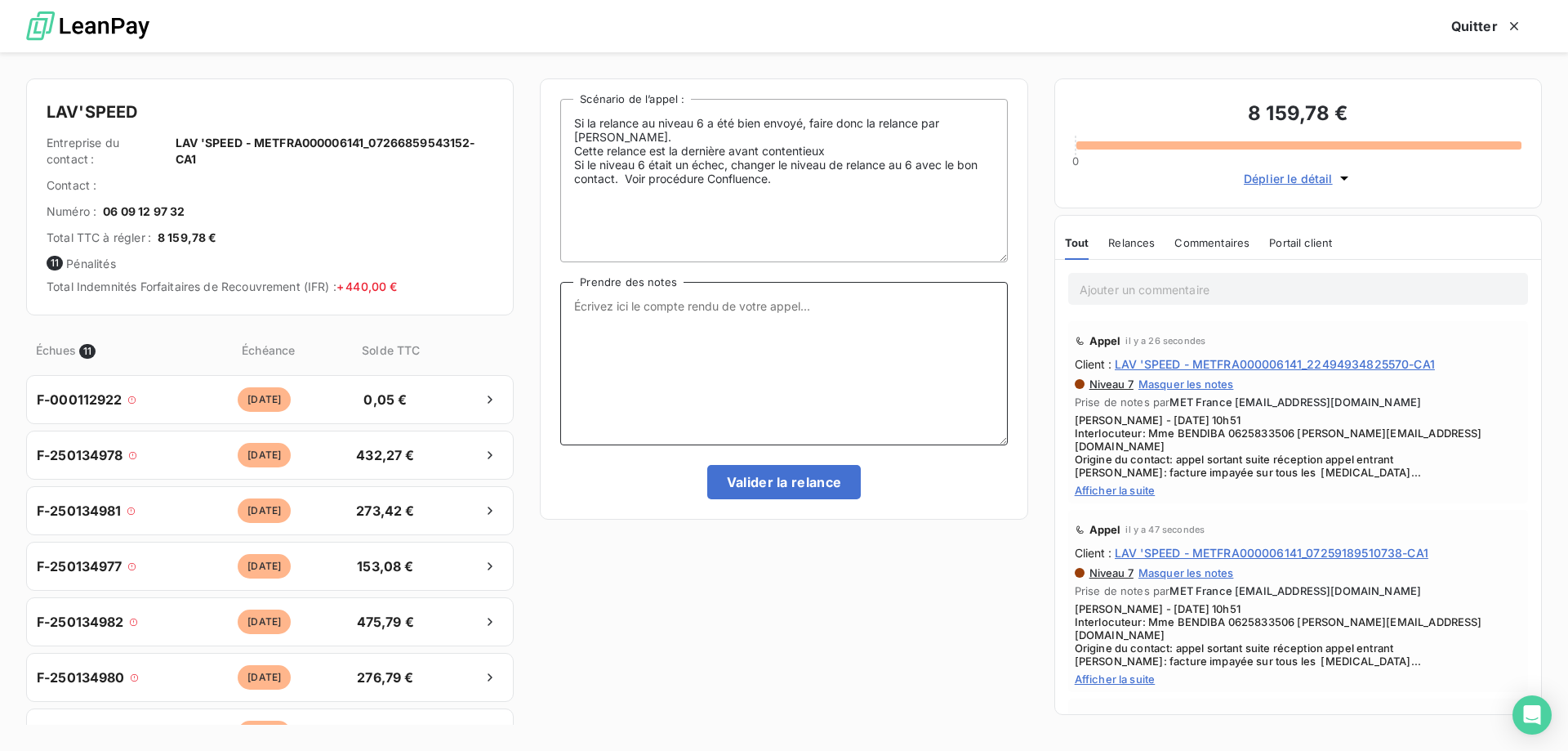
click at [763, 338] on textarea "Prendre des notes" at bounding box center [784, 362] width 447 height 163
paste textarea "Sylvain - 16/09/2025 - 10h51 Interlocuteur: Mme BENDIBA 0625833506 JESSICA.BENA…"
type textarea "Sylvain - 16/09/2025 - 10h51 Interlocuteur: Mme BENDIBA 0625833506 JESSICA.BENA…"
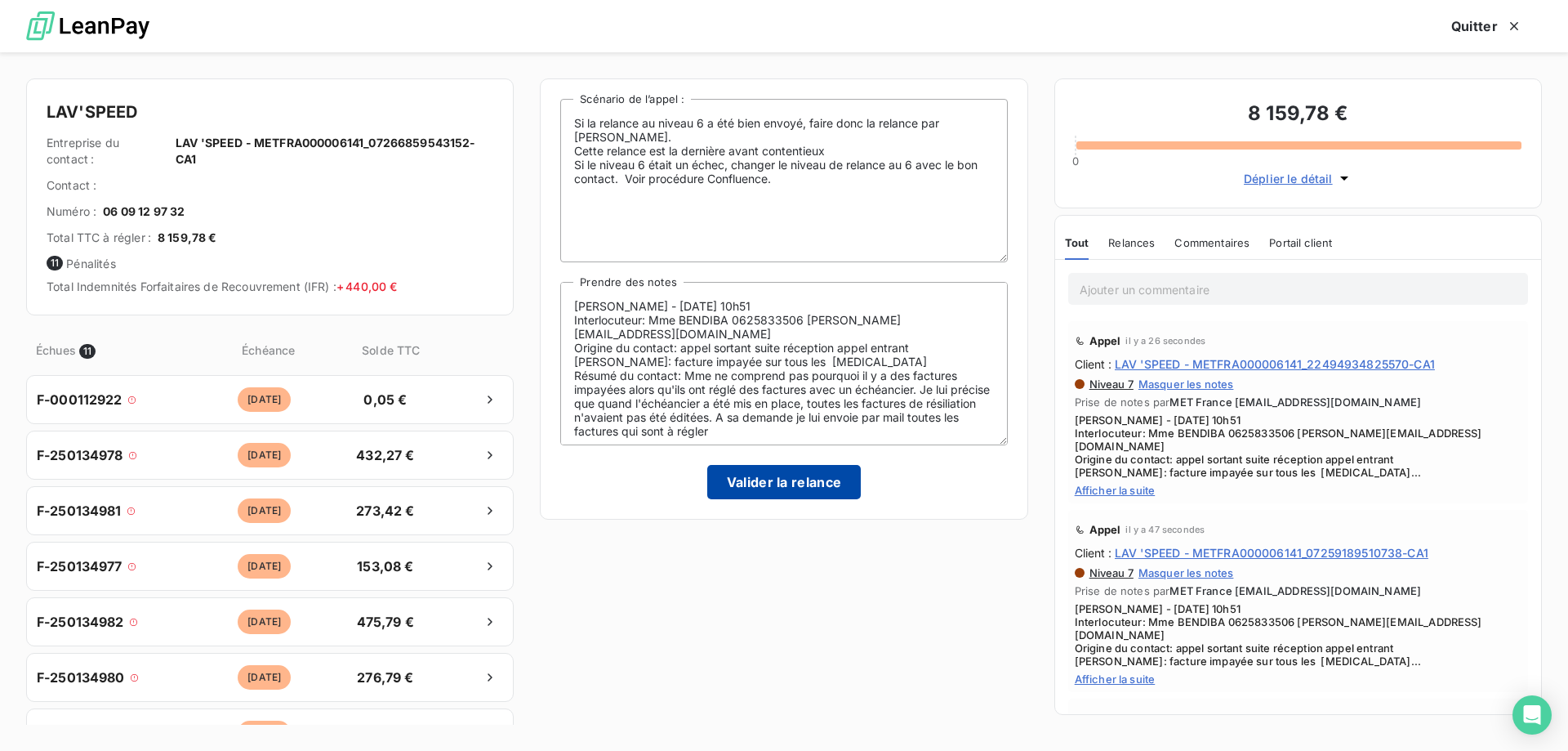
click at [777, 489] on button "Valider la relance" at bounding box center [784, 482] width 155 height 34
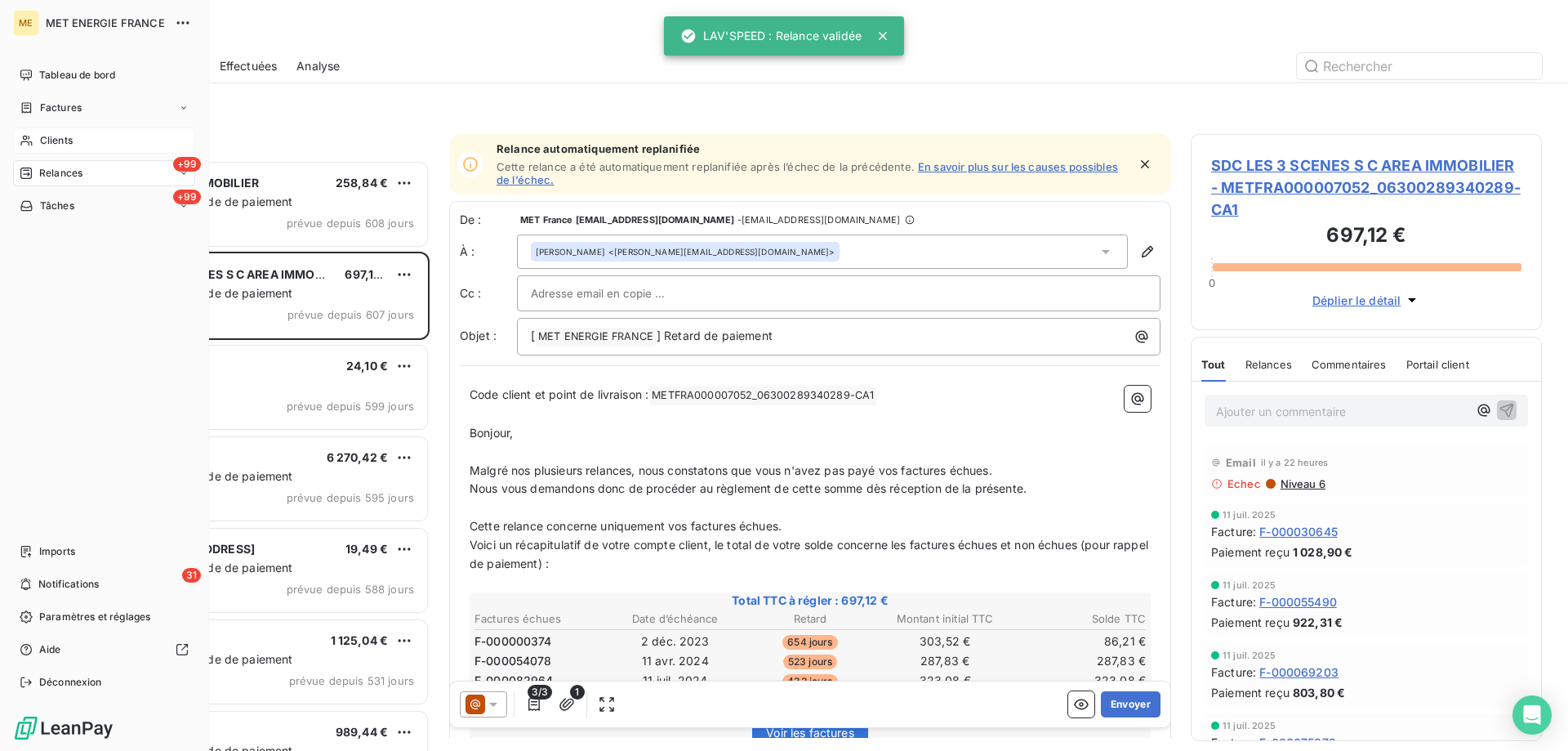
click at [26, 136] on icon at bounding box center [26, 141] width 11 height 10
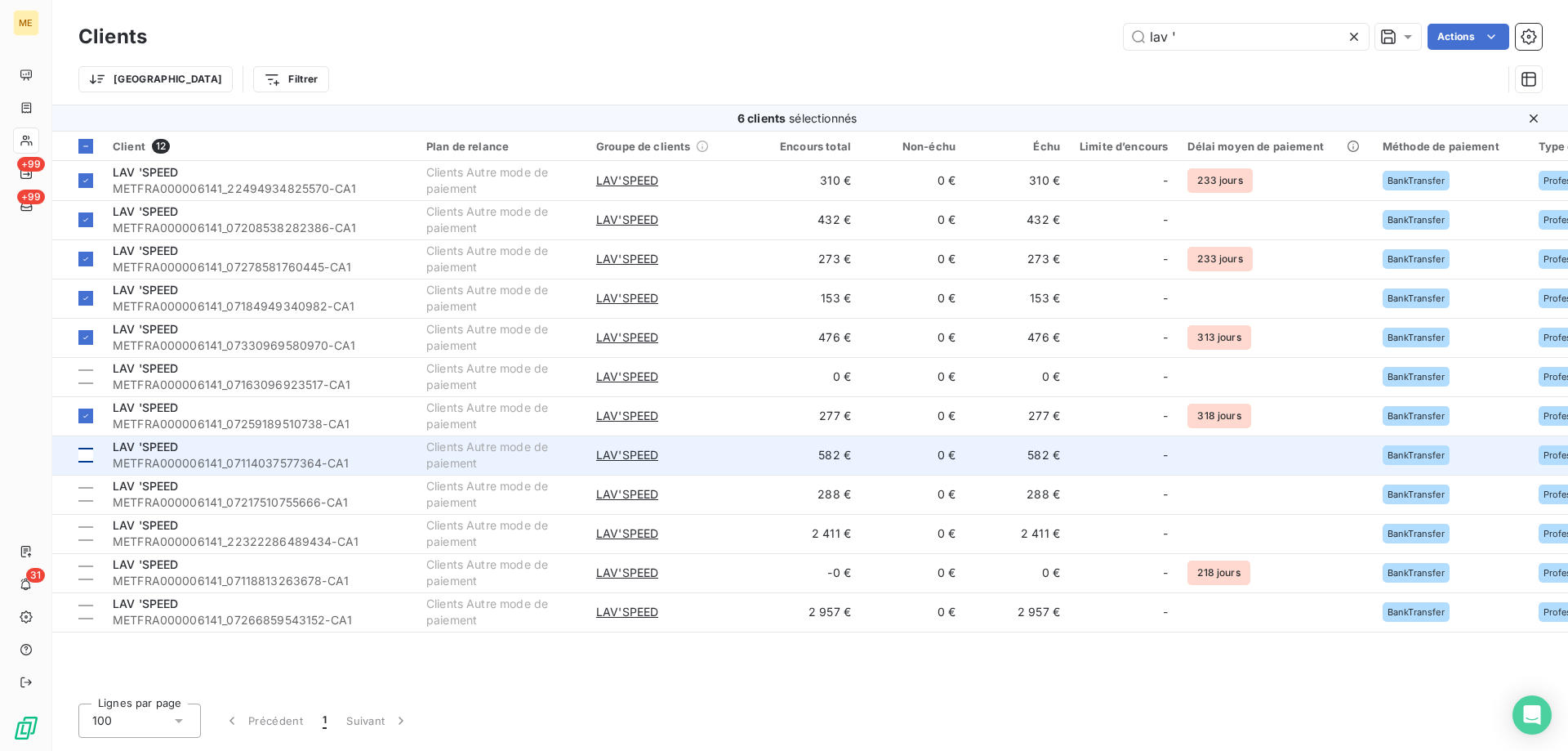
click at [84, 453] on div at bounding box center [86, 455] width 15 height 15
click at [154, 454] on div "LAV 'SPEED" at bounding box center [260, 447] width 294 height 17
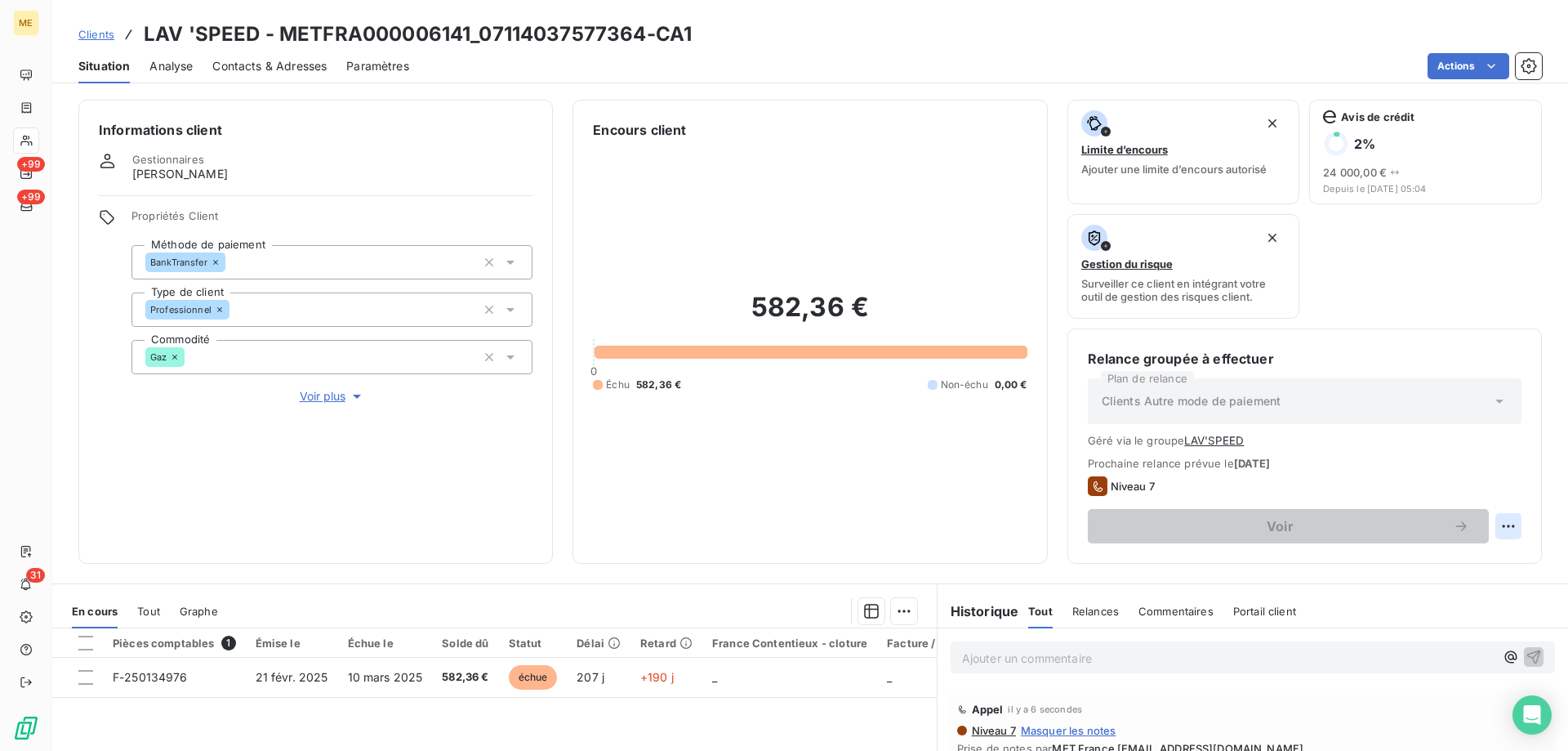
click at [1499, 523] on html "ME +99 +99 31 Clients LAV 'SPEED - METFRA000006141_07114037577364-CA1 Situation…" at bounding box center [784, 457] width 1568 height 914
click at [1466, 567] on div "Replanifier cette action" at bounding box center [1428, 562] width 146 height 26
select select "8"
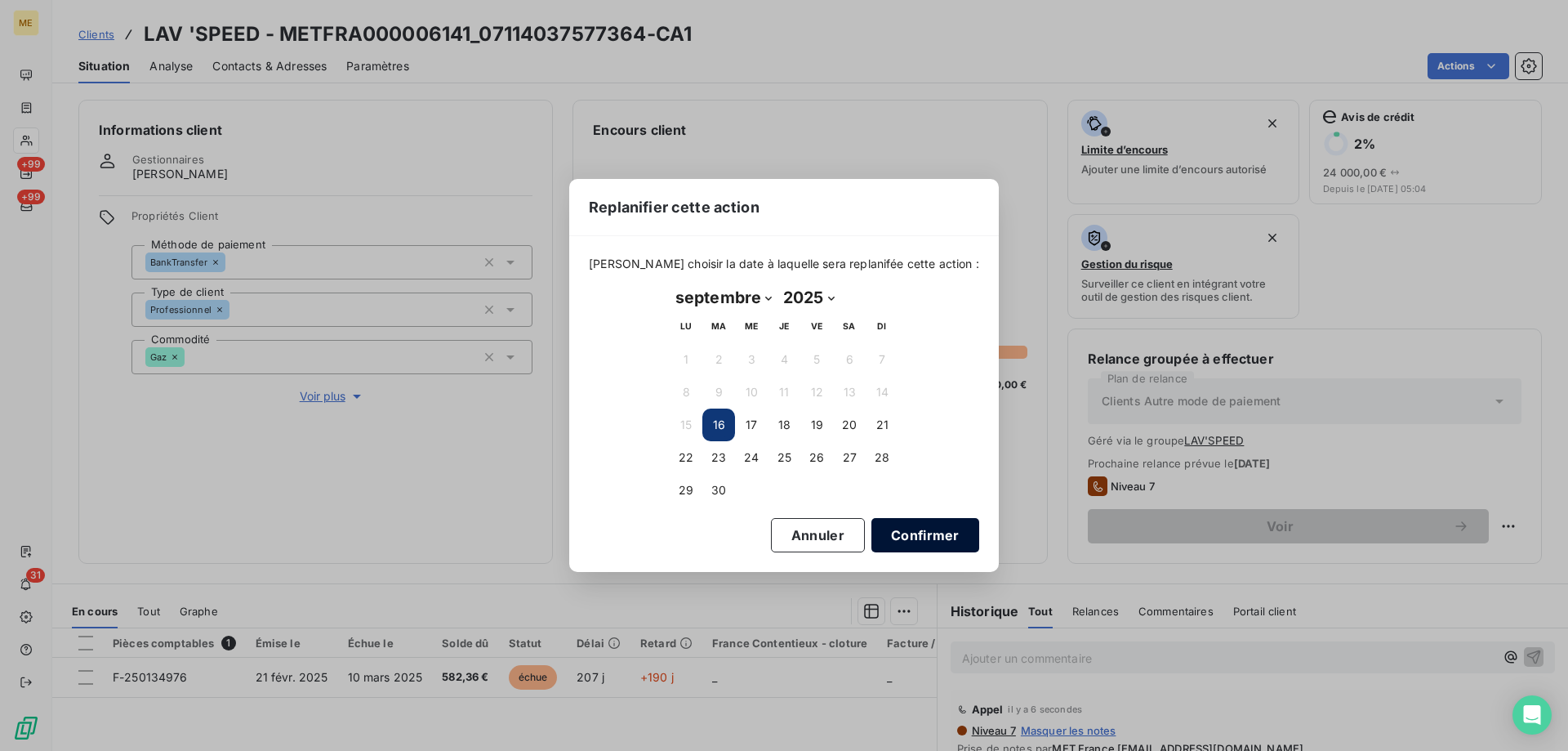
click at [899, 536] on button "Confirmer" at bounding box center [925, 535] width 108 height 34
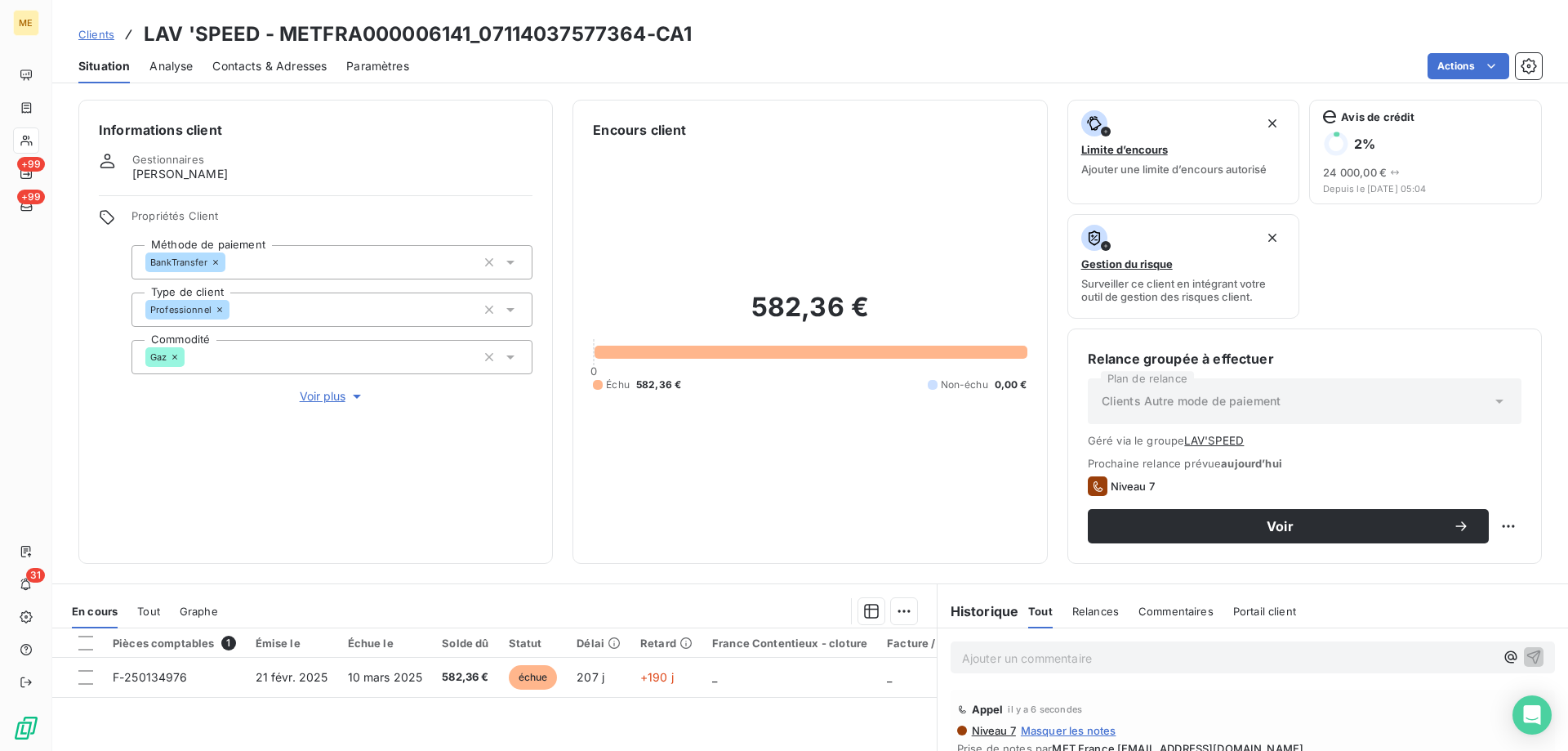
click at [1190, 531] on span "Voir" at bounding box center [1280, 526] width 346 height 13
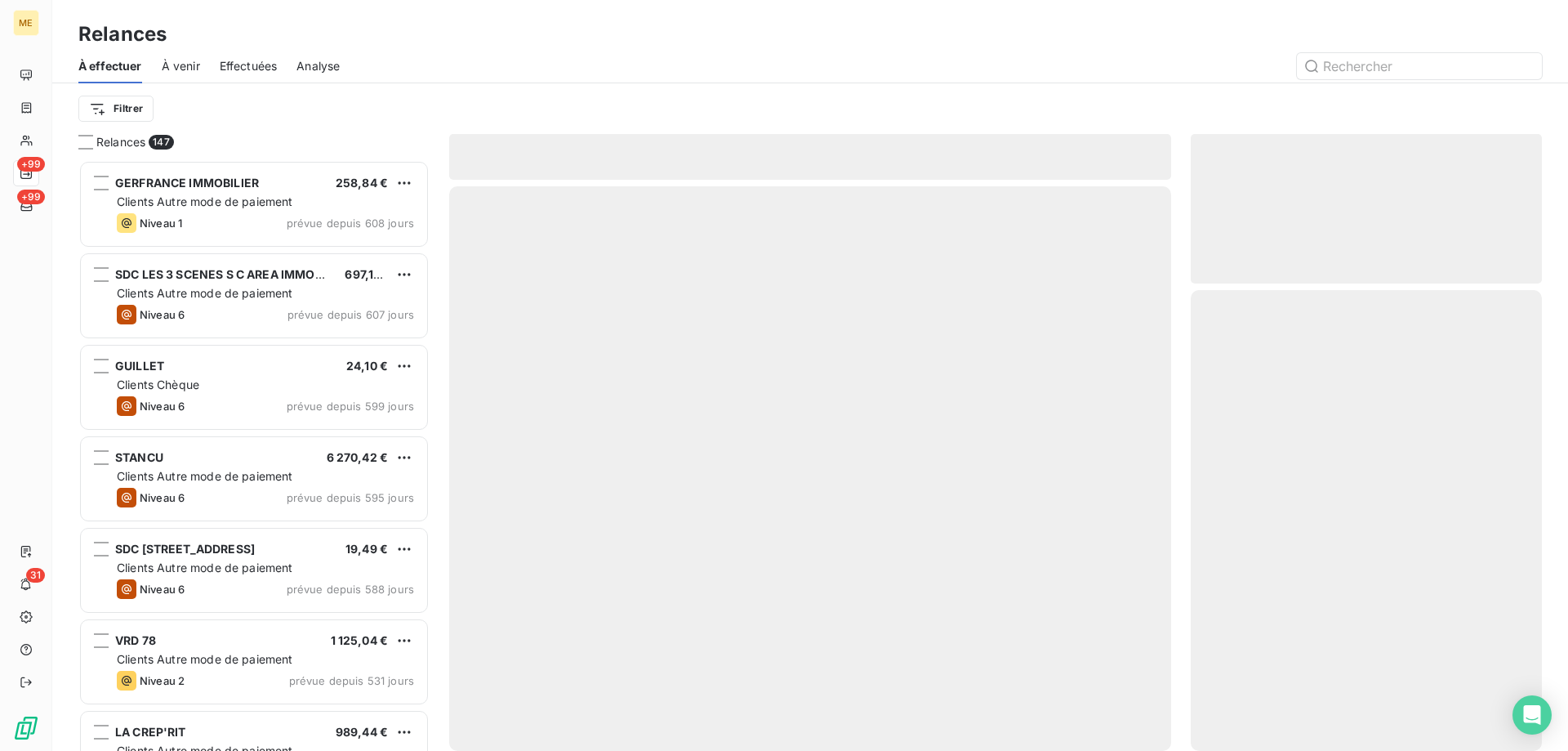
scroll to position [579, 339]
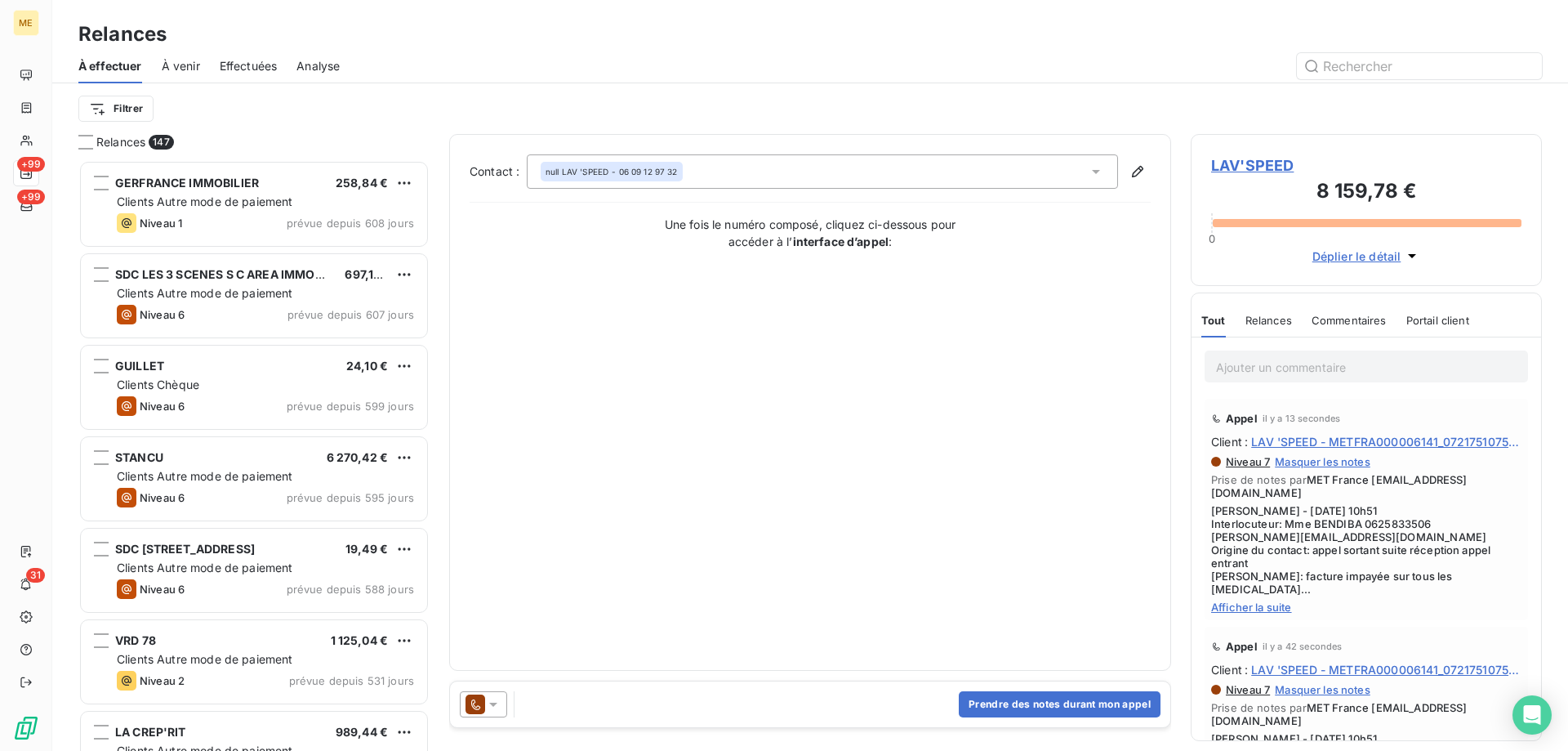
click at [498, 699] on icon at bounding box center [494, 704] width 17 height 17
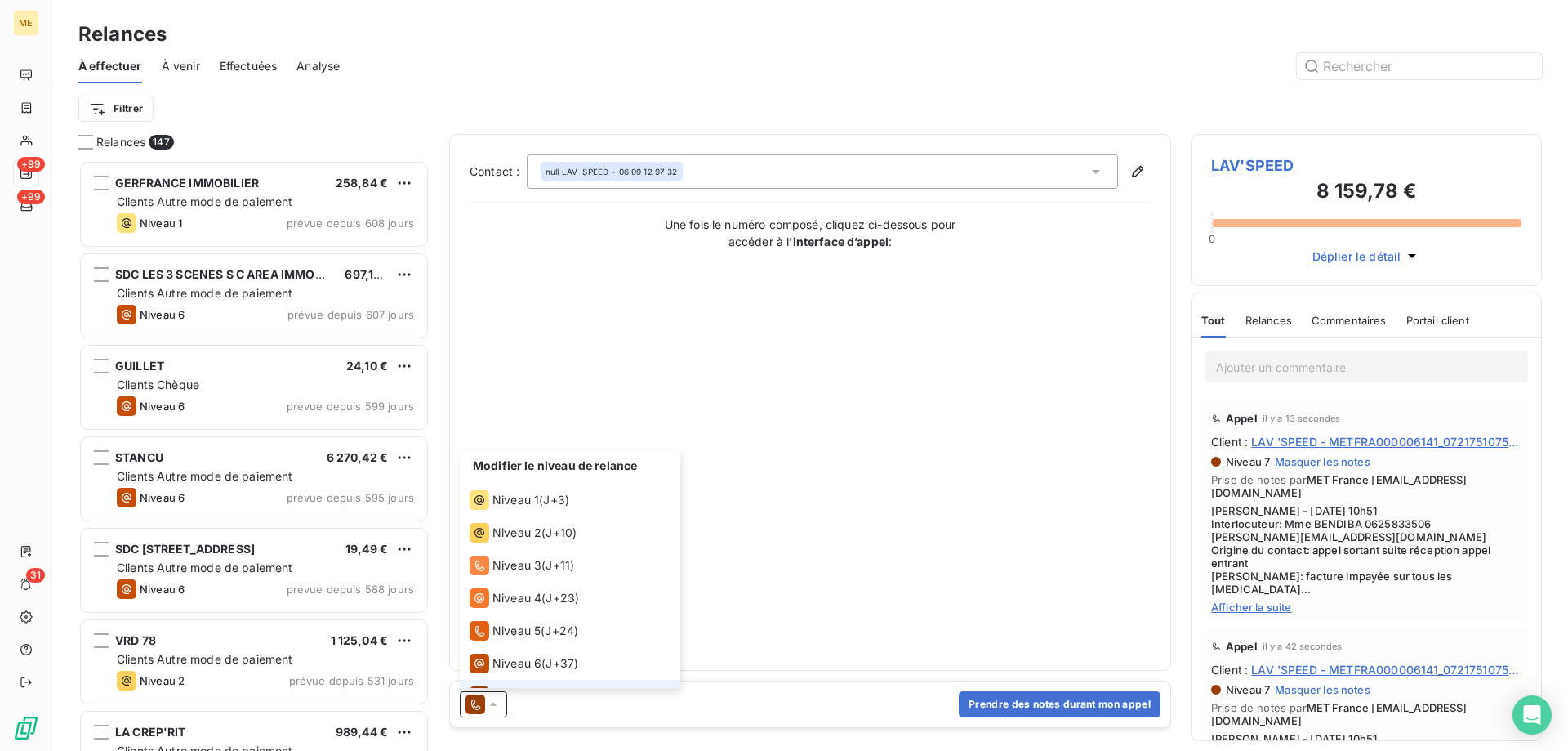
scroll to position [24, 0]
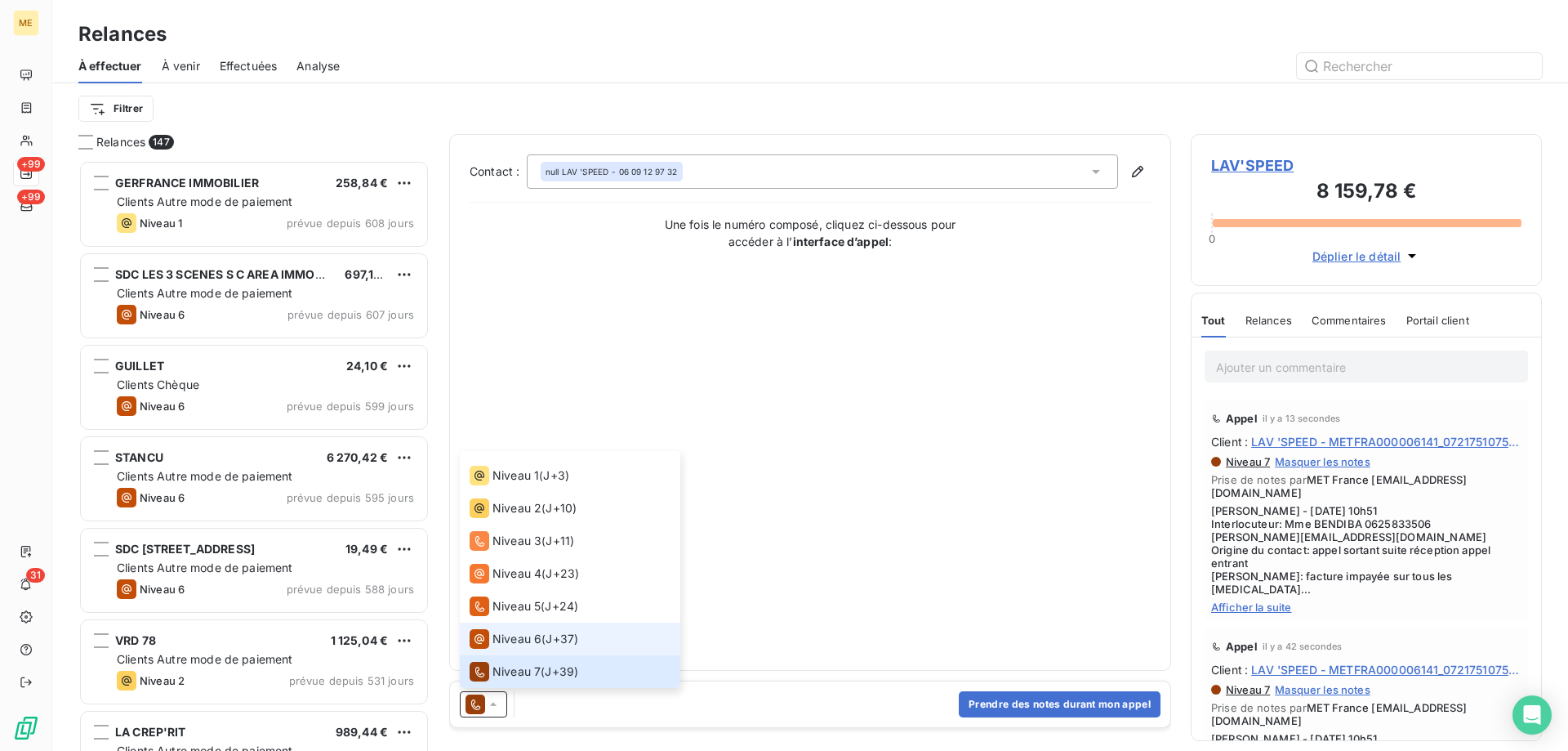
click at [504, 642] on span "Niveau 6" at bounding box center [517, 639] width 49 height 17
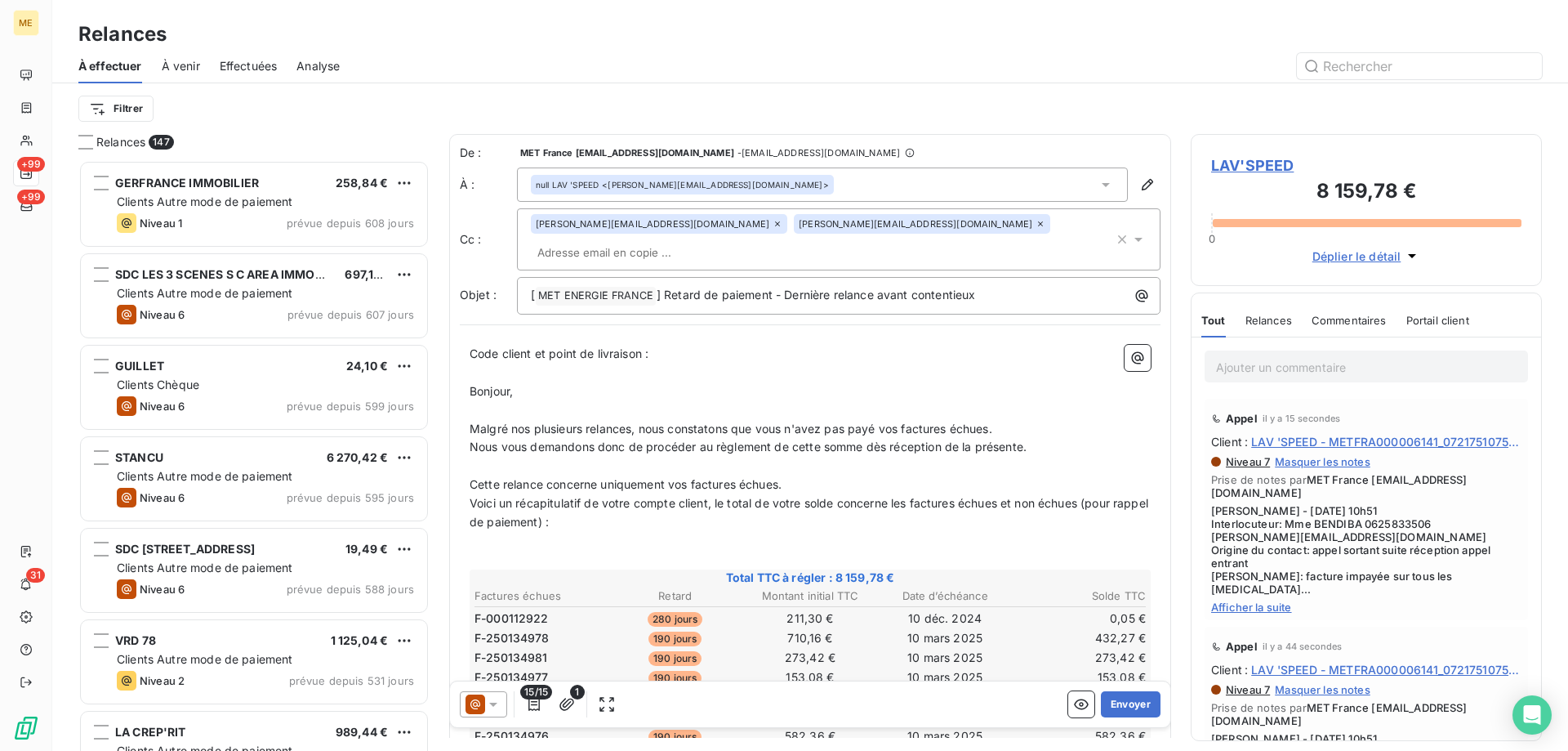
click at [486, 699] on icon at bounding box center [494, 704] width 17 height 17
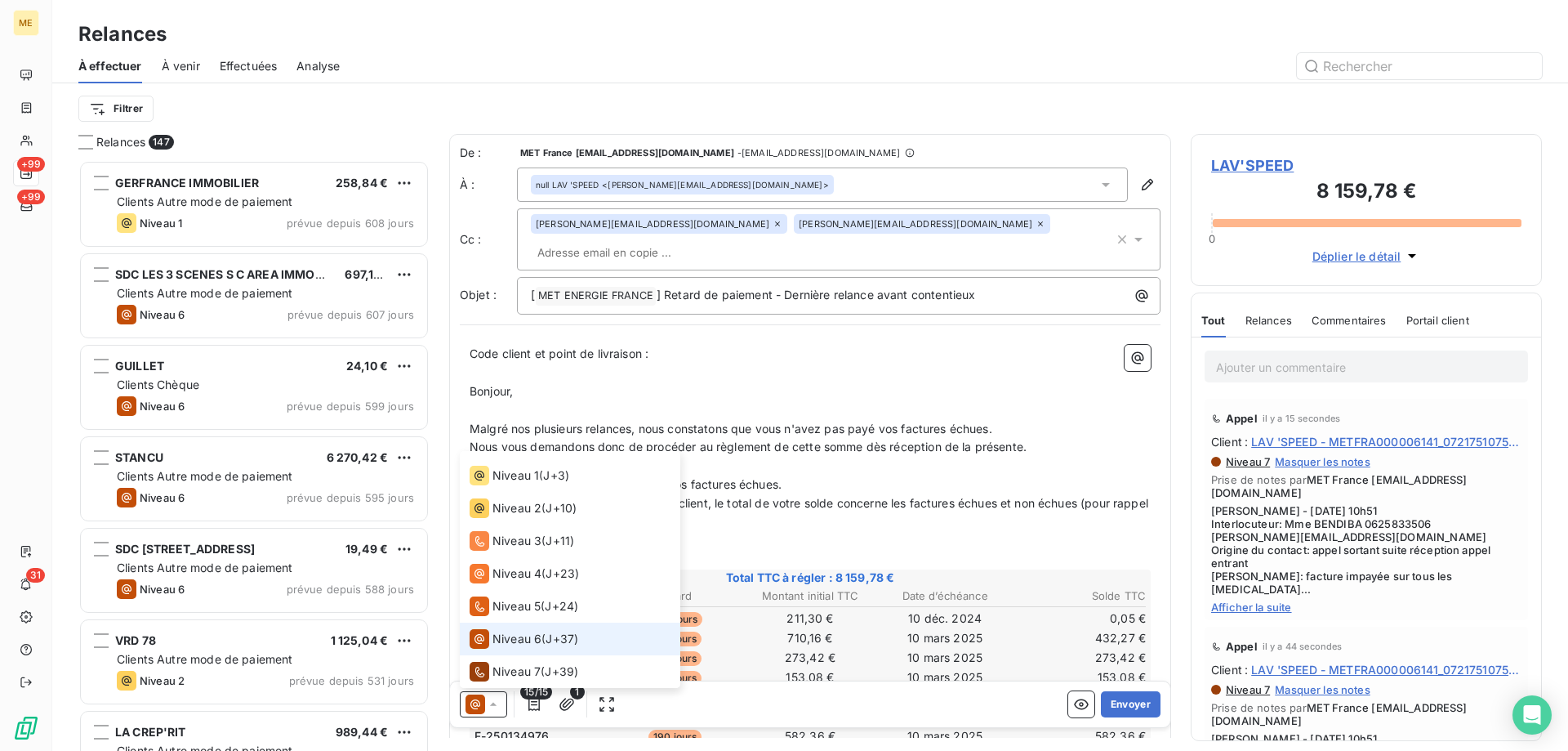
click at [489, 661] on li "Niveau 7 ( J+39 )" at bounding box center [570, 671] width 221 height 33
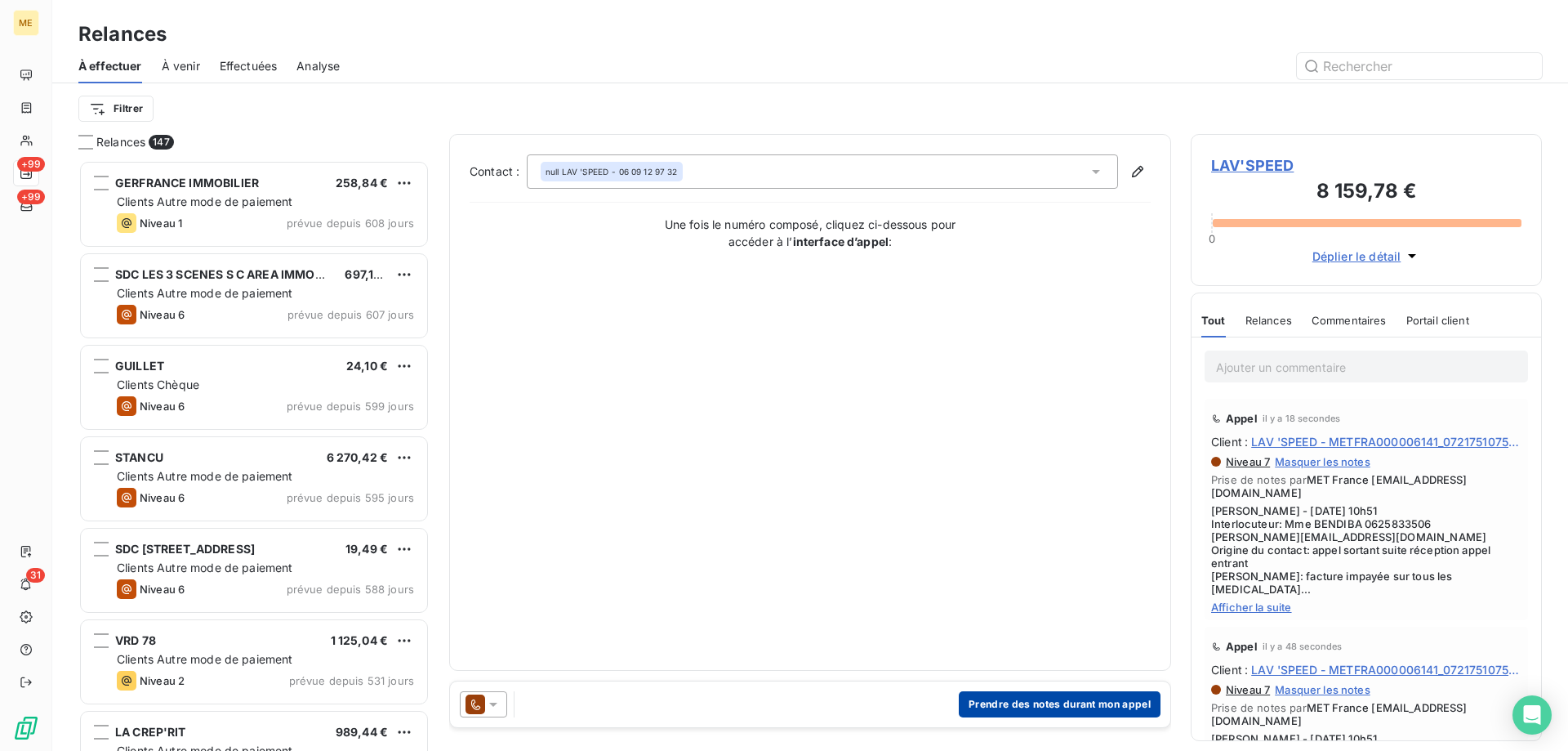
click at [1049, 703] on button "Prendre des notes durant mon appel" at bounding box center [1059, 704] width 202 height 26
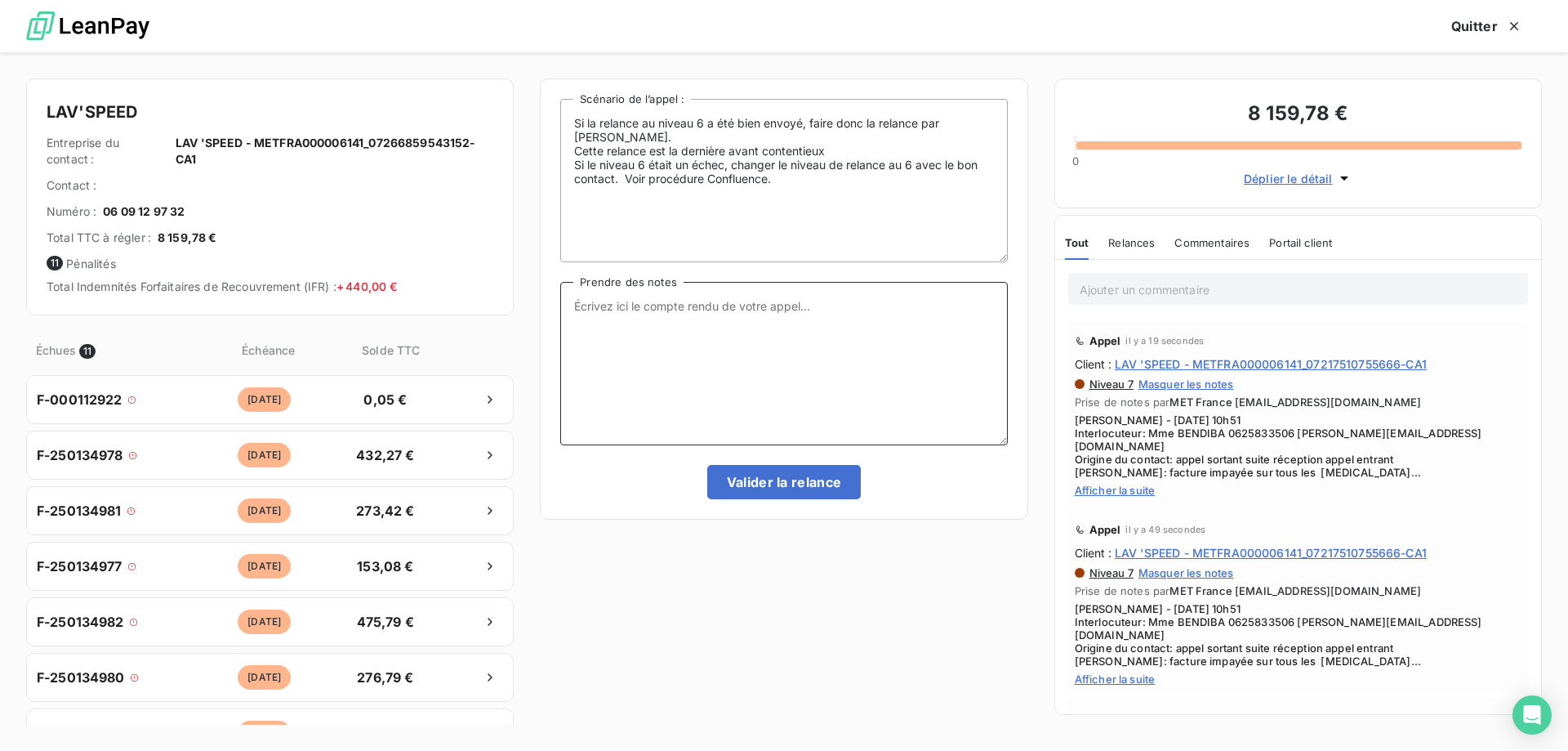
click at [798, 401] on textarea "Prendre des notes" at bounding box center [784, 362] width 447 height 163
paste textarea "Sylvain - 16/09/2025 - 10h51 Interlocuteur: Mme BENDIBA 0625833506 JESSICA.BENA…"
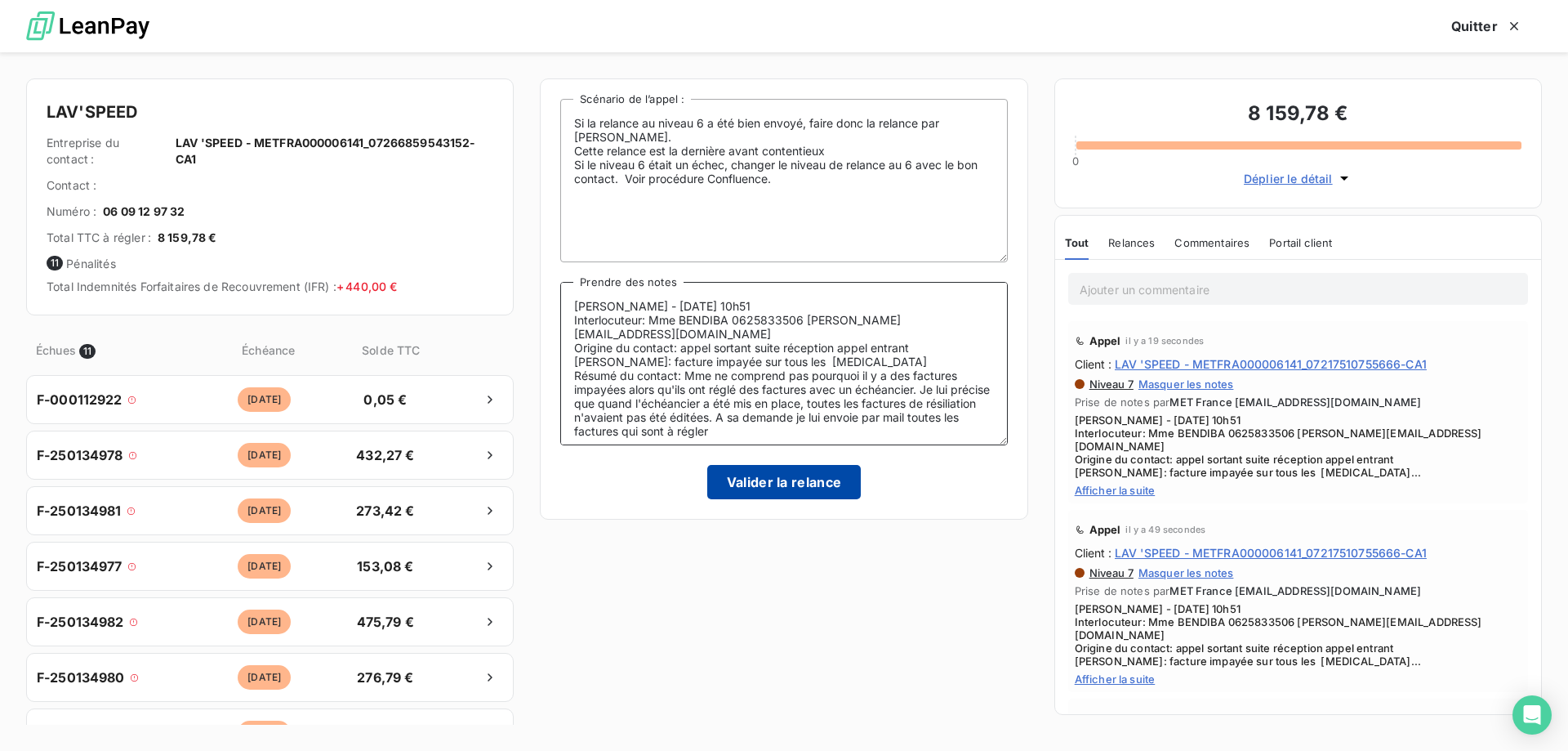
type textarea "Sylvain - 16/09/2025 - 10h51 Interlocuteur: Mme BENDIBA 0625833506 JESSICA.BENA…"
click at [800, 486] on button "Valider la relance" at bounding box center [784, 482] width 155 height 34
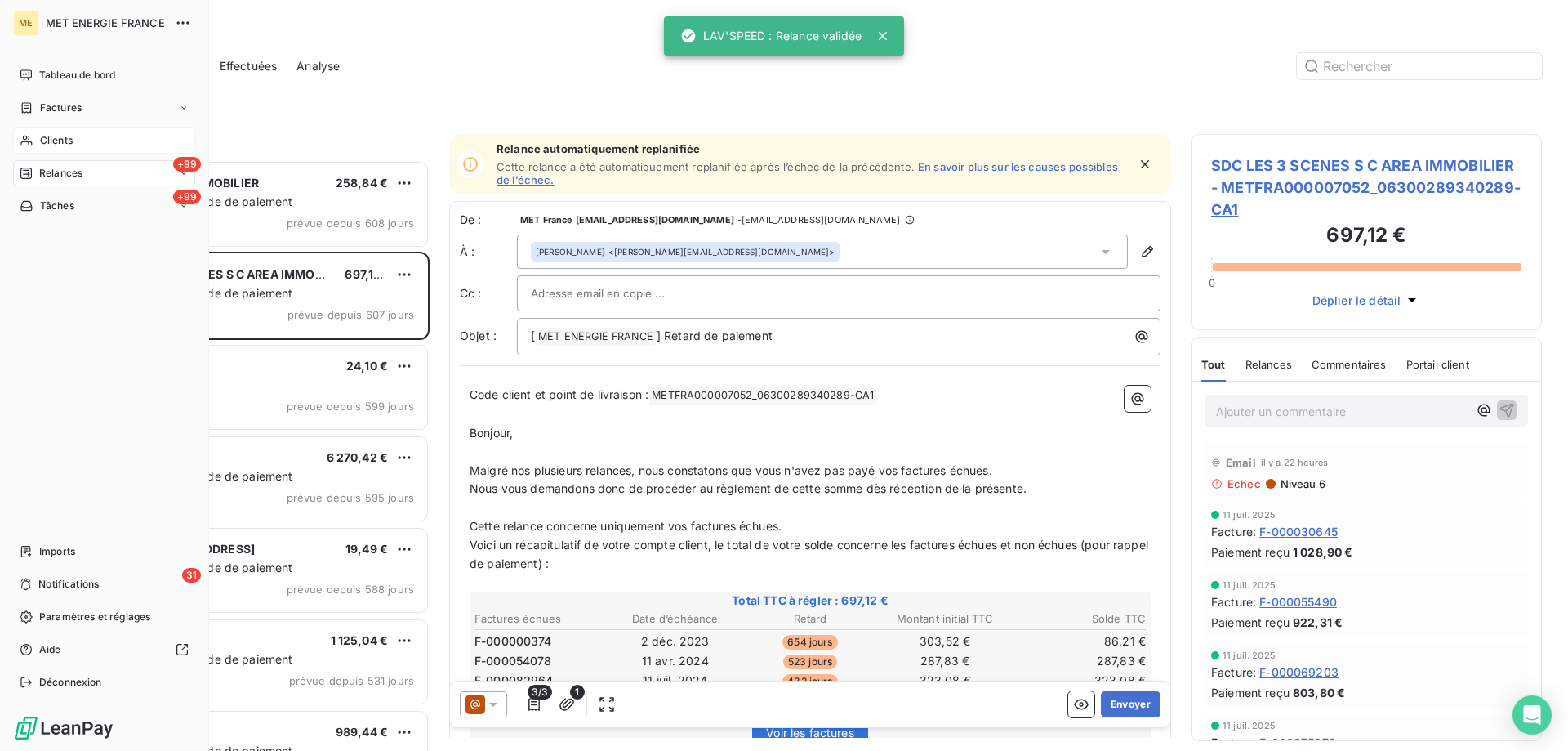
click at [31, 134] on icon at bounding box center [26, 141] width 14 height 13
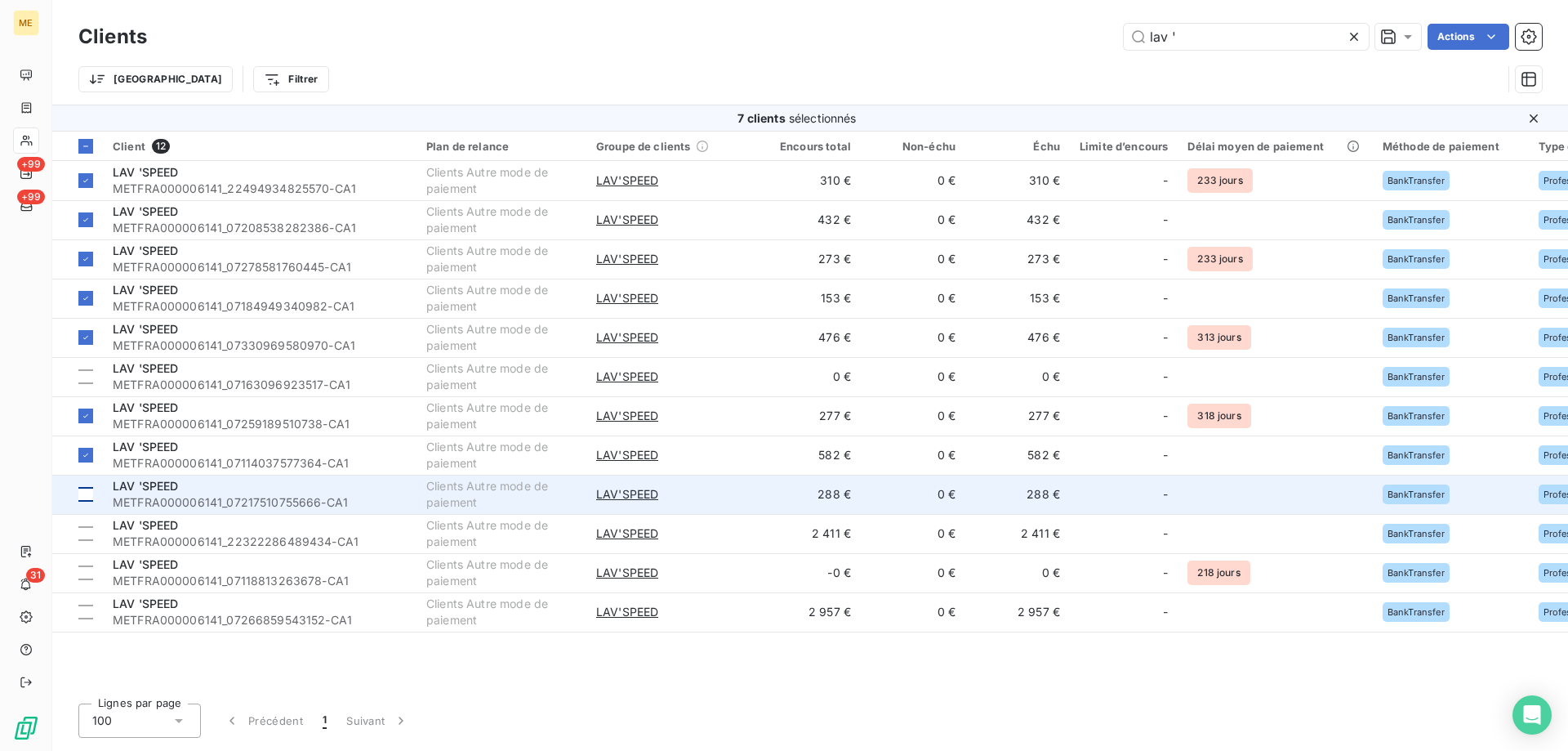
click at [82, 487] on div at bounding box center [86, 494] width 15 height 15
click at [162, 487] on span "LAV 'SPEED" at bounding box center [145, 485] width 66 height 14
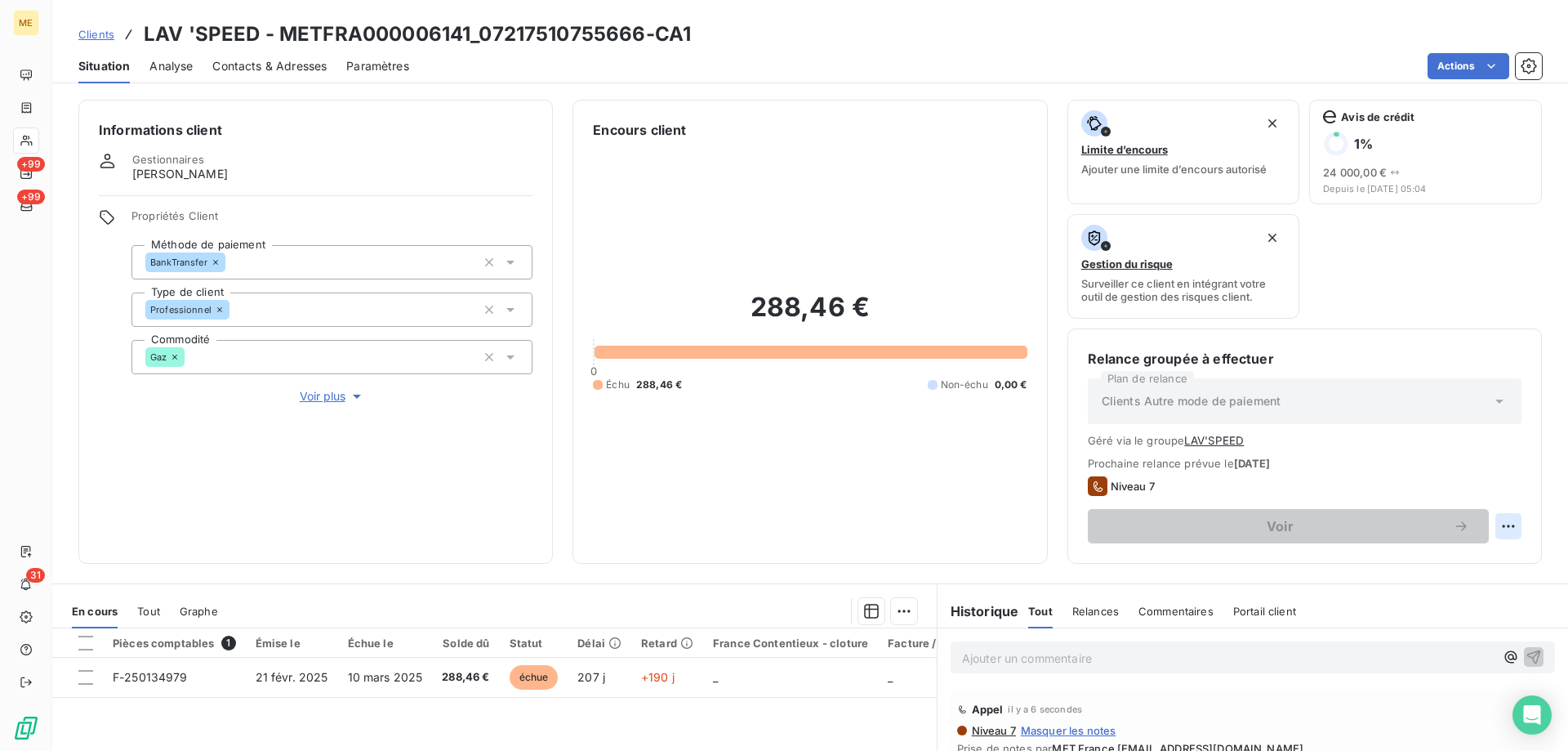
click at [1498, 522] on html "ME +99 +99 31 Clients LAV 'SPEED - METFRA000006141_07217510755666-CA1 Situation…" at bounding box center [784, 457] width 1568 height 914
click at [1466, 567] on div "Replanifier cette action" at bounding box center [1428, 562] width 146 height 26
select select "8"
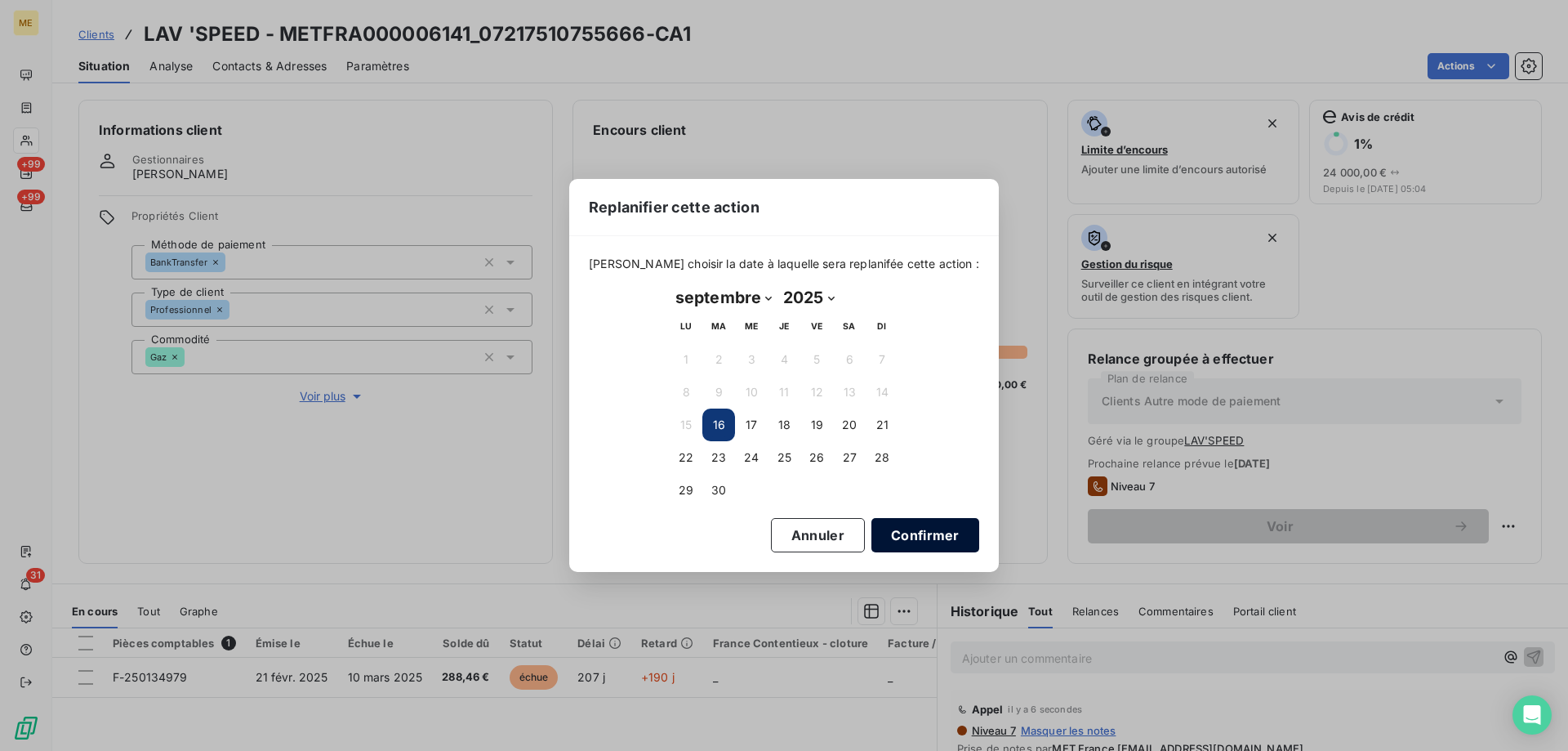
click at [918, 535] on button "Confirmer" at bounding box center [925, 535] width 108 height 34
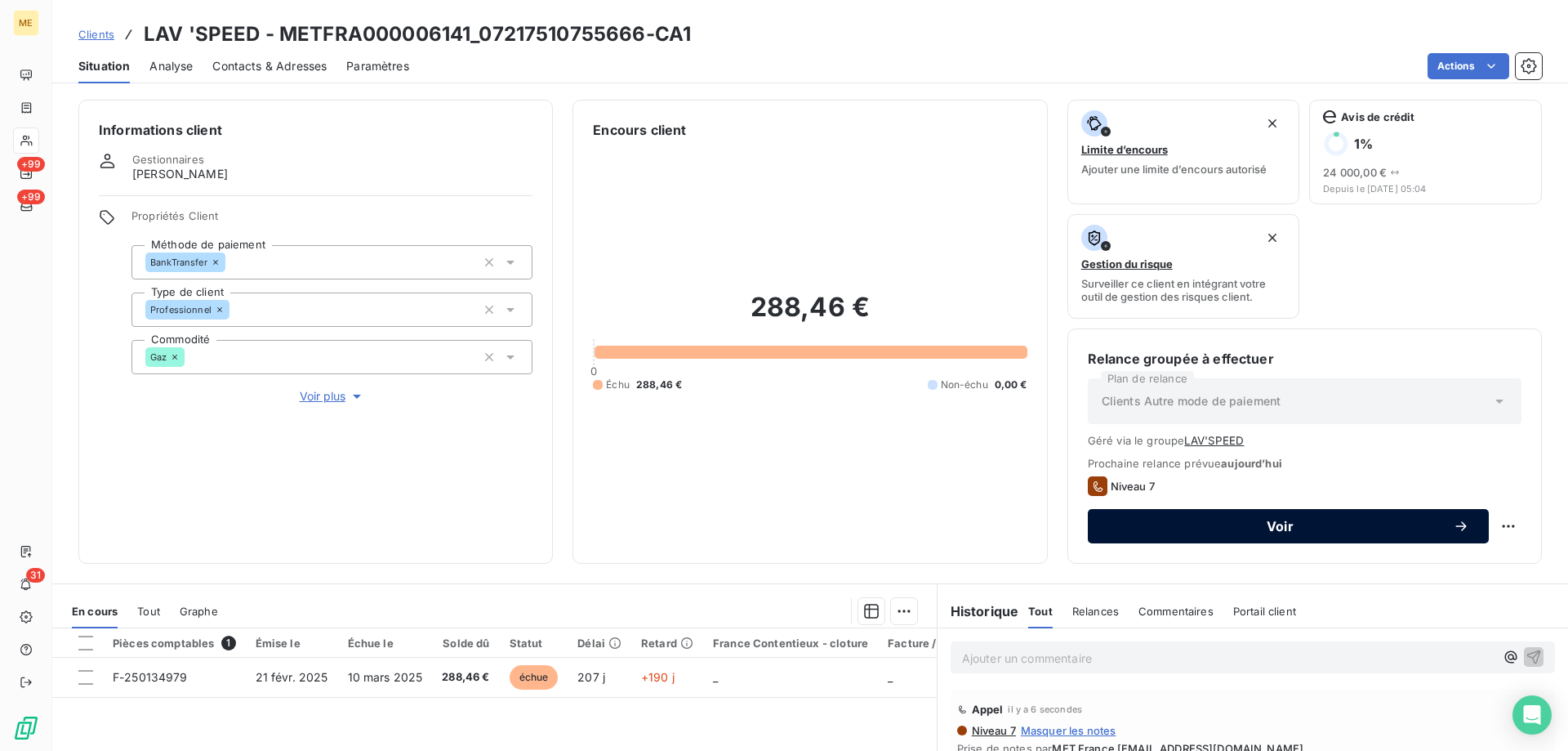
click at [1253, 526] on span "Voir" at bounding box center [1280, 526] width 346 height 13
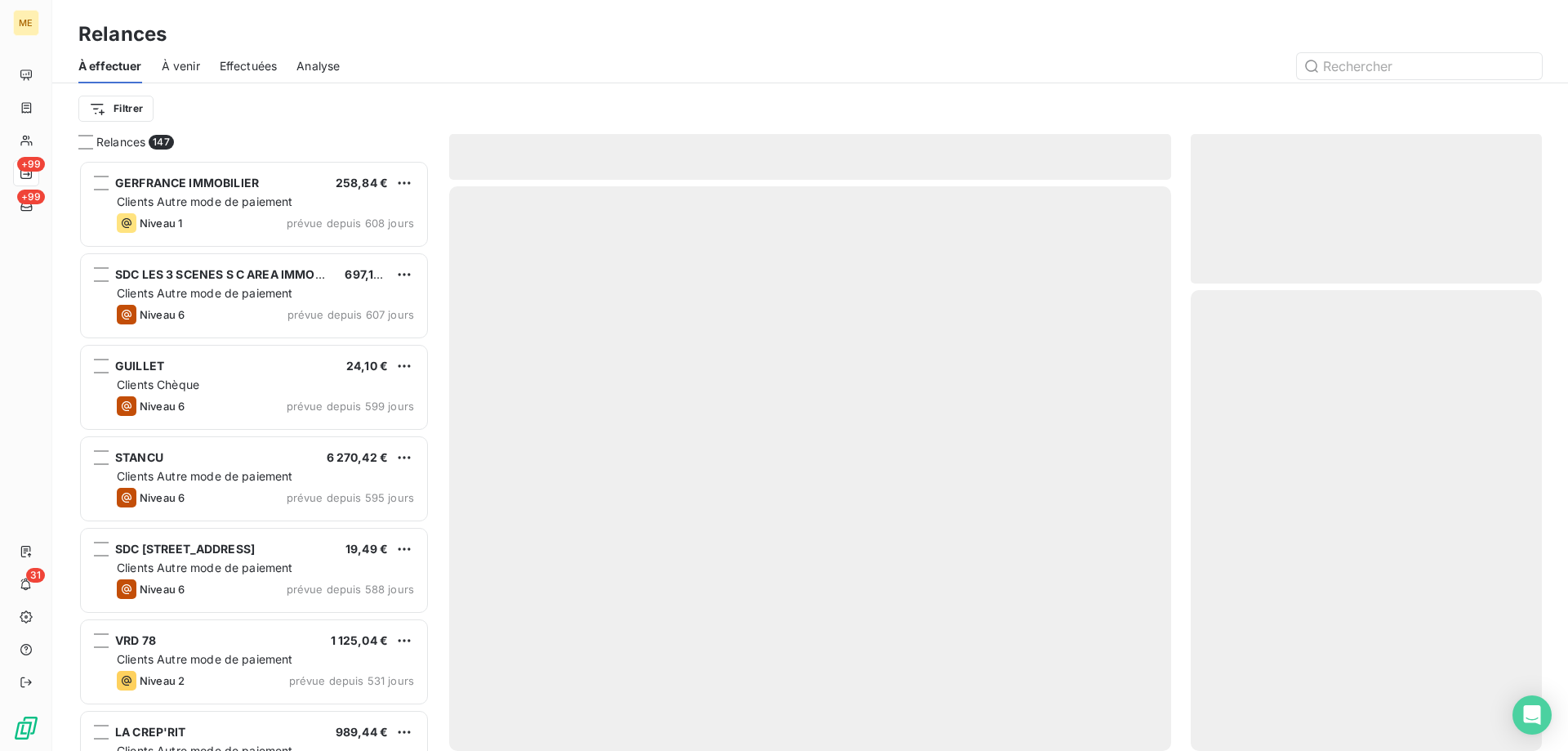
scroll to position [579, 339]
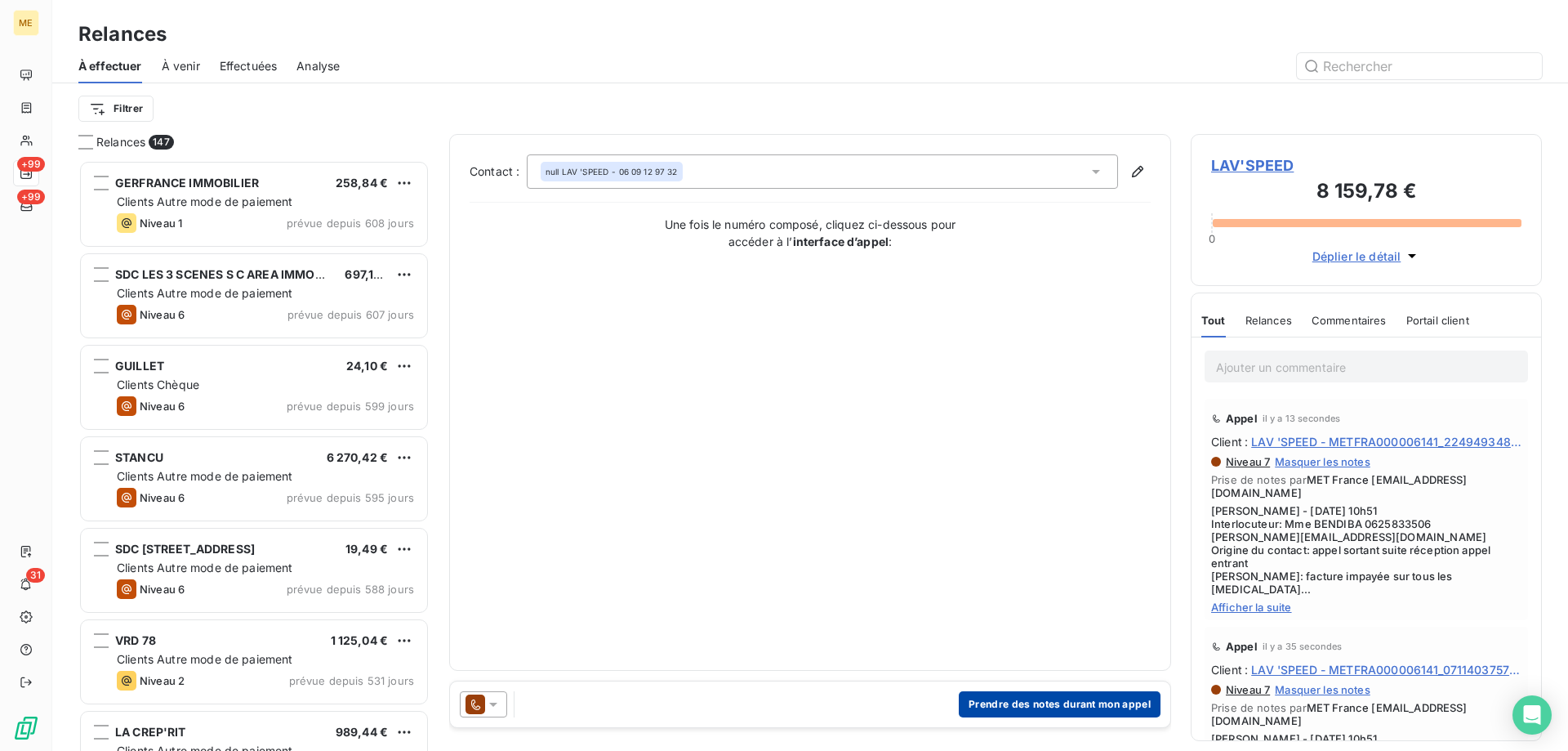
click at [999, 712] on button "Prendre des notes durant mon appel" at bounding box center [1059, 704] width 202 height 26
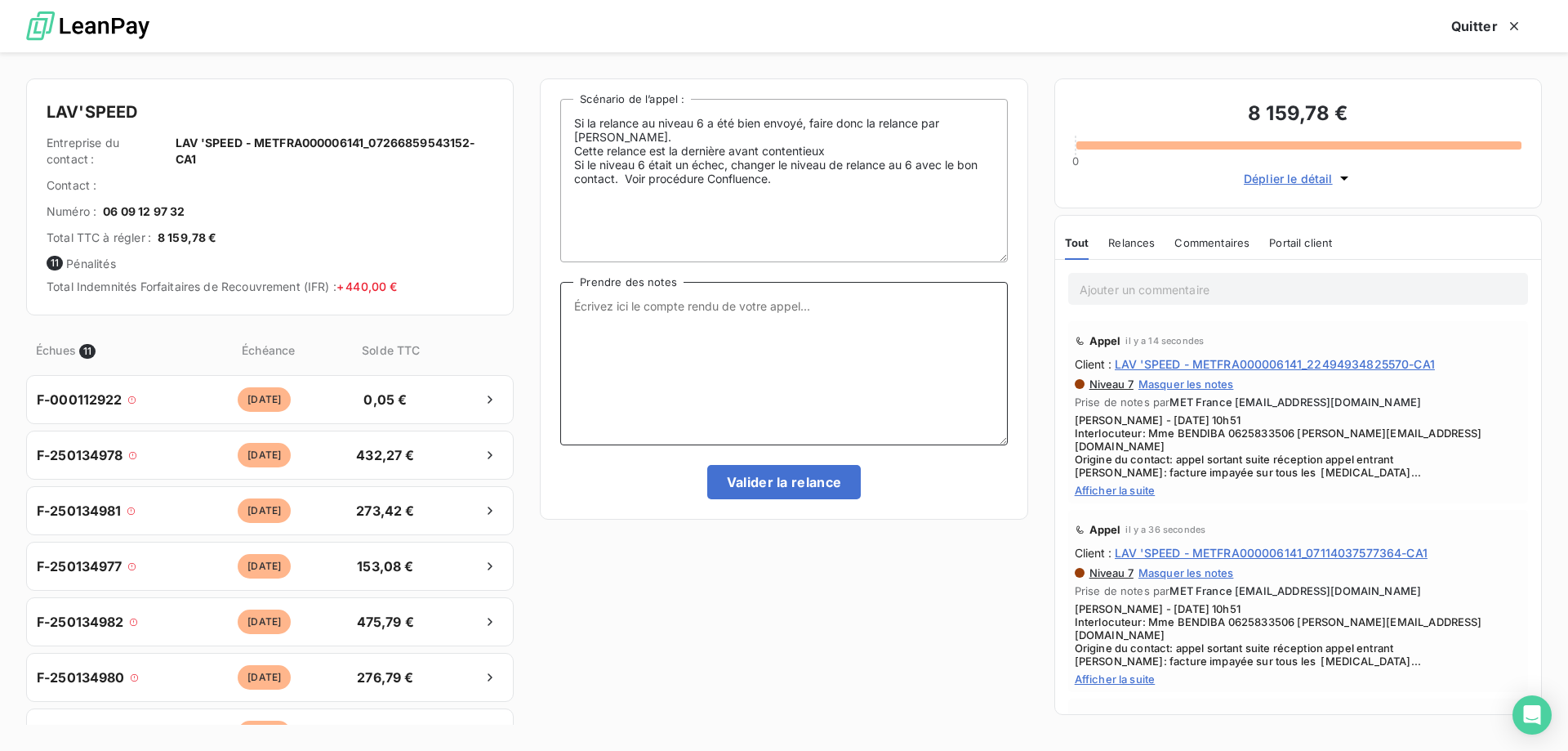
click at [789, 361] on textarea "Prendre des notes" at bounding box center [784, 362] width 447 height 163
paste textarea "Sylvain - 16/09/2025 - 10h51 Interlocuteur: Mme BENDIBA 0625833506 JESSICA.BENA…"
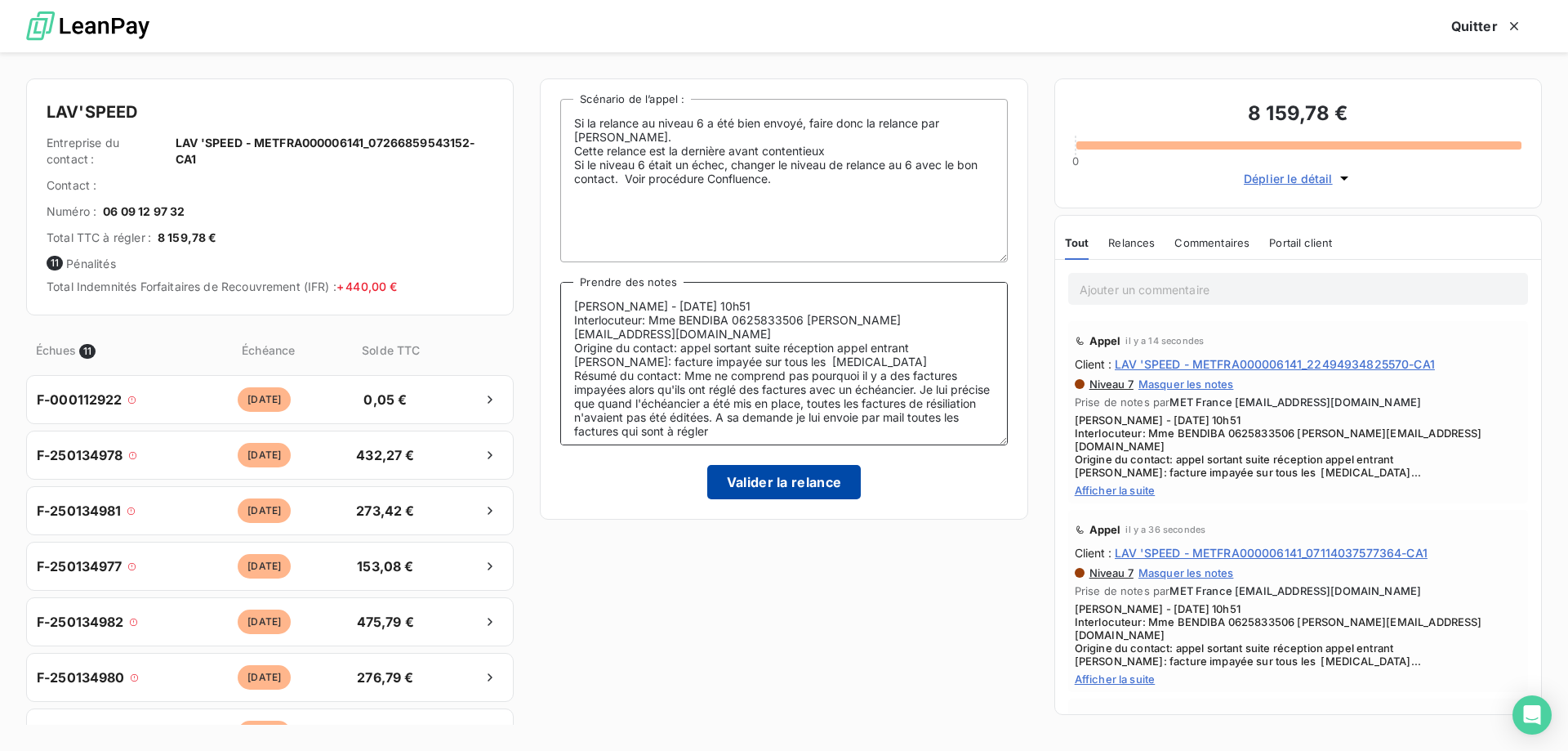
type textarea "Sylvain - 16/09/2025 - 10h51 Interlocuteur: Mme BENDIBA 0625833506 JESSICA.BENA…"
click at [773, 497] on button "Valider la relance" at bounding box center [784, 482] width 155 height 34
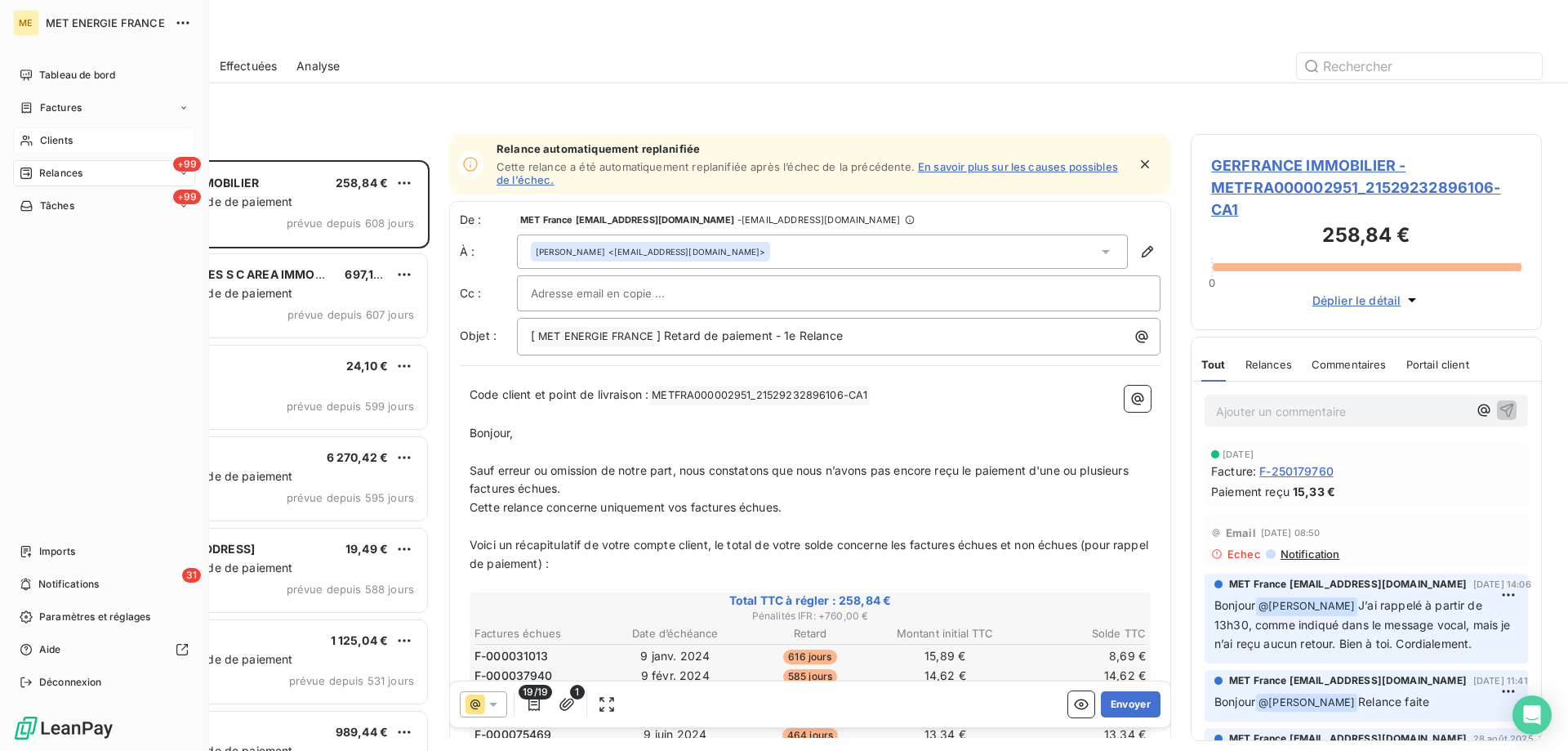
click at [48, 132] on div "Clients" at bounding box center [103, 141] width 182 height 26
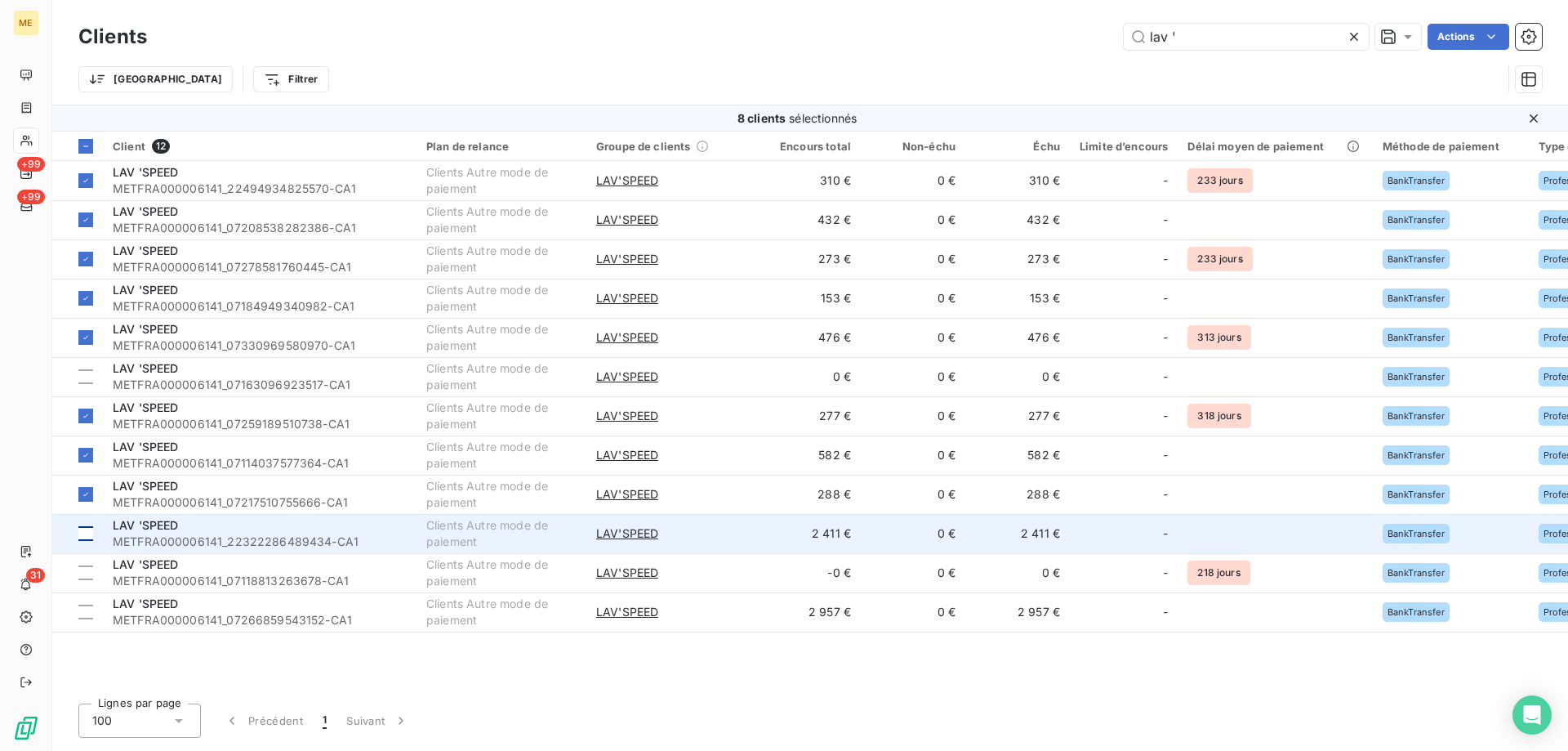
click at [77, 534] on td at bounding box center [77, 533] width 50 height 39
click at [159, 535] on span "METFRA000006141_22322286489434-CA1" at bounding box center [260, 541] width 294 height 17
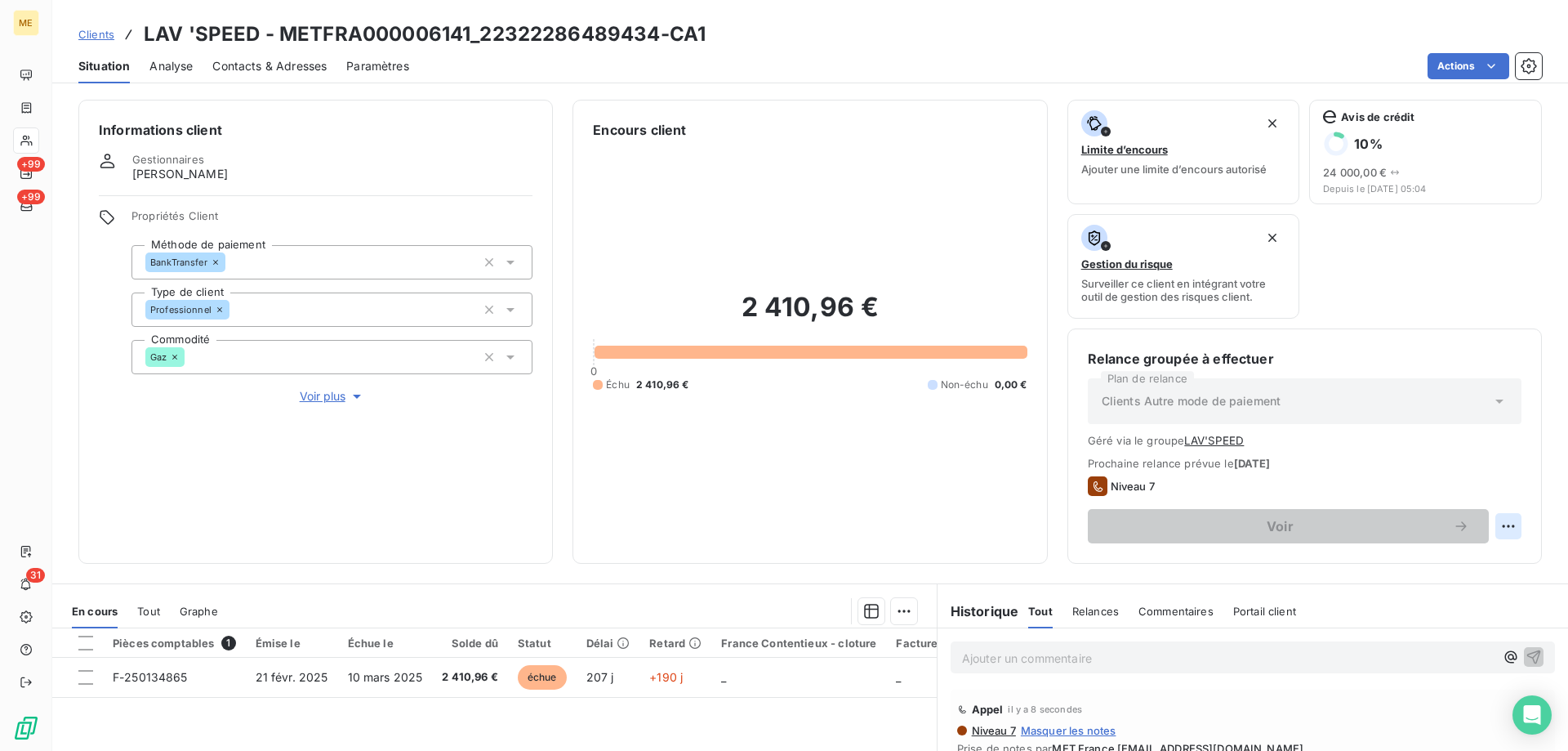
click at [1490, 532] on html "ME +99 +99 31 Clients LAV 'SPEED - METFRA000006141_22322286489434-CA1 Situation…" at bounding box center [784, 457] width 1568 height 914
click at [1464, 559] on div "Replanifier cette action" at bounding box center [1428, 562] width 146 height 26
select select "8"
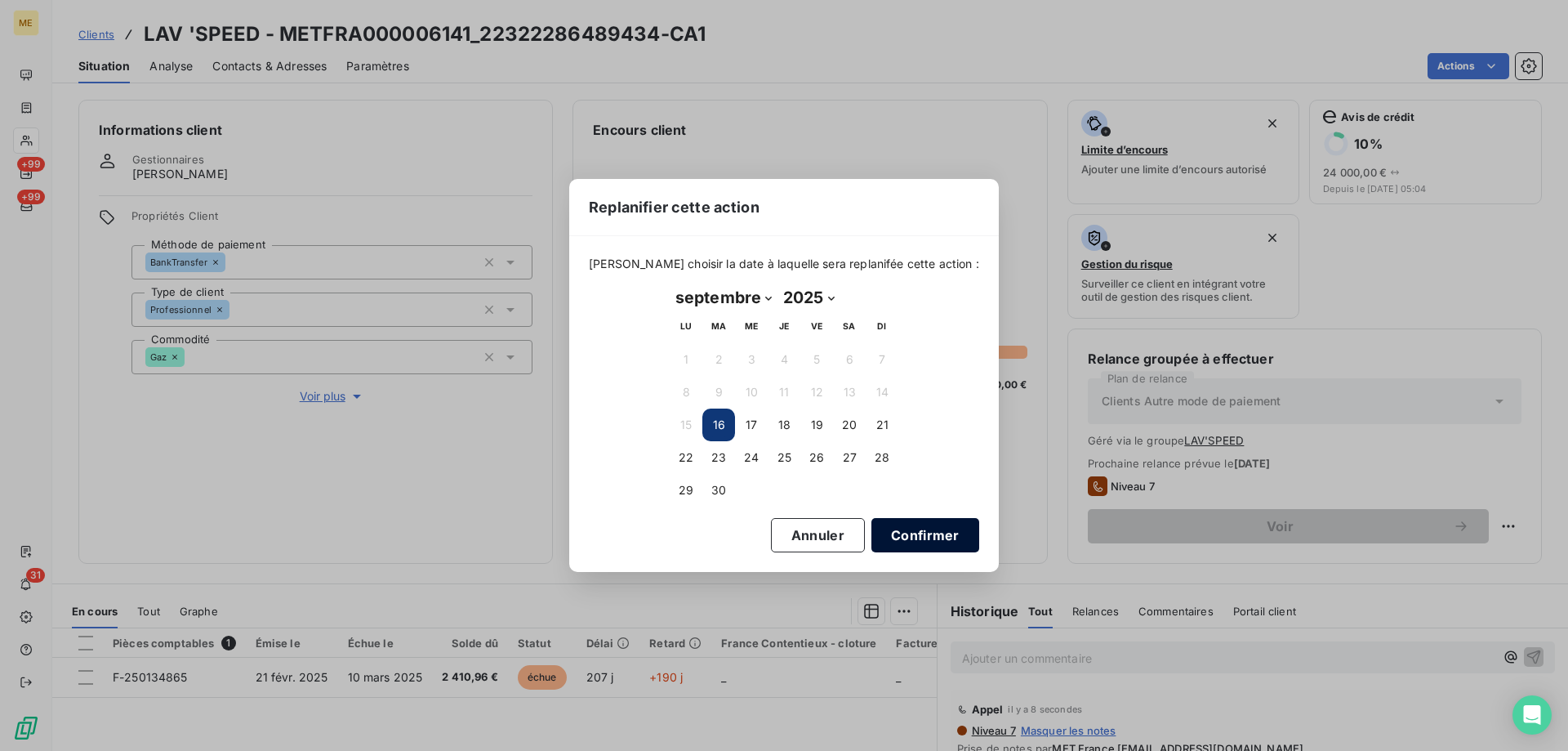
click at [913, 526] on button "Confirmer" at bounding box center [925, 535] width 108 height 34
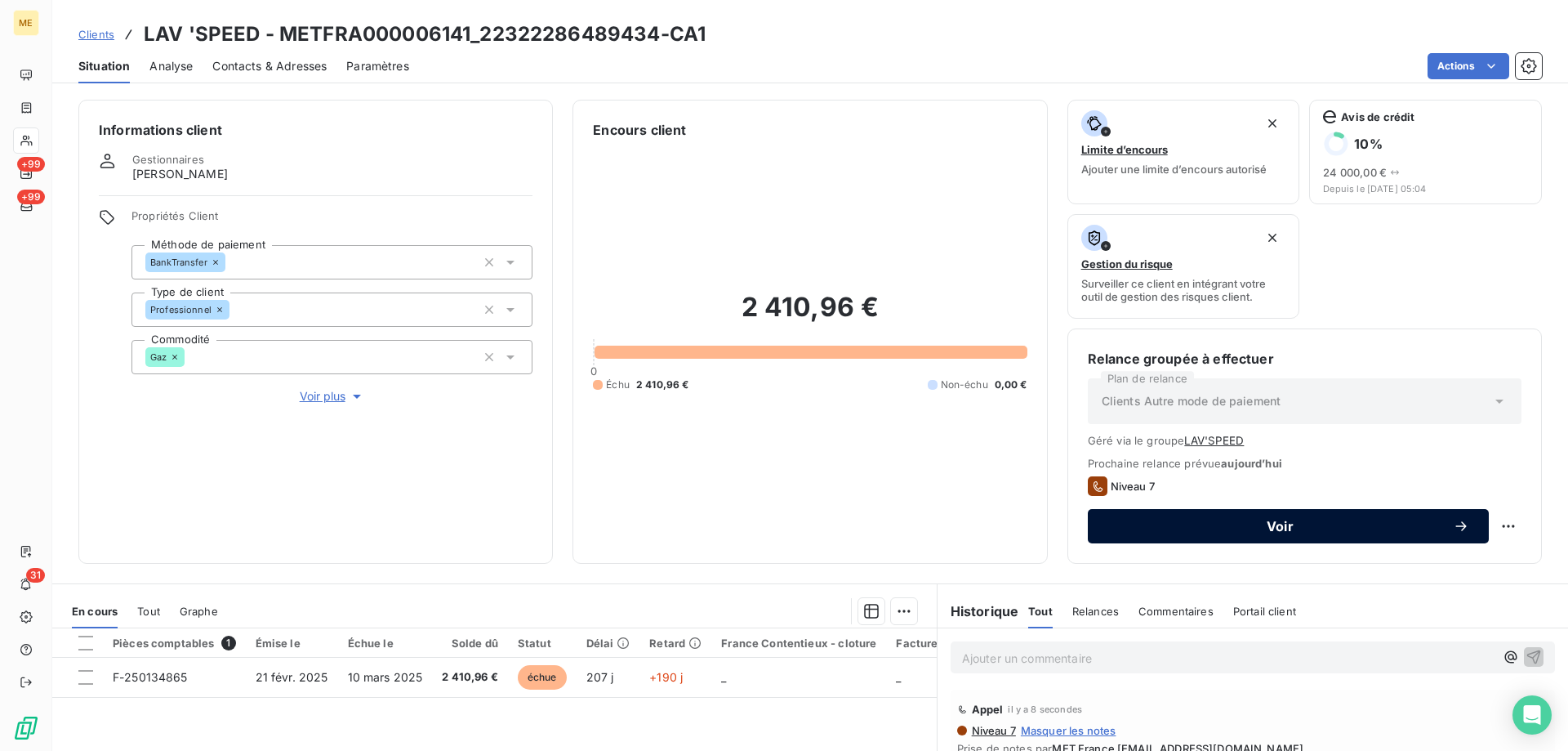
click at [1202, 526] on span "Voir" at bounding box center [1280, 526] width 346 height 13
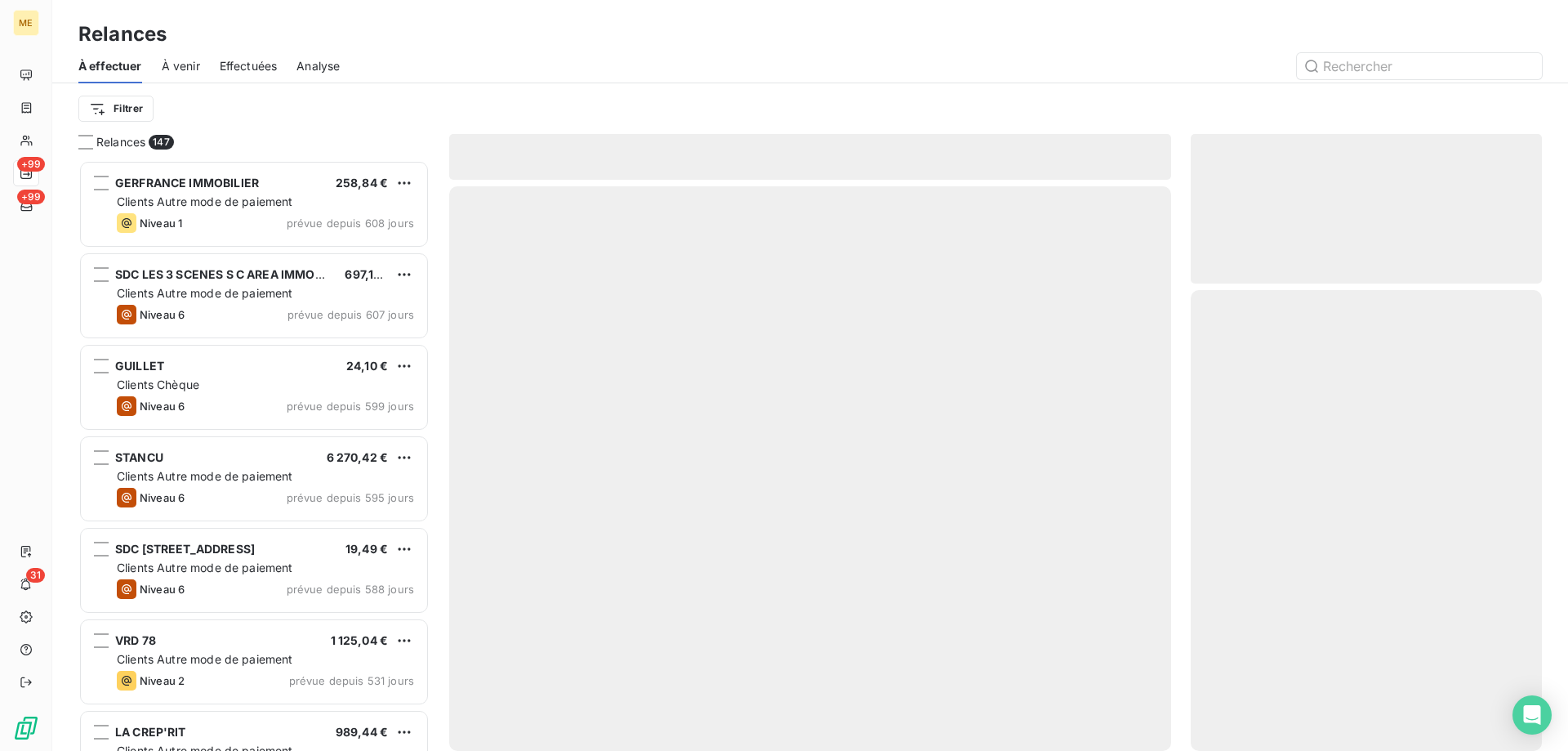
scroll to position [579, 339]
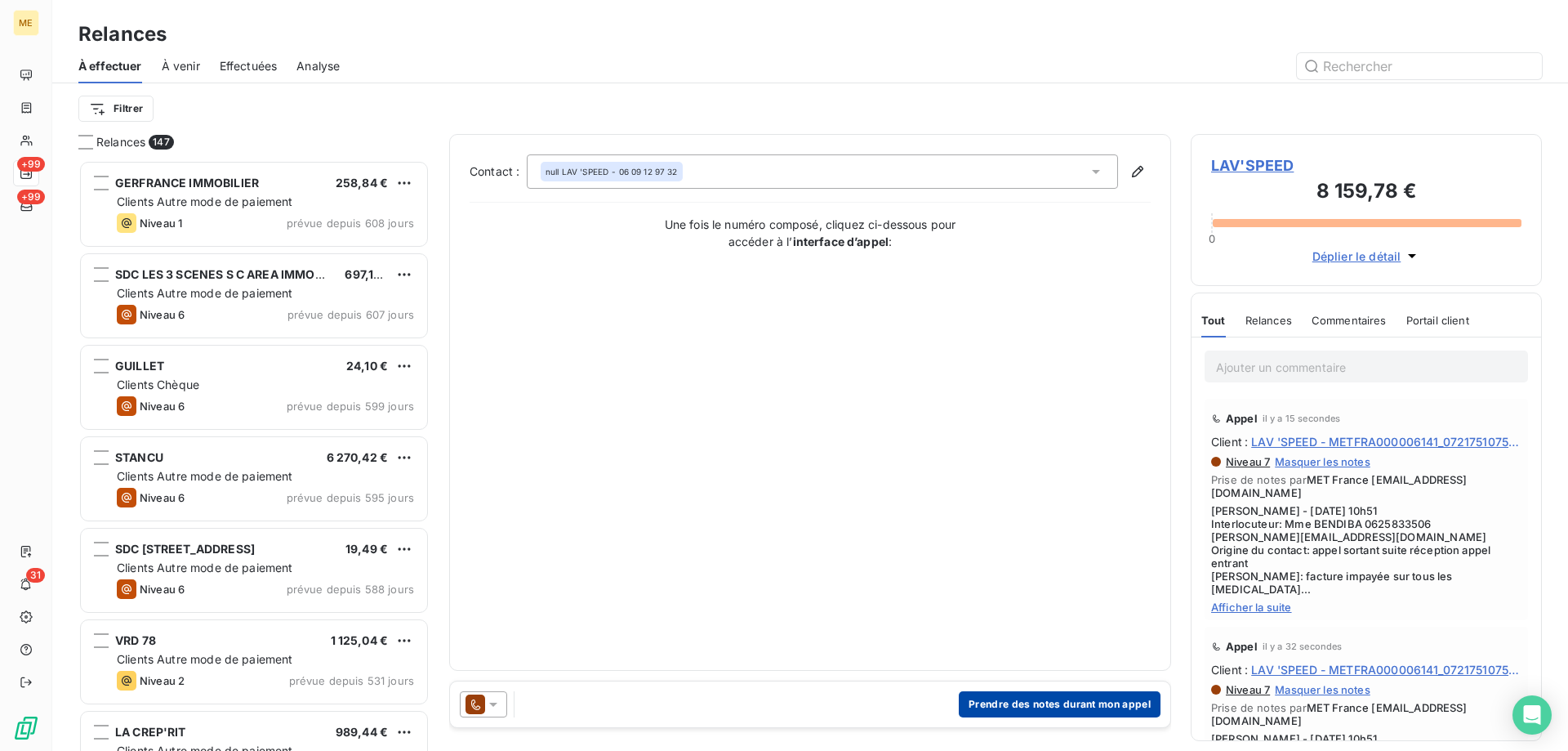
click at [987, 703] on button "Prendre des notes durant mon appel" at bounding box center [1059, 704] width 202 height 26
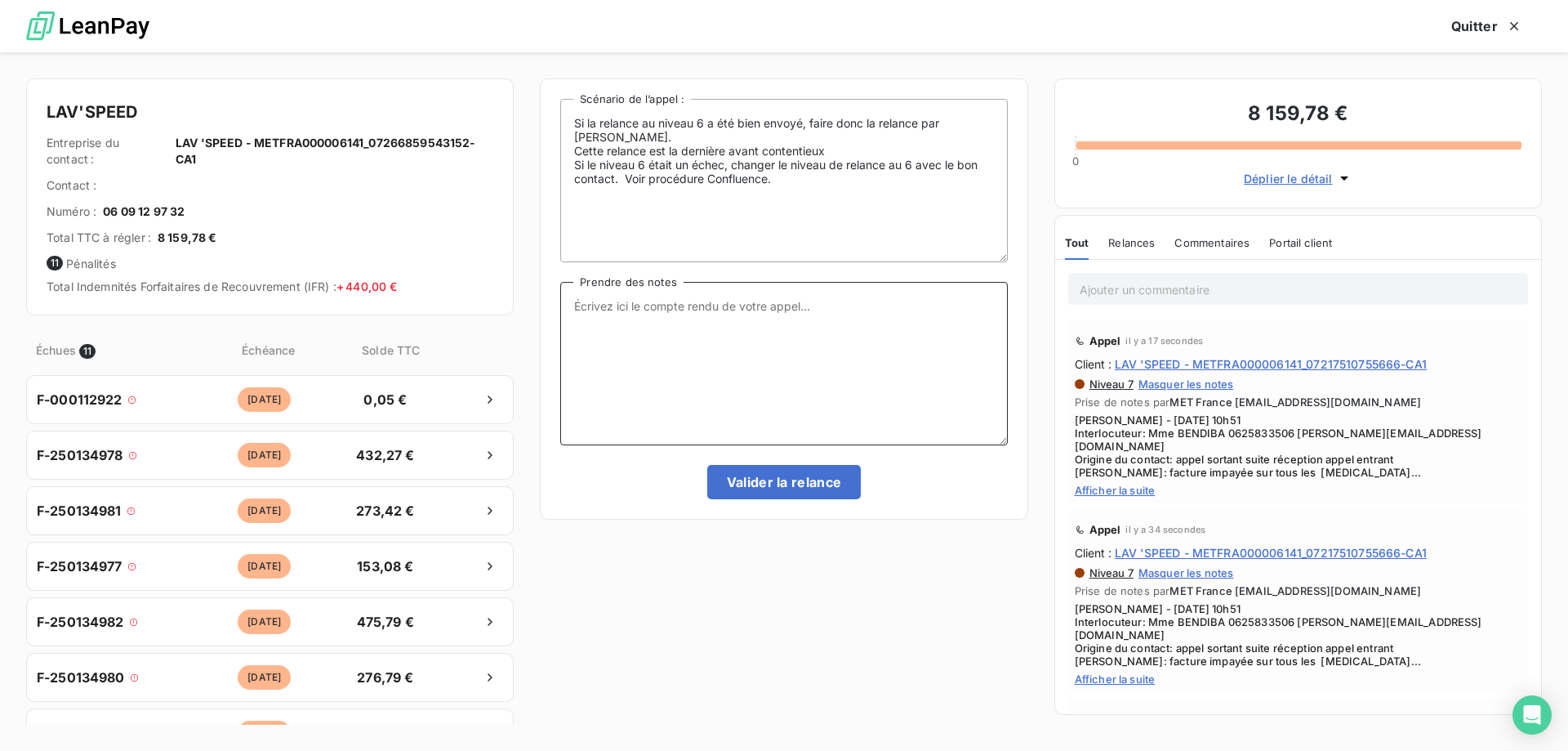
click at [795, 378] on textarea "Prendre des notes" at bounding box center [784, 362] width 447 height 163
paste textarea "Sylvain - 16/09/2025 - 10h51 Interlocuteur: Mme BENDIBA 0625833506 JESSICA.BENA…"
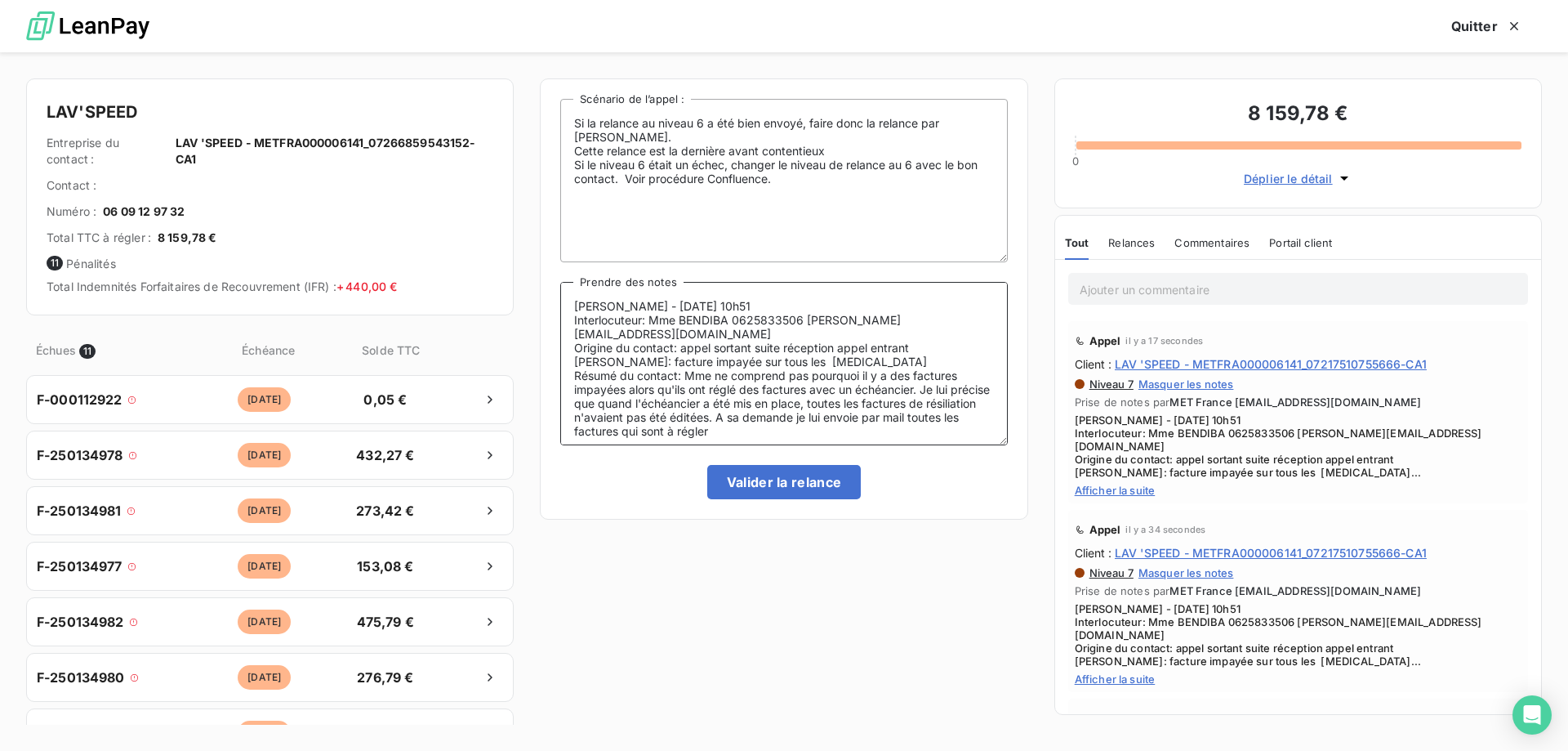
click at [704, 315] on textarea "Sylvain - 16/09/2025 - 10h51 Interlocuteur: Mme BENDIBA 0625833506 JESSICA.BENA…" at bounding box center [784, 362] width 447 height 163
type textarea "Sylvain - 16/09/2025 - 10h51 Interlocuteur: Mme BENADIBA 0625833506 JESSICA.BEN…"
click at [777, 477] on button "Valider la relance" at bounding box center [784, 482] width 155 height 34
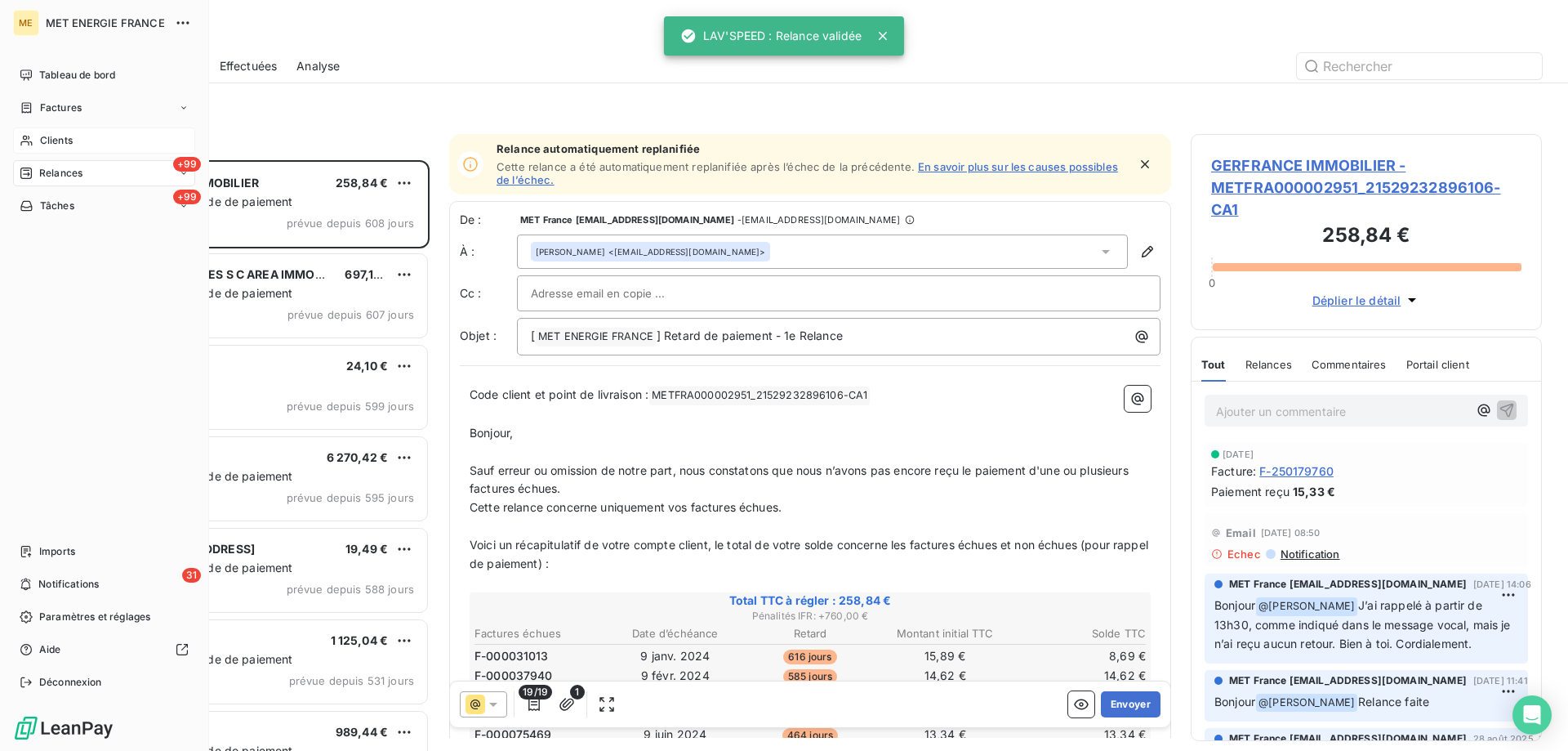
click at [34, 142] on div "Clients" at bounding box center [103, 141] width 182 height 26
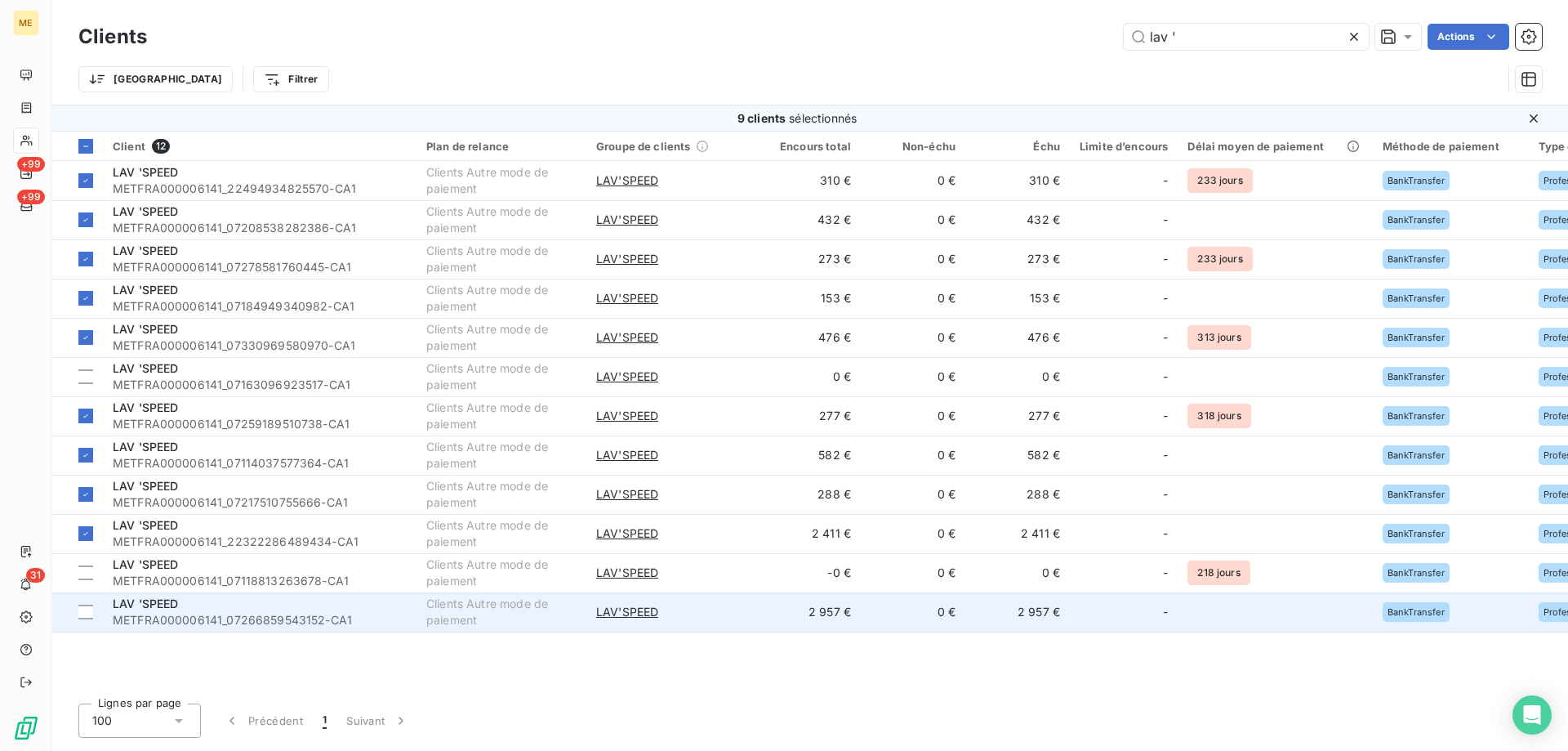
click at [148, 612] on span "METFRA000006141_07266859543152-CA1" at bounding box center [260, 621] width 294 height 17
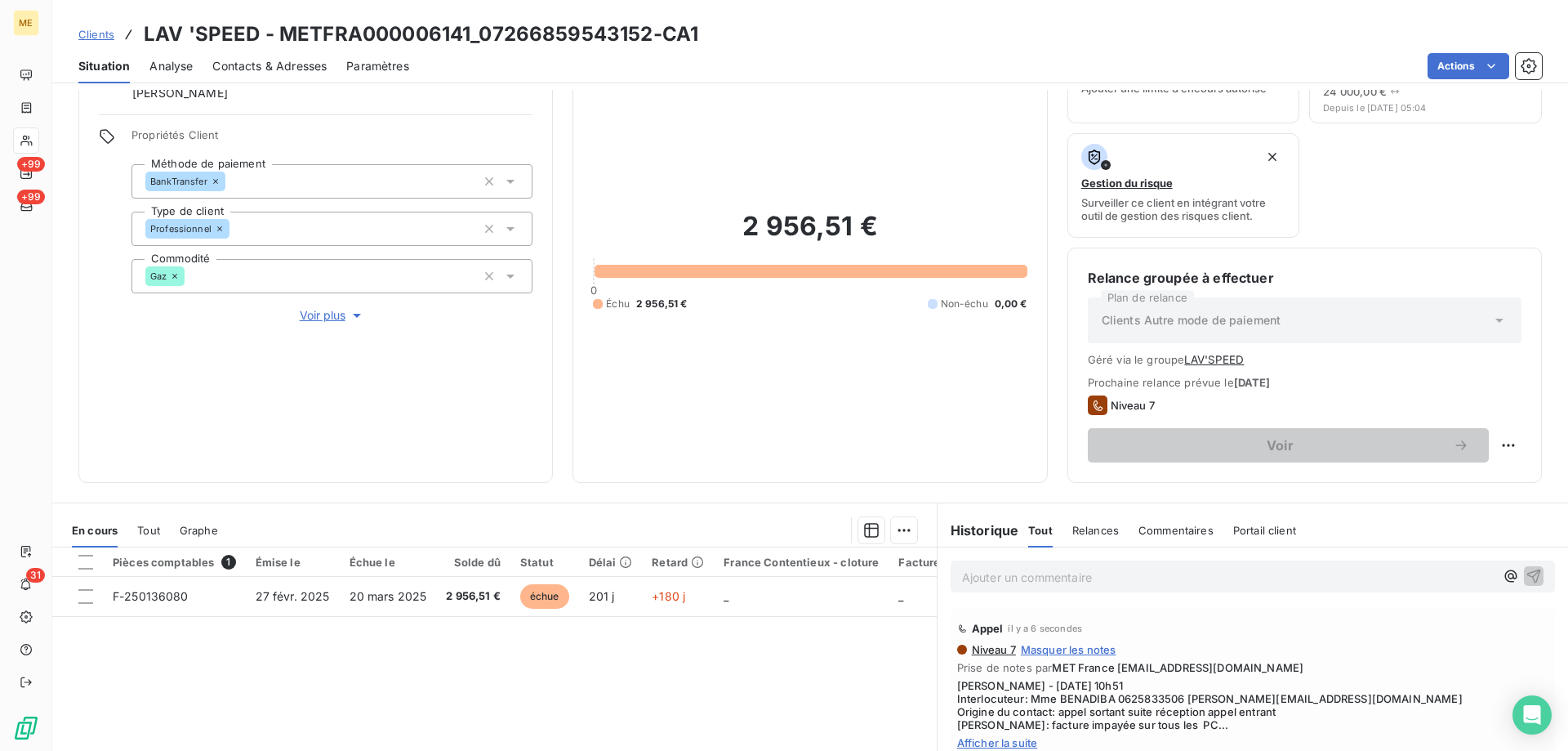
scroll to position [82, 0]
click at [1452, 68] on html "ME +99 +99 31 Clients LAV 'SPEED - METFRA000006141_07266859543152-CA1 Situation…" at bounding box center [784, 457] width 1568 height 914
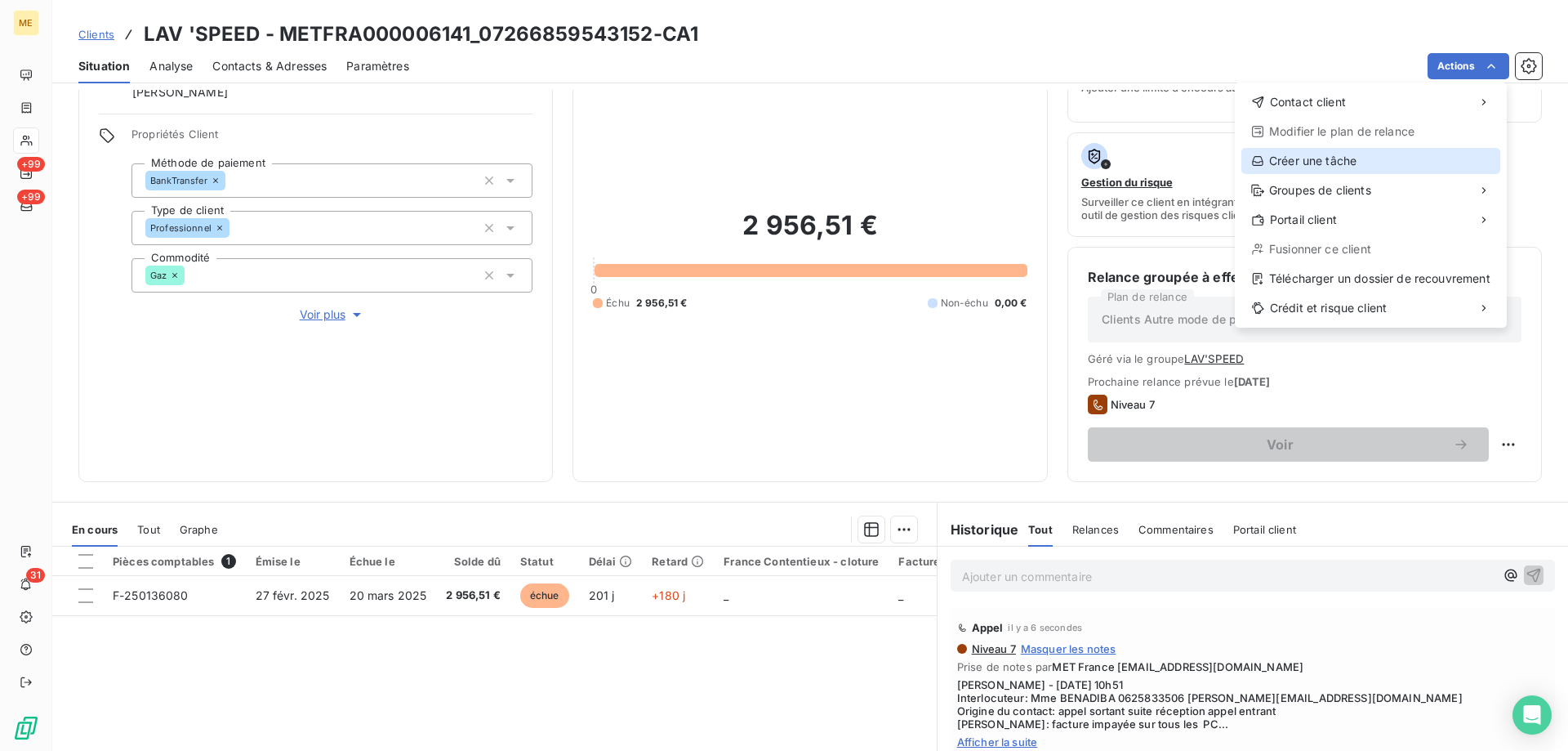
click at [1342, 167] on div "Créer une tâche" at bounding box center [1371, 161] width 259 height 26
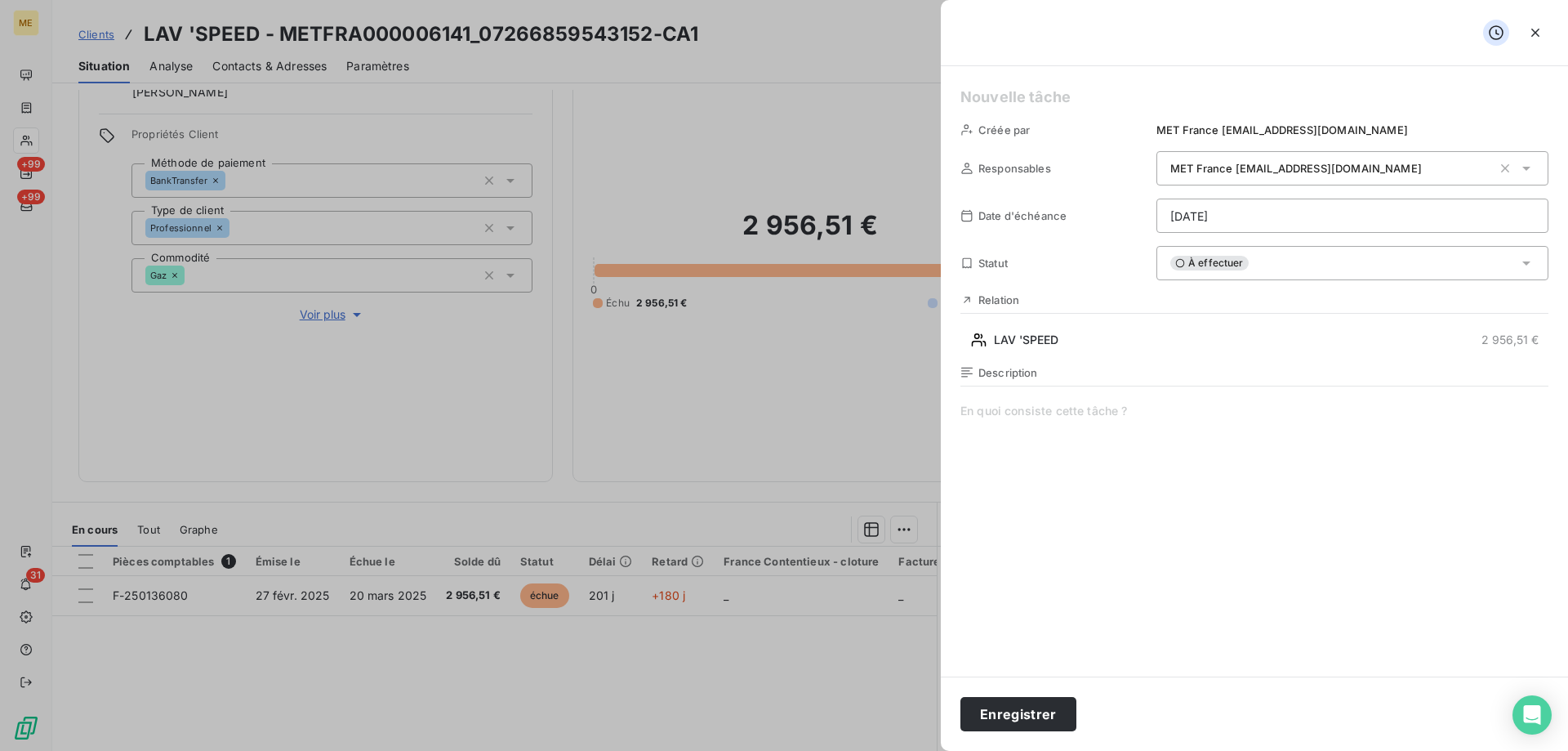
click at [1178, 224] on html "ME +99 +99 31 Clients LAV 'SPEED - METFRA000006141_07266859543152-CA1 Situation…" at bounding box center [784, 457] width 1568 height 914
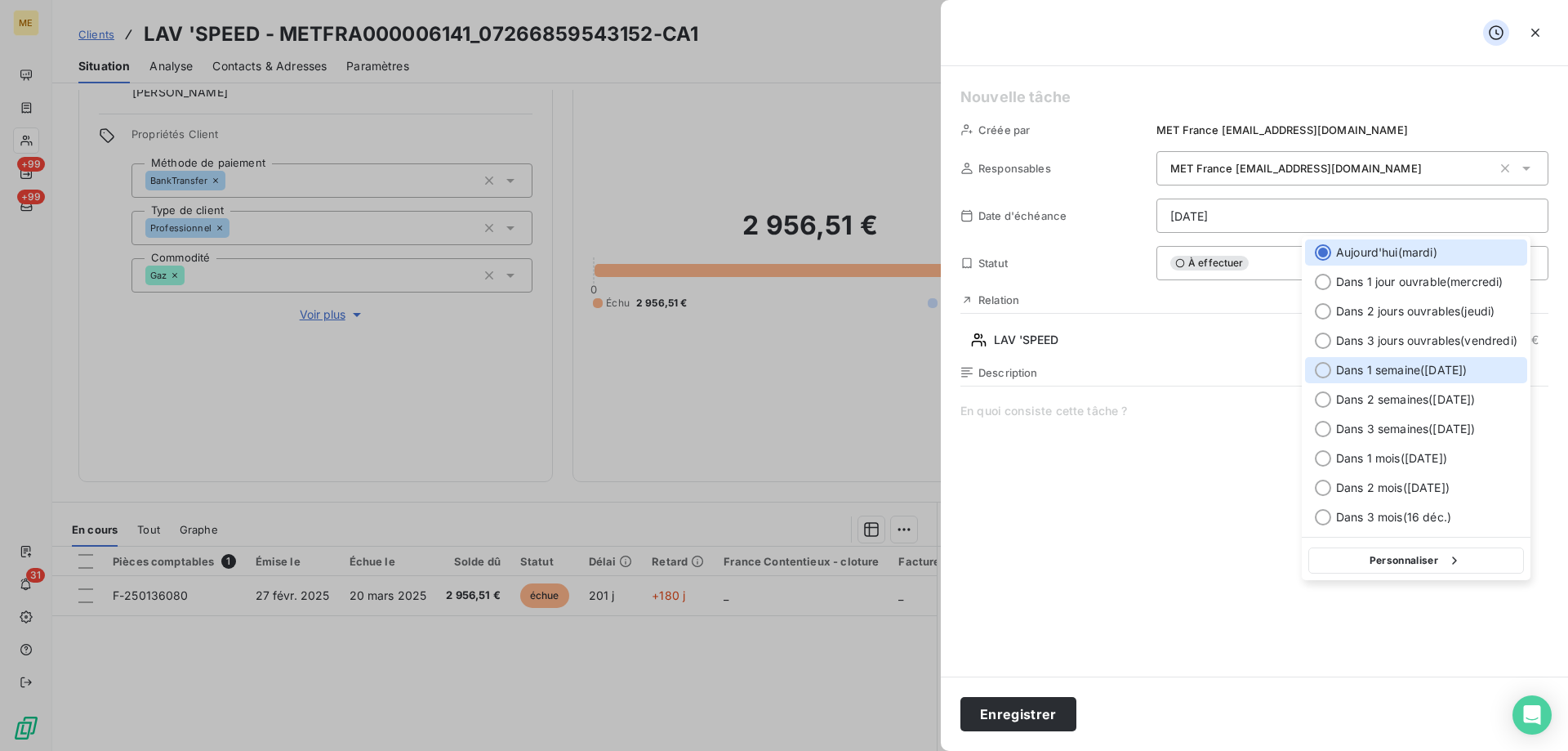
click at [1409, 369] on span "Dans 1 semaine ( 23 sept. )" at bounding box center [1401, 370] width 130 height 17
type input "23/09/2025"
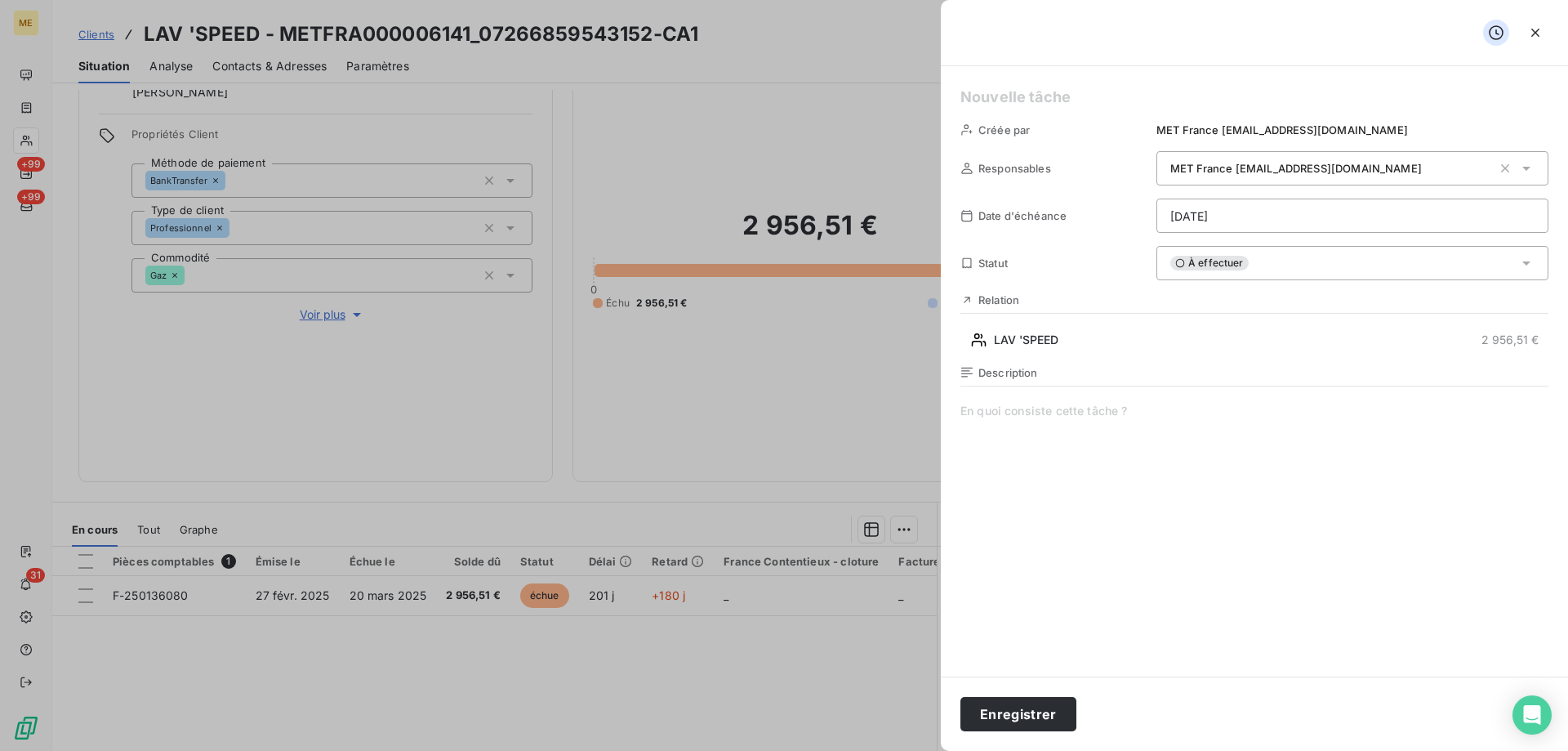
click at [1009, 90] on h5 at bounding box center [1254, 97] width 588 height 23
click at [985, 417] on span at bounding box center [1254, 559] width 588 height 314
click at [1018, 416] on span "recontacte cliente" at bounding box center [1254, 559] width 588 height 314
click at [1051, 712] on button "Enregistrer" at bounding box center [1018, 714] width 116 height 34
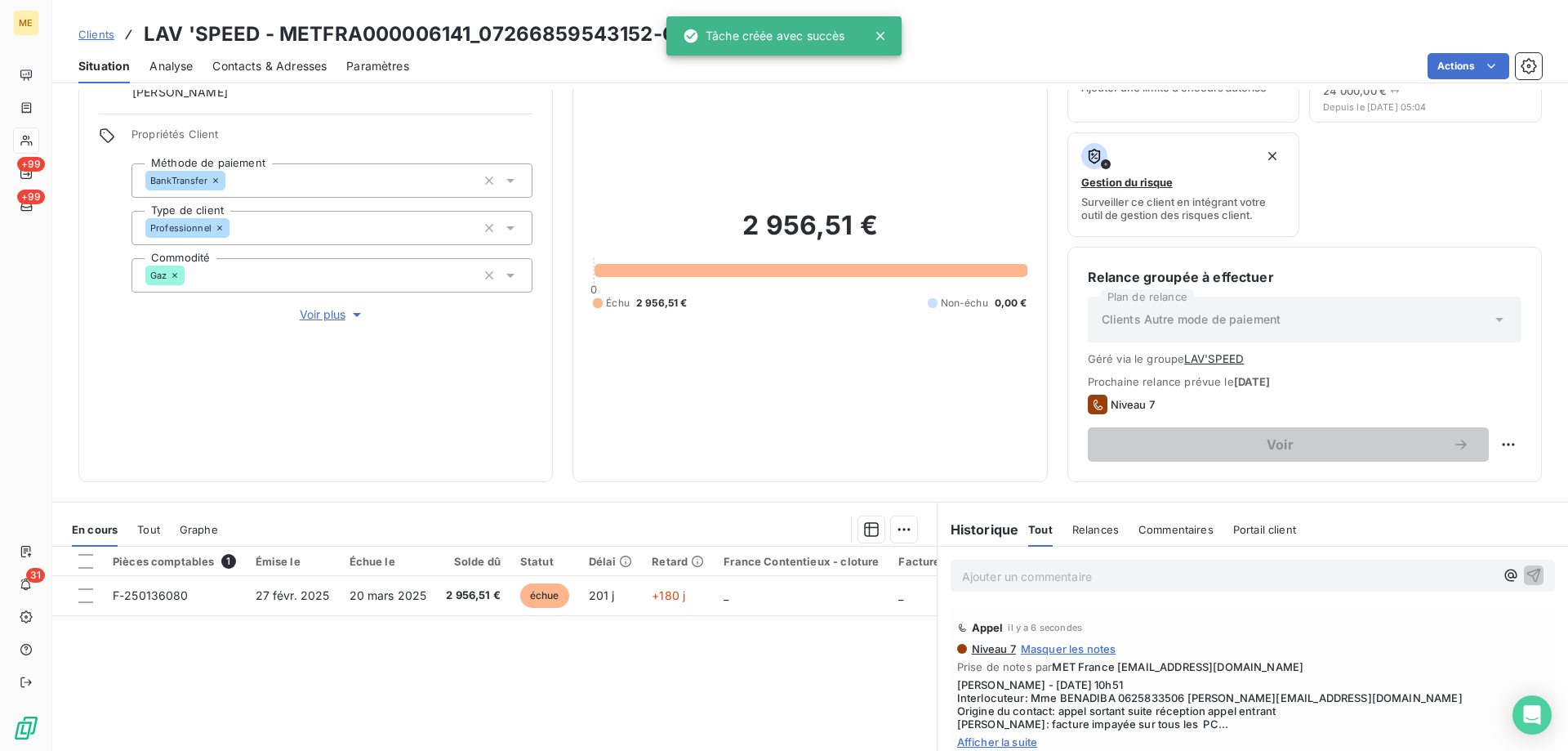
scroll to position [0, 0]
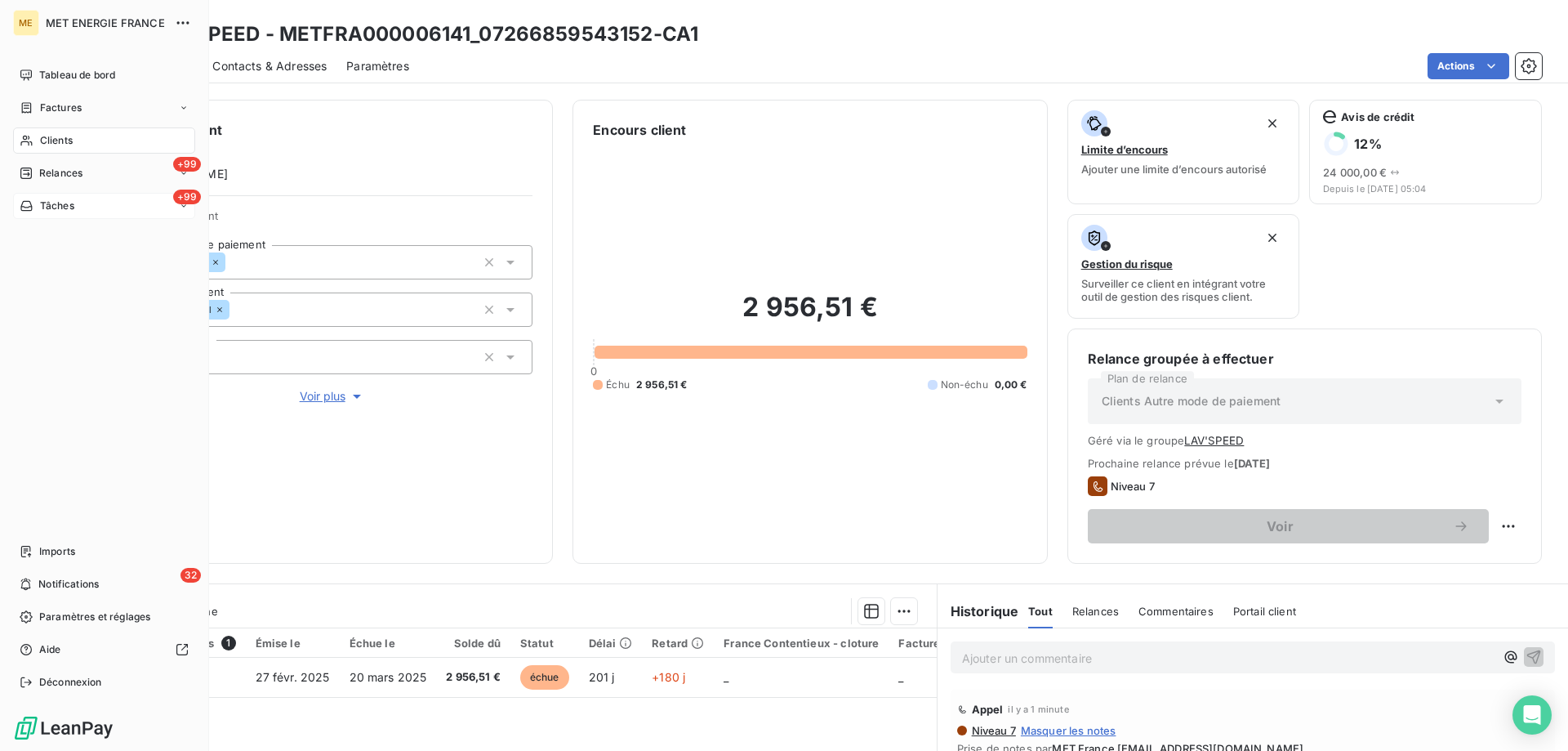
click at [29, 201] on icon at bounding box center [26, 206] width 11 height 10
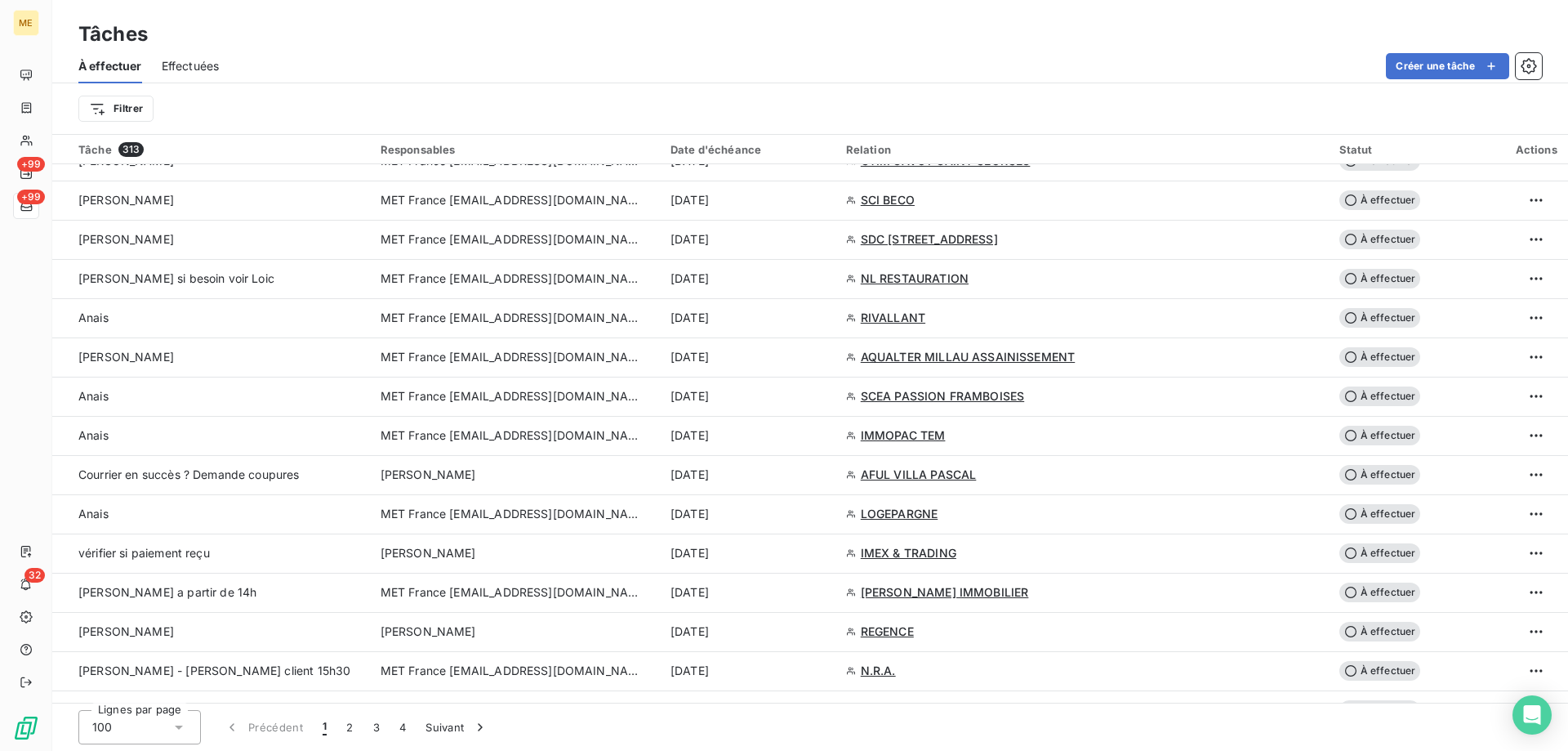
scroll to position [1715, 0]
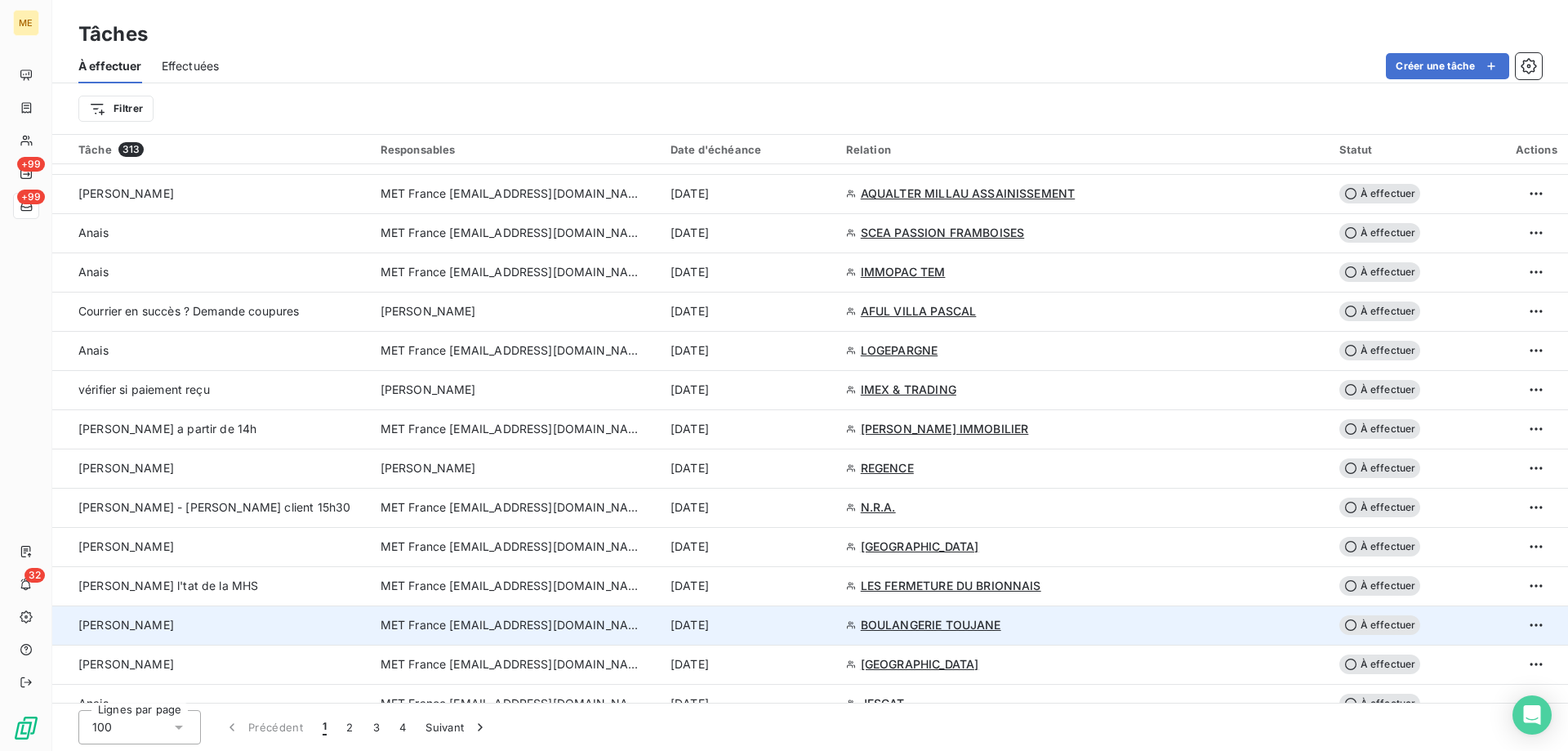
click at [408, 626] on span "MET France [EMAIL_ADDRESS][DOMAIN_NAME]" at bounding box center [511, 625] width 262 height 17
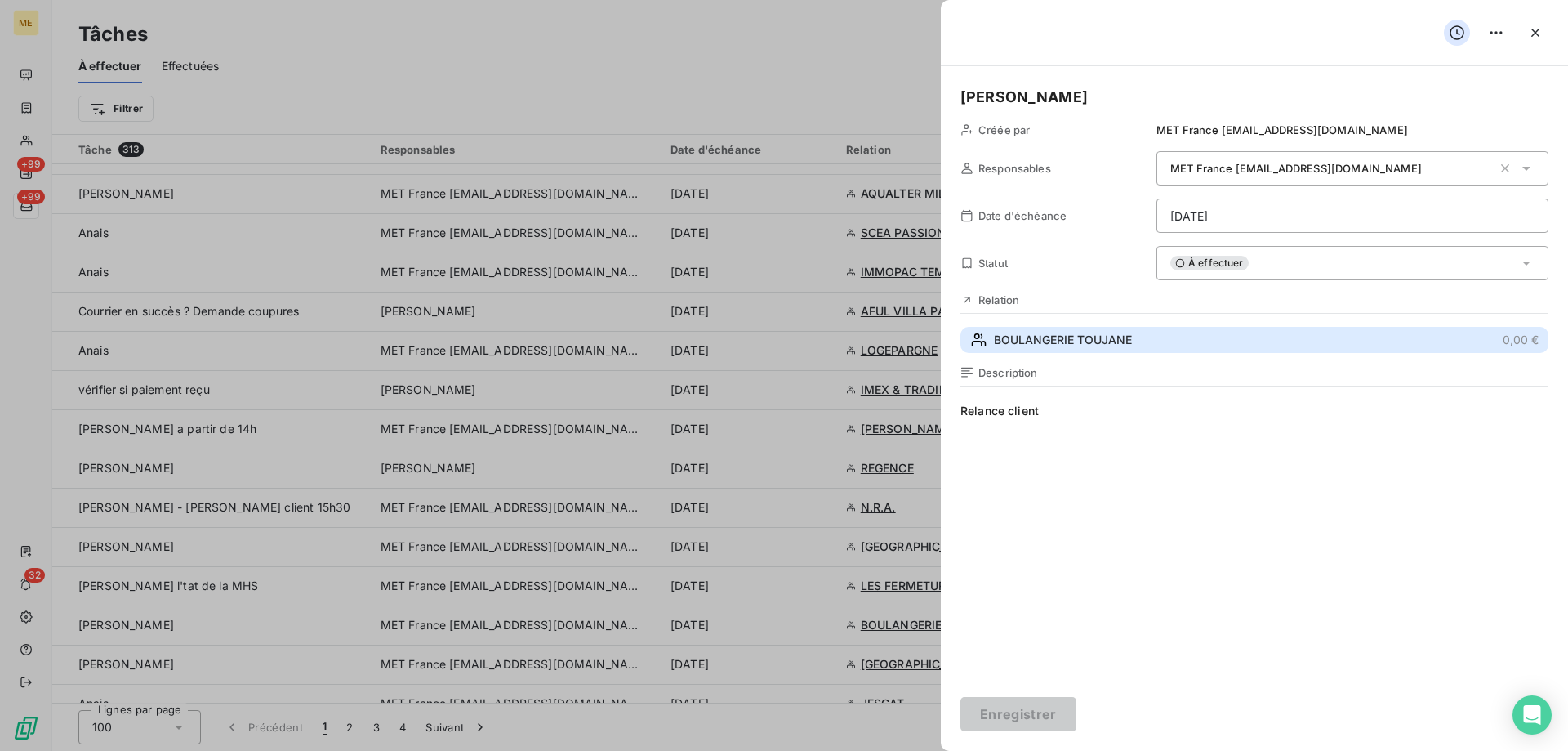
click at [1031, 343] on span "BOULANGERIE TOUJANE" at bounding box center [1063, 340] width 138 height 17
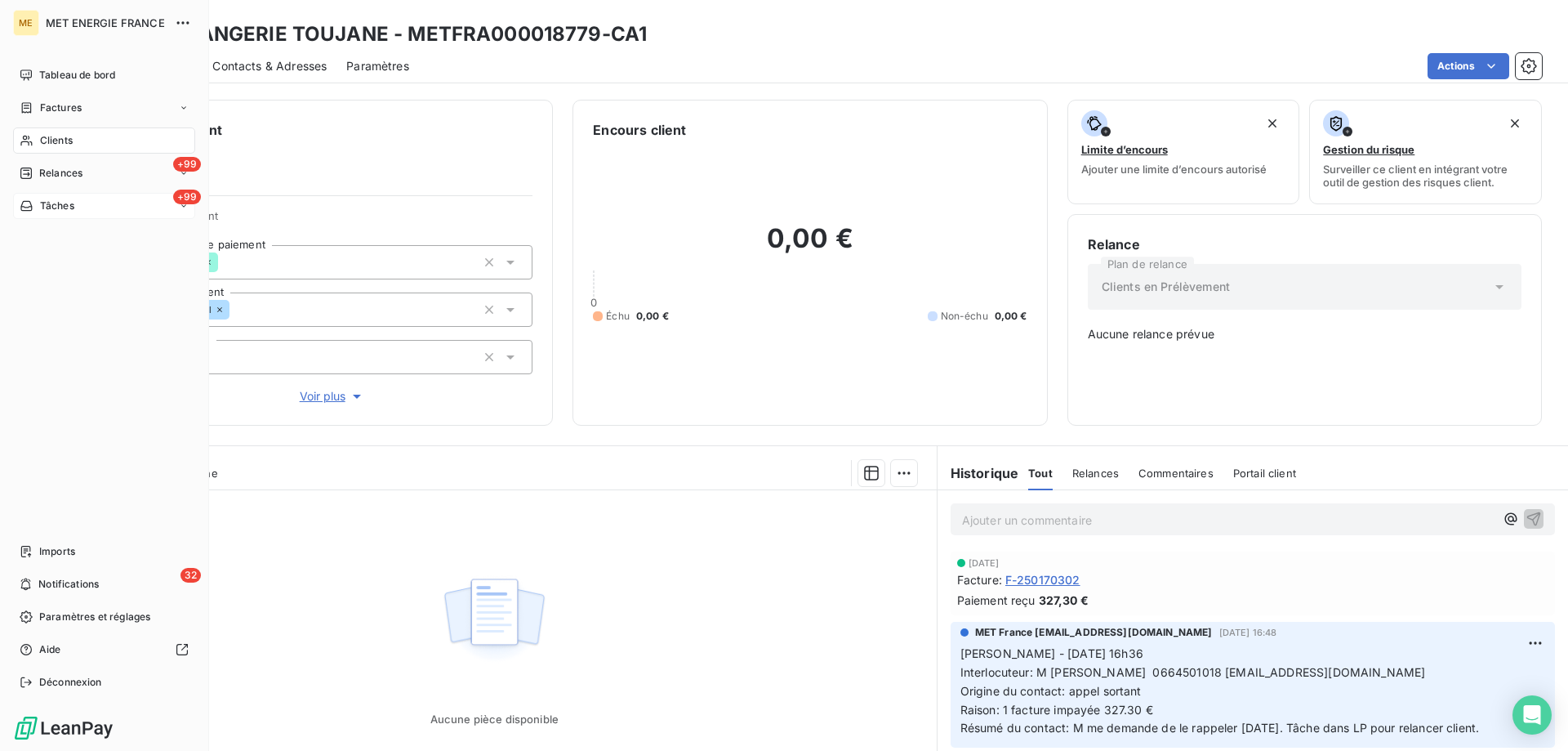
click at [56, 210] on span "Tâches" at bounding box center [57, 206] width 34 height 15
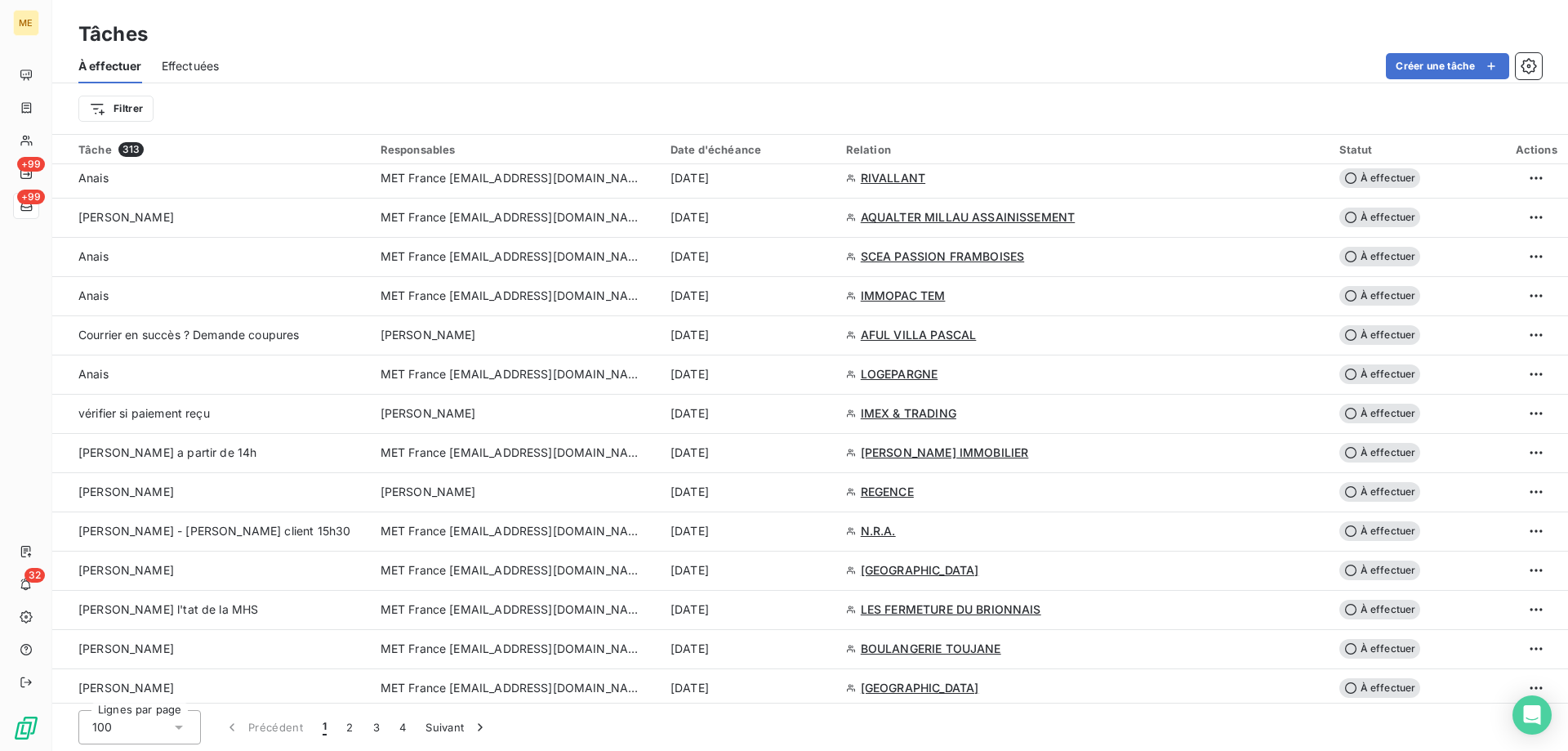
scroll to position [1715, 0]
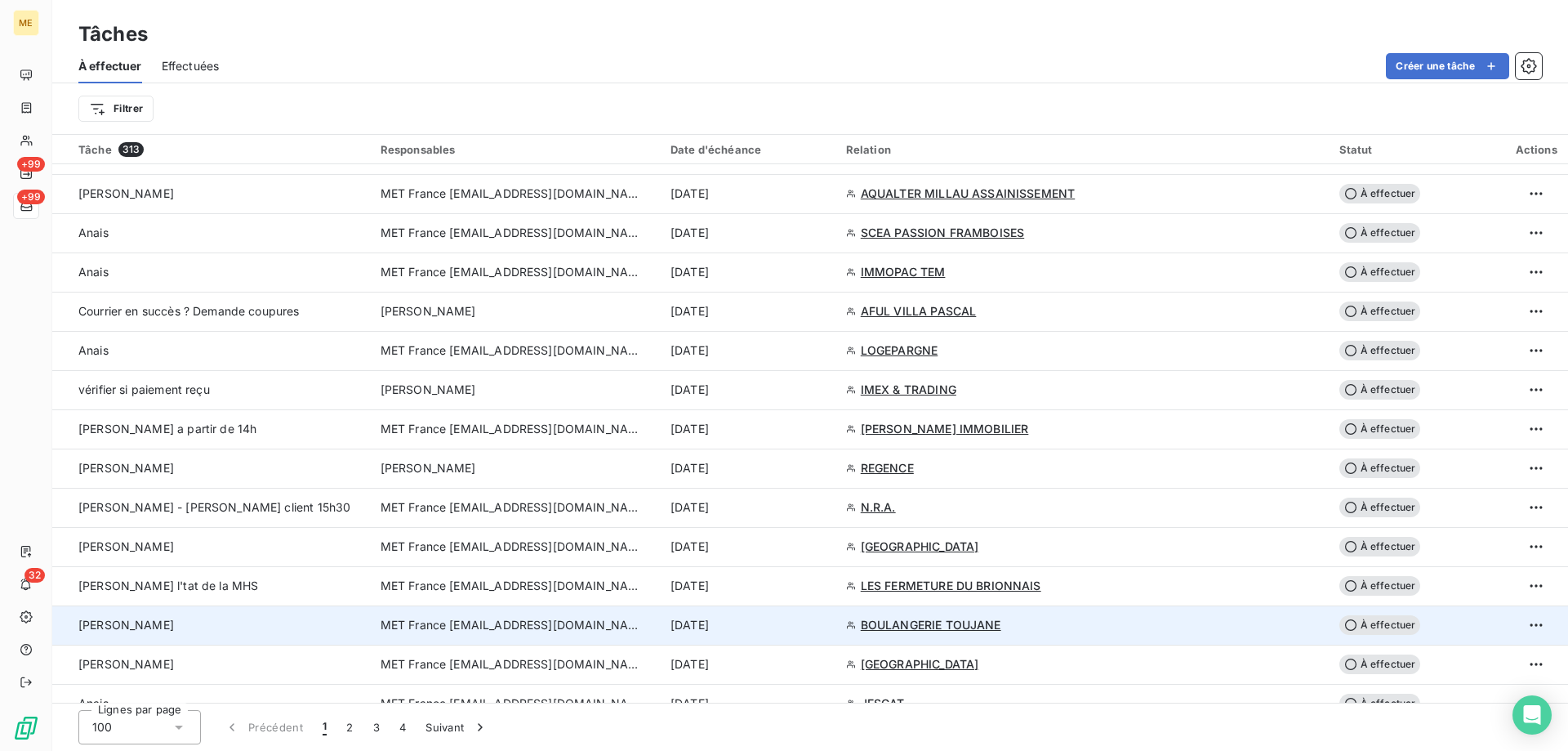
click at [390, 628] on span "MET France [EMAIL_ADDRESS][DOMAIN_NAME]" at bounding box center [511, 625] width 262 height 17
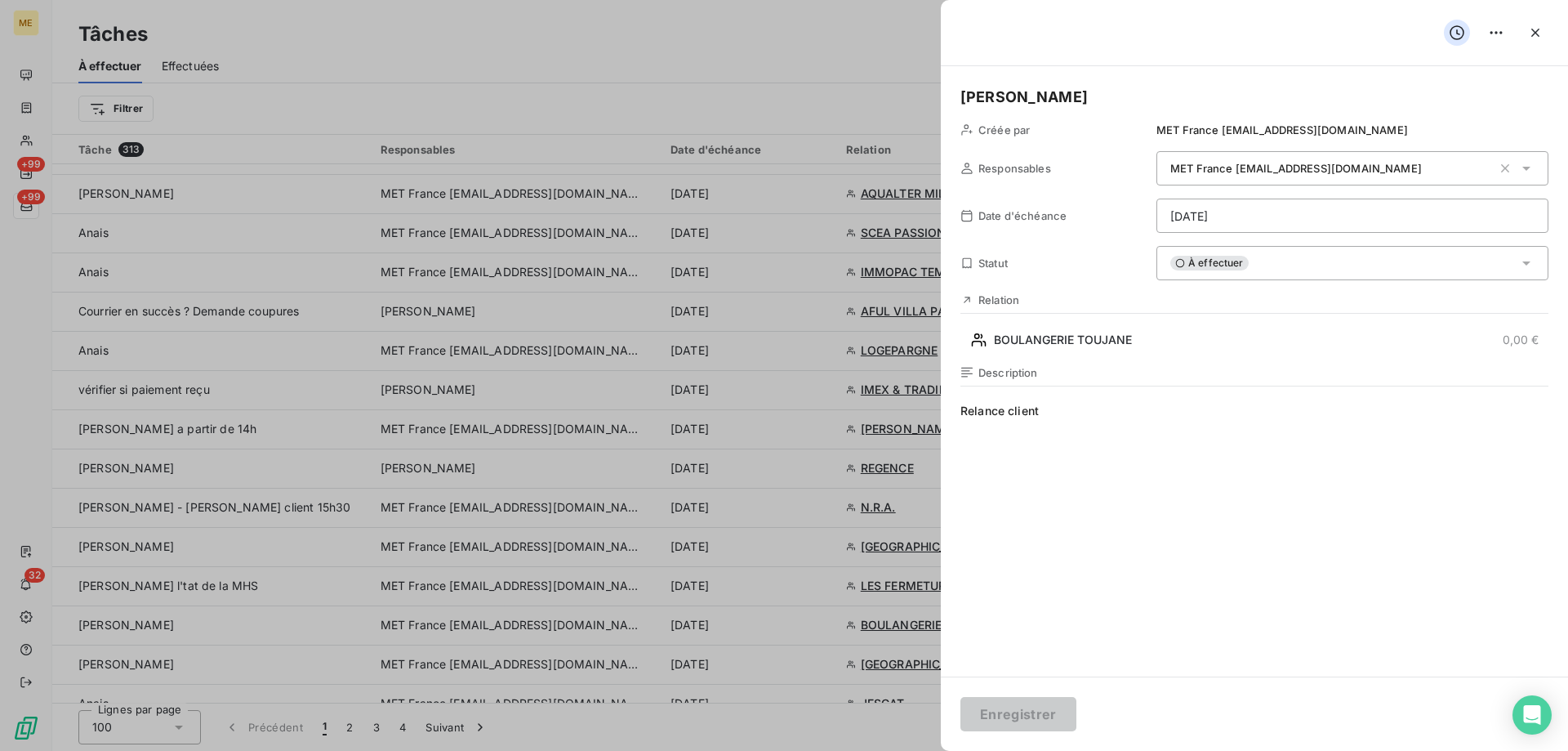
click at [1068, 404] on span "Relance client" at bounding box center [1254, 559] width 588 height 314
click at [1016, 723] on button "Enregistrer" at bounding box center [1018, 714] width 116 height 34
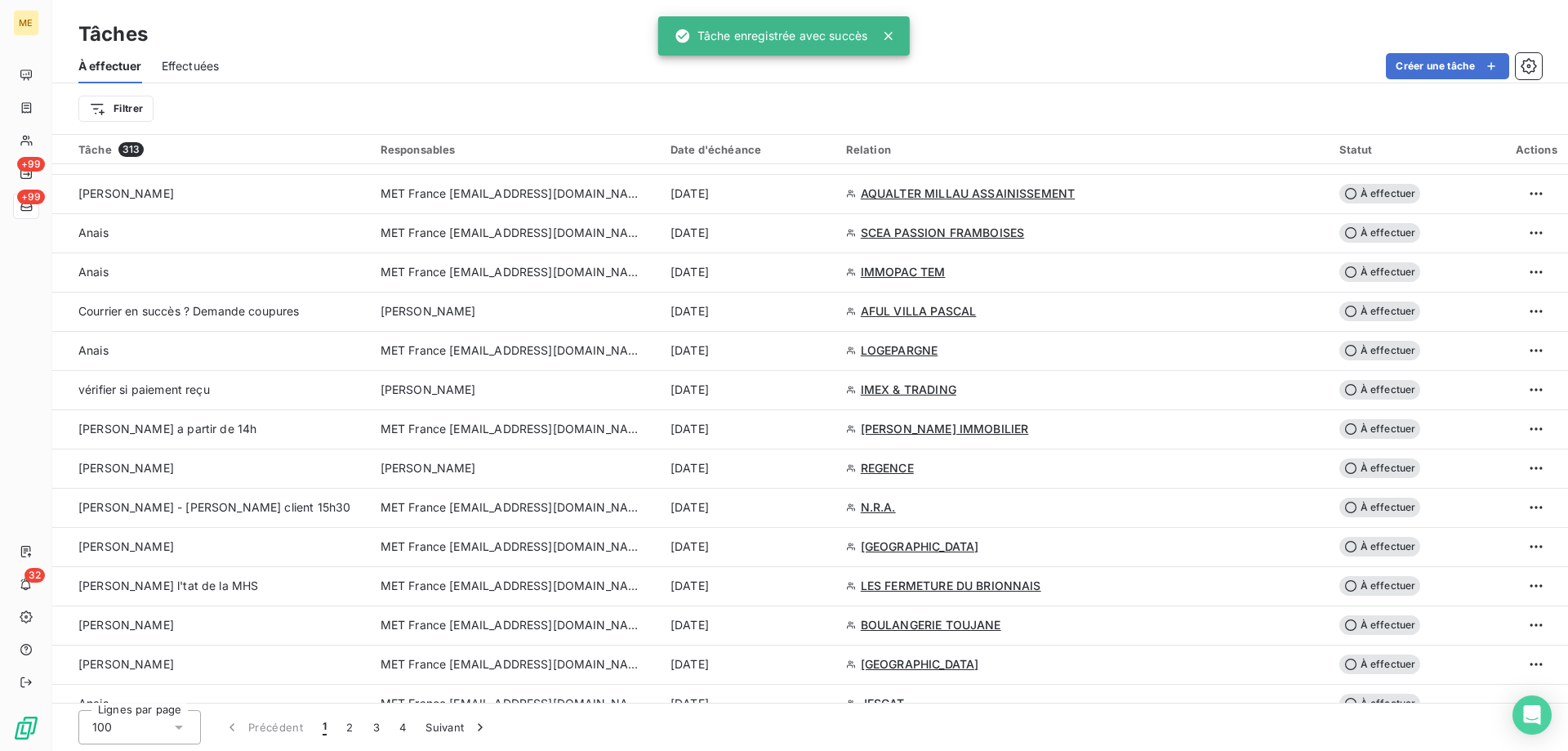
click at [401, 540] on span "MET France [EMAIL_ADDRESS][DOMAIN_NAME]" at bounding box center [511, 547] width 262 height 17
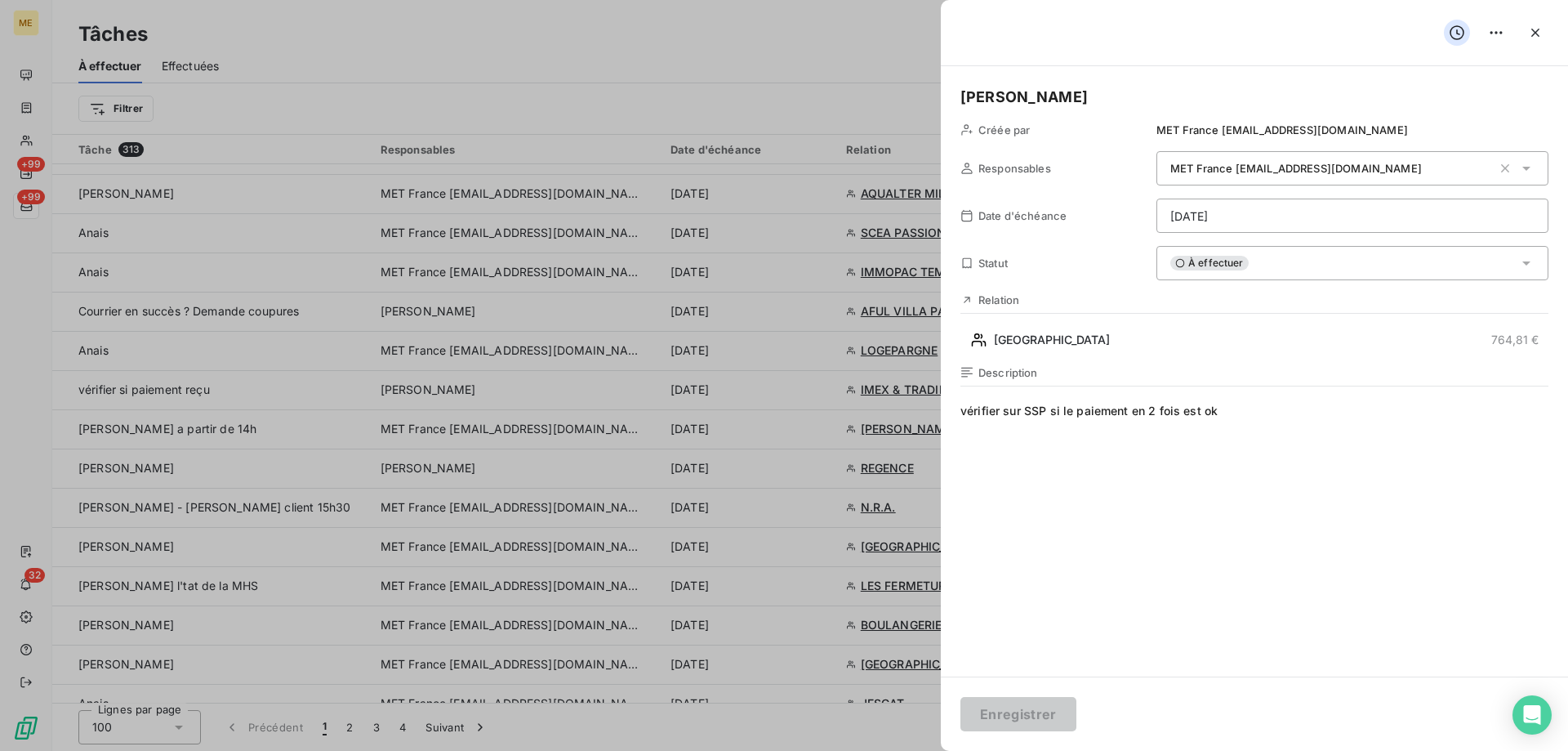
click at [1211, 212] on html "ME +99 +99 32 Tâches À effectuer Effectuées Créer une tâche Filtrer Tâche 313 R…" at bounding box center [784, 457] width 1568 height 914
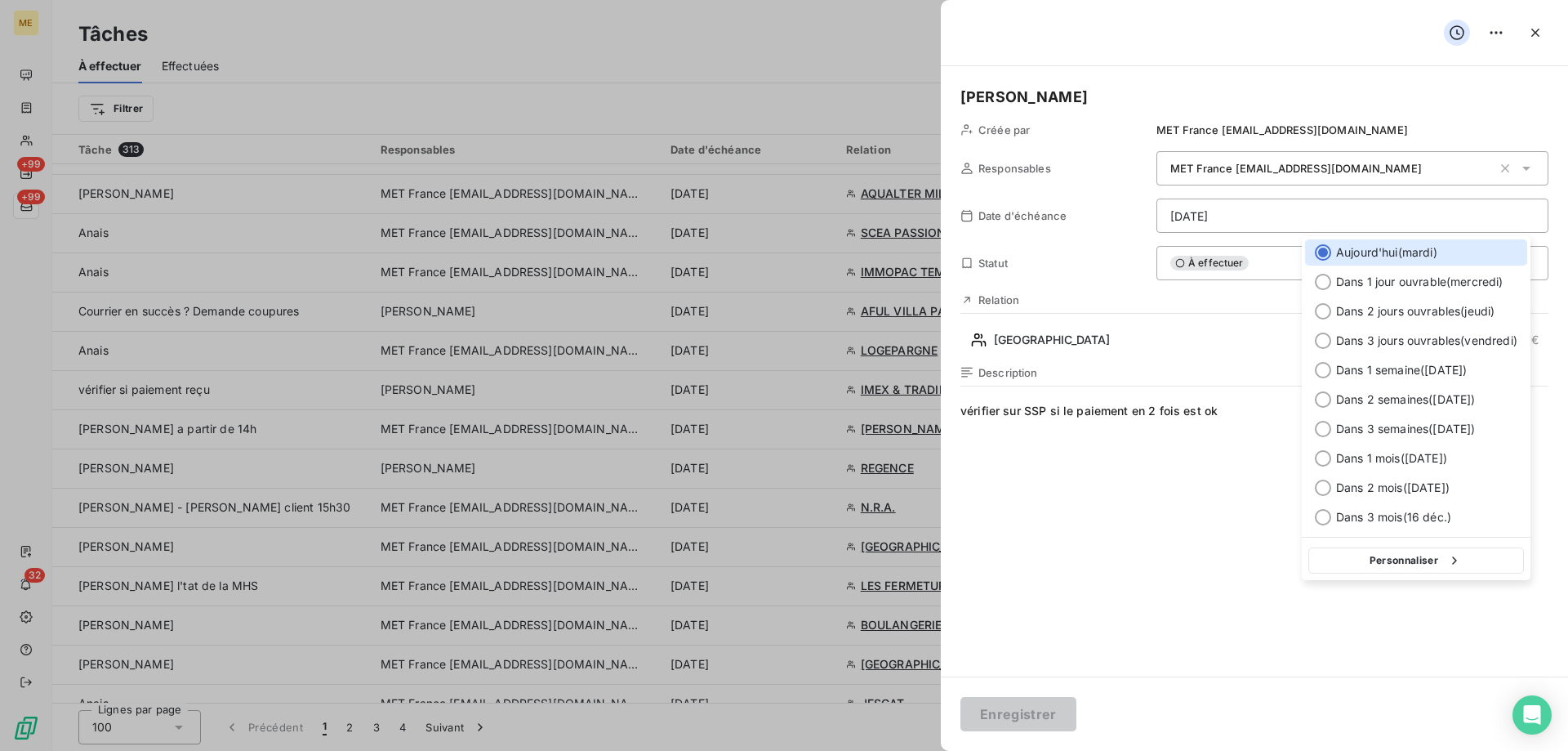
click at [1343, 569] on button "Personnaliser" at bounding box center [1415, 560] width 215 height 26
select select "8"
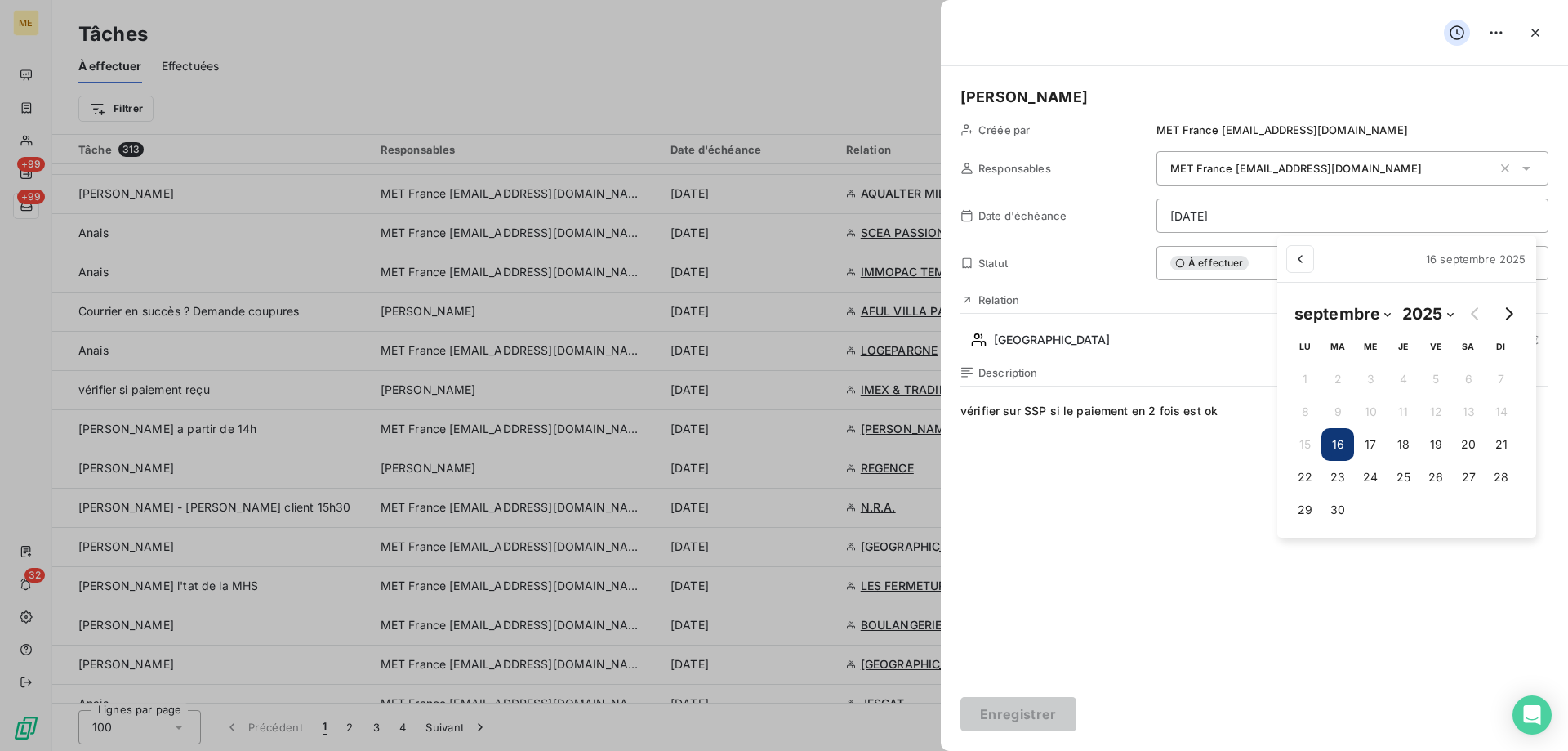
click at [1149, 472] on html "ME +99 +99 32 Tâches À effectuer Effectuées Créer une tâche Filtrer Tâche 313 R…" at bounding box center [784, 457] width 1568 height 914
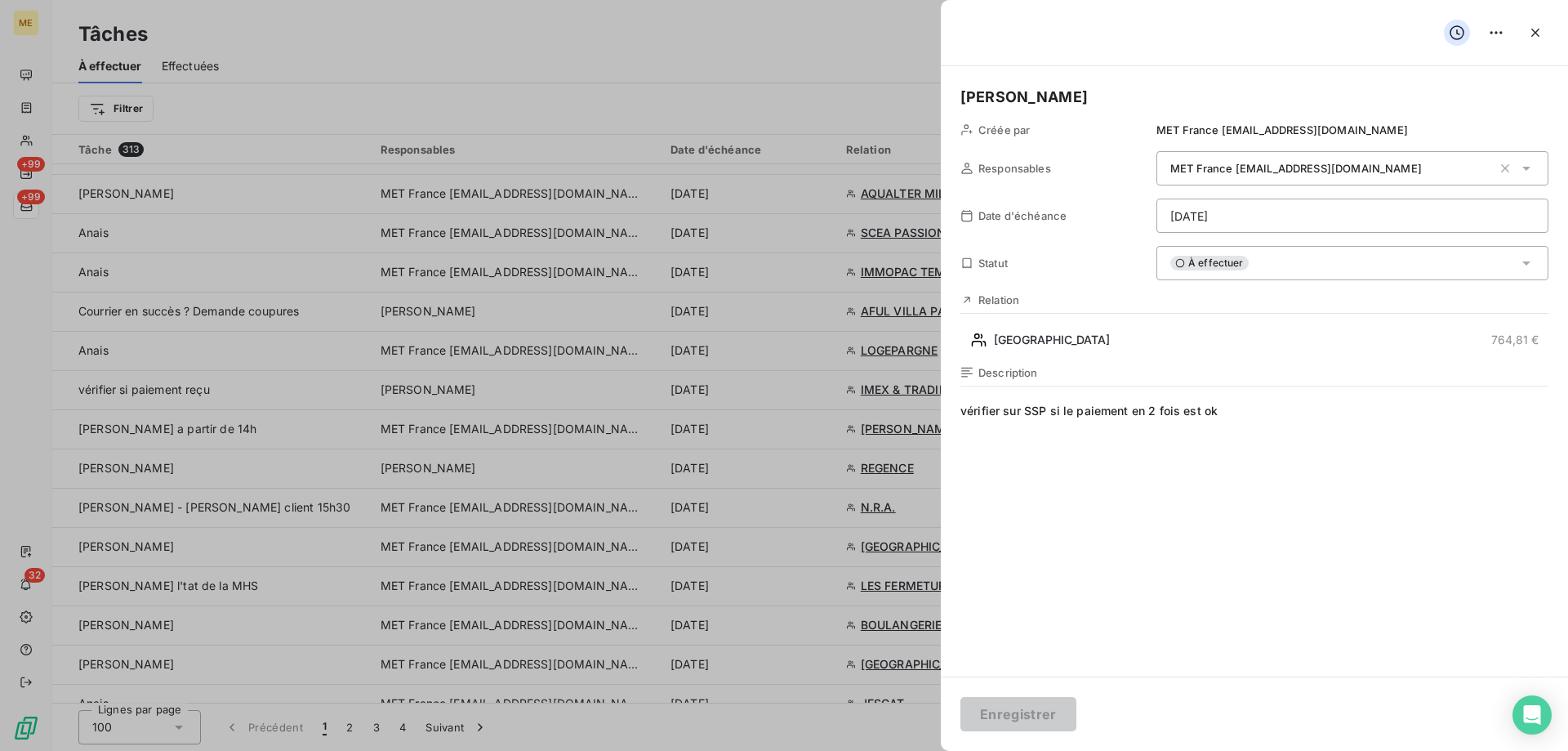
click at [1349, 272] on div "À effectuer" at bounding box center [1352, 263] width 392 height 34
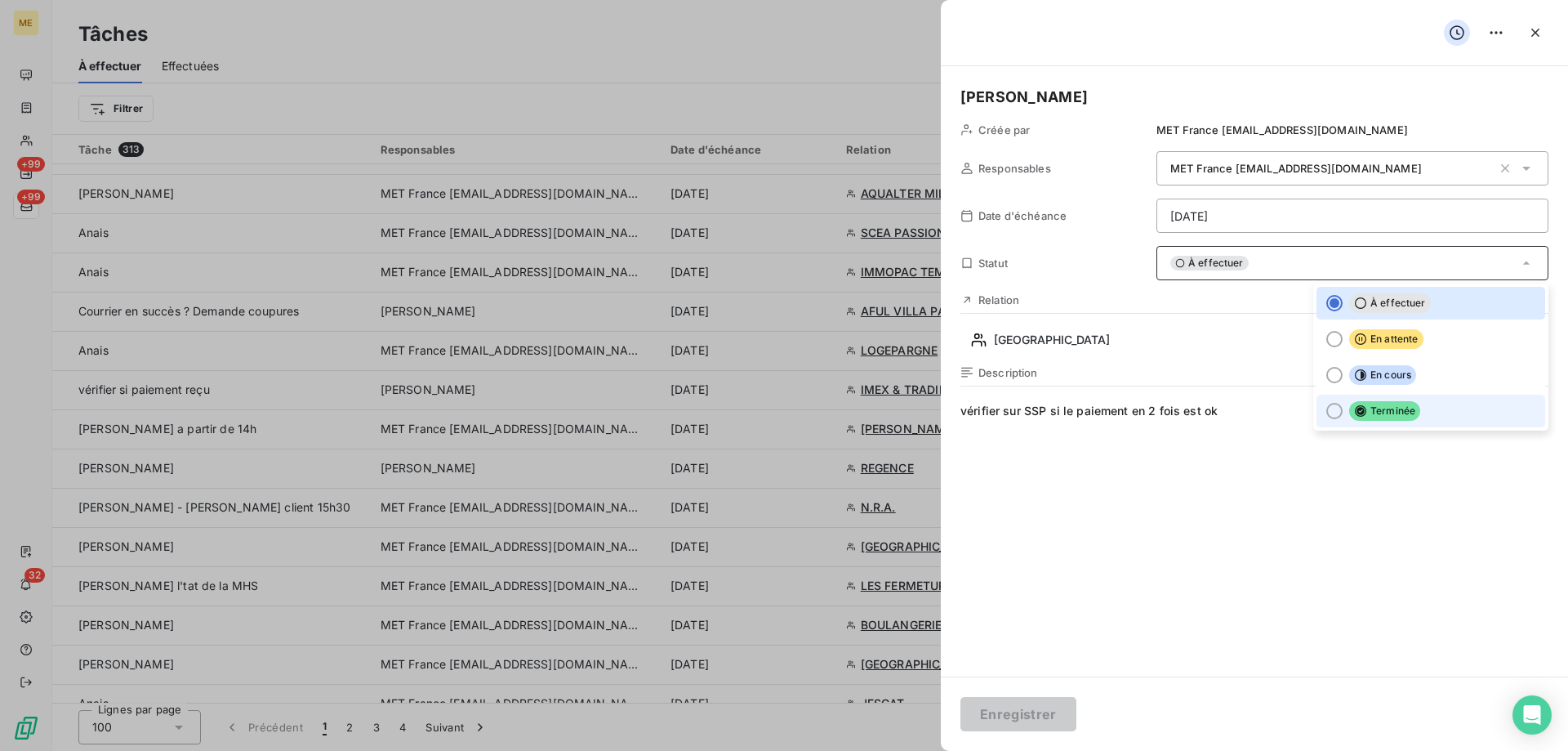
click at [1327, 416] on div at bounding box center [1335, 411] width 17 height 17
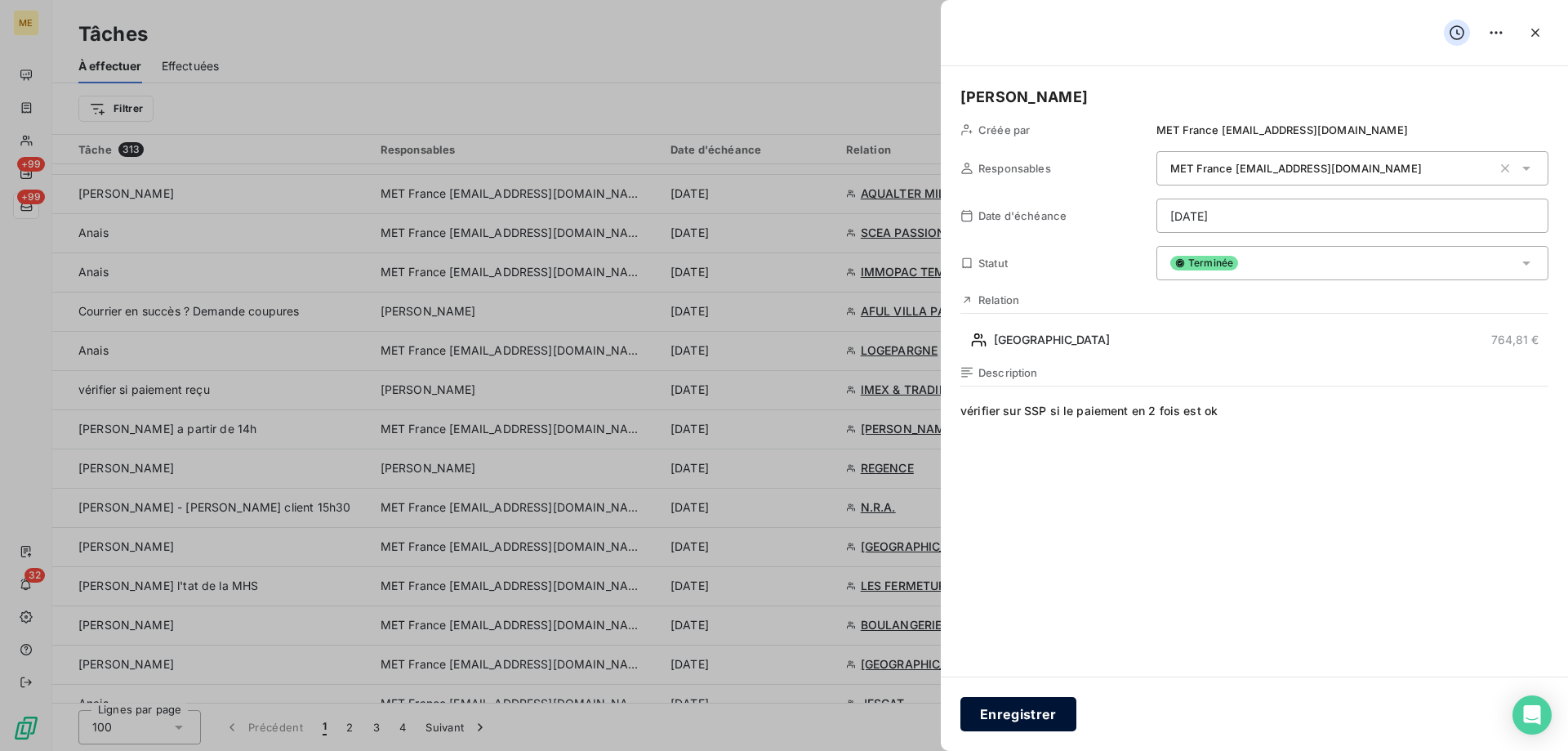
click at [1015, 712] on button "Enregistrer" at bounding box center [1018, 714] width 116 height 34
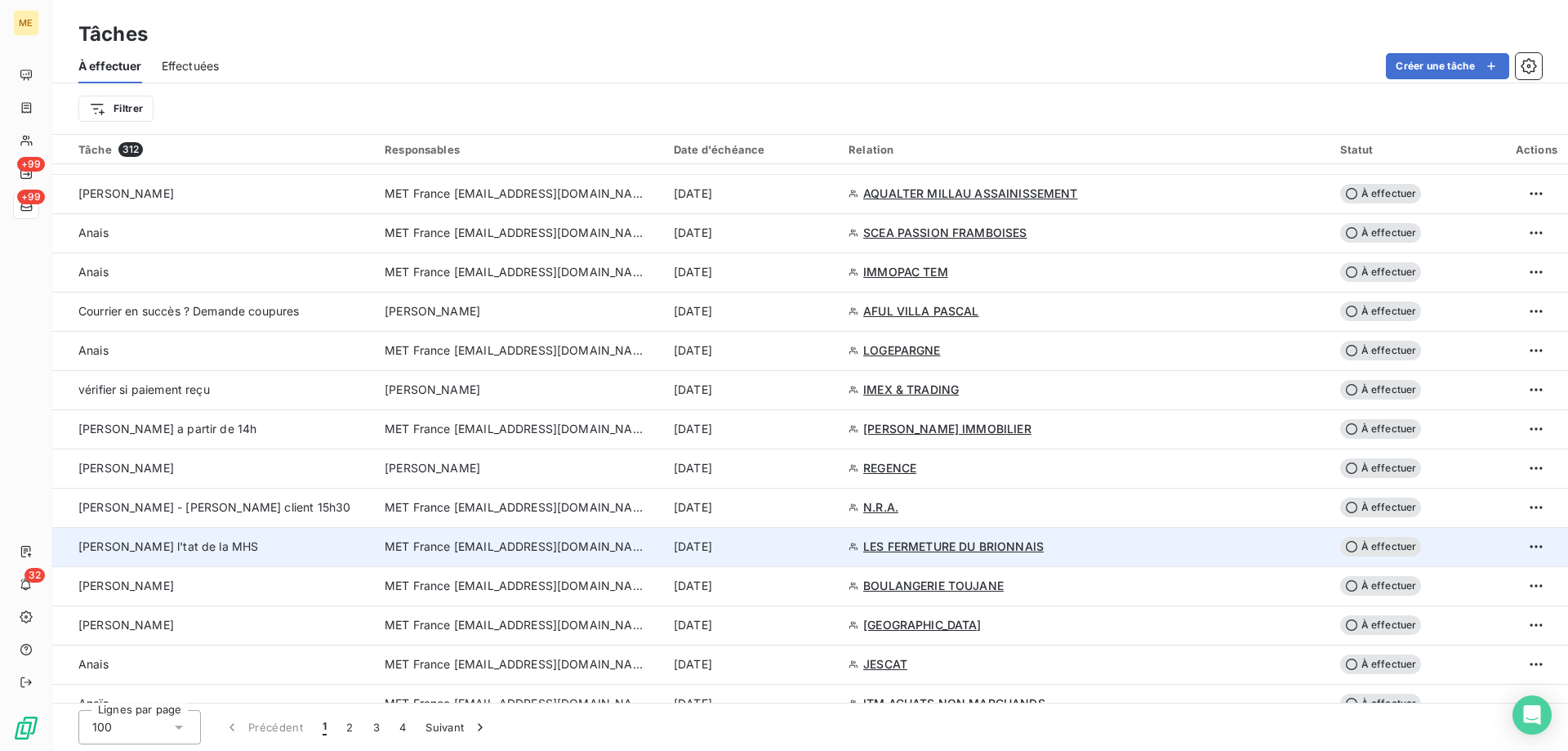
click at [514, 554] on td "MET France [EMAIL_ADDRESS][DOMAIN_NAME]" at bounding box center [519, 546] width 289 height 39
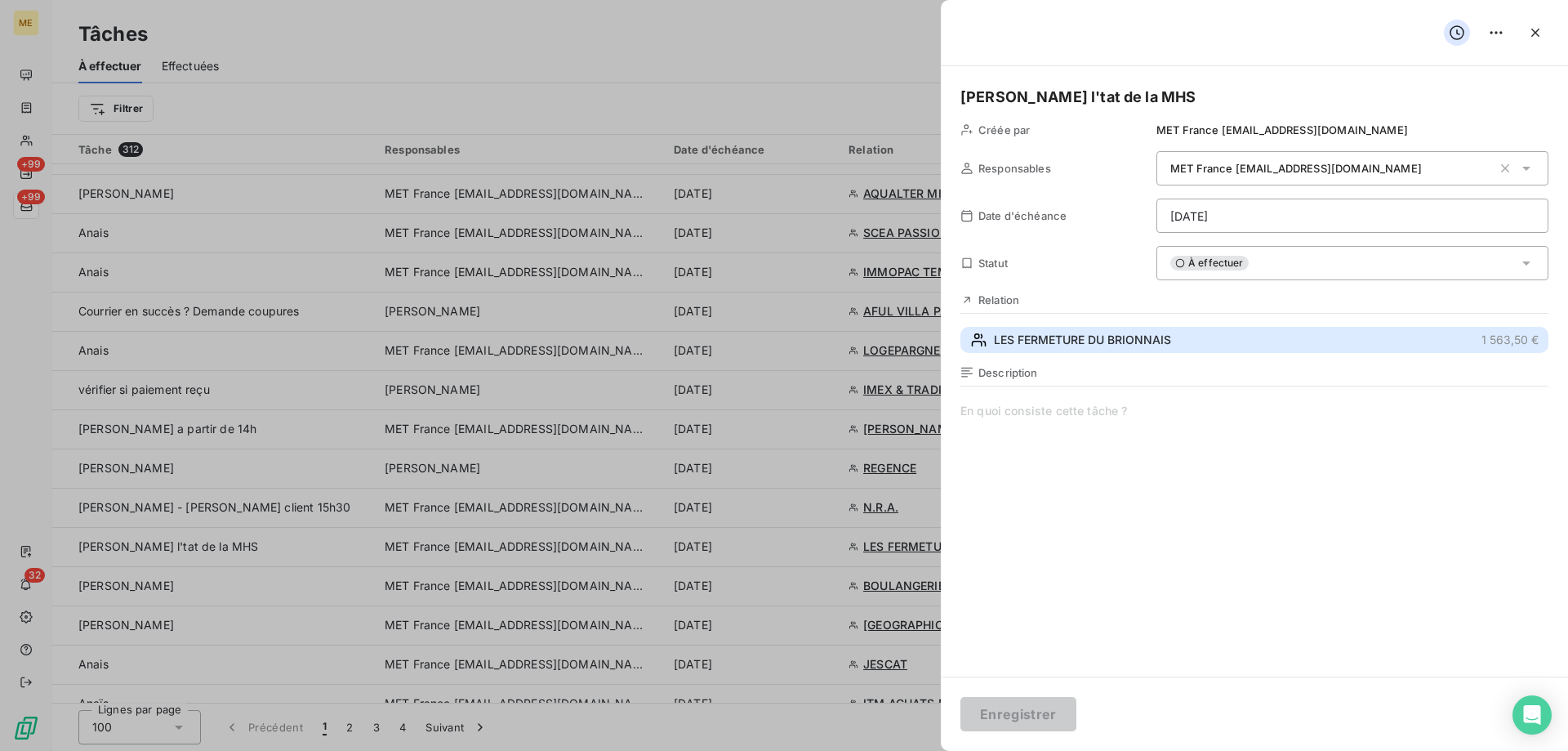
click at [1022, 335] on span "LES FERMETURE DU BRIONNAIS" at bounding box center [1083, 340] width 177 height 17
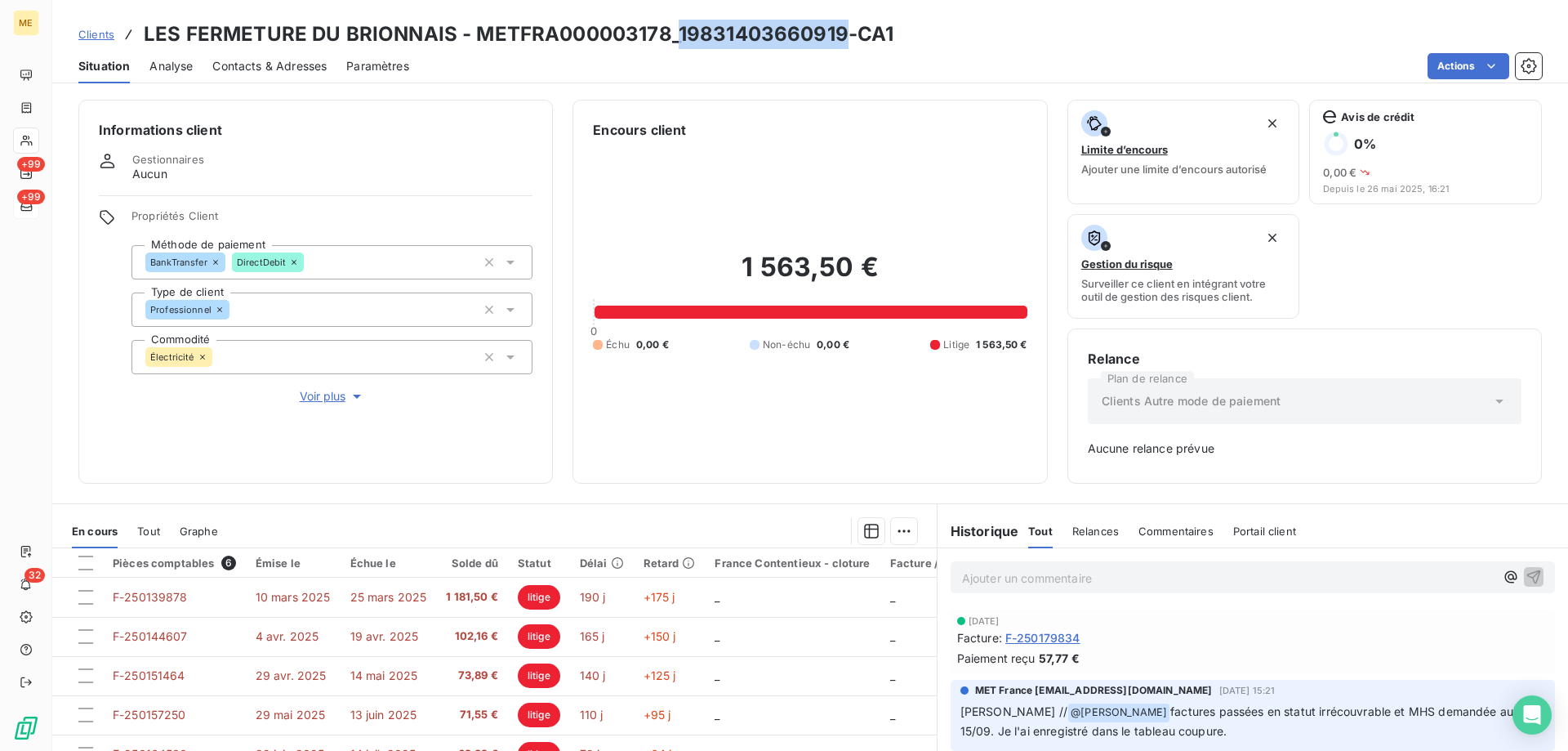
drag, startPoint x: 675, startPoint y: 35, endPoint x: 844, endPoint y: 34, distance: 169.0
click at [844, 34] on h3 "LES FERMETURE DU BRIONNAIS - METFRA000003178_19831403660919-CA1" at bounding box center [518, 34] width 750 height 30
copy h3 "19831403660919"
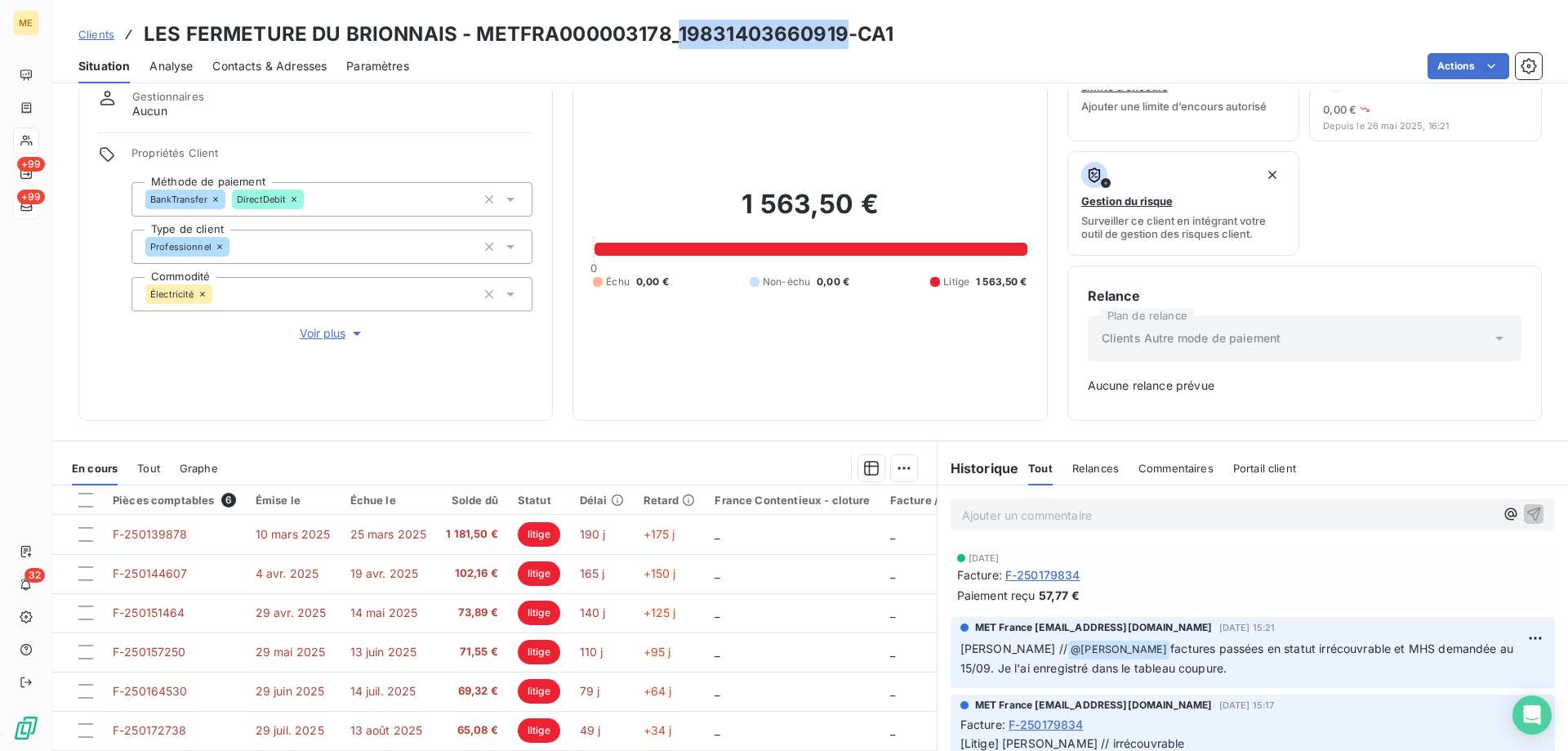
scroll to position [82, 0]
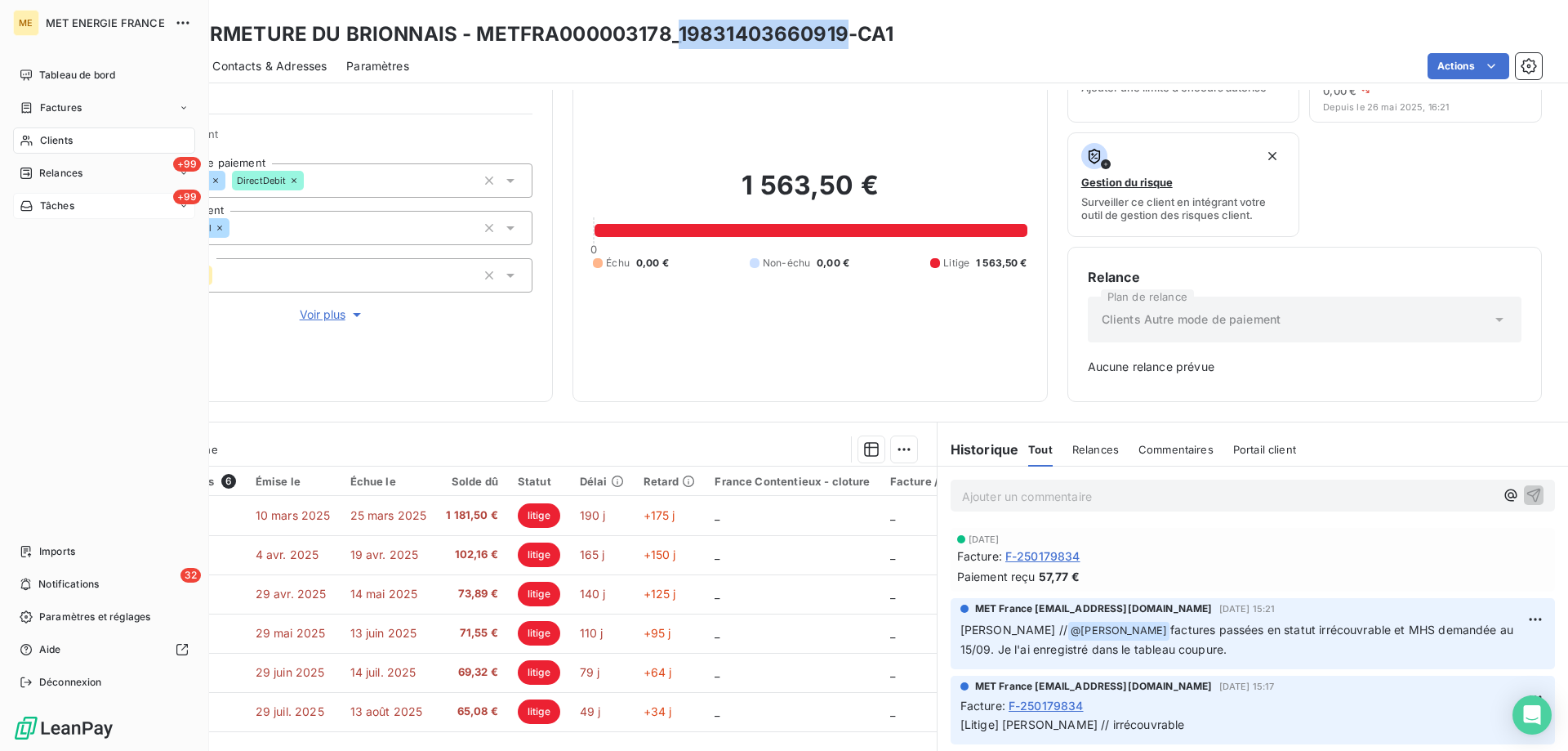
click at [40, 207] on span "Tâches" at bounding box center [57, 206] width 34 height 15
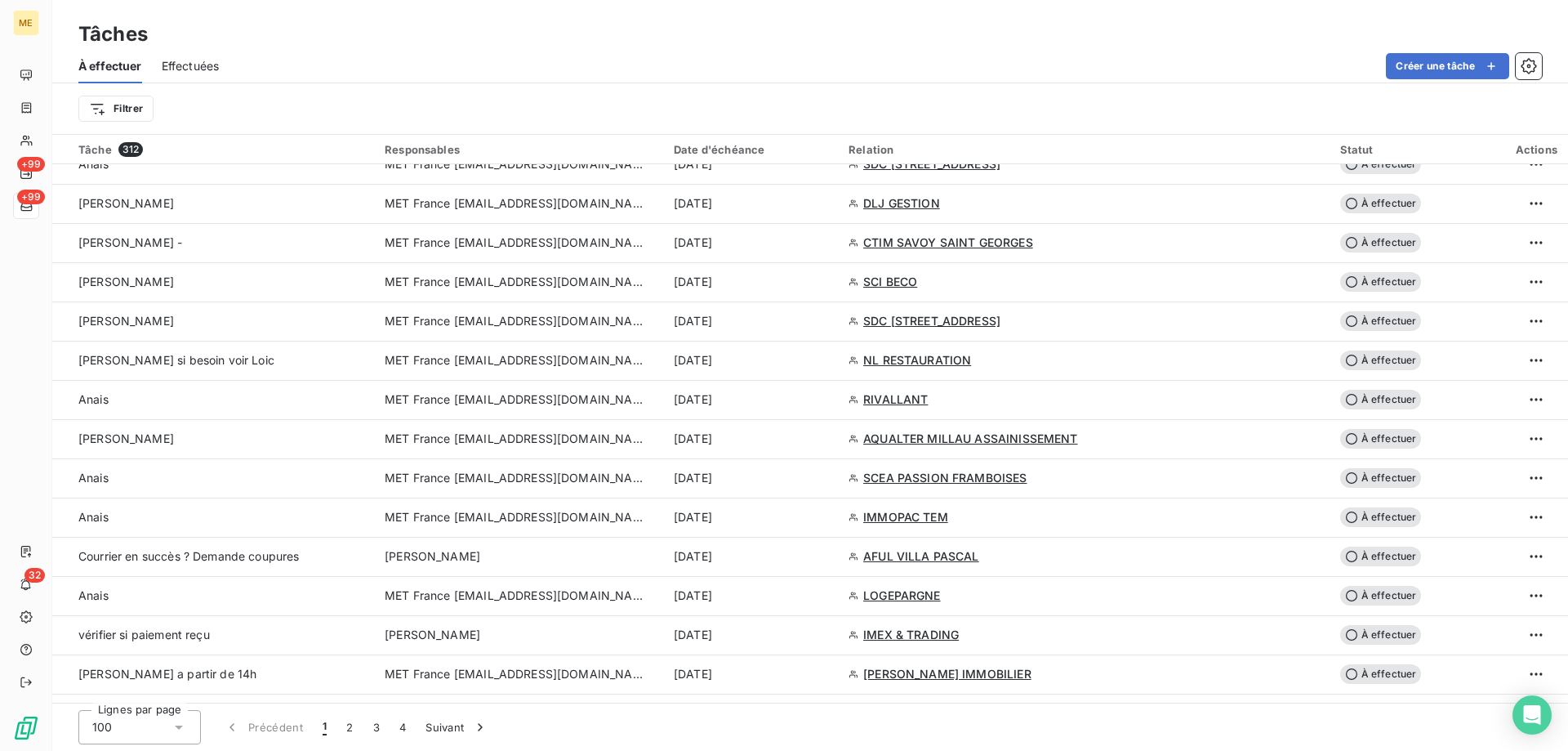
scroll to position [1633, 0]
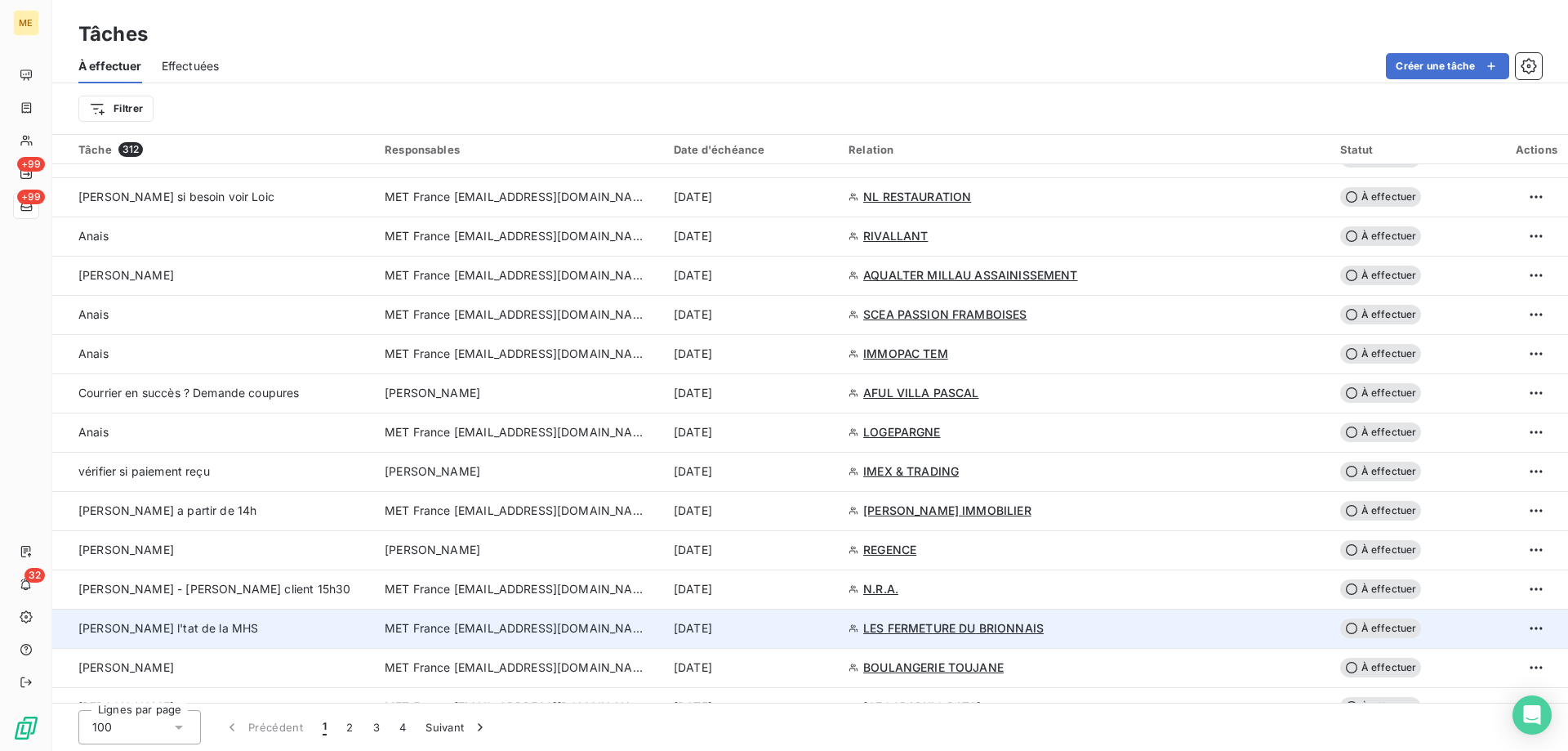
click at [495, 622] on span "MET France [EMAIL_ADDRESS][DOMAIN_NAME]" at bounding box center [515, 628] width 262 height 17
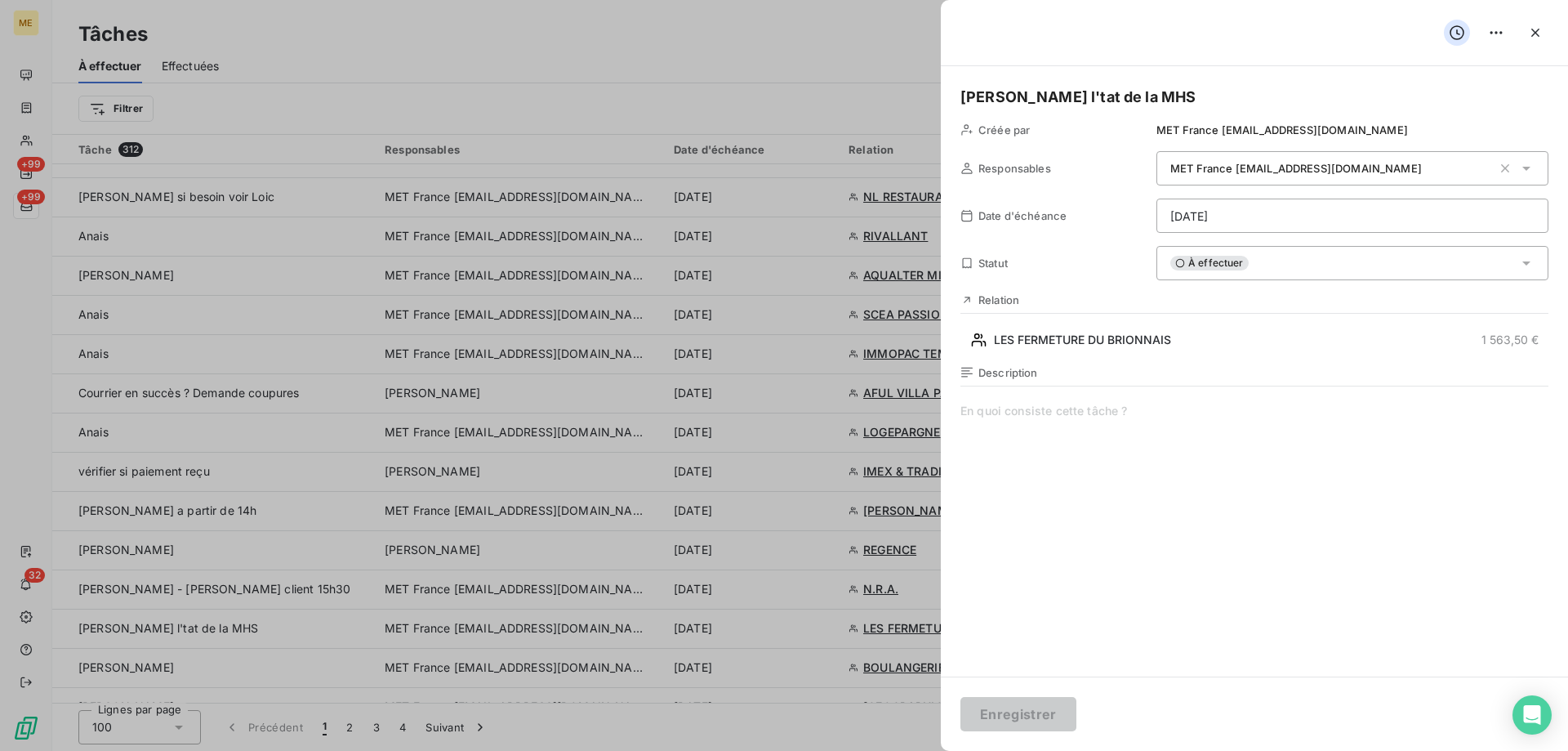
click at [1280, 235] on div "Sylvain - vérifier l'tat de la MHS Créée par MET France met-france@recouvrement…" at bounding box center [1254, 371] width 627 height 610
click at [1276, 222] on html "ME +99 +99 32 Tâches À effectuer Effectuées Créer une tâche Filtrer Tâche 312 R…" at bounding box center [784, 457] width 1568 height 914
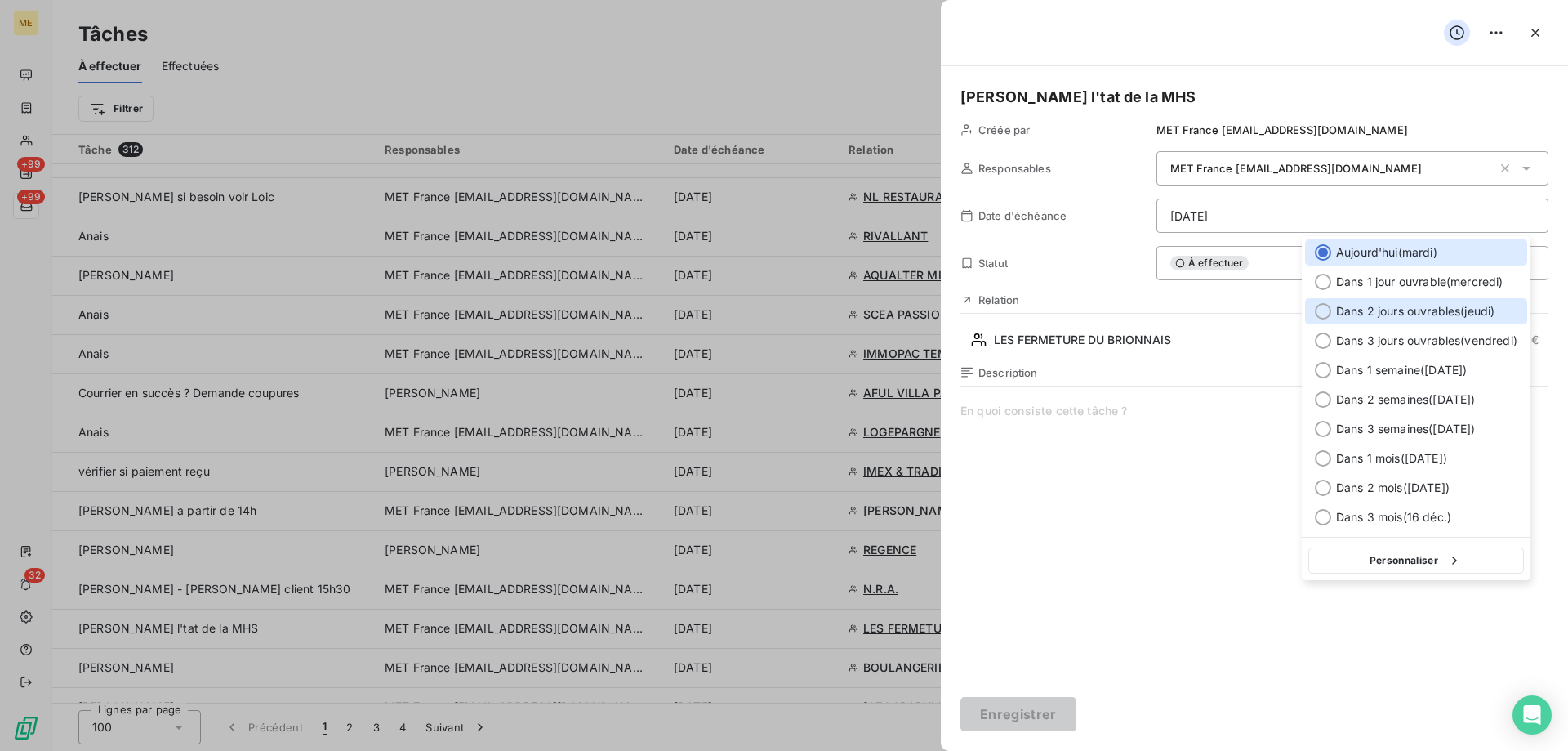
click at [1321, 311] on div at bounding box center [1323, 311] width 17 height 17
type input "18/09/2025"
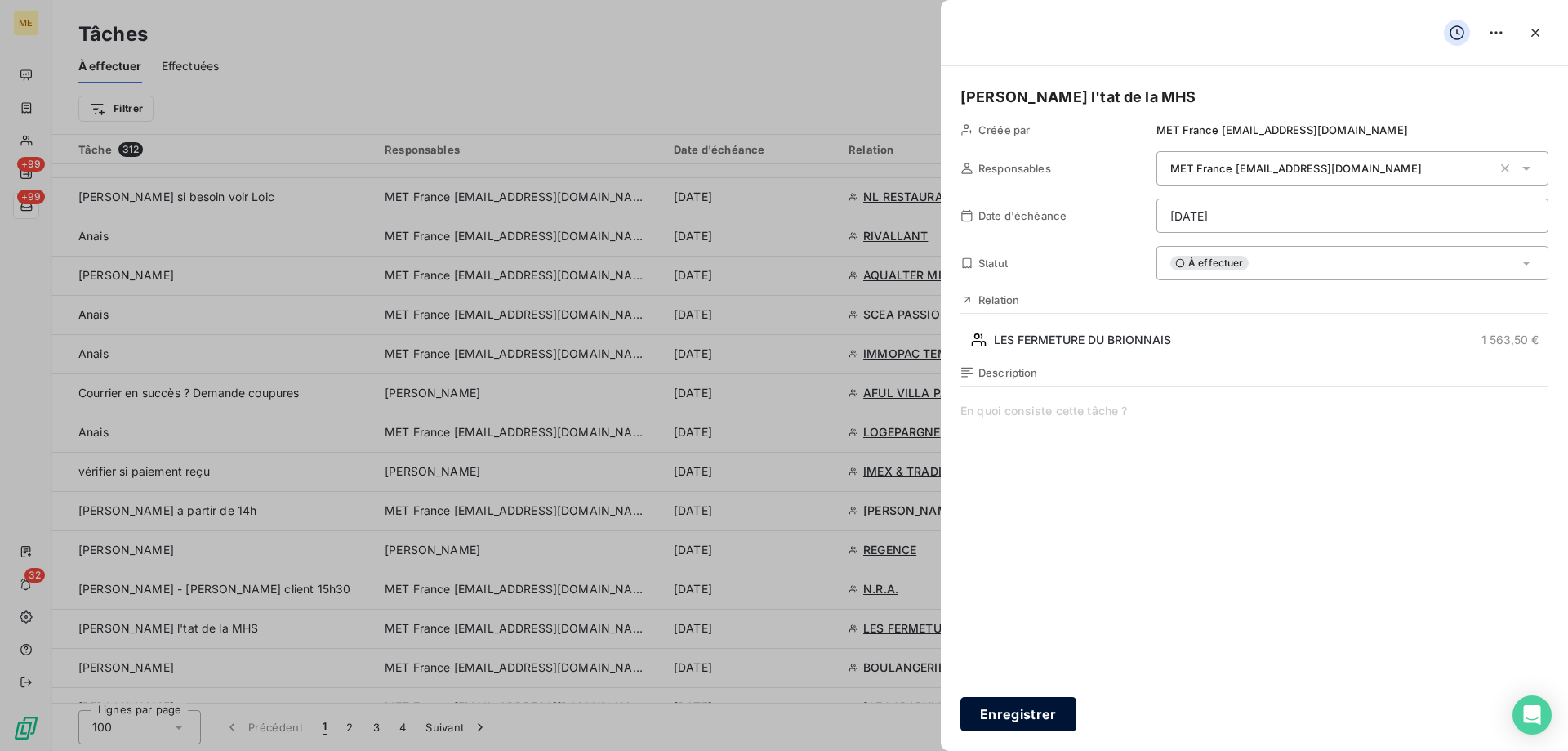
click at [1029, 711] on button "Enregistrer" at bounding box center [1018, 714] width 116 height 34
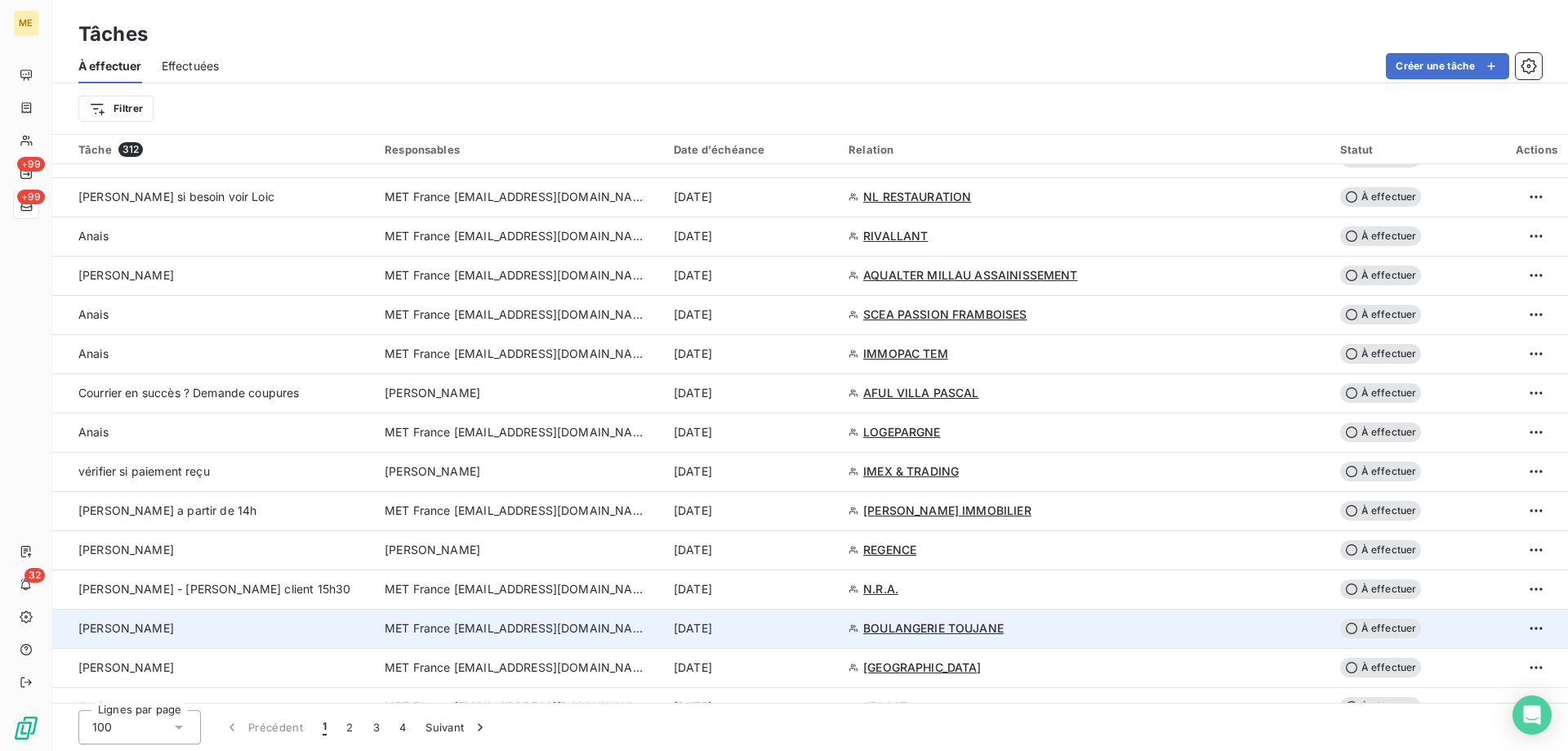
click at [407, 626] on span "MET France [EMAIL_ADDRESS][DOMAIN_NAME]" at bounding box center [515, 628] width 262 height 17
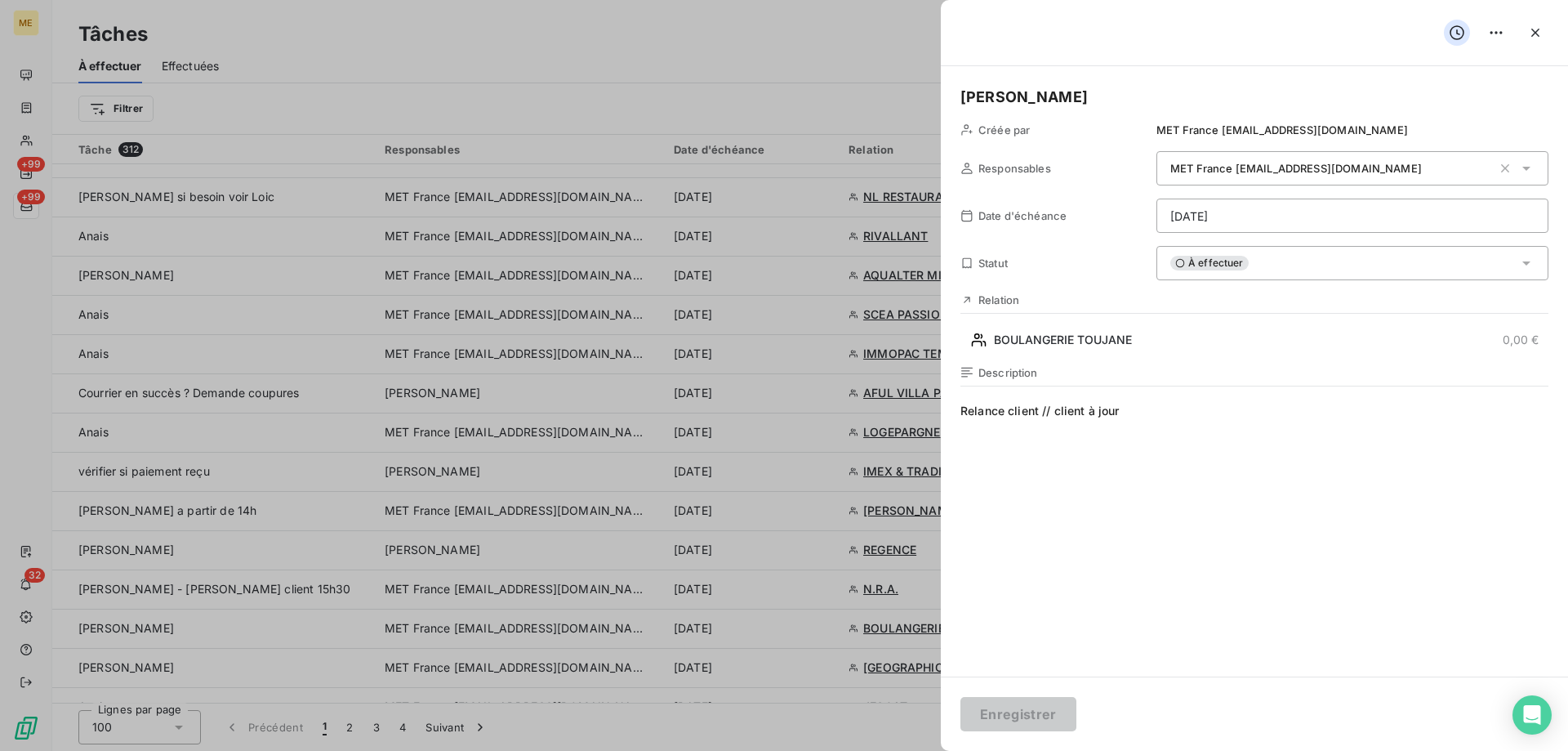
click at [1232, 266] on span "À effectuer" at bounding box center [1209, 263] width 78 height 15
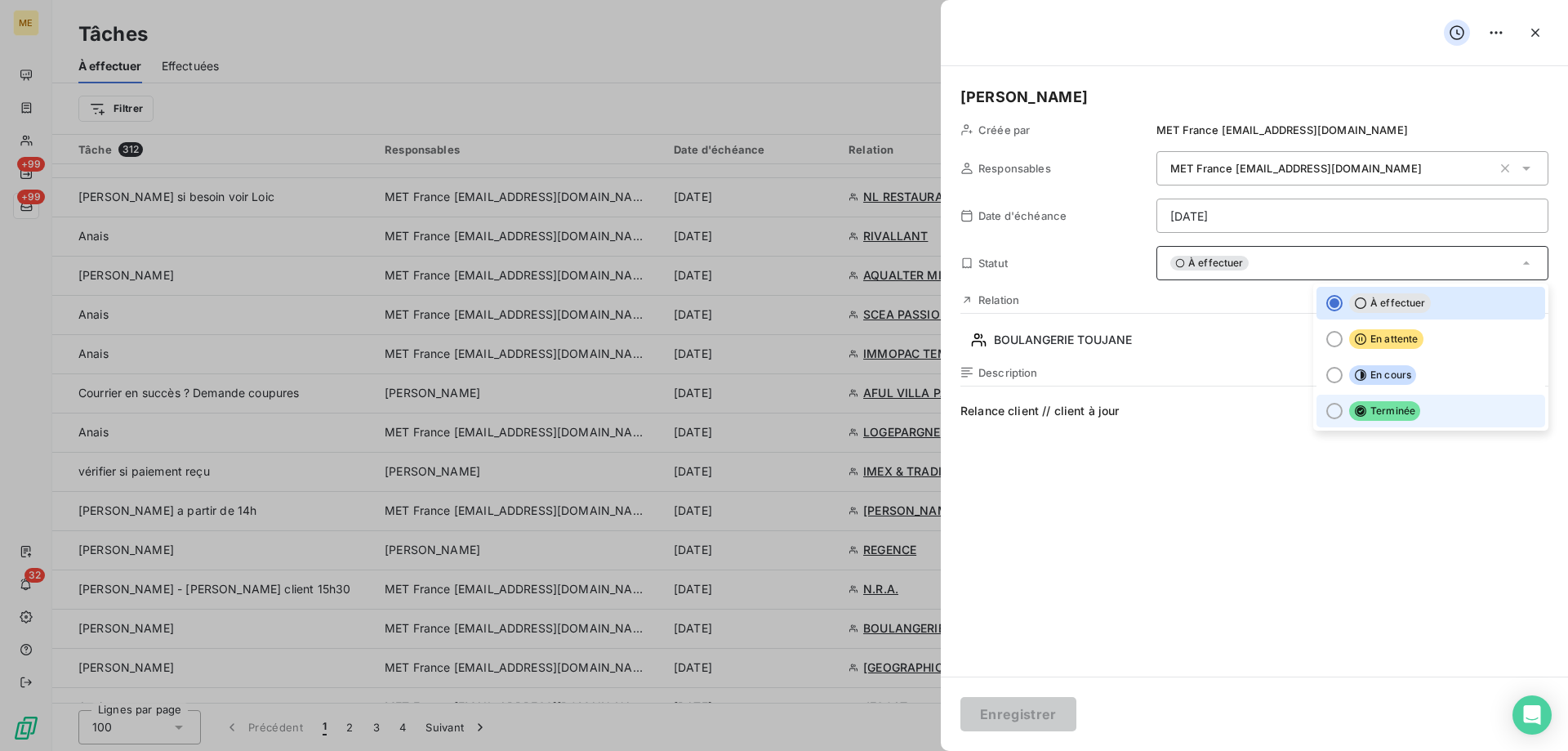
click at [1327, 408] on div at bounding box center [1335, 411] width 17 height 17
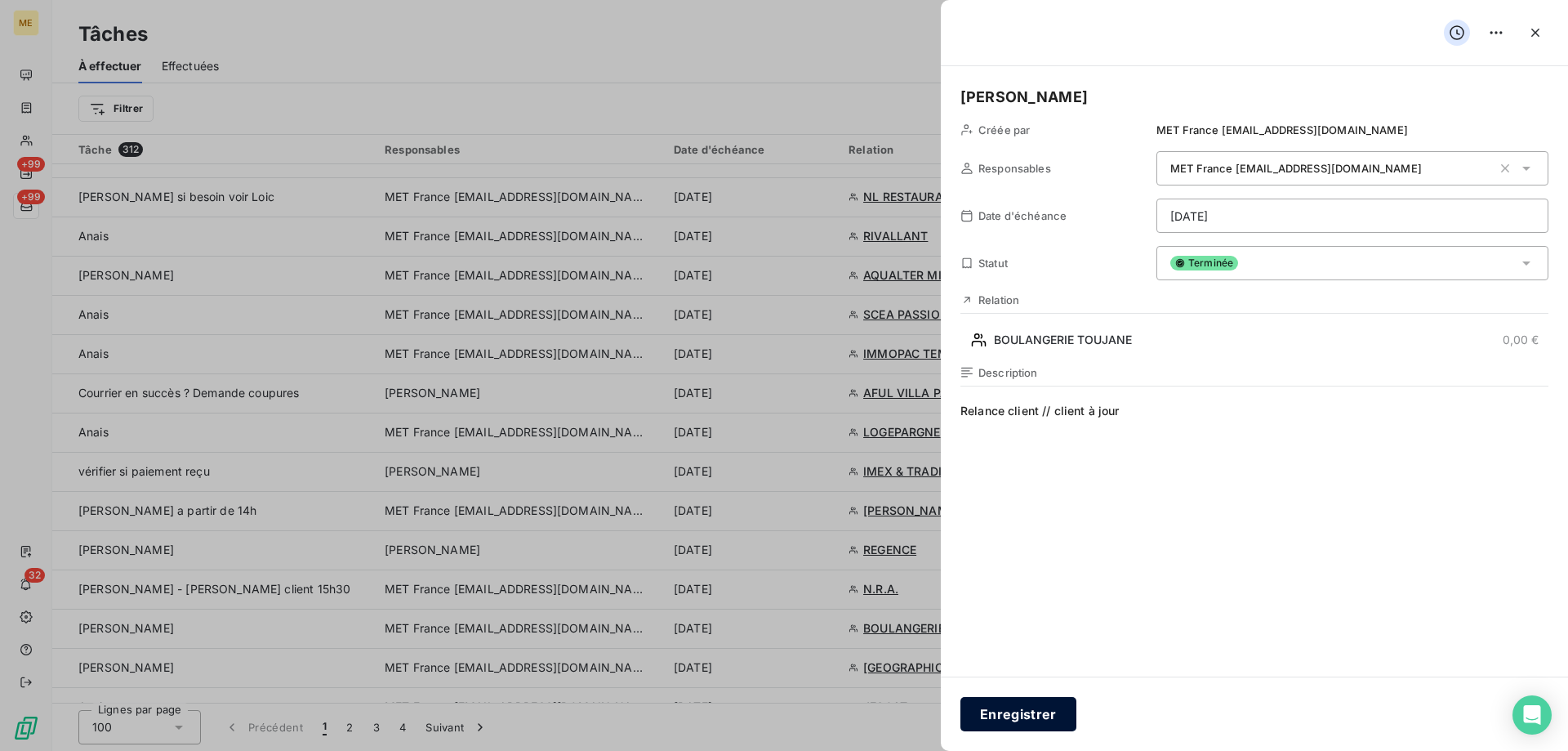
click at [1002, 726] on button "Enregistrer" at bounding box center [1018, 714] width 116 height 34
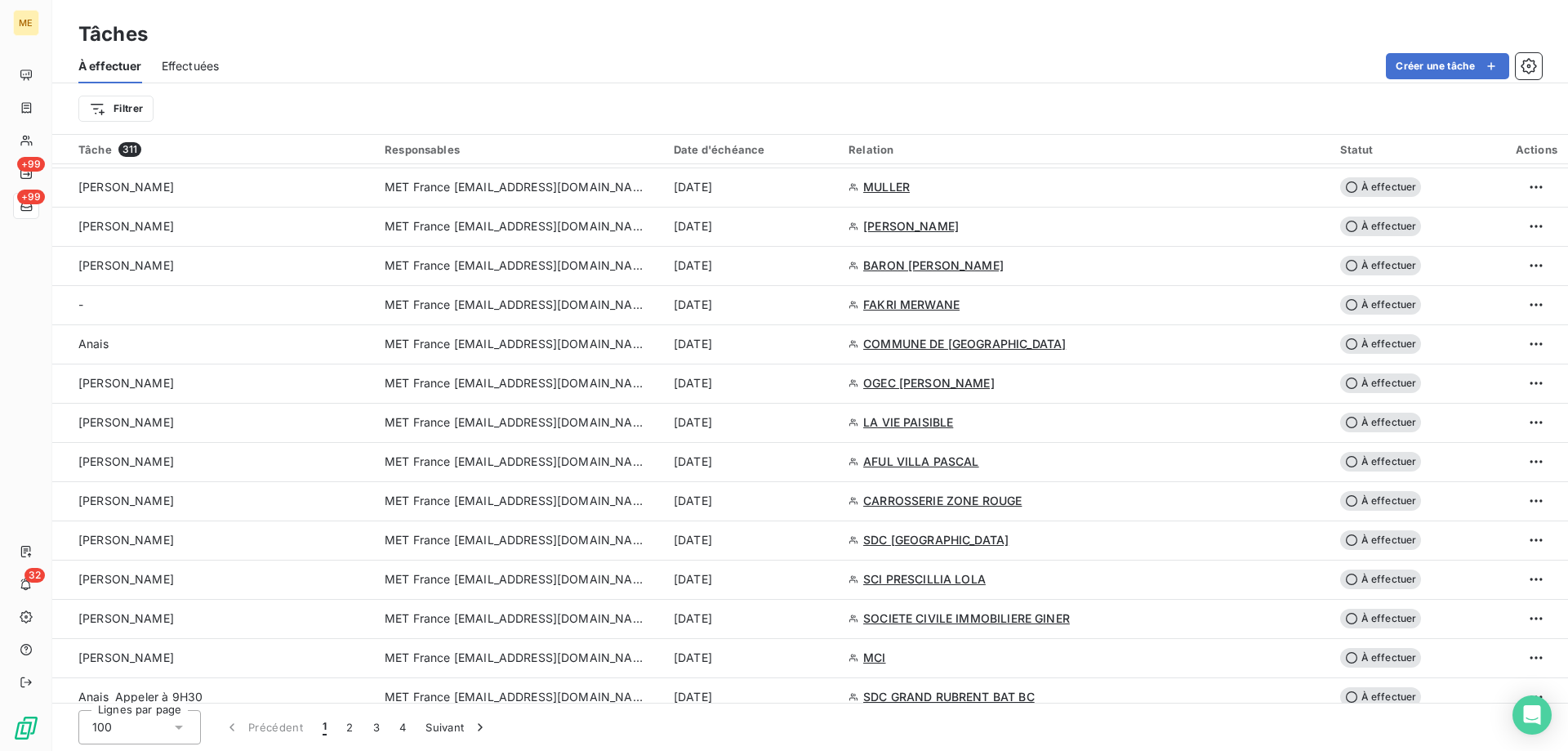
scroll to position [817, 0]
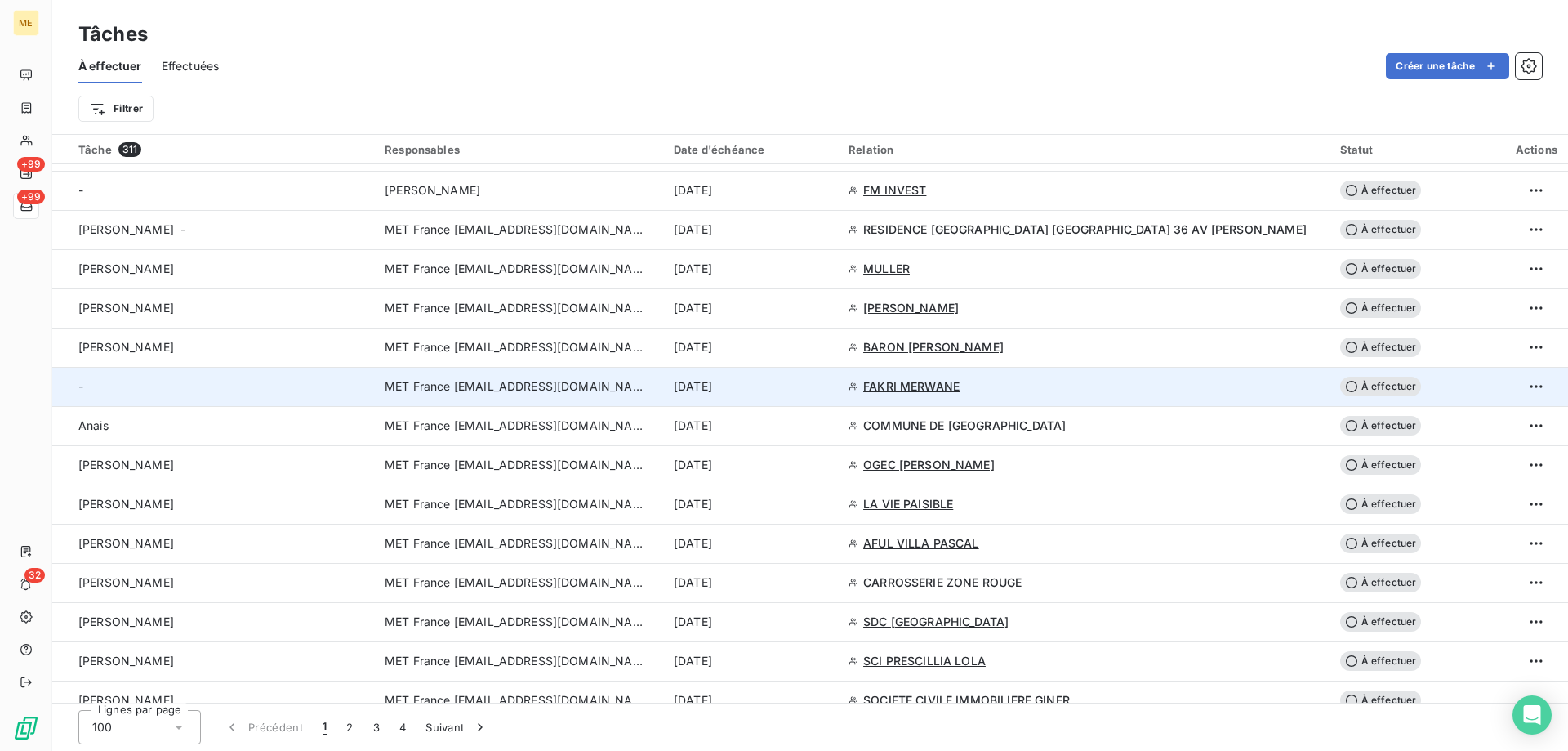
click at [280, 384] on div "-" at bounding box center [222, 387] width 287 height 17
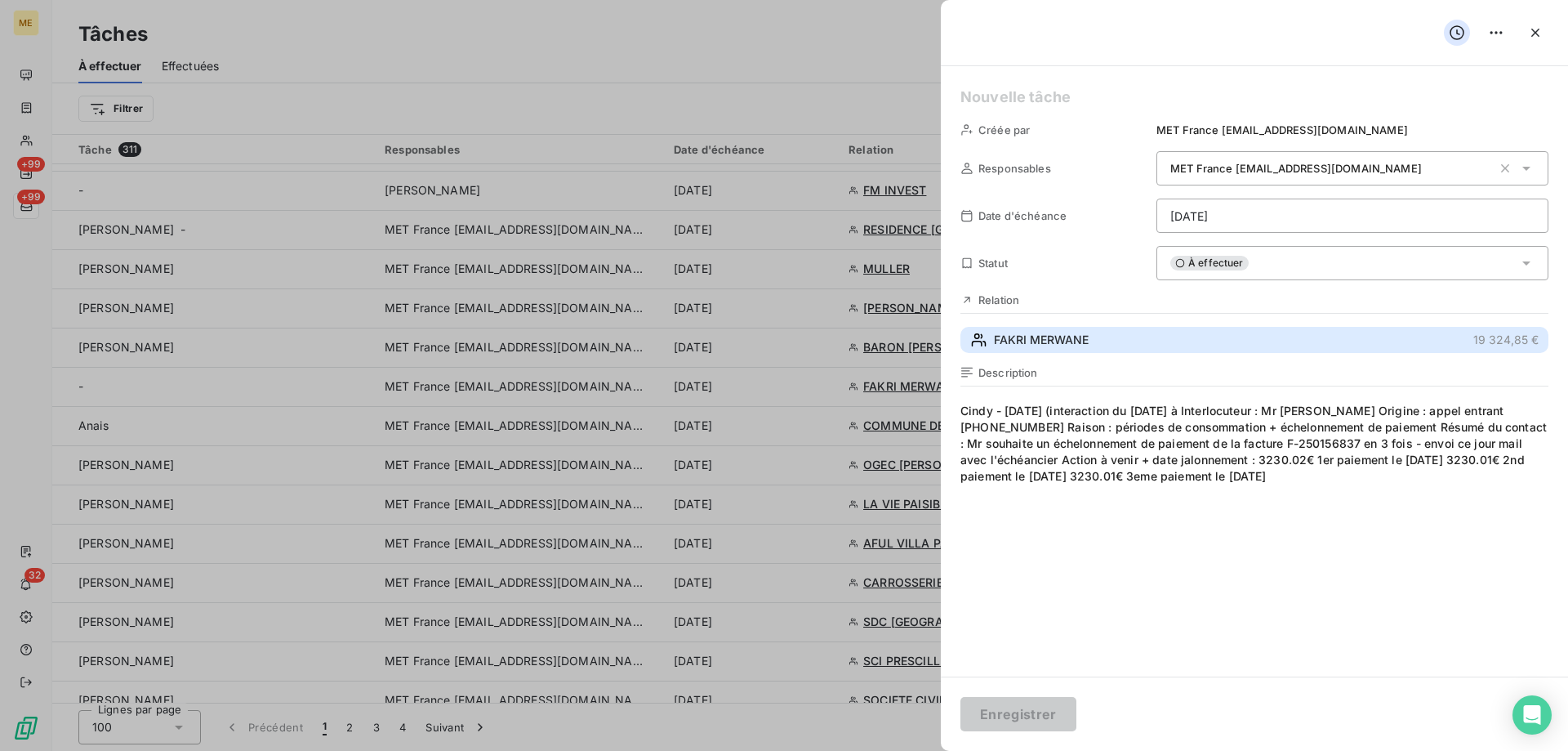
click at [1003, 348] on span "FAKRI MERWANE" at bounding box center [1042, 340] width 95 height 17
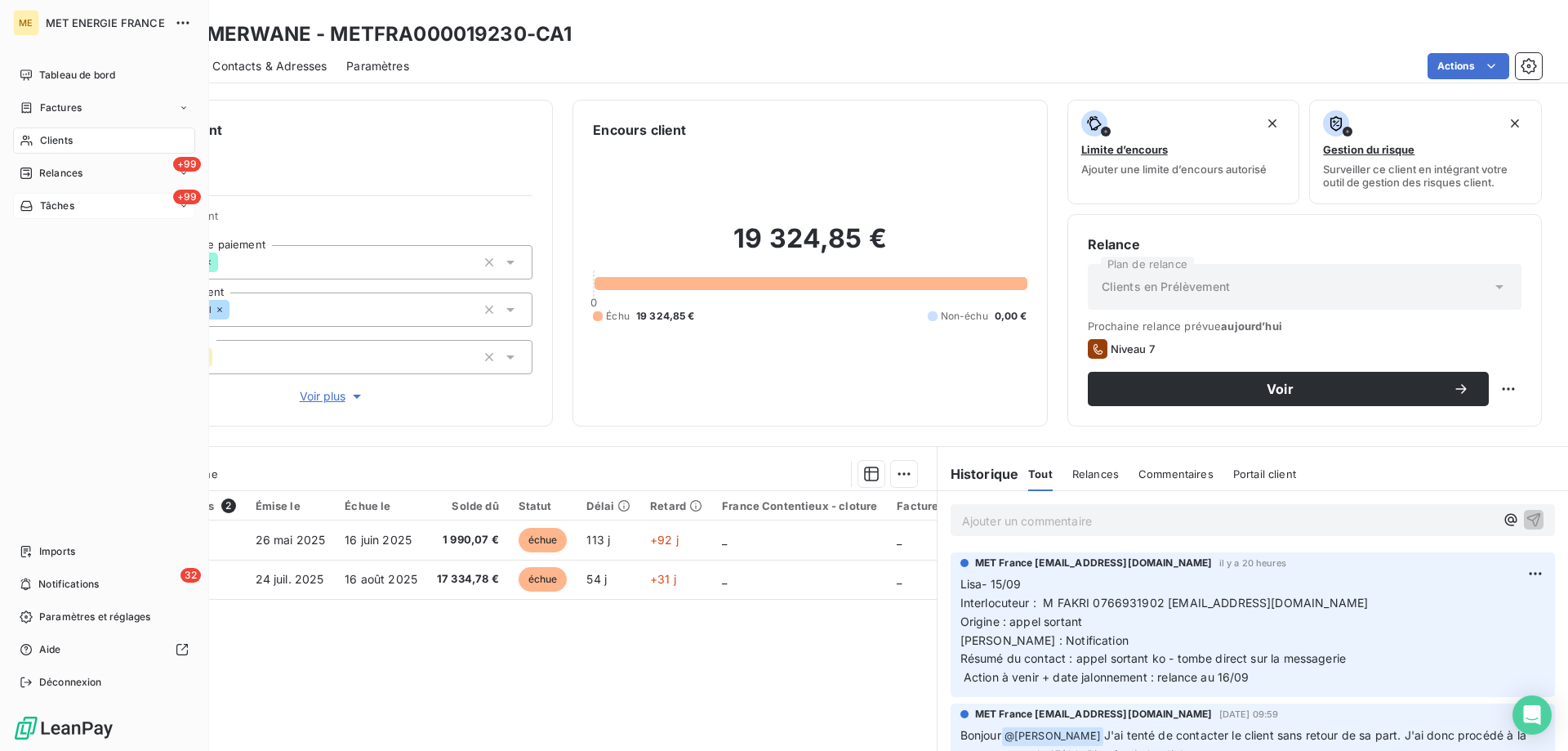
click at [38, 198] on div "Tâches" at bounding box center [47, 206] width 55 height 15
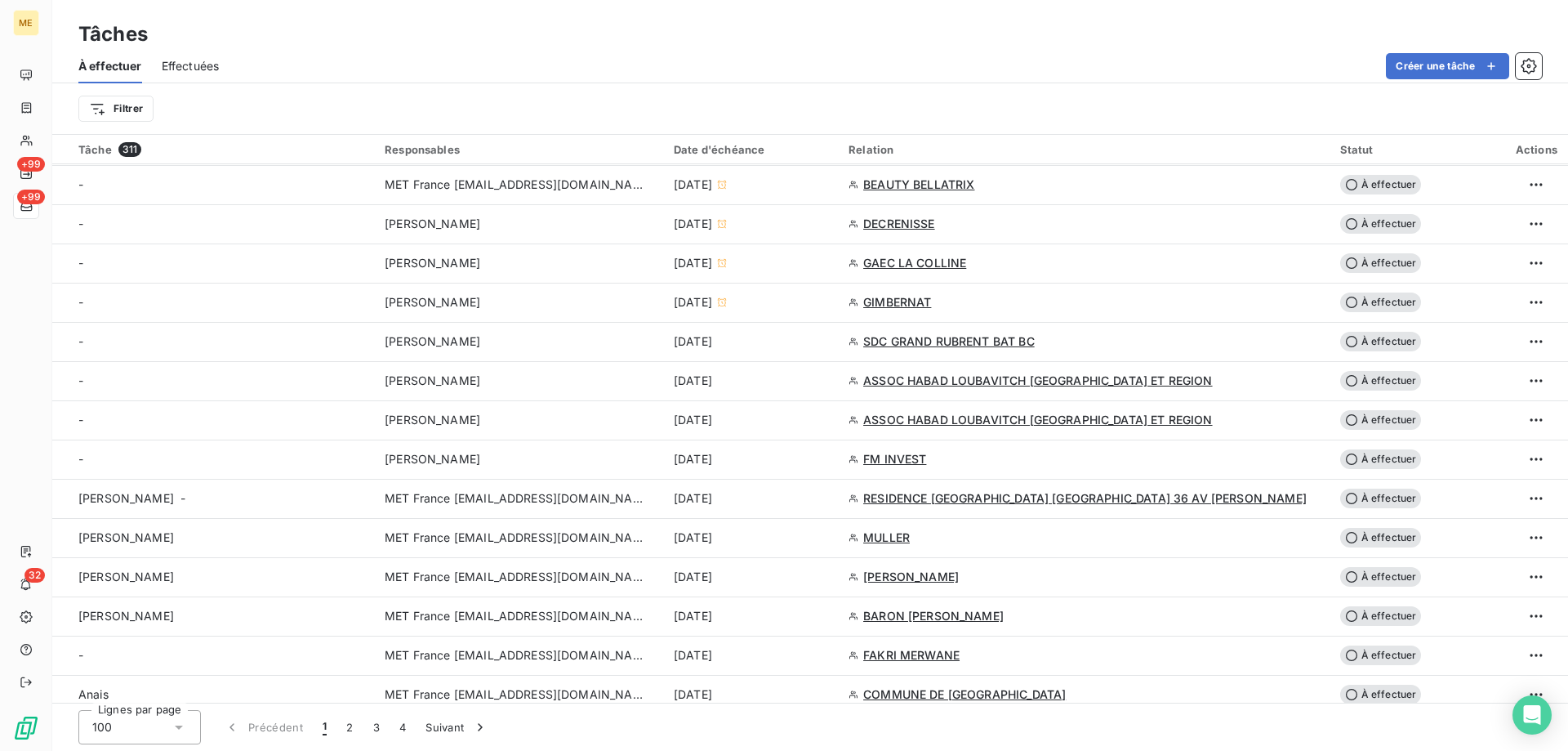
scroll to position [572, 0]
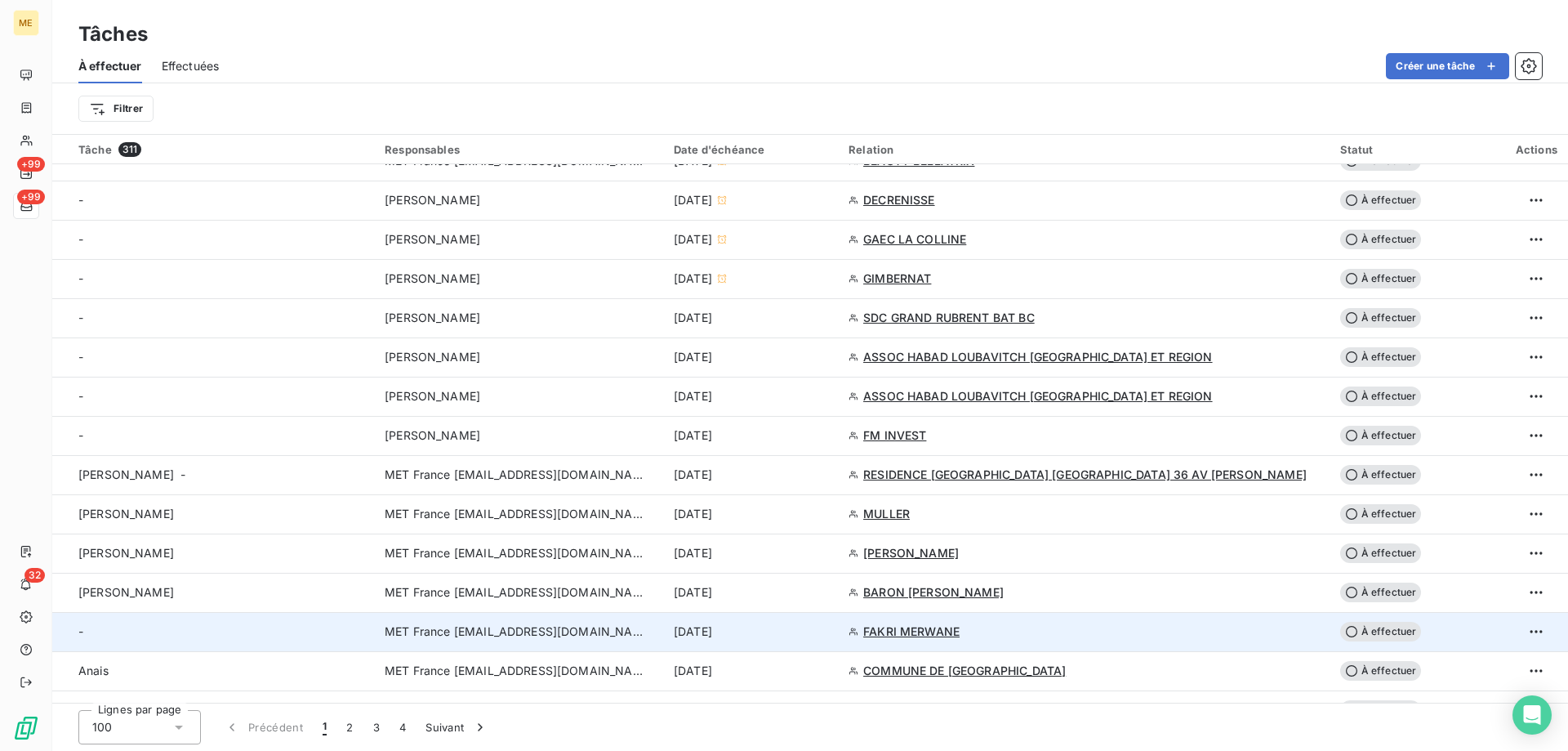
click at [96, 627] on div "-" at bounding box center [222, 632] width 287 height 17
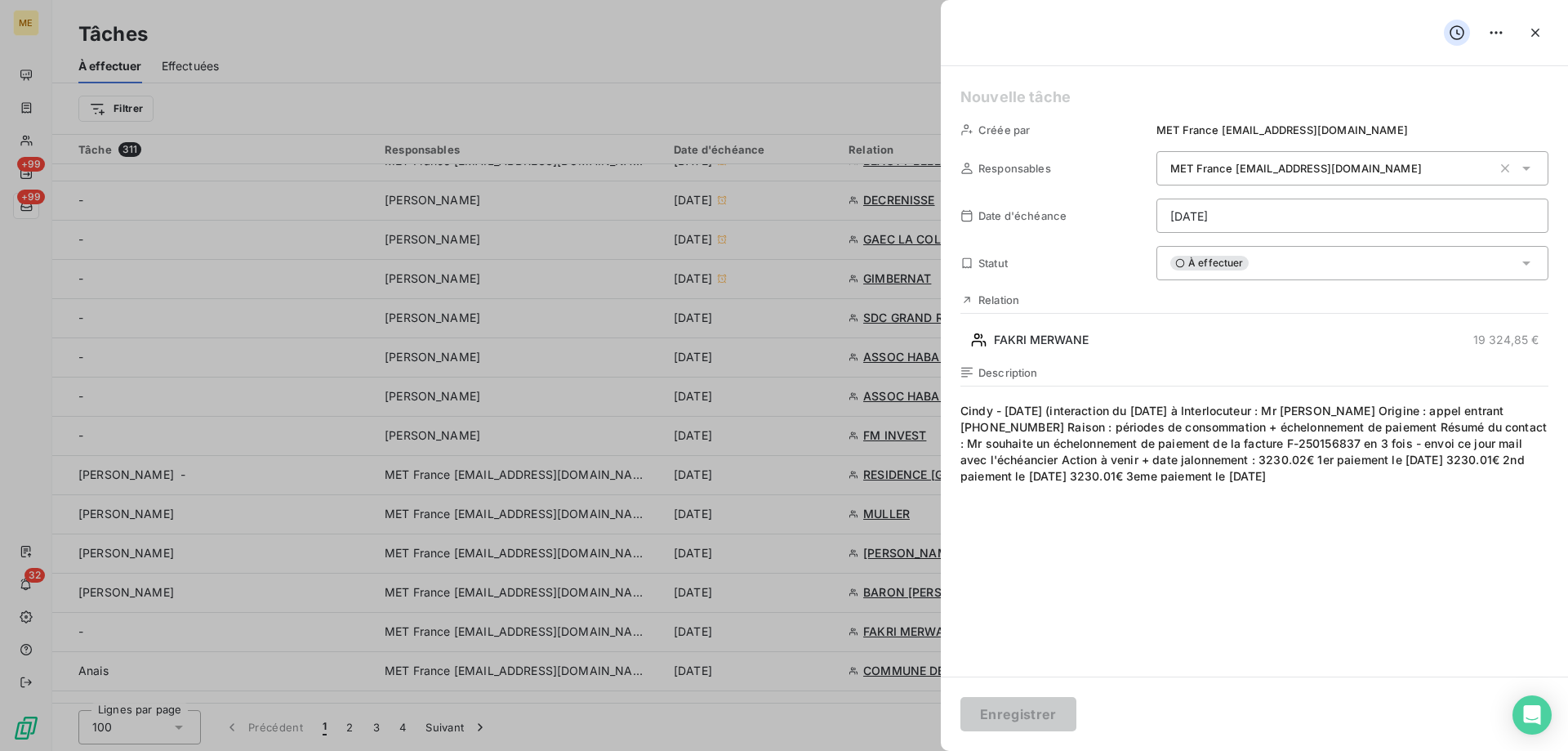
click at [1043, 96] on h5 at bounding box center [1254, 97] width 588 height 23
click at [985, 712] on button "Enregistrer" at bounding box center [1018, 714] width 116 height 34
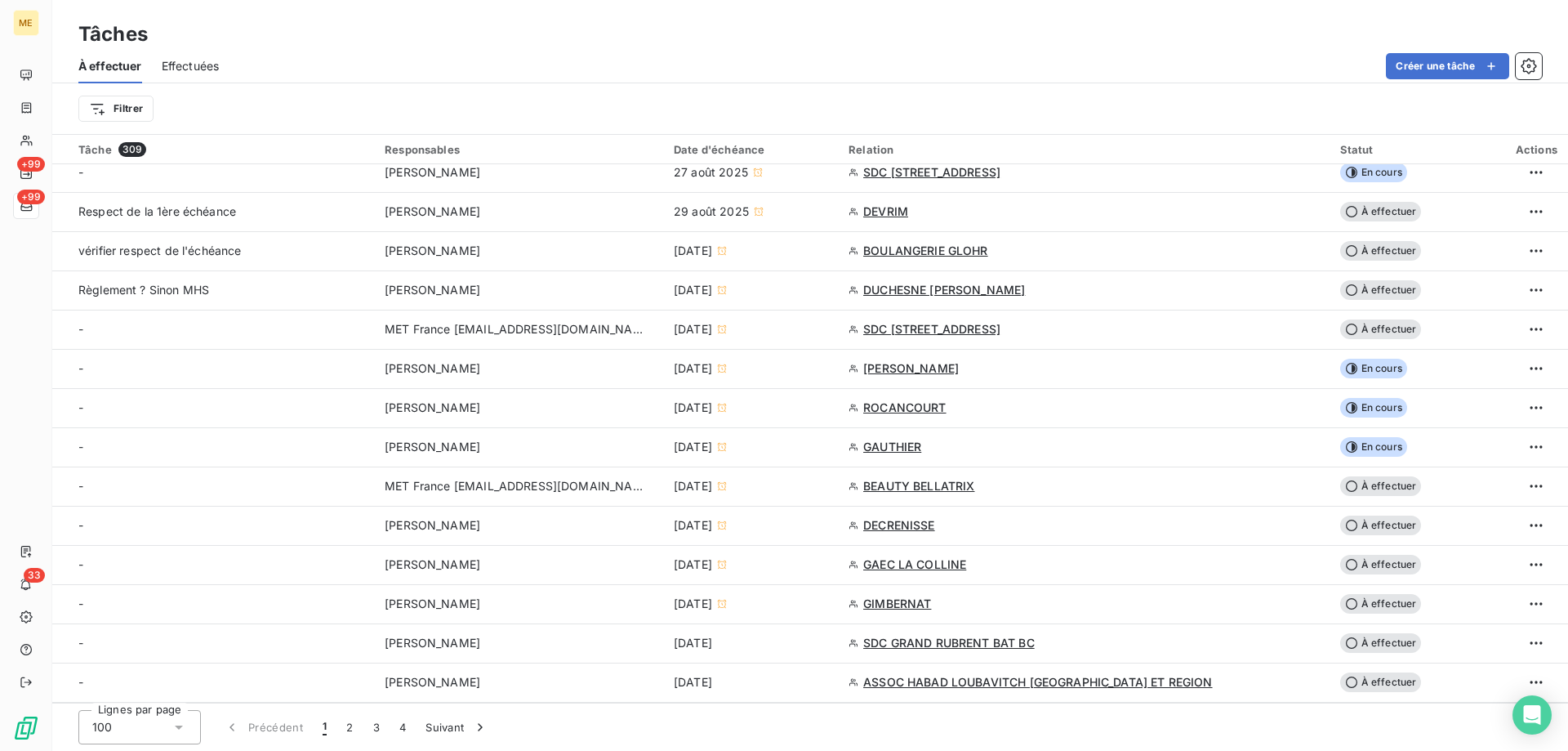
scroll to position [1797, 0]
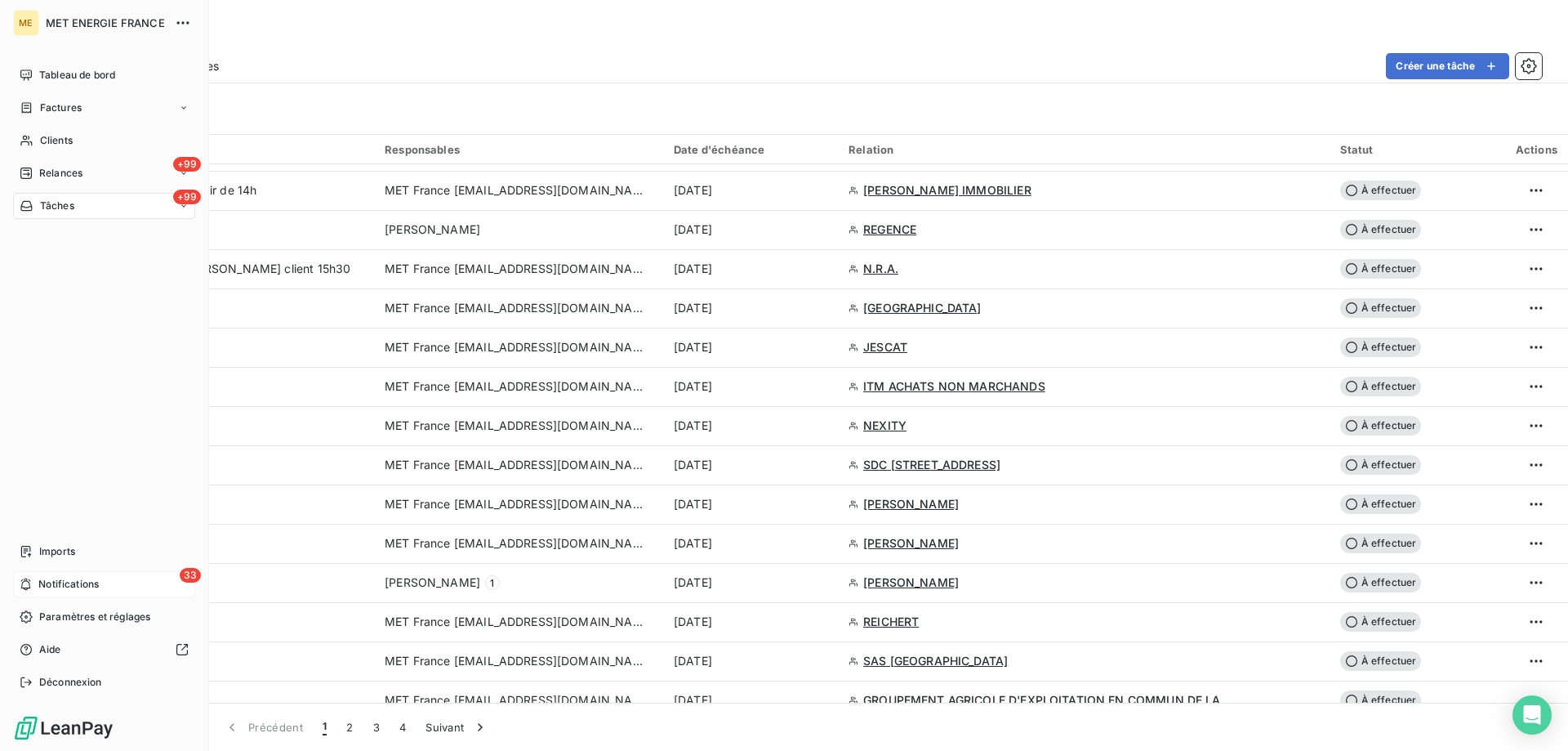
click at [83, 583] on span "Notifications" at bounding box center [68, 584] width 61 height 15
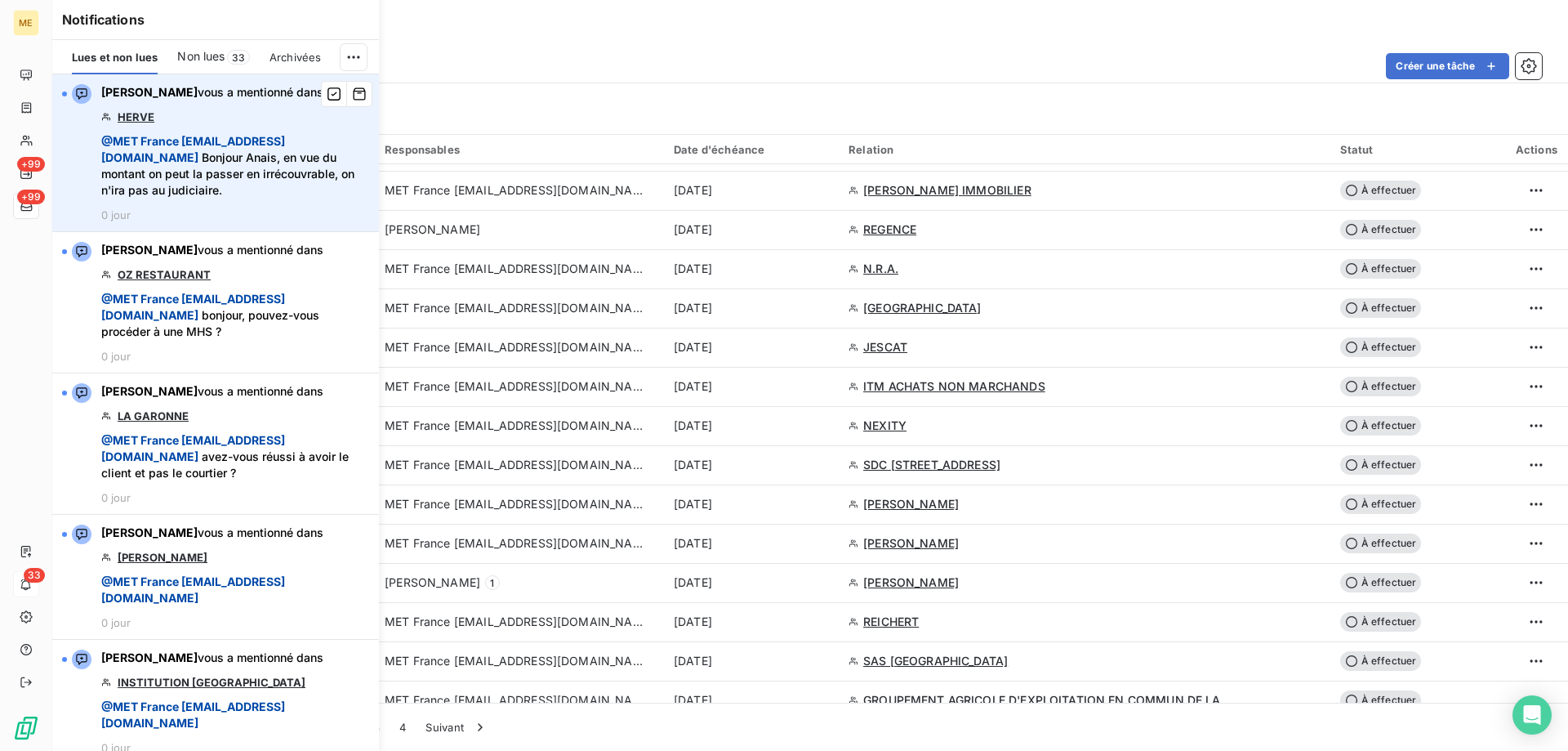
click at [131, 118] on link "HERVE" at bounding box center [135, 116] width 36 height 13
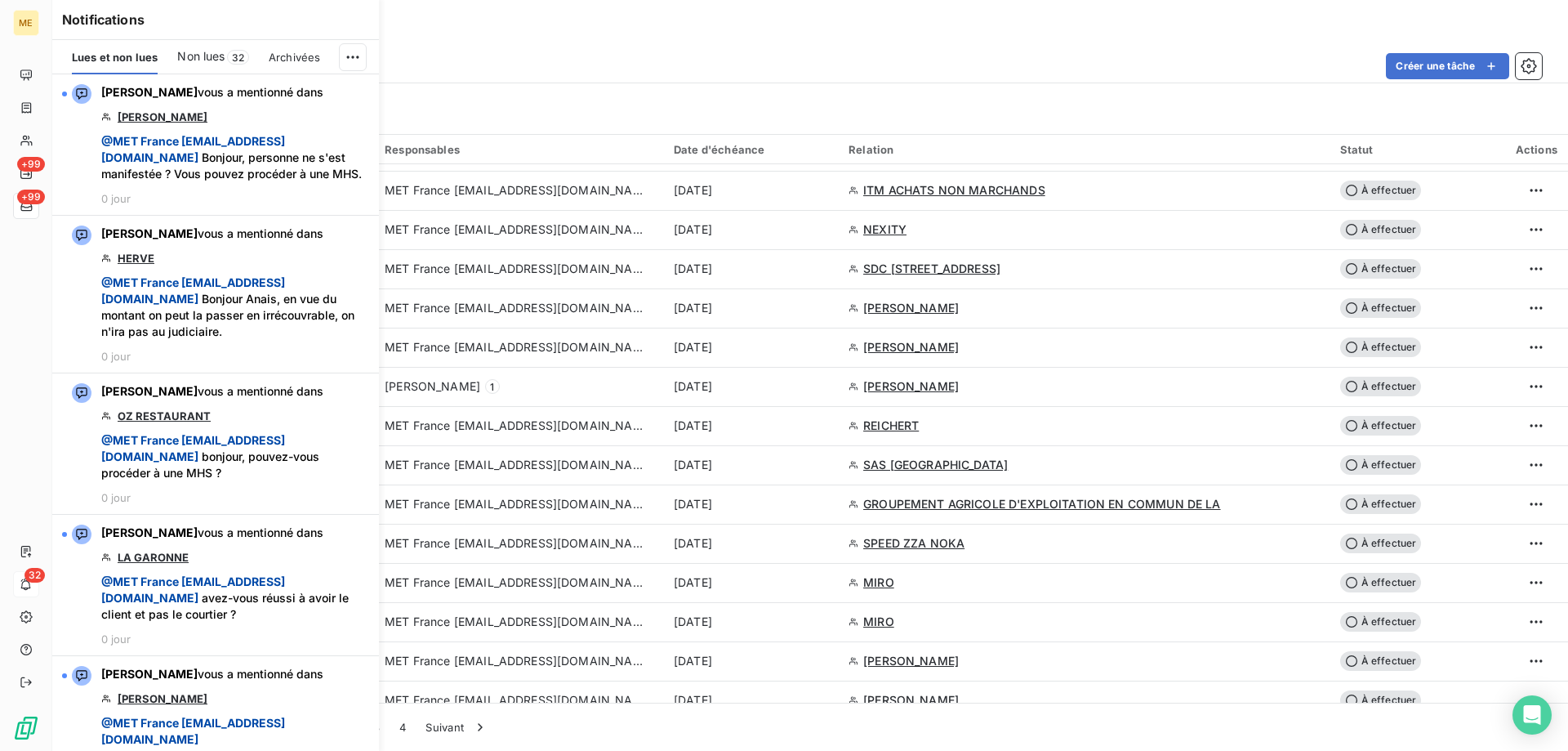
click at [579, 131] on div "Filtrer" at bounding box center [810, 108] width 1464 height 50
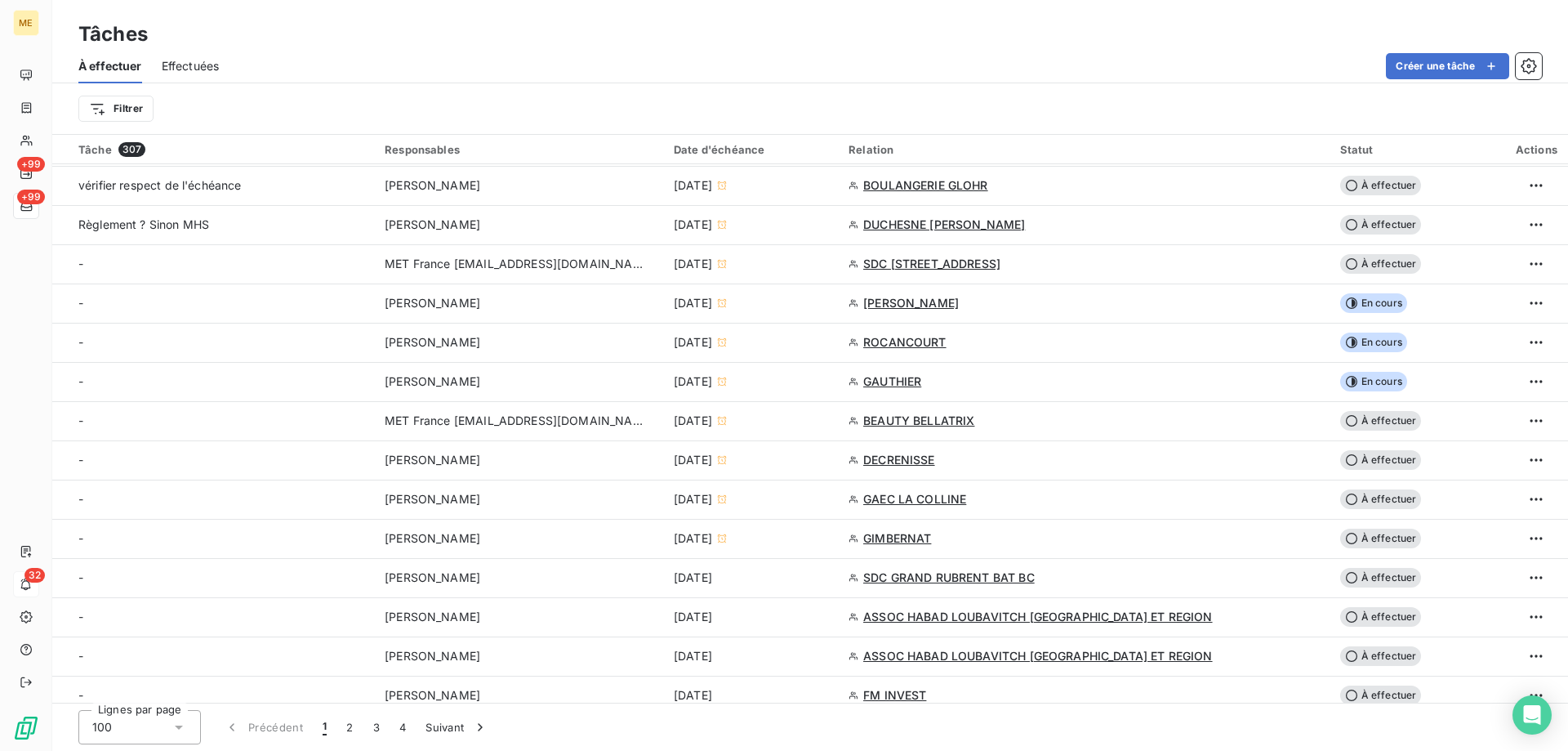
scroll to position [163, 0]
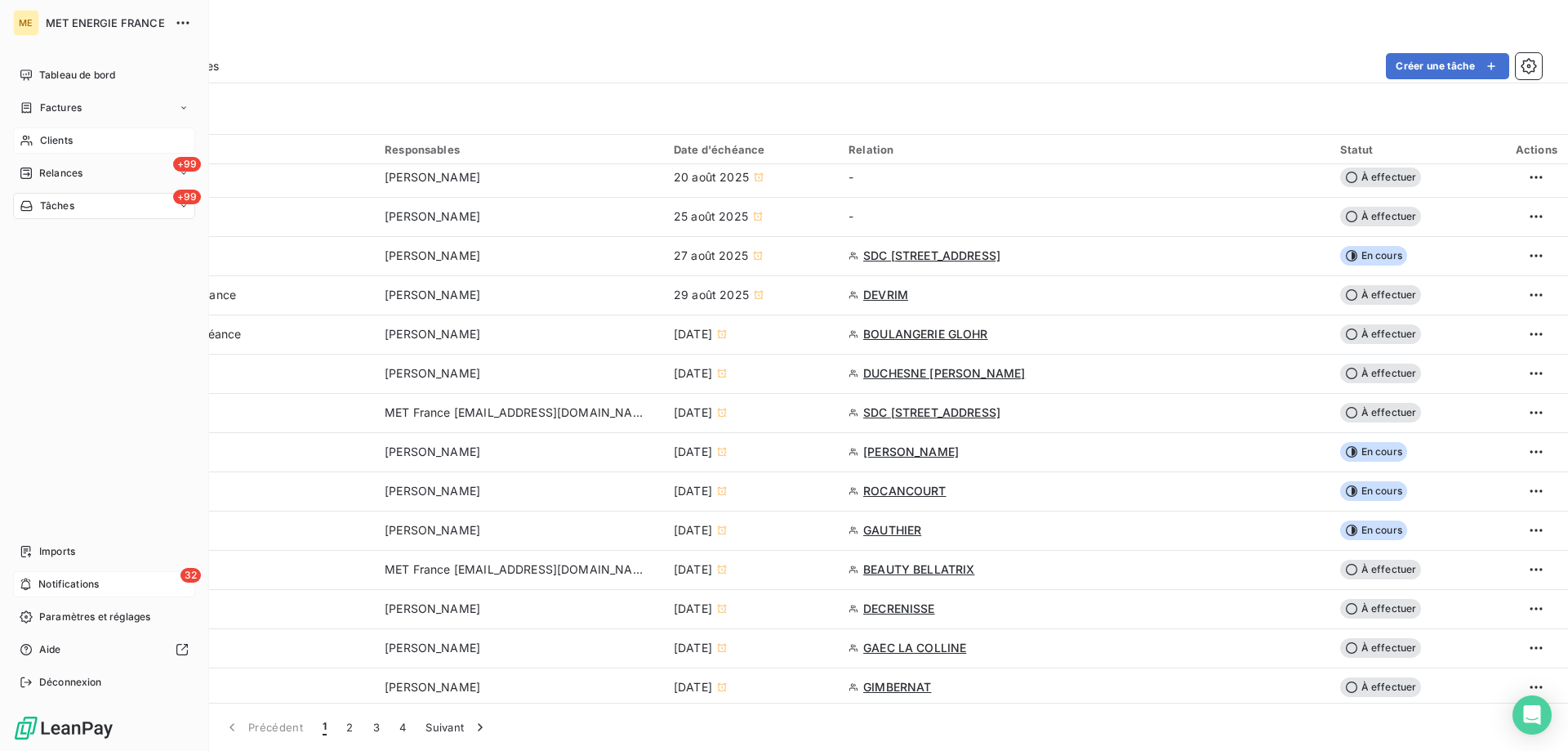
click at [24, 138] on icon at bounding box center [26, 141] width 14 height 13
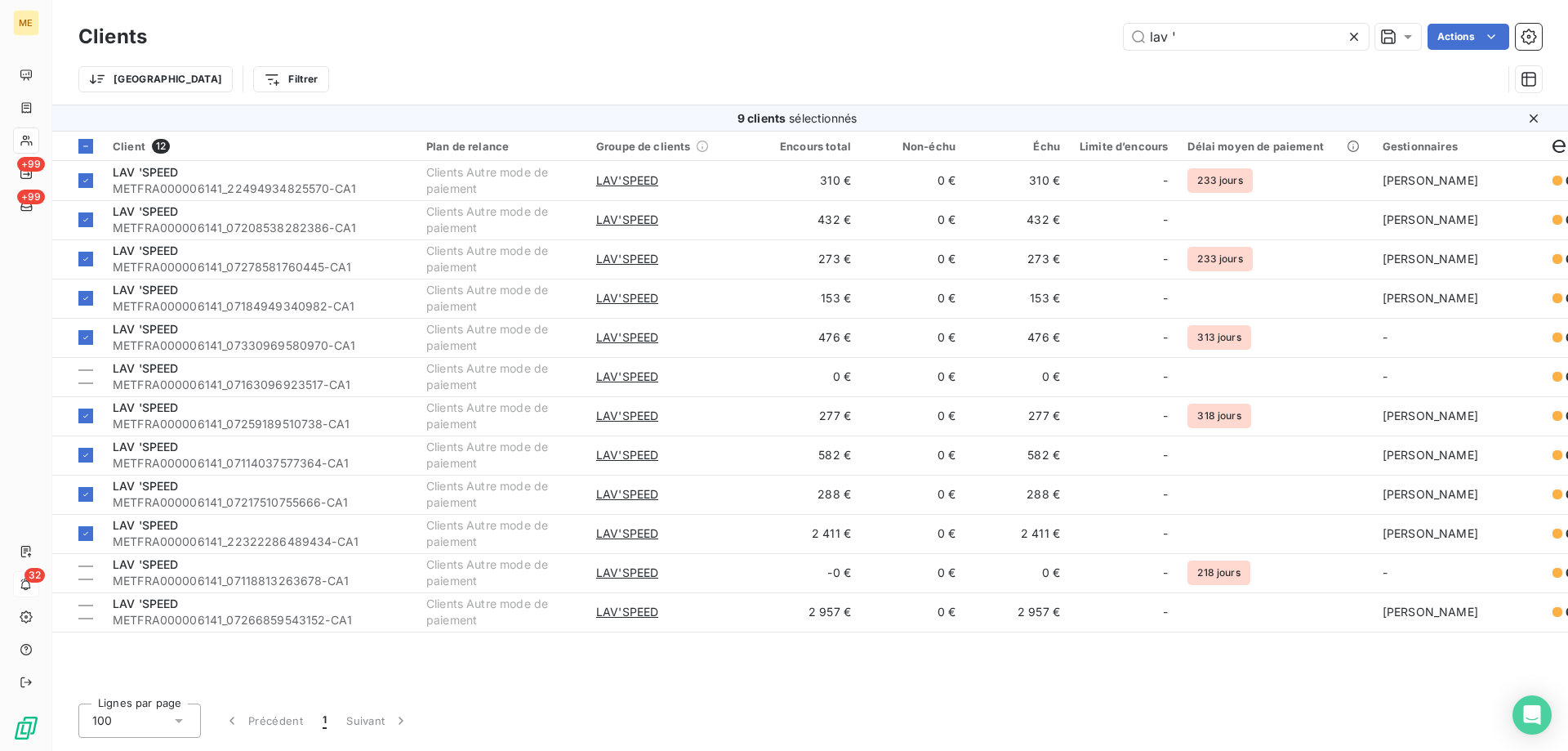
drag, startPoint x: 1222, startPoint y: 43, endPoint x: 1098, endPoint y: 43, distance: 124.0
click at [1098, 43] on div "lav ' Actions" at bounding box center [854, 36] width 1375 height 26
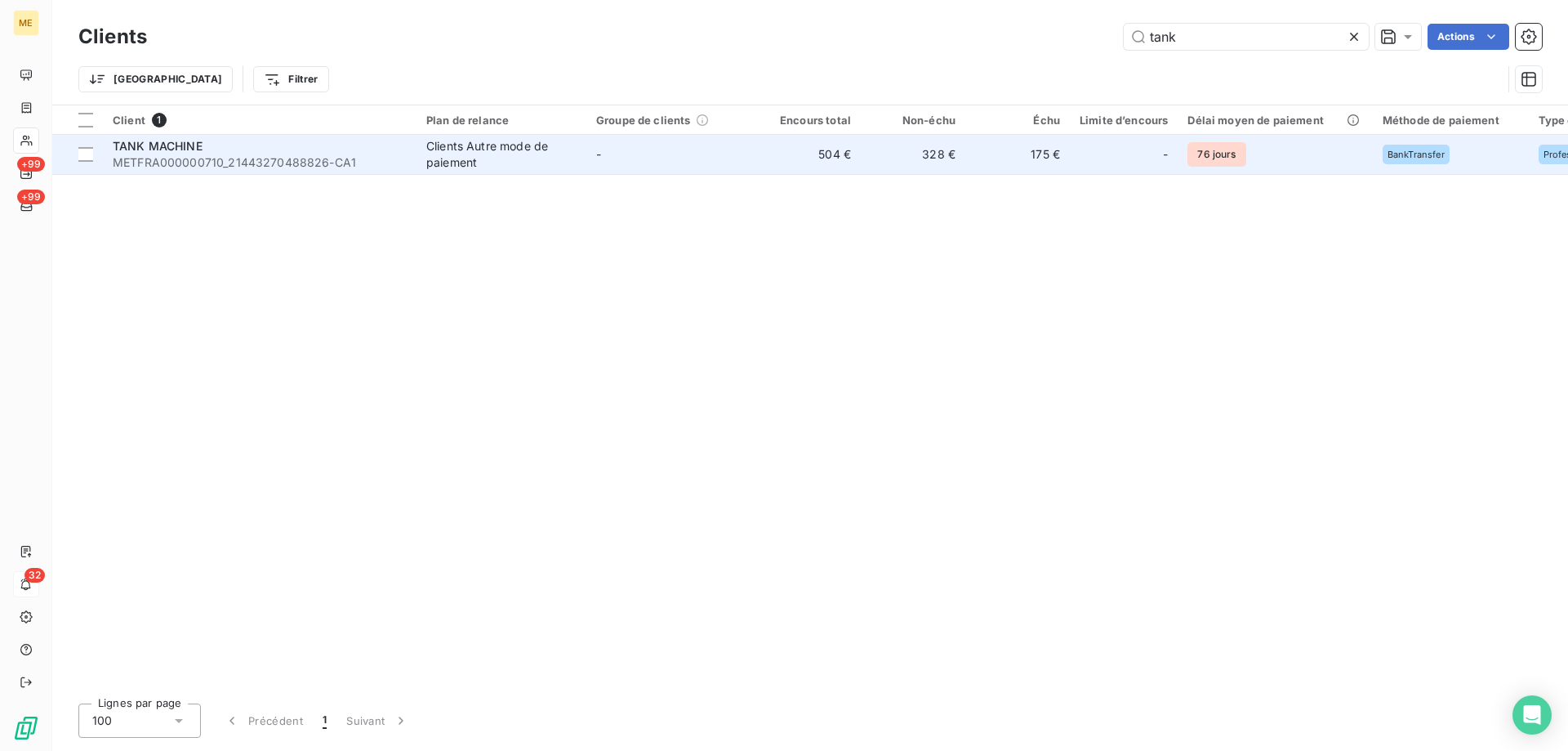
type input "tank"
click at [174, 158] on span "METFRA000000710_21443270488826-CA1" at bounding box center [260, 163] width 294 height 17
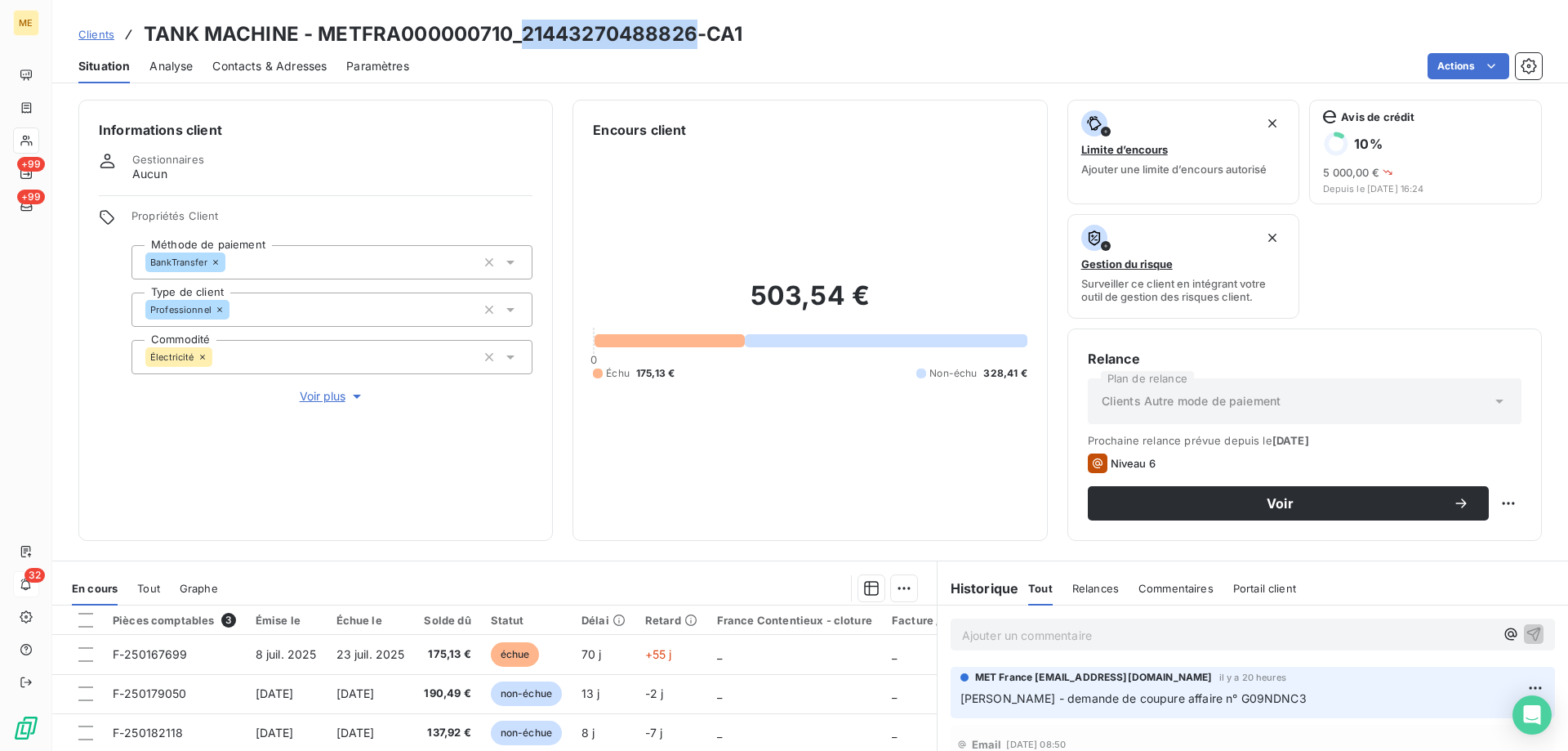
drag, startPoint x: 523, startPoint y: 34, endPoint x: 692, endPoint y: 41, distance: 169.1
click at [692, 41] on h3 "TANK MACHINE - METFRA000000710_21443270488826-CA1" at bounding box center [443, 34] width 599 height 30
copy h3 "21443270488826"
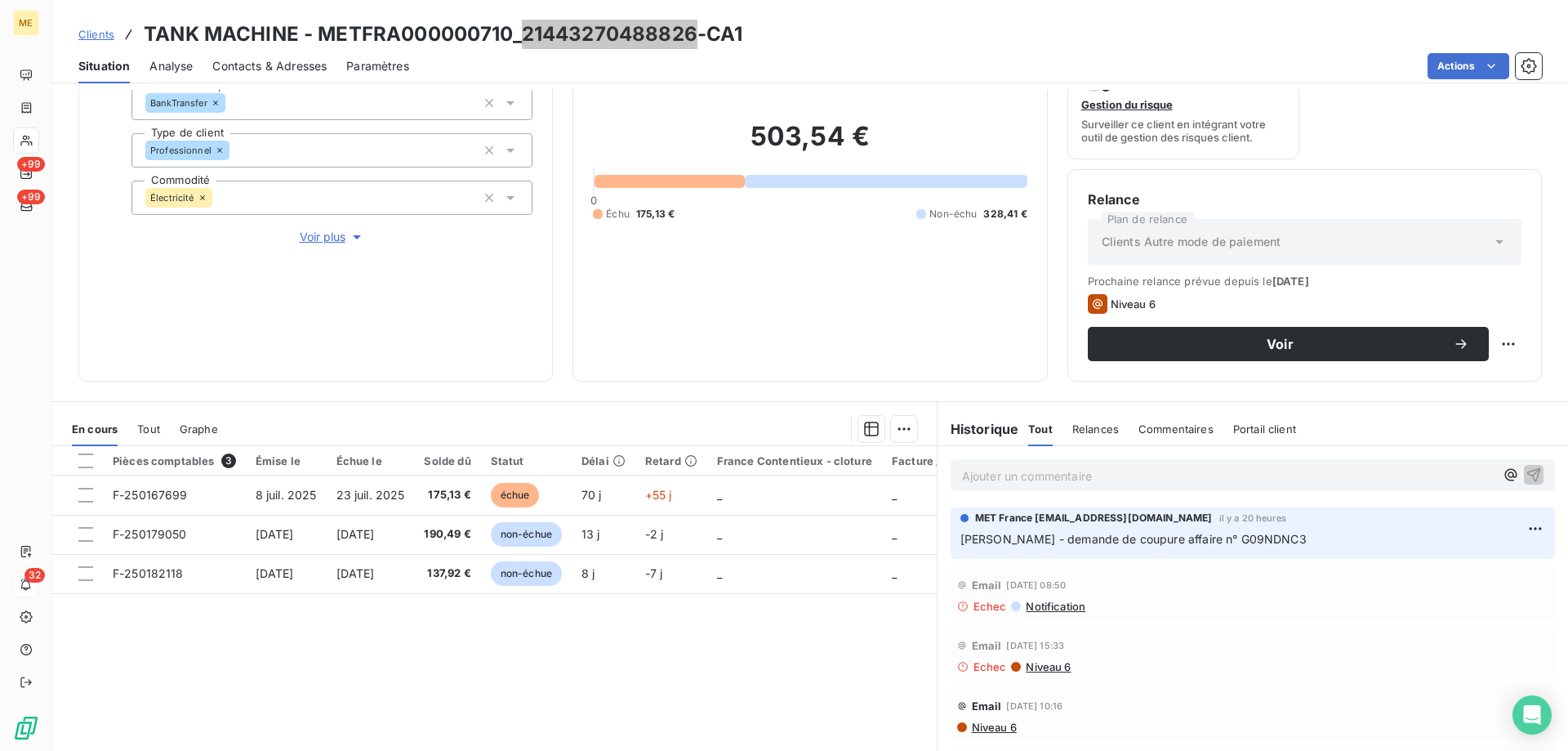
scroll to position [163, 0]
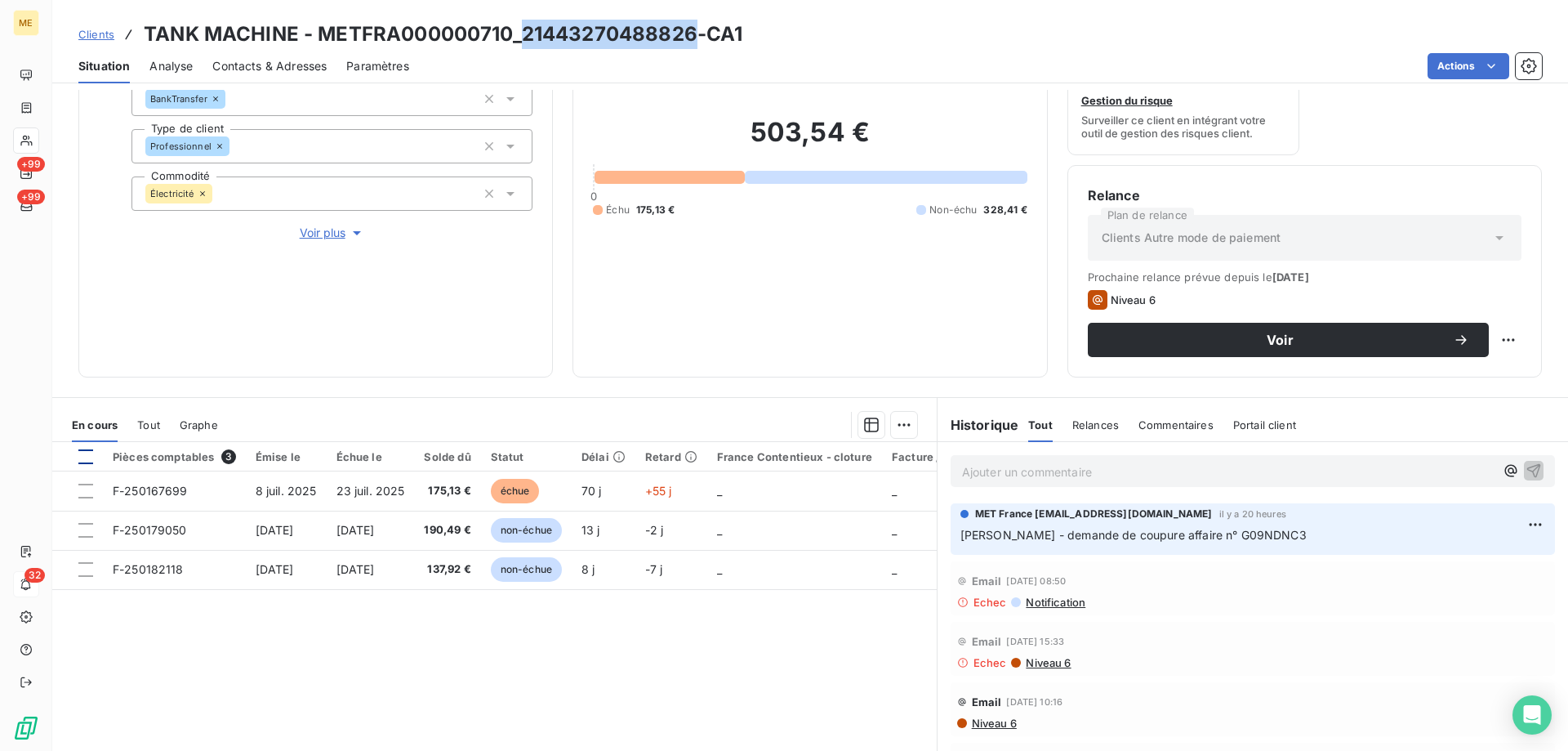
click at [89, 449] on div at bounding box center [86, 457] width 15 height 15
click at [898, 425] on html "ME +99 +99 32 Clients TANK MACHINE - METFRA000000710_21443270488826-CA1 Situati…" at bounding box center [784, 457] width 1568 height 914
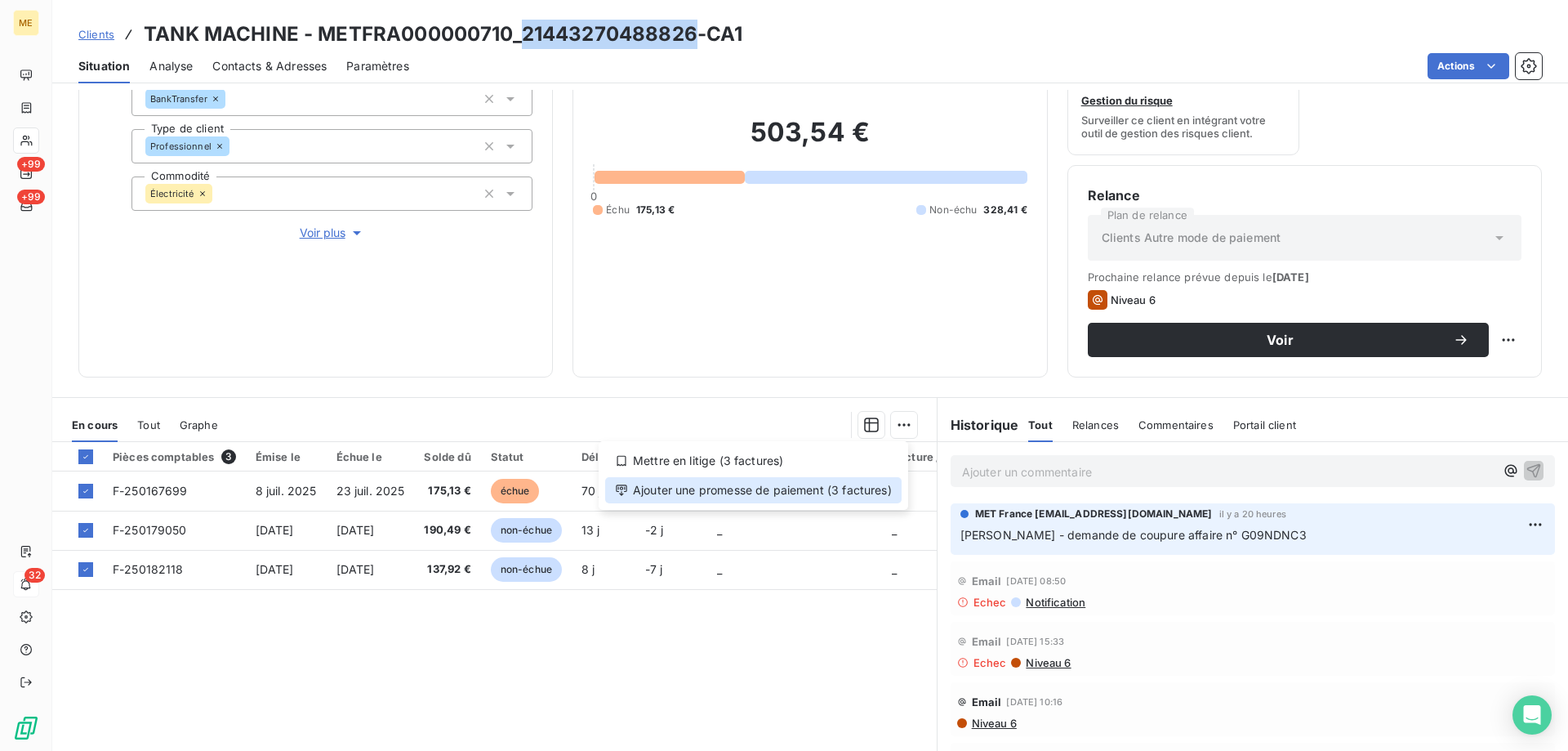
click at [685, 499] on div "Ajouter une promesse de paiement (3 factures)" at bounding box center [754, 490] width 296 height 26
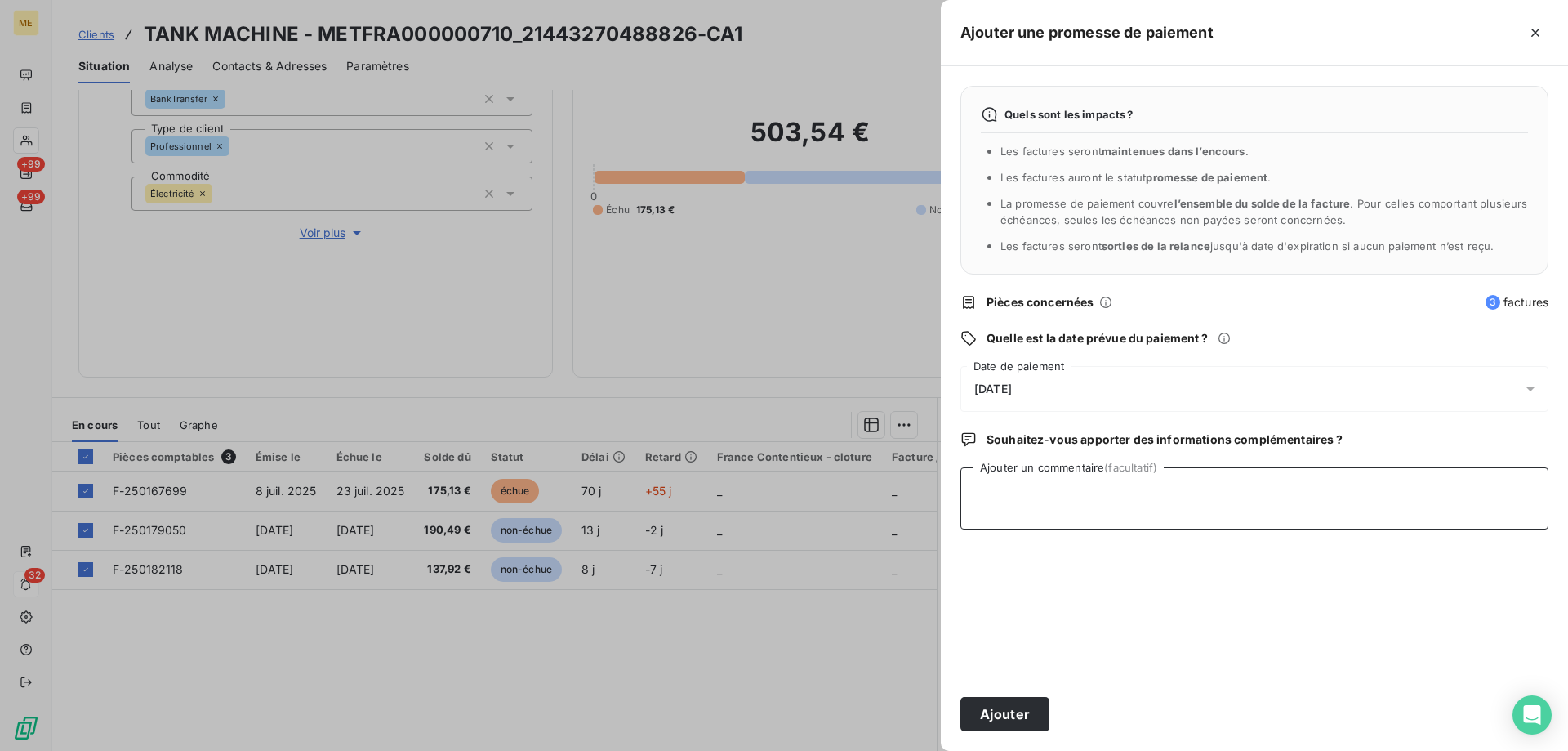
click at [1060, 491] on textarea "Ajouter un commentaire (facultatif)" at bounding box center [1254, 498] width 588 height 62
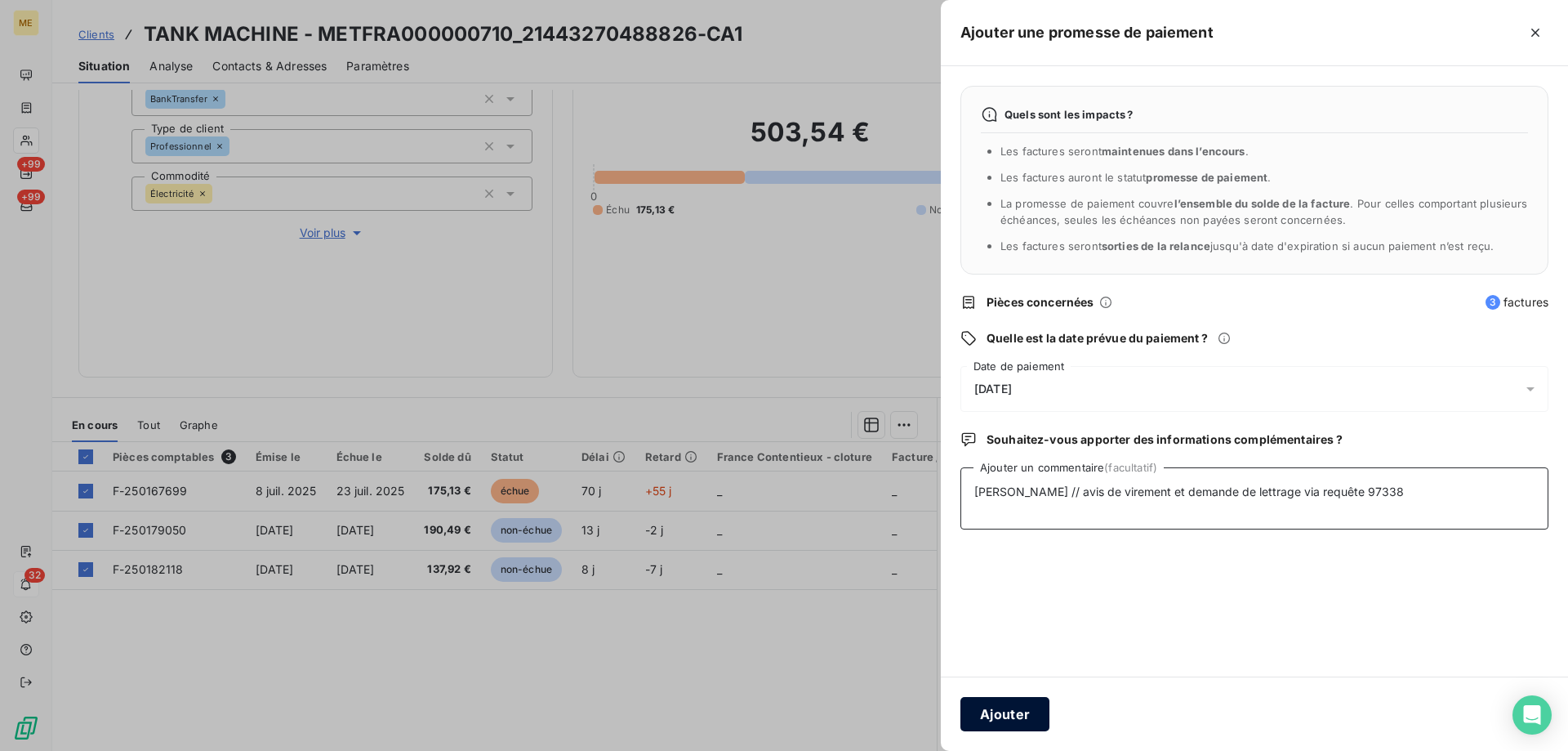
type textarea "Sylvain // avis de virement et demande de lettrage via requête 97338"
click at [1016, 722] on button "Ajouter" at bounding box center [1005, 714] width 89 height 34
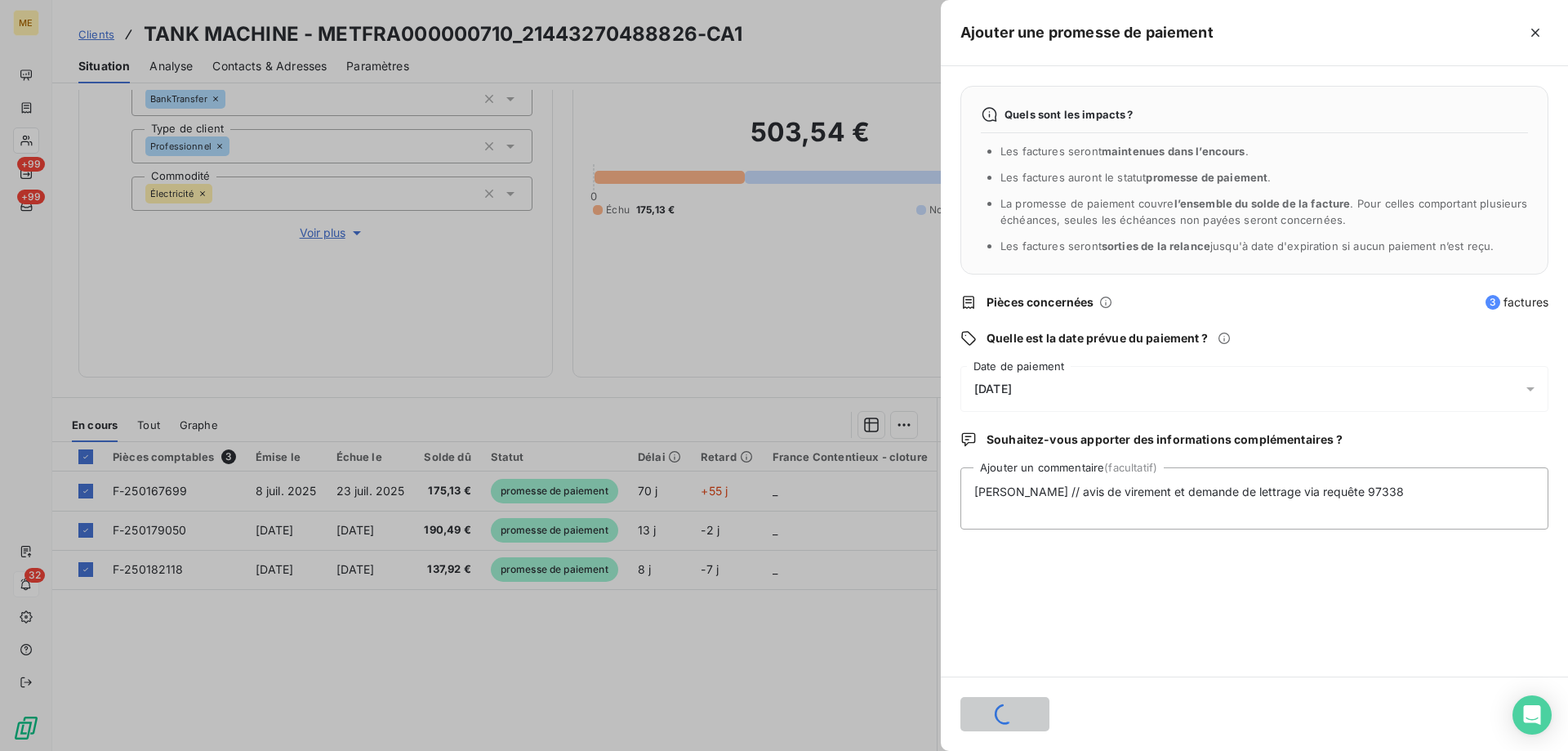
scroll to position [161, 0]
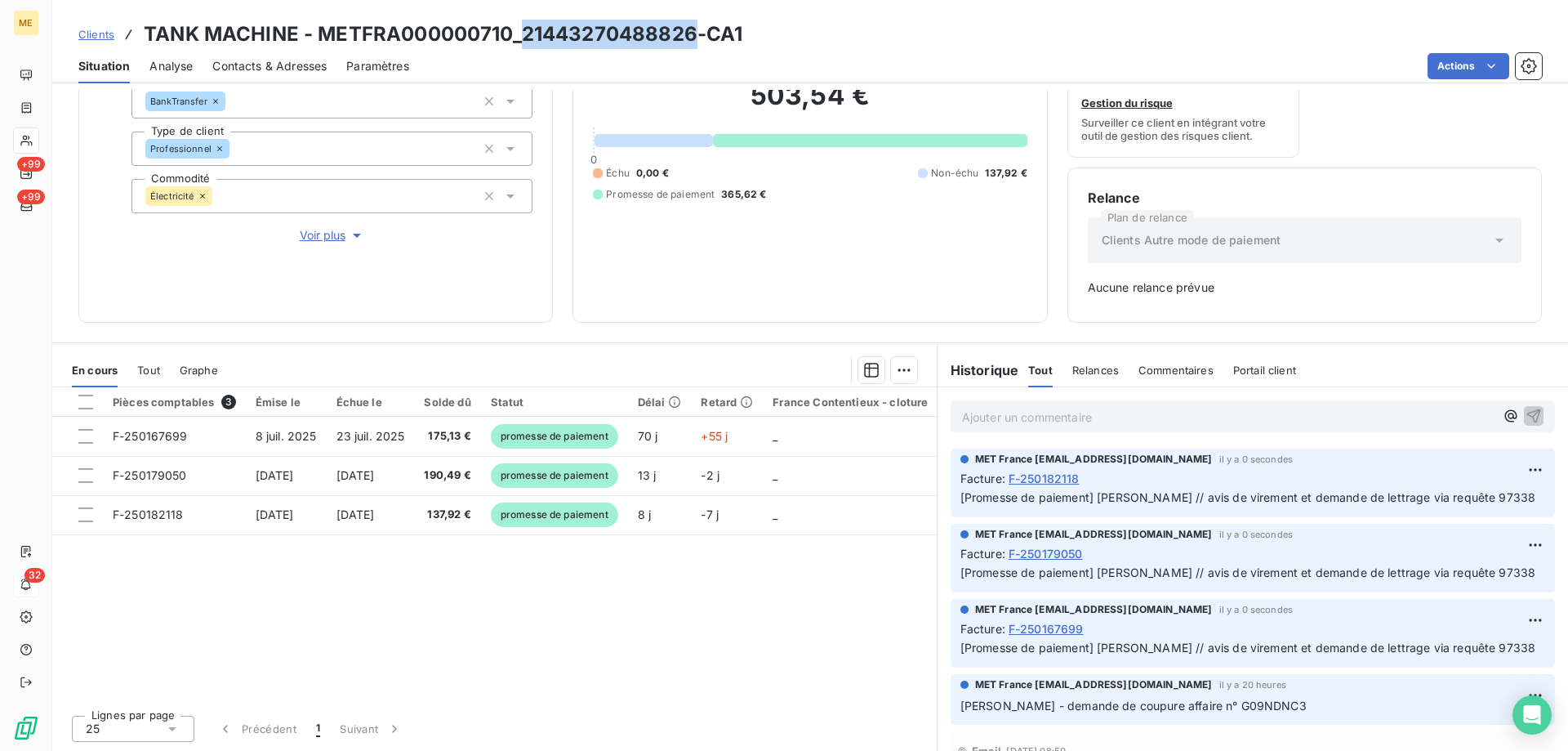
drag, startPoint x: 520, startPoint y: 40, endPoint x: 699, endPoint y: 39, distance: 179.0
click at [699, 39] on h3 "TANK MACHINE - METFRA000000710_21443270488826-CA1" at bounding box center [443, 34] width 599 height 30
copy h3 "21443270488826"
click at [979, 420] on p "Ajouter un commentaire ﻿" at bounding box center [1229, 417] width 533 height 20
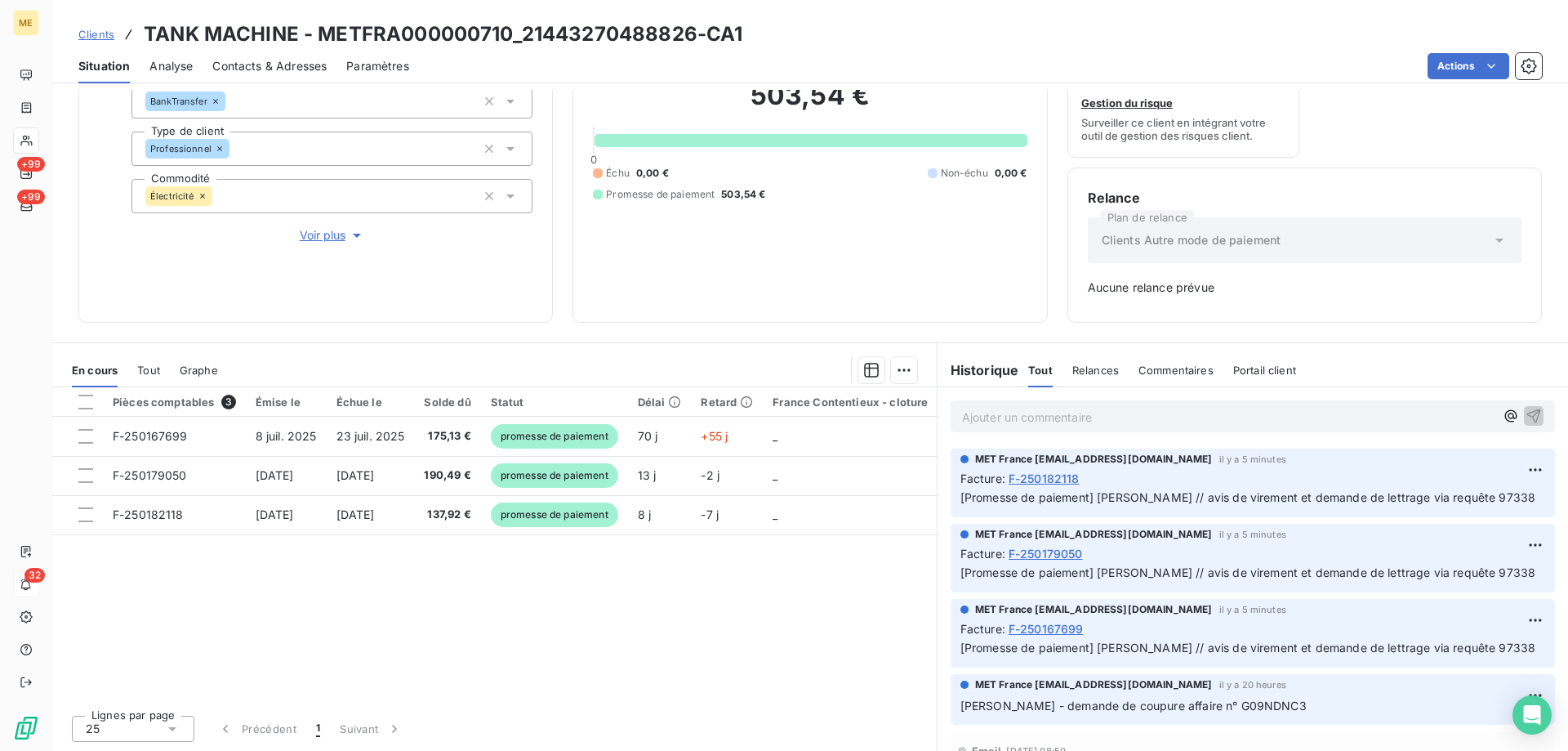
scroll to position [0, 0]
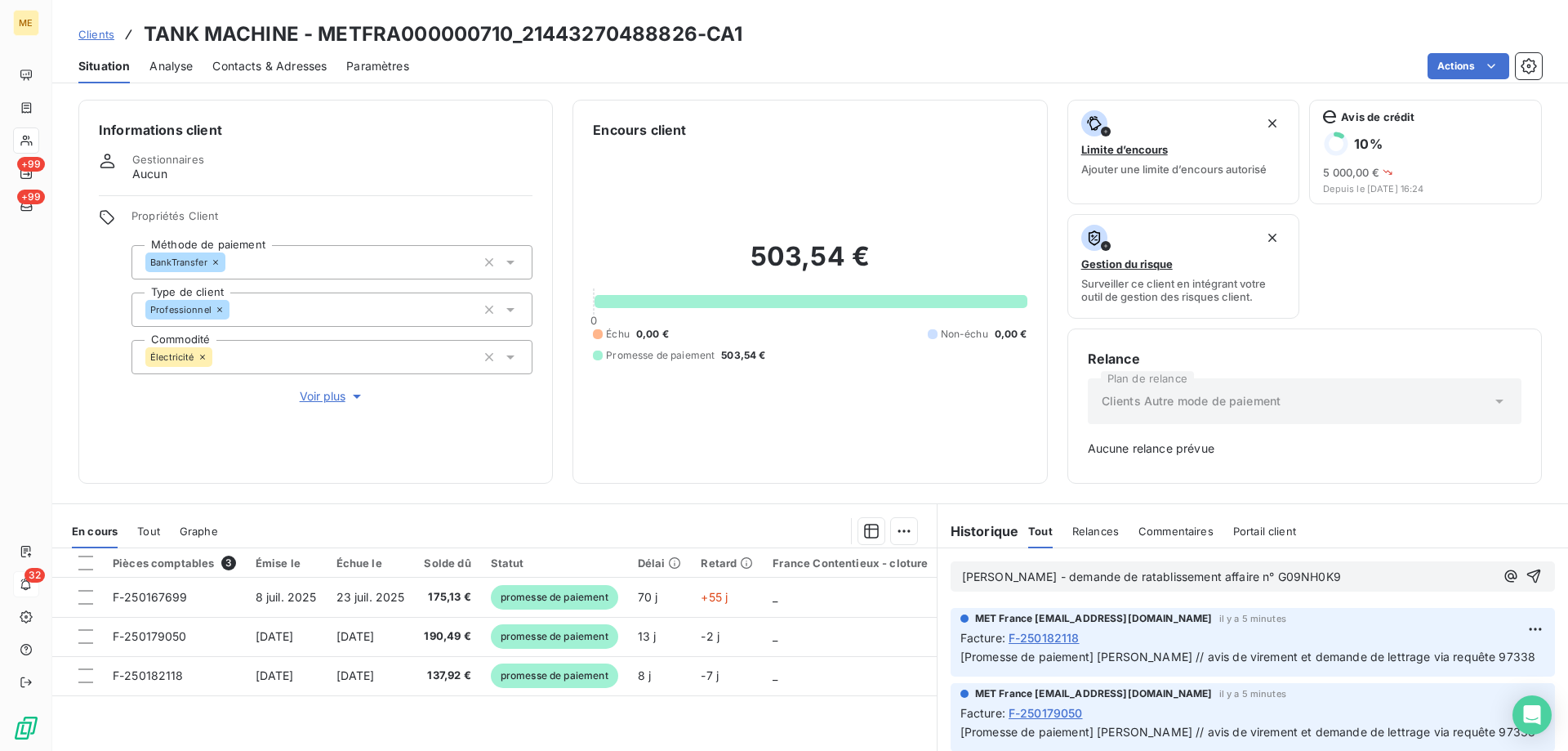
click at [1095, 580] on span "Sylvain - demande de ratablissement affaire n° G09NH0K9" at bounding box center [1152, 576] width 379 height 14
click at [0, 0] on lt-span "r é tablissement" at bounding box center [0, 0] width 0 height 0
click at [1325, 577] on p "Sylvain - demande de rétablissement affaire n° G09NH0K9" at bounding box center [1229, 577] width 533 height 19
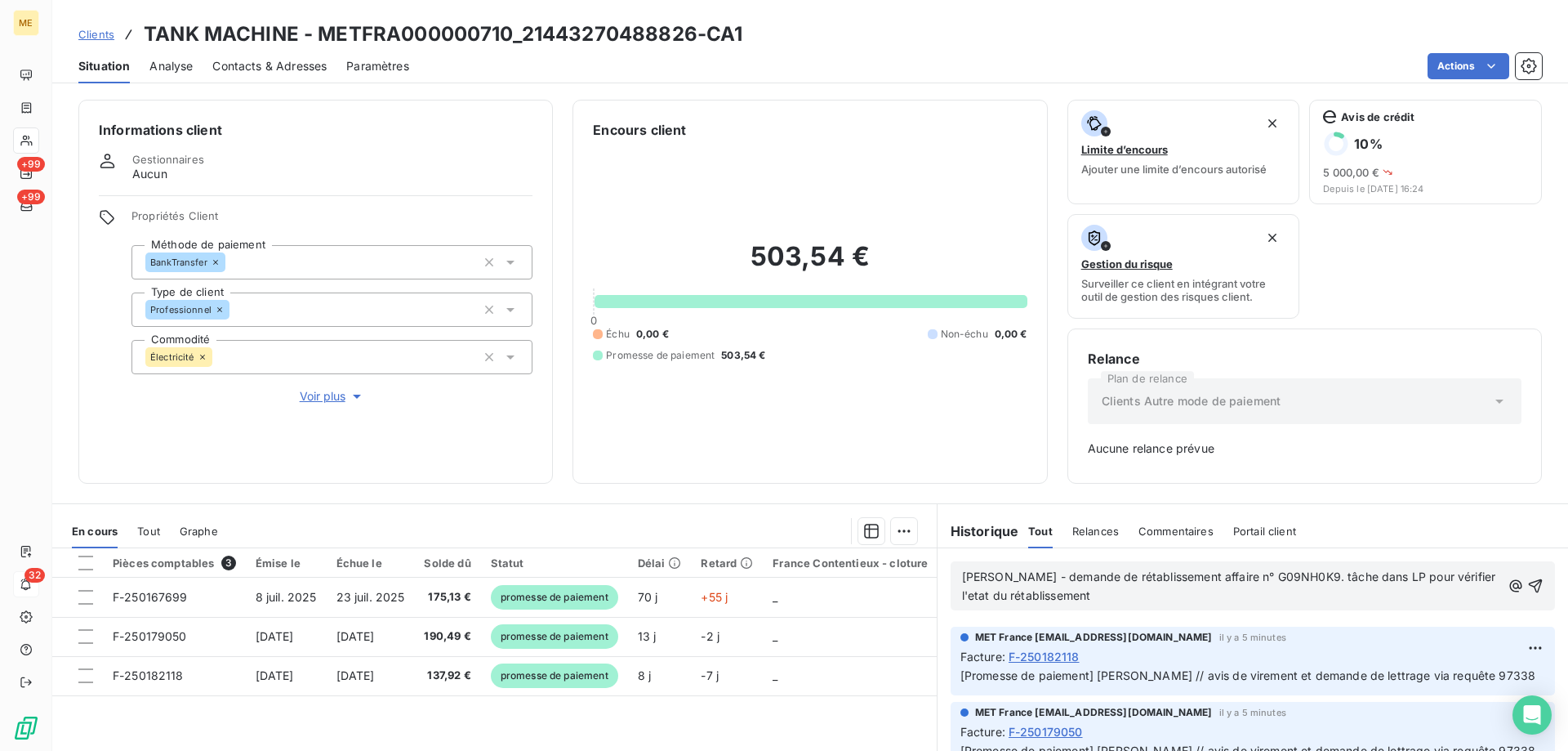
click at [1460, 577] on span "Sylvain - demande de rétablissement affaire n° G09NH0K9. tâche dans LP pour vér…" at bounding box center [1231, 585] width 538 height 33
click at [0, 0] on lt-span "état" at bounding box center [0, 0] width 0 height 0
click at [1529, 580] on icon "button" at bounding box center [1535, 586] width 14 height 14
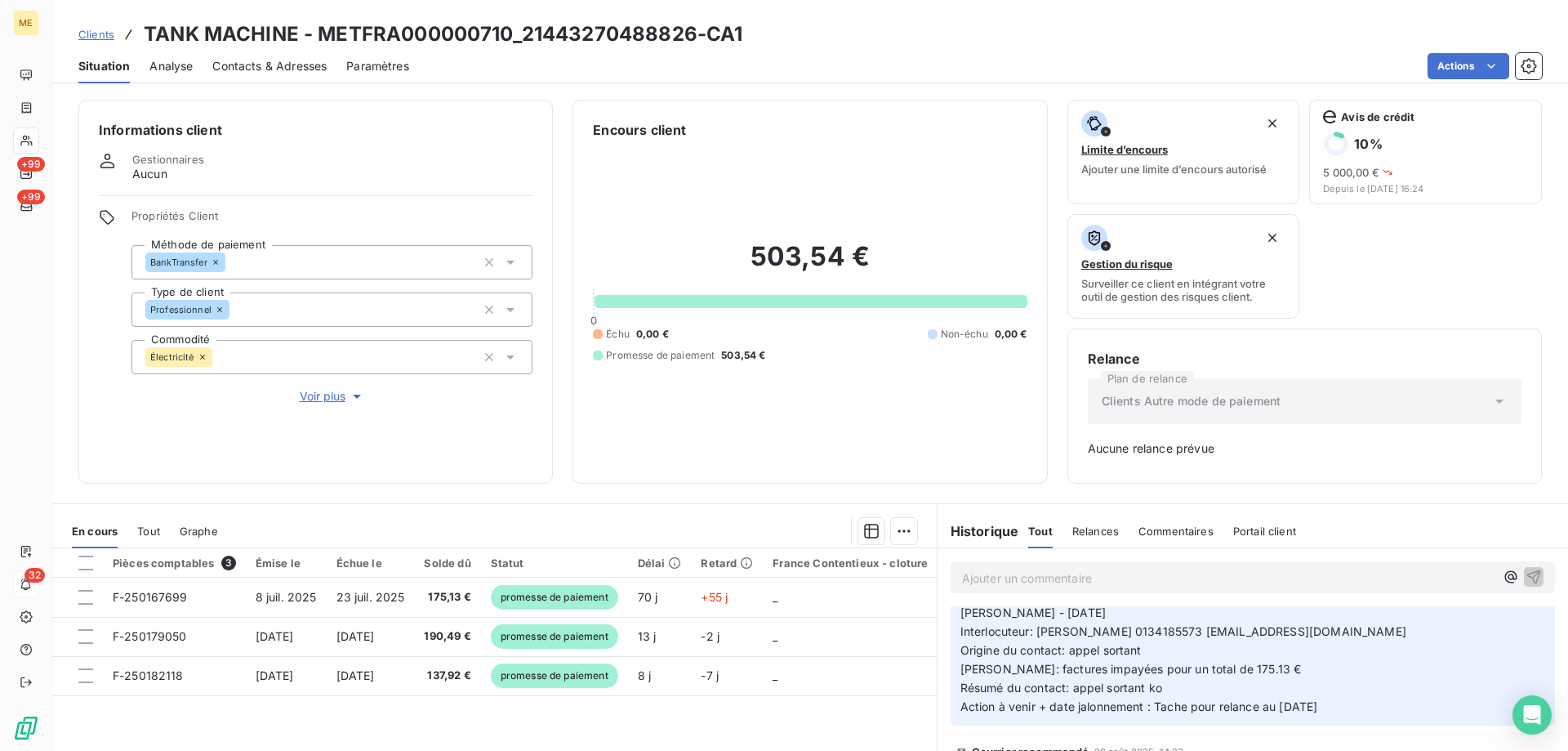
scroll to position [735, 0]
drag, startPoint x: 522, startPoint y: 34, endPoint x: 690, endPoint y: 43, distance: 168.2
click at [690, 43] on h3 "TANK MACHINE - METFRA000000710_21443270488826-CA1" at bounding box center [443, 34] width 599 height 30
copy h3 "21443270488826"
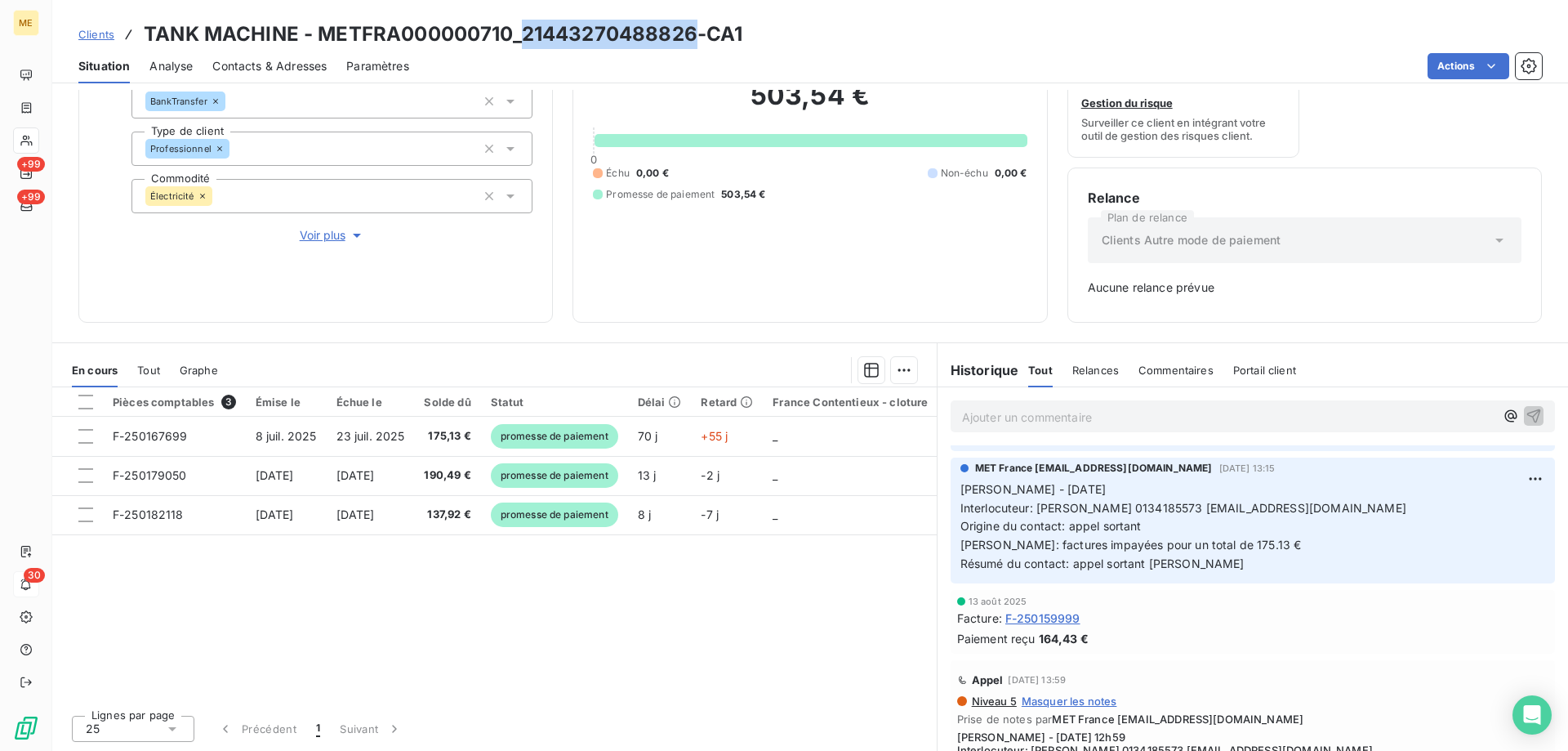
scroll to position [1225, 0]
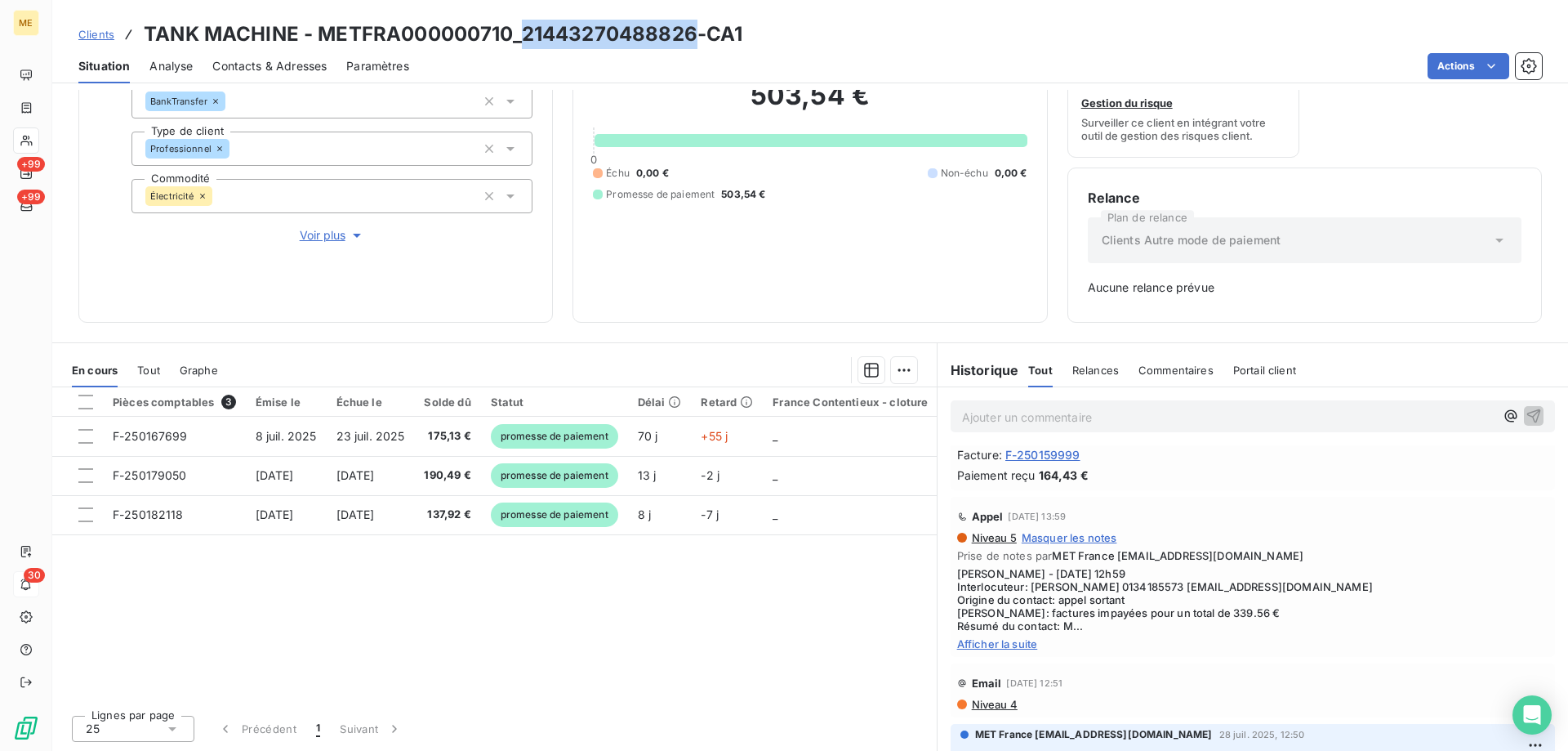
click at [997, 646] on span "Afficher la suite" at bounding box center [1252, 644] width 592 height 13
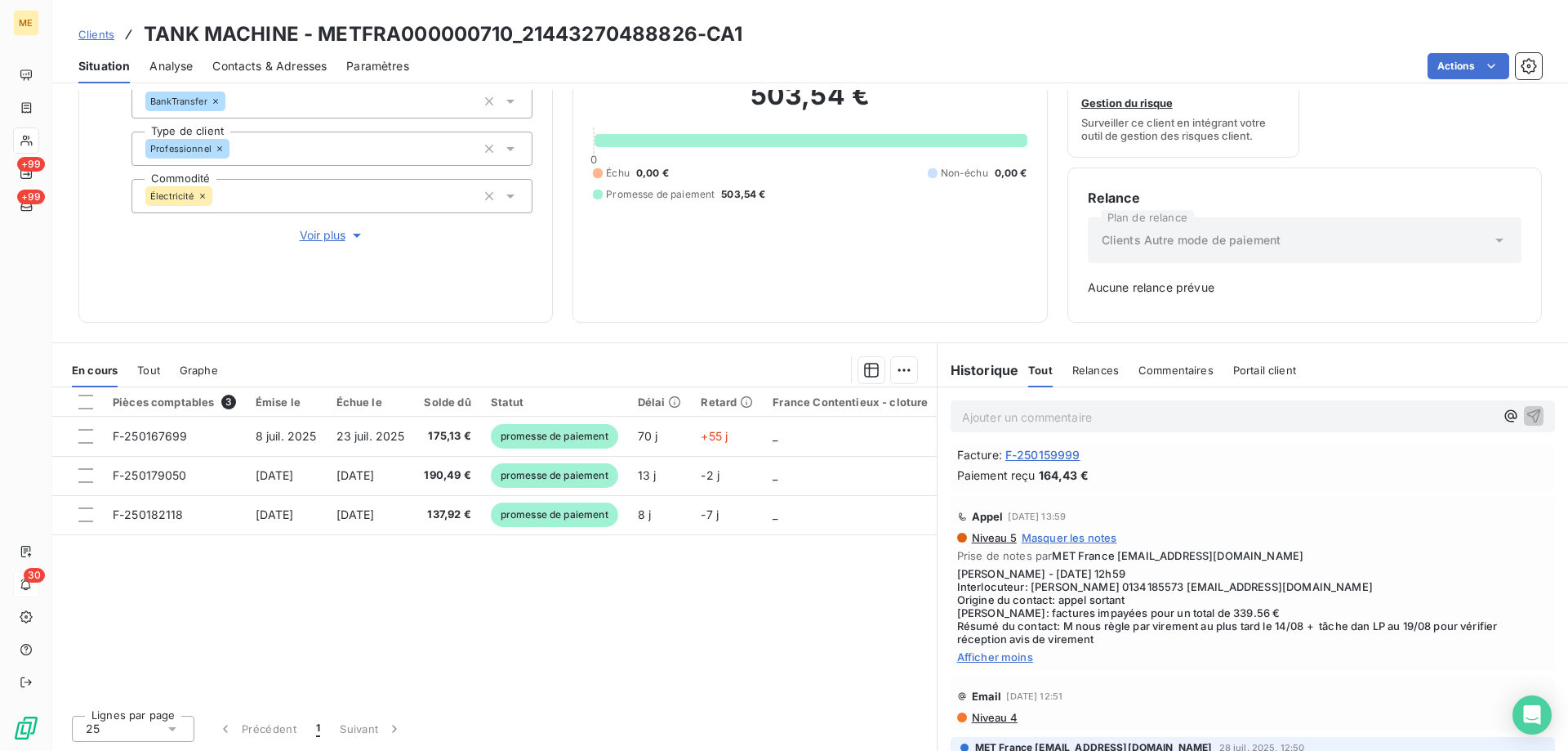
click at [1013, 660] on span "Afficher moins" at bounding box center [1252, 657] width 592 height 13
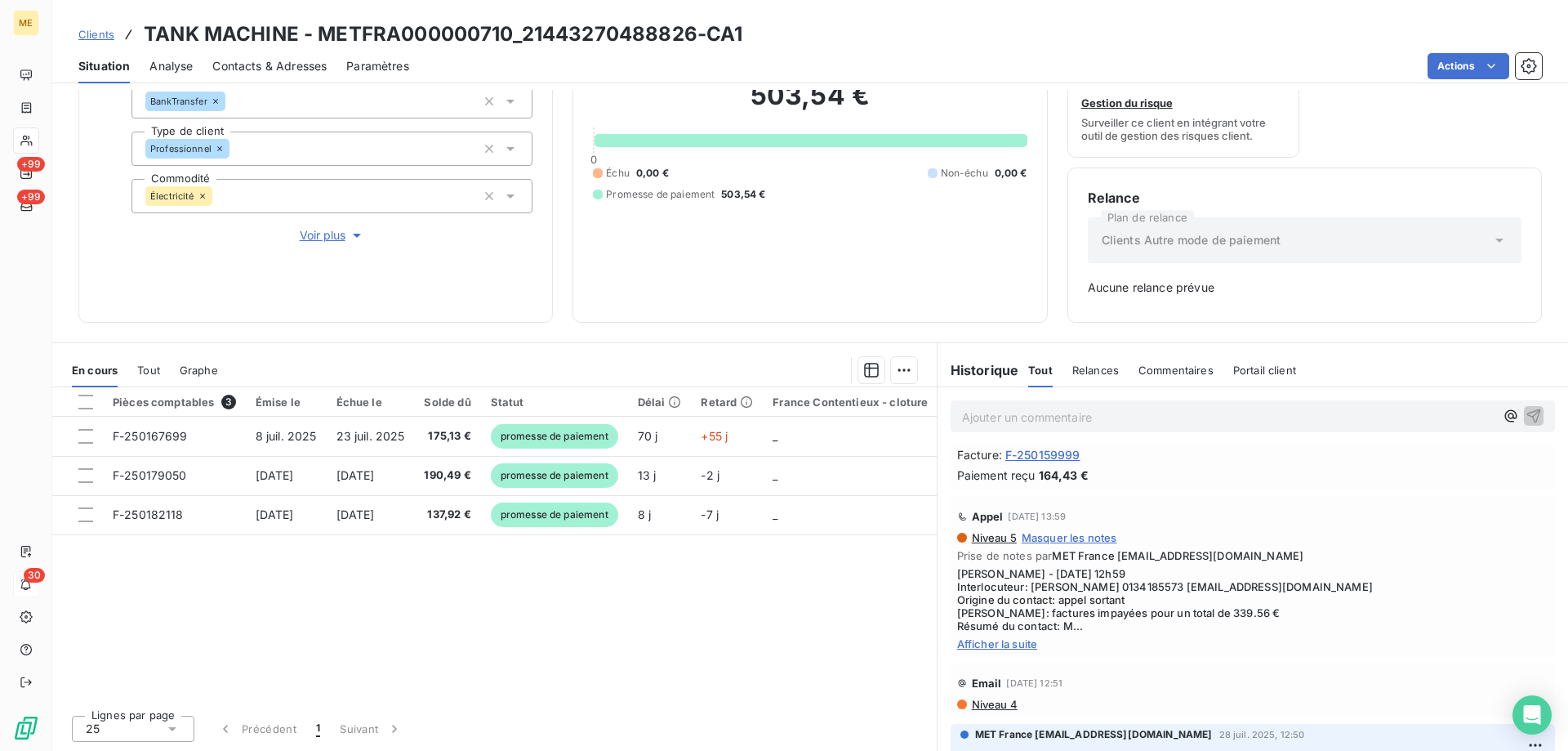
click at [998, 648] on span "Afficher la suite" at bounding box center [1252, 644] width 592 height 13
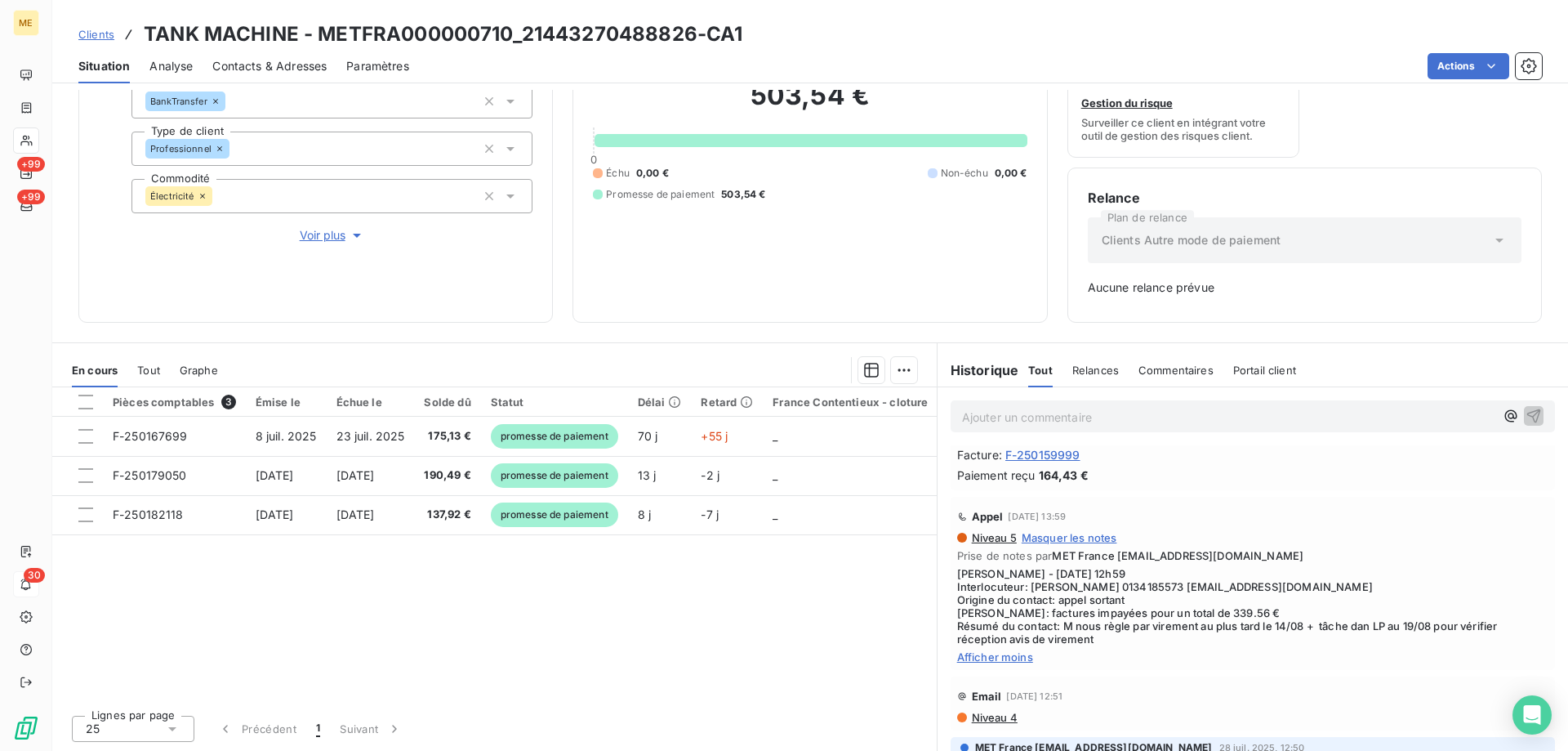
click at [990, 659] on span "Afficher moins" at bounding box center [1252, 657] width 592 height 13
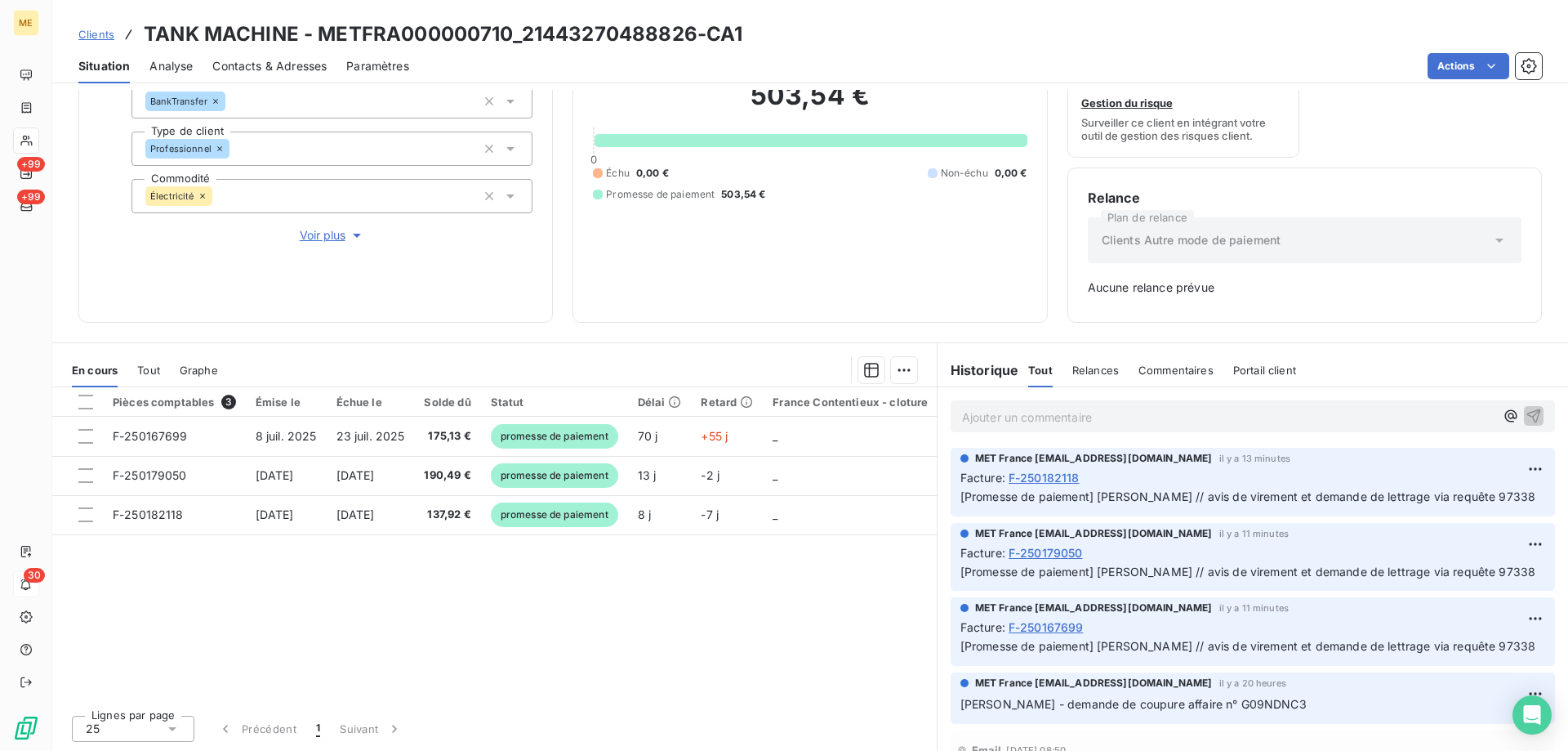
scroll to position [0, 0]
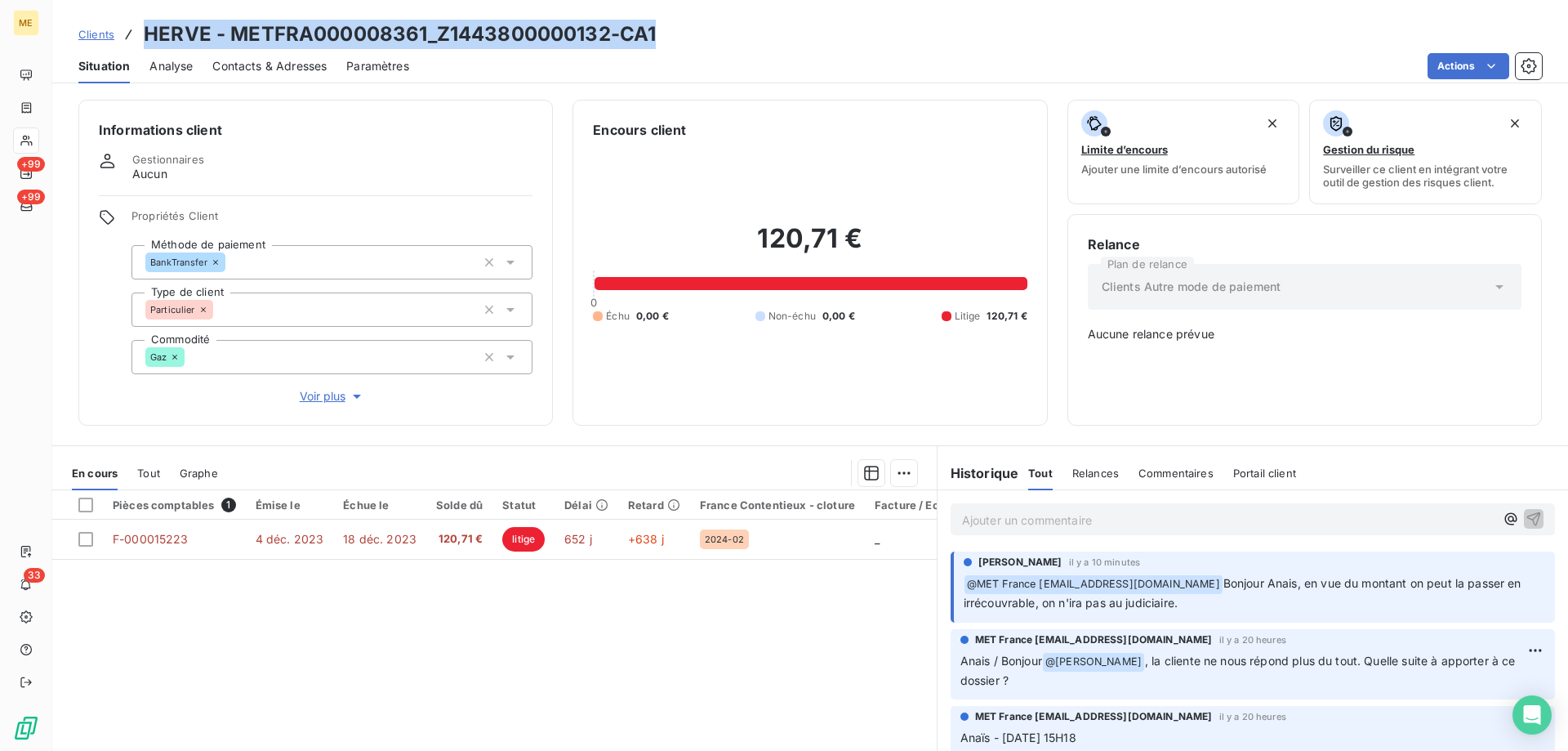
drag, startPoint x: 147, startPoint y: 34, endPoint x: 653, endPoint y: 36, distance: 506.0
click at [653, 36] on h3 "HERVE - METFRA000008361_Z1443800000132-CA1" at bounding box center [400, 34] width 512 height 30
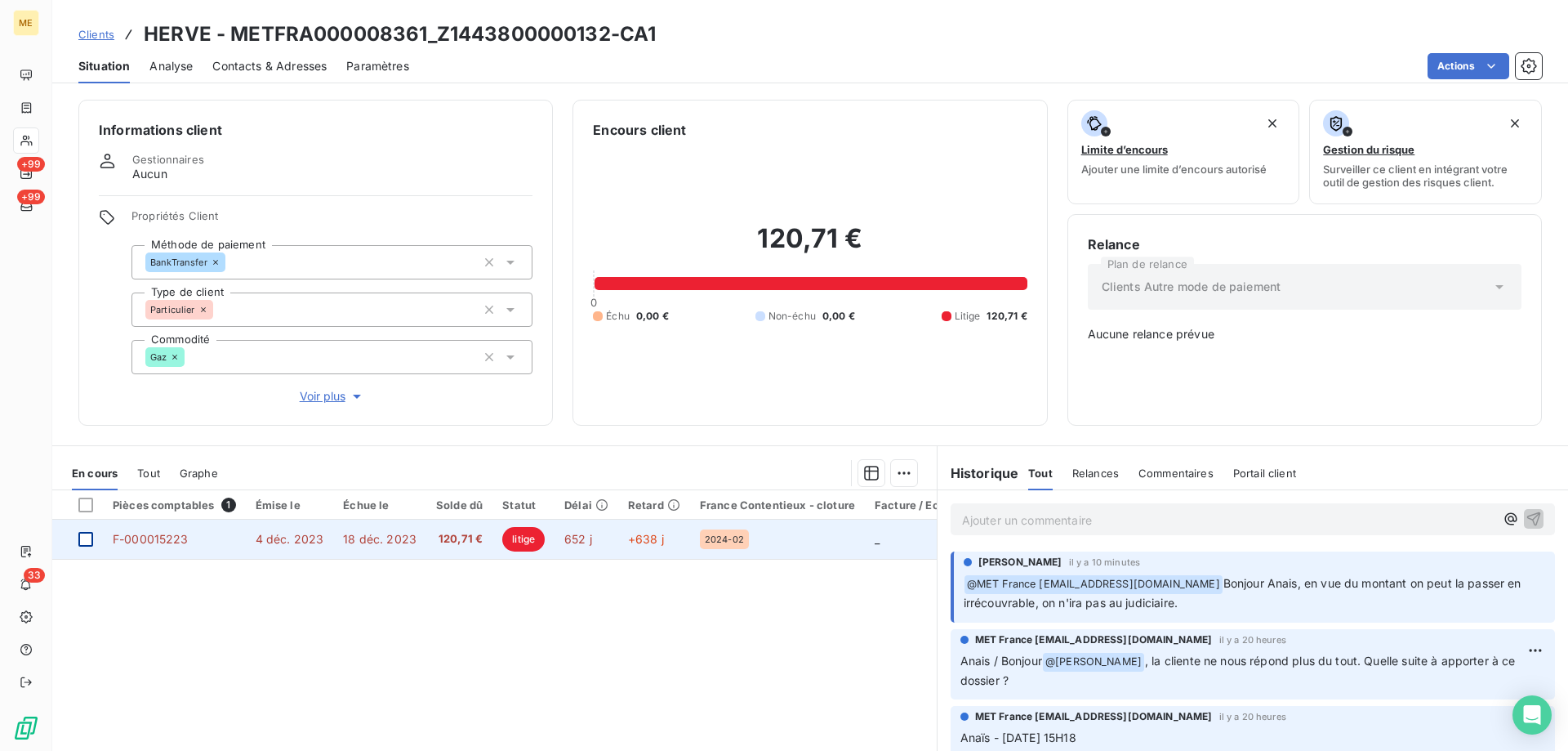
click at [90, 533] on div at bounding box center [86, 539] width 15 height 15
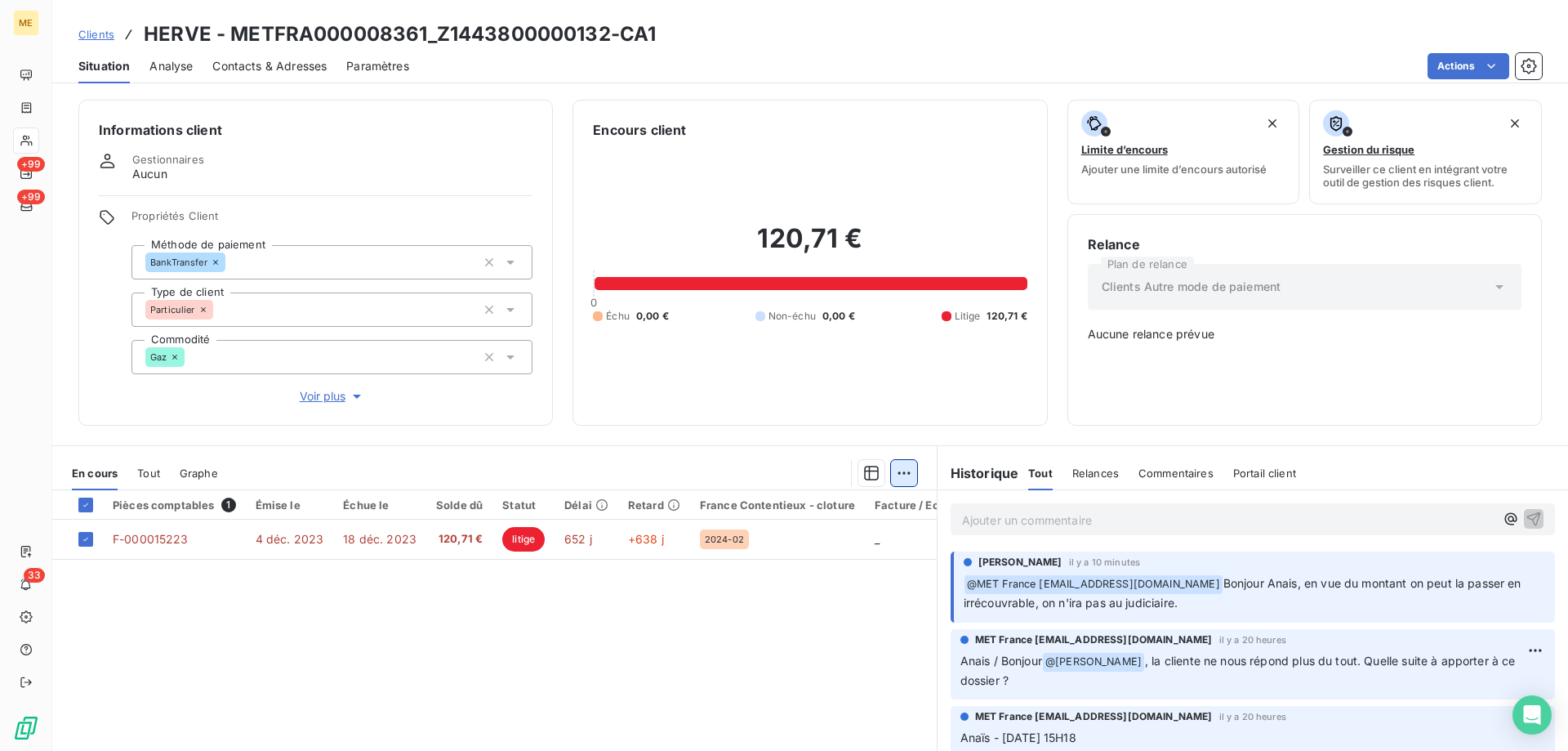
click at [891, 467] on html "ME +99 +99 33 Clients HERVE - METFRA000008361_Z1443800000132-CA1 Situation Anal…" at bounding box center [784, 457] width 1568 height 914
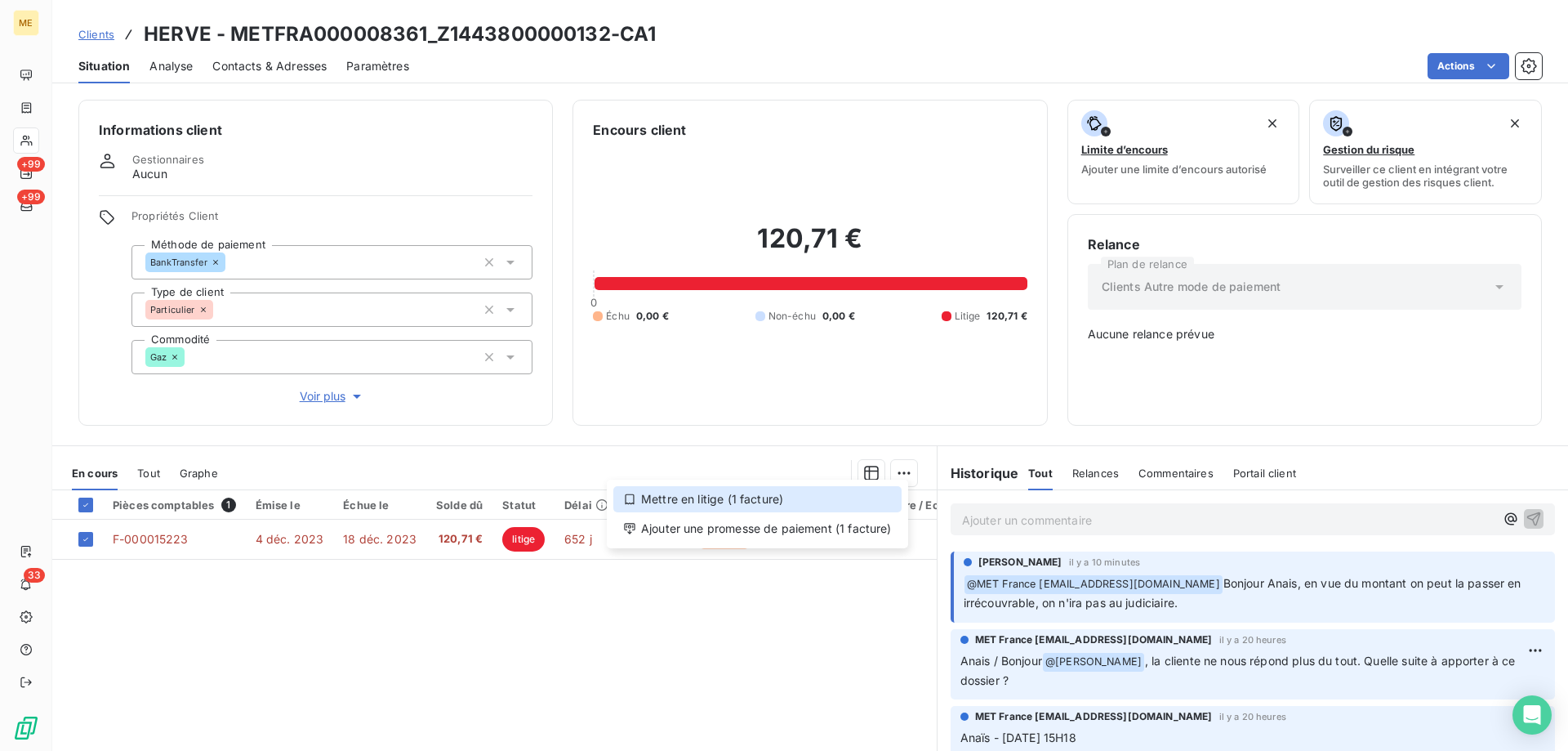
click at [752, 500] on div "Mettre en litige (1 facture)" at bounding box center [757, 499] width 288 height 26
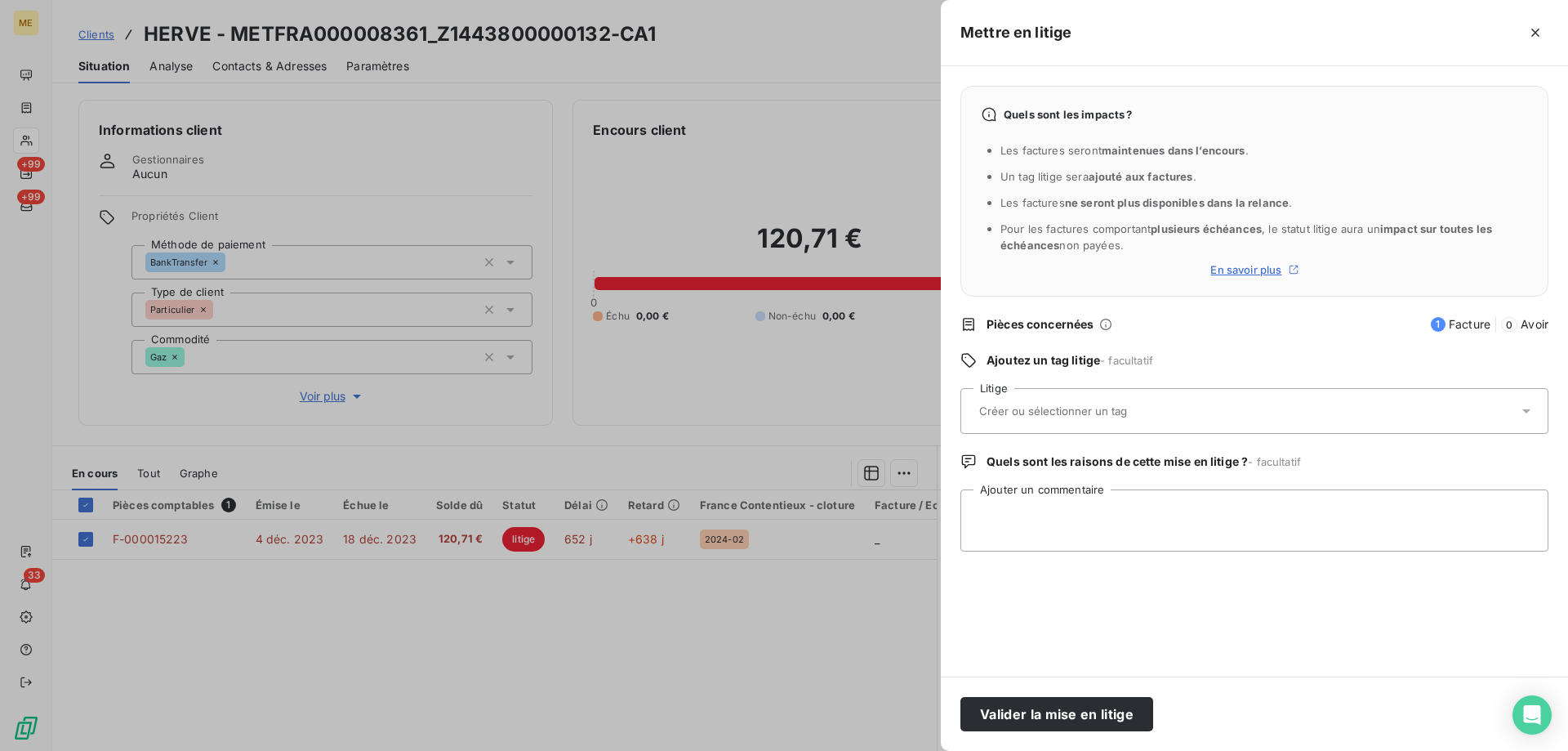
click at [1023, 412] on input "text" at bounding box center [1096, 411] width 238 height 15
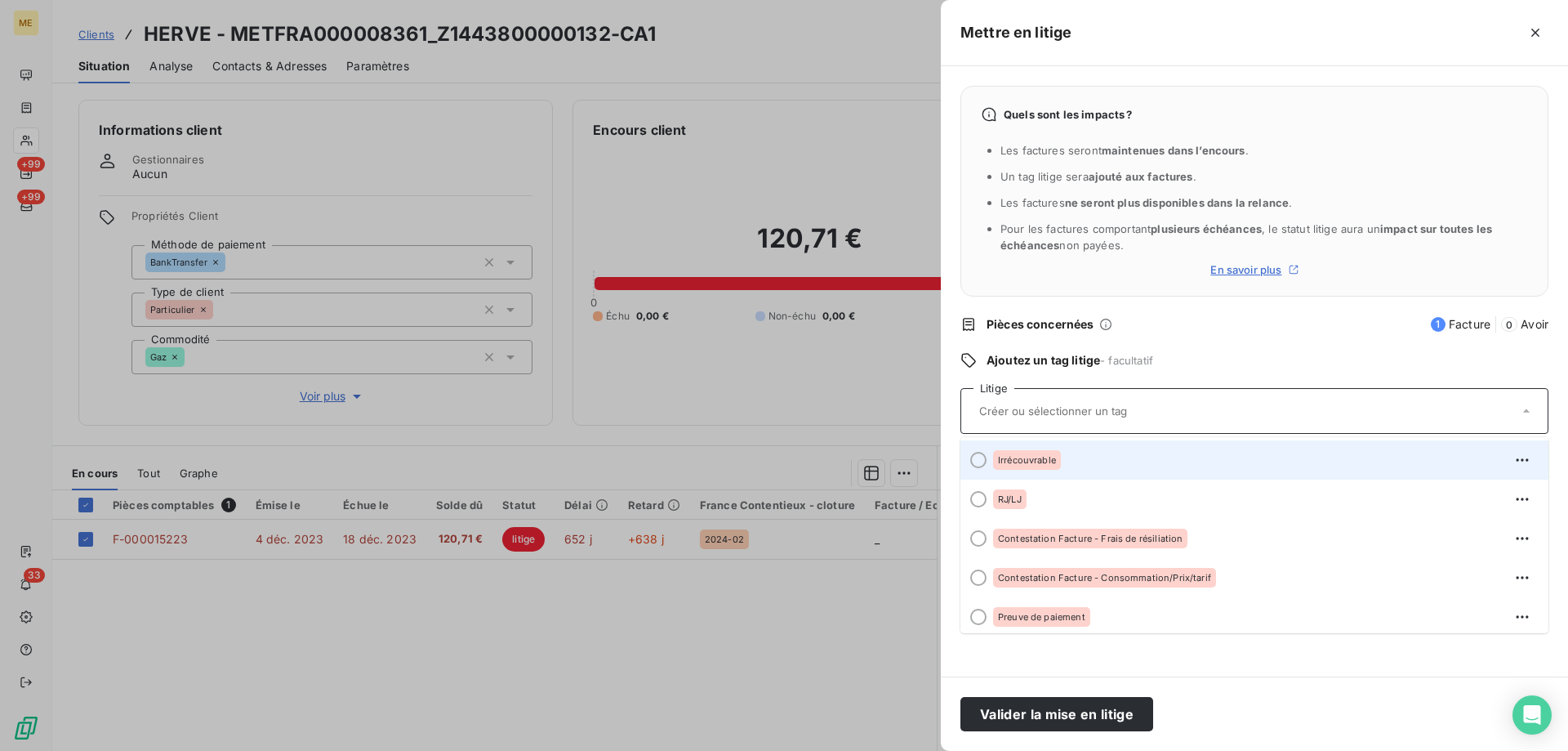
click at [976, 458] on div at bounding box center [978, 460] width 17 height 17
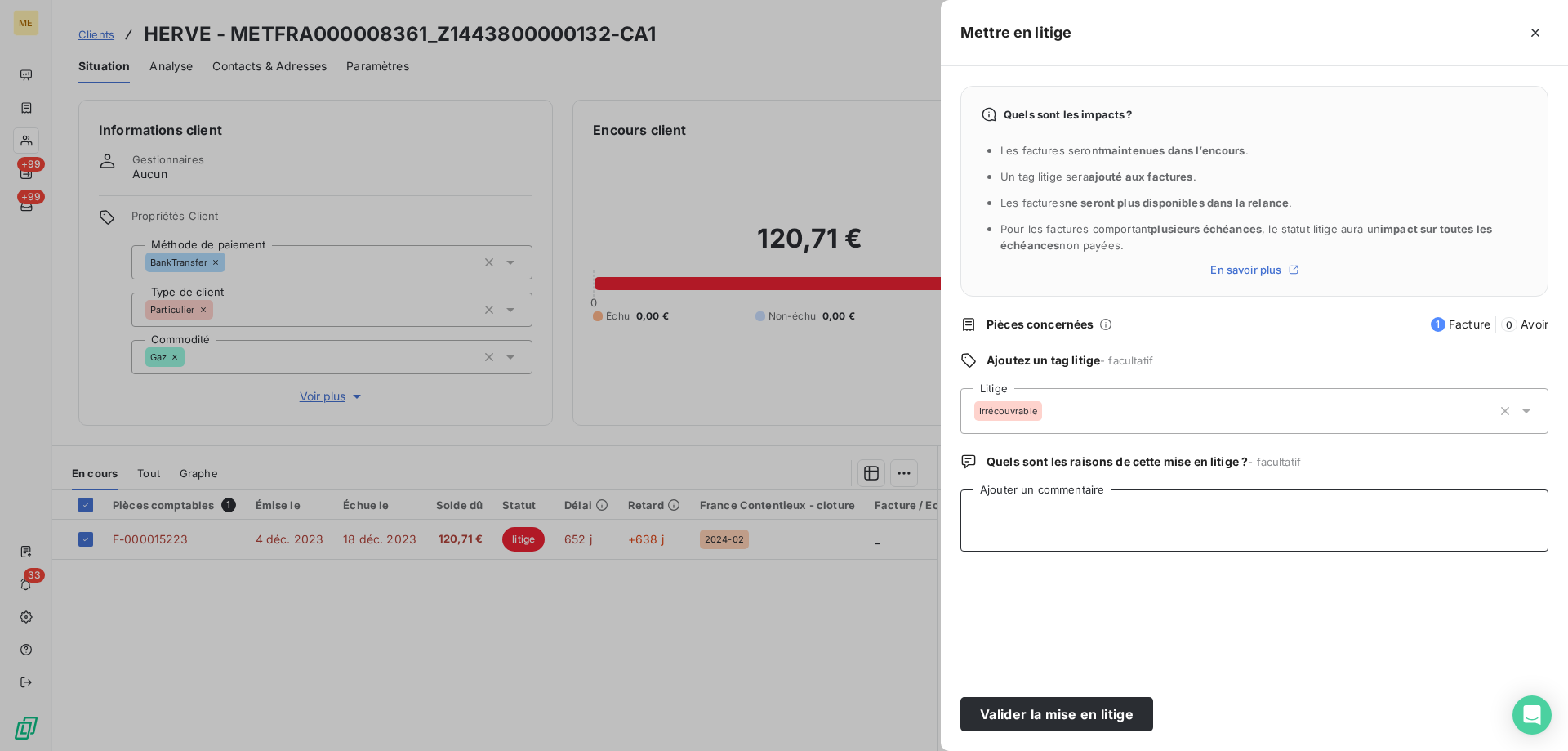
click at [983, 513] on textarea "Ajouter un commentaire" at bounding box center [1254, 520] width 588 height 62
click at [989, 519] on textarea "Anïs - irrécouvrable" at bounding box center [1254, 520] width 588 height 62
type textarea "Anaïs - irrécouvrable"
click at [1023, 712] on button "Valider la mise en litige" at bounding box center [1057, 714] width 193 height 34
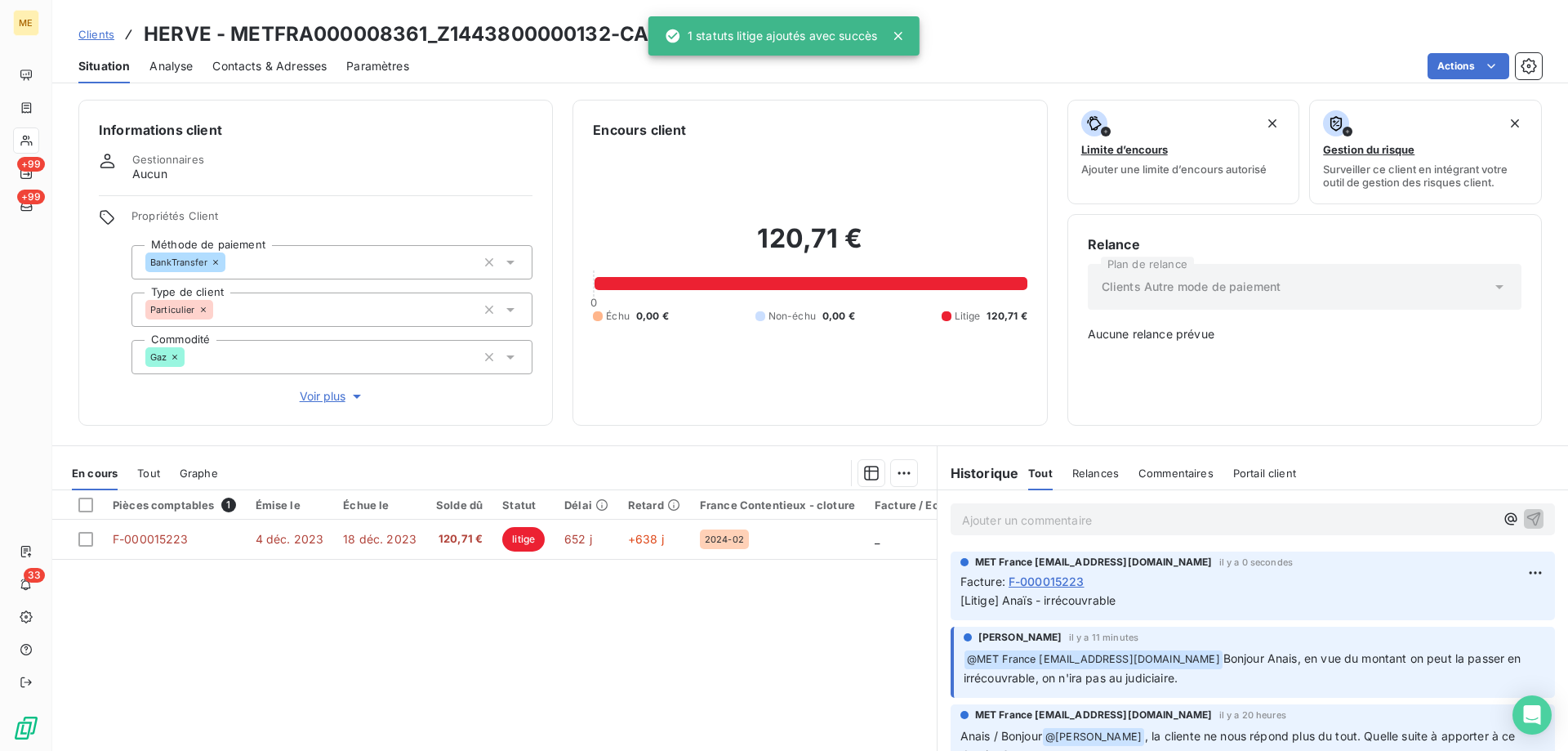
click at [984, 480] on div "Historique Tout Relances Commentaires Portail client Tout Relances Commentaires…" at bounding box center [1252, 472] width 631 height 34
click at [980, 510] on p "Ajouter un commentaire ﻿" at bounding box center [1229, 520] width 533 height 20
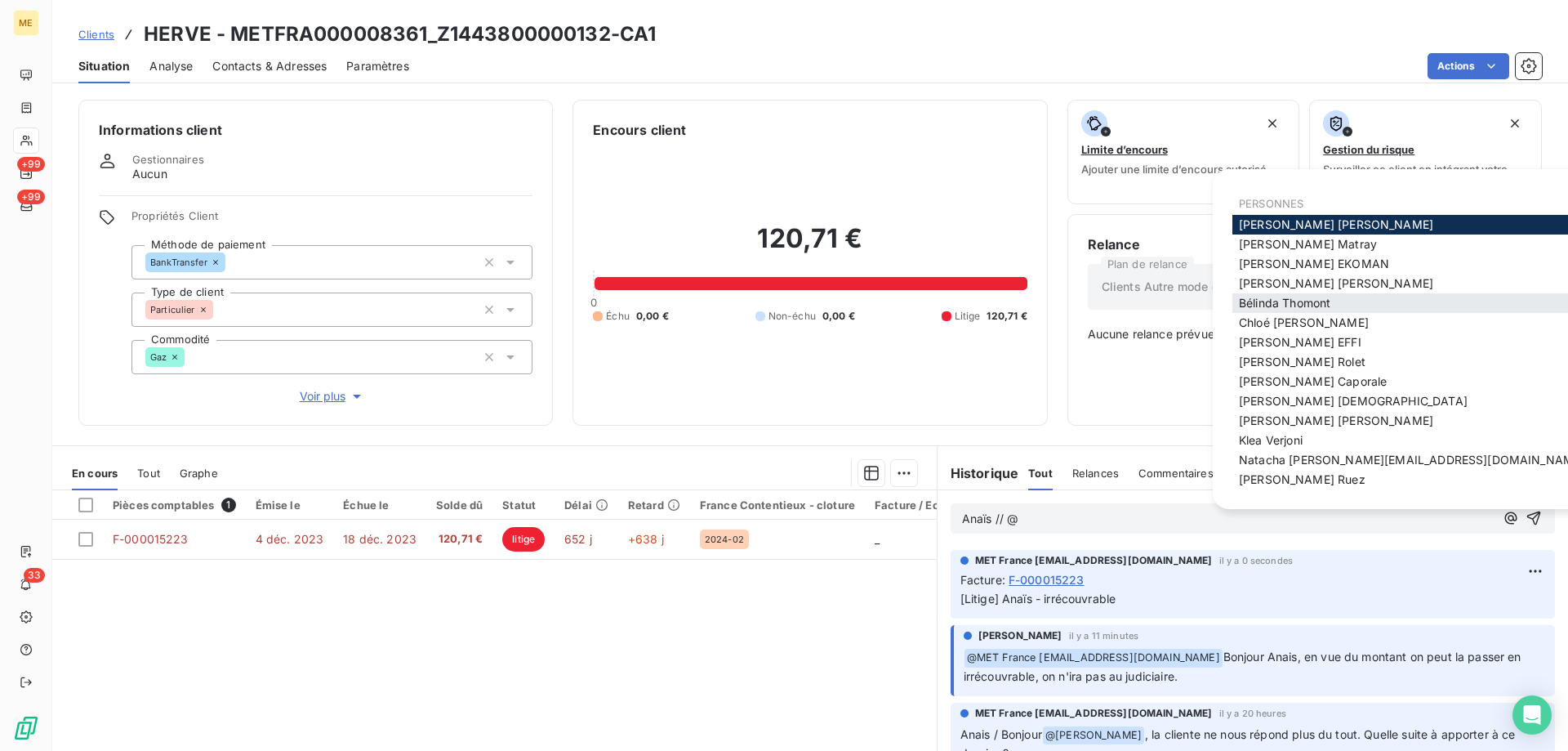
click at [1341, 304] on div "Bélinda Thomont" at bounding box center [1411, 303] width 359 height 20
click at [1341, 305] on div "Bélinda Thomont" at bounding box center [1411, 303] width 359 height 20
click at [1255, 305] on span "Bélinda Thomont" at bounding box center [1285, 302] width 91 height 14
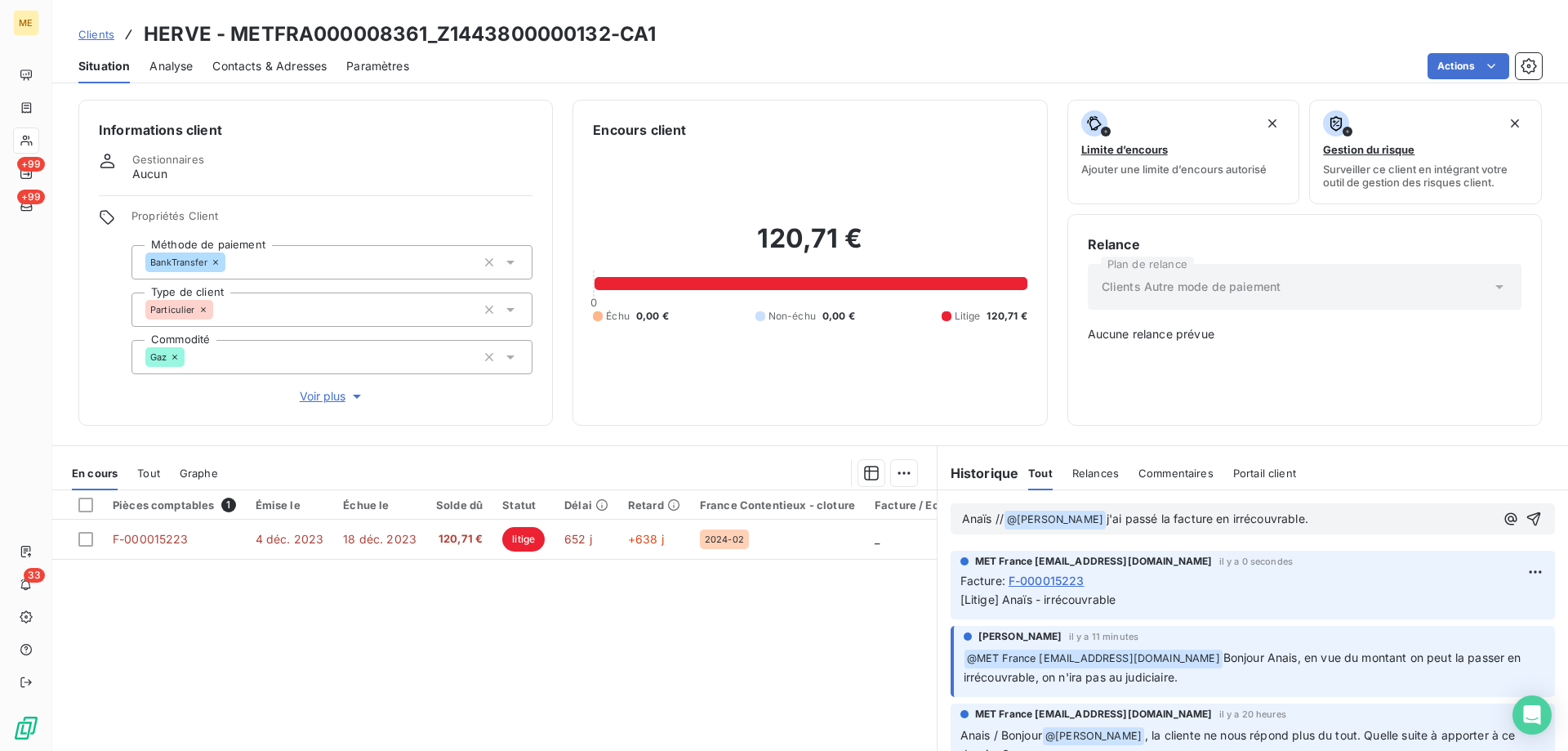
click at [1352, 535] on div "Anaïs // @ Bélinda Thomont ﻿ j'ai passé la facture en irrécouvrable." at bounding box center [1252, 518] width 631 height 57
click at [1527, 512] on icon "button" at bounding box center [1534, 519] width 14 height 14
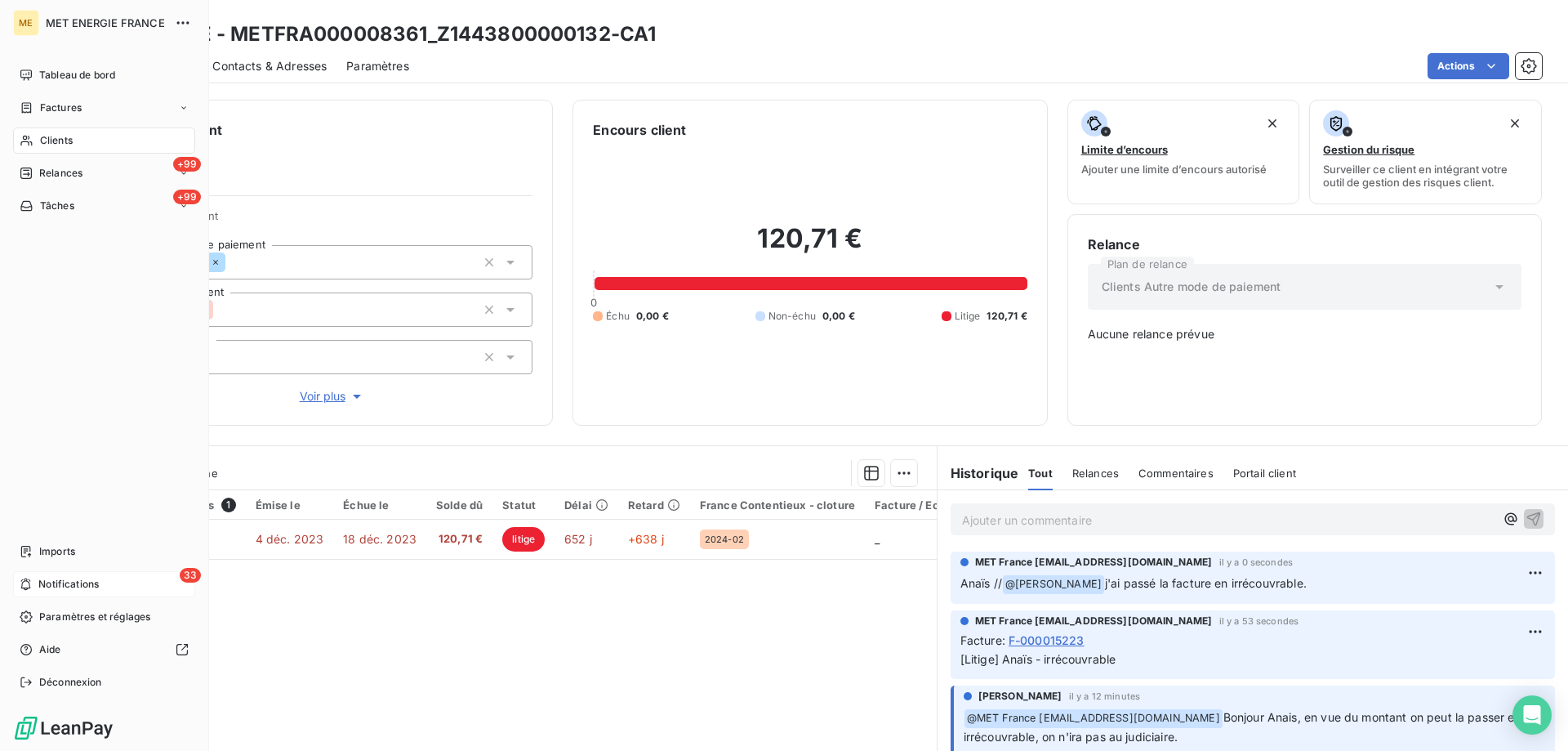
click at [62, 583] on span "Notifications" at bounding box center [68, 584] width 61 height 15
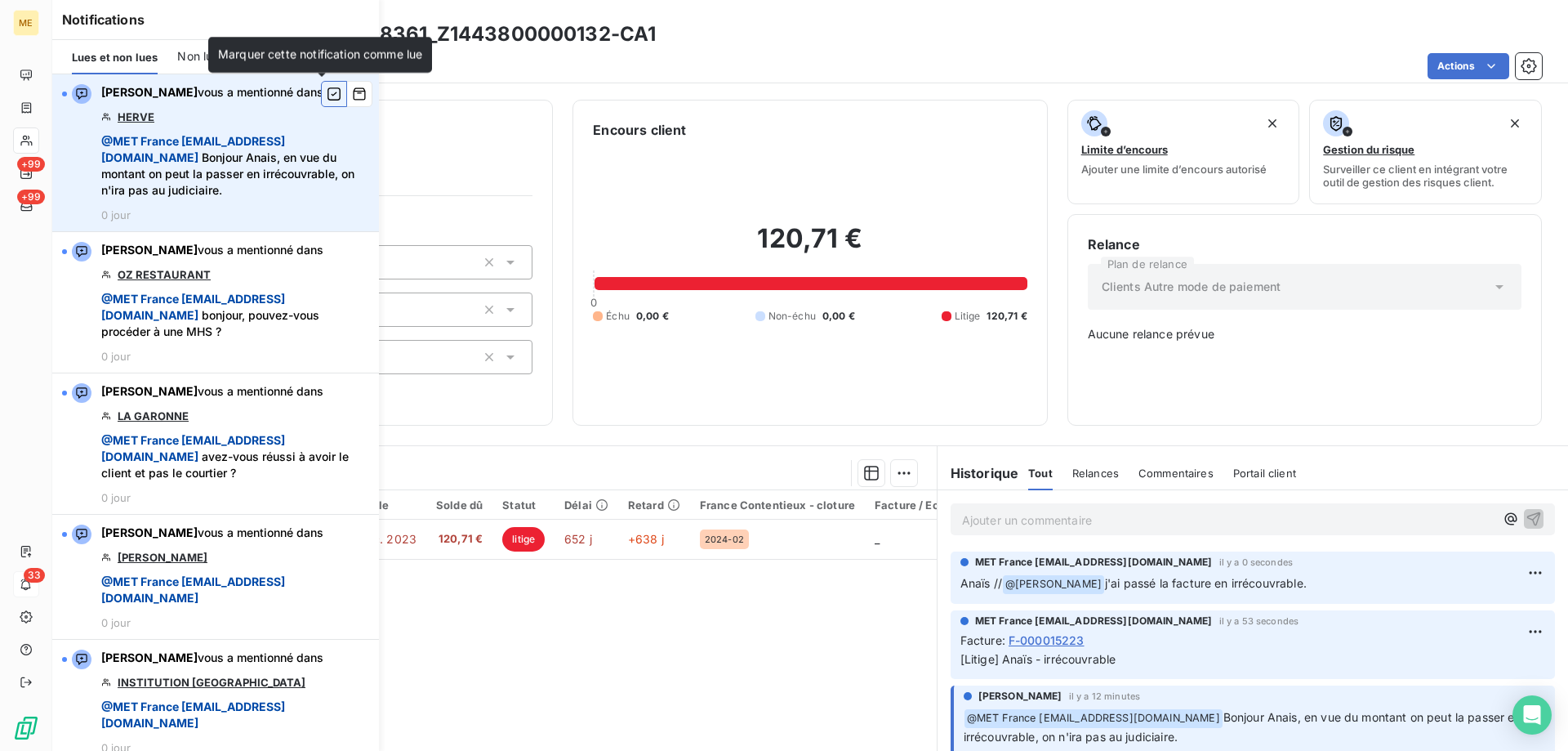
click at [327, 92] on icon "button" at bounding box center [334, 94] width 15 height 17
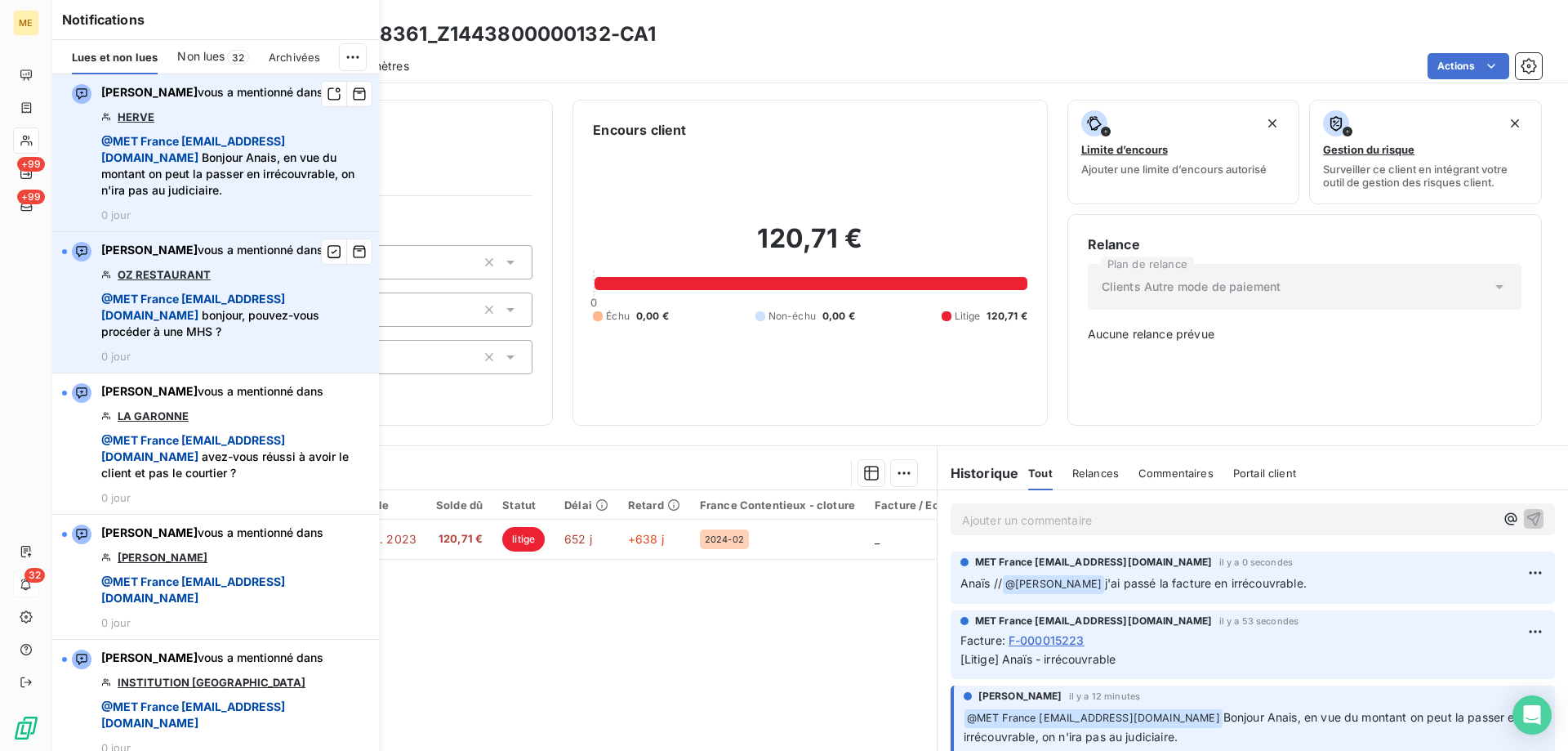
click at [157, 275] on link "OZ RESTAURANT" at bounding box center [164, 275] width 93 height 13
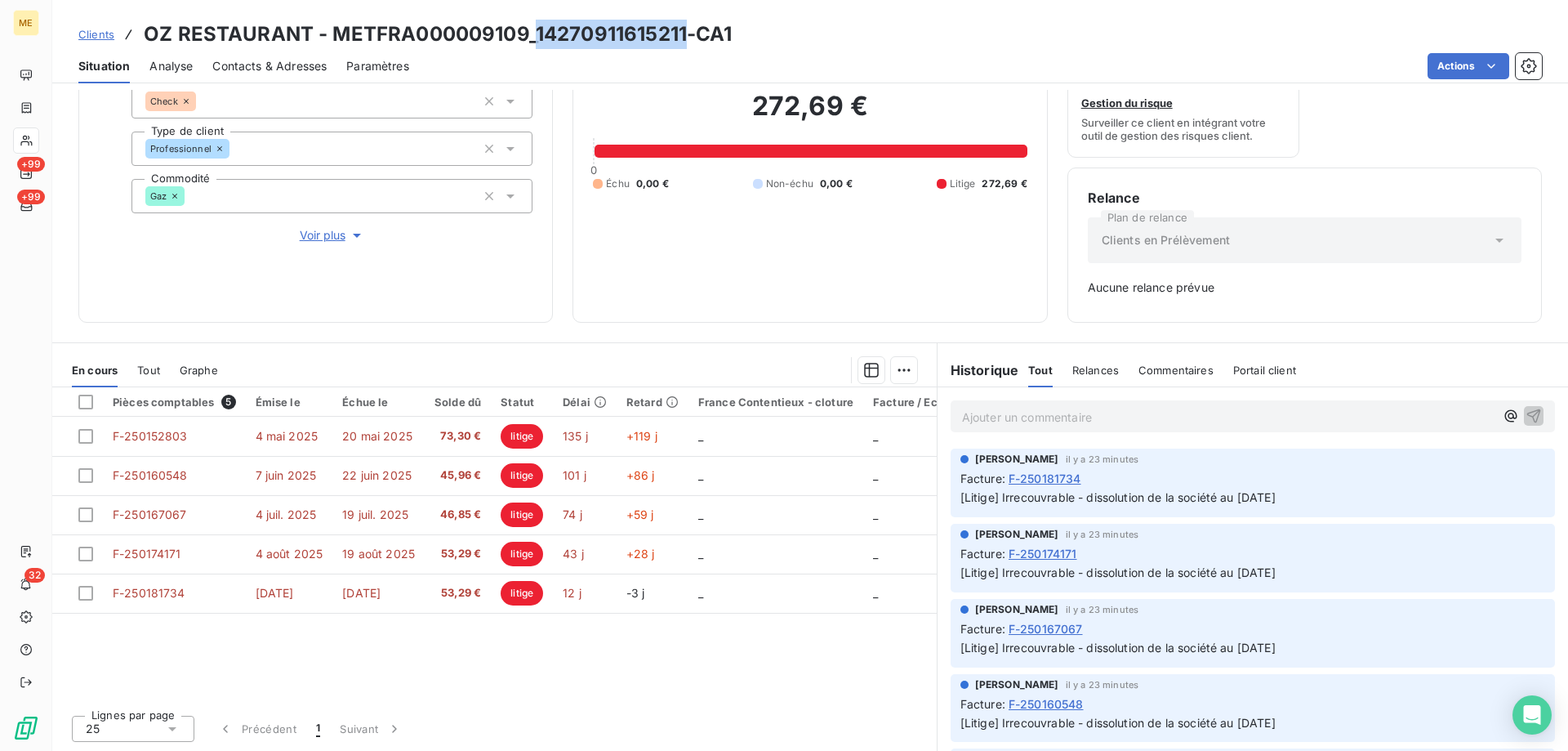
drag, startPoint x: 534, startPoint y: 29, endPoint x: 688, endPoint y: 34, distance: 154.1
click at [688, 34] on h3 "OZ RESTAURANT - METFRA000009109_14270911615211-CA1" at bounding box center [438, 34] width 589 height 30
copy h3 "14270911615211"
click at [844, 678] on div "Pièces comptables 5 Émise le Échue le Solde dû Statut Délai Retard France Conte…" at bounding box center [494, 545] width 884 height 315
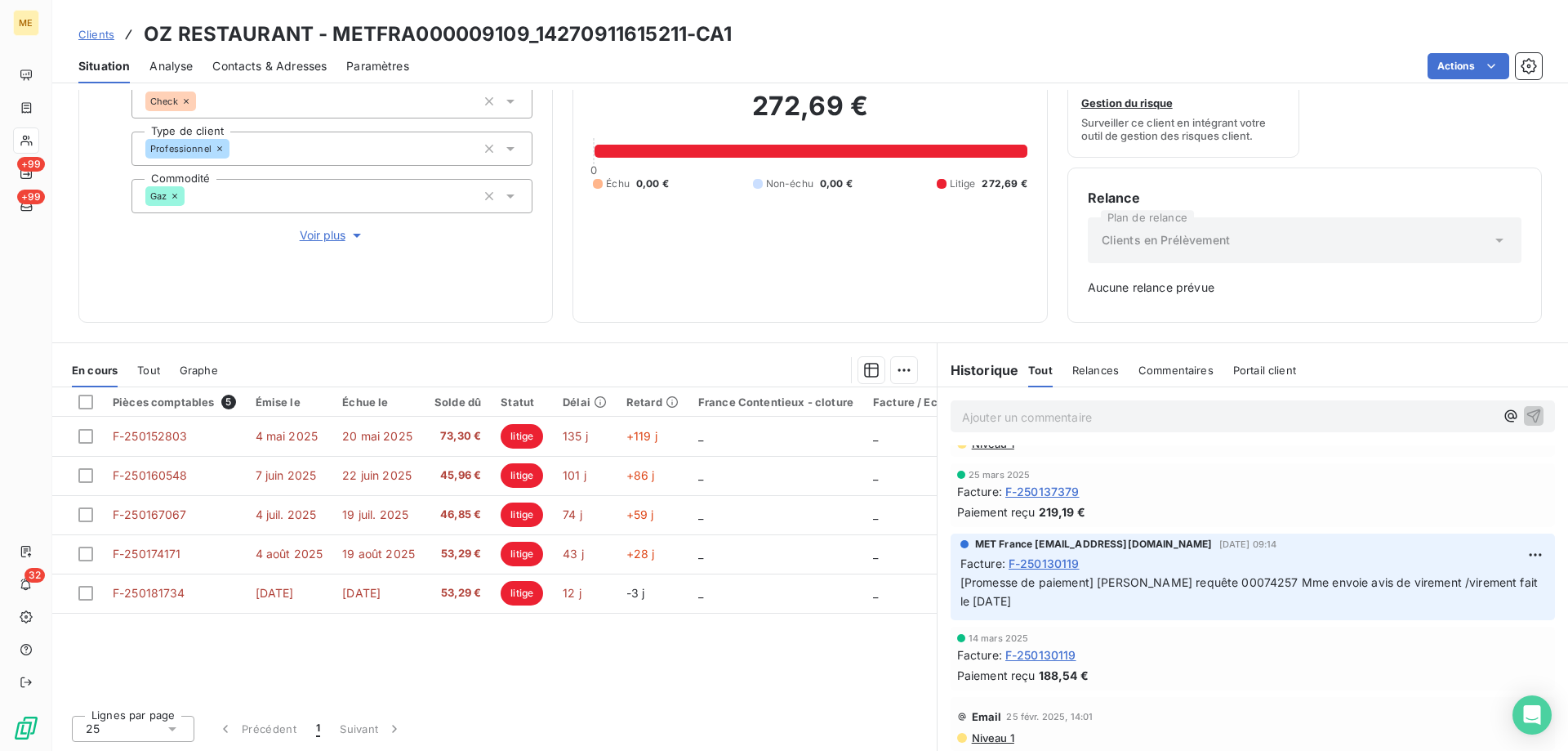
scroll to position [1319, 0]
click at [999, 416] on p "Ajouter un commentaire ﻿" at bounding box center [1229, 417] width 533 height 20
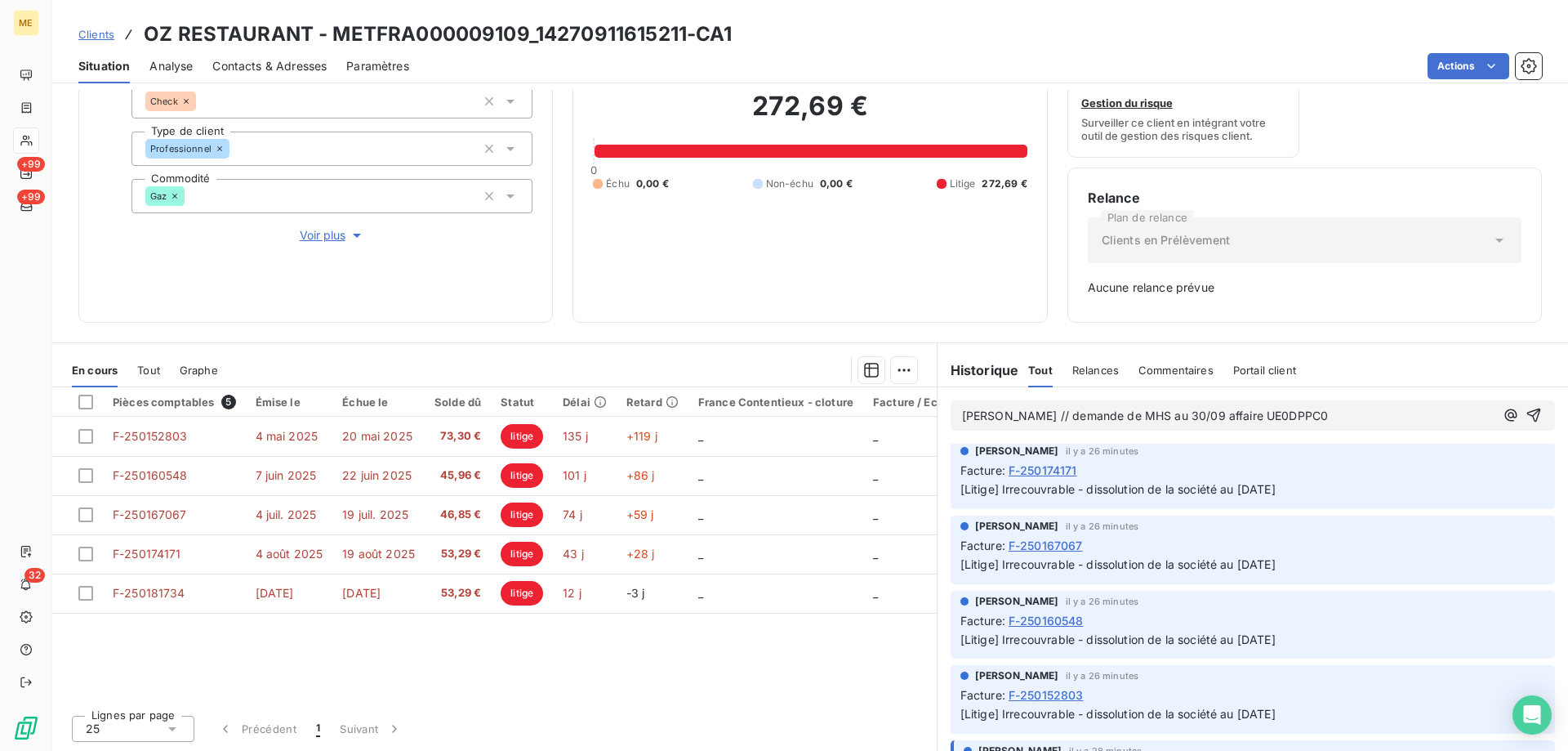
scroll to position [245, 0]
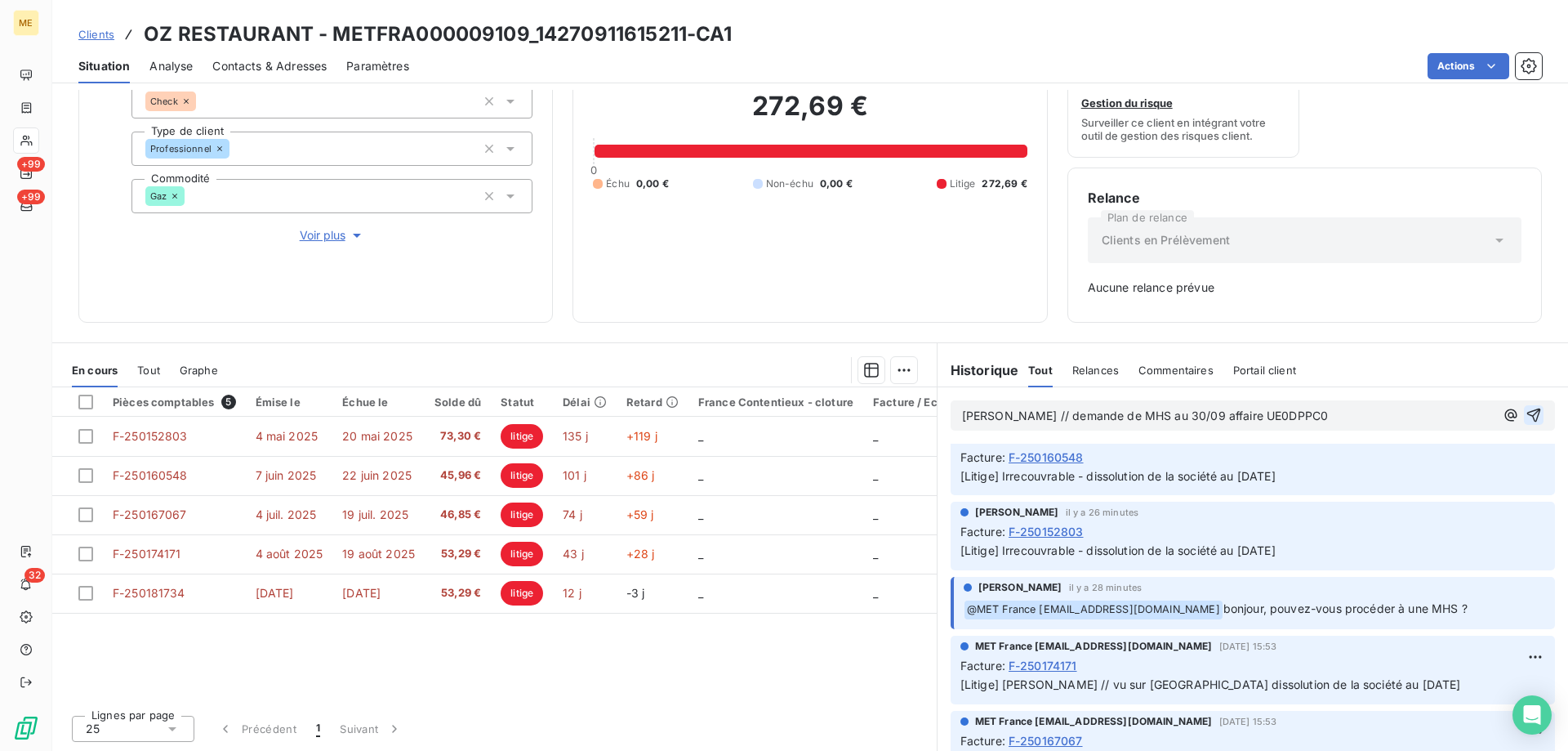
click at [1526, 409] on icon "button" at bounding box center [1534, 416] width 17 height 17
click at [1015, 420] on p "Ajouter un commentaire ﻿" at bounding box center [1229, 417] width 533 height 20
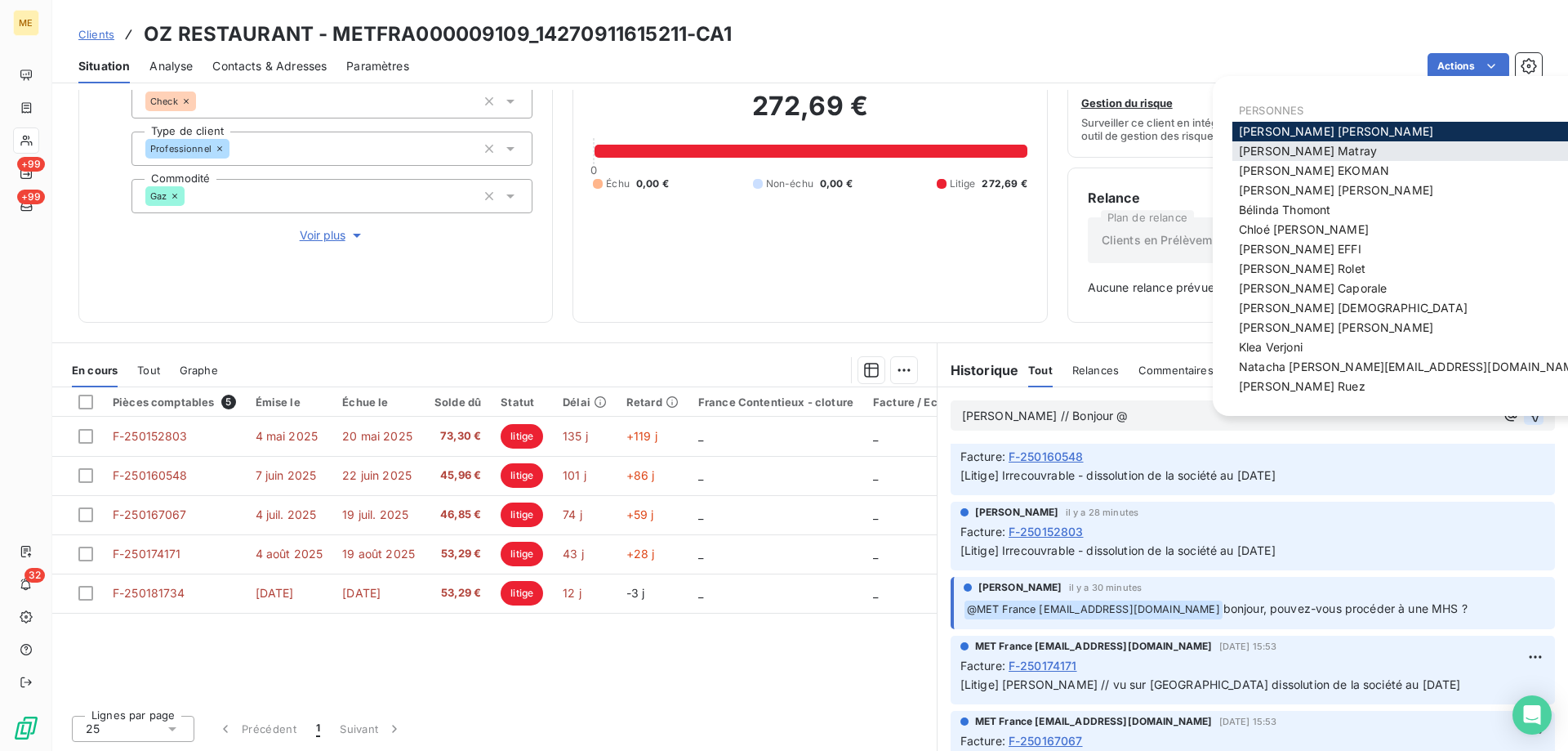
click at [1315, 157] on span "[PERSON_NAME]" at bounding box center [1308, 150] width 138 height 14
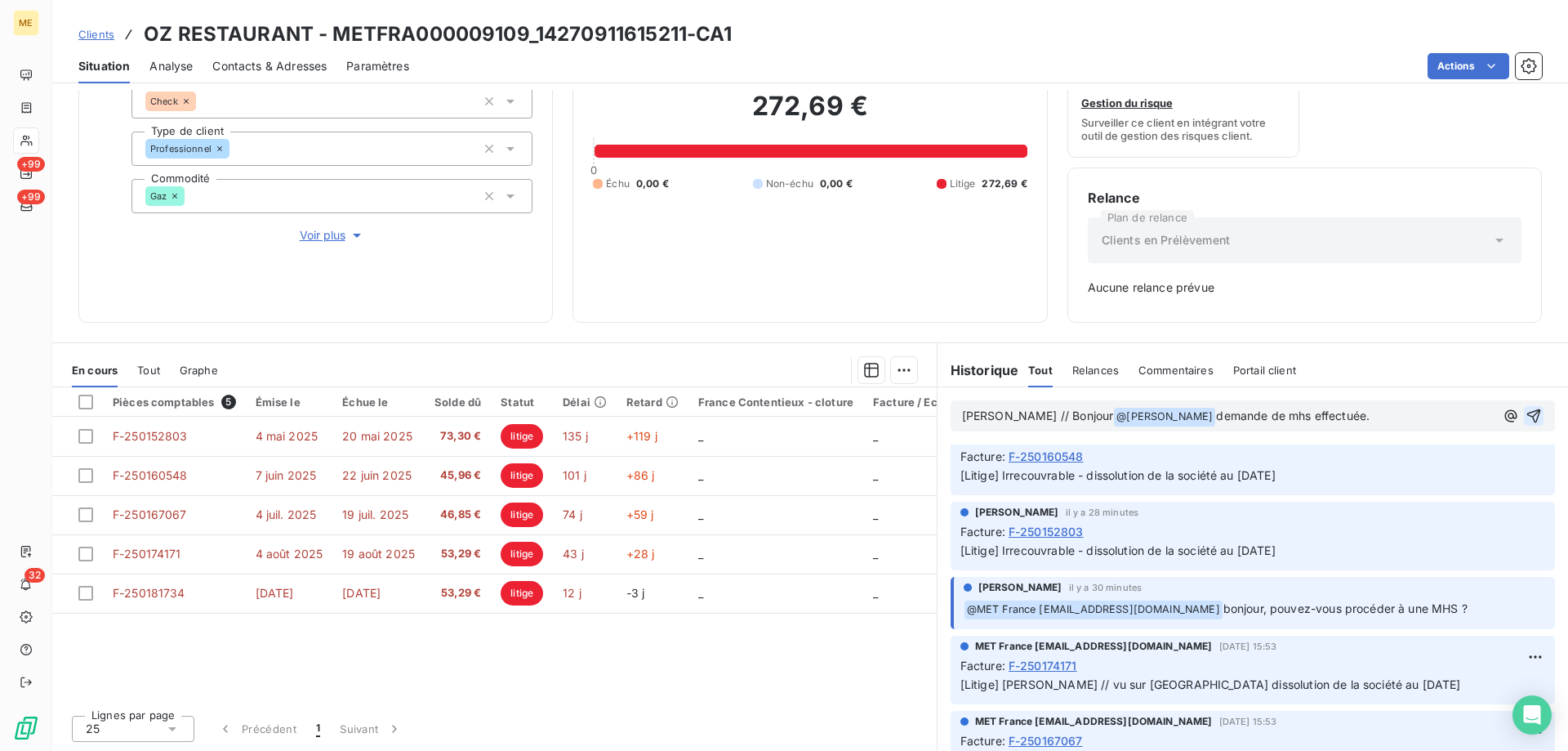
click at [1526, 412] on icon "button" at bounding box center [1534, 416] width 17 height 17
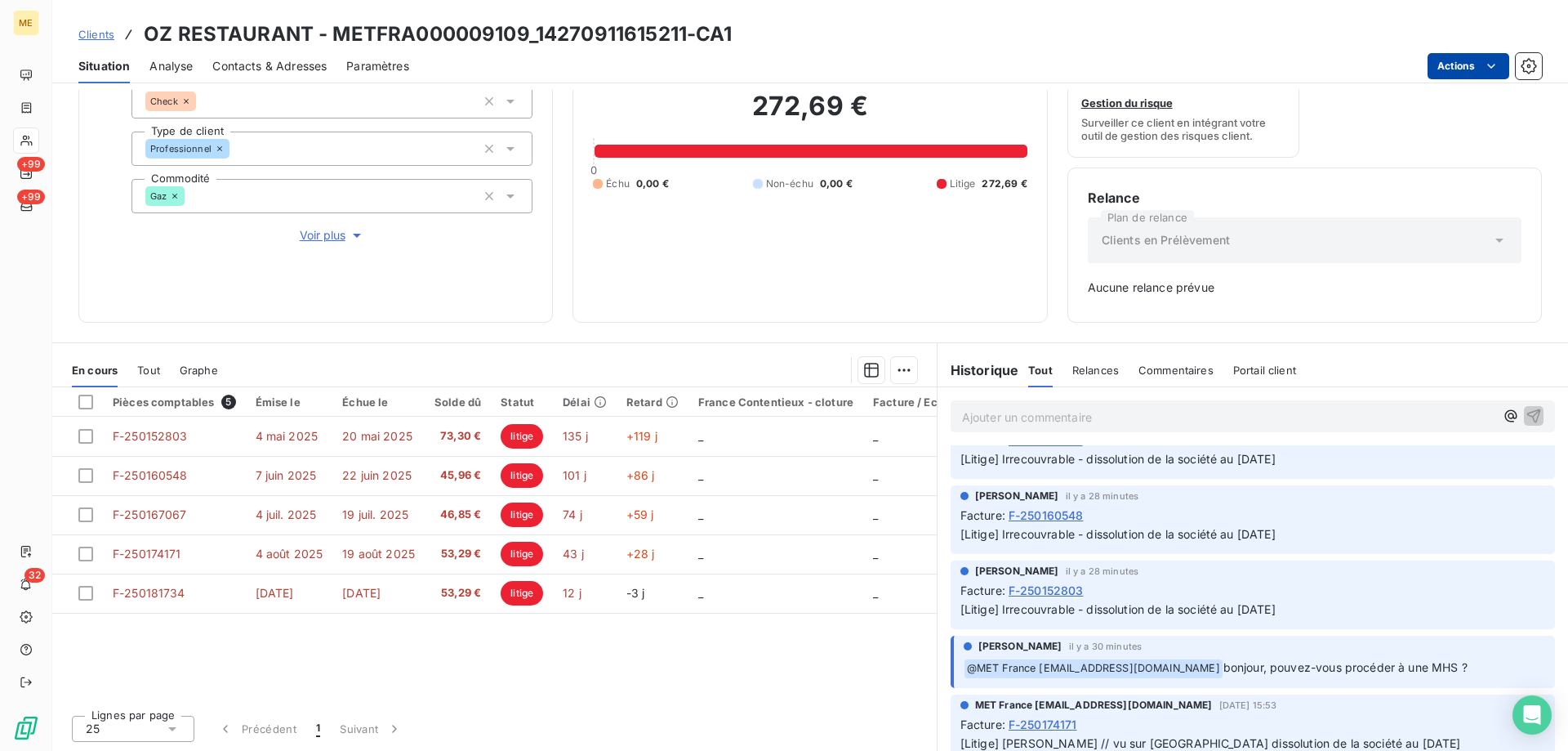
scroll to position [362, 0]
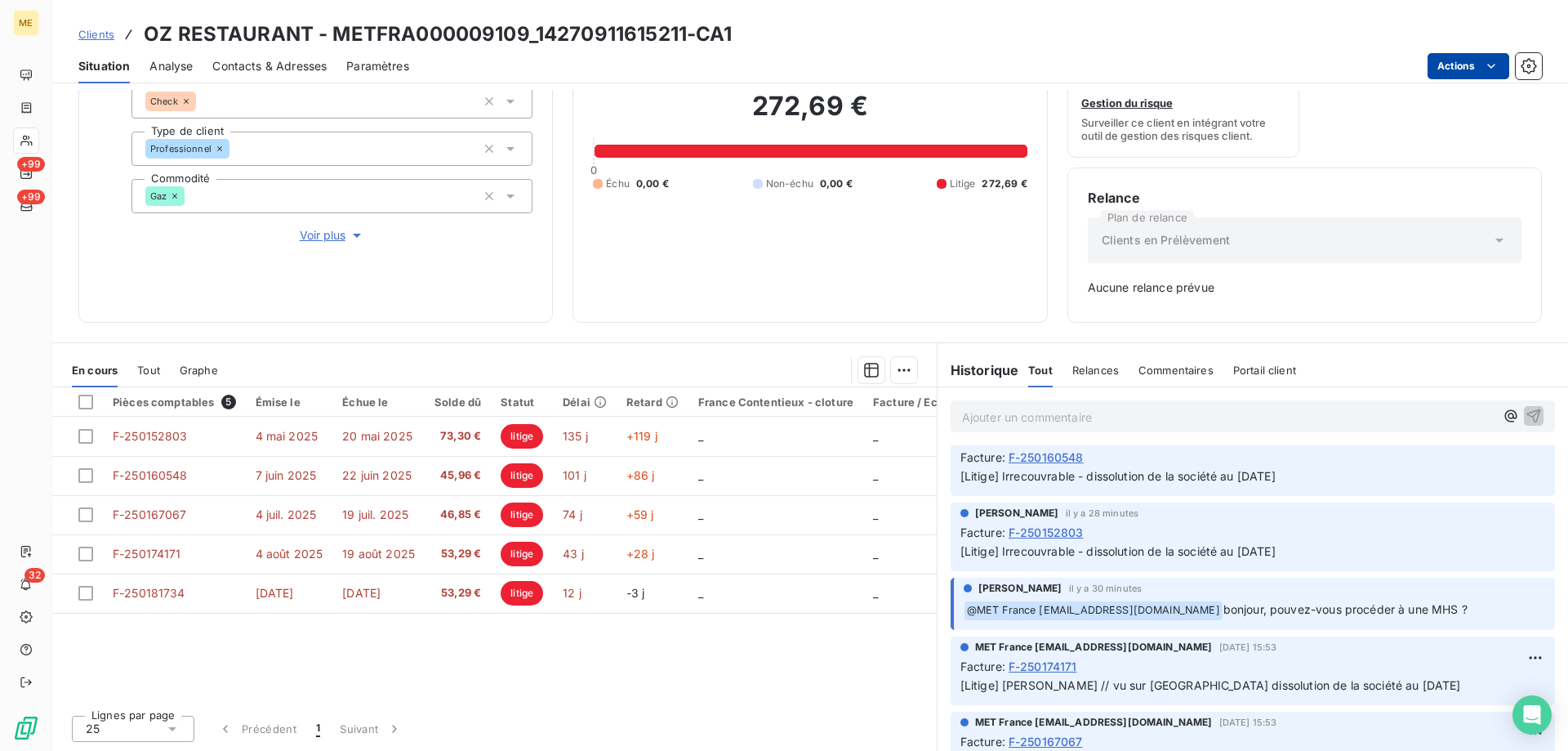
click at [1463, 64] on html "ME +99 +99 32 Clients OZ RESTAURANT - METFRA000009109_14270911615211-CA1 Situat…" at bounding box center [784, 457] width 1568 height 914
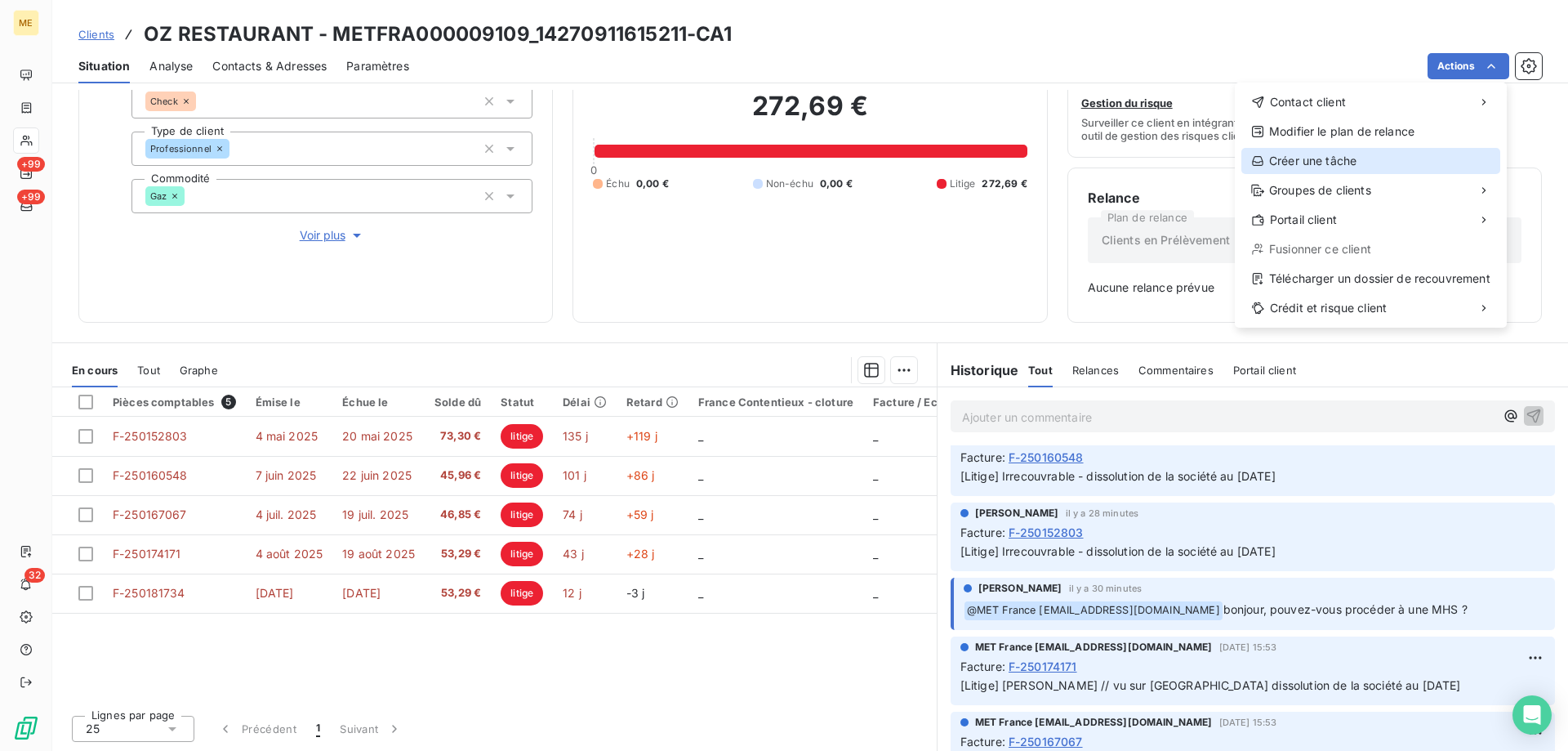
click at [1348, 156] on div "Créer une tâche" at bounding box center [1371, 161] width 259 height 26
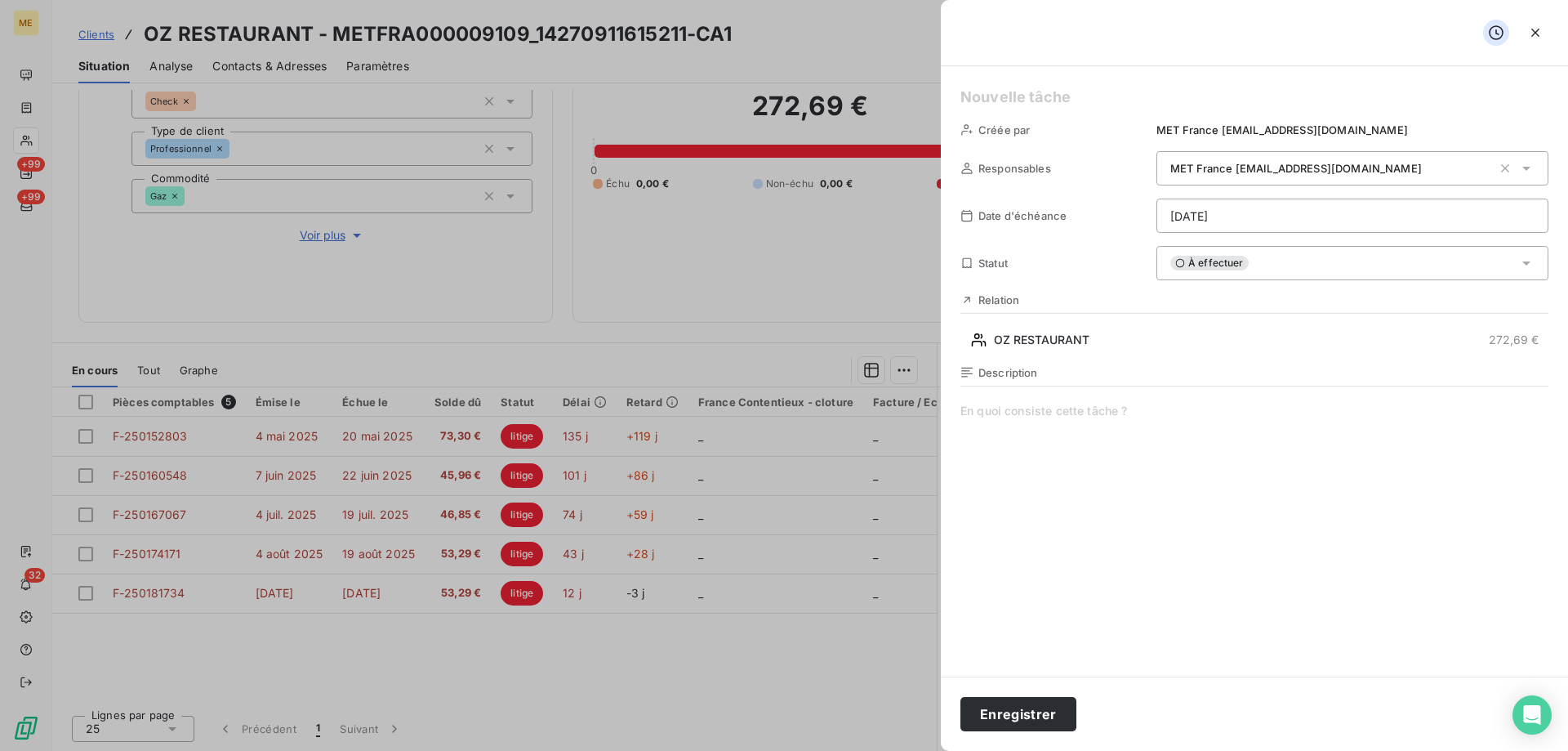
click at [985, 96] on h5 at bounding box center [1254, 97] width 588 height 23
click at [1270, 209] on html "ME +99 +99 32 Clients OZ RESTAURANT - METFRA000009109_14270911615211-CA1 Situat…" at bounding box center [784, 457] width 1568 height 914
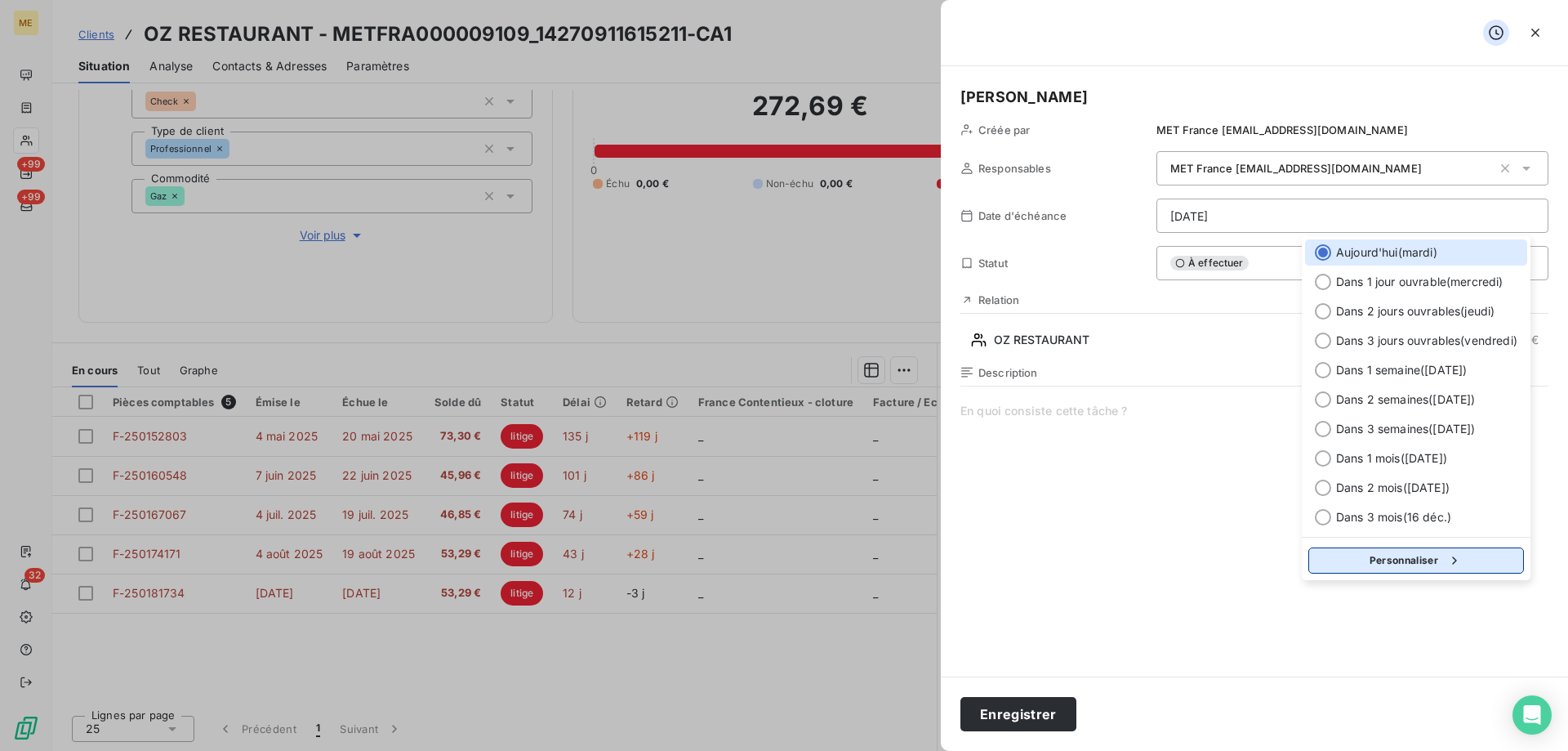
click at [1384, 561] on button "Personnaliser" at bounding box center [1415, 560] width 215 height 26
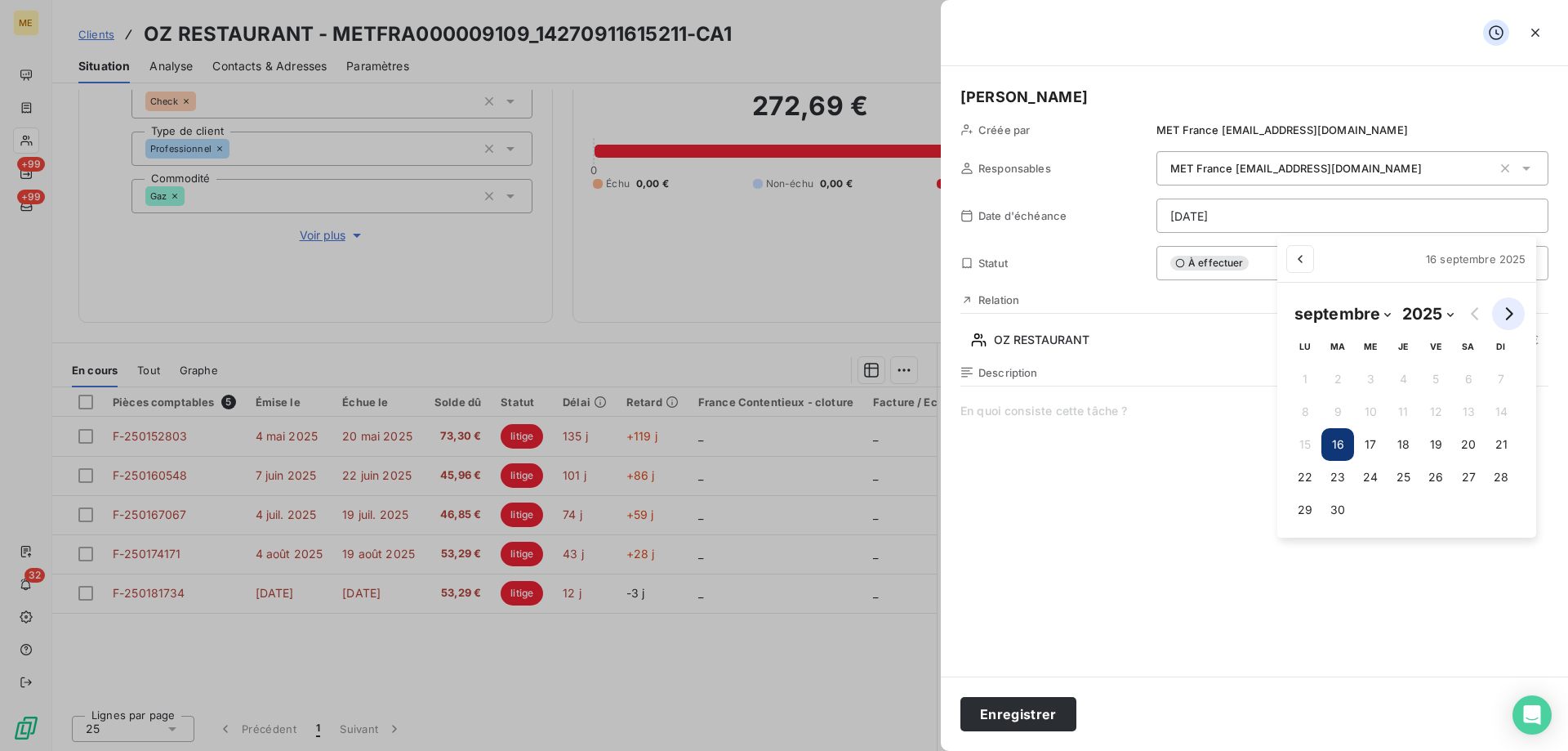
click at [1512, 313] on icon "Go to next month" at bounding box center [1509, 314] width 7 height 13
select select "9"
click at [1376, 387] on button "1" at bounding box center [1377, 378] width 33 height 33
type input "[DATE]"
click at [1103, 363] on html "ME +99 +99 32 Clients OZ RESTAURANT - METFRA000009109_14270911615211-CA1 Situat…" at bounding box center [784, 457] width 1568 height 914
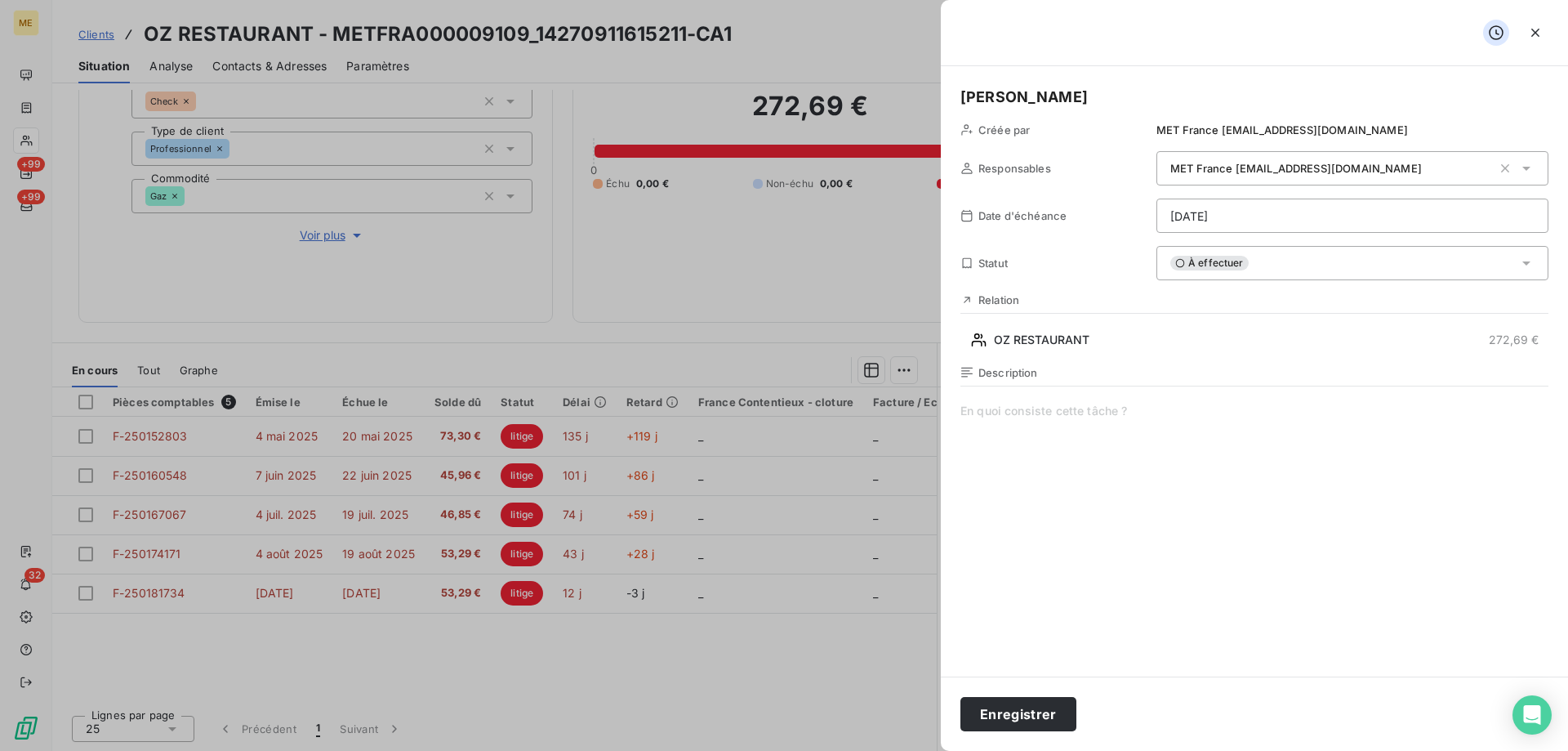
click at [1059, 99] on h5 "[PERSON_NAME]" at bounding box center [1254, 97] width 588 height 23
click at [1009, 714] on button "Enregistrer" at bounding box center [1018, 714] width 116 height 34
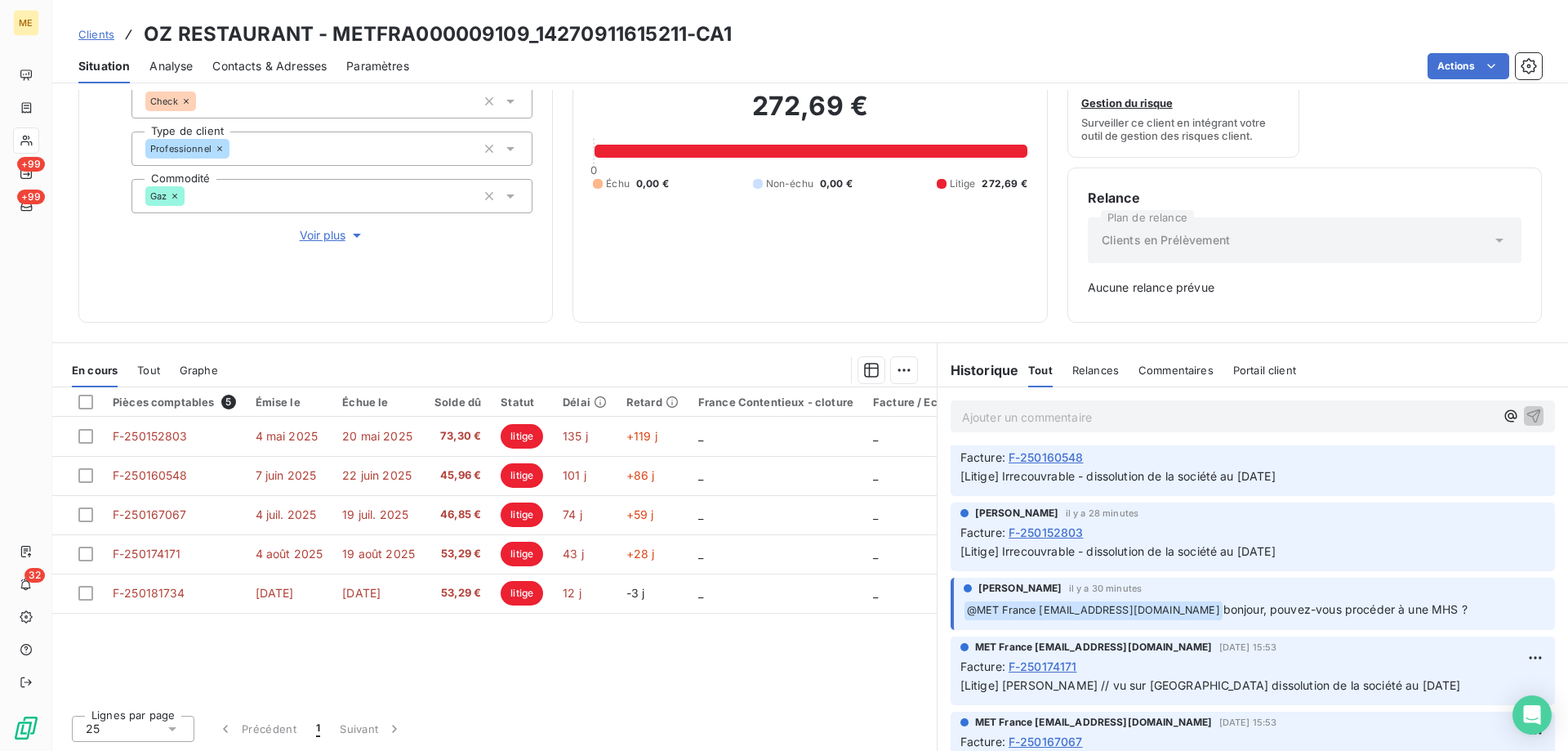
click at [639, 275] on div "272,69 € 0 Échu 0,00 € Non-échu 0,00 € Litige 272,69 €" at bounding box center [810, 140] width 434 height 323
drag, startPoint x: 330, startPoint y: 33, endPoint x: 523, endPoint y: 30, distance: 193.0
click at [523, 30] on h3 "OZ RESTAURANT - METFRA000009109_14270911615211-CA1" at bounding box center [438, 34] width 589 height 30
copy h3 "METFRA000009109"
click at [549, 36] on h3 "OZ RESTAURANT - METFRA000009109_14270911615211-CA1" at bounding box center [438, 34] width 589 height 30
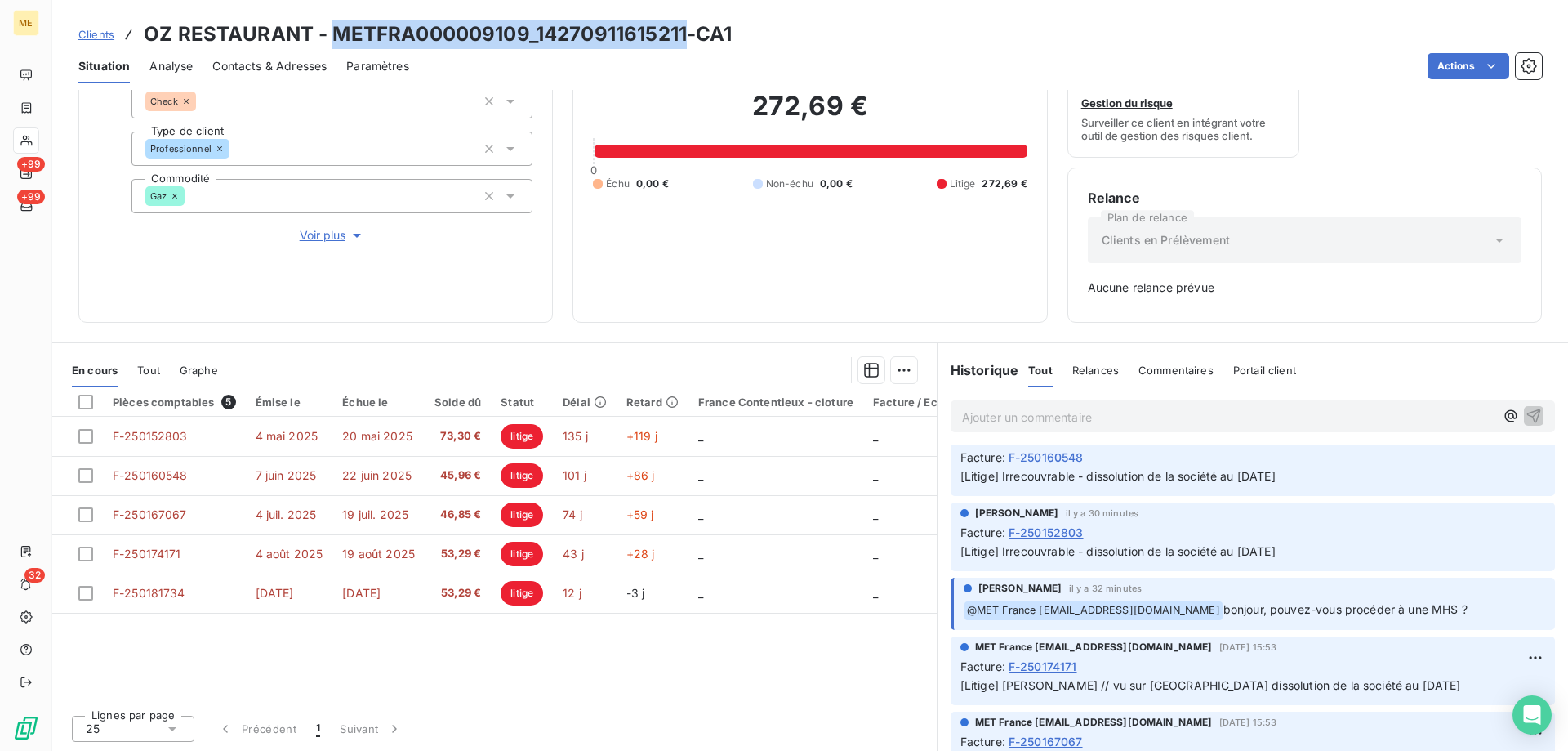
drag, startPoint x: 334, startPoint y: 35, endPoint x: 683, endPoint y: 43, distance: 349.1
click at [683, 43] on h3 "OZ RESTAURANT - METFRA000009109_14270911615211-CA1" at bounding box center [438, 34] width 589 height 30
copy h3 "METFRA000009109_14270911615211"
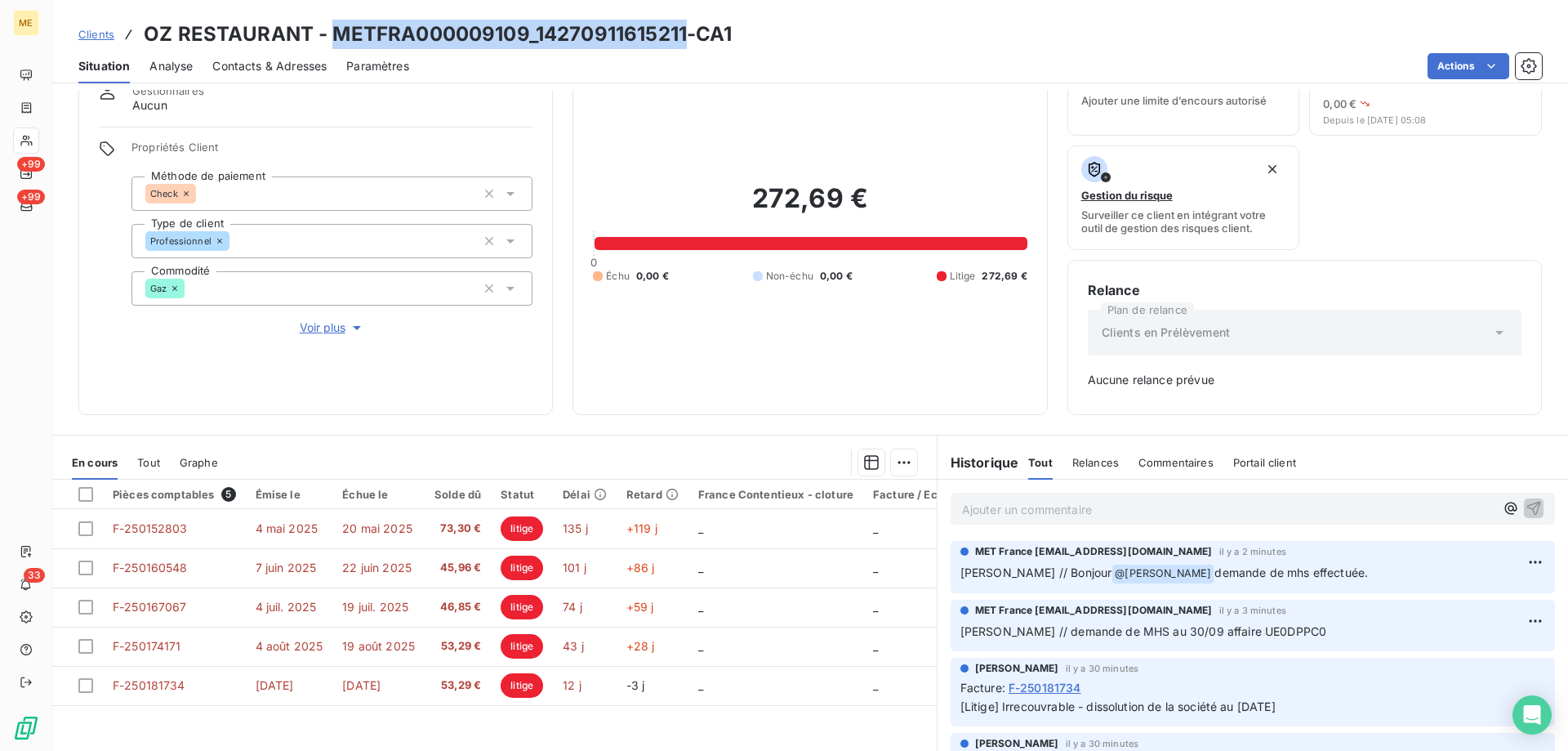
scroll to position [161, 0]
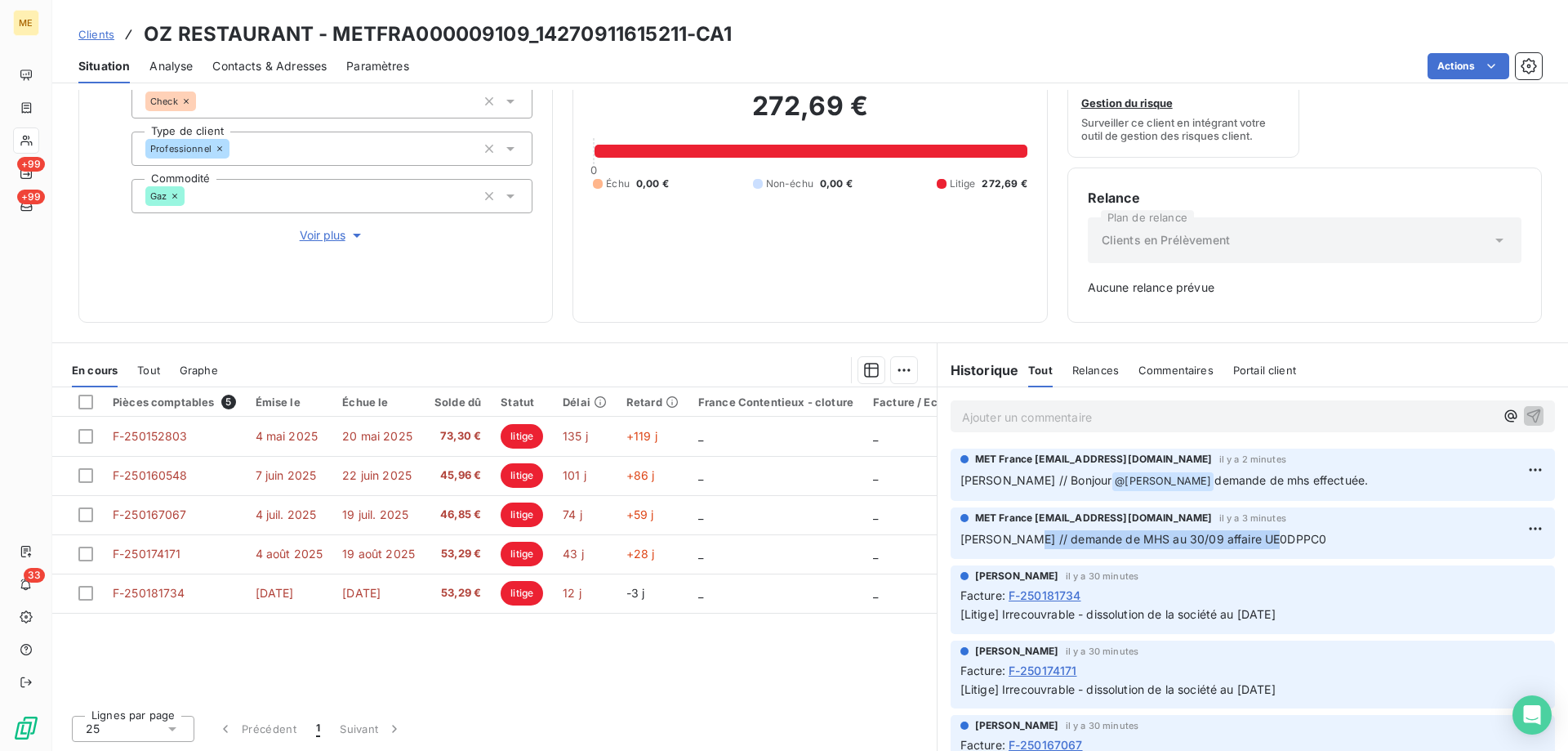
drag, startPoint x: 1008, startPoint y: 542, endPoint x: 1272, endPoint y: 546, distance: 264.0
click at [1272, 546] on p "[PERSON_NAME] // demande de MHS au 30/09 affaire UE0DPPC0" at bounding box center [1253, 539] width 585 height 19
copy span "demande de MHS au 30/09 affaire UE0DPPC0"
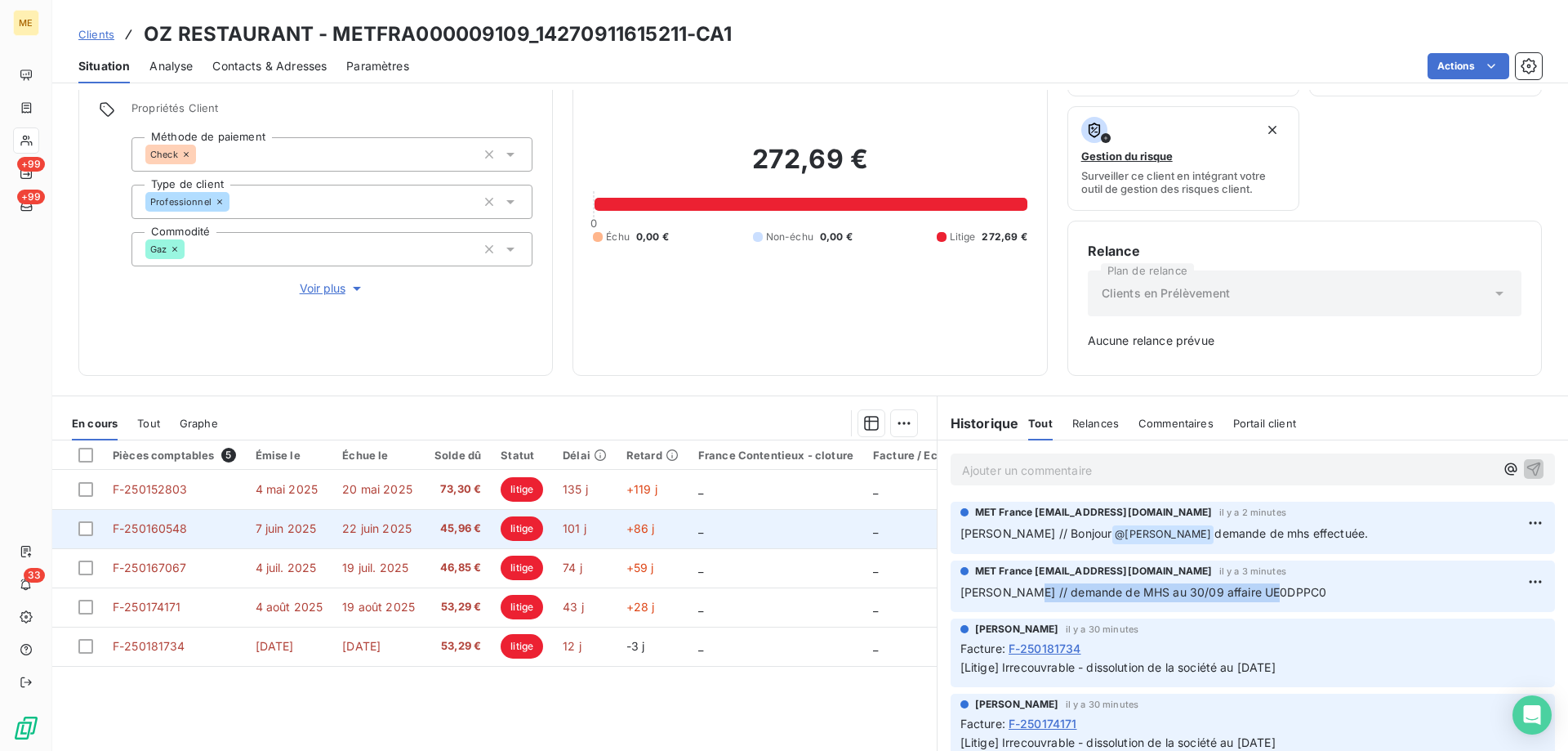
scroll to position [0, 0]
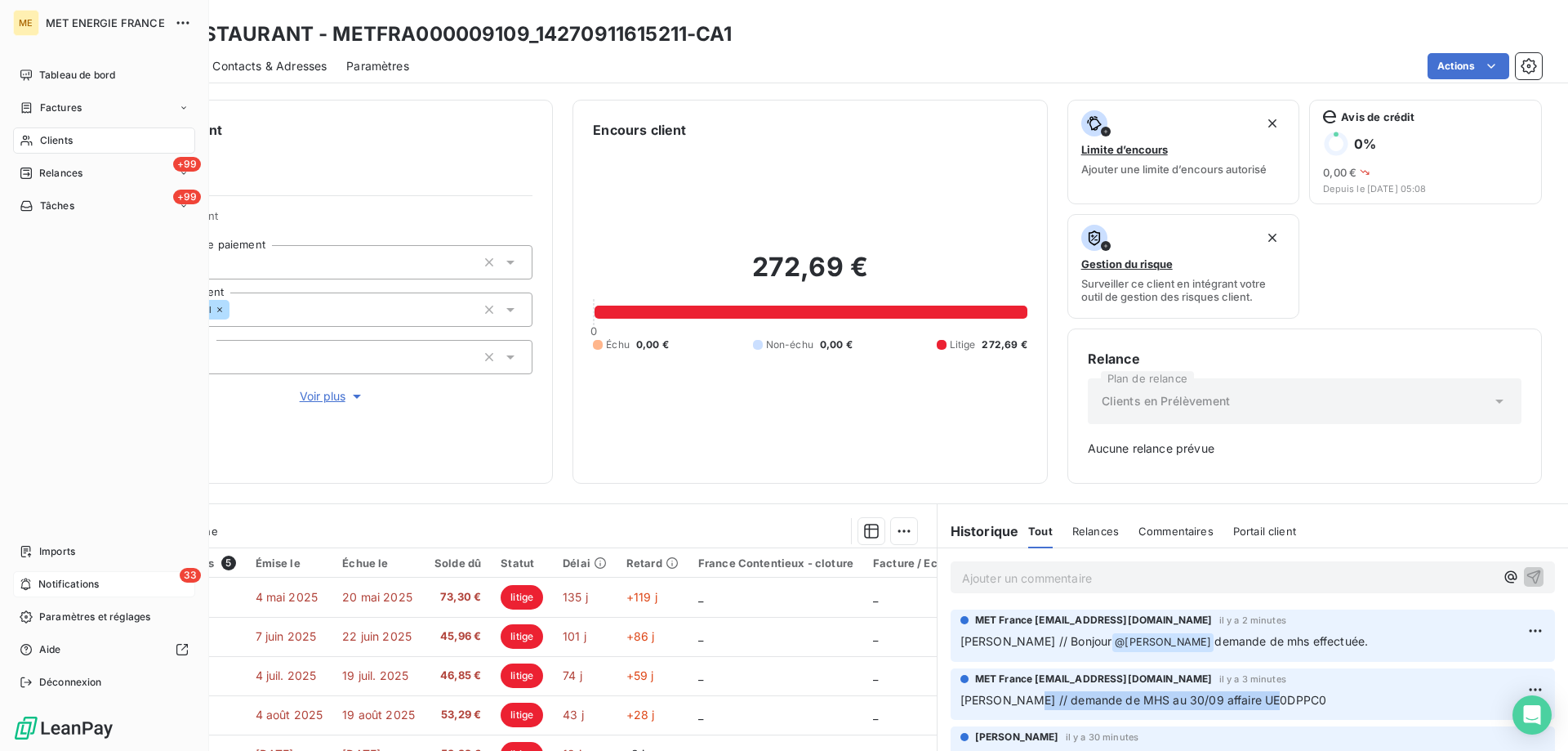
click at [67, 575] on div "33 Notifications" at bounding box center [103, 584] width 182 height 26
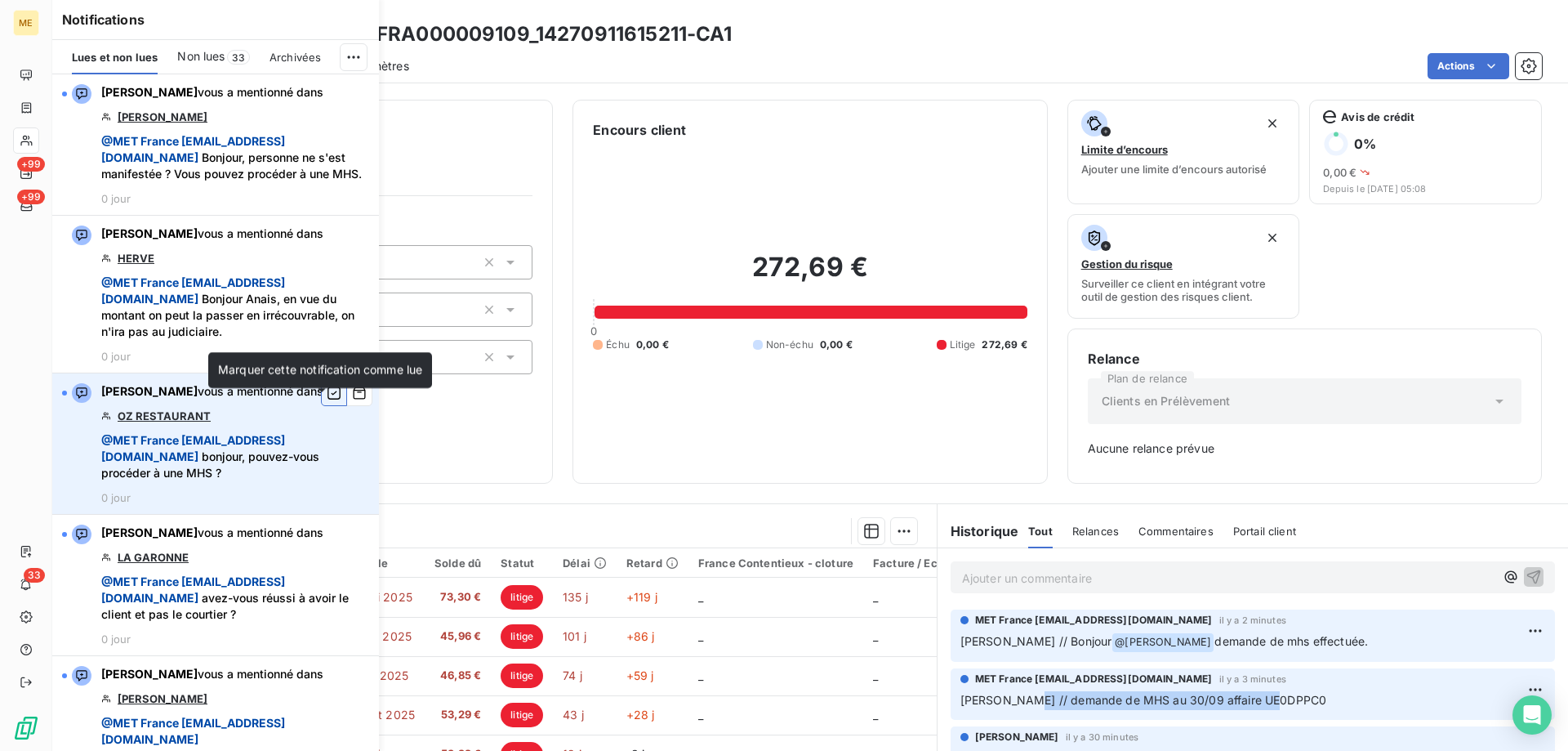
click at [328, 400] on icon "button" at bounding box center [334, 393] width 13 height 13
